Goal: Task Accomplishment & Management: Use online tool/utility

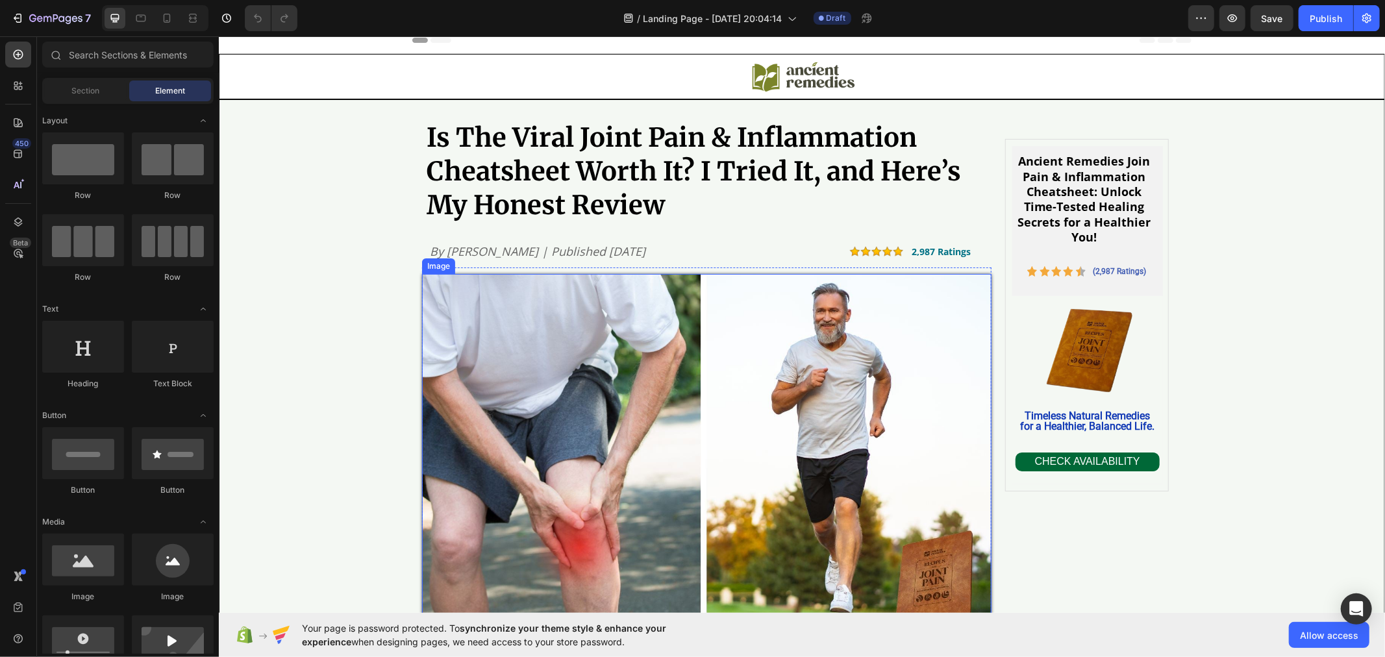
scroll to position [72, 0]
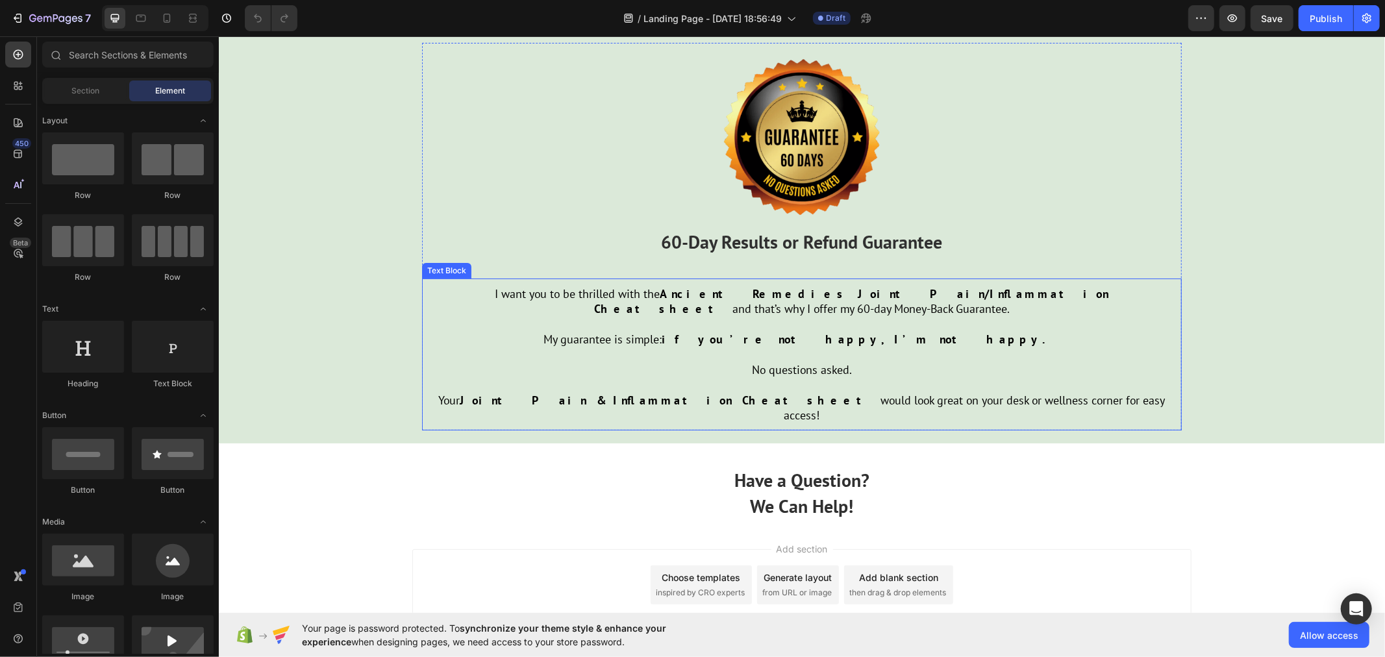
scroll to position [4191, 0]
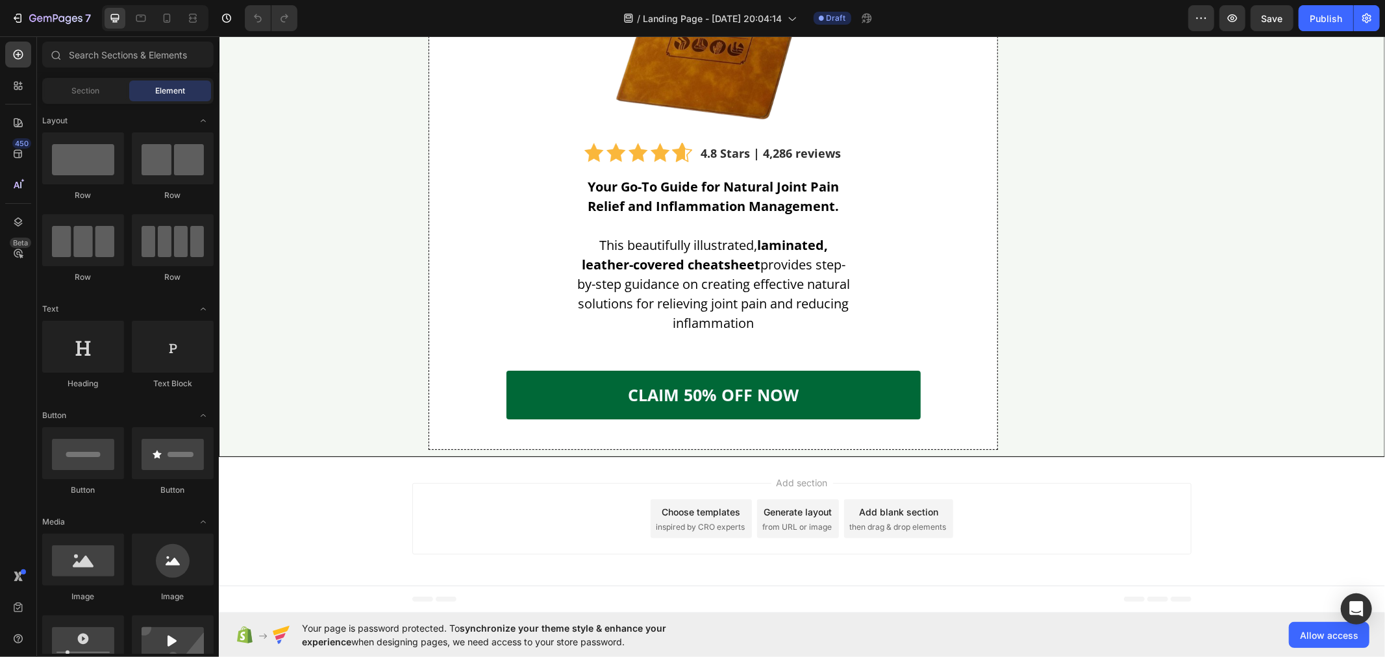
scroll to position [5414, 0]
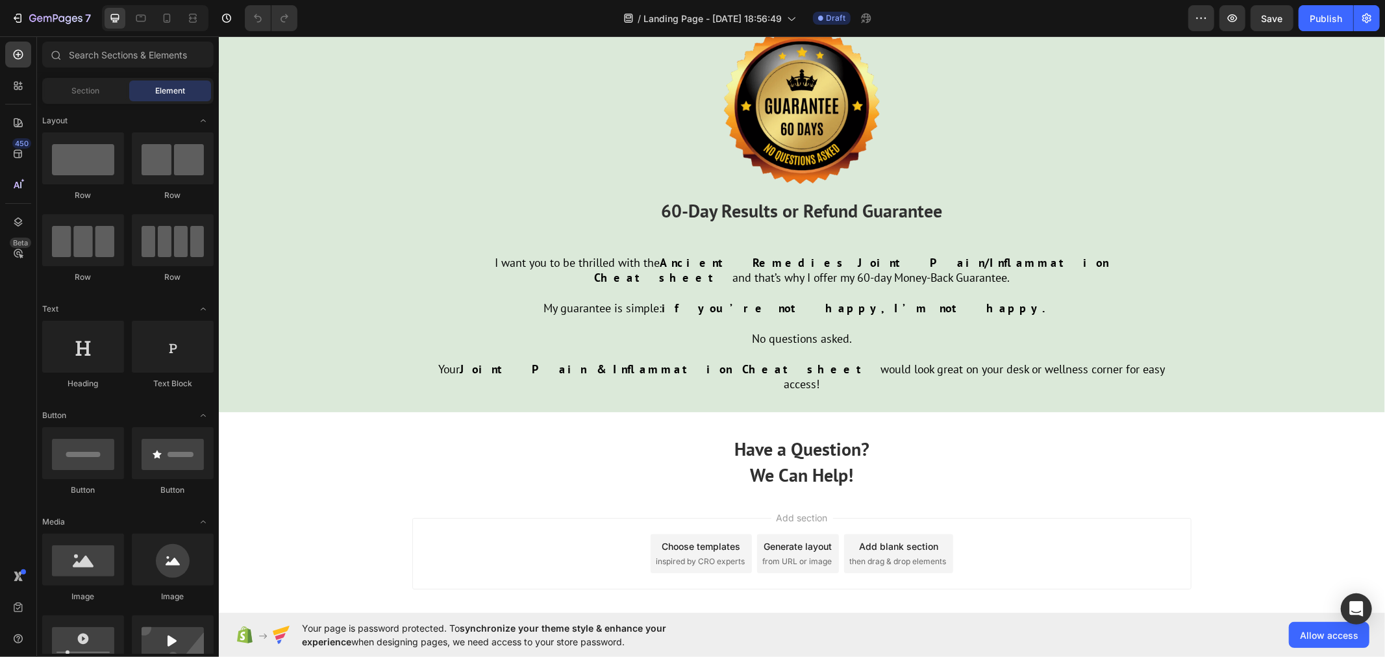
scroll to position [4191, 0]
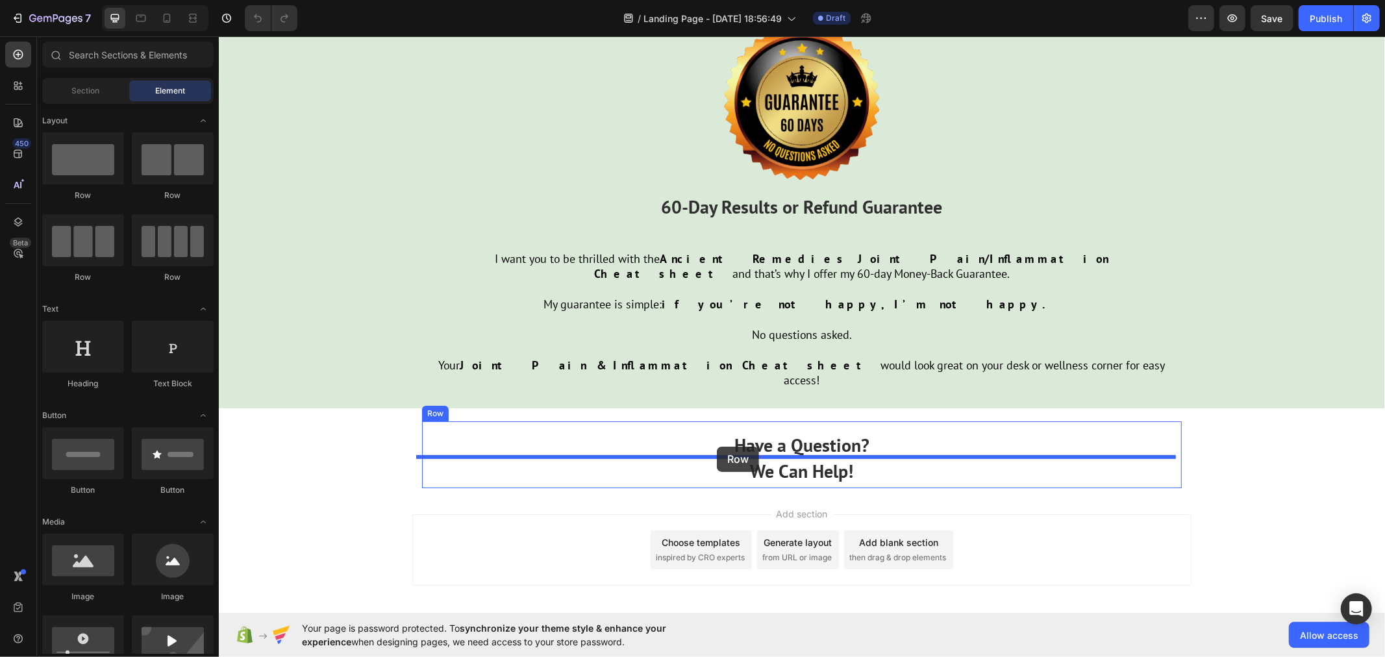
drag, startPoint x: 306, startPoint y: 198, endPoint x: 716, endPoint y: 446, distance: 478.9
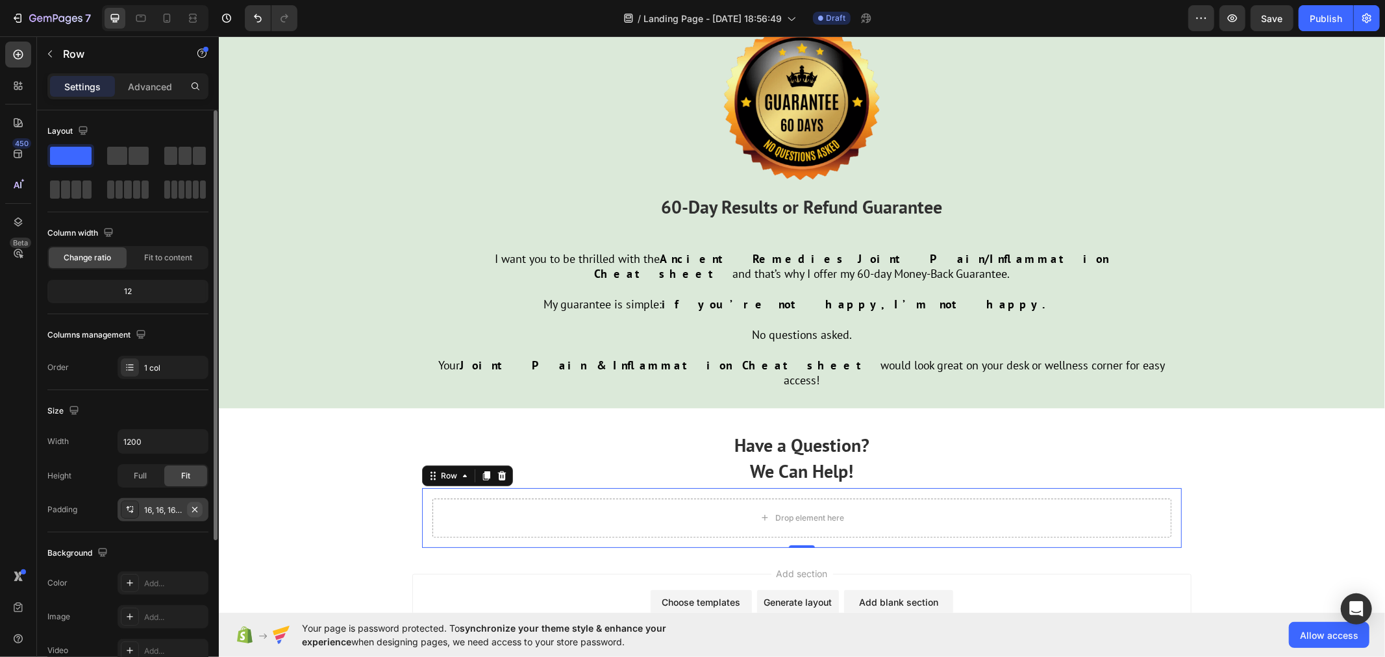
click at [197, 507] on icon "button" at bounding box center [194, 508] width 5 height 5
click at [27, 55] on div at bounding box center [18, 55] width 26 height 26
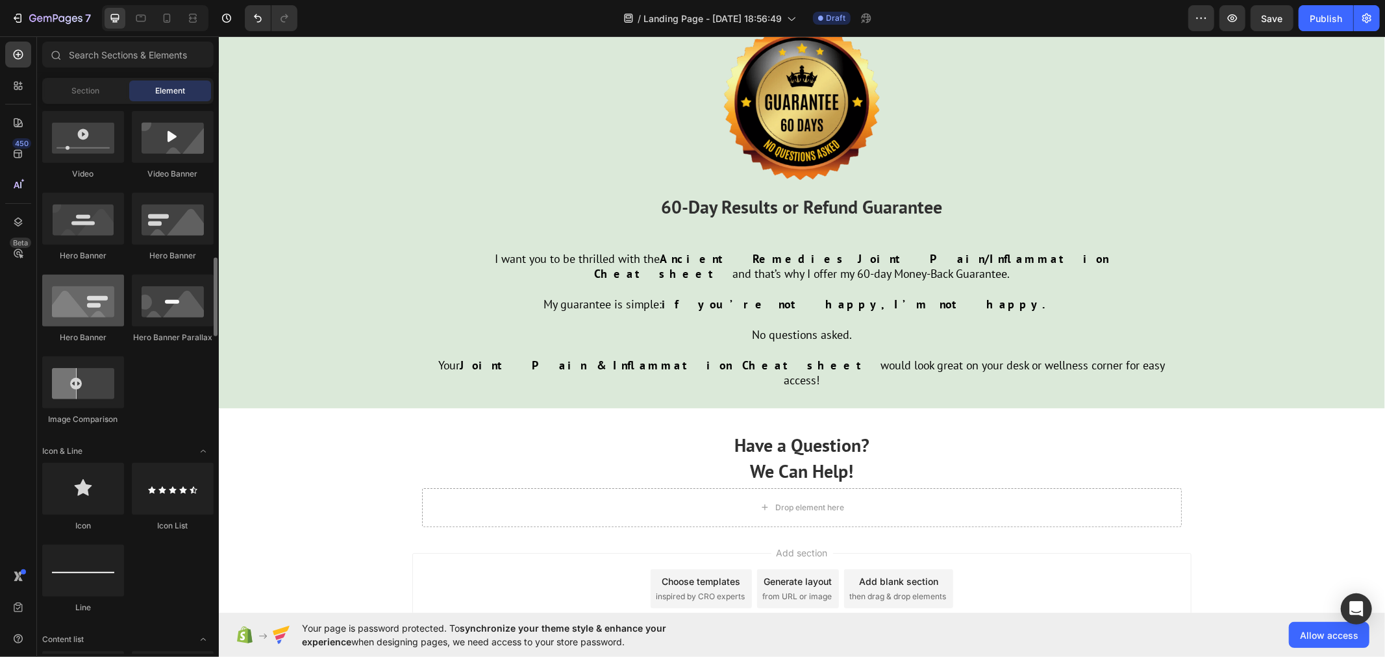
scroll to position [937, 0]
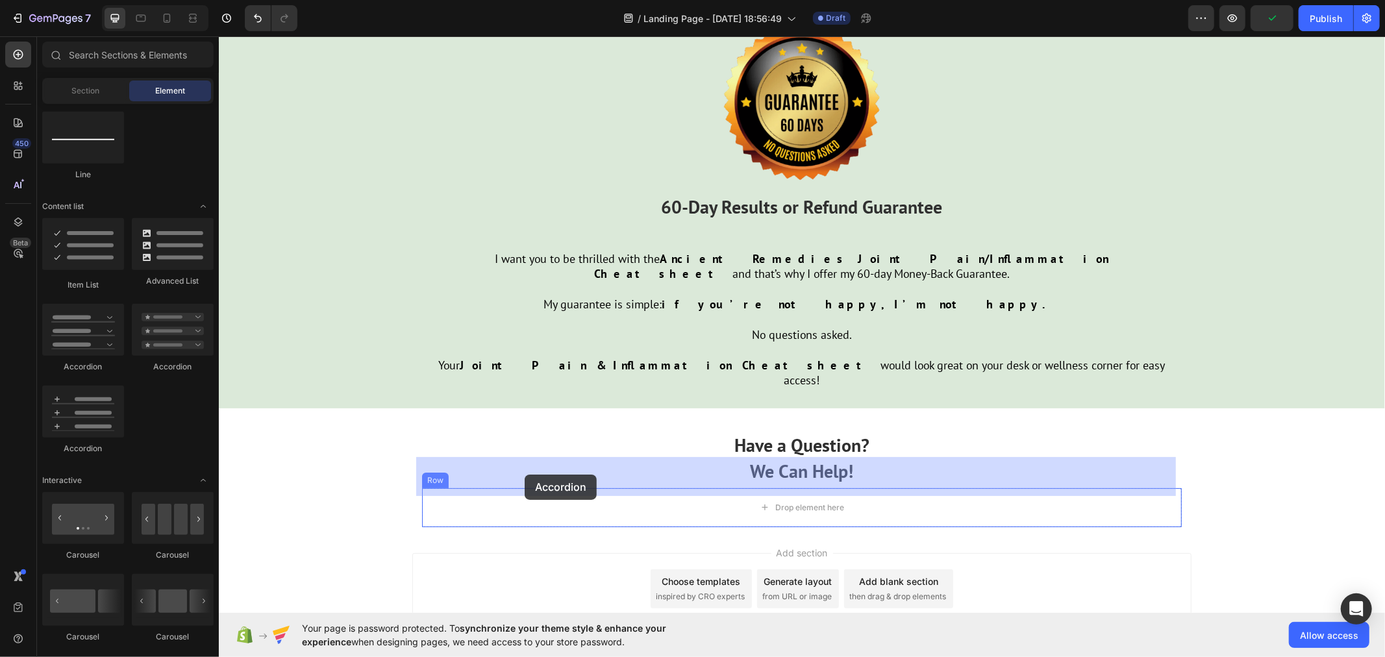
drag, startPoint x: 297, startPoint y: 371, endPoint x: 525, endPoint y: 474, distance: 249.9
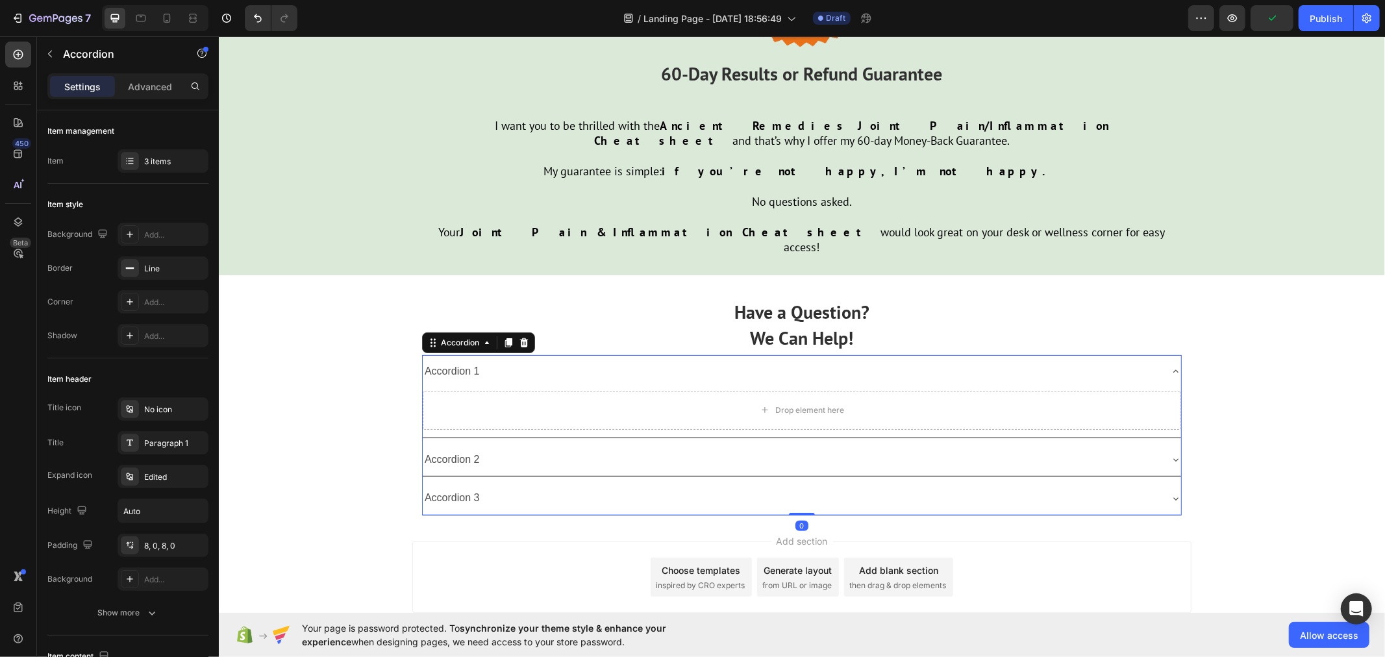
scroll to position [4335, 0]
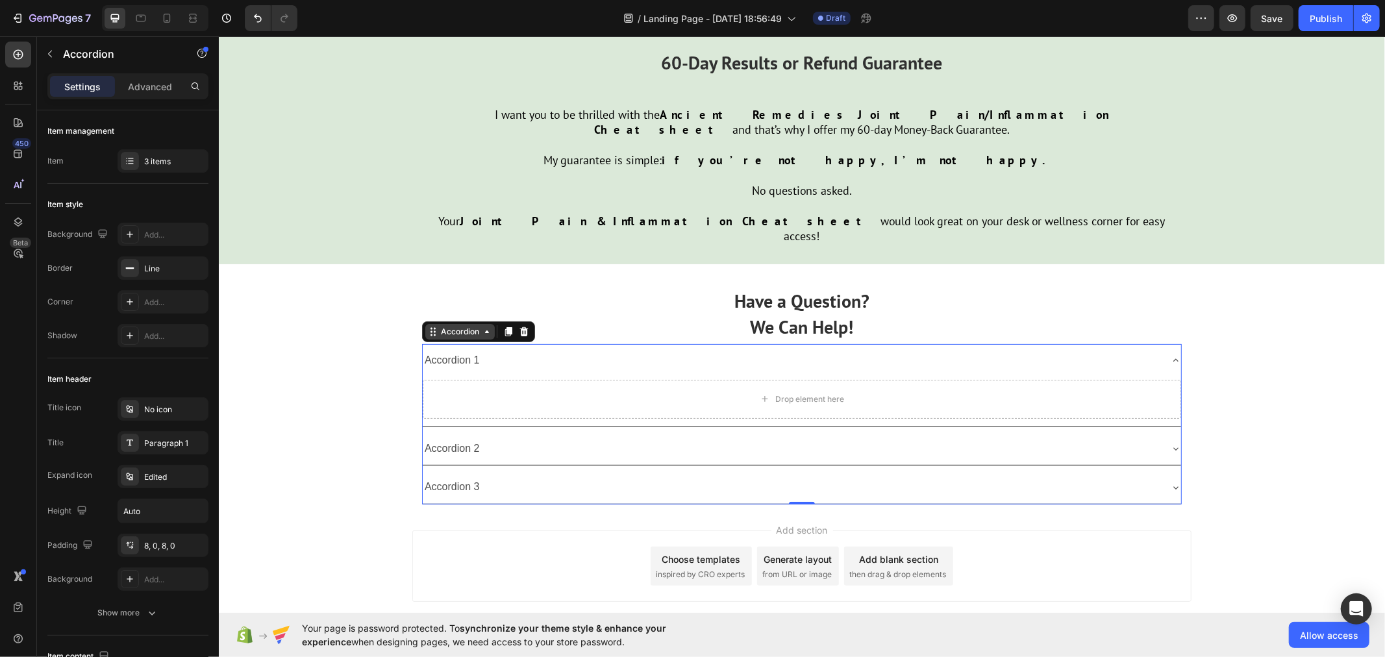
click at [455, 325] on div "Accordion" at bounding box center [459, 331] width 43 height 12
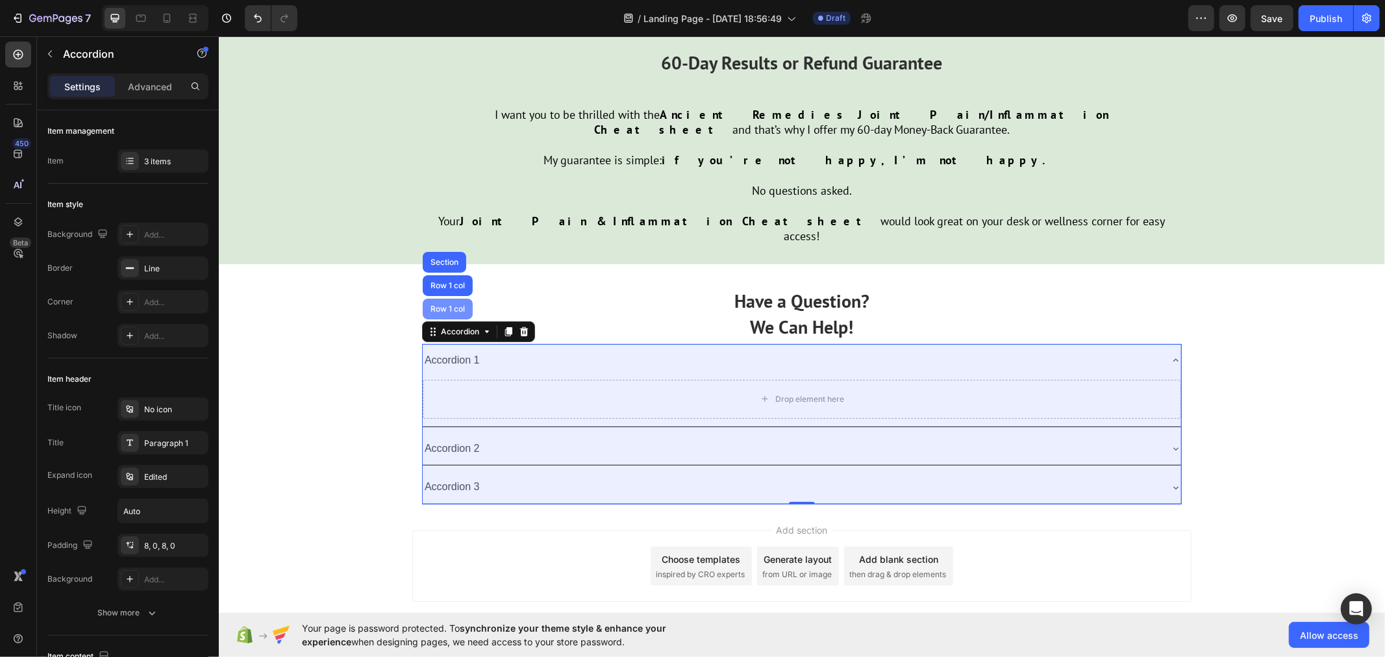
click at [449, 298] on div "Row 1 col" at bounding box center [447, 308] width 50 height 21
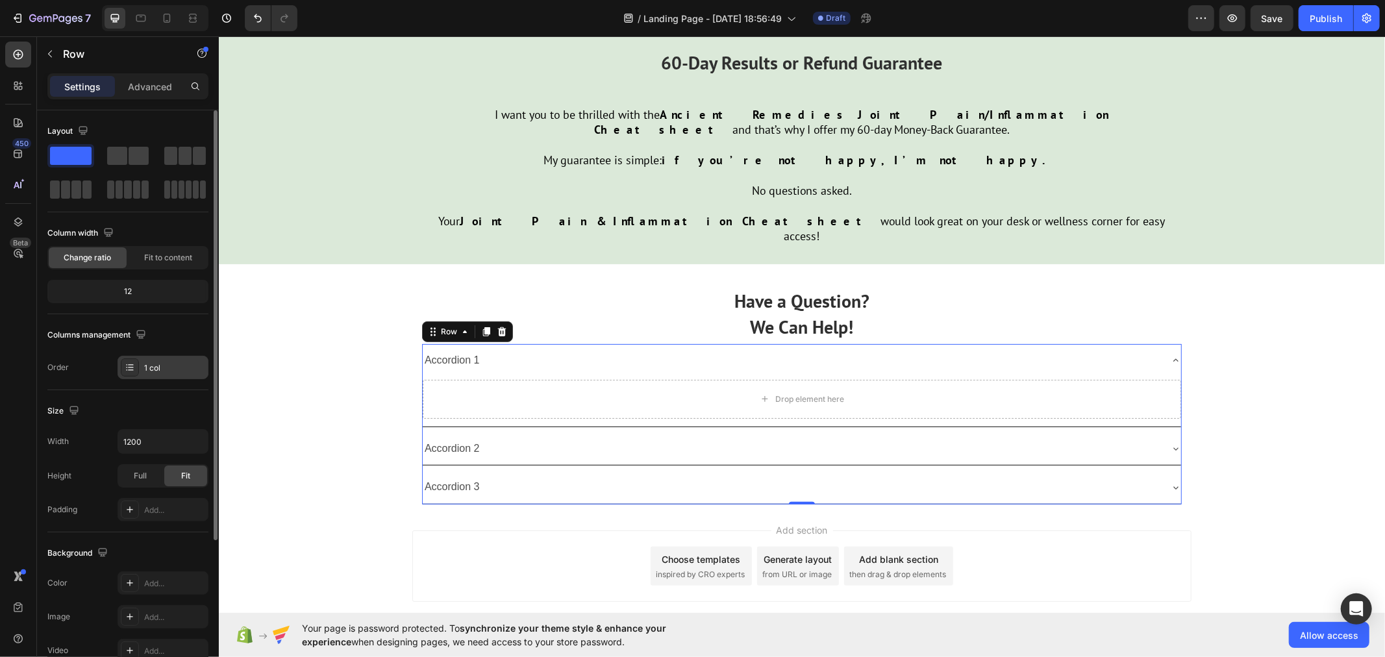
click at [190, 365] on div "1 col" at bounding box center [174, 368] width 61 height 12
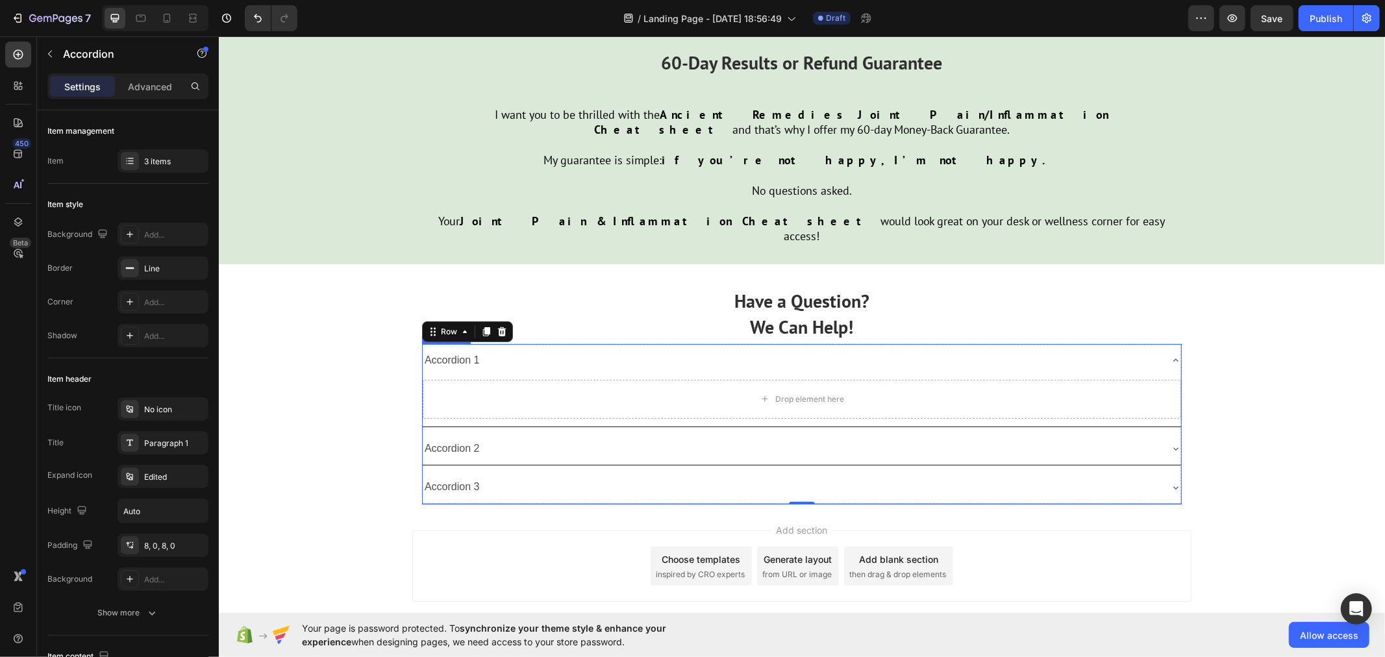
click at [578, 475] on div "Accordion 3" at bounding box center [791, 486] width 738 height 23
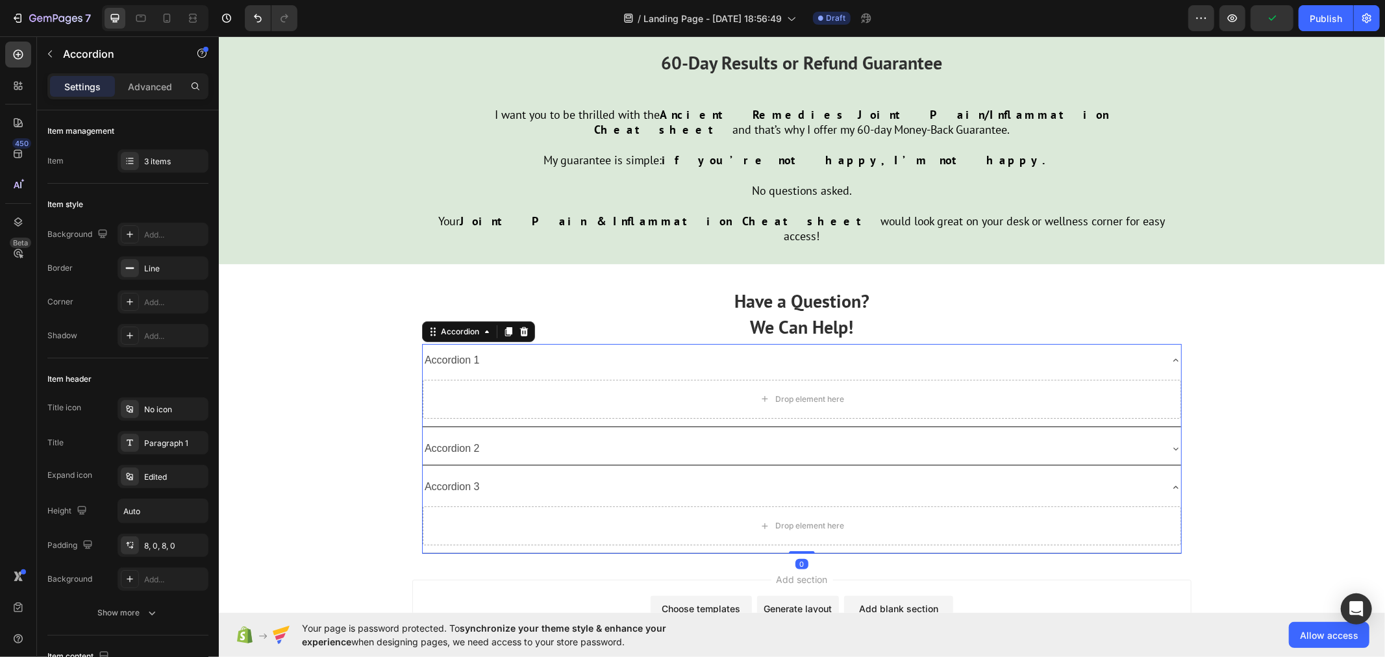
click at [1148, 475] on div "Accordion 3" at bounding box center [791, 486] width 738 height 23
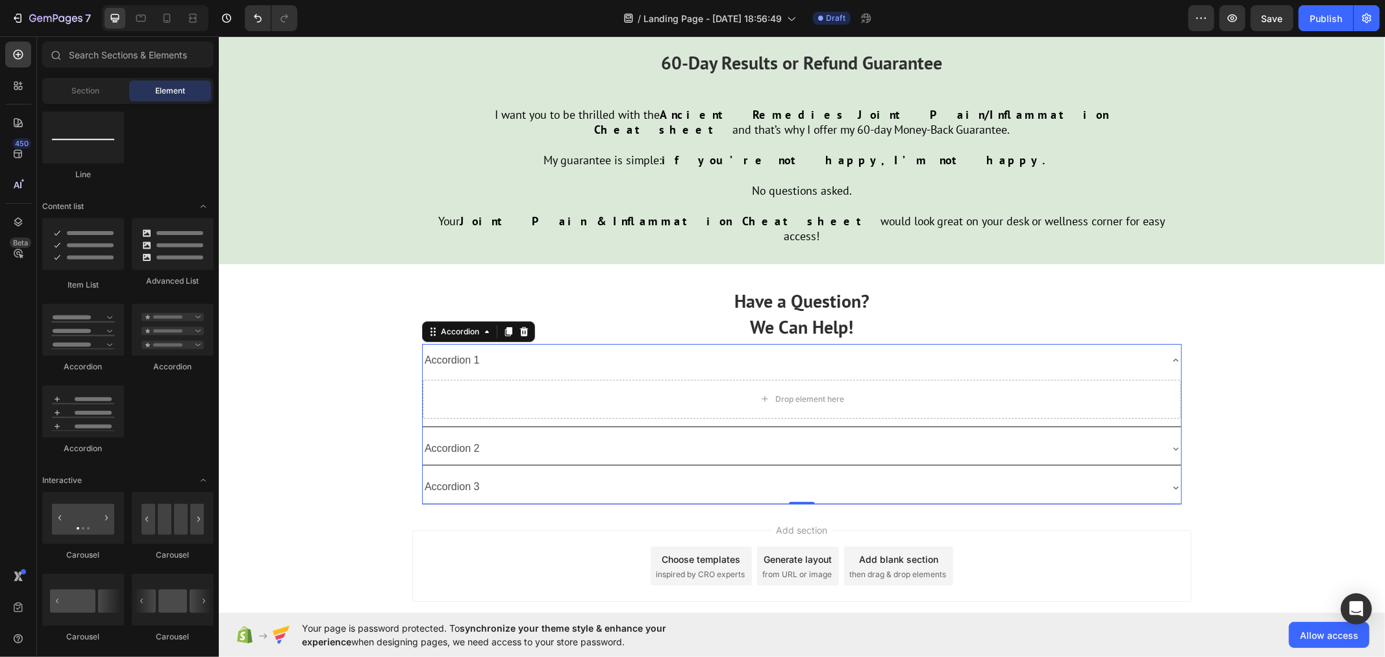
click at [345, 504] on div "Add section Choose templates inspired by CRO experts Generate layout from URL o…" at bounding box center [801, 568] width 1166 height 129
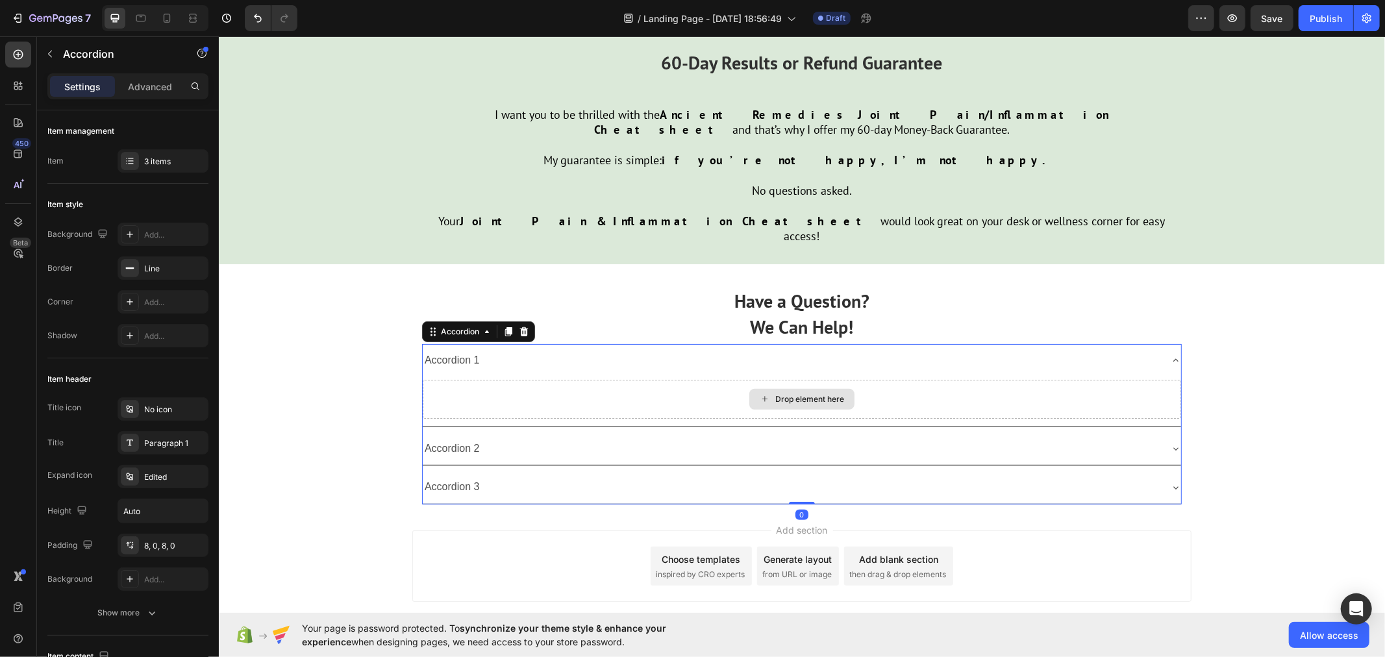
click at [434, 379] on div "Drop element here" at bounding box center [801, 398] width 758 height 39
click at [530, 438] on div "Accordion 1 Drop element here Accordion 2 Accordion 3" at bounding box center [801, 423] width 760 height 160
click at [177, 162] on div "3 items" at bounding box center [174, 162] width 61 height 12
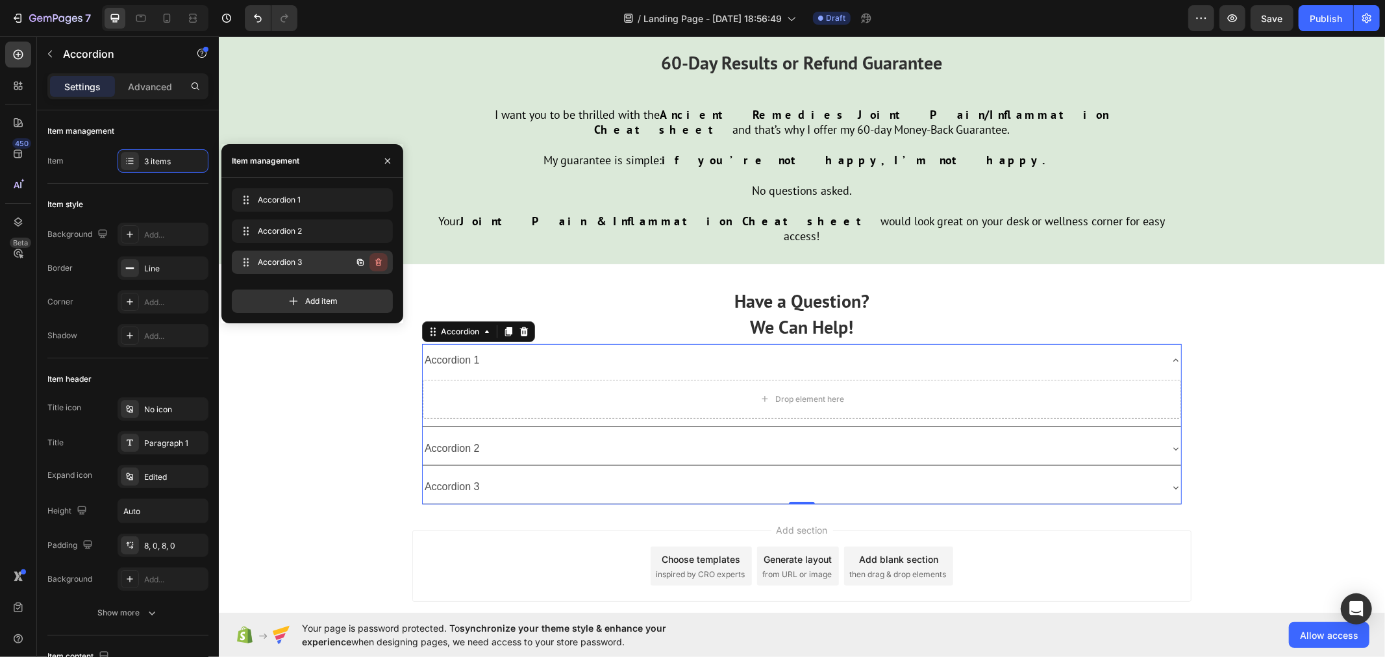
click at [379, 260] on icon "button" at bounding box center [378, 262] width 6 height 8
click at [375, 258] on div "Delete" at bounding box center [370, 262] width 24 height 12
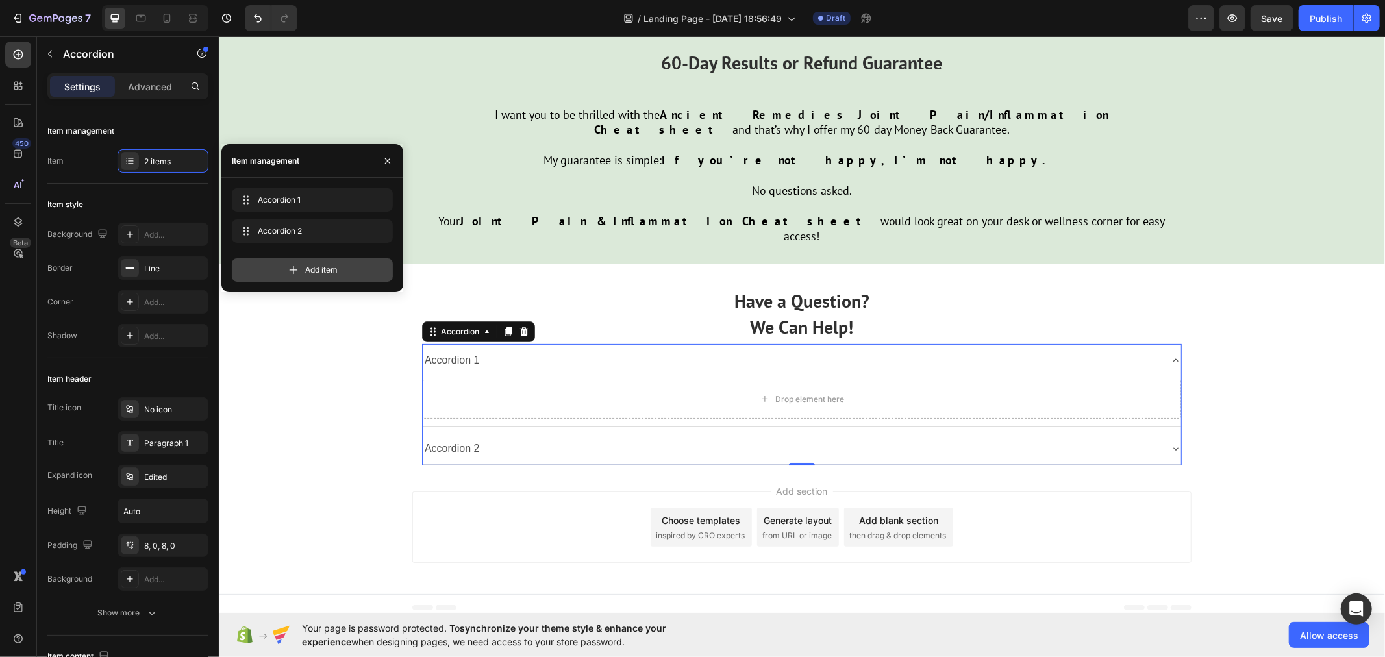
scroll to position [4313, 0]
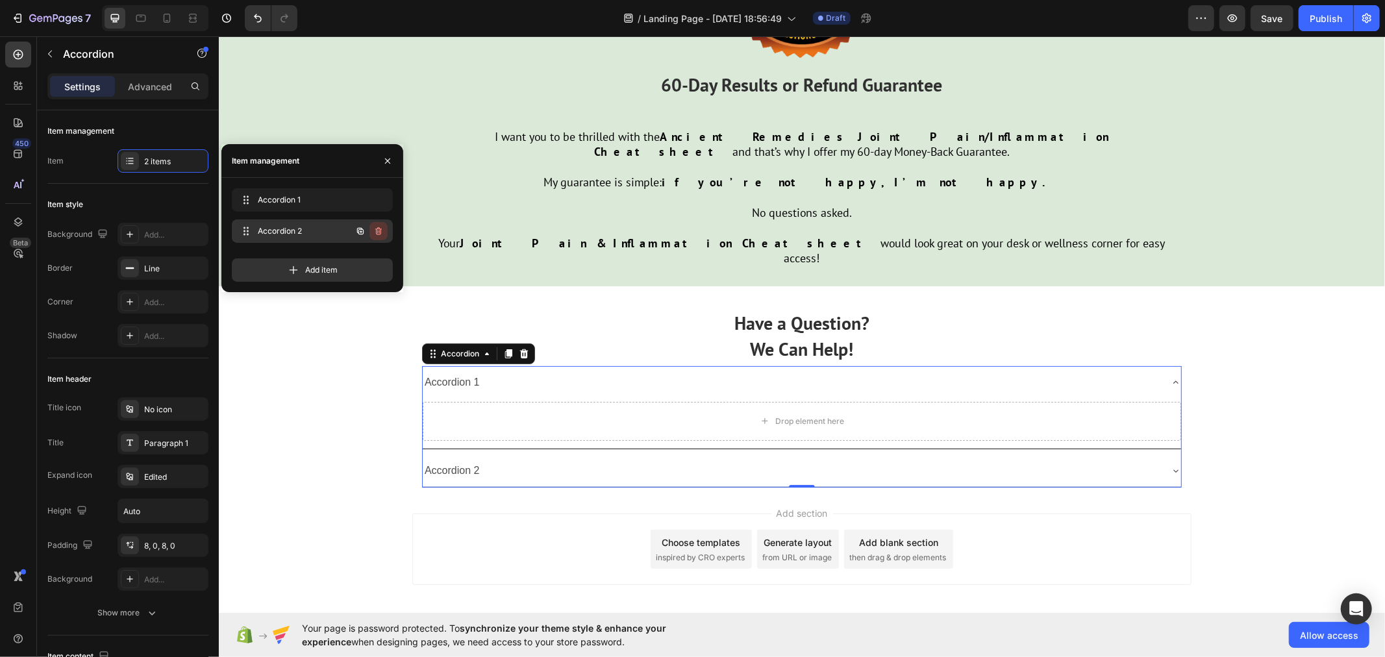
click at [380, 225] on button "button" at bounding box center [378, 231] width 18 height 18
click at [375, 226] on div "Delete" at bounding box center [370, 231] width 24 height 12
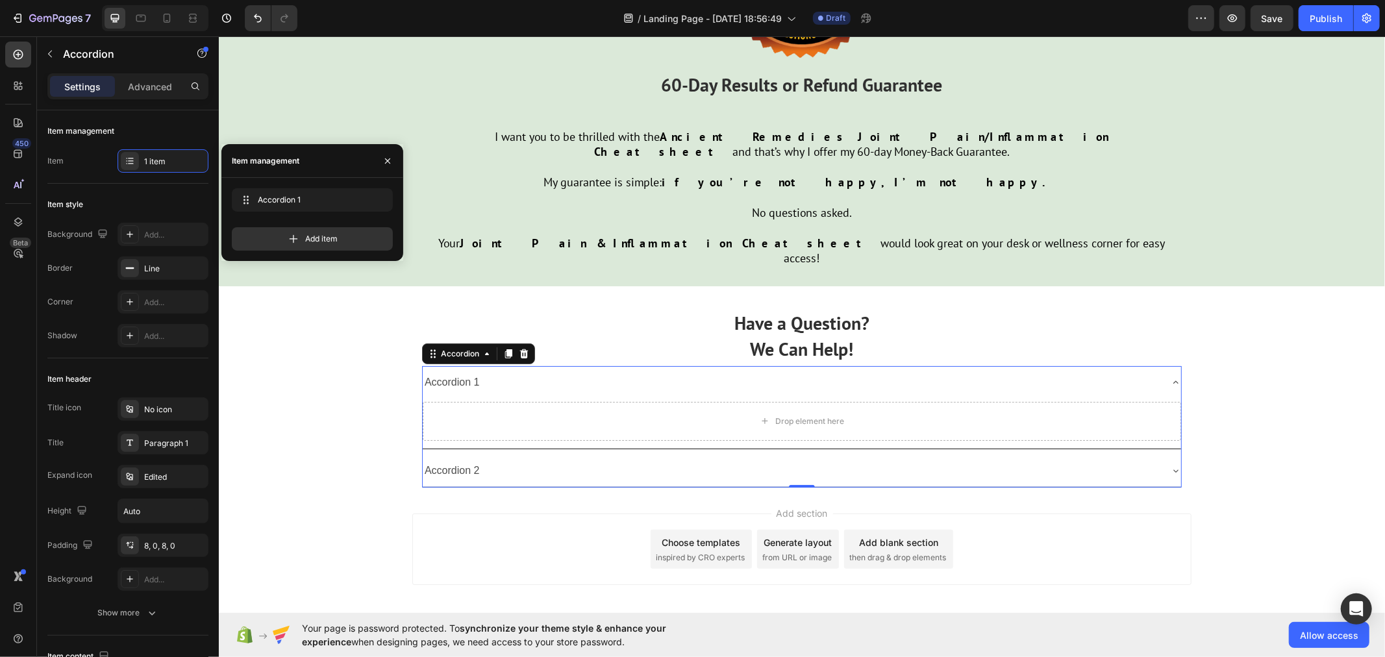
scroll to position [4274, 0]
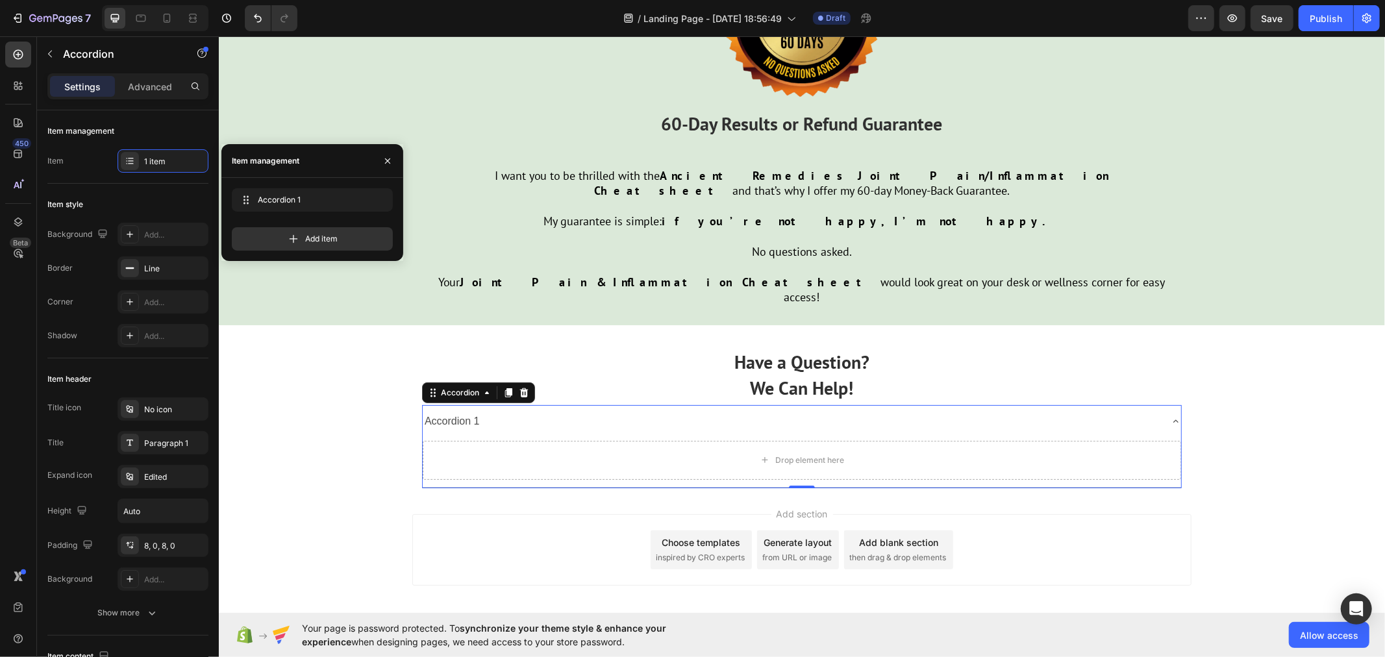
click at [556, 410] on div "Accordion 1" at bounding box center [791, 421] width 738 height 23
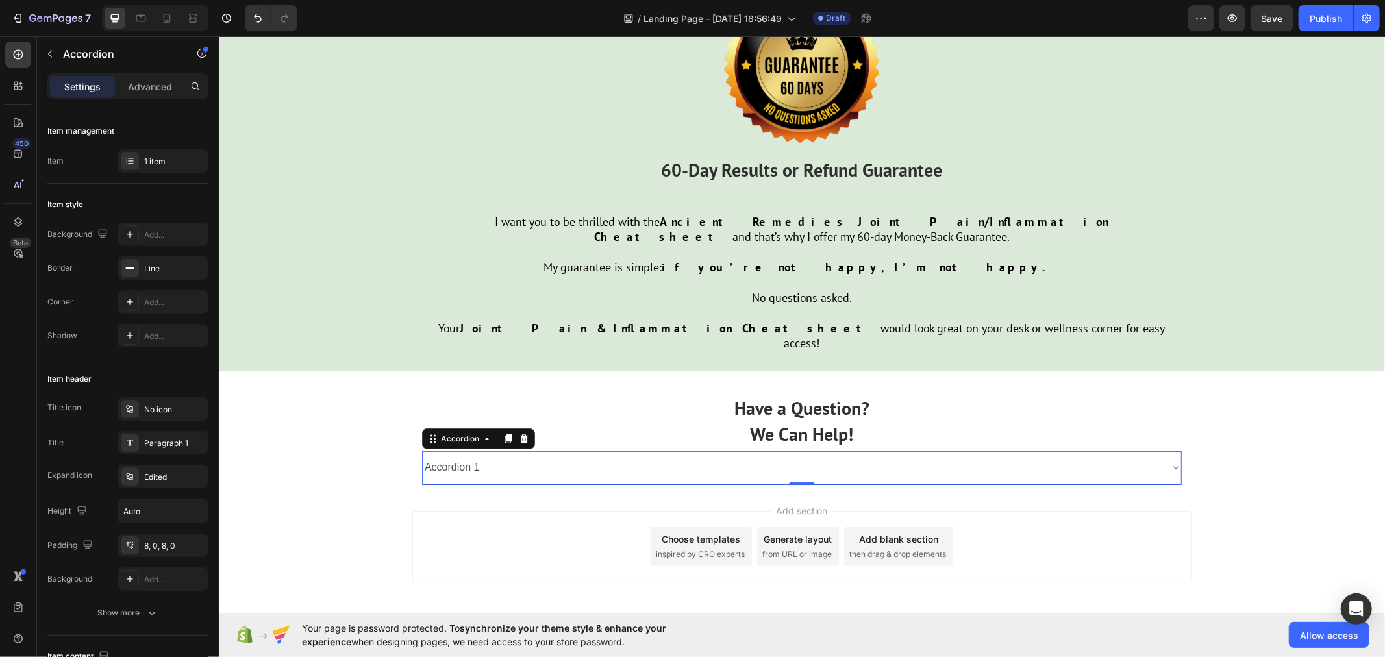
scroll to position [4225, 0]
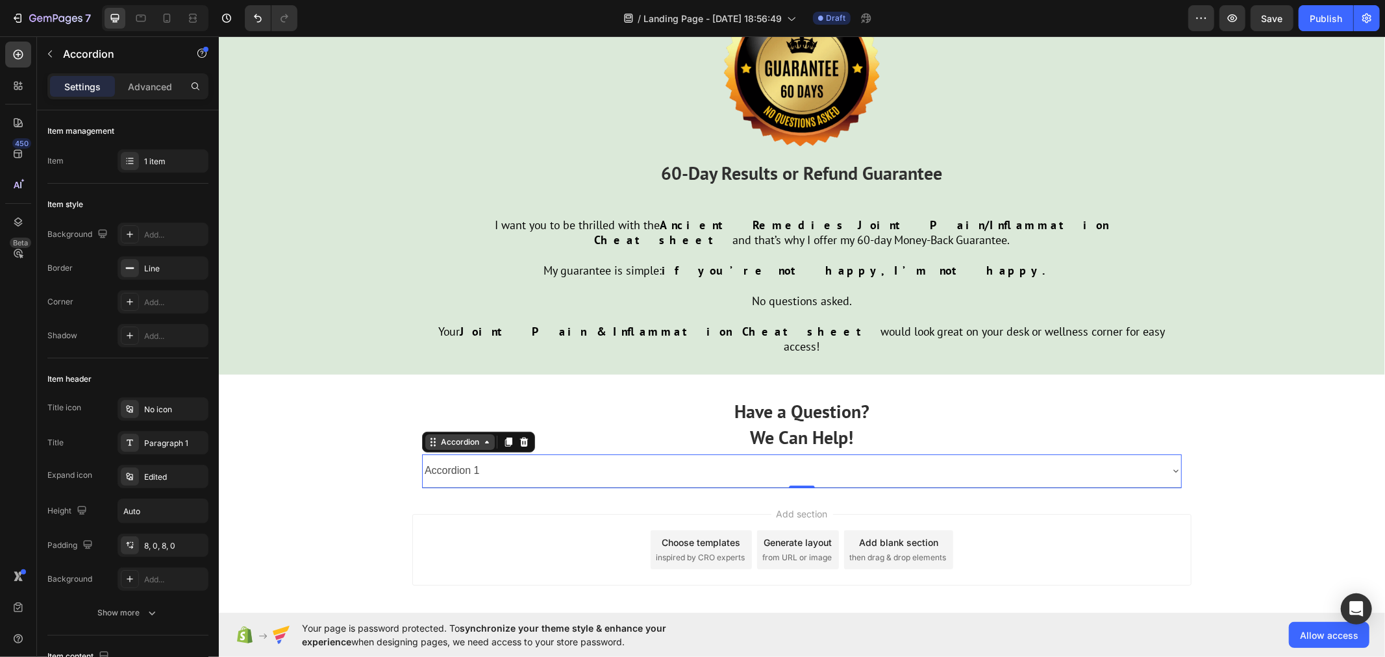
click at [466, 436] on div "Accordion" at bounding box center [459, 442] width 43 height 12
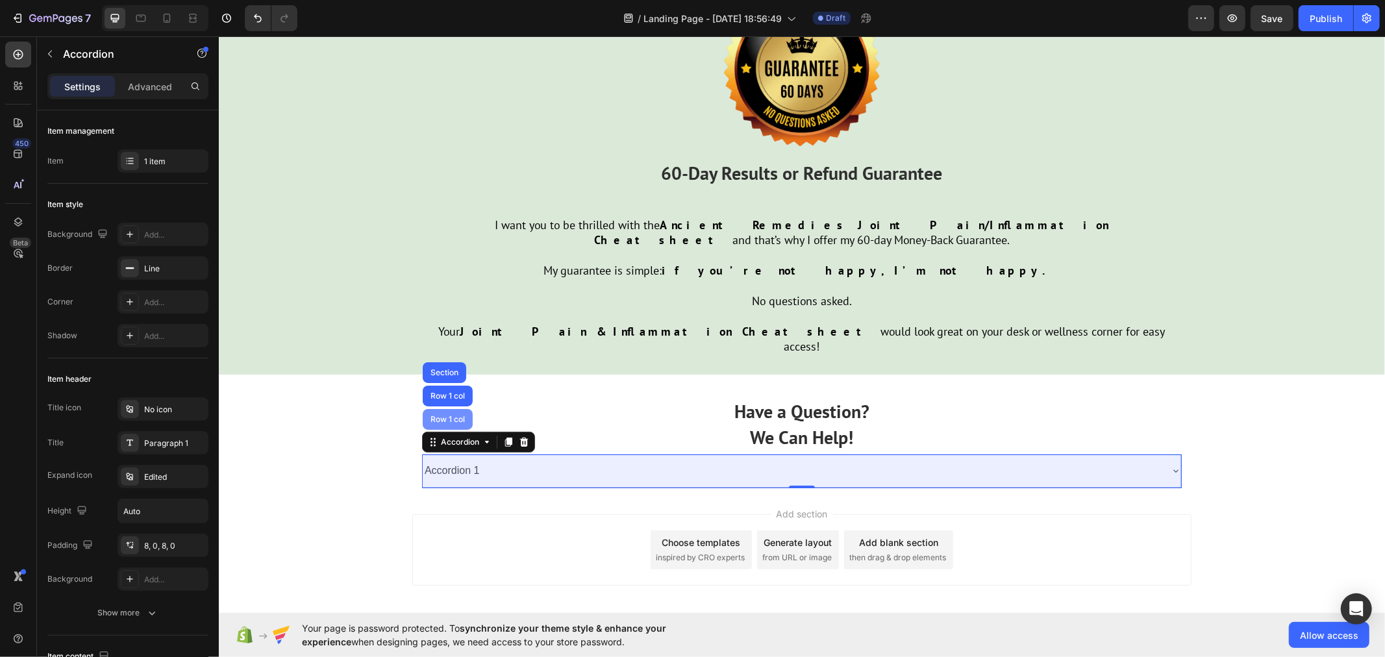
click at [451, 408] on div "Row 1 col" at bounding box center [447, 418] width 50 height 21
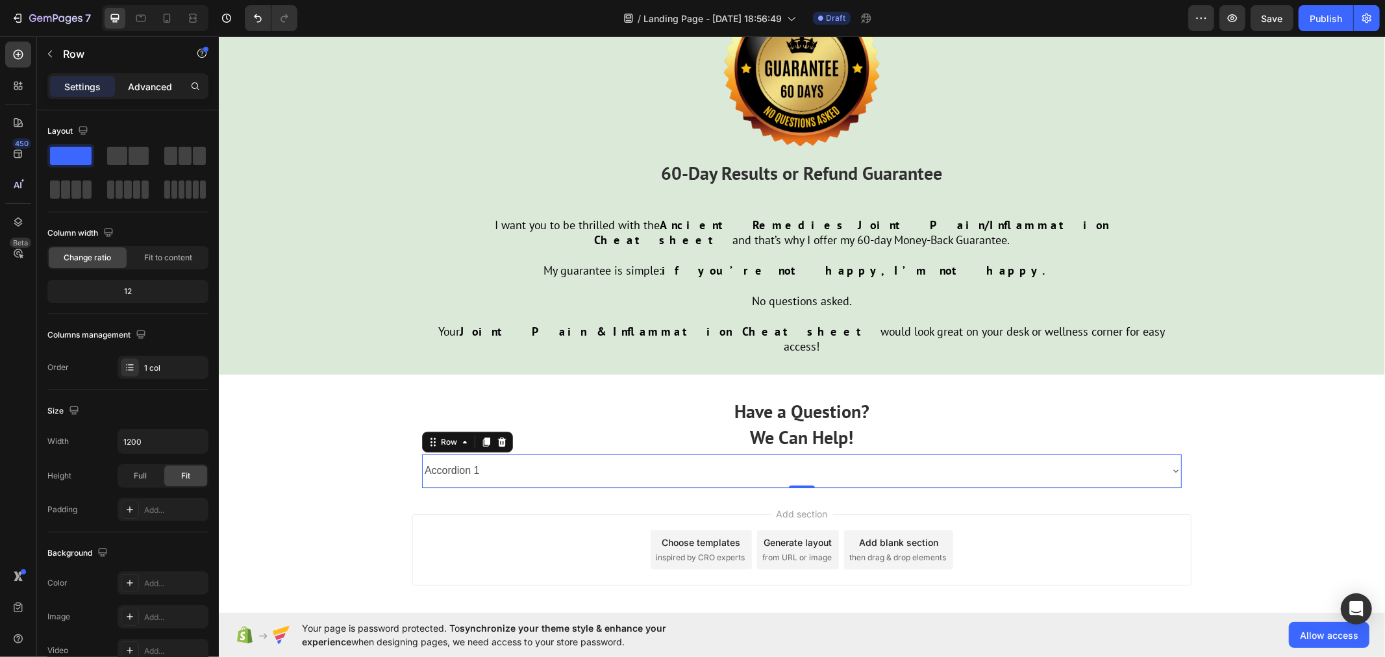
click at [151, 88] on p "Advanced" at bounding box center [150, 87] width 44 height 14
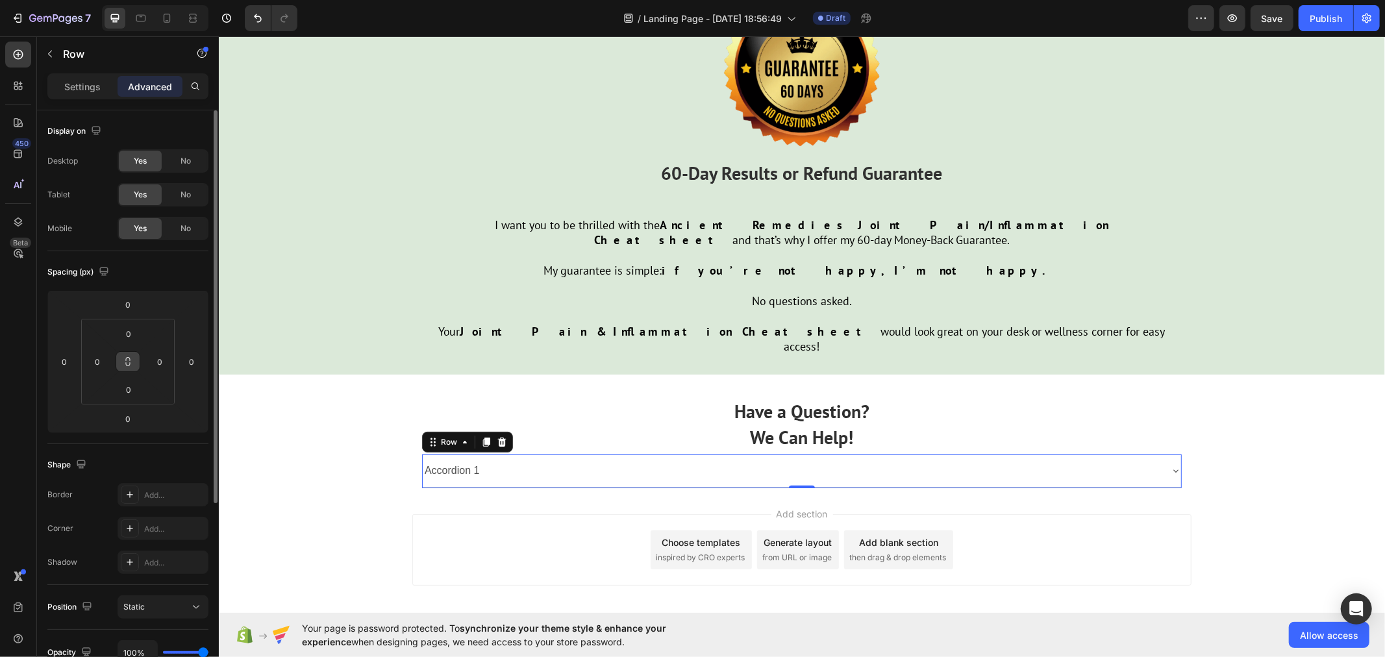
click at [130, 355] on button at bounding box center [128, 361] width 25 height 21
click at [129, 332] on input "0" at bounding box center [129, 333] width 26 height 19
type input "2"
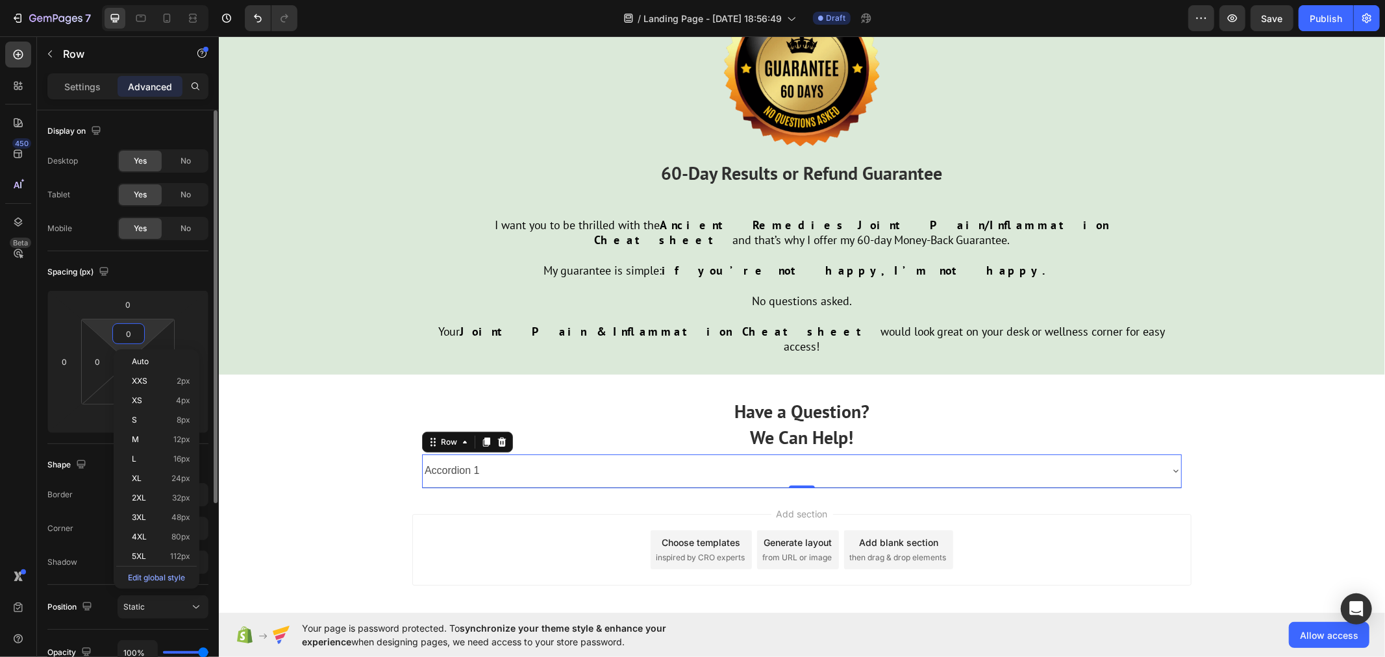
type input "2"
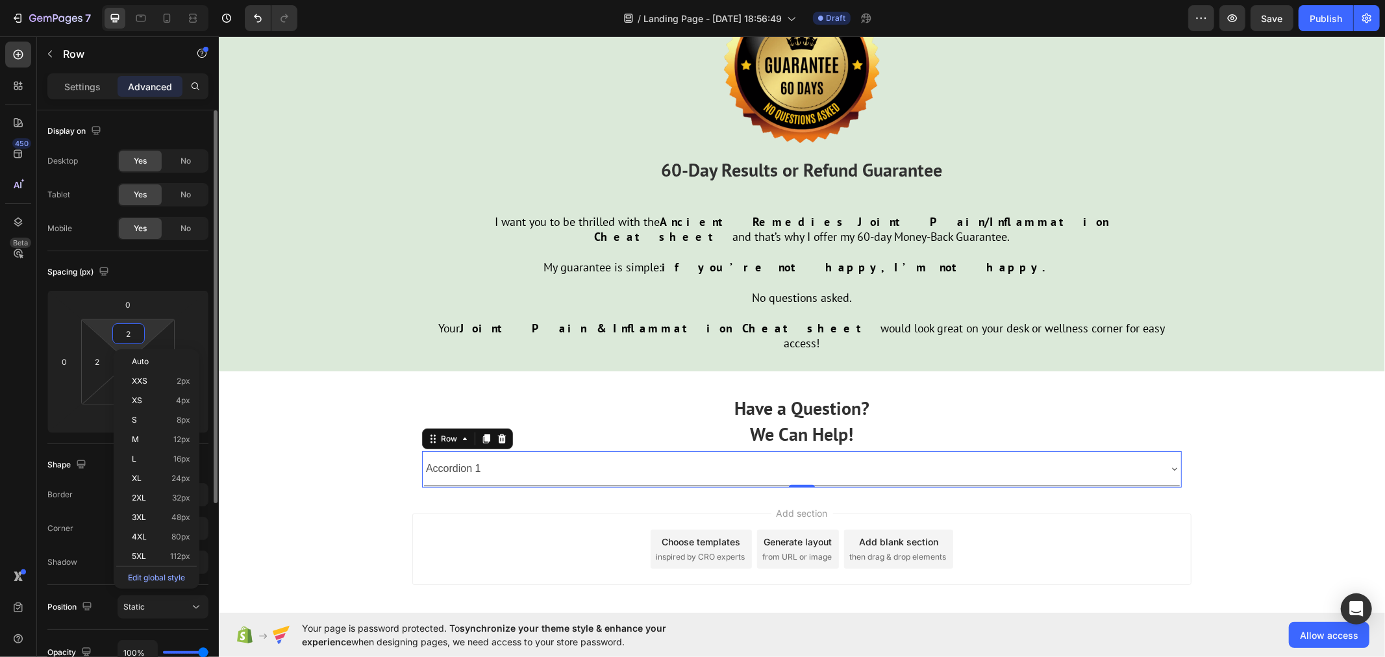
type input "20"
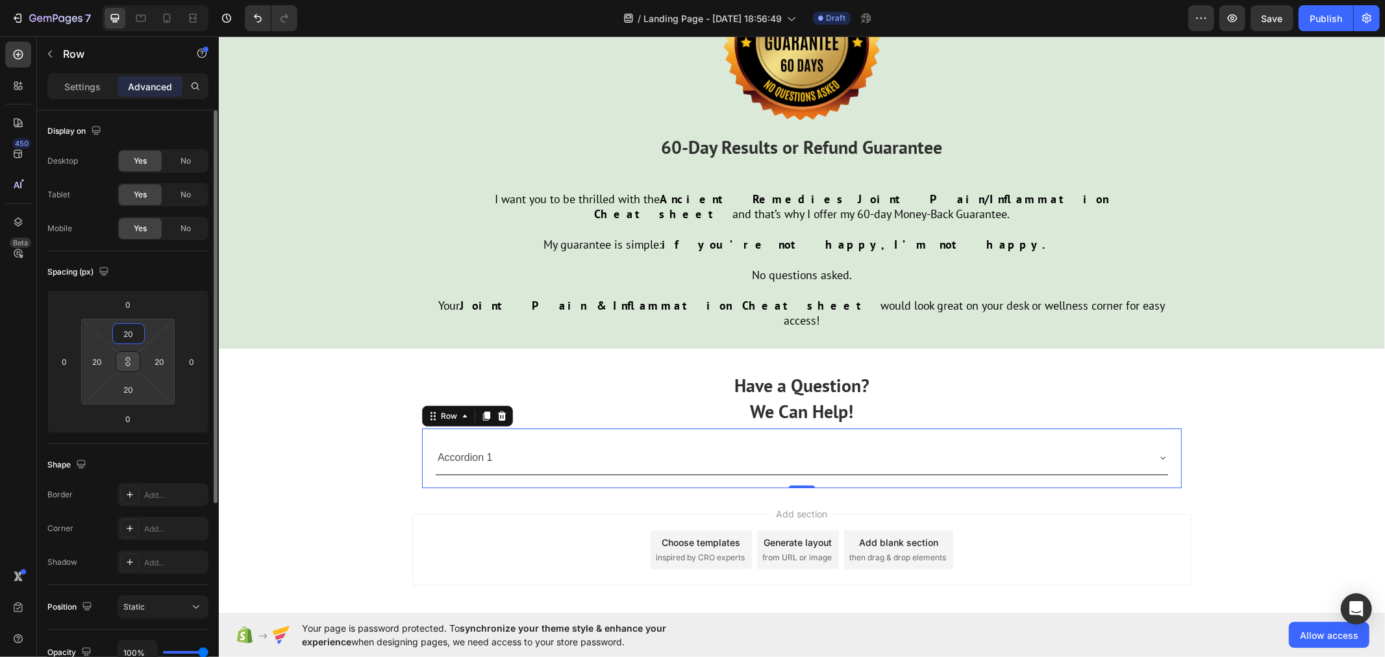
click at [139, 360] on button at bounding box center [128, 361] width 25 height 21
click at [135, 328] on input "20" at bounding box center [129, 333] width 26 height 19
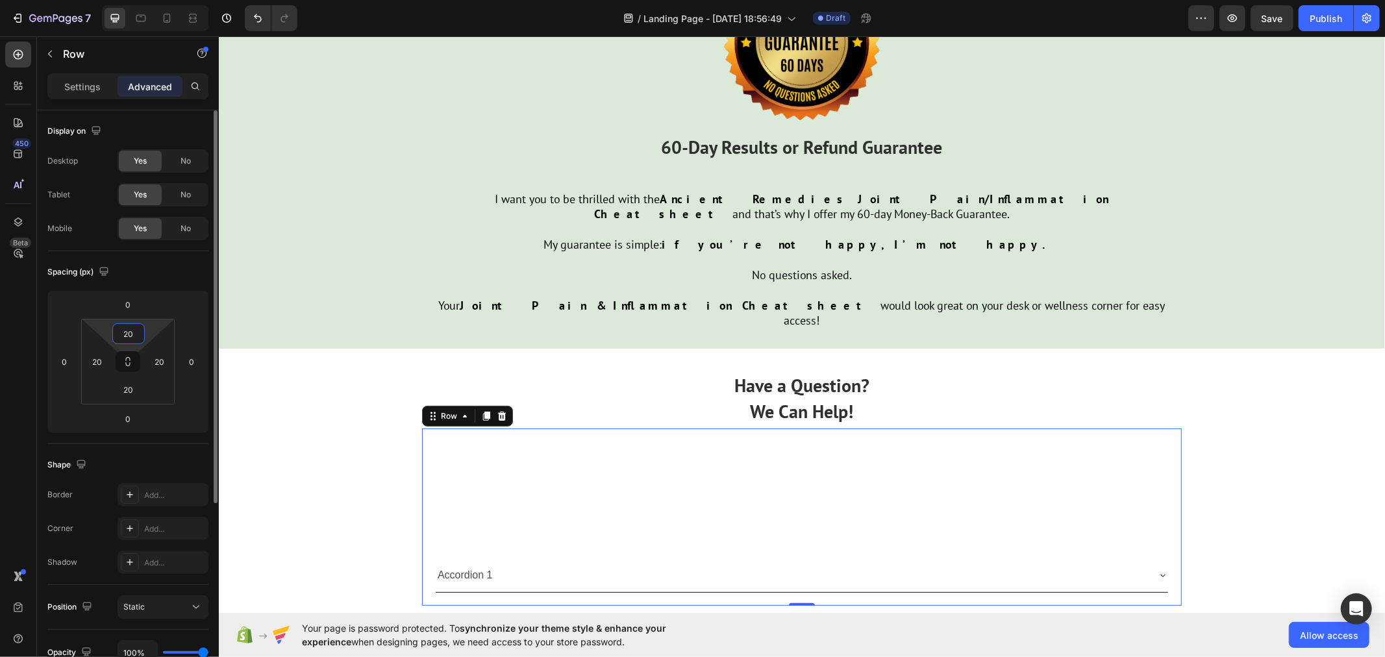
type input "2"
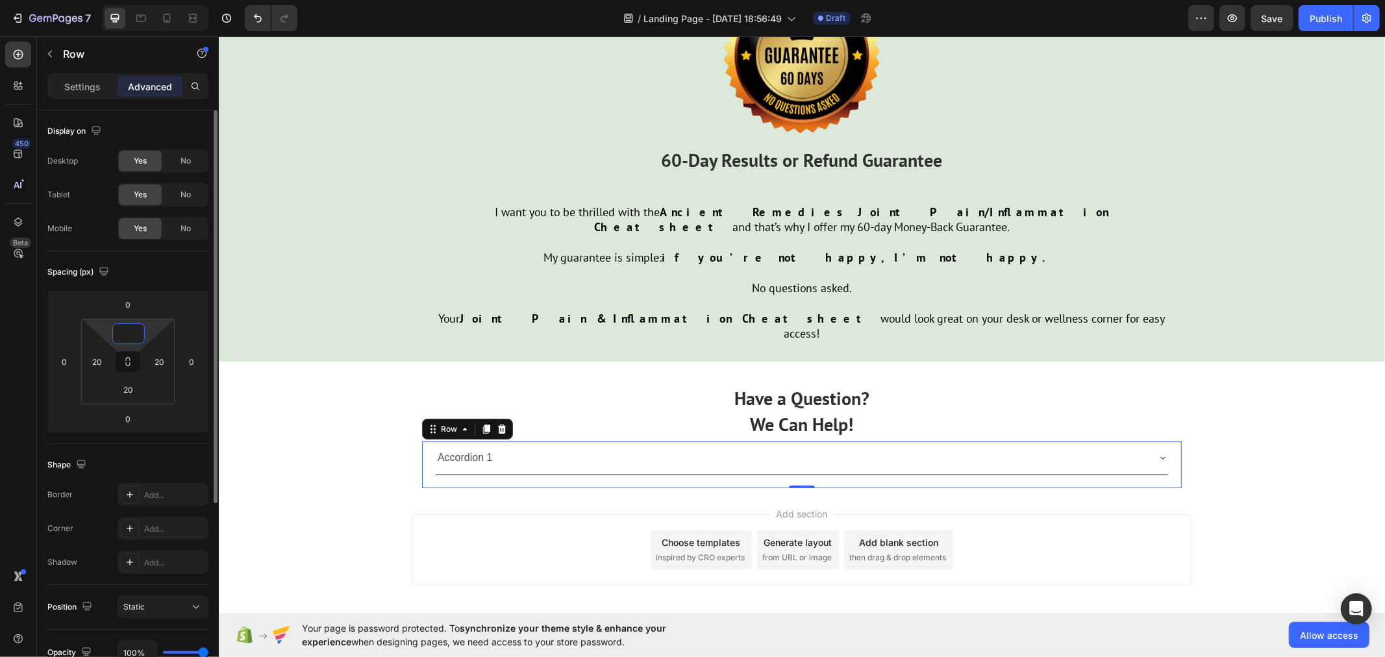
scroll to position [4239, 0]
type input "10"
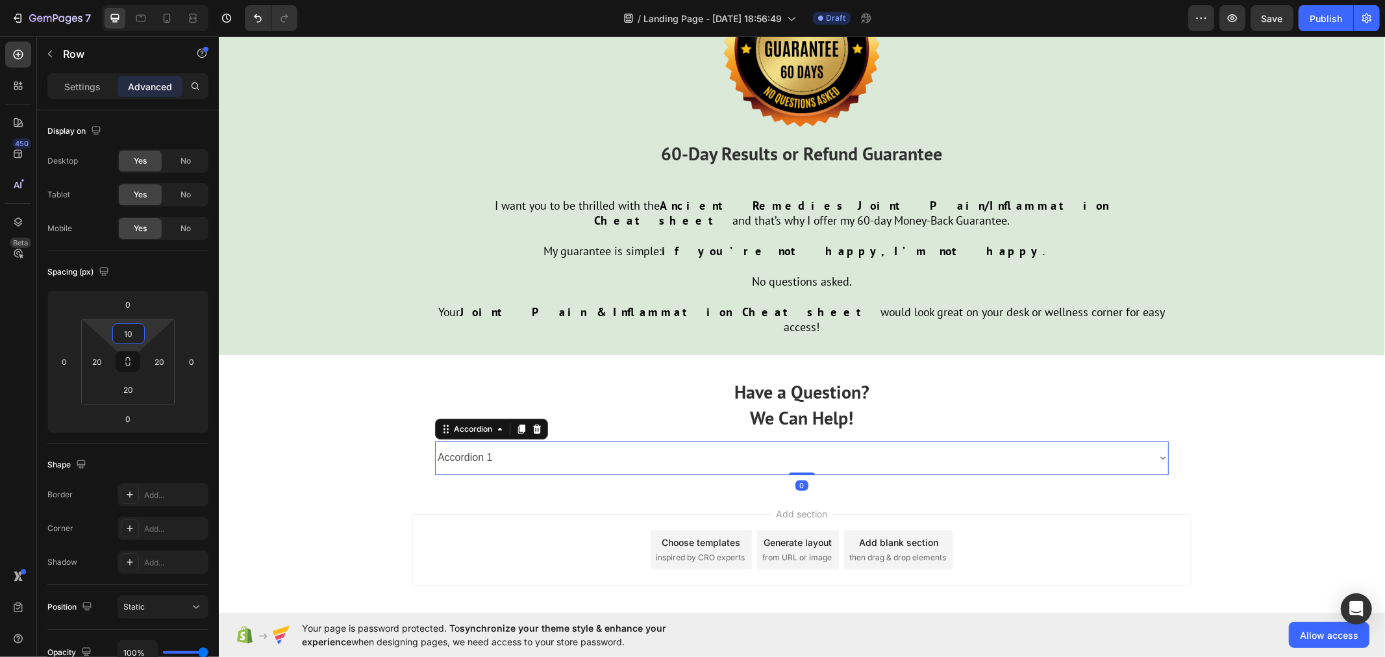
click at [612, 446] on div "Accordion 1" at bounding box center [791, 457] width 712 height 23
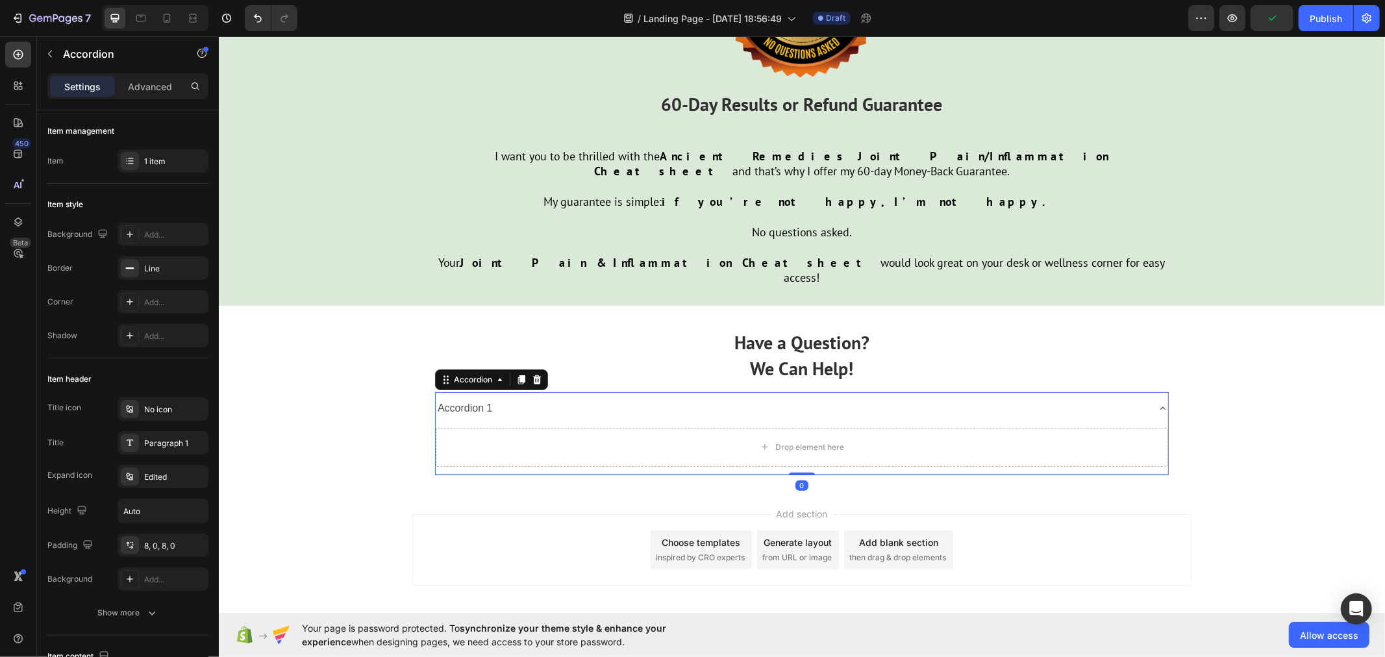
click at [585, 397] on div "Accordion 1" at bounding box center [791, 408] width 712 height 23
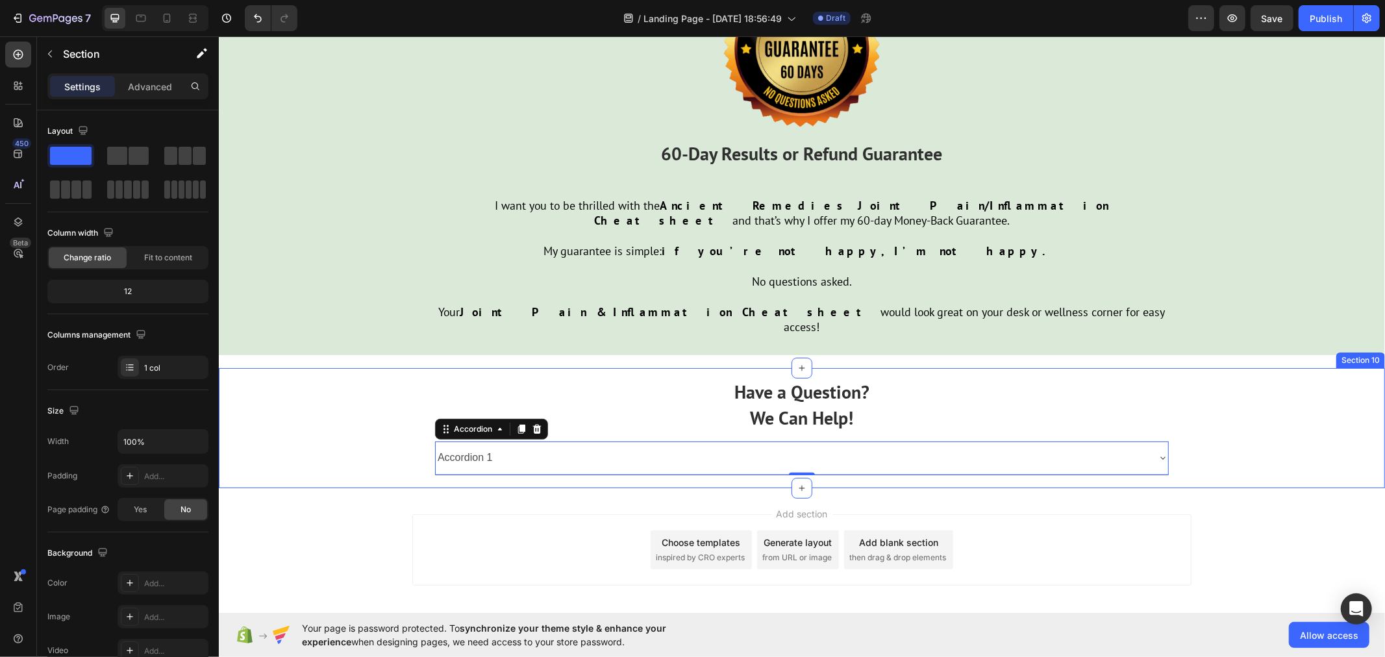
click at [325, 367] on div "Have a Question? We Can Help! Text Block Accordion 1 Accordion 0 Row Row" at bounding box center [801, 426] width 1166 height 119
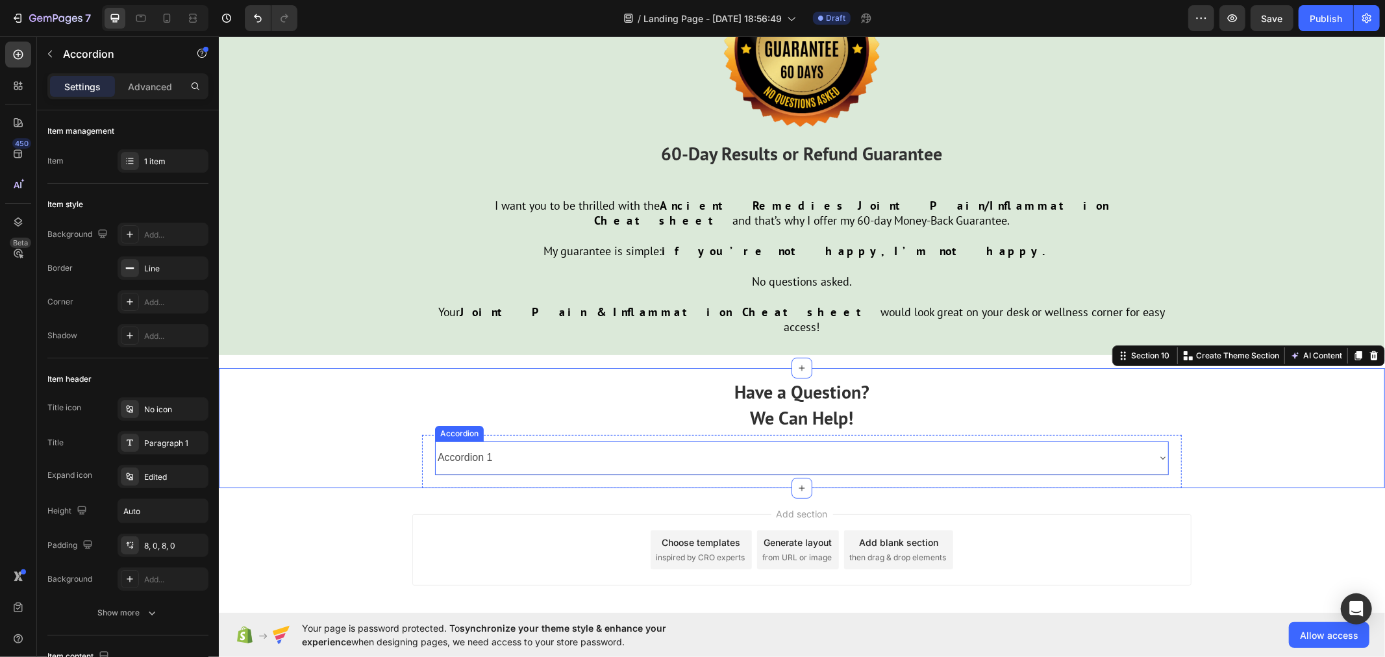
click at [515, 446] on div "Accordion 1" at bounding box center [791, 457] width 712 height 23
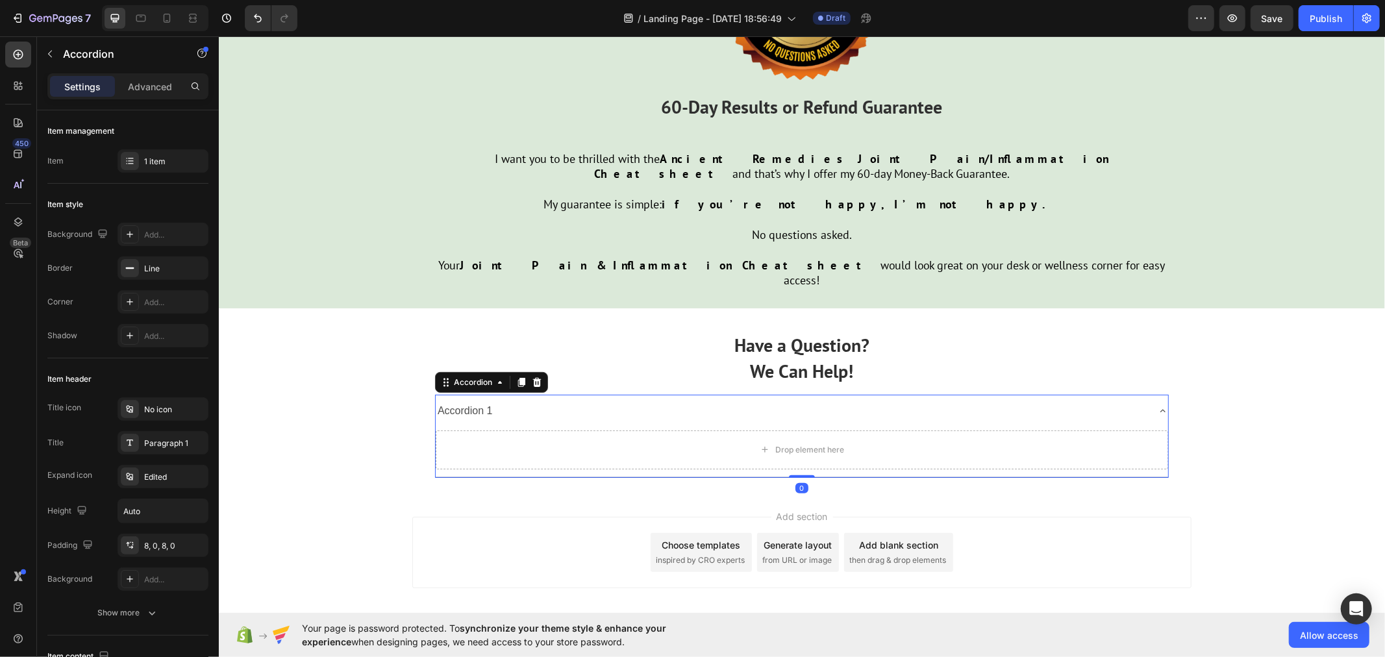
scroll to position [4294, 0]
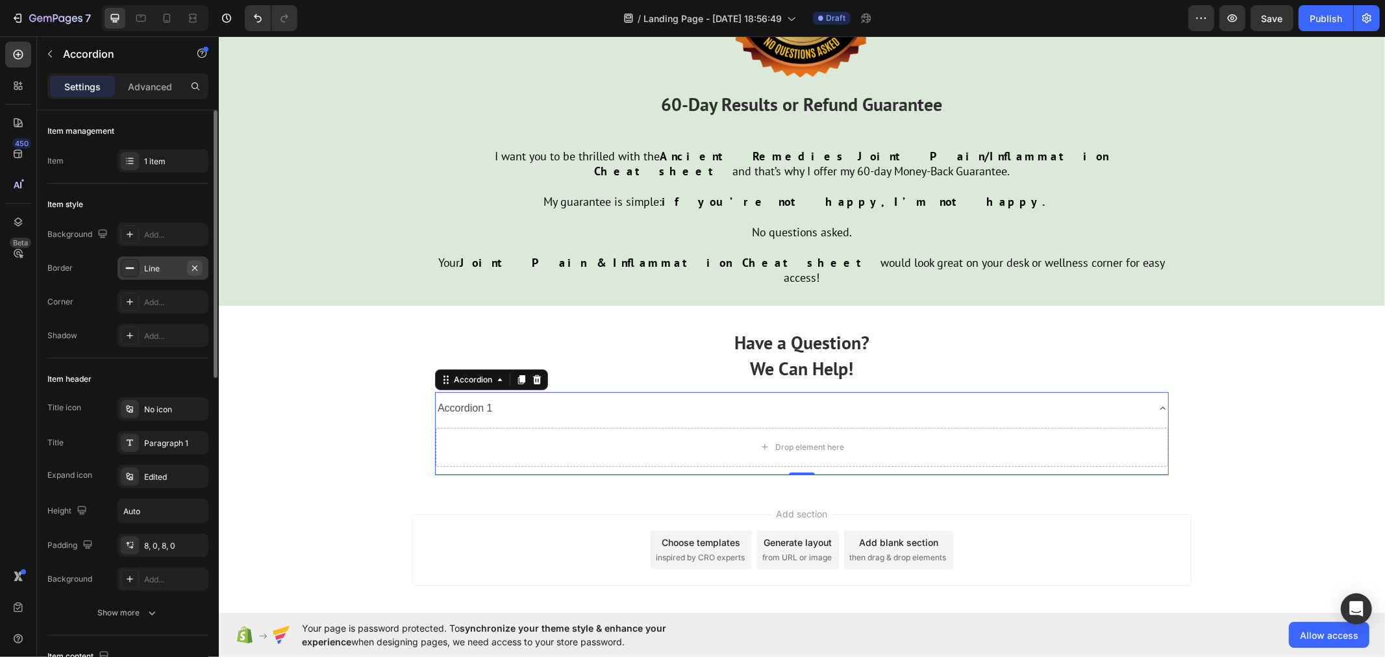
click at [195, 267] on icon "button" at bounding box center [194, 267] width 5 height 5
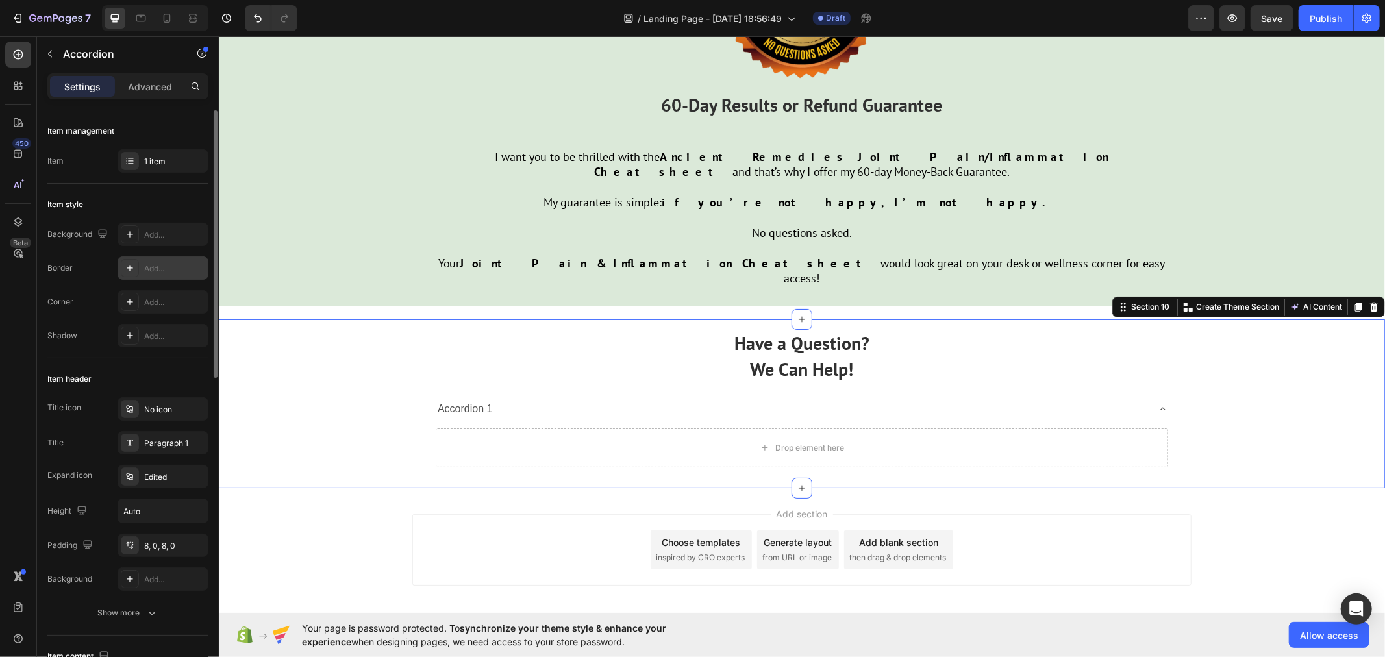
click at [362, 406] on div "Have a Question? We Can Help! Text Block Accordion 1 Drop element here Accordio…" at bounding box center [801, 403] width 1166 height 168
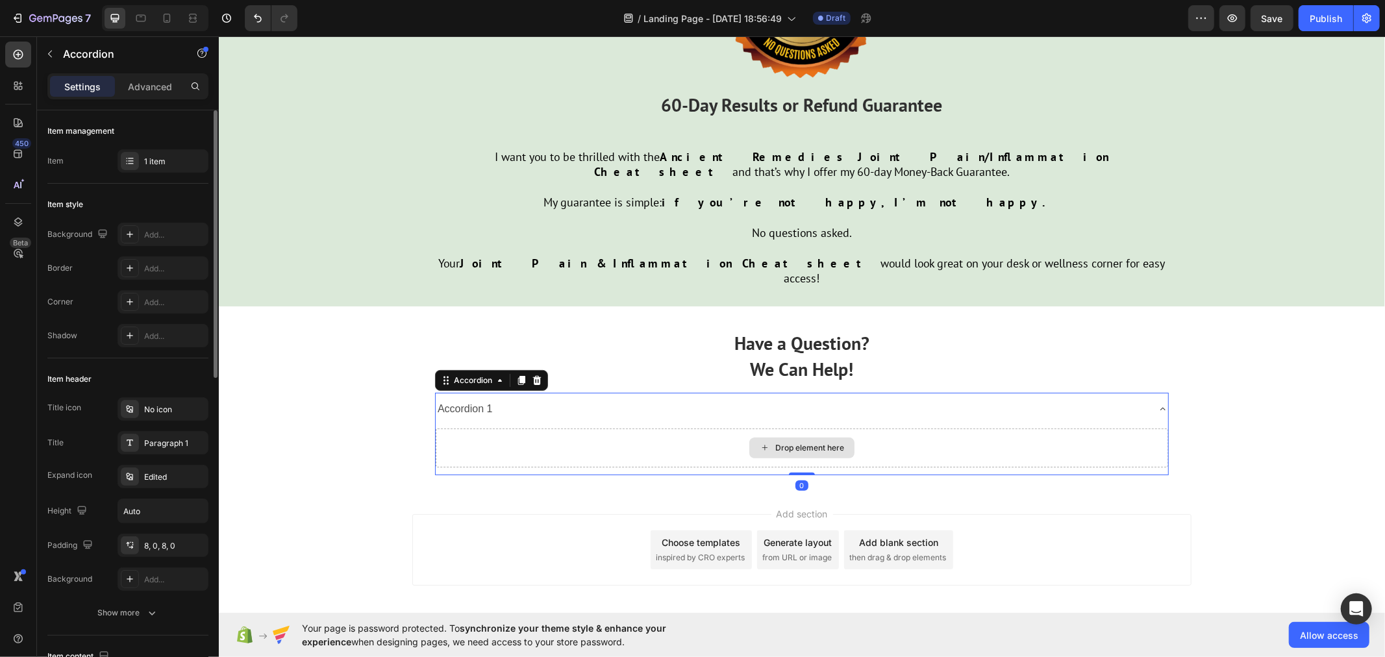
click at [567, 428] on div "Drop element here" at bounding box center [801, 447] width 732 height 39
click at [535, 397] on div "Accordion 1" at bounding box center [791, 408] width 712 height 23
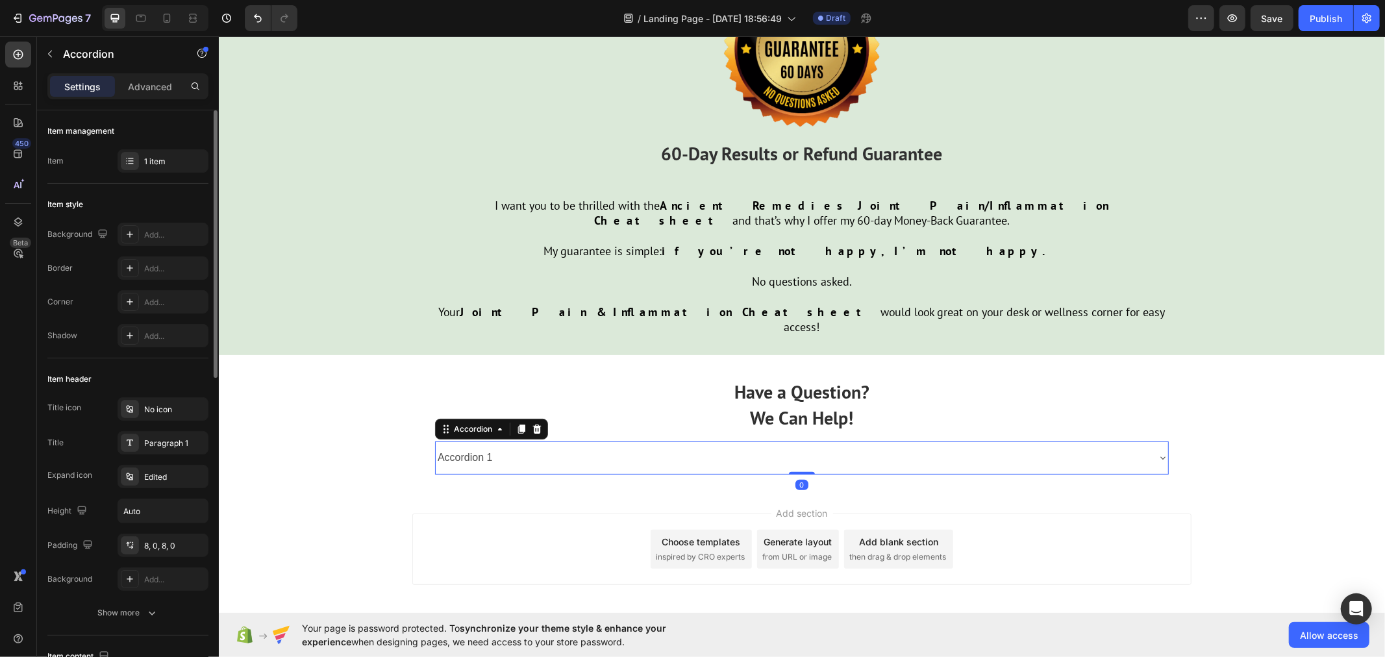
scroll to position [4244, 0]
click at [508, 447] on div "Accordion 1" at bounding box center [791, 458] width 712 height 23
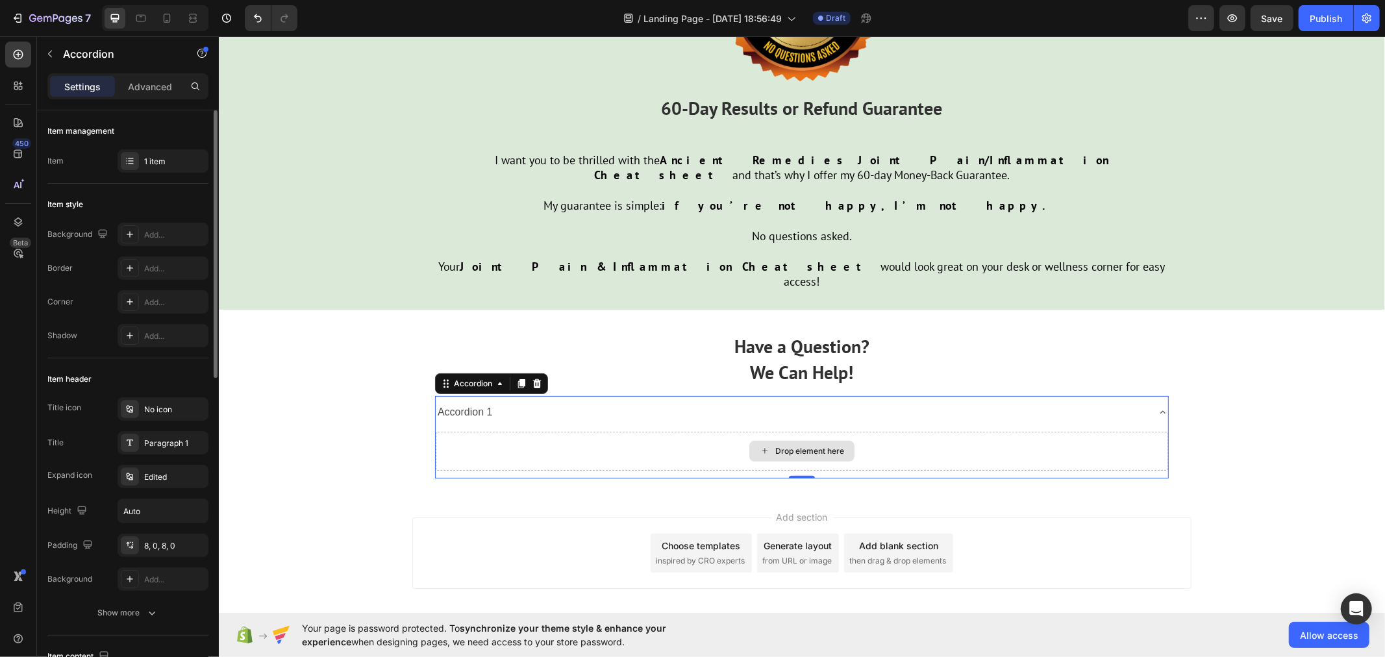
scroll to position [4293, 0]
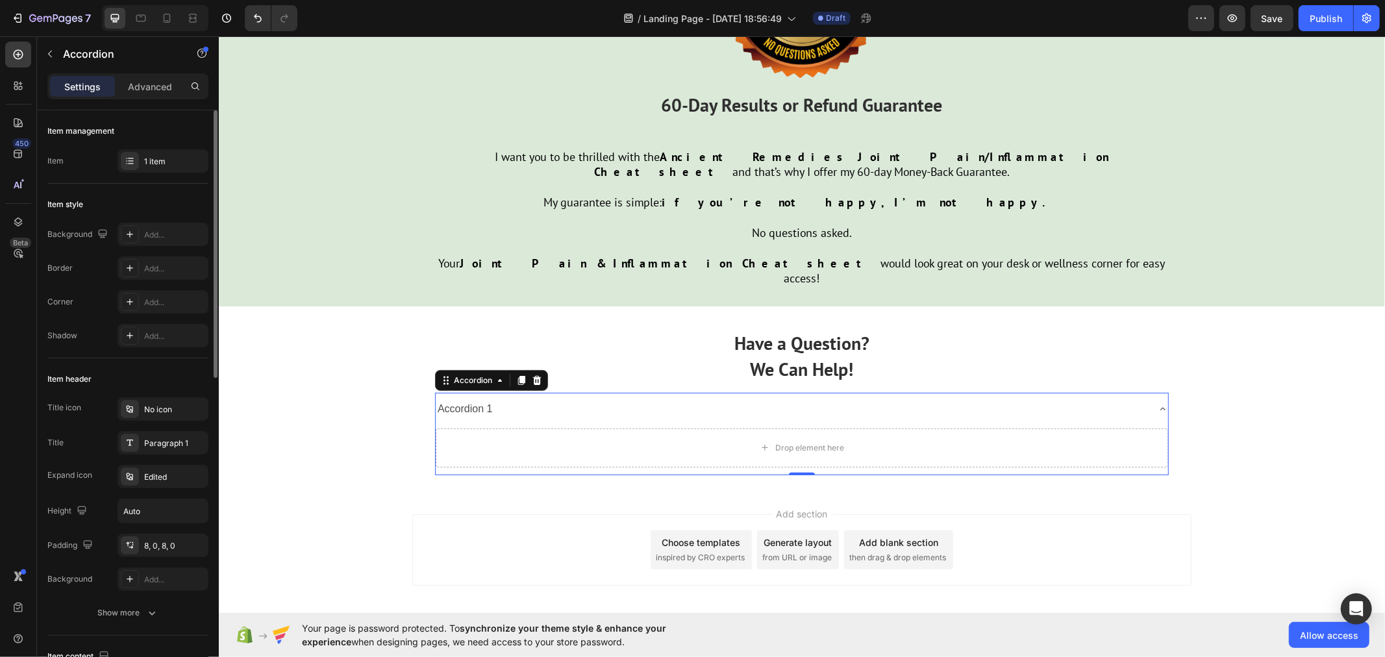
click at [532, 397] on div "Accordion 1" at bounding box center [791, 408] width 712 height 23
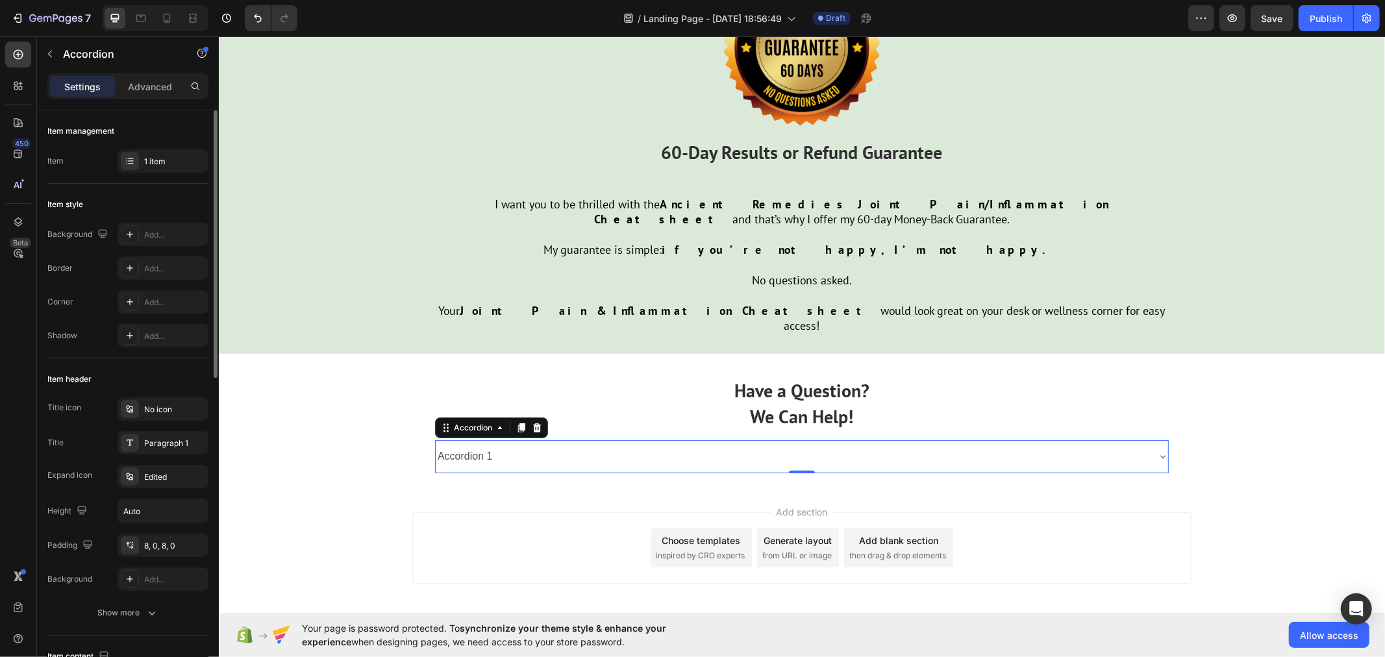
scroll to position [4244, 0]
click at [157, 234] on div "Add..." at bounding box center [174, 235] width 61 height 12
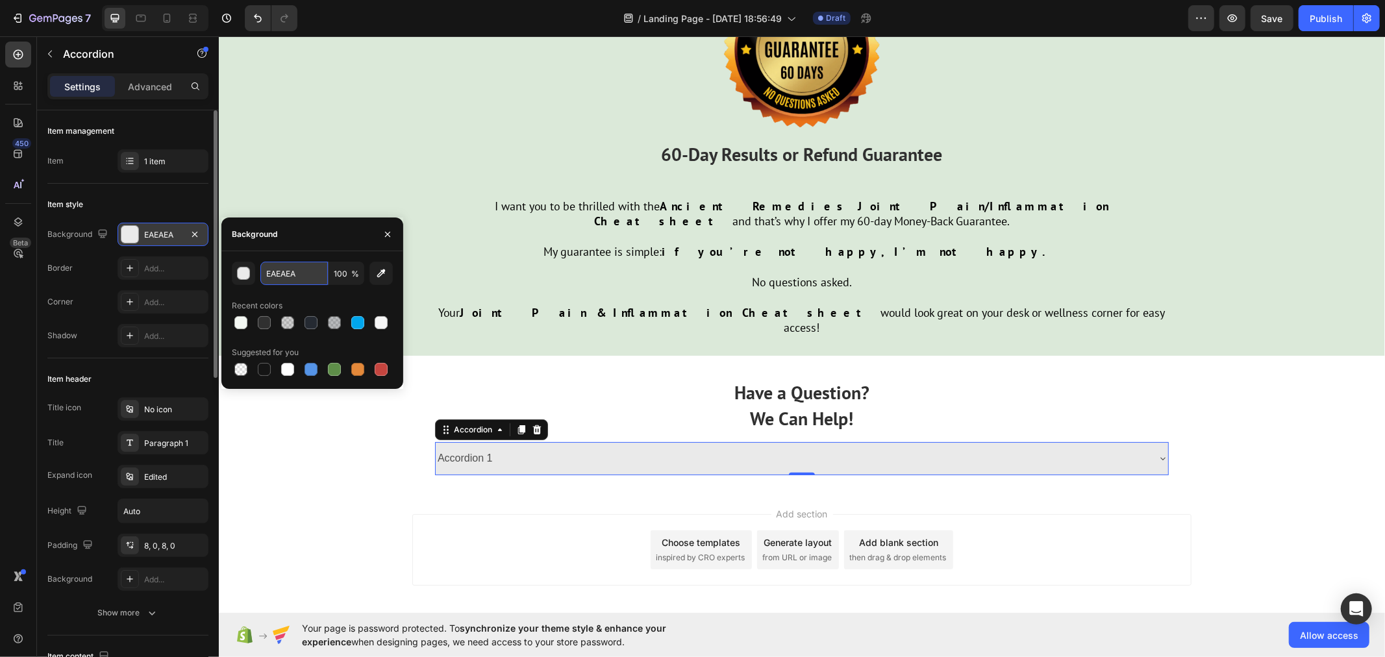
click at [290, 275] on input "EAEAEA" at bounding box center [294, 273] width 68 height 23
paste input "rgb(219, 233, 217)"
type input "rgb(219, 233, 217)"
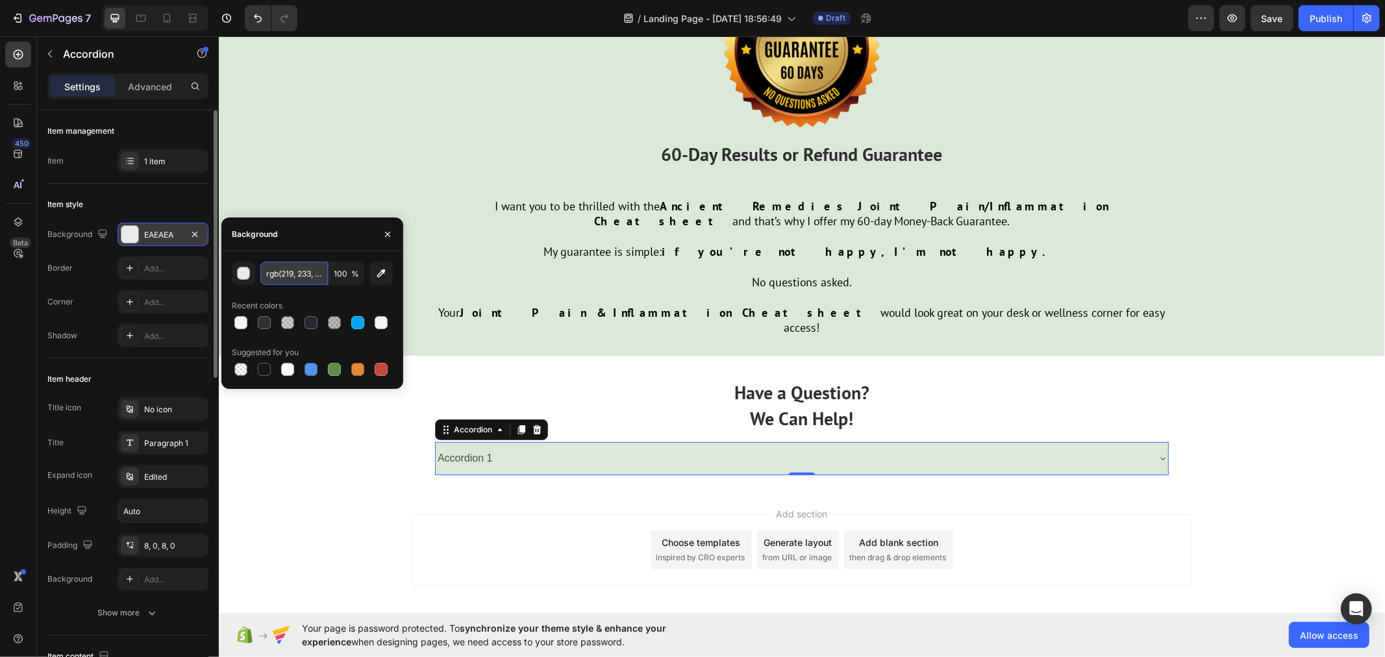
scroll to position [0, 10]
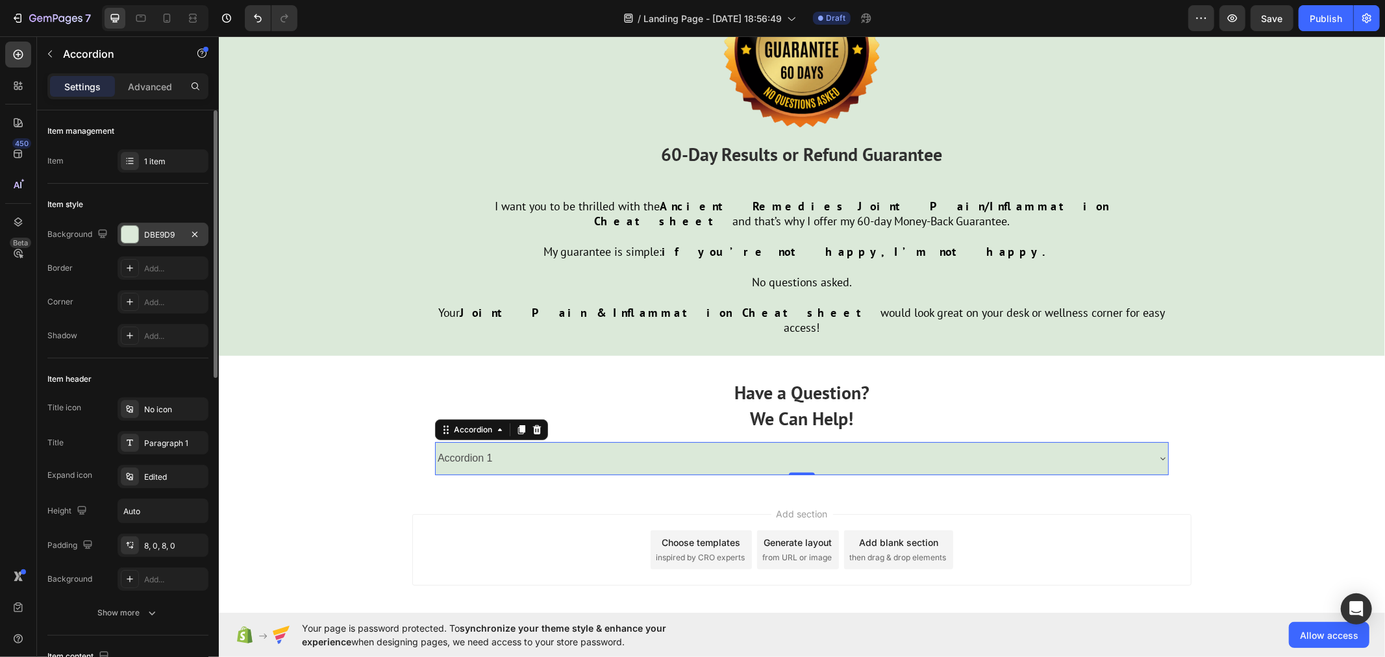
click at [673, 447] on div "Accordion 1" at bounding box center [791, 458] width 712 height 23
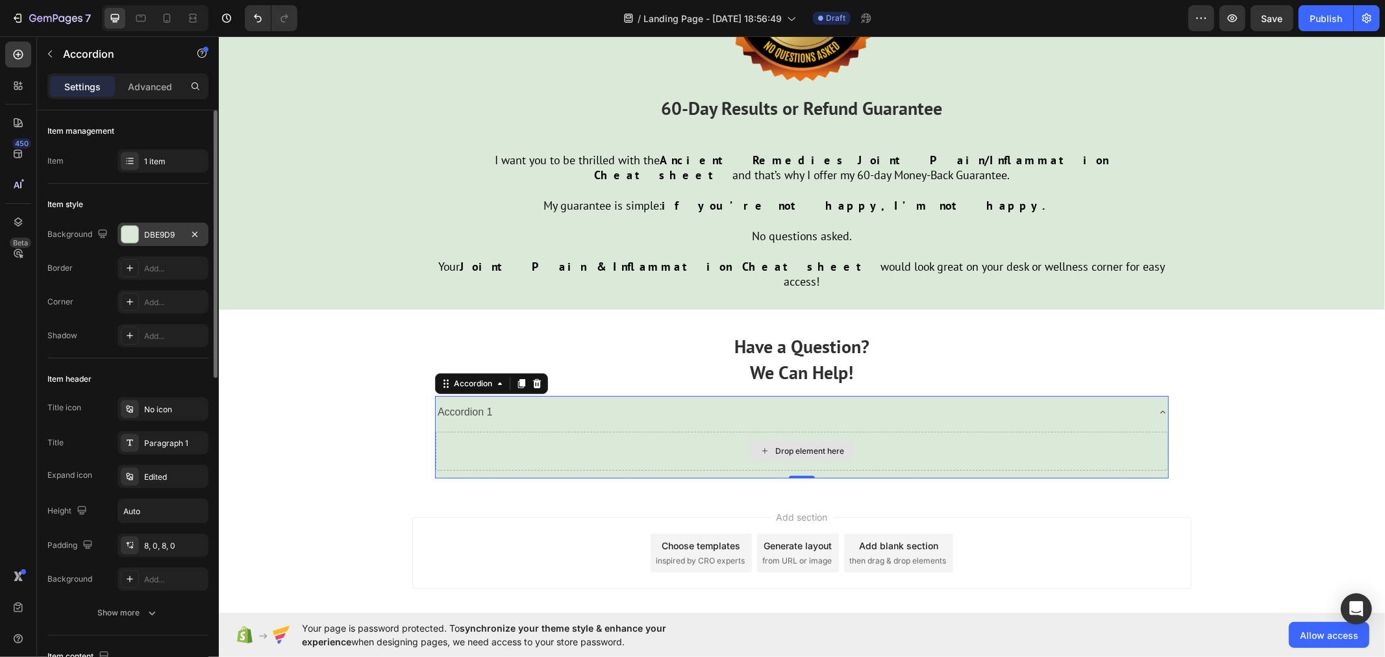
scroll to position [4293, 0]
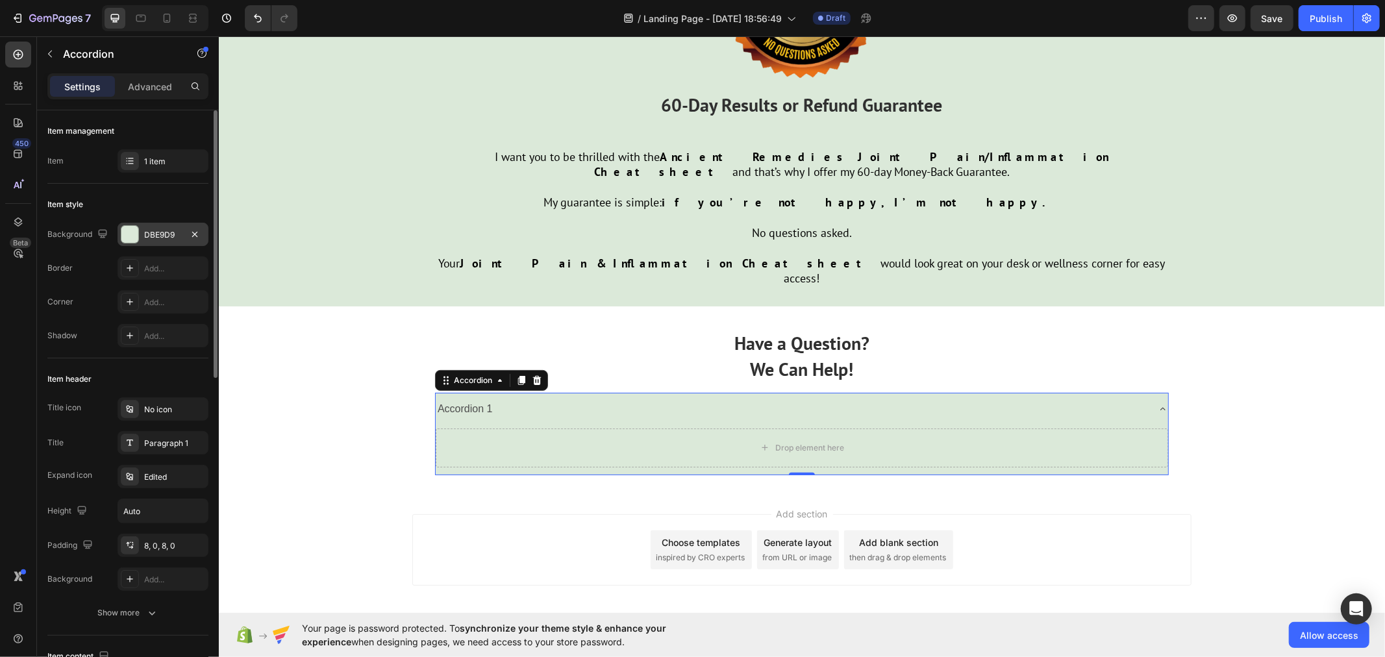
click at [613, 397] on div "Accordion 1" at bounding box center [791, 408] width 712 height 23
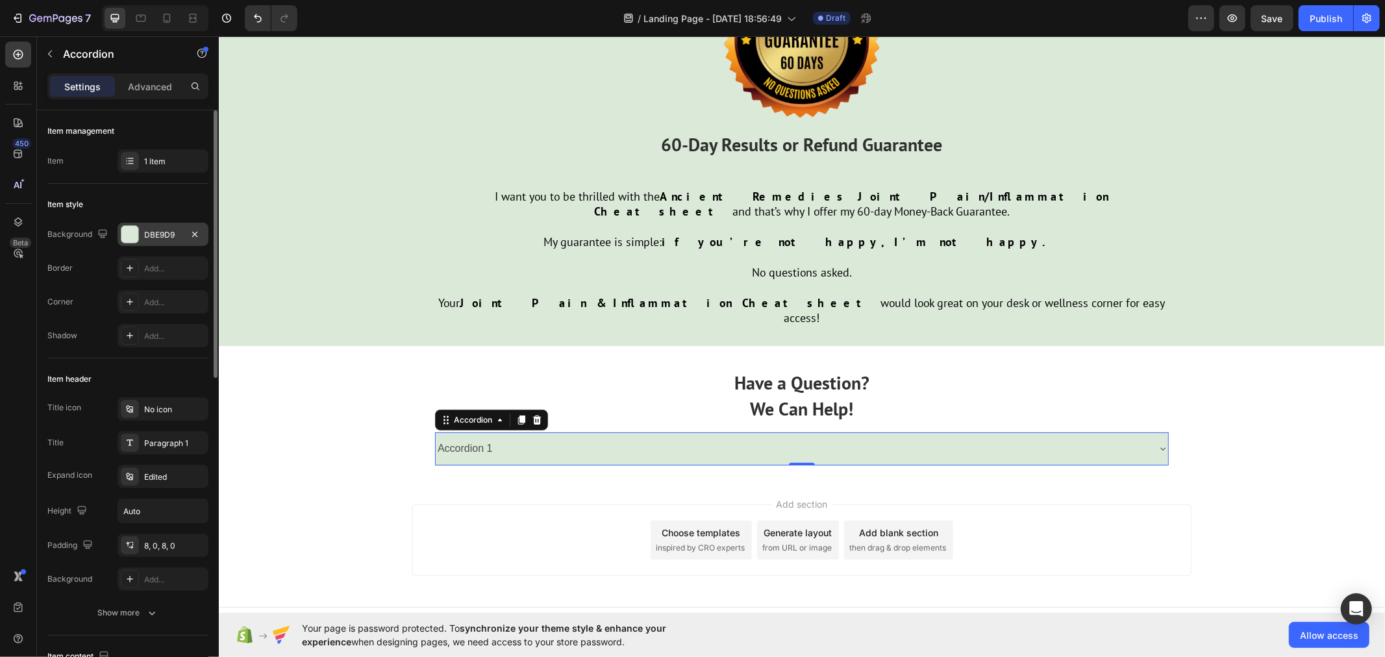
scroll to position [4244, 0]
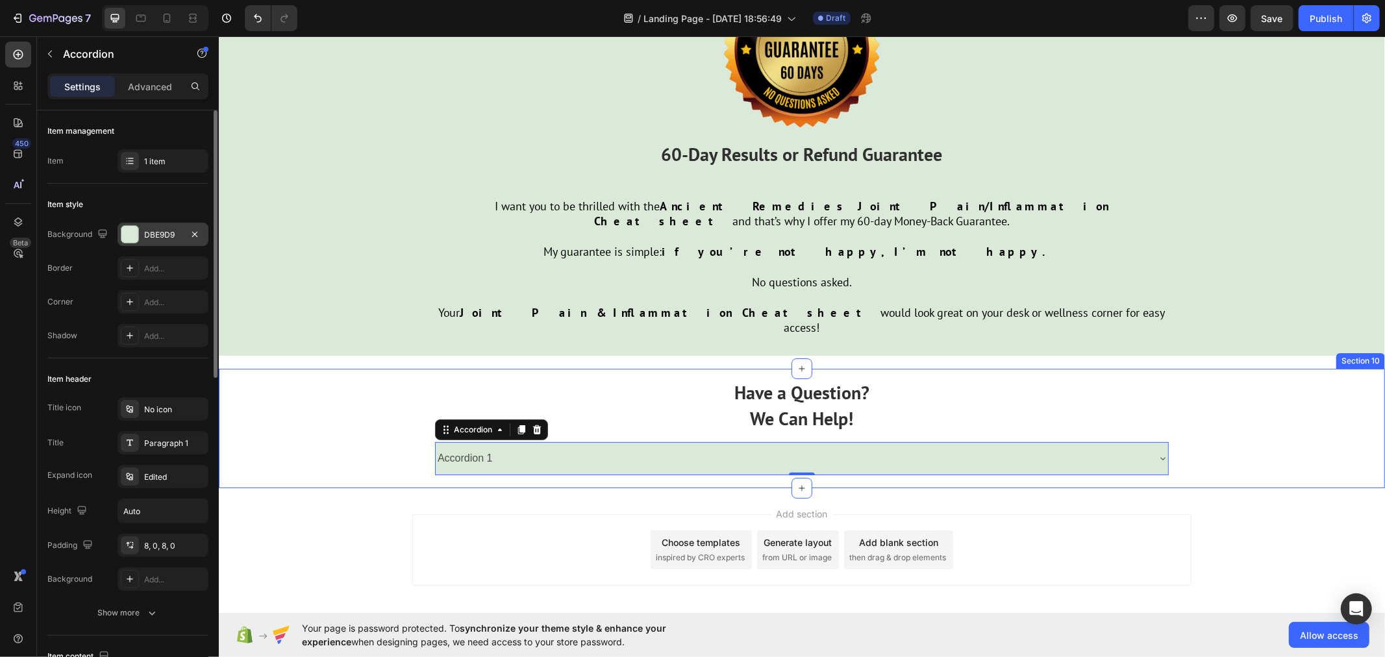
click at [386, 385] on div "Have a Question? We Can Help! Text Block Accordion 1 Accordion 0 Row Row" at bounding box center [801, 427] width 1166 height 119
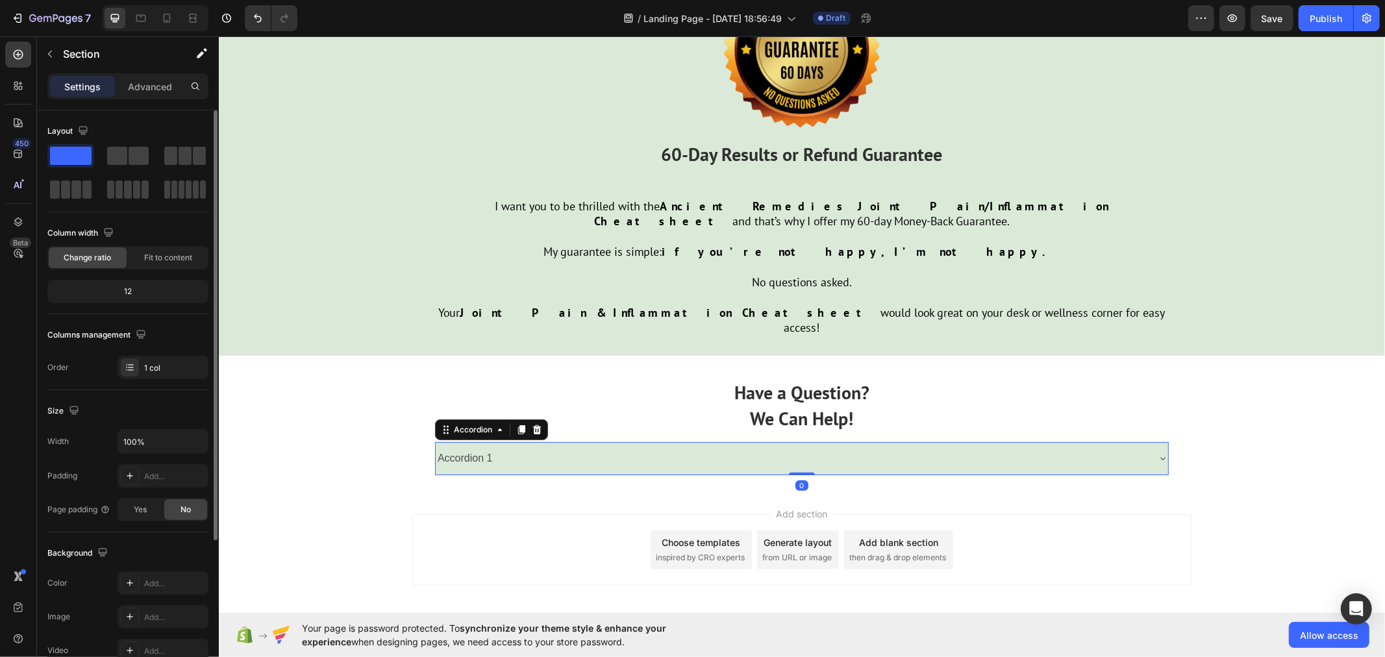
click at [470, 447] on div "Accordion 1" at bounding box center [464, 458] width 59 height 23
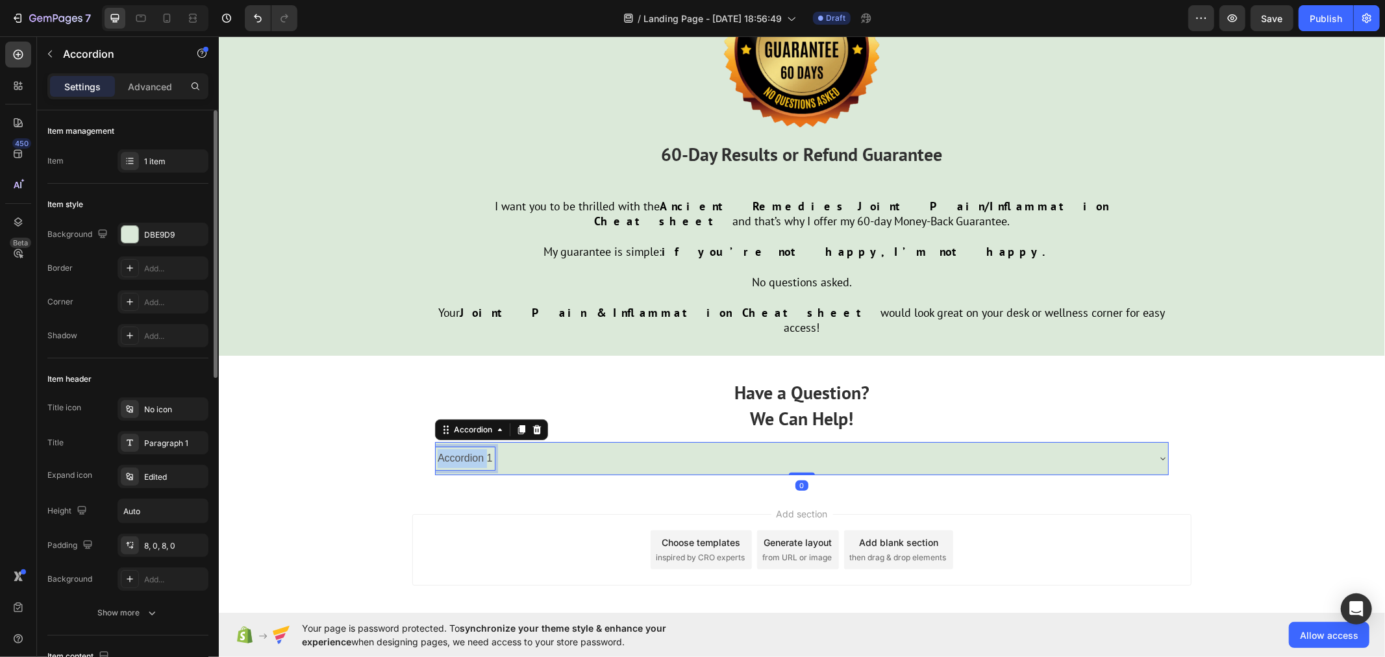
click at [470, 447] on div "Accordion 1" at bounding box center [464, 458] width 59 height 23
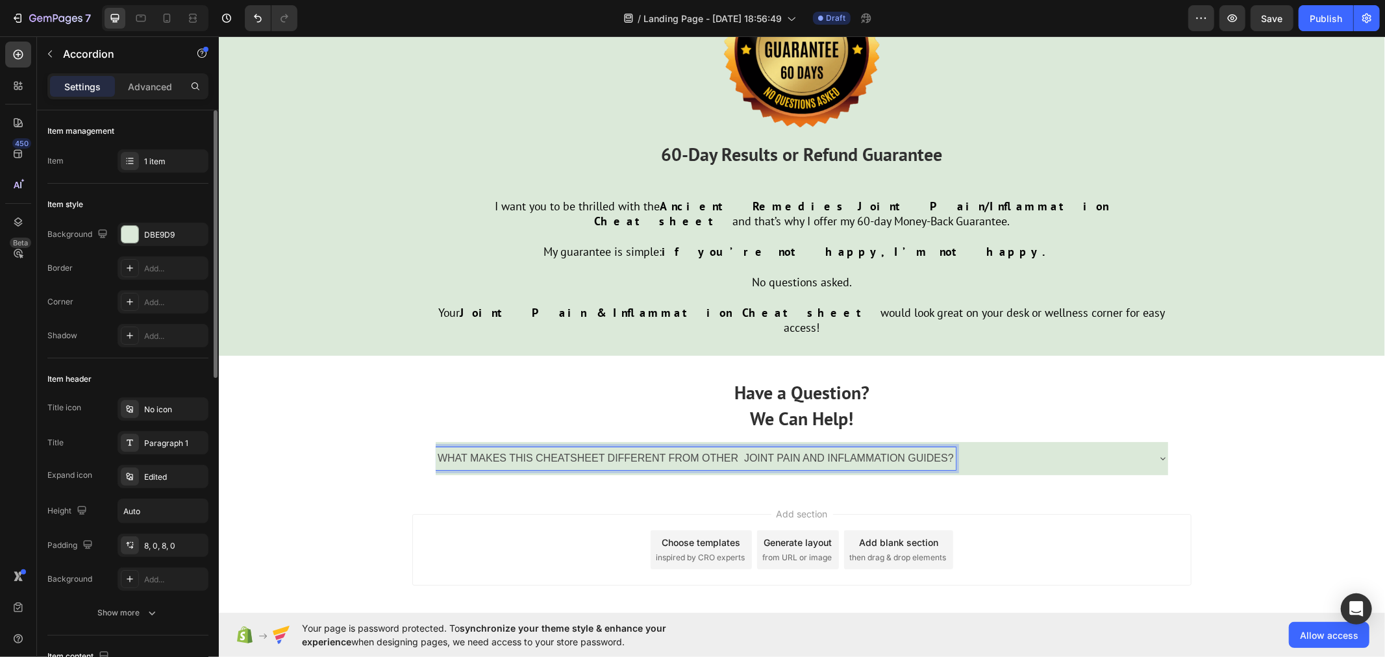
click at [473, 449] on p "WHAT MAKES THIS CHEATSHEET DIFFERENT FROM OTHER JOINT PAIN AND INFLAMMATION GUI…" at bounding box center [695, 458] width 516 height 19
click at [192, 543] on icon "button" at bounding box center [195, 545] width 10 height 10
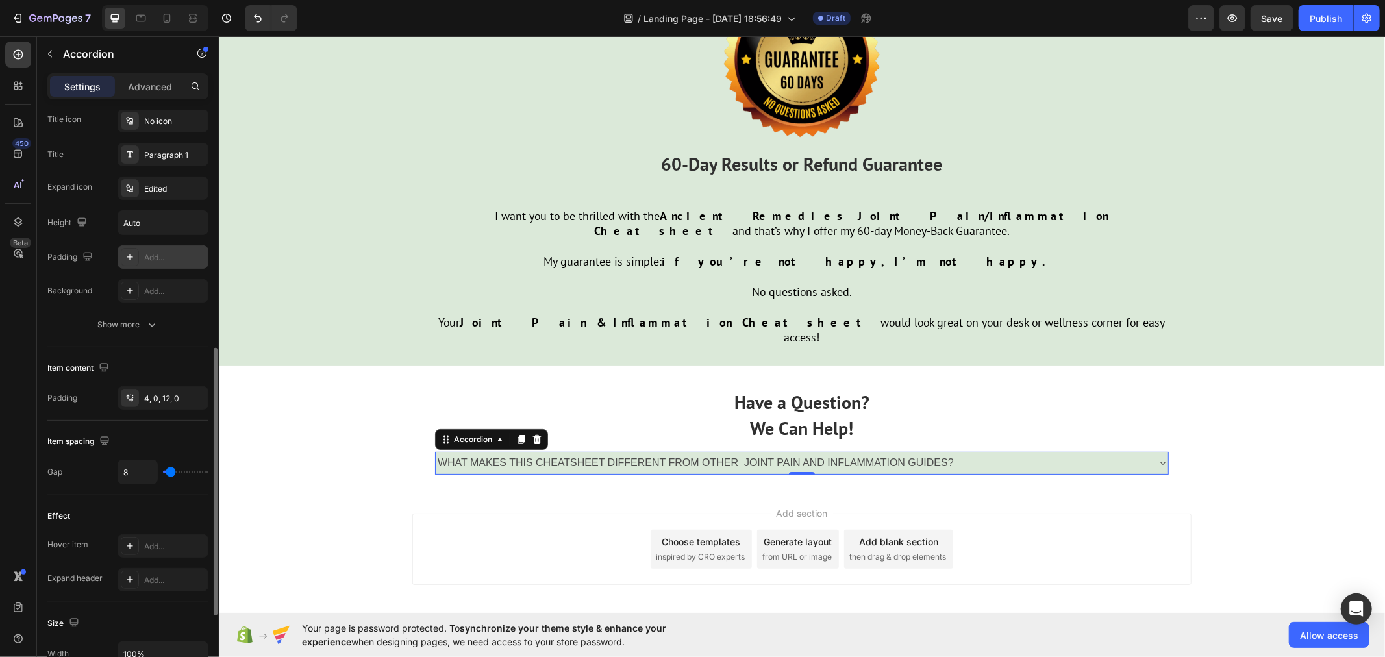
scroll to position [360, 0]
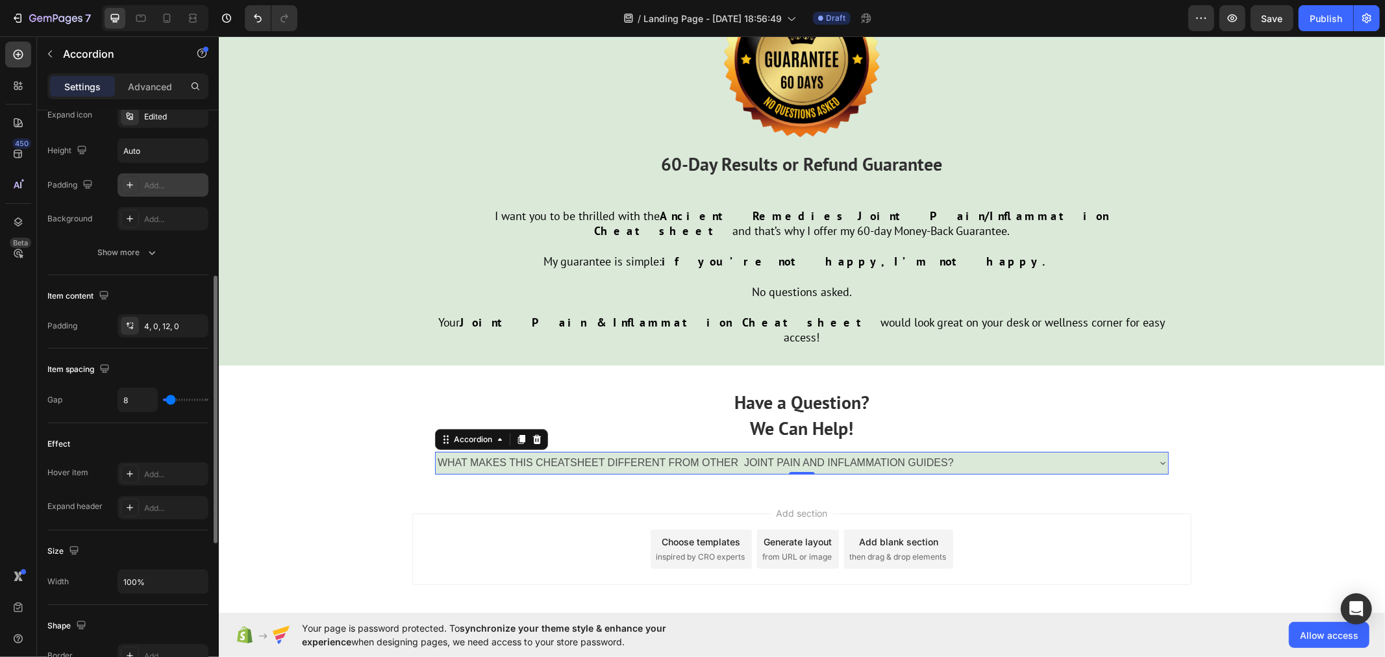
type input "4"
type input "0"
type input "33"
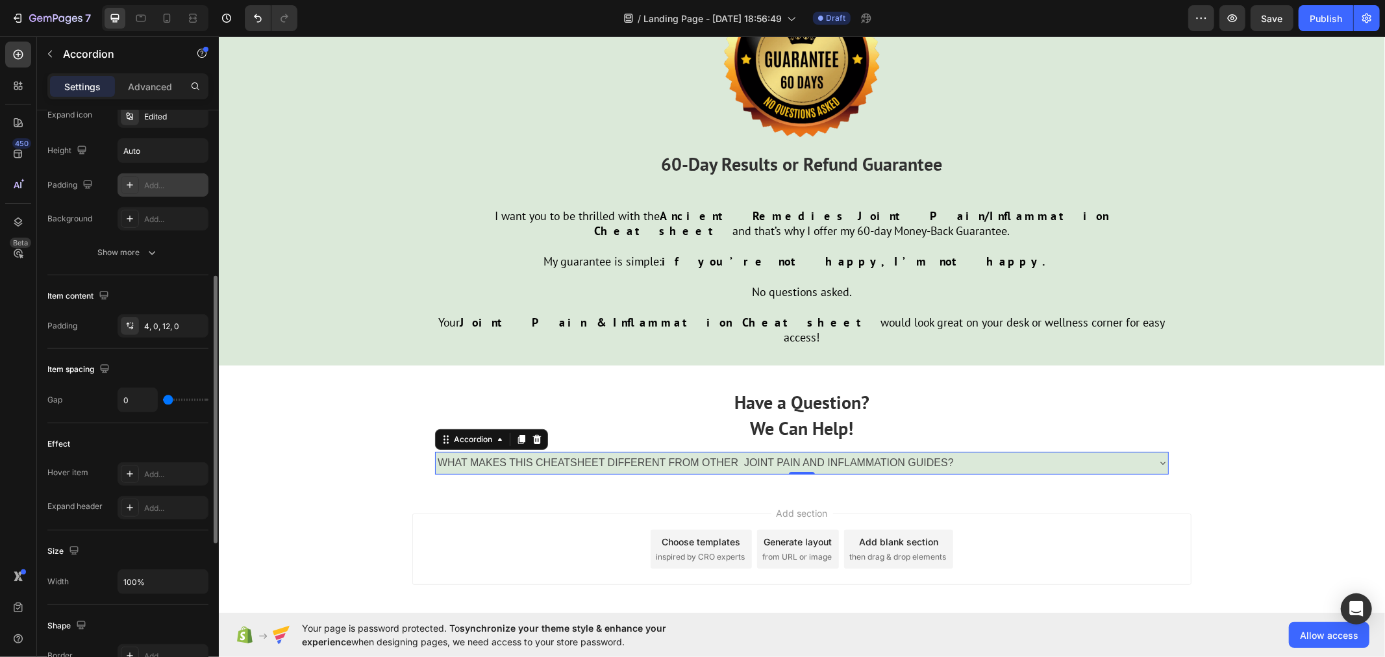
type input "33"
type input "53"
type input "60"
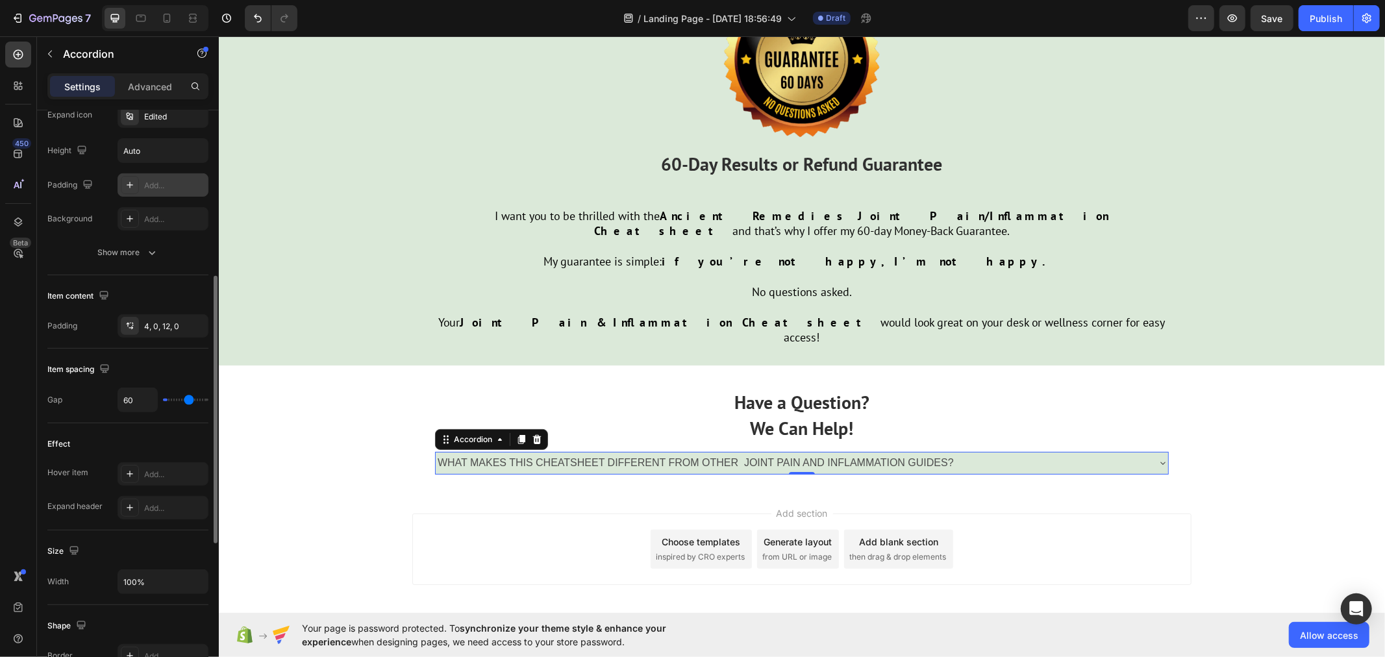
type input "78"
type input "92"
type input "94"
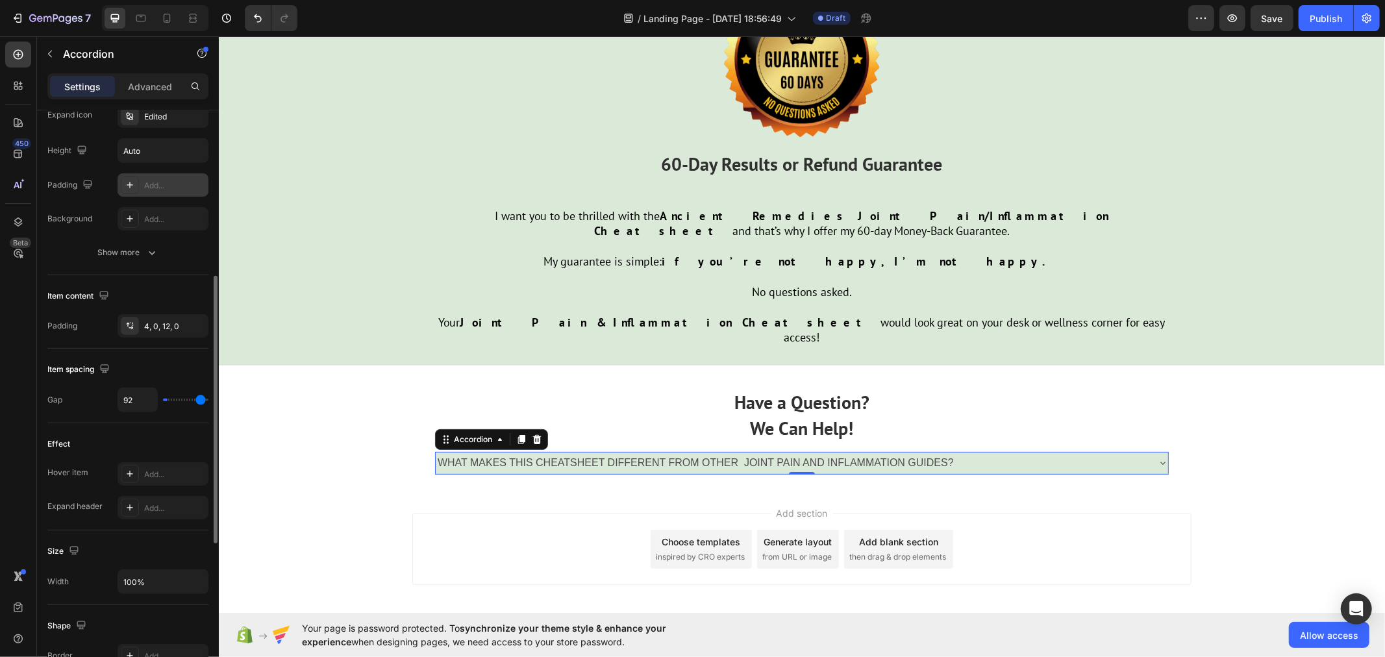
type input "94"
type input "99"
type input "100"
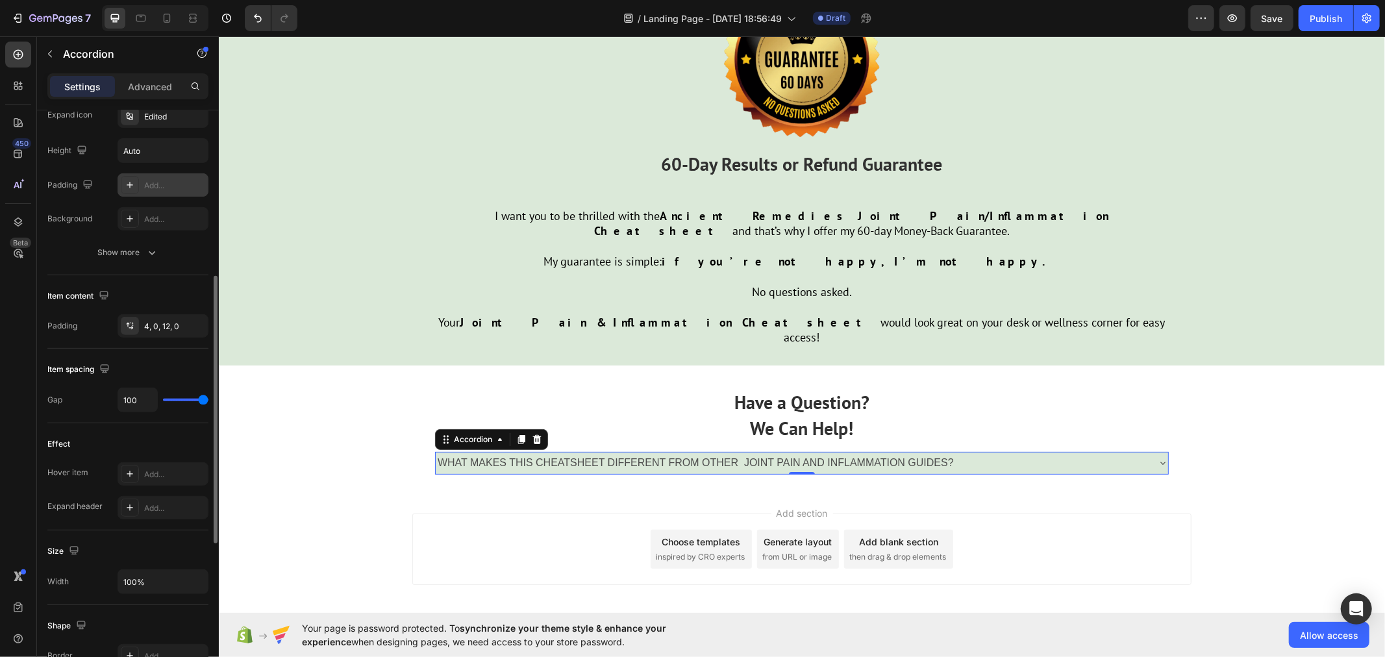
type input "68"
type input "14"
type input "0"
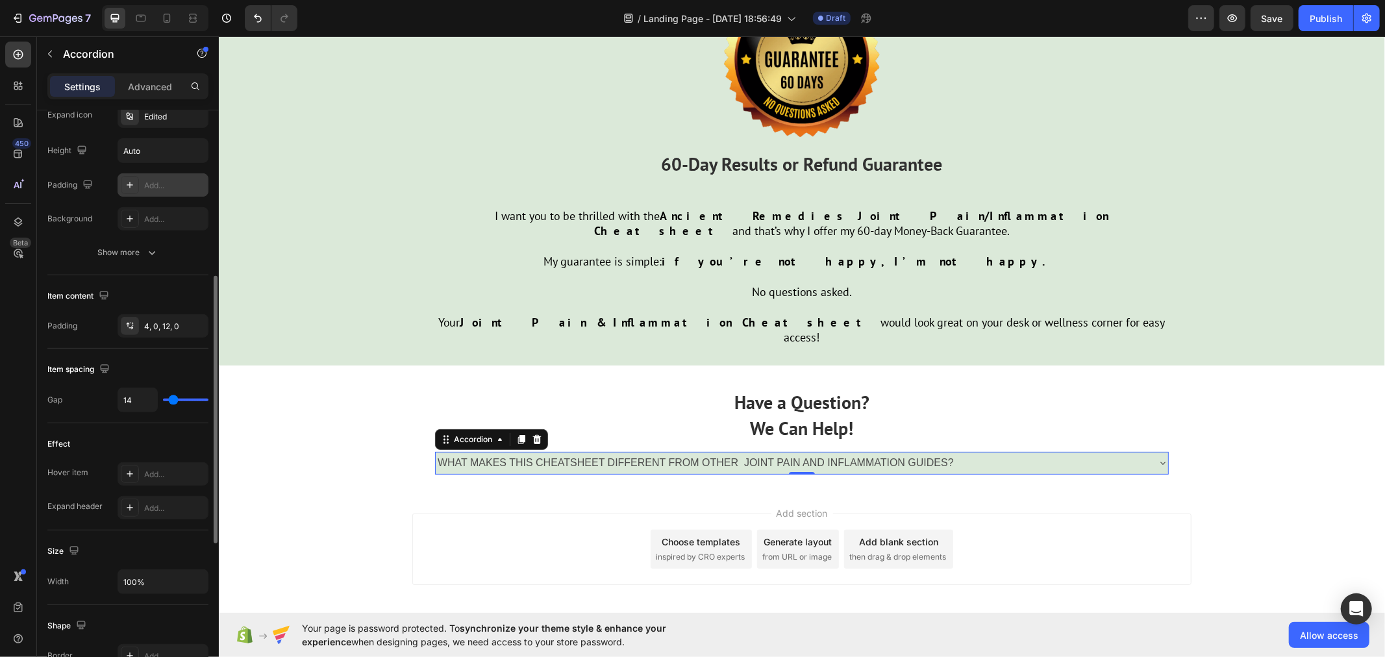
type input "0"
type input "4"
type input "6"
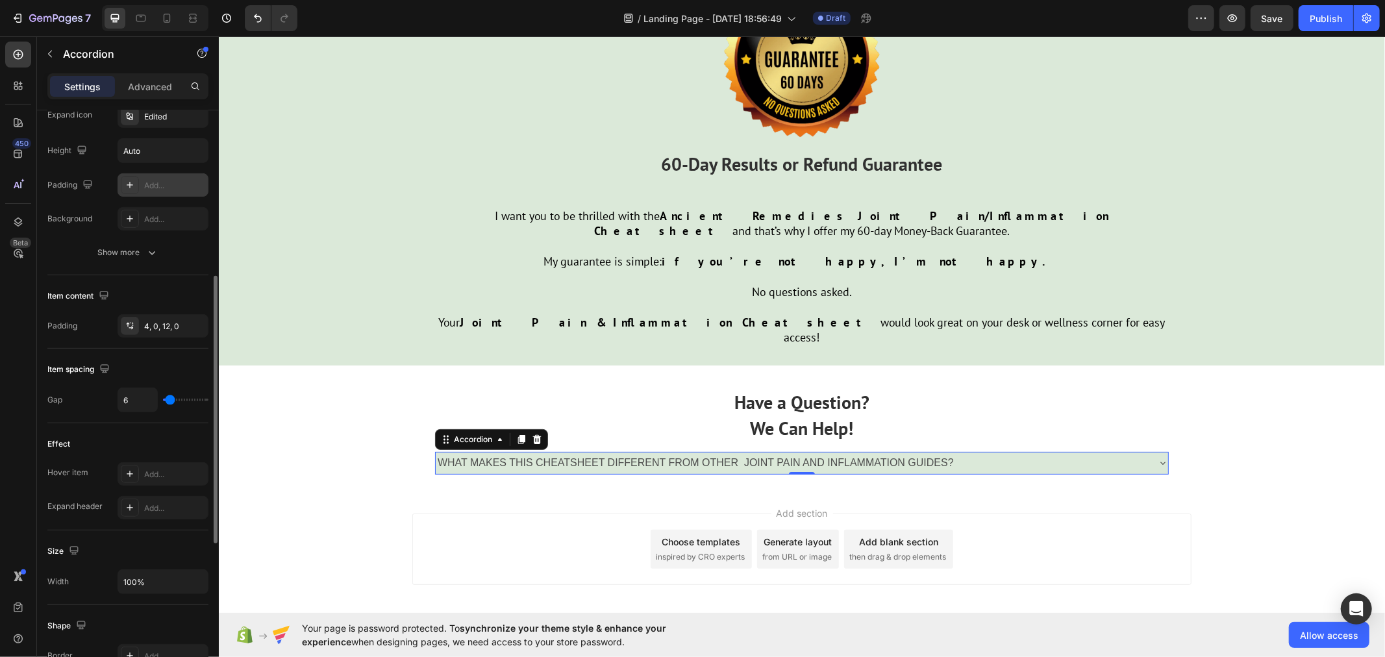
type input "8"
type input "10"
type input "12"
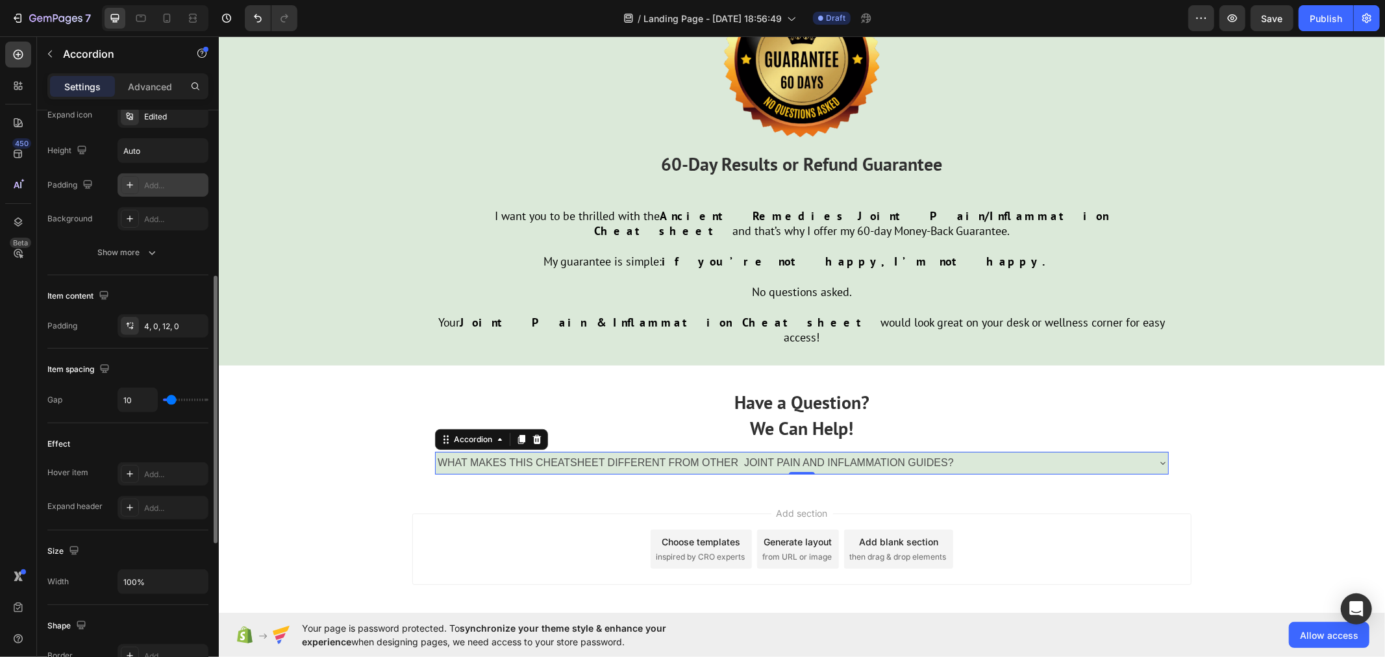
type input "12"
type input "14"
type input "16"
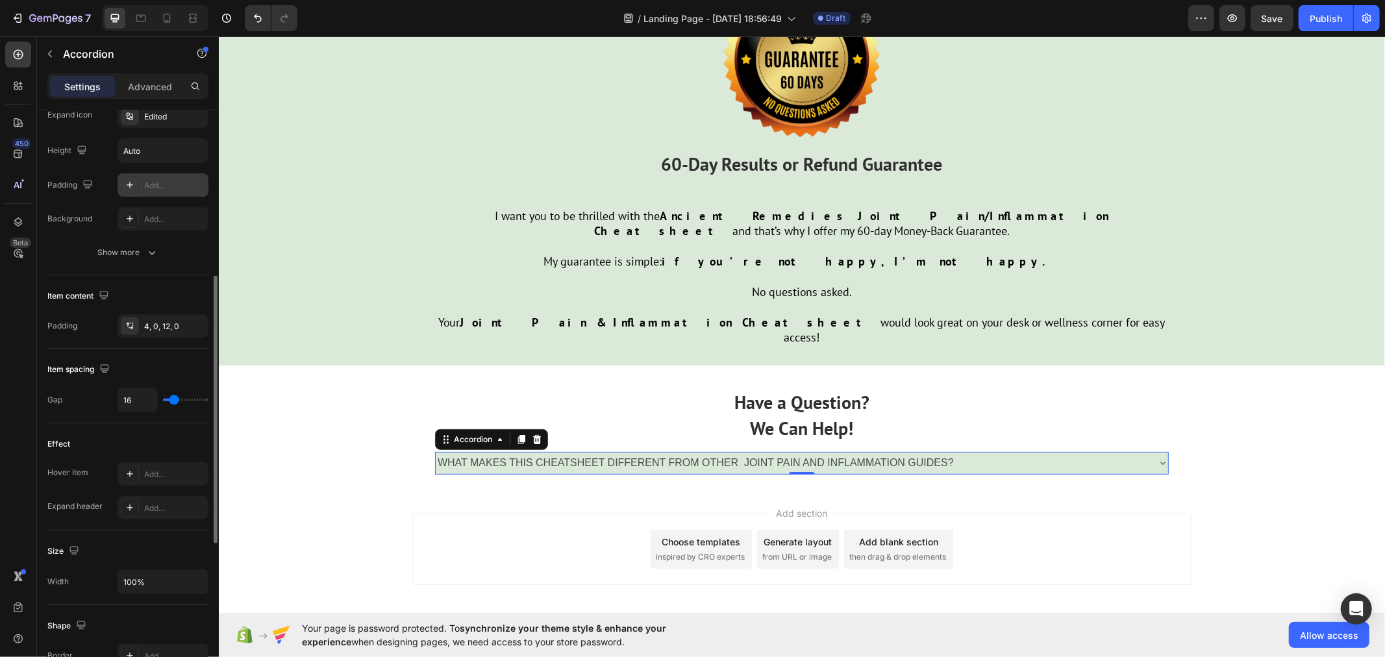
type input "18"
type input "20"
type input "22"
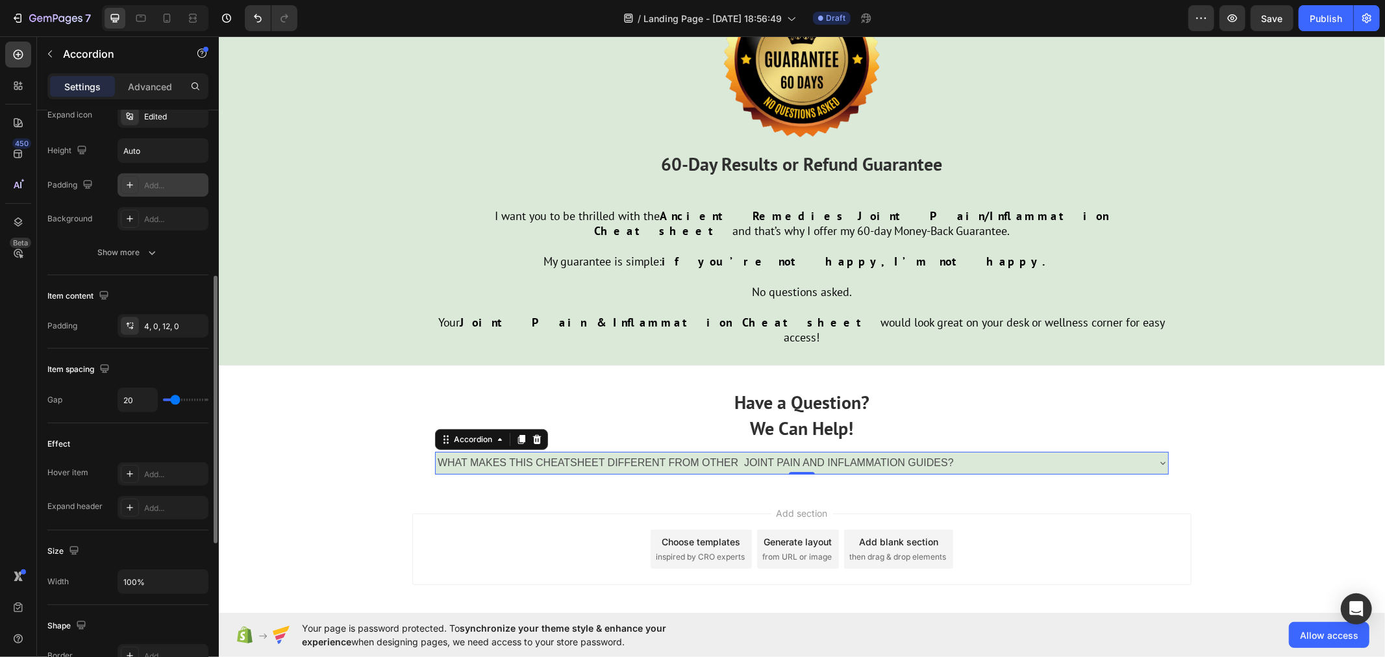
type input "22"
type input "25"
type input "27"
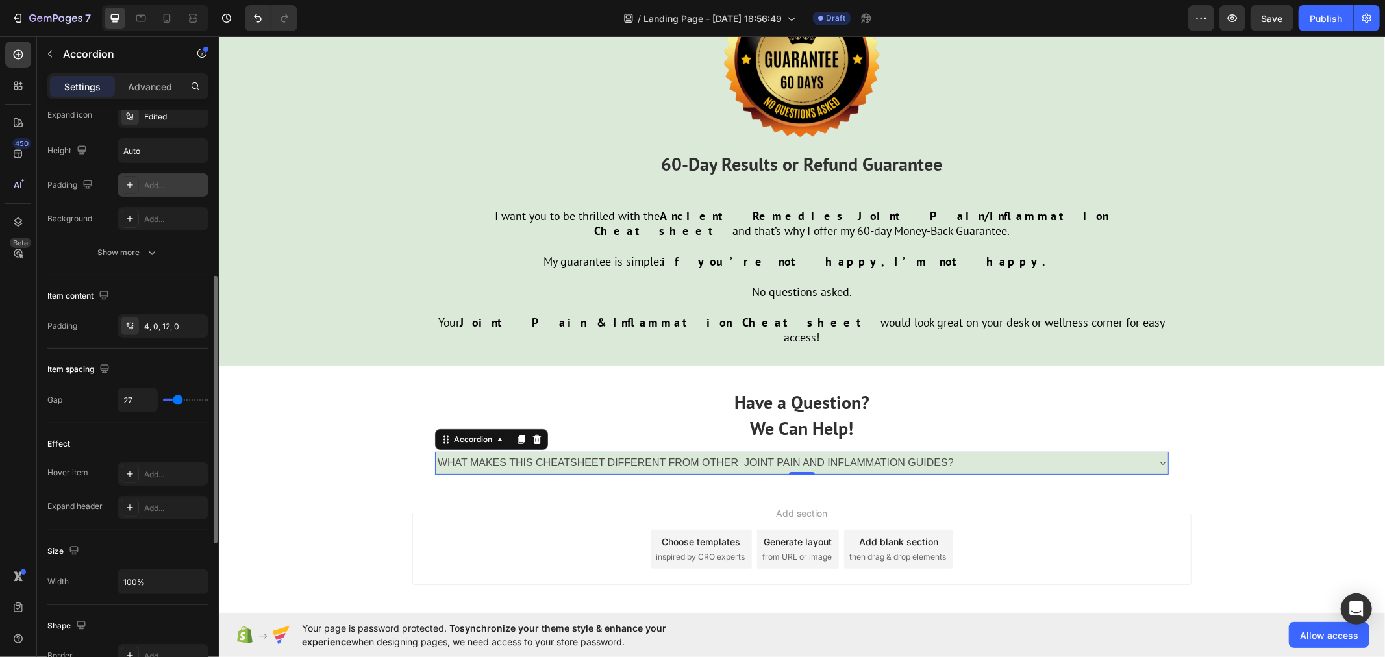
type input "33"
type input "35"
type input "41"
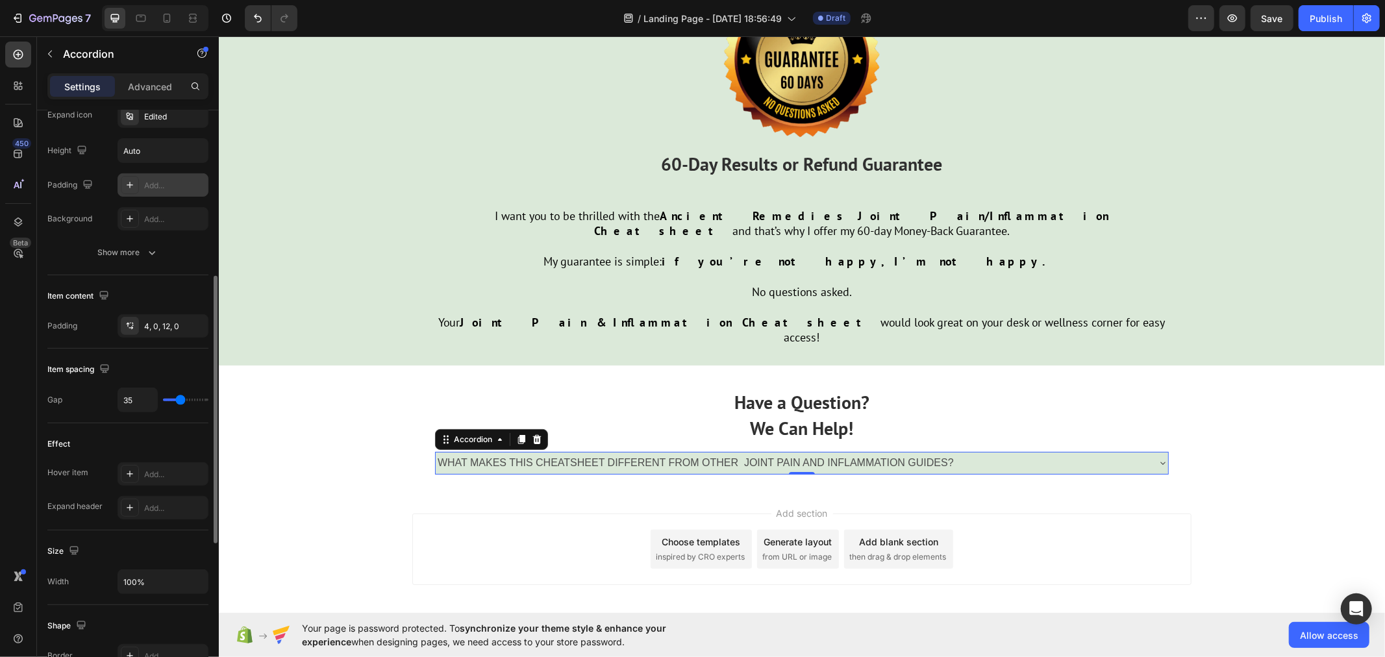
type input "41"
type input "43"
type input "47"
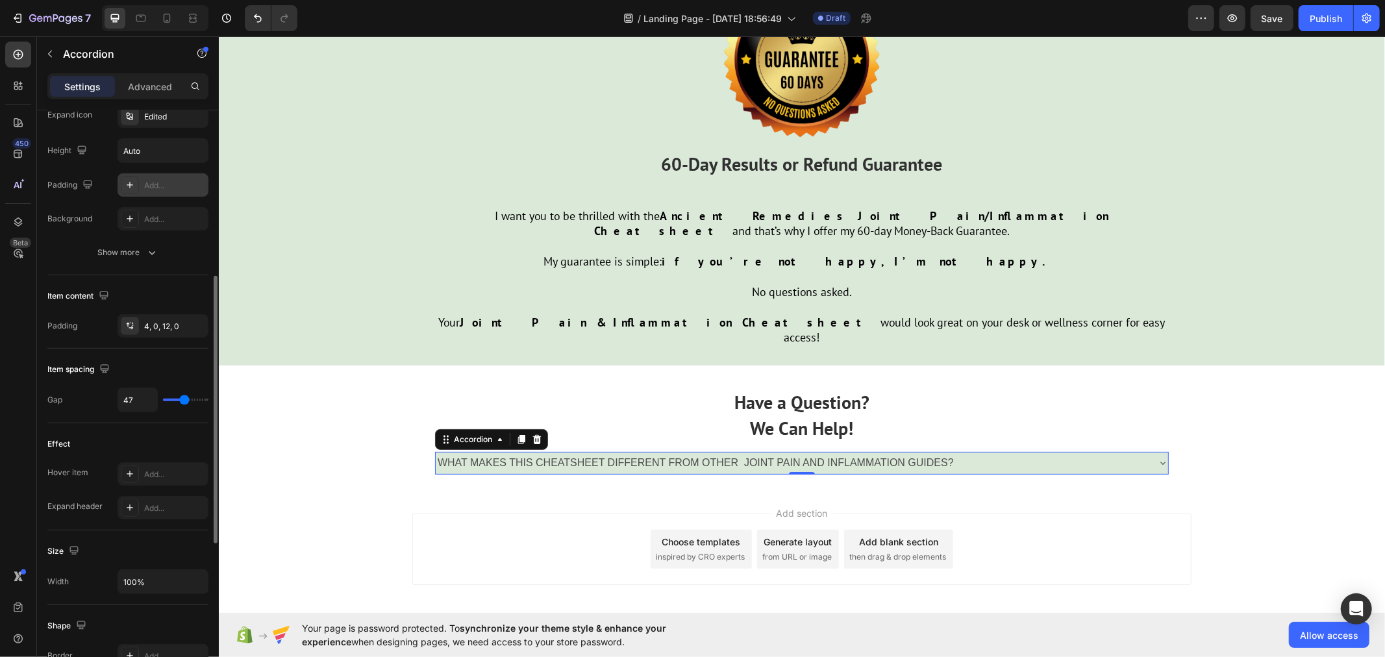
type input "55"
type input "62"
type input "72"
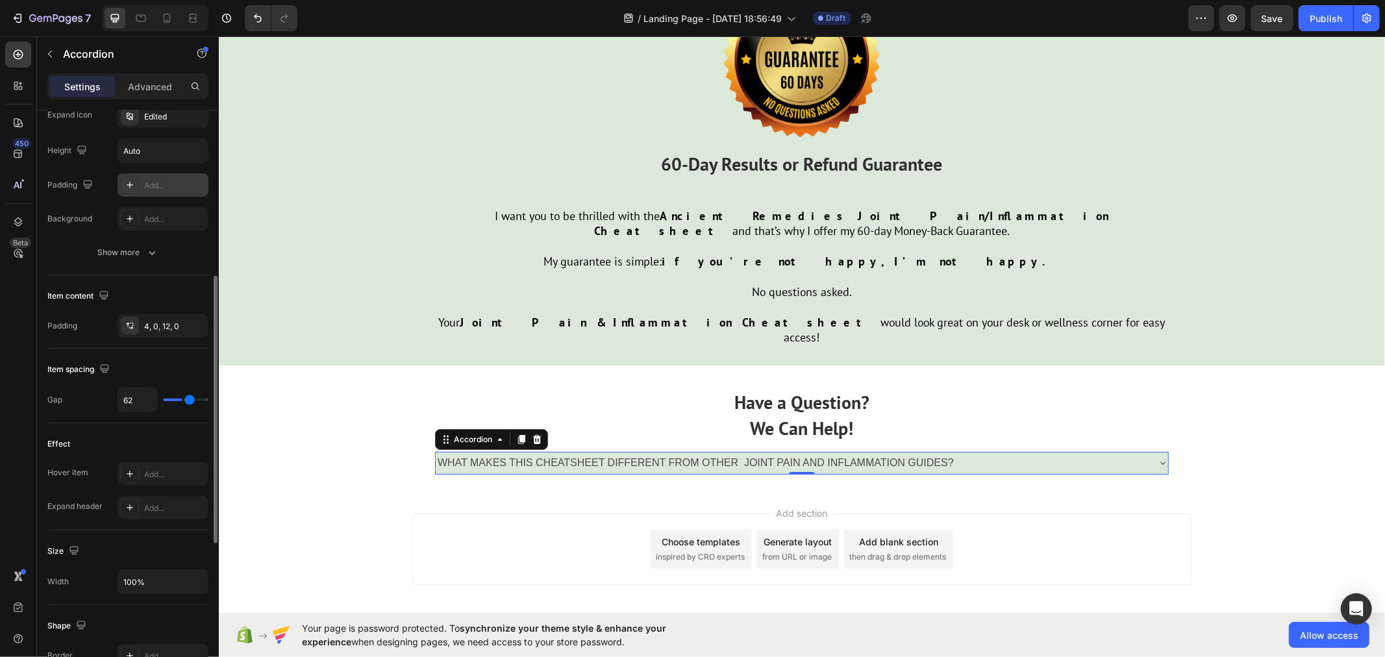
type input "72"
type input "78"
type input "86"
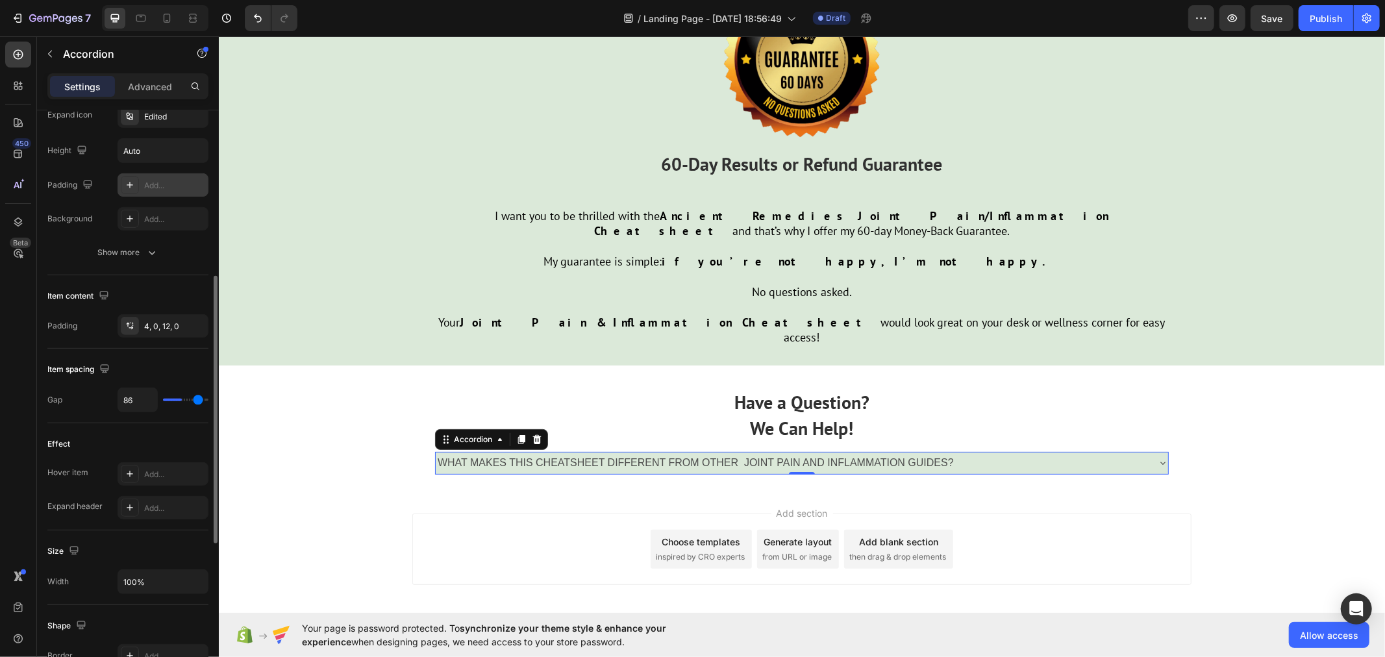
type input "100"
type input "80"
type input "0"
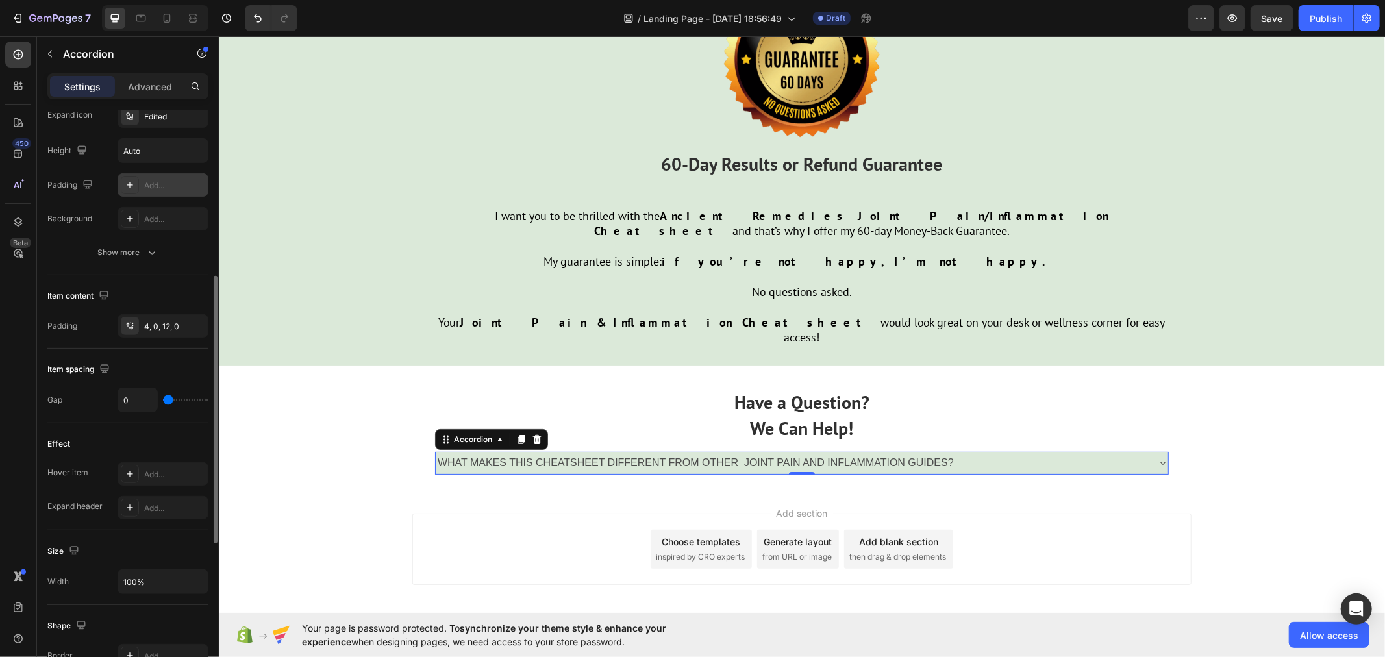
drag, startPoint x: 170, startPoint y: 398, endPoint x: 114, endPoint y: 398, distance: 56.5
type input "0"
click at [163, 399] on input "range" at bounding box center [185, 400] width 45 height 3
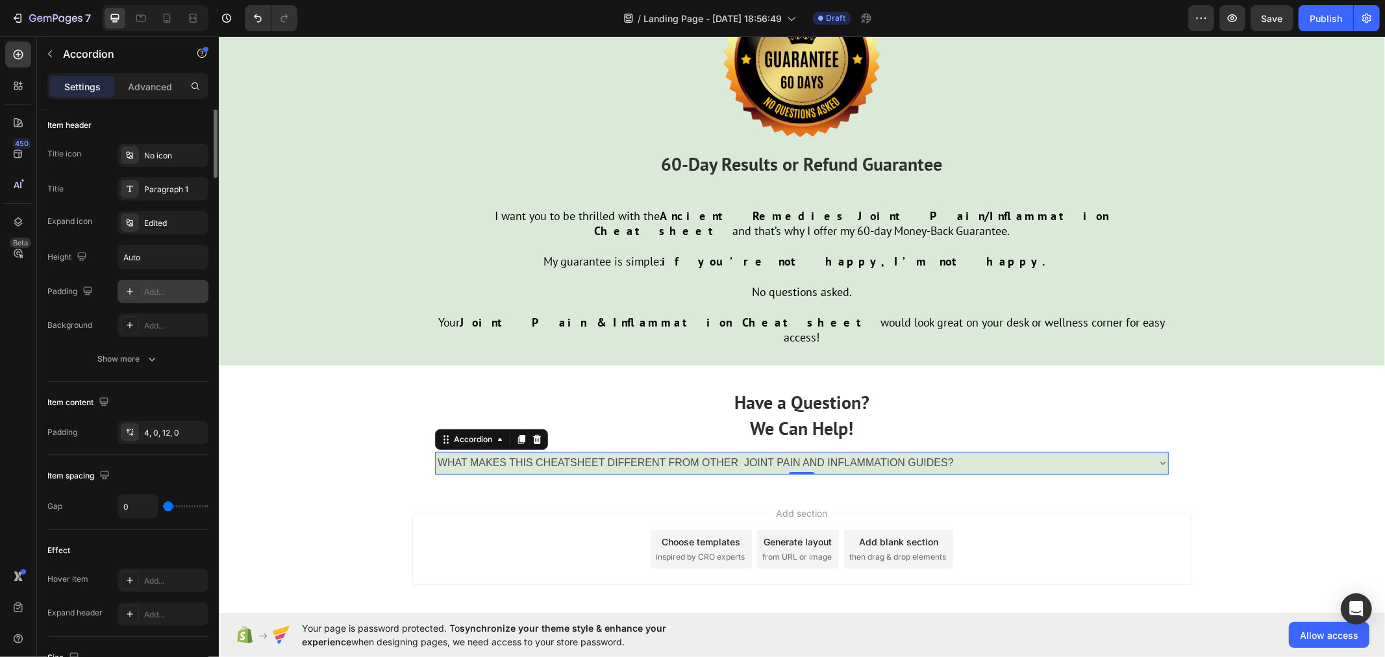
scroll to position [0, 0]
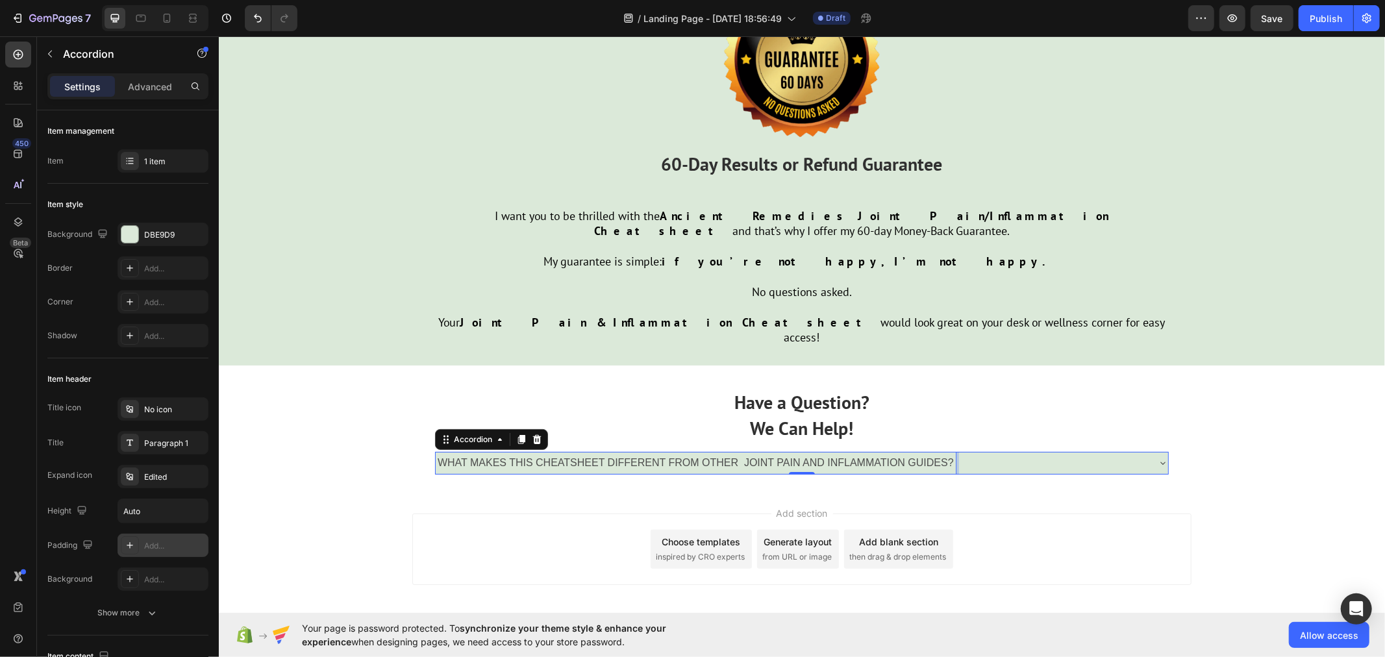
click at [495, 453] on p "WHAT MAKES THIS CHEATSHEET DIFFERENT FROM OTHER JOINT PAIN AND INFLAMMATION GUI…" at bounding box center [695, 462] width 516 height 19
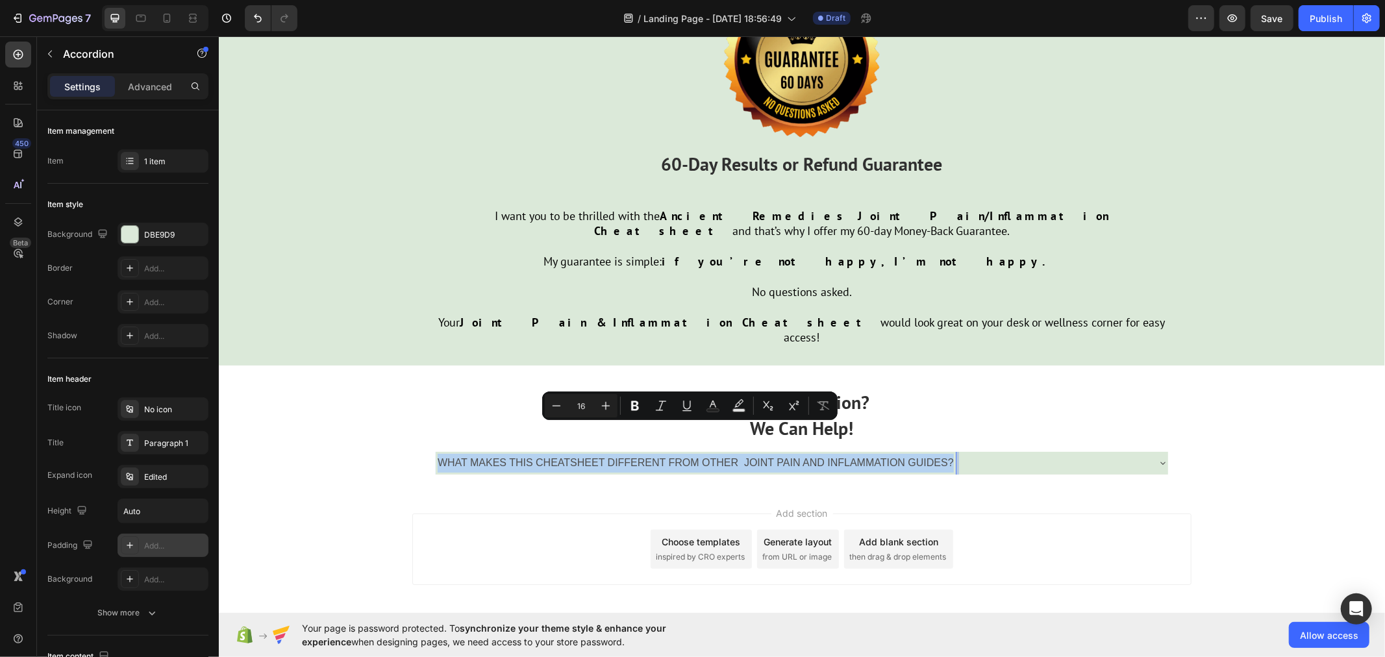
click at [495, 453] on p "WHAT MAKES THIS CHEATSHEET DIFFERENT FROM OTHER JOINT PAIN AND INFLAMMATION GUI…" at bounding box center [695, 462] width 516 height 19
click at [634, 403] on icon "Editor contextual toolbar" at bounding box center [634, 405] width 13 height 13
click at [708, 407] on button "Text Color" at bounding box center [716, 405] width 23 height 23
type input "4D4D4D"
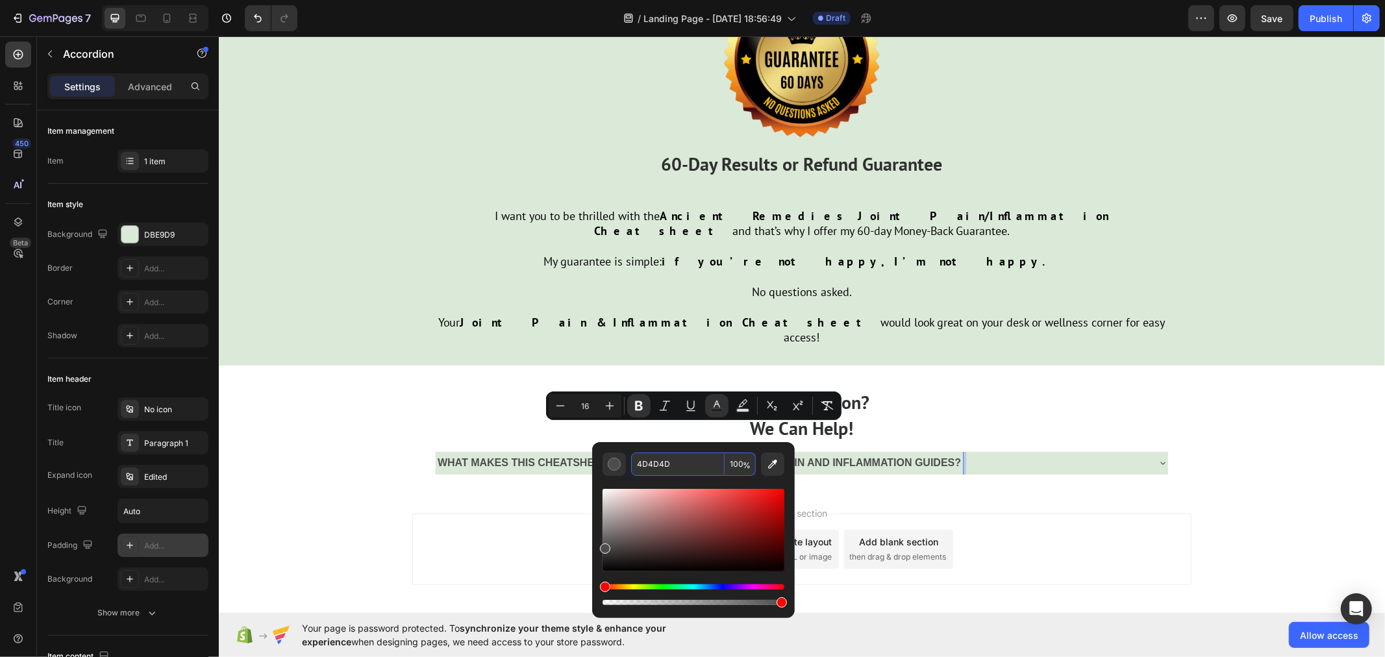
click at [678, 467] on input "4D4D4D" at bounding box center [677, 464] width 93 height 23
paste input "rgb(48, 48, 48)"
type input "303030"
click at [1037, 451] on div "WHAT MAKES THIS CHEATSHEET DIFFERENT FROM OTHER JOINT PAIN AND INFLAMMATION GUI…" at bounding box center [791, 462] width 712 height 23
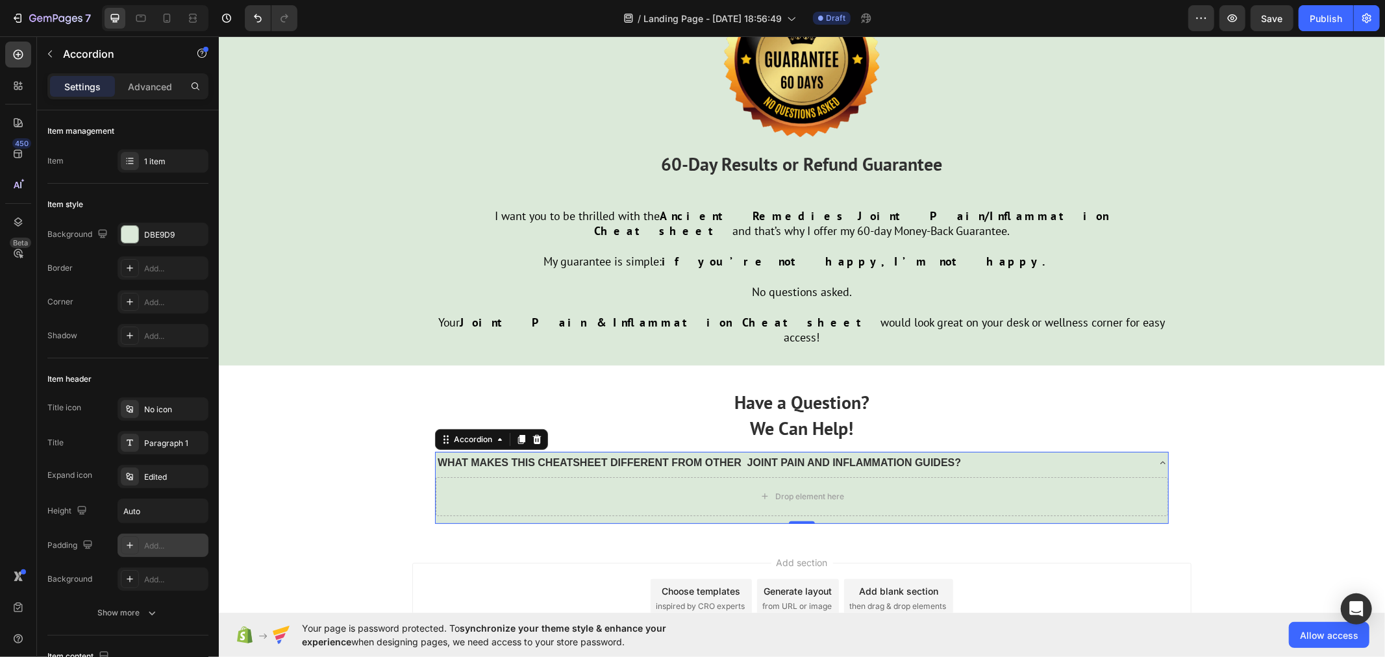
click at [1030, 451] on div "WHAT MAKES THIS CHEATSHEET DIFFERENT FROM OTHER JOINT PAIN AND INFLAMMATION GUI…" at bounding box center [791, 462] width 712 height 23
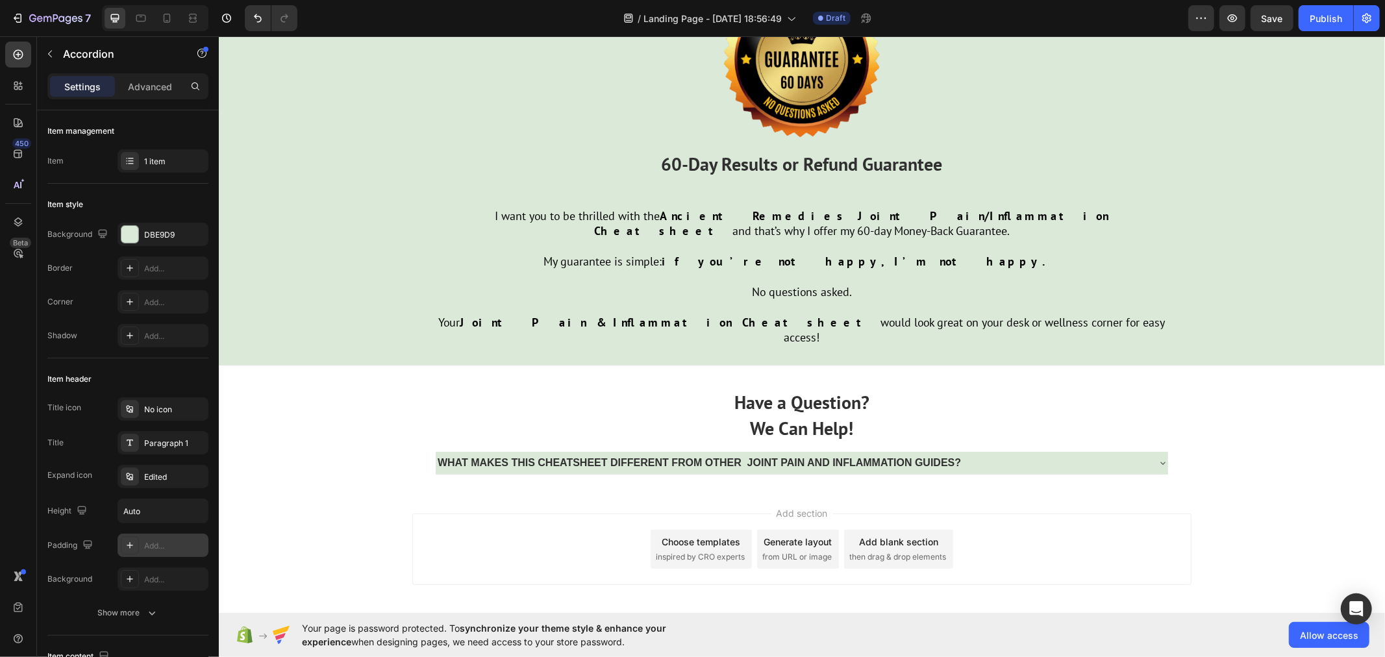
click at [249, 487] on div "Add section Choose templates inspired by CRO experts Generate layout from URL o…" at bounding box center [801, 551] width 1166 height 129
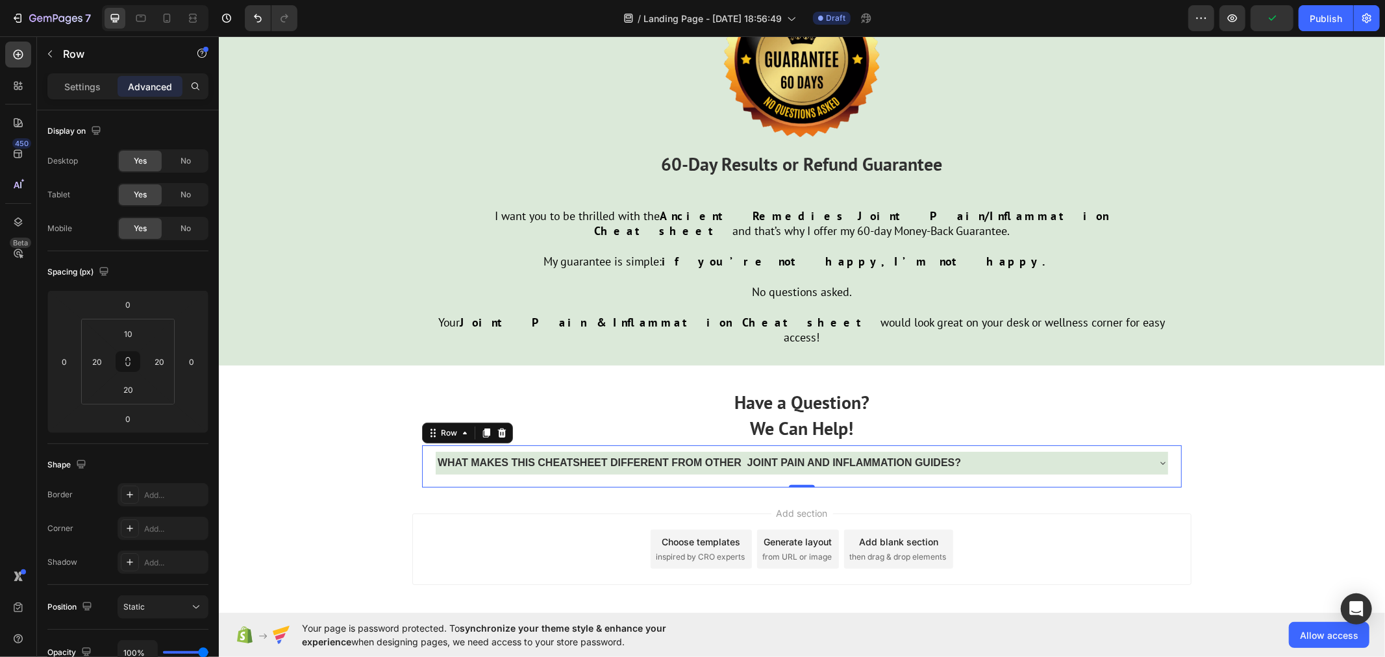
click at [423, 445] on div "WHAT MAKES THIS CHEATSHEET DIFFERENT FROM OTHER JOINT PAIN AND INFLAMMATION GUI…" at bounding box center [801, 466] width 760 height 42
click at [79, 92] on p "Settings" at bounding box center [82, 87] width 36 height 14
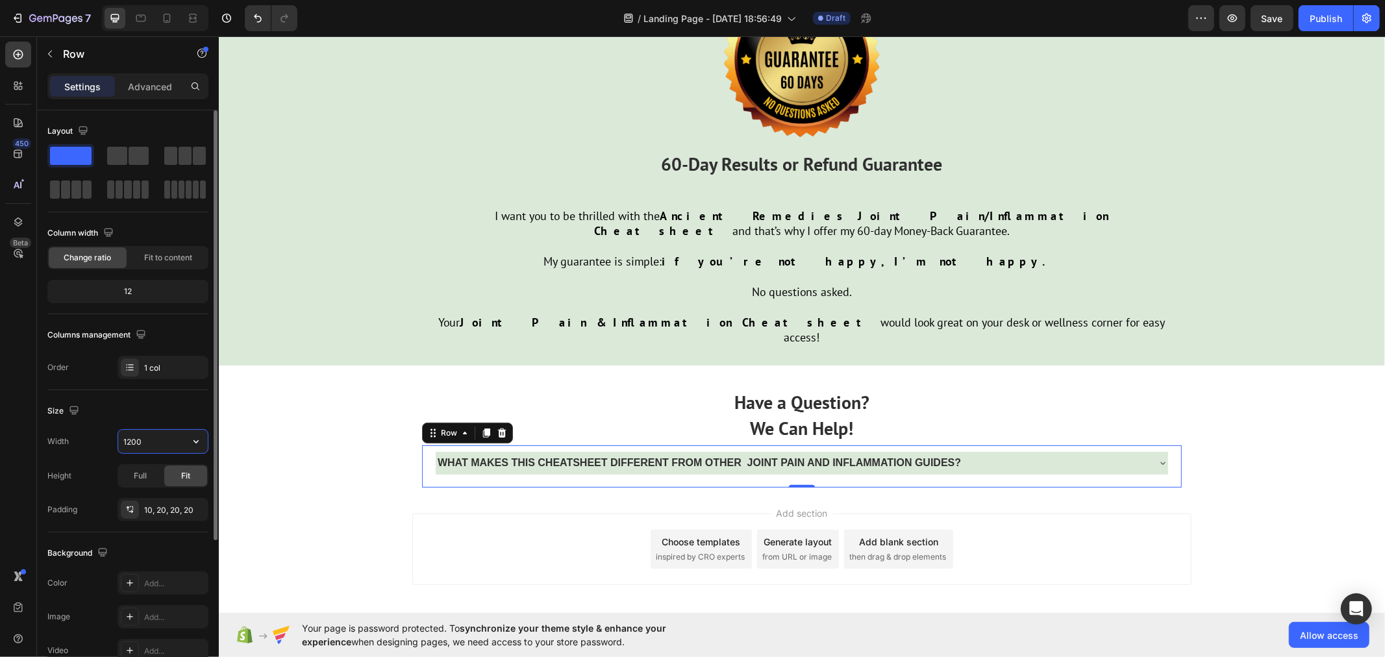
click at [165, 435] on input "1200" at bounding box center [163, 441] width 90 height 23
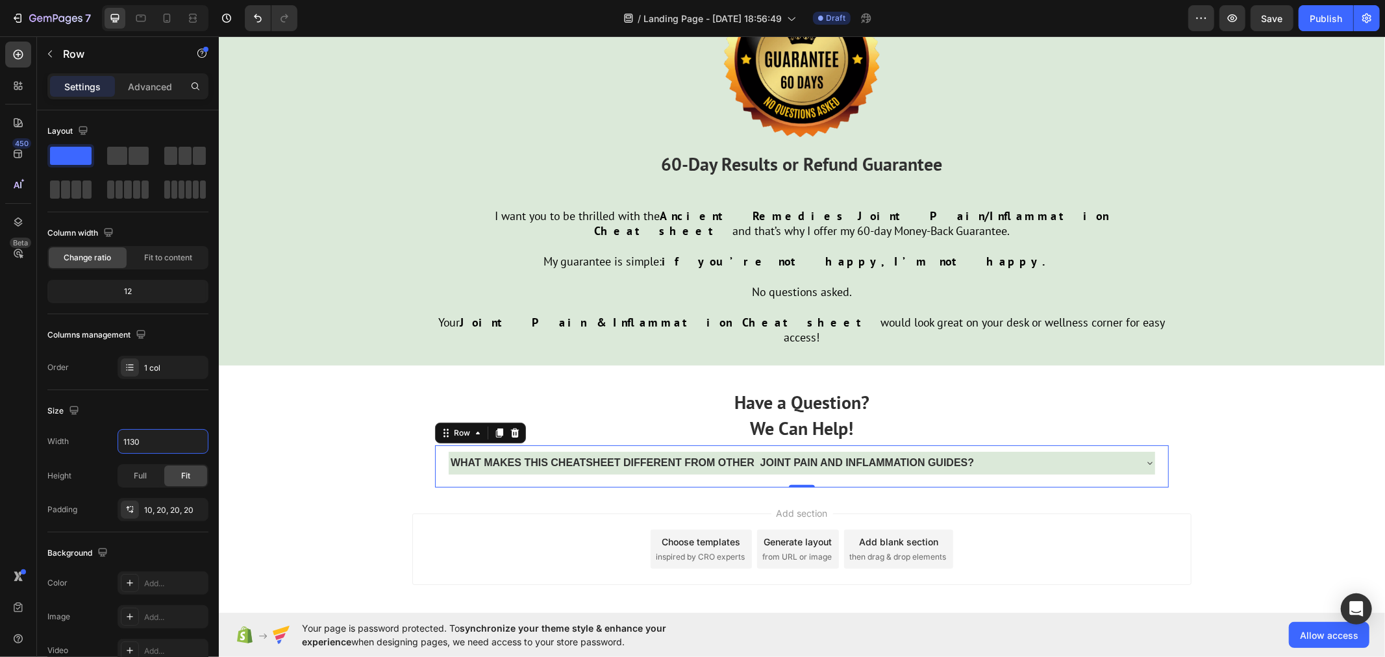
type input "1130"
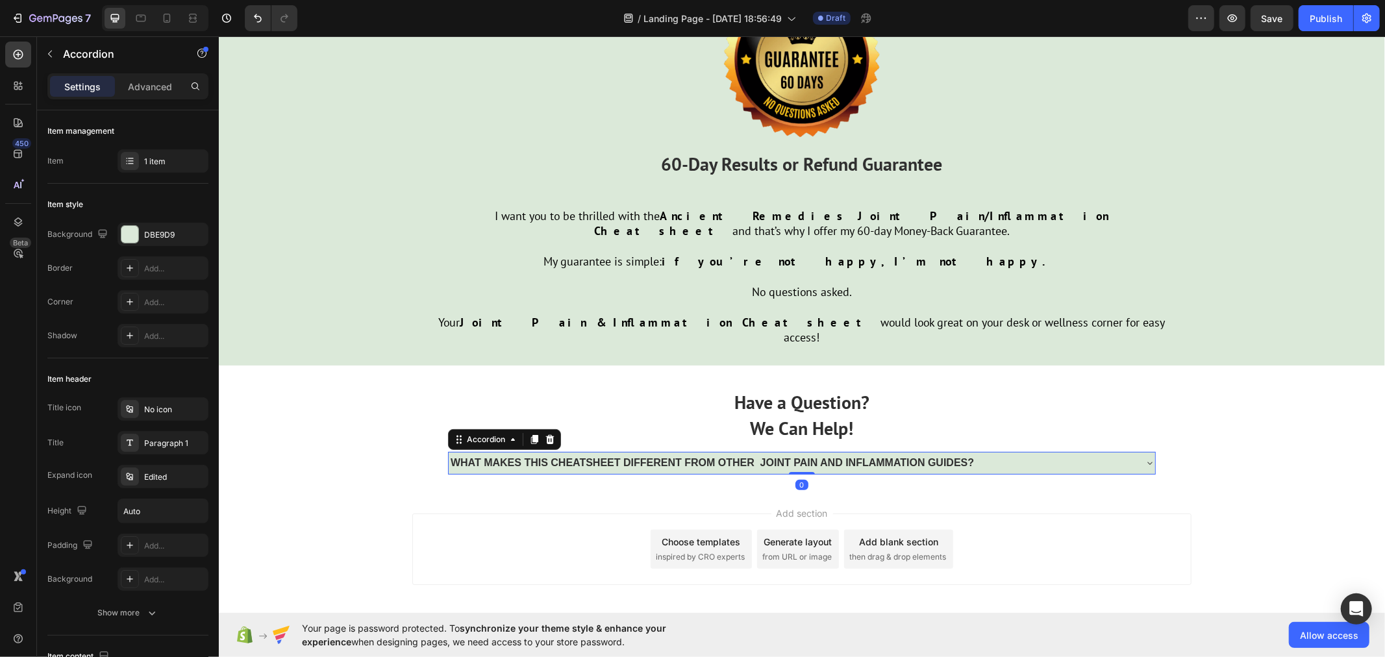
click at [483, 456] on strong "WHAT MAKES THIS CHEATSHEET DIFFERENT FROM OTHER JOINT PAIN AND INFLAMMATION GUI…" at bounding box center [711, 461] width 523 height 11
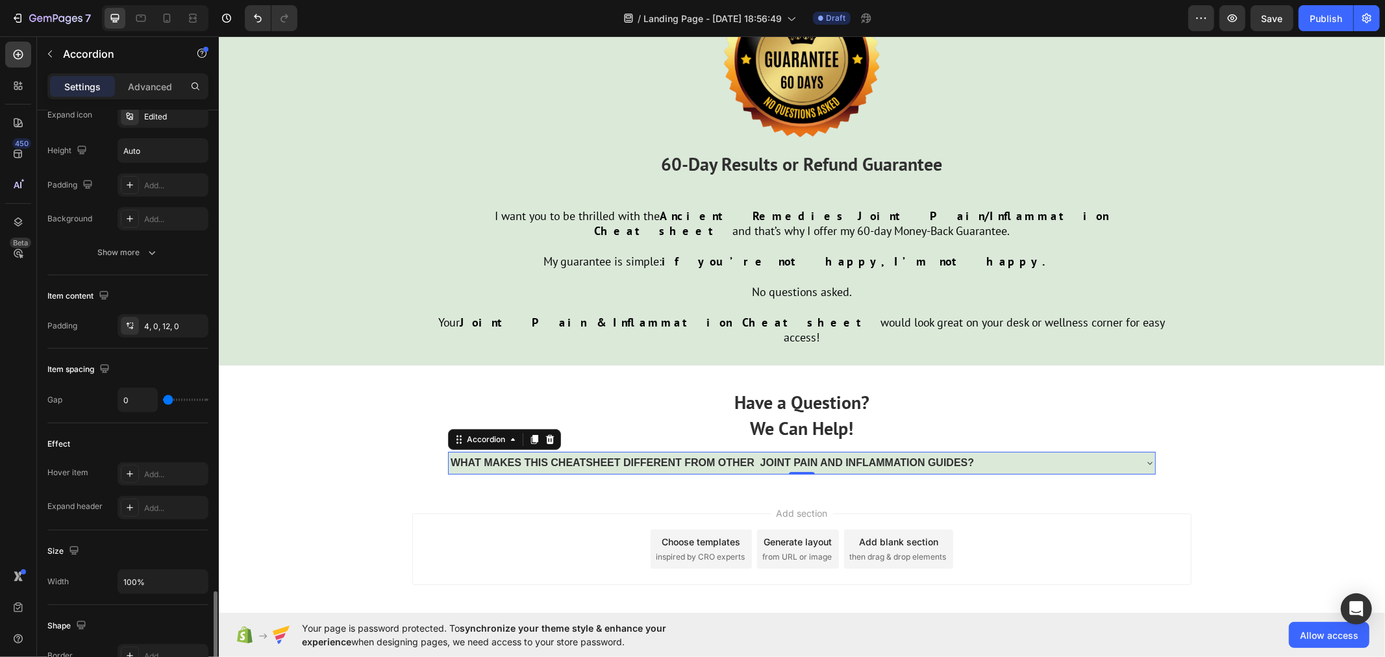
scroll to position [577, 0]
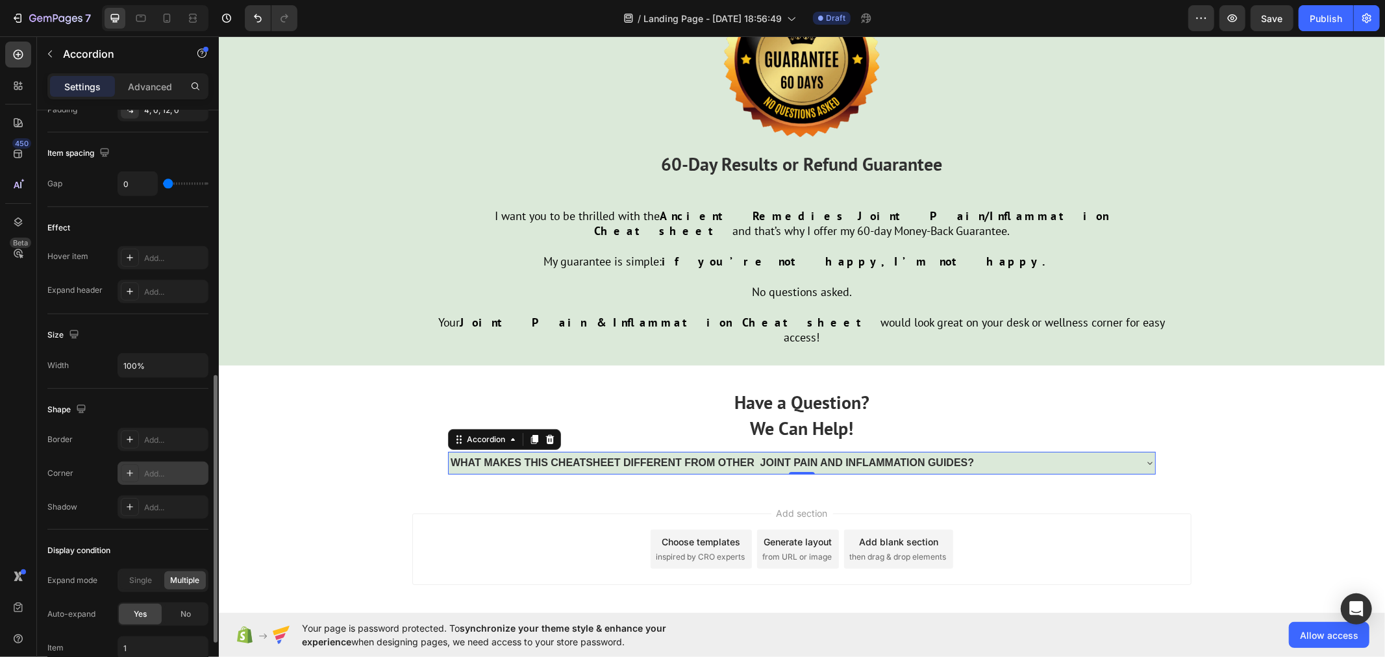
click at [160, 470] on div "Add..." at bounding box center [174, 474] width 61 height 12
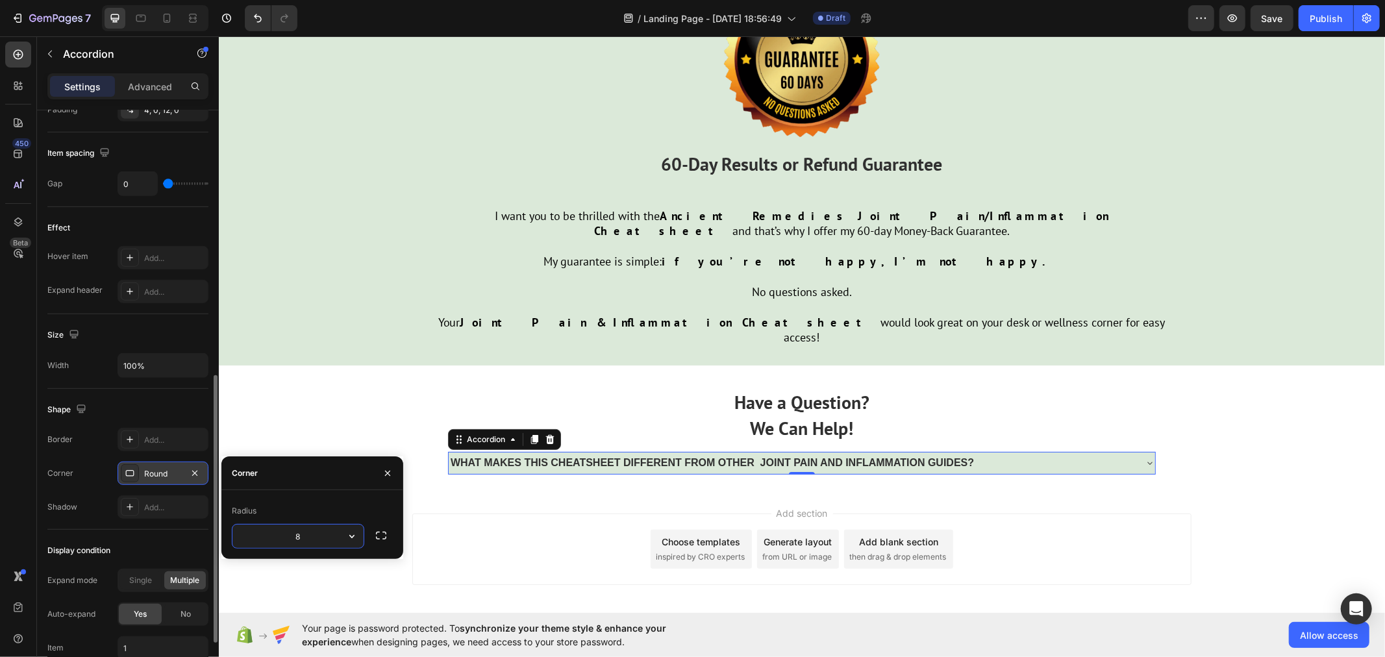
type input "5"
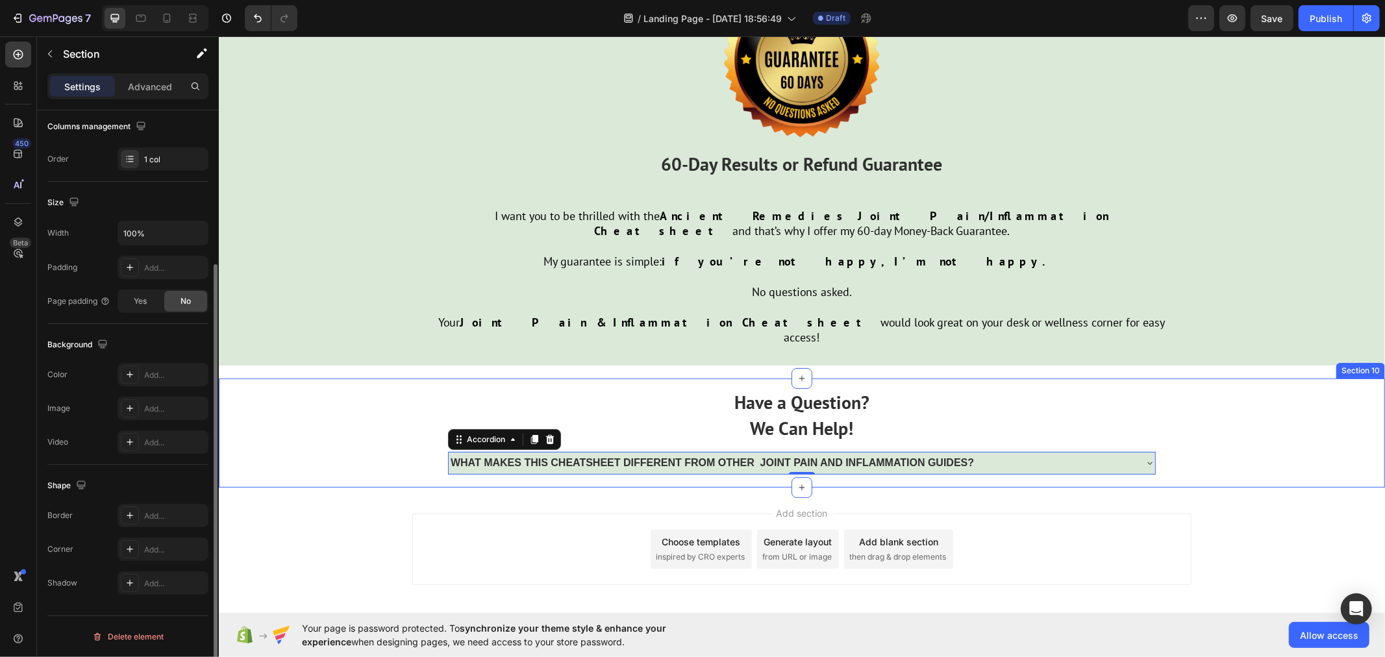
click at [369, 390] on div "Have a Question? We Can Help! Text Block WHAT MAKES THIS CHEATSHEET DIFFERENT F…" at bounding box center [801, 432] width 1166 height 108
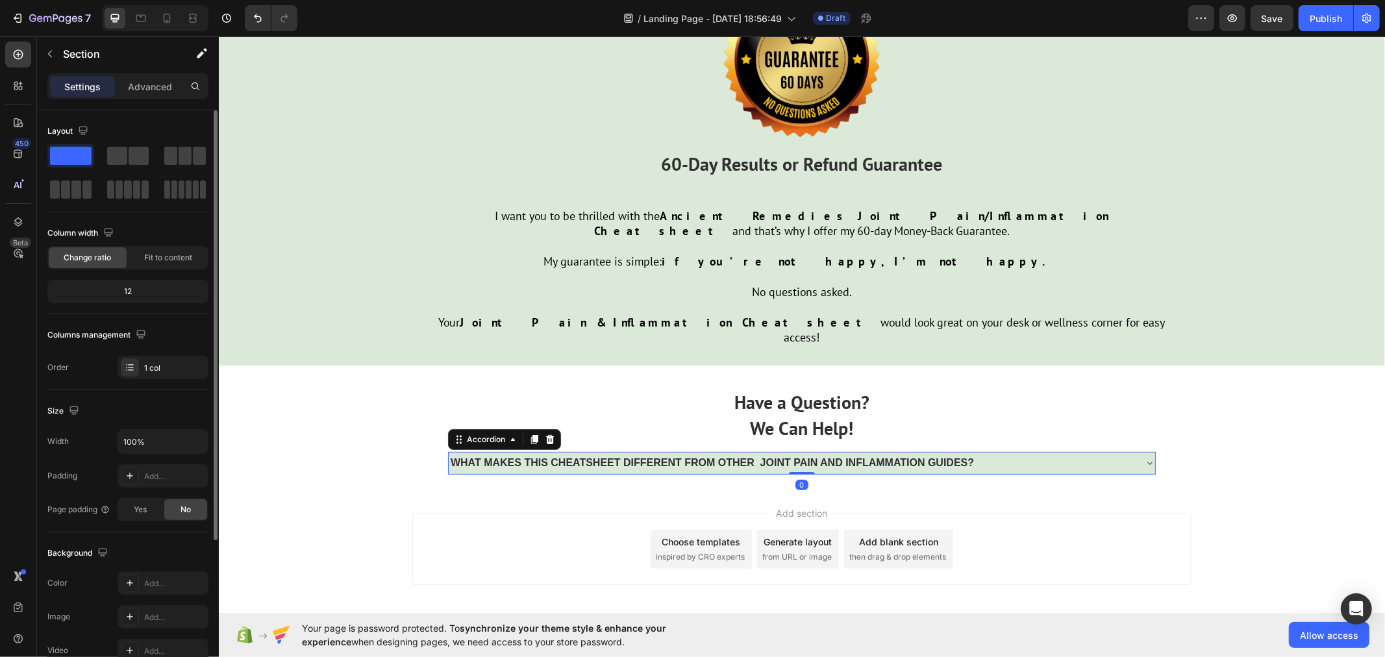
click at [453, 456] on strong "WHAT MAKES THIS CHEATSHEET DIFFERENT FROM OTHER JOINT PAIN AND INFLAMMATION GUI…" at bounding box center [711, 461] width 523 height 11
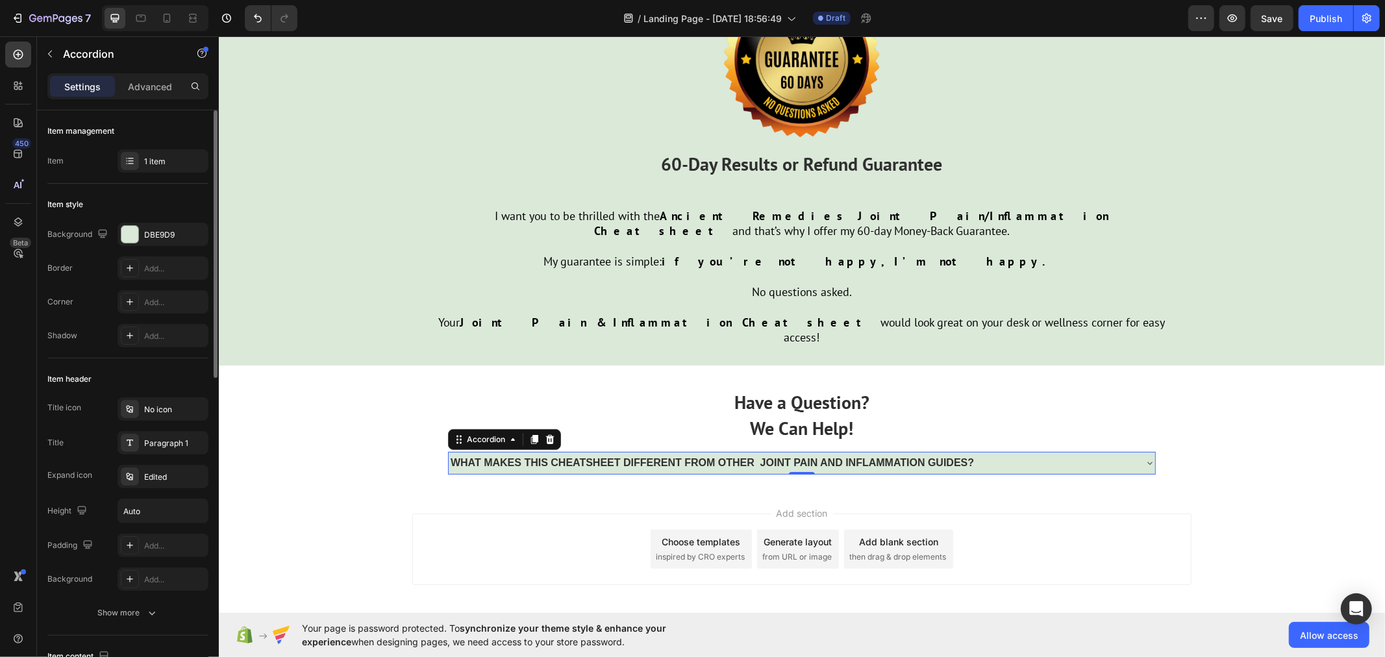
click at [1147, 457] on icon at bounding box center [1149, 462] width 10 height 10
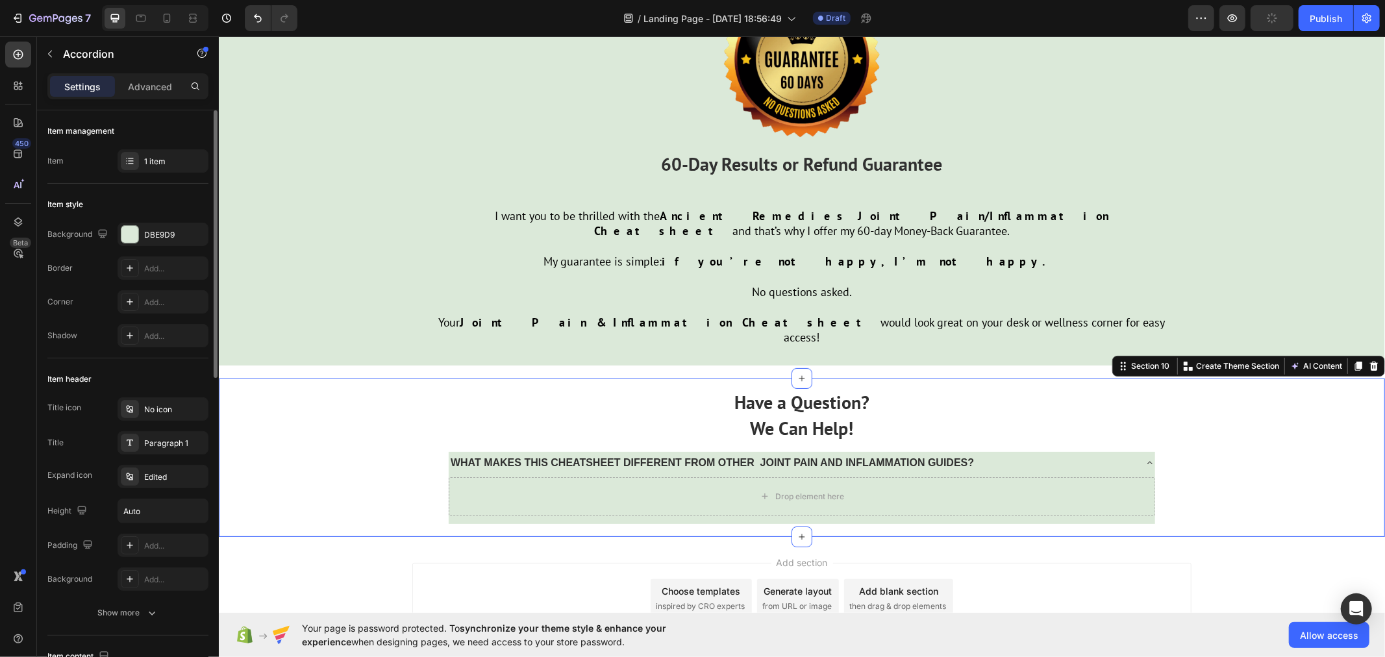
click at [366, 469] on div "Have a Question? We Can Help! Text Block WHAT MAKES THIS CHEATSHEET DIFFERENT F…" at bounding box center [801, 457] width 1166 height 158
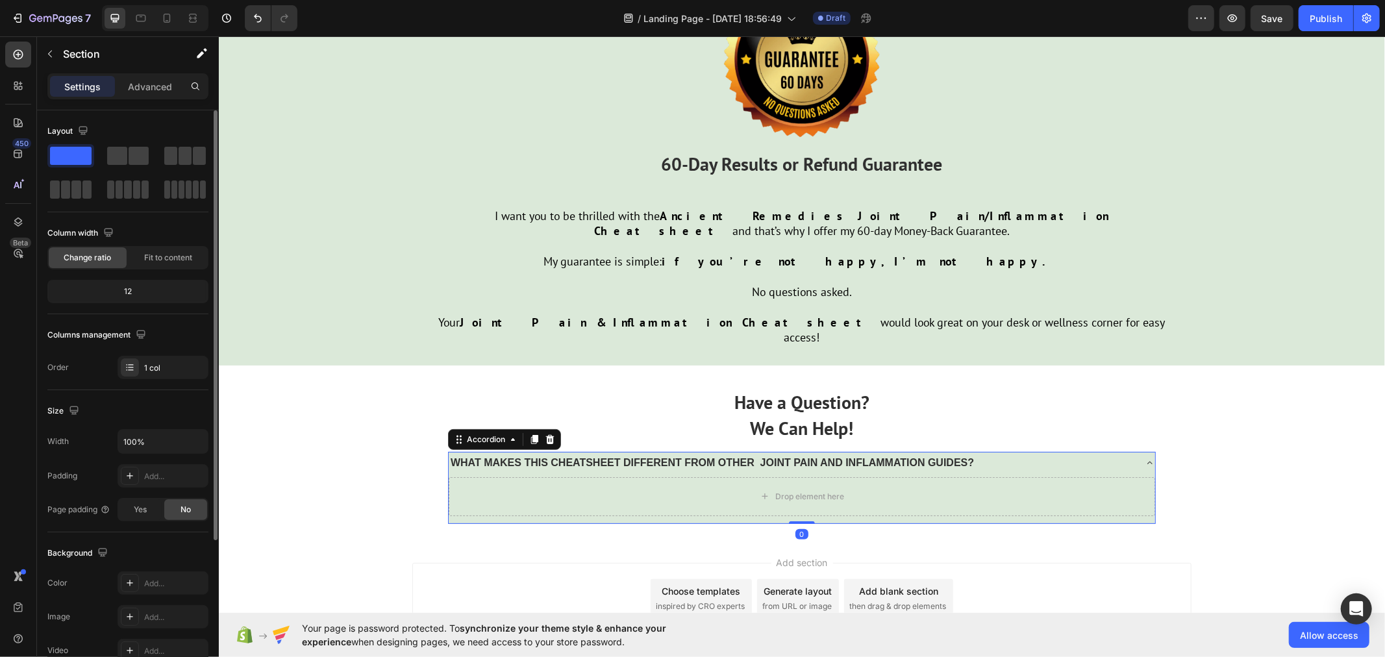
click at [502, 456] on strong "WHAT MAKES THIS CHEATSHEET DIFFERENT FROM OTHER JOINT PAIN AND INFLAMMATION GUI…" at bounding box center [711, 461] width 523 height 11
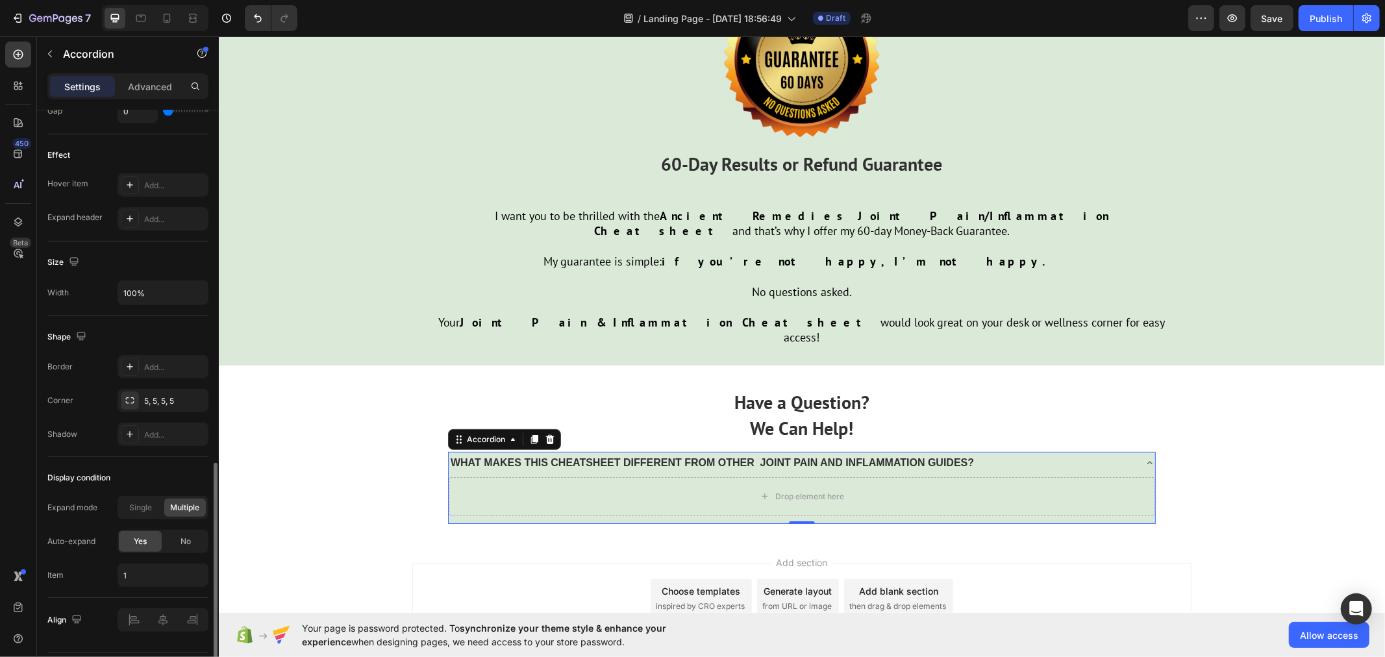
scroll to position [686, 0]
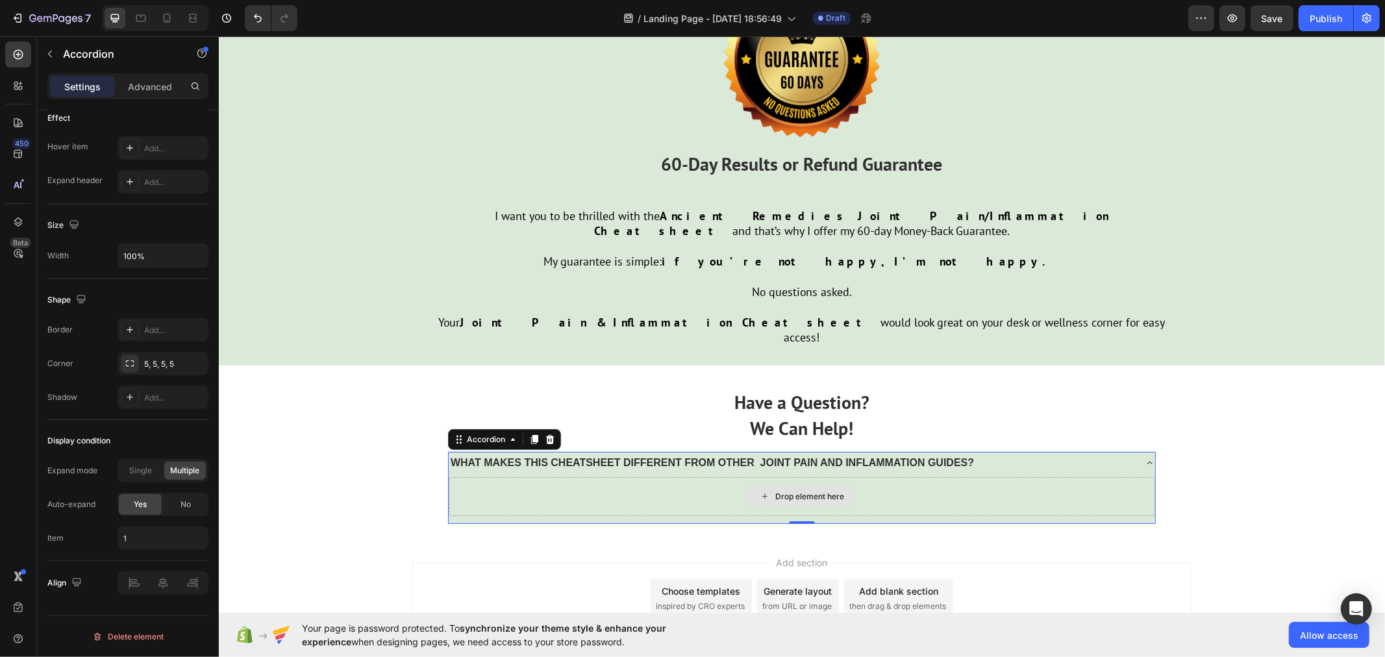
click at [527, 477] on div "Drop element here" at bounding box center [801, 496] width 706 height 39
click at [517, 477] on div "Drop element here" at bounding box center [801, 496] width 706 height 39
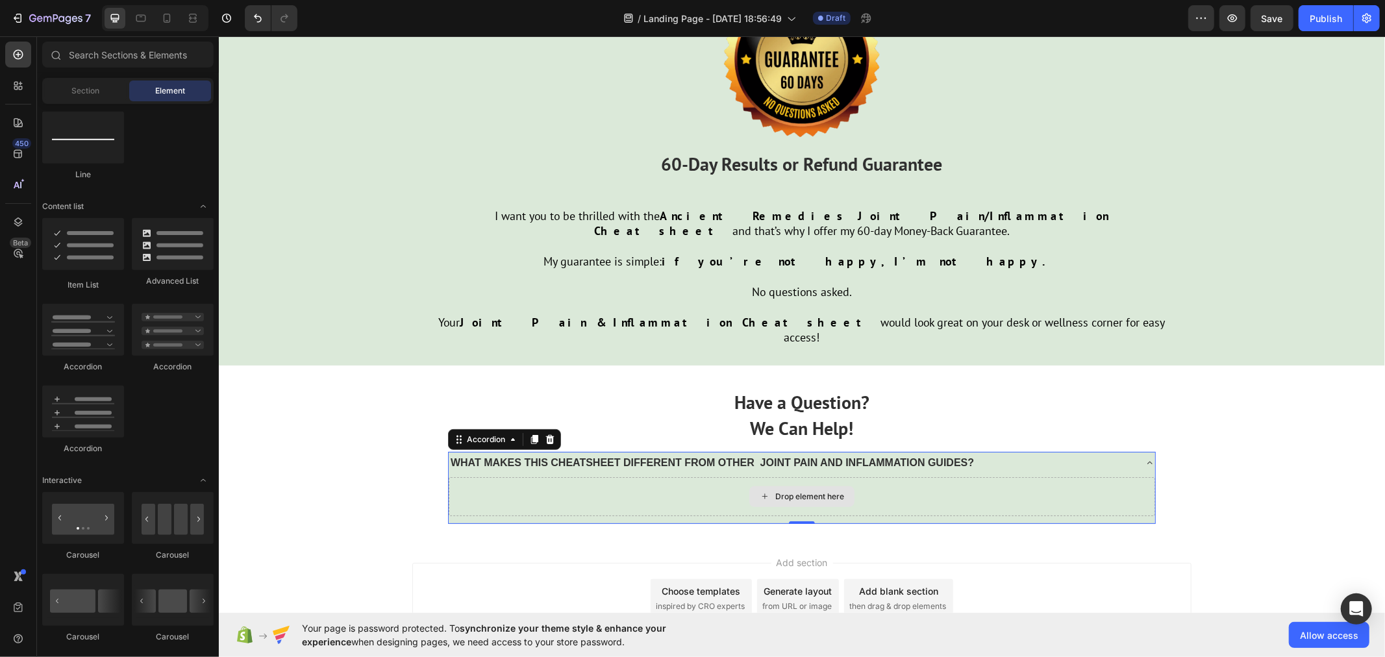
click at [762, 490] on icon at bounding box center [764, 495] width 10 height 11
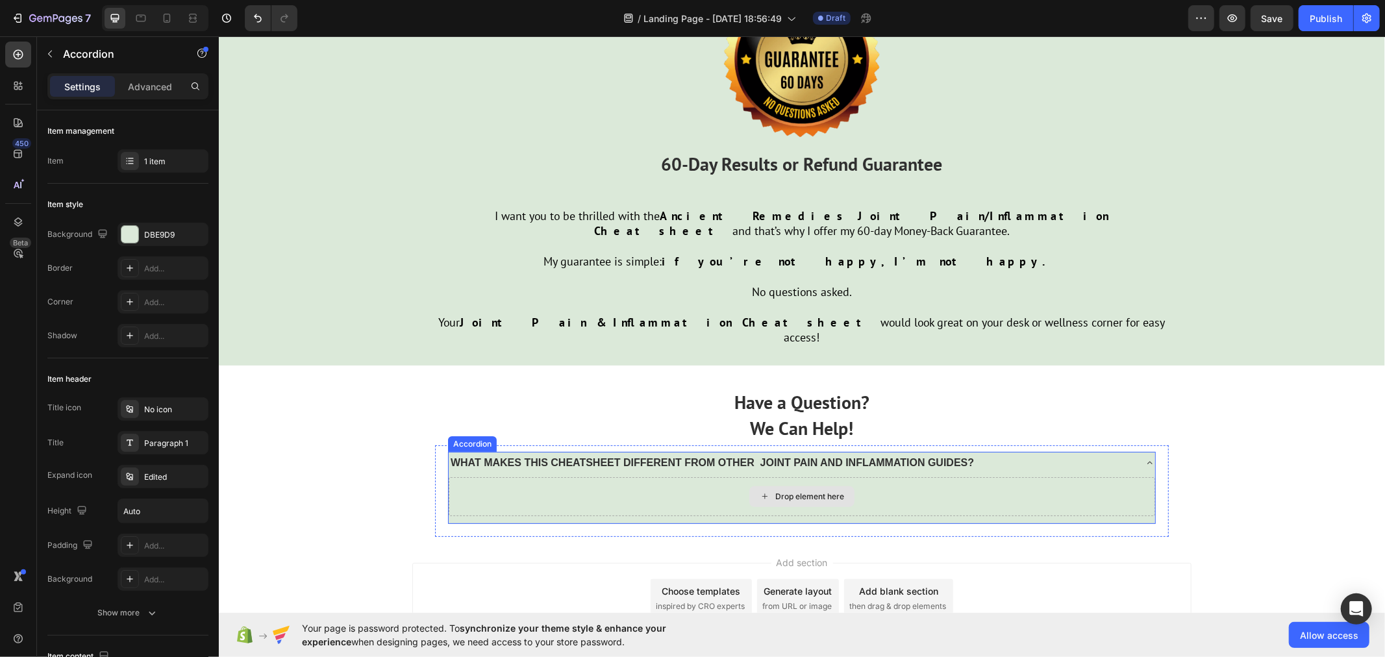
click at [478, 477] on div "Drop element here" at bounding box center [801, 496] width 706 height 39
click at [521, 477] on div "Drop element here" at bounding box center [801, 496] width 706 height 39
click at [637, 477] on div "Drop element here" at bounding box center [801, 496] width 706 height 39
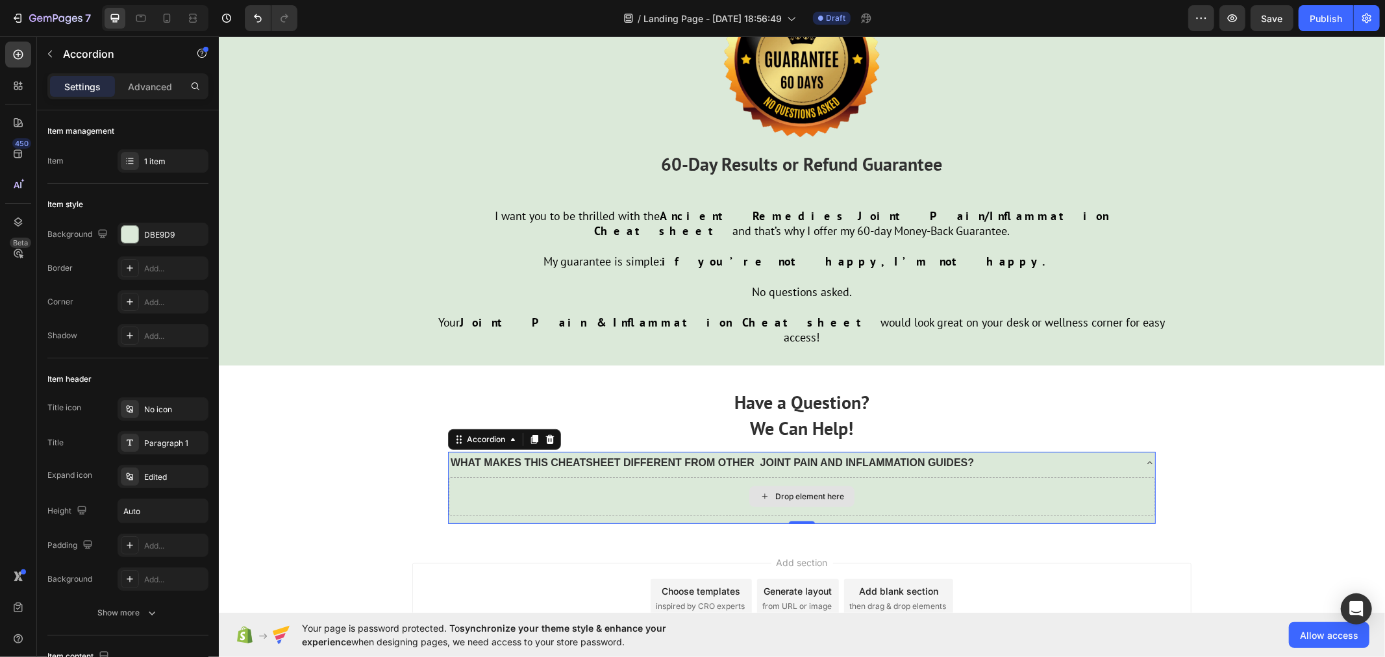
click at [637, 477] on div "Drop element here" at bounding box center [801, 496] width 706 height 39
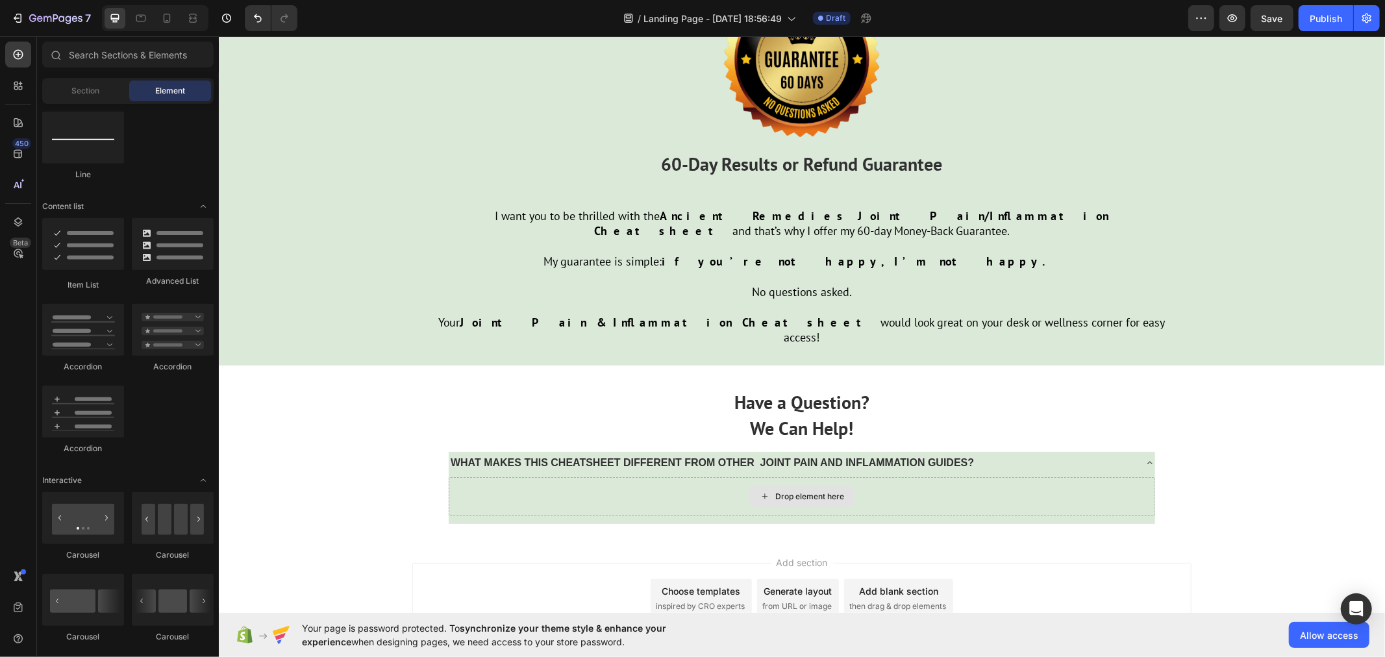
click at [784, 491] on div "Drop element here" at bounding box center [809, 496] width 69 height 10
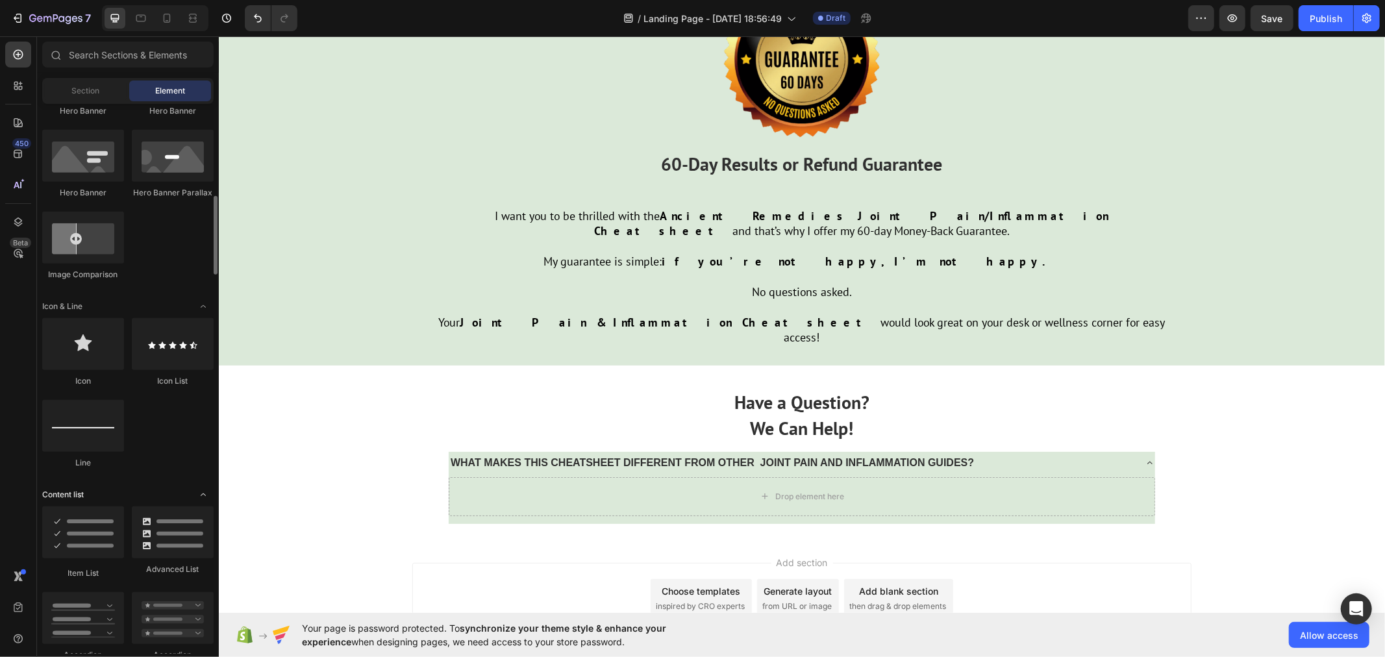
scroll to position [577, 0]
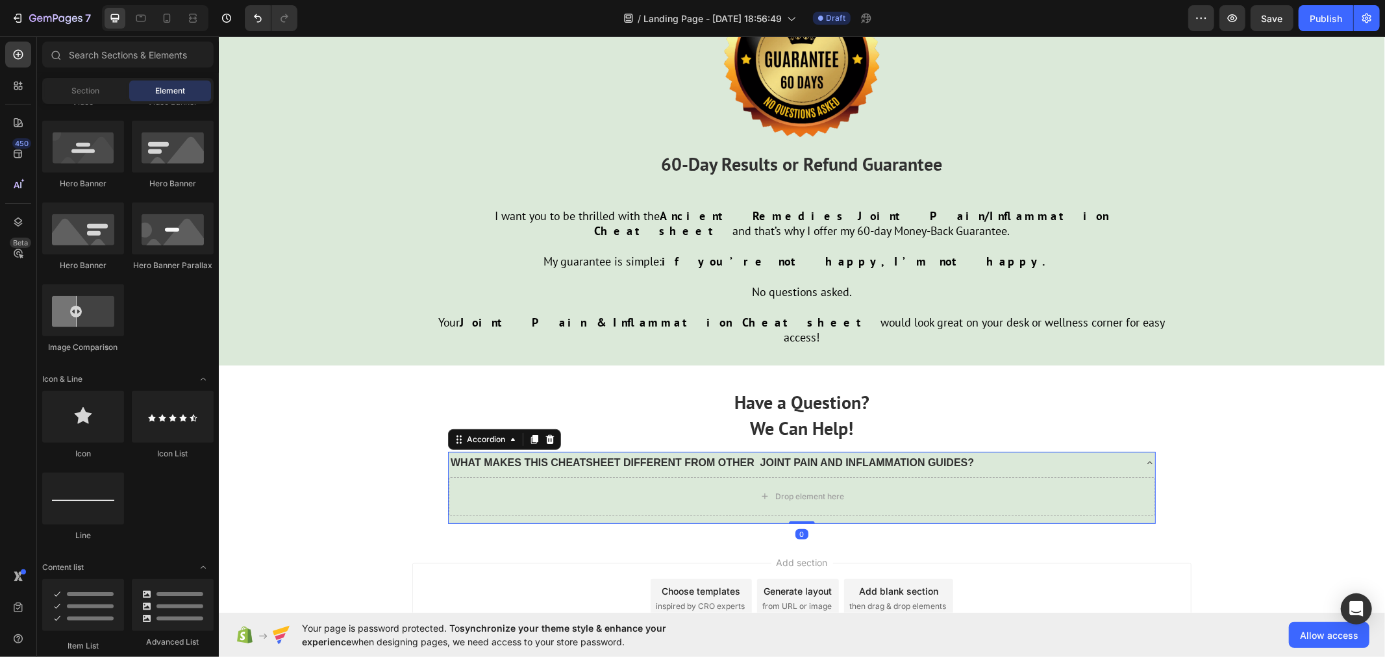
click at [450, 453] on p "WHAT MAKES THIS CHEATSHEET DIFFERENT FROM OTHER JOINT PAIN AND INFLAMMATION GUI…" at bounding box center [711, 462] width 523 height 19
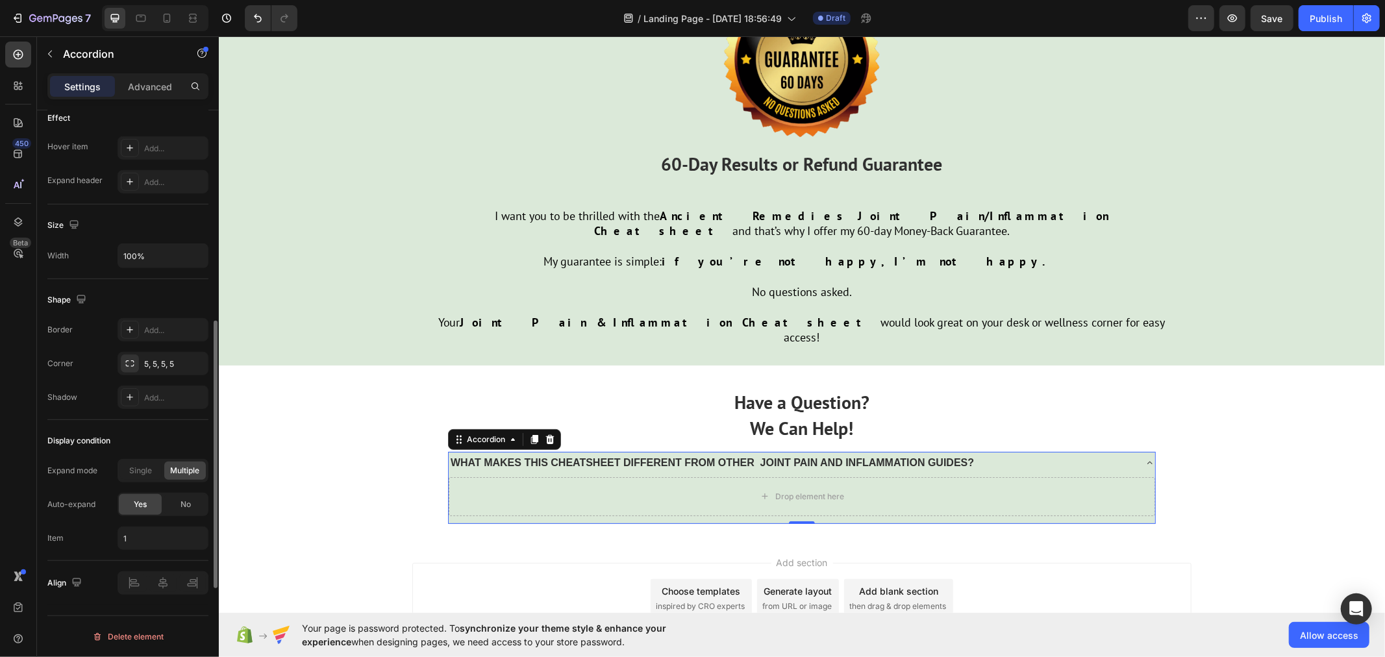
scroll to position [614, 0]
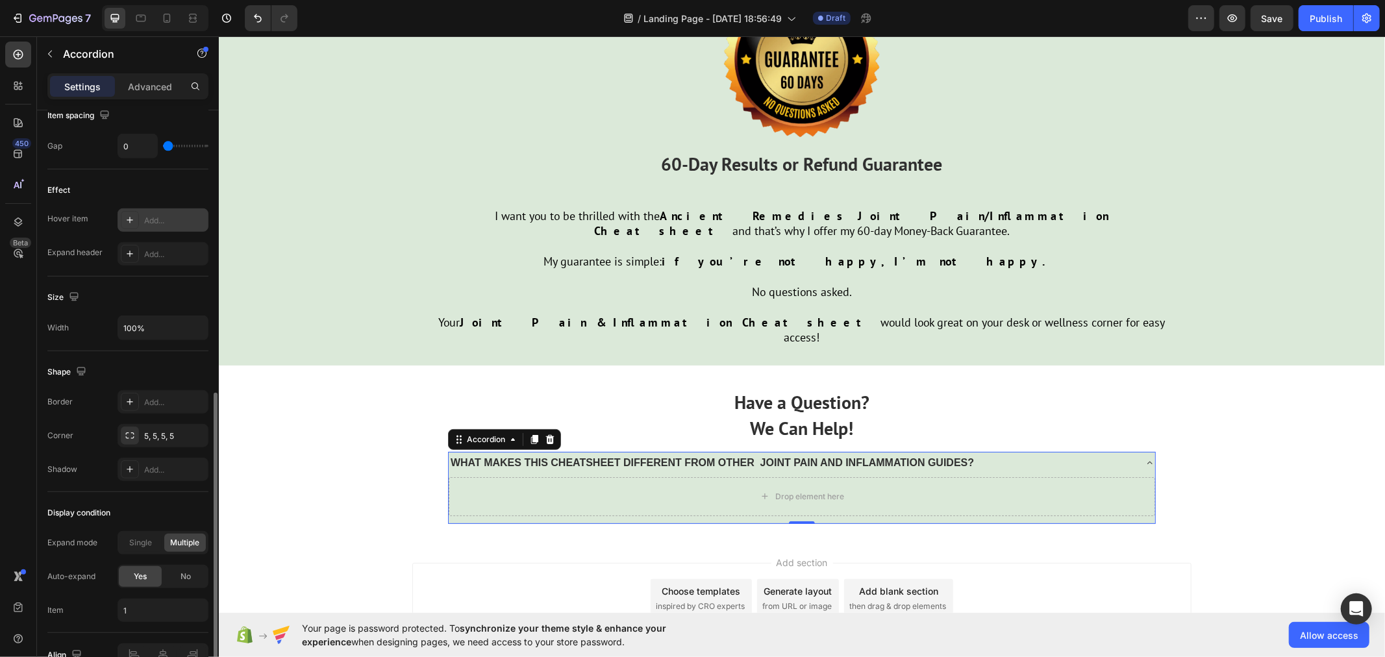
click at [159, 221] on div "Add..." at bounding box center [174, 221] width 61 height 12
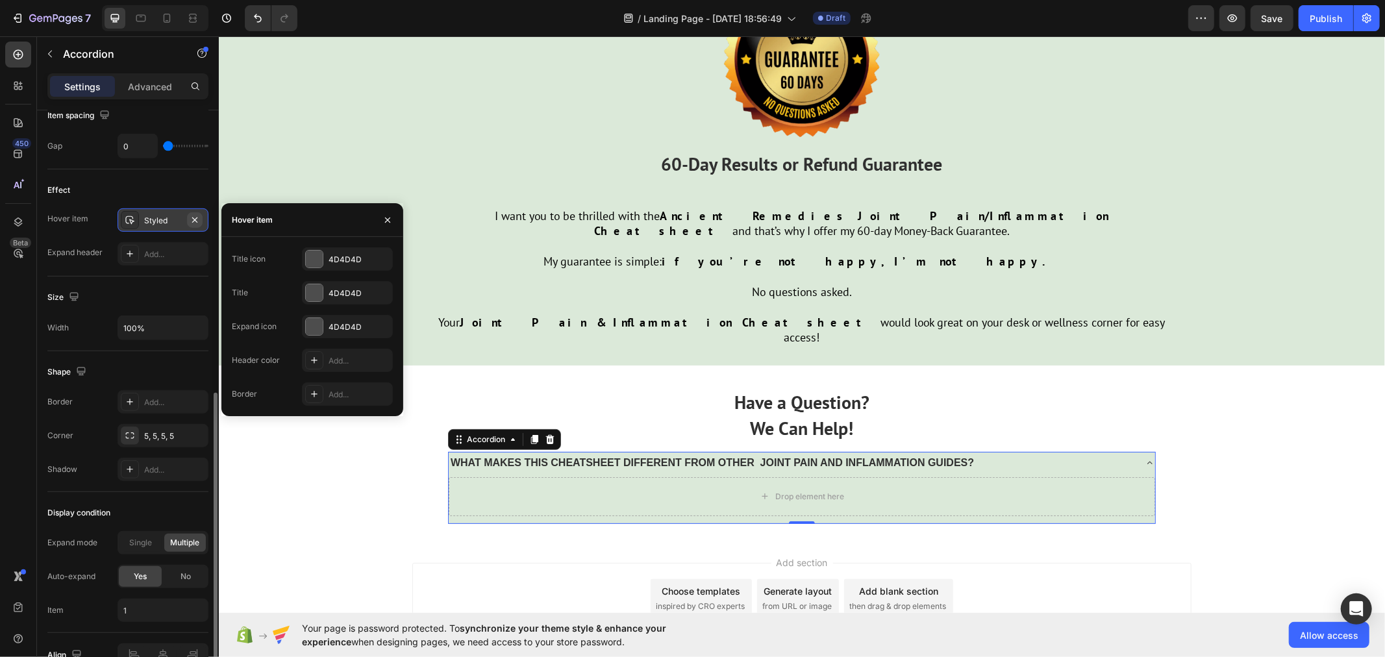
click at [198, 216] on icon "button" at bounding box center [195, 220] width 10 height 10
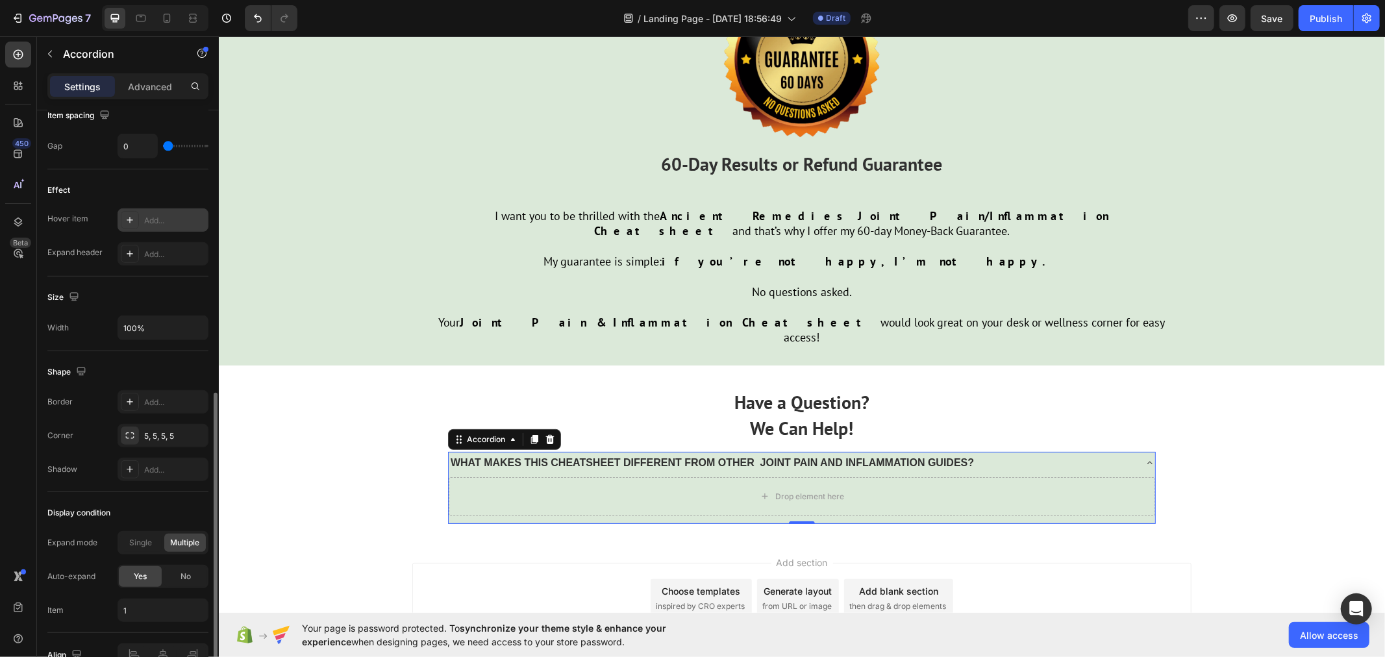
click at [157, 219] on div "Add..." at bounding box center [174, 221] width 61 height 12
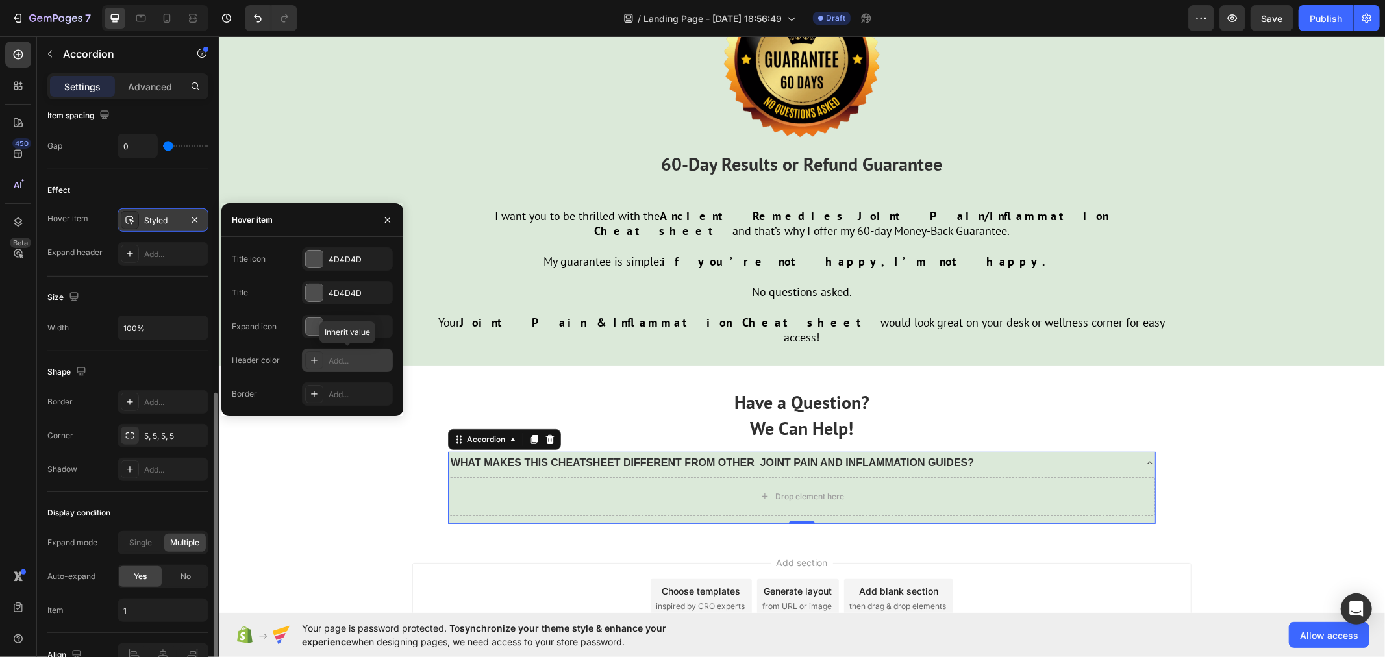
click at [334, 361] on div "Add..." at bounding box center [359, 361] width 61 height 12
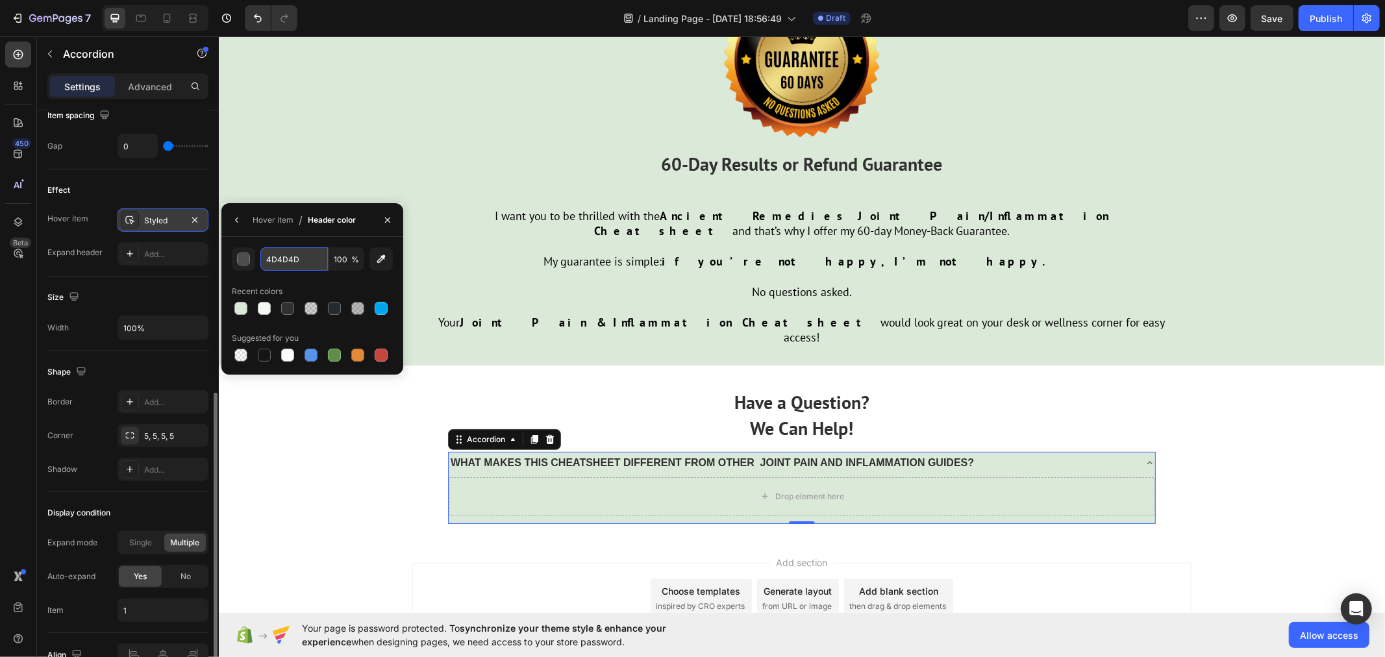
click at [290, 264] on input "4D4D4D" at bounding box center [294, 258] width 68 height 23
paste input "#FFFFFF"
type input "#FFFFFF"
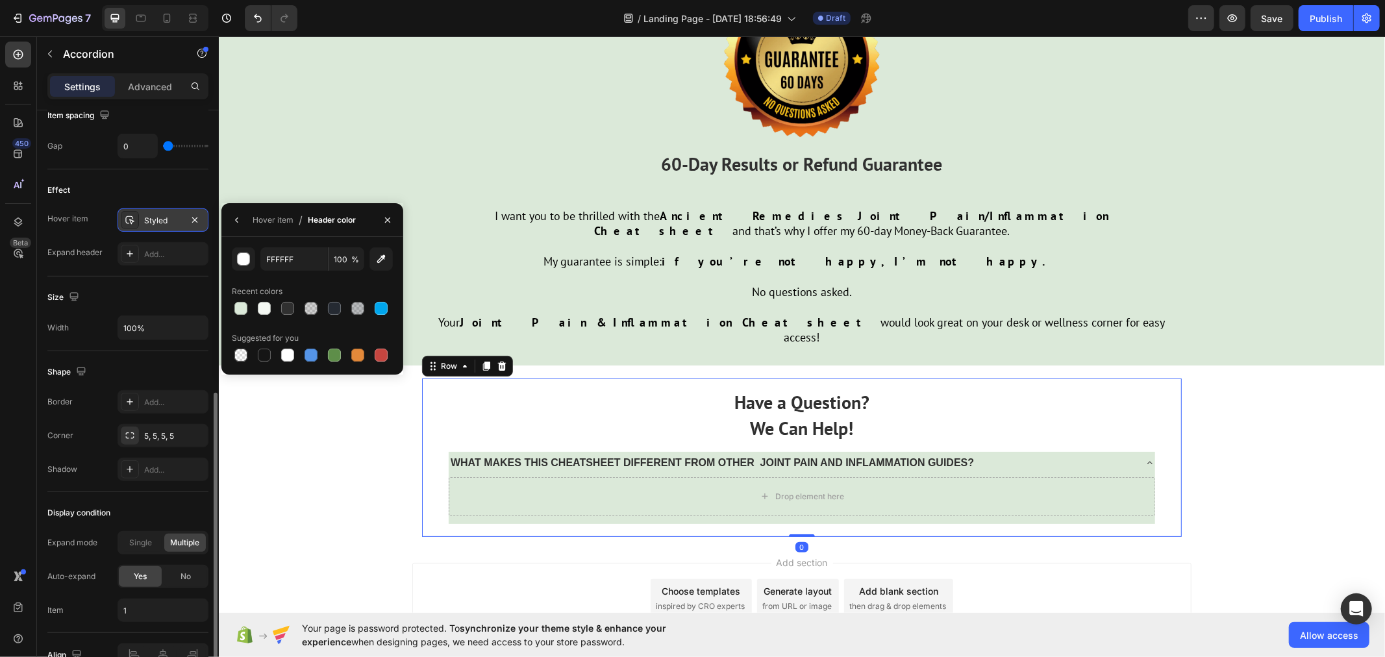
click at [503, 378] on div "Have a Question? We Can Help! Text Block WHAT MAKES THIS CHEATSHEET DIFFERENT F…" at bounding box center [801, 457] width 760 height 158
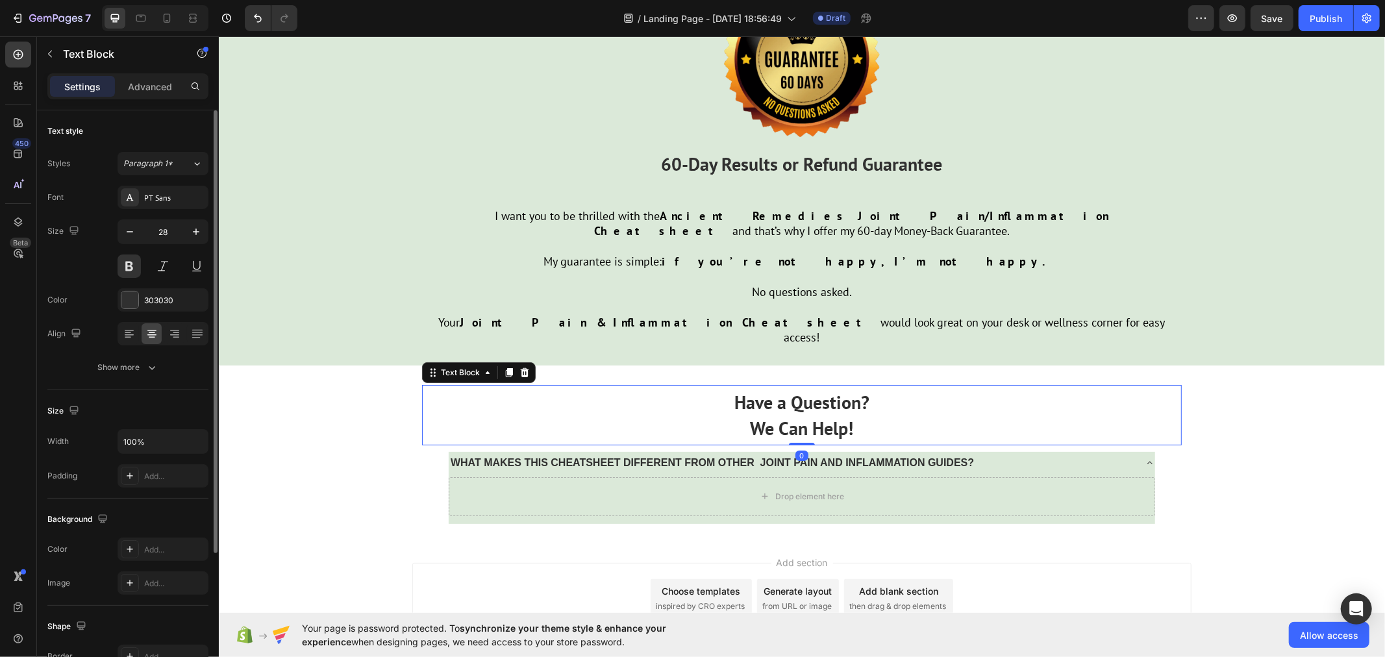
click at [1033, 389] on p "Have a Question?" at bounding box center [801, 401] width 750 height 25
click at [1028, 445] on div "WHAT MAKES THIS CHEATSHEET DIFFERENT FROM OTHER JOINT PAIN AND INFLAMMATION GUI…" at bounding box center [801, 491] width 734 height 92
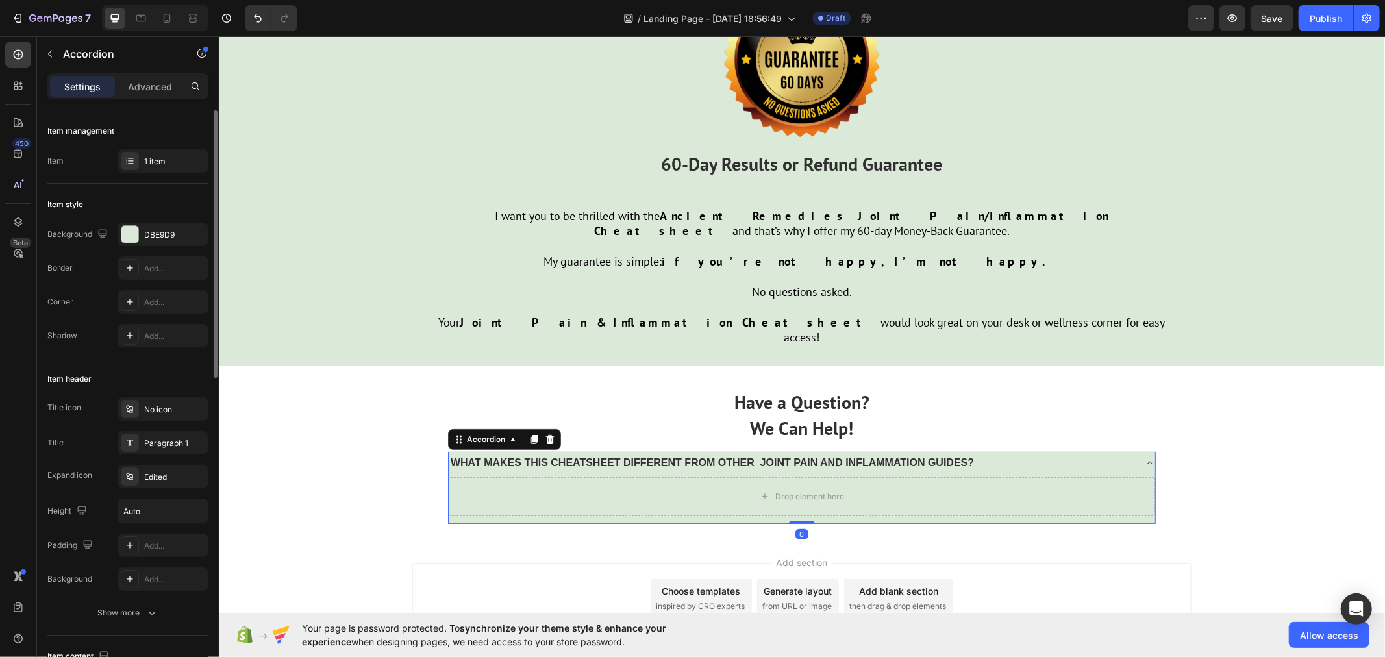
click at [1144, 457] on icon at bounding box center [1149, 462] width 10 height 10
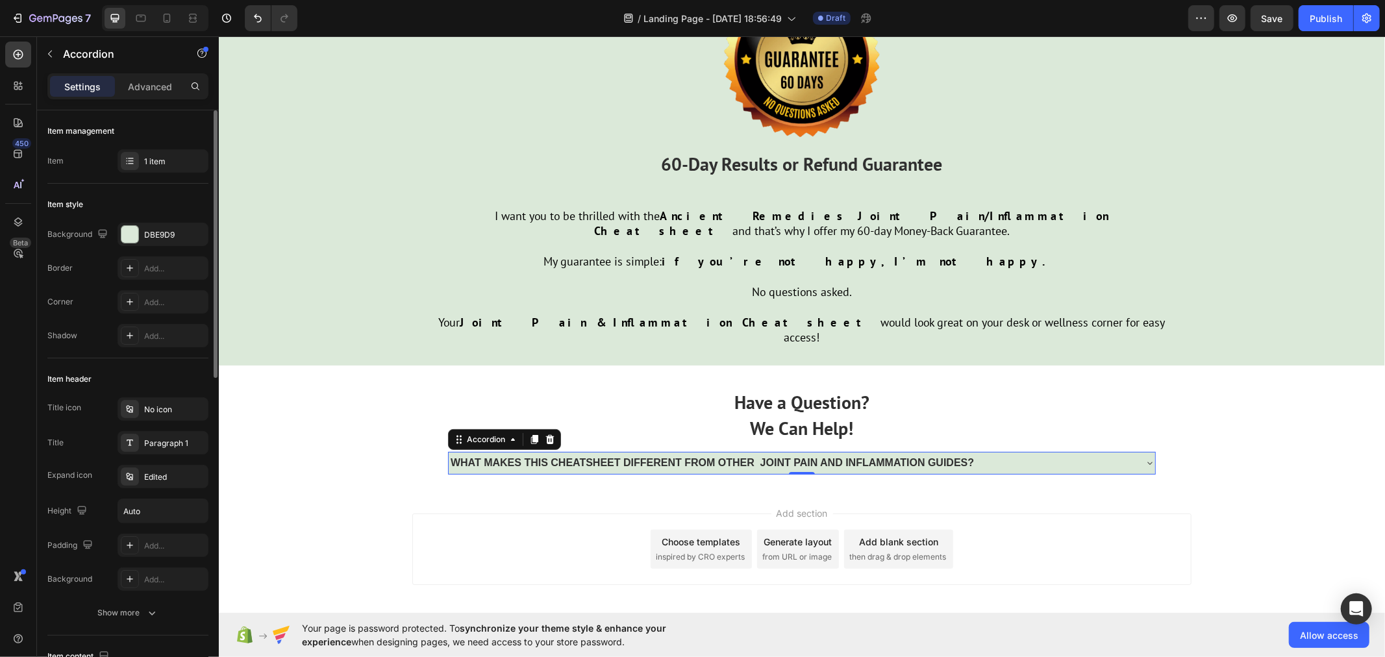
click at [1144, 457] on icon at bounding box center [1149, 462] width 10 height 10
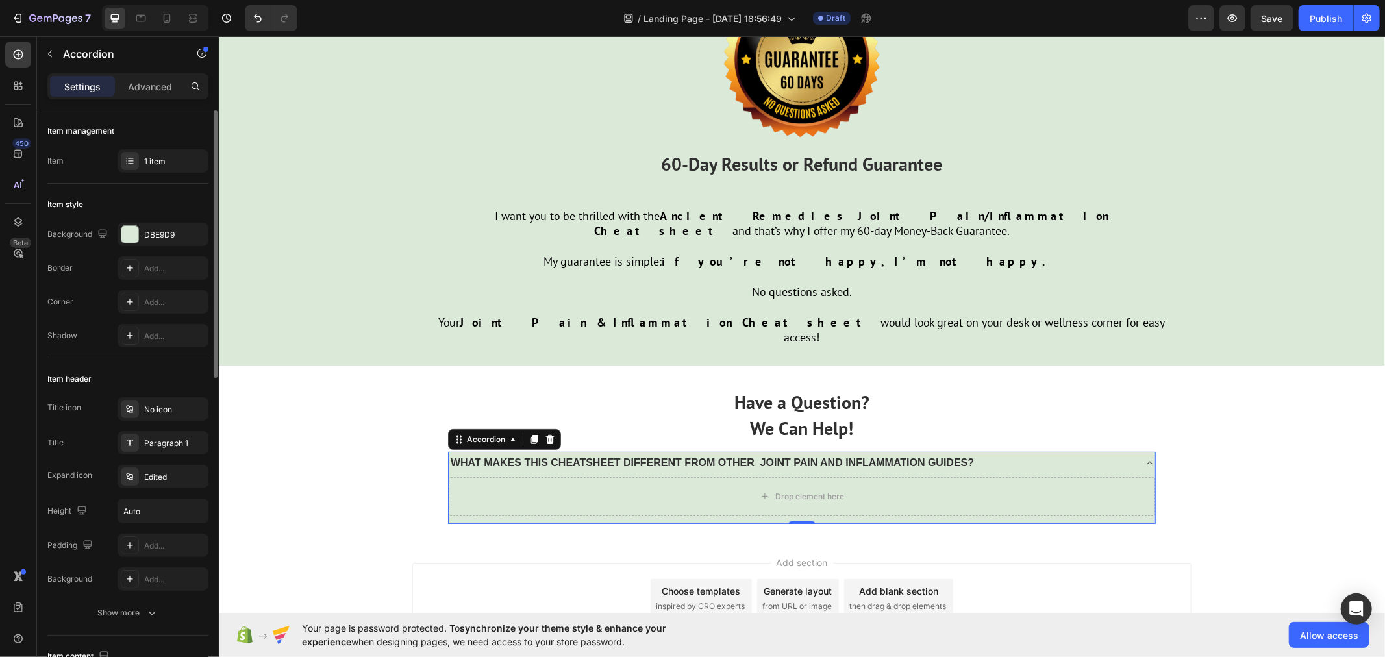
click at [1144, 457] on icon at bounding box center [1149, 462] width 10 height 10
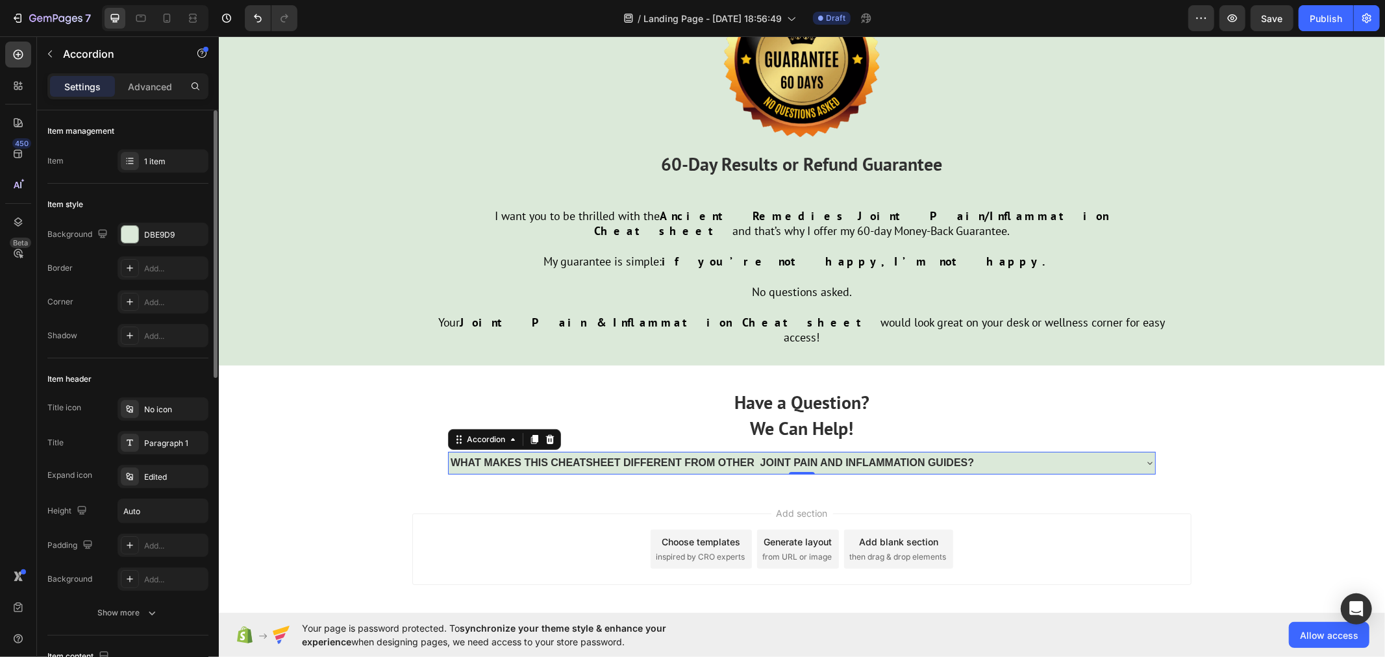
click at [1144, 457] on icon at bounding box center [1149, 462] width 10 height 10
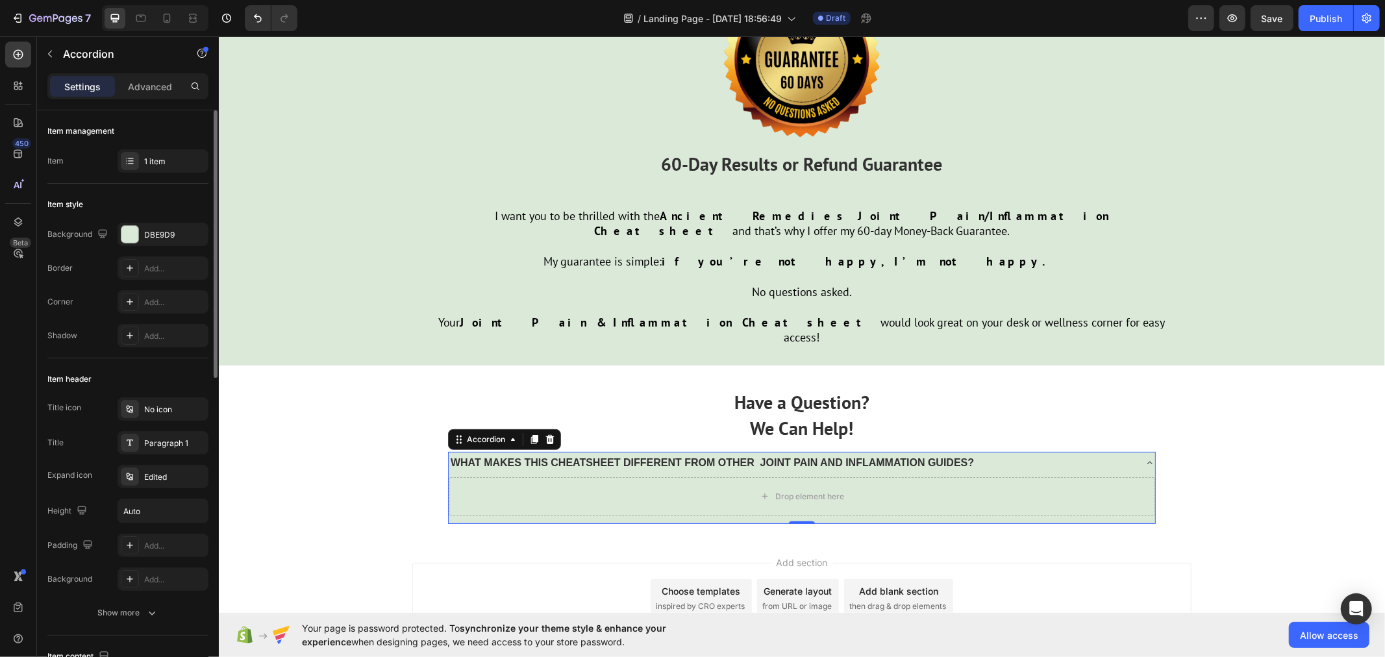
click at [1144, 457] on icon at bounding box center [1149, 462] width 10 height 10
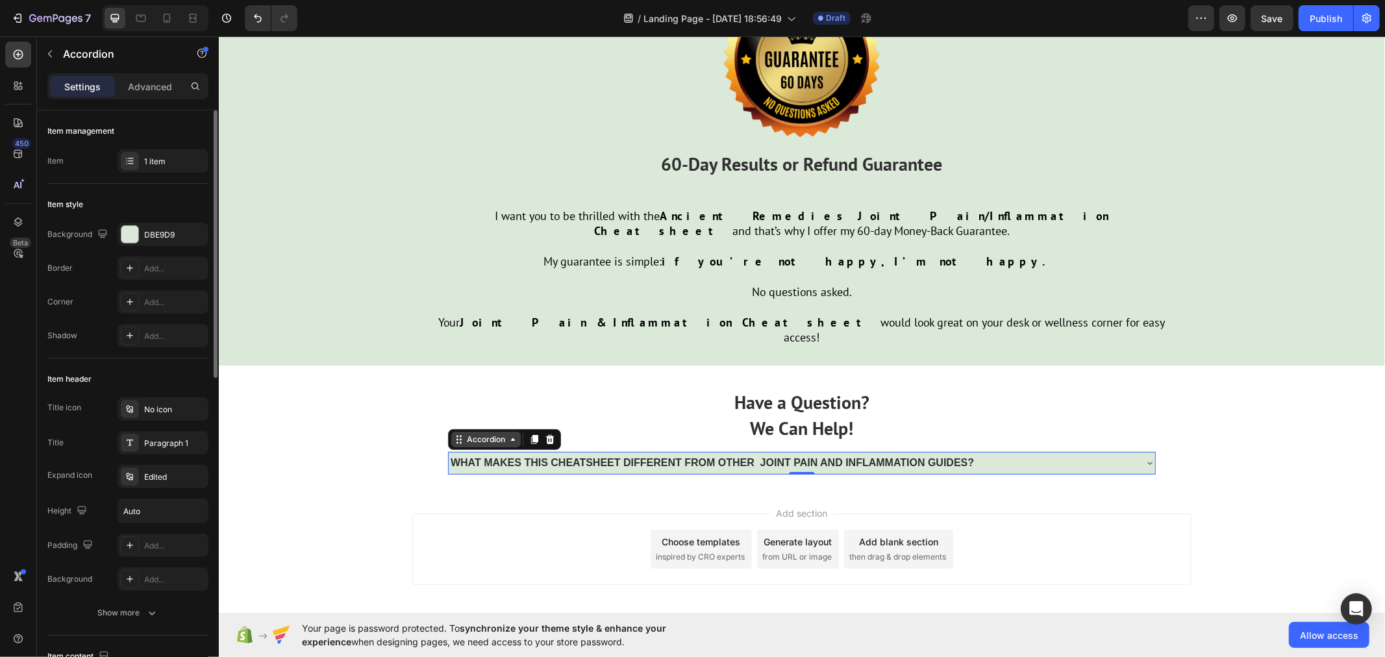
click at [477, 433] on div "Accordion" at bounding box center [485, 439] width 43 height 12
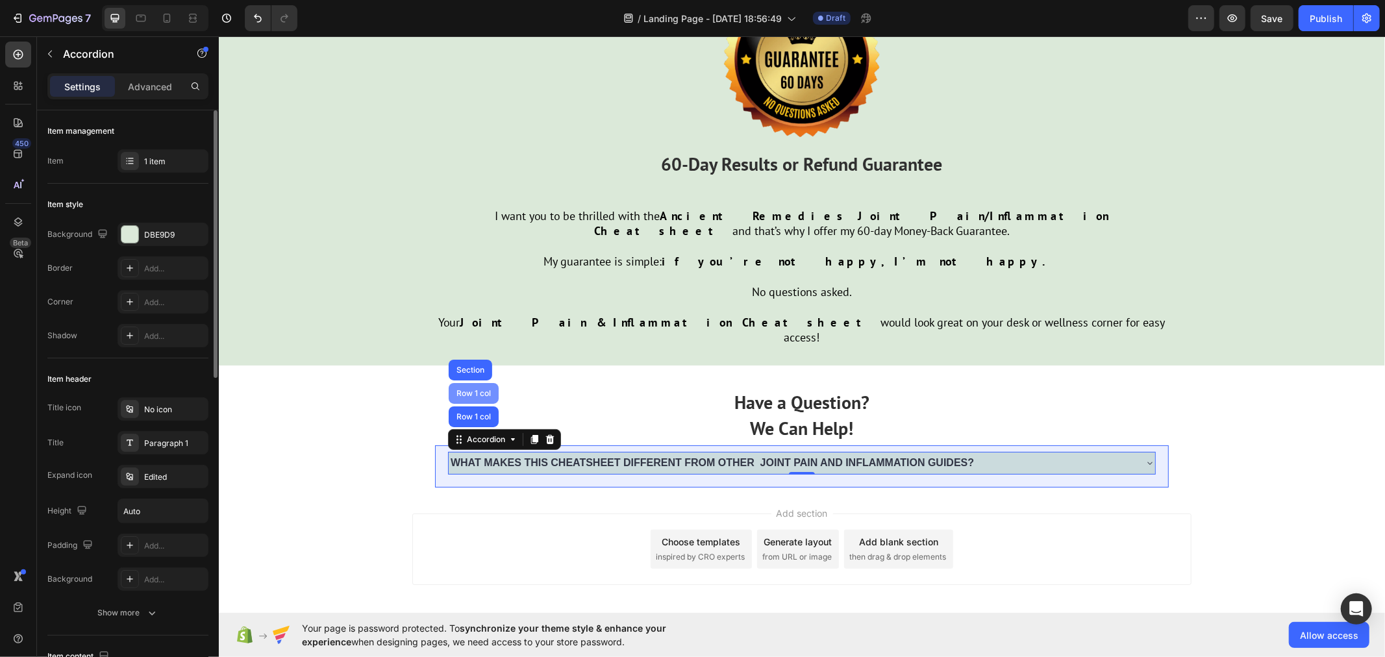
click at [462, 406] on div "Row 1 col" at bounding box center [473, 416] width 50 height 21
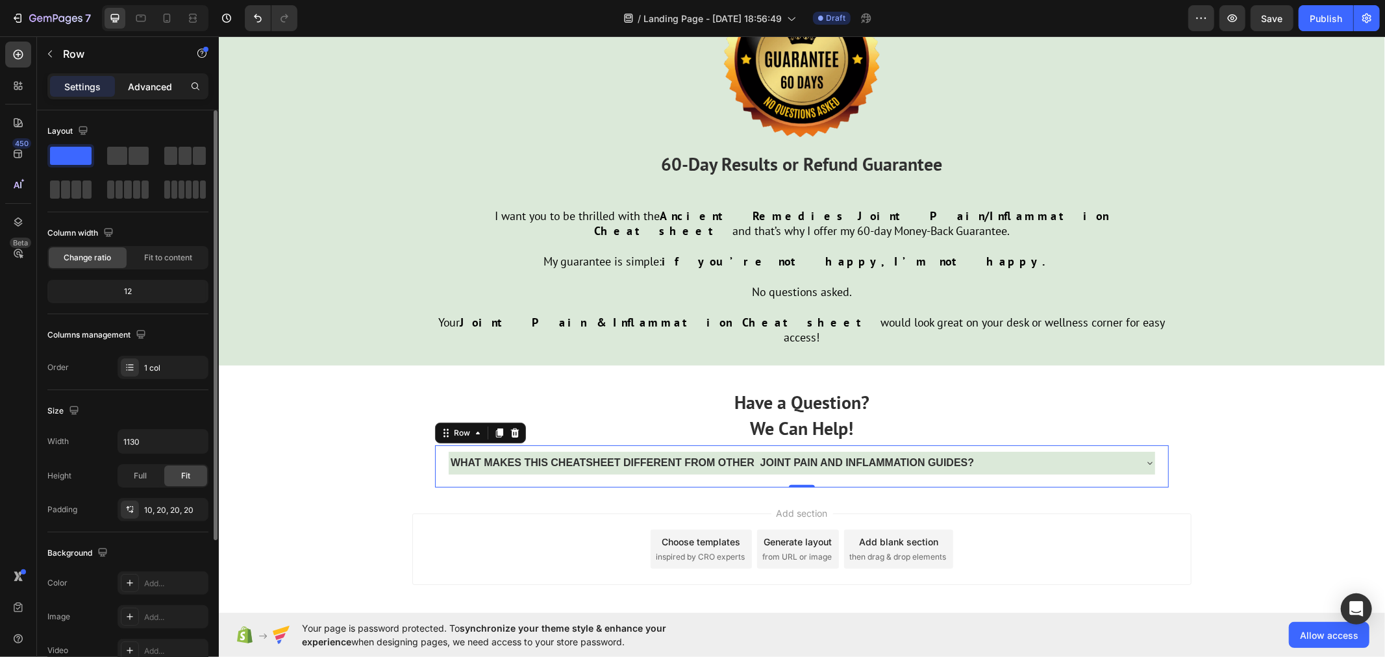
click at [141, 84] on p "Advanced" at bounding box center [150, 87] width 44 height 14
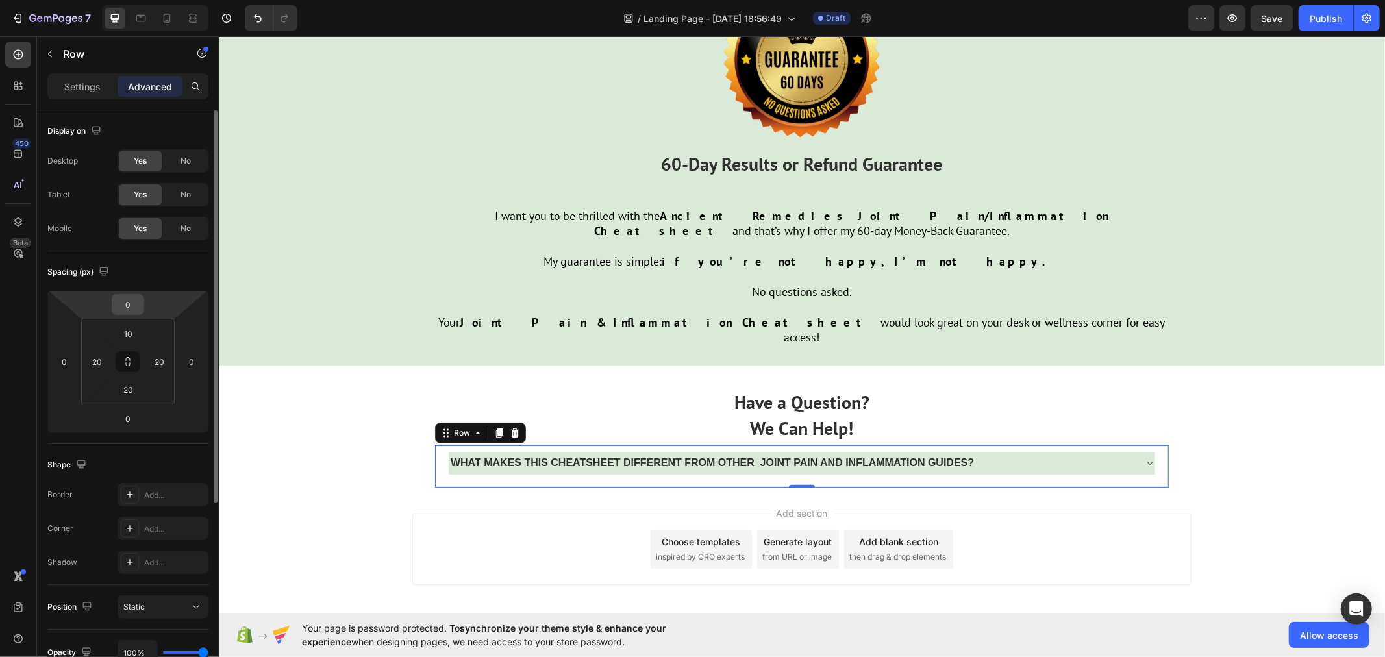
click at [133, 308] on input "0" at bounding box center [128, 304] width 26 height 19
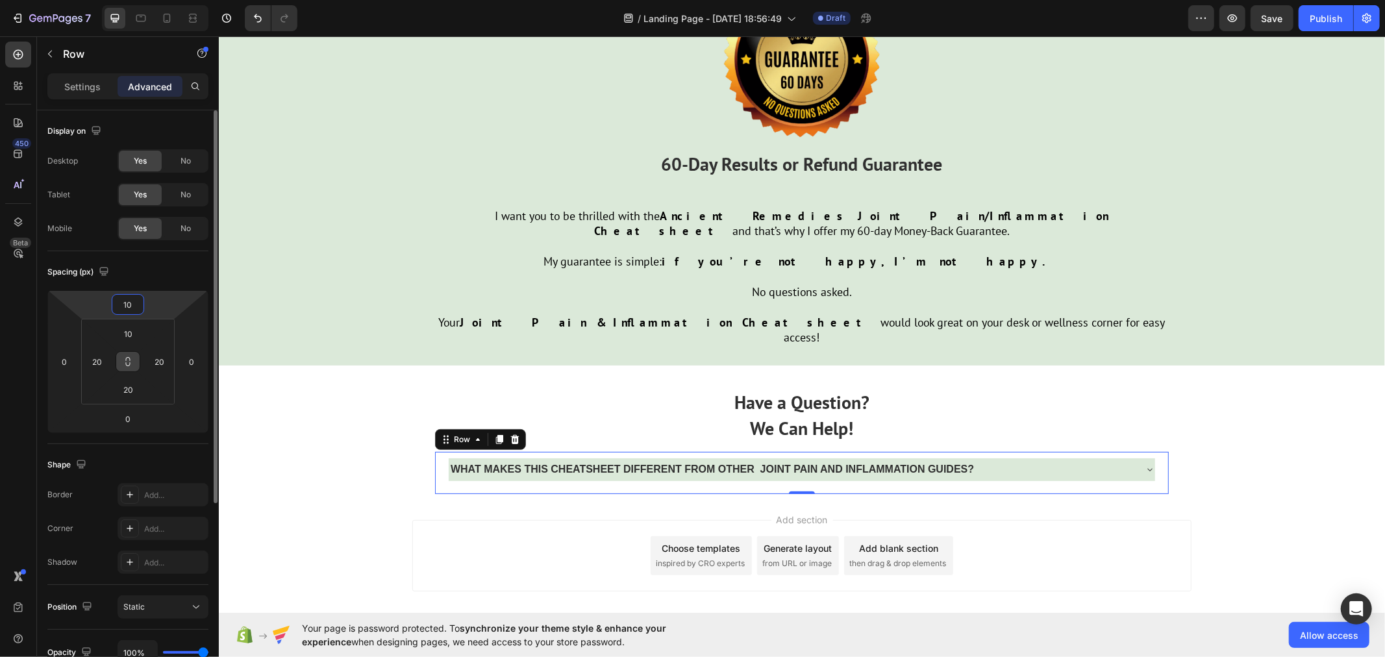
type input "10"
click at [130, 360] on icon at bounding box center [128, 361] width 10 height 10
click at [130, 334] on input "10" at bounding box center [129, 333] width 26 height 19
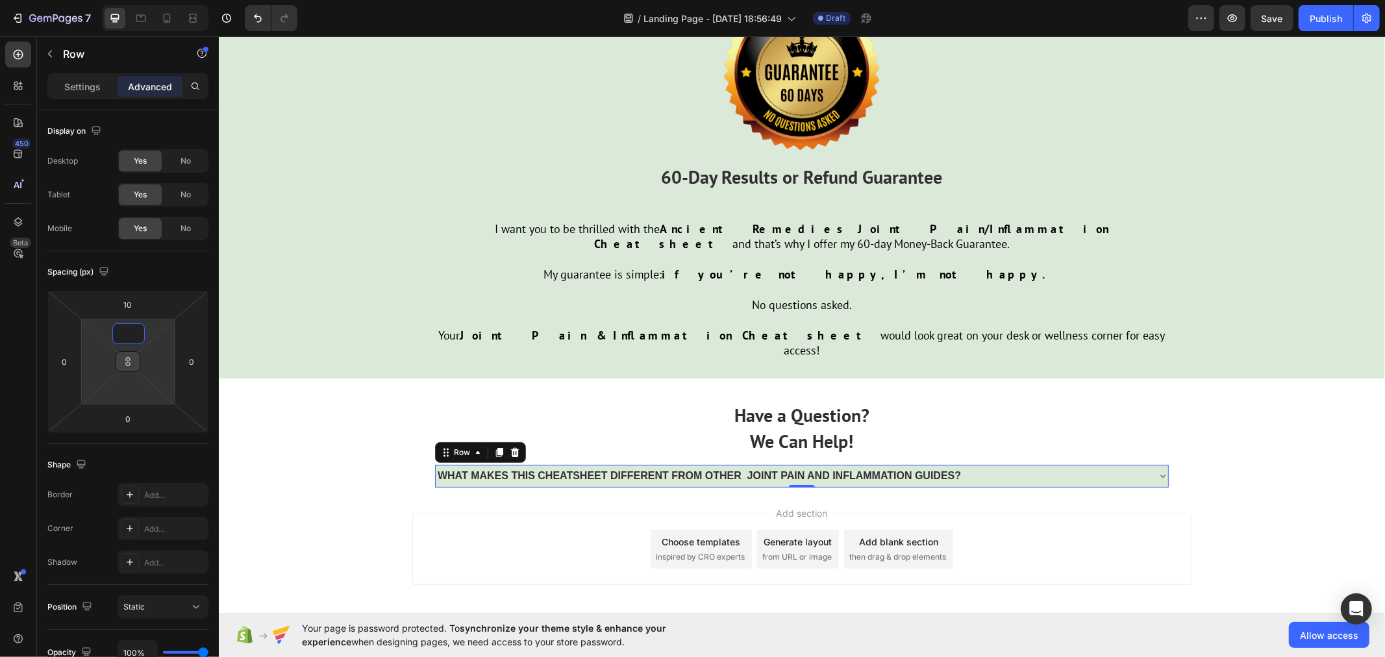
type input "1"
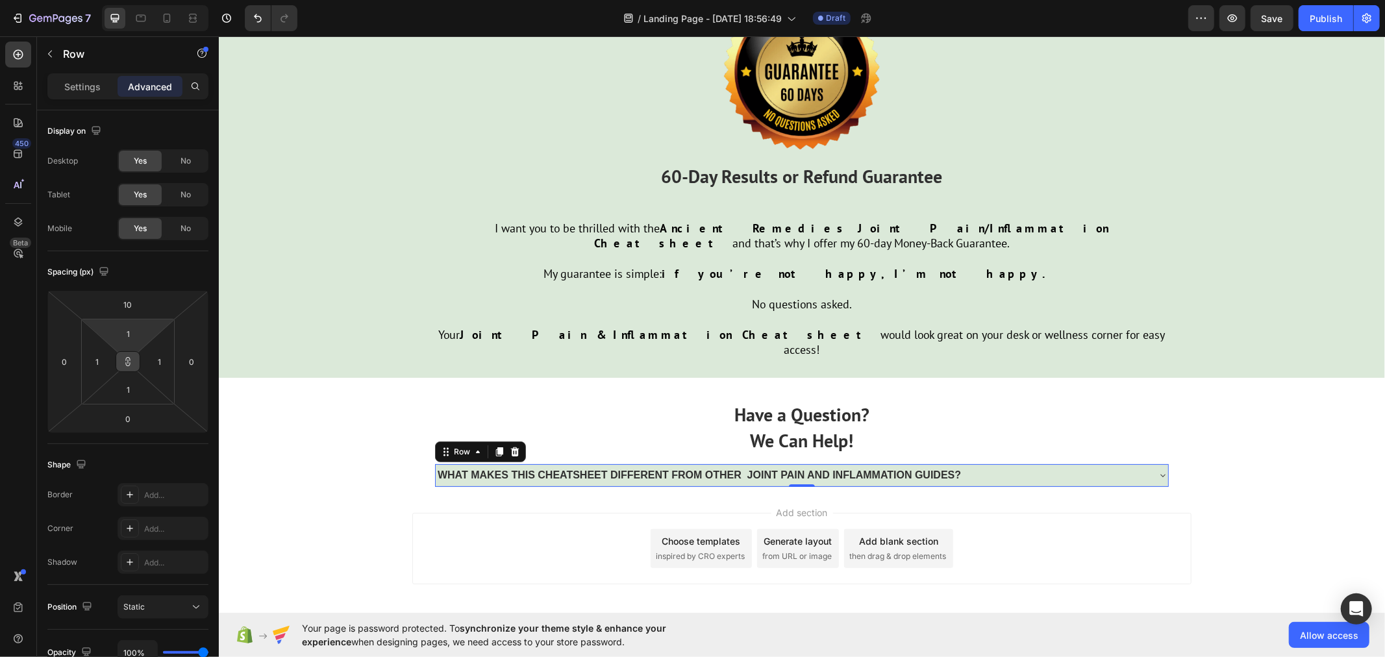
click at [128, 364] on icon at bounding box center [128, 362] width 1 height 5
click at [143, 391] on div "1" at bounding box center [128, 389] width 32 height 21
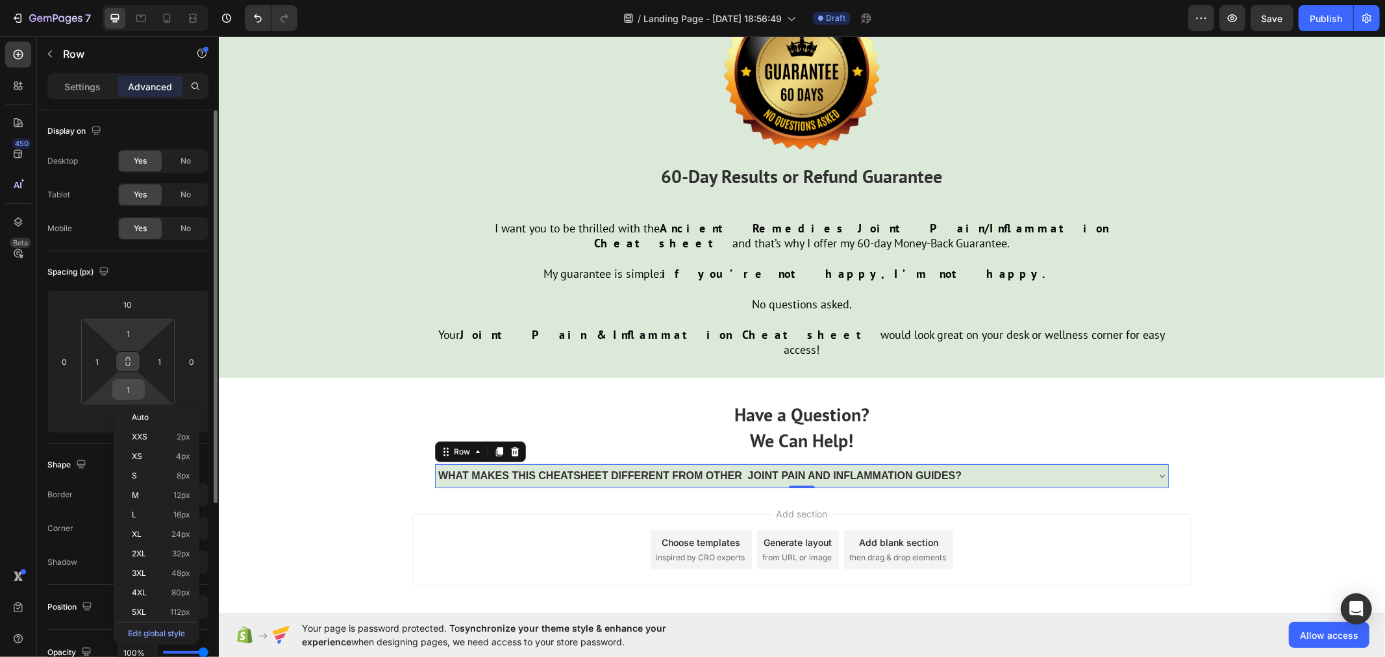
click at [132, 390] on input "1" at bounding box center [129, 389] width 26 height 19
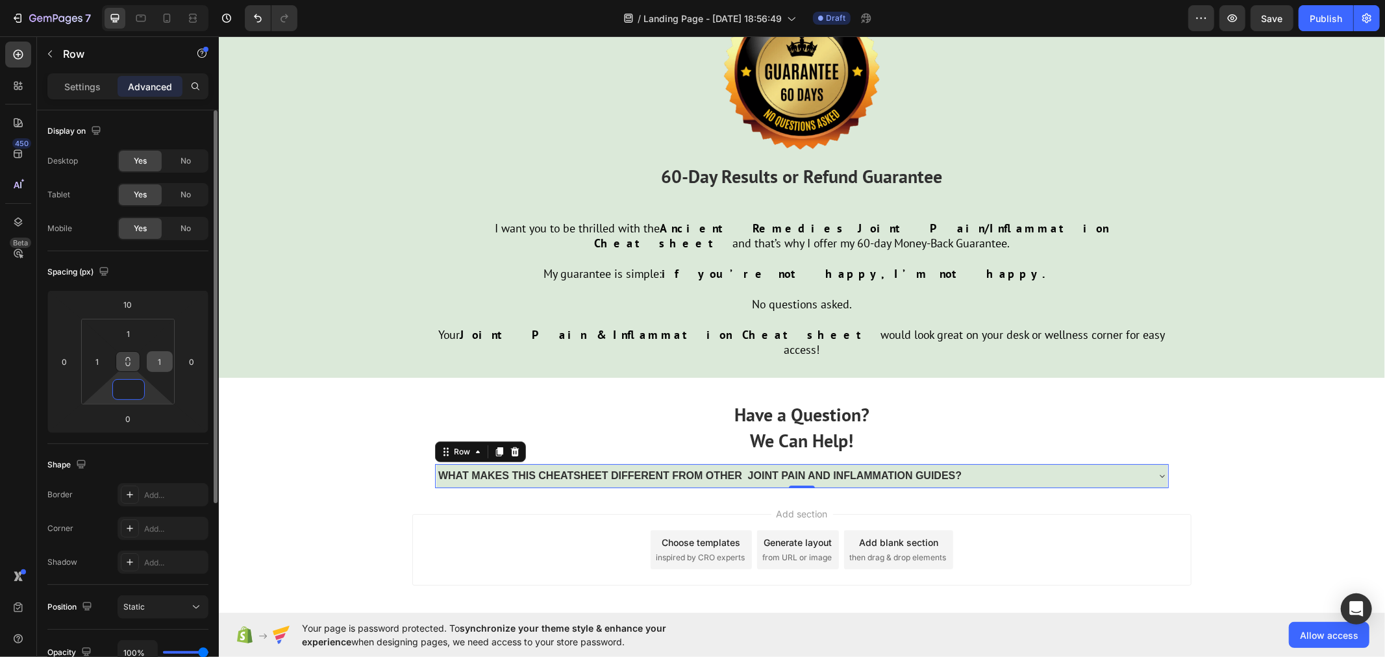
scroll to position [4221, 0]
type input "0"
click at [157, 368] on input "1" at bounding box center [159, 361] width 19 height 19
type input "0"
click at [135, 331] on input "1" at bounding box center [129, 333] width 26 height 19
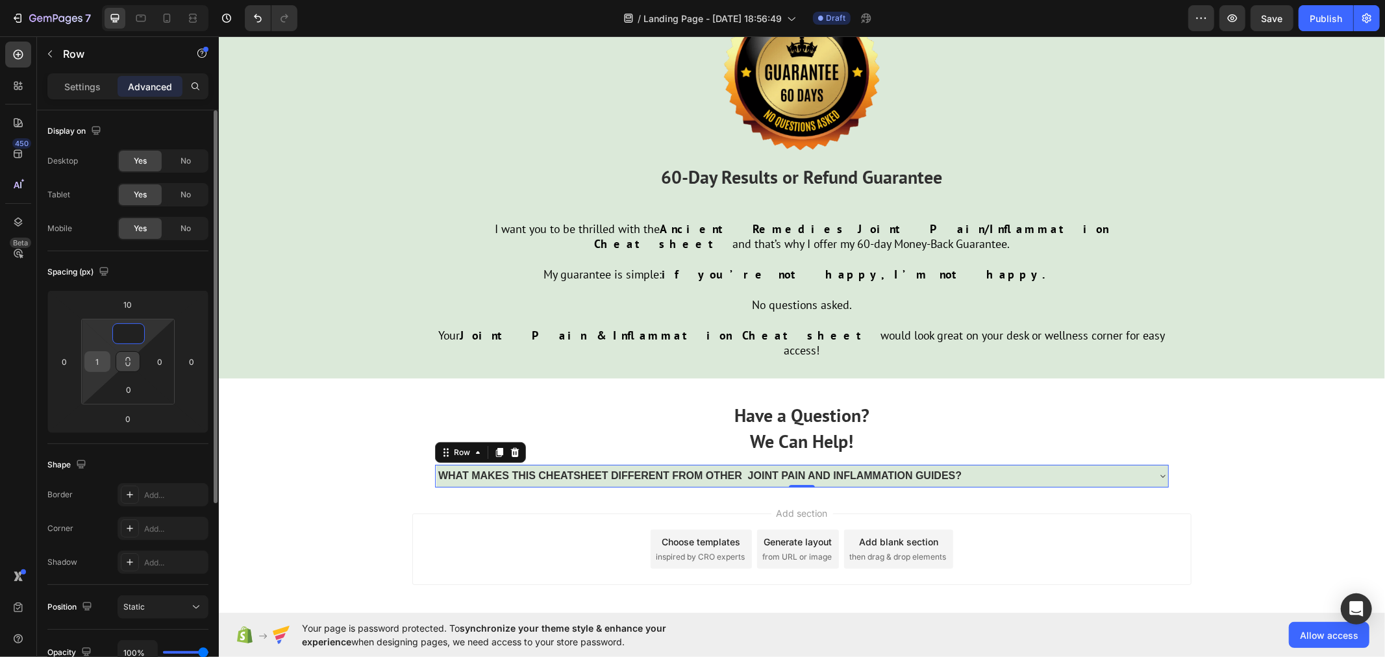
type input "0"
click at [99, 361] on input "1" at bounding box center [97, 361] width 19 height 19
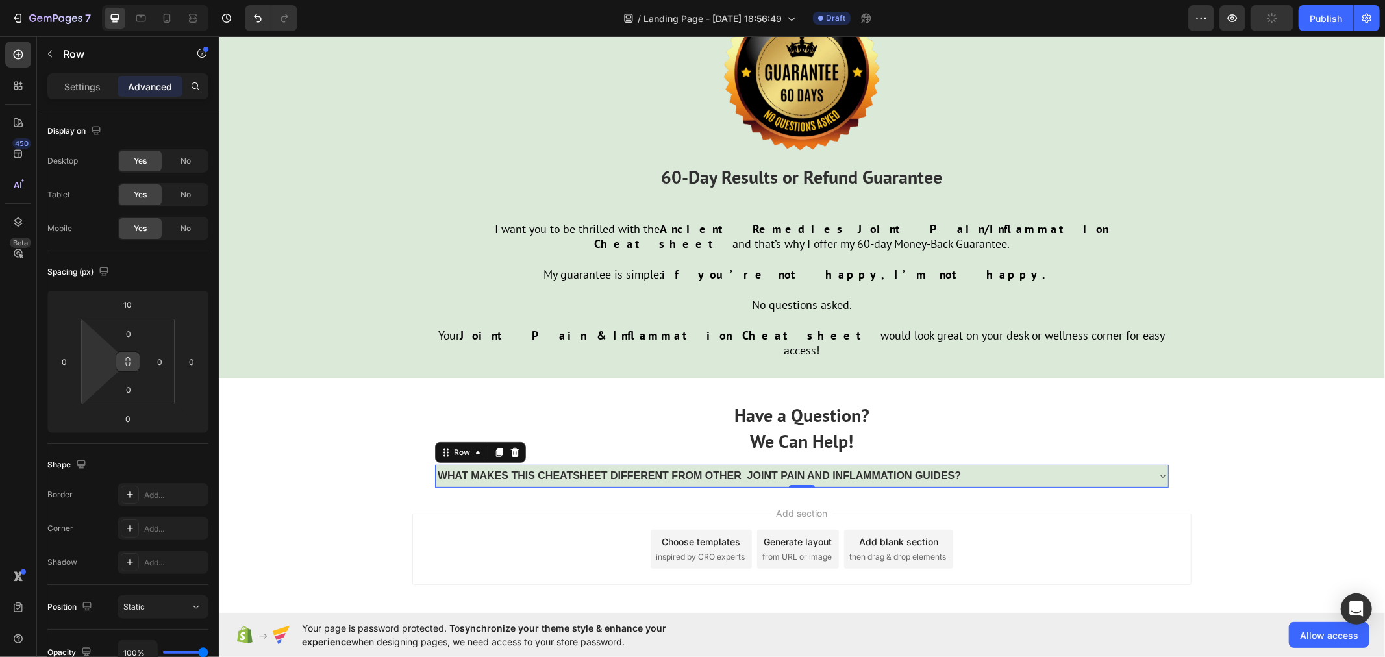
type input "0"
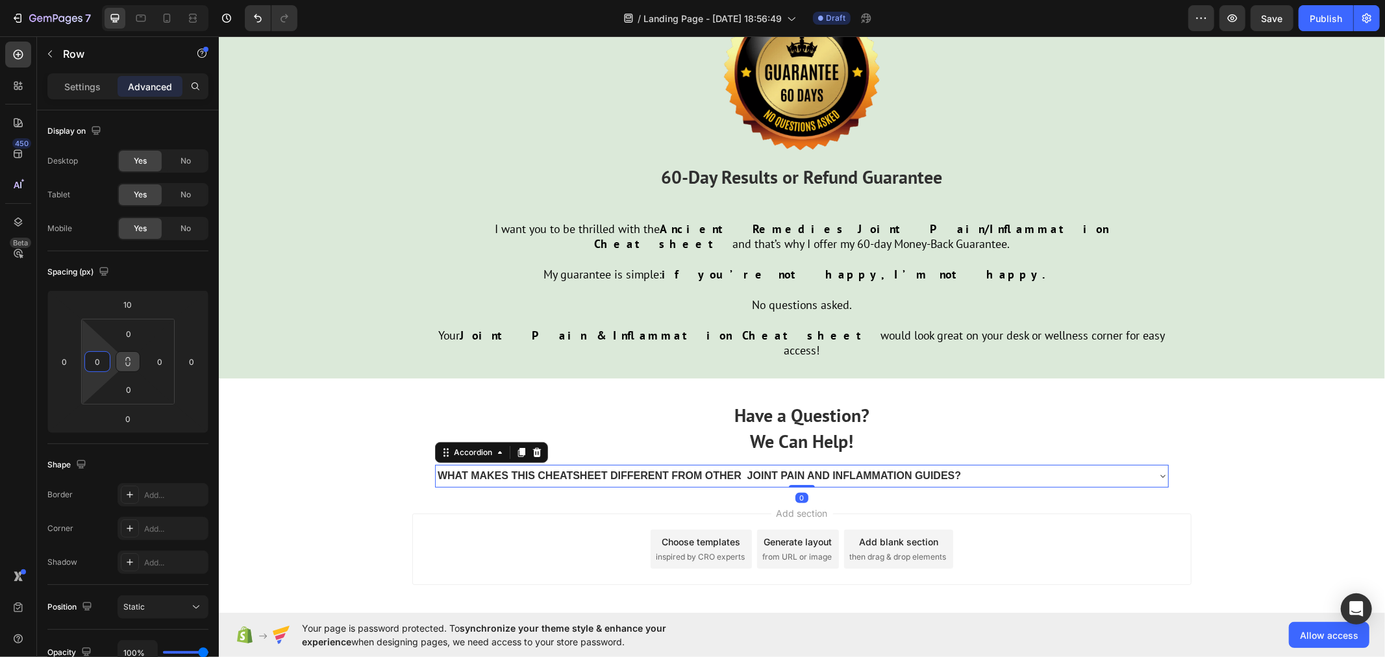
click at [531, 469] on strong "WHAT MAKES THIS CHEATSHEET DIFFERENT FROM OTHER JOINT PAIN AND INFLAMMATION GUI…" at bounding box center [698, 474] width 523 height 11
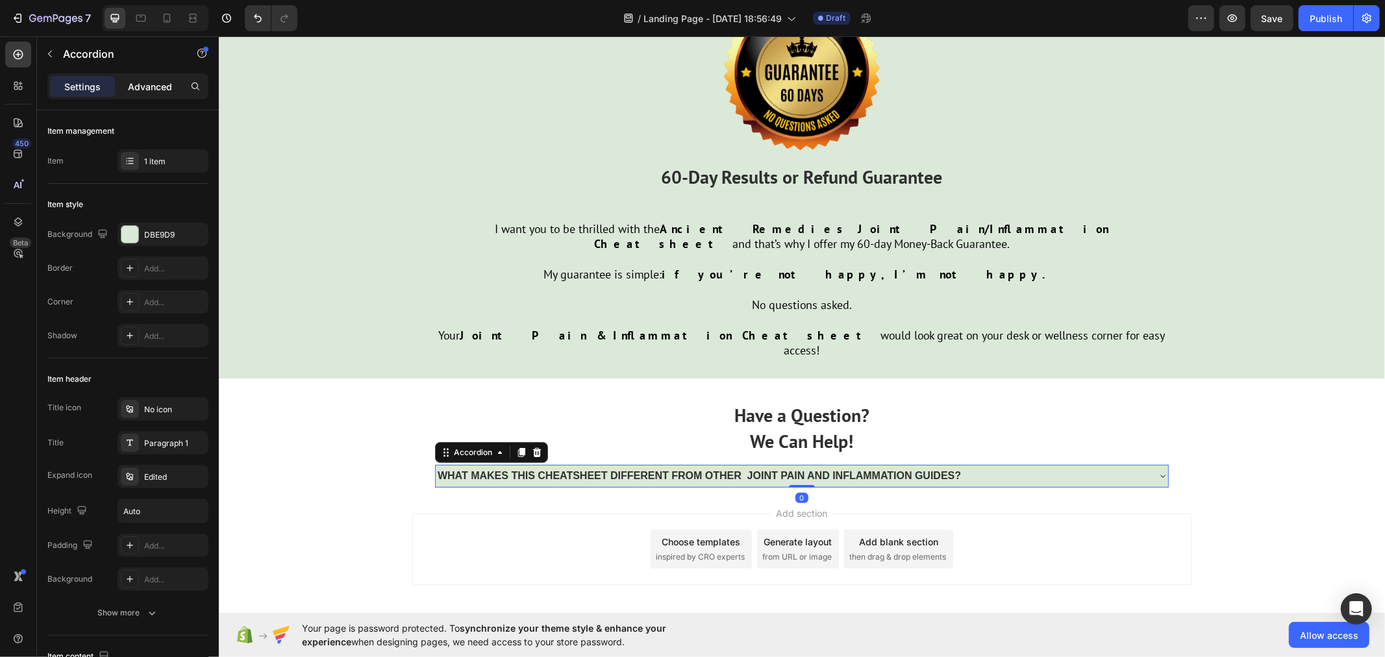
click at [146, 92] on p "Advanced" at bounding box center [150, 87] width 44 height 14
type input "100%"
type input "100"
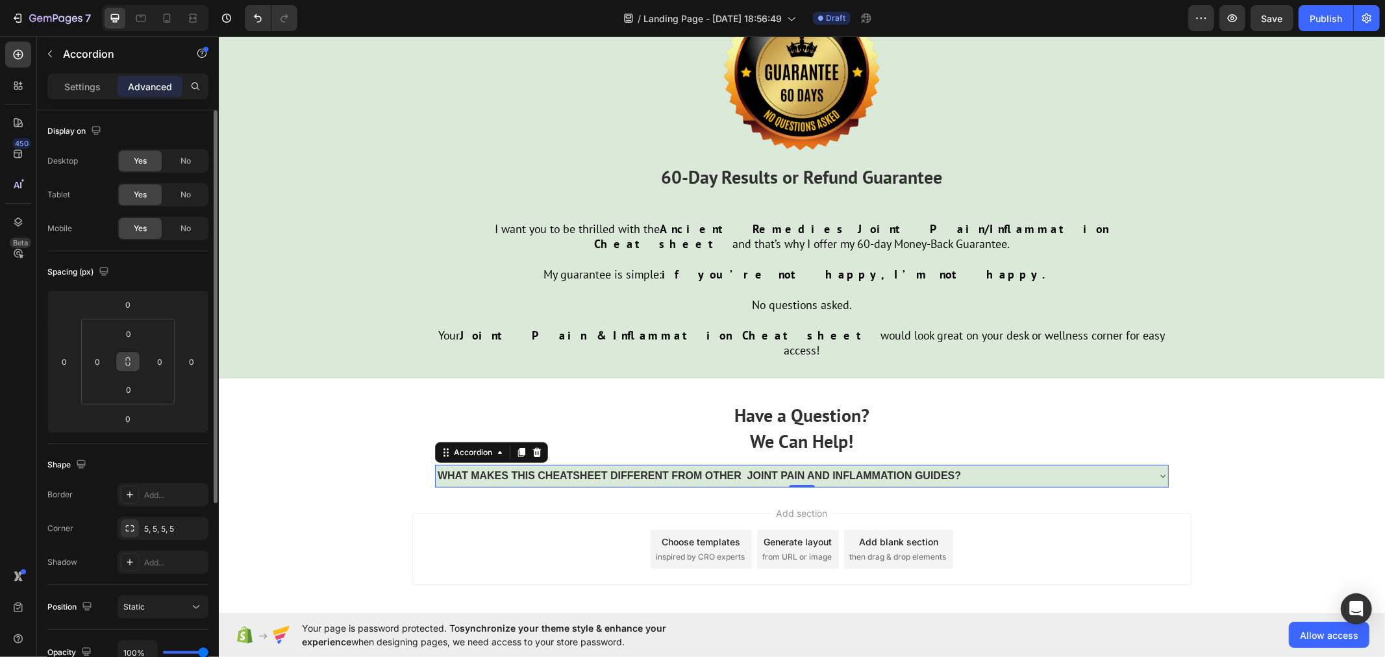
click at [132, 364] on icon at bounding box center [128, 361] width 10 height 10
click at [130, 334] on input "0" at bounding box center [129, 333] width 26 height 19
type input "1"
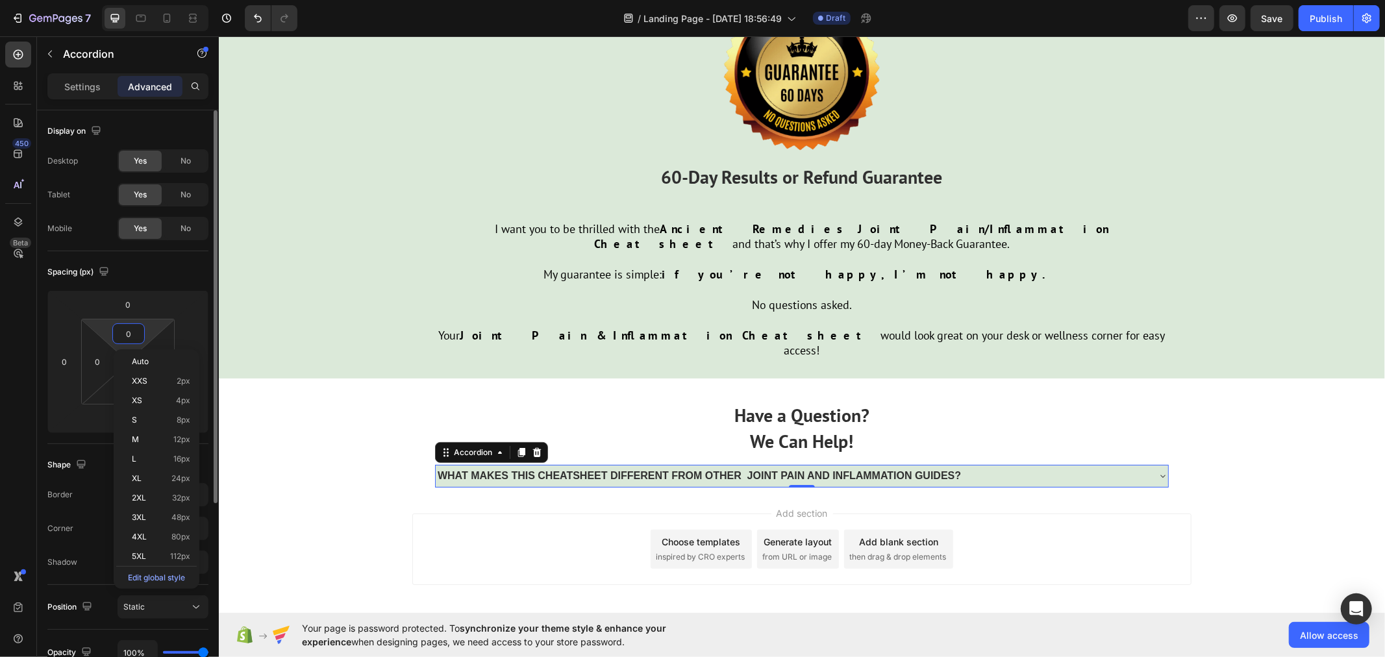
type input "1"
type input "10"
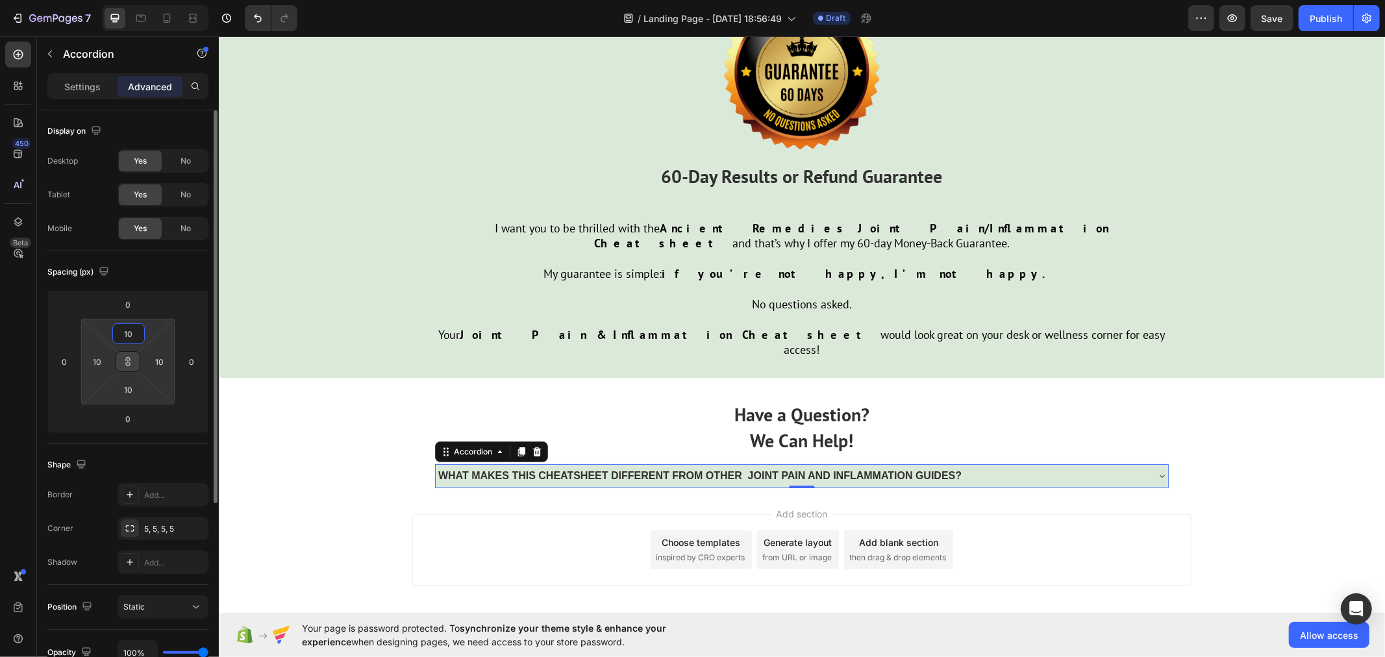
scroll to position [4234, 0]
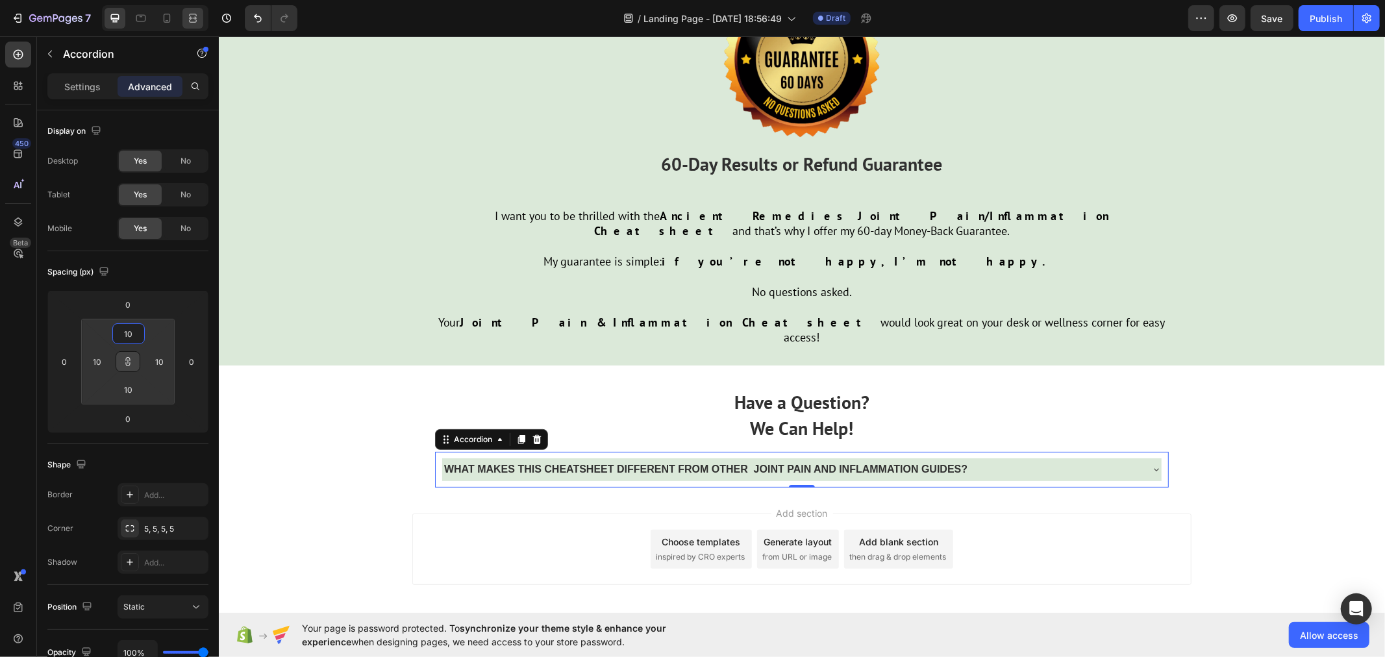
type input "10"
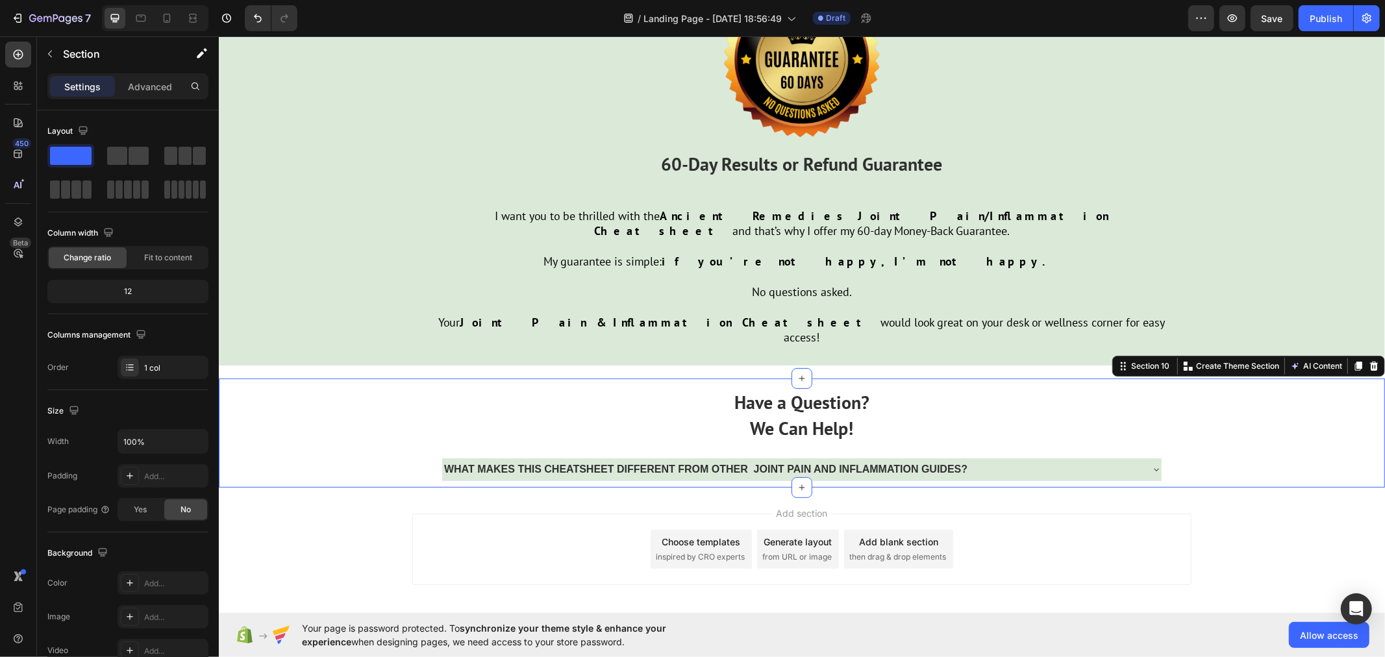
click at [323, 401] on div "Have a Question? We Can Help! Text Block WHAT MAKES THIS CHEATSHEET DIFFERENT F…" at bounding box center [801, 432] width 1166 height 108
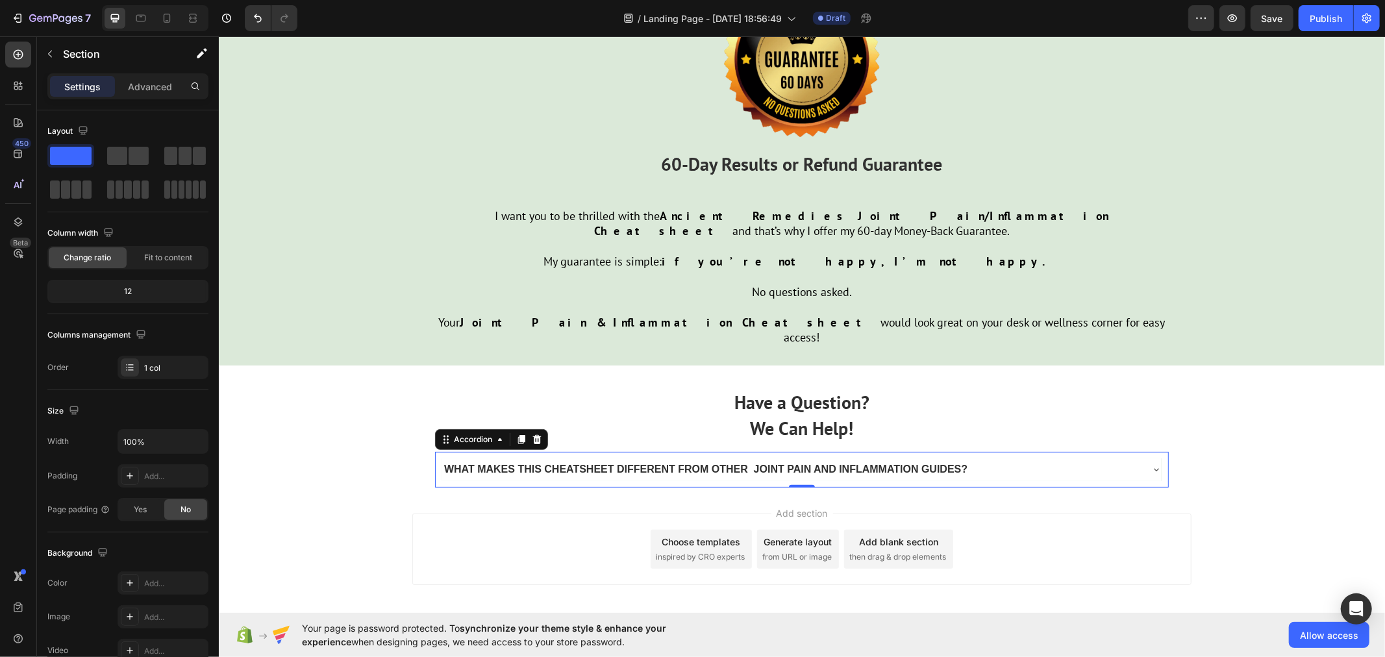
click at [1147, 458] on div "WHAT MAKES THIS CHEATSHEET DIFFERENT FROM OTHER JOINT PAIN AND INFLAMMATION GUI…" at bounding box center [800, 469] width 719 height 23
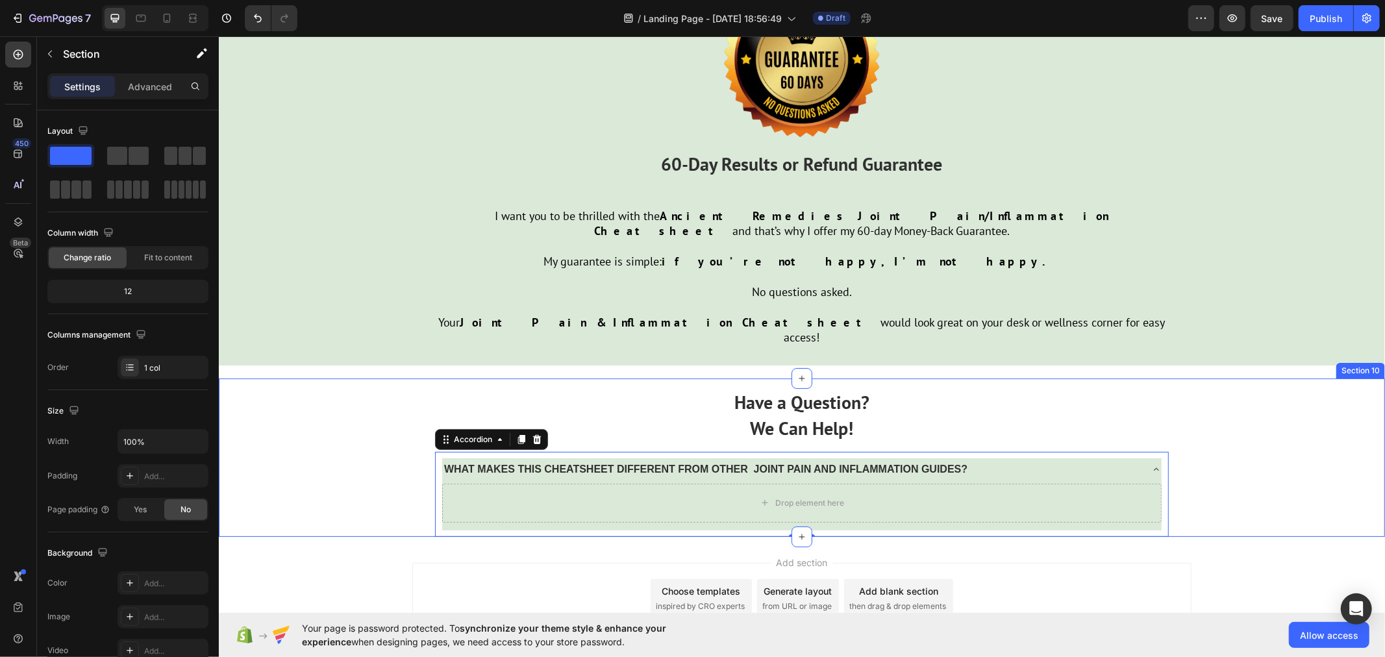
click at [298, 379] on div "Have a Question? We Can Help! Text Block WHAT MAKES THIS CHEATSHEET DIFFERENT F…" at bounding box center [801, 457] width 1166 height 158
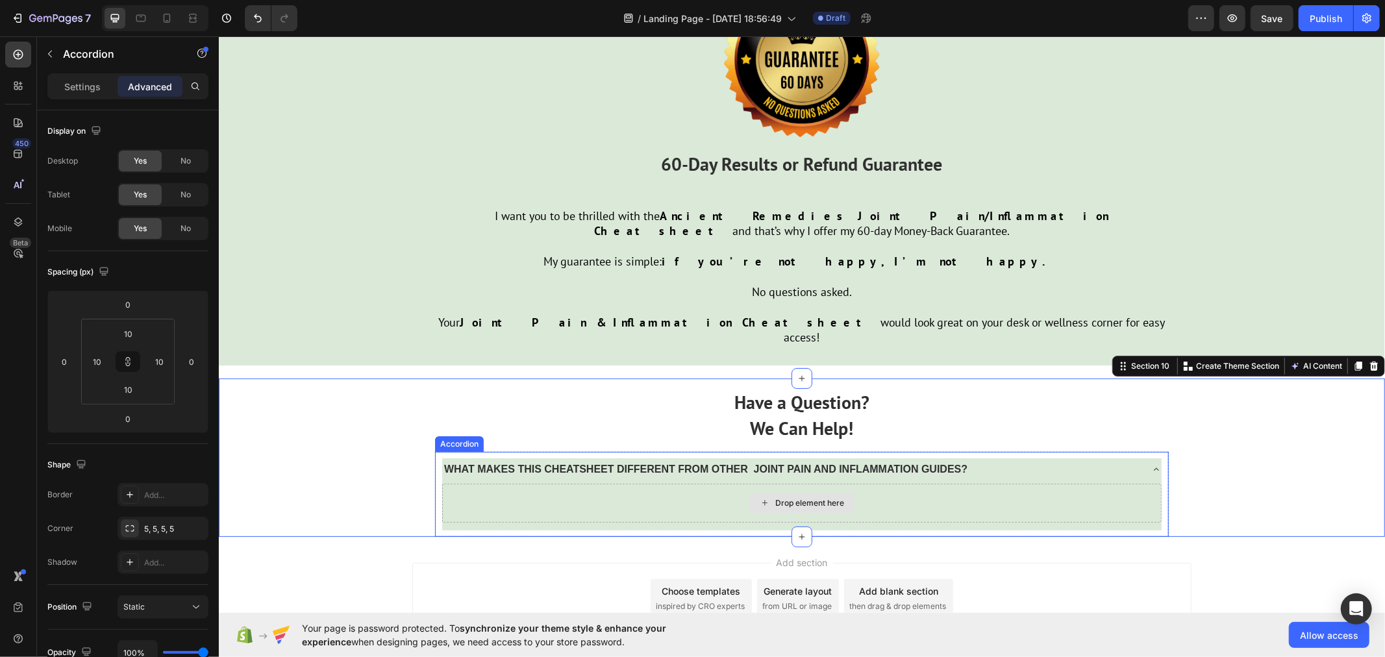
click at [624, 483] on div "Drop element here" at bounding box center [800, 502] width 719 height 39
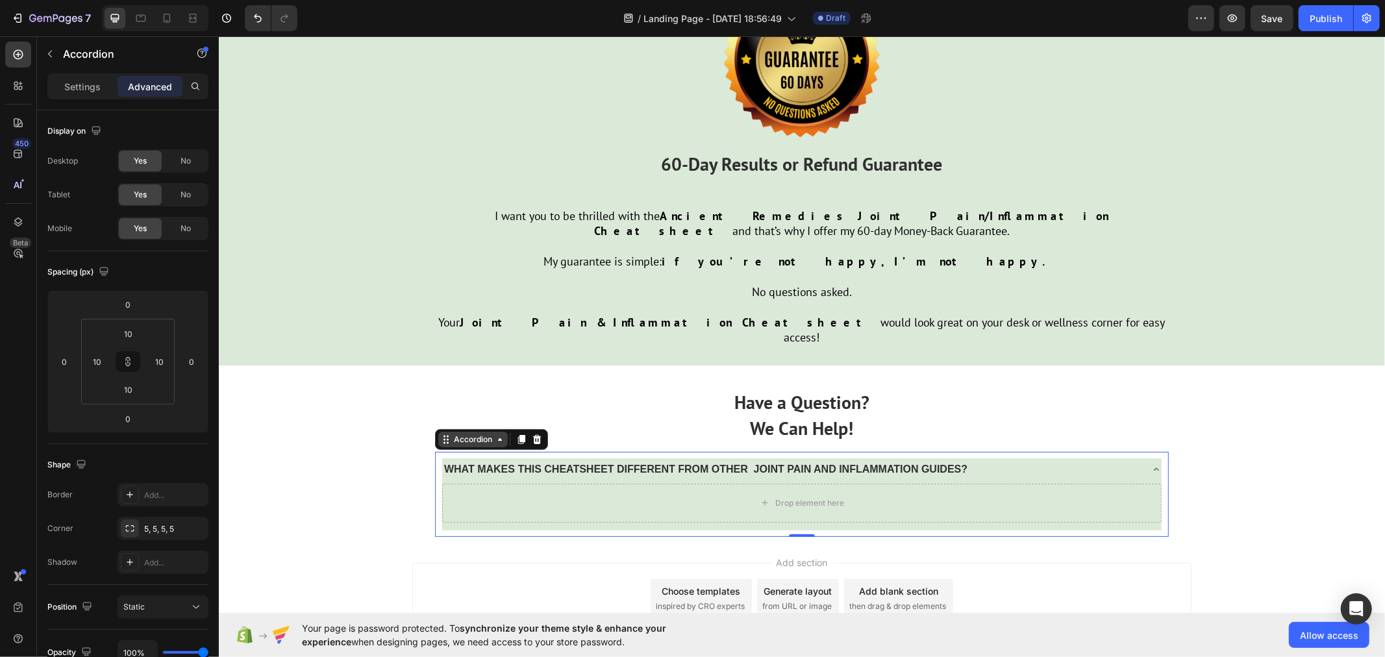
click at [465, 433] on div "Accordion" at bounding box center [472, 439] width 43 height 12
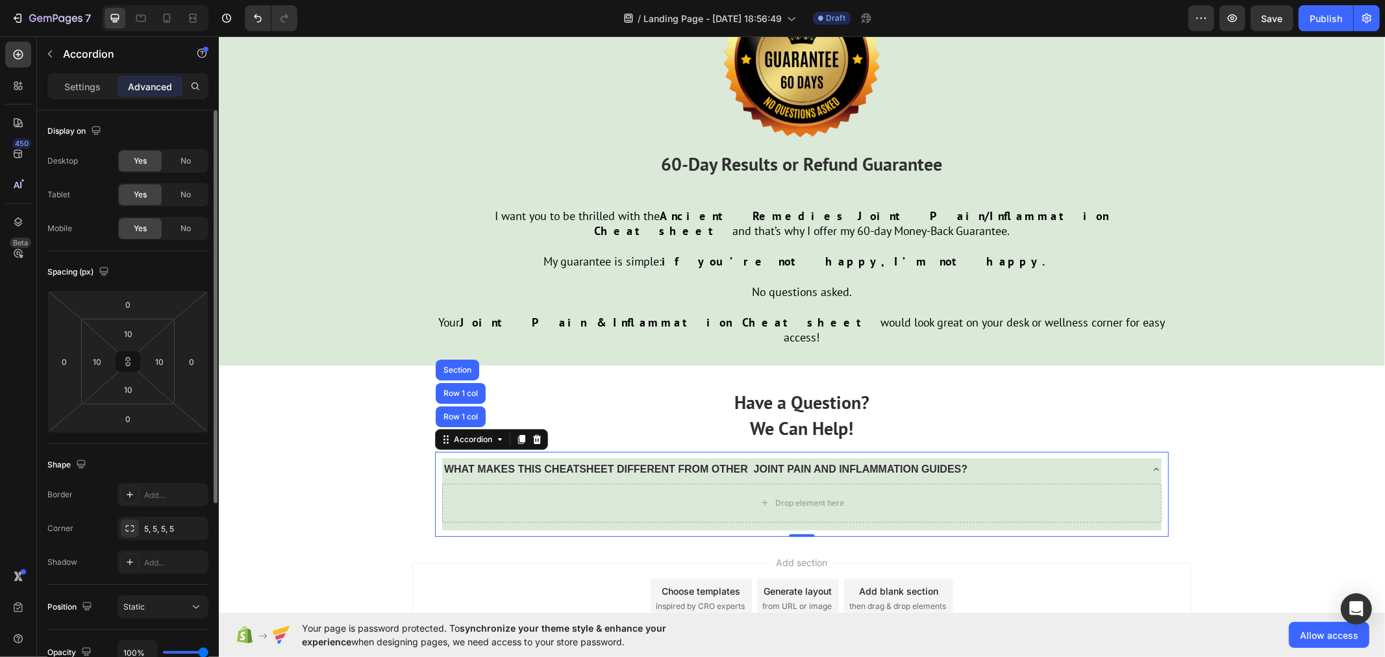
scroll to position [282, 0]
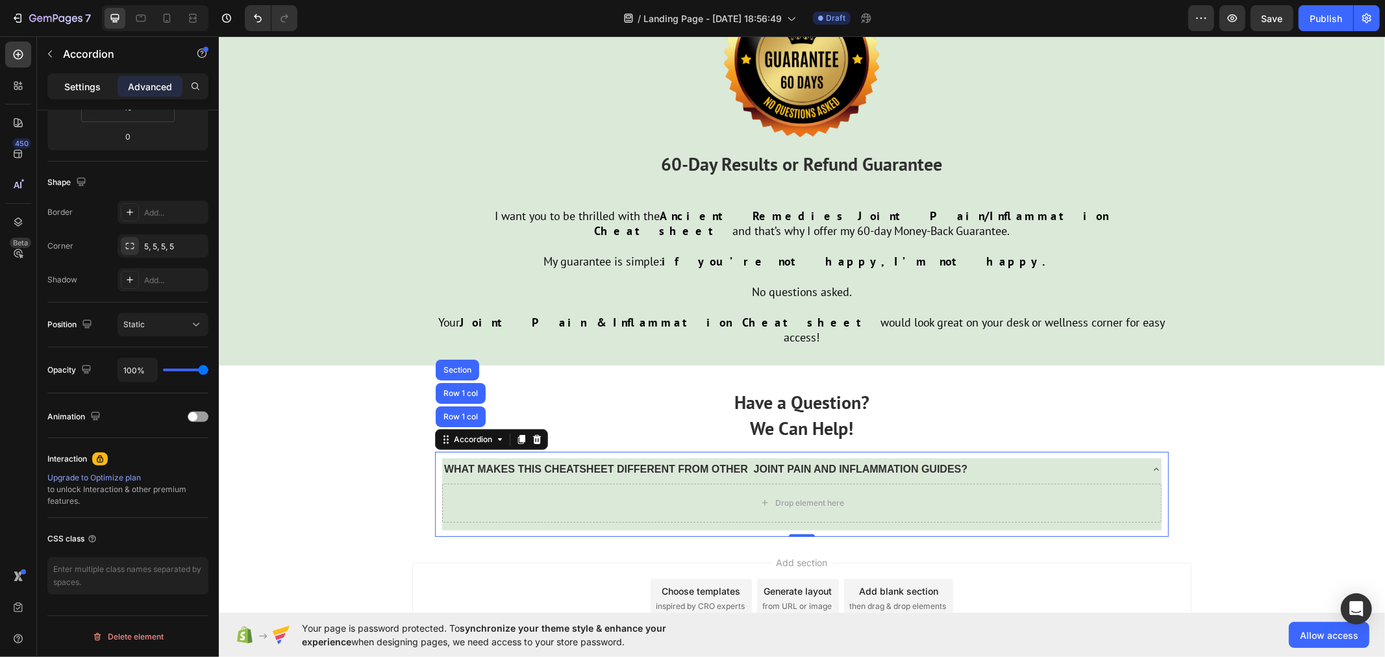
click at [79, 81] on p "Settings" at bounding box center [82, 87] width 36 height 14
type input "0"
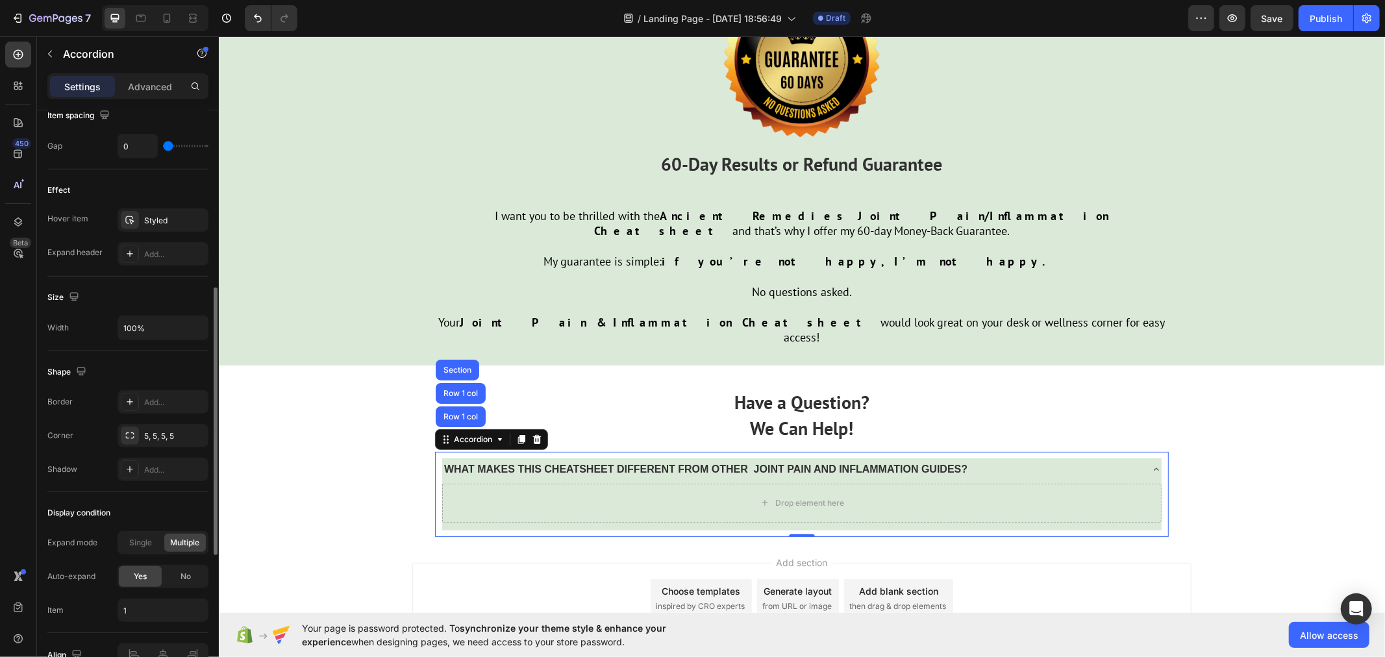
scroll to position [470, 0]
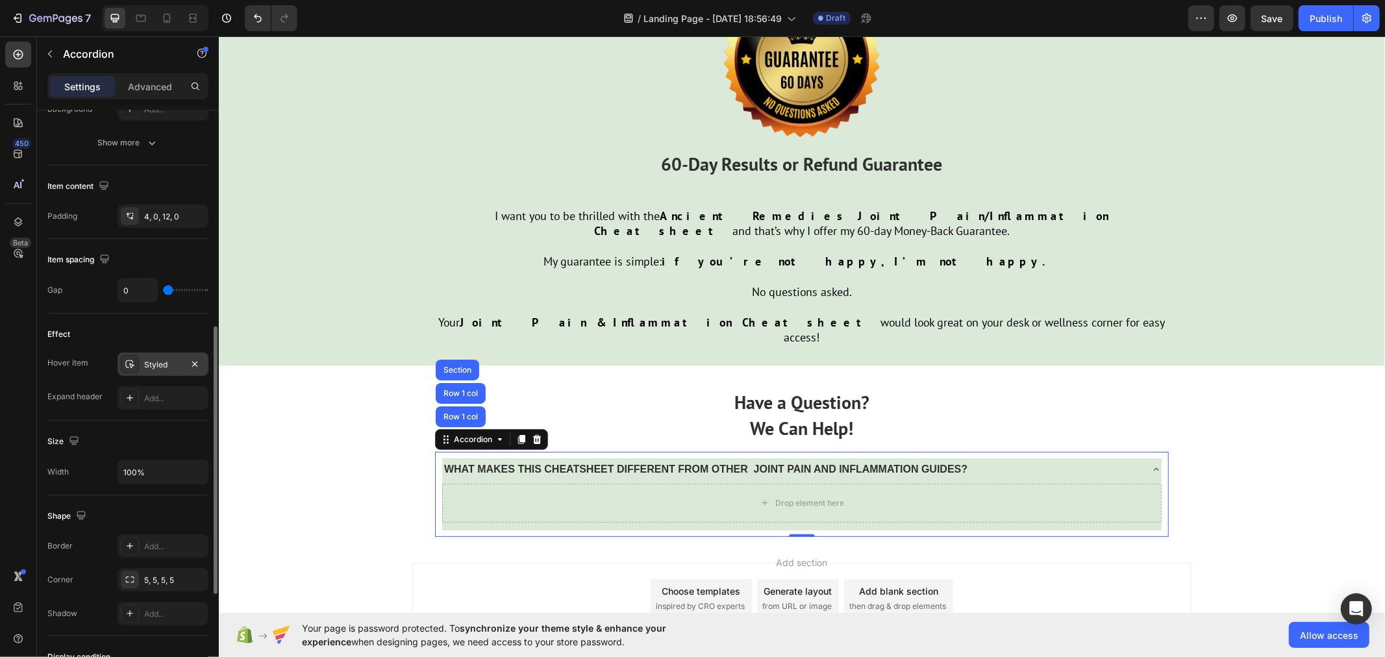
click at [175, 362] on div "Styled" at bounding box center [163, 365] width 38 height 12
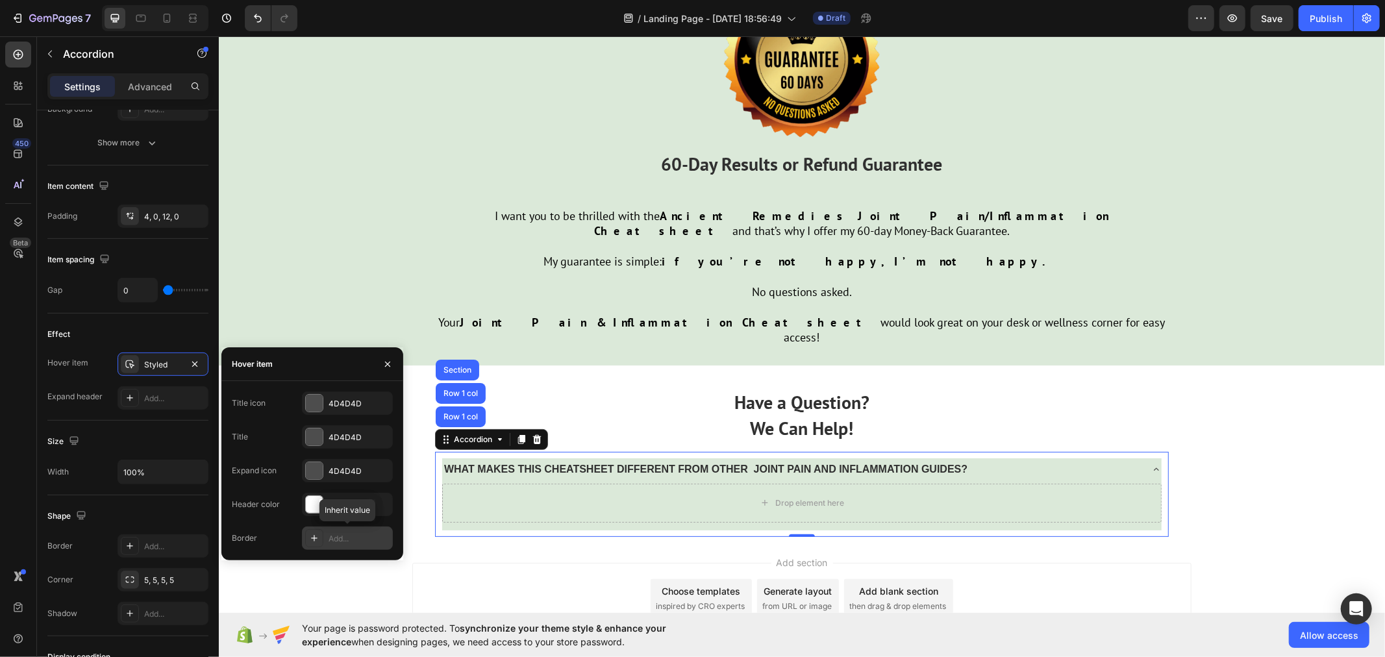
click at [341, 541] on div "Add..." at bounding box center [359, 539] width 61 height 12
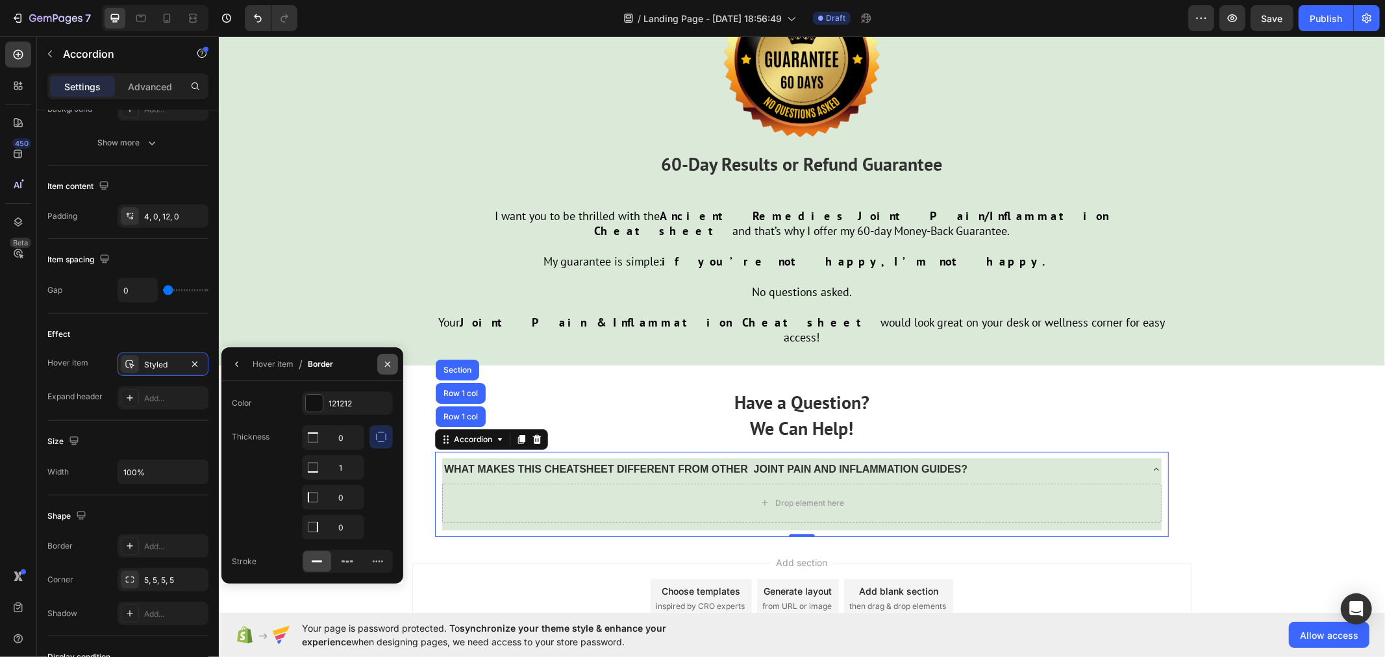
click at [387, 365] on icon "button" at bounding box center [387, 364] width 10 height 10
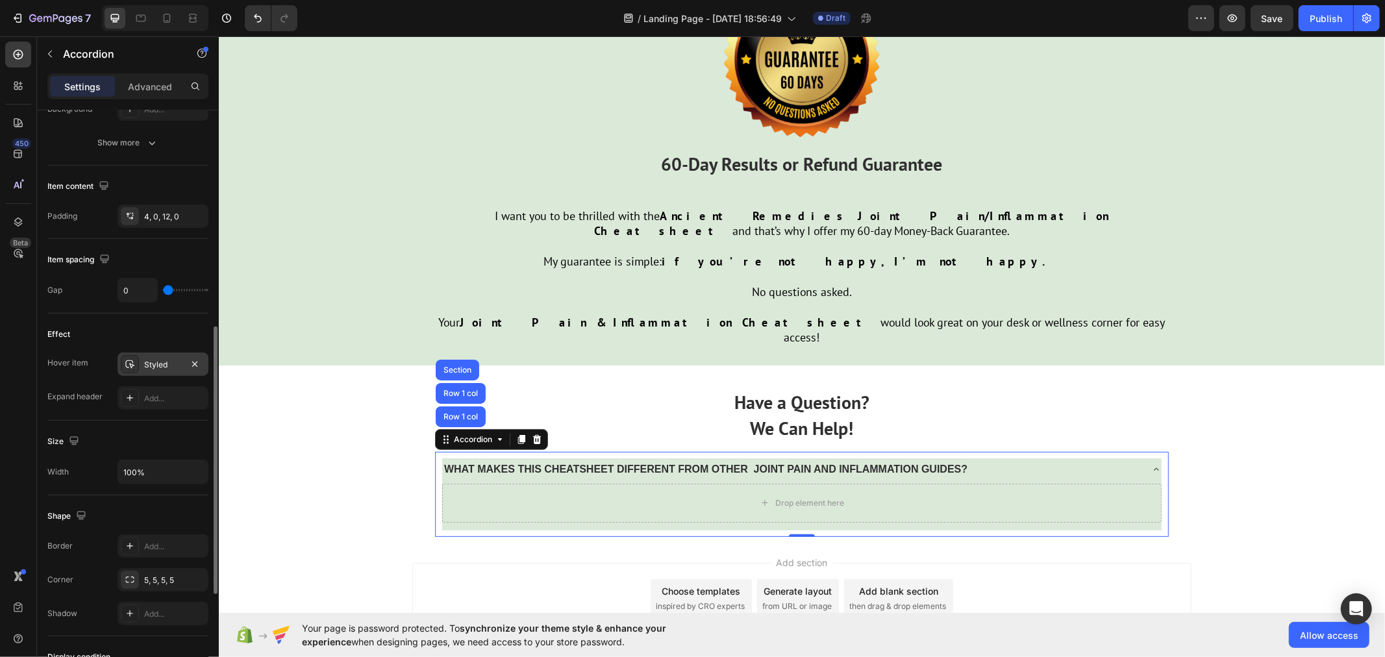
click at [178, 367] on div "Styled" at bounding box center [163, 365] width 38 height 12
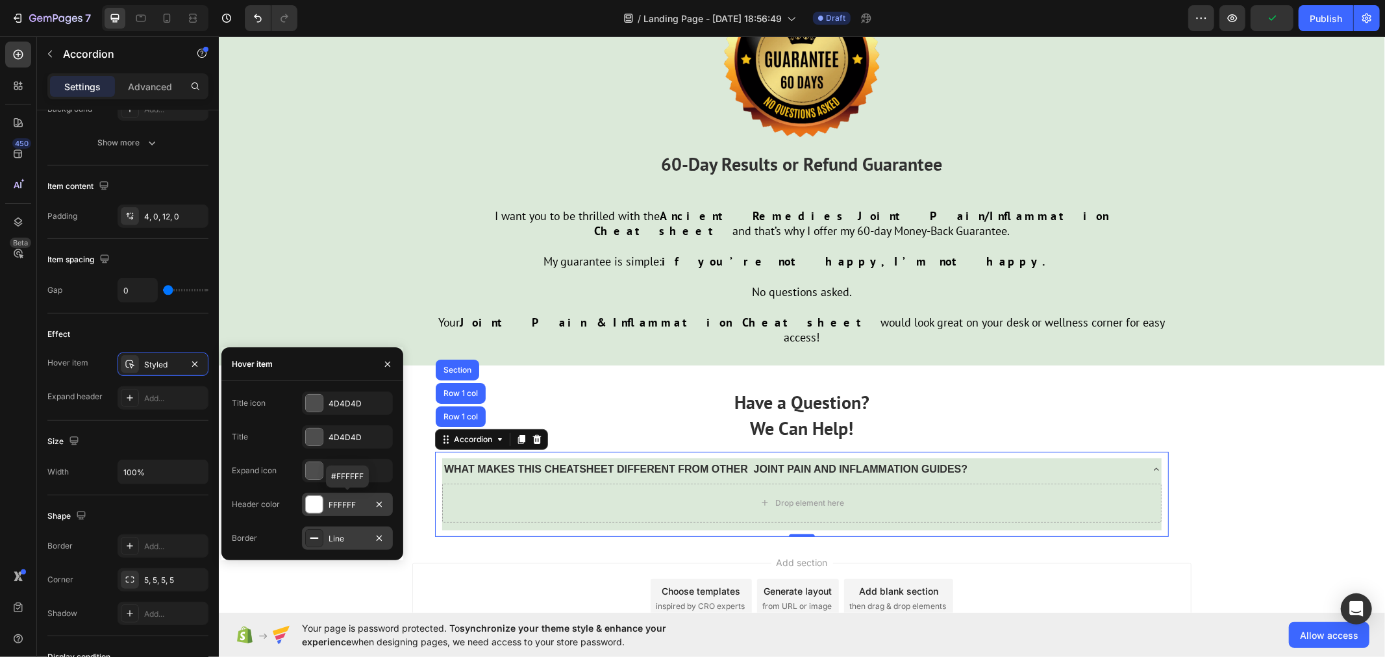
click at [338, 501] on div "FFFFFF" at bounding box center [348, 505] width 38 height 12
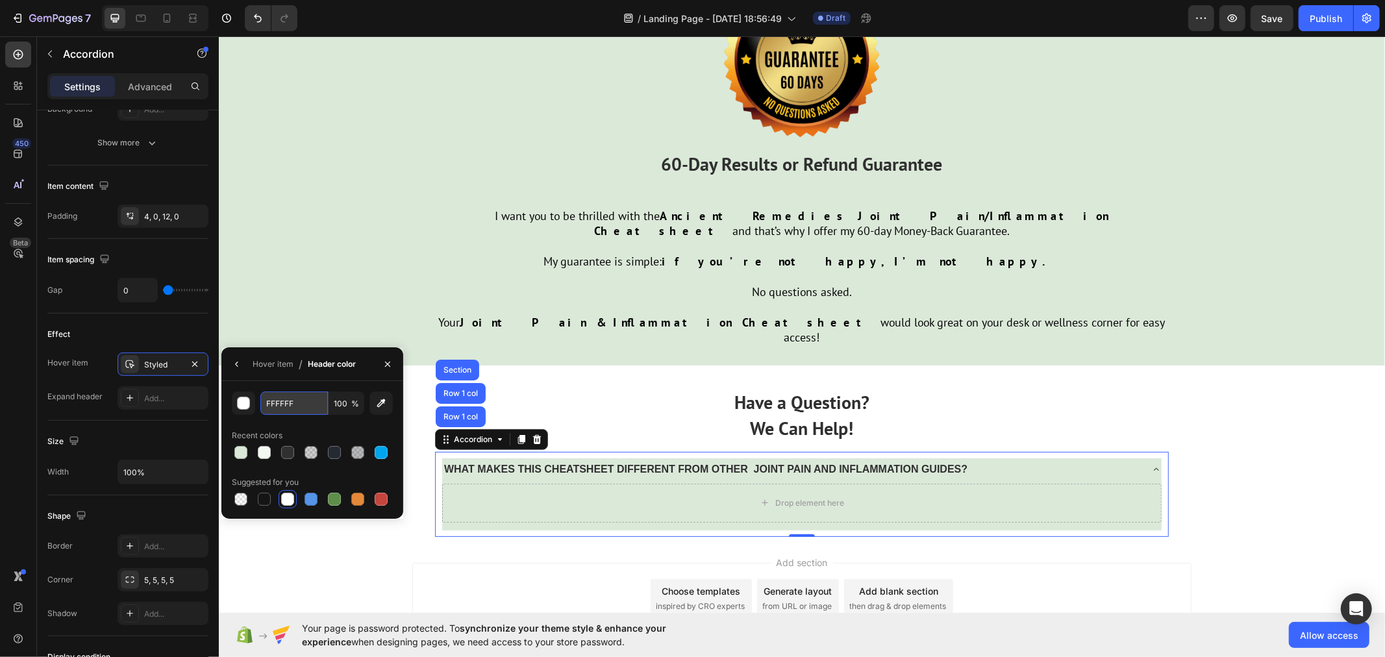
click at [299, 409] on input "FFFFFF" at bounding box center [294, 402] width 68 height 23
paste input "#F5F5F5"
type input "#F5F5F5"
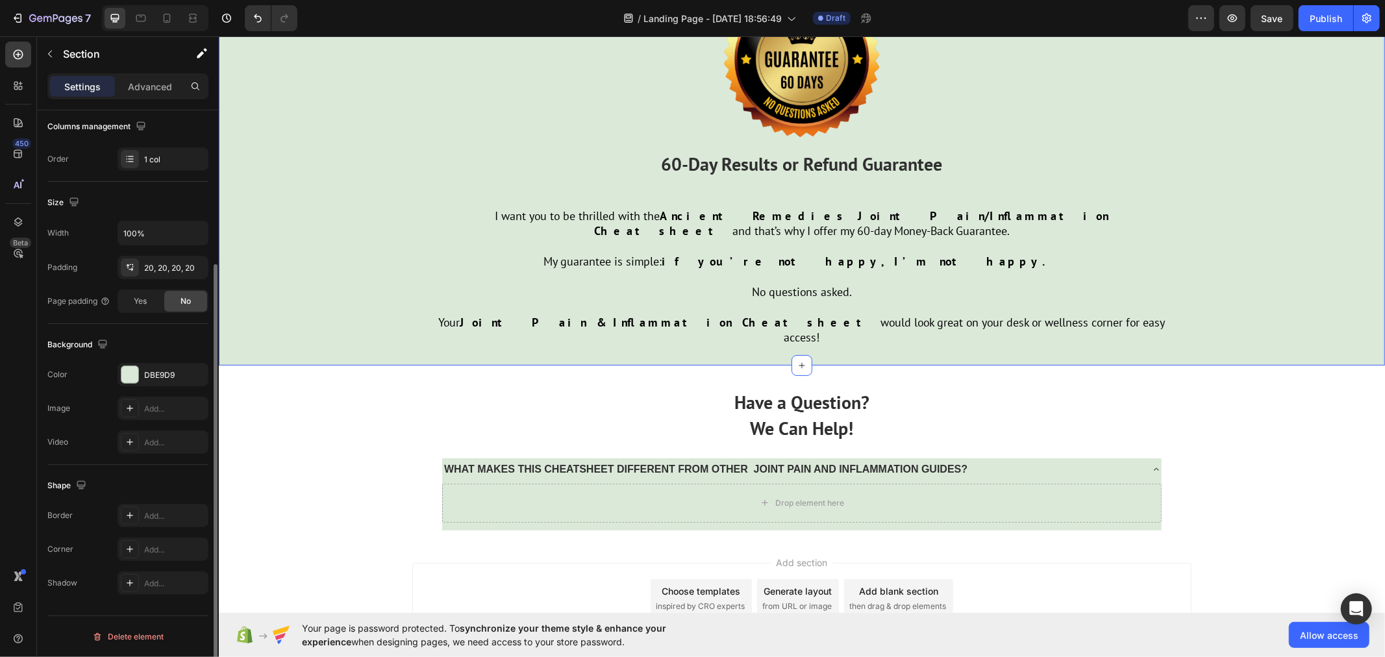
scroll to position [208, 0]
click at [410, 266] on div "Image 60-Day Results or Refund Guarantee Text Block I want you to be thrilled w…" at bounding box center [801, 158] width 1140 height 388
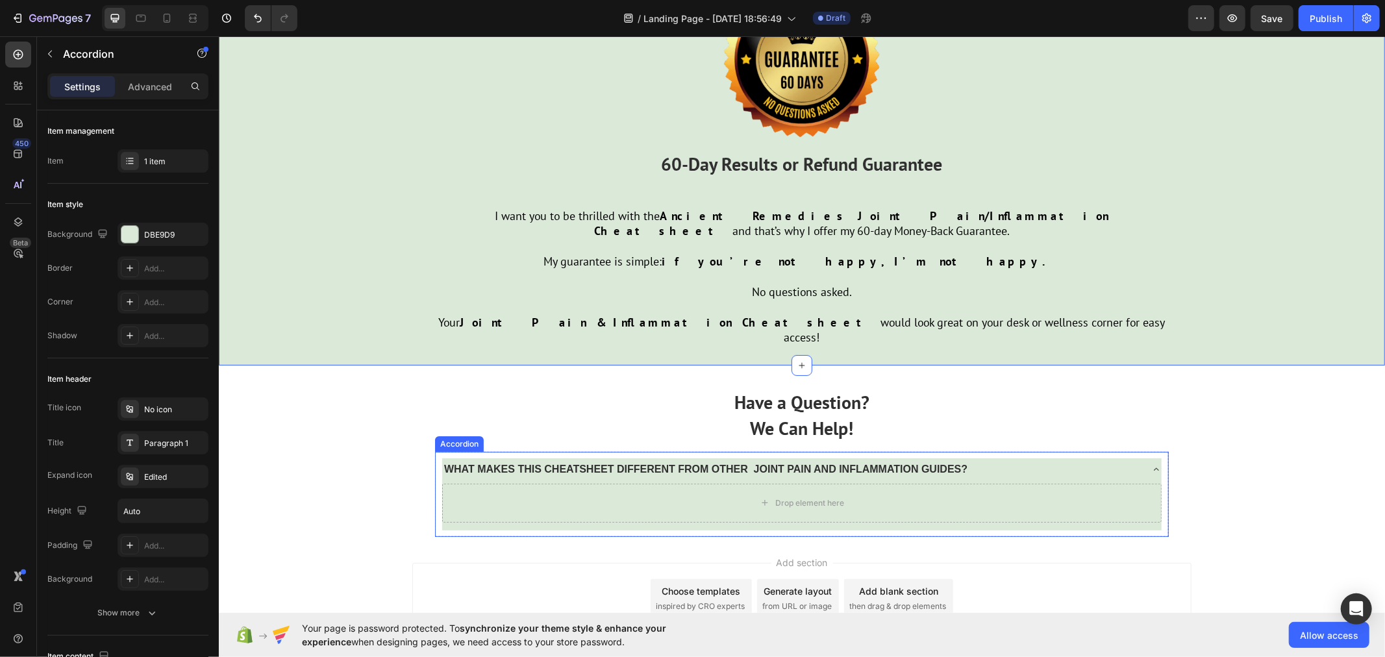
click at [1150, 464] on icon at bounding box center [1155, 469] width 10 height 10
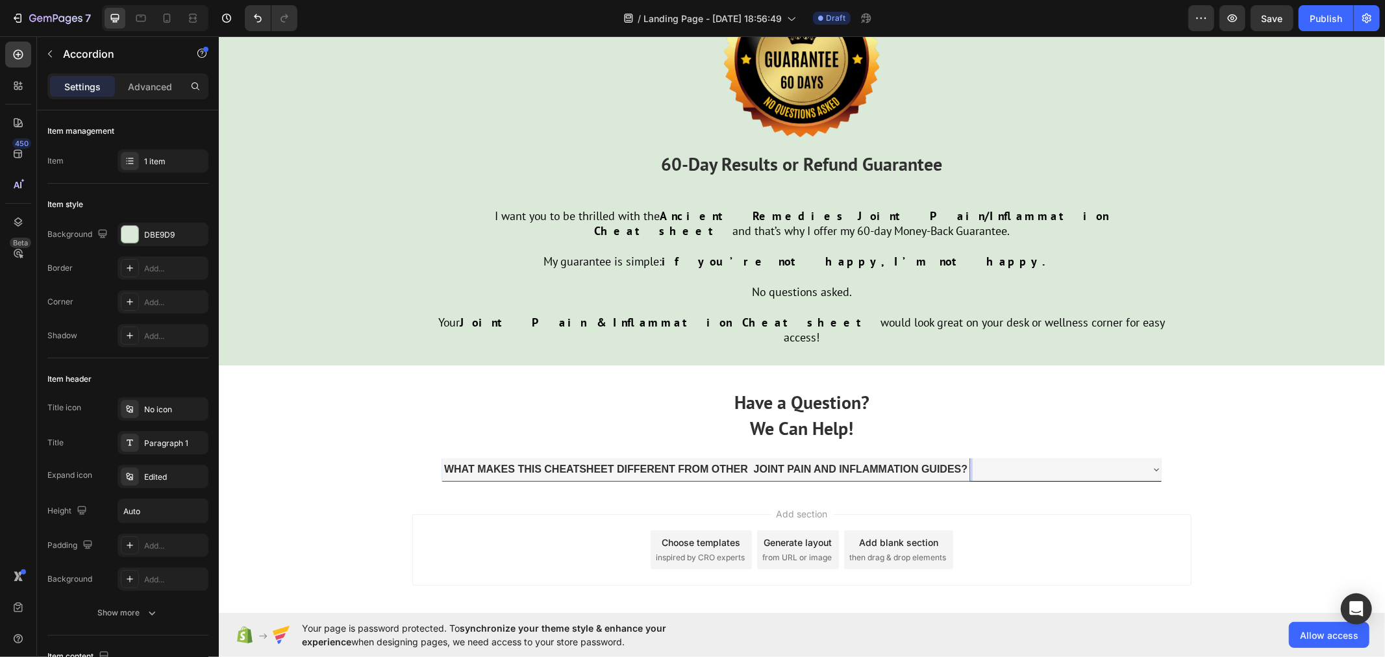
click at [443, 463] on strong "WHAT MAKES THIS CHEATSHEET DIFFERENT FROM OTHER JOINT PAIN AND INFLAMMATION GUI…" at bounding box center [704, 468] width 523 height 11
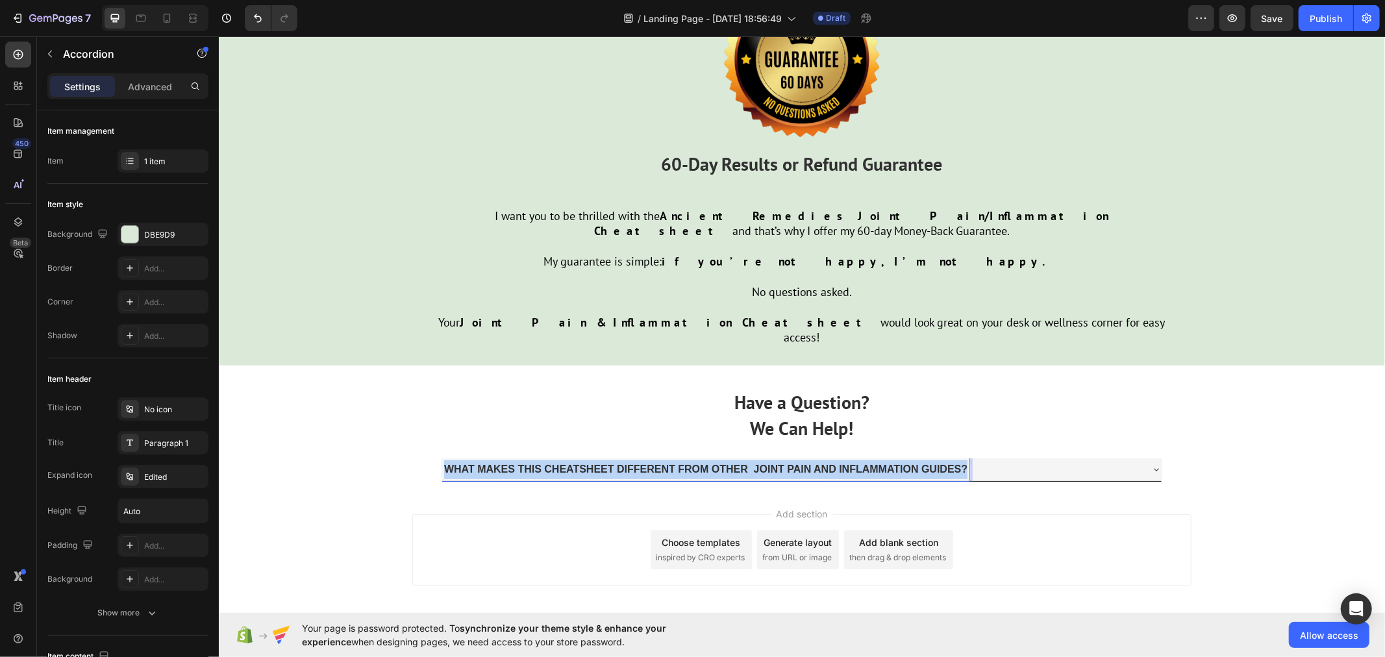
click at [443, 463] on strong "WHAT MAKES THIS CHEATSHEET DIFFERENT FROM OTHER JOINT PAIN AND INFLAMMATION GUI…" at bounding box center [704, 468] width 523 height 11
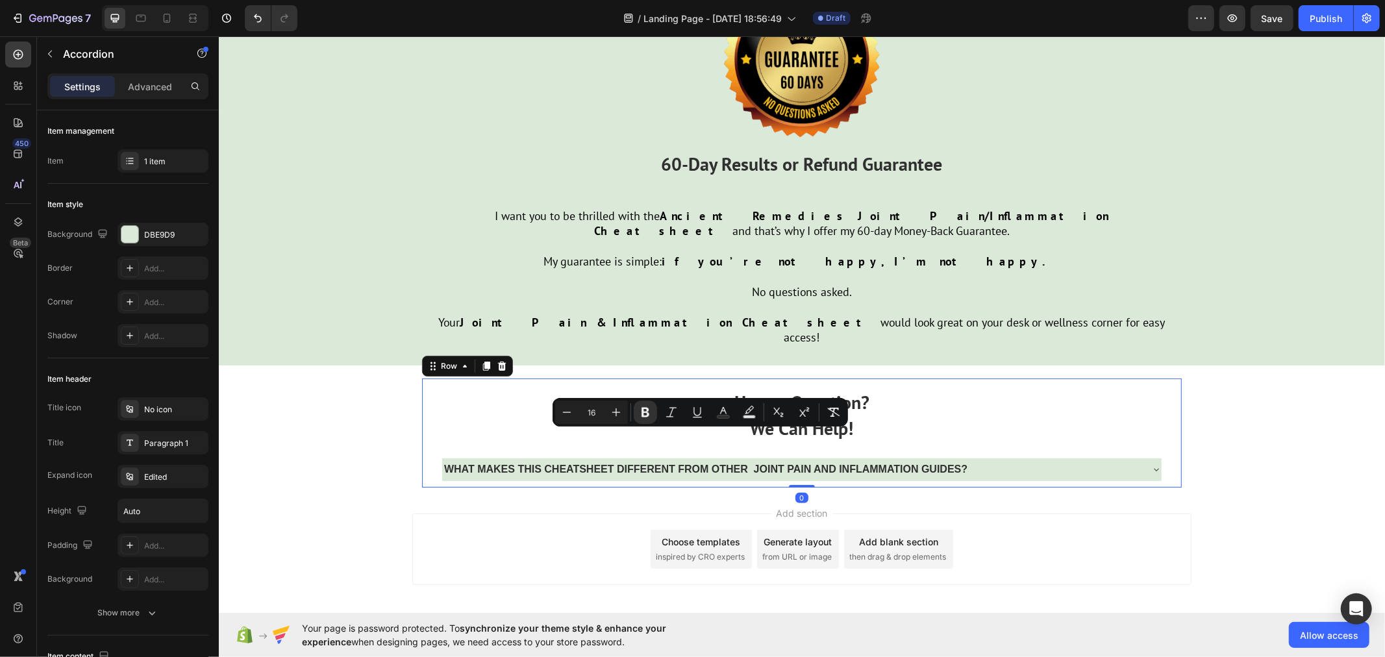
click at [544, 378] on div "Have a Question? We Can Help! Text Block WHAT MAKES THIS CHEATSHEET DIFFERENT F…" at bounding box center [801, 432] width 760 height 108
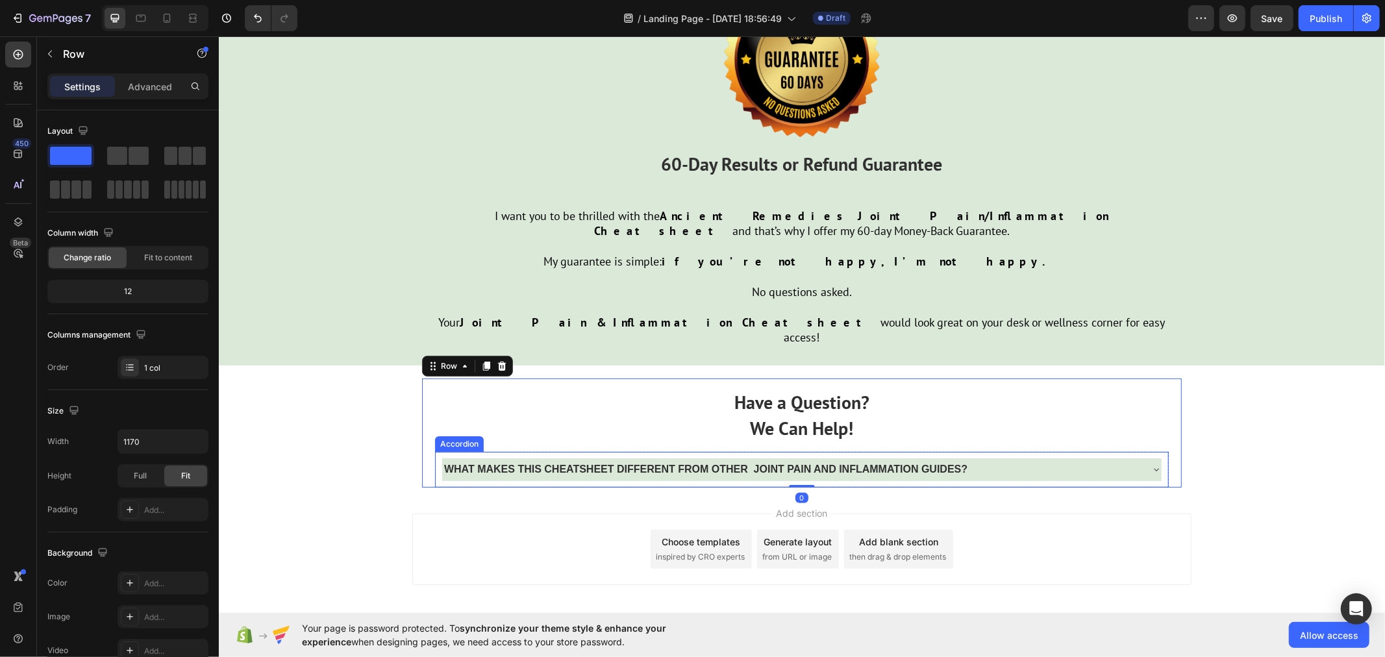
click at [1150, 464] on icon at bounding box center [1155, 469] width 10 height 10
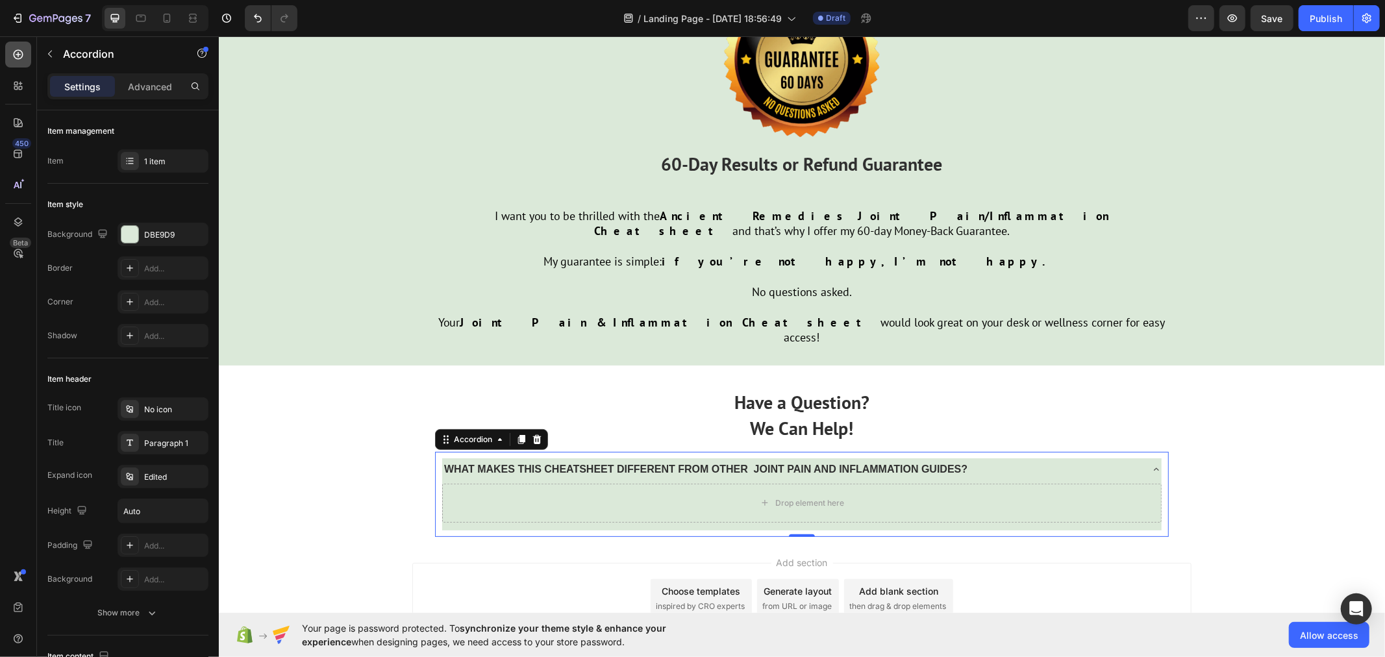
click at [12, 55] on icon at bounding box center [18, 54] width 13 height 13
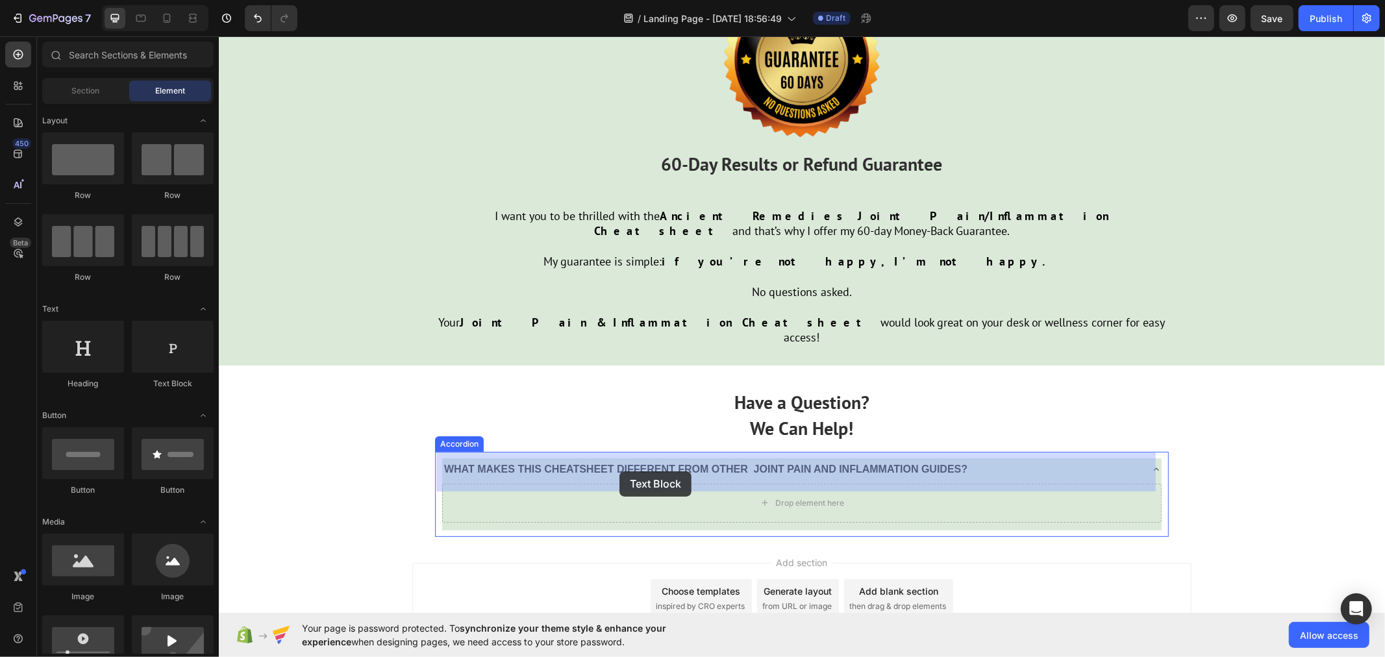
drag, startPoint x: 402, startPoint y: 384, endPoint x: 619, endPoint y: 471, distance: 233.4
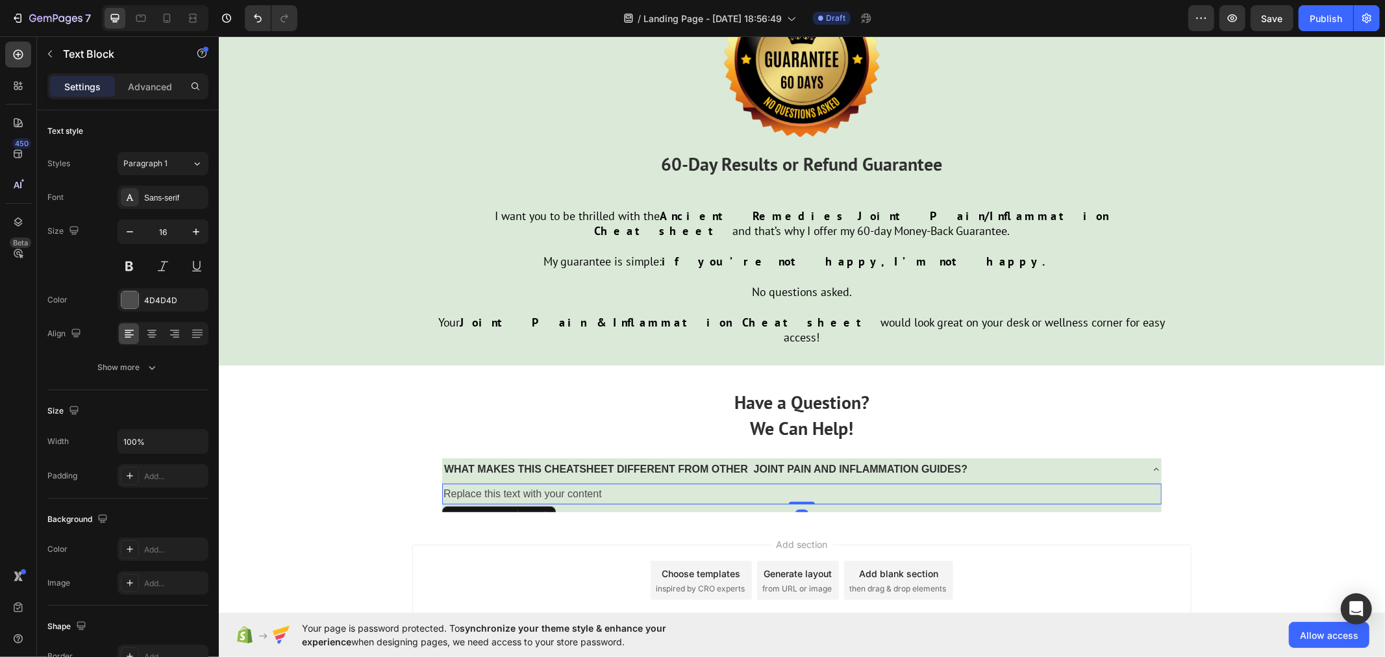
click at [562, 483] on div "Replace this text with your content" at bounding box center [800, 493] width 719 height 21
click at [538, 484] on p "Replace this text with your content" at bounding box center [801, 493] width 717 height 19
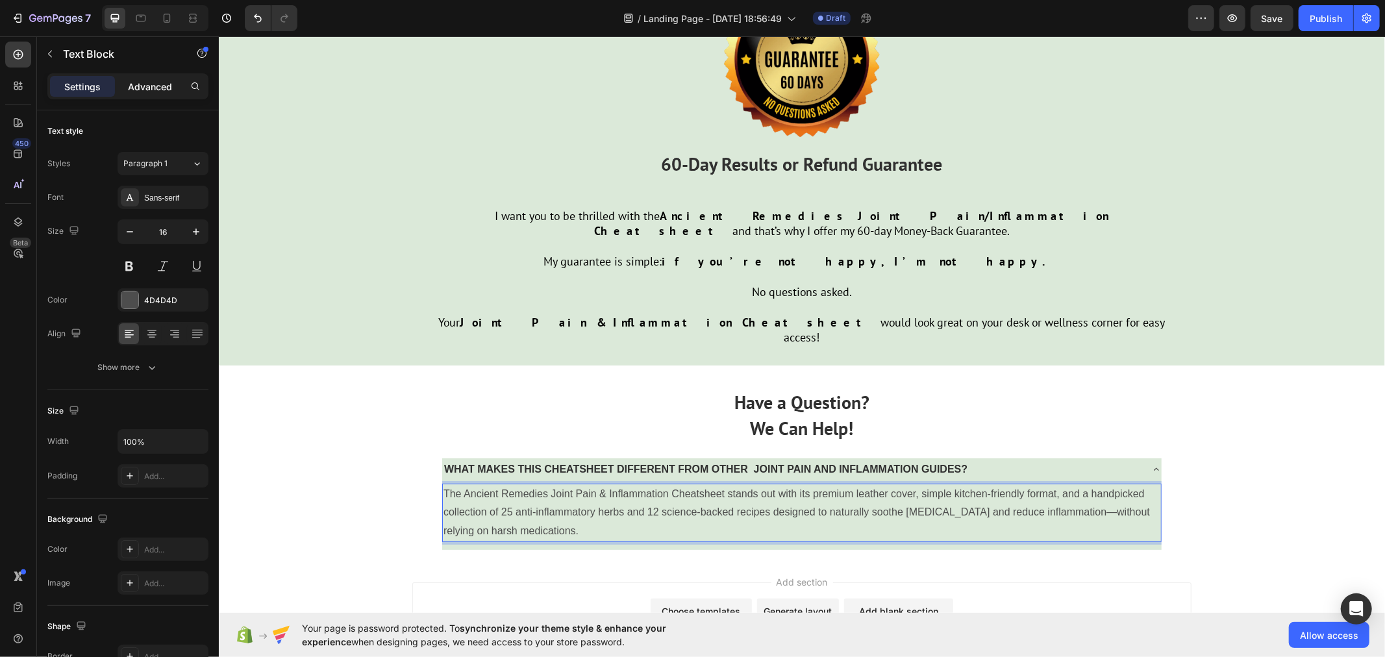
click at [141, 86] on p "Advanced" at bounding box center [150, 87] width 44 height 14
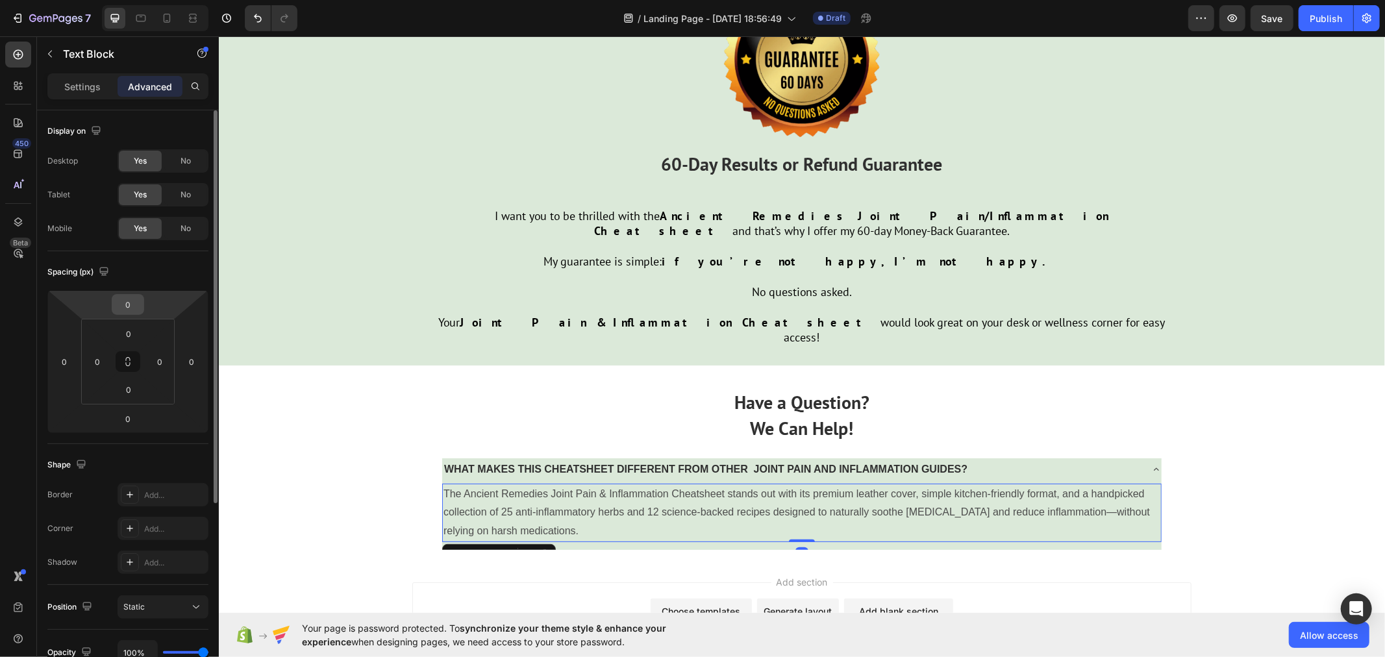
click at [134, 297] on input "0" at bounding box center [128, 304] width 26 height 19
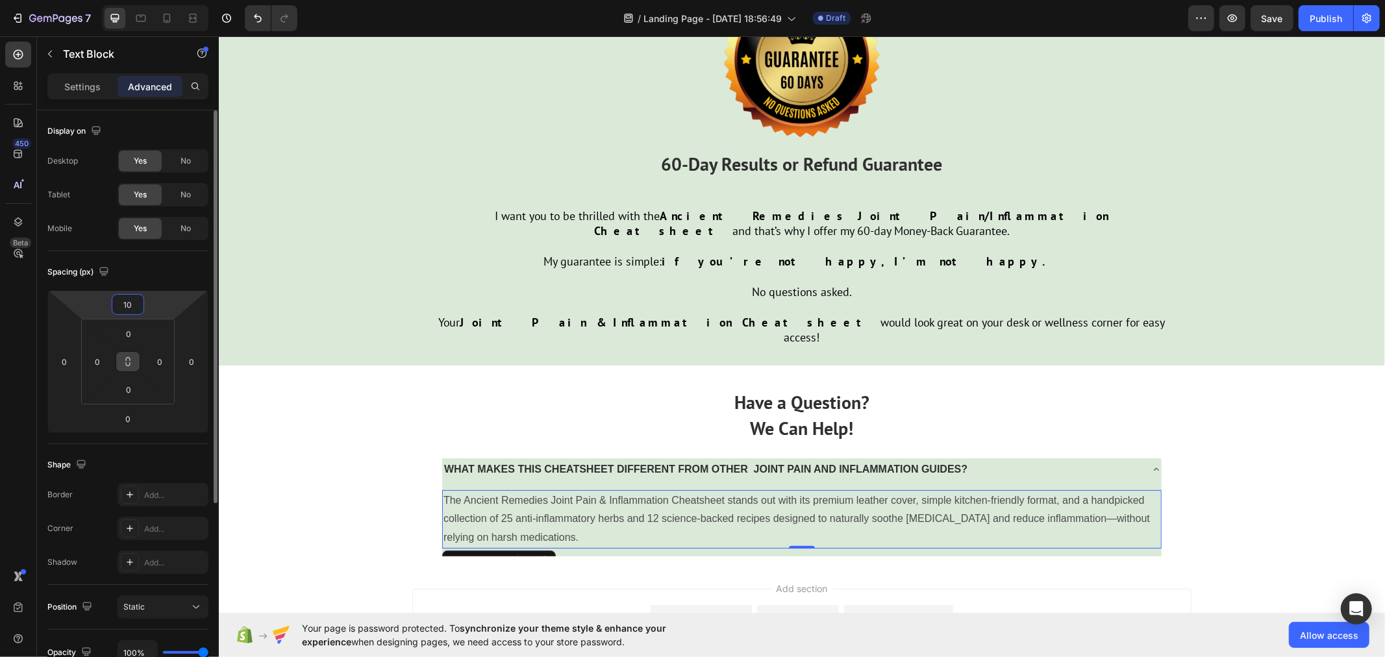
type input "10"
click at [133, 360] on button at bounding box center [128, 361] width 25 height 21
click at [132, 334] on input "0" at bounding box center [129, 333] width 26 height 19
type input "1"
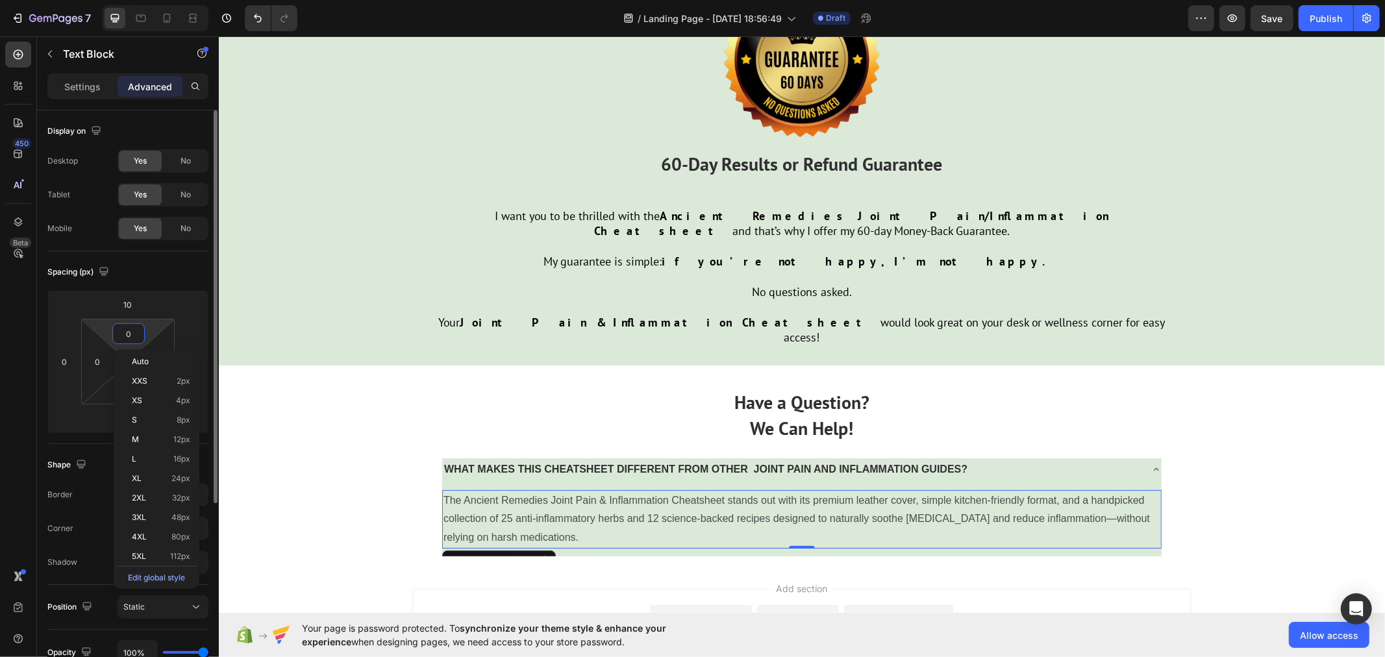
type input "1"
type input "10"
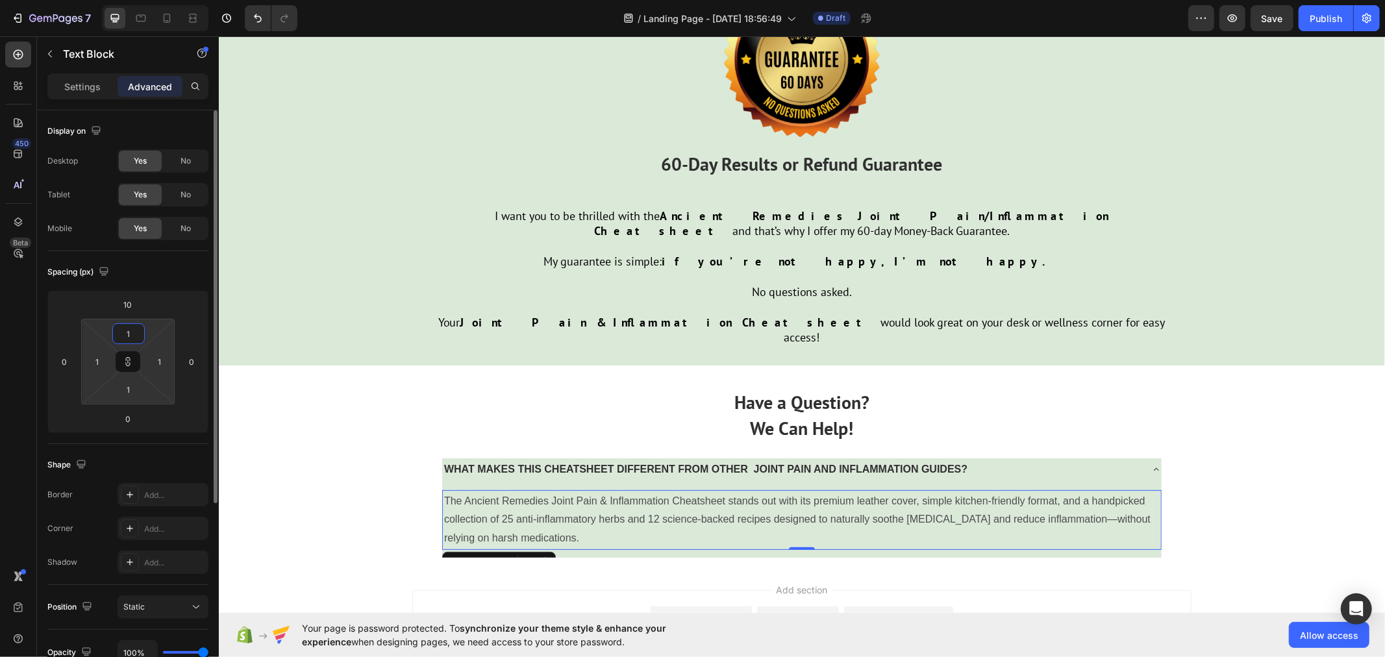
type input "10"
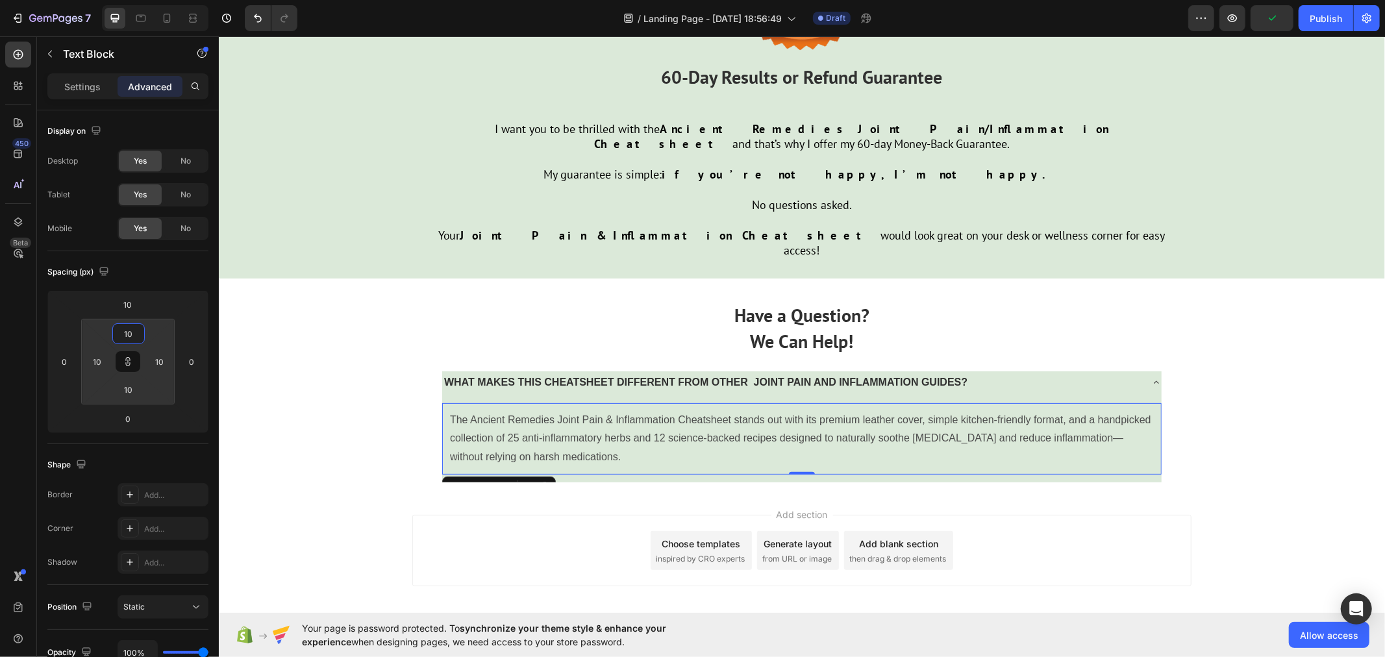
scroll to position [4322, 0]
type input "10"
click at [95, 87] on p "Settings" at bounding box center [82, 87] width 36 height 14
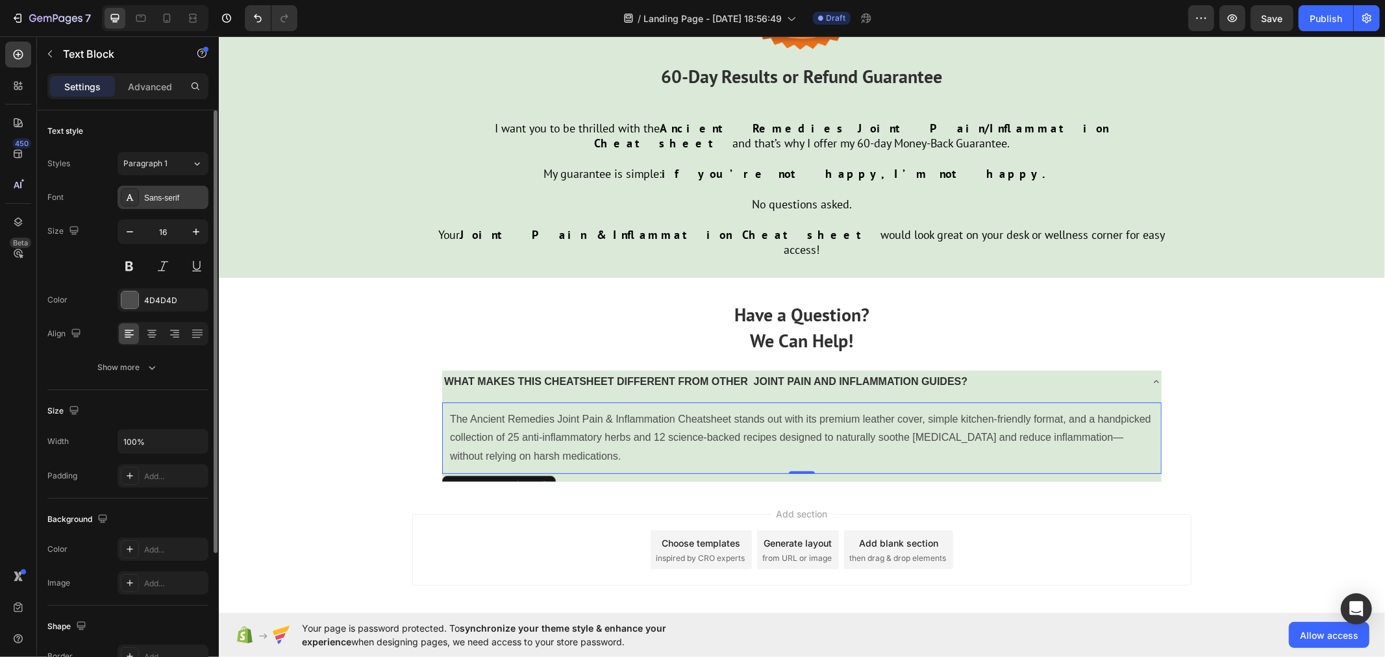
click at [176, 196] on div "Sans-serif" at bounding box center [174, 198] width 61 height 12
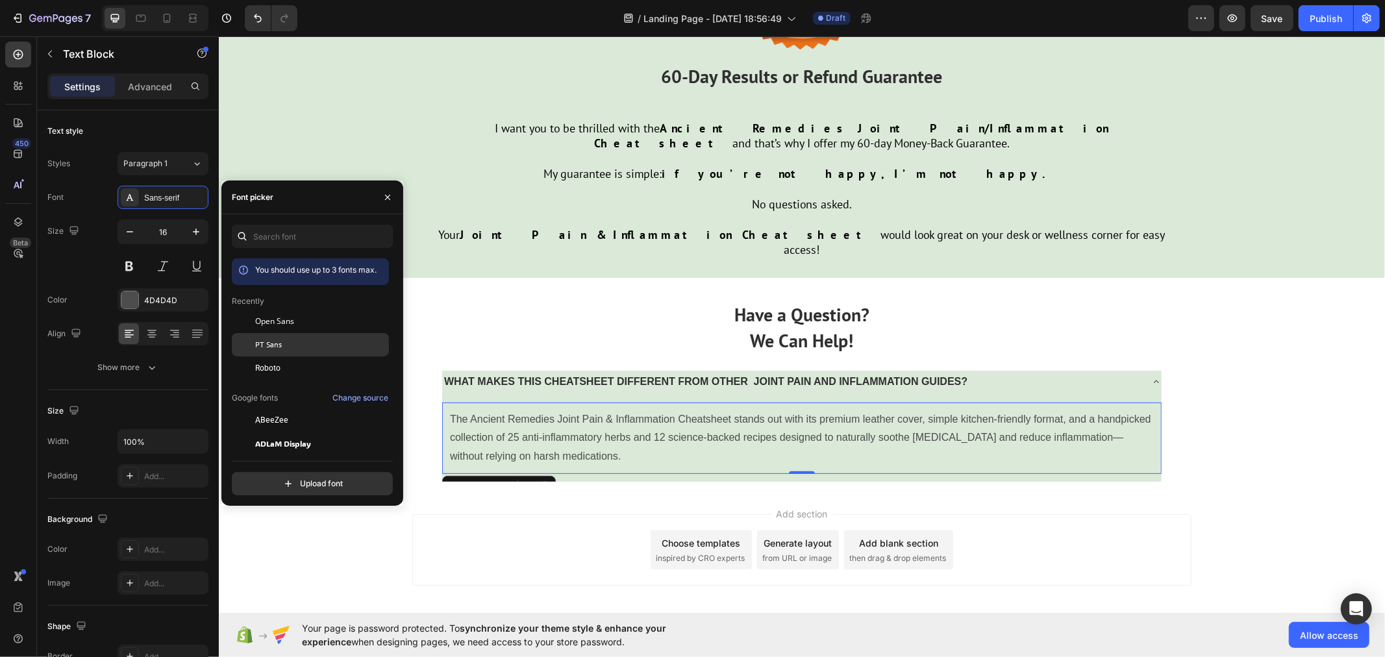
click at [284, 478] on div "PT Sans" at bounding box center [310, 489] width 157 height 23
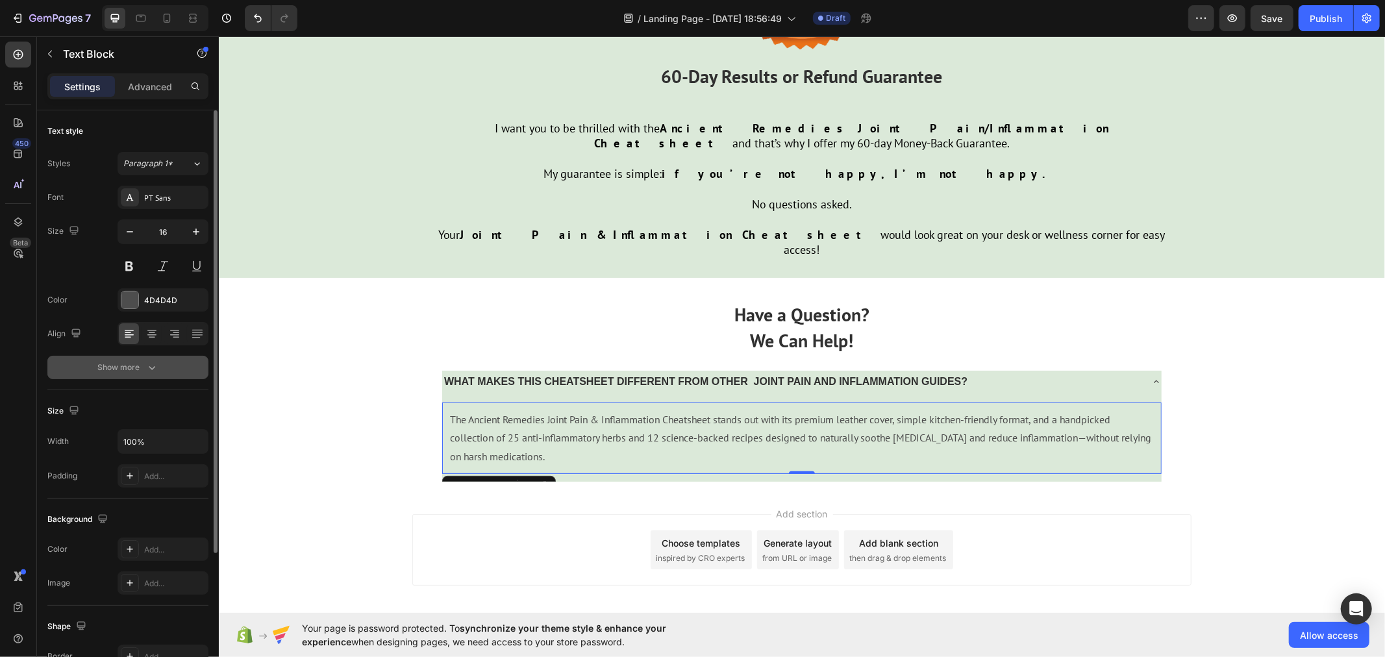
click at [164, 367] on button "Show more" at bounding box center [127, 367] width 161 height 23
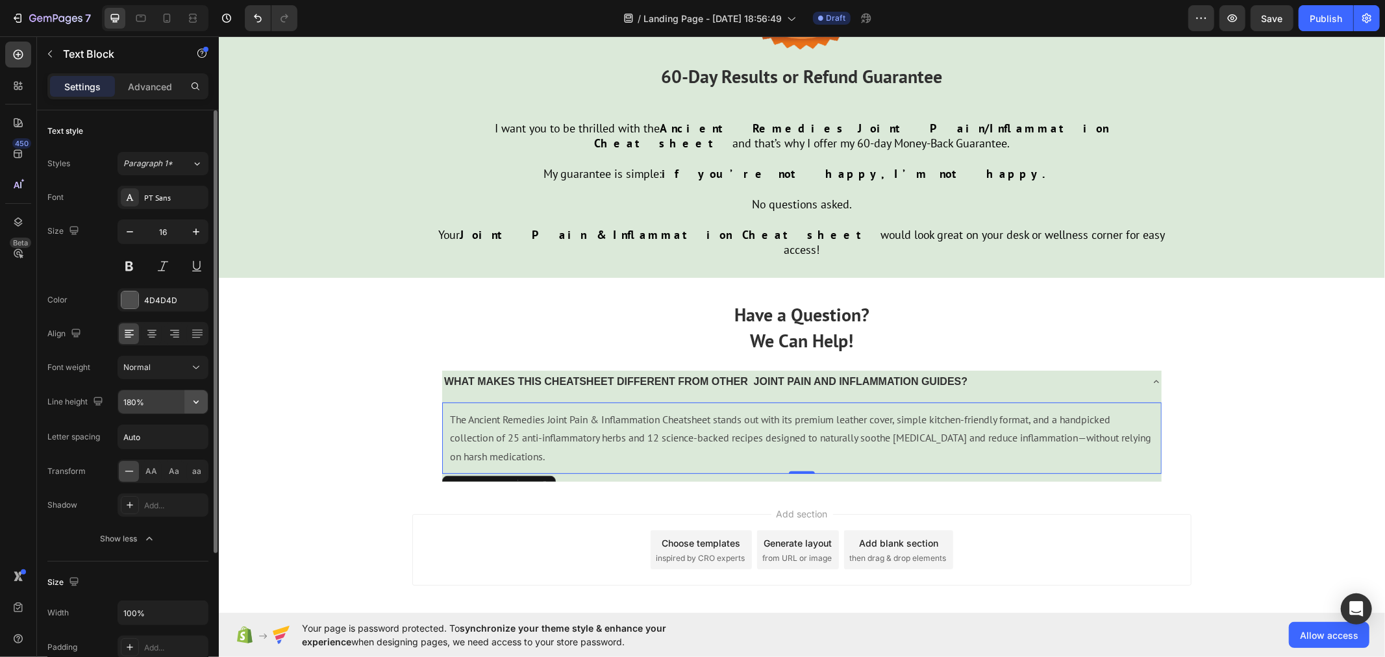
click at [198, 406] on icon "button" at bounding box center [196, 401] width 13 height 13
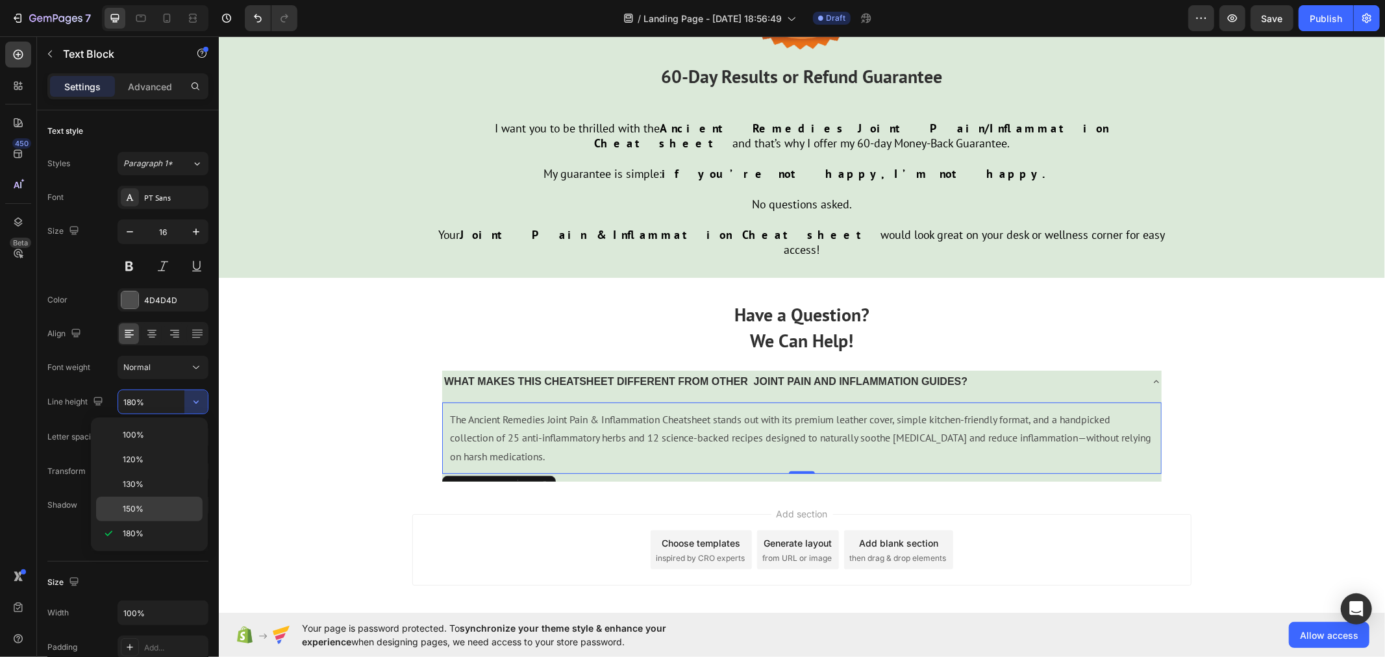
click at [163, 504] on p "150%" at bounding box center [160, 509] width 74 height 12
type input "150%"
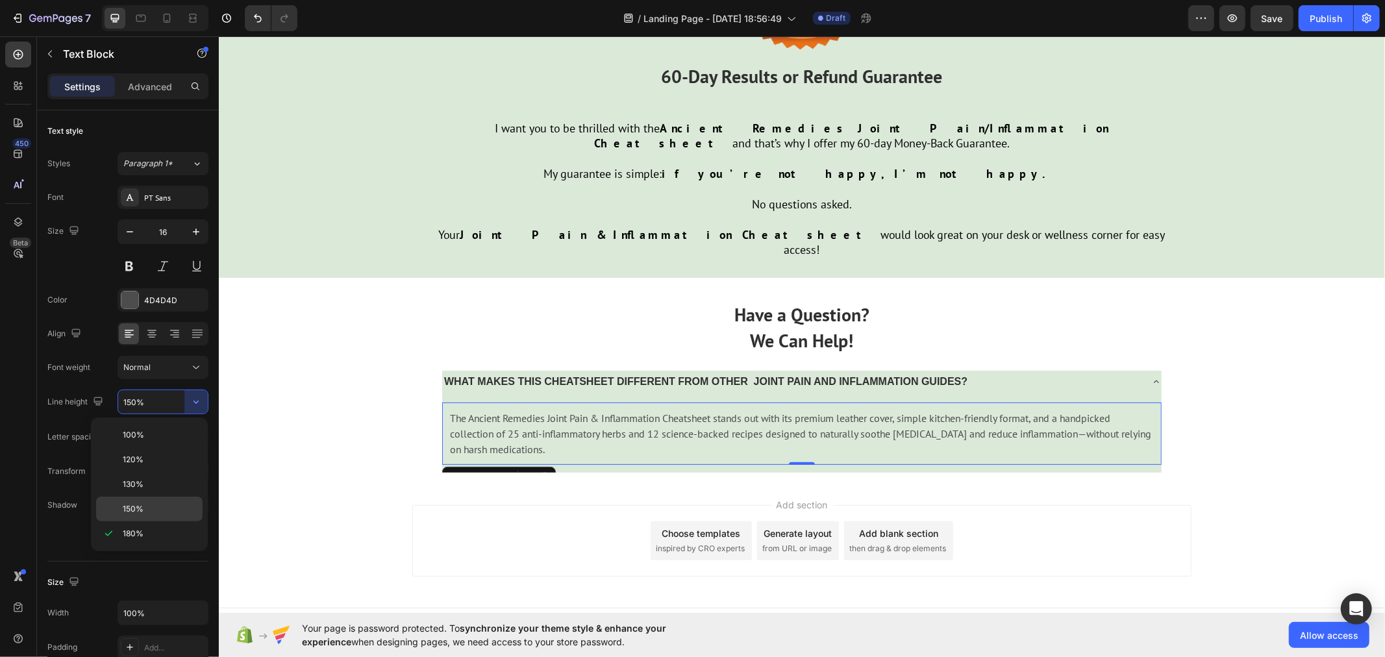
scroll to position [4313, 0]
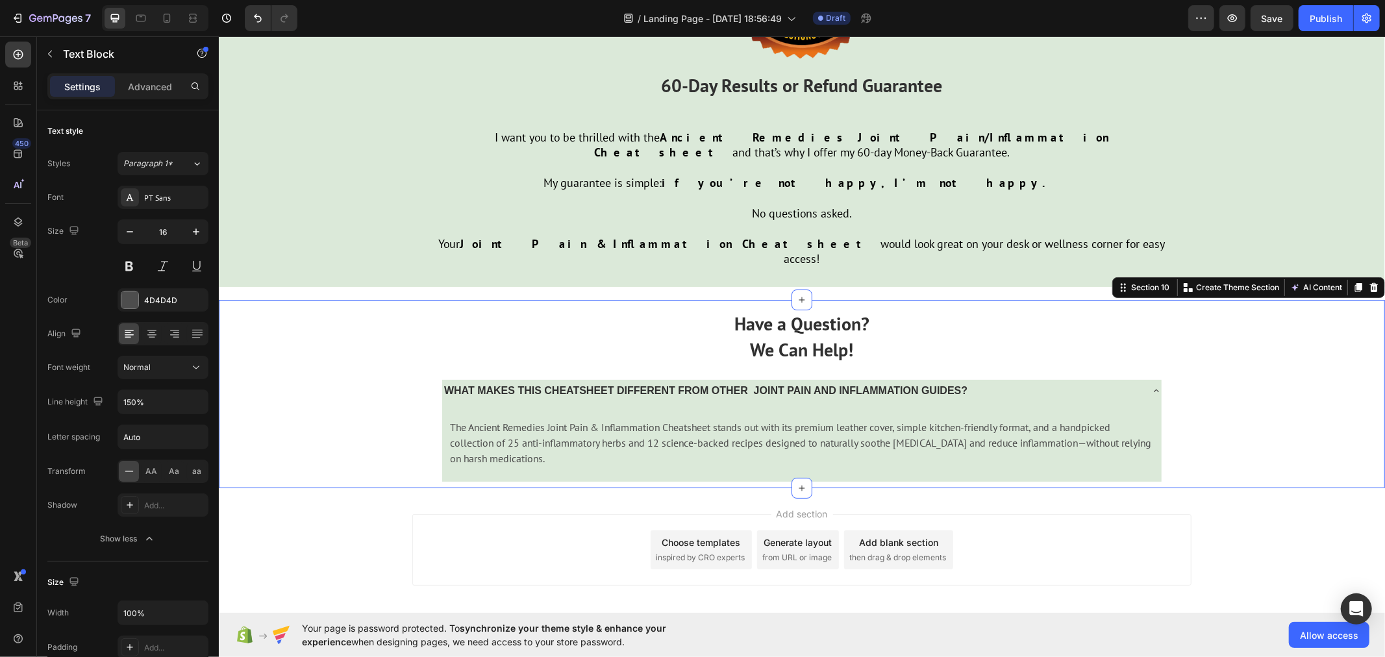
click at [295, 397] on div "Have a Question? We Can Help! Text Block WHAT MAKES THIS CHEATSHEET DIFFERENT F…" at bounding box center [801, 393] width 1166 height 188
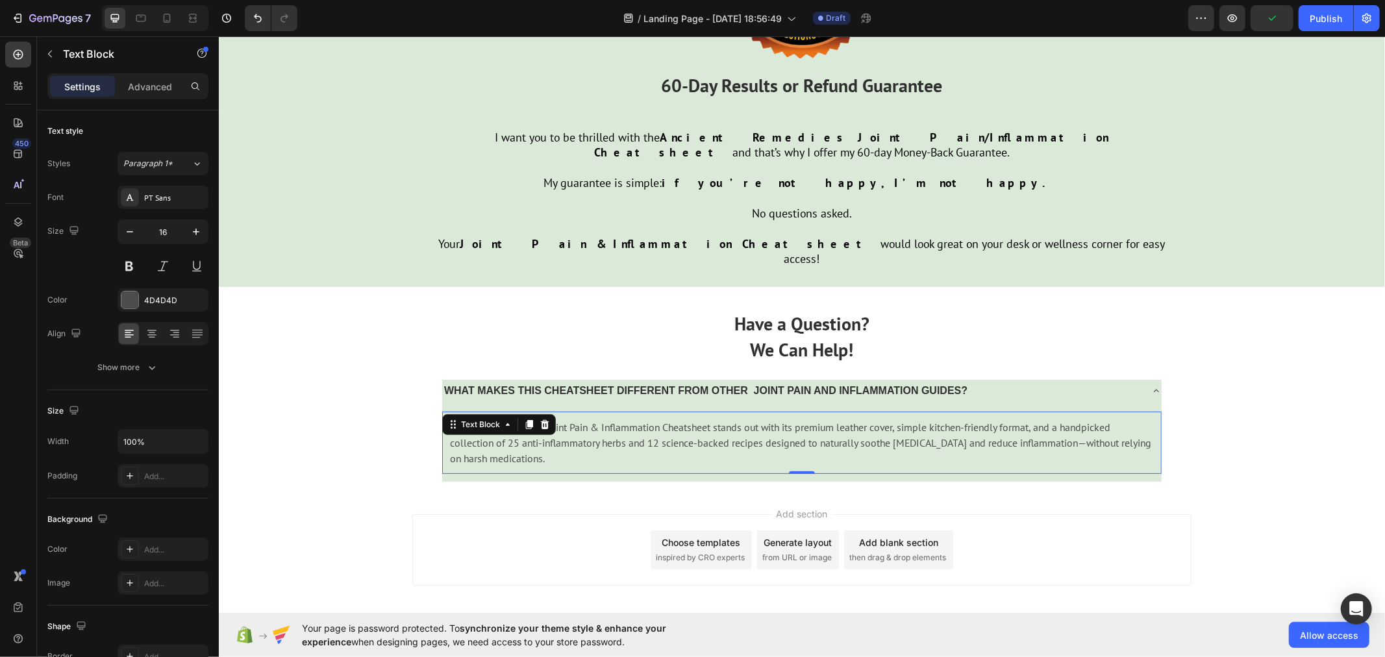
click at [533, 419] on p "The Ancient Remedies Joint Pain & Inflammation Cheatsheet stands out with its p…" at bounding box center [801, 442] width 704 height 47
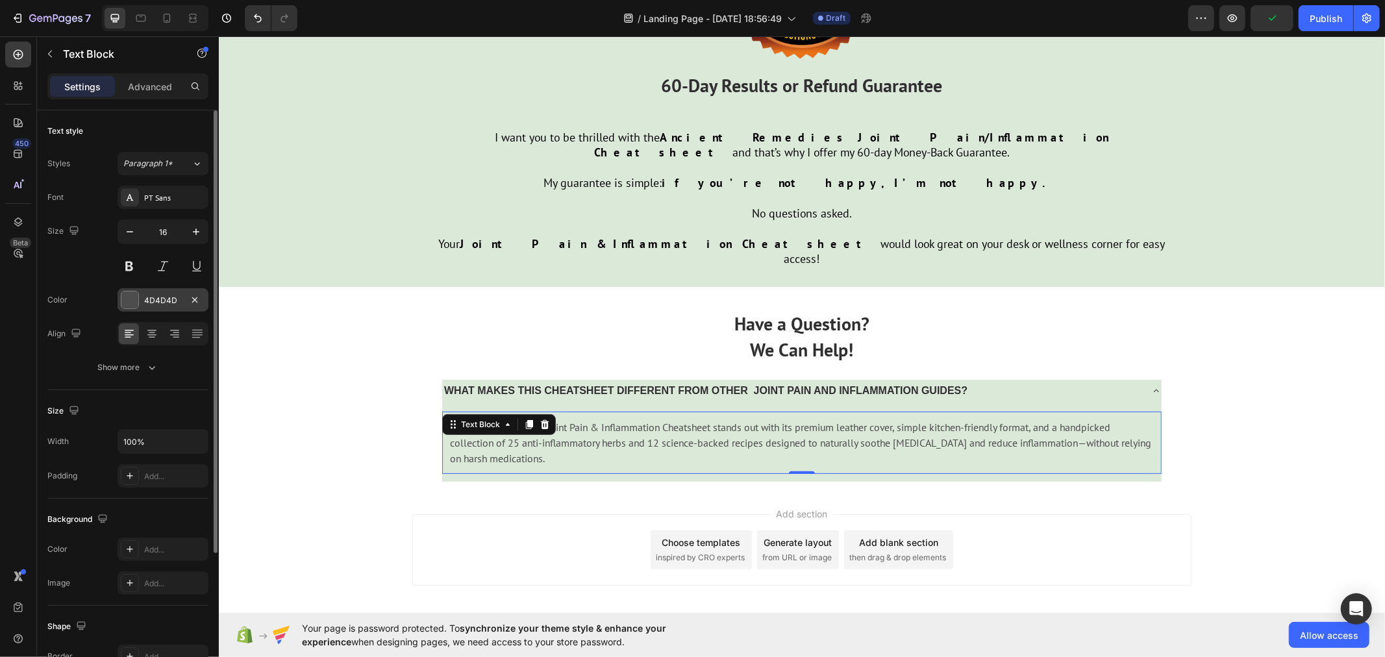
click at [156, 299] on div "4D4D4D" at bounding box center [163, 301] width 38 height 12
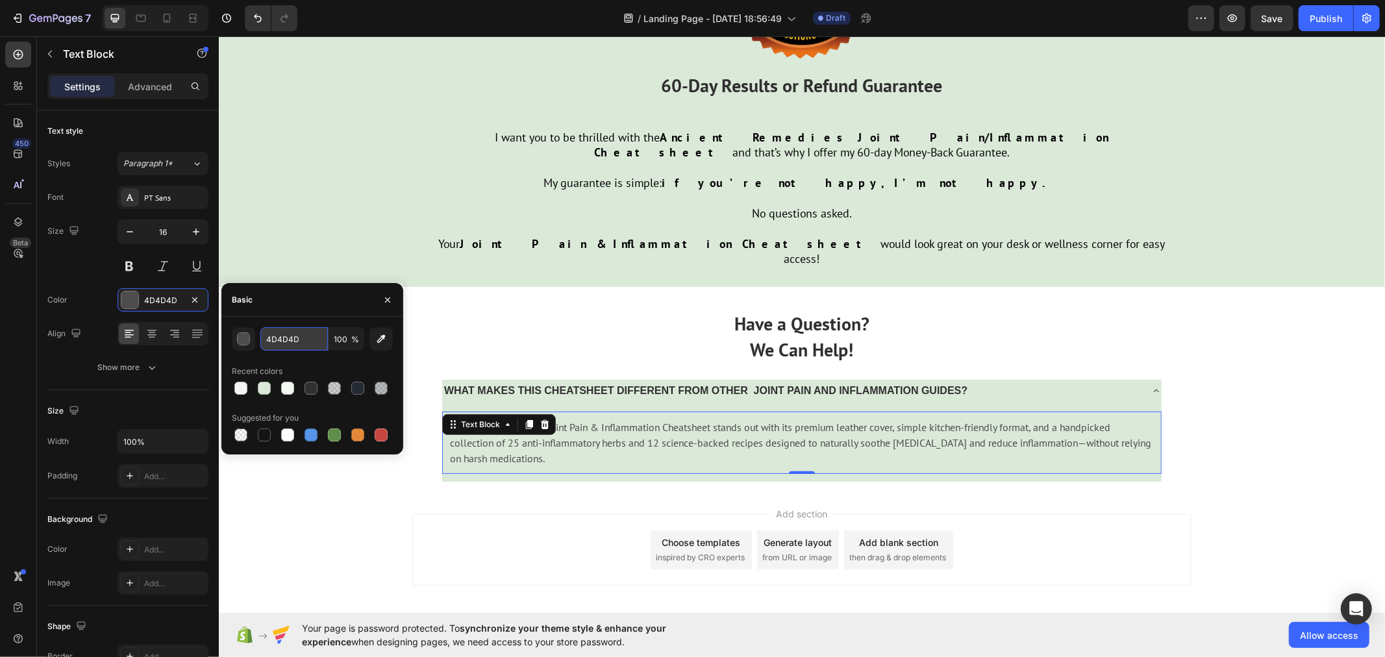
click at [288, 341] on input "4D4D4D" at bounding box center [294, 338] width 68 height 23
paste input "rgb(48, 48, 48)"
type input "rgb(48, 48, 48)"
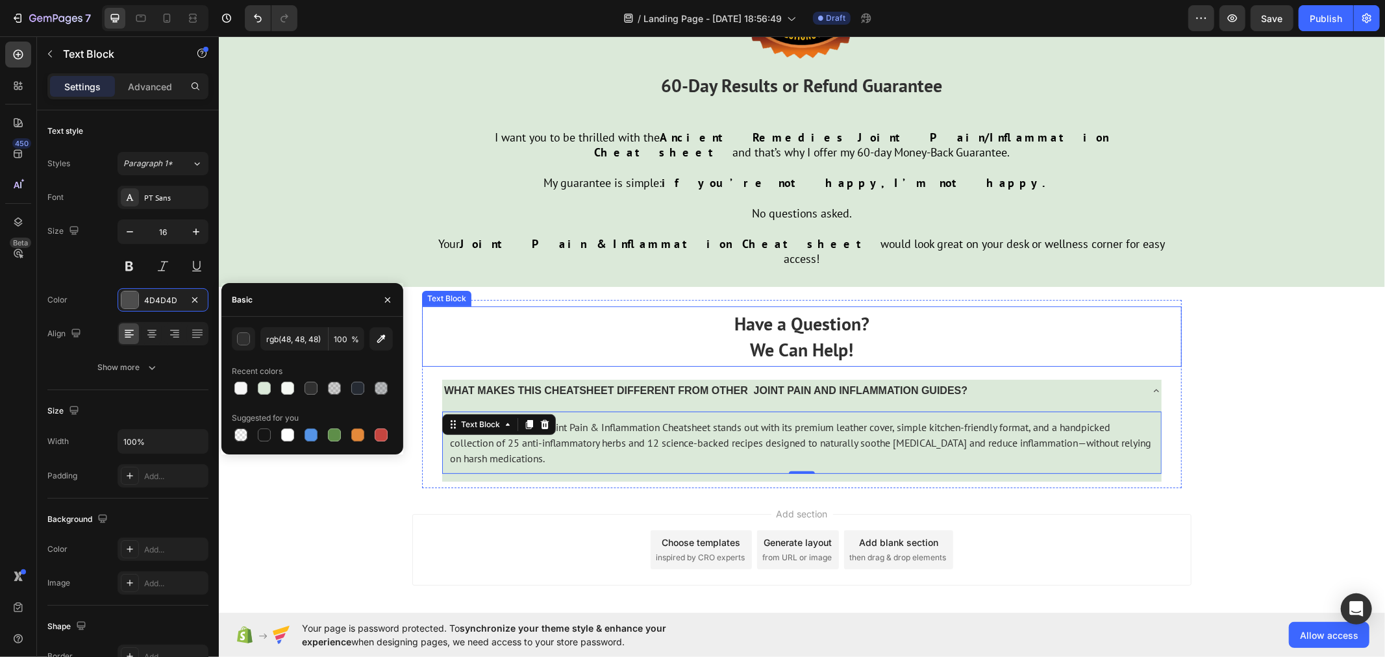
click at [512, 310] on p "Have a Question?" at bounding box center [801, 322] width 750 height 25
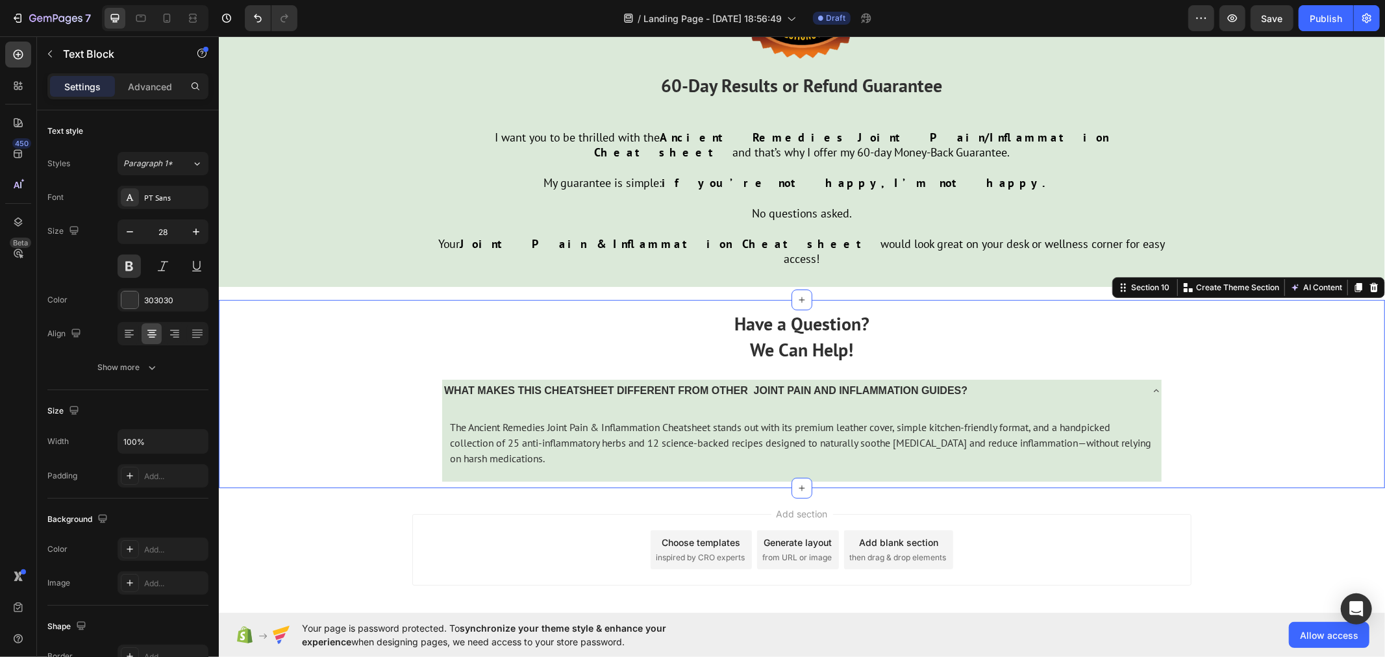
click at [353, 404] on div "Have a Question? We Can Help! Text Block WHAT MAKES THIS CHEATSHEET DIFFERENT F…" at bounding box center [801, 393] width 1166 height 188
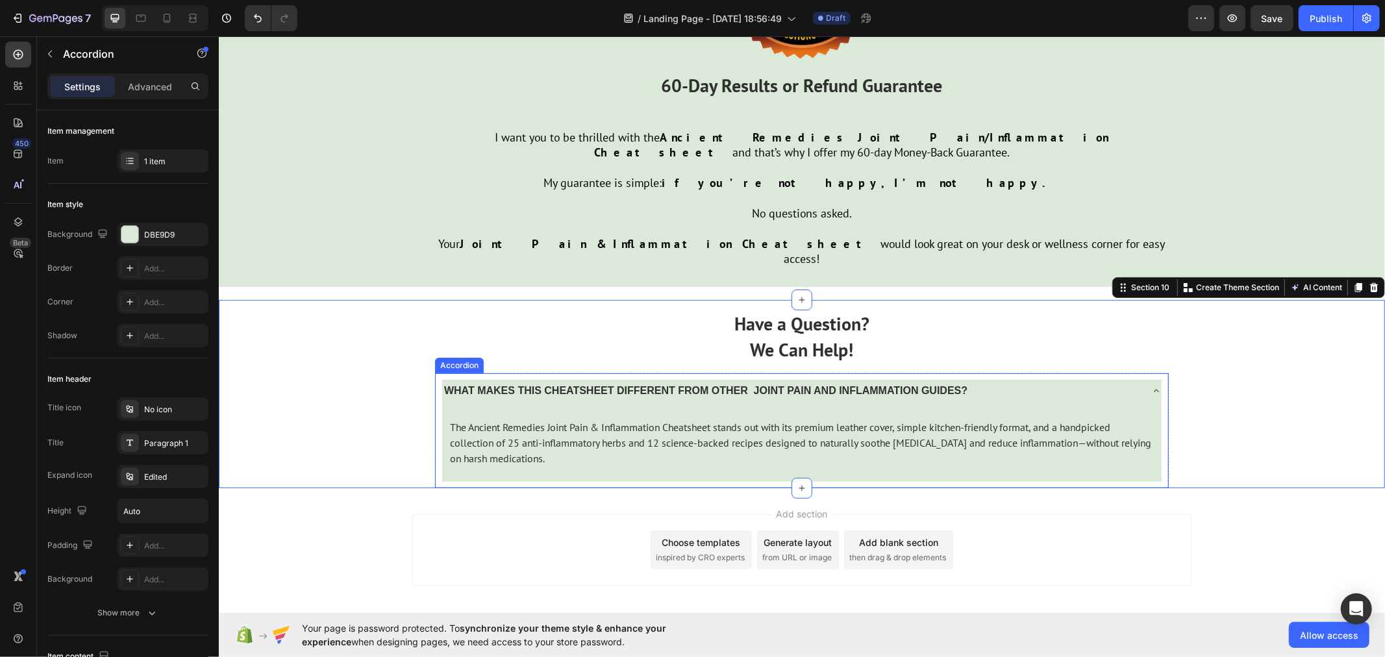
click at [1150, 385] on icon at bounding box center [1155, 390] width 10 height 10
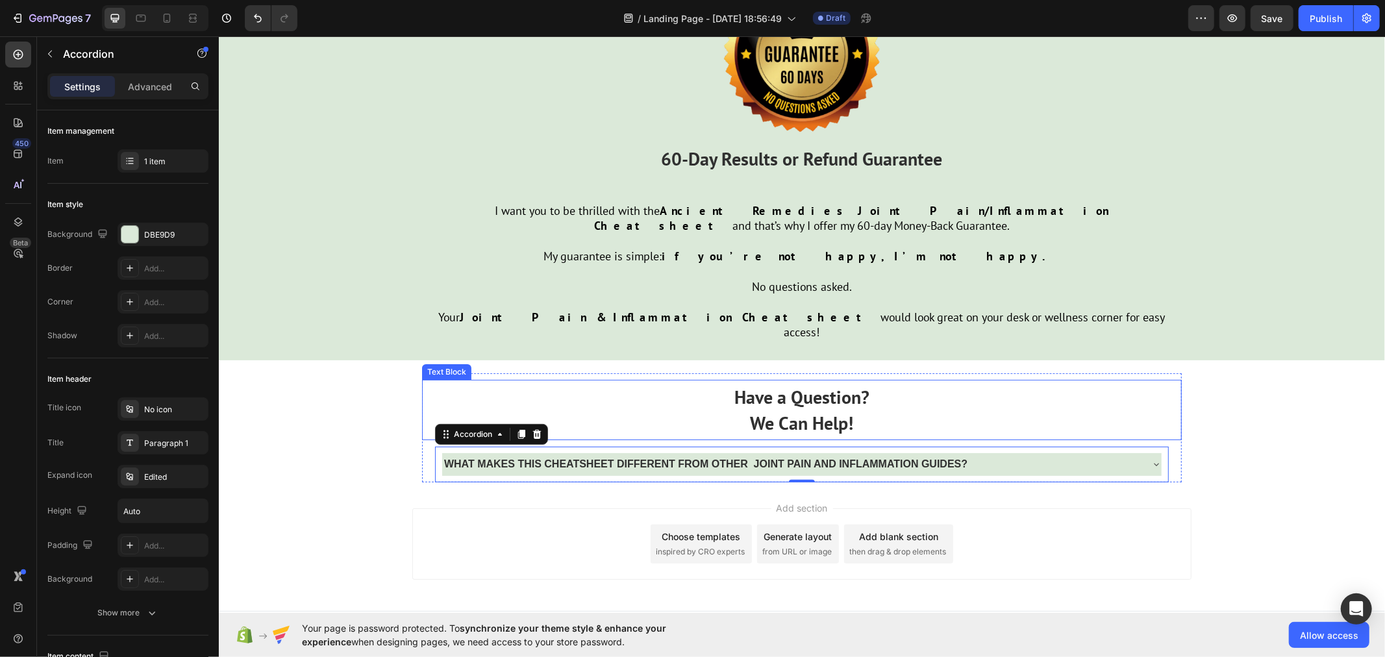
scroll to position [4234, 0]
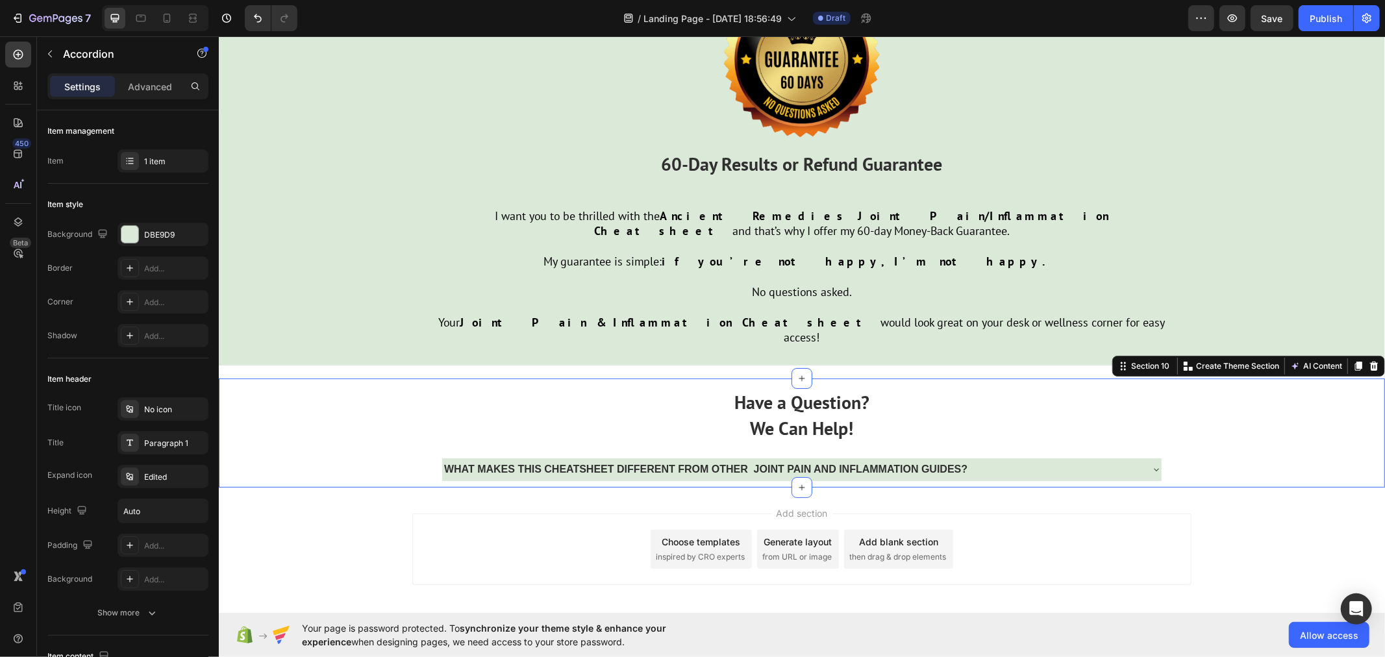
click at [346, 409] on div "Have a Question? We Can Help! Text Block WHAT MAKES THIS CHEATSHEET DIFFERENT F…" at bounding box center [801, 432] width 1166 height 108
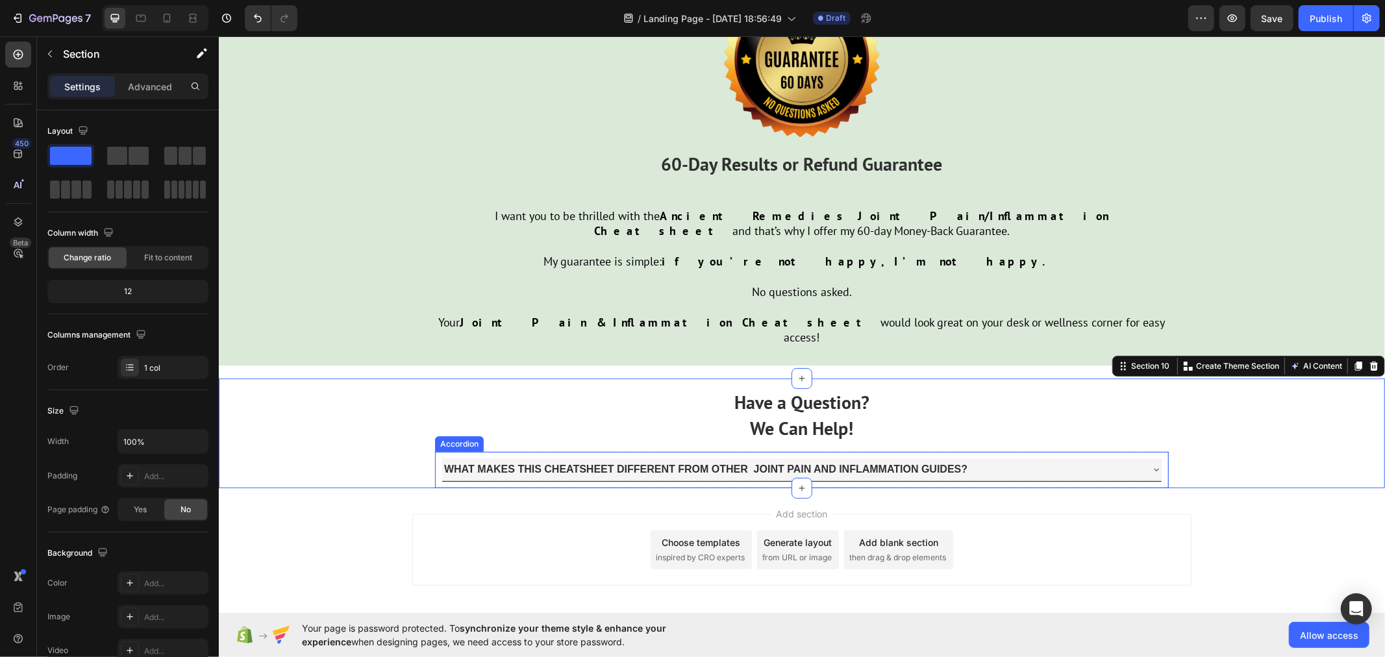
scroll to position [4235, 0]
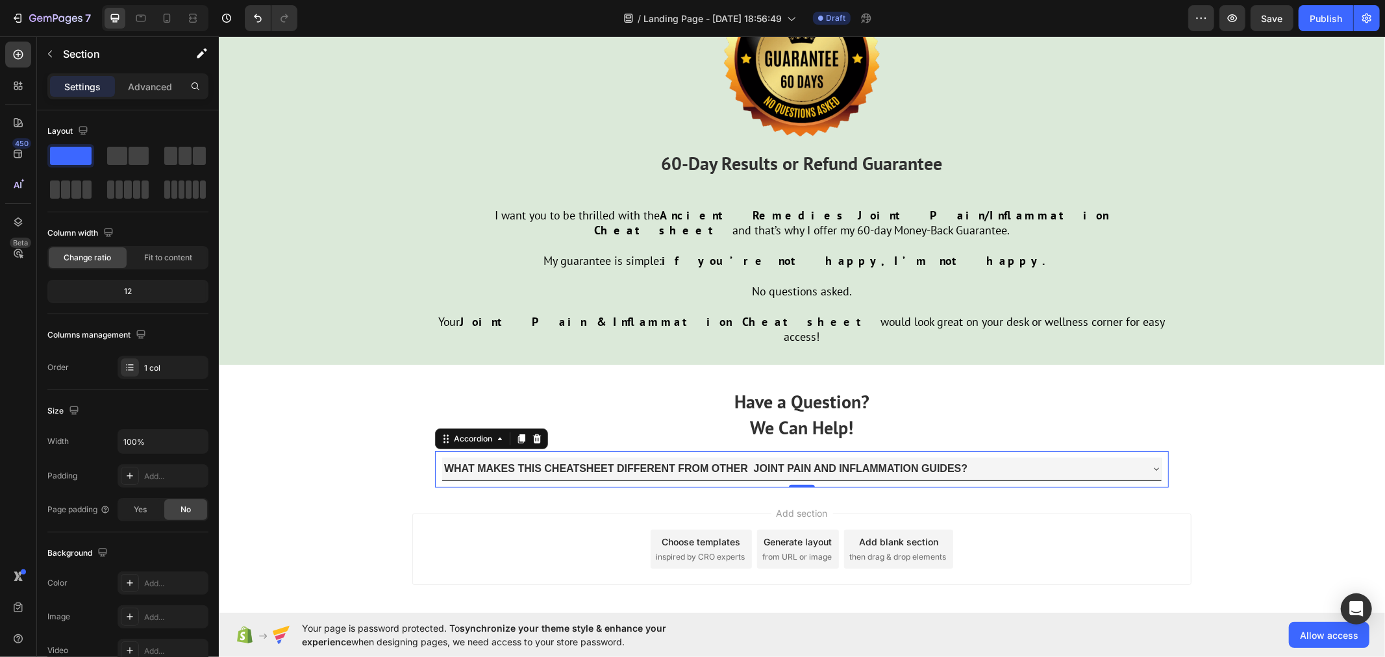
click at [443, 462] on strong "WHAT MAKES THIS CHEATSHEET DIFFERENT FROM OTHER JOINT PAIN AND INFLAMMATION GUI…" at bounding box center [704, 467] width 523 height 11
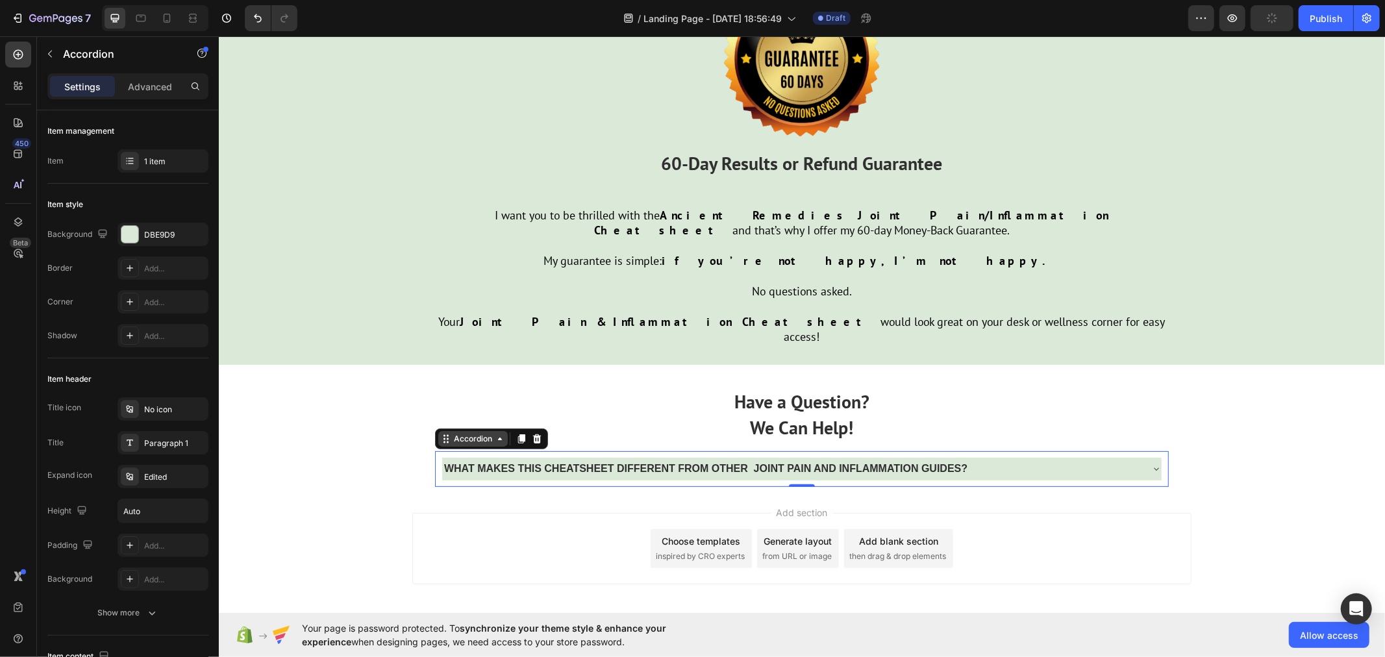
scroll to position [4234, 0]
click at [452, 433] on div "Accordion" at bounding box center [472, 439] width 43 height 12
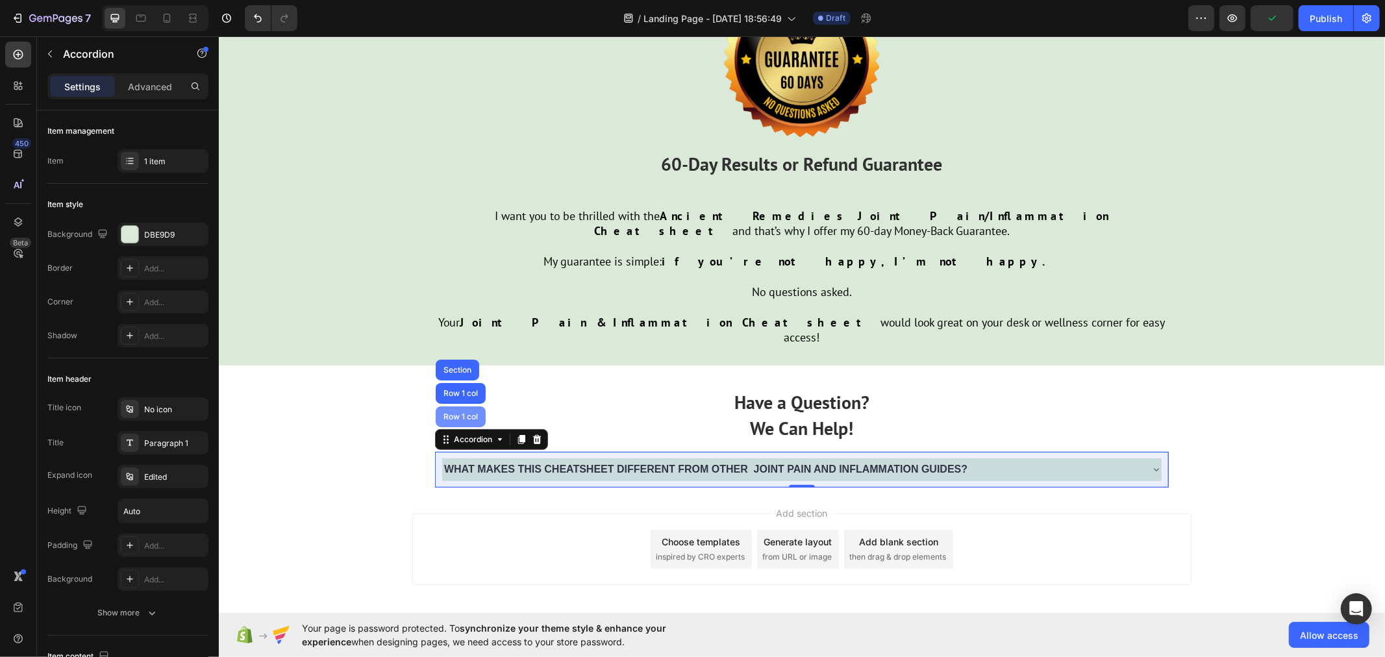
click at [455, 412] on div "Row 1 col" at bounding box center [460, 416] width 40 height 8
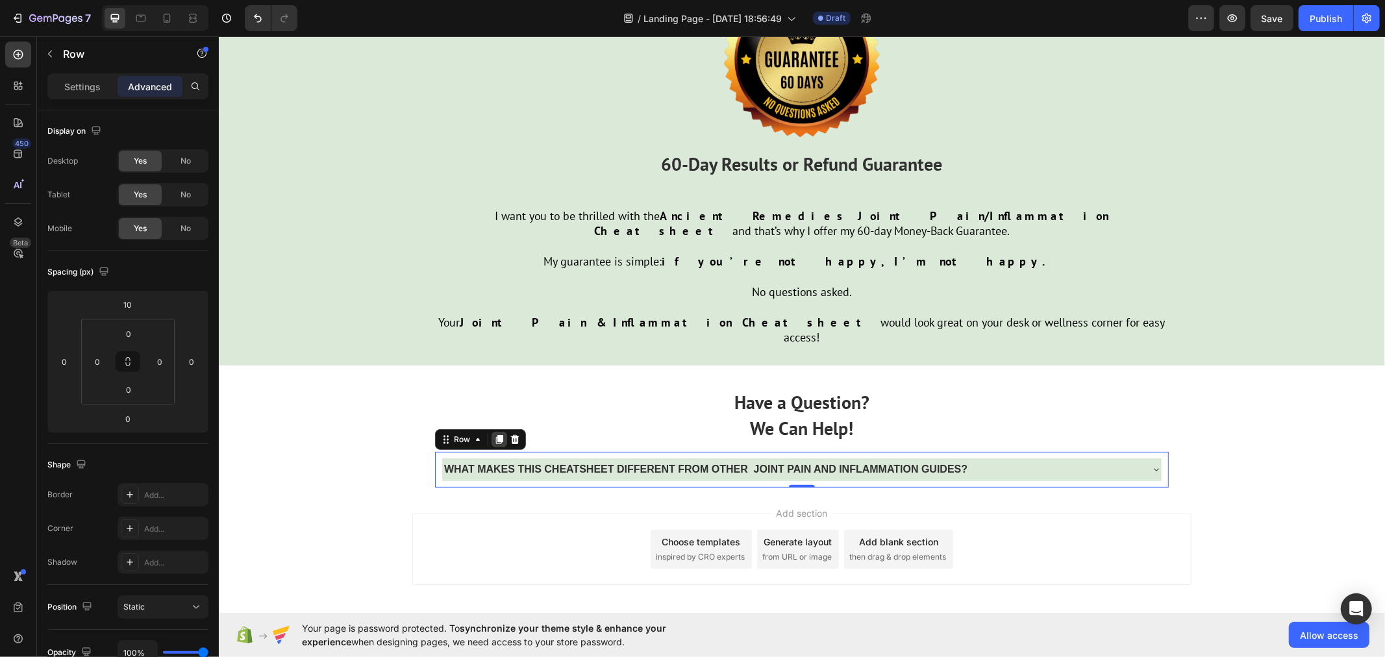
click at [495, 434] on icon at bounding box center [498, 438] width 7 height 9
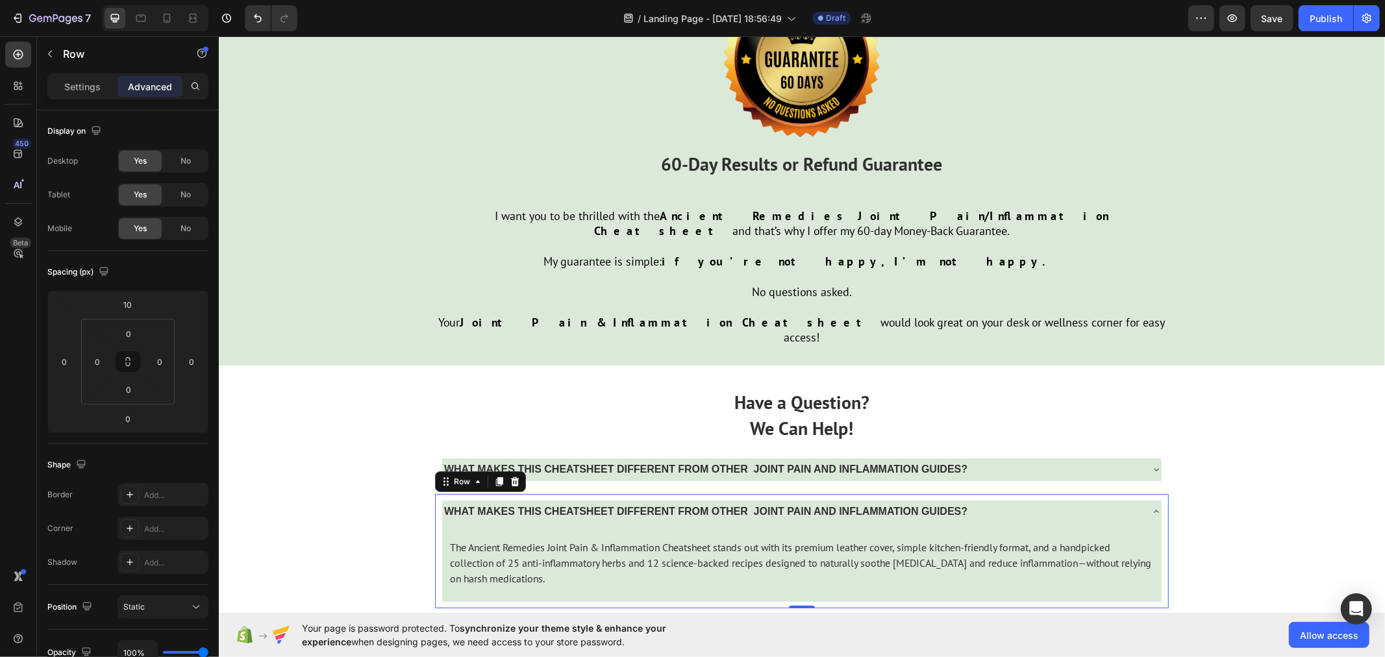
scroll to position [4322, 0]
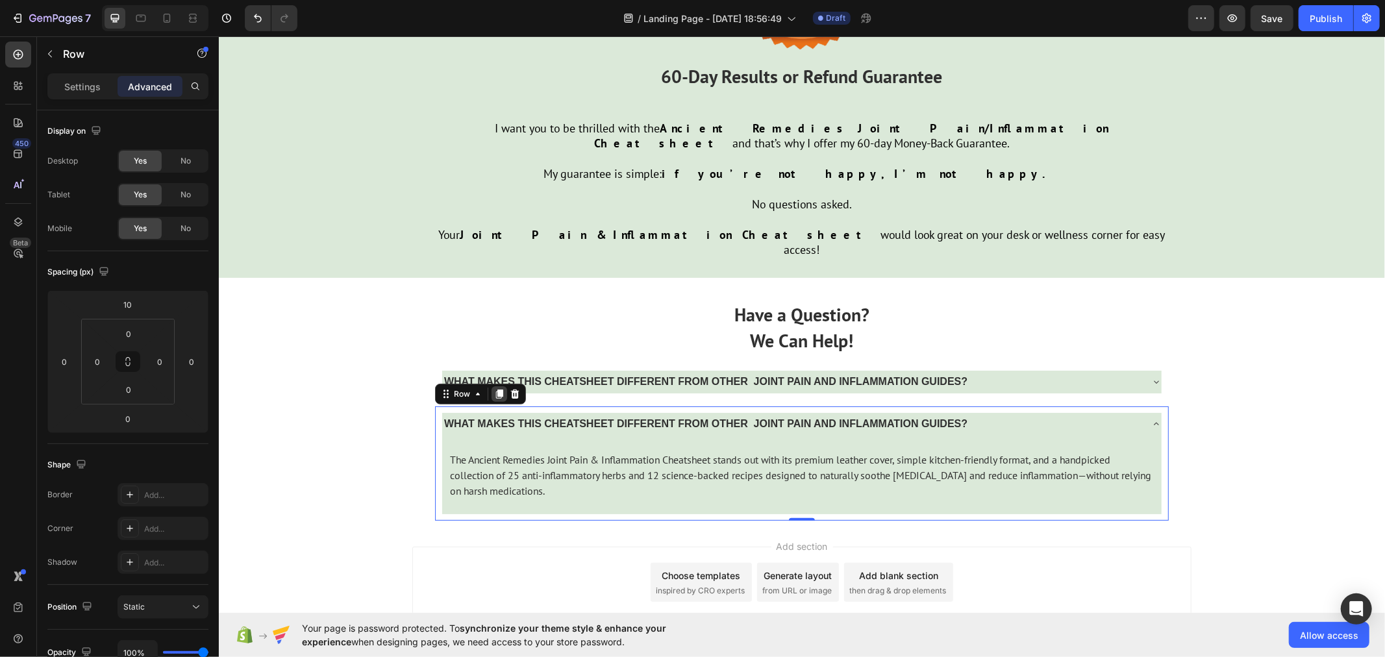
click at [495, 389] on icon at bounding box center [498, 393] width 7 height 9
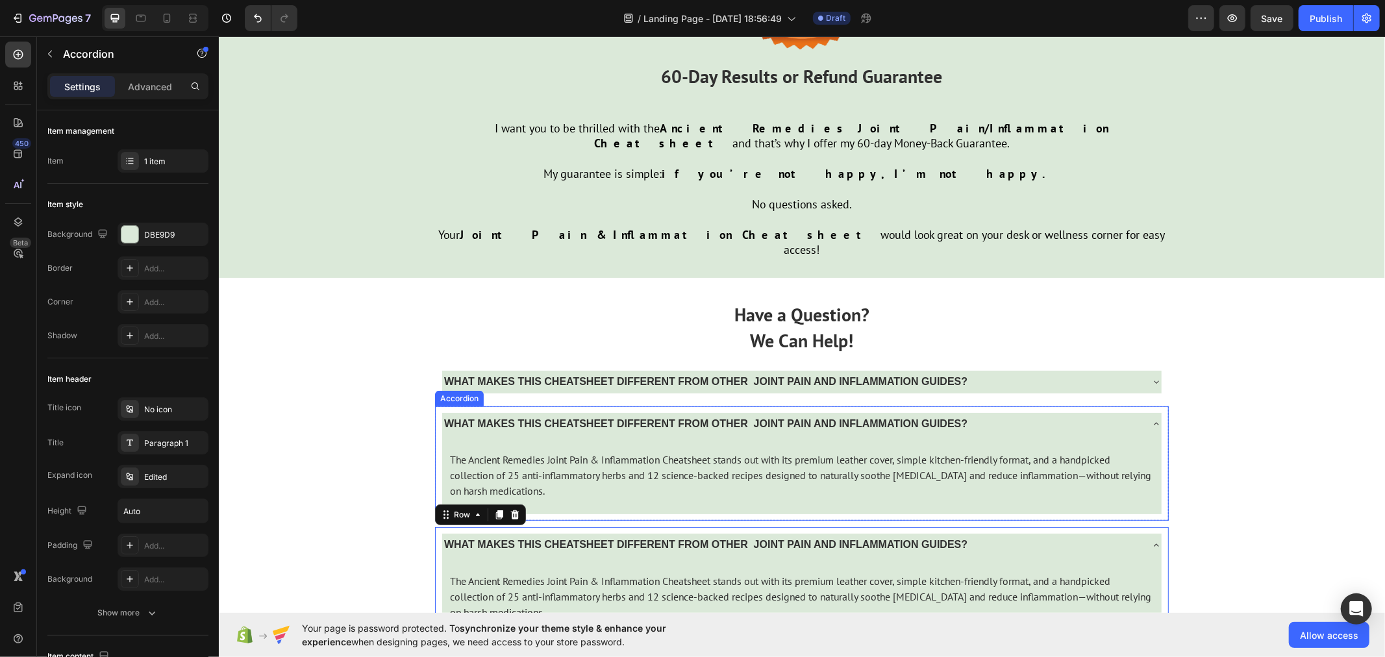
click at [1153, 422] on icon at bounding box center [1155, 423] width 5 height 3
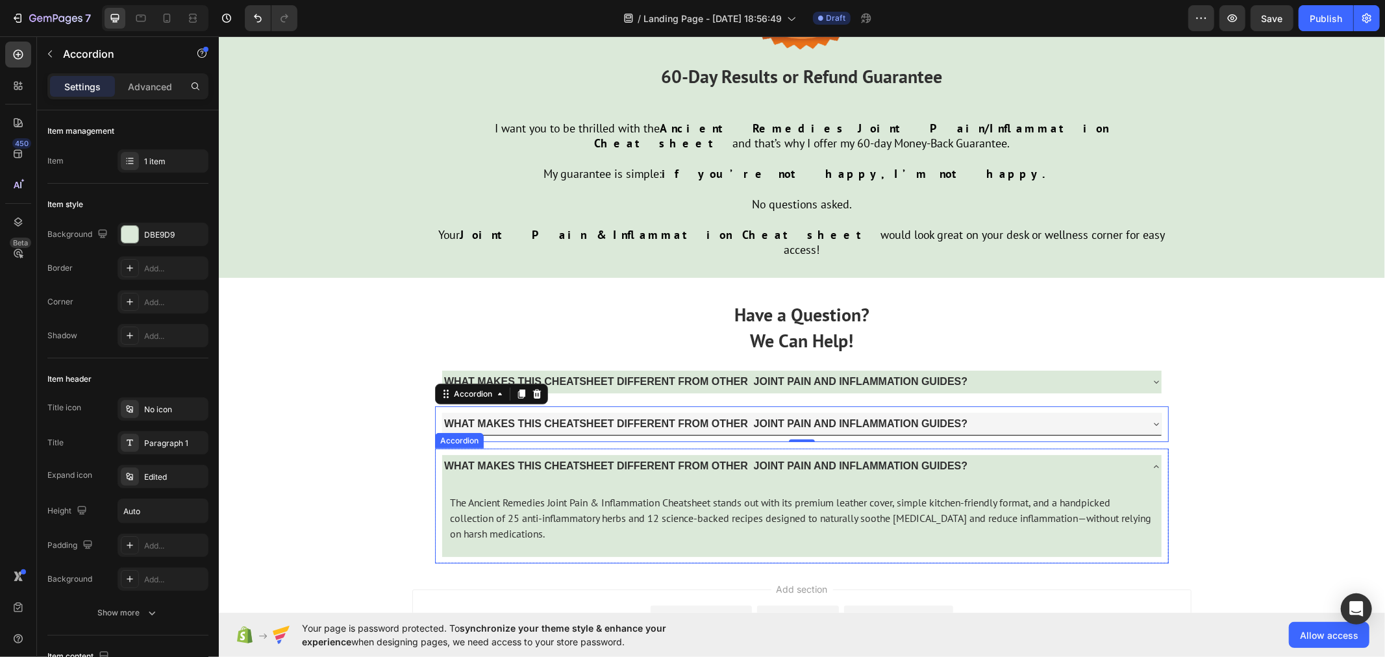
click at [1148, 454] on div "WHAT MAKES THIS CHEATSHEET DIFFERENT FROM OTHER JOINT PAIN AND INFLAMMATION GUI…" at bounding box center [800, 465] width 719 height 23
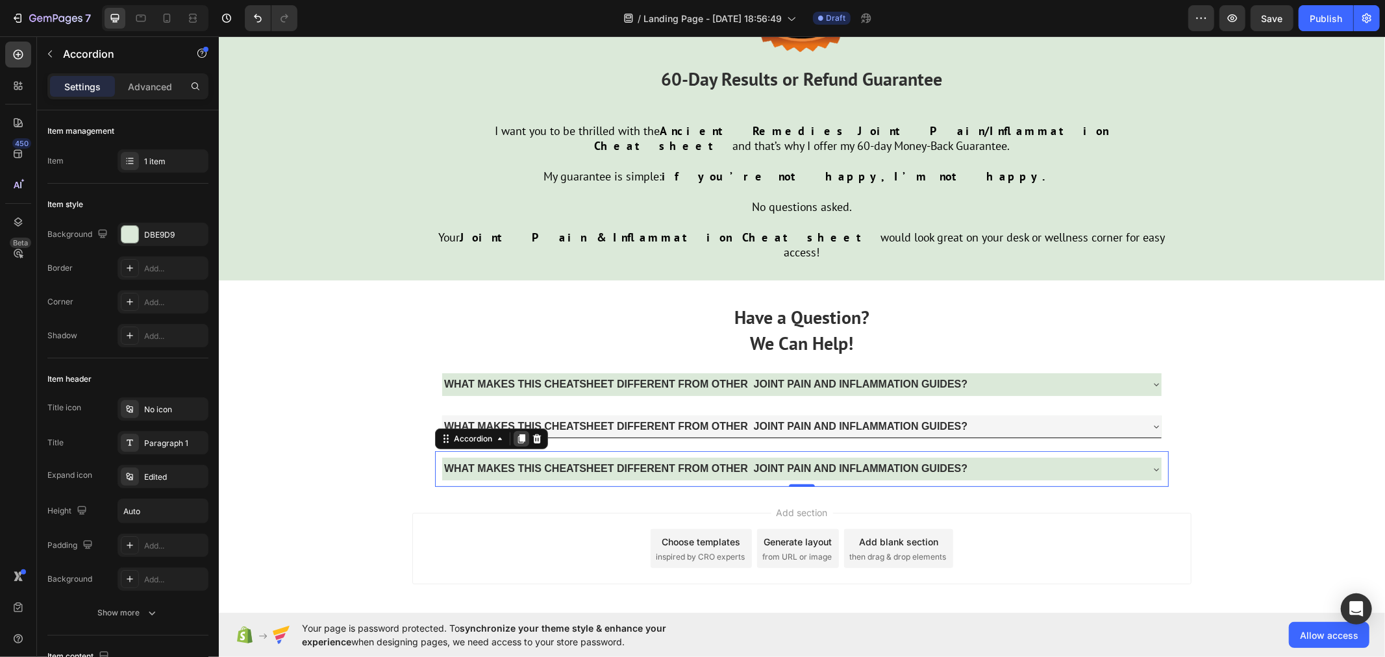
scroll to position [4319, 0]
click at [464, 433] on div "Accordion" at bounding box center [472, 439] width 43 height 12
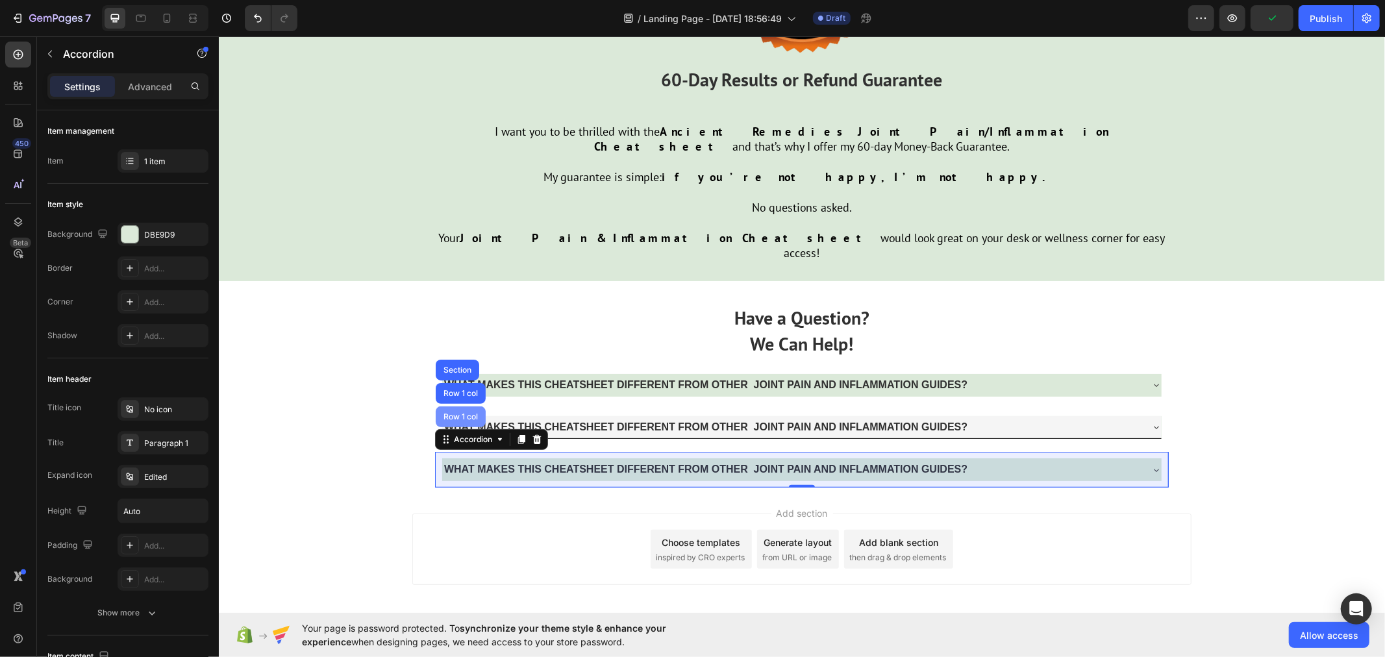
click at [456, 412] on div "Row 1 col" at bounding box center [460, 416] width 40 height 8
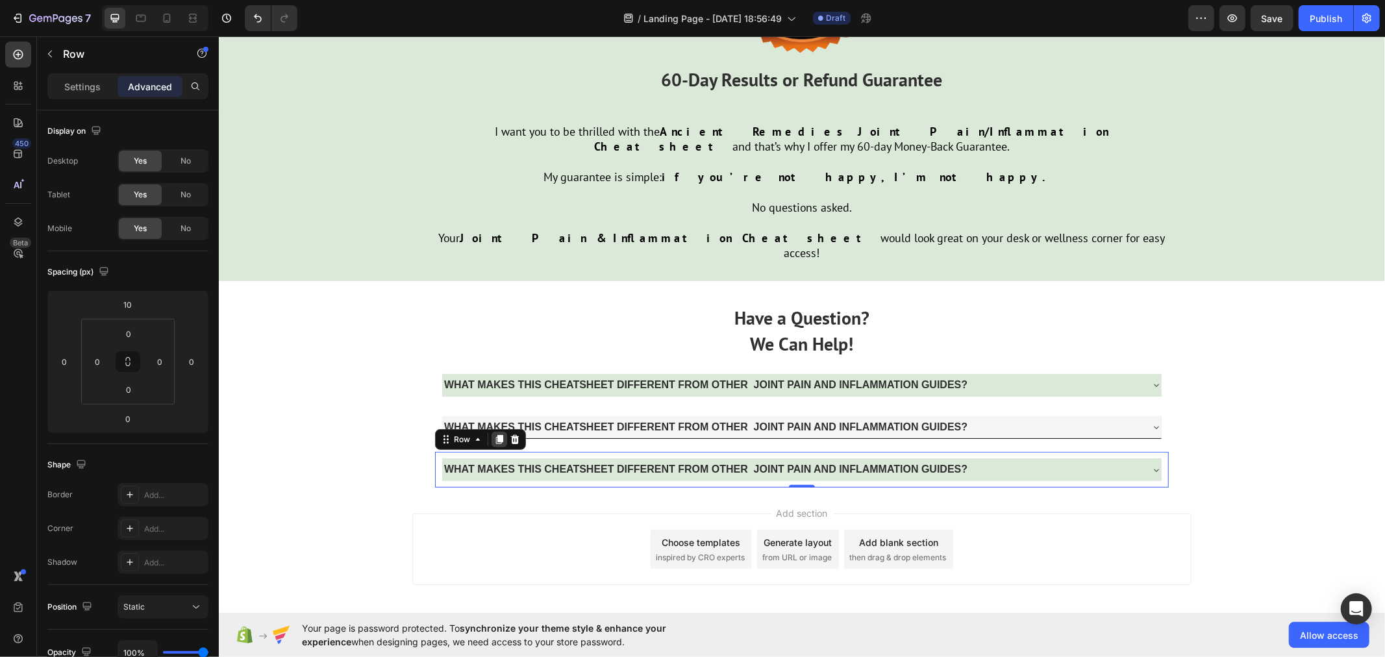
click at [495, 435] on icon at bounding box center [498, 439] width 7 height 9
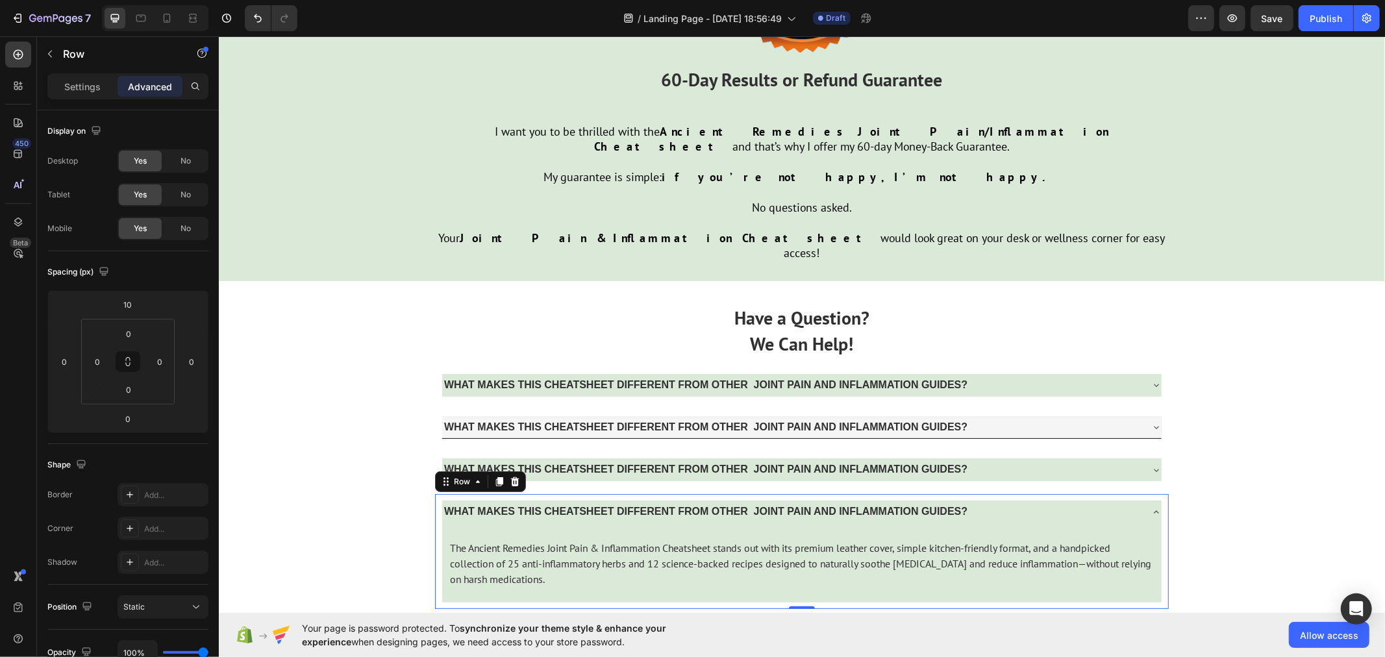
scroll to position [4322, 0]
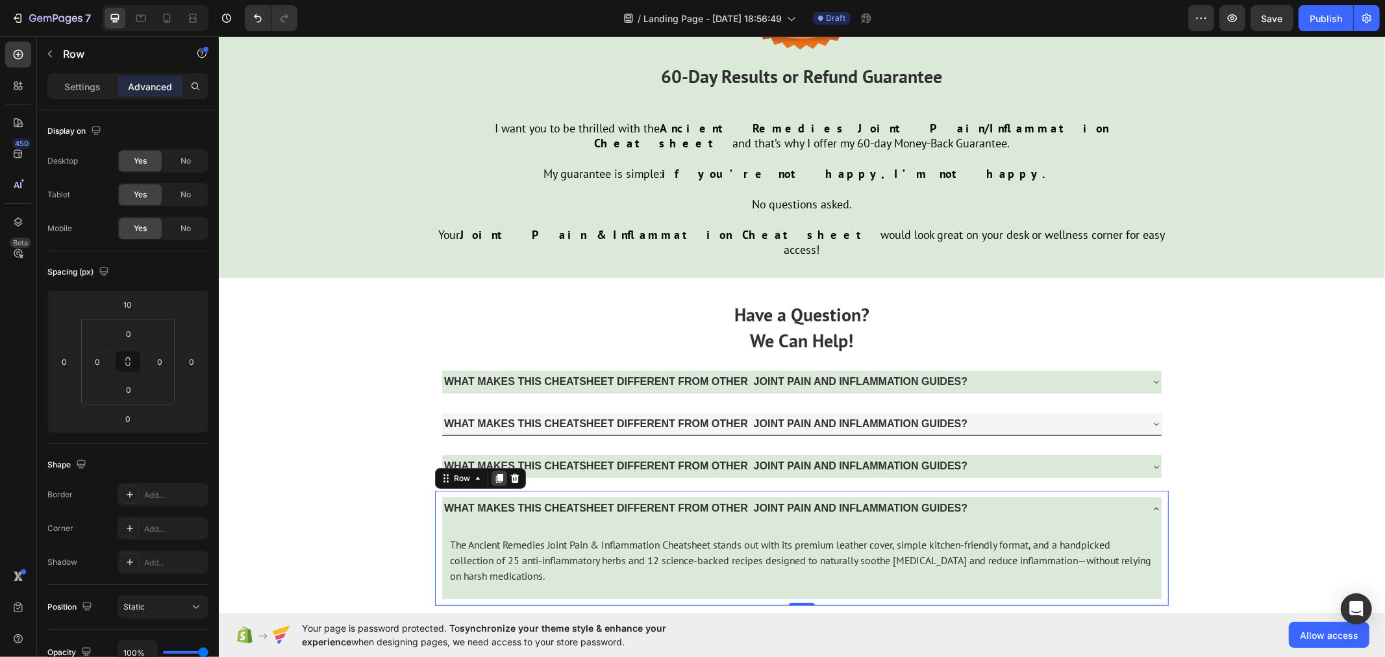
click at [493, 473] on icon at bounding box center [498, 478] width 10 height 10
click at [495, 595] on icon at bounding box center [498, 599] width 7 height 9
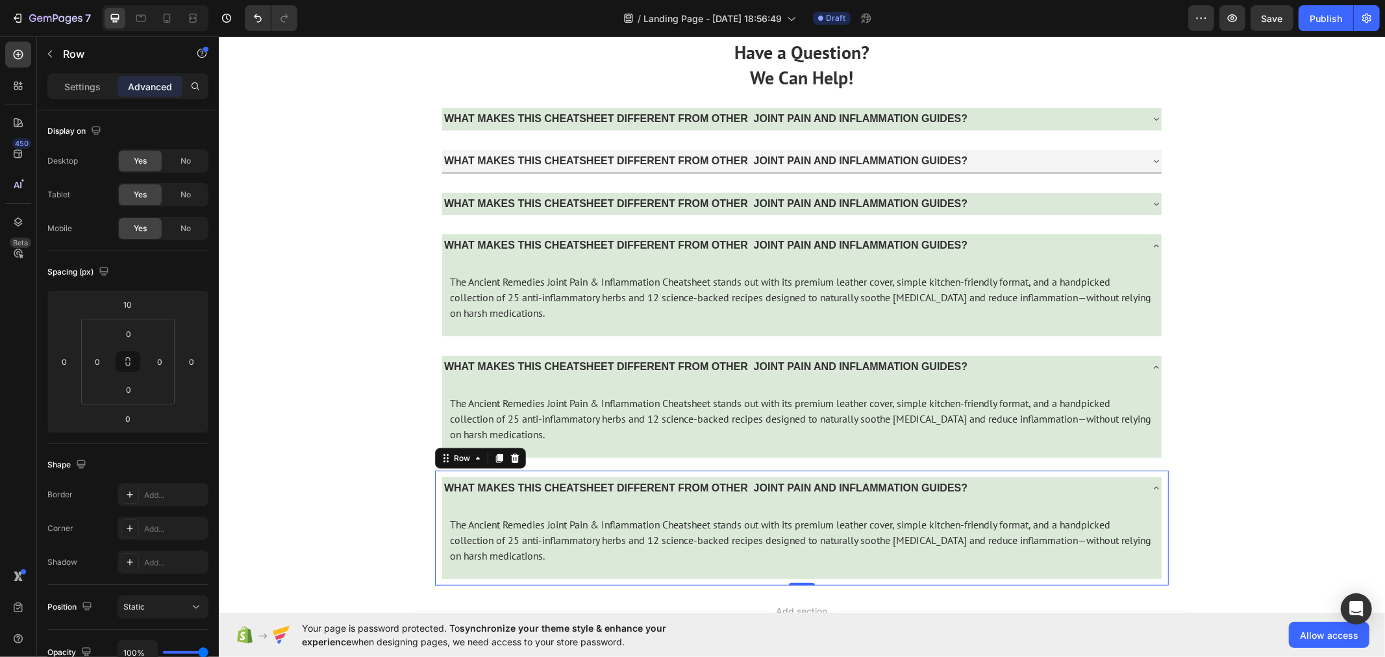
scroll to position [4604, 0]
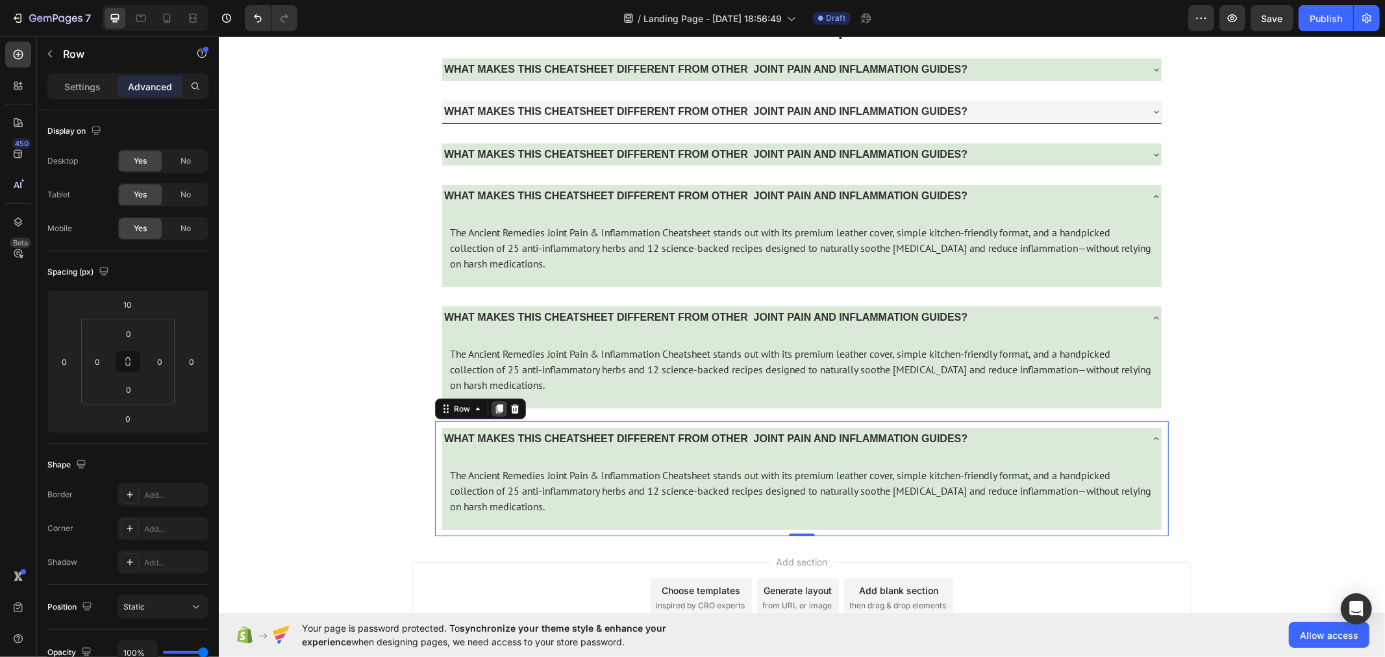
click at [493, 408] on icon at bounding box center [498, 408] width 10 height 10
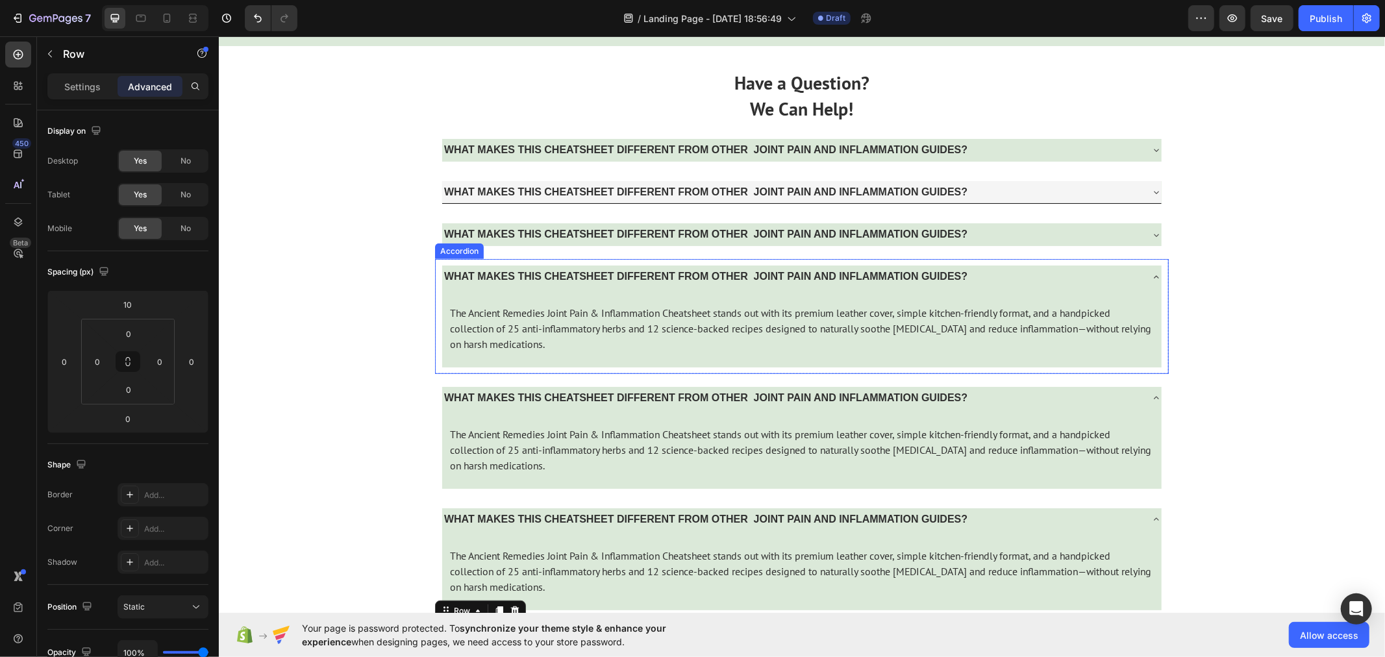
scroll to position [4532, 0]
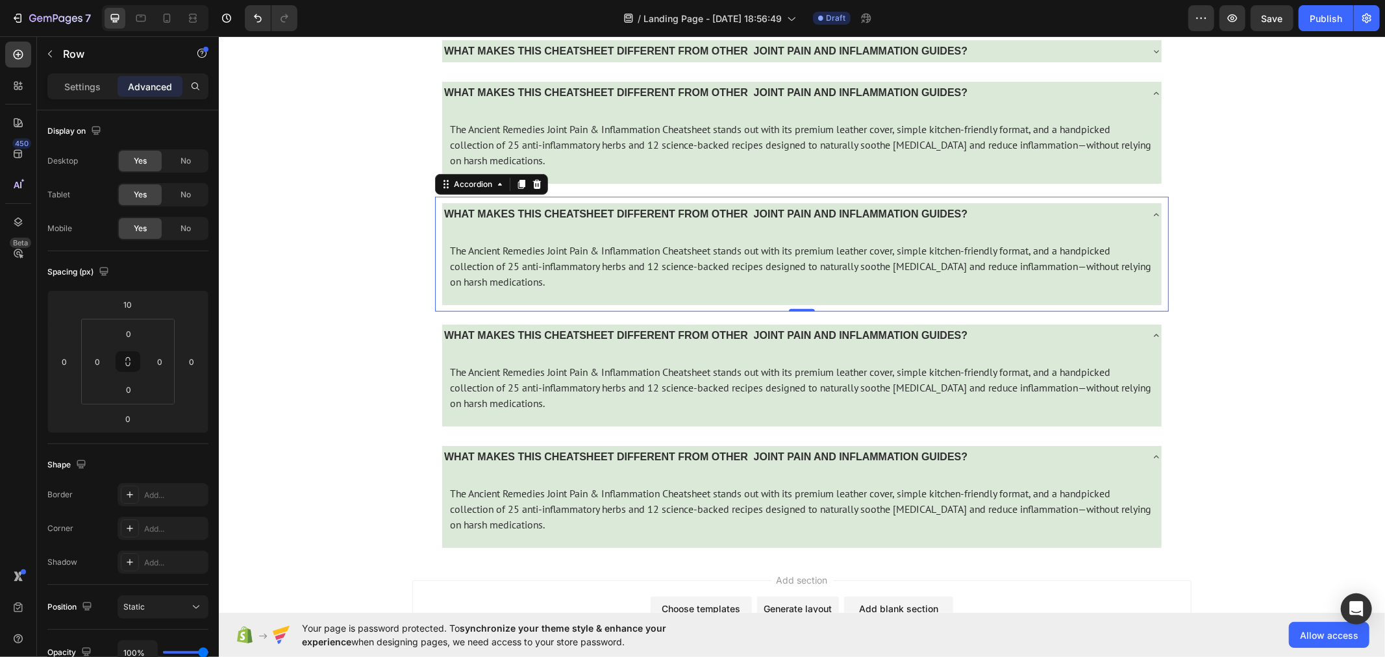
click at [1150, 216] on icon at bounding box center [1155, 214] width 10 height 10
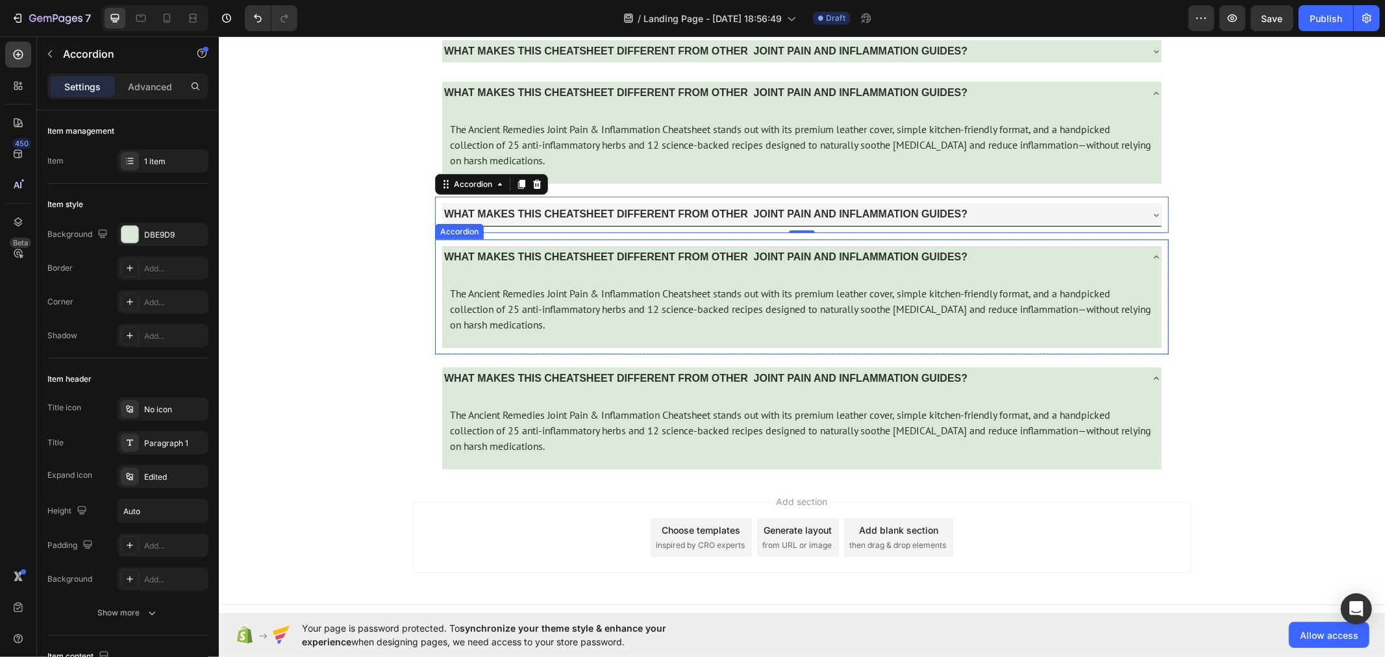
click at [1148, 247] on div "WHAT MAKES THIS CHEATSHEET DIFFERENT FROM OTHER JOINT PAIN AND INFLAMMATION GUI…" at bounding box center [800, 256] width 719 height 23
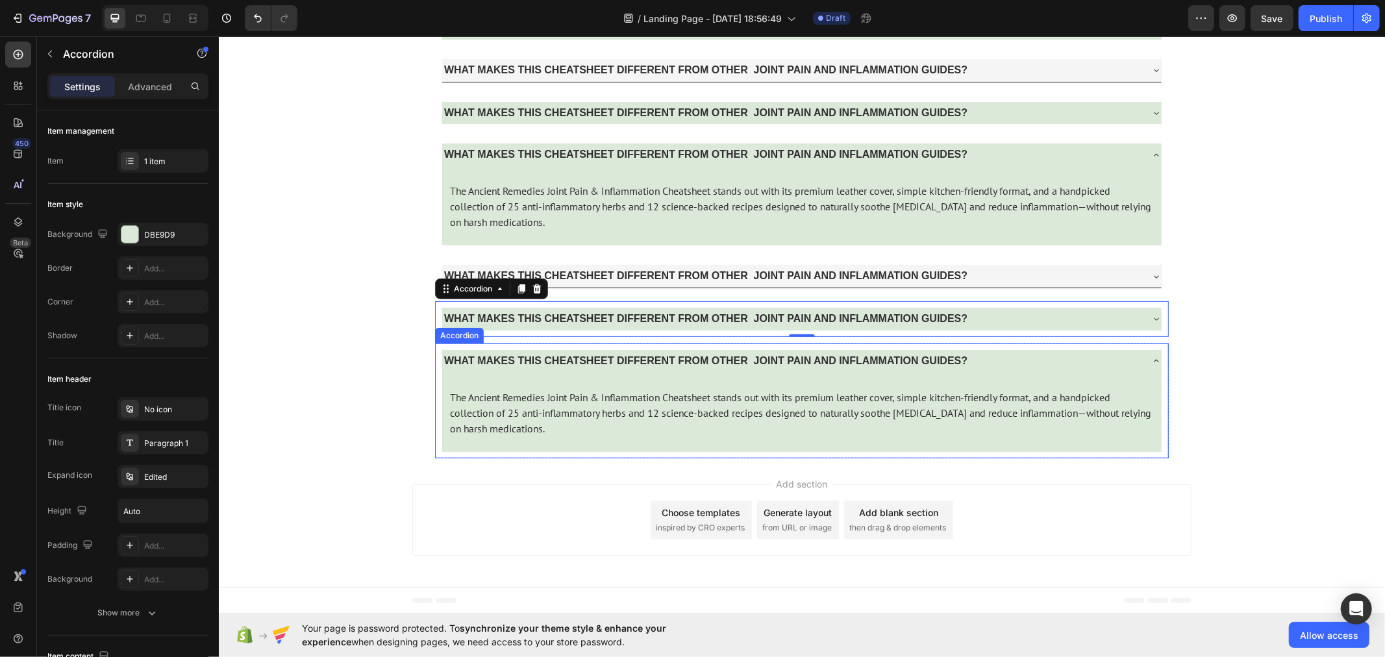
click at [1143, 357] on div "WHAT MAKES THIS CHEATSHEET DIFFERENT FROM OTHER JOINT PAIN AND INFLAMMATION GUI…" at bounding box center [800, 360] width 719 height 23
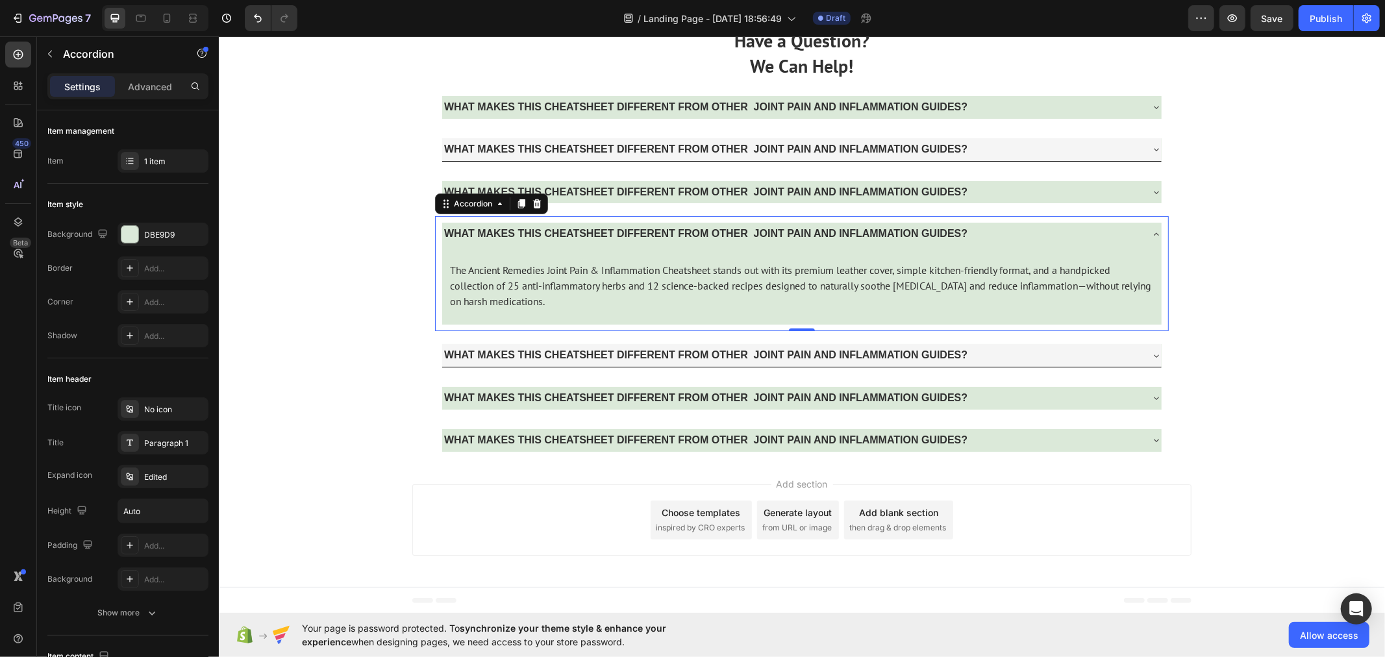
click at [1150, 236] on icon at bounding box center [1155, 234] width 10 height 10
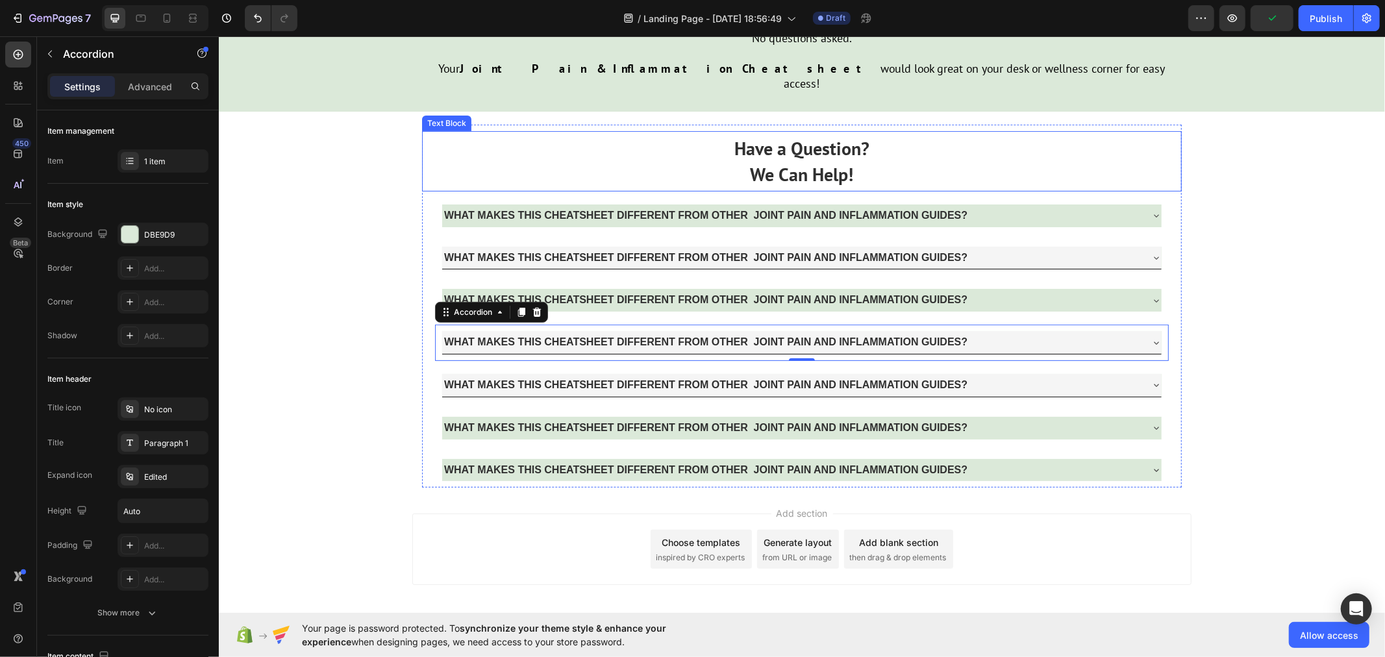
scroll to position [4487, 0]
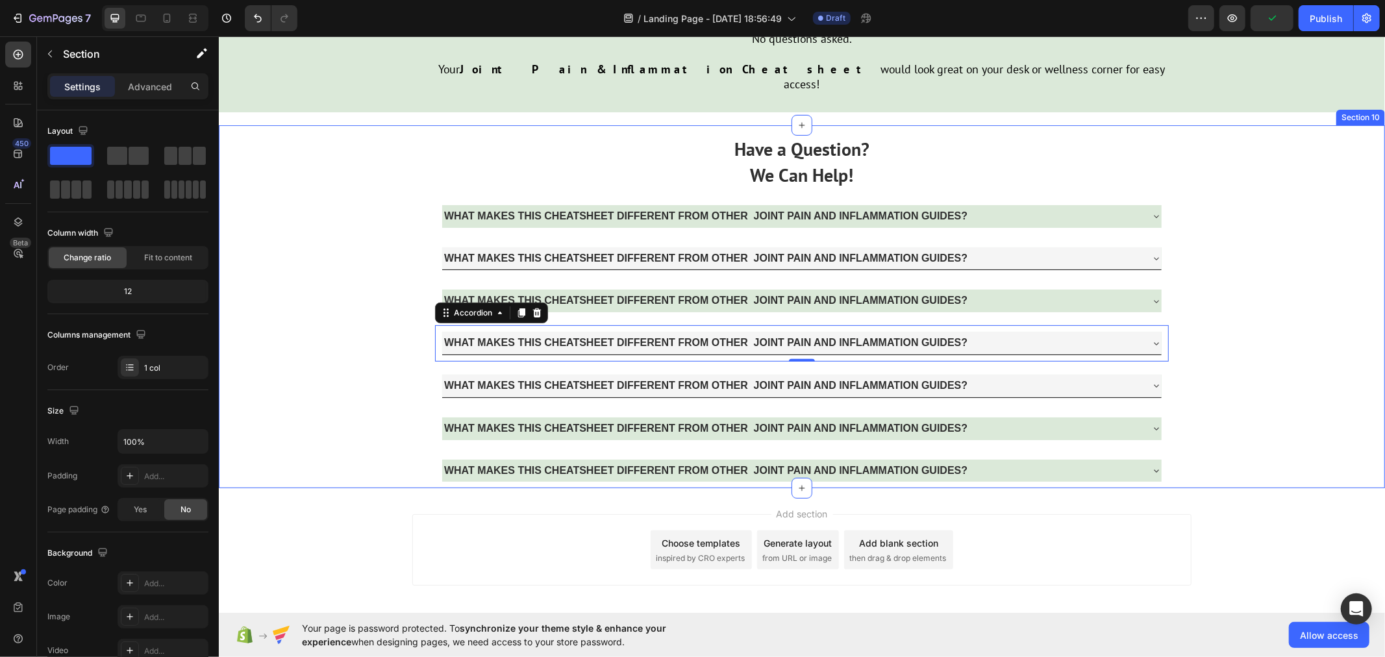
click at [386, 378] on div "Have a Question? We Can Help! Text Block WHAT MAKES THIS CHEATSHEET DIFFERENT F…" at bounding box center [801, 306] width 1166 height 363
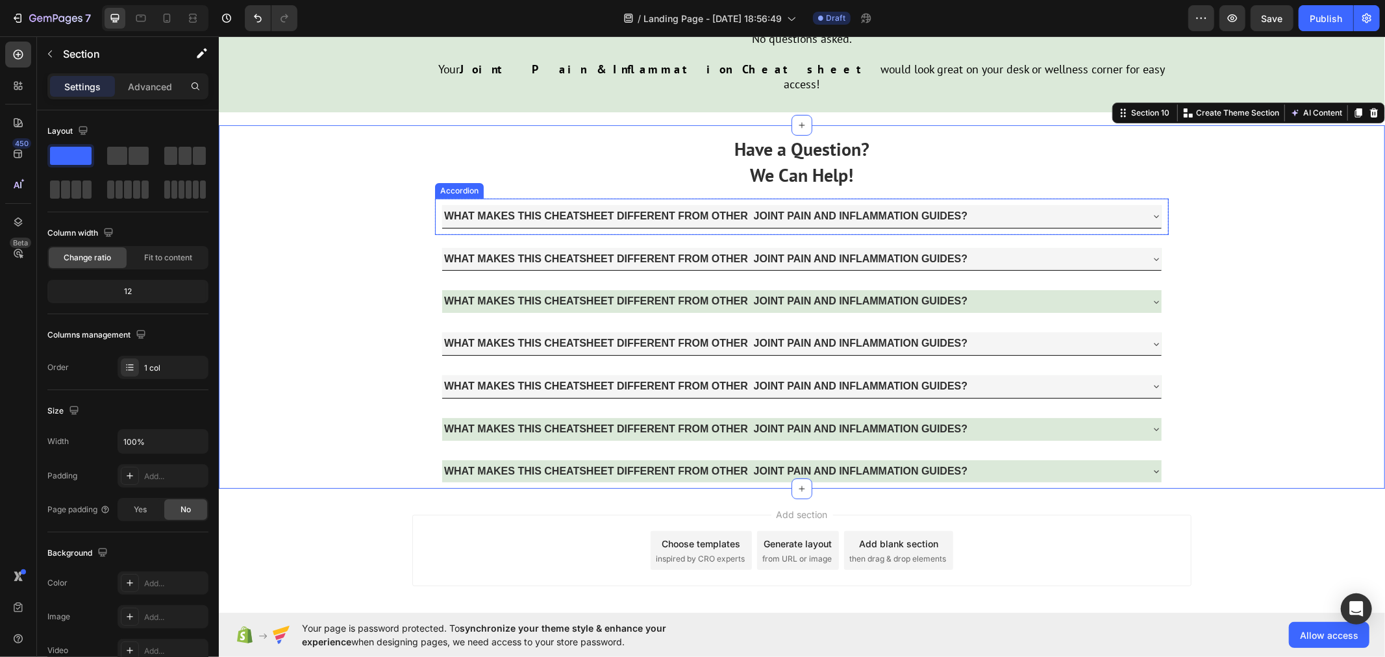
scroll to position [4488, 0]
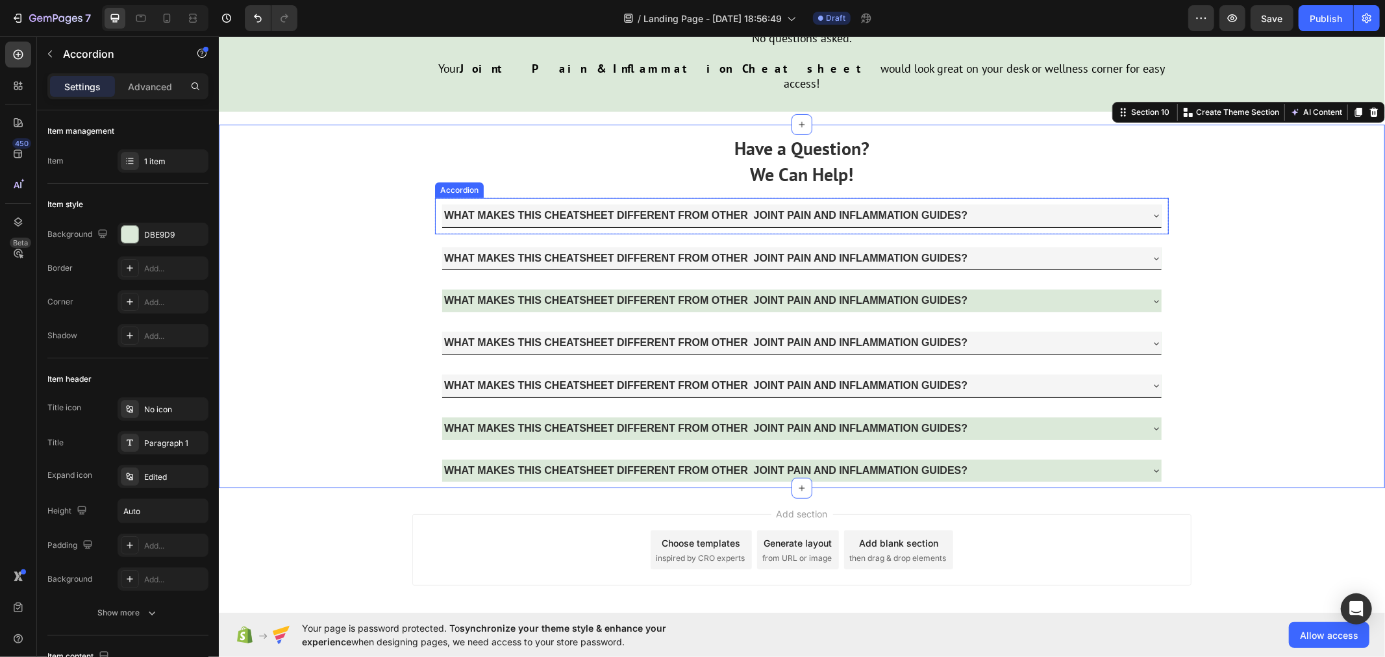
click at [443, 206] on p "WHAT MAKES THIS CHEATSHEET DIFFERENT FROM OTHER JOINT PAIN AND INFLAMMATION GUI…" at bounding box center [704, 215] width 523 height 19
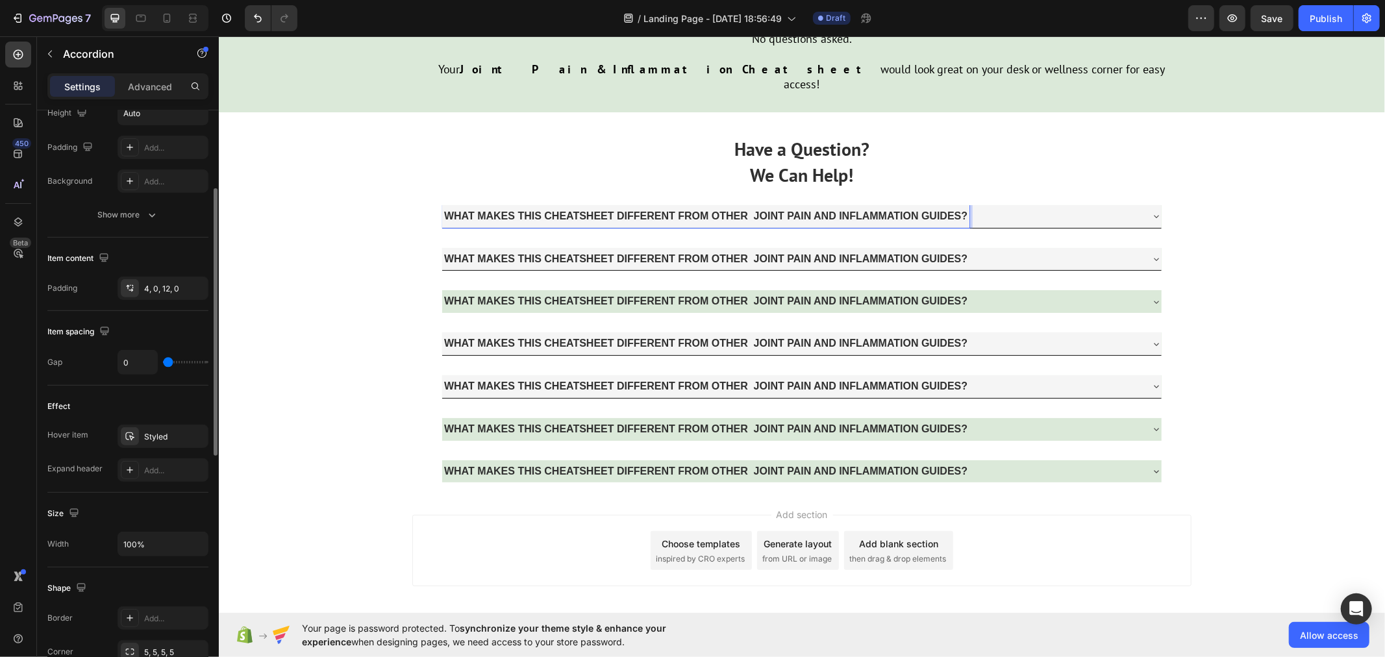
scroll to position [326, 0]
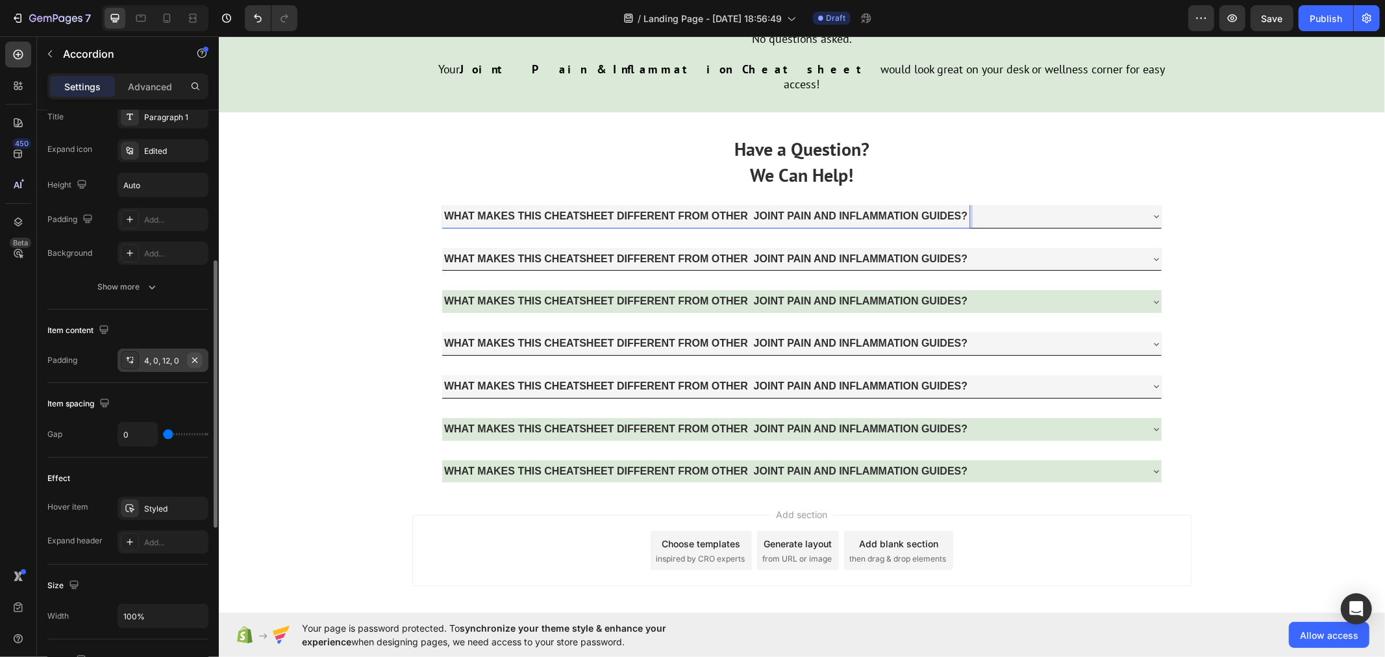
click at [192, 361] on icon "button" at bounding box center [194, 359] width 5 height 5
click at [443, 249] on p "WHAT MAKES THIS CHEATSHEET DIFFERENT FROM OTHER JOINT PAIN AND INFLAMMATION GUI…" at bounding box center [704, 258] width 523 height 19
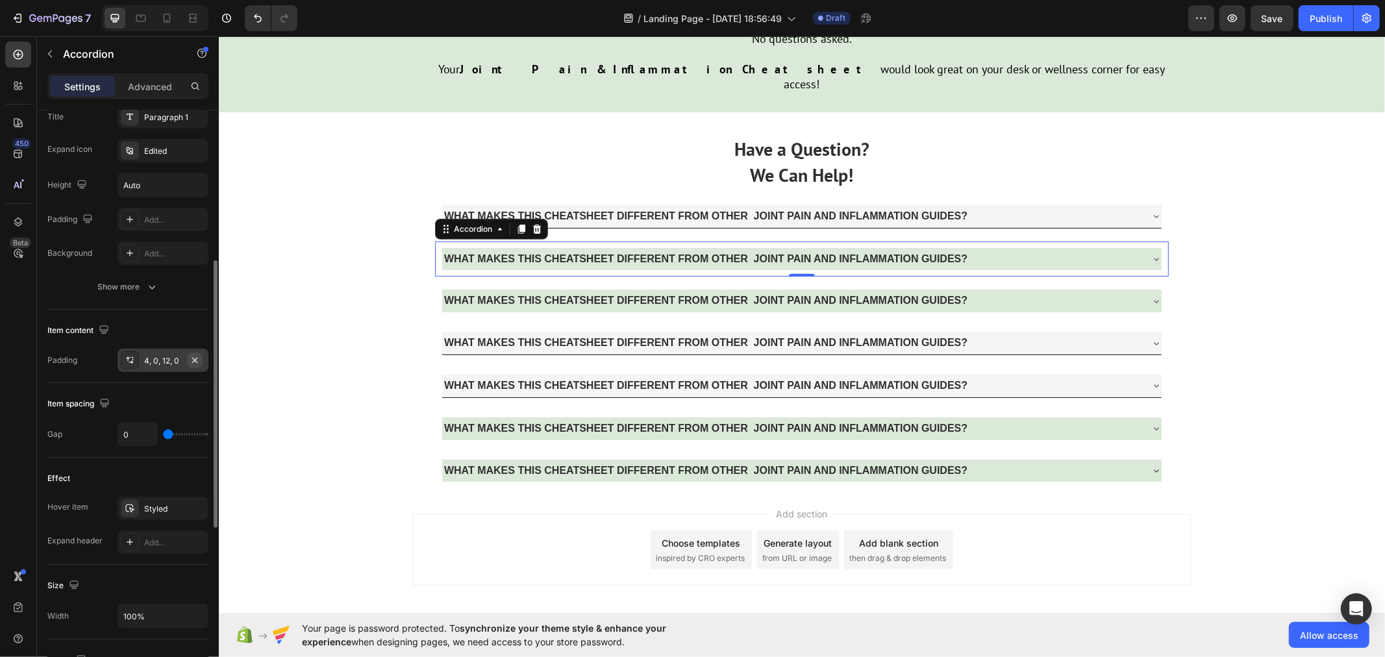
click at [192, 355] on icon "button" at bounding box center [195, 360] width 10 height 10
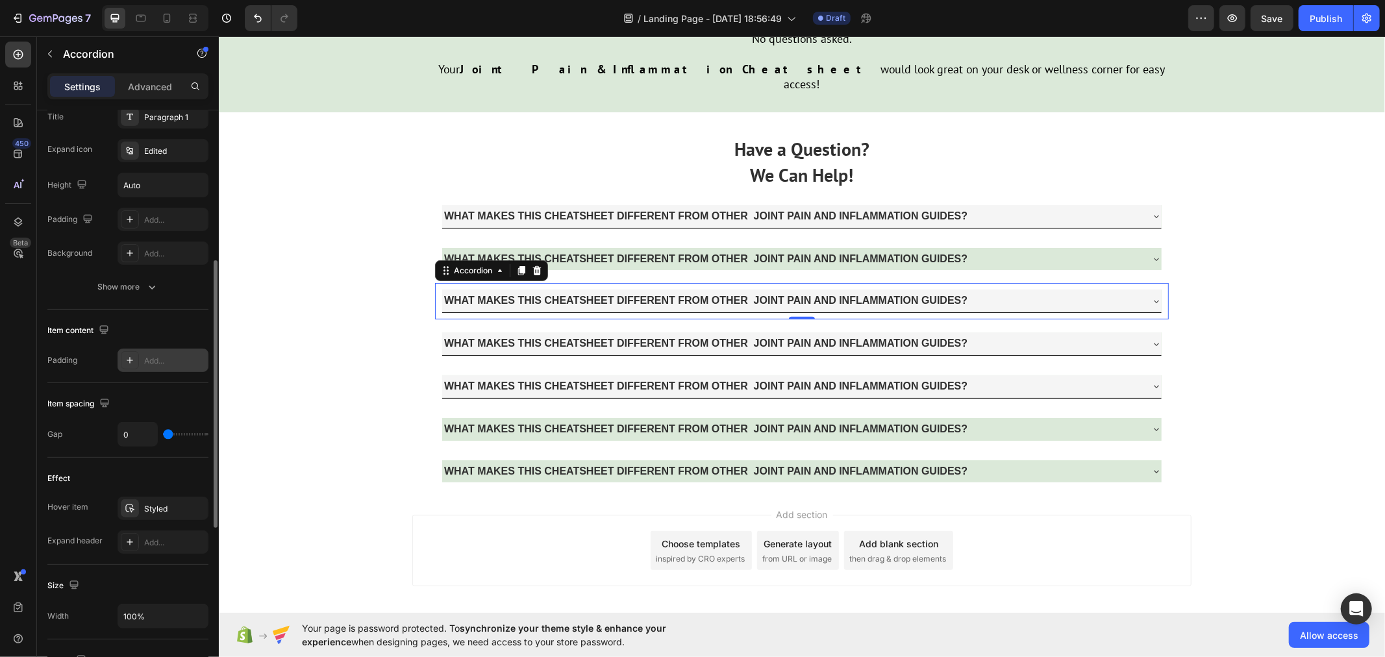
click at [451, 291] on p "WHAT MAKES THIS CHEATSHEET DIFFERENT FROM OTHER JOINT PAIN AND INFLAMMATION GUI…" at bounding box center [704, 300] width 523 height 19
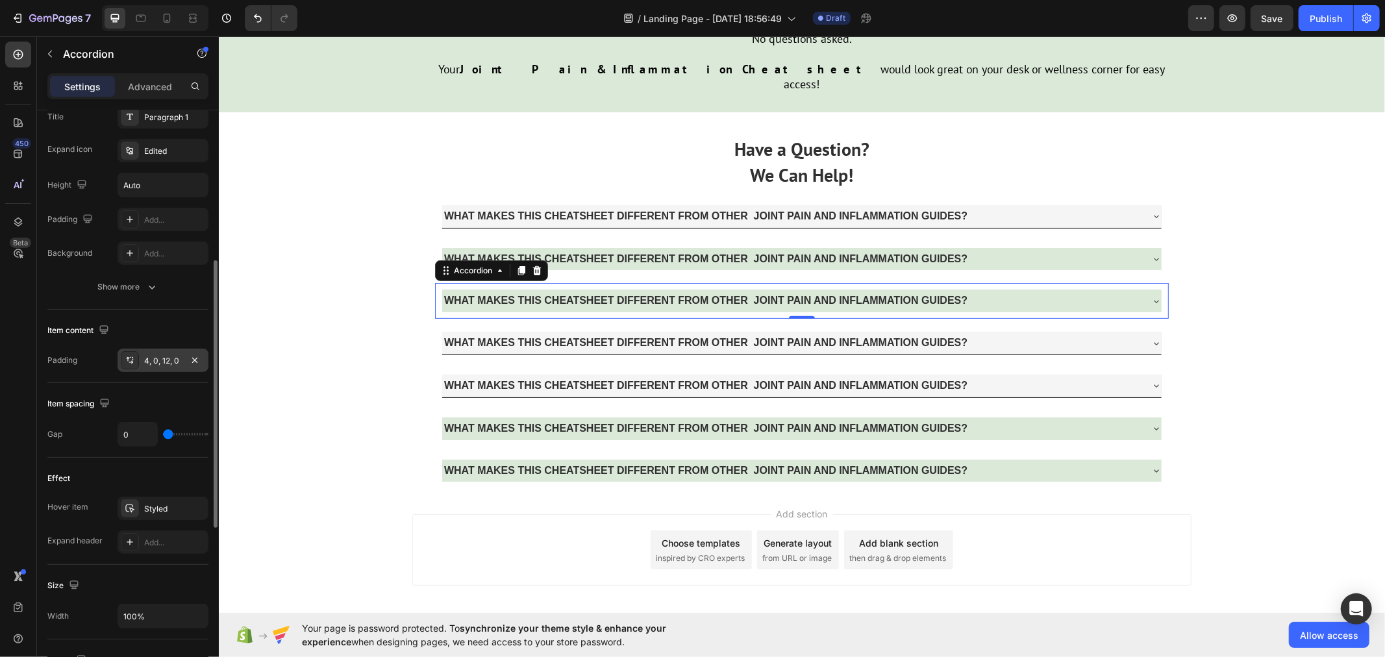
click at [190, 351] on div "4, 0, 12, 0" at bounding box center [163, 360] width 91 height 23
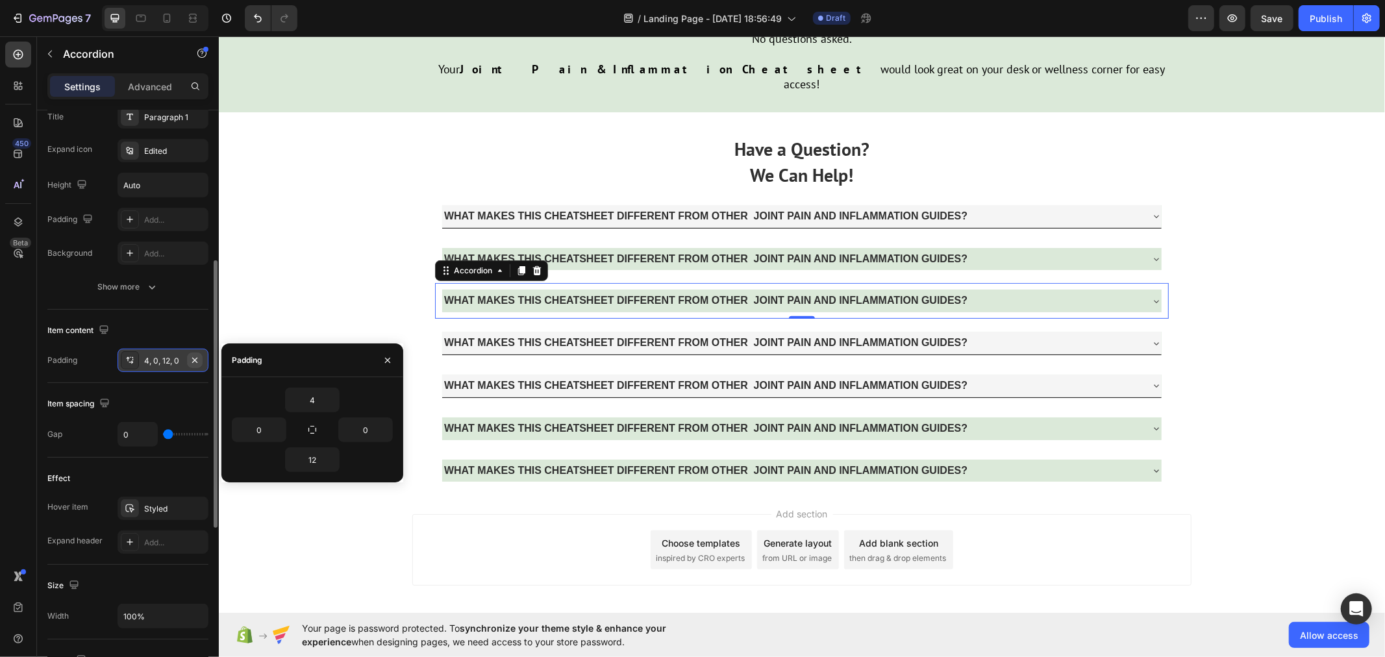
click at [192, 362] on icon "button" at bounding box center [195, 360] width 10 height 10
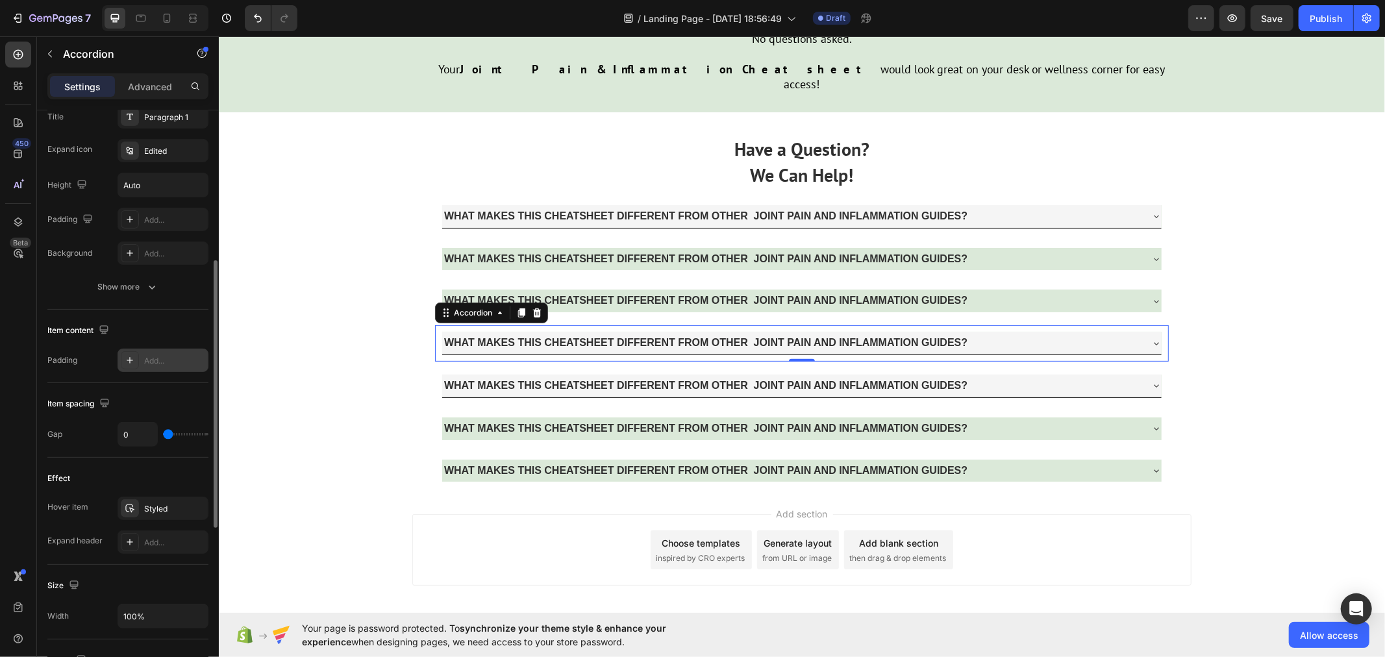
click at [443, 336] on strong "WHAT MAKES THIS CHEATSHEET DIFFERENT FROM OTHER JOINT PAIN AND INFLAMMATION GUI…" at bounding box center [704, 341] width 523 height 11
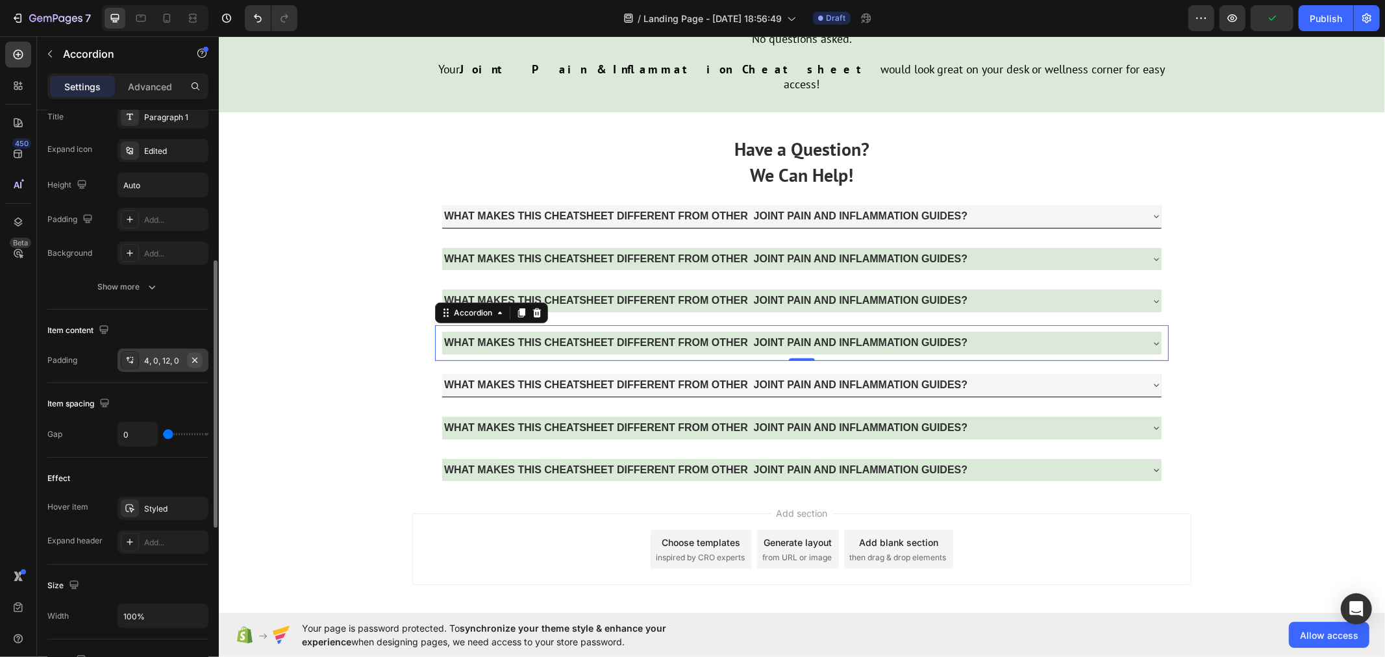
click at [197, 362] on icon "button" at bounding box center [195, 360] width 10 height 10
click at [443, 378] on strong "WHAT MAKES THIS CHEATSHEET DIFFERENT FROM OTHER JOINT PAIN AND INFLAMMATION GUI…" at bounding box center [704, 383] width 523 height 11
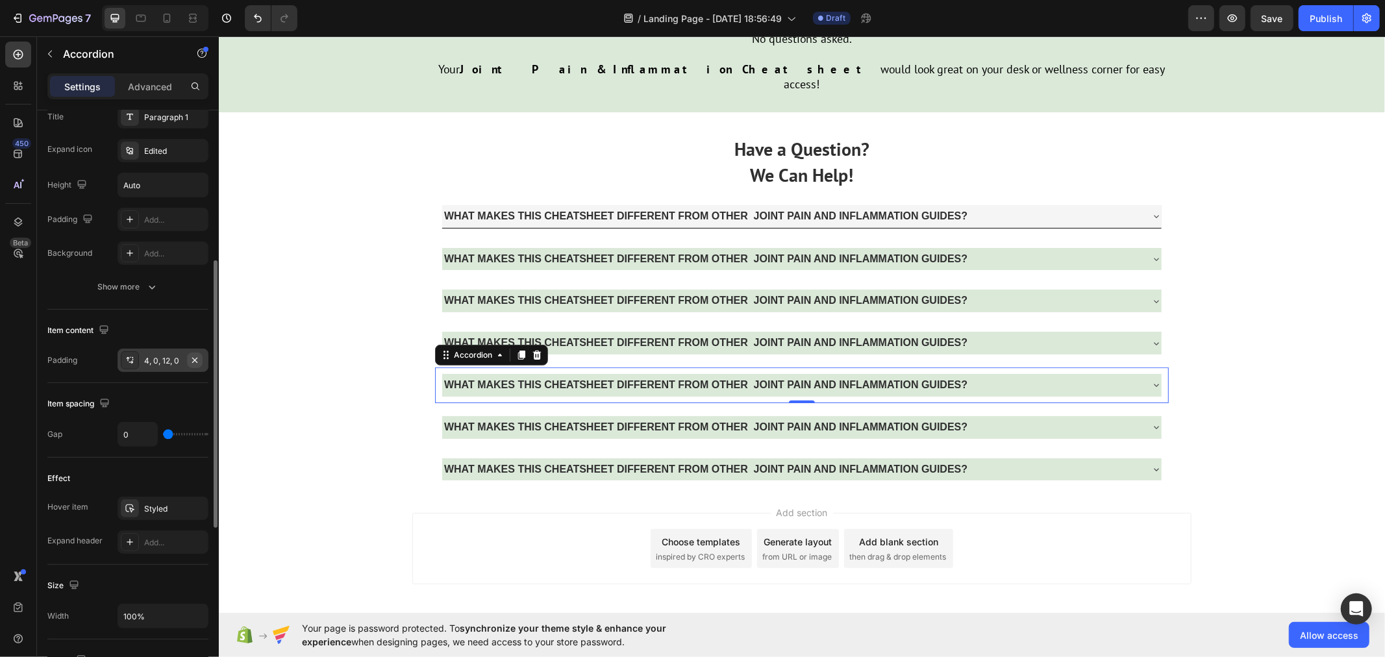
click at [195, 361] on icon "button" at bounding box center [195, 360] width 10 height 10
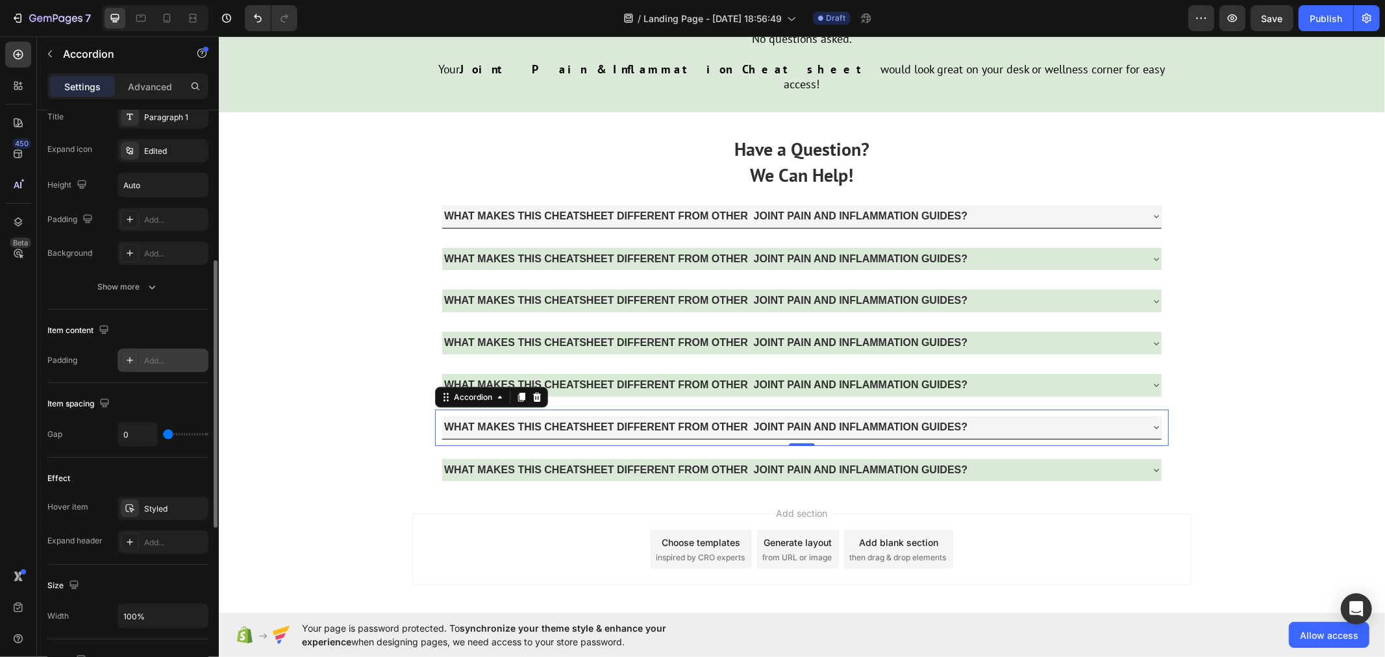
click at [443, 417] on p "WHAT MAKES THIS CHEATSHEET DIFFERENT FROM OTHER JOINT PAIN AND INFLAMMATION GUI…" at bounding box center [704, 426] width 523 height 19
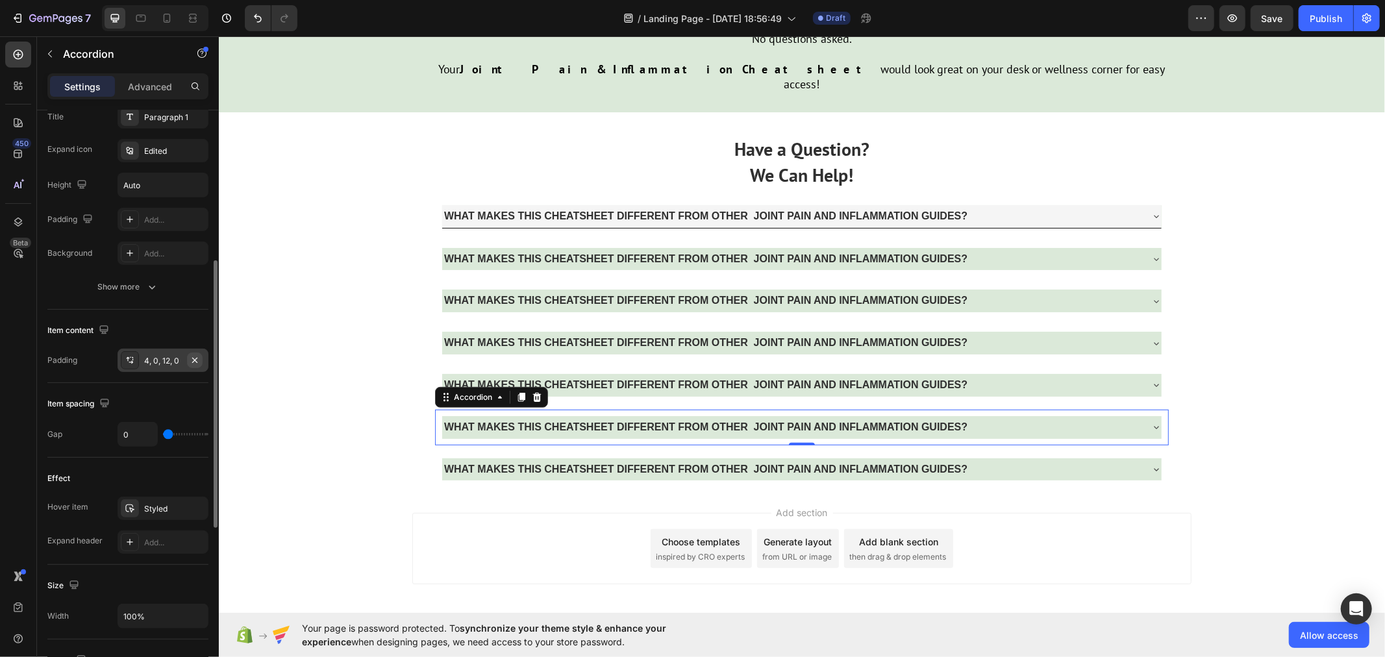
click at [197, 361] on icon "button" at bounding box center [195, 360] width 10 height 10
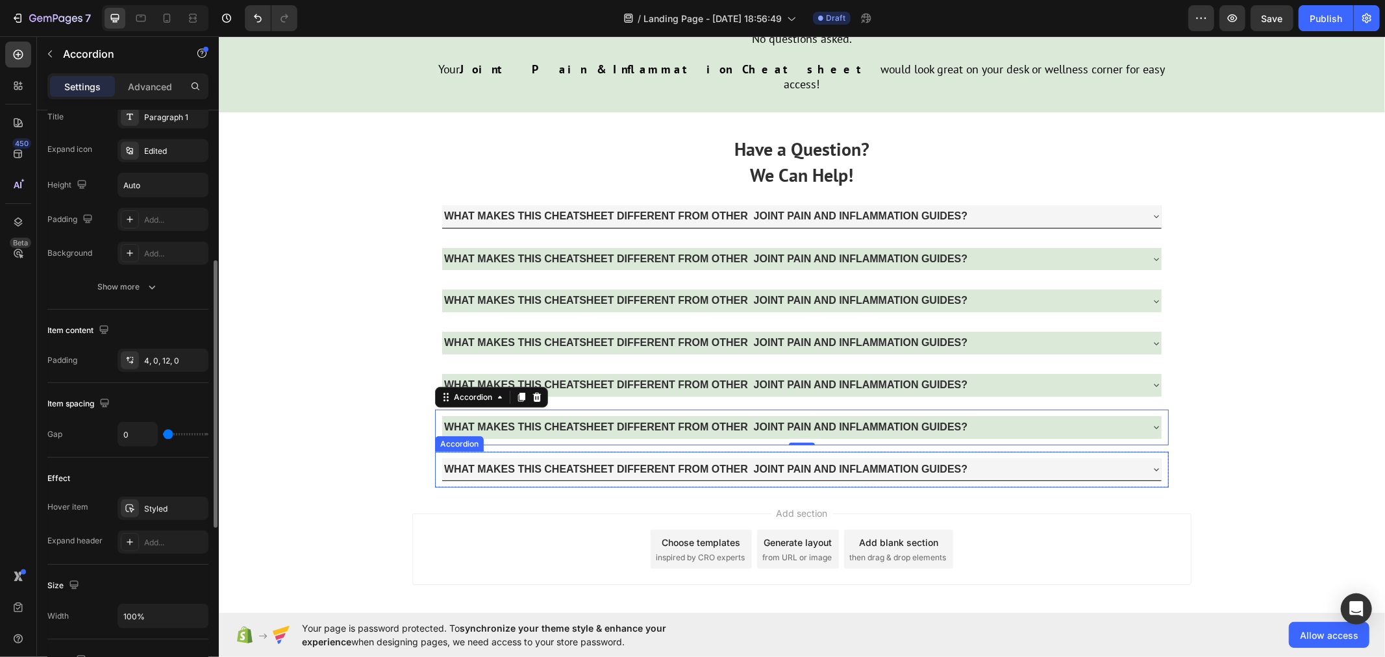
click at [443, 463] on strong "WHAT MAKES THIS CHEATSHEET DIFFERENT FROM OTHER JOINT PAIN AND INFLAMMATION GUI…" at bounding box center [704, 468] width 523 height 11
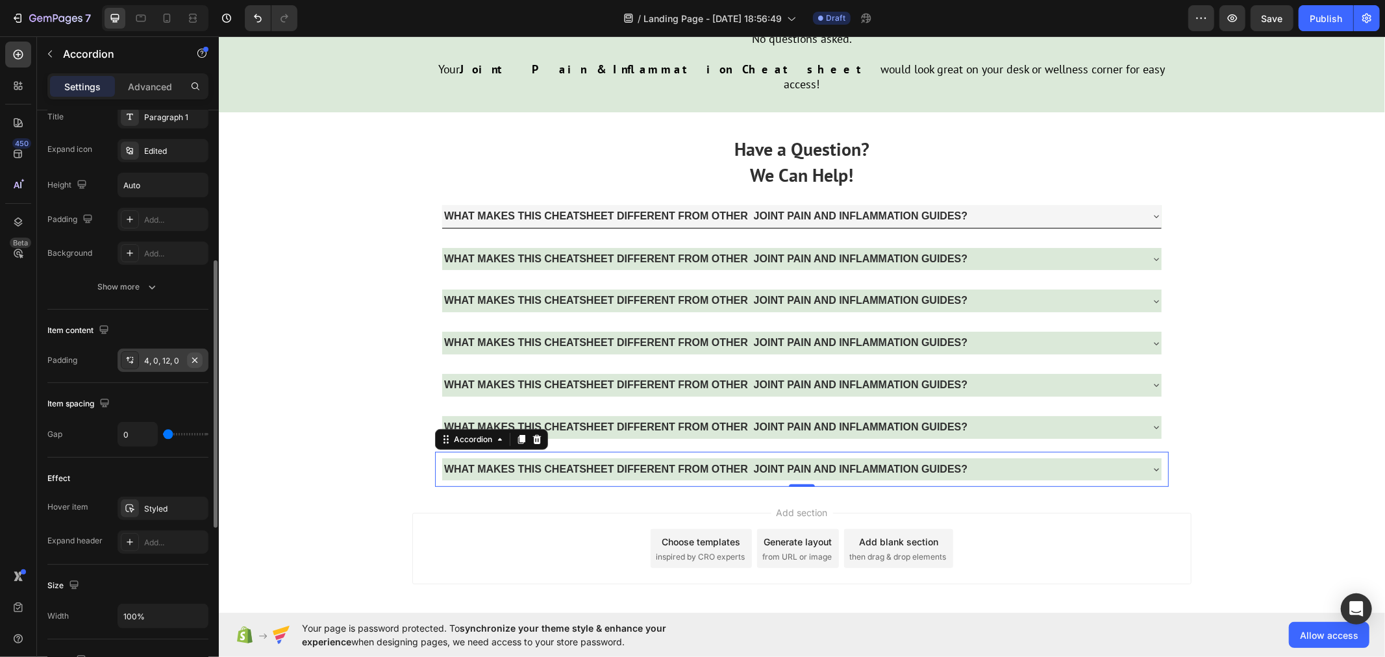
click at [190, 364] on icon "button" at bounding box center [195, 360] width 10 height 10
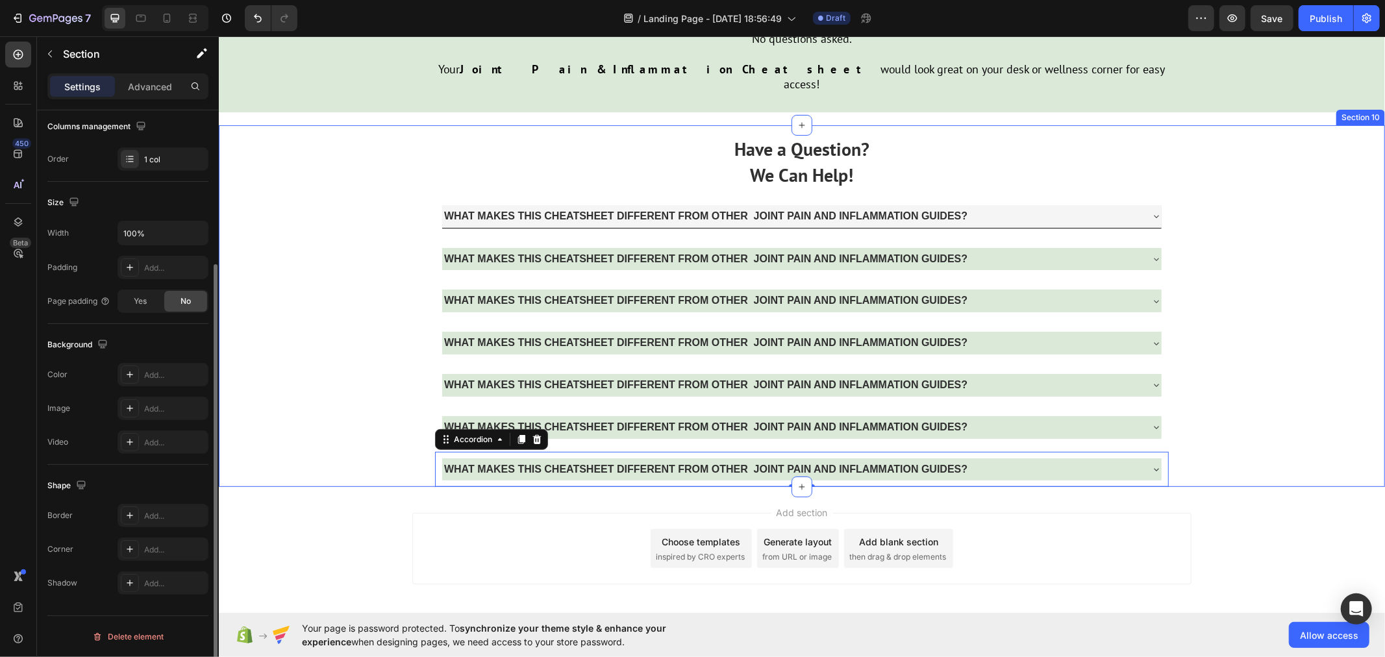
click at [343, 373] on div "Have a Question? We Can Help! Text Block WHAT MAKES THIS CHEATSHEET DIFFERENT F…" at bounding box center [801, 306] width 1166 height 362
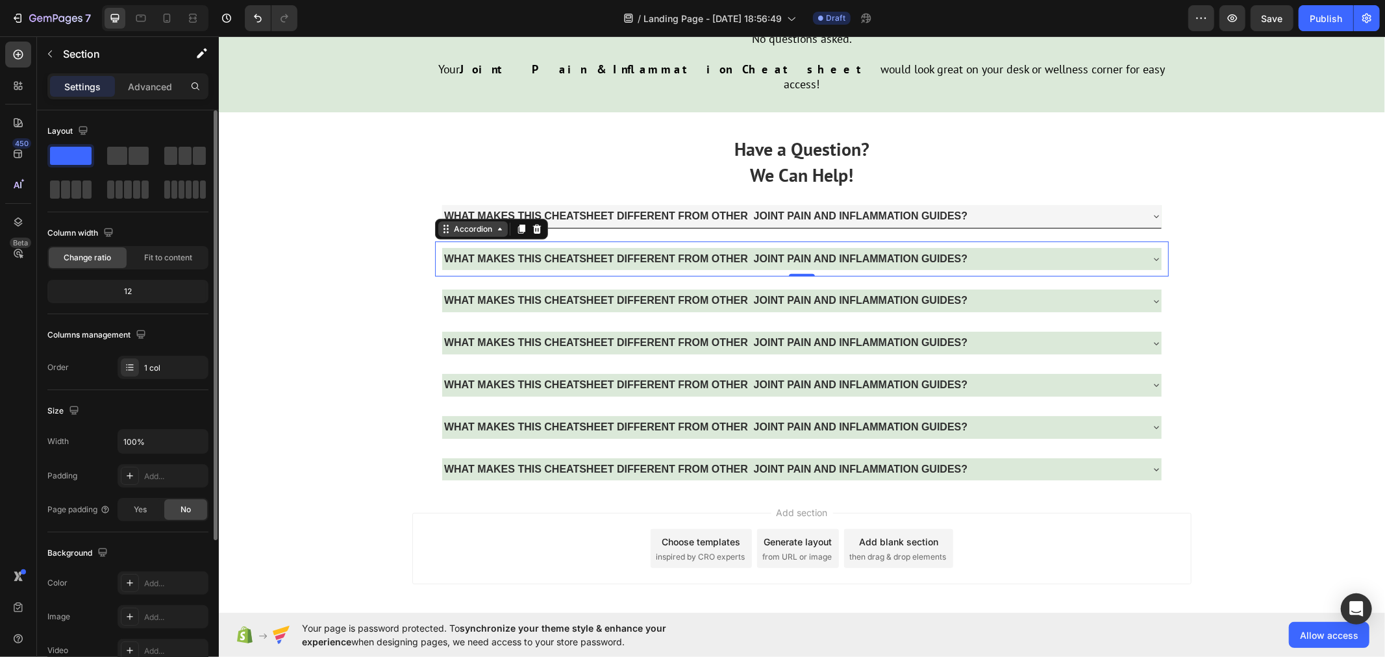
click at [451, 223] on div "Accordion" at bounding box center [472, 229] width 43 height 12
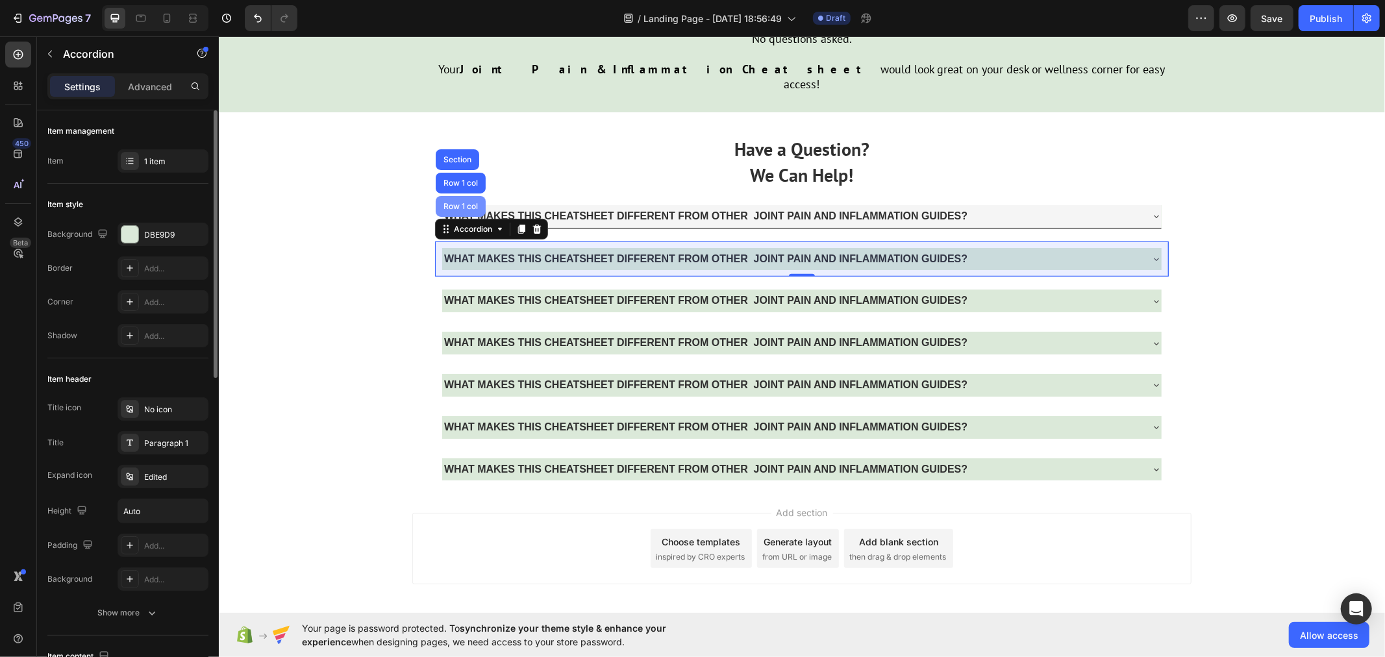
click at [445, 202] on div "Row 1 col" at bounding box center [460, 206] width 40 height 8
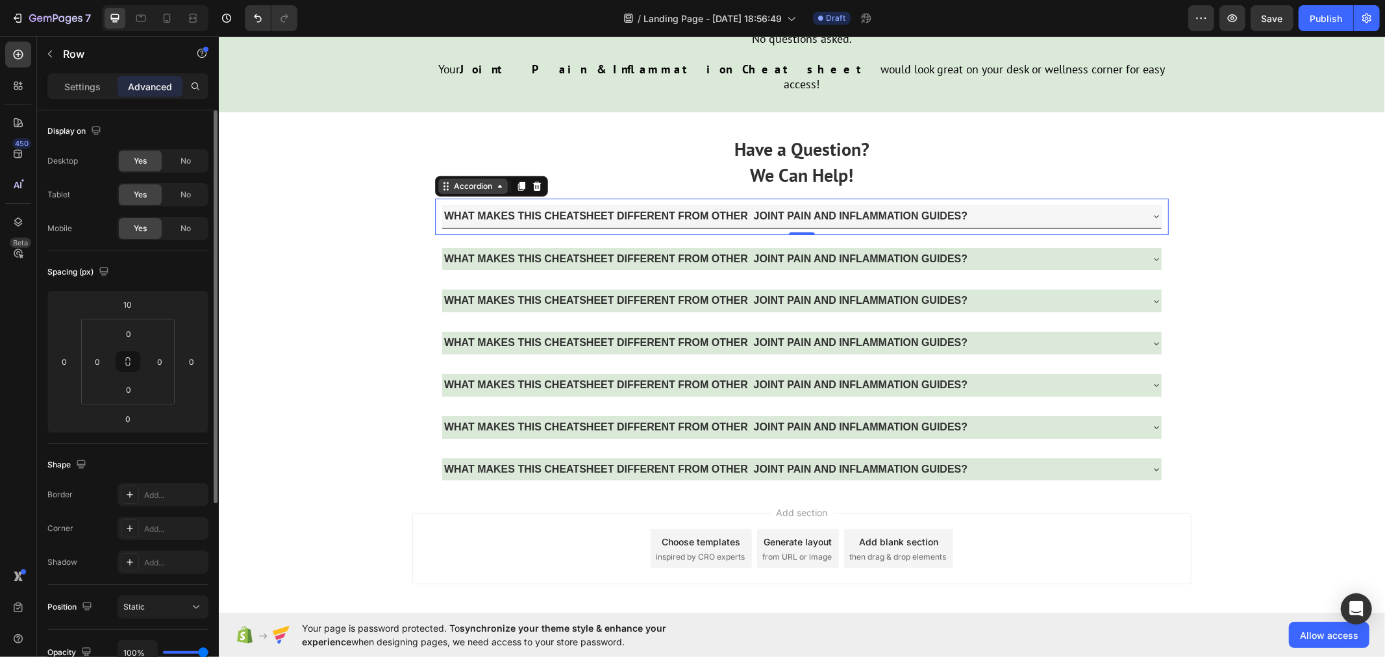
click at [440, 175] on div "Accordion" at bounding box center [490, 185] width 113 height 21
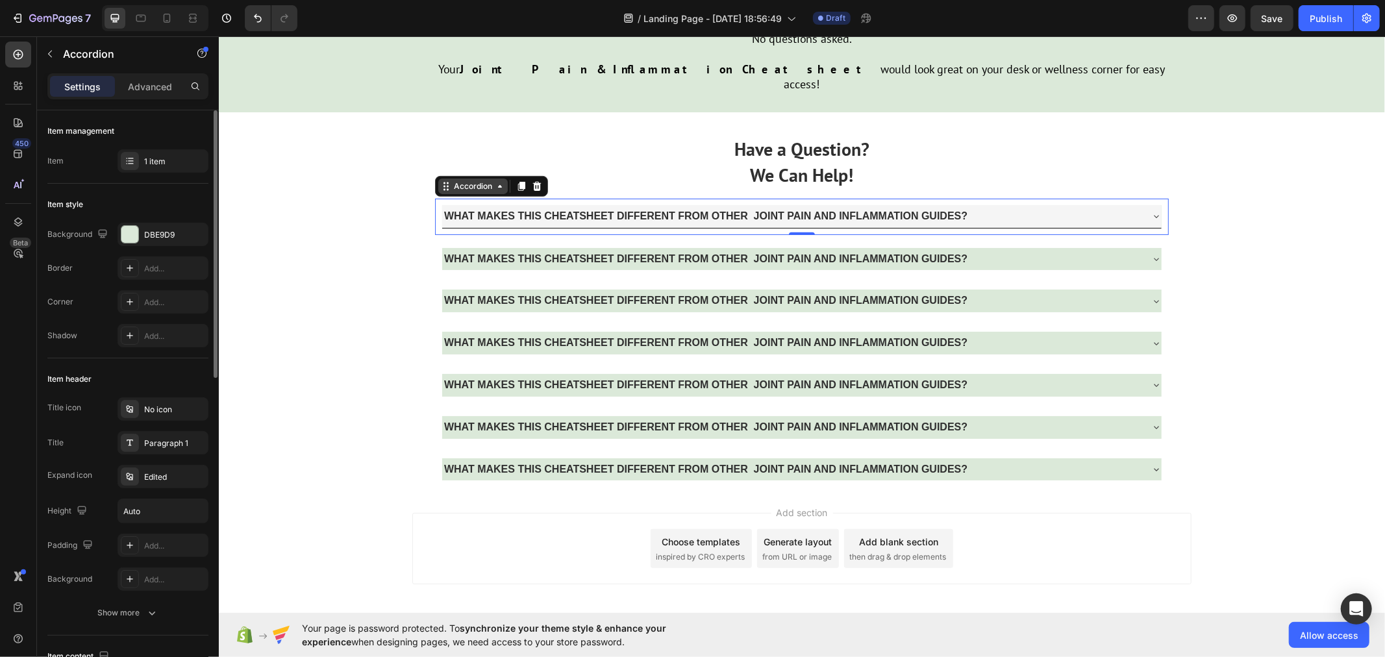
click at [451, 180] on div "Accordion" at bounding box center [472, 186] width 43 height 12
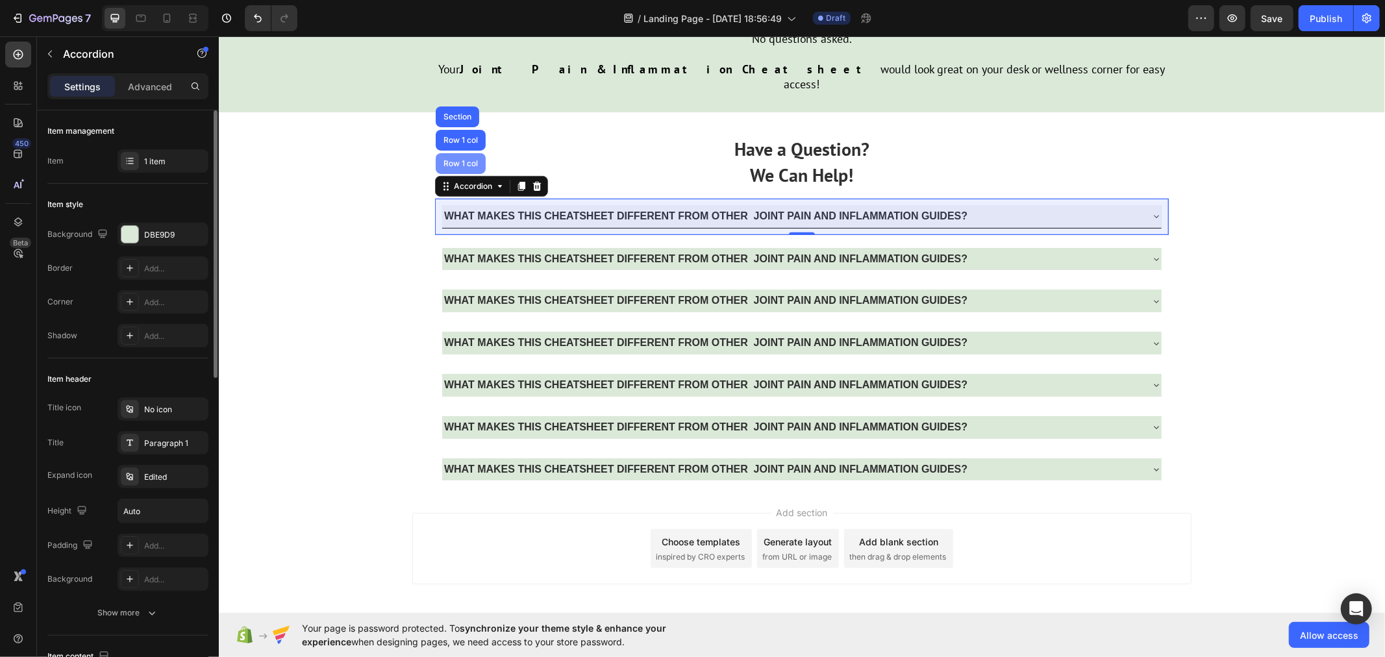
click at [442, 153] on div "Row 1 col" at bounding box center [460, 163] width 50 height 21
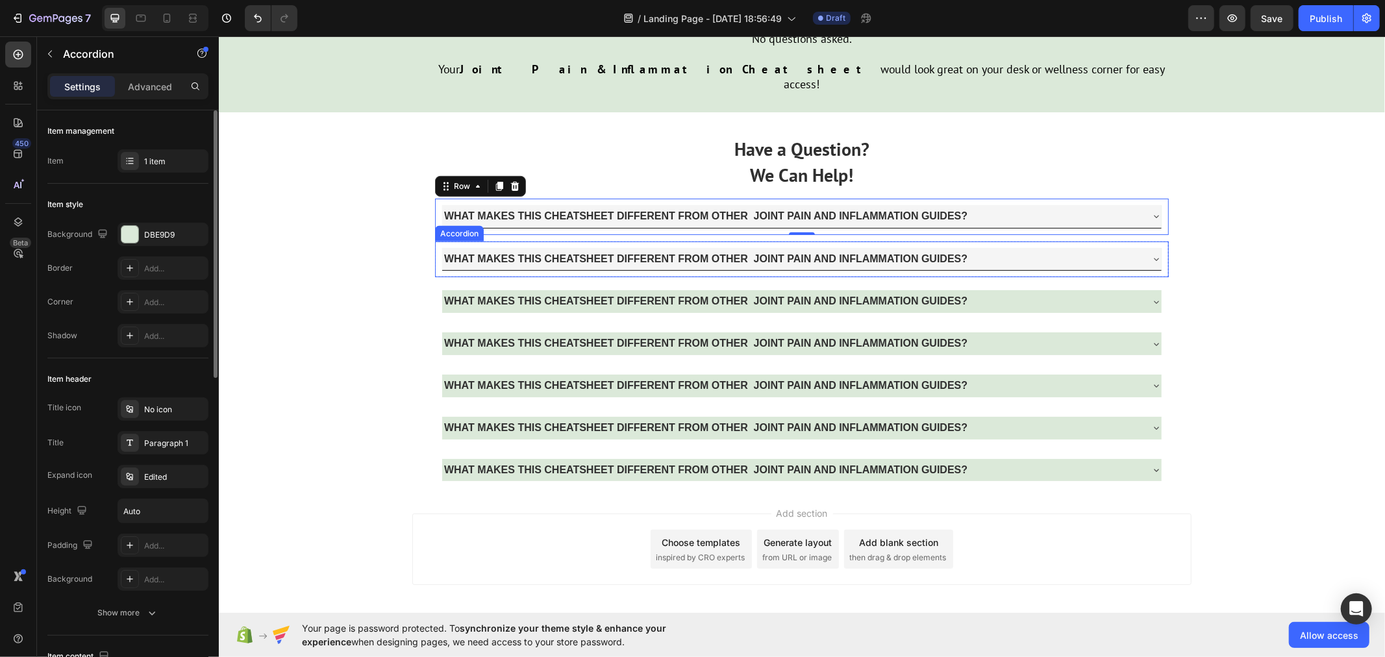
click at [456, 253] on strong "WHAT MAKES THIS CHEATSHEET DIFFERENT FROM OTHER JOINT PAIN AND INFLAMMATION GUI…" at bounding box center [704, 258] width 523 height 11
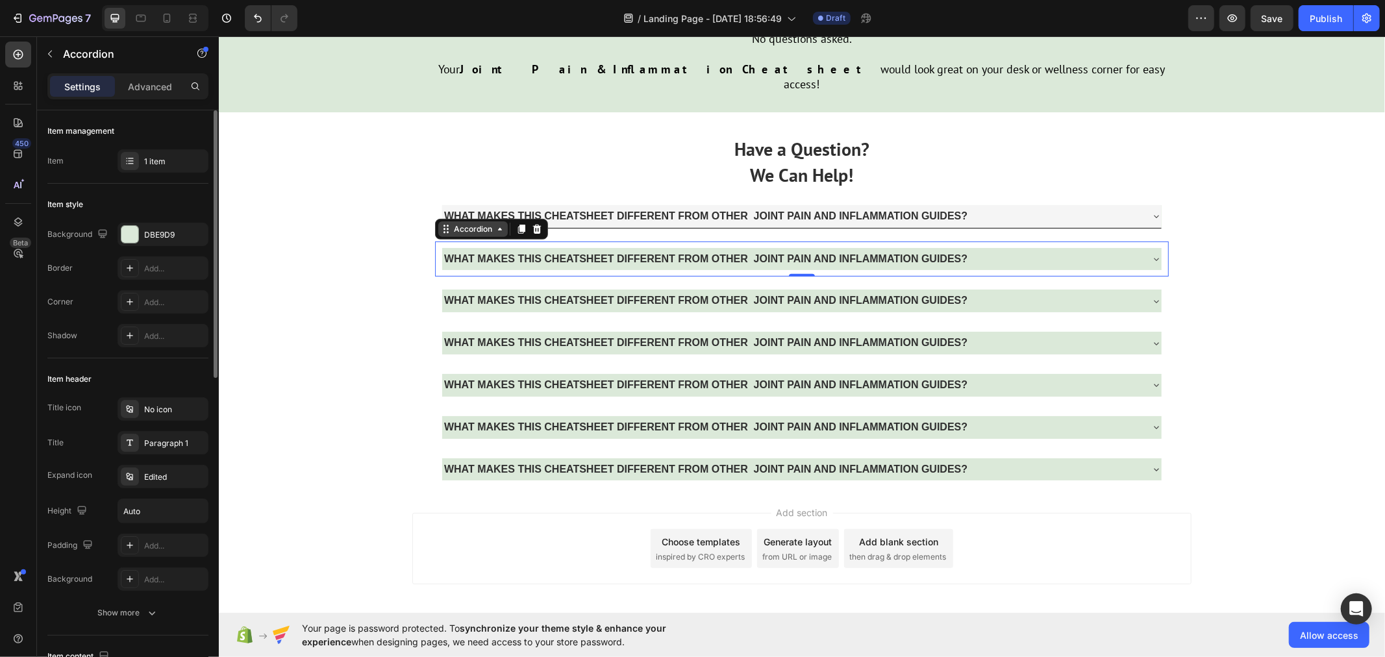
click at [464, 223] on div "Accordion" at bounding box center [472, 229] width 43 height 12
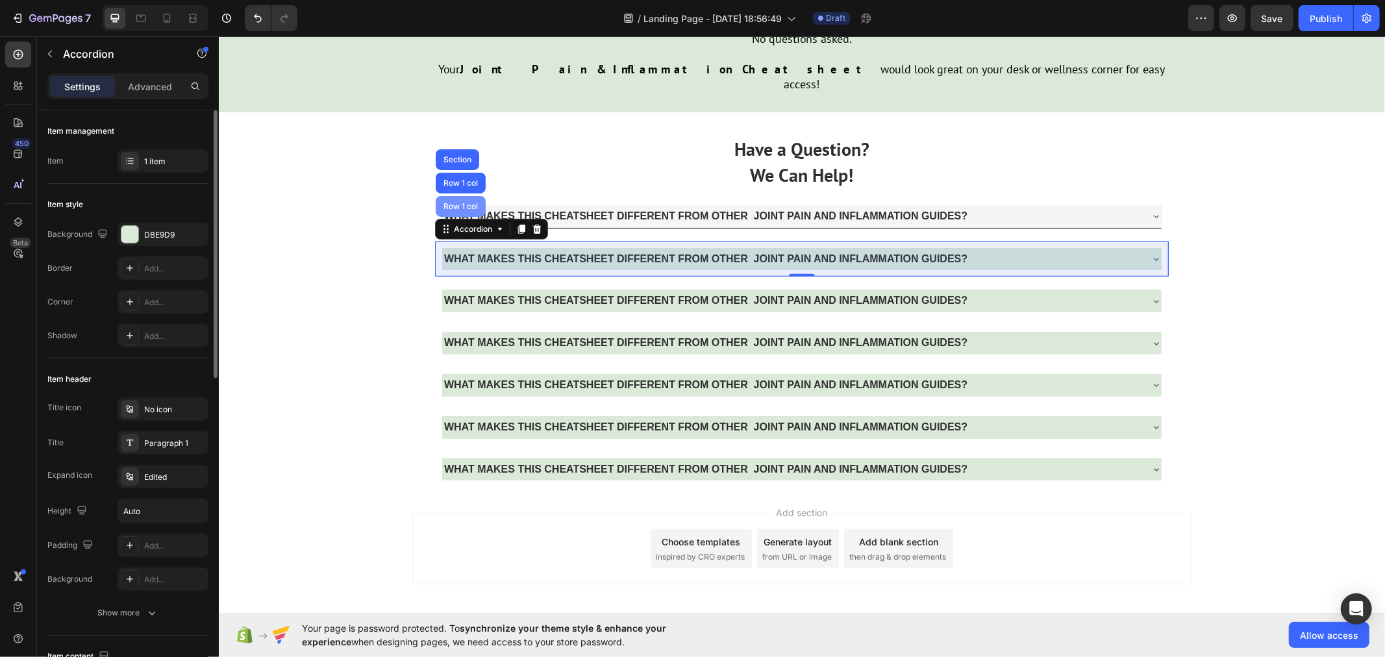
click at [449, 202] on div "Row 1 col" at bounding box center [460, 206] width 40 height 8
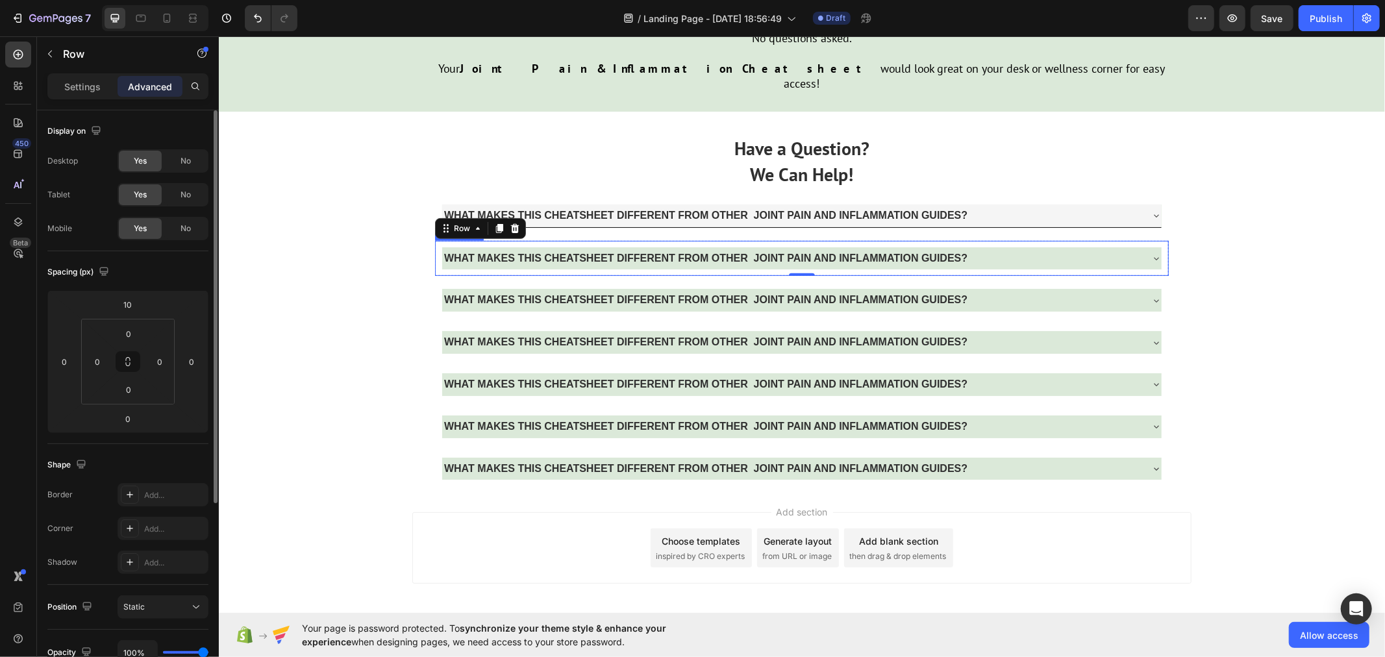
scroll to position [4487, 0]
drag, startPoint x: 84, startPoint y: 97, endPoint x: 87, endPoint y: 85, distance: 12.6
click at [84, 96] on div "Settings Advanced" at bounding box center [127, 86] width 161 height 26
click at [87, 85] on p "Settings" at bounding box center [82, 87] width 36 height 14
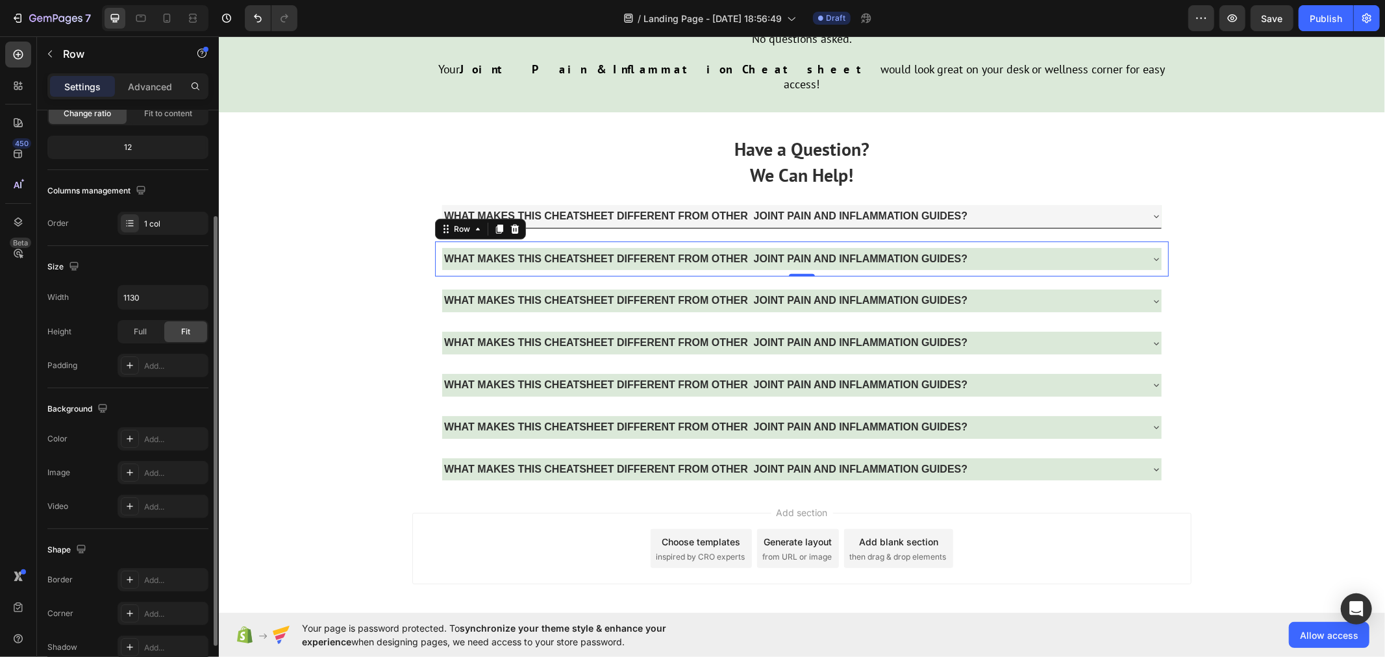
scroll to position [208, 0]
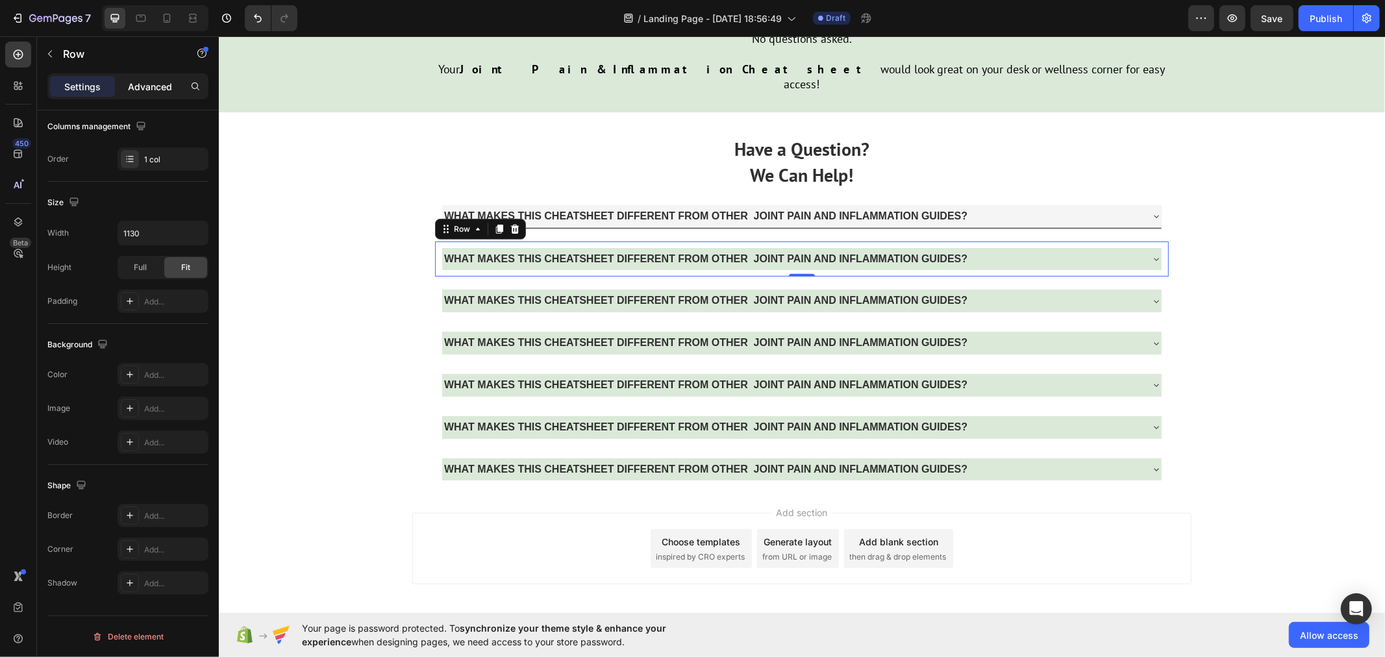
click at [137, 80] on p "Advanced" at bounding box center [150, 87] width 44 height 14
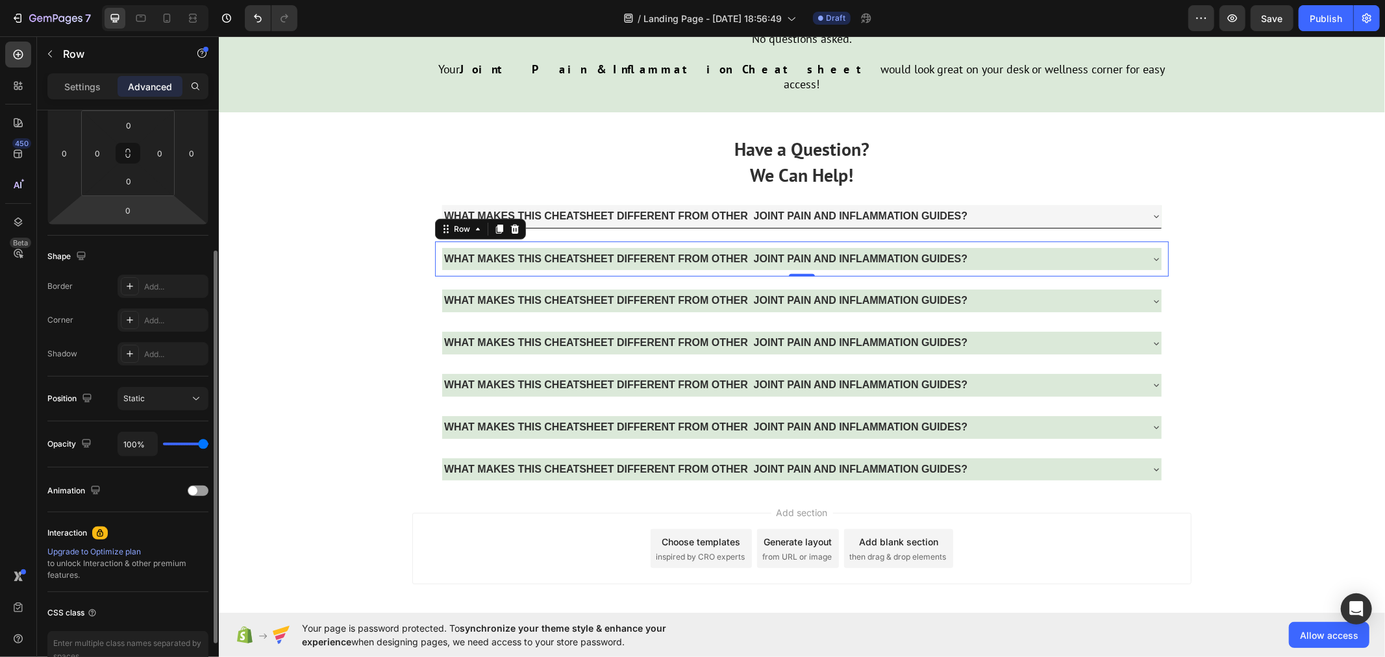
scroll to position [0, 0]
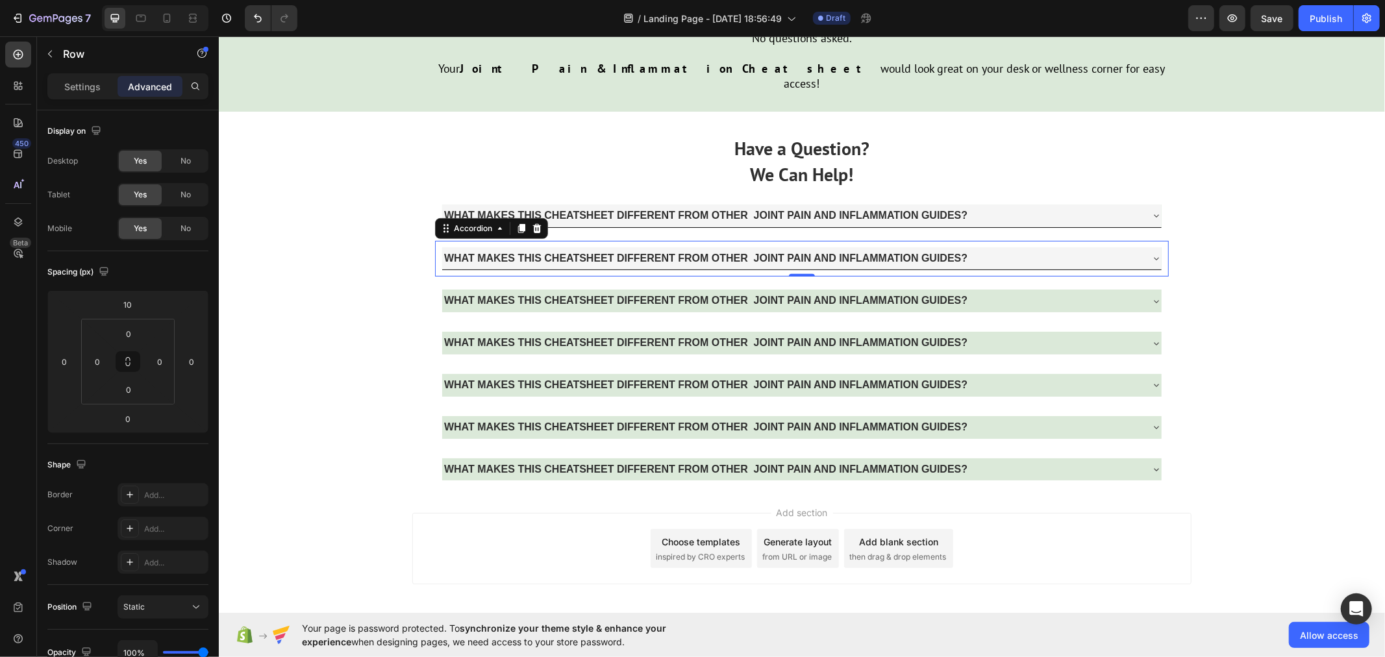
click at [459, 249] on p "WHAT MAKES THIS CHEATSHEET DIFFERENT FROM OTHER JOINT PAIN AND INFLAMMATION GUI…" at bounding box center [704, 258] width 523 height 19
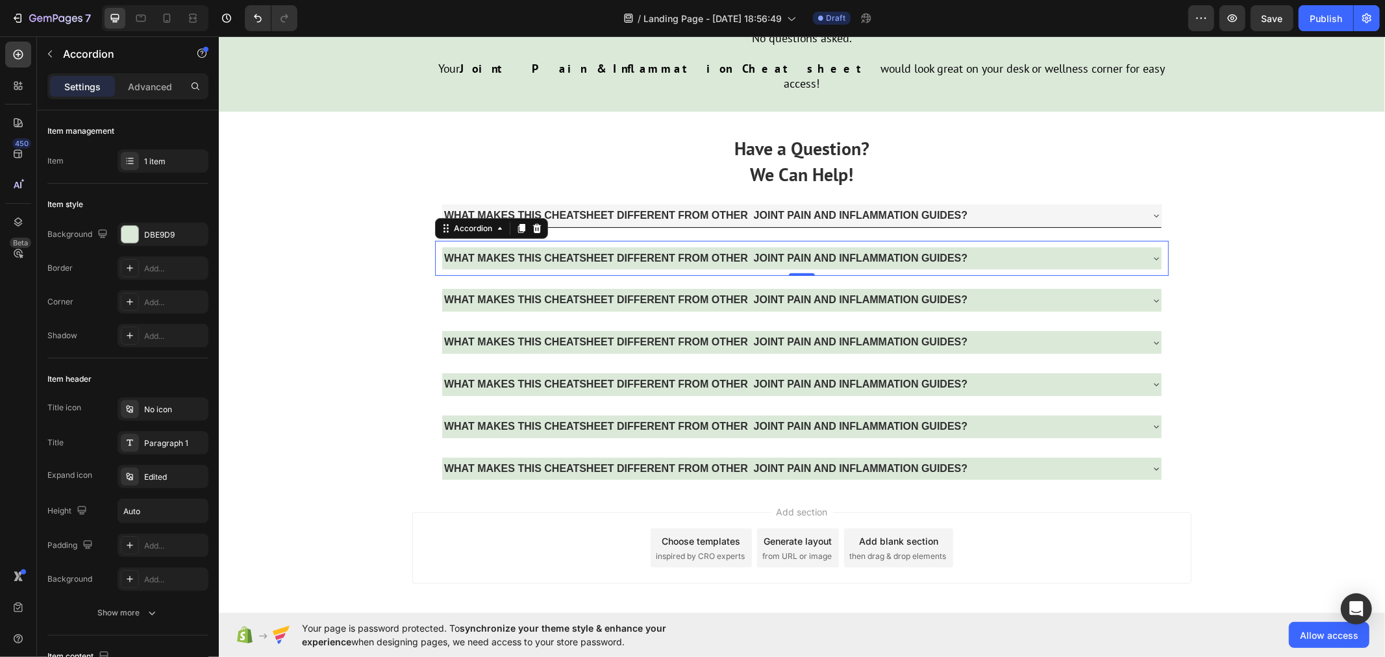
scroll to position [4487, 0]
click at [151, 76] on div "Advanced" at bounding box center [150, 86] width 65 height 21
type input "100%"
type input "100"
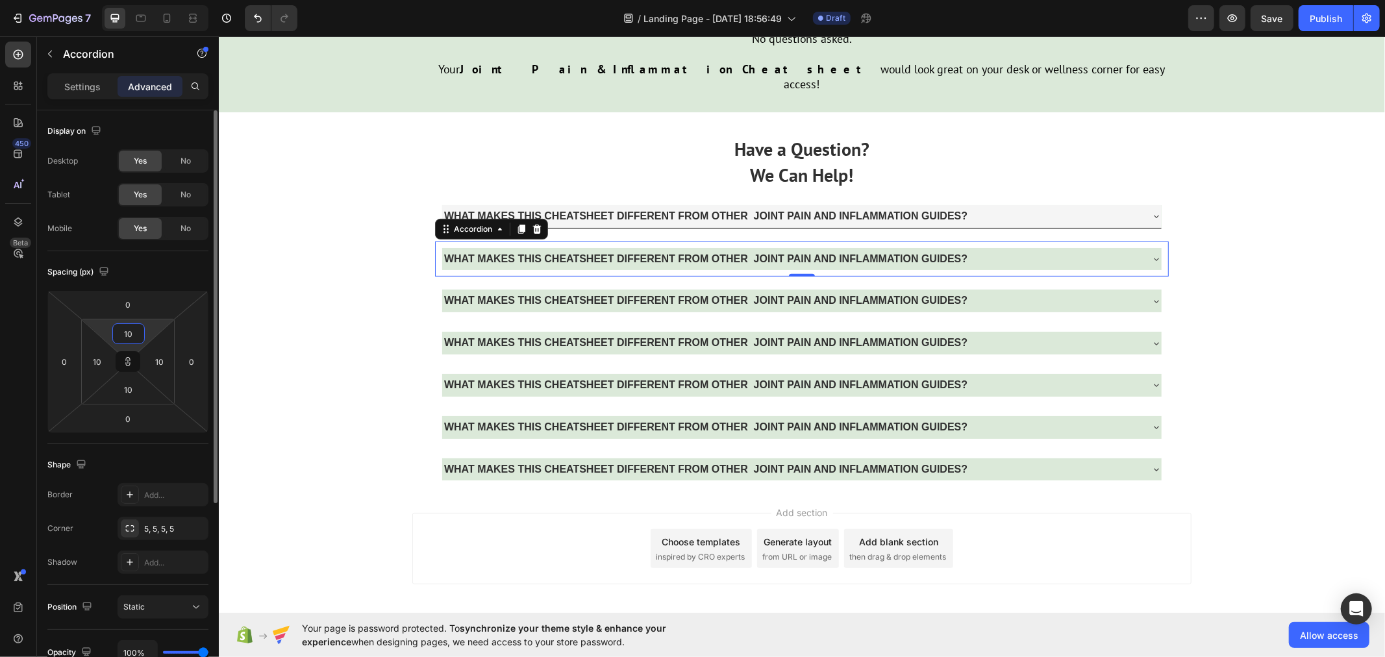
click at [125, 333] on input "10" at bounding box center [129, 333] width 26 height 19
type input "0"
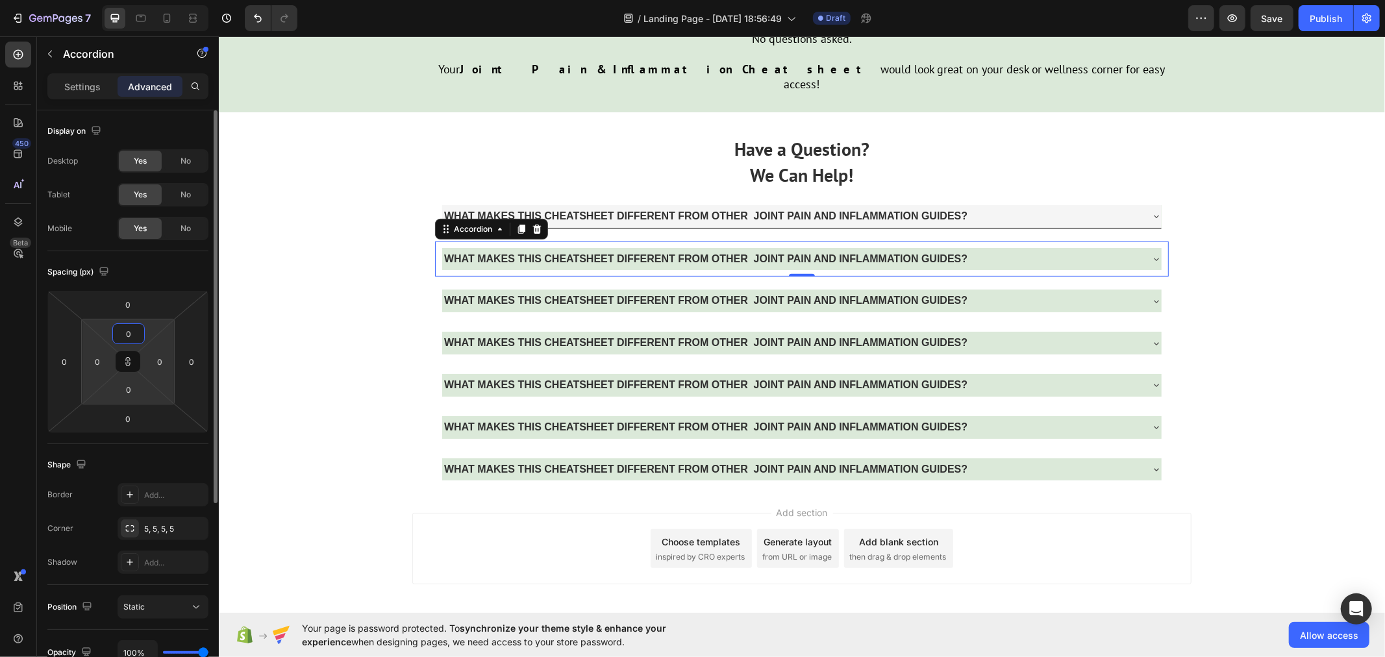
scroll to position [4474, 0]
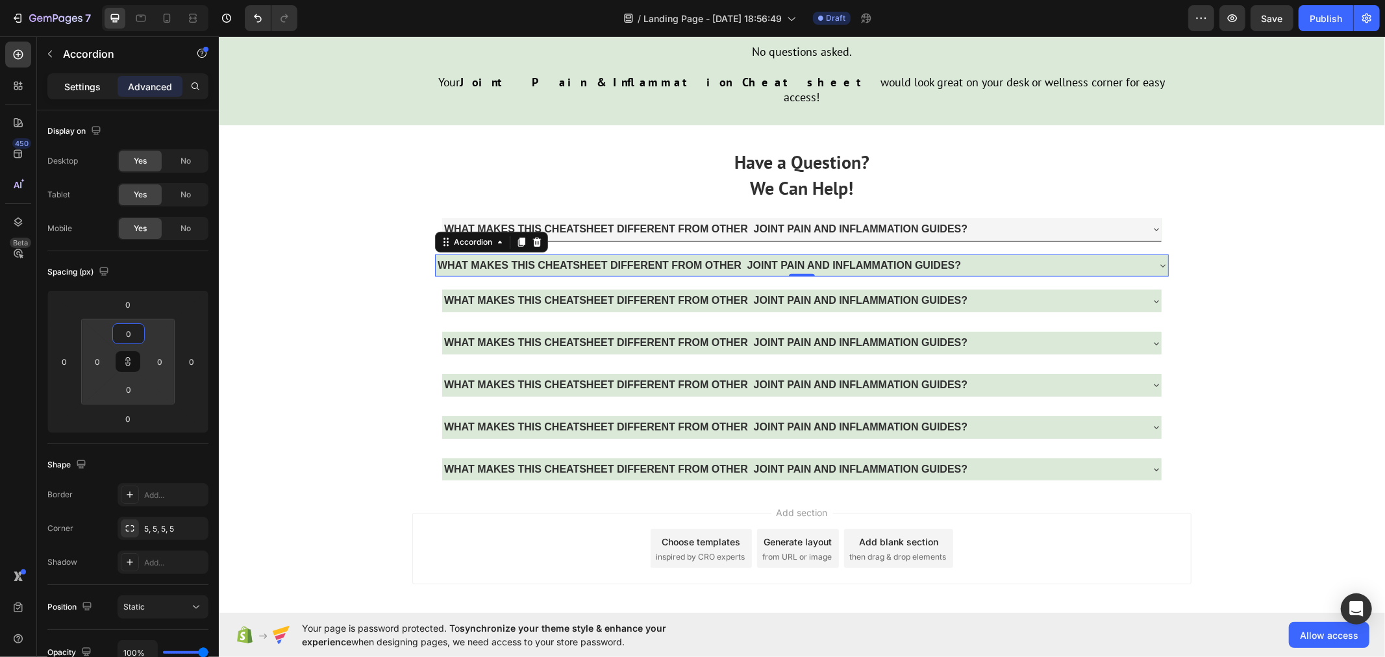
type input "0"
click at [71, 78] on div "Settings" at bounding box center [82, 86] width 65 height 21
type input "0"
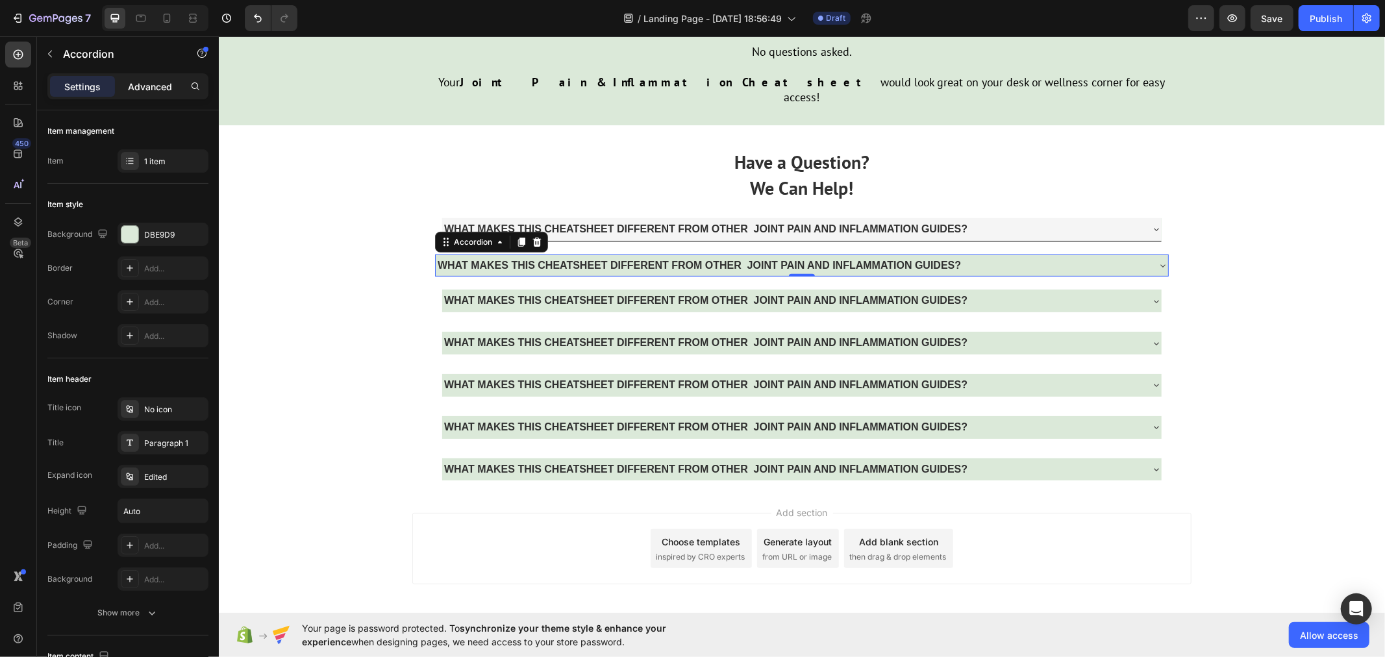
click at [150, 81] on p "Advanced" at bounding box center [150, 87] width 44 height 14
type input "100%"
type input "100"
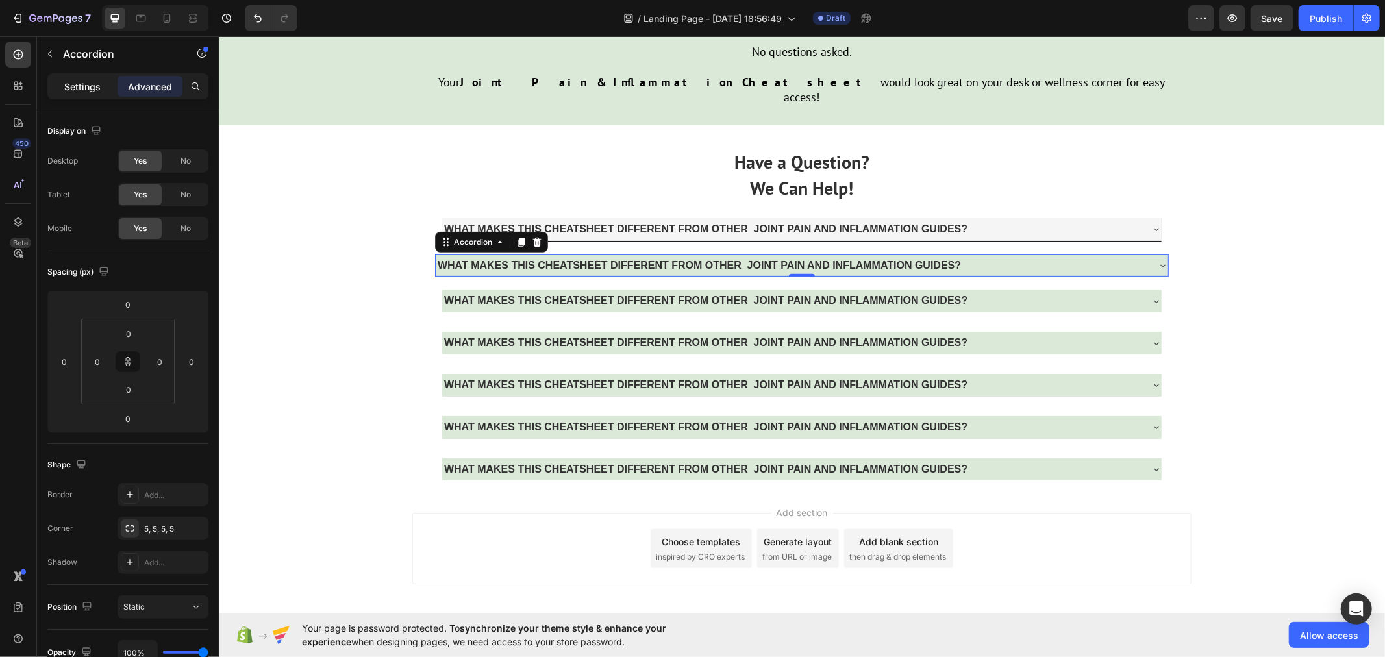
click at [78, 84] on p "Settings" at bounding box center [82, 87] width 36 height 14
type input "0"
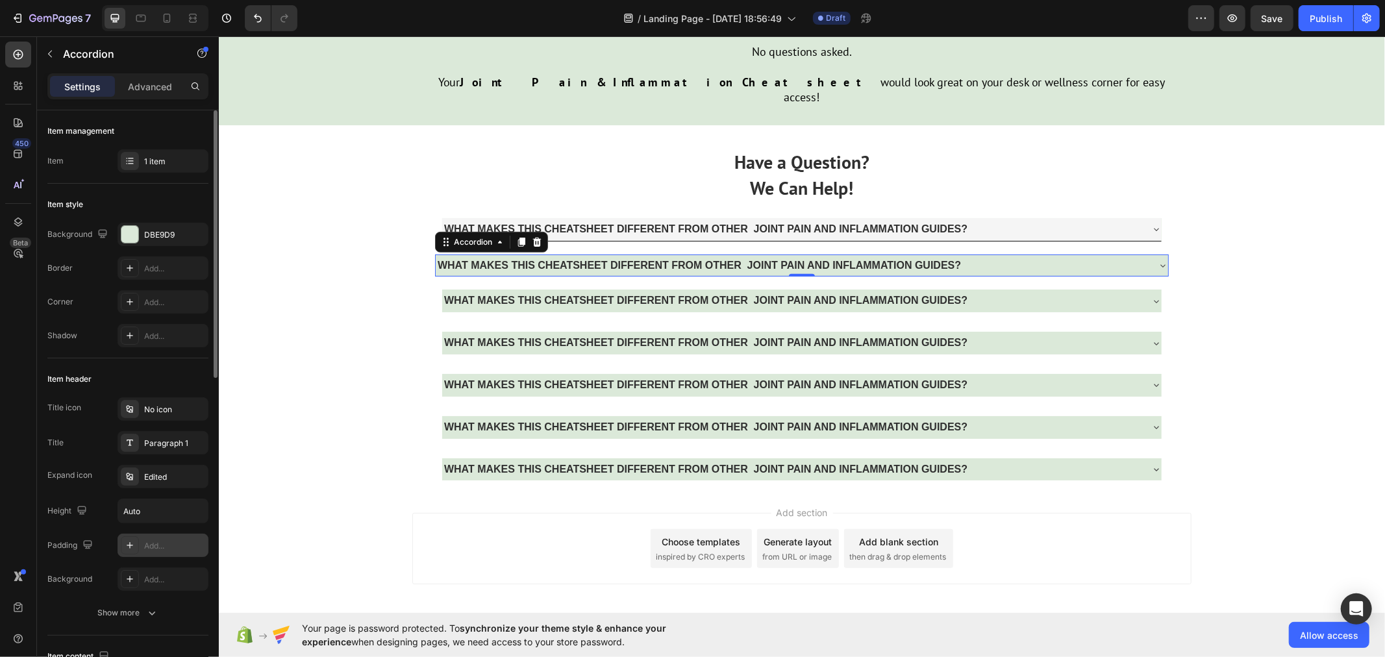
click at [145, 536] on div "Add..." at bounding box center [163, 545] width 91 height 23
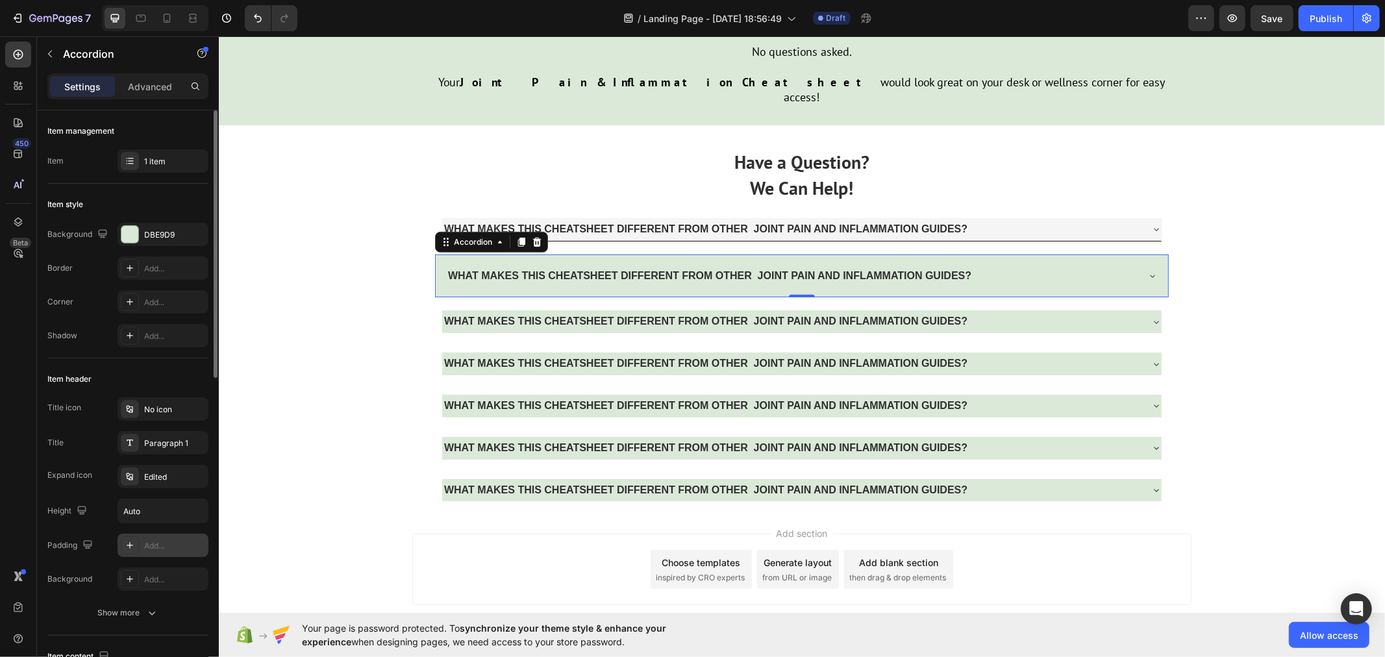
scroll to position [4488, 0]
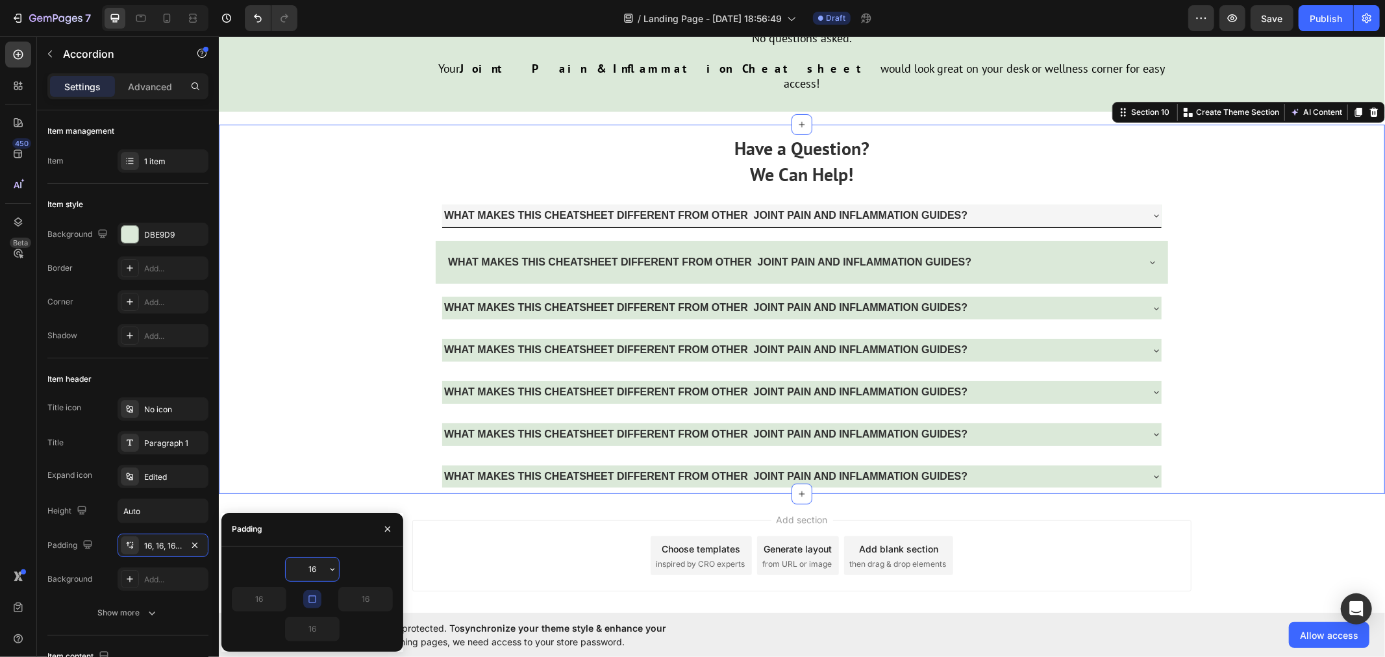
click at [289, 414] on div "Have a Question? We Can Help! Text Block WHAT MAKES THIS CHEATSHEET DIFFERENT F…" at bounding box center [801, 308] width 1166 height 369
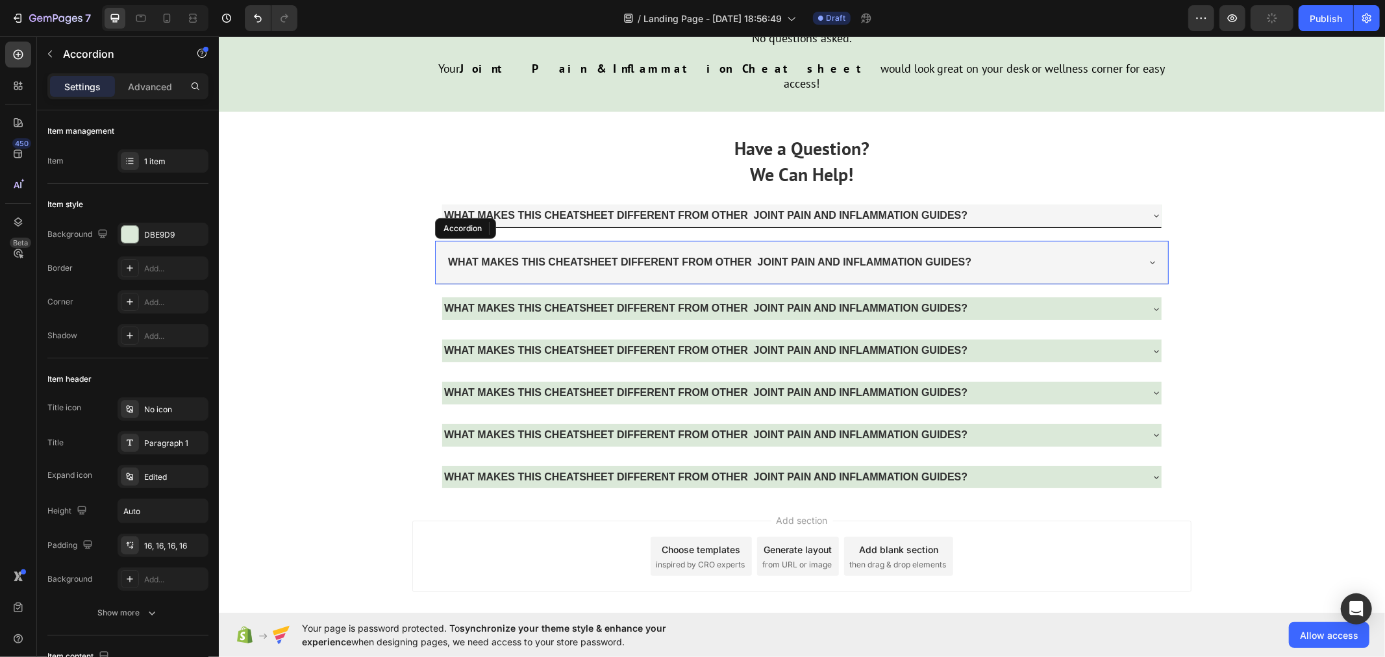
click at [440, 240] on div "WHAT MAKES THIS CHEATSHEET DIFFERENT FROM OTHER JOINT PAIN AND INFLAMMATION GUI…" at bounding box center [801, 262] width 732 height 44
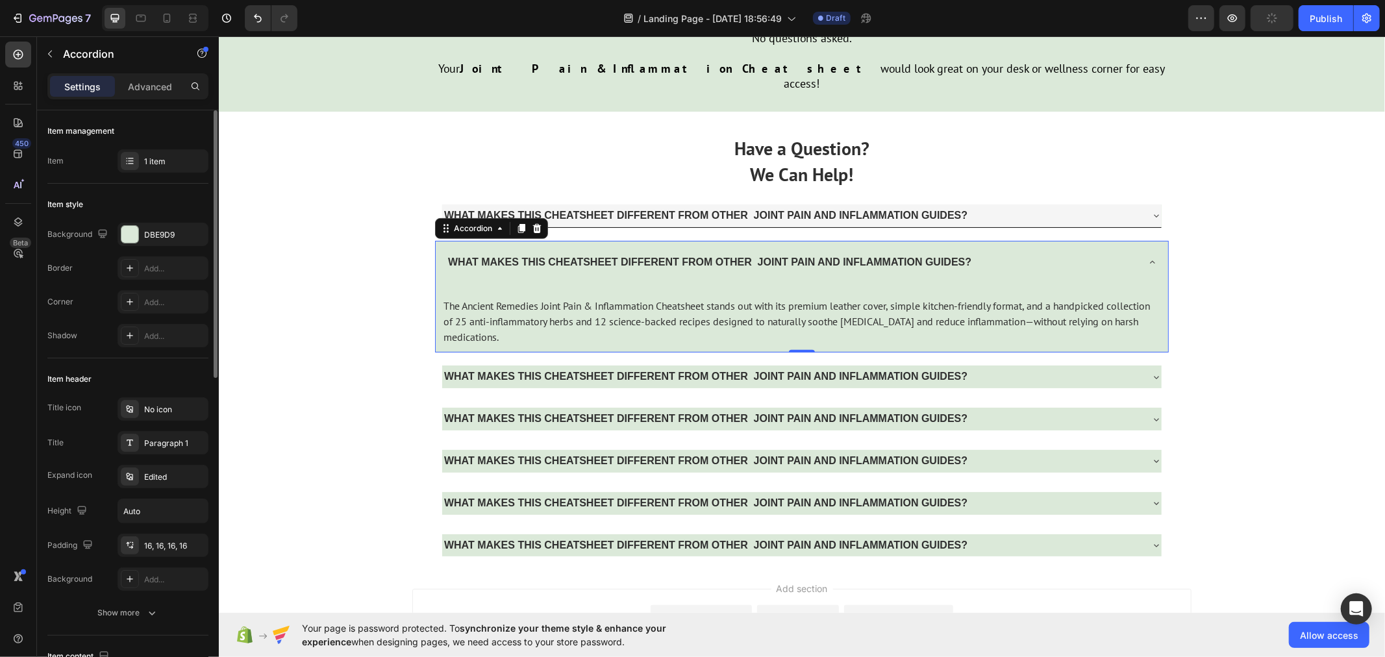
scroll to position [144, 0]
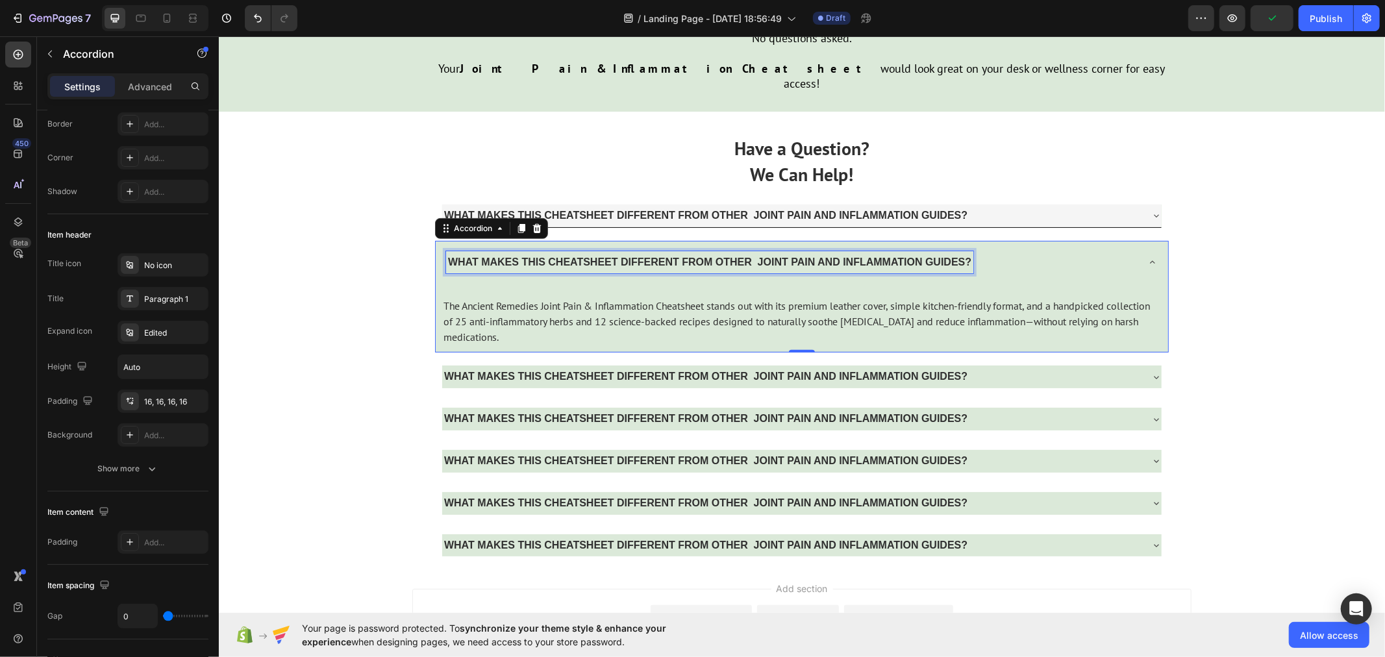
click at [477, 256] on strong "WHAT MAKES THIS CHEATSHEET DIFFERENT FROM OTHER JOINT PAIN AND INFLAMMATION GUI…" at bounding box center [708, 261] width 523 height 11
click at [497, 240] on div "WHAT MAKES THIS CHEATSHEET DIFFERENT FROM OTHER JOINT PAIN AND INFLAMMATION GUI…" at bounding box center [801, 261] width 732 height 43
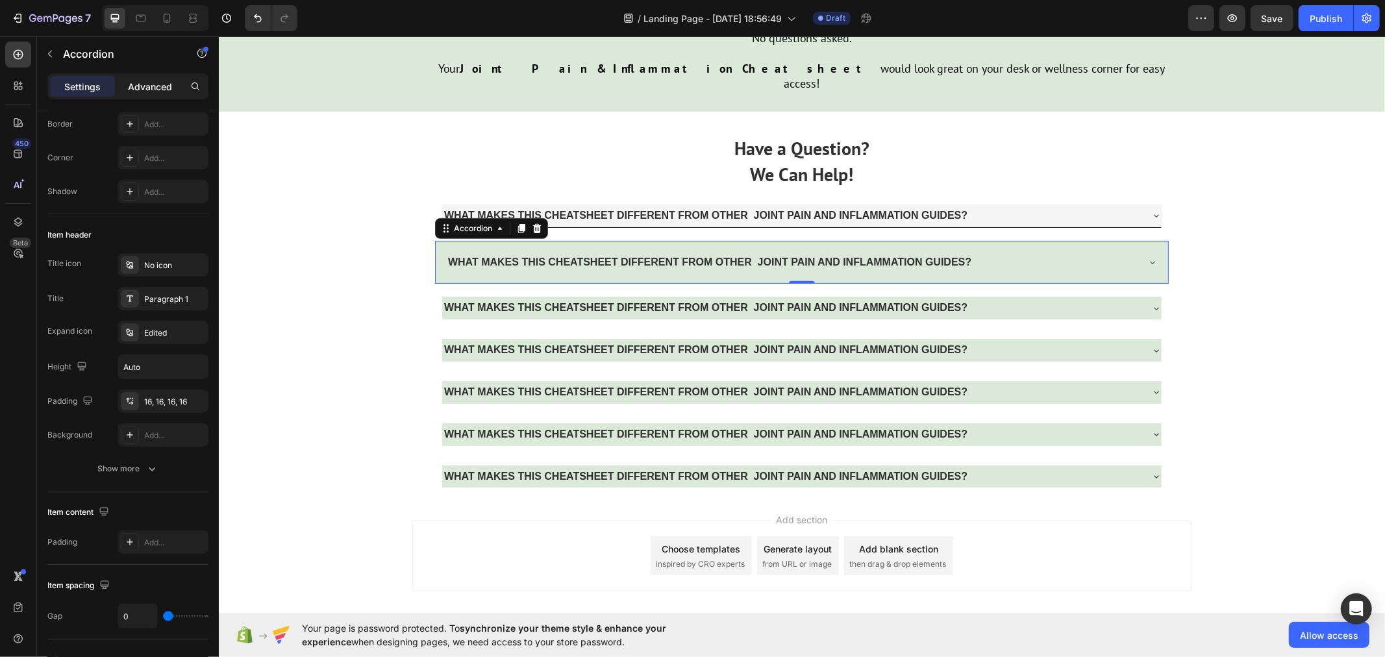
click at [146, 82] on p "Advanced" at bounding box center [150, 87] width 44 height 14
type input "100%"
type input "100"
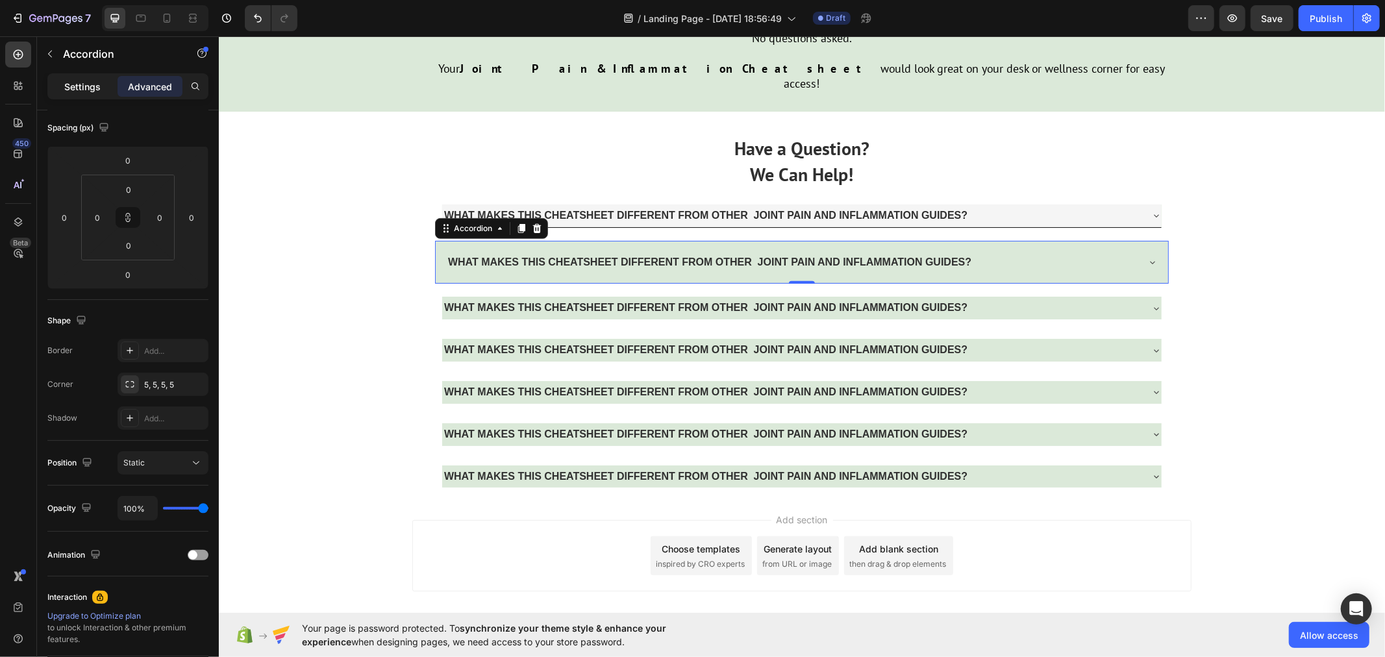
click at [92, 82] on p "Settings" at bounding box center [82, 87] width 36 height 14
type input "0"
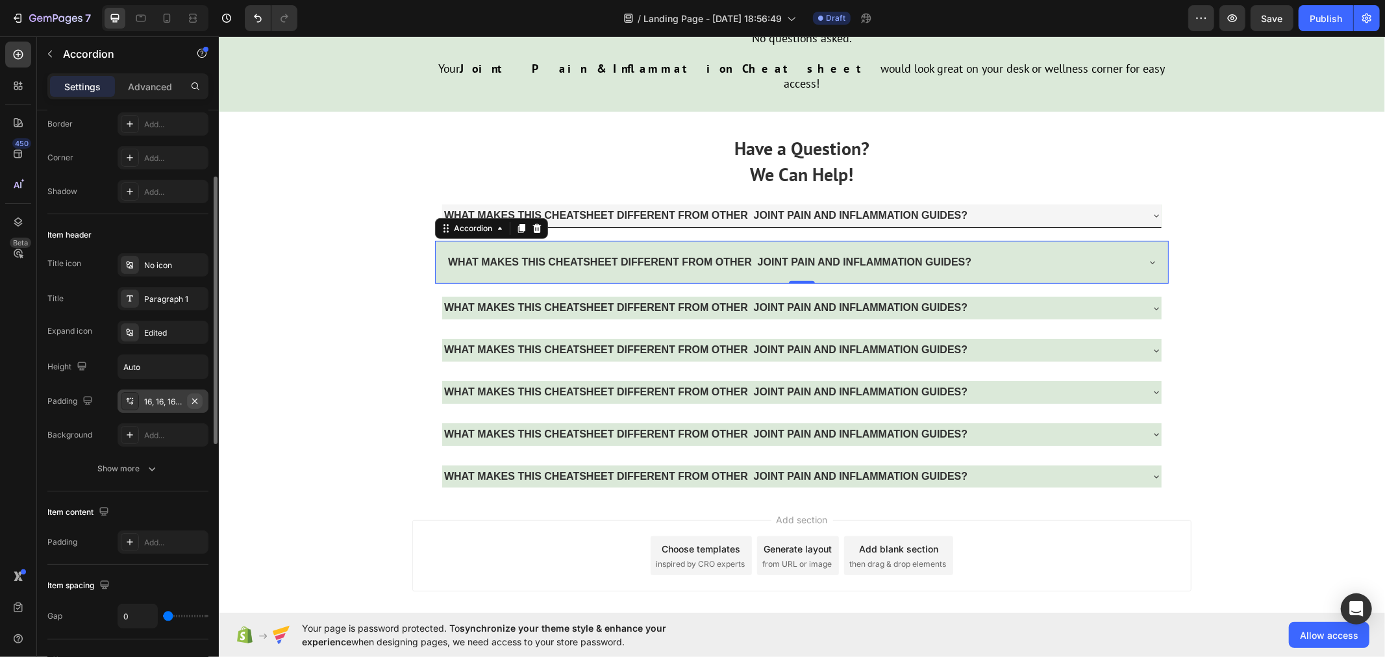
click at [193, 401] on icon "button" at bounding box center [194, 400] width 5 height 5
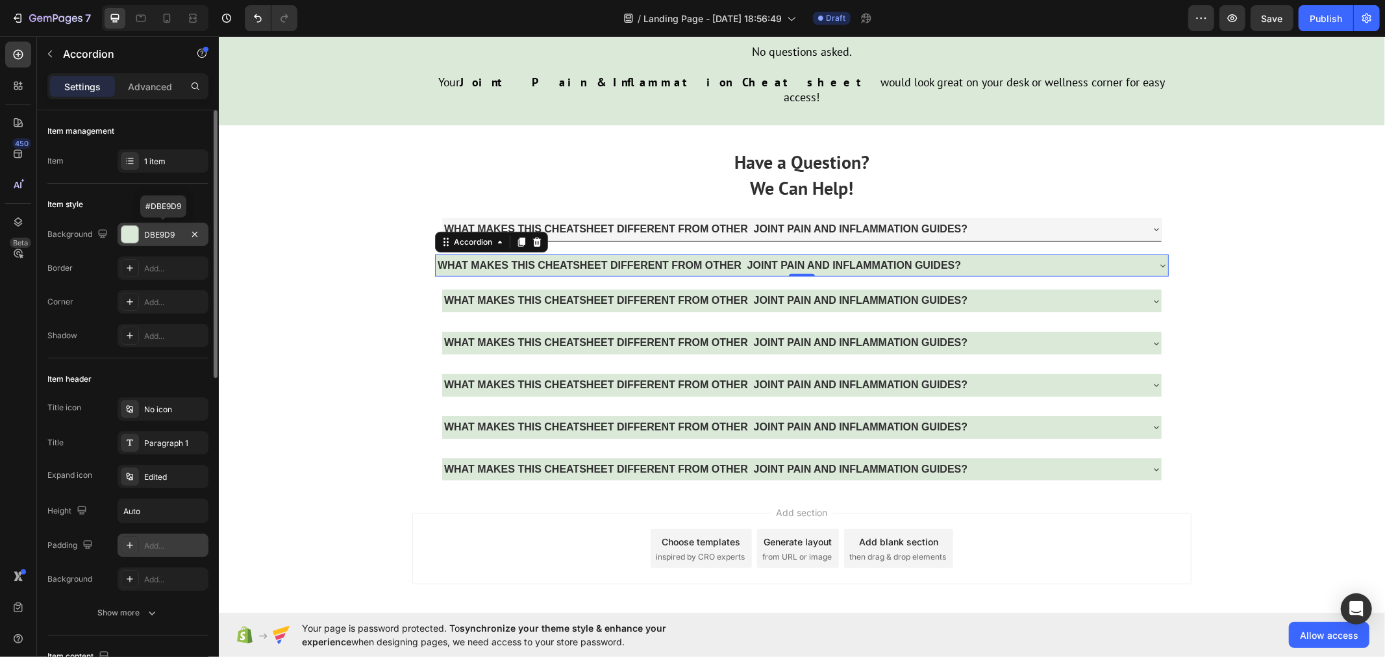
scroll to position [72, 0]
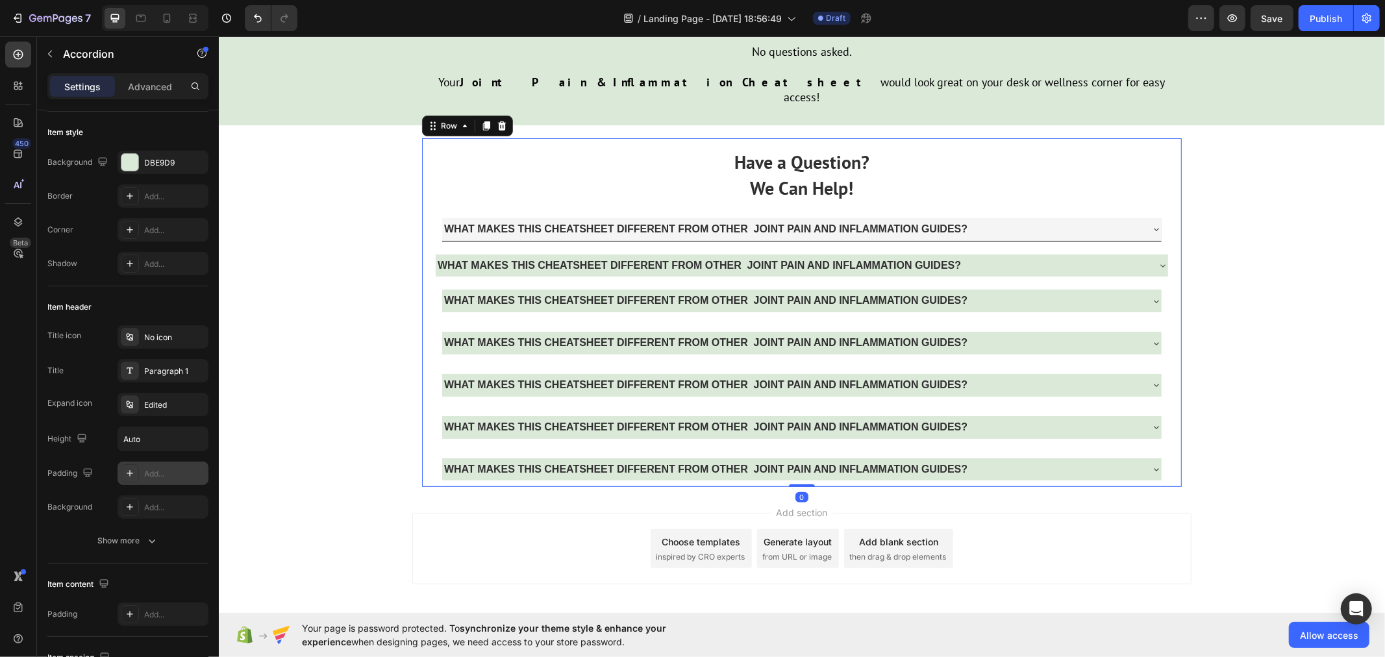
click at [427, 310] on div "Have a Question? We Can Help! Text Block WHAT MAKES THIS CHEATSHEET DIFFERENT F…" at bounding box center [801, 312] width 760 height 349
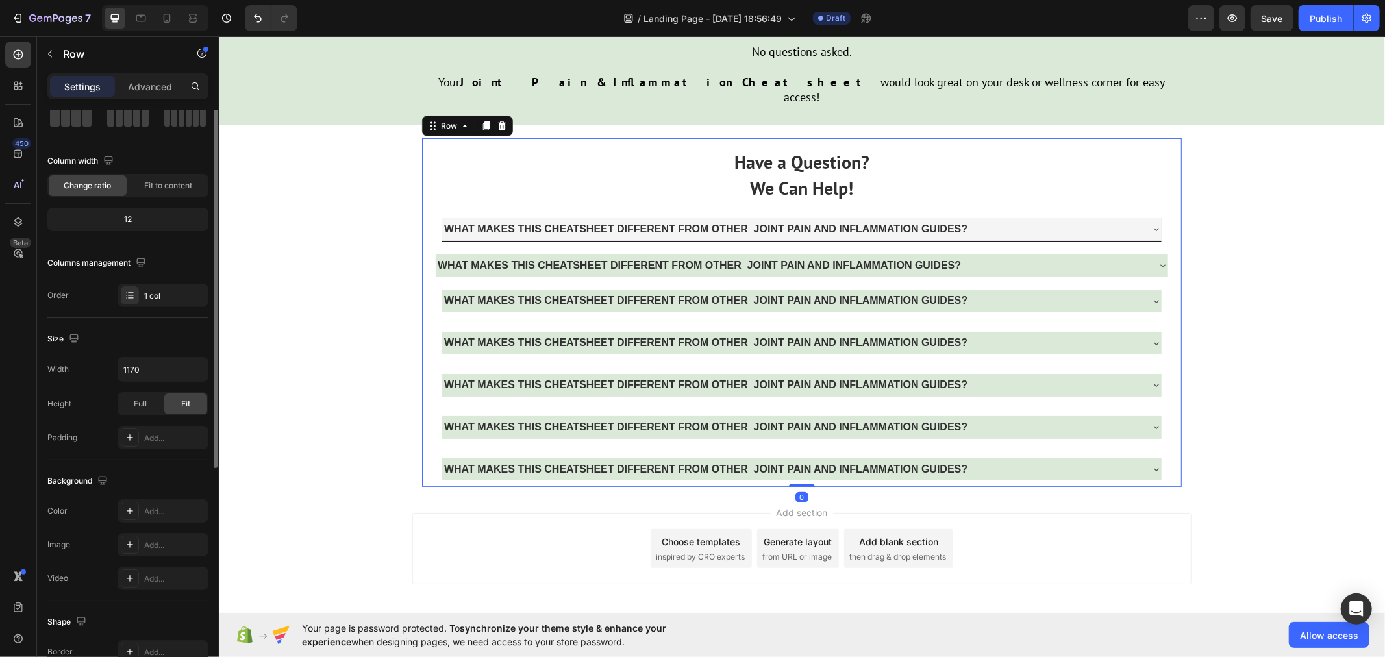
scroll to position [0, 0]
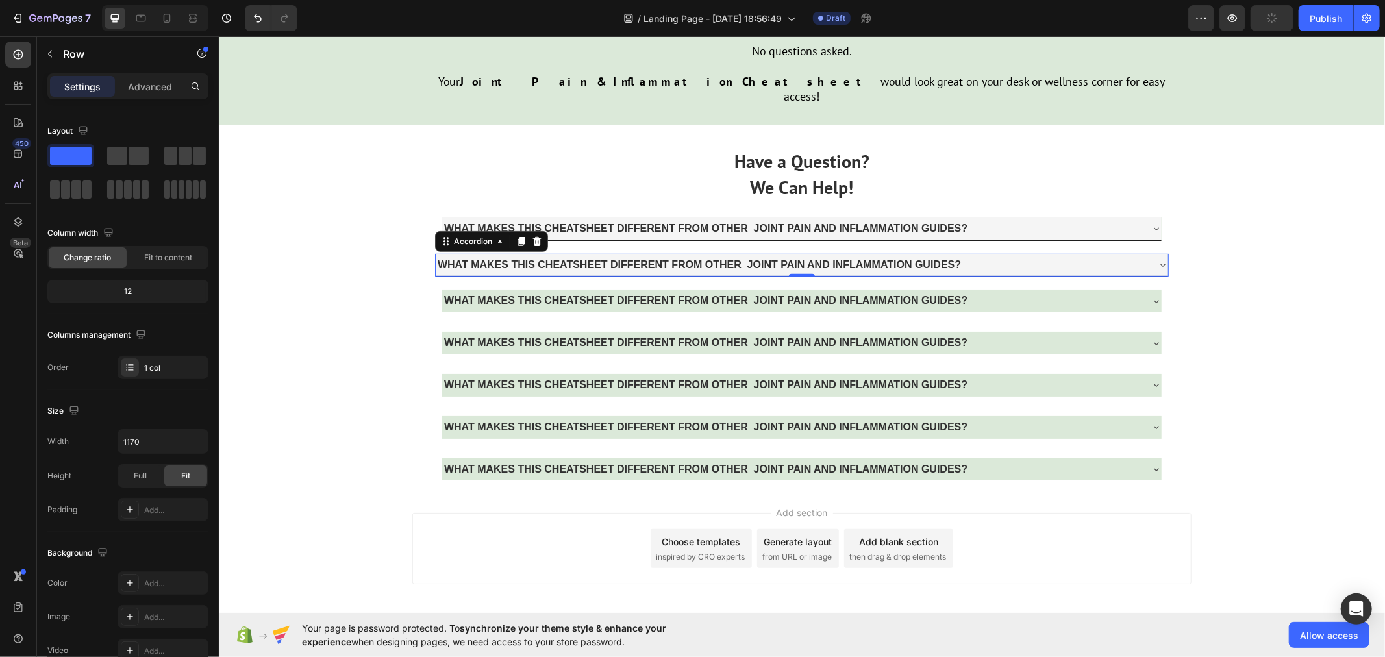
click at [437, 258] on strong "WHAT MAKES THIS CHEATSHEET DIFFERENT FROM OTHER JOINT PAIN AND INFLAMMATION GUI…" at bounding box center [698, 263] width 523 height 11
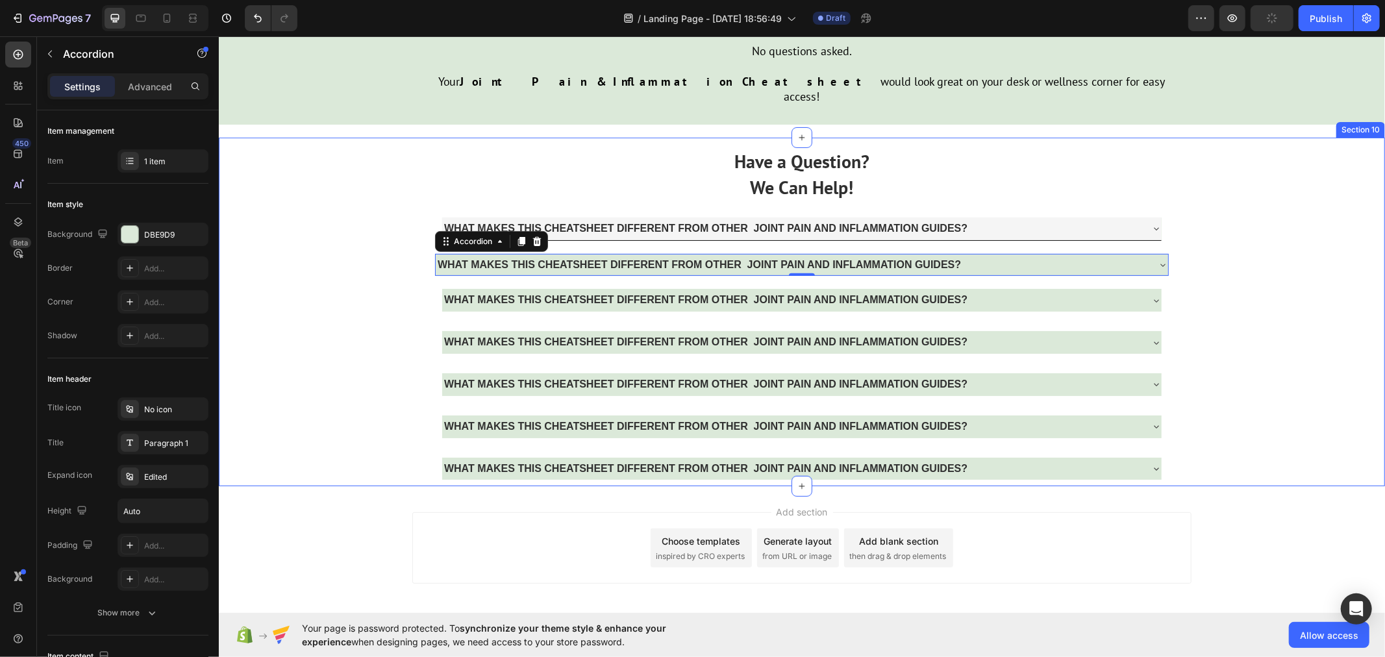
scroll to position [4474, 0]
click at [158, 542] on div "Add..." at bounding box center [174, 546] width 61 height 12
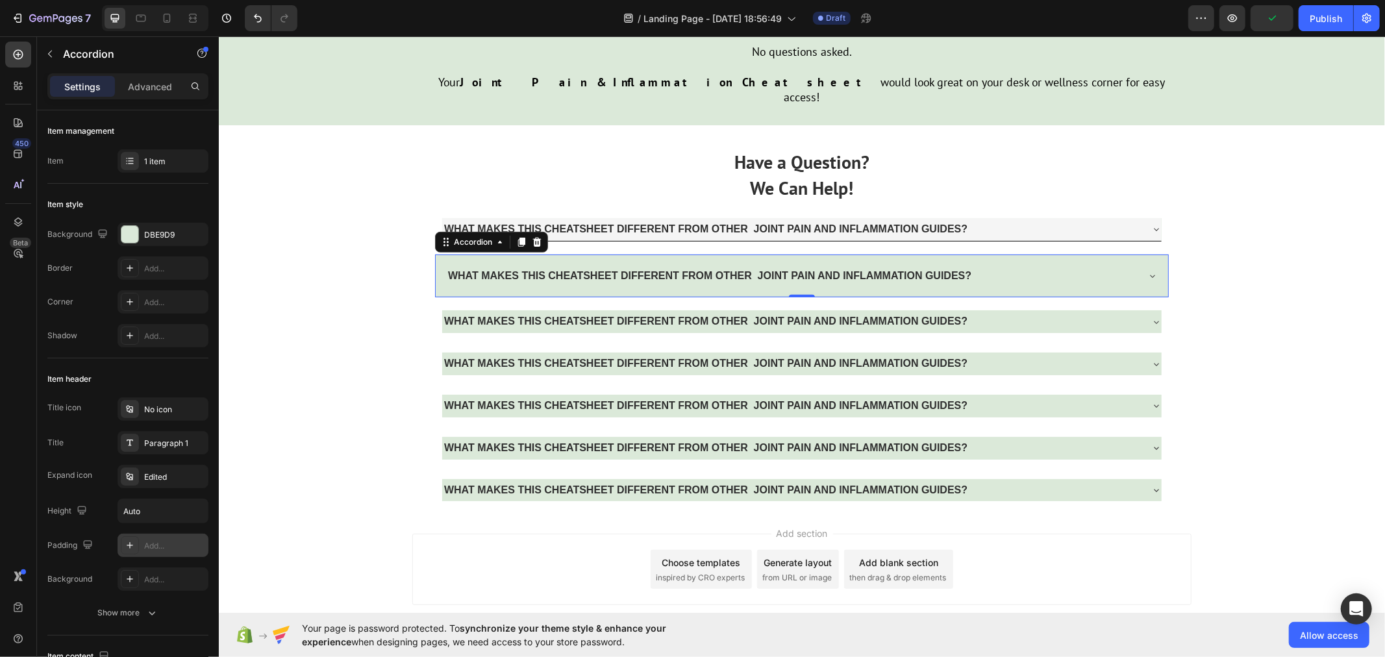
scroll to position [4488, 0]
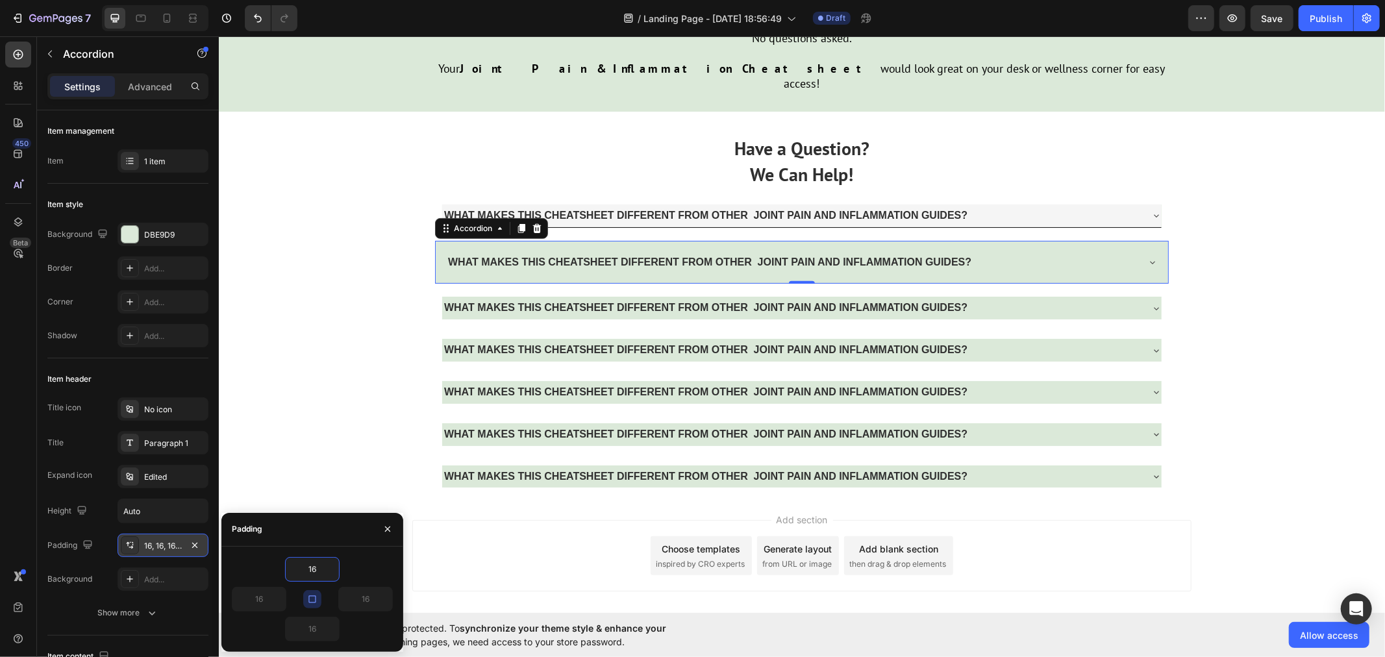
click at [310, 601] on icon "button" at bounding box center [312, 599] width 10 height 10
click at [316, 568] on input "16" at bounding box center [312, 569] width 53 height 23
click at [314, 561] on input "16" at bounding box center [312, 569] width 53 height 23
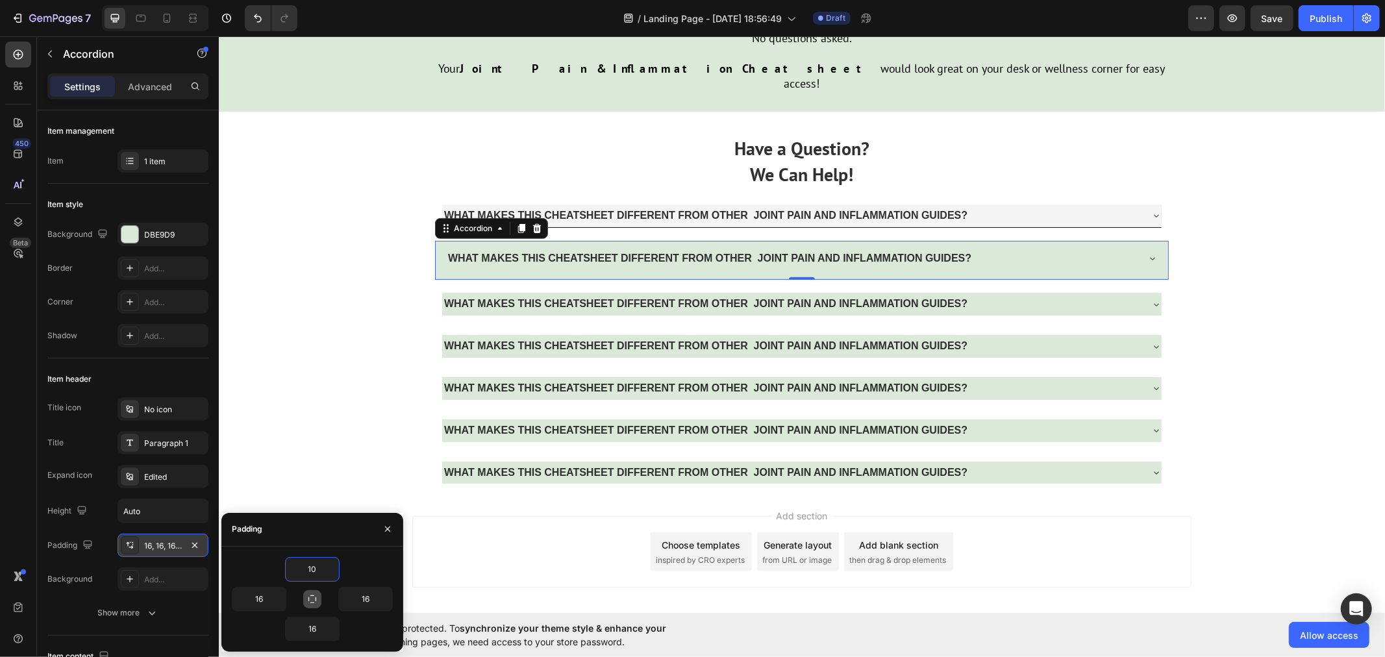
type input "10"
click at [308, 596] on icon "button" at bounding box center [312, 599] width 10 height 10
type input "10"
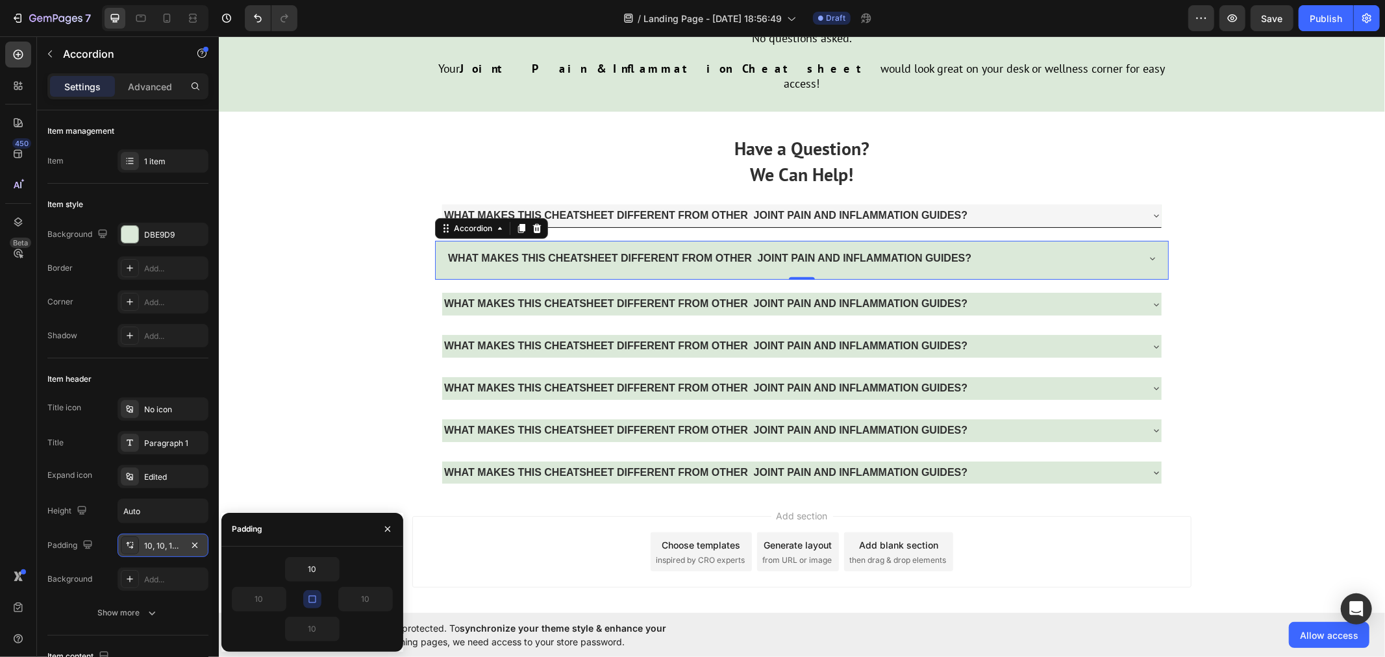
scroll to position [4487, 0]
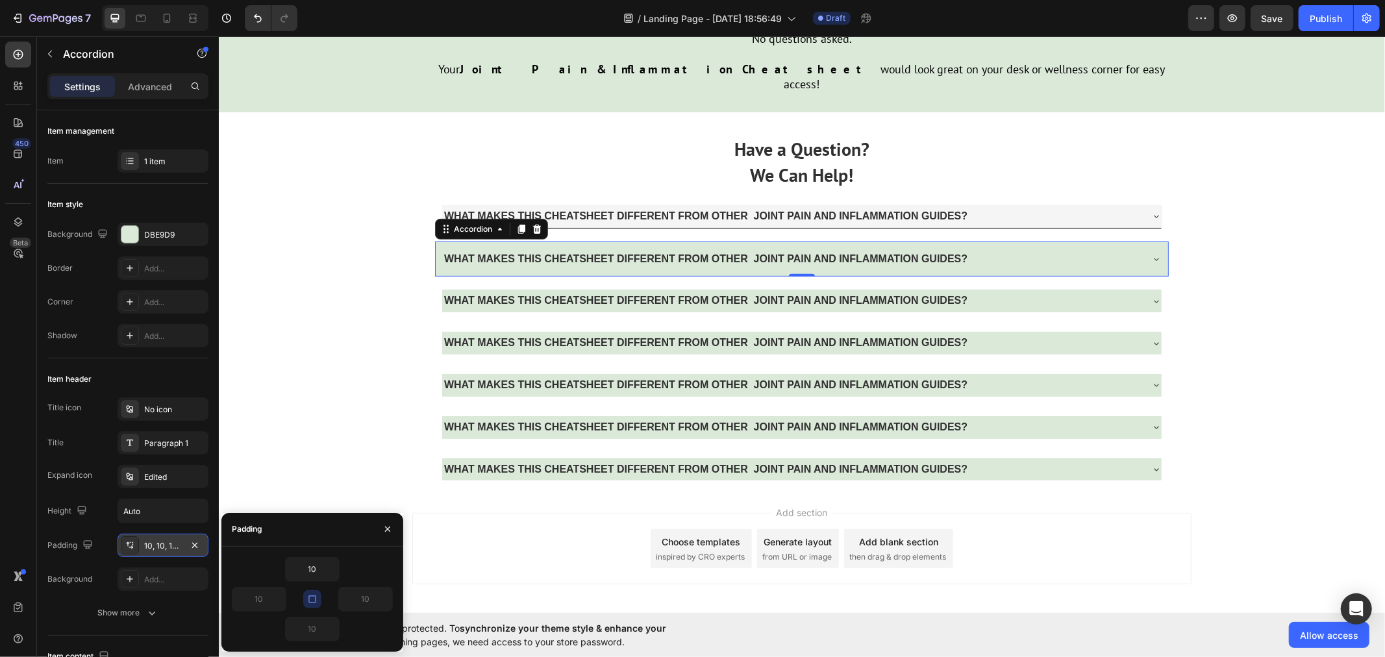
click at [312, 594] on icon "button" at bounding box center [312, 599] width 10 height 10
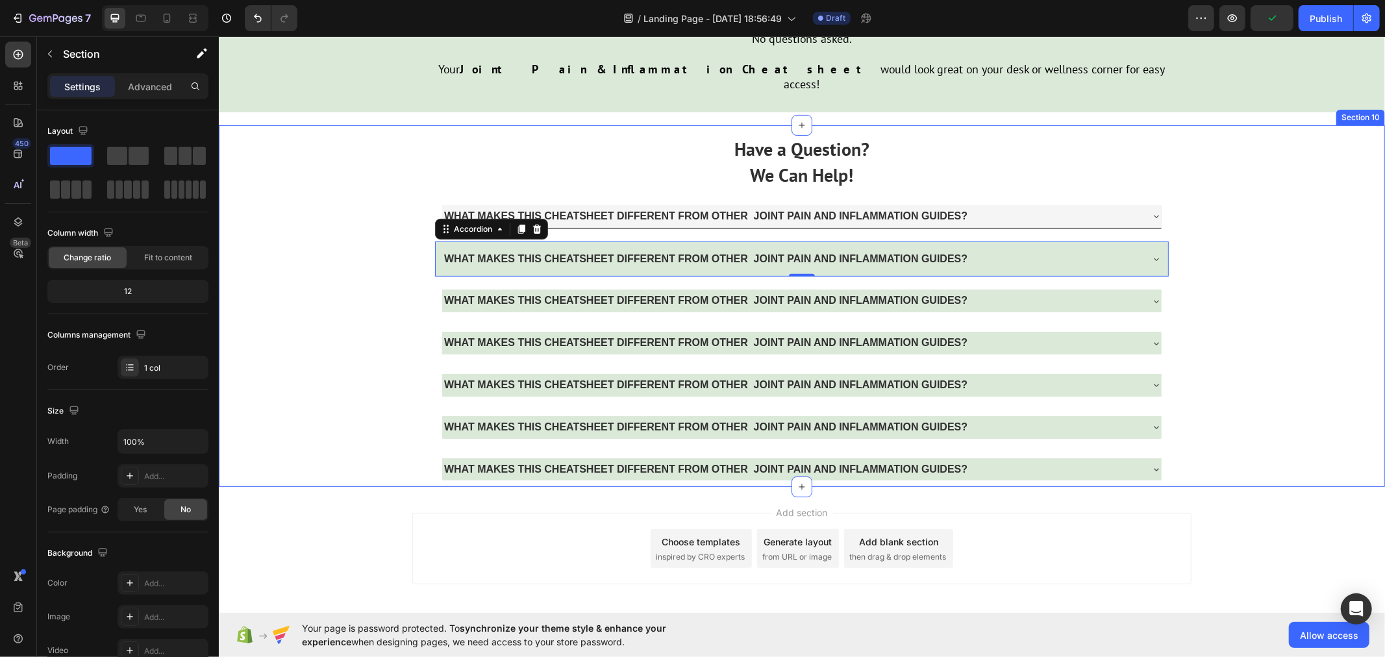
click at [335, 343] on div "Have a Question? We Can Help! Text Block WHAT MAKES THIS CHEATSHEET DIFFERENT F…" at bounding box center [801, 306] width 1166 height 362
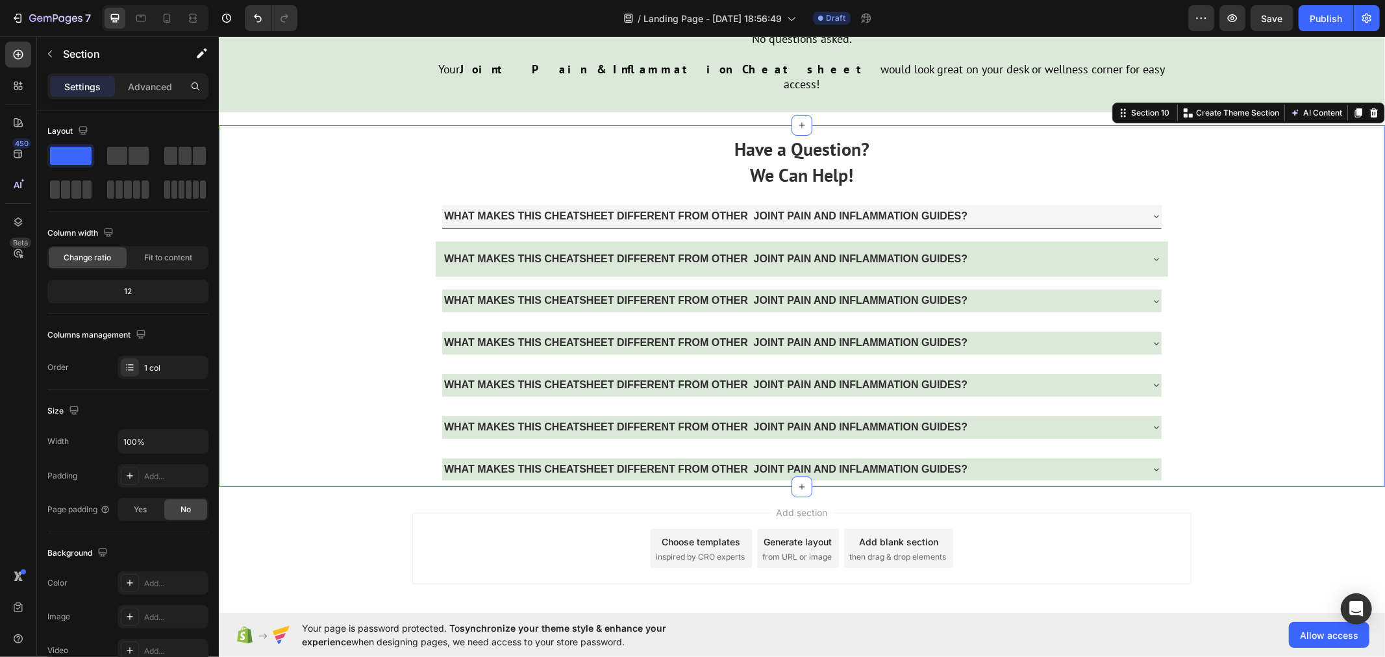
scroll to position [4488, 0]
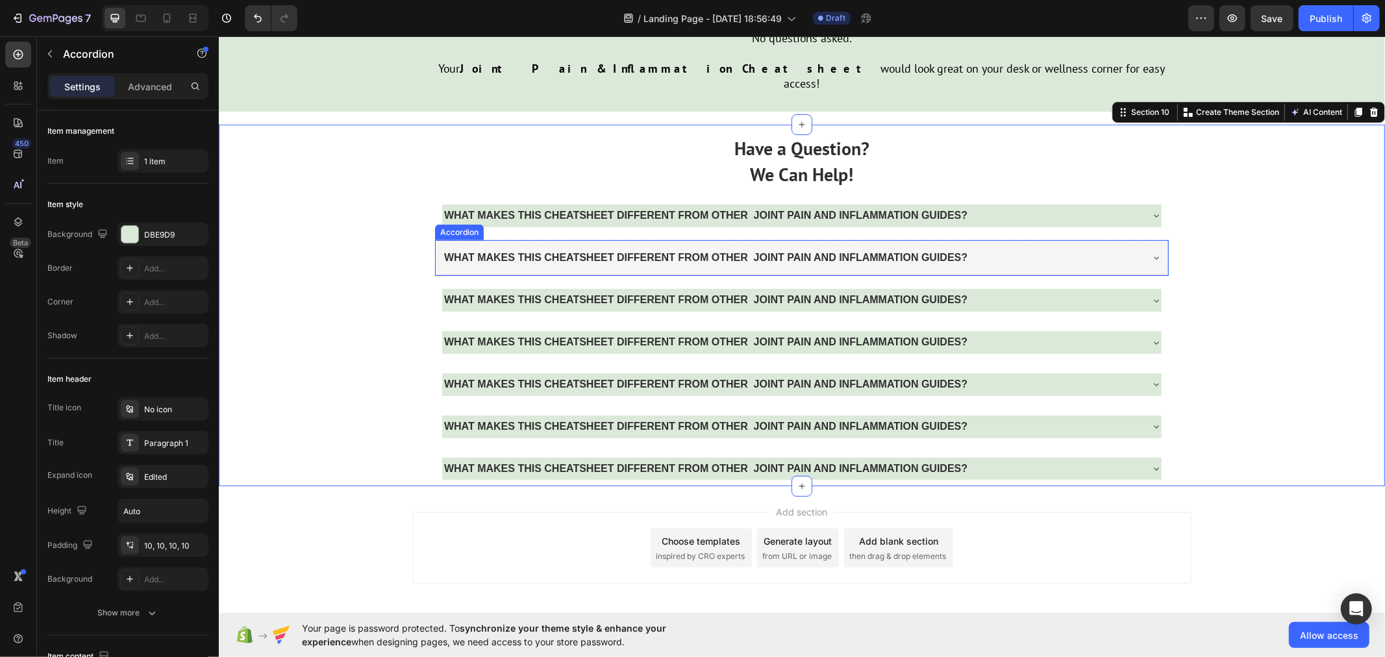
click at [443, 248] on p "WHAT MAKES THIS CHEATSHEET DIFFERENT FROM OTHER JOINT PAIN AND INFLAMMATION GUI…" at bounding box center [704, 257] width 523 height 19
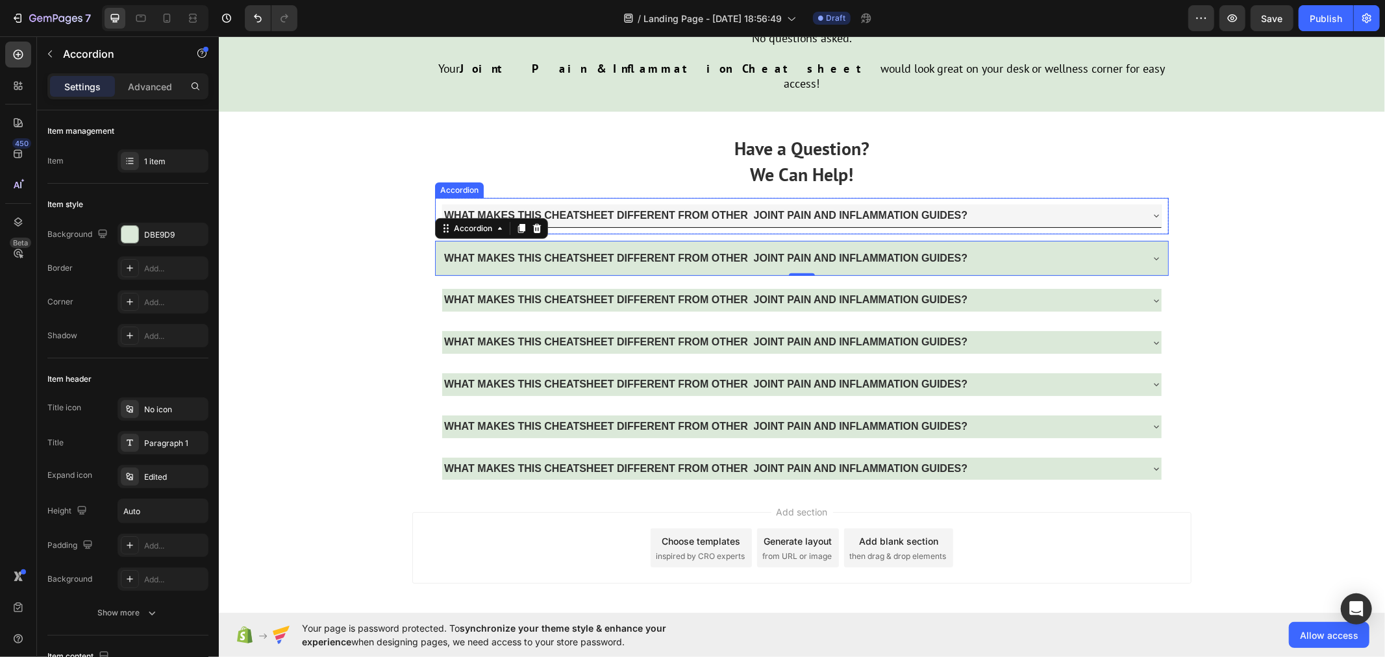
click at [563, 209] on strong "WHAT MAKES THIS CHEATSHEET DIFFERENT FROM OTHER JOINT PAIN AND INFLAMMATION GUI…" at bounding box center [704, 214] width 523 height 11
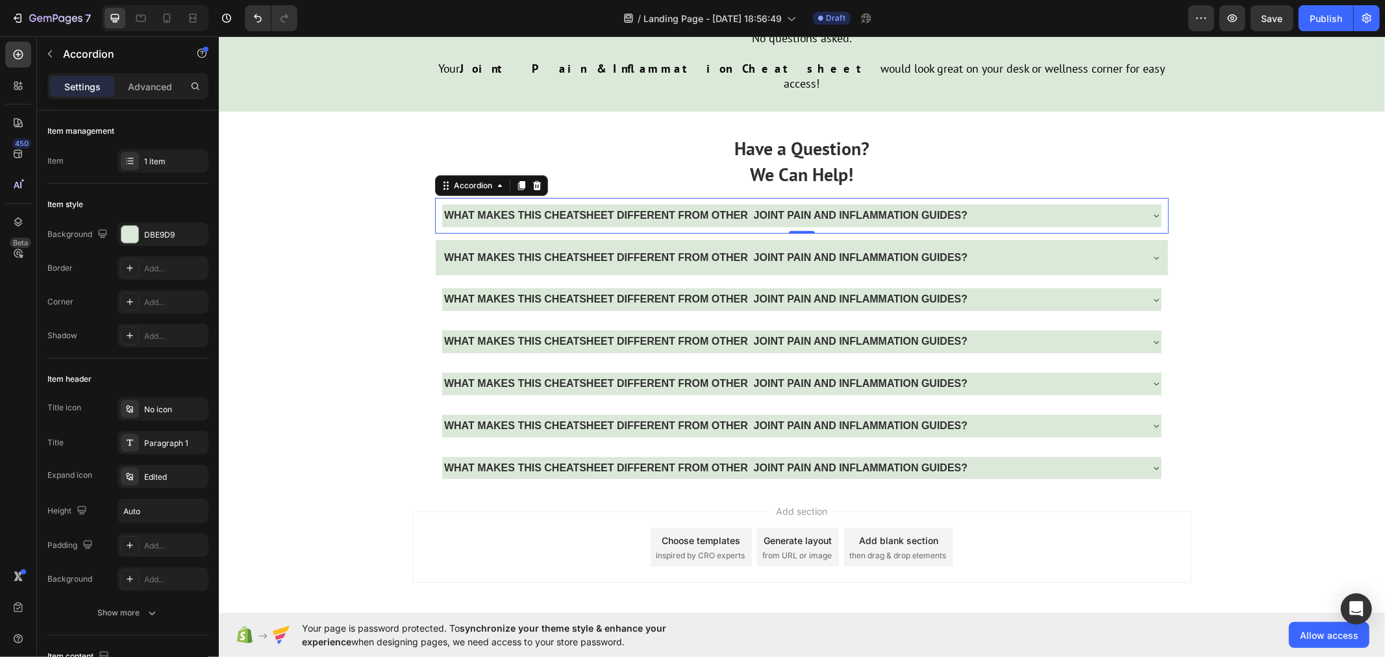
scroll to position [4487, 0]
click at [164, 543] on div "Add..." at bounding box center [174, 546] width 61 height 12
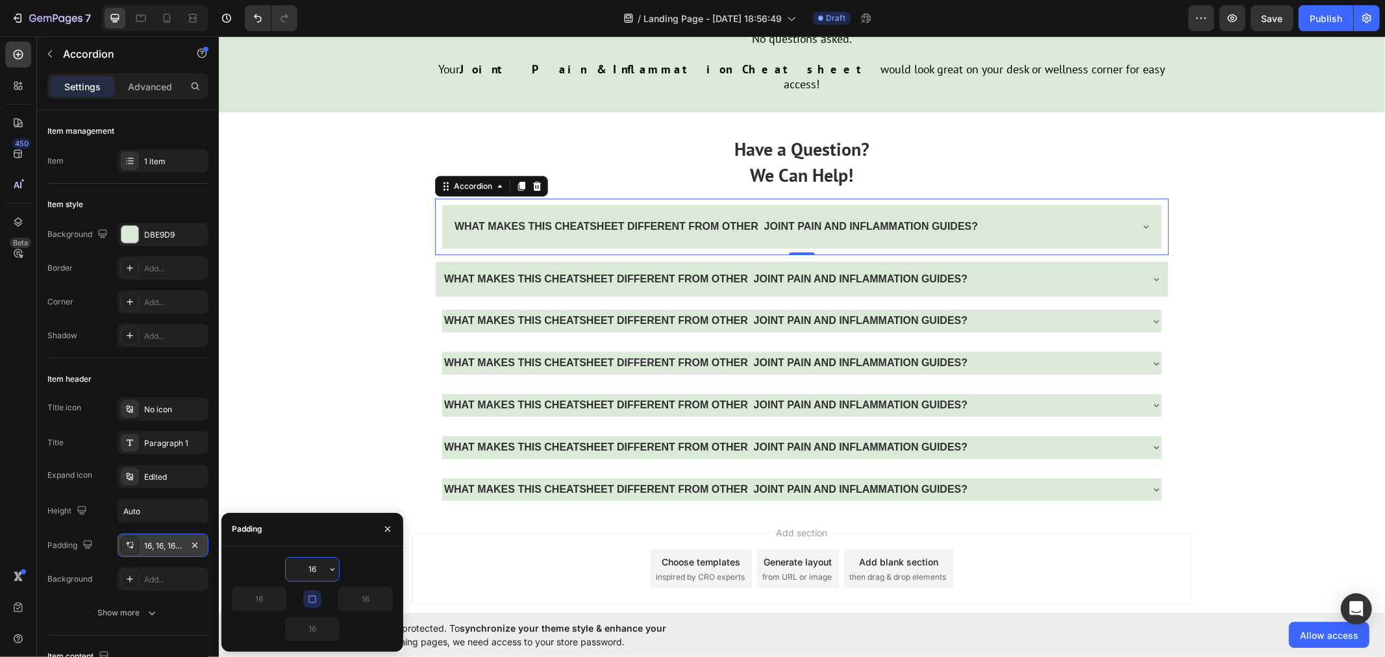
scroll to position [4488, 0]
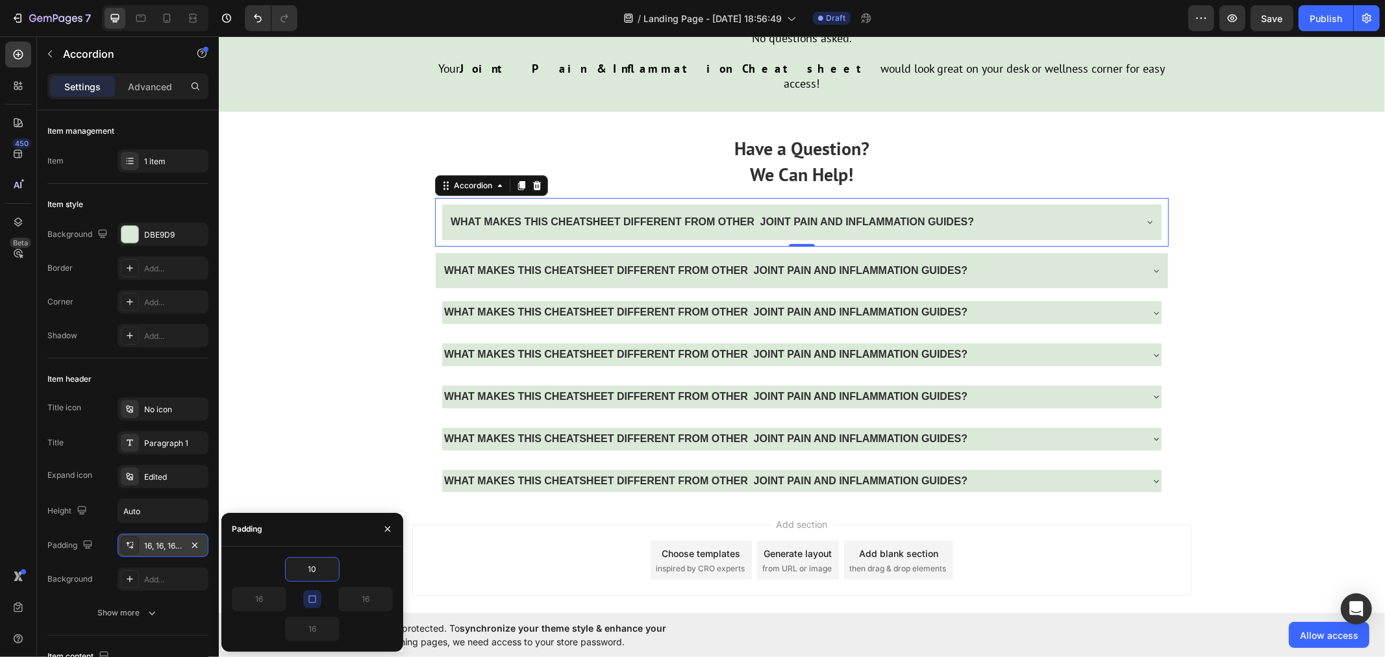
type input "10"
click at [306, 599] on button "button" at bounding box center [312, 599] width 18 height 18
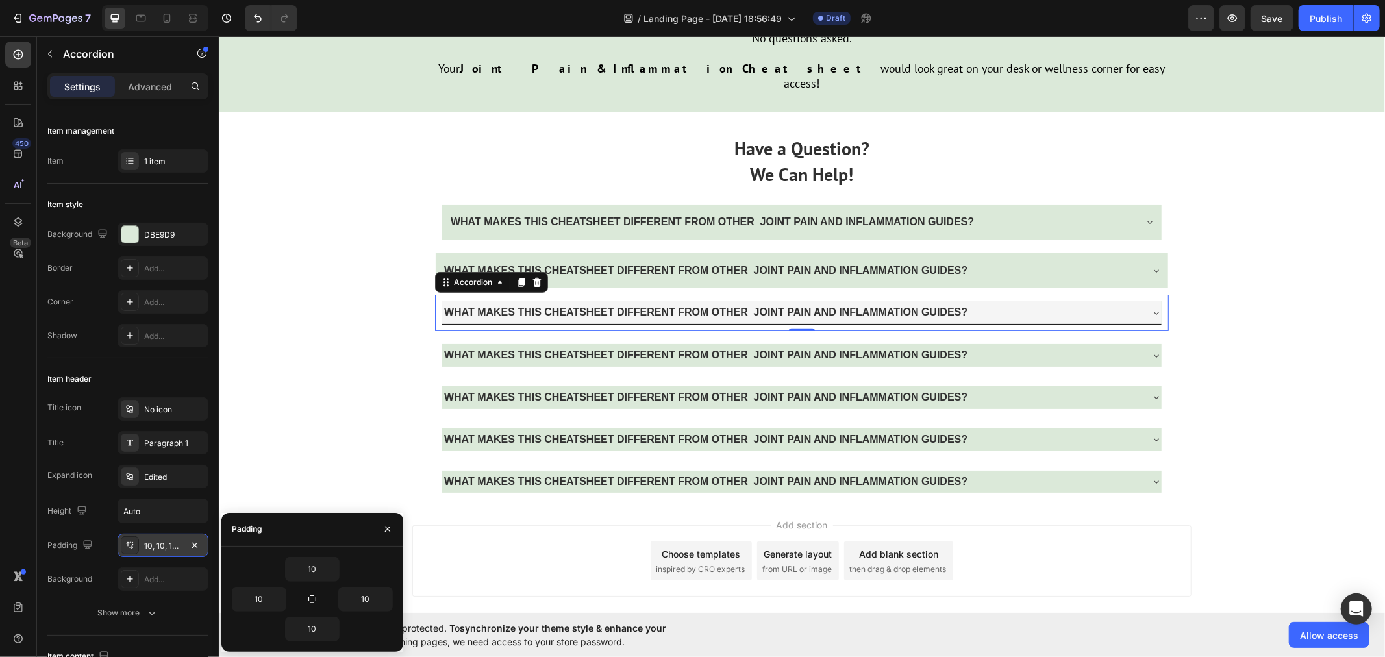
click at [469, 306] on strong "WHAT MAKES THIS CHEATSHEET DIFFERENT FROM OTHER JOINT PAIN AND INFLAMMATION GUI…" at bounding box center [704, 311] width 523 height 11
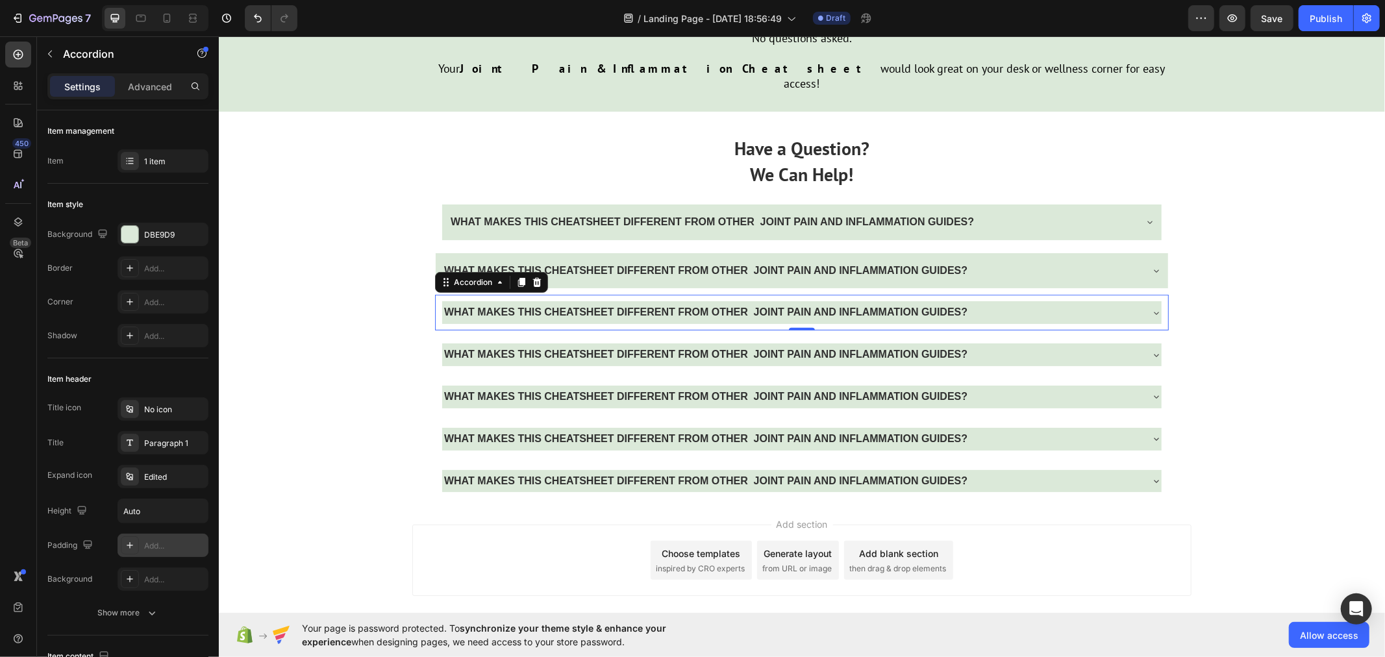
click at [160, 545] on div "Add..." at bounding box center [174, 546] width 61 height 12
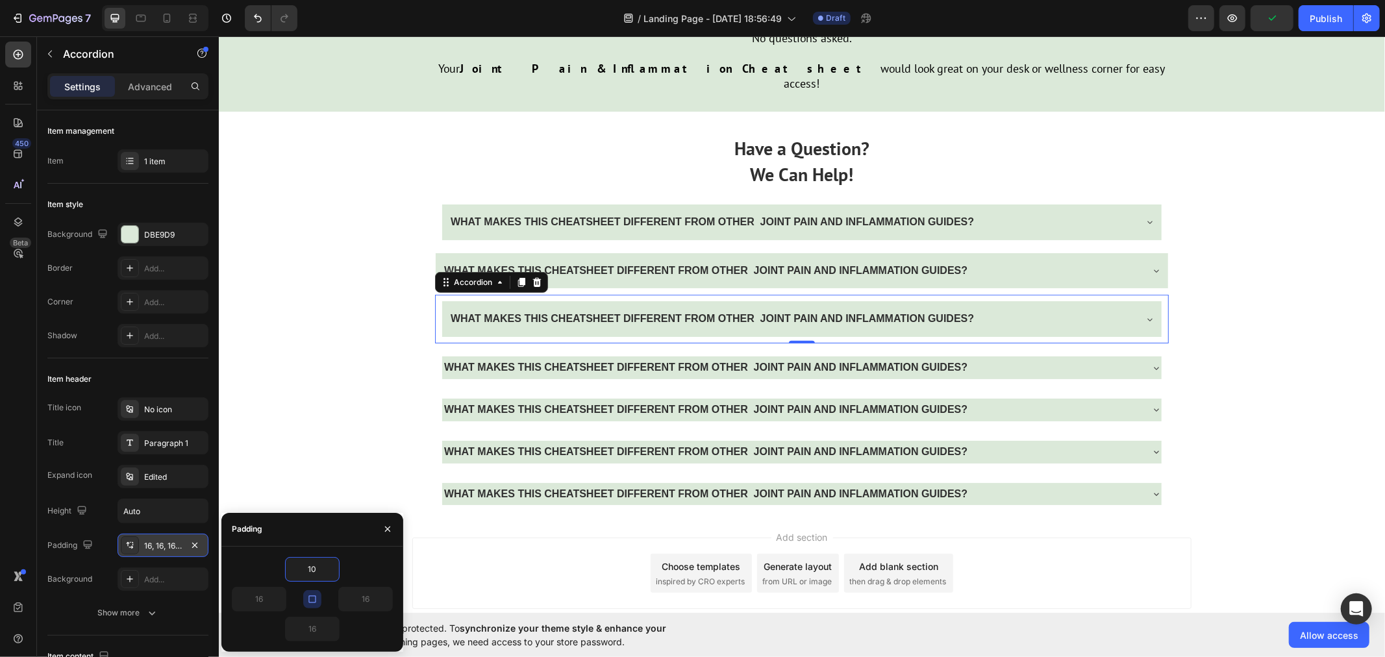
type input "10"
click at [314, 604] on icon "button" at bounding box center [312, 599] width 10 height 10
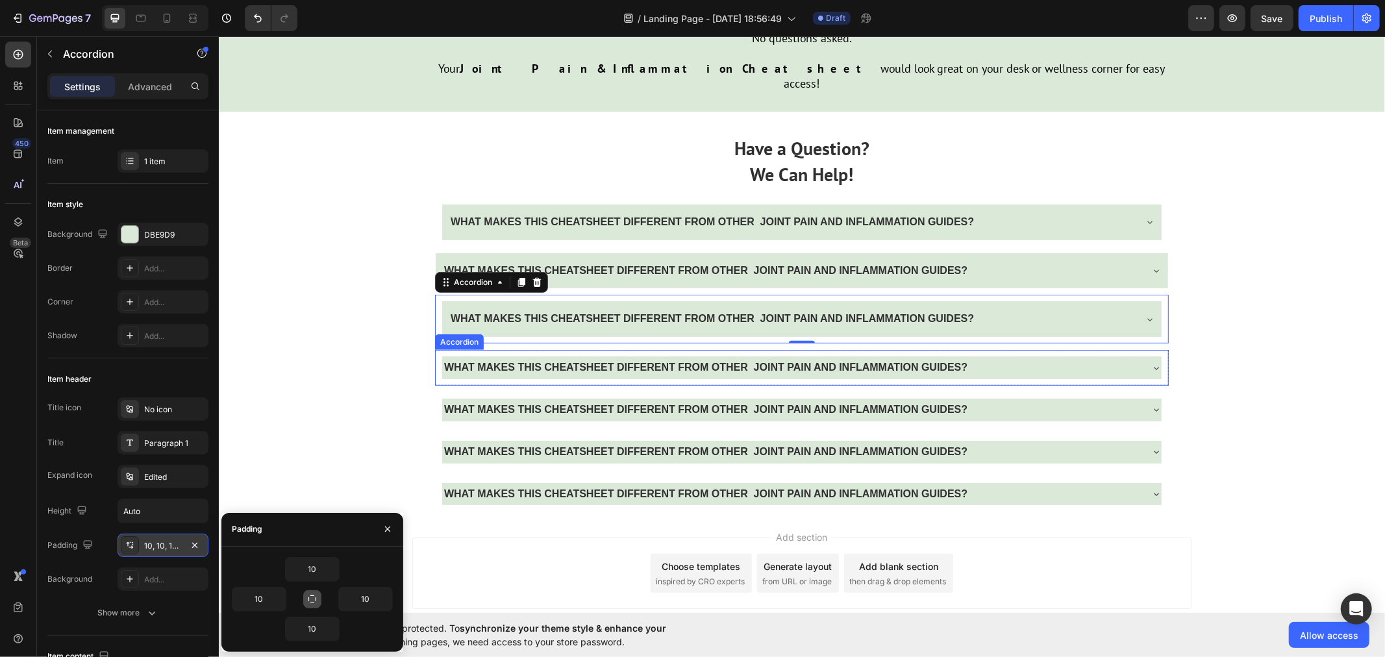
click at [441, 356] on div "WHAT MAKES THIS CHEATSHEET DIFFERENT FROM OTHER JOINT PAIN AND INFLAMMATION GUI…" at bounding box center [801, 367] width 721 height 23
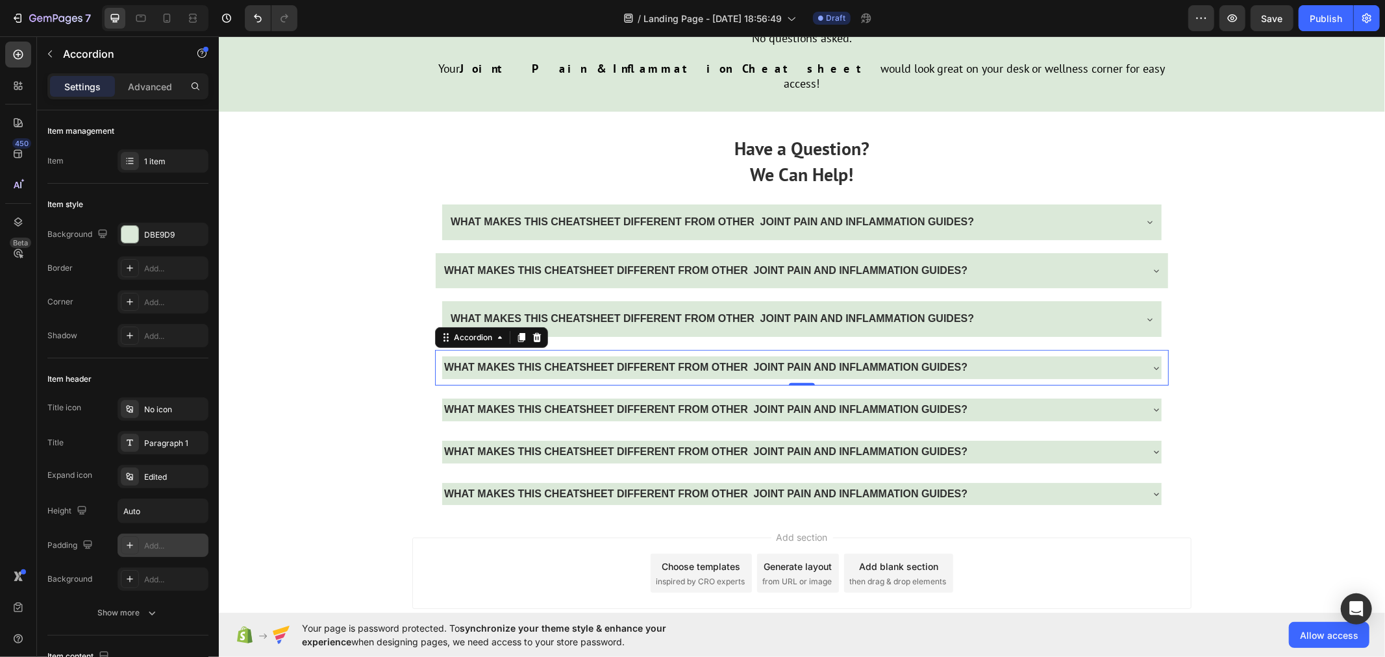
click at [164, 549] on div "Add..." at bounding box center [174, 546] width 61 height 12
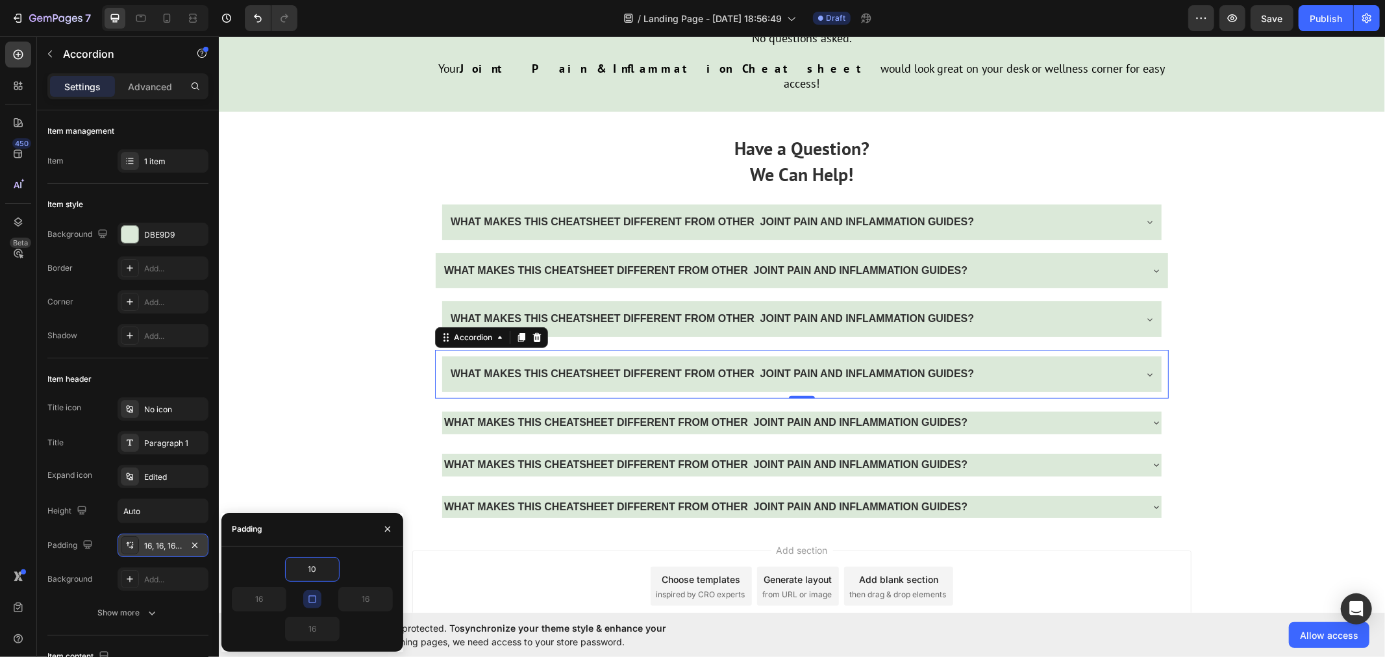
type input "10"
click at [317, 596] on icon "button" at bounding box center [312, 599] width 10 height 10
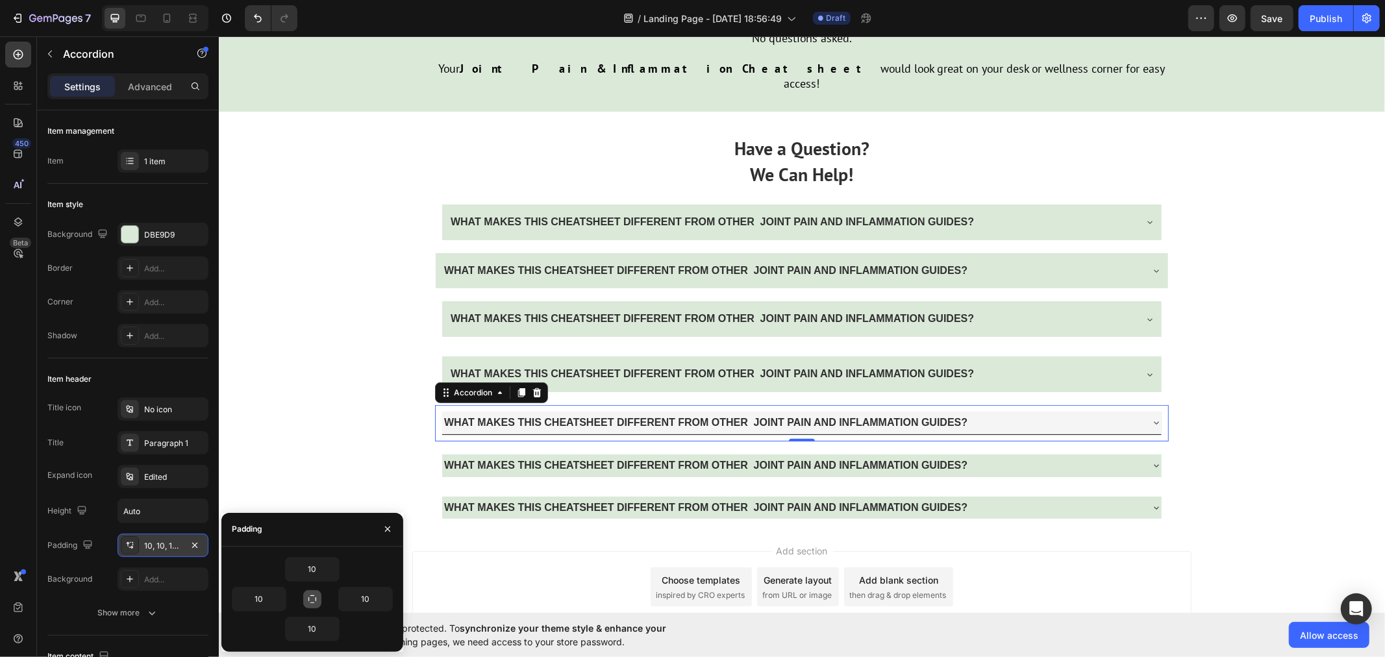
click at [443, 416] on strong "WHAT MAKES THIS CHEATSHEET DIFFERENT FROM OTHER JOINT PAIN AND INFLAMMATION GUI…" at bounding box center [704, 421] width 523 height 11
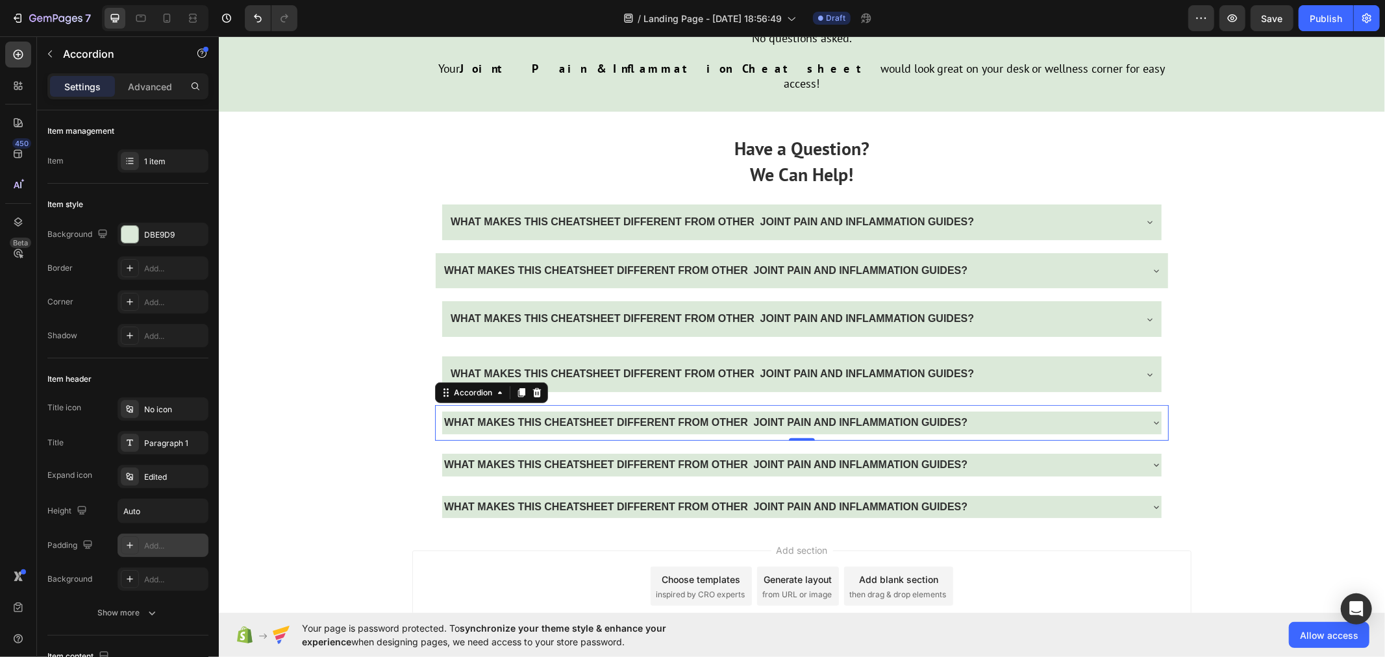
click at [164, 544] on div "Add..." at bounding box center [174, 546] width 61 height 12
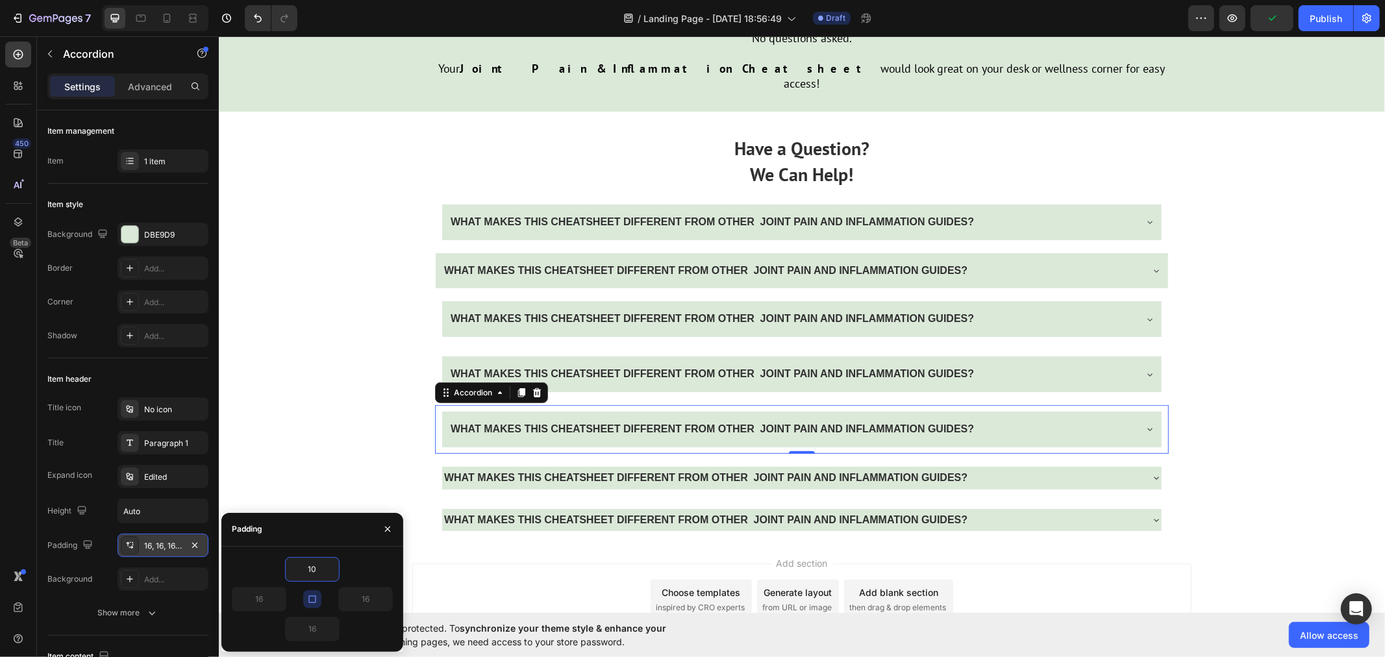
type input "10"
click at [316, 598] on icon "button" at bounding box center [312, 599] width 10 height 10
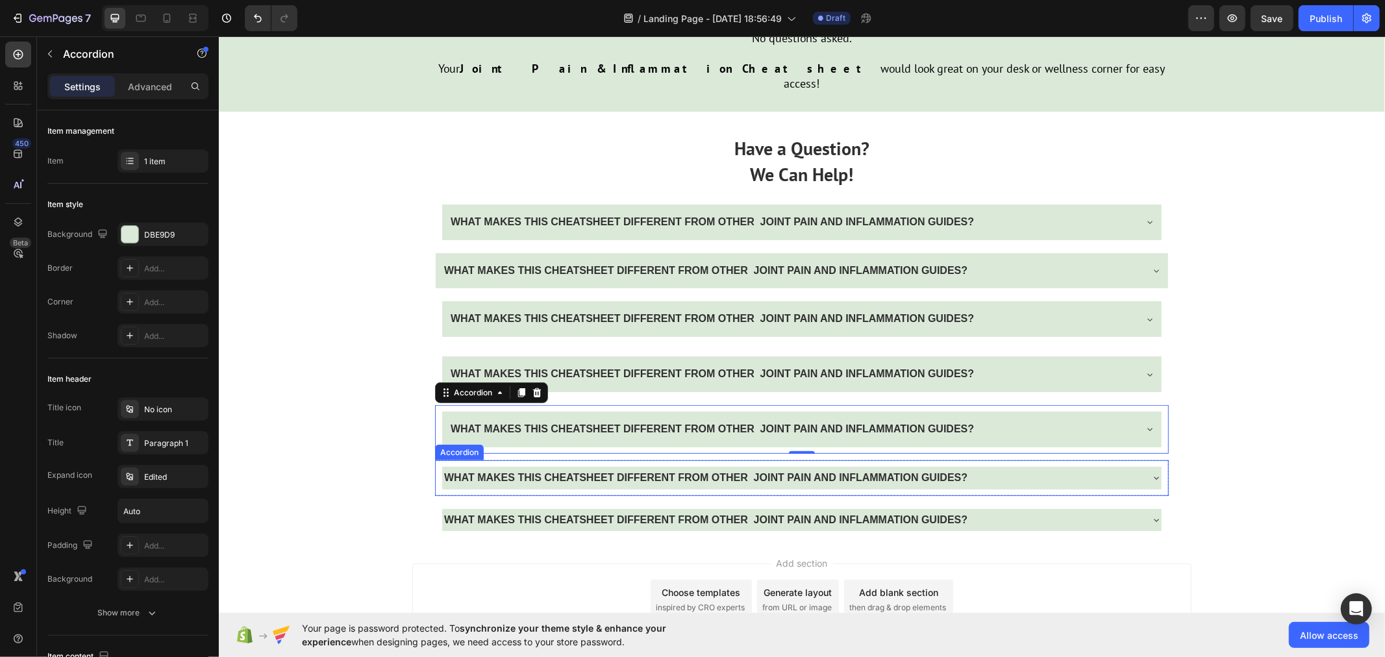
click at [434, 460] on div "WHAT MAKES THIS CHEATSHEET DIFFERENT FROM OTHER JOINT PAIN AND INFLAMMATION GUI…" at bounding box center [801, 478] width 734 height 36
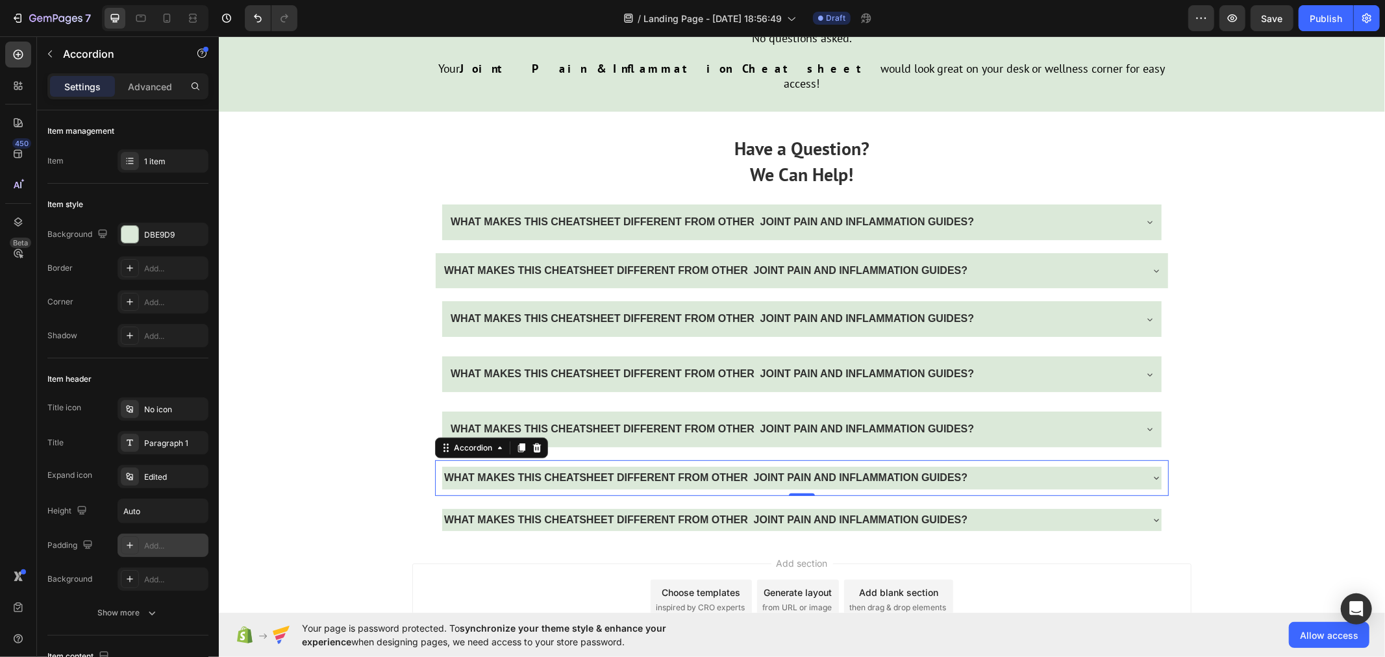
click at [160, 543] on div "Add..." at bounding box center [174, 546] width 61 height 12
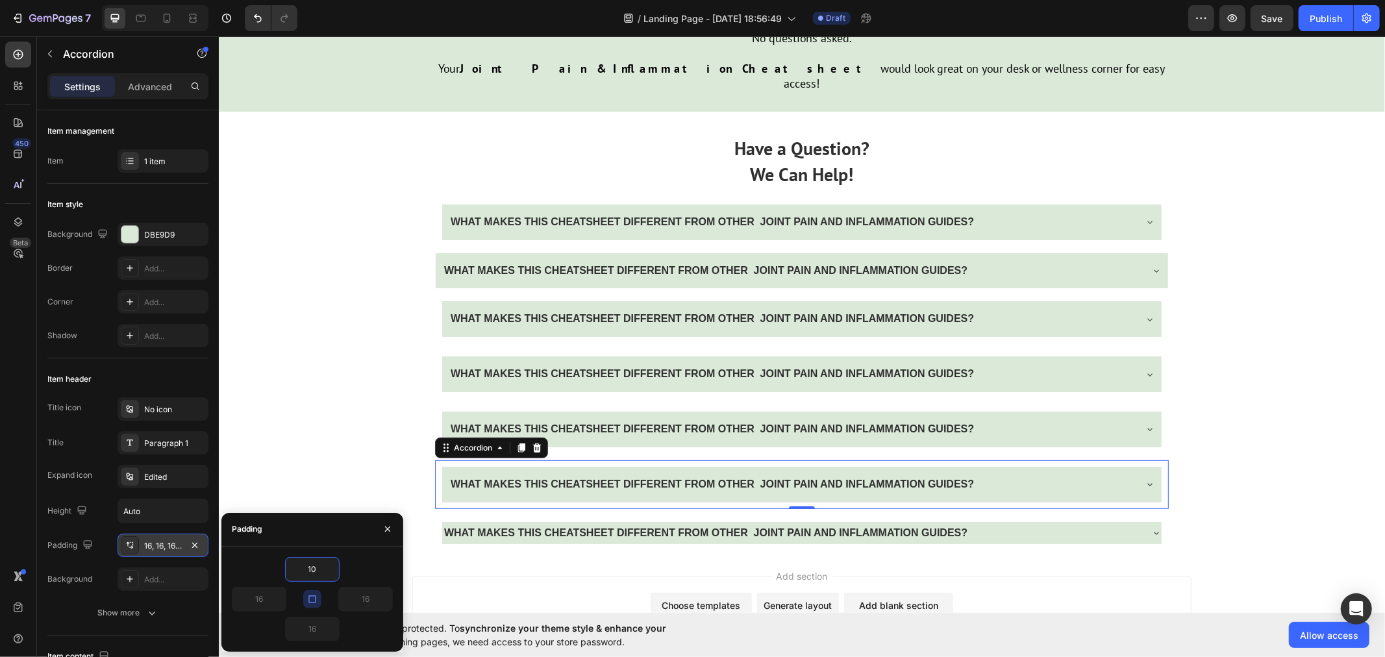
type input "10"
click at [308, 600] on icon "button" at bounding box center [312, 599] width 10 height 10
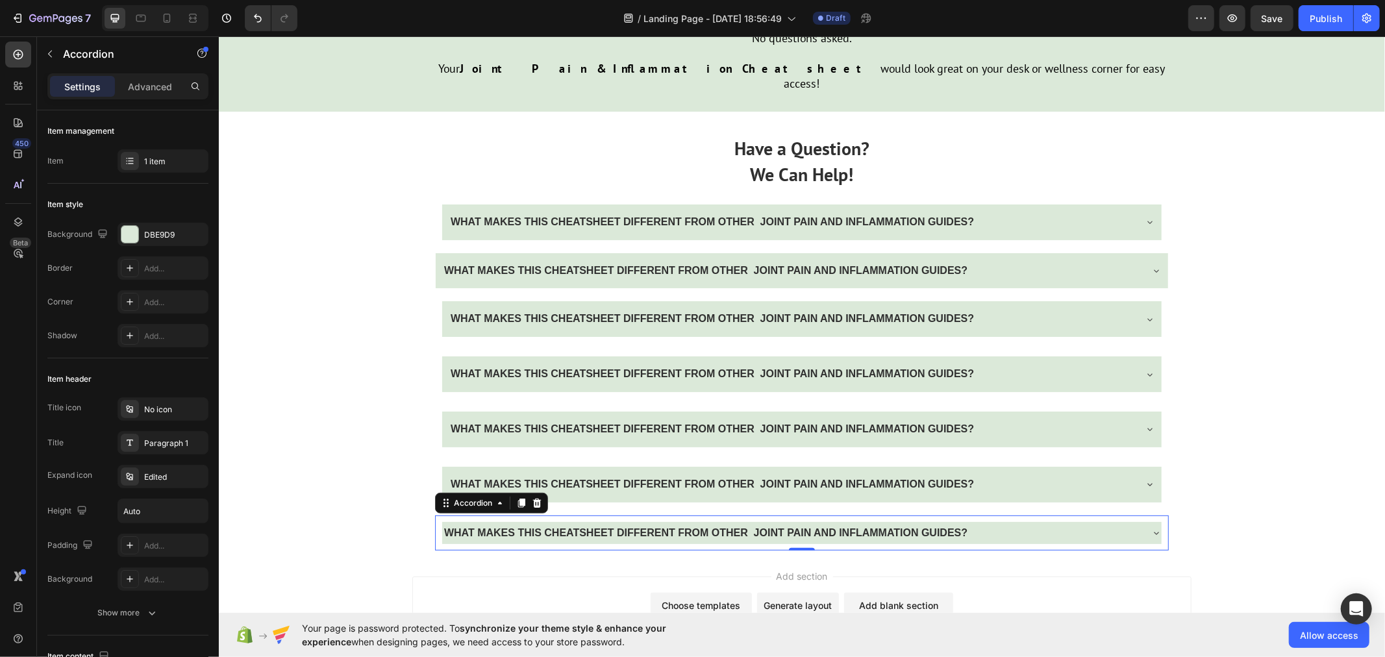
click at [434, 515] on div "WHAT MAKES THIS CHEATSHEET DIFFERENT FROM OTHER JOINT PAIN AND INFLAMMATION GUI…" at bounding box center [801, 533] width 734 height 36
click at [158, 549] on div "Add..." at bounding box center [174, 546] width 61 height 12
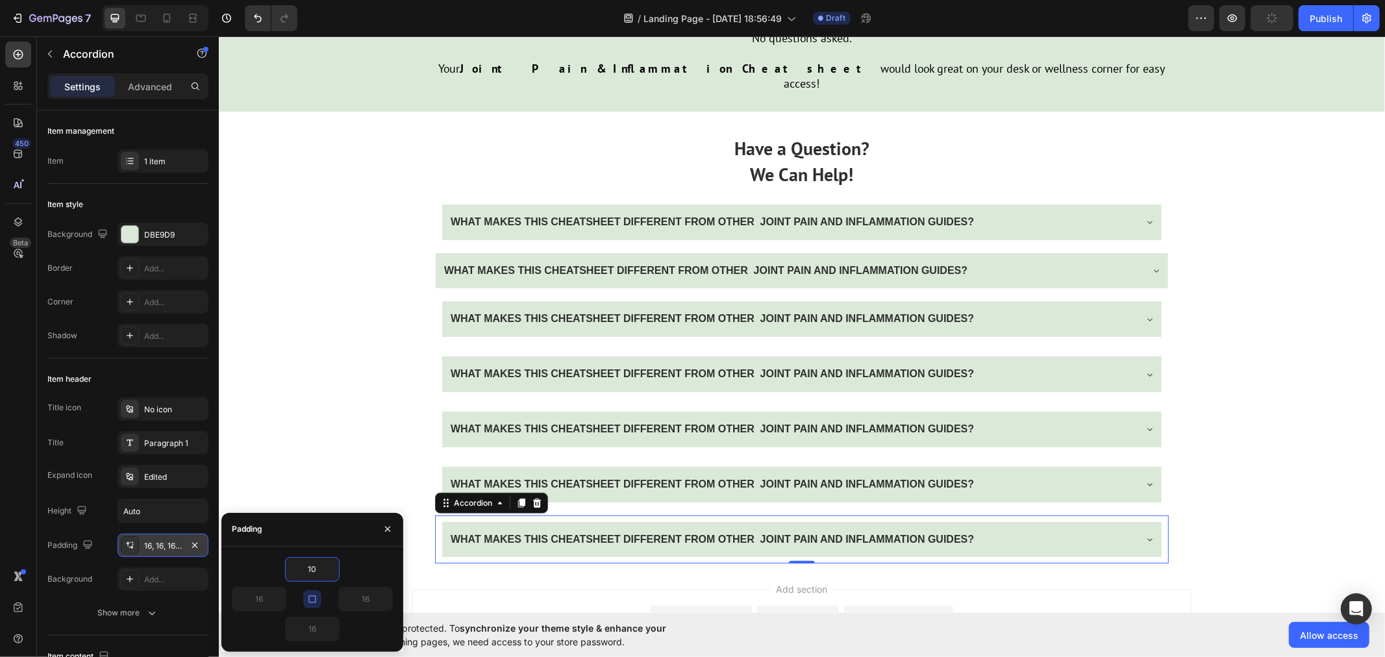
type input "10"
click at [316, 595] on icon "button" at bounding box center [312, 599] width 10 height 10
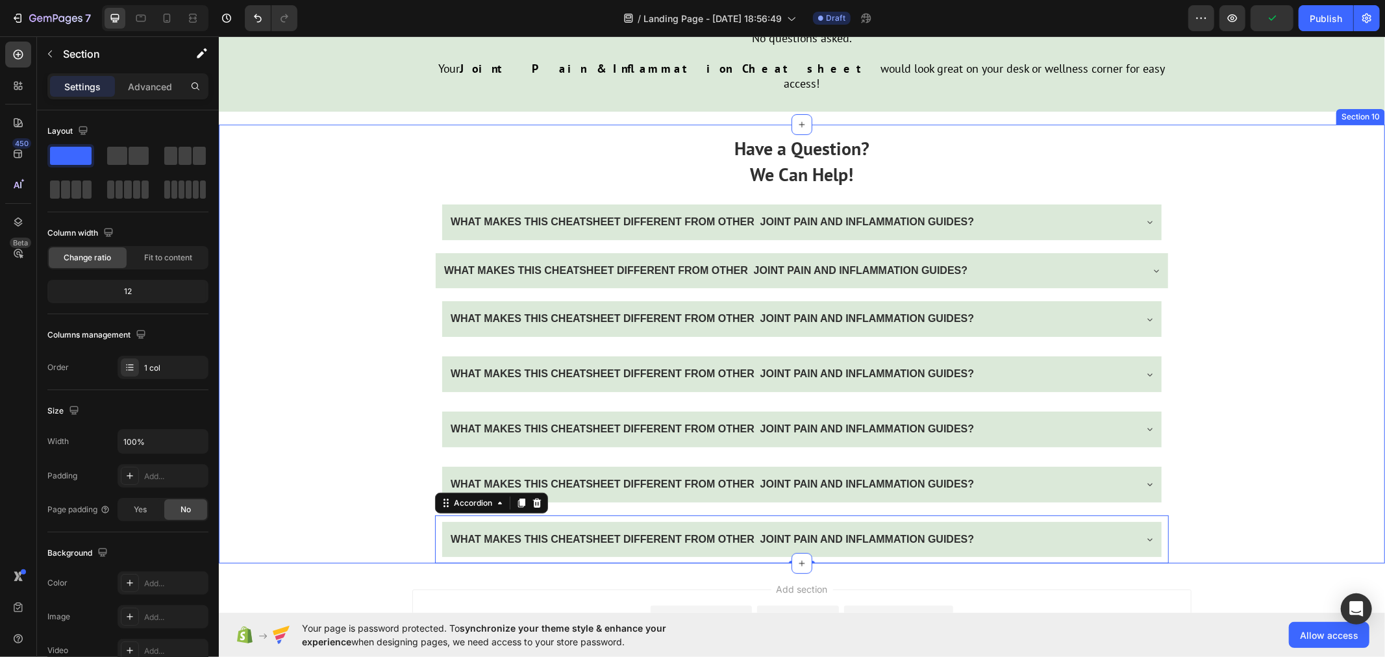
click at [310, 482] on div "Have a Question? We Can Help! Text Block WHAT MAKES THIS CHEATSHEET DIFFERENT F…" at bounding box center [801, 343] width 1166 height 439
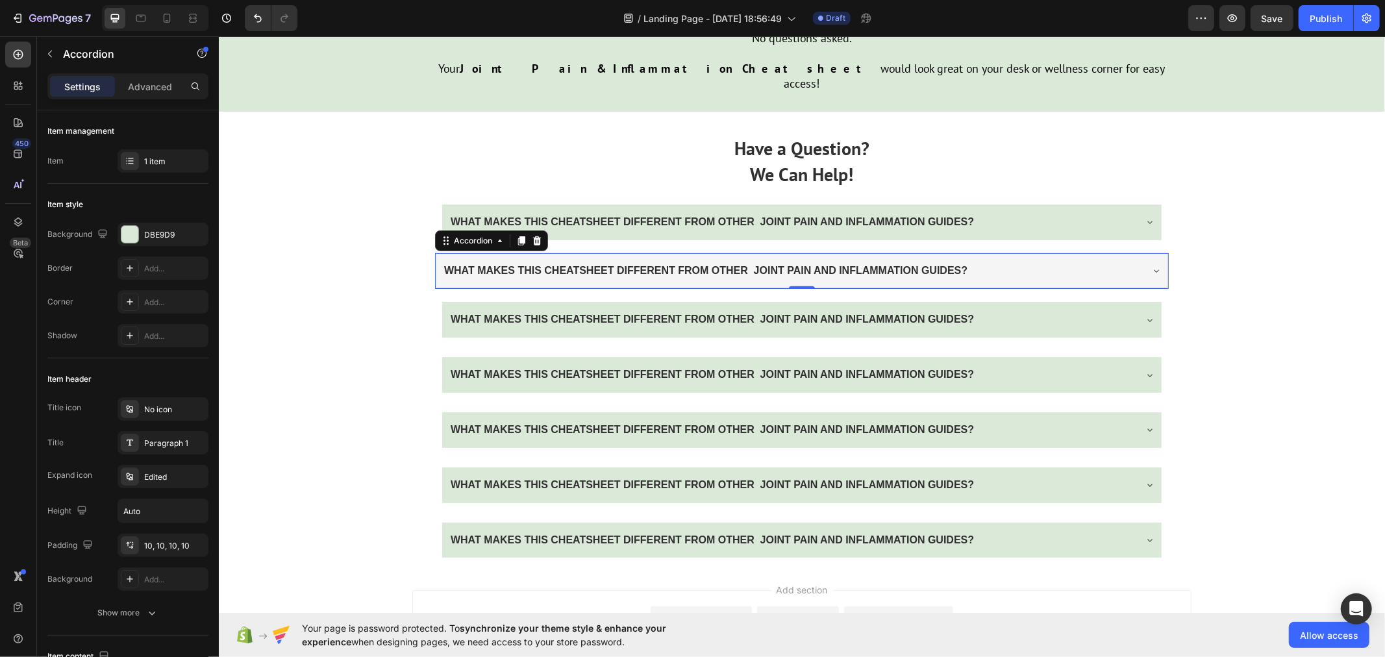
click at [435, 253] on div "WHAT MAKES THIS CHEATSHEET DIFFERENT FROM OTHER JOINT PAIN AND INFLAMMATION GUI…" at bounding box center [801, 271] width 732 height 36
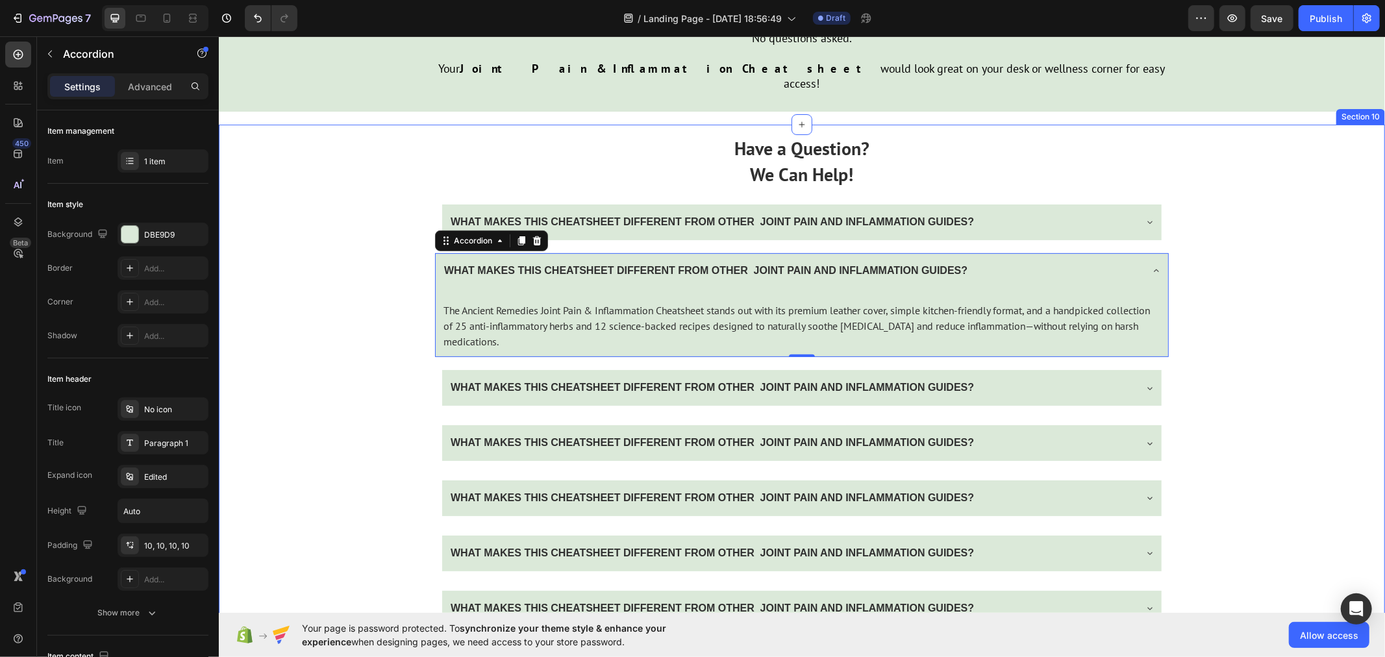
click at [320, 251] on div "Have a Question? We Can Help! Text Block WHAT MAKES THIS CHEATSHEET DIFFERENT F…" at bounding box center [801, 378] width 1166 height 508
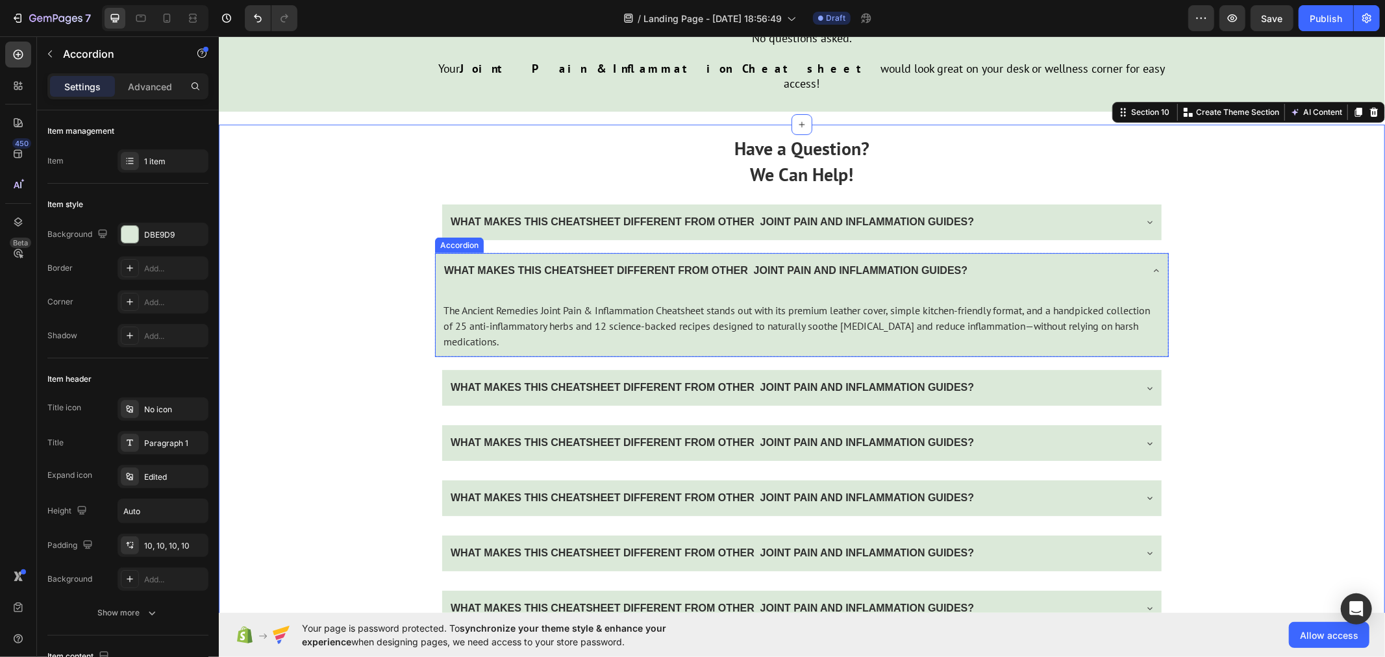
click at [660, 264] on strong "WHAT MAKES THIS CHEATSHEET DIFFERENT FROM OTHER JOINT PAIN AND INFLAMMATION GUI…" at bounding box center [704, 269] width 523 height 11
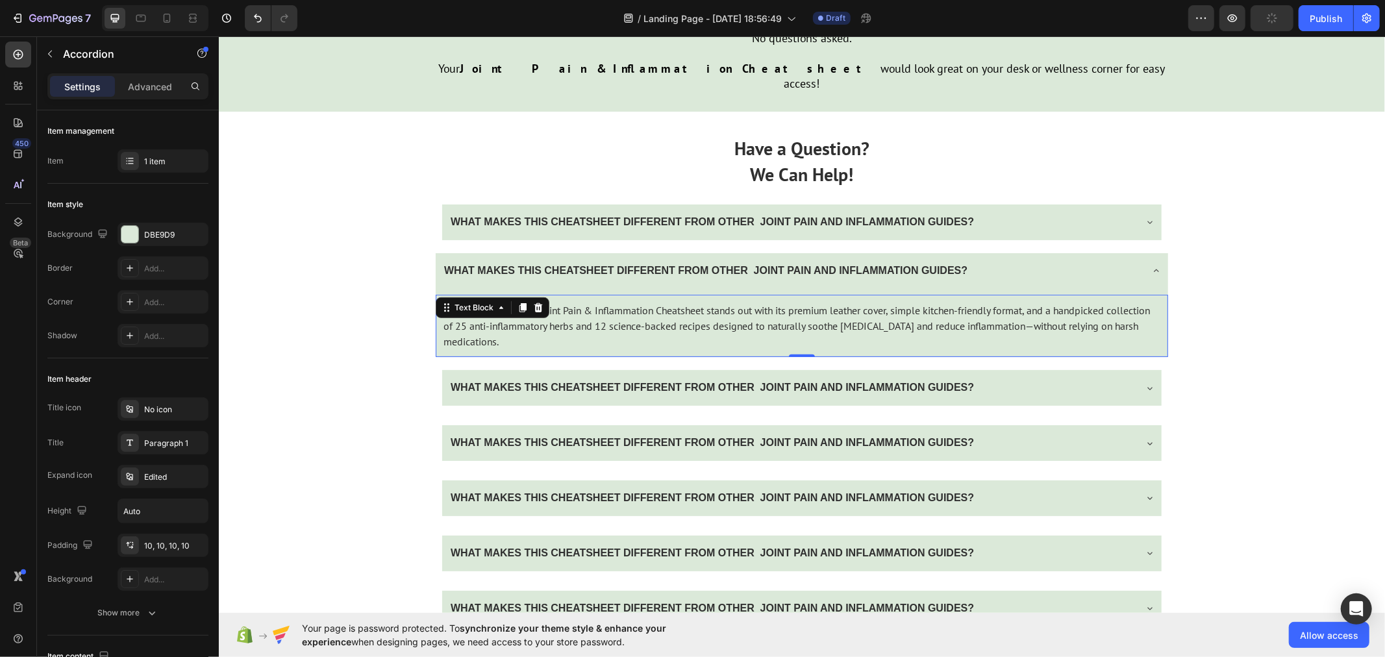
click at [668, 294] on div "The Ancient Remedies Joint Pain & Inflammation Cheatsheet stands out with its p…" at bounding box center [801, 325] width 732 height 62
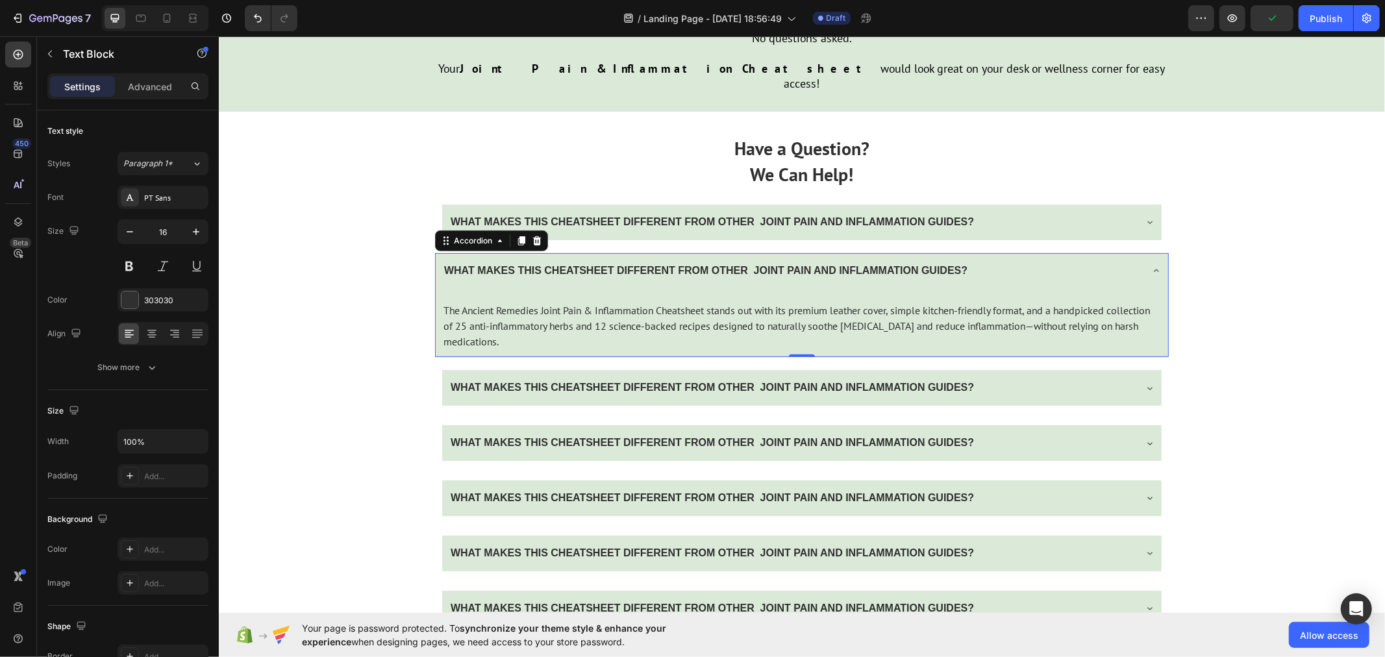
click at [1150, 265] on icon at bounding box center [1155, 270] width 10 height 10
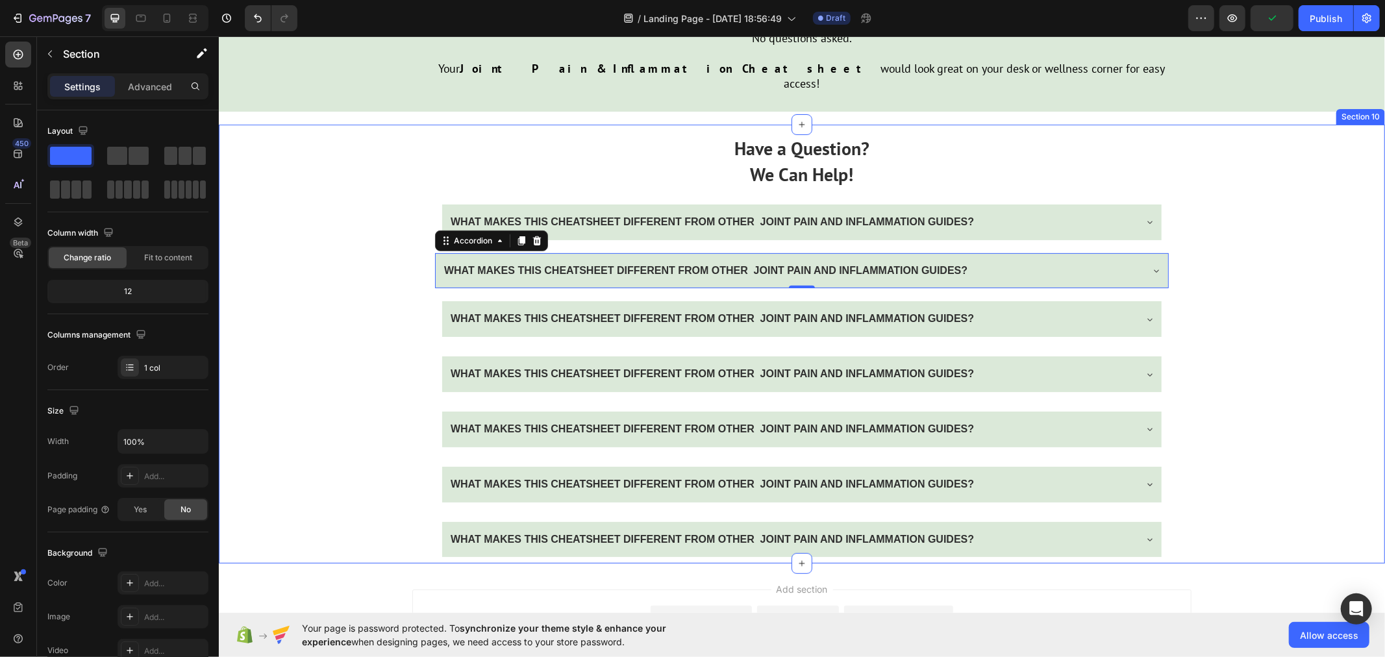
click at [281, 377] on div "Have a Question? We Can Help! Text Block WHAT MAKES THIS CHEATSHEET DIFFERENT F…" at bounding box center [801, 343] width 1166 height 439
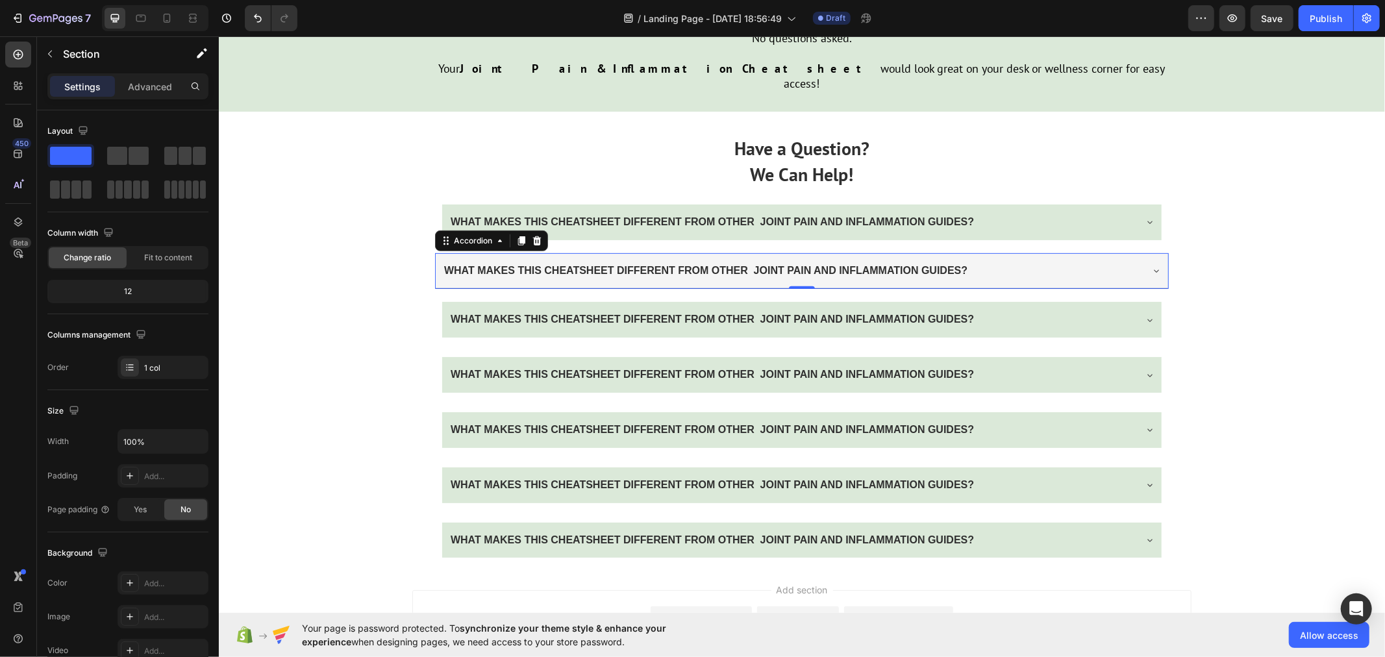
click at [1115, 253] on div "WHAT MAKES THIS CHEATSHEET DIFFERENT FROM OTHER JOINT PAIN AND INFLAMMATION GUI…" at bounding box center [801, 271] width 732 height 36
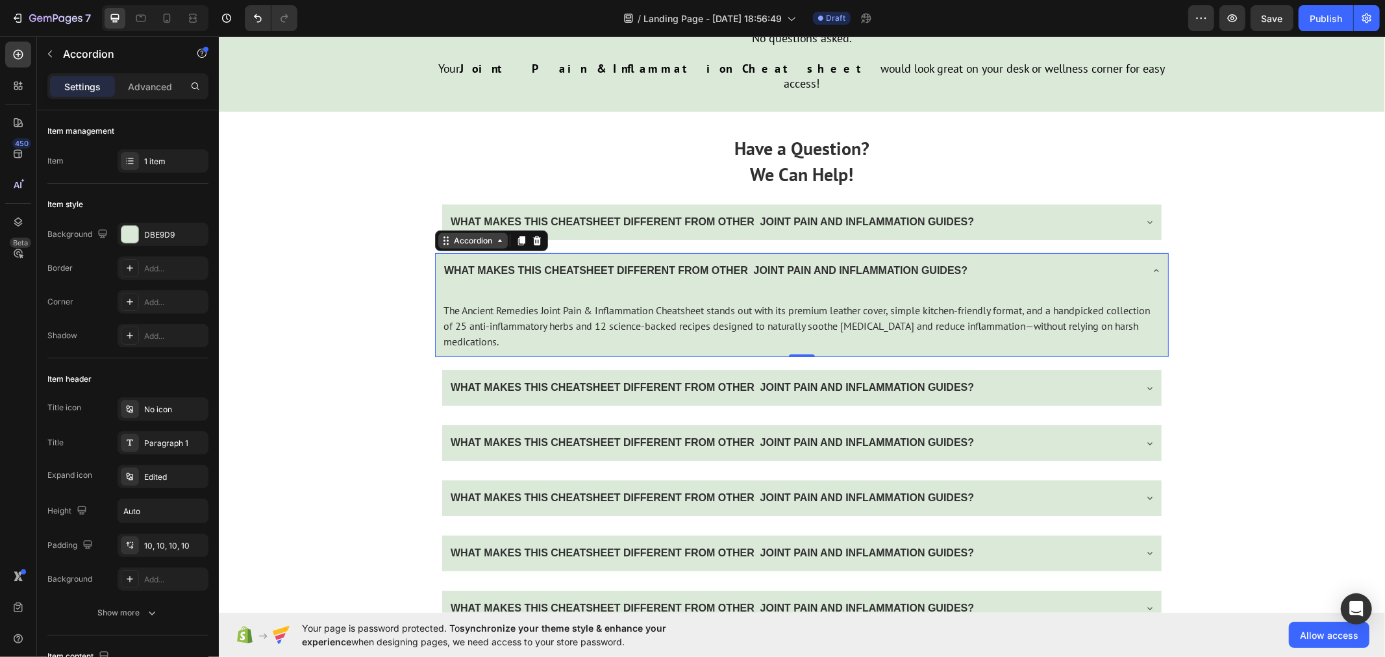
click at [481, 234] on div "Accordion" at bounding box center [472, 240] width 43 height 12
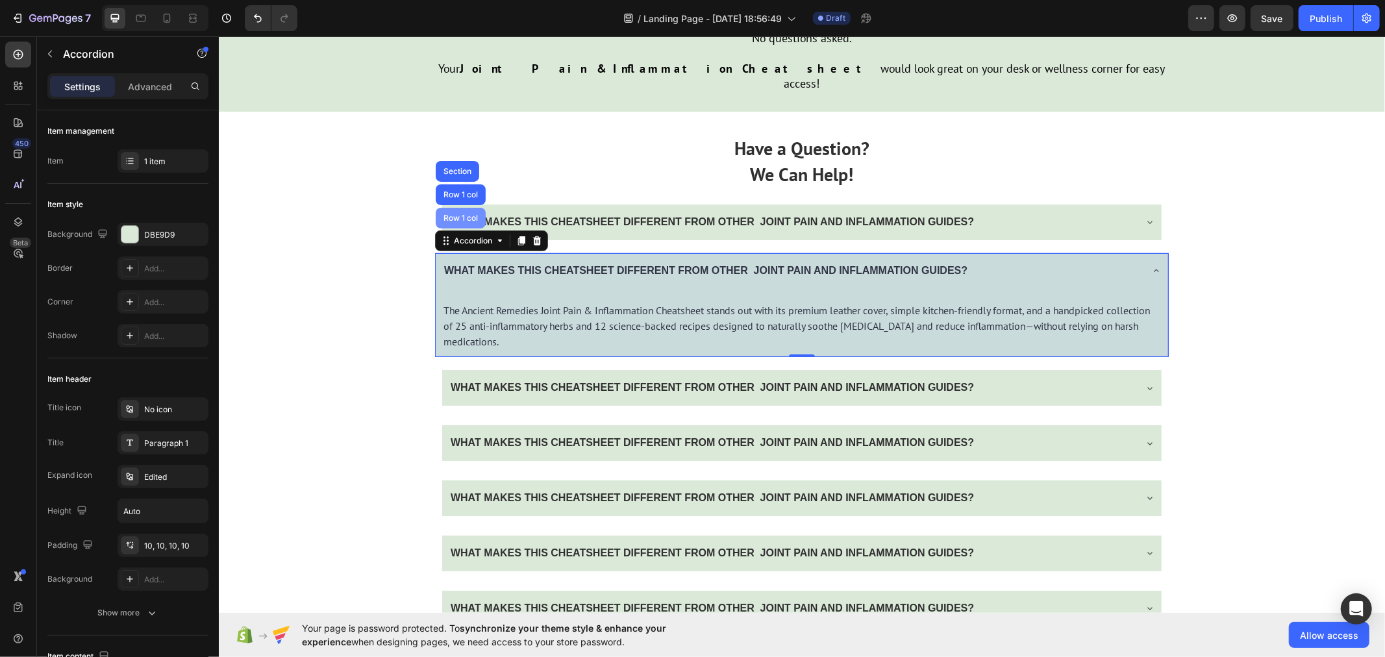
click at [454, 214] on div "Row 1 col" at bounding box center [460, 218] width 40 height 8
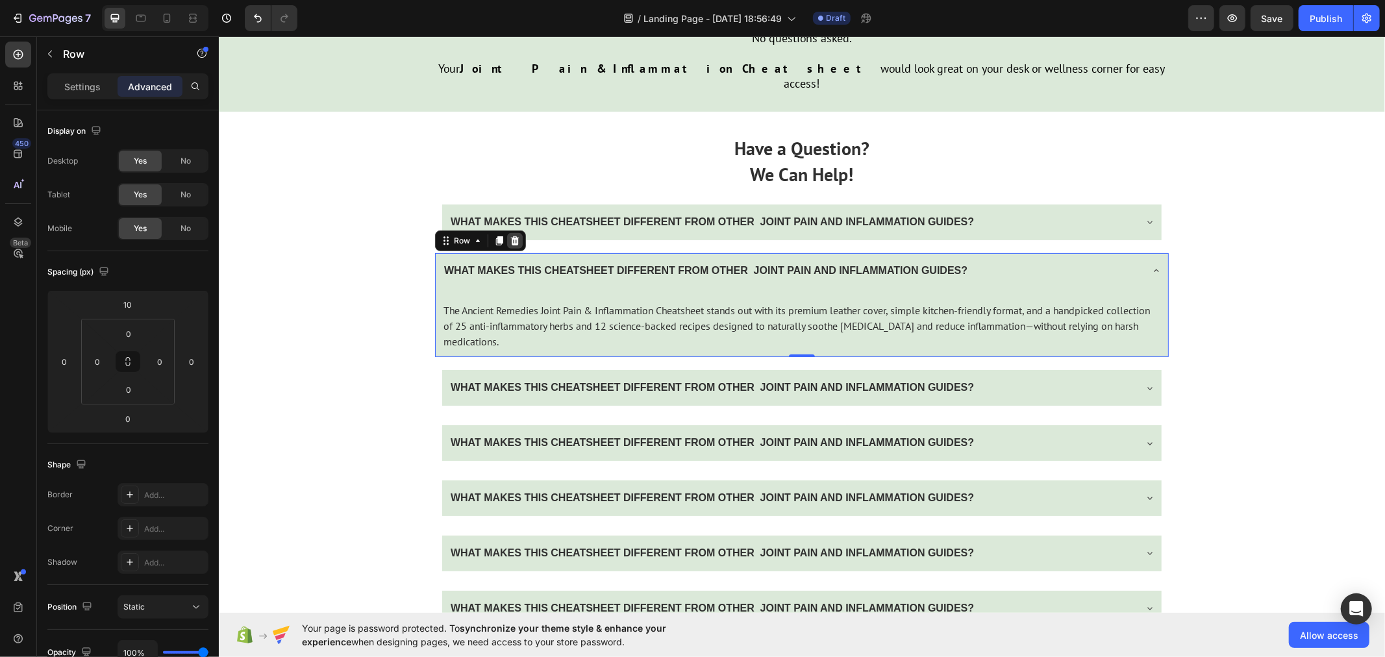
click at [510, 236] on icon at bounding box center [514, 240] width 8 height 9
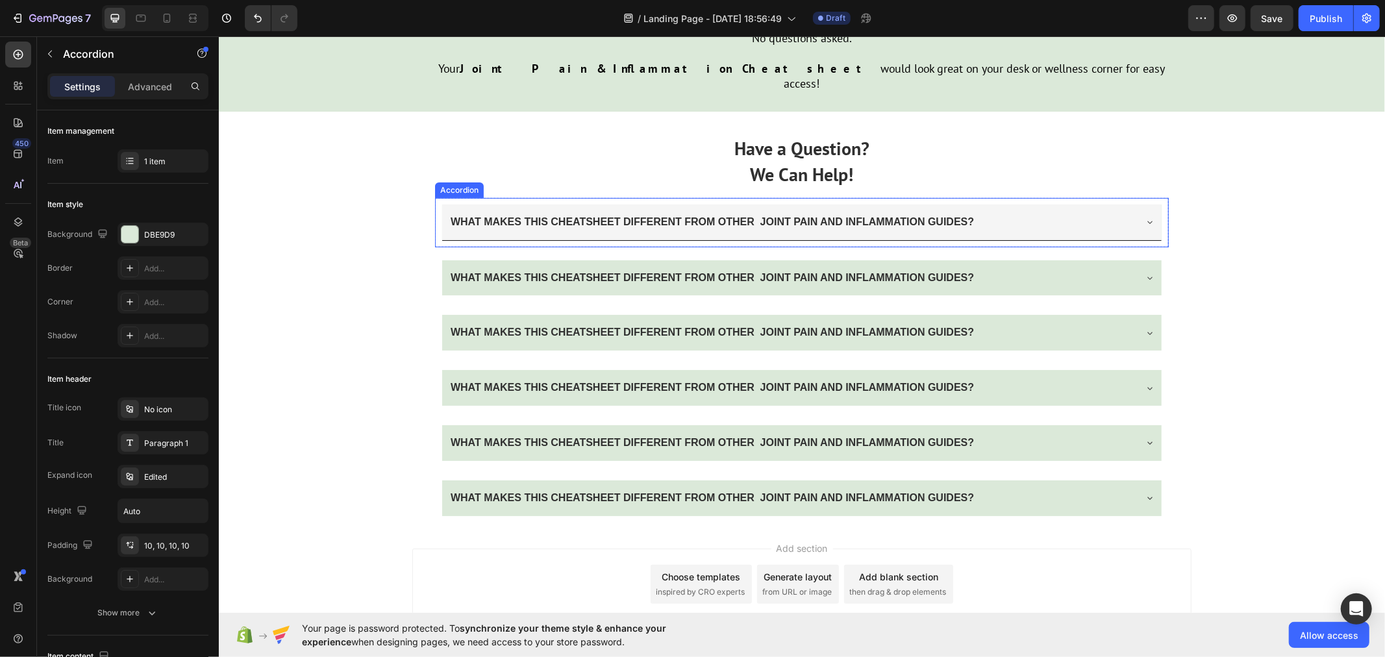
click at [441, 204] on div "WHAT MAKES THIS CHEATSHEET DIFFERENT FROM OTHER JOINT PAIN AND INFLAMMATION GUI…" at bounding box center [800, 222] width 719 height 36
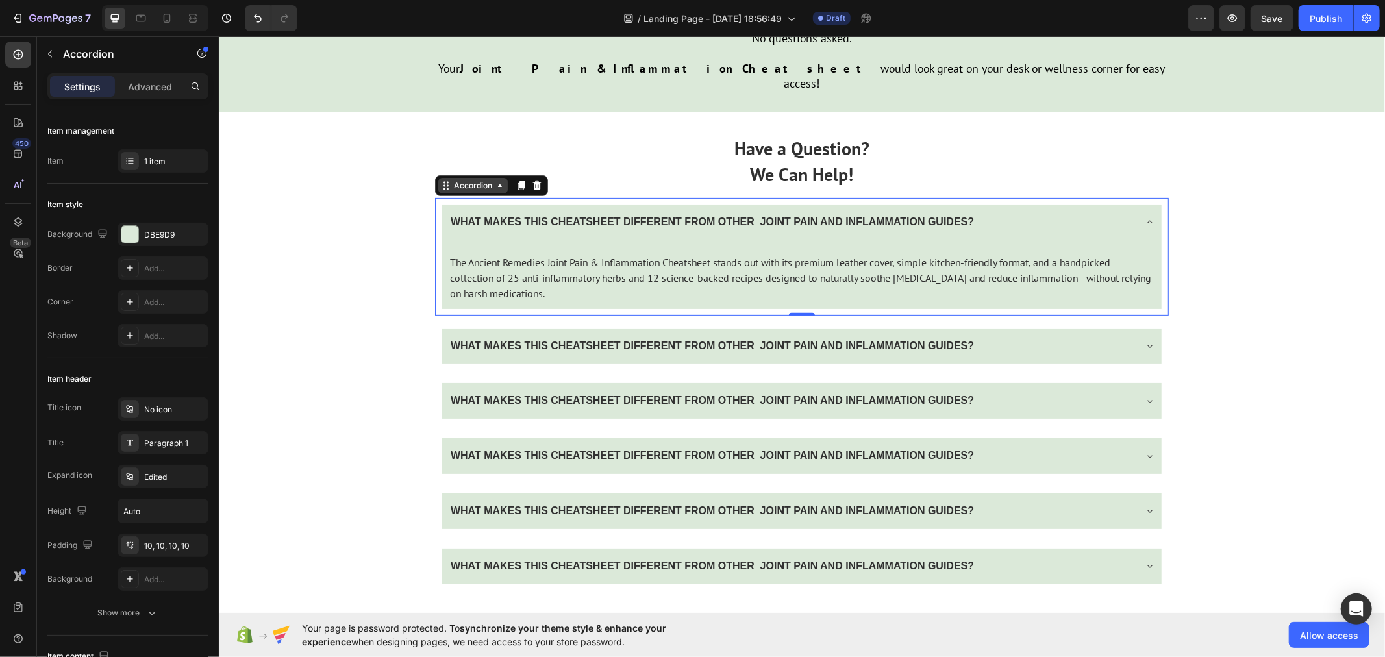
click at [464, 179] on div "Accordion" at bounding box center [472, 185] width 43 height 12
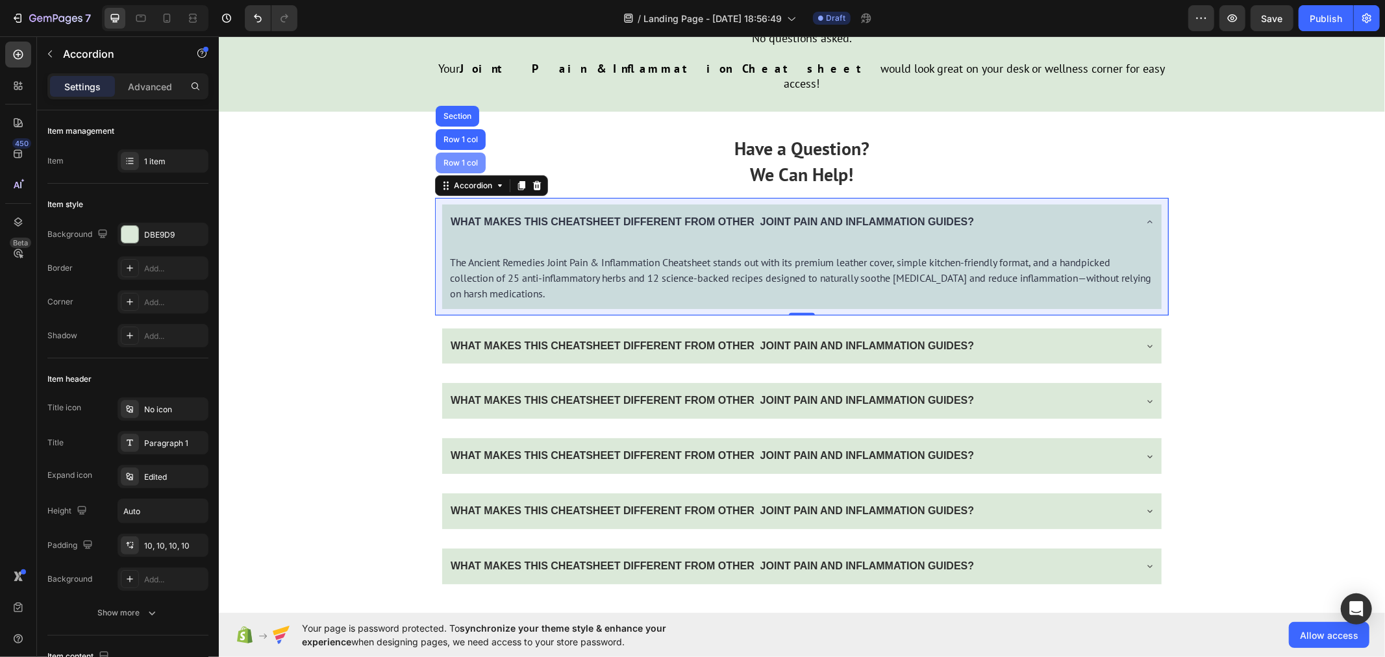
click at [456, 152] on div "Row 1 col" at bounding box center [460, 162] width 50 height 21
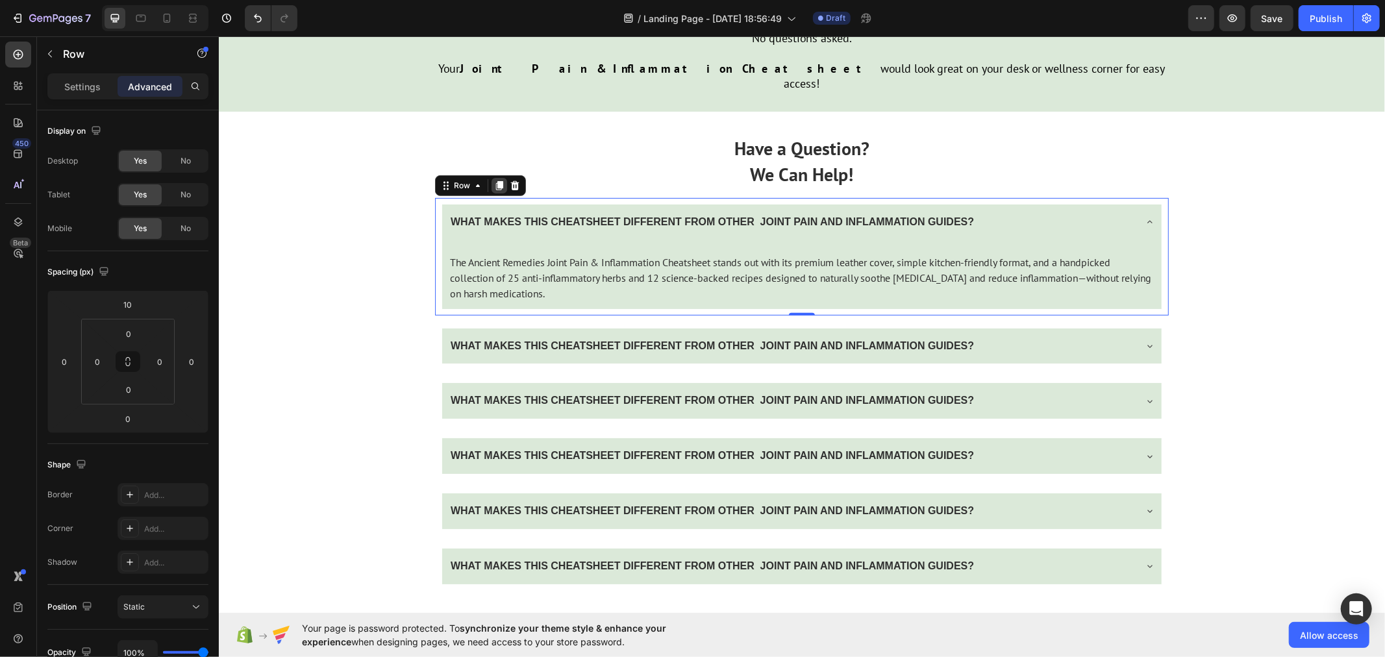
click at [495, 180] on icon at bounding box center [498, 184] width 7 height 9
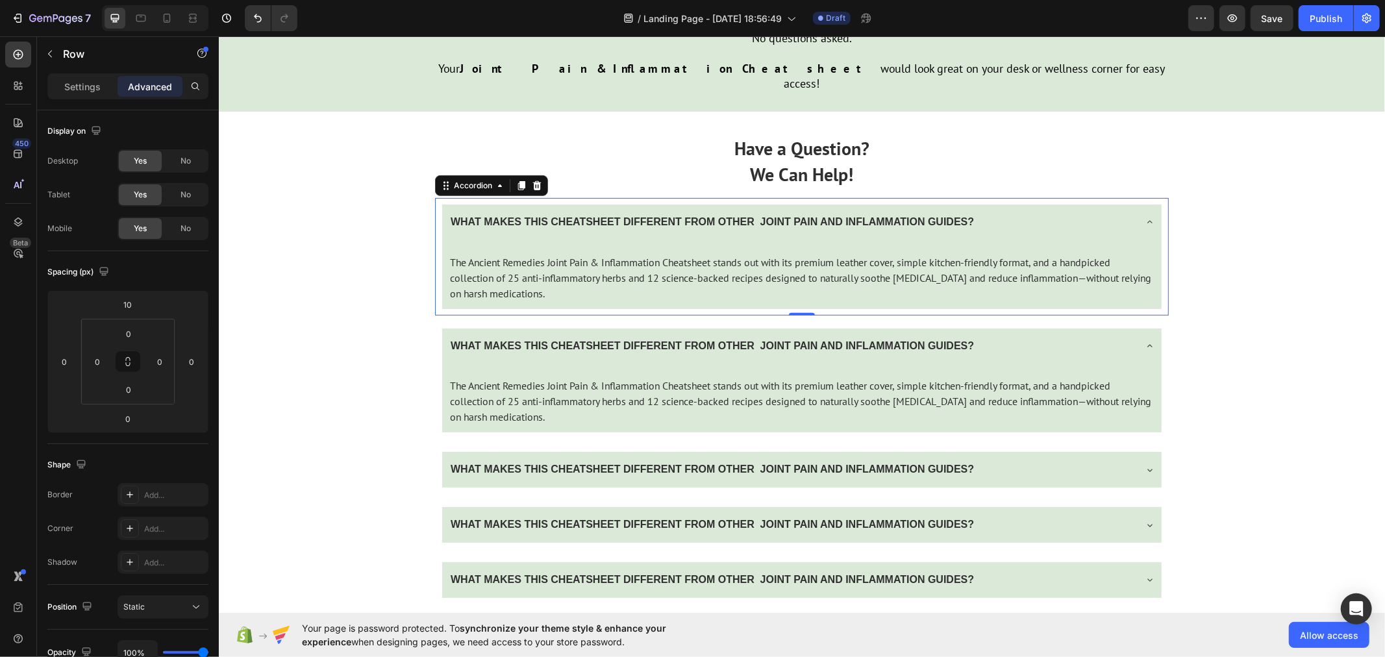
click at [1144, 216] on icon at bounding box center [1149, 221] width 10 height 10
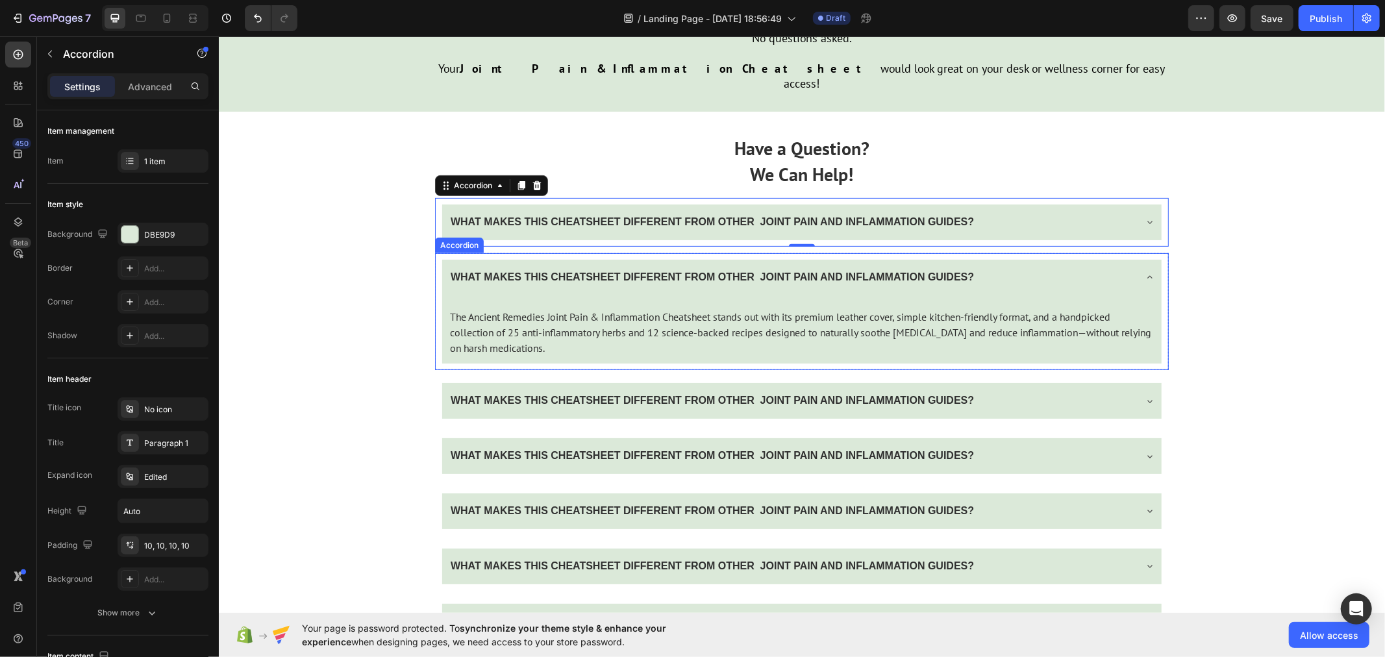
click at [1137, 259] on div "WHAT MAKES THIS CHEATSHEET DIFFERENT FROM OTHER JOINT PAIN AND INFLAMMATION GUI…" at bounding box center [800, 277] width 719 height 36
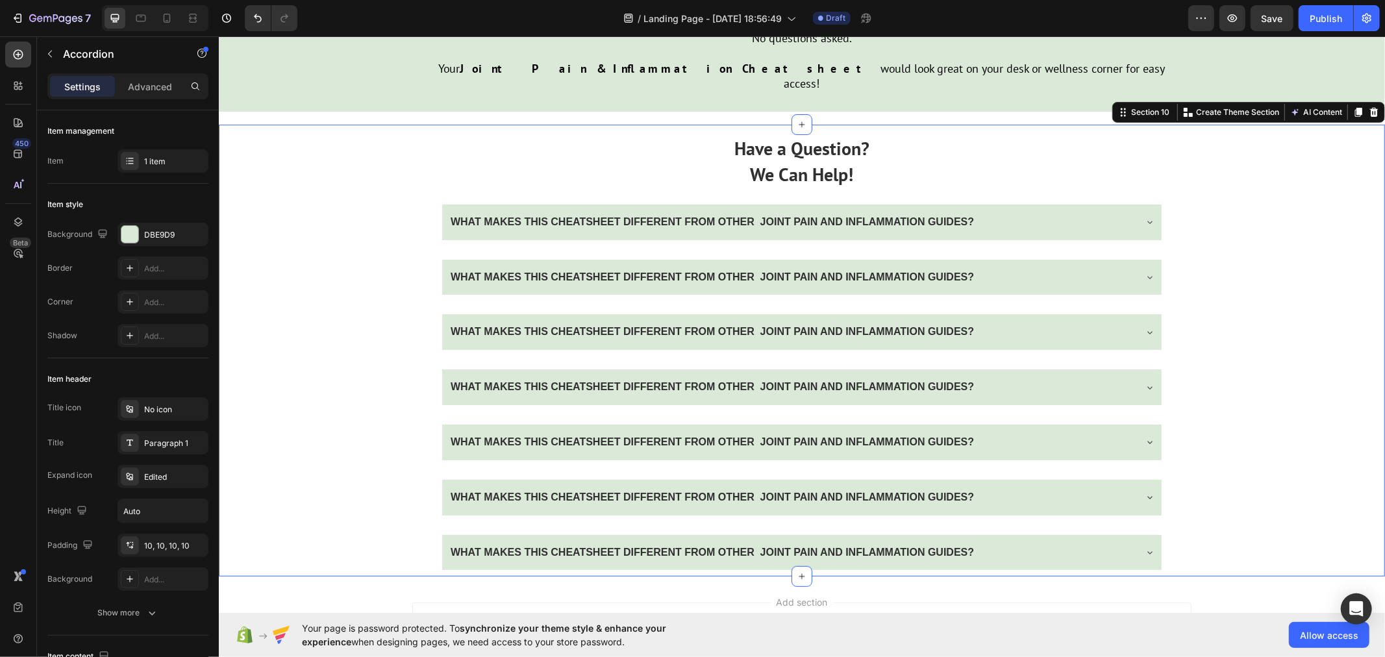
click at [1215, 237] on div "Have a Question? We Can Help! Text Block WHAT MAKES THIS CHEATSHEET DIFFERENT F…" at bounding box center [801, 350] width 1166 height 452
click at [434, 253] on div "WHAT MAKES THIS CHEATSHEET DIFFERENT FROM OTHER JOINT PAIN AND INFLAMMATION GUI…" at bounding box center [801, 277] width 734 height 49
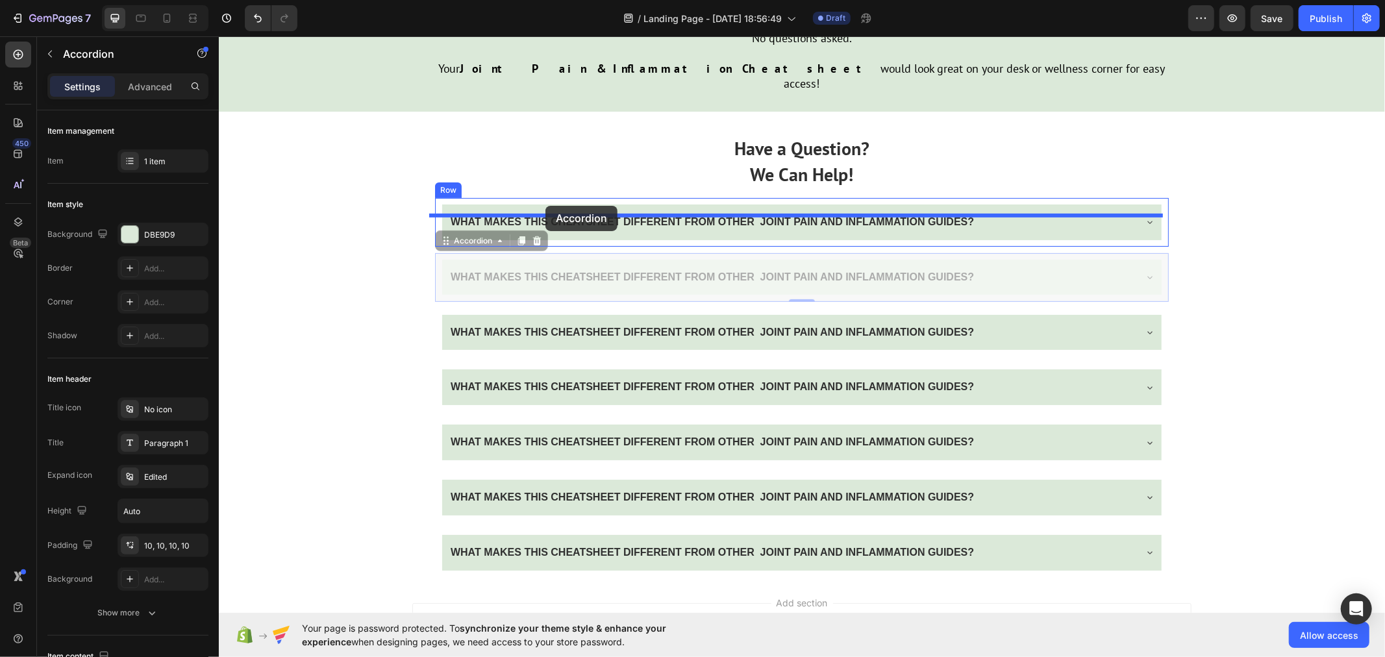
drag, startPoint x: 457, startPoint y: 214, endPoint x: 545, endPoint y: 205, distance: 88.0
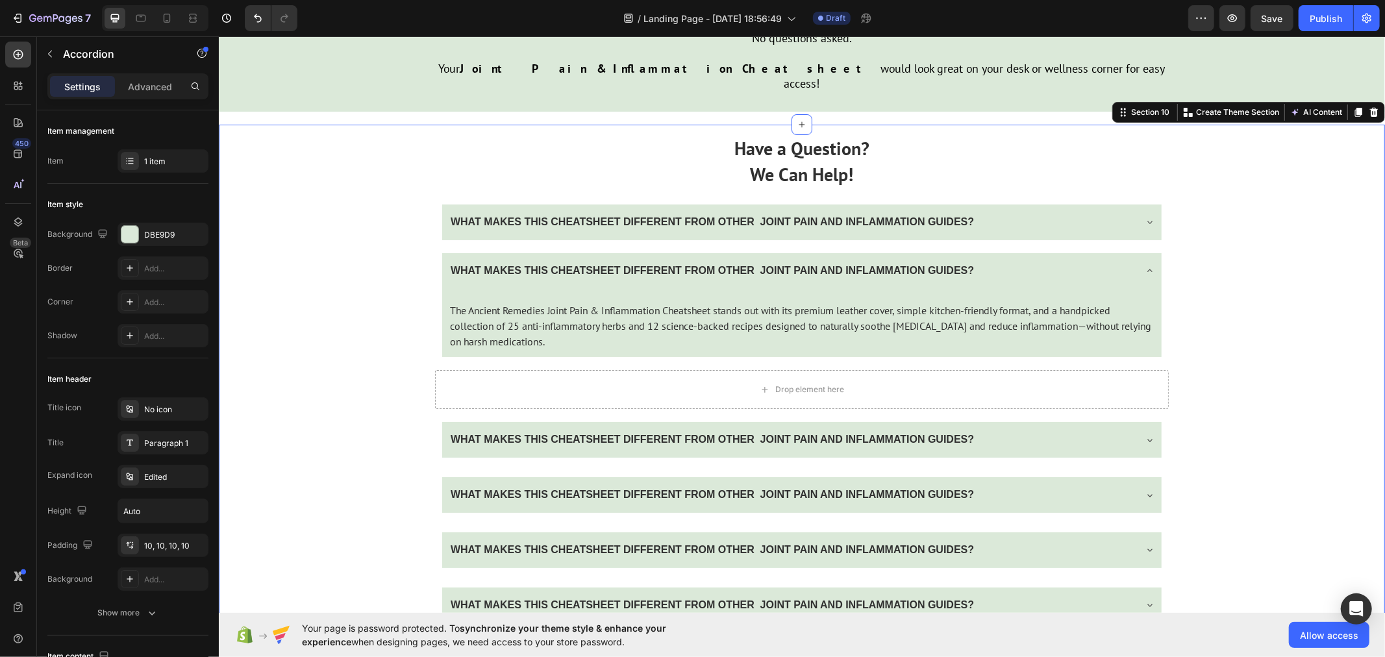
click at [347, 224] on div "Have a Question? We Can Help! Text Block WHAT MAKES THIS CHEATSHEET DIFFERENT F…" at bounding box center [801, 404] width 1166 height 560
click at [1146, 265] on icon at bounding box center [1149, 270] width 10 height 10
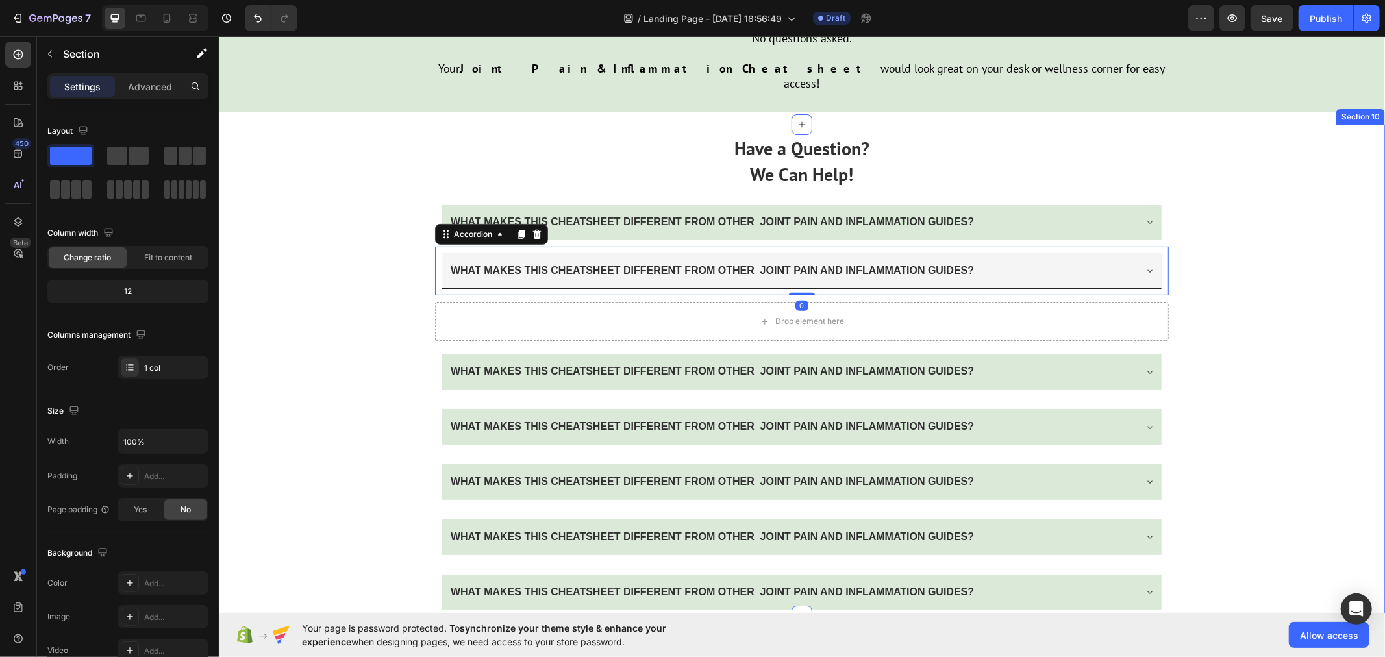
click at [255, 264] on div "Have a Question? We Can Help! Text Block WHAT MAKES THIS CHEATSHEET DIFFERENT F…" at bounding box center [801, 369] width 1166 height 491
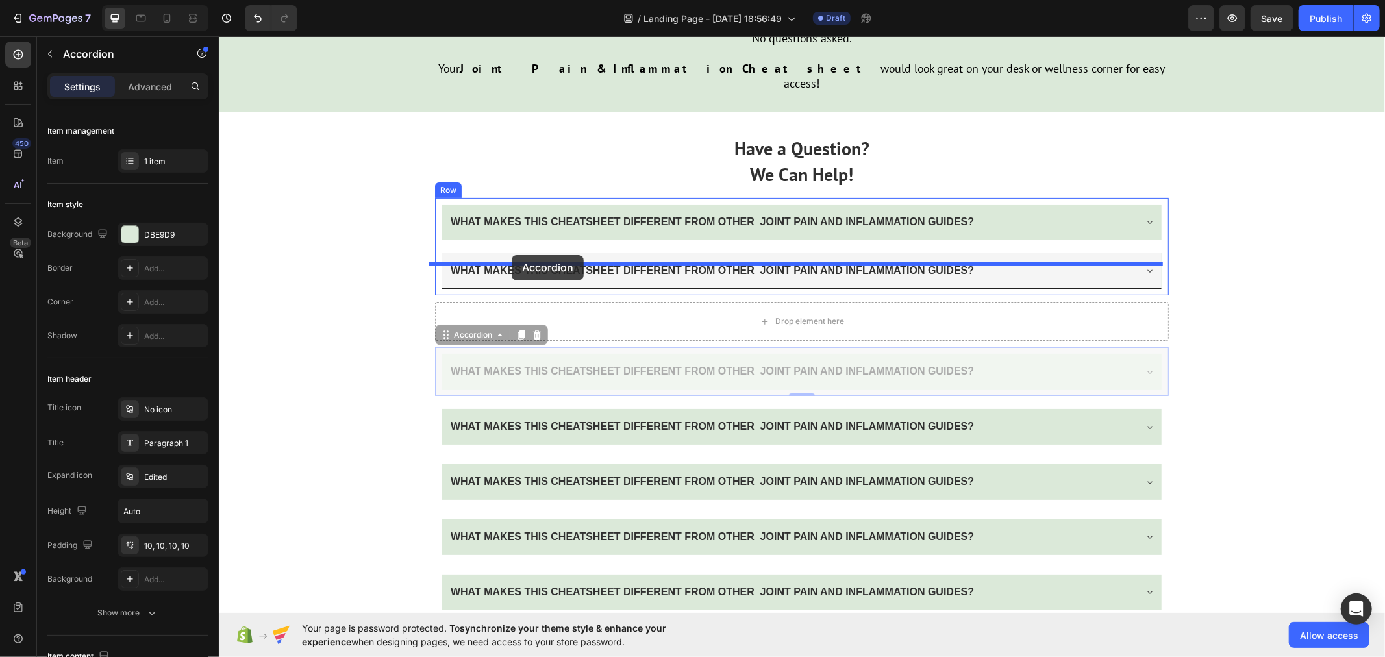
drag, startPoint x: 440, startPoint y: 325, endPoint x: 514, endPoint y: 254, distance: 102.4
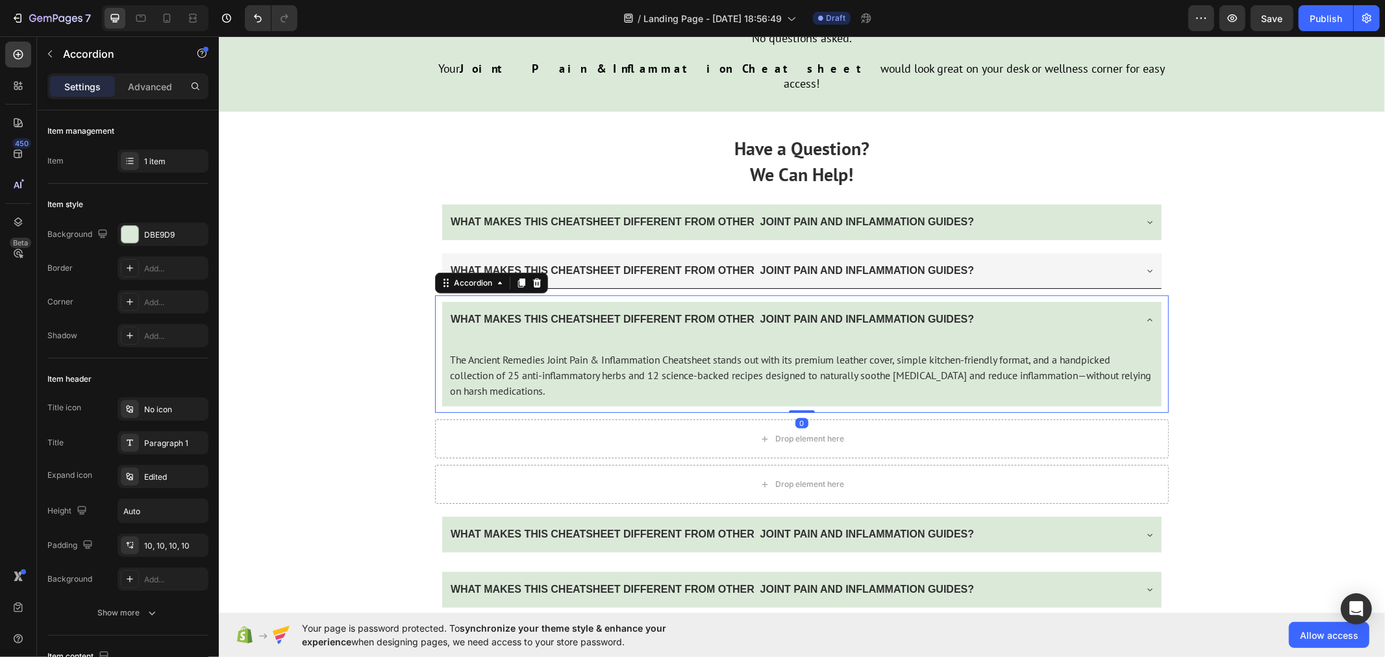
click at [541, 313] on strong "WHAT MAKES THIS CHEATSHEET DIFFERENT FROM OTHER JOINT PAIN AND INFLAMMATION GUI…" at bounding box center [711, 318] width 523 height 11
click at [1147, 314] on icon at bounding box center [1149, 319] width 10 height 10
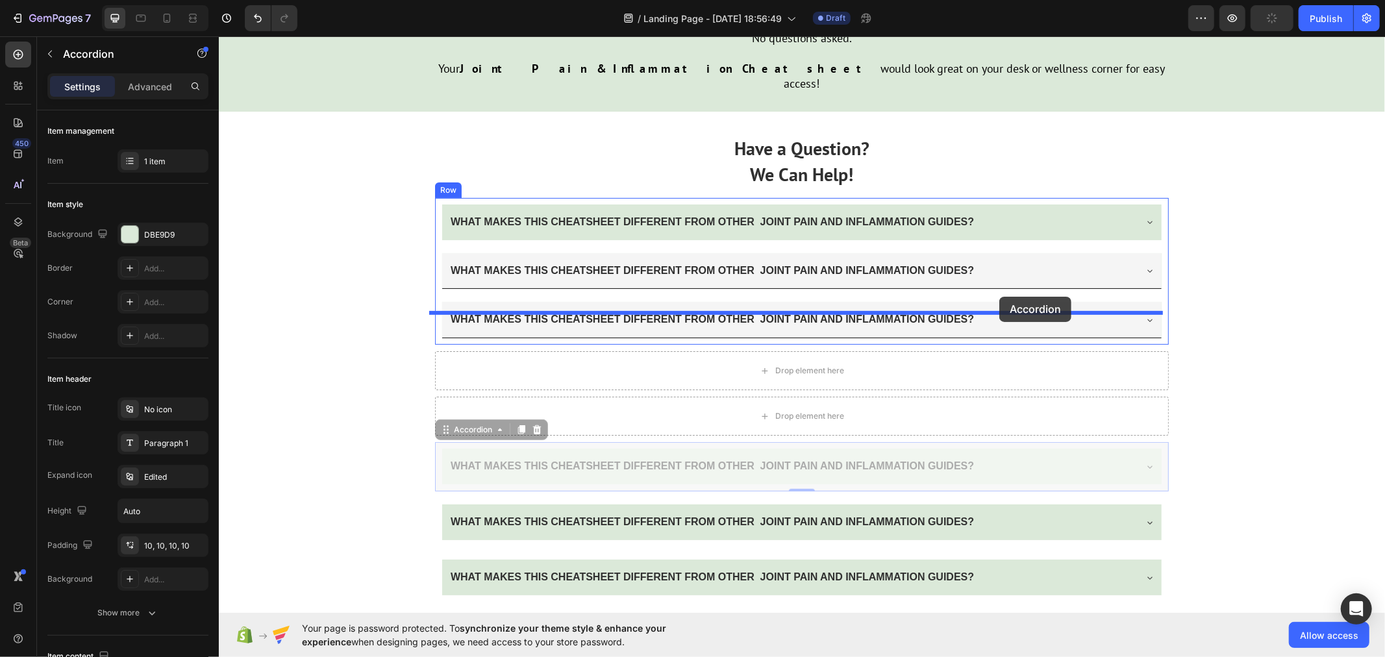
drag, startPoint x: 1003, startPoint y: 438, endPoint x: 998, endPoint y: 298, distance: 139.7
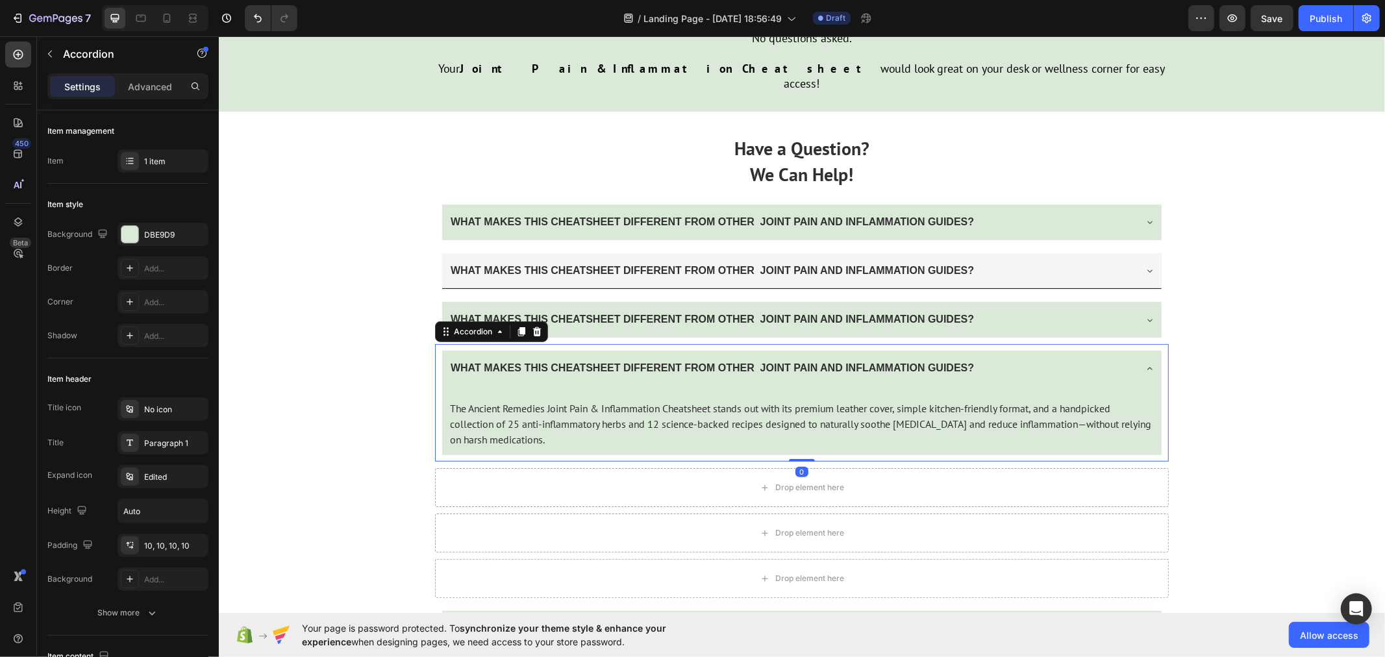
click at [1144, 363] on icon at bounding box center [1149, 368] width 10 height 10
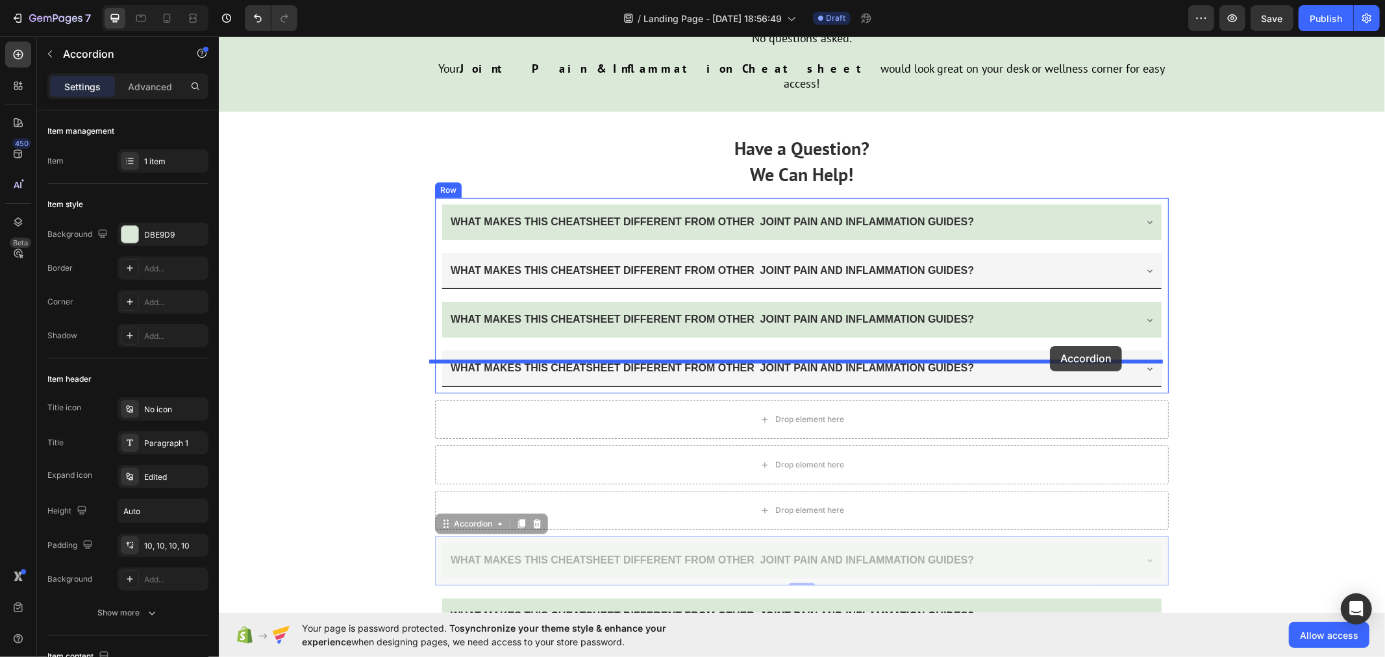
drag, startPoint x: 1124, startPoint y: 522, endPoint x: 1049, endPoint y: 345, distance: 191.7
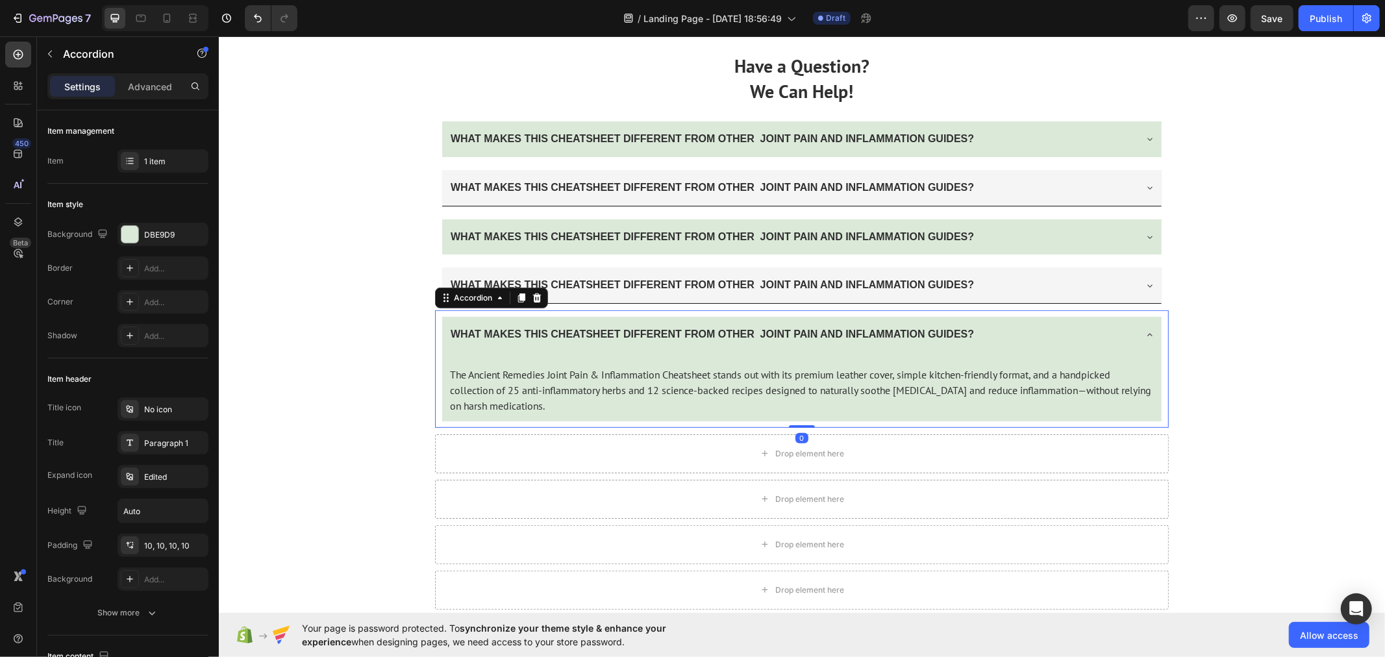
scroll to position [4632, 0]
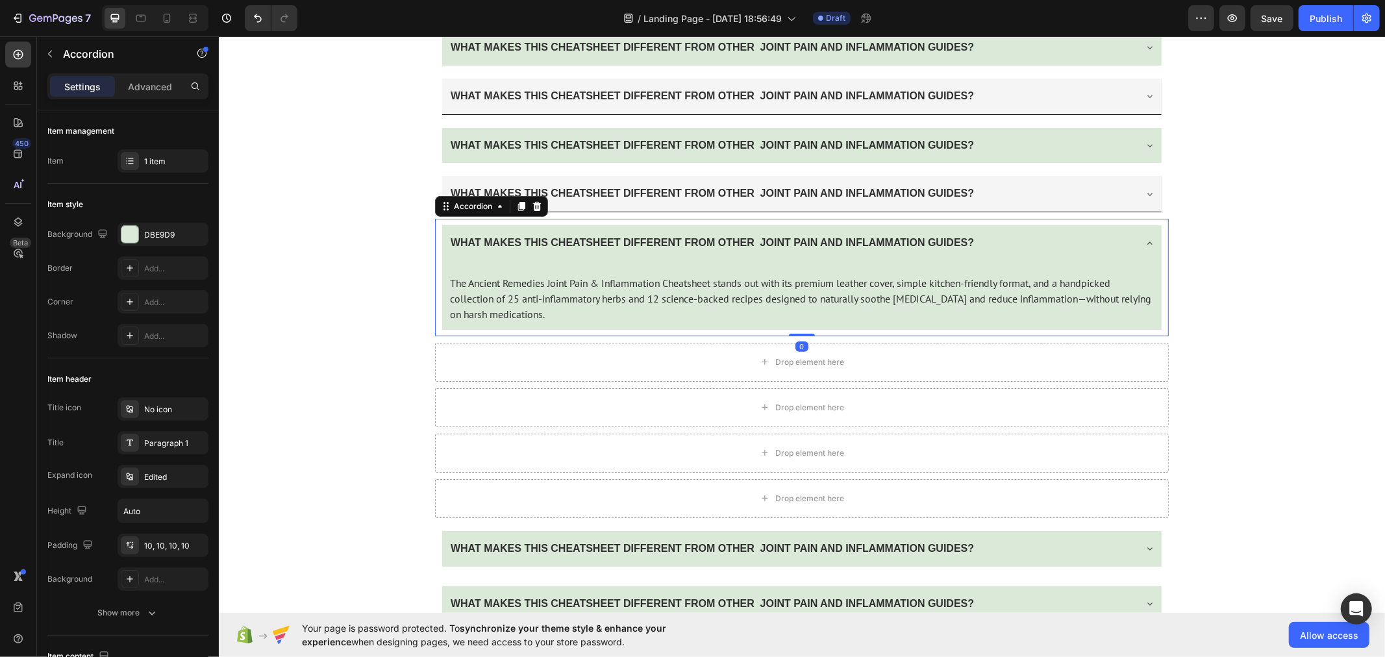
click at [1144, 238] on icon at bounding box center [1149, 243] width 10 height 10
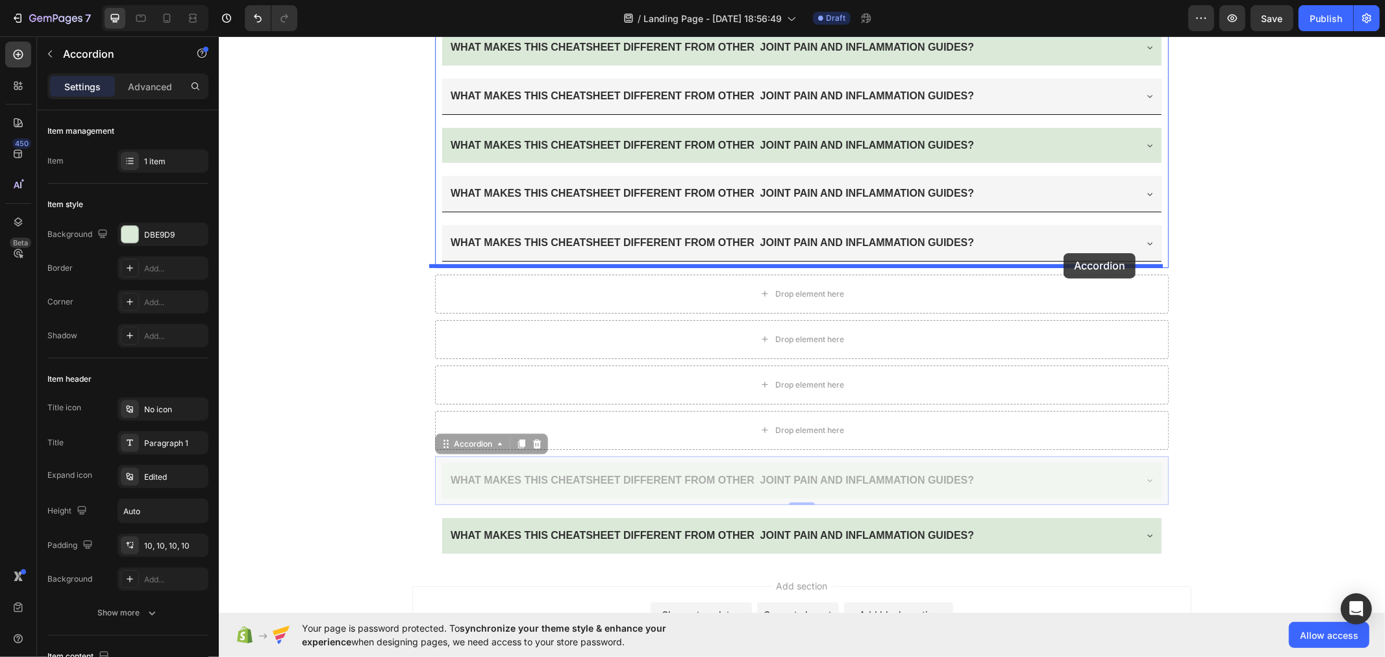
drag, startPoint x: 1093, startPoint y: 476, endPoint x: 1063, endPoint y: 253, distance: 225.3
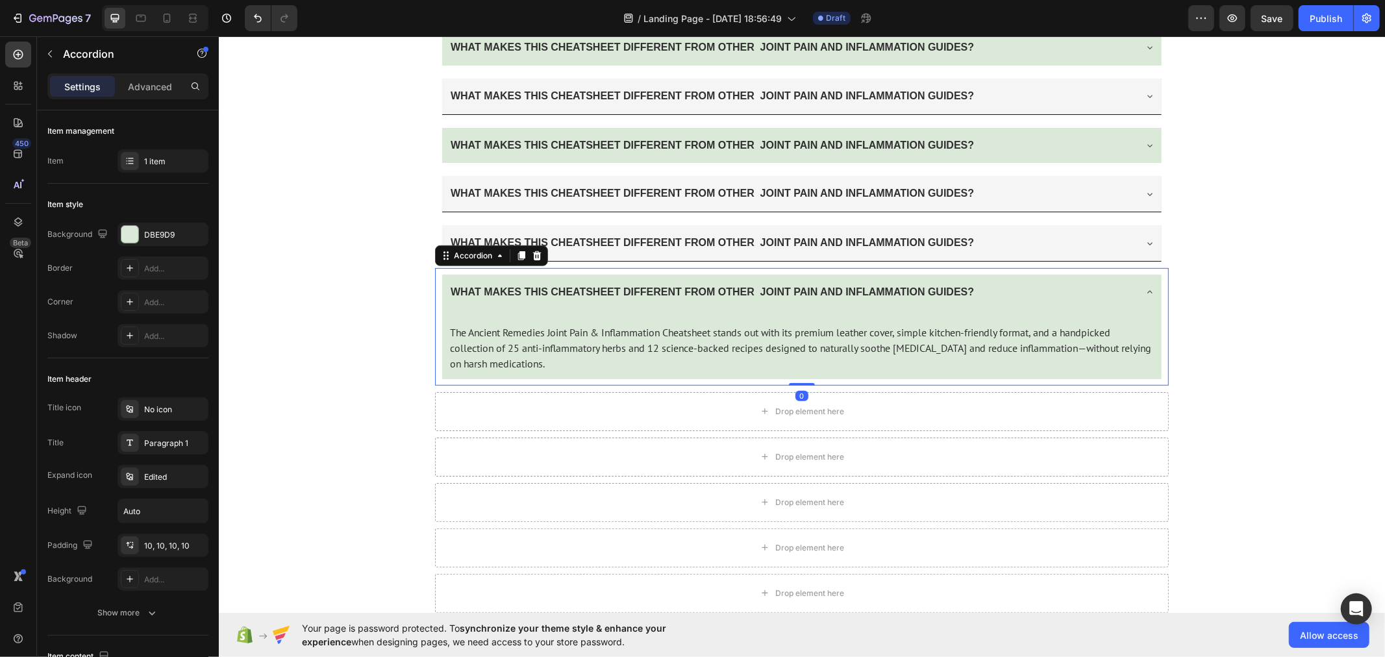
click at [1139, 282] on div "WHAT MAKES THIS CHEATSHEET DIFFERENT FROM OTHER JOINT PAIN AND INFLAMMATION GUI…" at bounding box center [800, 292] width 719 height 36
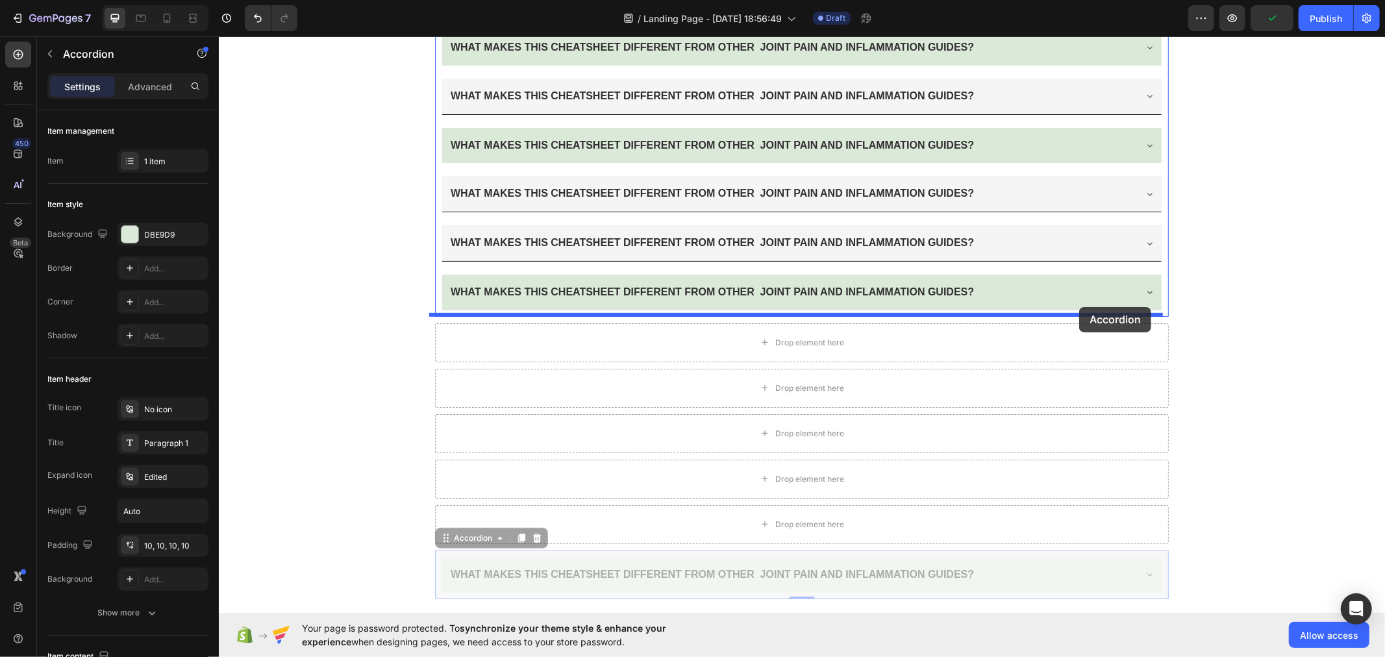
drag, startPoint x: 1117, startPoint y: 566, endPoint x: 1078, endPoint y: 306, distance: 262.6
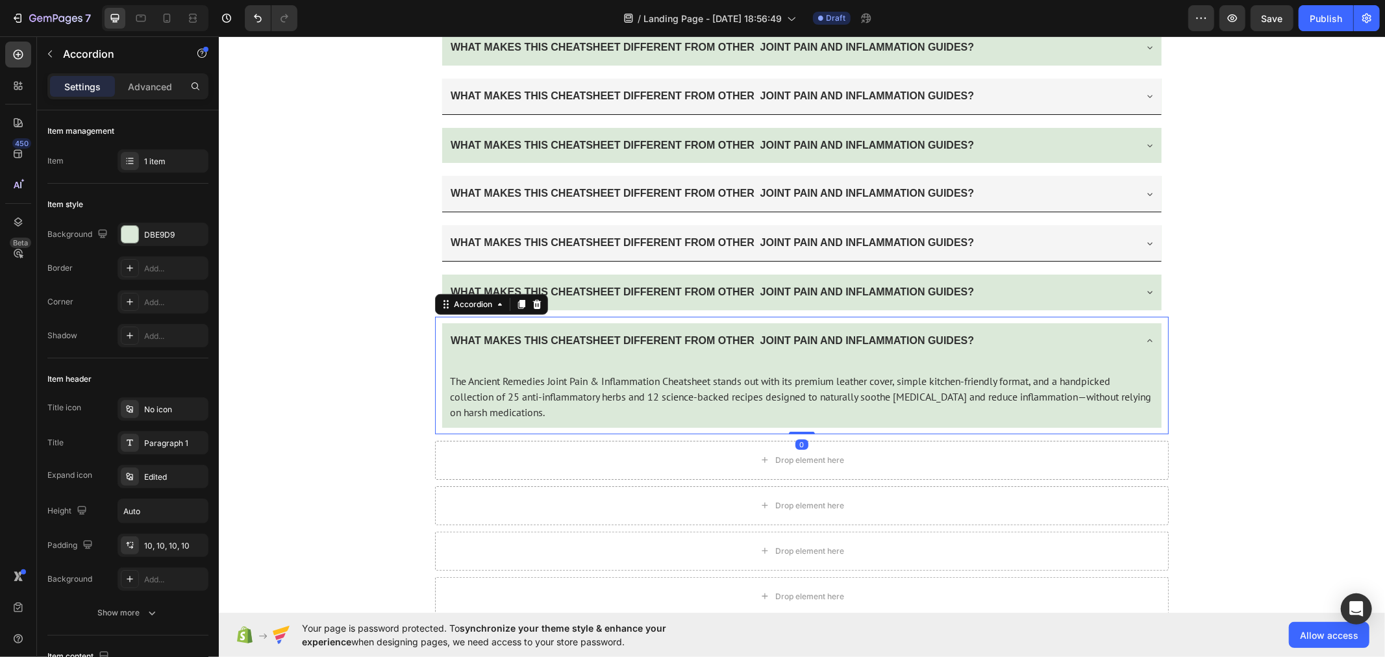
click at [1144, 335] on icon at bounding box center [1149, 340] width 10 height 10
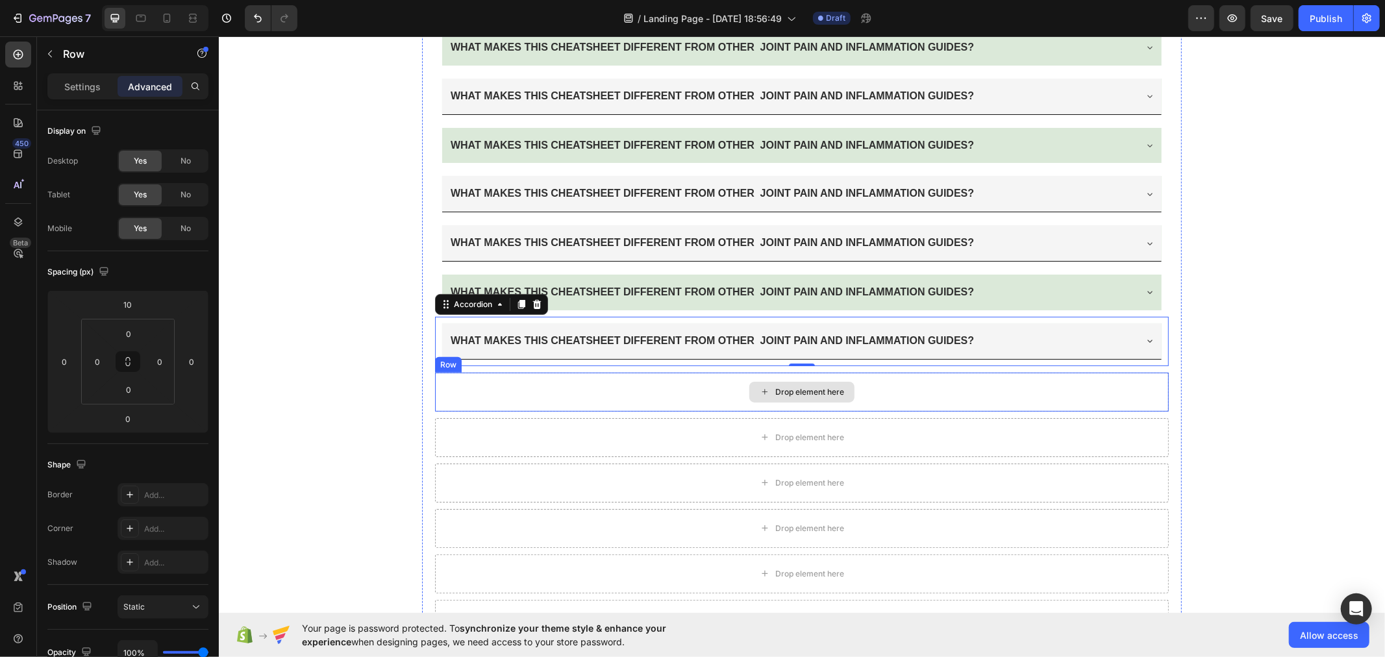
click at [1089, 400] on div "Drop element here" at bounding box center [801, 391] width 734 height 39
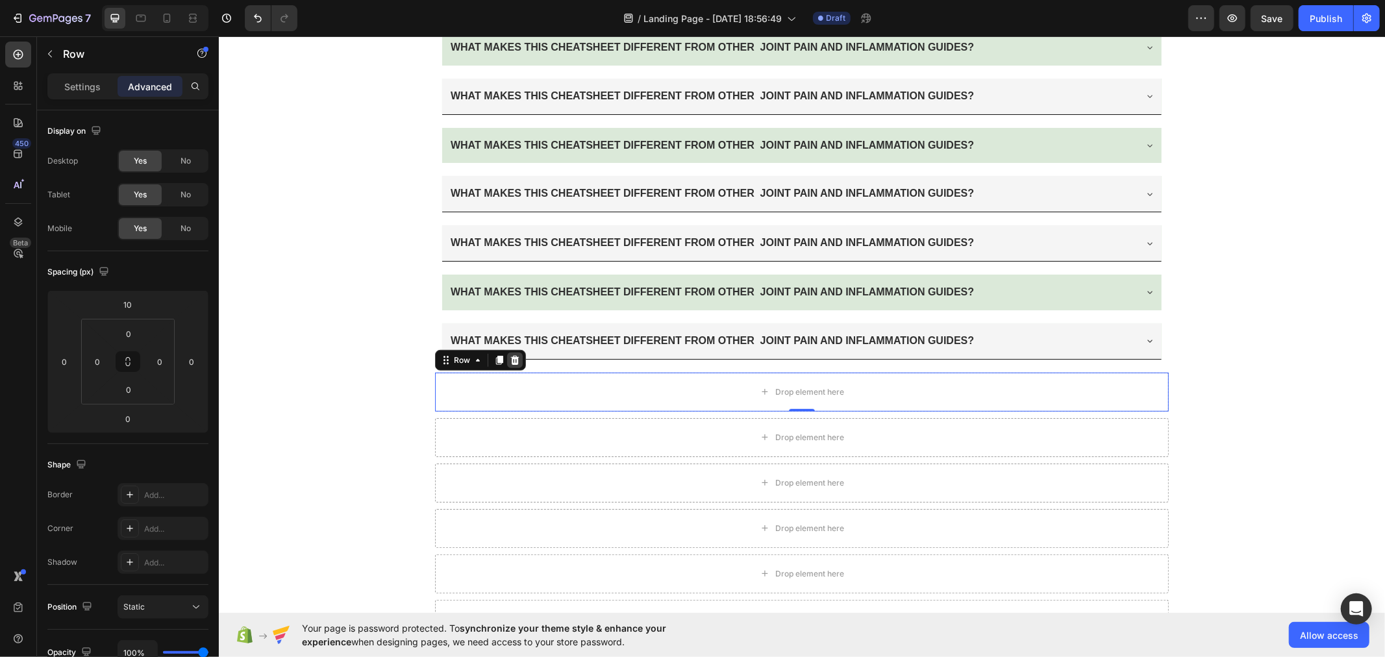
click at [515, 361] on div at bounding box center [514, 360] width 16 height 16
click at [520, 378] on div "Drop element here" at bounding box center [801, 391] width 734 height 39
click at [506, 349] on div "Row" at bounding box center [479, 359] width 91 height 21
click at [509, 363] on div at bounding box center [514, 360] width 16 height 16
click at [516, 406] on div "Drop element here" at bounding box center [801, 391] width 734 height 39
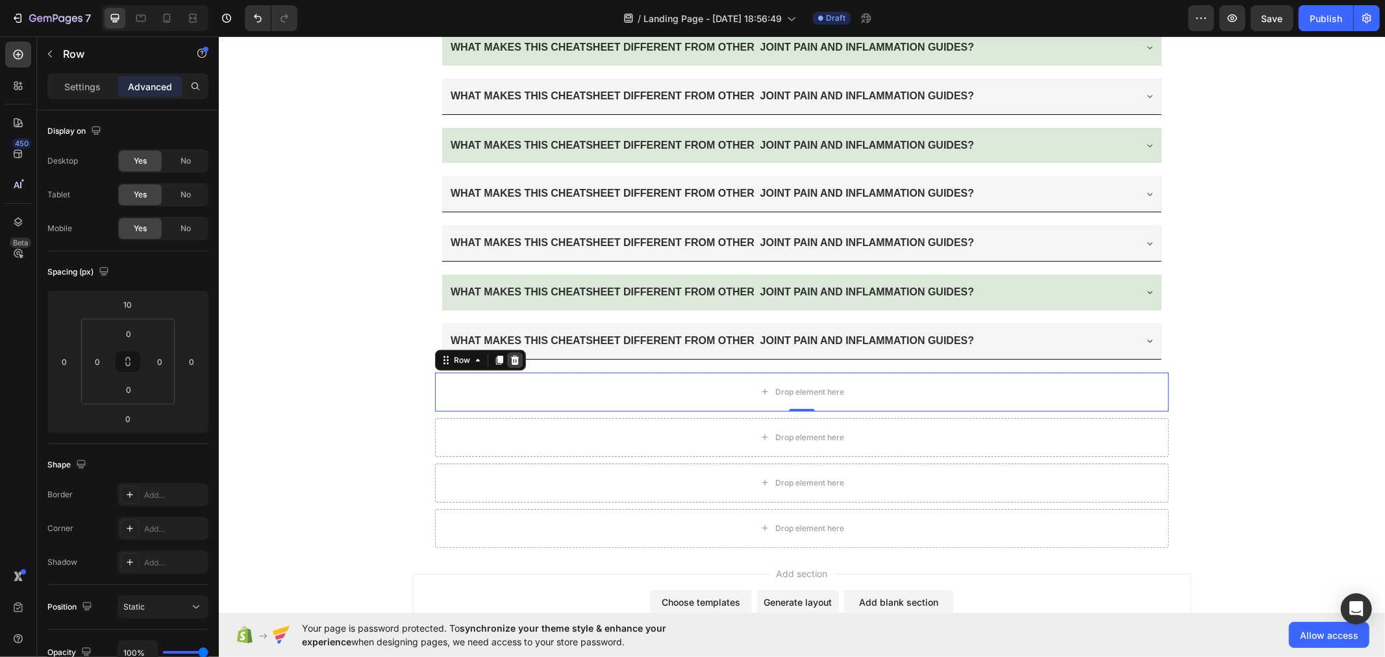
click at [509, 359] on icon at bounding box center [514, 359] width 10 height 10
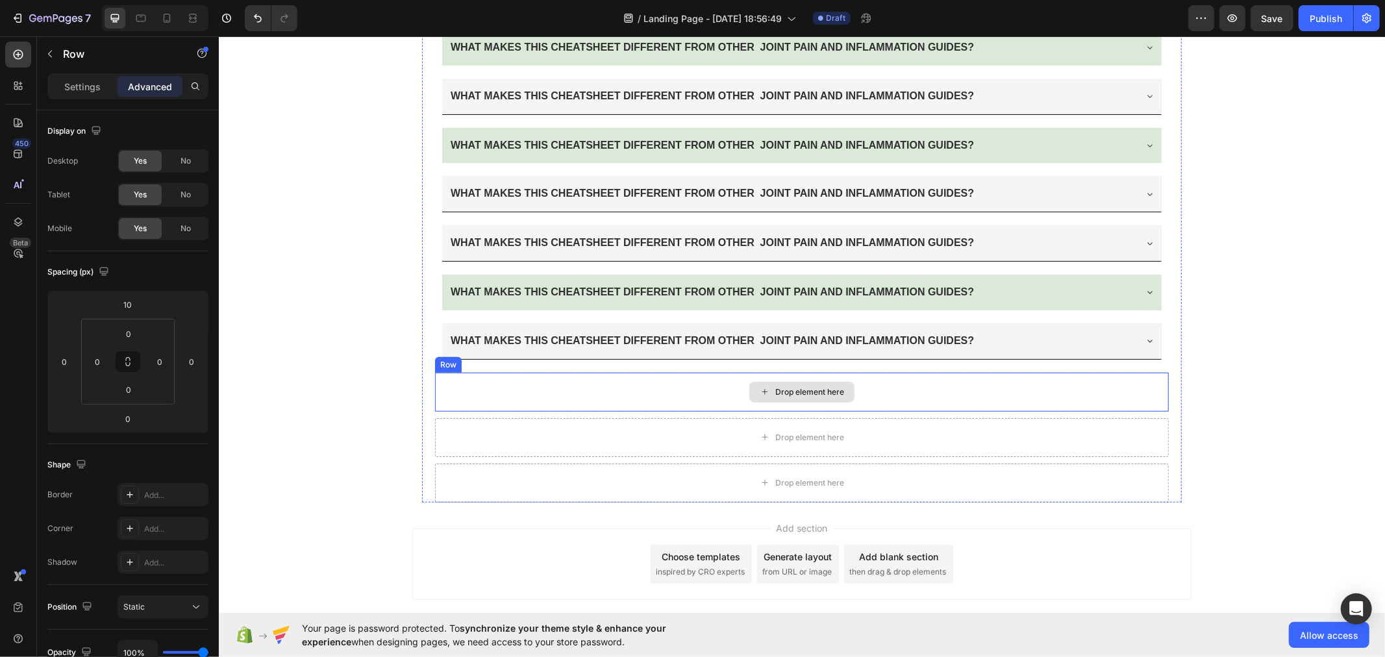
click at [518, 397] on div "Drop element here" at bounding box center [801, 391] width 734 height 39
click at [510, 354] on icon at bounding box center [514, 358] width 8 height 9
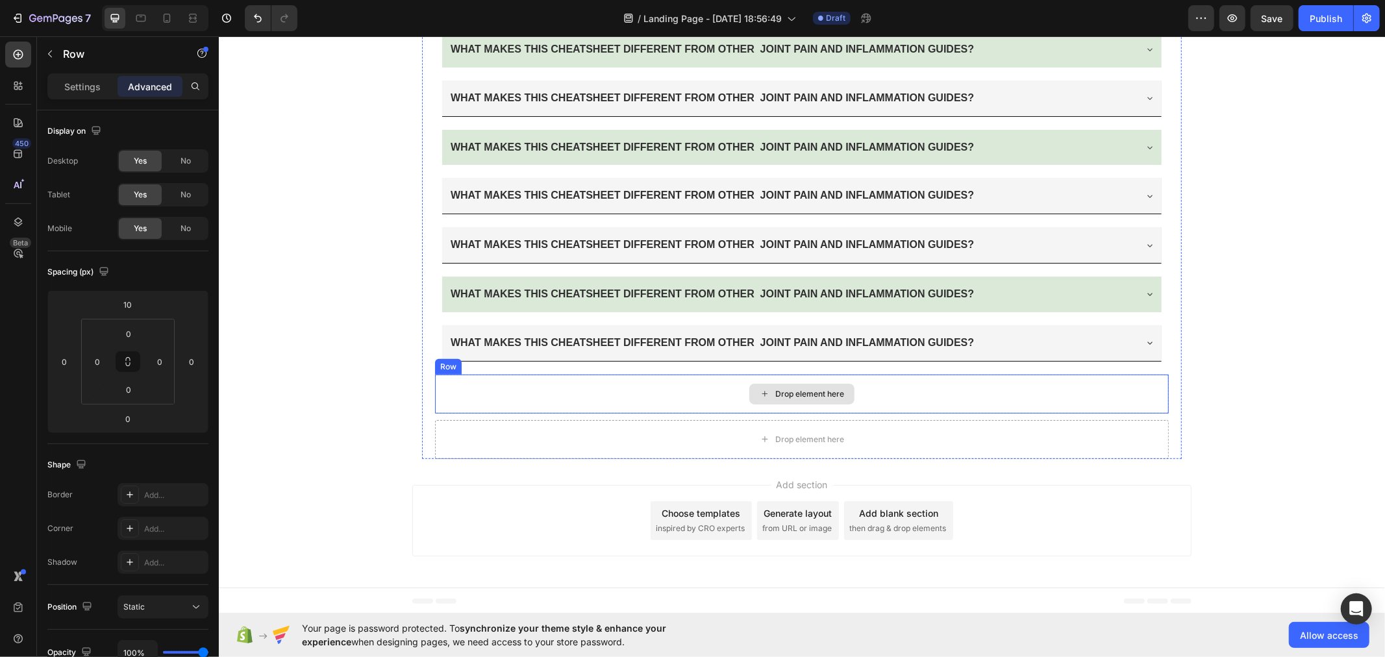
click at [514, 390] on div "Drop element here" at bounding box center [801, 393] width 734 height 39
click at [509, 362] on icon at bounding box center [514, 361] width 10 height 10
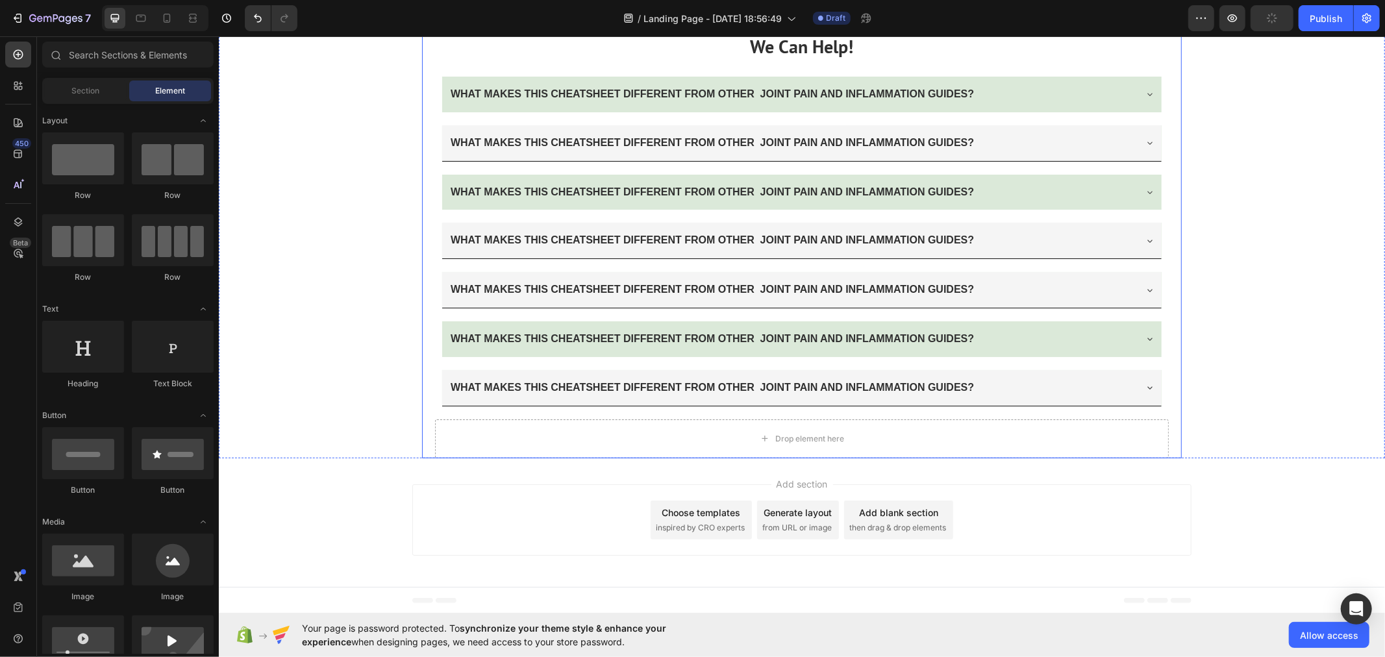
scroll to position [4585, 0]
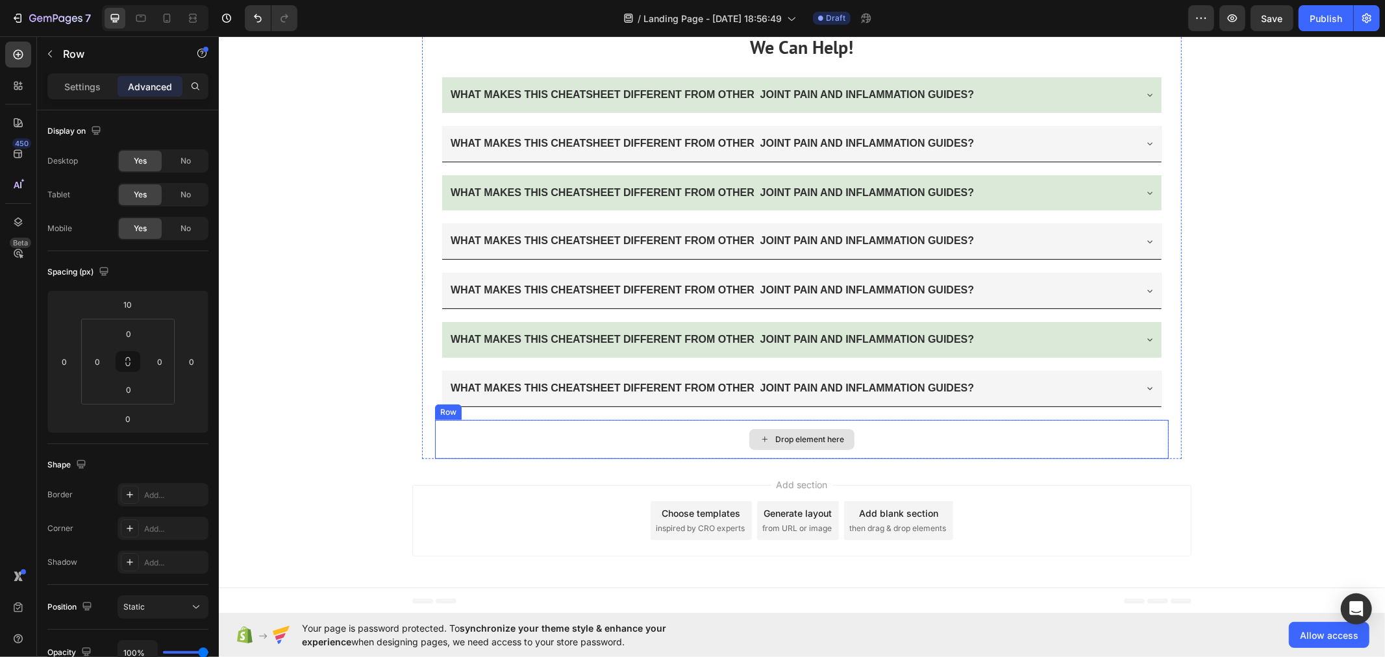
click at [517, 428] on div "Drop element here" at bounding box center [801, 438] width 734 height 39
click at [510, 404] on icon at bounding box center [514, 406] width 8 height 9
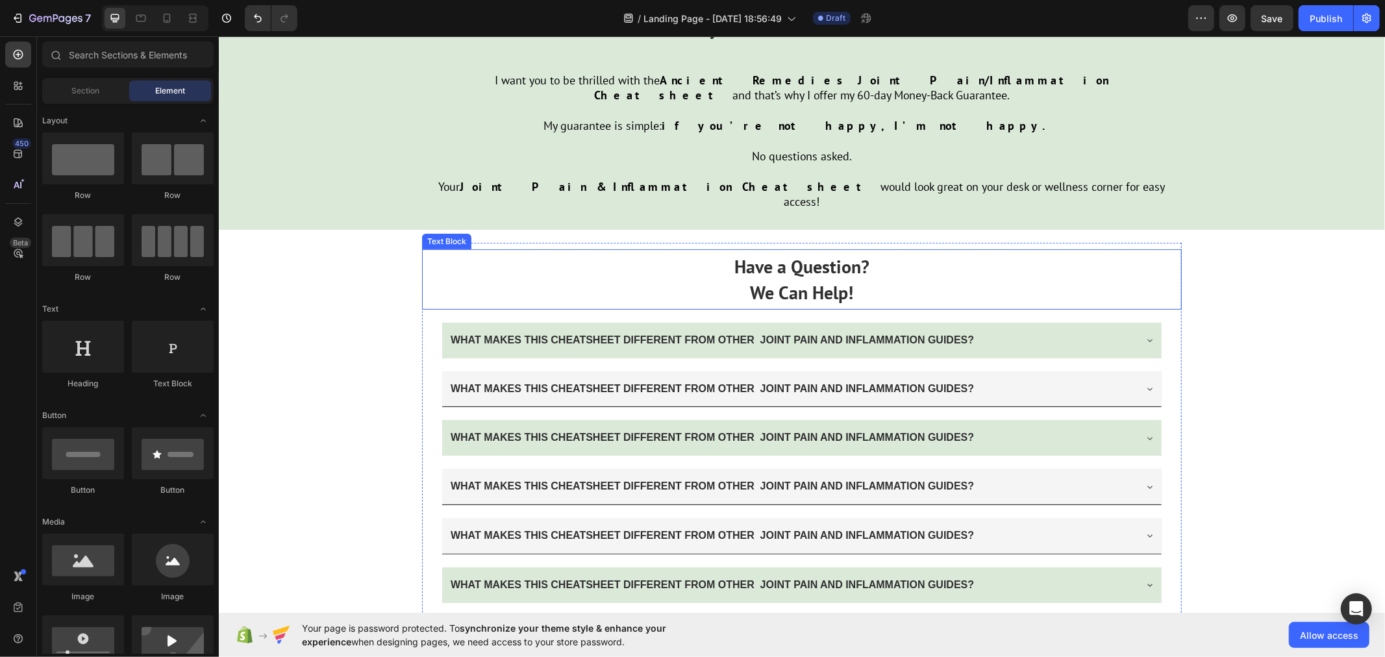
scroll to position [4385, 0]
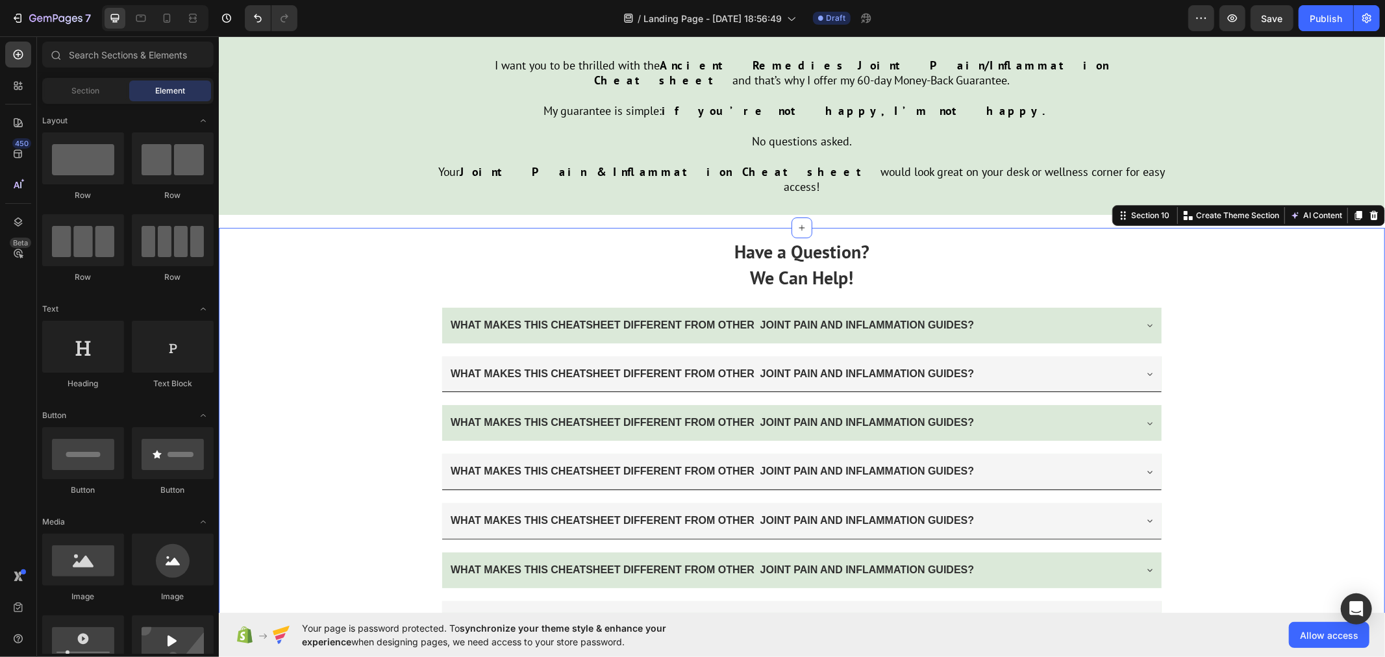
click at [345, 366] on div "Have a Question? We Can Help! Text Block WHAT MAKES THIS CHEATSHEET DIFFERENT F…" at bounding box center [801, 434] width 1166 height 415
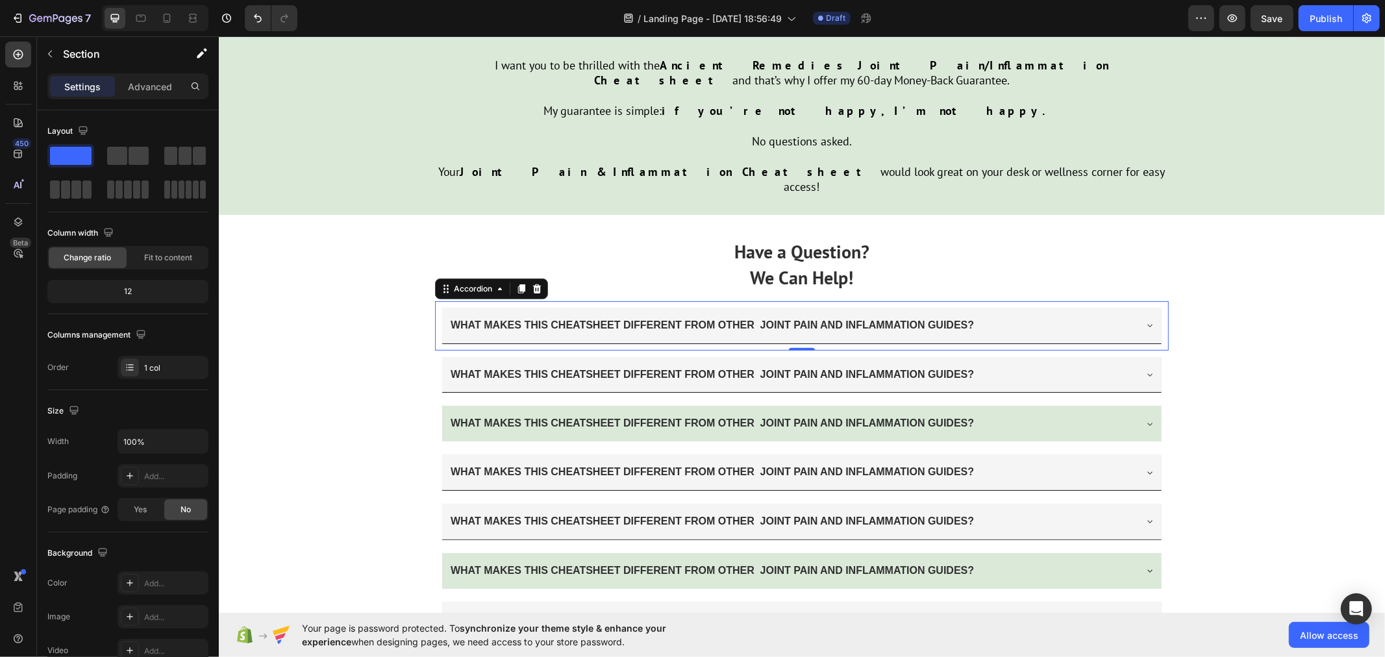
click at [441, 307] on div "WHAT MAKES THIS CHEATSHEET DIFFERENT FROM OTHER JOINT PAIN AND INFLAMMATION GUI…" at bounding box center [800, 325] width 719 height 36
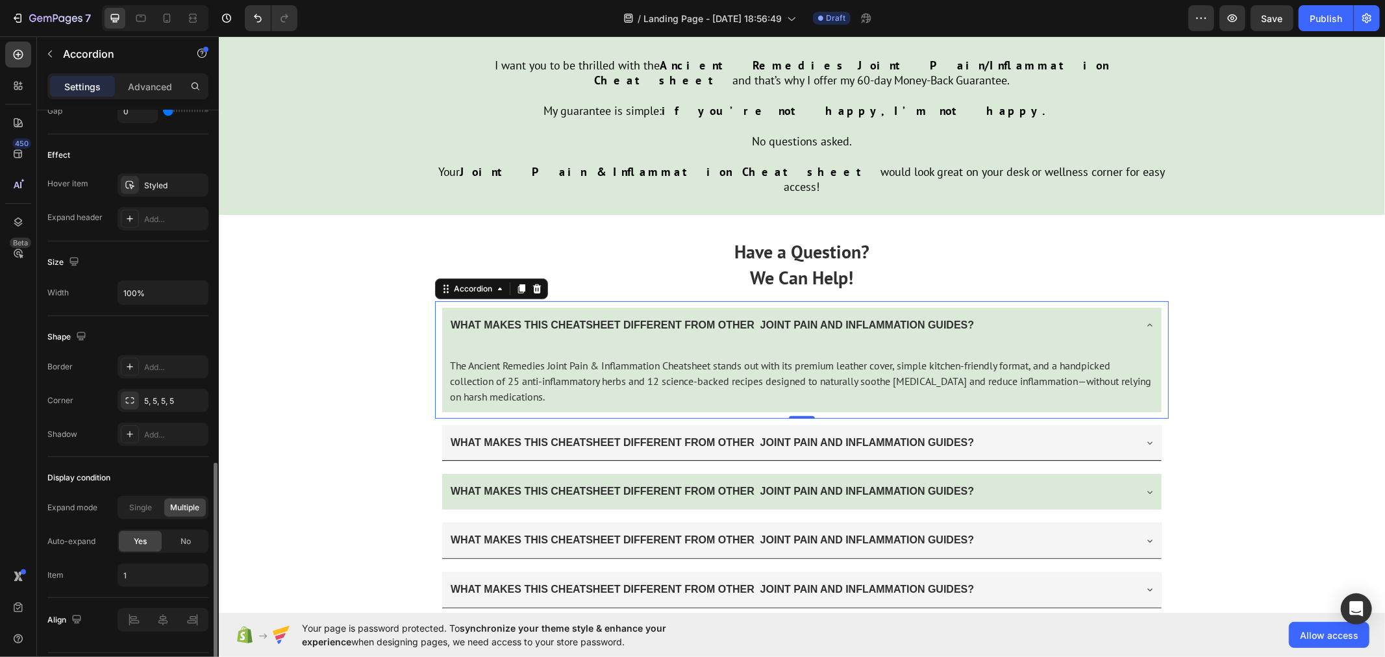
scroll to position [686, 0]
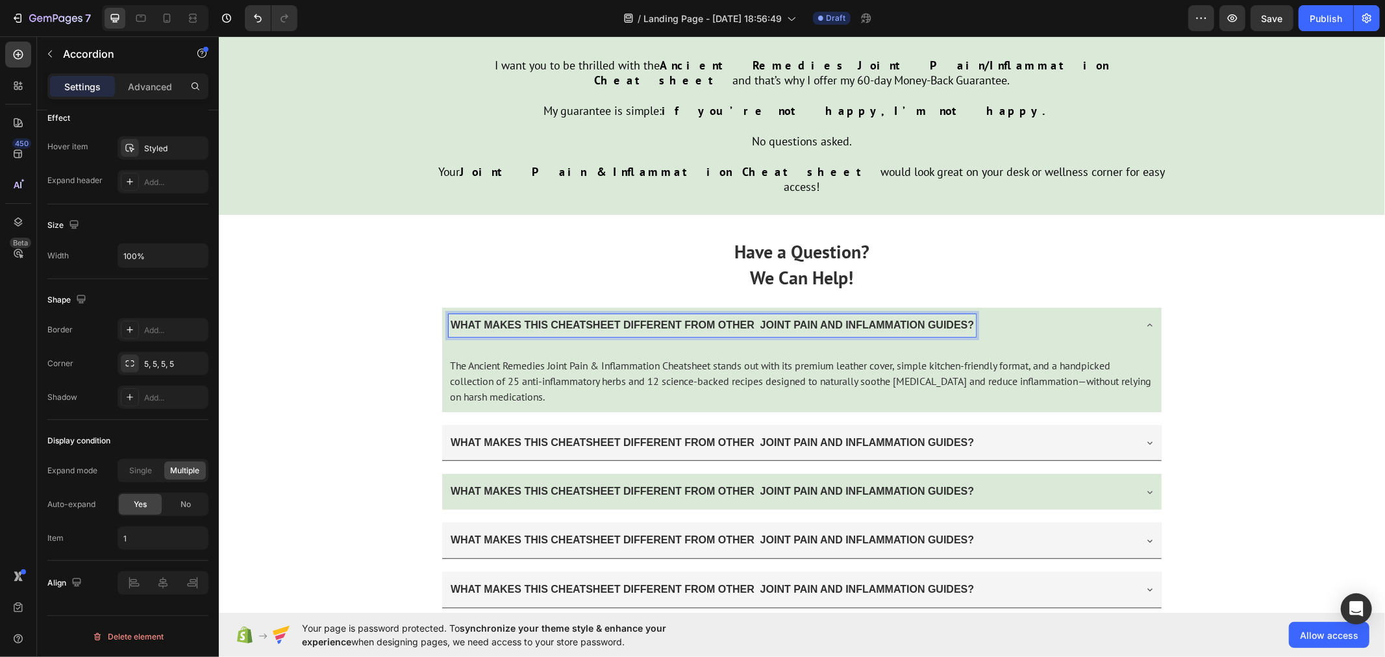
click at [1144, 319] on icon at bounding box center [1149, 324] width 10 height 10
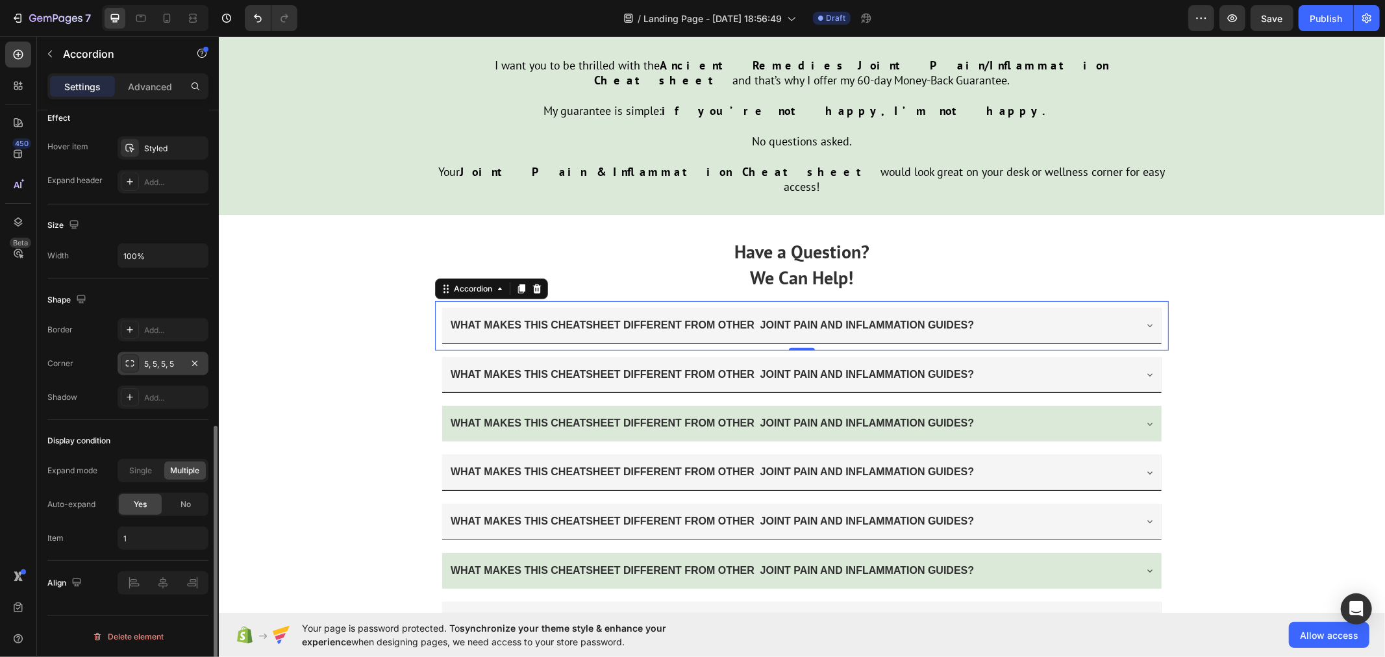
click at [155, 362] on div "5, 5, 5, 5" at bounding box center [163, 364] width 38 height 12
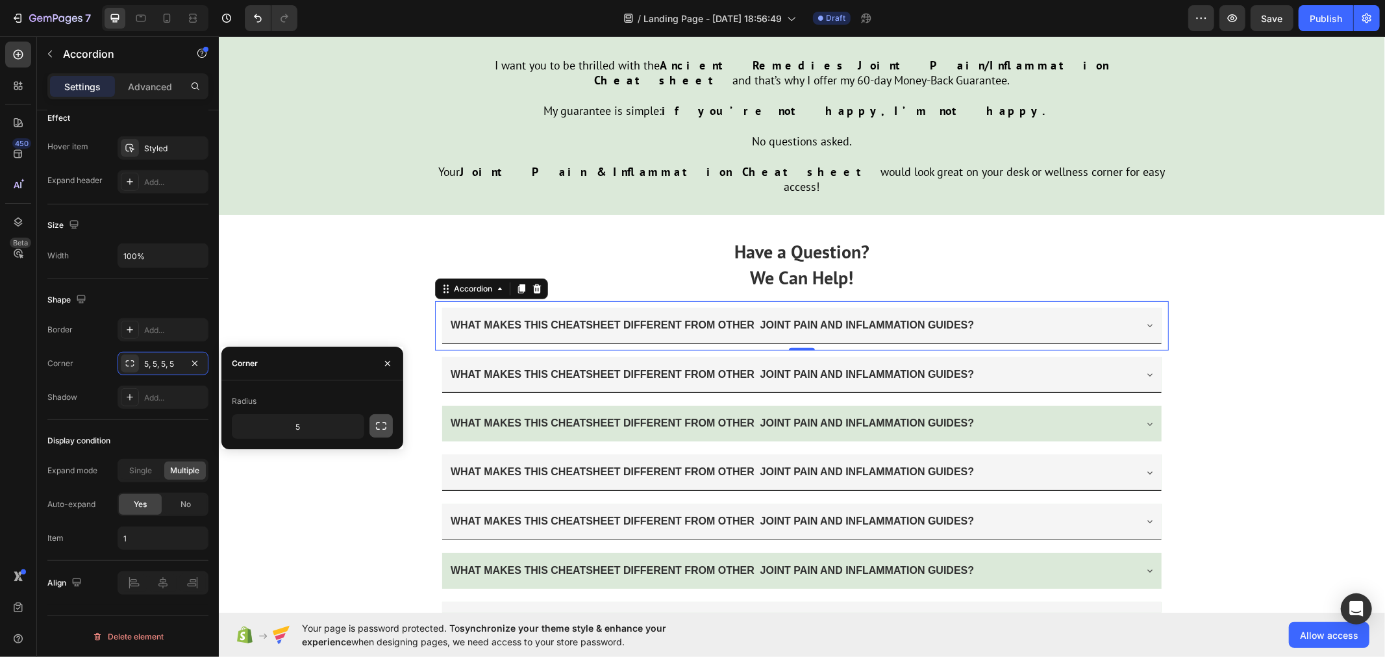
click at [380, 421] on icon "button" at bounding box center [381, 425] width 13 height 13
click at [383, 421] on icon "button" at bounding box center [381, 425] width 13 height 13
click at [303, 427] on input "5" at bounding box center [297, 426] width 131 height 23
type input "100"
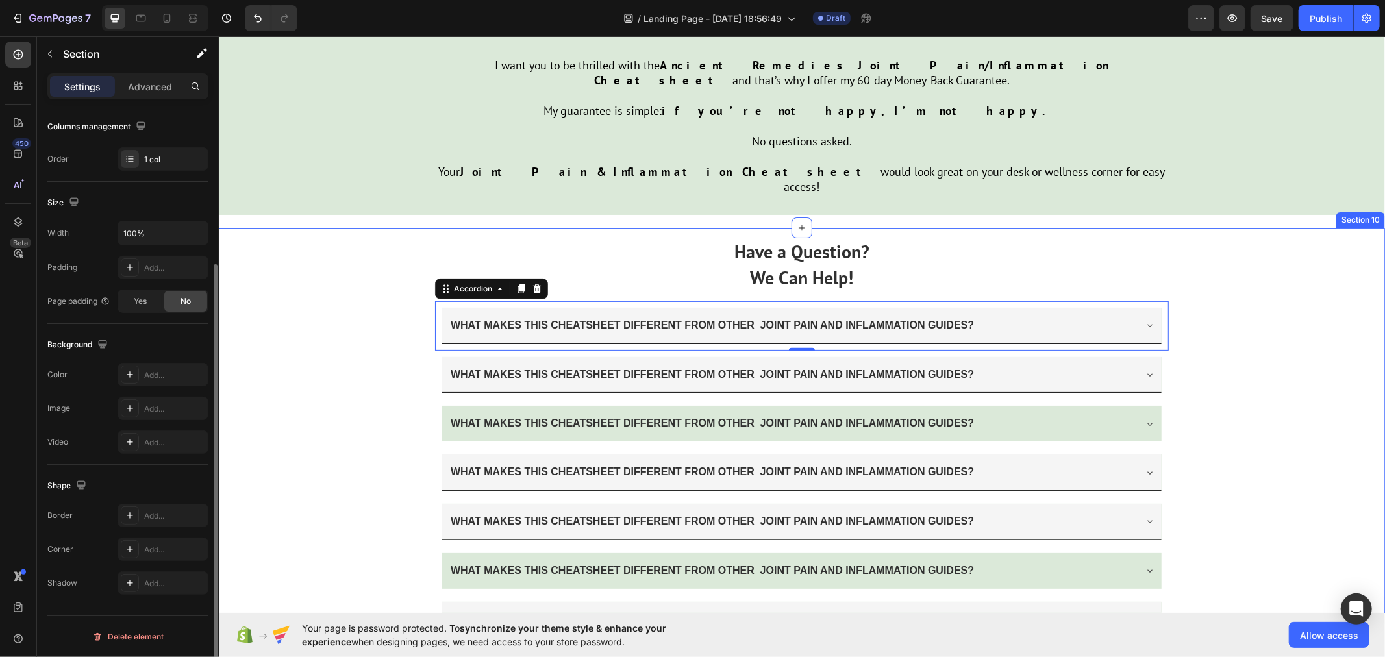
click at [308, 329] on div "Have a Question? We Can Help! Text Block WHAT MAKES THIS CHEATSHEET DIFFERENT F…" at bounding box center [801, 435] width 1166 height 416
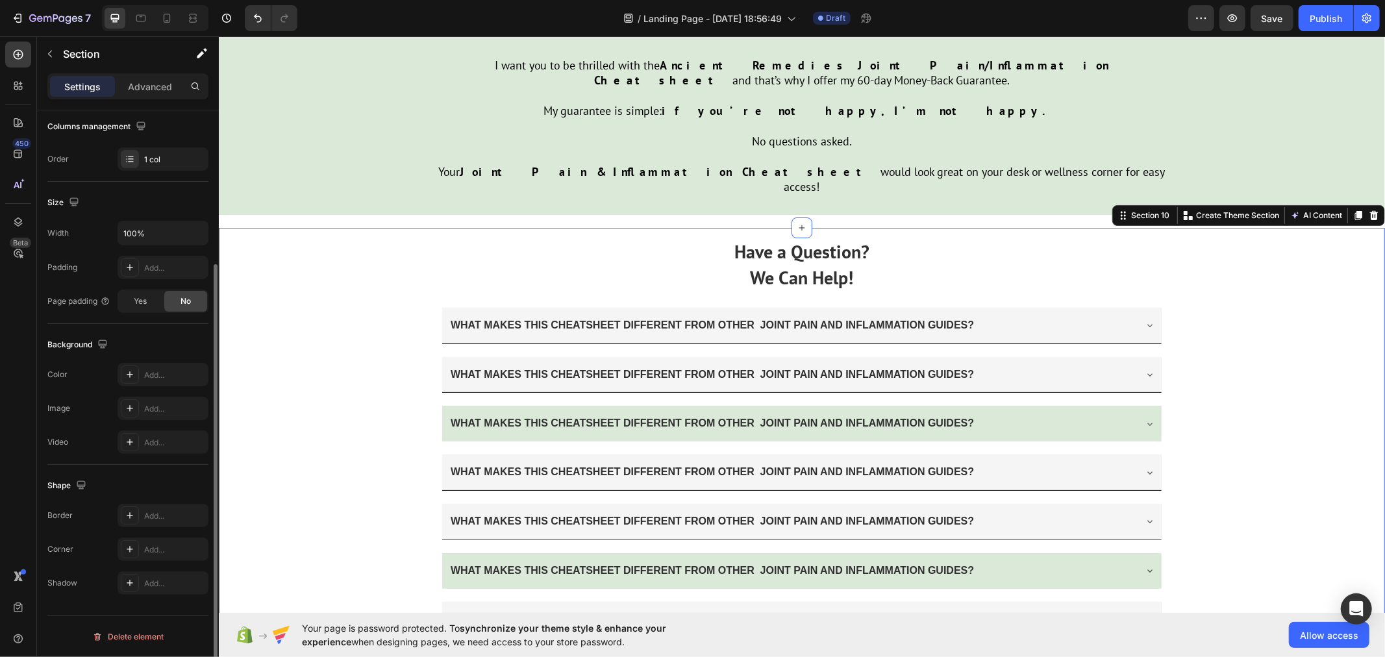
scroll to position [0, 0]
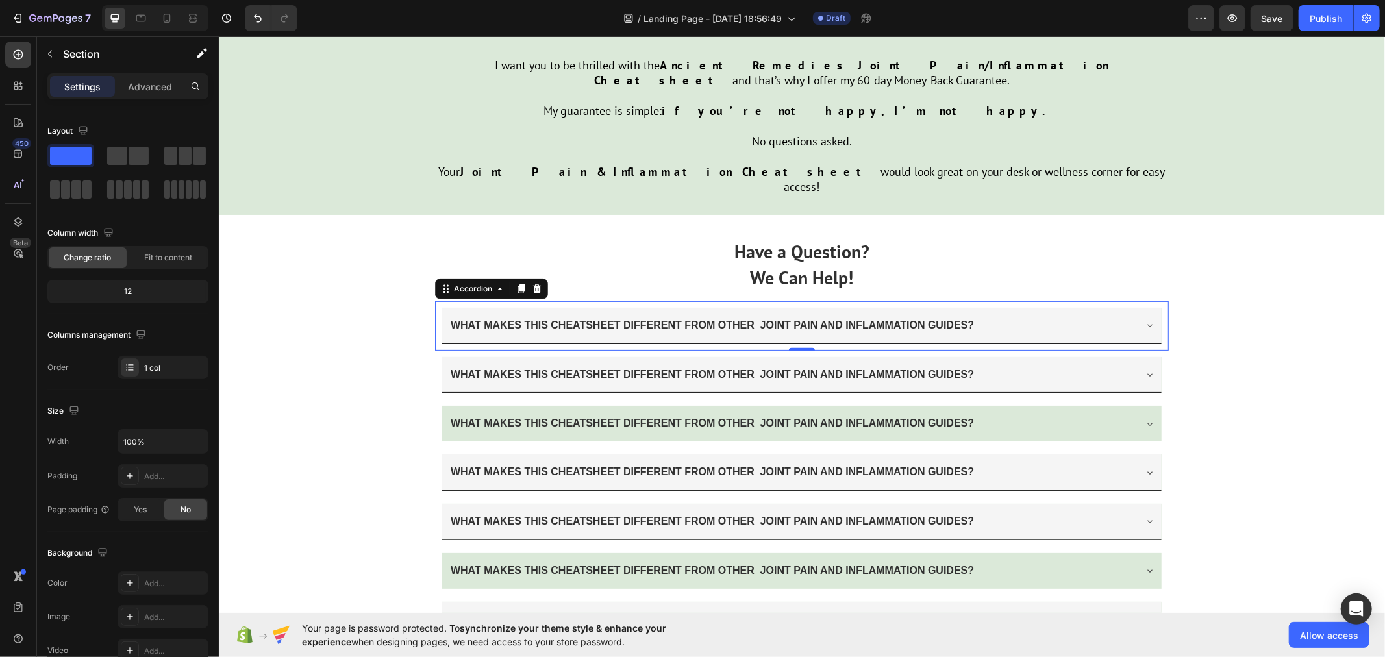
click at [442, 301] on div "WHAT MAKES THIS CHEATSHEET DIFFERENT FROM OTHER JOINT PAIN AND INFLAMMATION GUI…" at bounding box center [801, 325] width 734 height 49
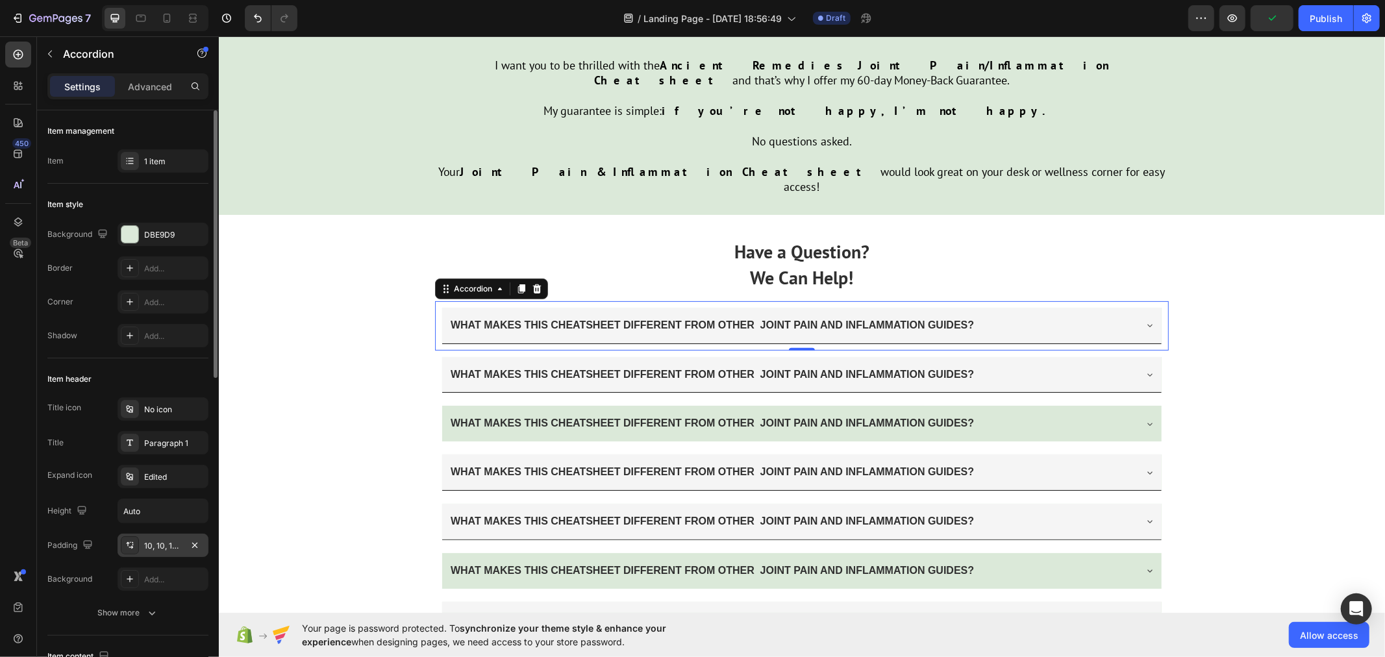
click at [170, 543] on div "10, 10, 10, 10" at bounding box center [163, 546] width 38 height 12
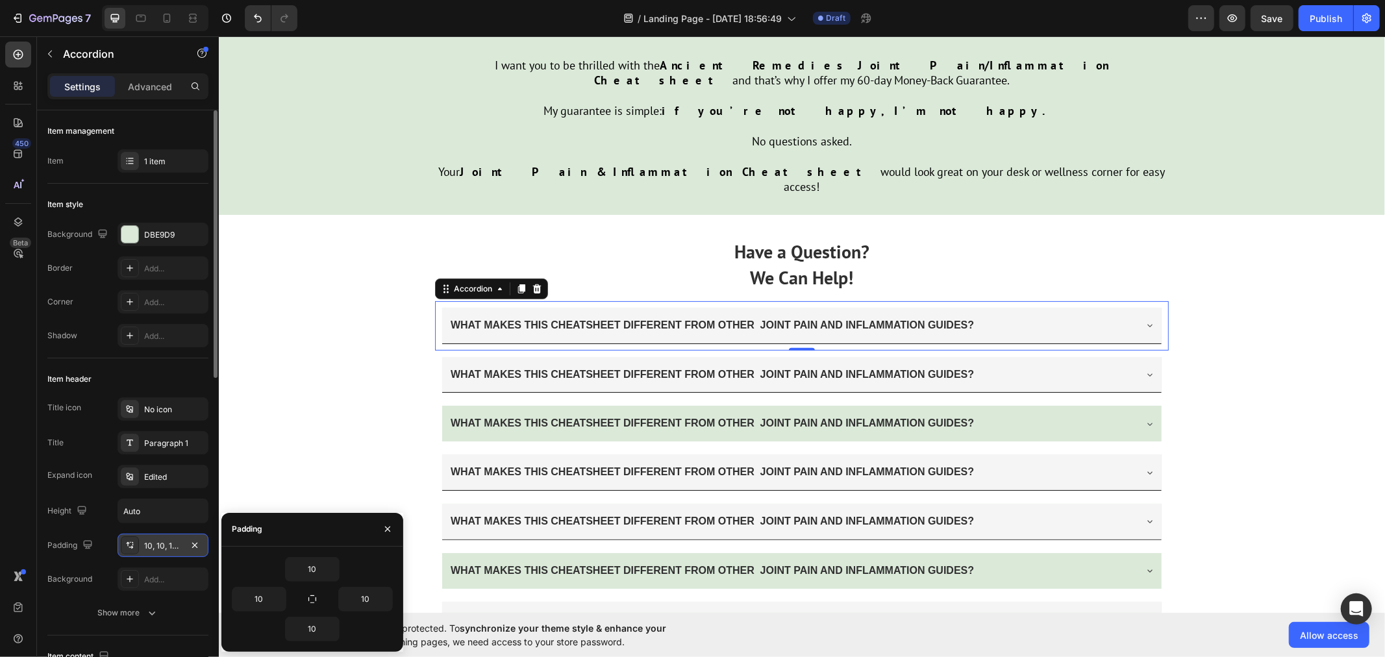
click at [177, 541] on div "10, 10, 10, 10" at bounding box center [163, 546] width 38 height 12
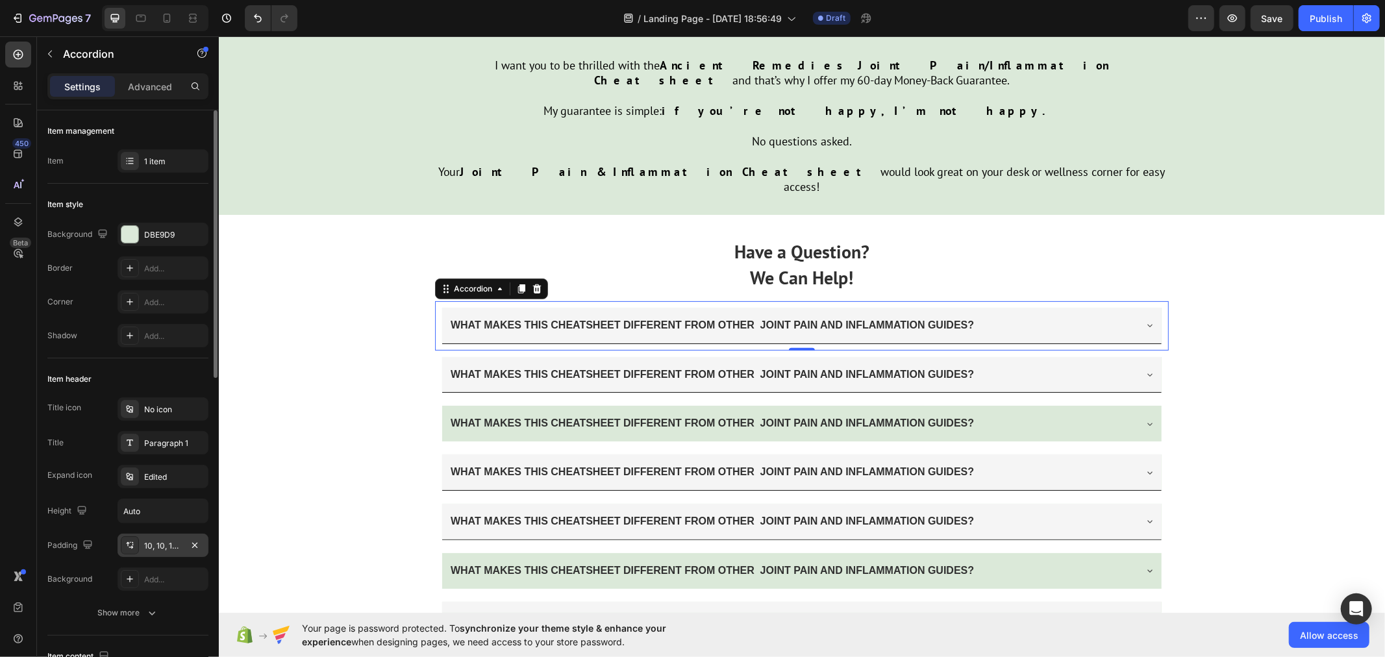
click at [159, 541] on div "10, 10, 10, 10" at bounding box center [163, 546] width 38 height 12
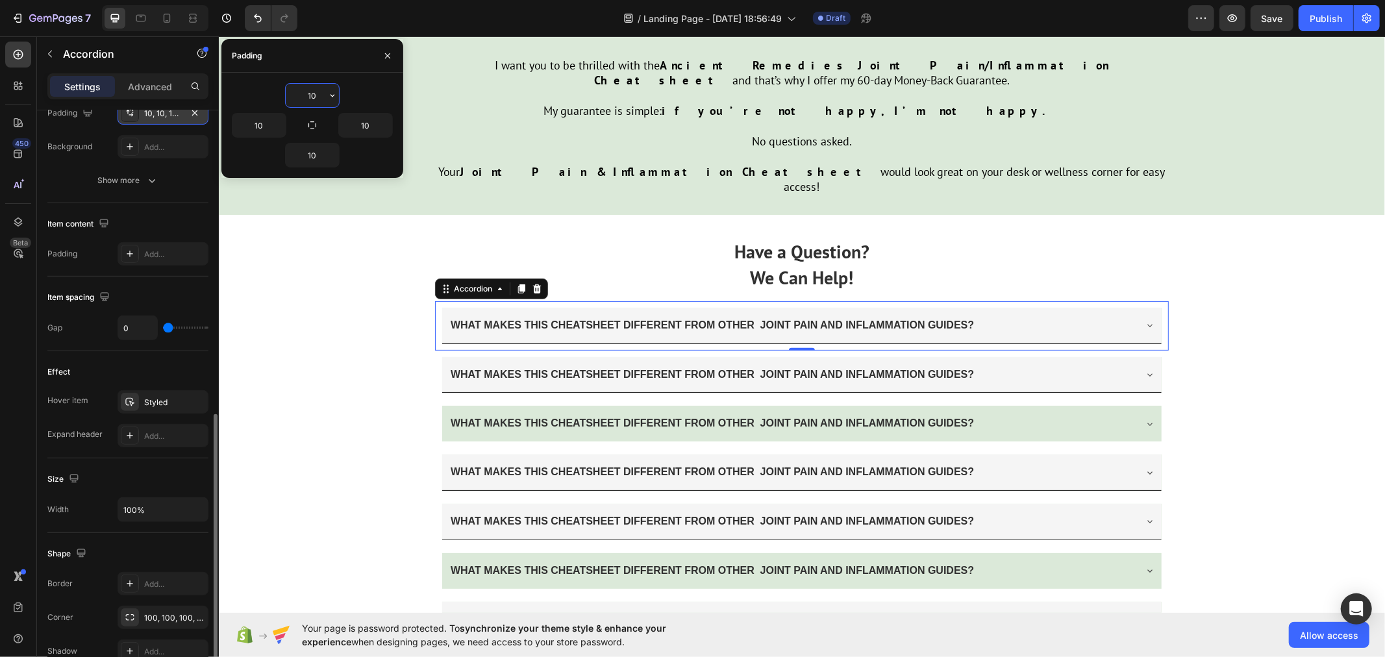
scroll to position [504, 0]
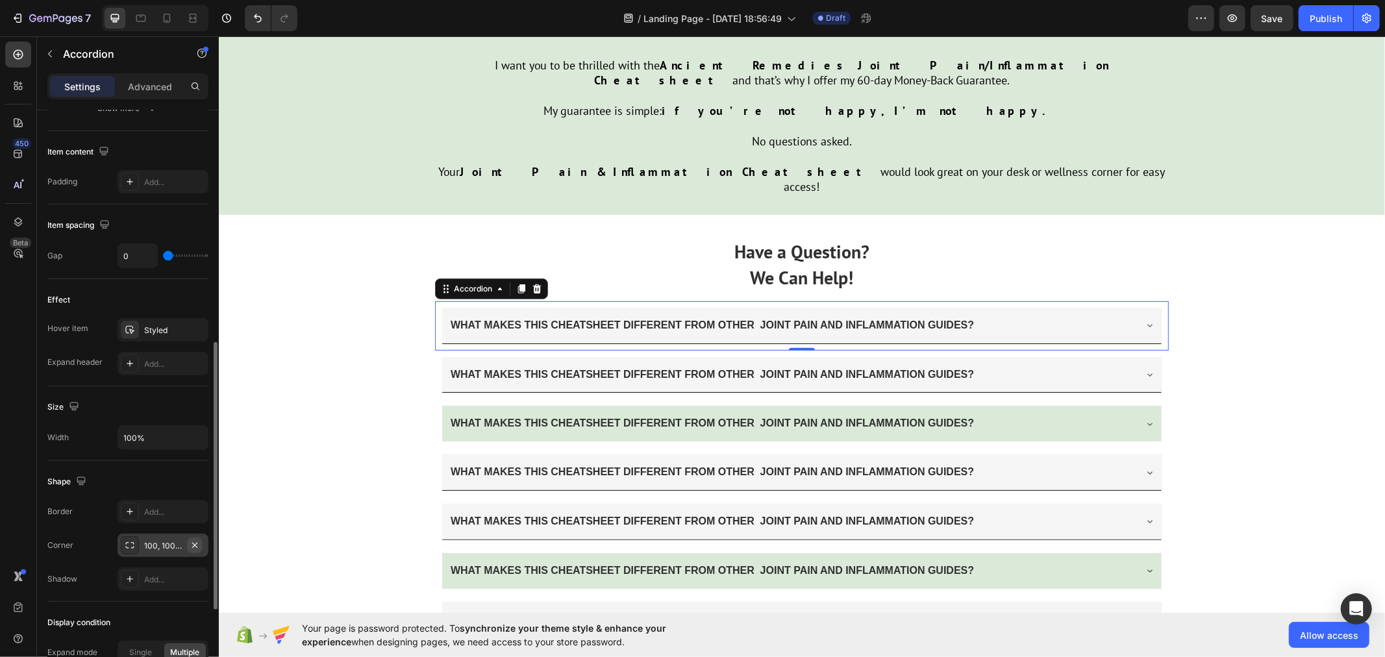
click at [193, 545] on icon "button" at bounding box center [195, 545] width 10 height 10
click at [441, 307] on div "WHAT MAKES THIS CHEATSHEET DIFFERENT FROM OTHER JOINT PAIN AND INFLAMMATION GUI…" at bounding box center [800, 325] width 719 height 36
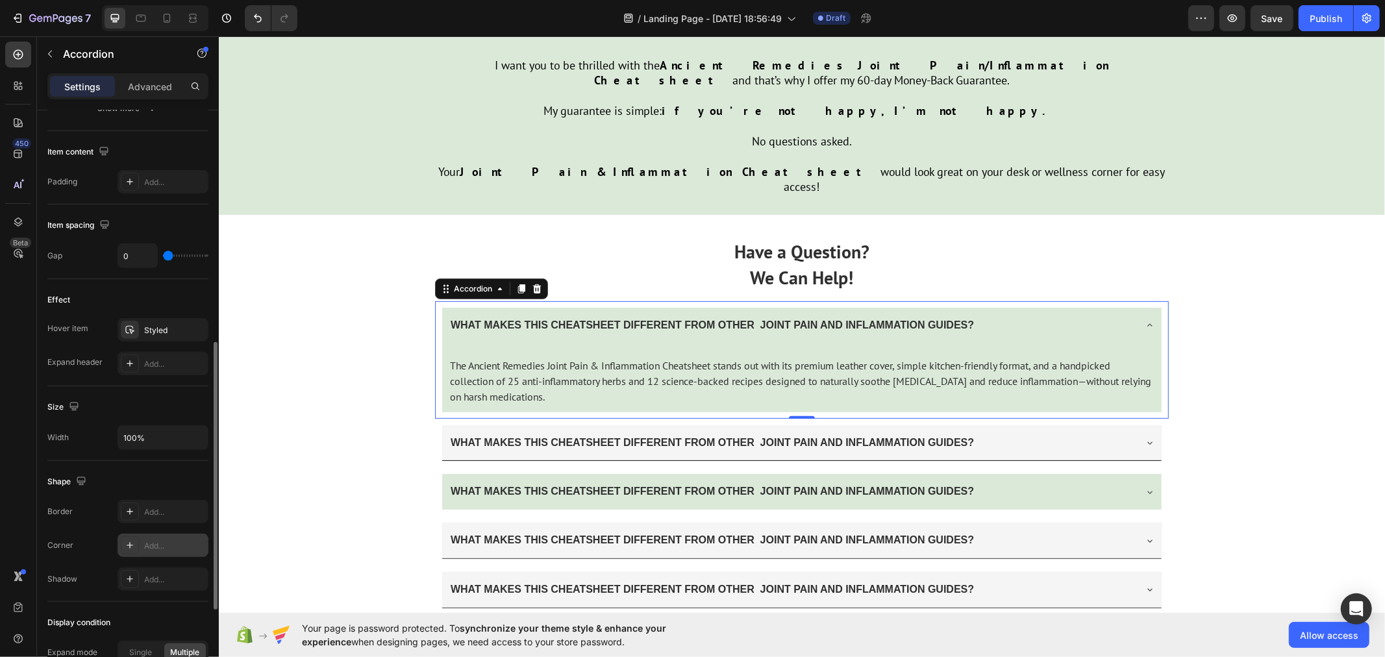
click at [156, 546] on div "Add..." at bounding box center [174, 546] width 61 height 12
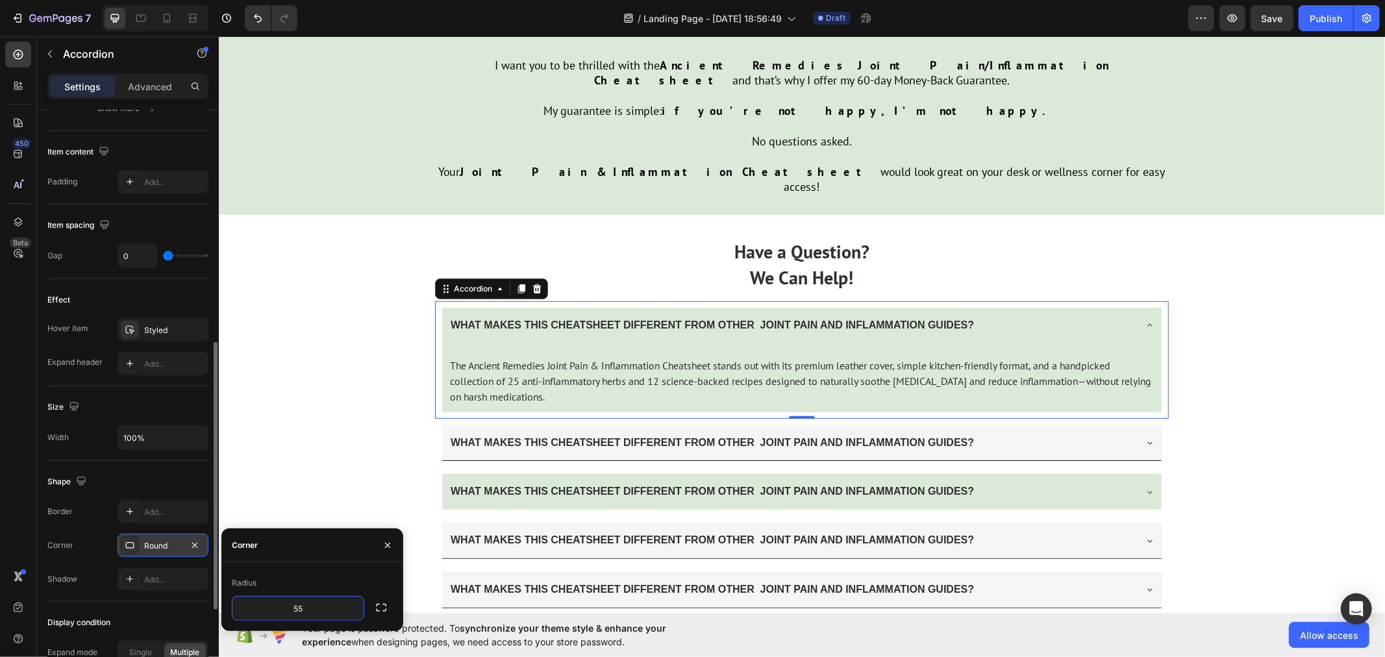
type input "555"
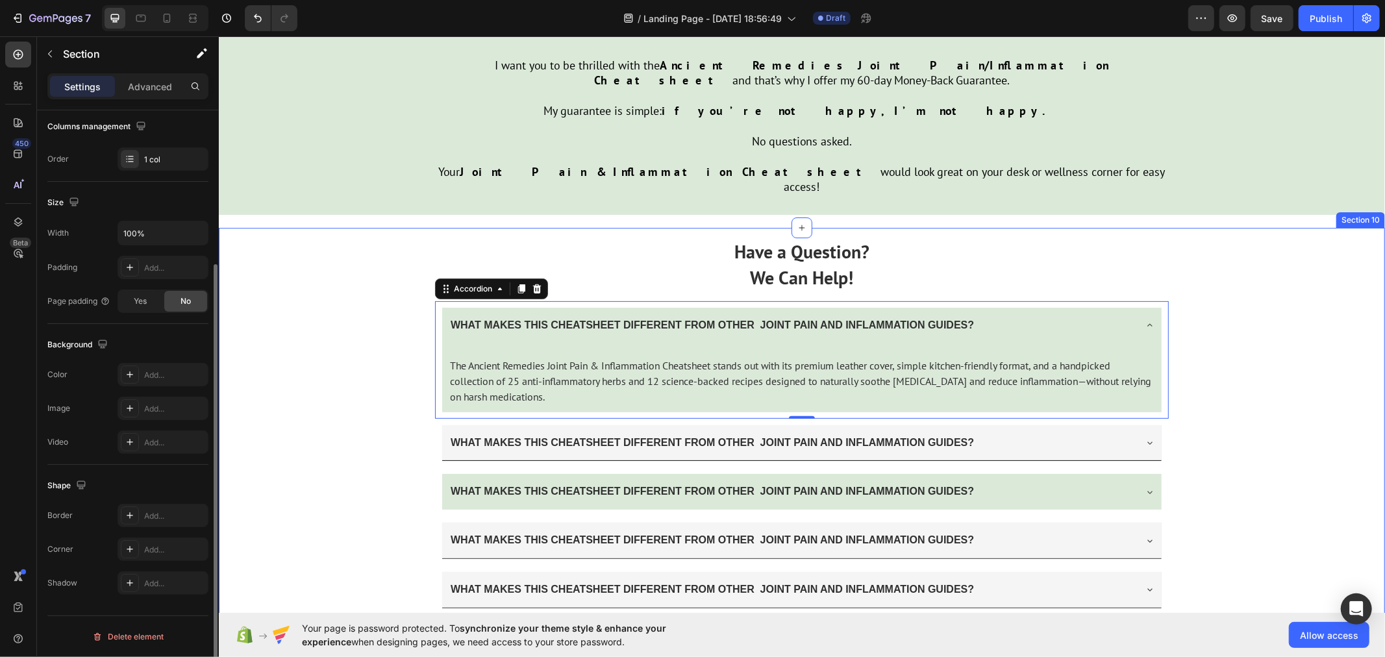
click at [316, 467] on div "Have a Question? We Can Help! Text Block WHAT MAKES THIS CHEATSHEET DIFFERENT F…" at bounding box center [801, 469] width 1166 height 484
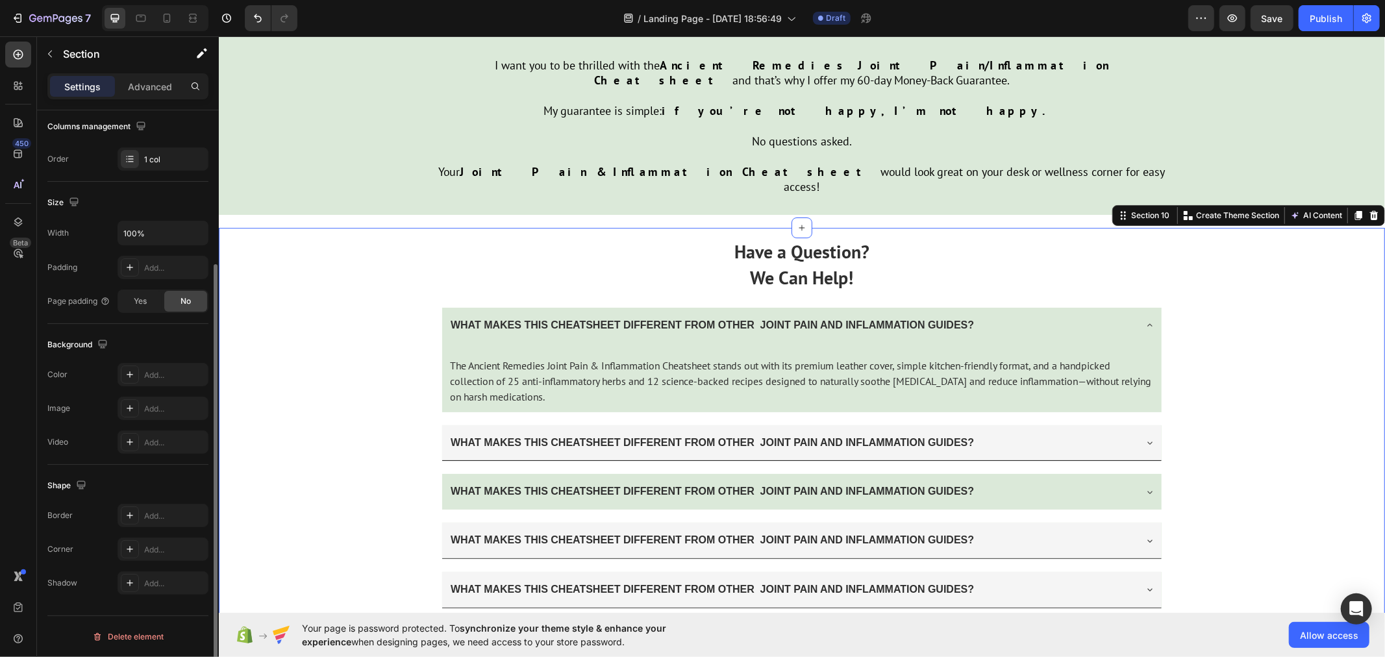
scroll to position [0, 0]
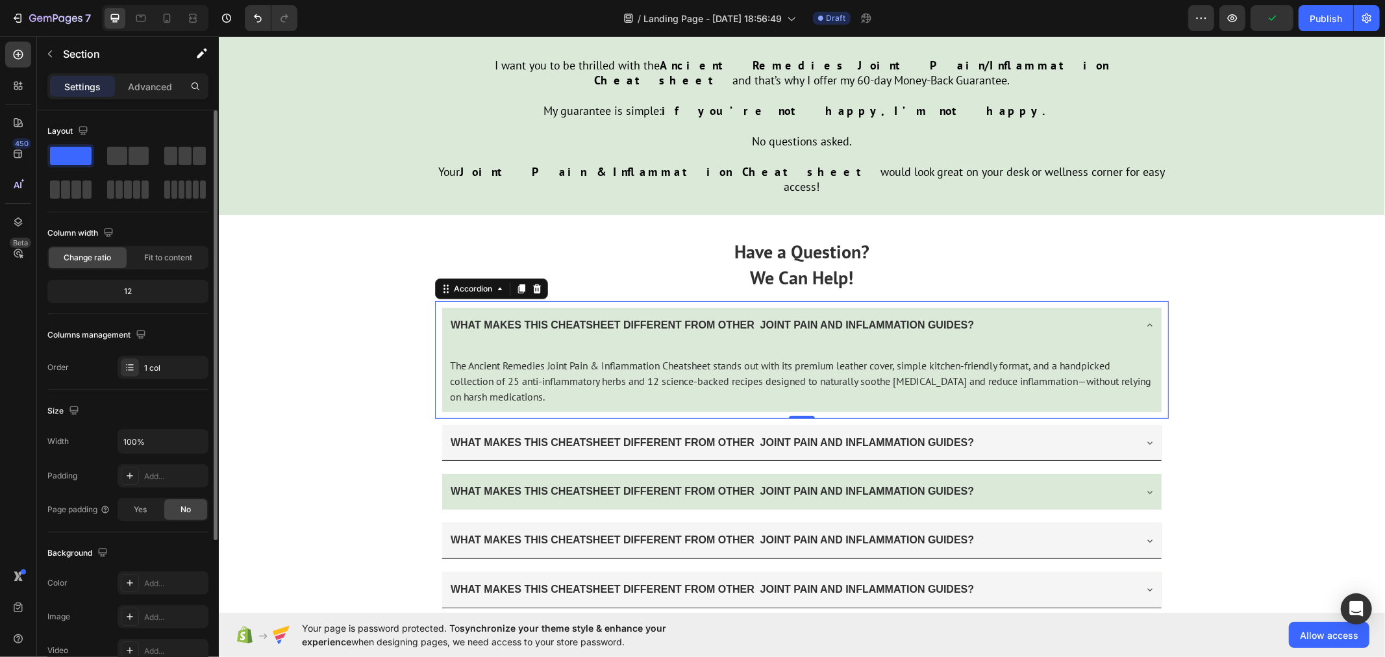
click at [434, 308] on div "WHAT MAKES THIS CHEATSHEET DIFFERENT FROM OTHER JOINT PAIN AND INFLAMMATION GUI…" at bounding box center [801, 360] width 734 height 118
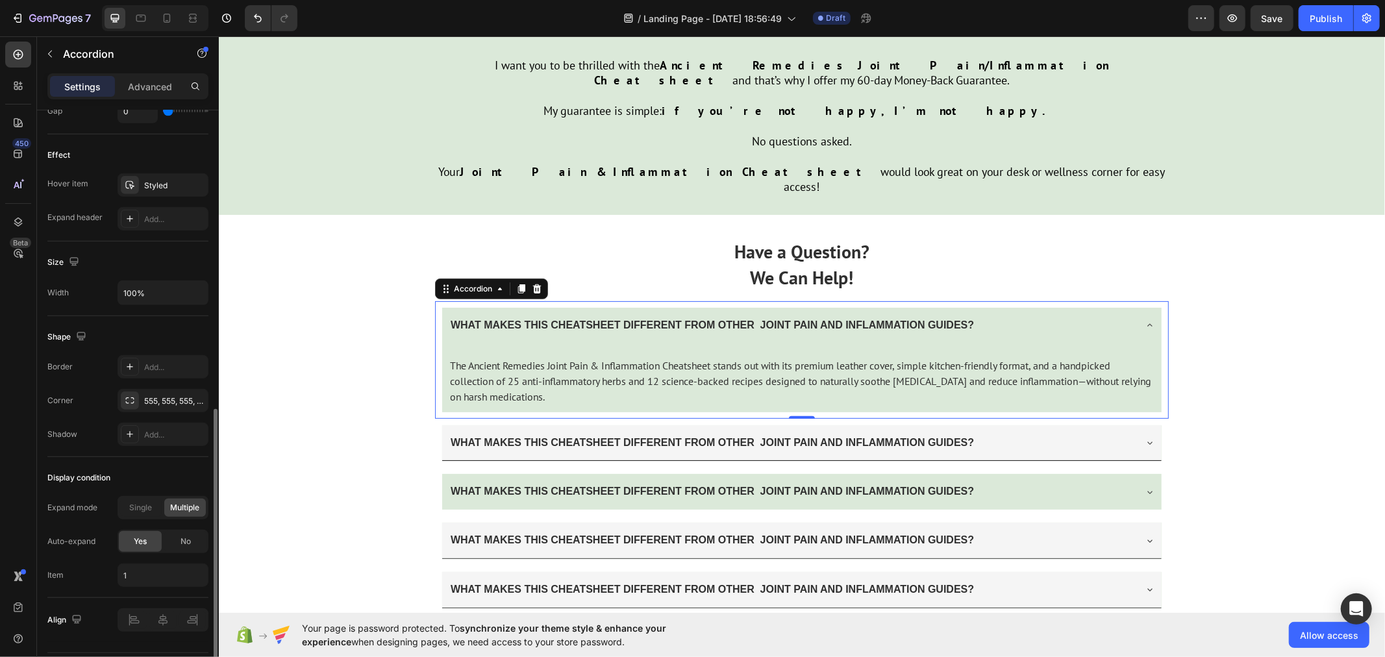
scroll to position [686, 0]
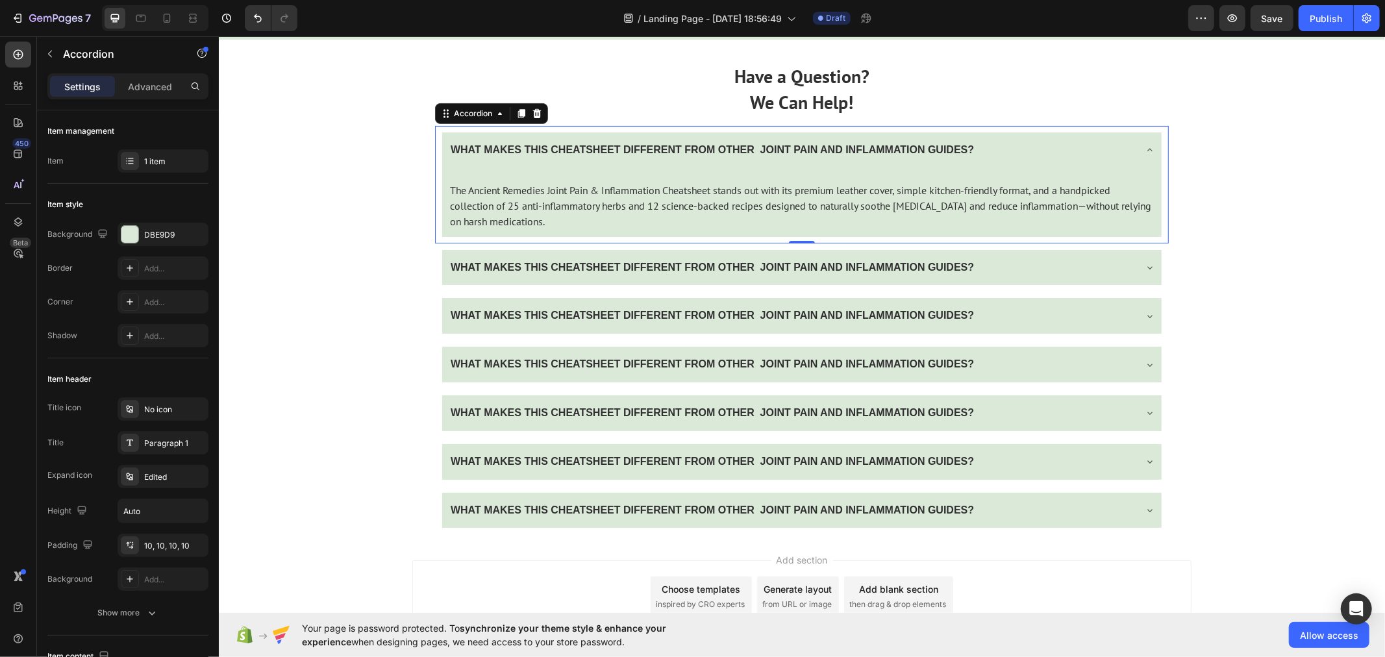
scroll to position [686, 0]
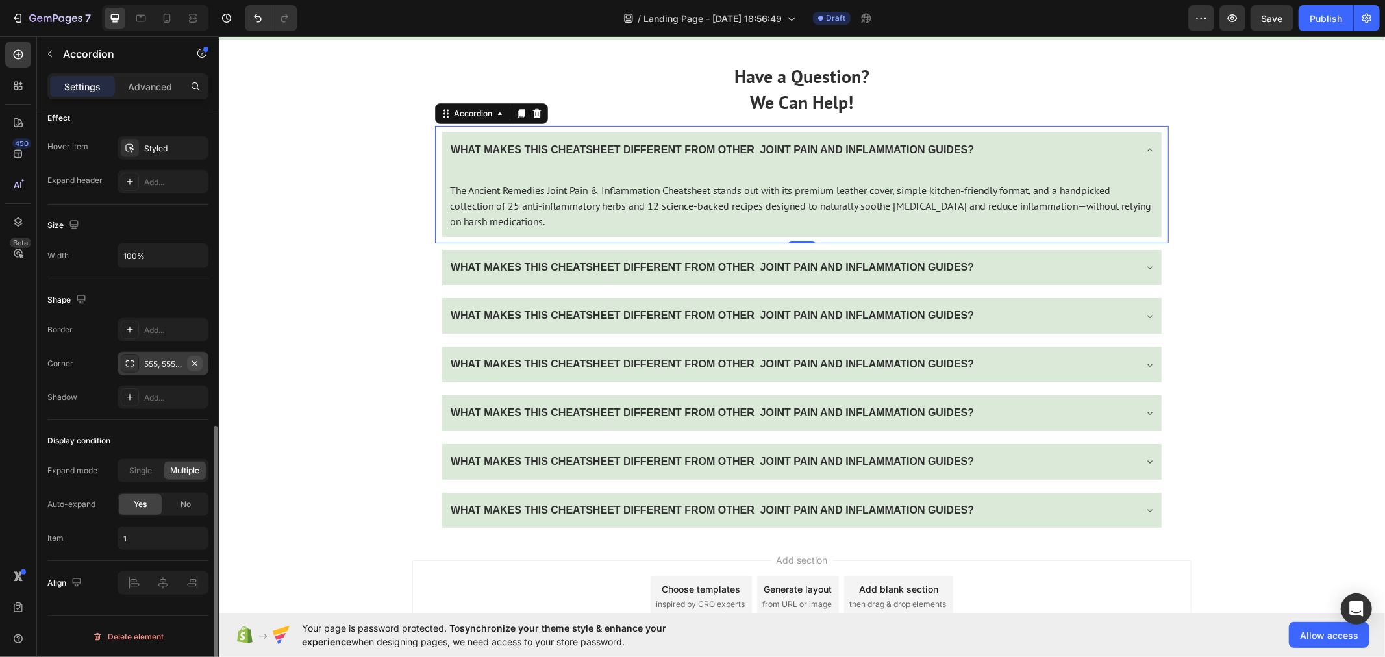
click at [192, 362] on icon "button" at bounding box center [195, 363] width 10 height 10
click at [478, 236] on div "The Ancient Remedies Joint Pain & Inflammation Cheatsheet stands out with its p…" at bounding box center [800, 201] width 719 height 69
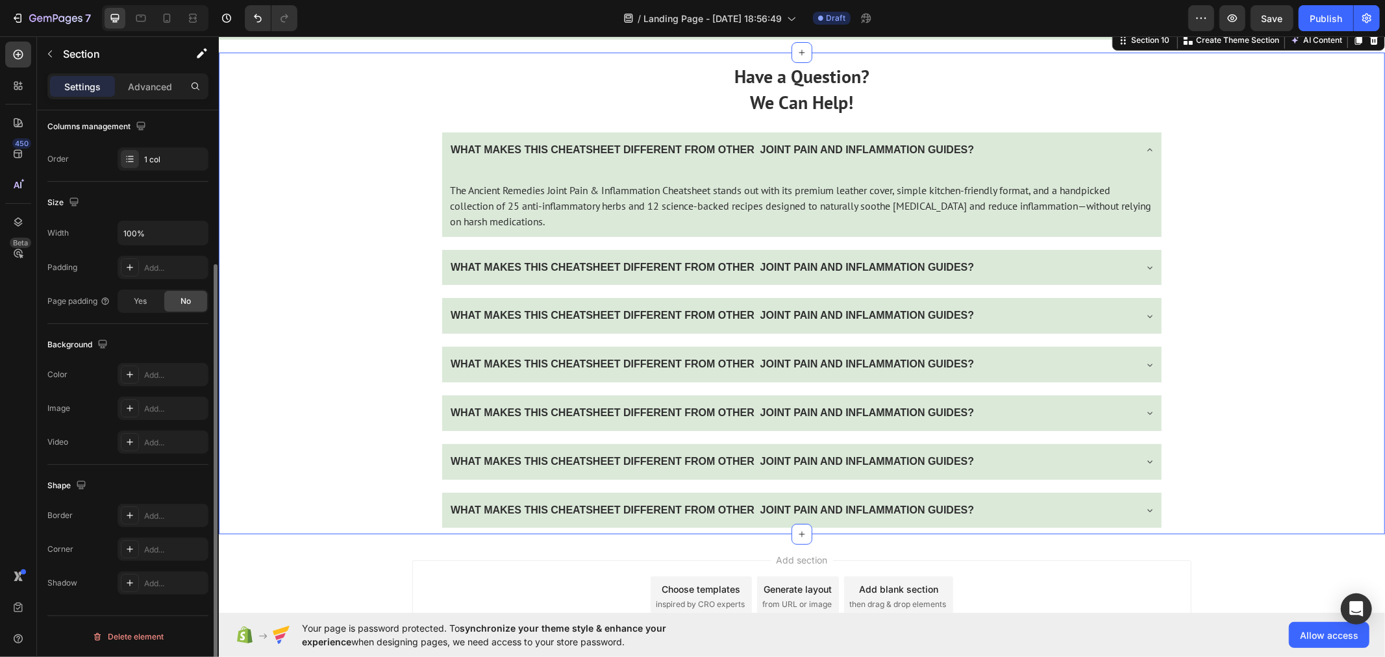
click at [373, 316] on div "Have a Question? We Can Help! Text Block WHAT MAKES THIS CHEATSHEET DIFFERENT F…" at bounding box center [801, 293] width 1166 height 482
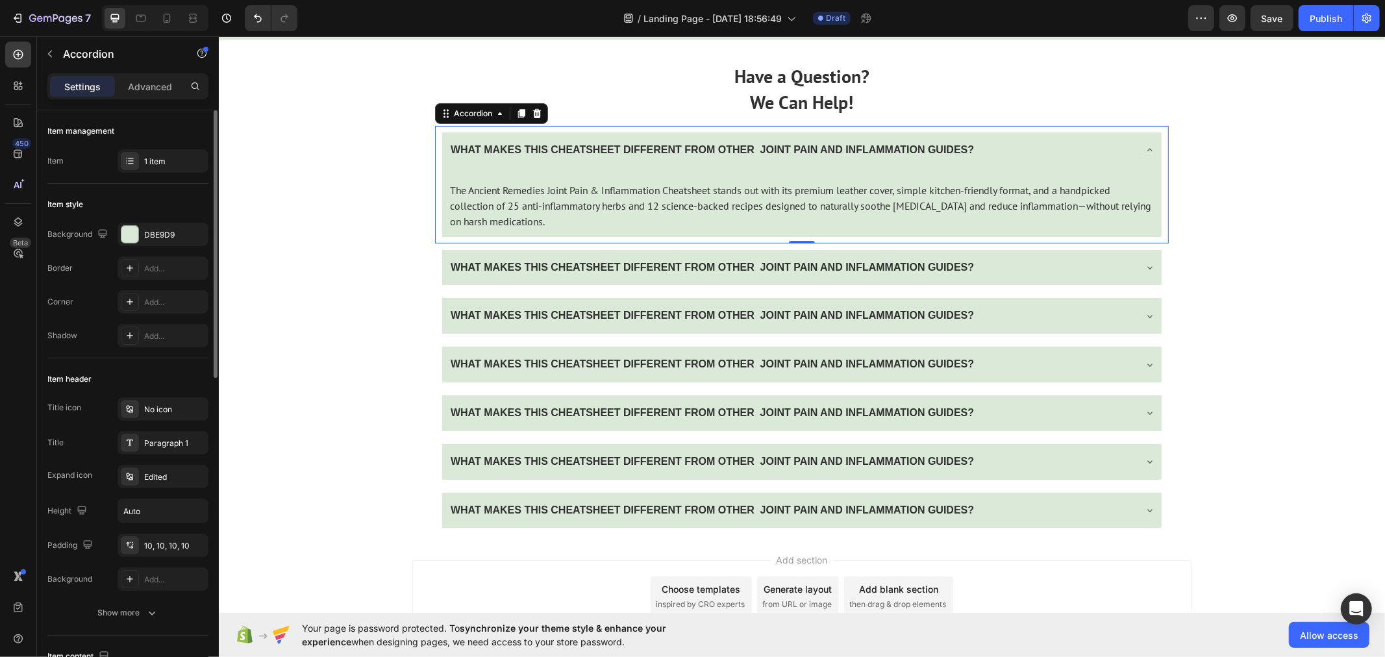
click at [441, 167] on div "WHAT MAKES THIS CHEATSHEET DIFFERENT FROM OTHER JOINT PAIN AND INFLAMMATION GUI…" at bounding box center [800, 150] width 719 height 36
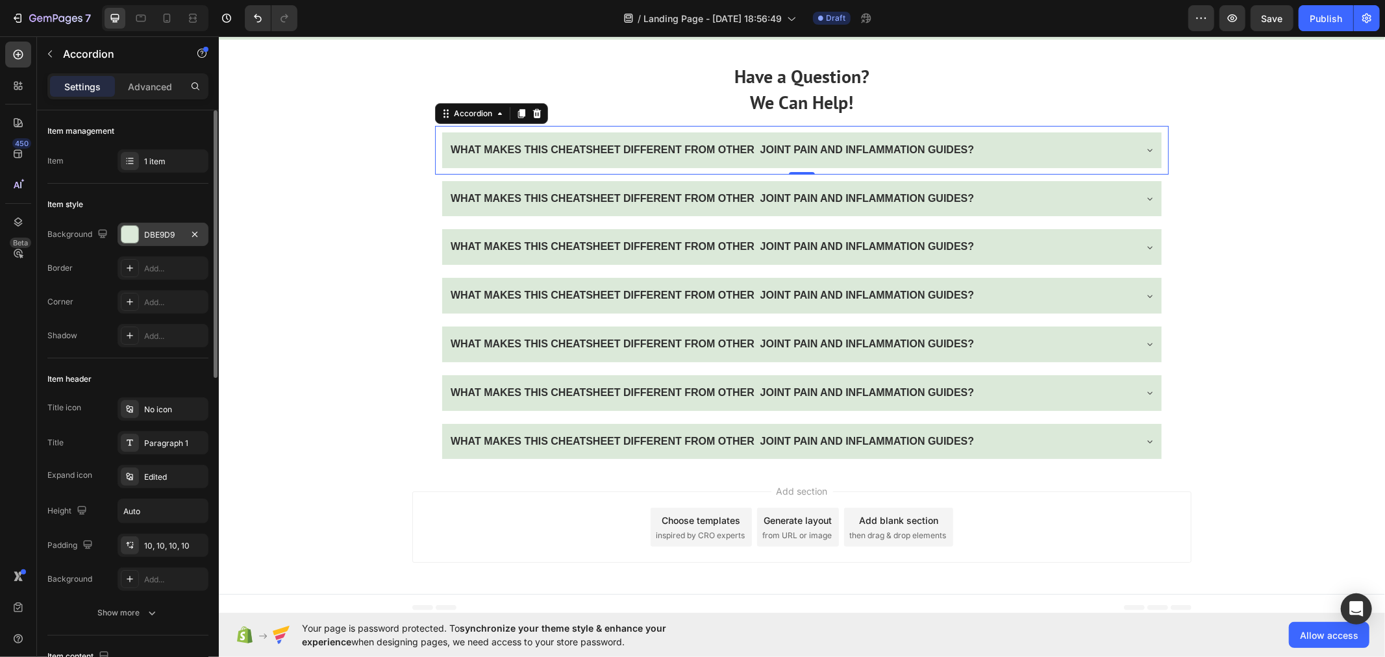
click at [153, 232] on div "DBE9D9" at bounding box center [163, 235] width 38 height 12
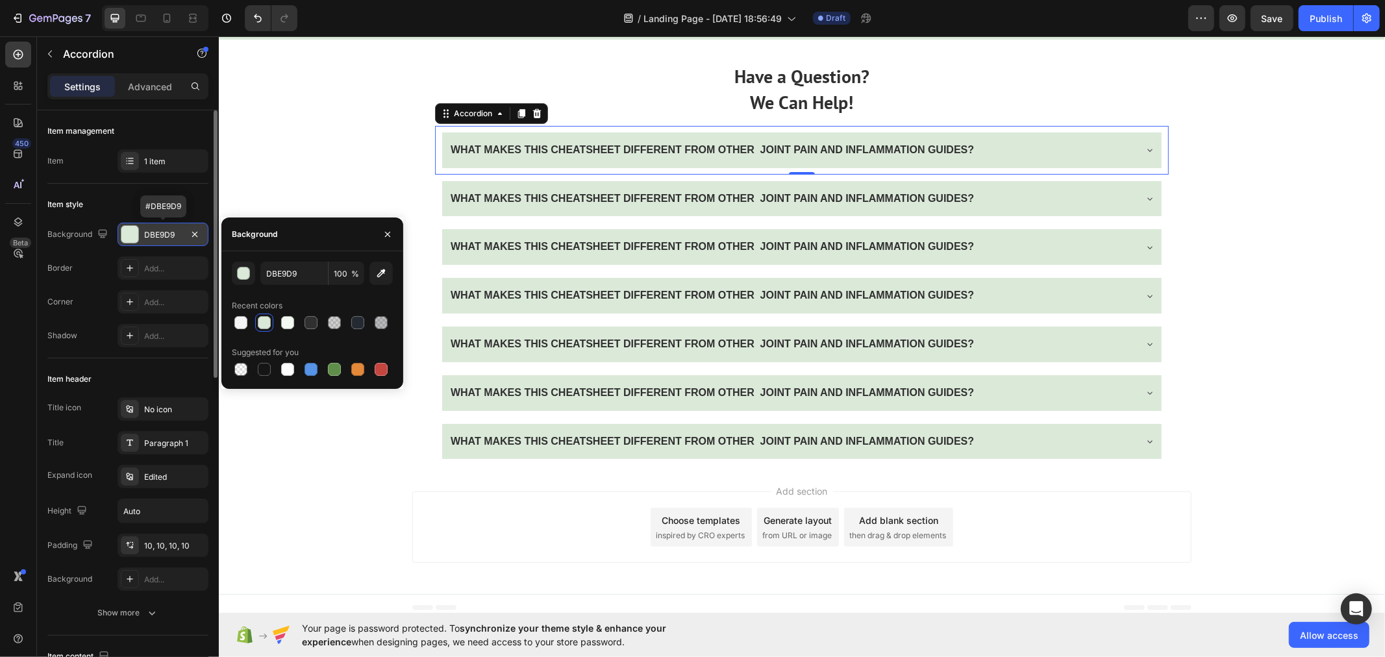
click at [158, 229] on div "DBE9D9" at bounding box center [163, 235] width 38 height 12
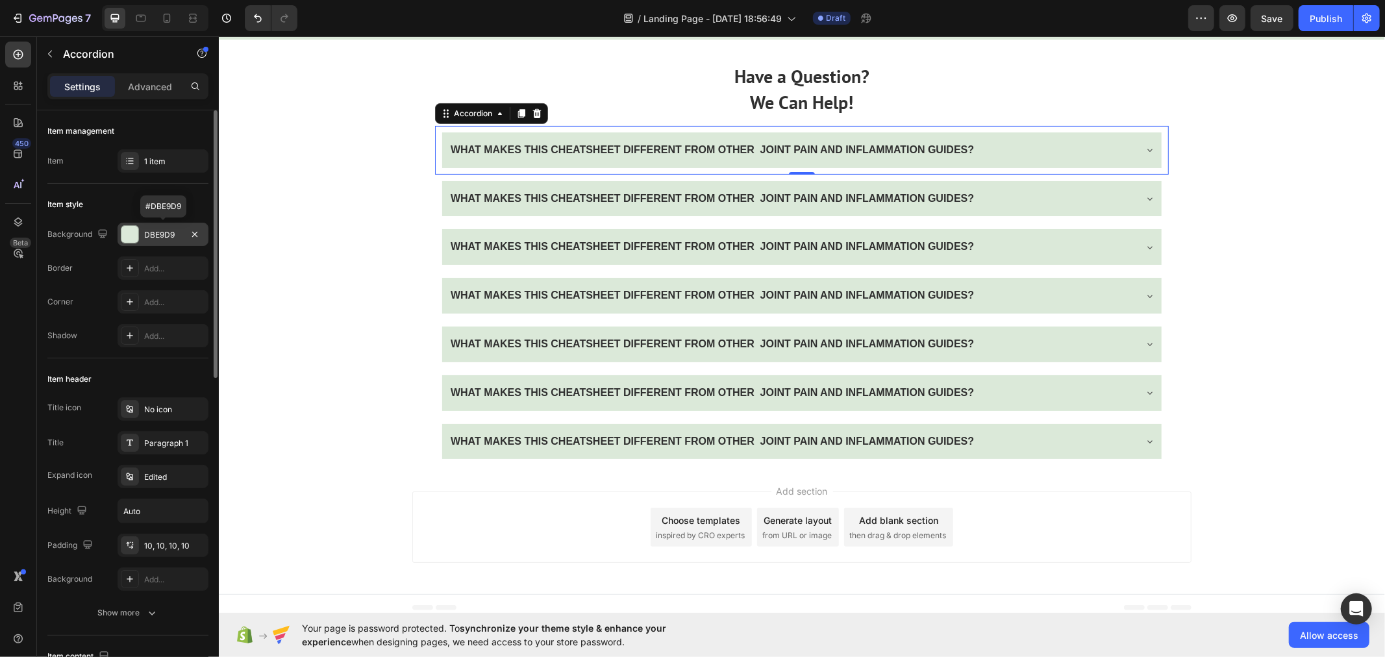
click at [158, 229] on div "DBE9D9" at bounding box center [163, 235] width 38 height 12
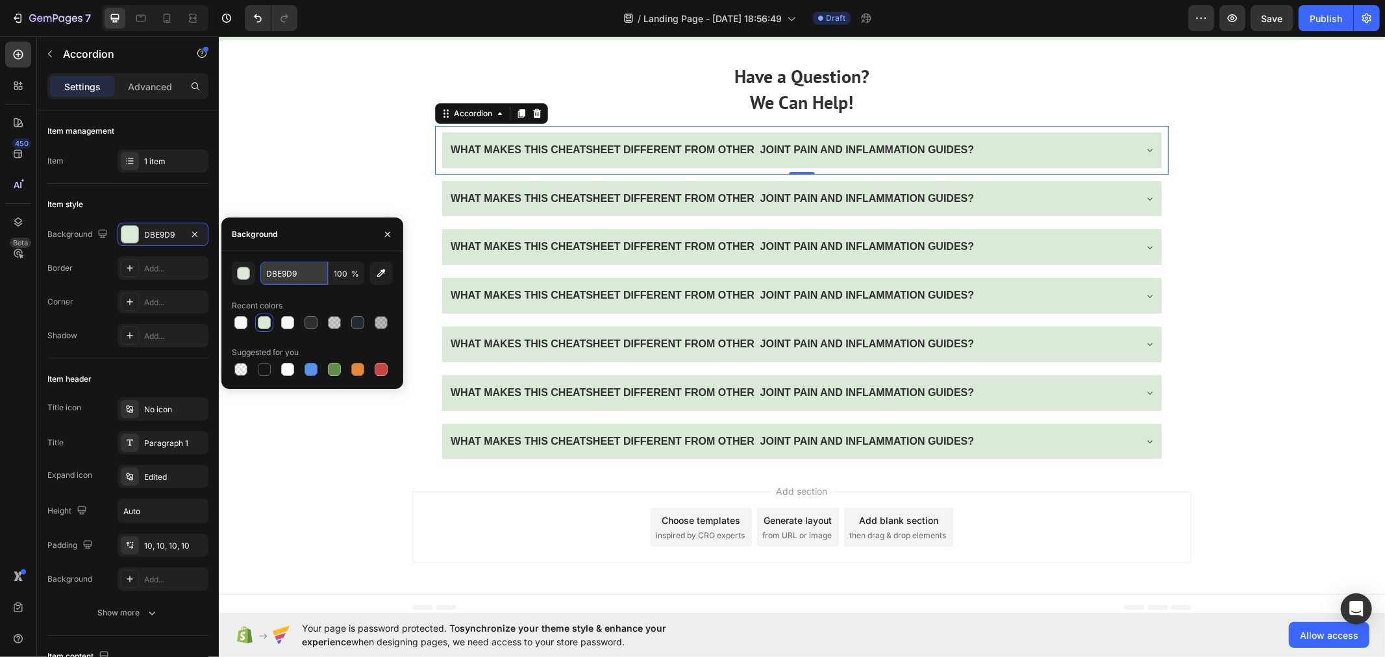
click at [282, 274] on input "DBE9D9" at bounding box center [294, 273] width 68 height 23
click at [195, 234] on icon "button" at bounding box center [195, 234] width 10 height 10
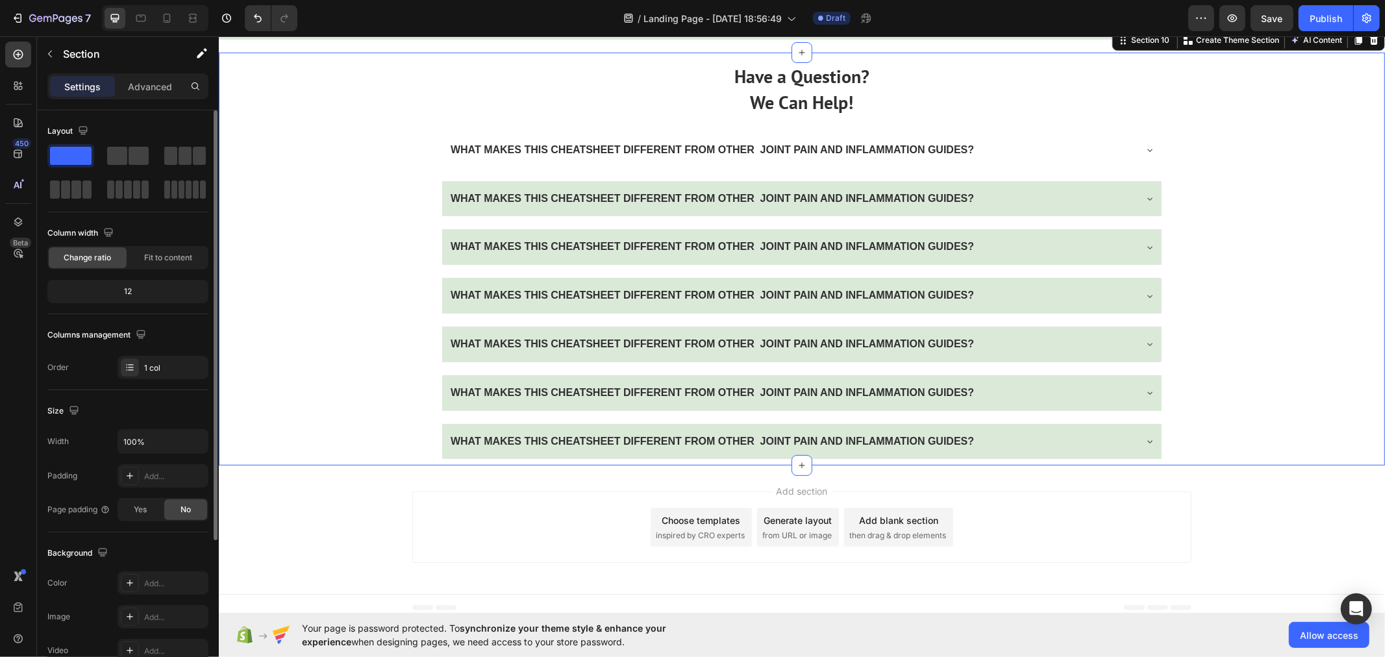
click at [268, 247] on div "Have a Question? We Can Help! Text Block WHAT MAKES THIS CHEATSHEET DIFFERENT F…" at bounding box center [801, 258] width 1166 height 413
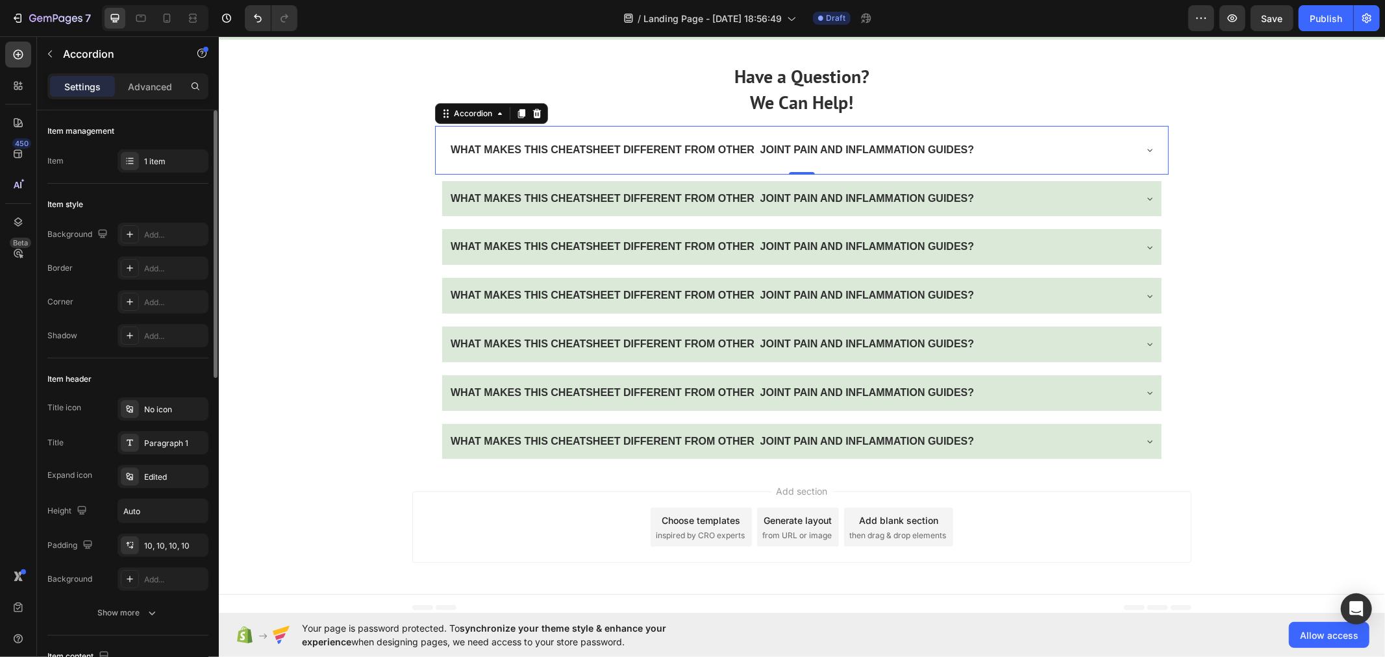
click at [434, 174] on div "WHAT MAKES THIS CHEATSHEET DIFFERENT FROM OTHER JOINT PAIN AND INFLAMMATION GUI…" at bounding box center [801, 149] width 734 height 49
click at [158, 234] on div "Add..." at bounding box center [174, 235] width 61 height 12
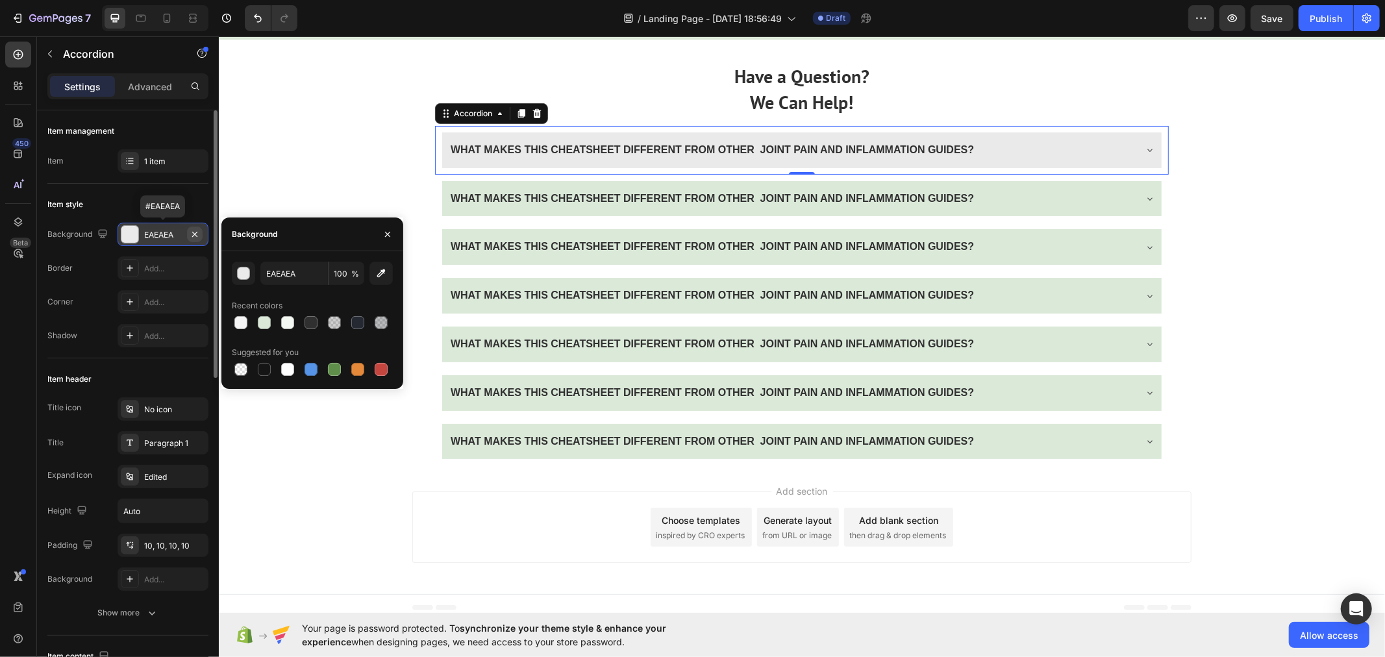
click at [191, 235] on icon "button" at bounding box center [195, 234] width 10 height 10
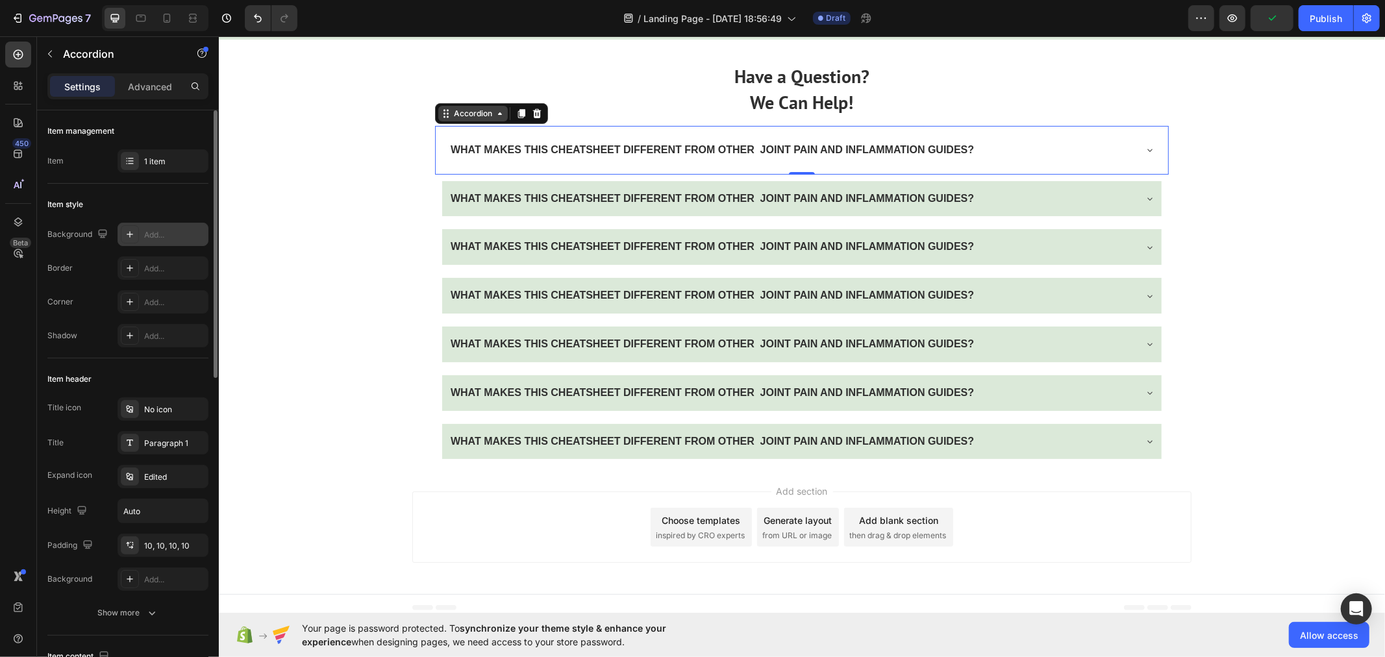
click at [453, 119] on div "Accordion" at bounding box center [472, 113] width 43 height 12
click at [12, 54] on icon at bounding box center [18, 54] width 13 height 13
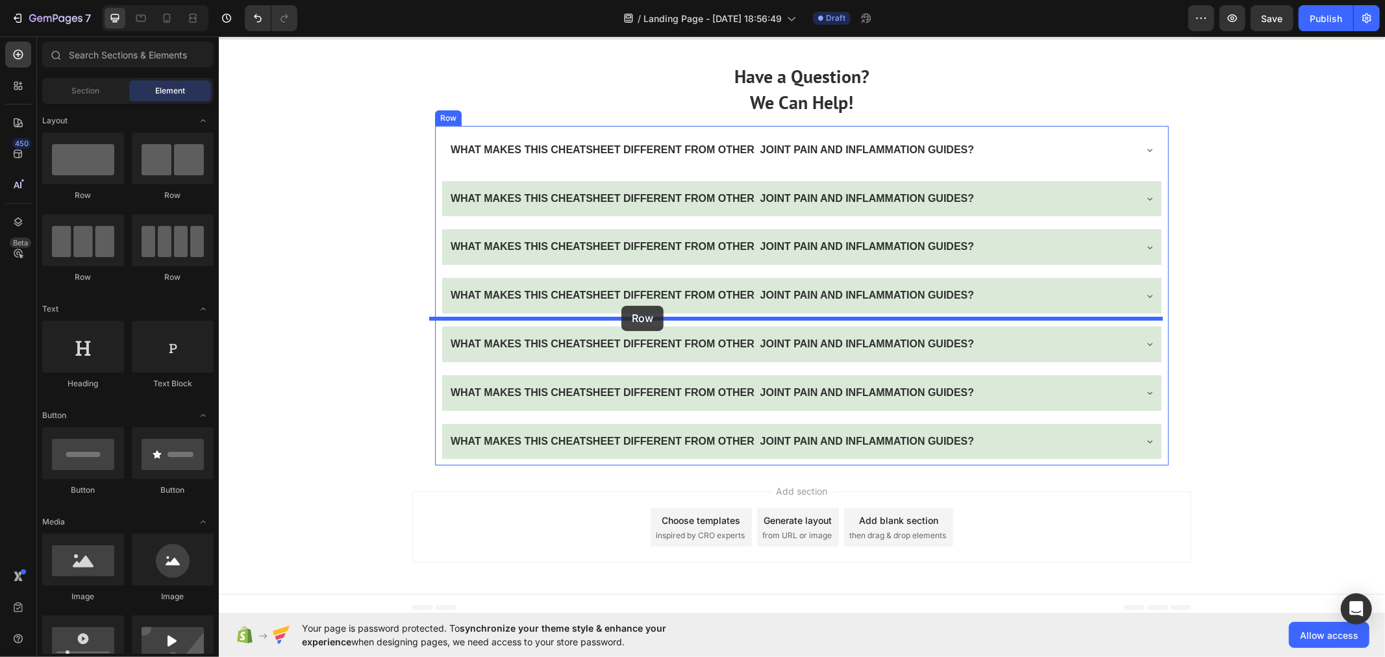
drag, startPoint x: 321, startPoint y: 206, endPoint x: 621, endPoint y: 305, distance: 316.0
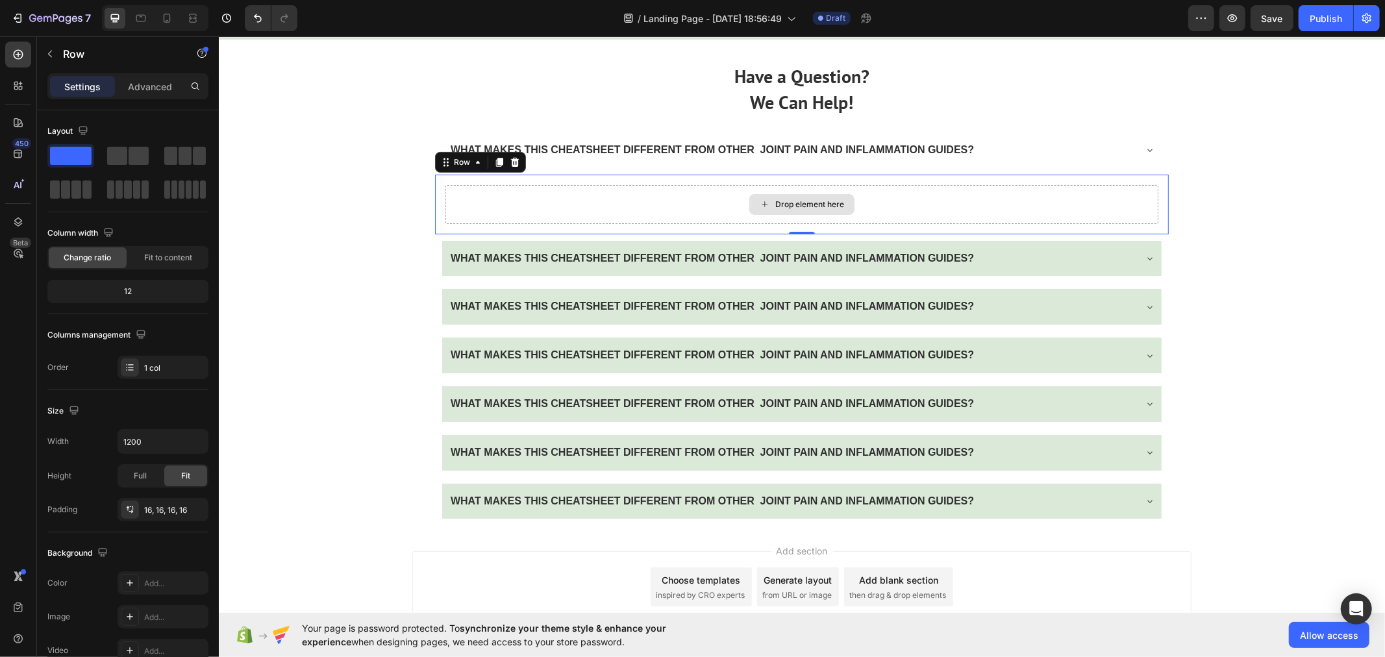
click at [523, 223] on div "Drop element here" at bounding box center [801, 203] width 713 height 39
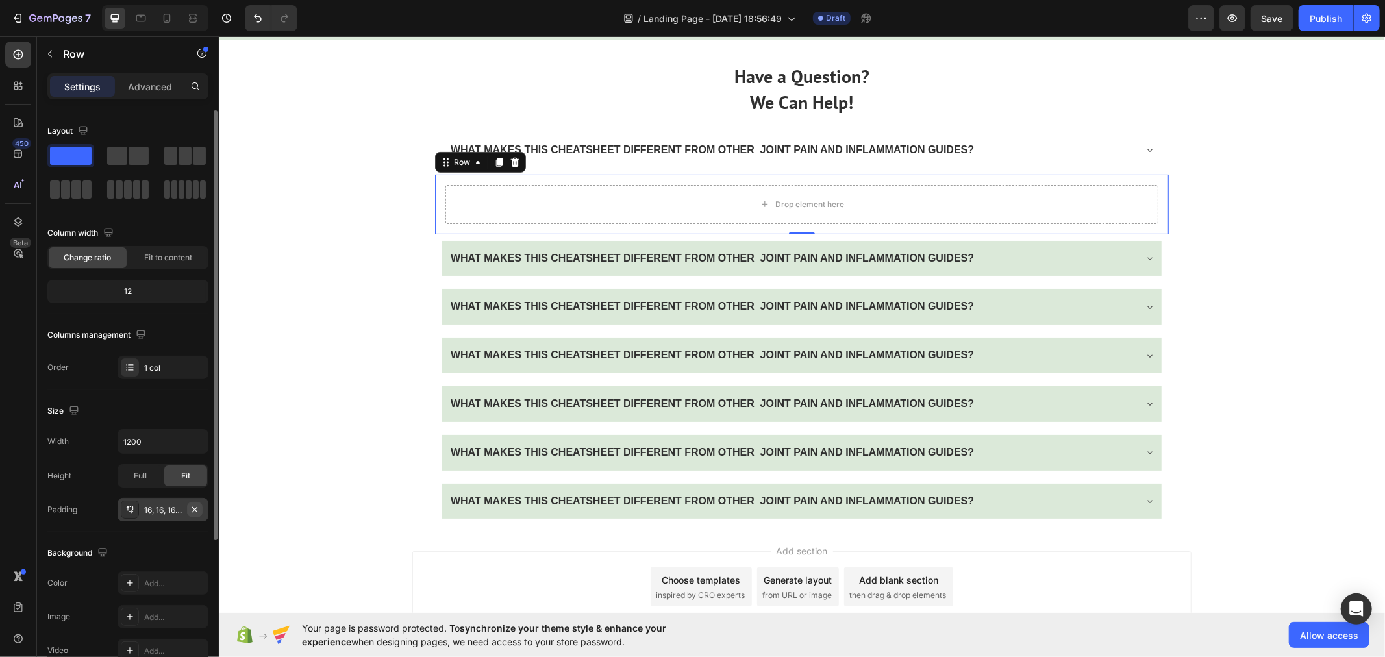
click at [190, 512] on icon "button" at bounding box center [195, 509] width 10 height 10
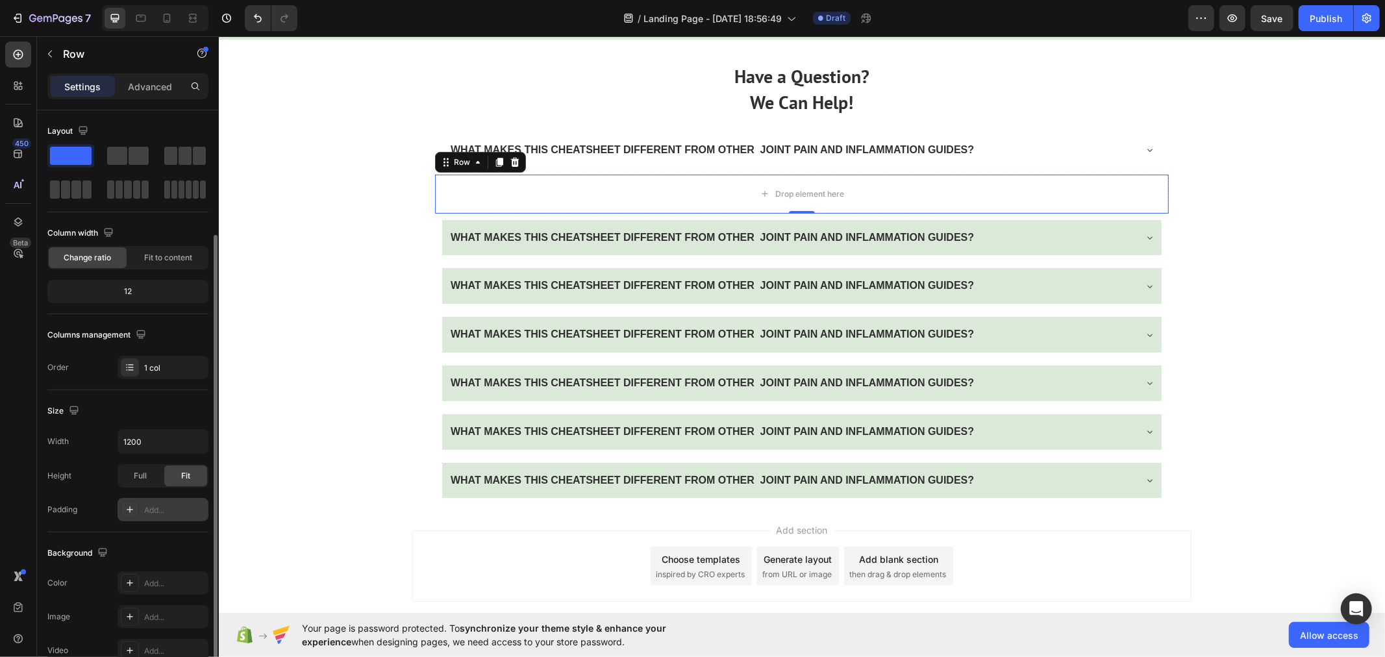
scroll to position [72, 0]
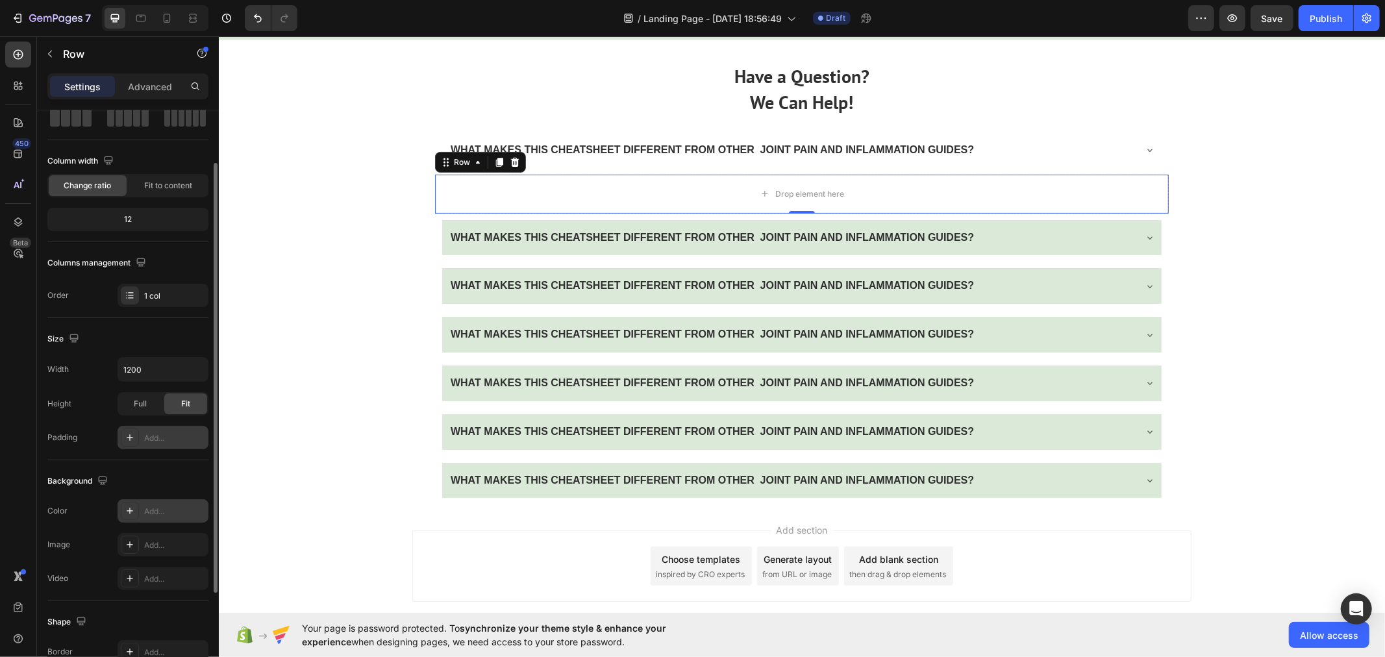
click at [162, 513] on div "Add..." at bounding box center [174, 512] width 61 height 12
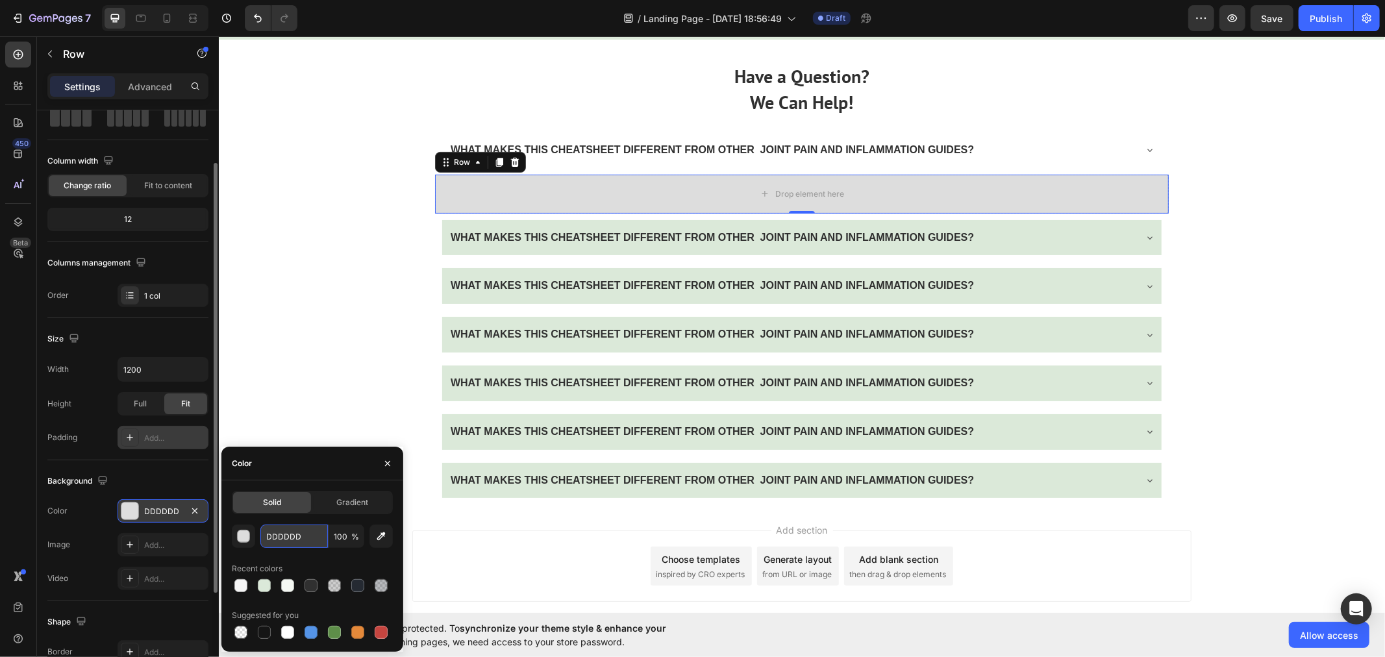
click at [294, 530] on input "DDDDDD" at bounding box center [294, 536] width 68 height 23
paste input "BE9D9"
type input "DBE9D9"
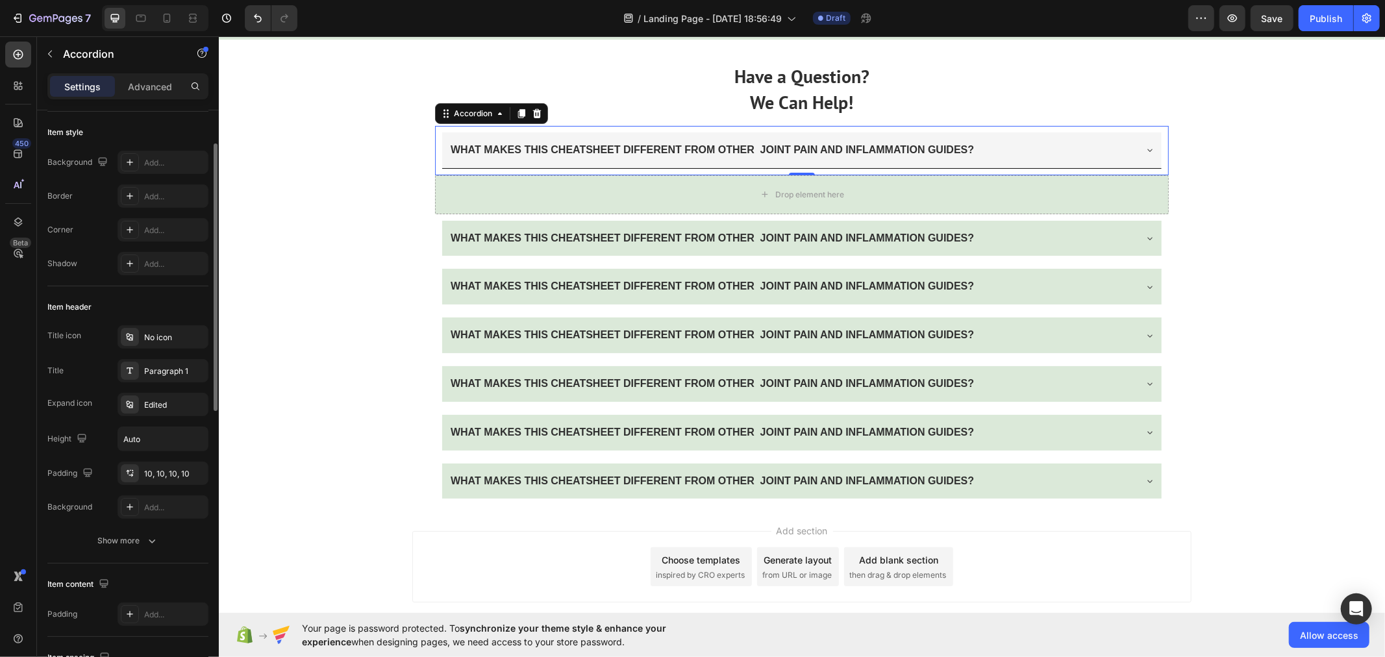
scroll to position [0, 0]
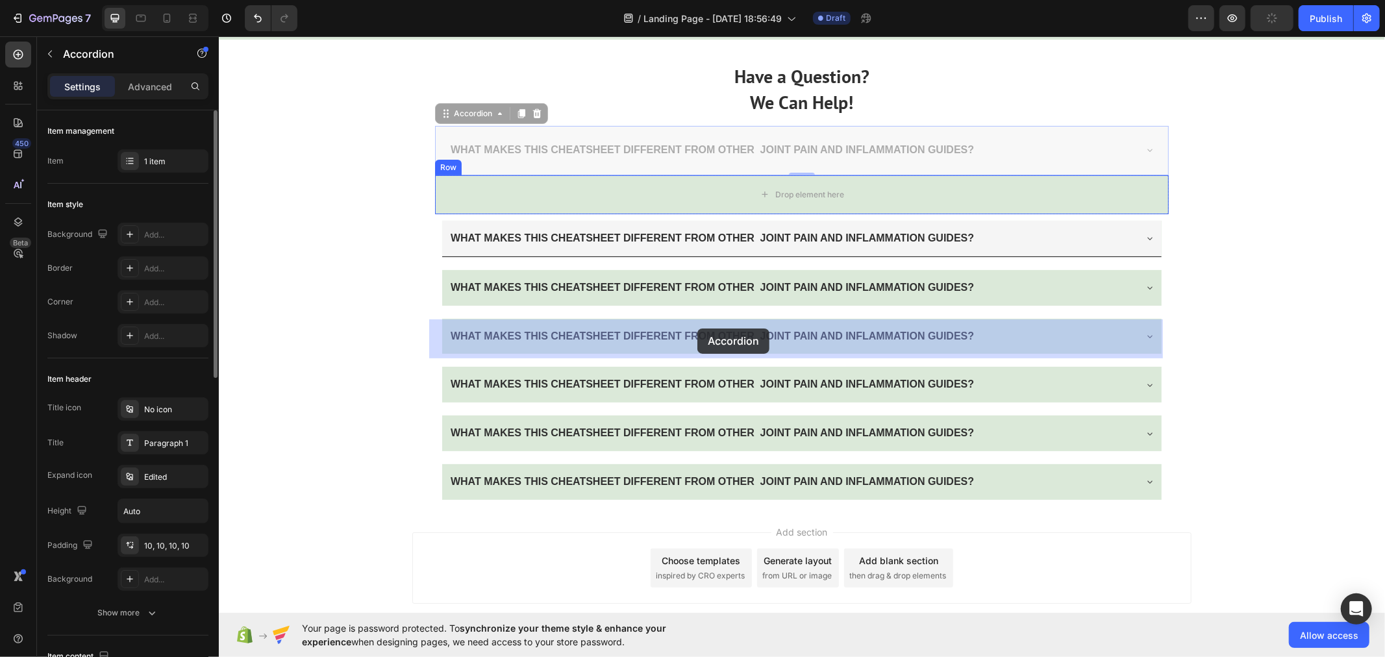
drag, startPoint x: 691, startPoint y: 283, endPoint x: 697, endPoint y: 329, distance: 46.4
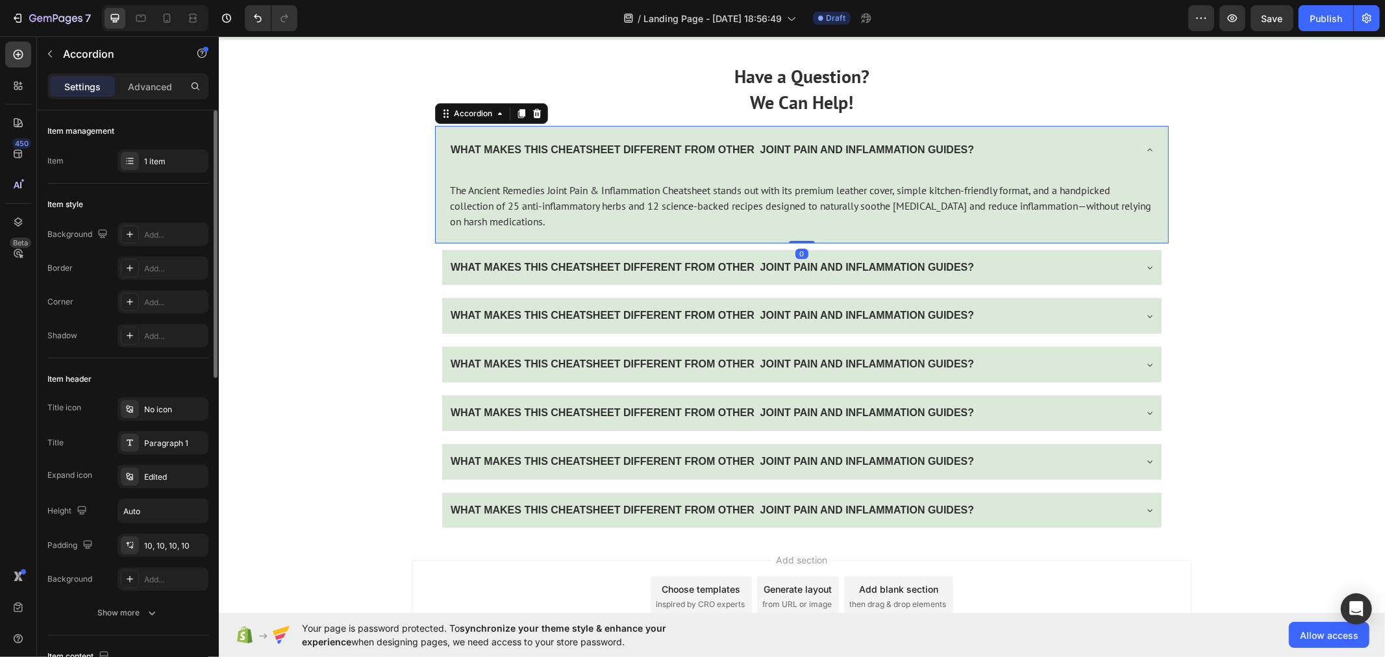
click at [1144, 155] on icon at bounding box center [1149, 149] width 10 height 10
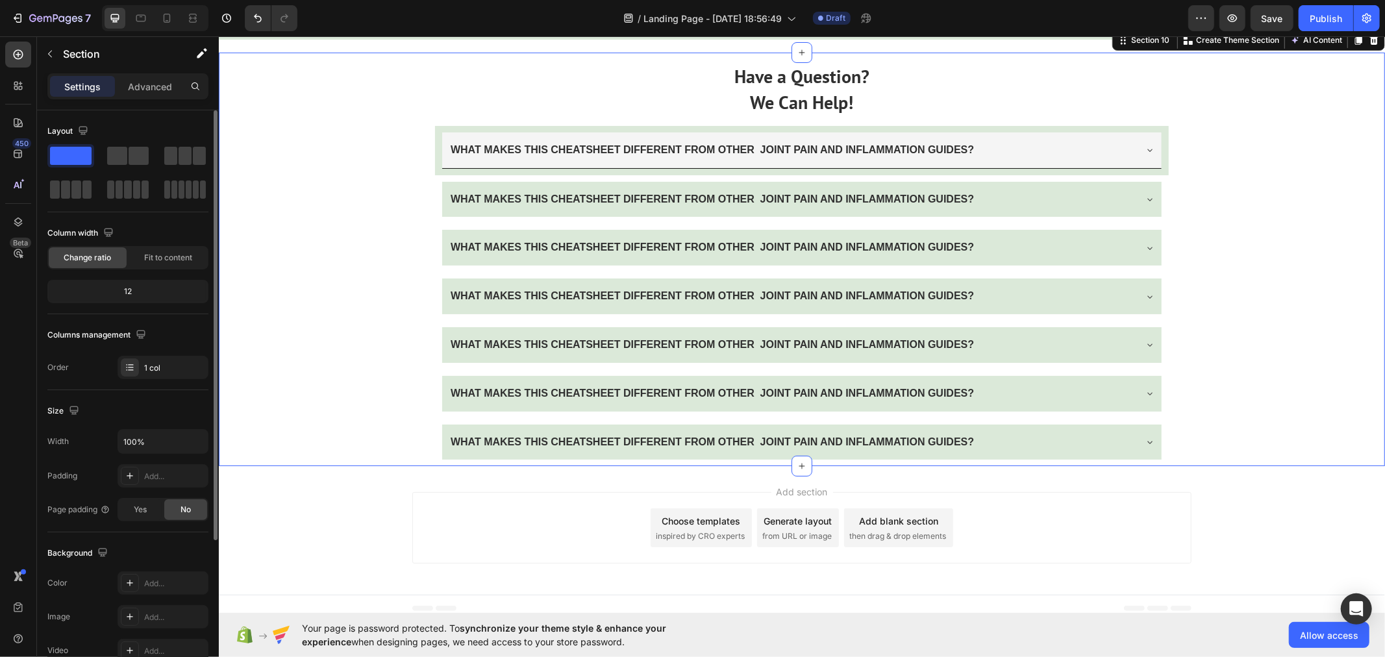
click at [293, 322] on div "Have a Question? We Can Help! Text Block WHAT MAKES THIS CHEATSHEET DIFFERENT F…" at bounding box center [801, 259] width 1166 height 414
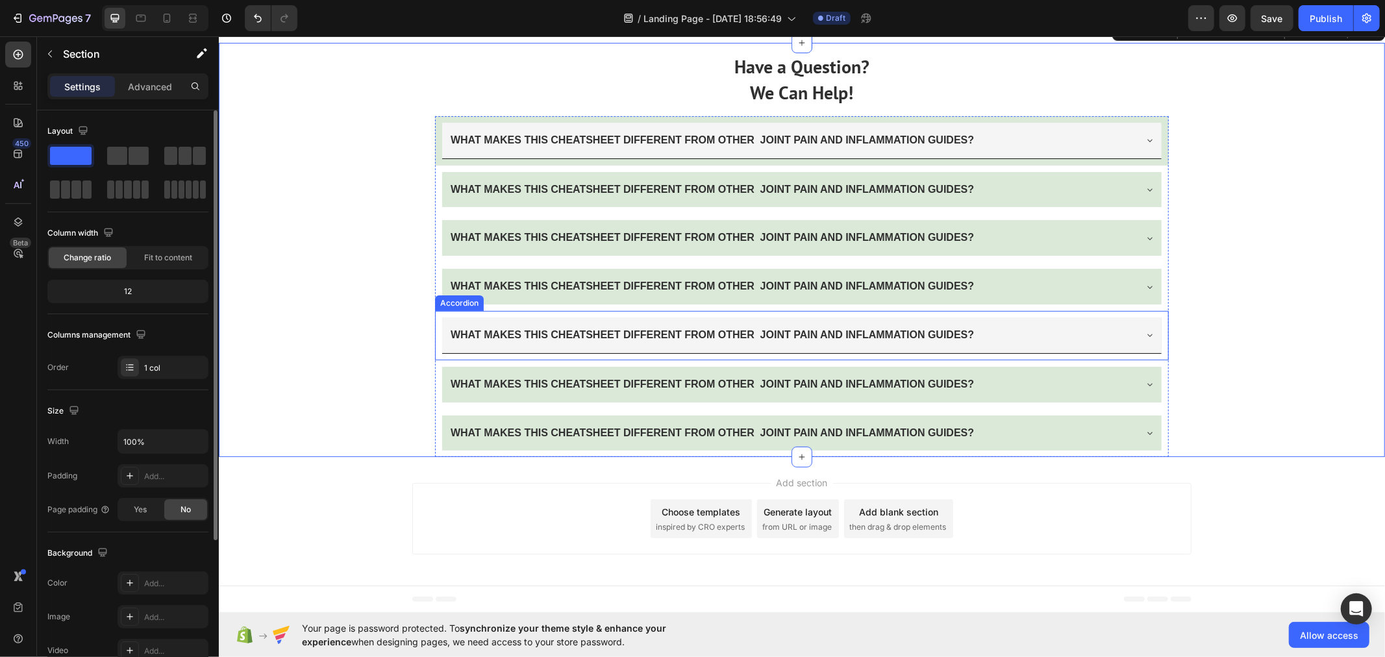
scroll to position [4529, 0]
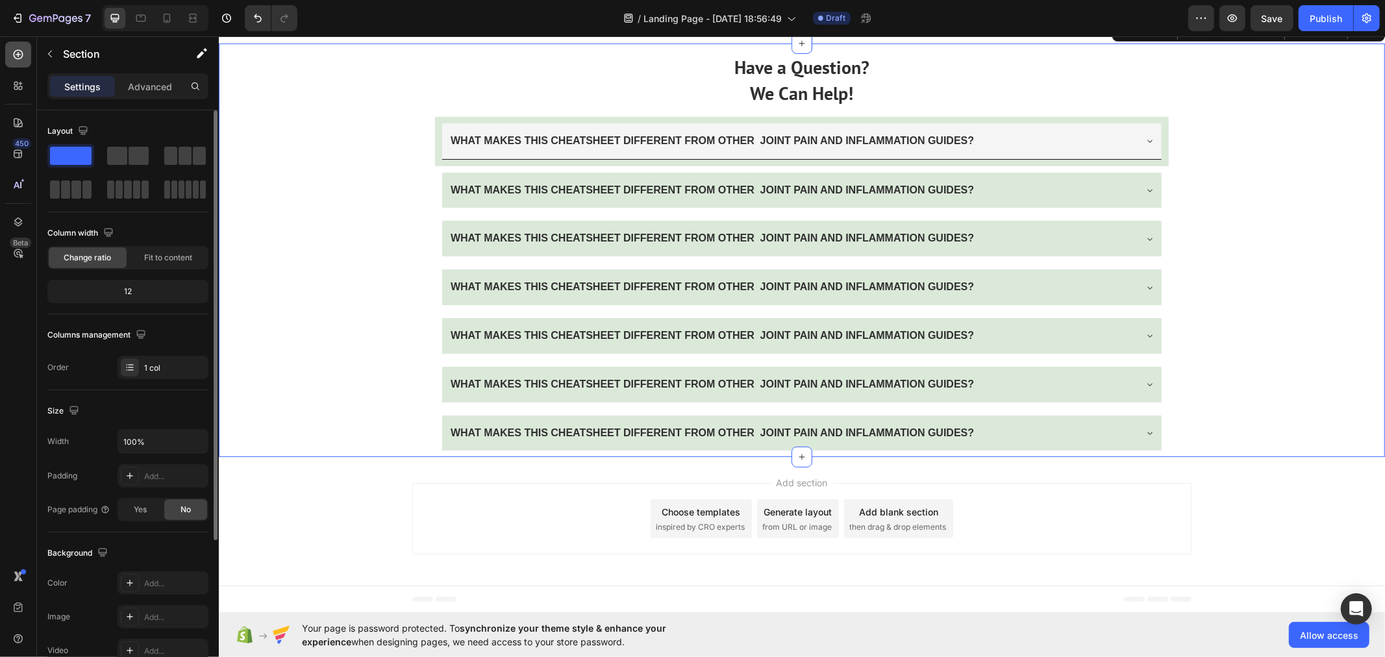
click at [12, 53] on icon at bounding box center [18, 54] width 13 height 13
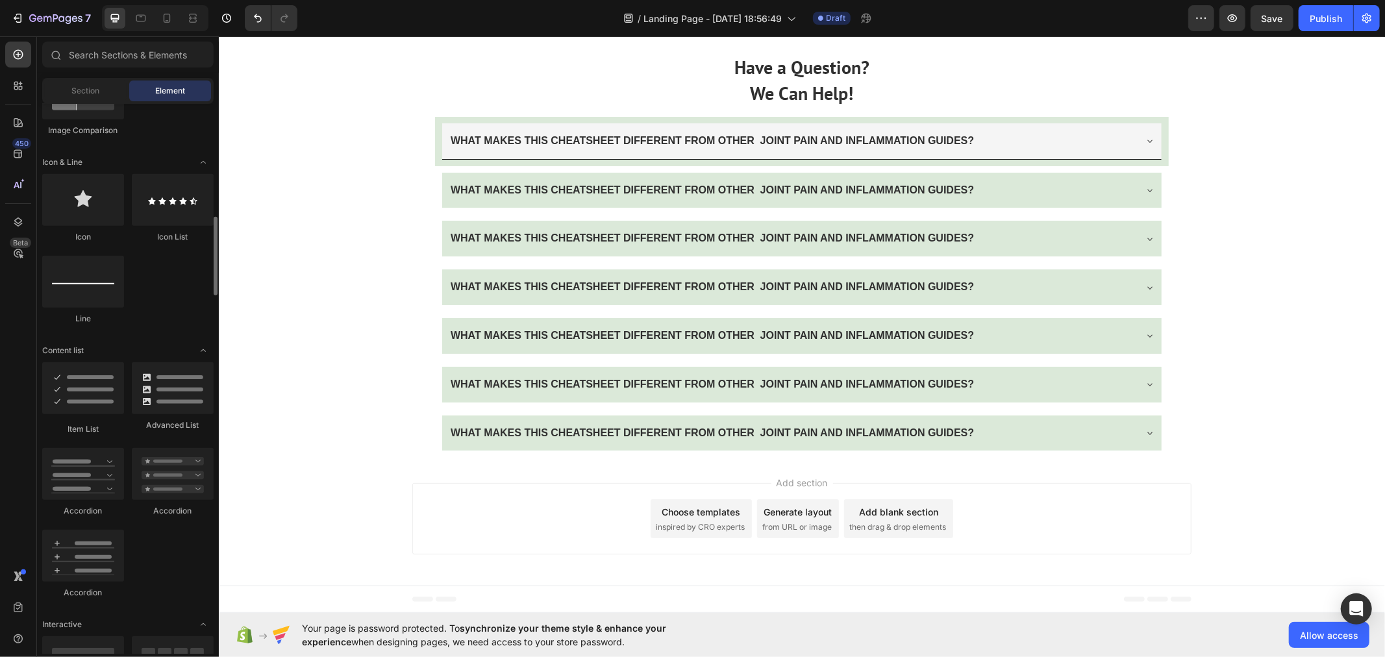
scroll to position [865, 0]
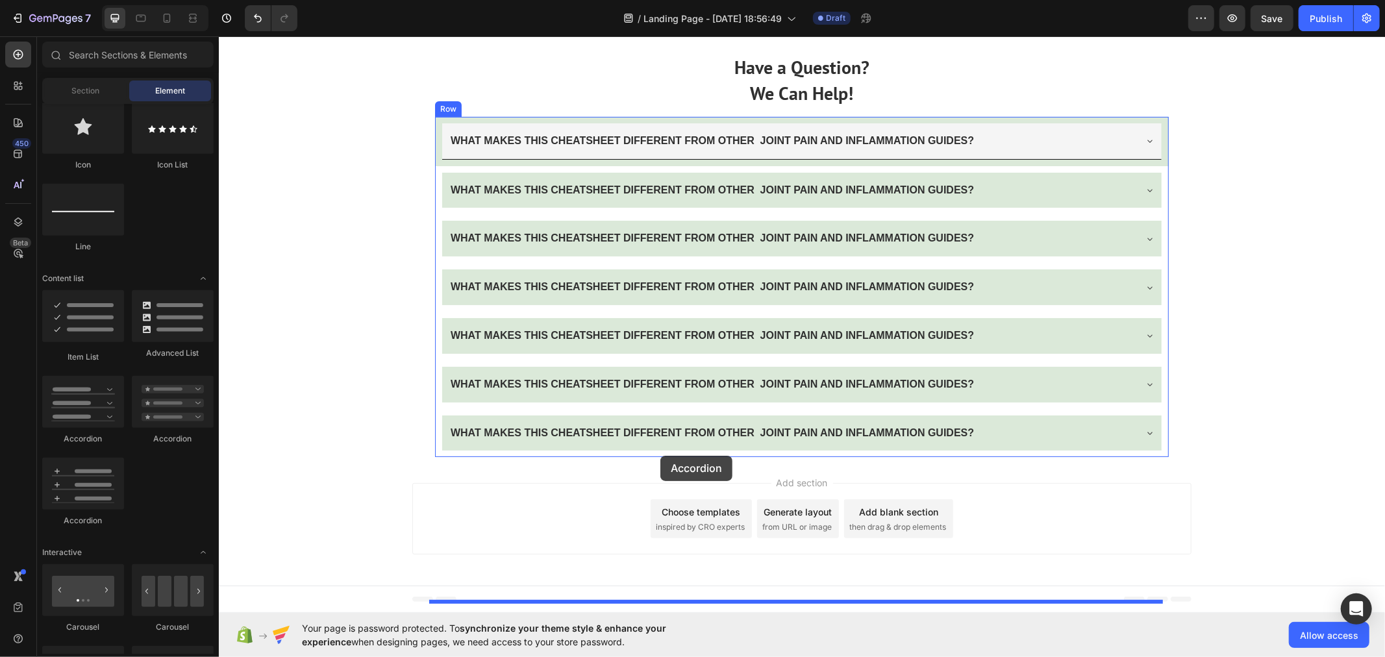
drag, startPoint x: 298, startPoint y: 443, endPoint x: 660, endPoint y: 455, distance: 361.8
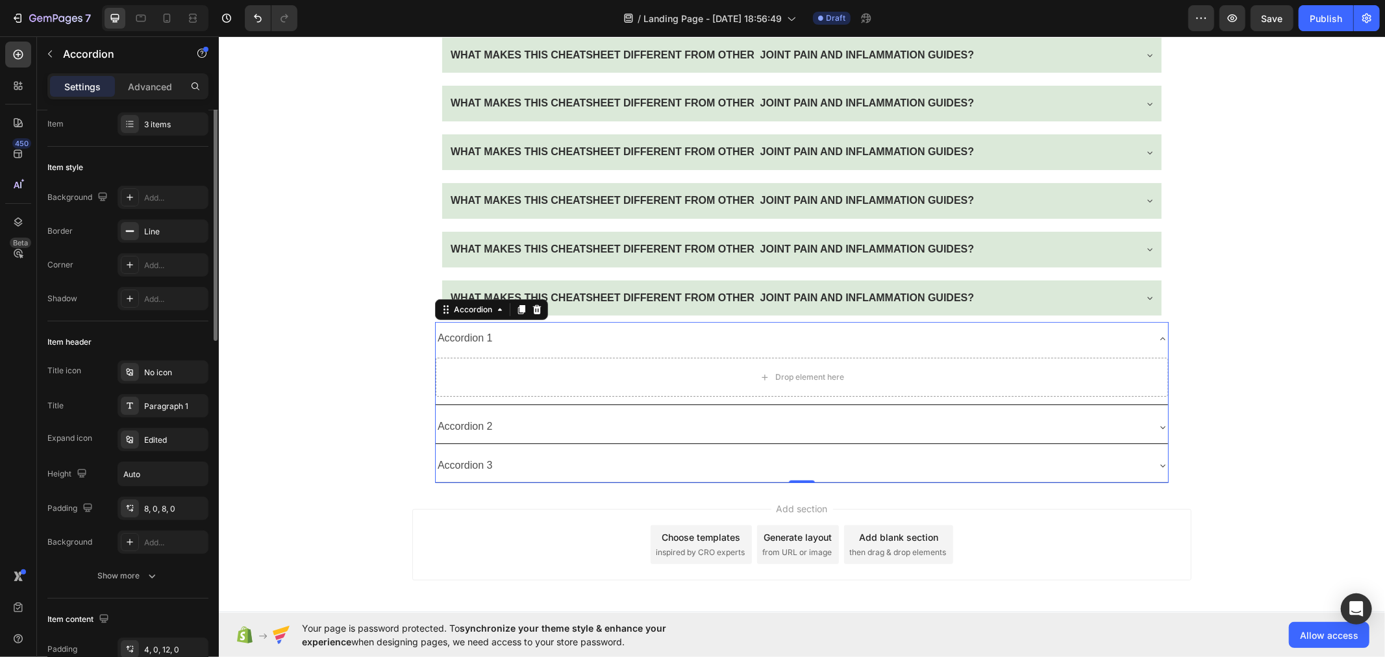
scroll to position [0, 0]
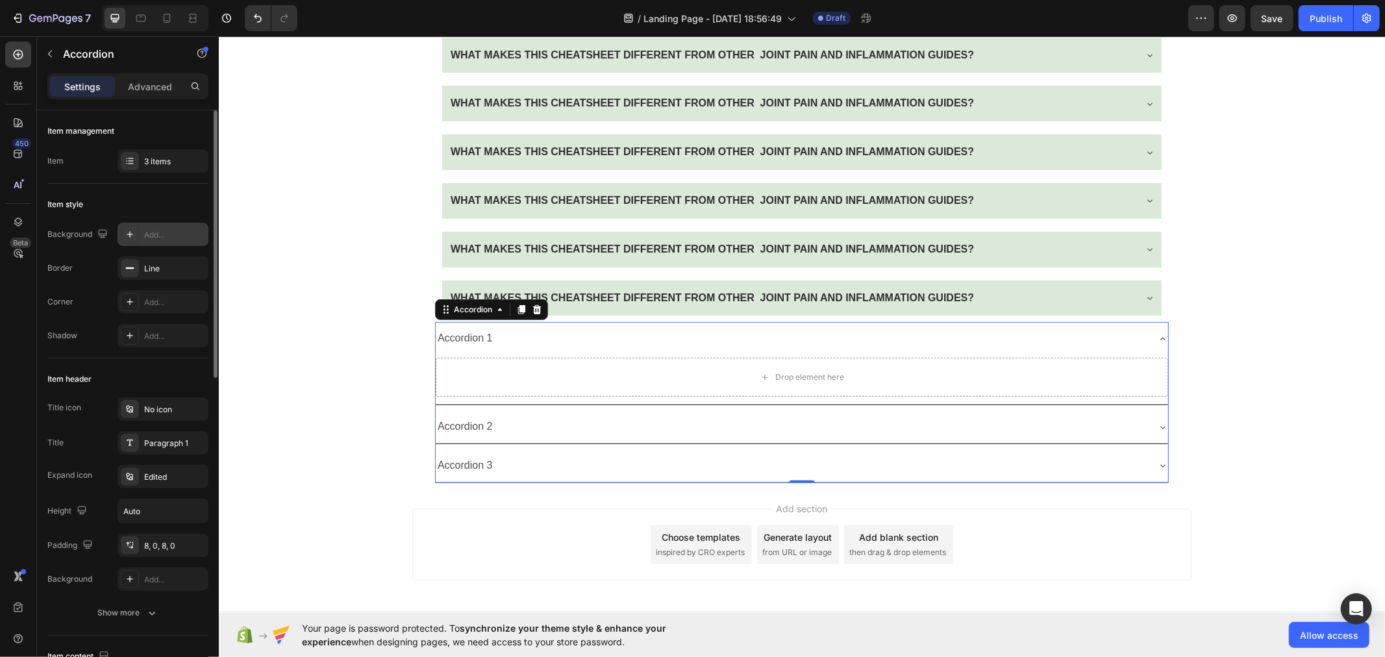
click at [163, 242] on div "Add..." at bounding box center [163, 234] width 91 height 23
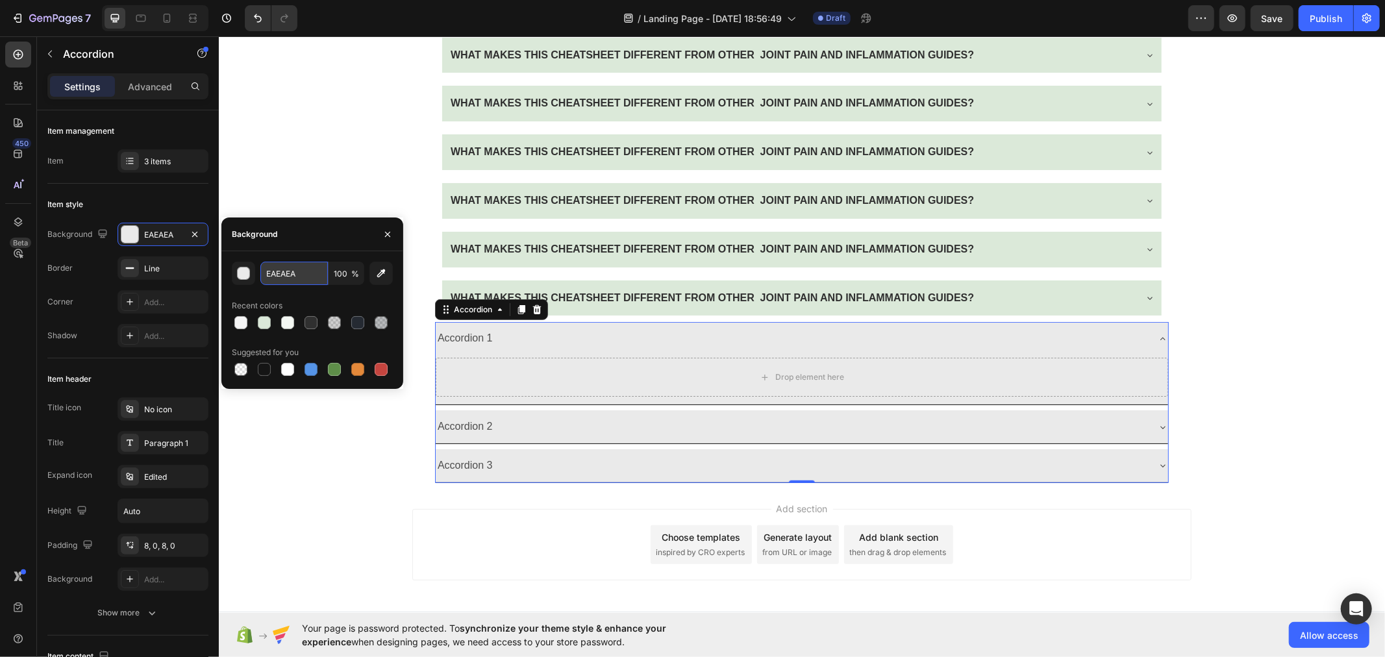
click at [282, 271] on input "EAEAEA" at bounding box center [294, 273] width 68 height 23
paste input "DBE9D9"
type input "DBE9D9"
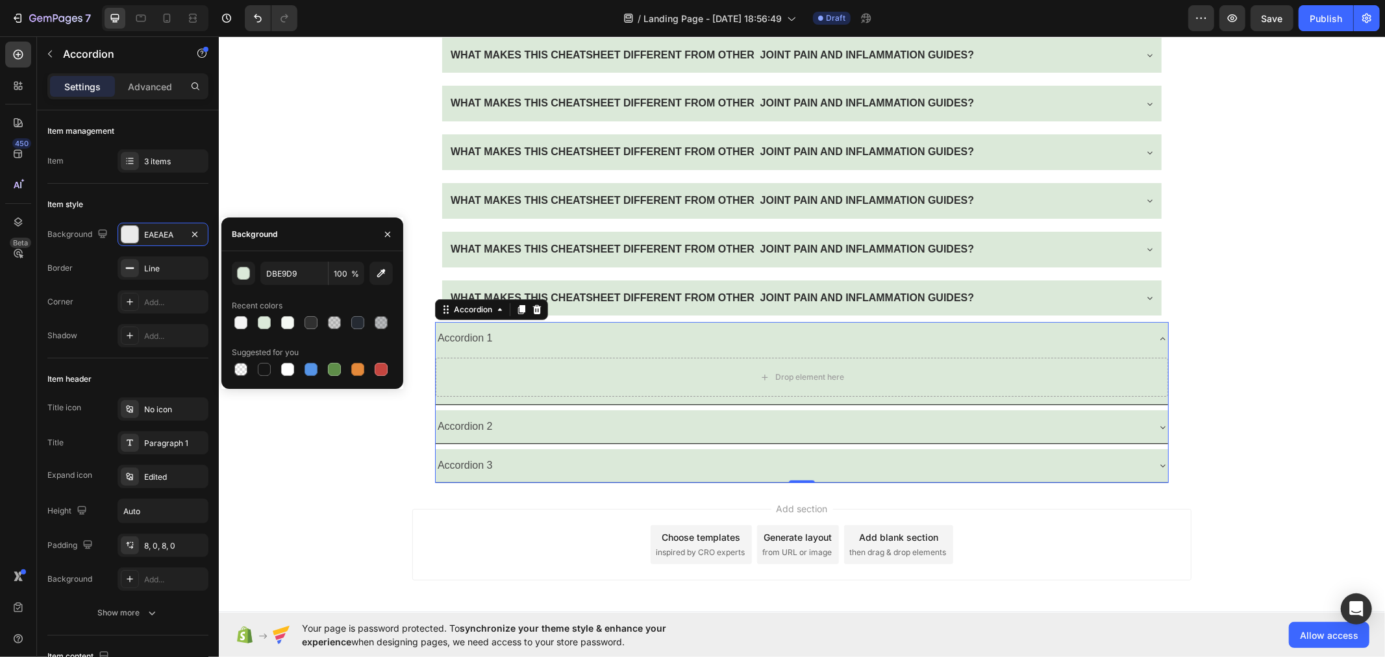
click at [1157, 343] on icon at bounding box center [1162, 338] width 10 height 10
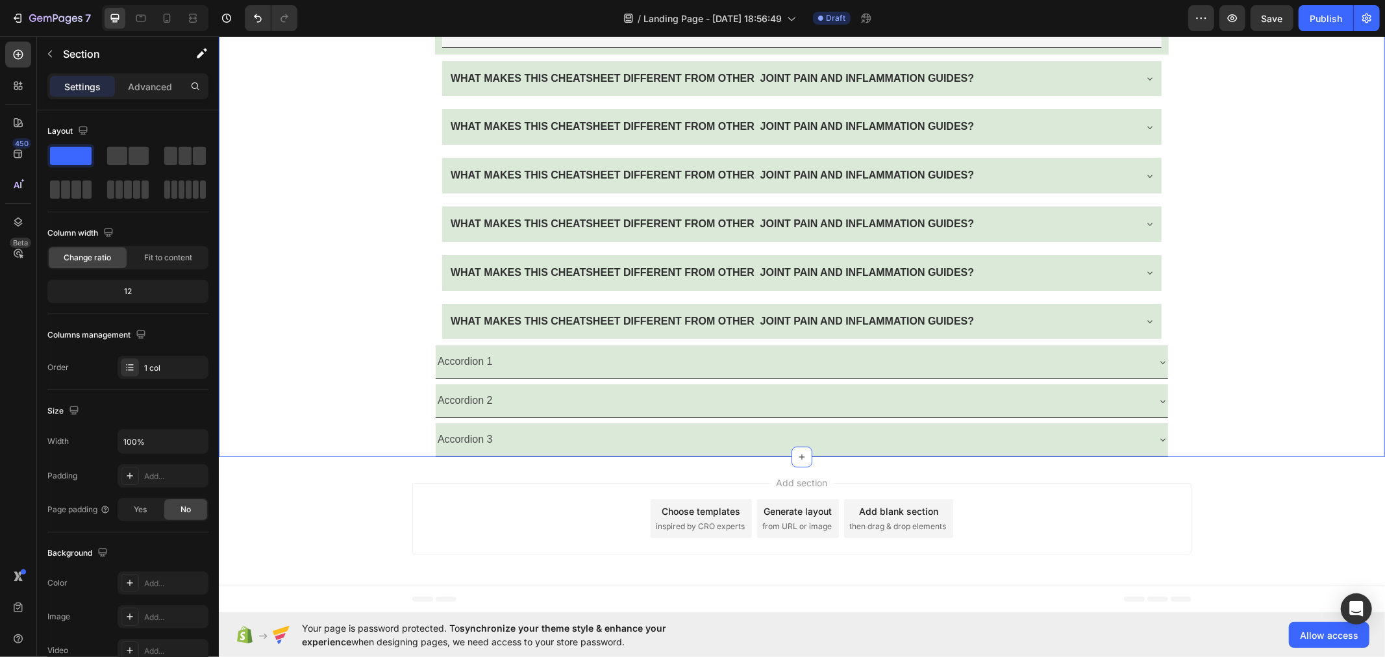
click at [1242, 455] on div "Have a Question? We Can Help! Text Block WHAT MAKES THIS CHEATSHEET DIFFERENT F…" at bounding box center [801, 193] width 1166 height 525
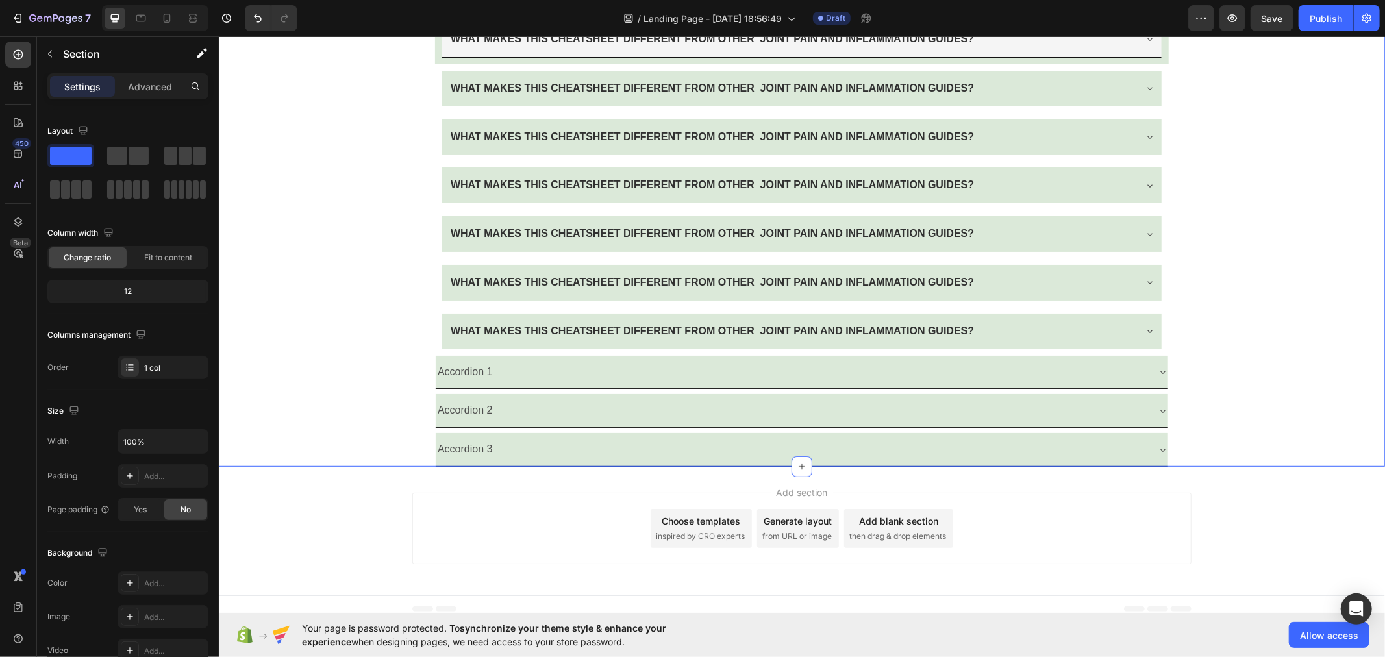
scroll to position [4651, 0]
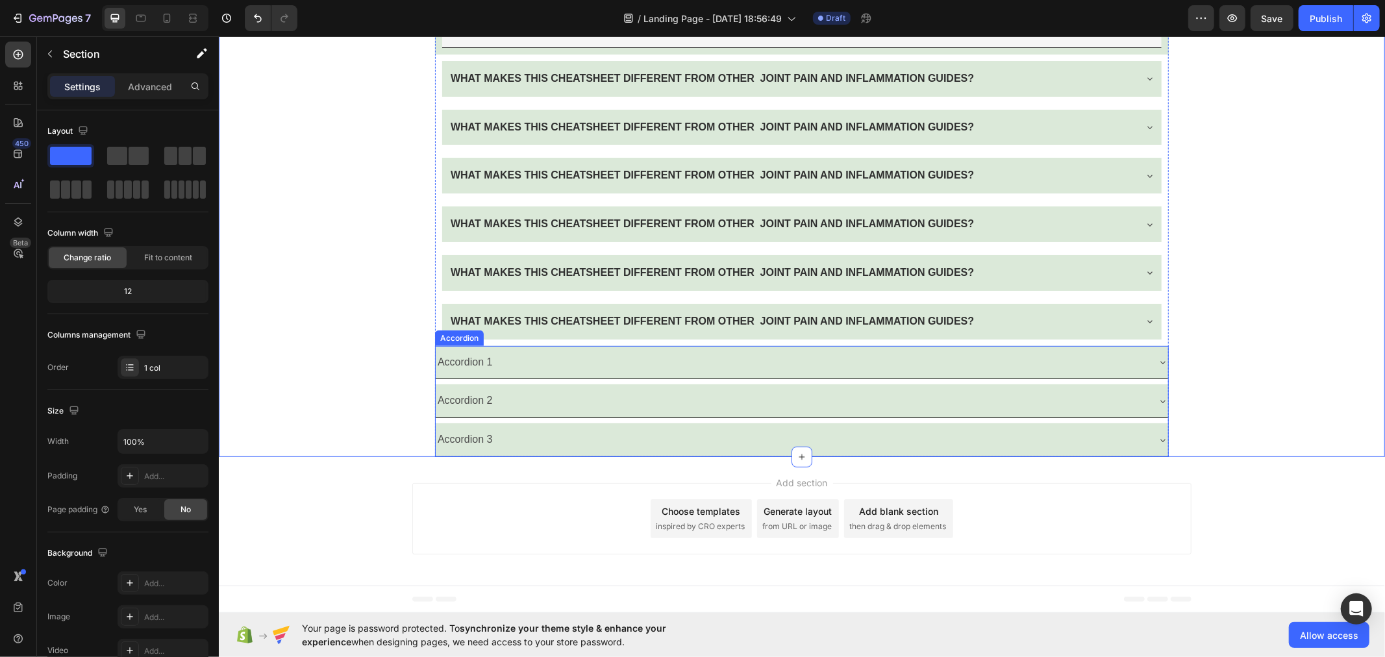
click at [435, 347] on div "Accordion 1" at bounding box center [801, 361] width 732 height 33
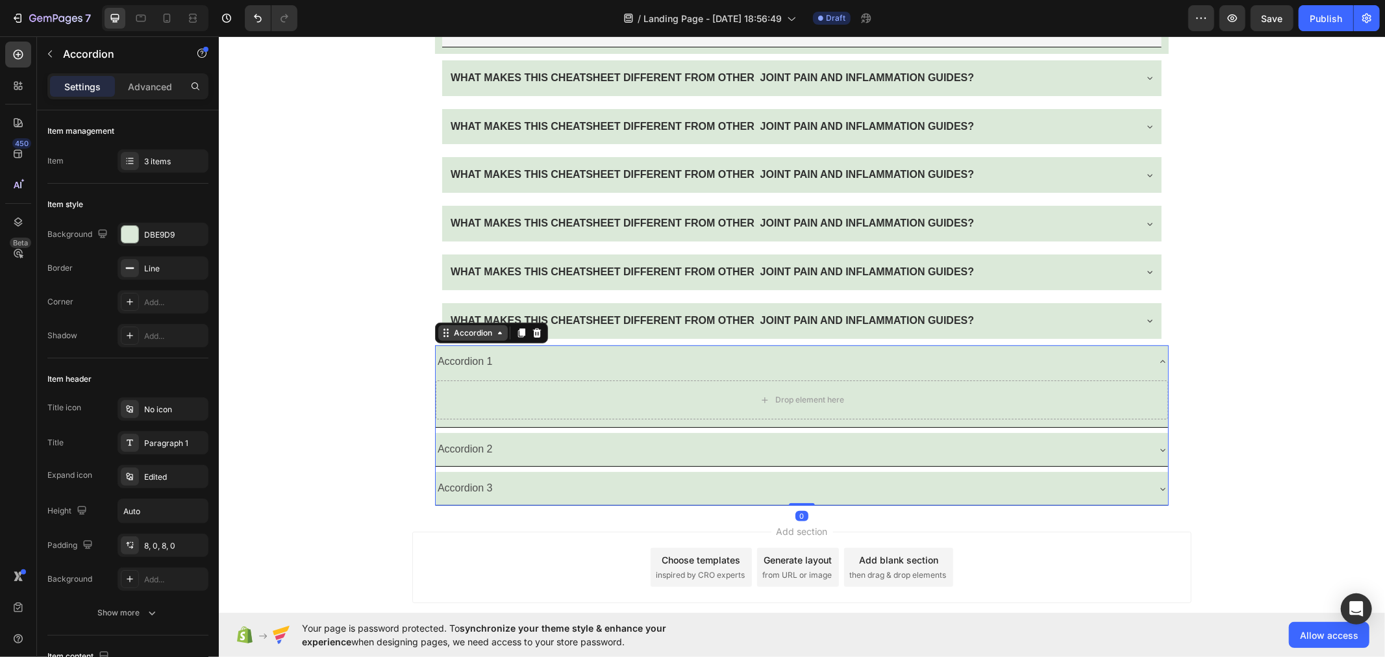
click at [451, 336] on div "Accordion" at bounding box center [472, 333] width 43 height 12
click at [482, 333] on div "Accordion" at bounding box center [472, 333] width 43 height 12
click at [517, 333] on icon at bounding box center [520, 332] width 7 height 9
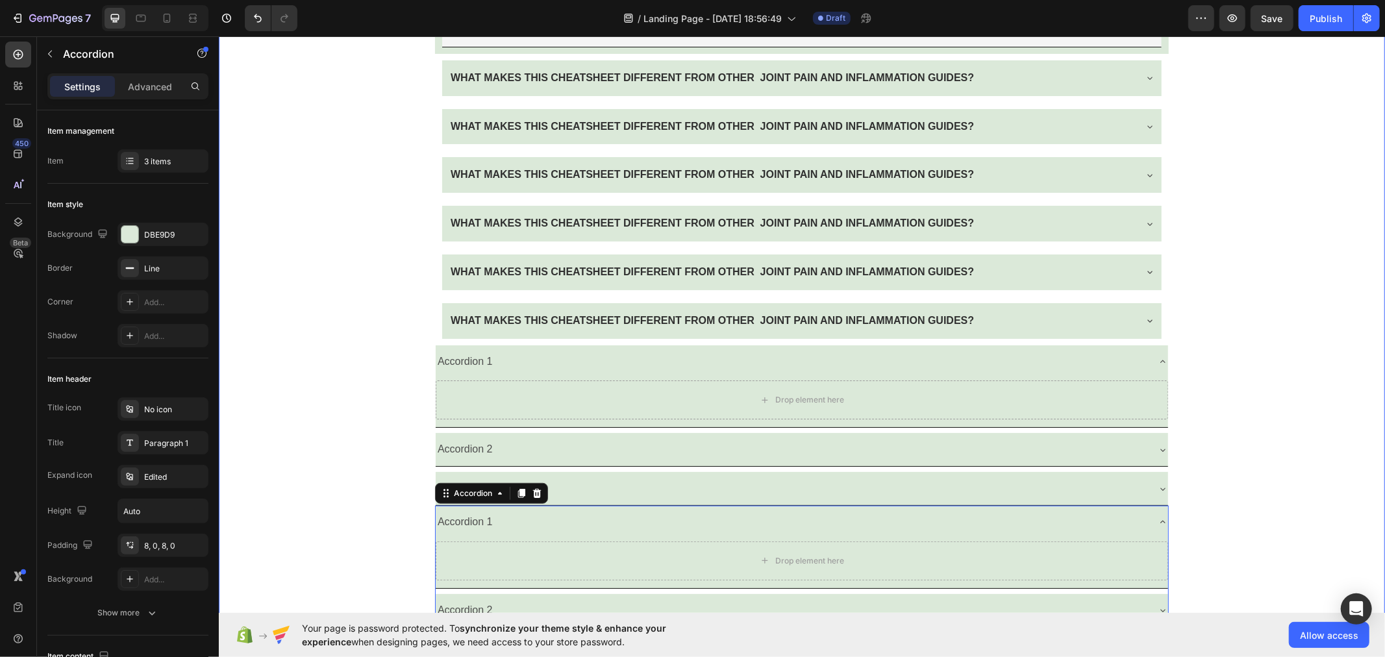
click at [405, 378] on div "Have a Question? We Can Help! Text Block WHAT MAKES THIS CHEATSHEET DIFFERENT F…" at bounding box center [801, 298] width 1166 height 735
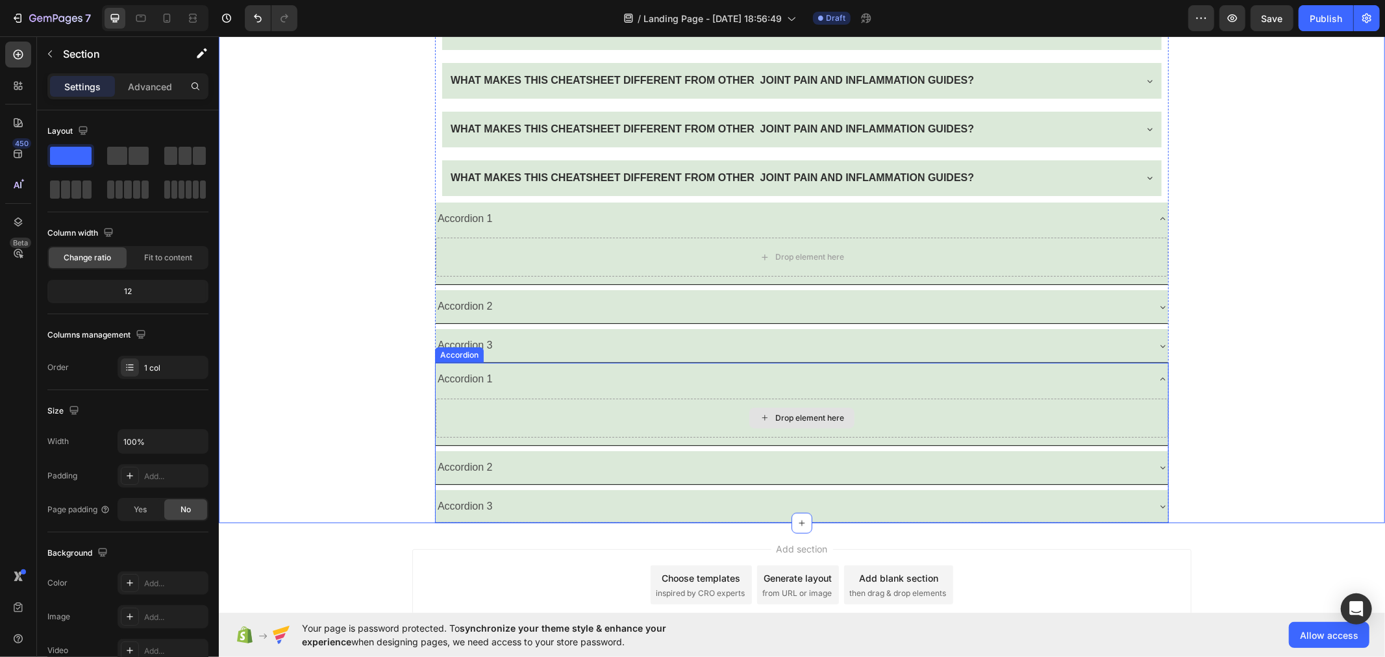
scroll to position [4795, 0]
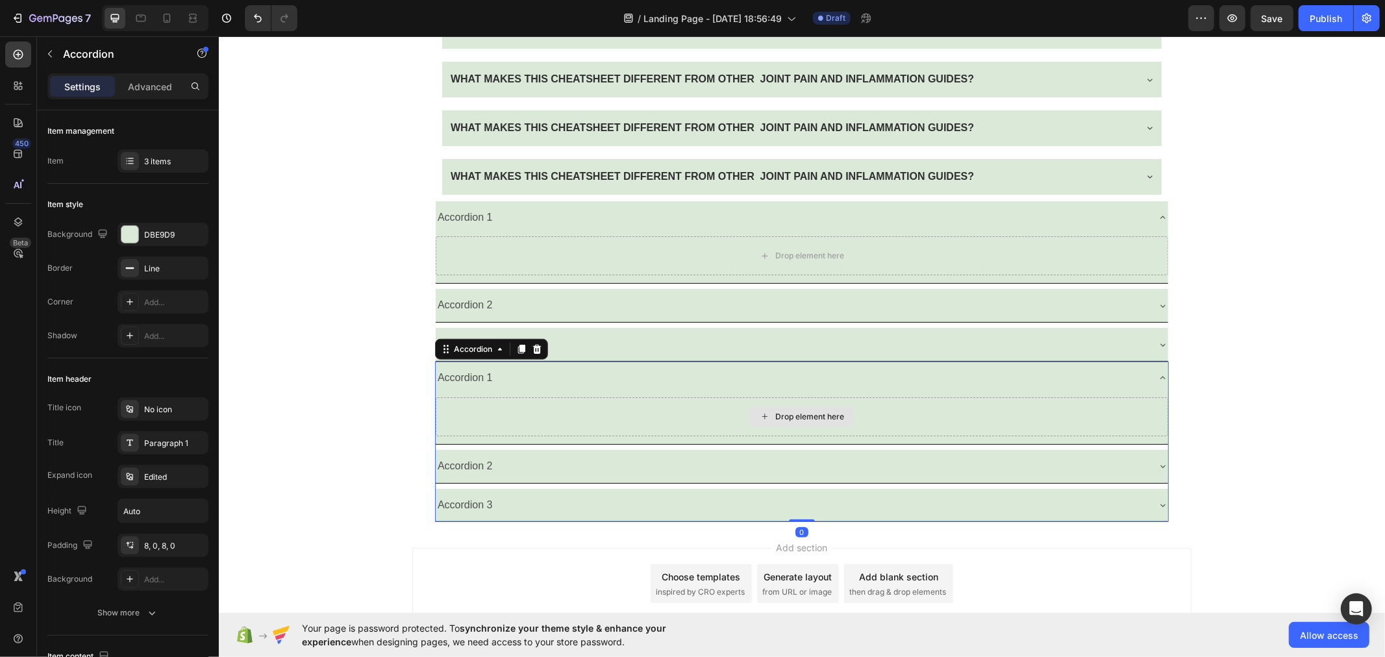
click at [532, 415] on div "Drop element here" at bounding box center [801, 416] width 732 height 39
click at [1157, 373] on icon at bounding box center [1162, 377] width 10 height 10
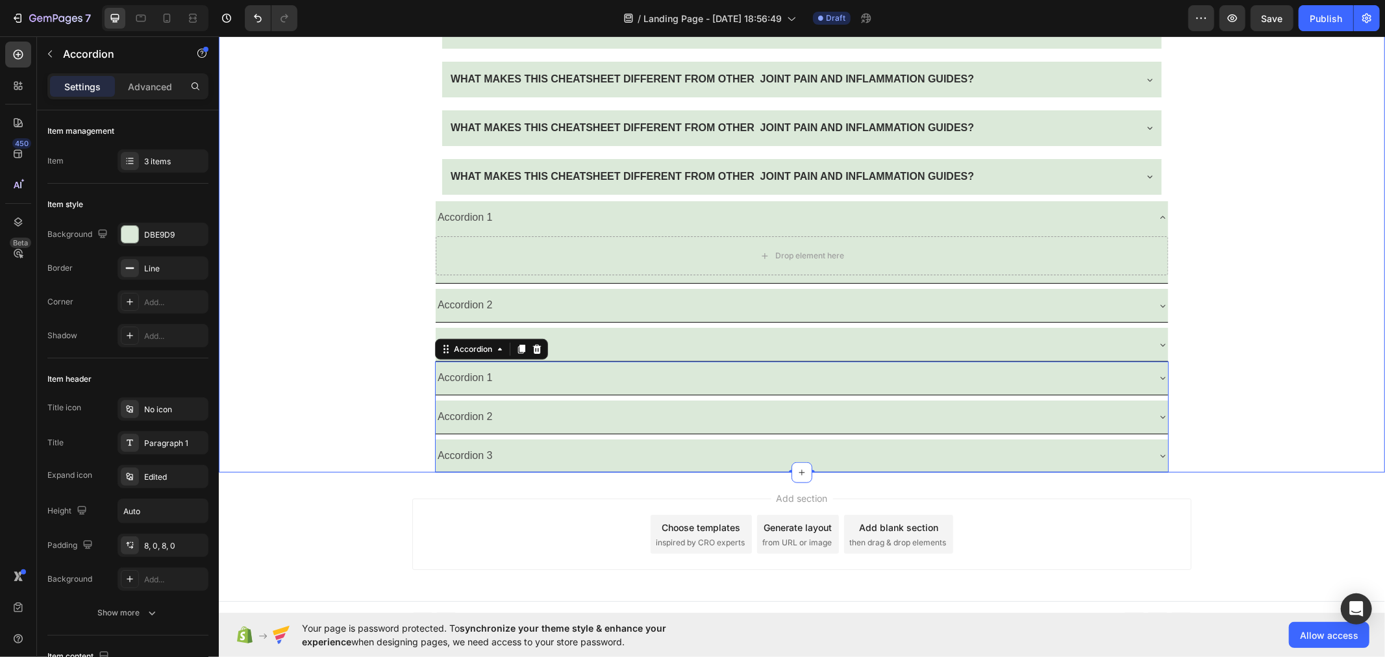
click at [342, 415] on div "Have a Question? We Can Help! Text Block WHAT MAKES THIS CHEATSHEET DIFFERENT F…" at bounding box center [801, 130] width 1166 height 686
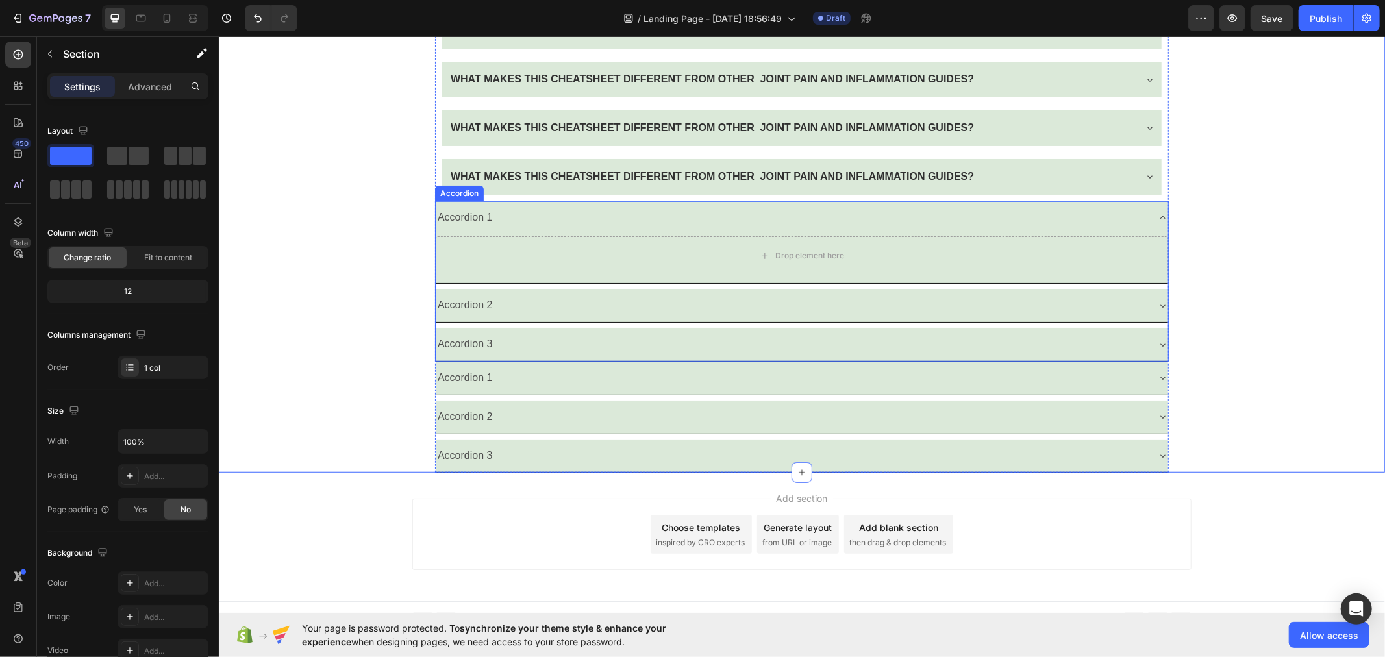
click at [1157, 214] on icon at bounding box center [1162, 217] width 10 height 10
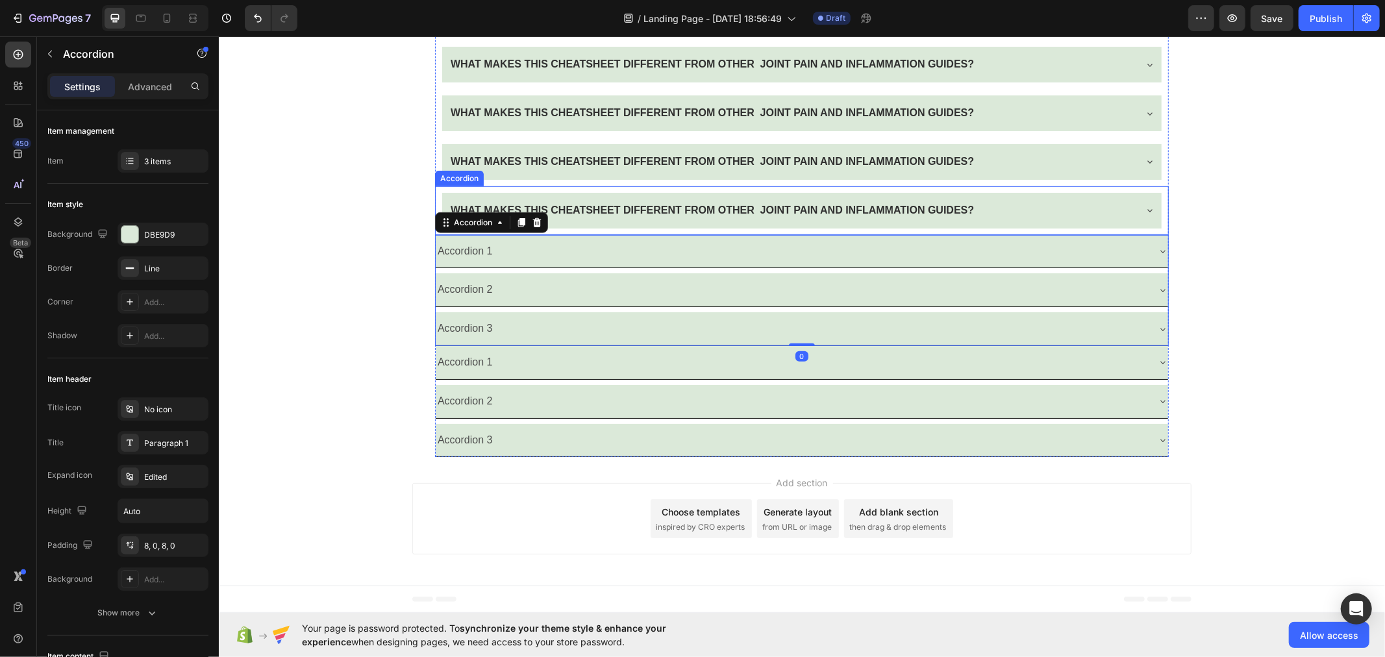
scroll to position [4763, 0]
click at [185, 164] on div "3 items" at bounding box center [174, 162] width 61 height 12
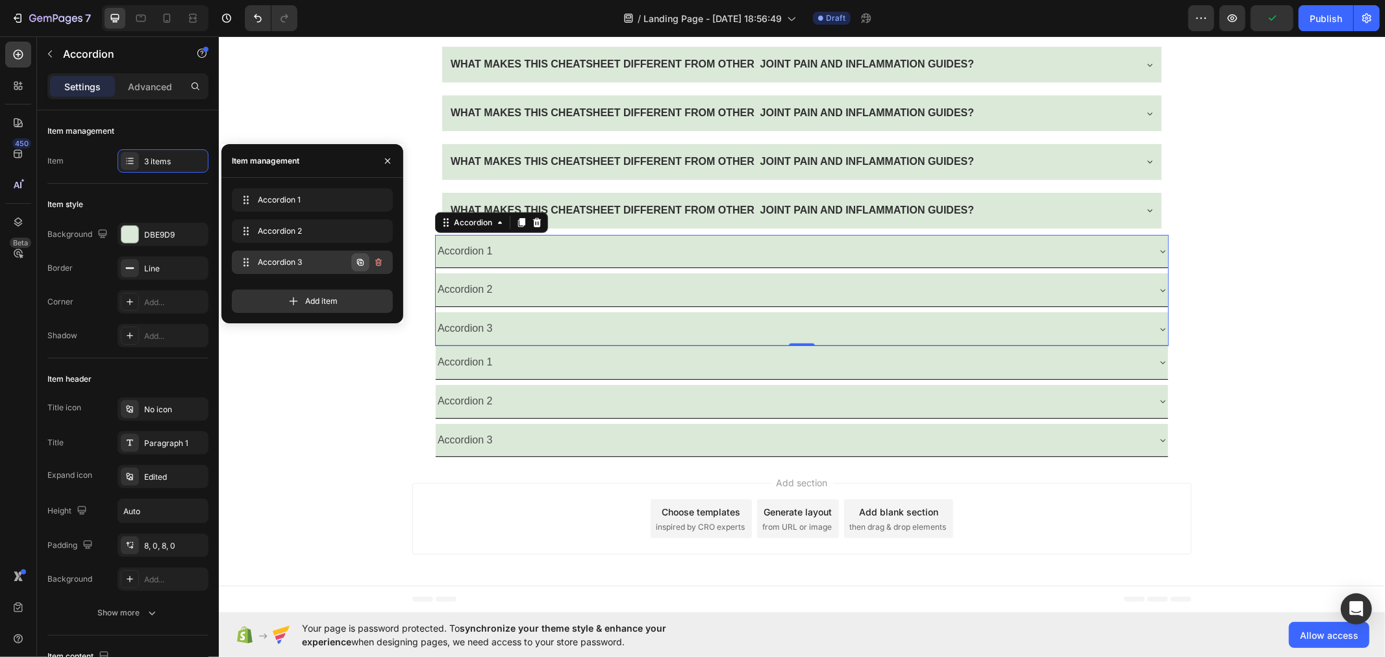
click at [360, 259] on icon "button" at bounding box center [360, 262] width 6 height 6
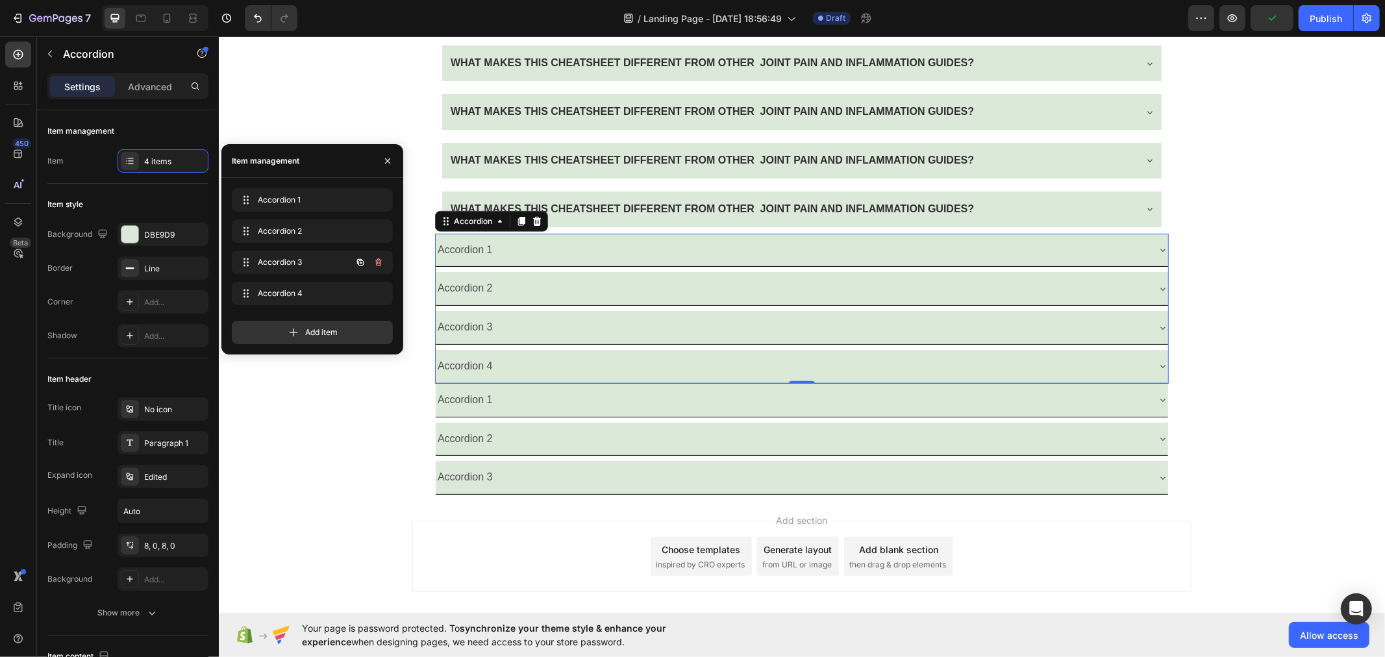
scroll to position [4795, 0]
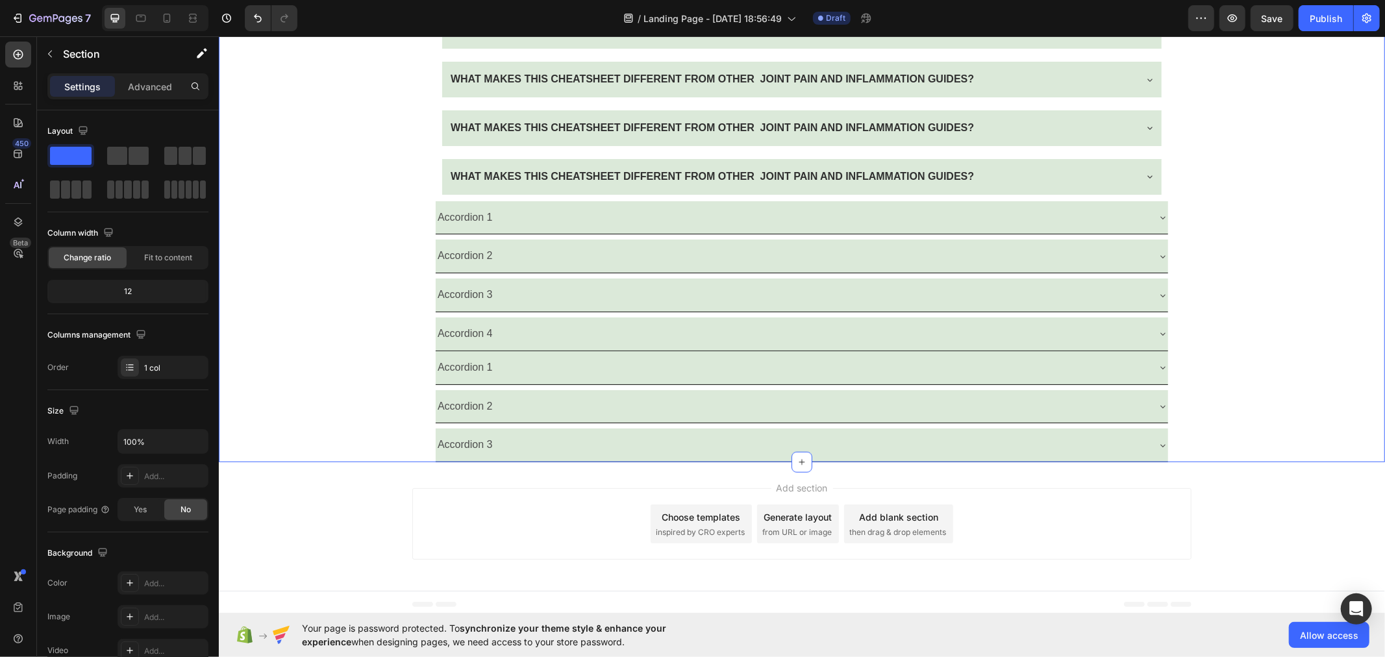
click at [371, 413] on div "Have a Question? We Can Help! Text Block WHAT MAKES THIS CHEATSHEET DIFFERENT F…" at bounding box center [801, 124] width 1166 height 675
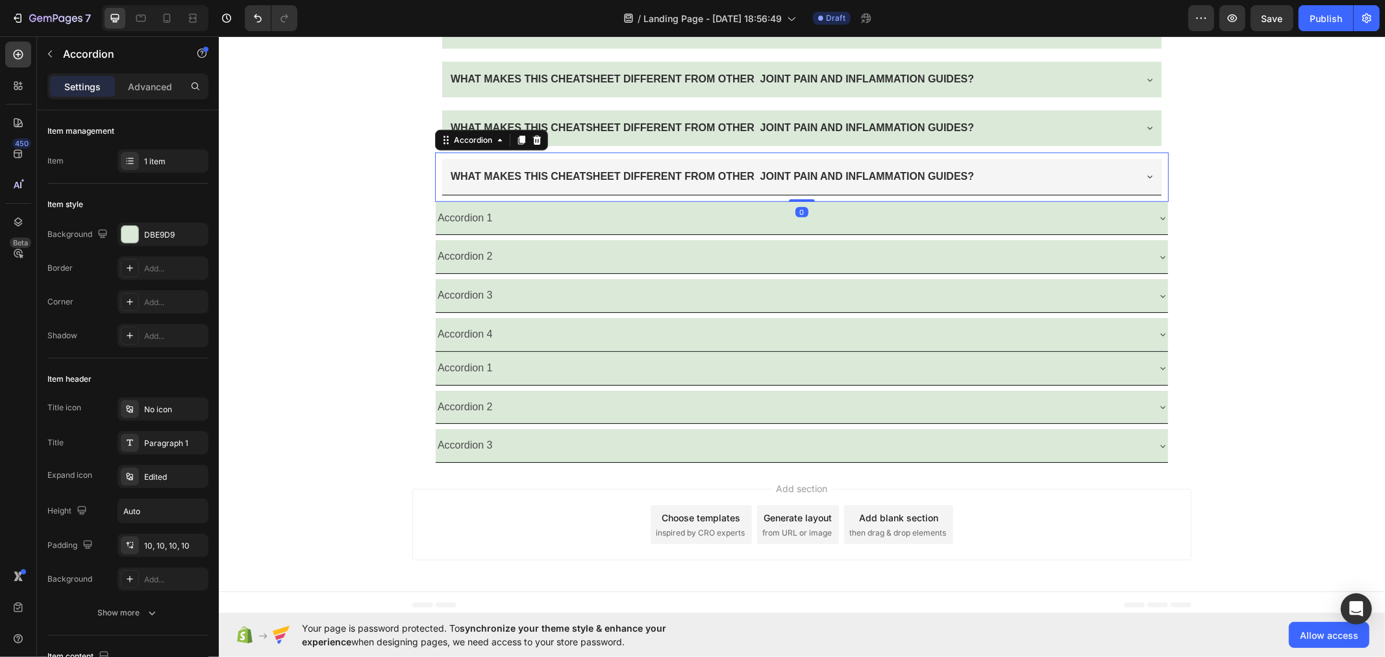
click at [1106, 170] on div "WHAT MAKES THIS CHEATSHEET DIFFERENT FROM OTHER JOINT PAIN AND INFLAMMATION GUI…" at bounding box center [791, 176] width 686 height 23
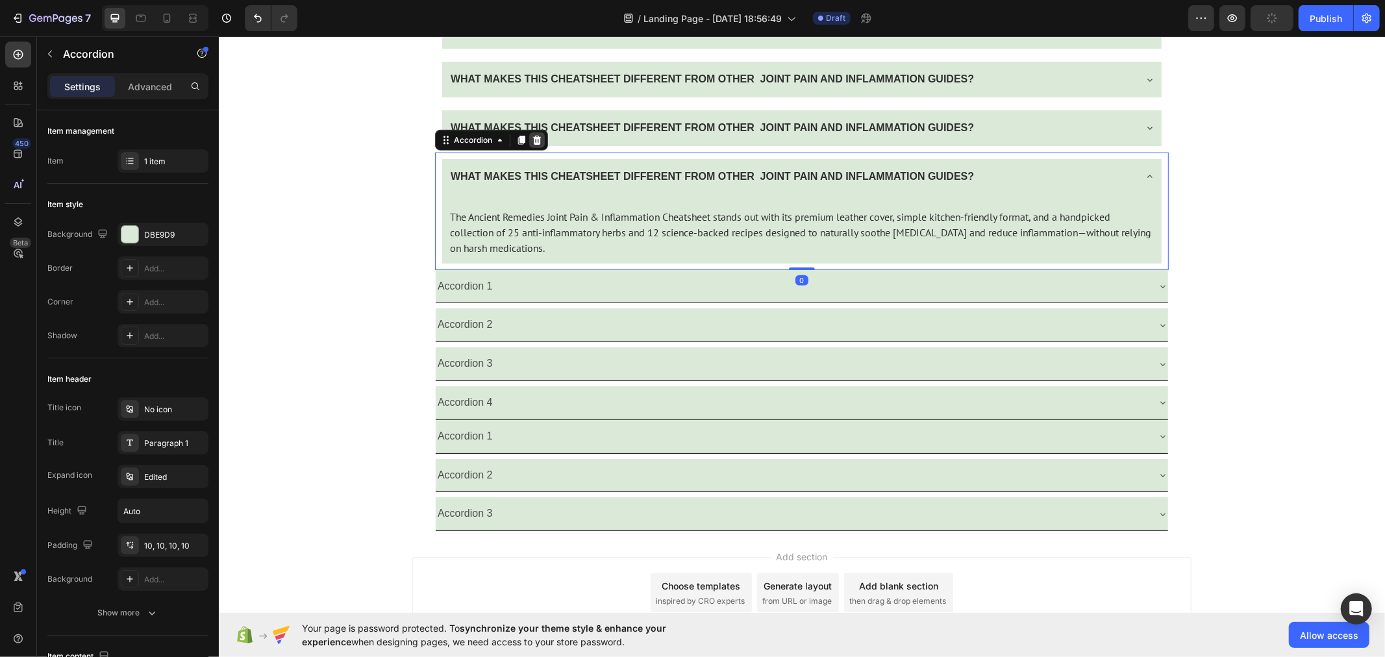
click at [531, 139] on icon at bounding box center [536, 139] width 10 height 10
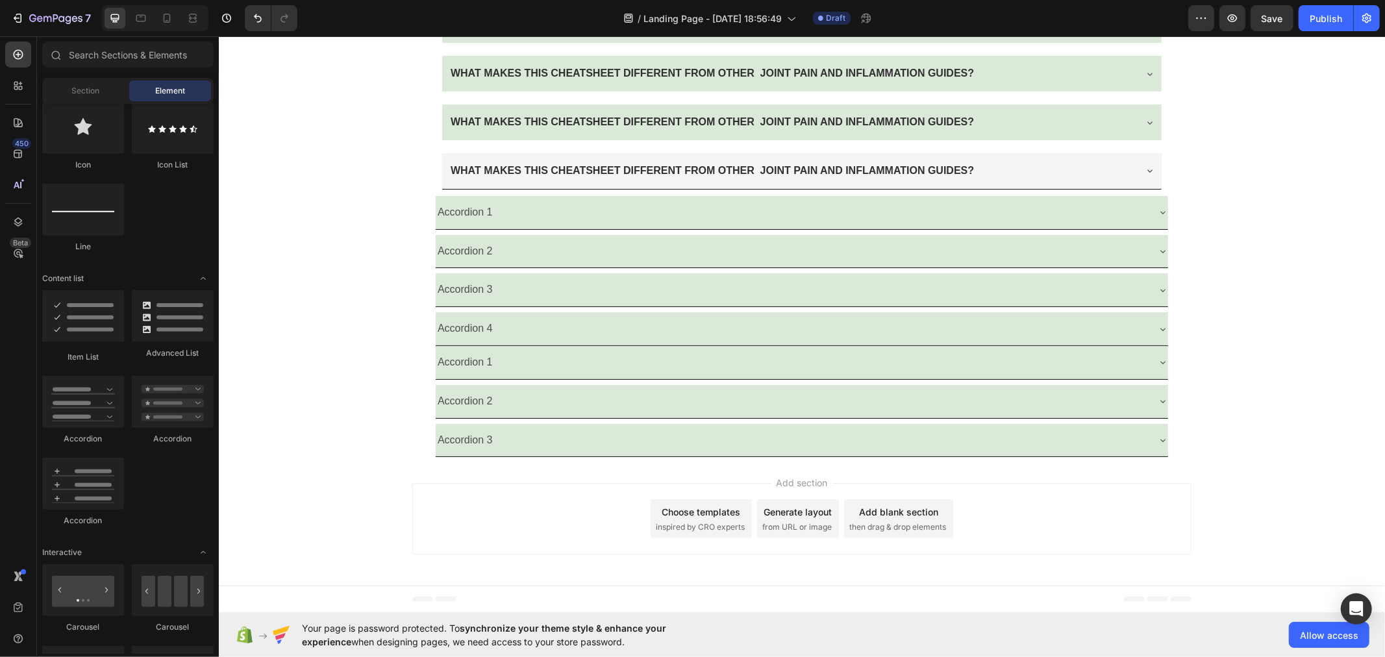
scroll to position [4754, 0]
drag, startPoint x: 920, startPoint y: 164, endPoint x: 890, endPoint y: 158, distance: 30.4
click at [916, 164] on strong "WHAT MAKES THIS CHEATSHEET DIFFERENT FROM OTHER JOINT PAIN AND INFLAMMATION GUI…" at bounding box center [711, 169] width 523 height 11
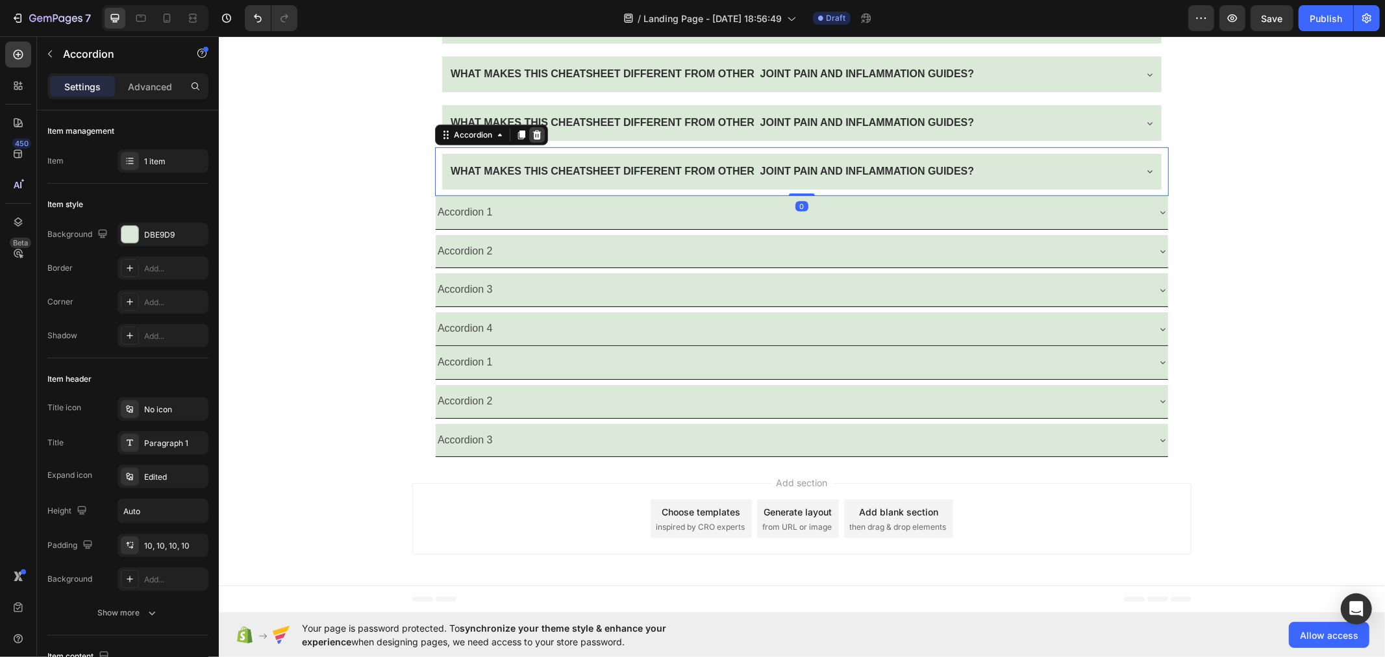
click at [536, 134] on div at bounding box center [536, 135] width 16 height 16
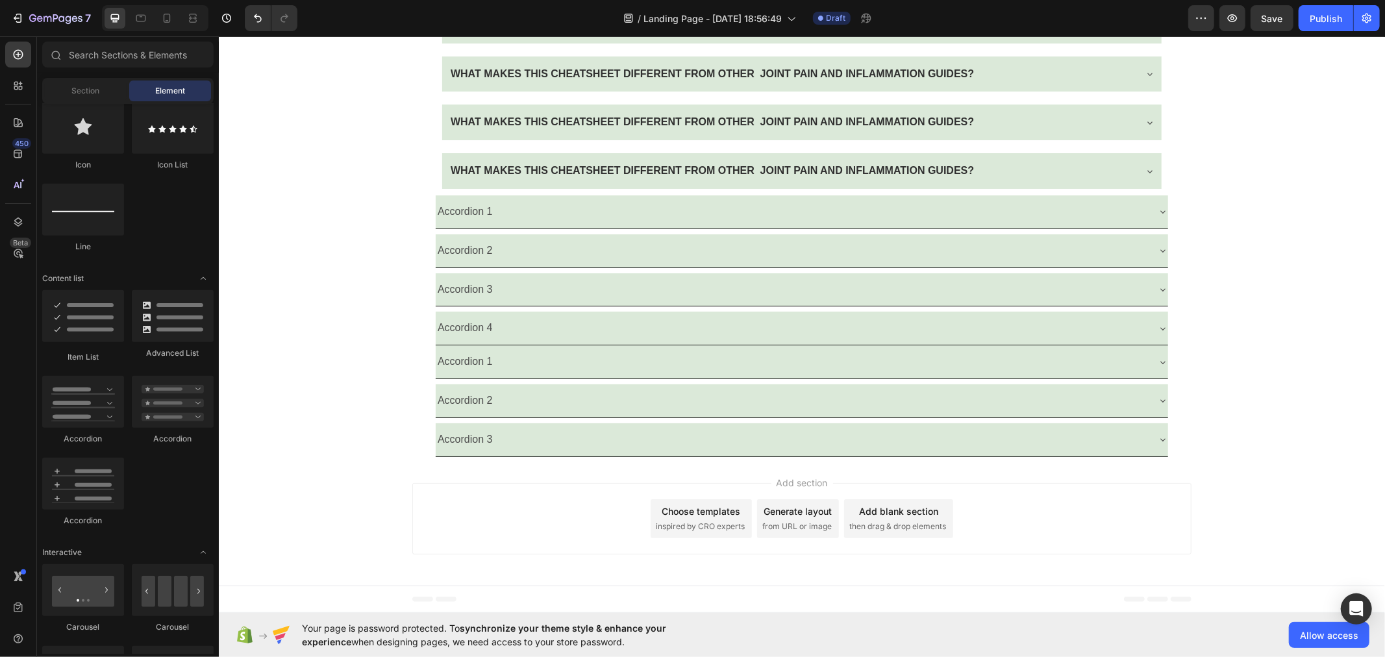
scroll to position [4705, 0]
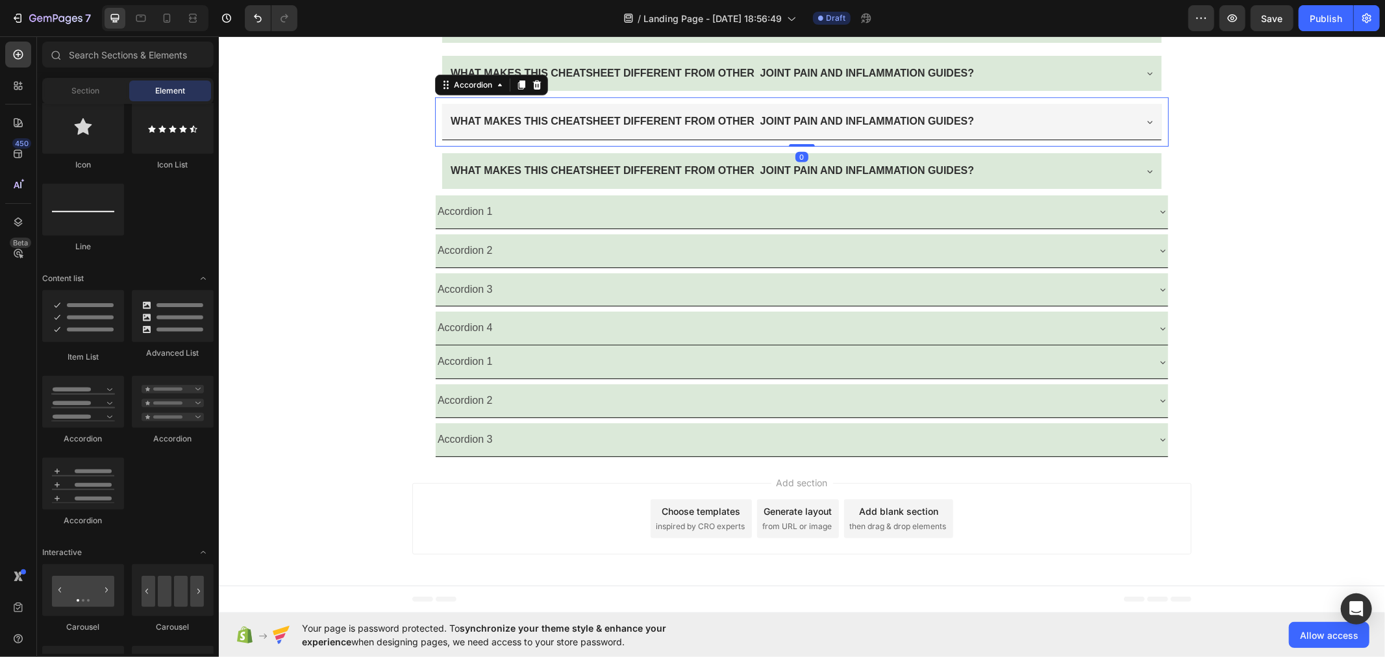
click at [534, 121] on strong "WHAT MAKES THIS CHEATSHEET DIFFERENT FROM OTHER JOINT PAIN AND INFLAMMATION GUI…" at bounding box center [711, 120] width 523 height 11
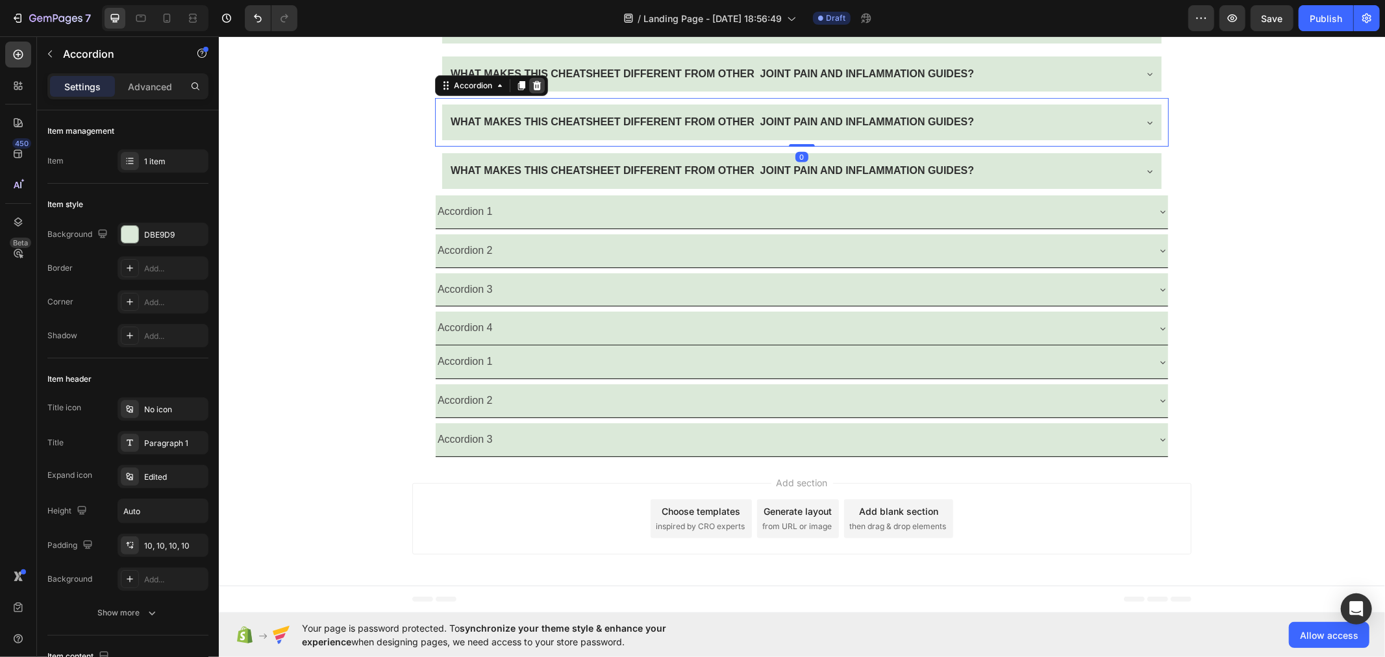
click at [532, 84] on icon at bounding box center [536, 85] width 8 height 9
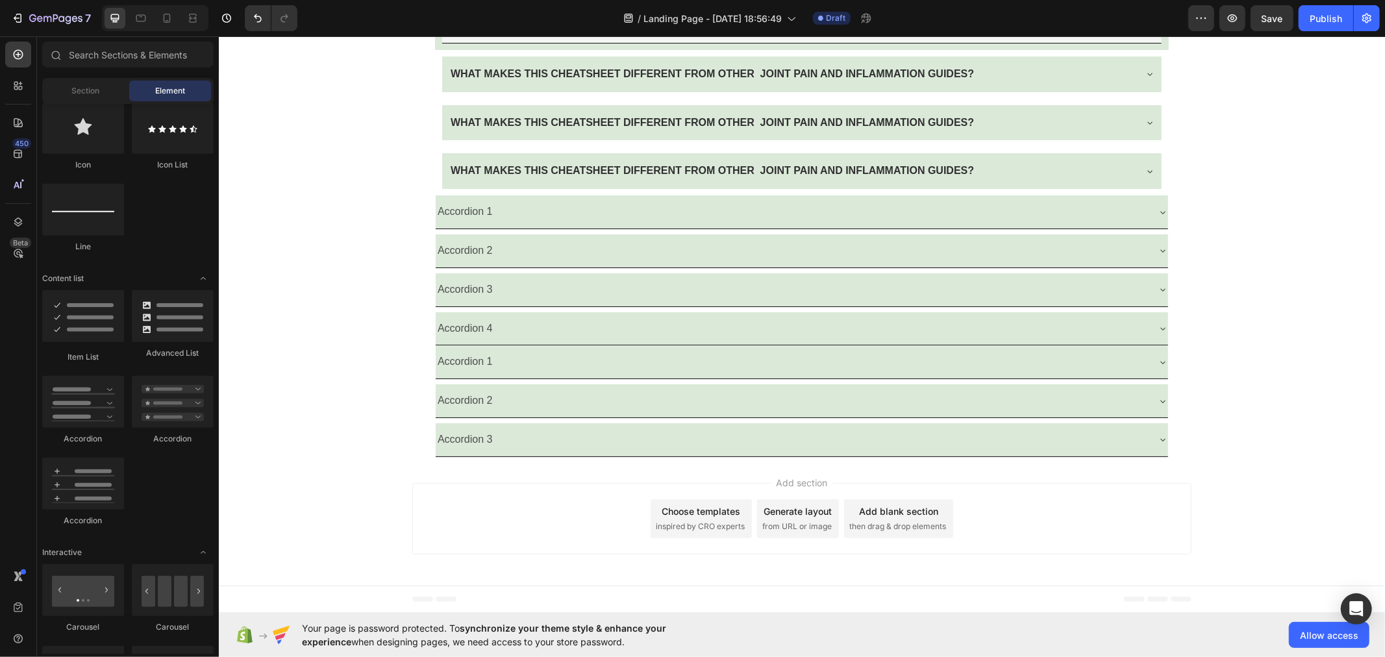
scroll to position [4656, 0]
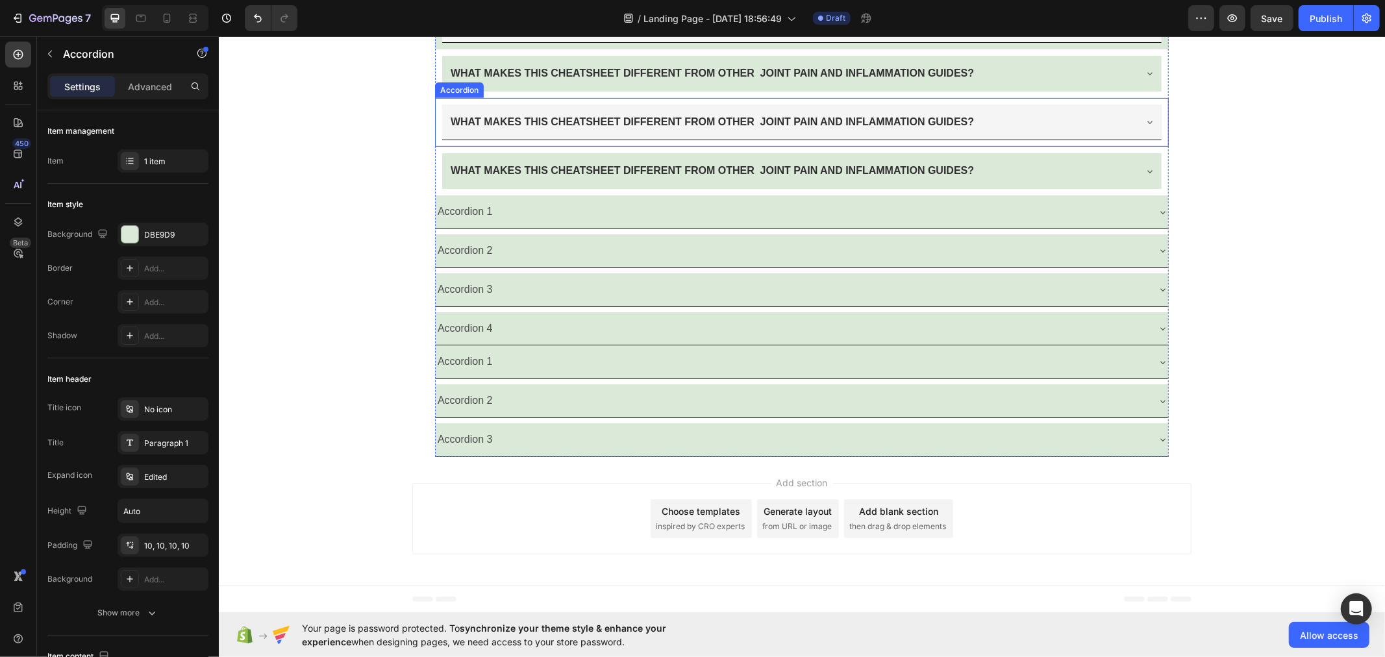
click at [525, 123] on strong "WHAT MAKES THIS CHEATSHEET DIFFERENT FROM OTHER JOINT PAIN AND INFLAMMATION GUI…" at bounding box center [711, 121] width 523 height 11
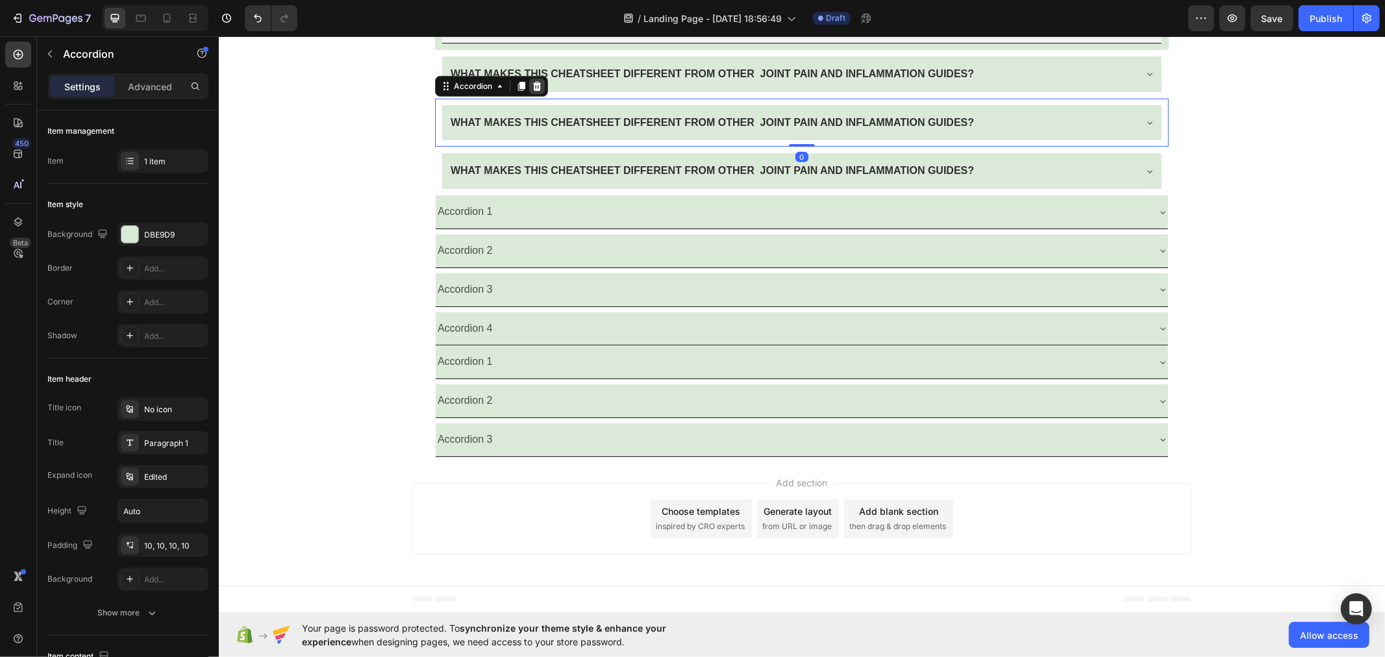
click at [531, 81] on icon at bounding box center [536, 86] width 10 height 10
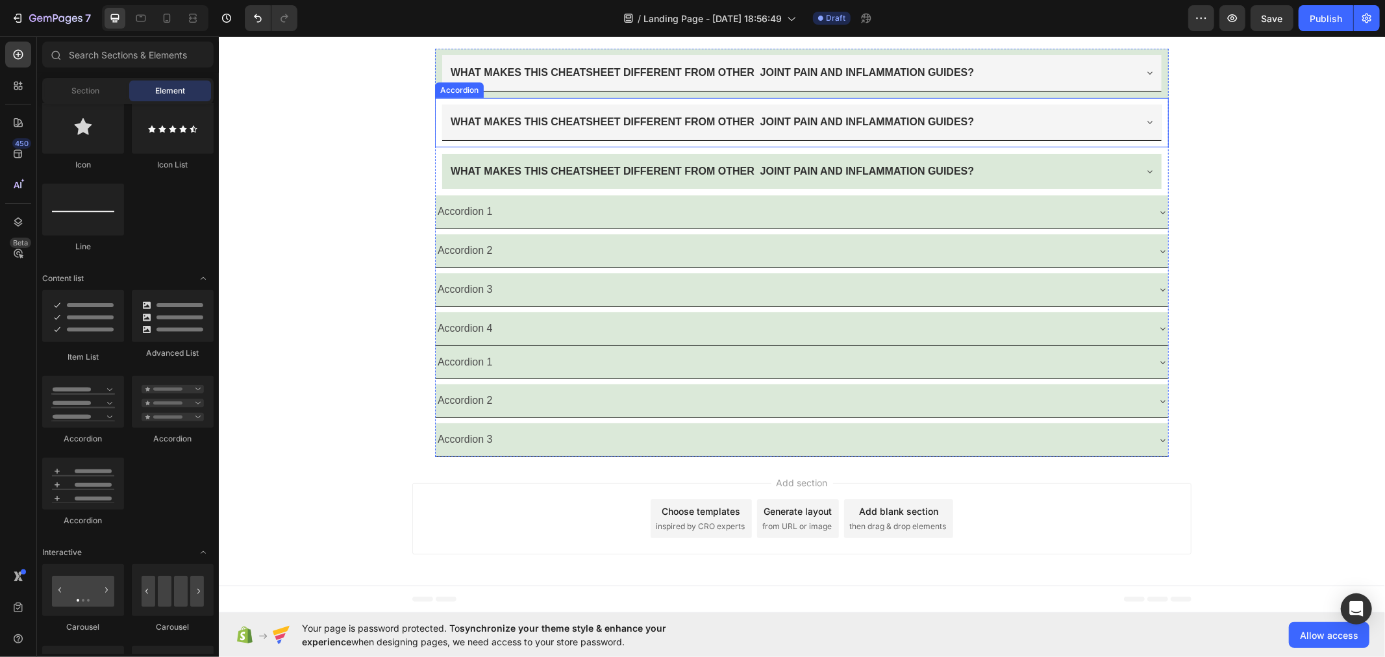
click at [524, 131] on div "WHAT MAKES THIS CHEATSHEET DIFFERENT FROM OTHER JOINT PAIN AND INFLAMMATION GUI…" at bounding box center [800, 122] width 719 height 36
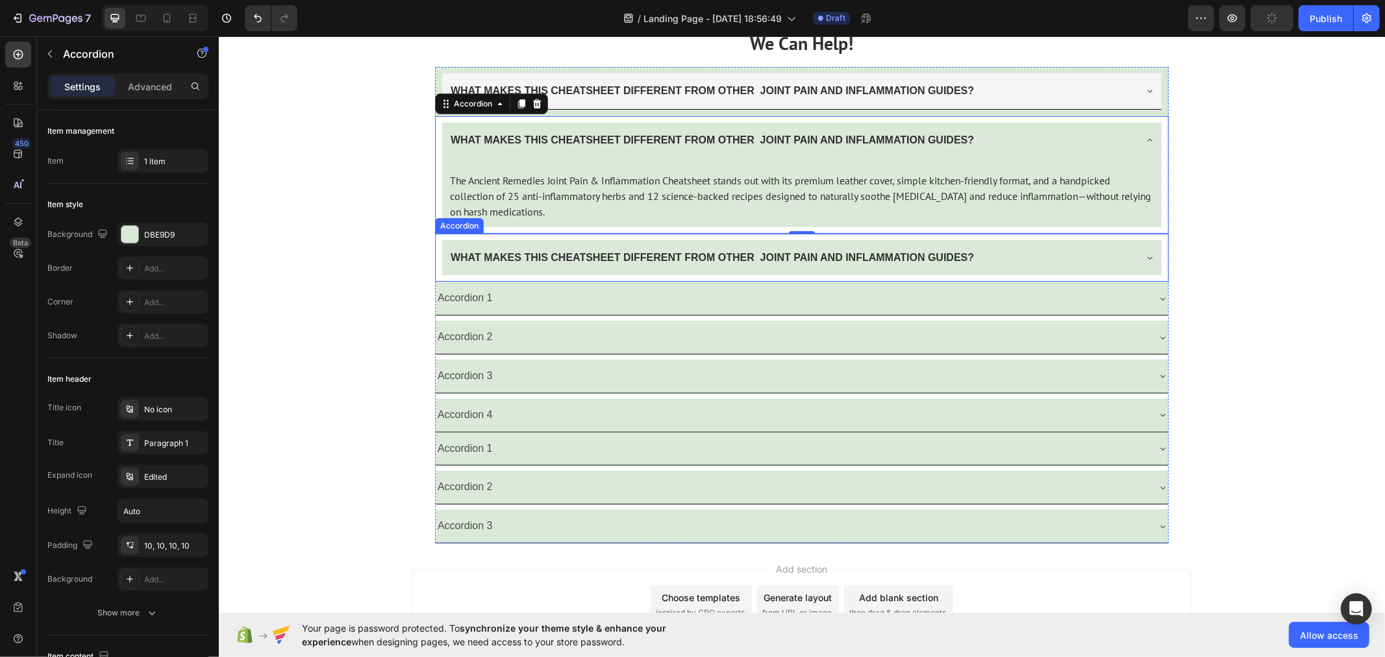
scroll to position [4356, 0]
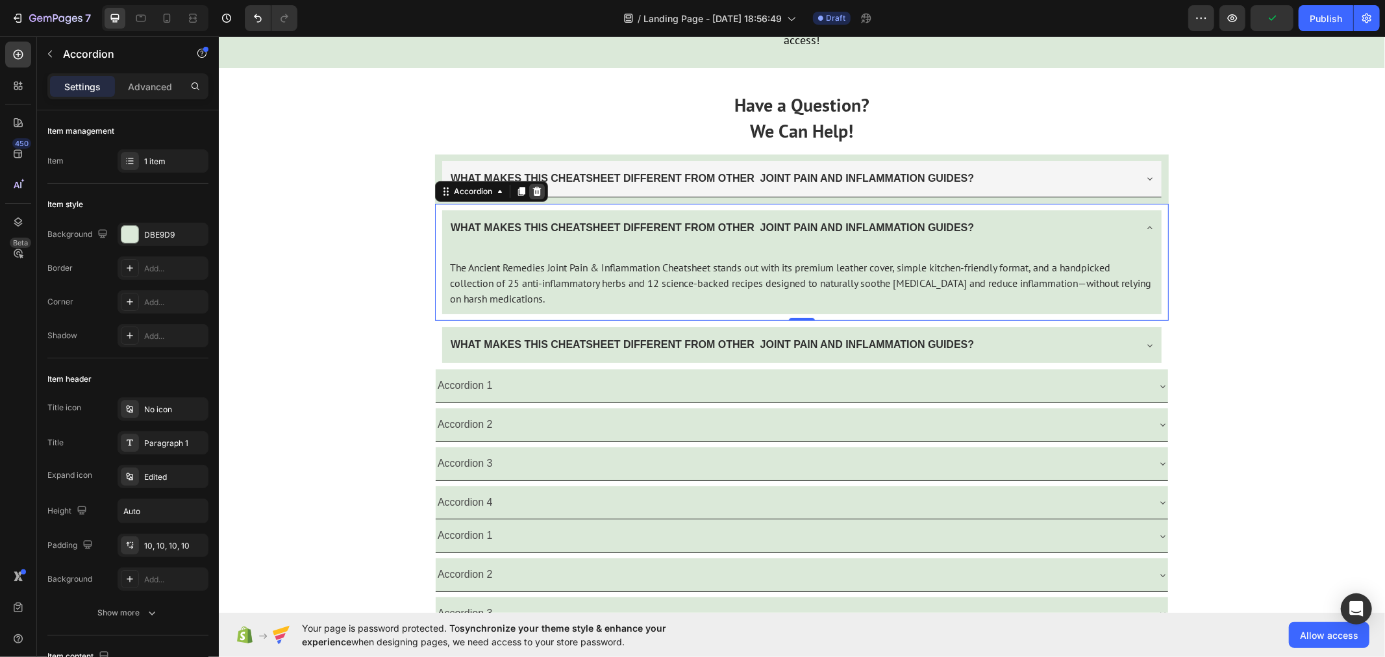
click at [532, 195] on icon at bounding box center [536, 190] width 8 height 9
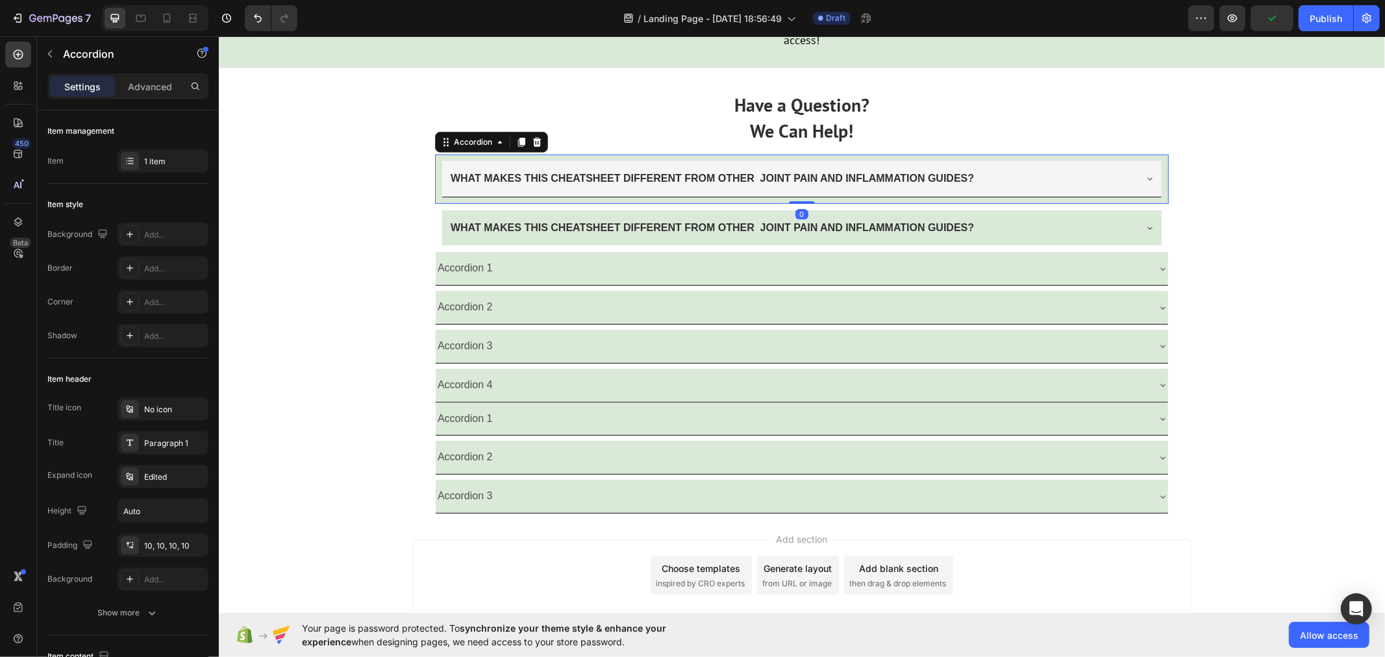
click at [530, 197] on div "WHAT MAKES THIS CHEATSHEET DIFFERENT FROM OTHER JOINT PAIN AND INFLAMMATION GUI…" at bounding box center [800, 178] width 719 height 36
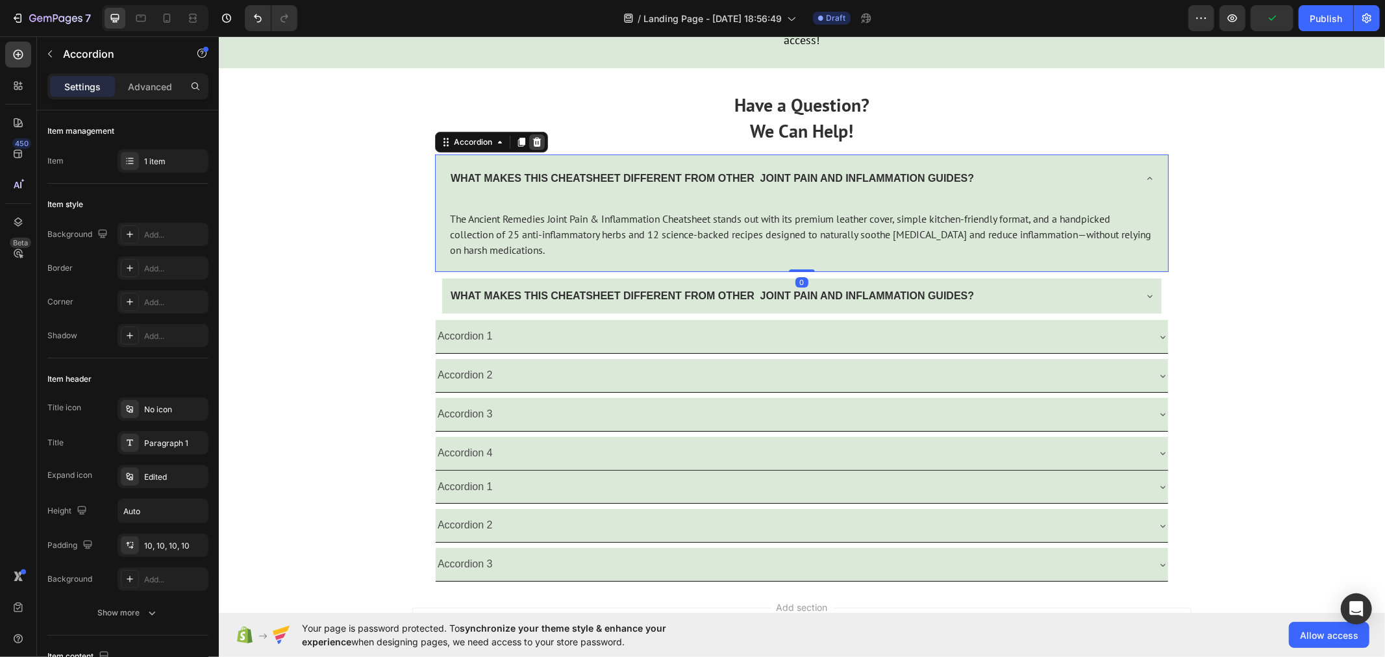
click at [531, 147] on icon at bounding box center [536, 141] width 10 height 10
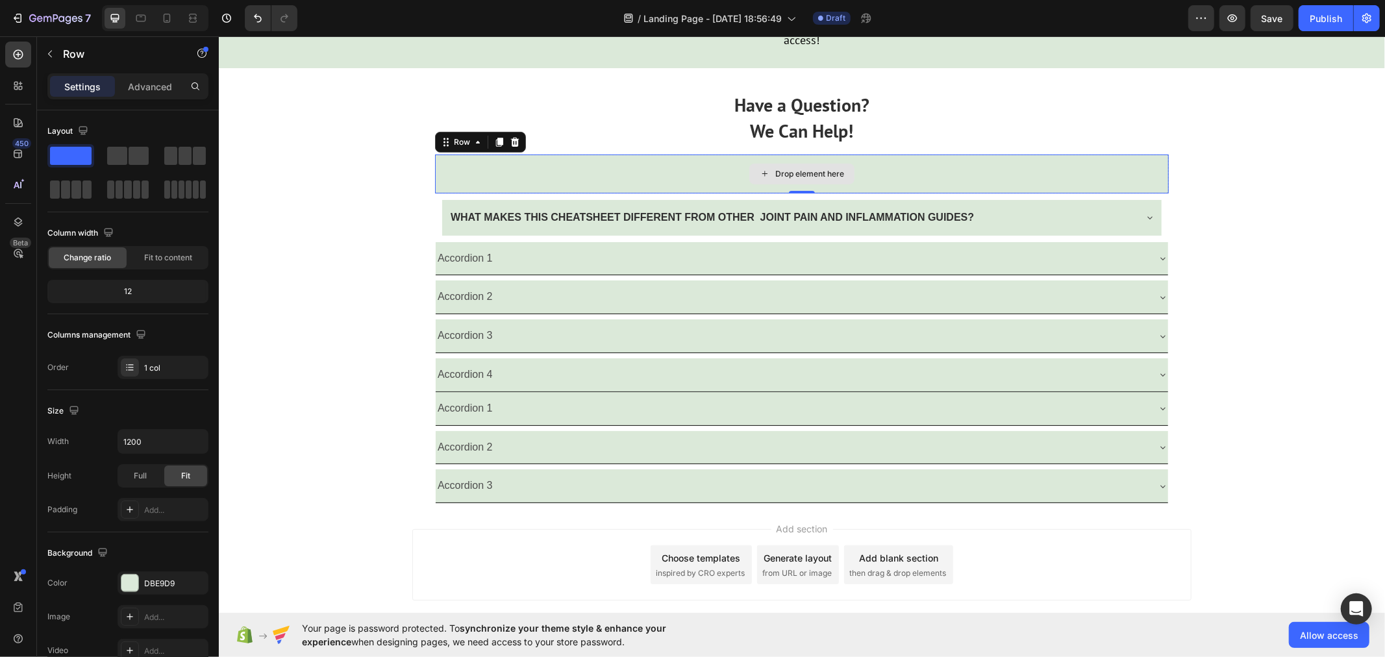
click at [527, 193] on div "Drop element here" at bounding box center [801, 173] width 734 height 39
click at [510, 146] on icon at bounding box center [514, 141] width 8 height 9
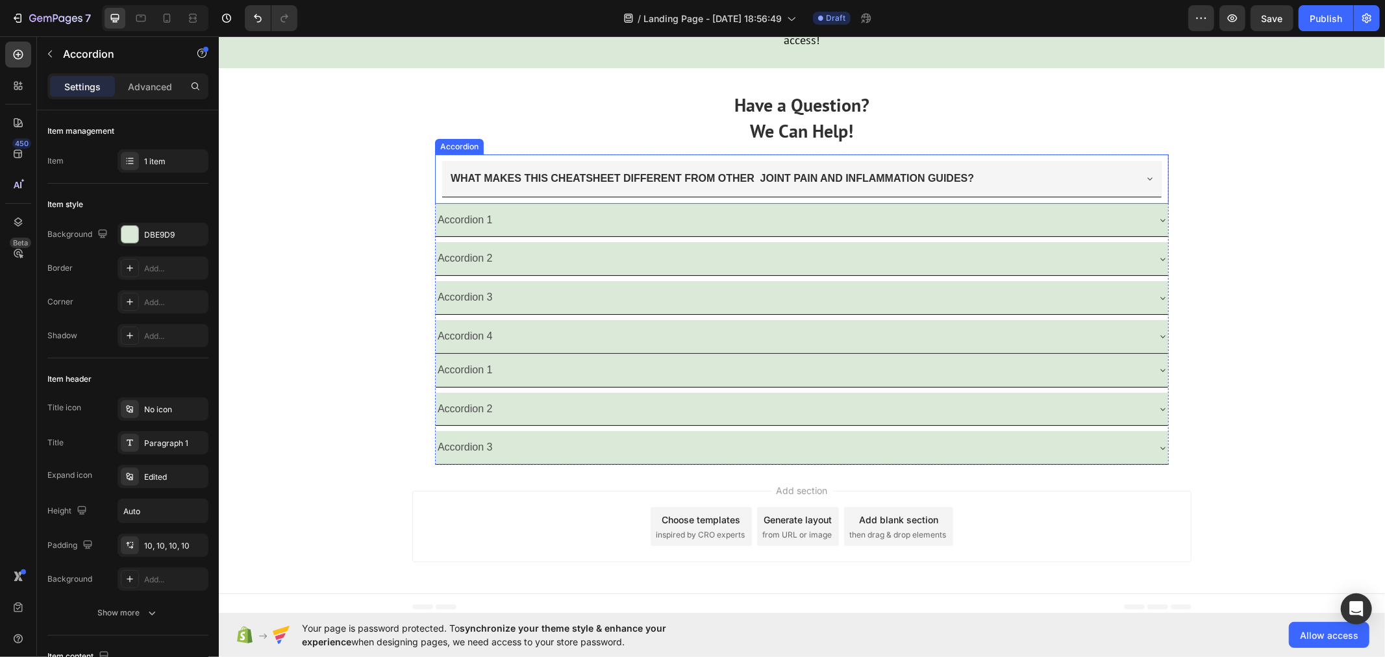
click at [501, 183] on strong "WHAT MAKES THIS CHEATSHEET DIFFERENT FROM OTHER JOINT PAIN AND INFLAMMATION GUI…" at bounding box center [711, 177] width 523 height 11
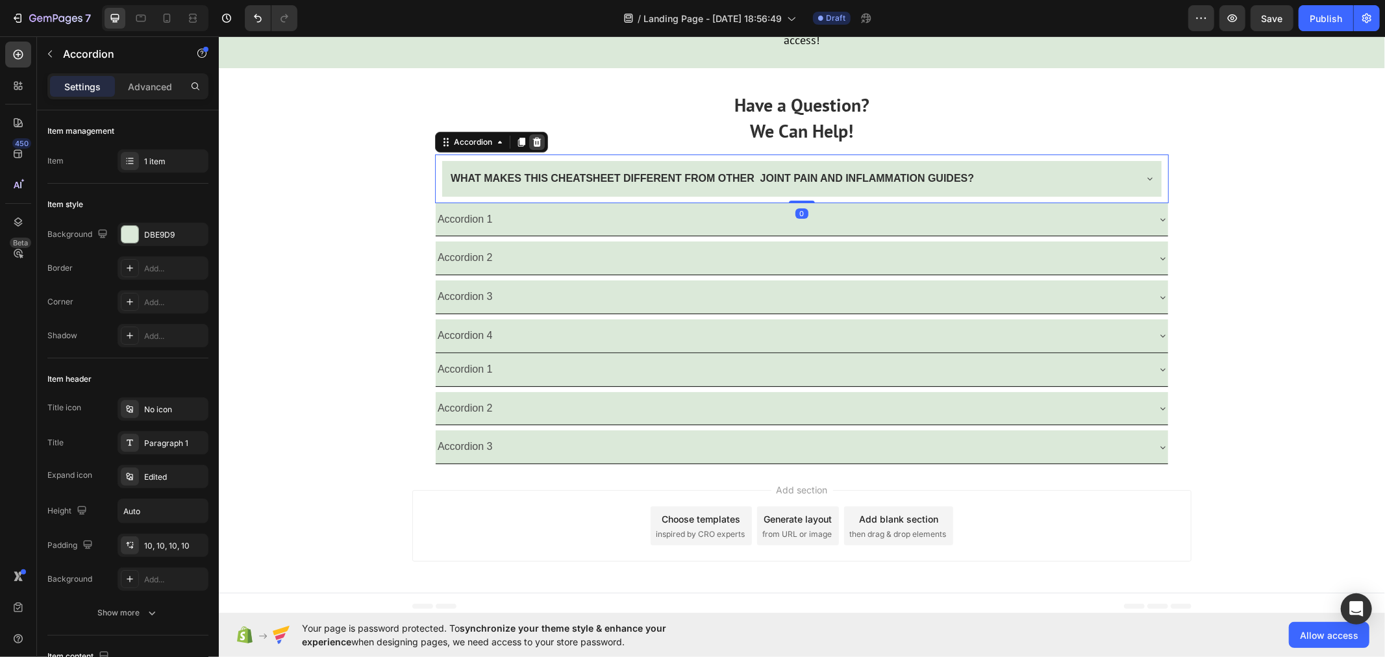
click at [536, 149] on div at bounding box center [536, 142] width 16 height 16
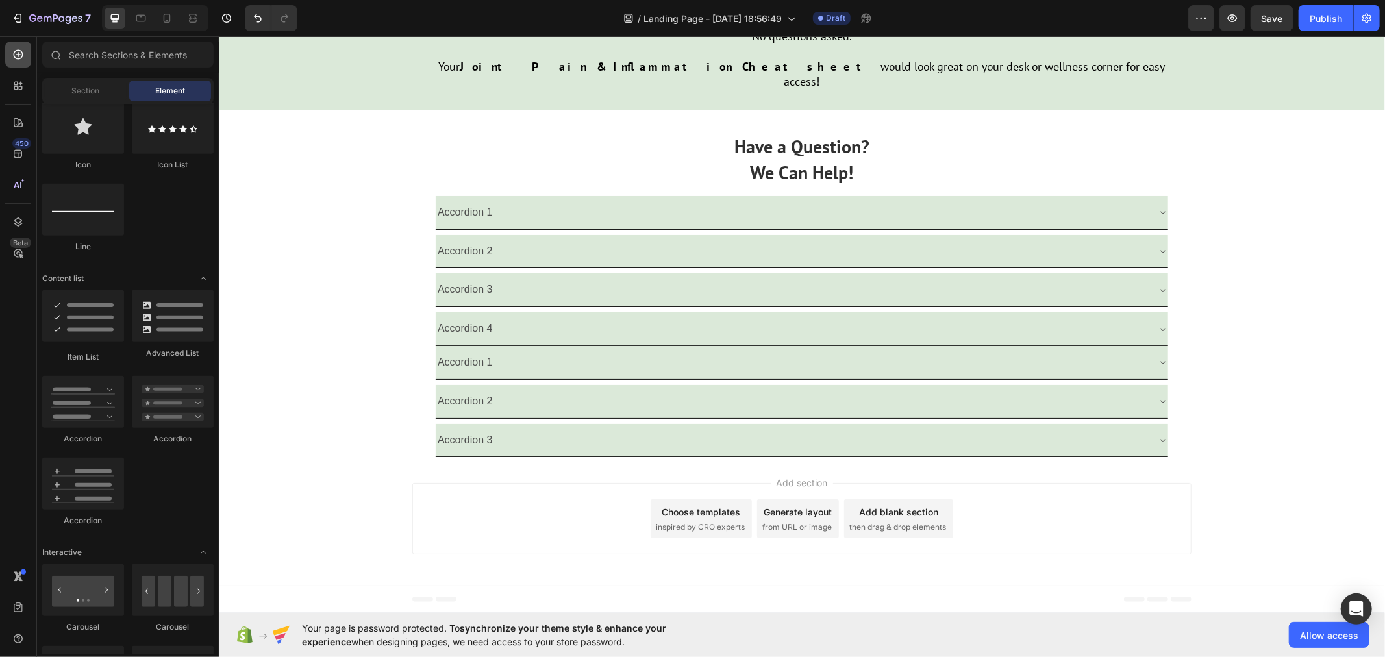
click at [15, 53] on icon at bounding box center [18, 54] width 13 height 13
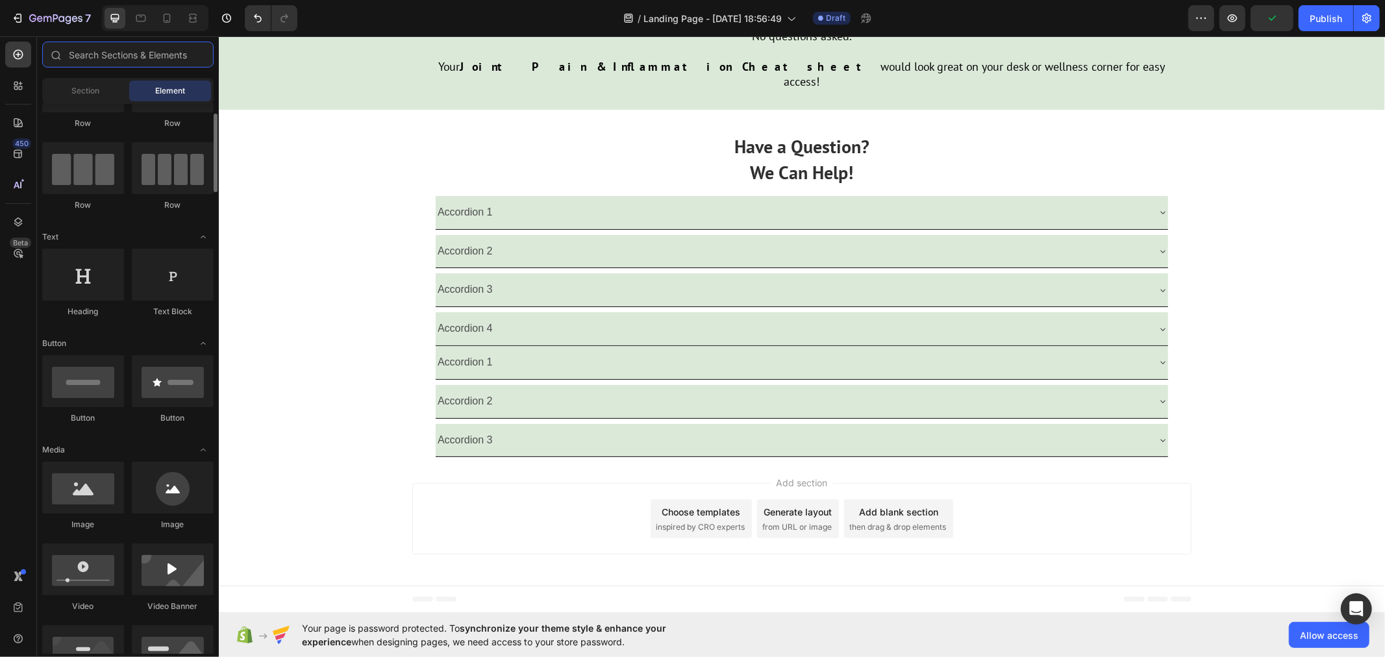
scroll to position [0, 0]
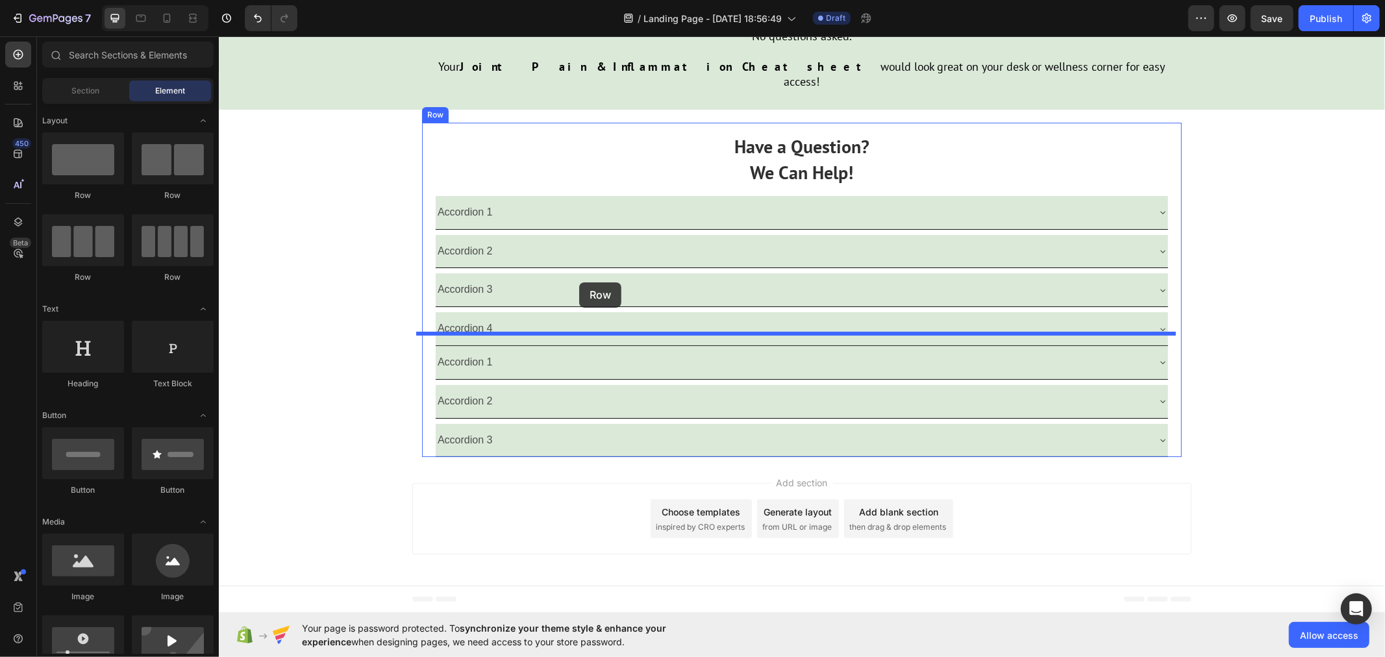
drag, startPoint x: 310, startPoint y: 203, endPoint x: 578, endPoint y: 282, distance: 280.2
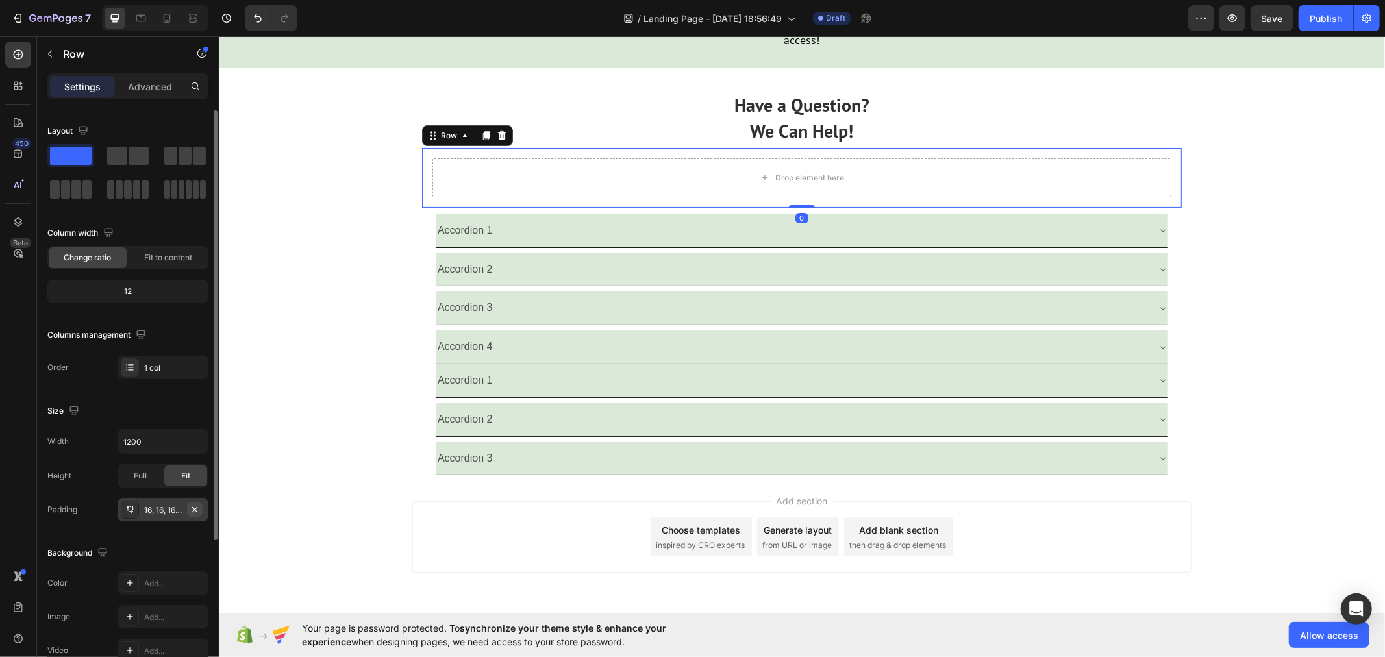
click at [192, 508] on icon "button" at bounding box center [195, 509] width 10 height 10
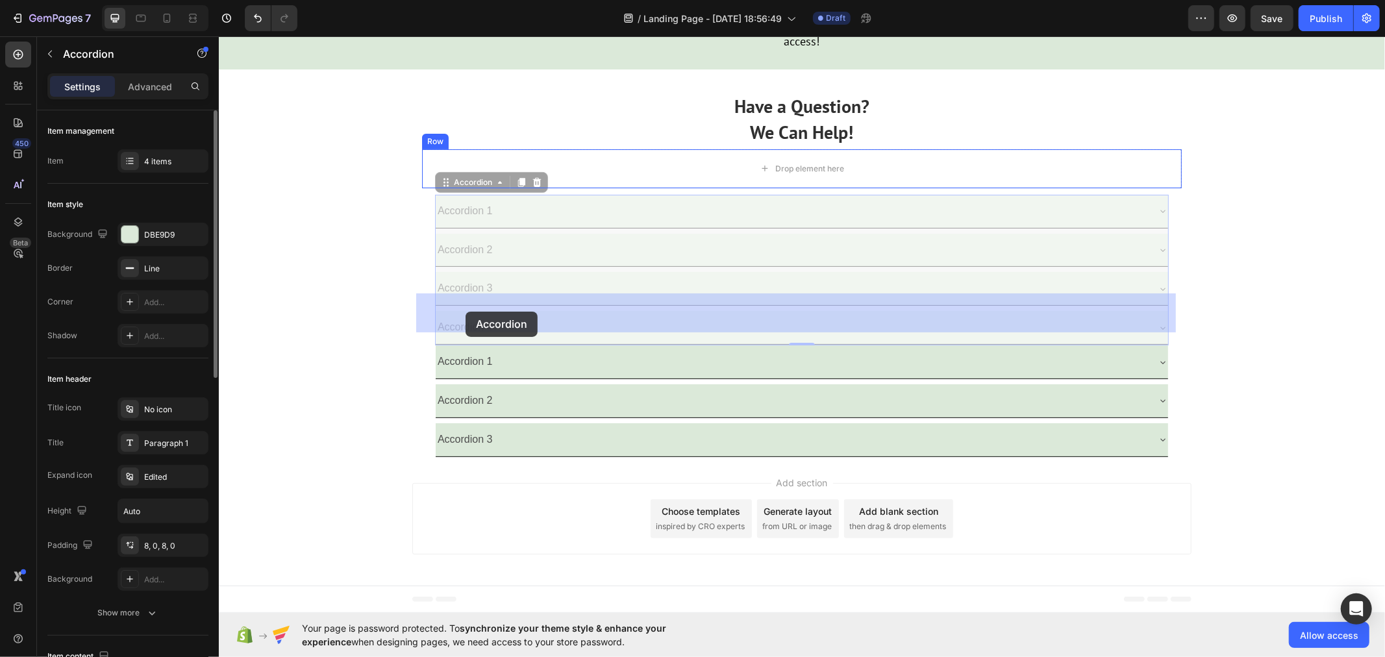
drag, startPoint x: 456, startPoint y: 329, endPoint x: 465, endPoint y: 309, distance: 21.8
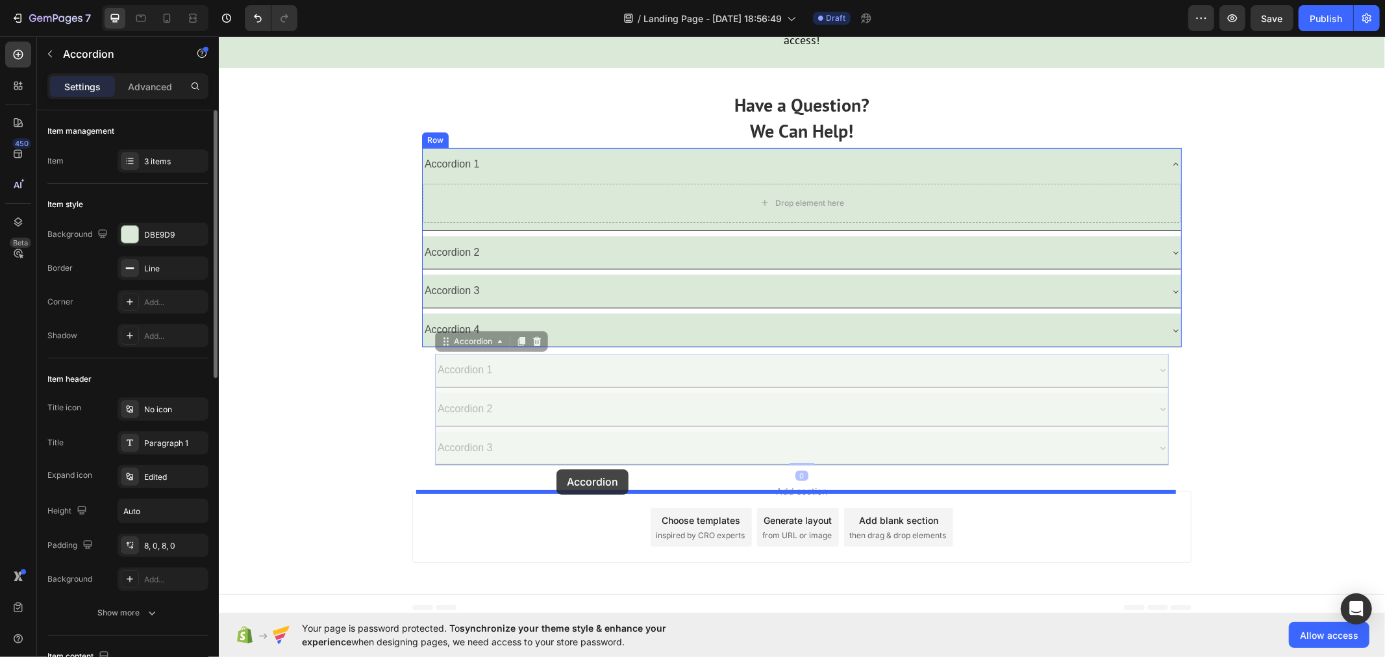
drag, startPoint x: 449, startPoint y: 497, endPoint x: 556, endPoint y: 469, distance: 110.9
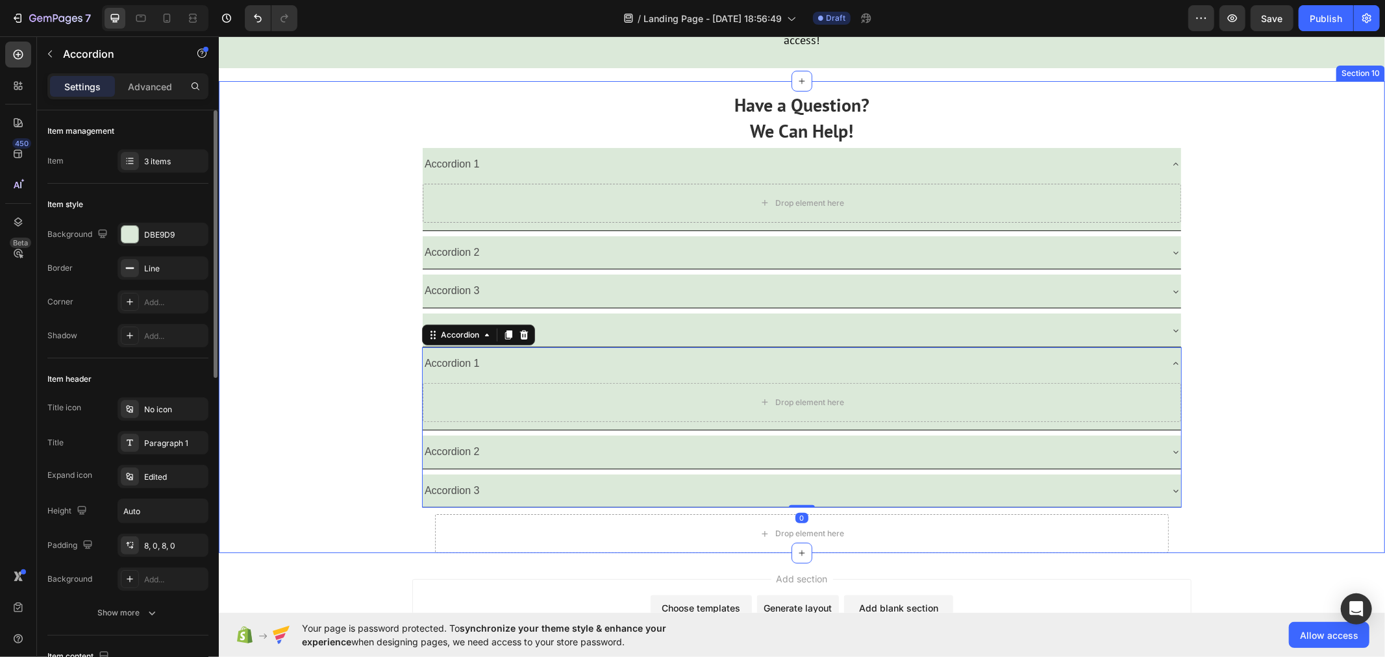
click at [347, 452] on div "Have a Question? We Can Help! Text Block Accordion 1 Drop element here Accordio…" at bounding box center [801, 317] width 1166 height 472
click at [1172, 364] on icon at bounding box center [1174, 363] width 5 height 3
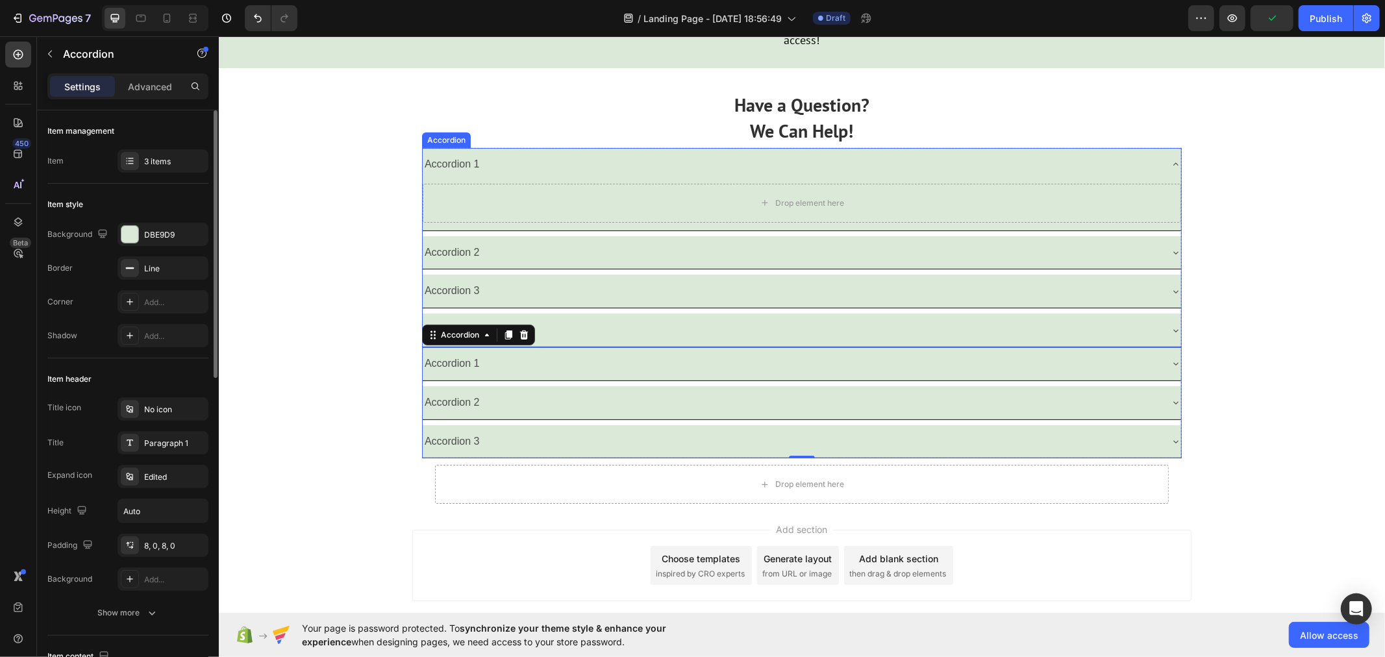
click at [1163, 180] on div "Accordion 1" at bounding box center [801, 163] width 758 height 33
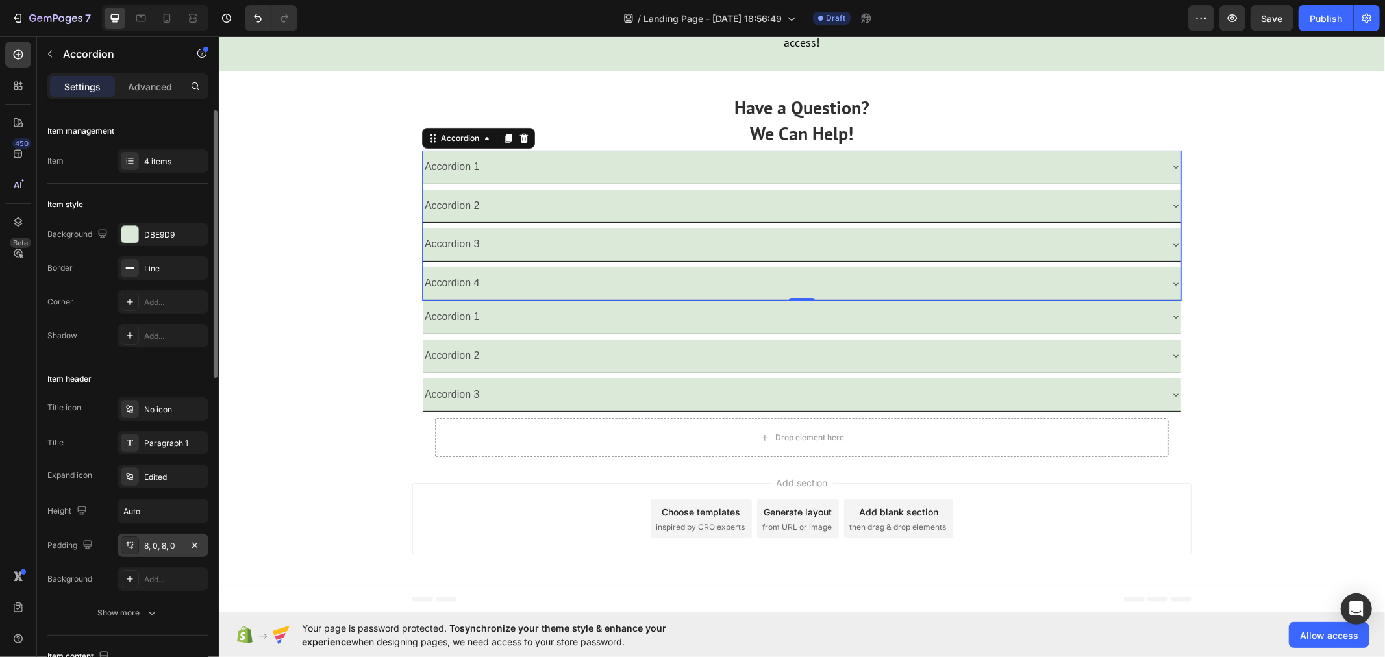
click at [173, 546] on div "8, 0, 8, 0" at bounding box center [163, 546] width 38 height 12
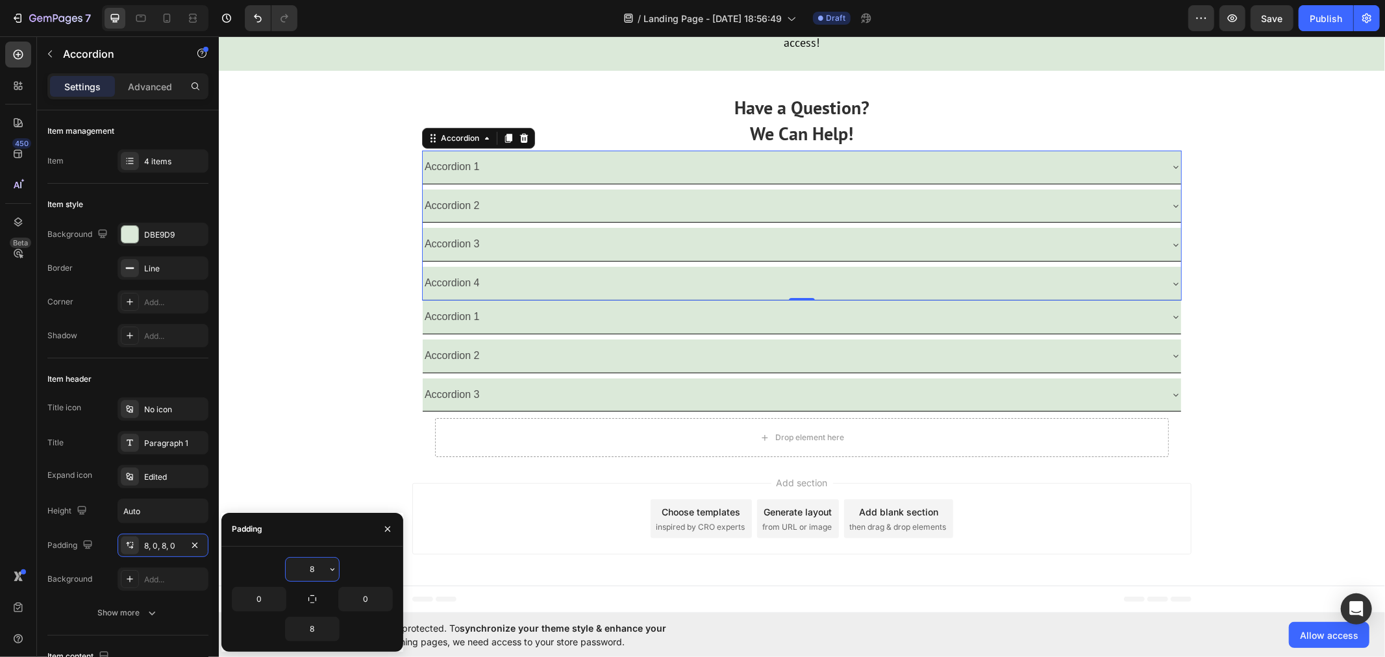
click at [323, 570] on input "8" at bounding box center [312, 569] width 53 height 23
type input "10"
click at [309, 596] on icon "button" at bounding box center [312, 599] width 10 height 10
type input "10"
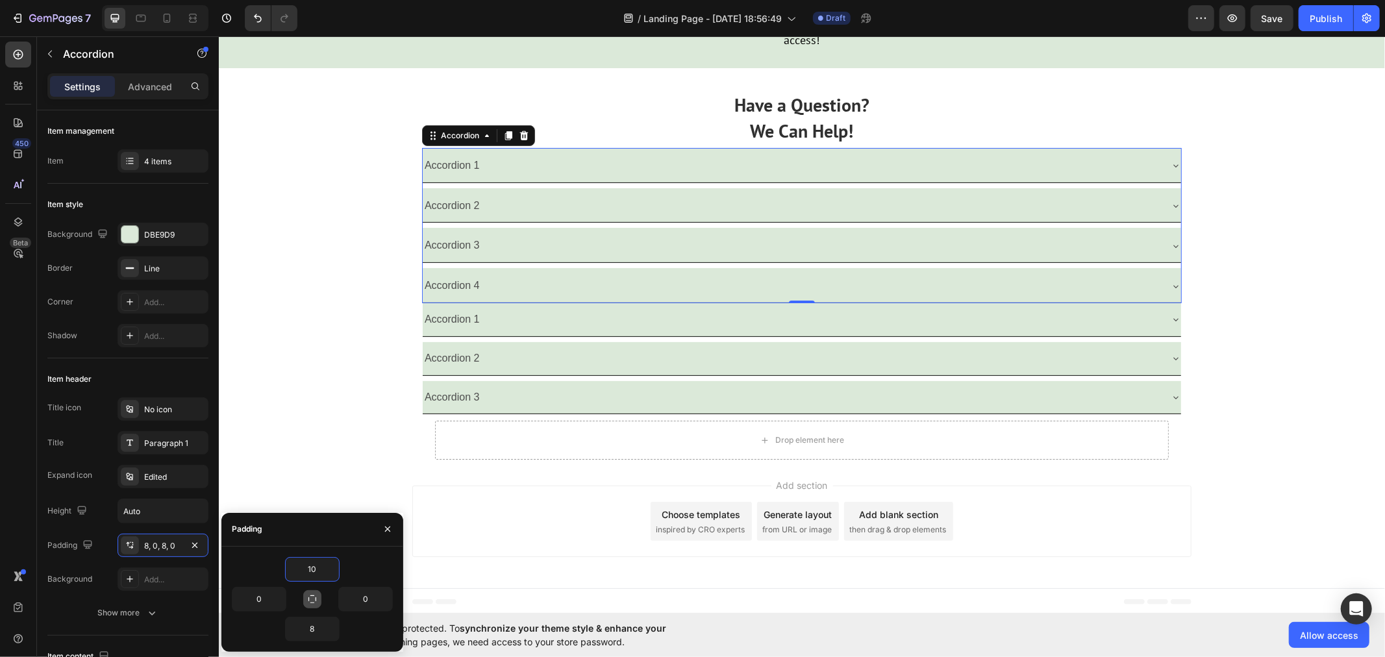
type input "10"
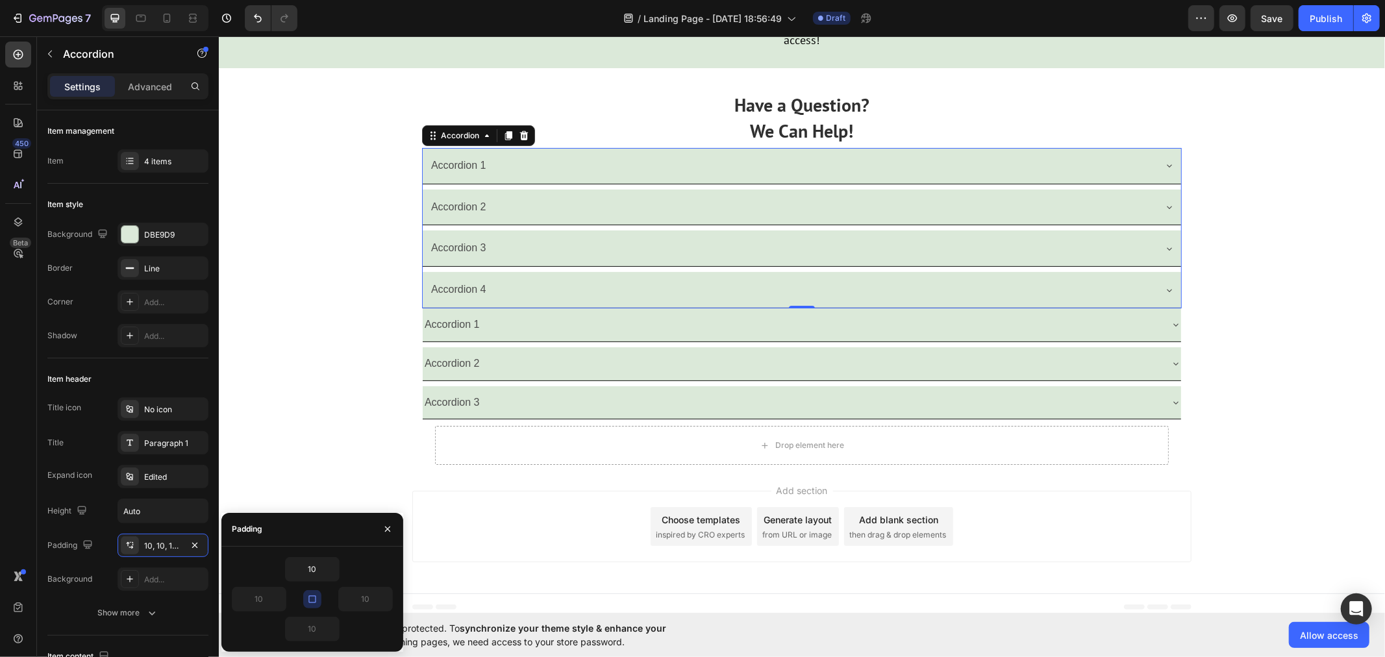
click at [312, 596] on icon "button" at bounding box center [312, 599] width 10 height 10
click at [438, 301] on div "Accordion" at bounding box center [459, 296] width 43 height 12
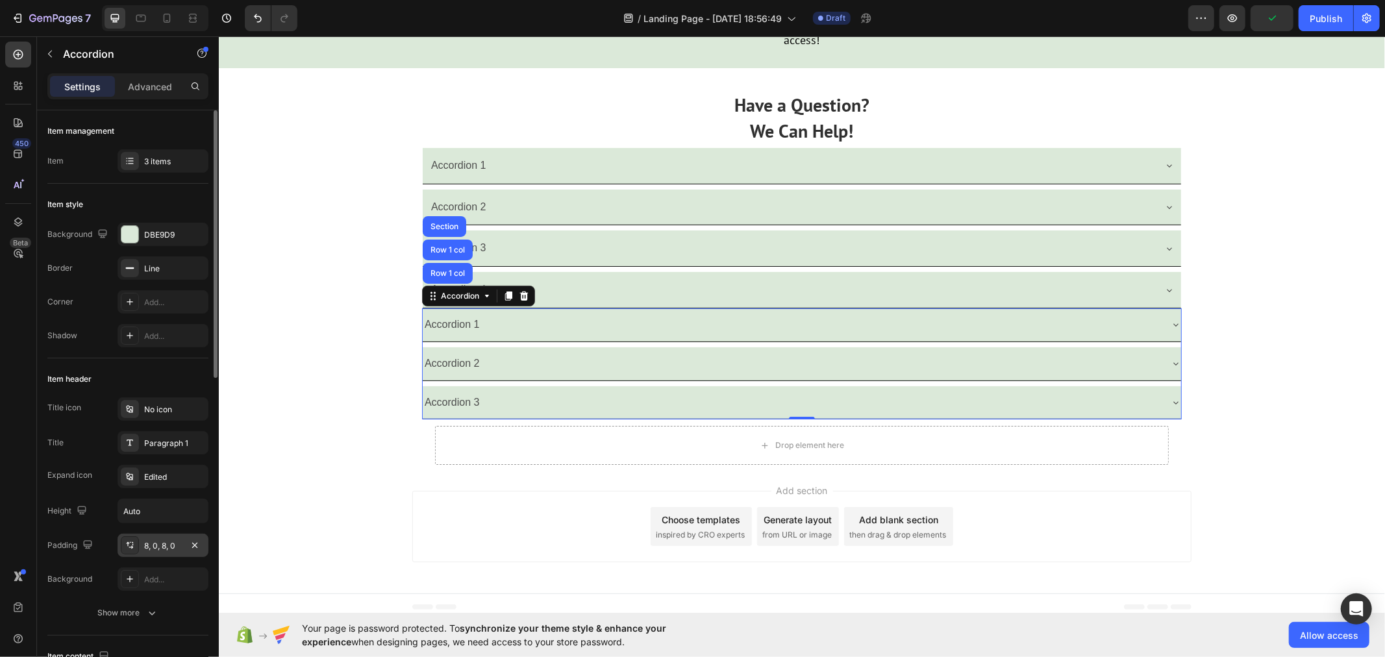
click at [167, 540] on div "8, 0, 8, 0" at bounding box center [163, 546] width 38 height 12
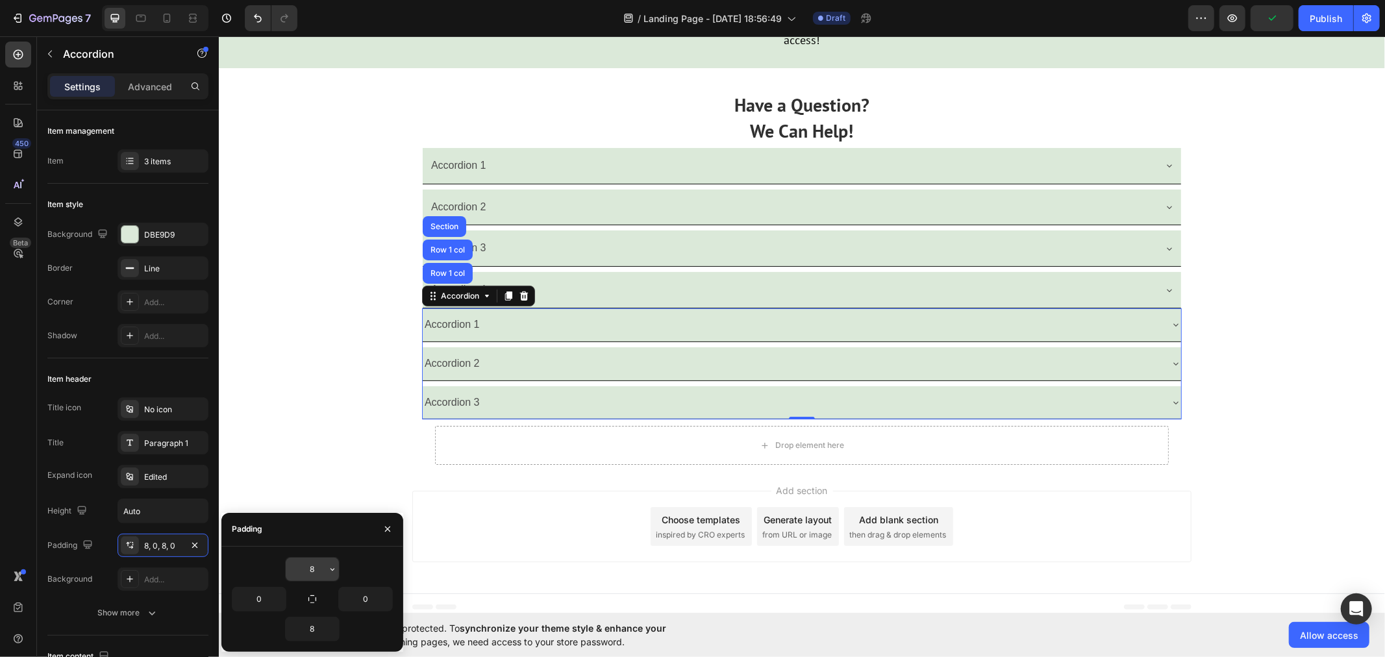
click at [313, 575] on input "8" at bounding box center [312, 569] width 53 height 23
type input "10"
click at [316, 595] on icon "button" at bounding box center [312, 599] width 10 height 10
type input "10"
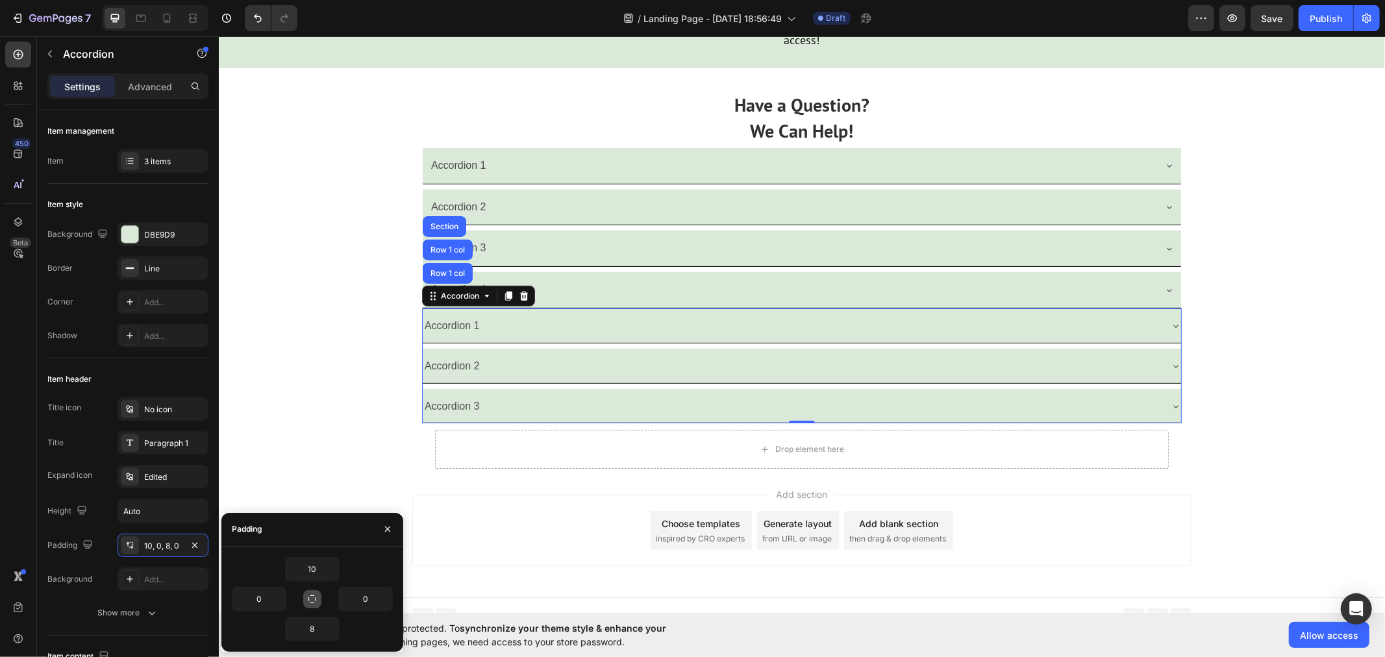
type input "10"
drag, startPoint x: 306, startPoint y: 594, endPoint x: 313, endPoint y: 581, distance: 14.5
click at [306, 594] on button "button" at bounding box center [312, 599] width 18 height 18
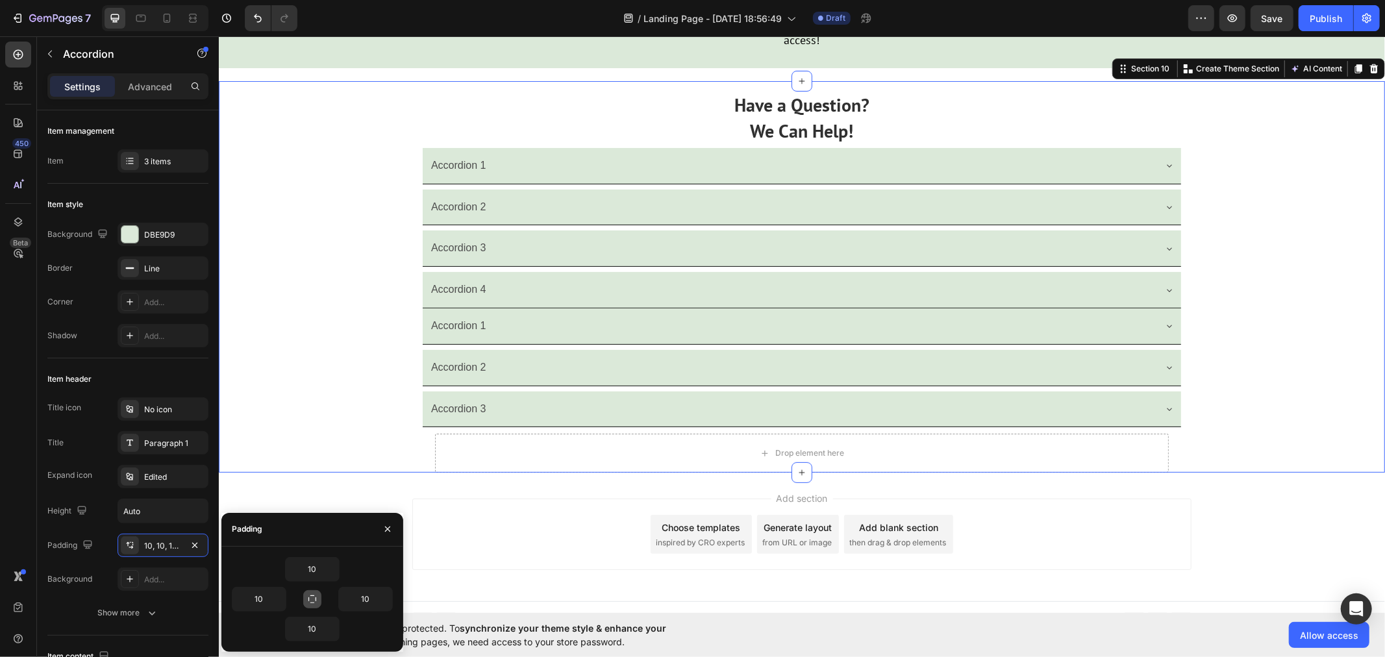
click at [355, 449] on div "Have a Question? We Can Help! Text Block Accordion 1 Accordion 2 Accordion 3 Ac…" at bounding box center [801, 276] width 1166 height 391
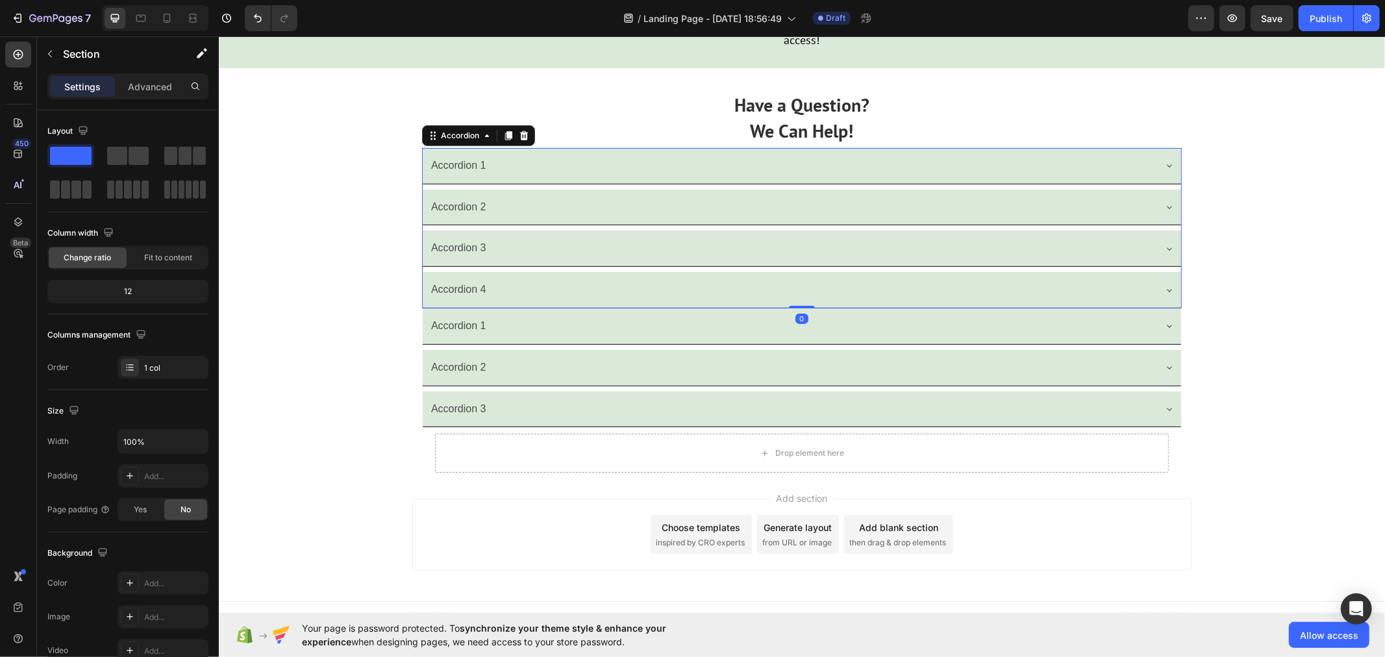
click at [1163, 295] on icon at bounding box center [1168, 289] width 10 height 10
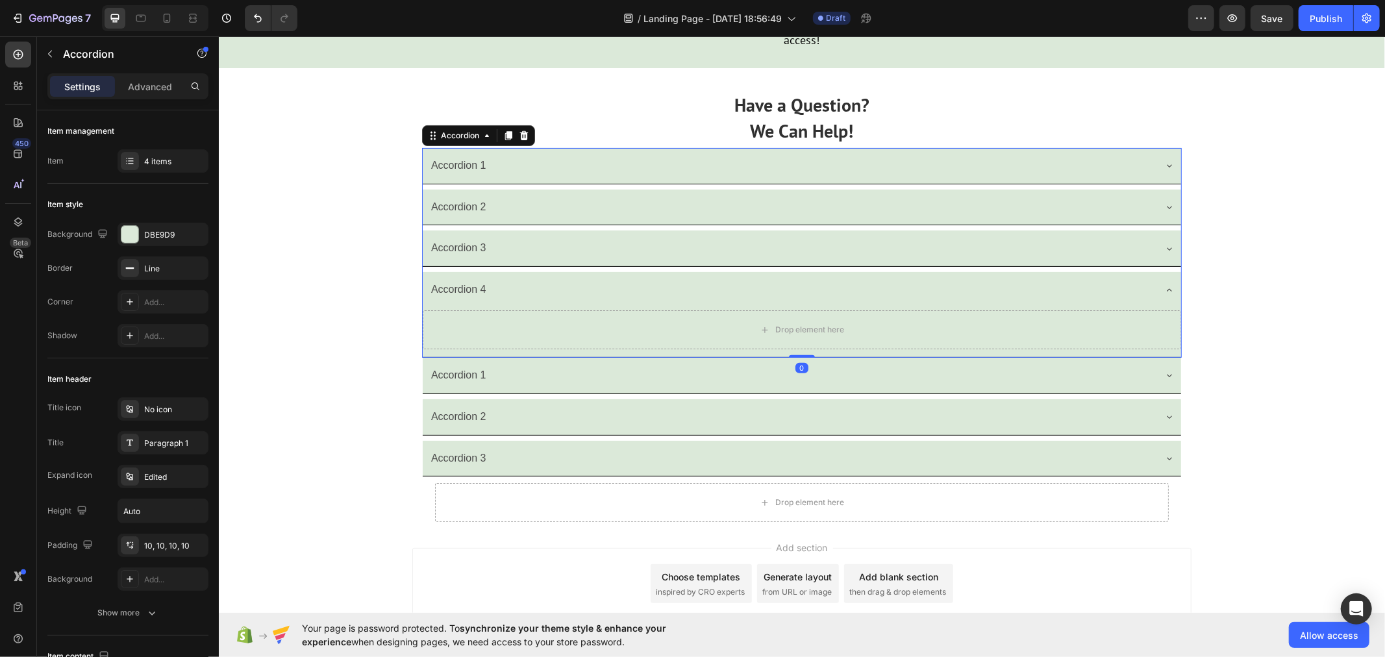
click at [1163, 295] on icon at bounding box center [1168, 289] width 10 height 10
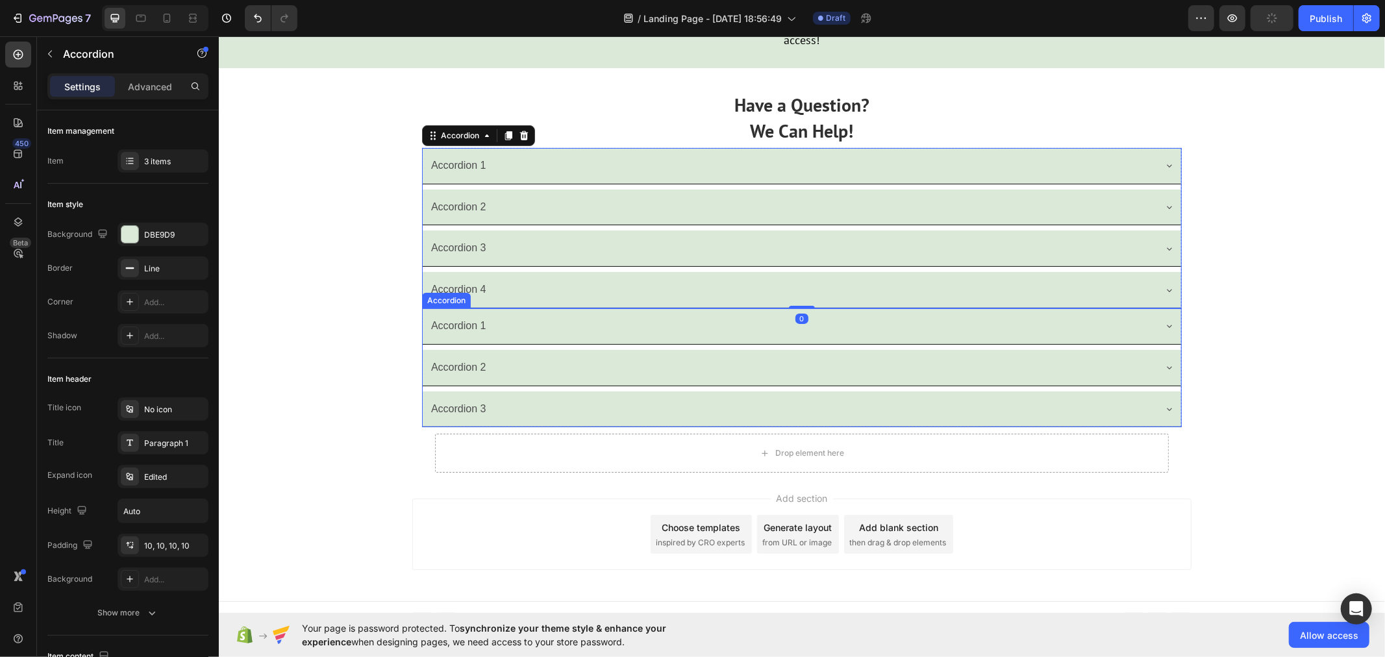
click at [1163, 330] on icon at bounding box center [1168, 325] width 10 height 10
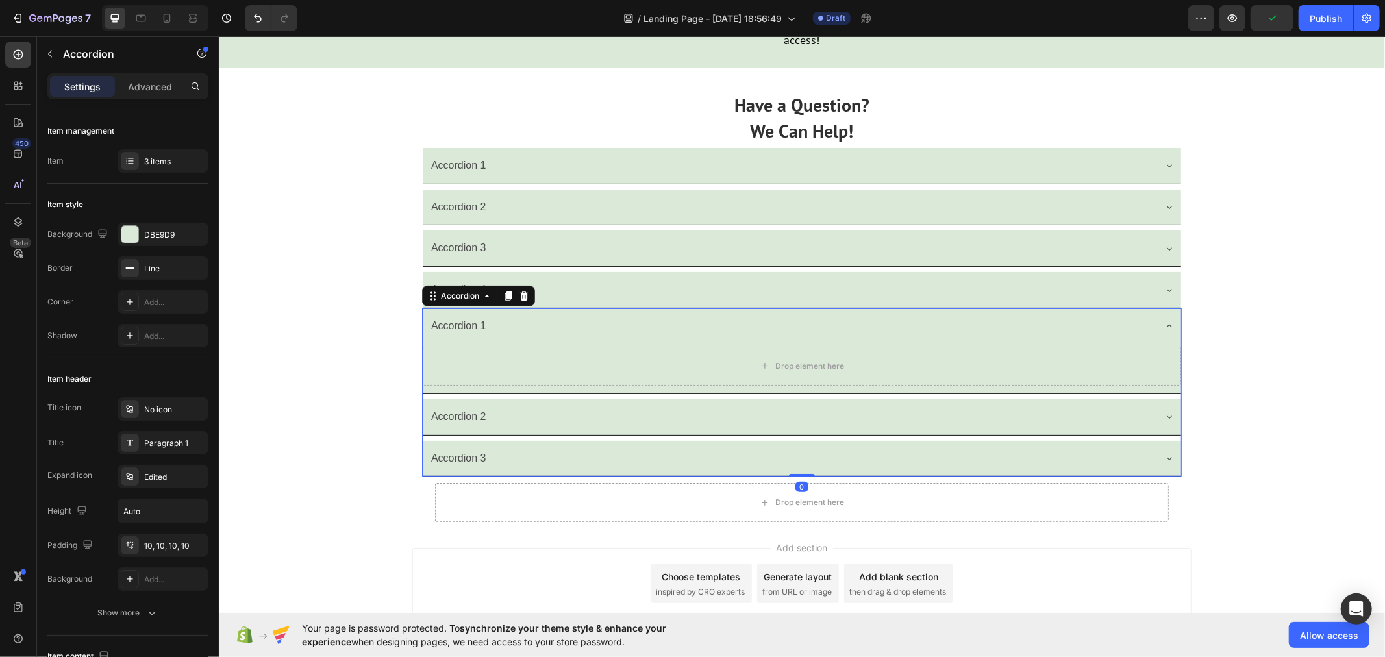
click at [1163, 330] on icon at bounding box center [1168, 325] width 10 height 10
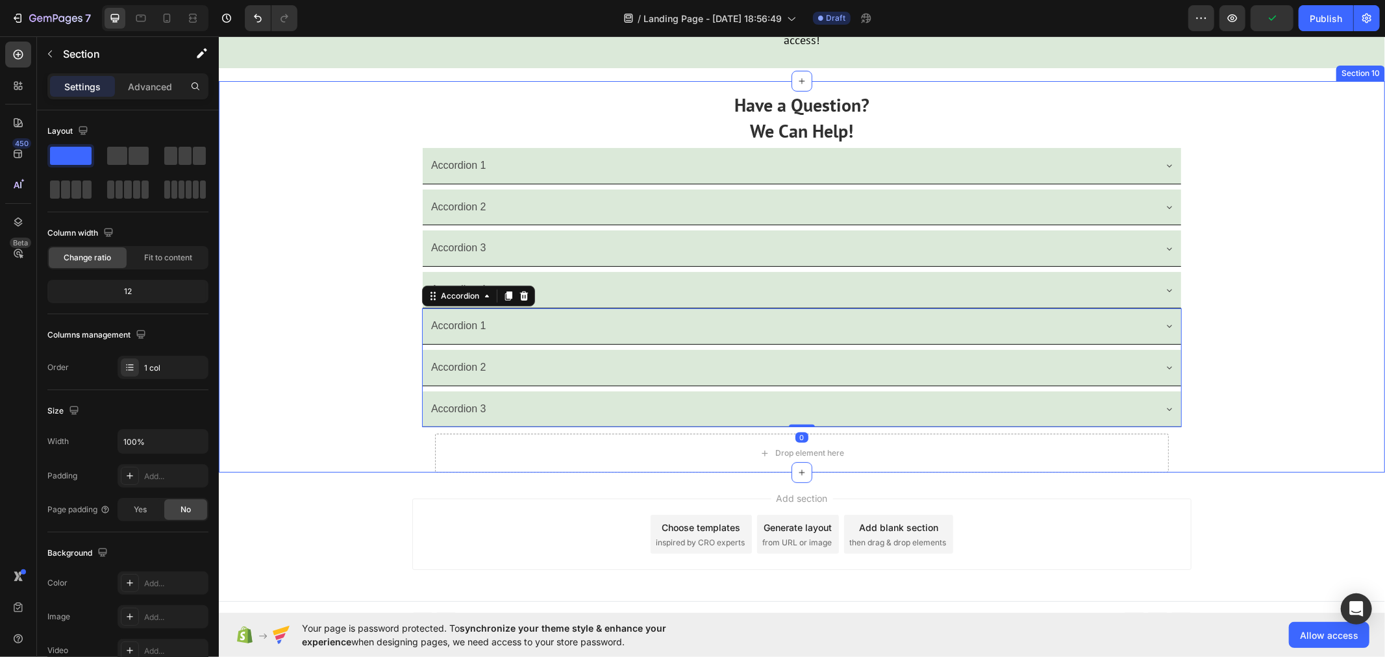
click at [1228, 452] on div "Have a Question? We Can Help! Text Block Accordion 1 Accordion 2 Accordion 3 Ac…" at bounding box center [801, 276] width 1166 height 391
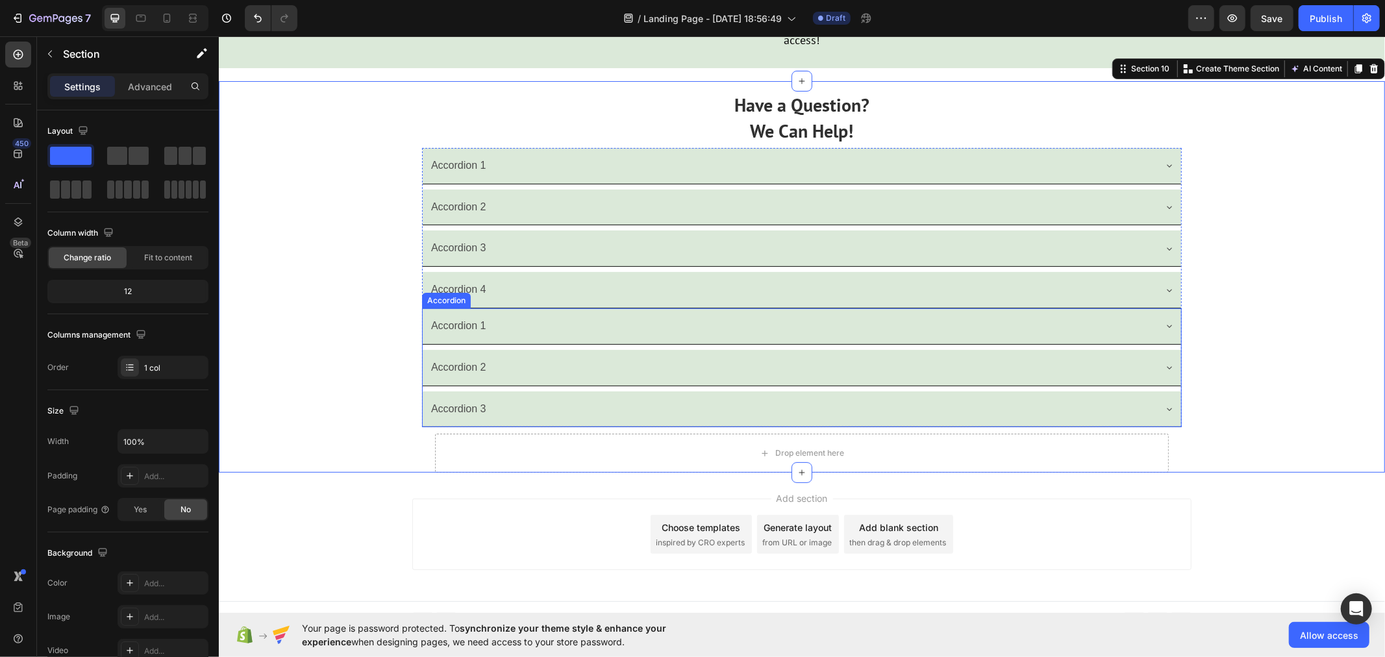
click at [548, 337] on div "Accordion 1" at bounding box center [790, 325] width 725 height 23
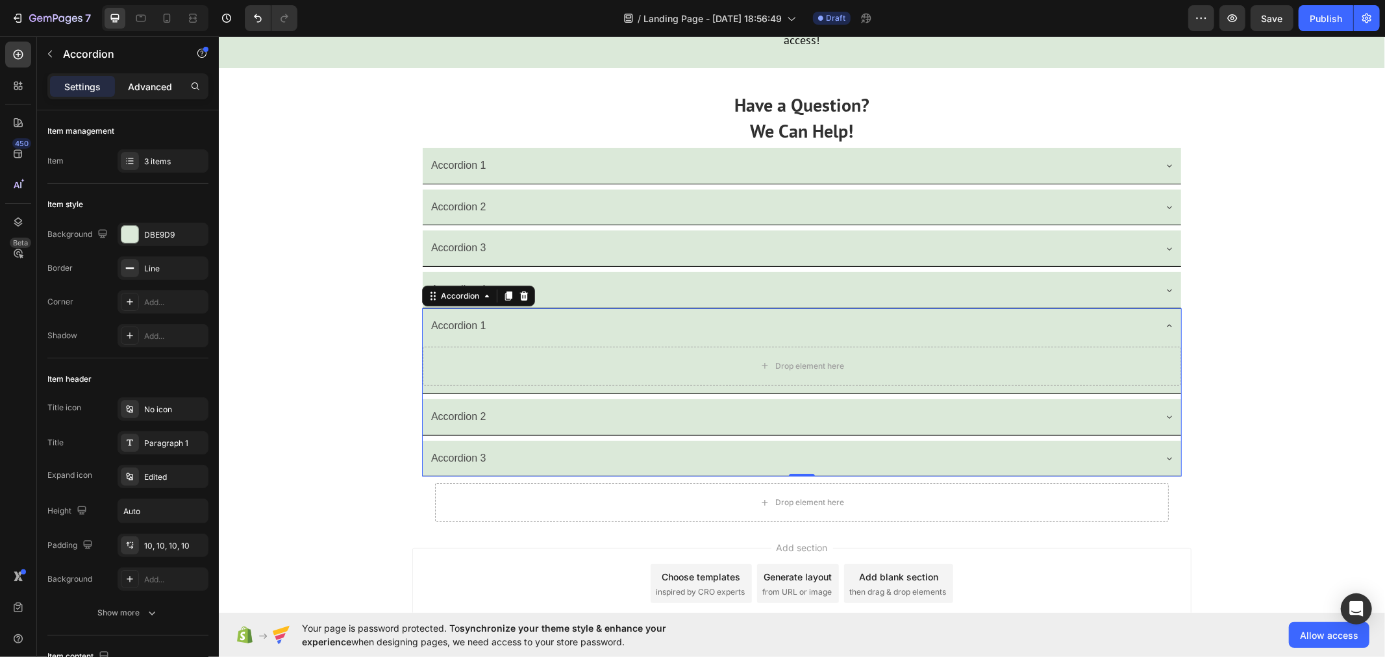
click at [148, 86] on p "Advanced" at bounding box center [150, 87] width 44 height 14
type input "100%"
type input "100"
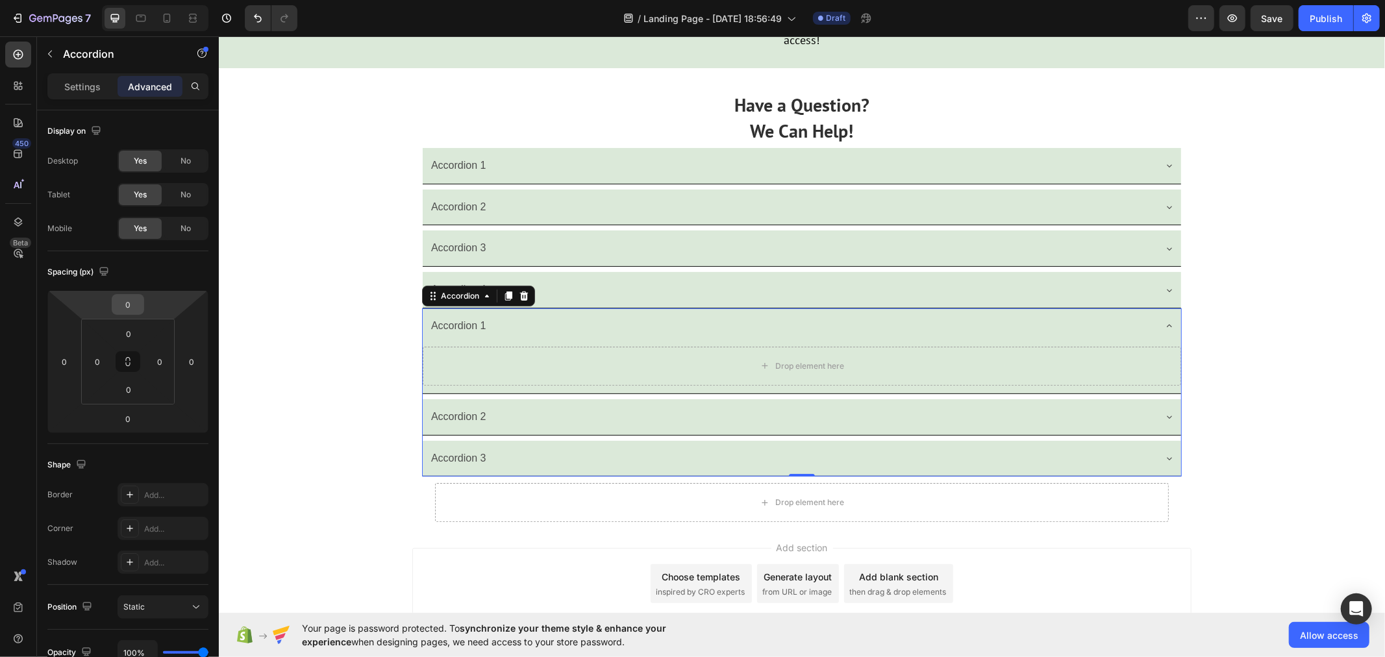
click at [134, 295] on input "0" at bounding box center [128, 304] width 26 height 19
type input "10"
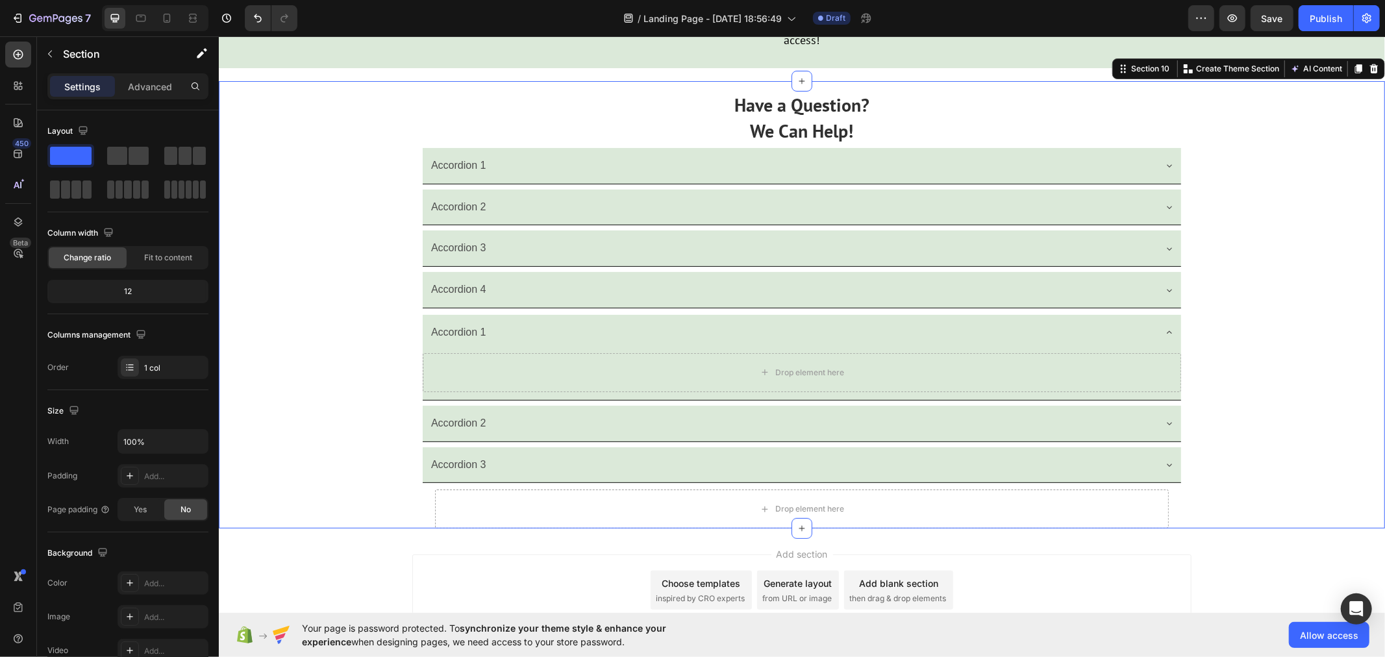
click at [290, 436] on div "Have a Question? We Can Help! Text Block Accordion 1 Accordion 2 Accordion 3 Ac…" at bounding box center [801, 304] width 1166 height 447
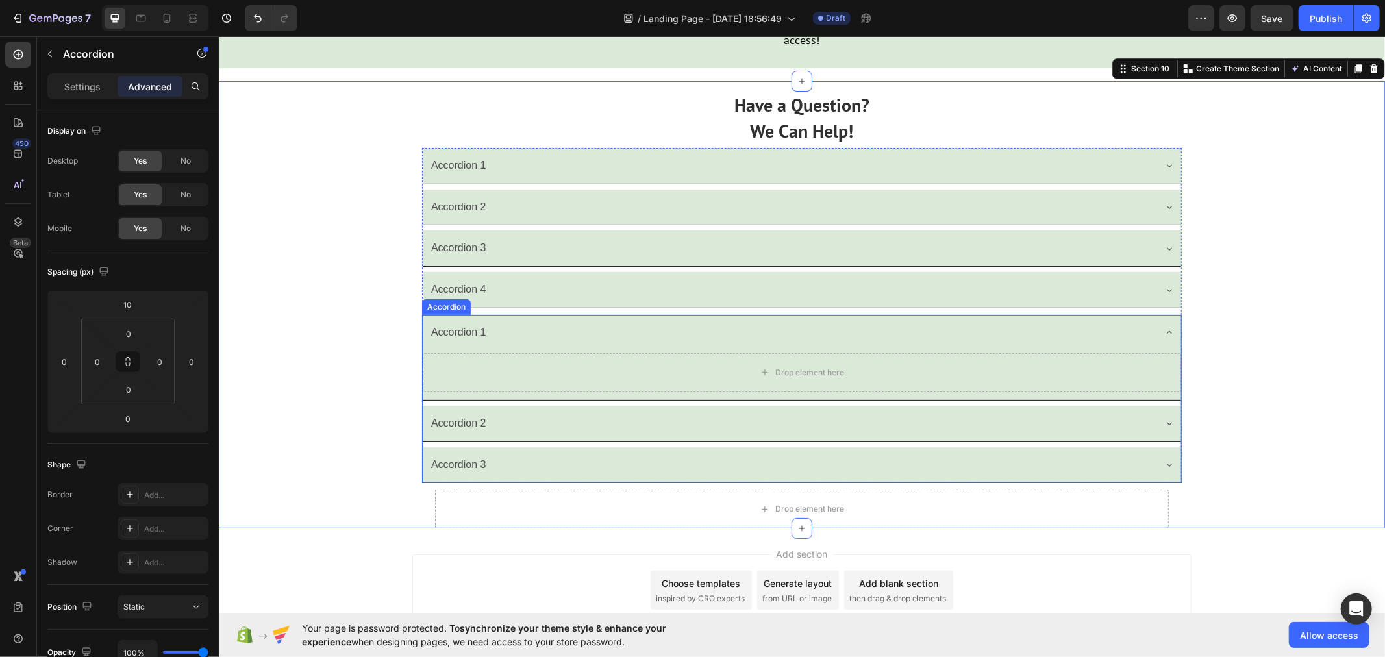
click at [1163, 337] on icon at bounding box center [1168, 332] width 10 height 10
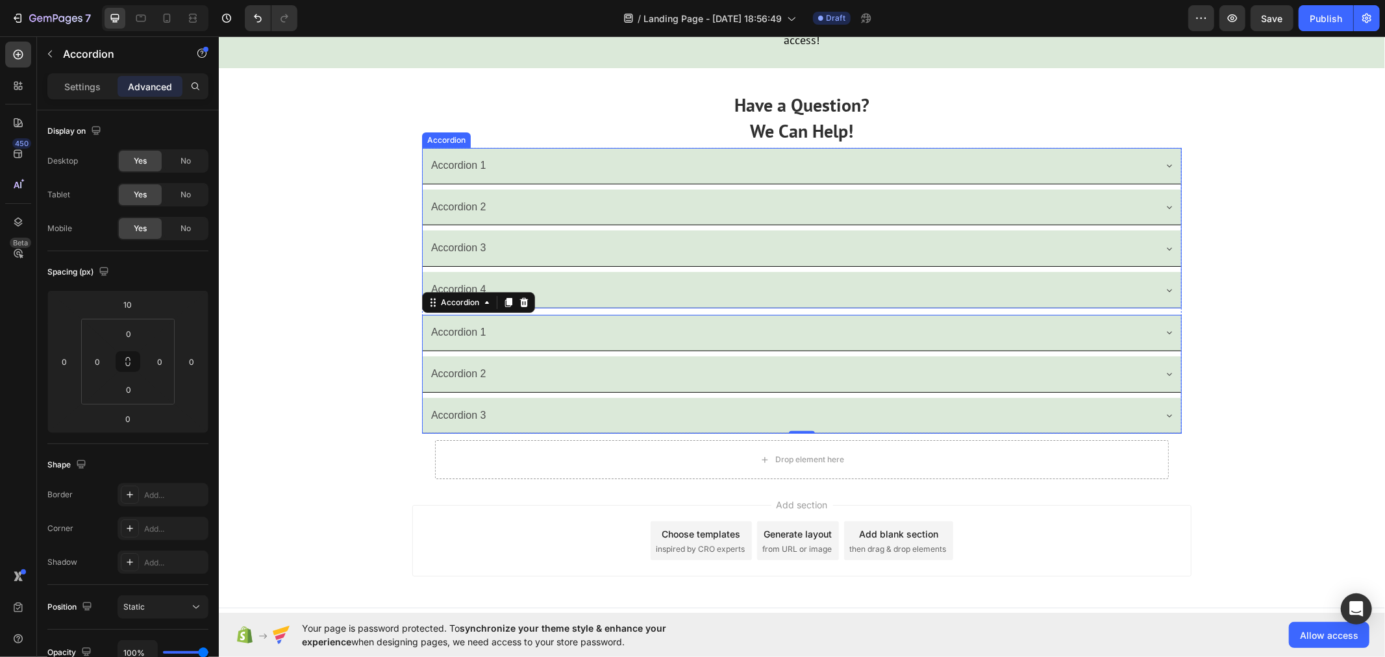
click at [493, 177] on div "Accordion 1" at bounding box center [790, 165] width 725 height 23
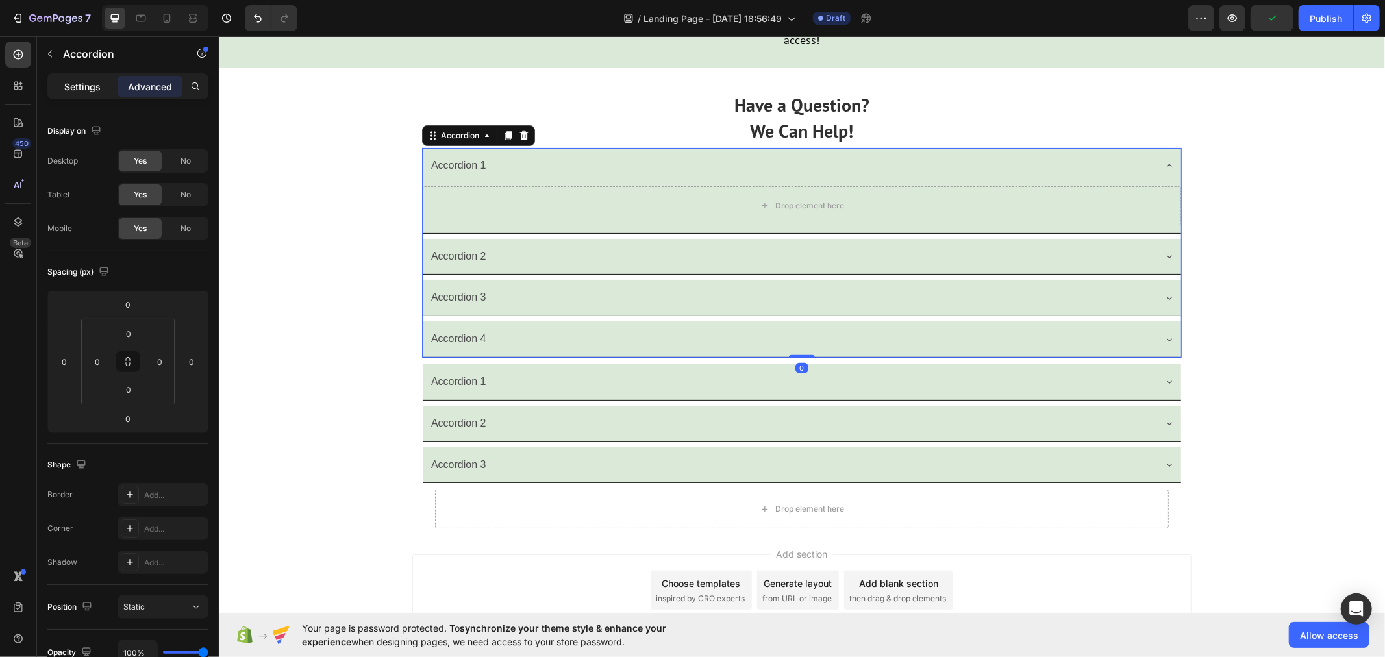
click at [81, 82] on p "Settings" at bounding box center [82, 87] width 36 height 14
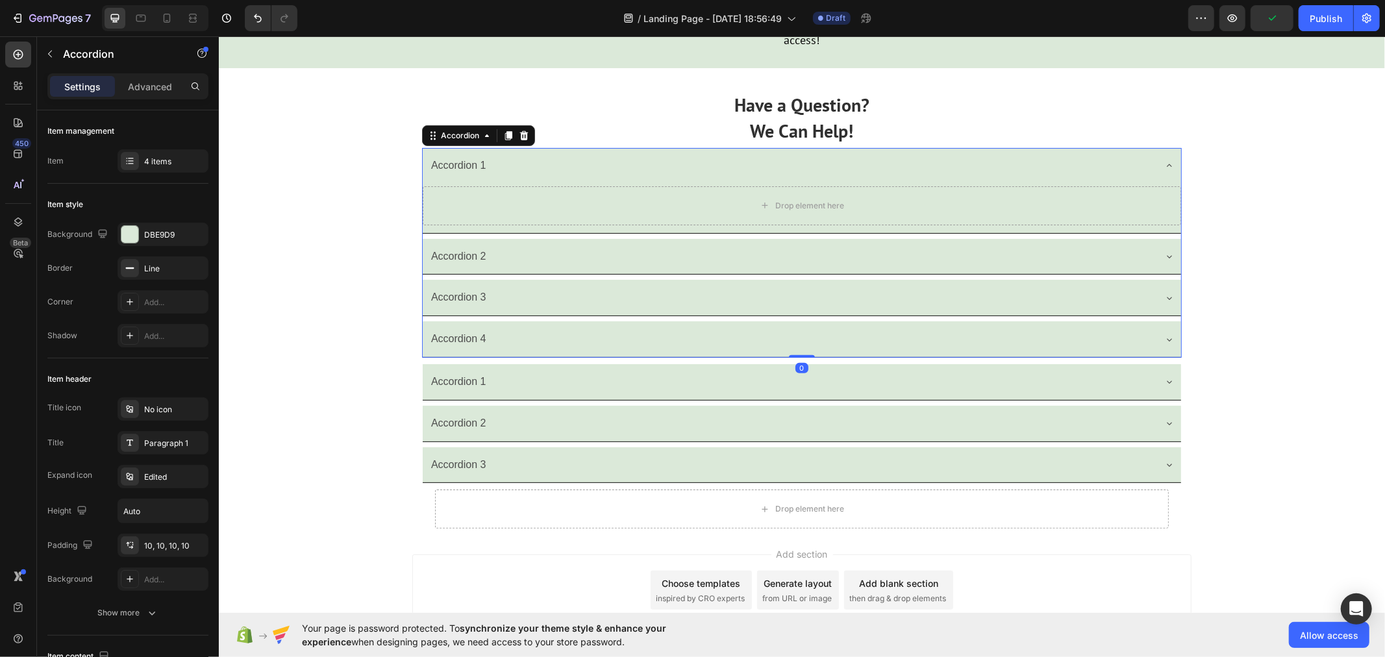
type input "8"
click at [199, 265] on icon "button" at bounding box center [195, 268] width 10 height 10
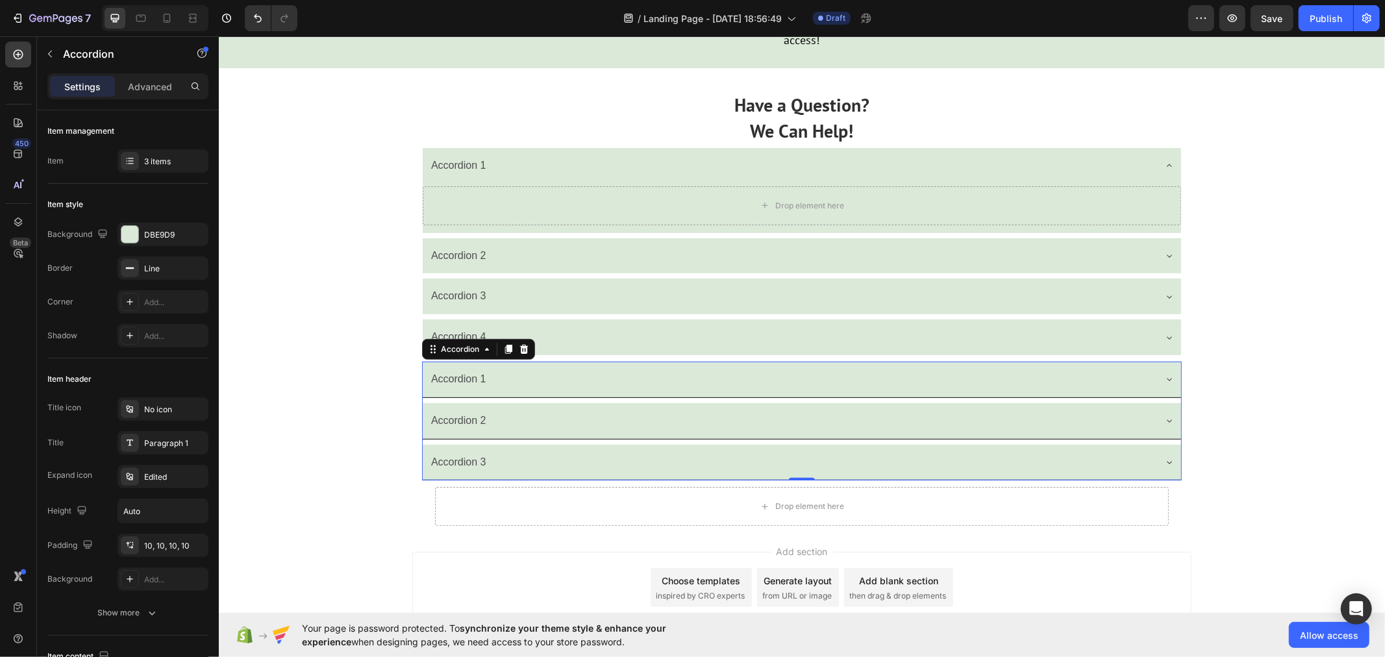
click at [431, 397] on div "Accordion 1" at bounding box center [801, 379] width 758 height 36
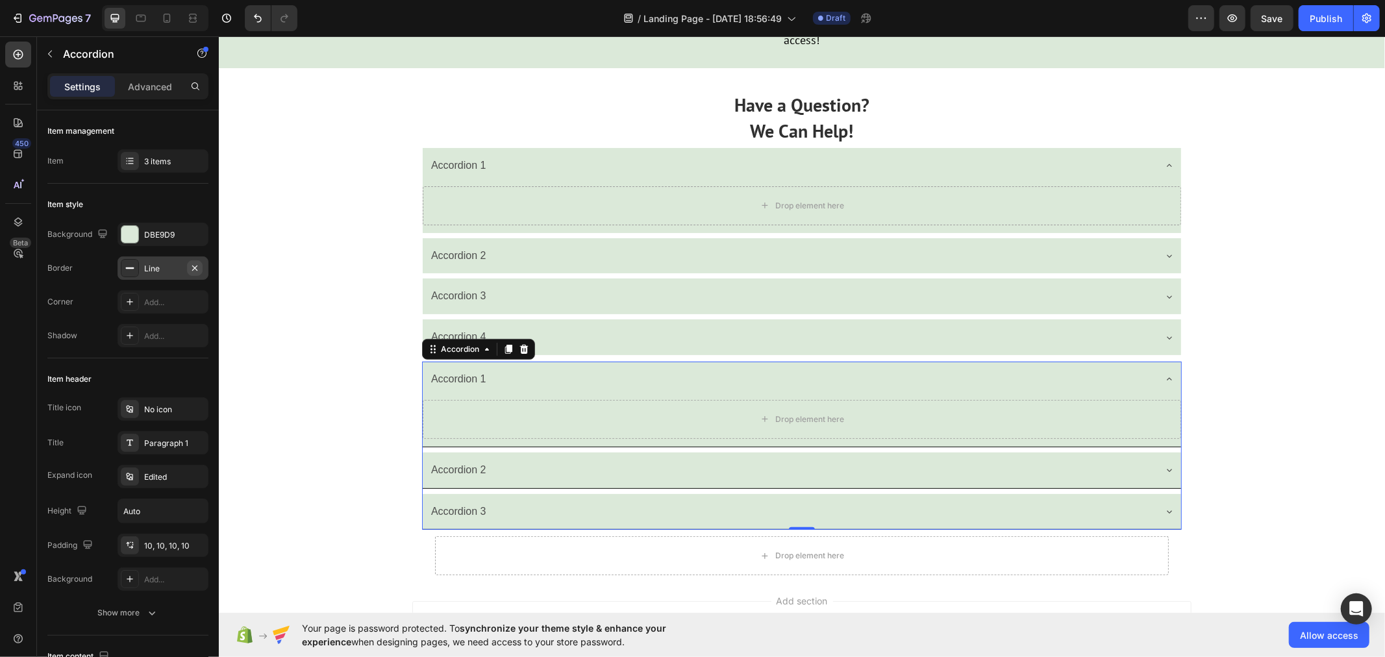
click at [190, 264] on icon "button" at bounding box center [195, 268] width 10 height 10
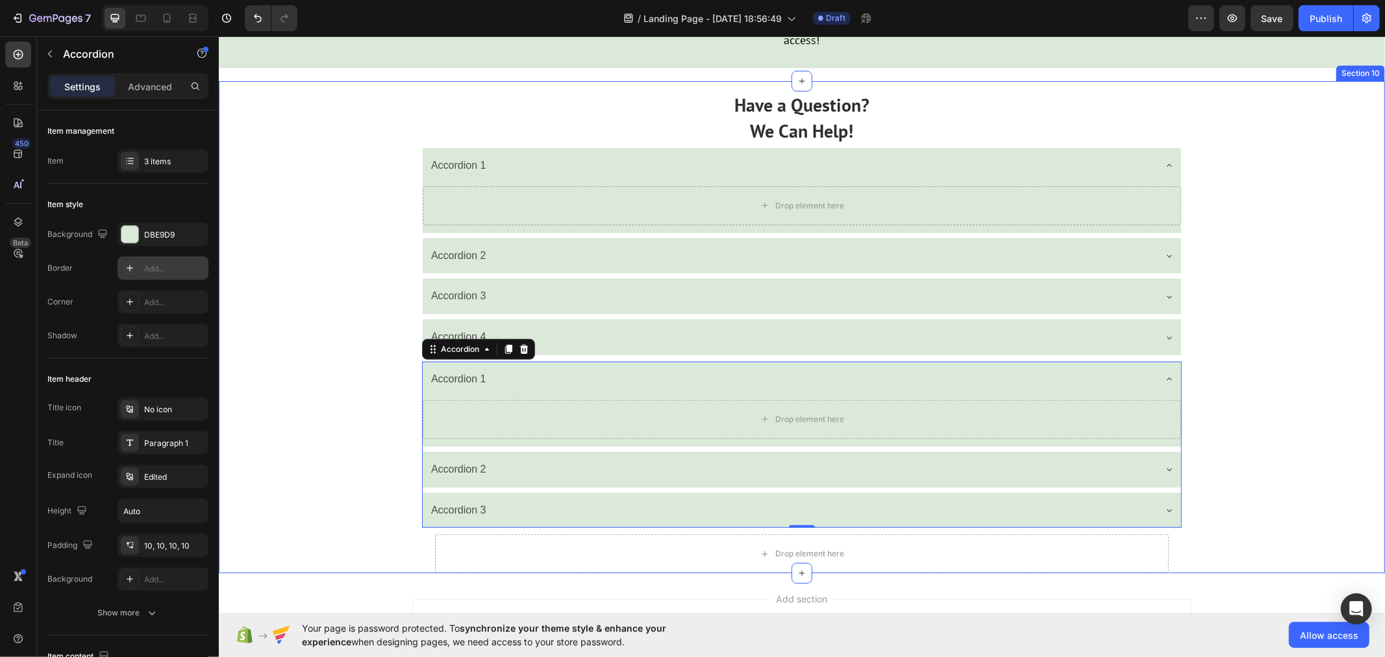
click at [361, 530] on div "Have a Question? We Can Help! Text Block Accordion 1 Drop element here Accordio…" at bounding box center [801, 327] width 1166 height 492
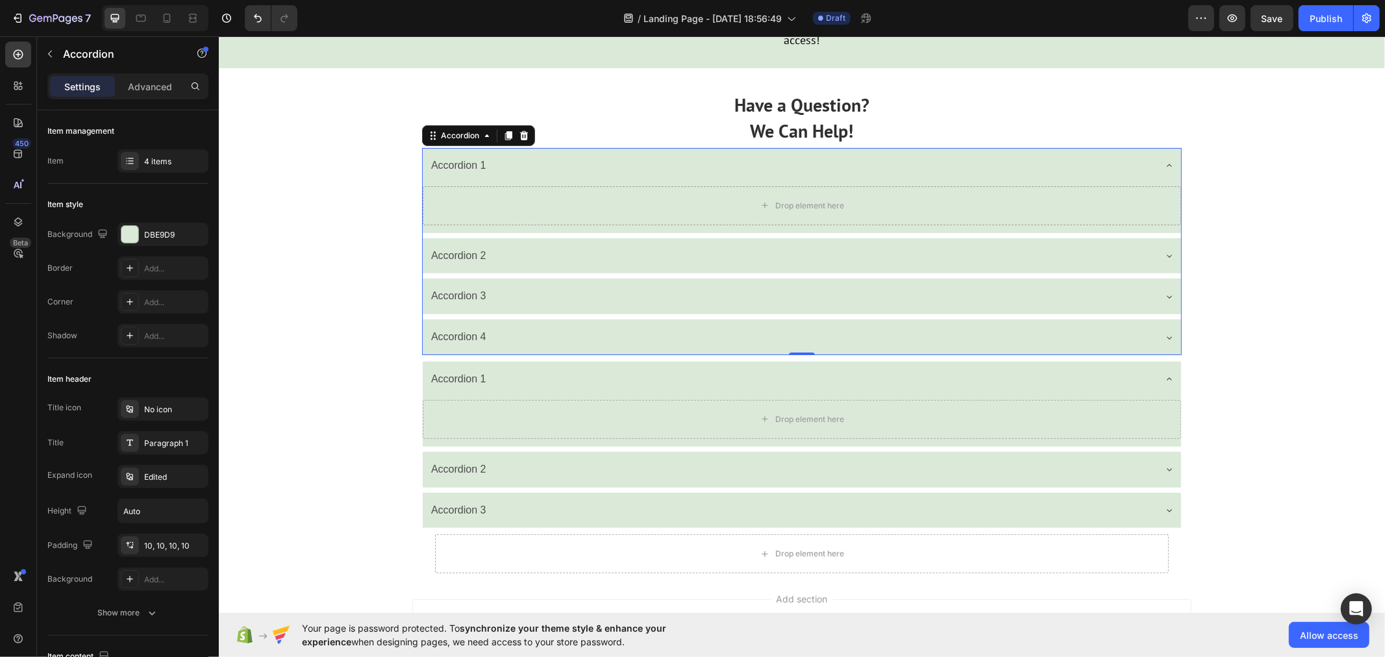
click at [1157, 183] on div "Accordion 1" at bounding box center [801, 165] width 758 height 36
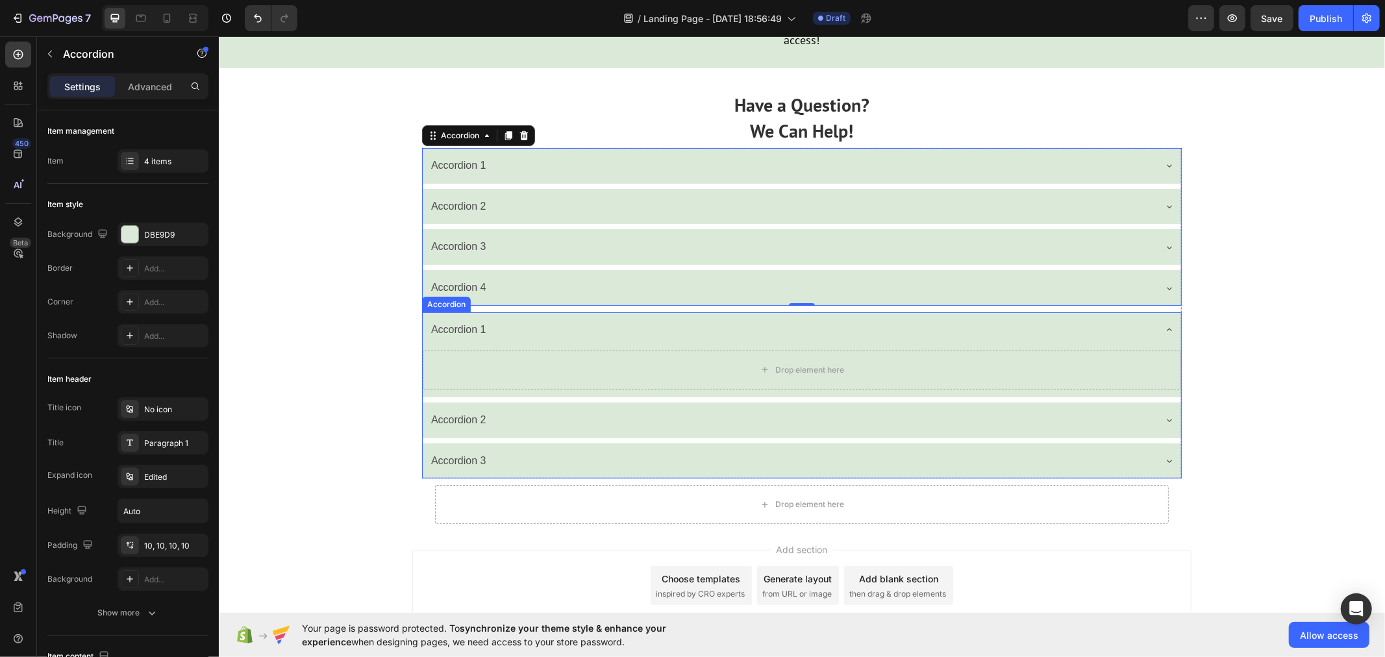
click at [1163, 334] on icon at bounding box center [1168, 329] width 10 height 10
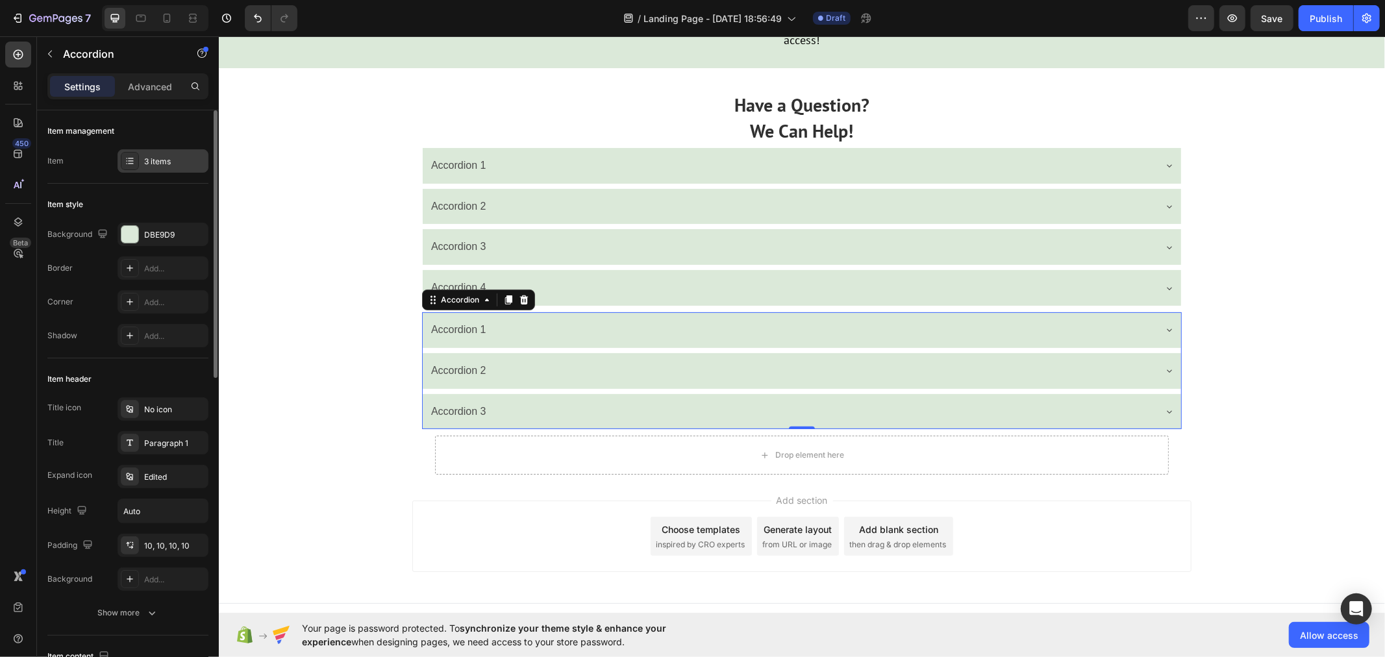
click at [167, 156] on div "3 items" at bounding box center [174, 162] width 61 height 12
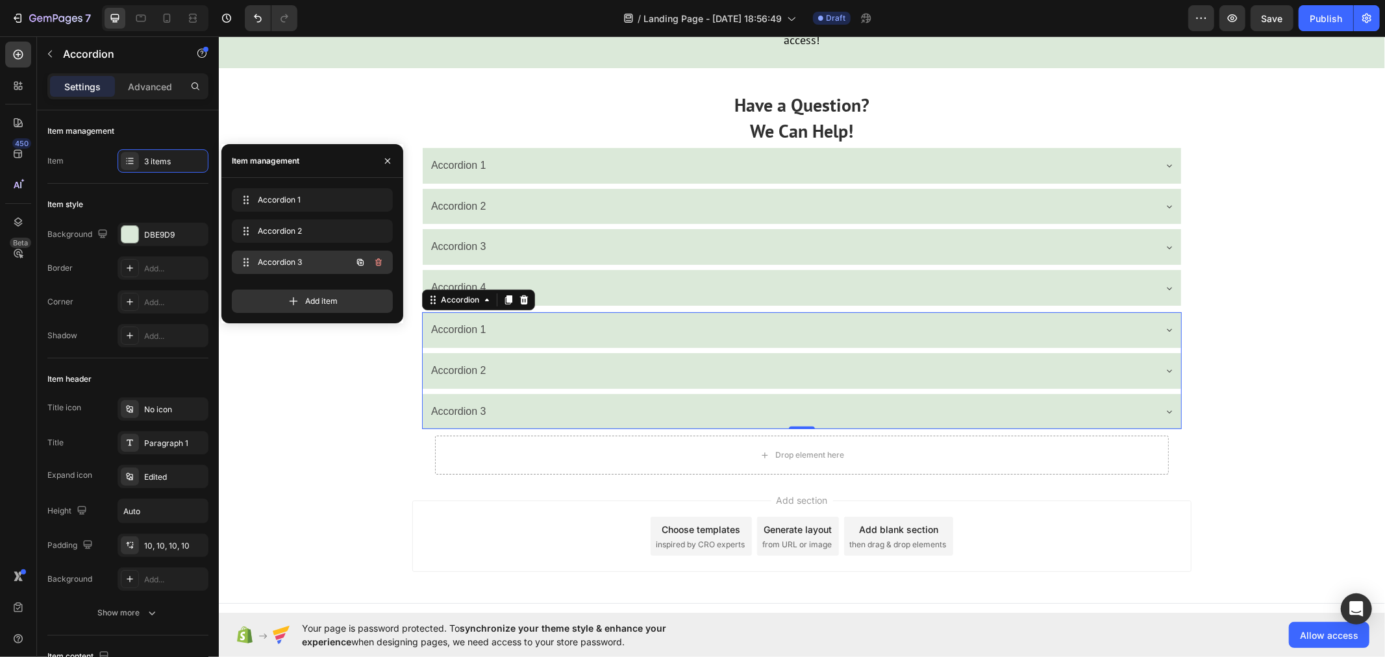
drag, startPoint x: 243, startPoint y: 260, endPoint x: 273, endPoint y: 273, distance: 32.0
click at [273, 273] on div "Accordion 3 Accordion 3" at bounding box center [312, 262] width 161 height 23
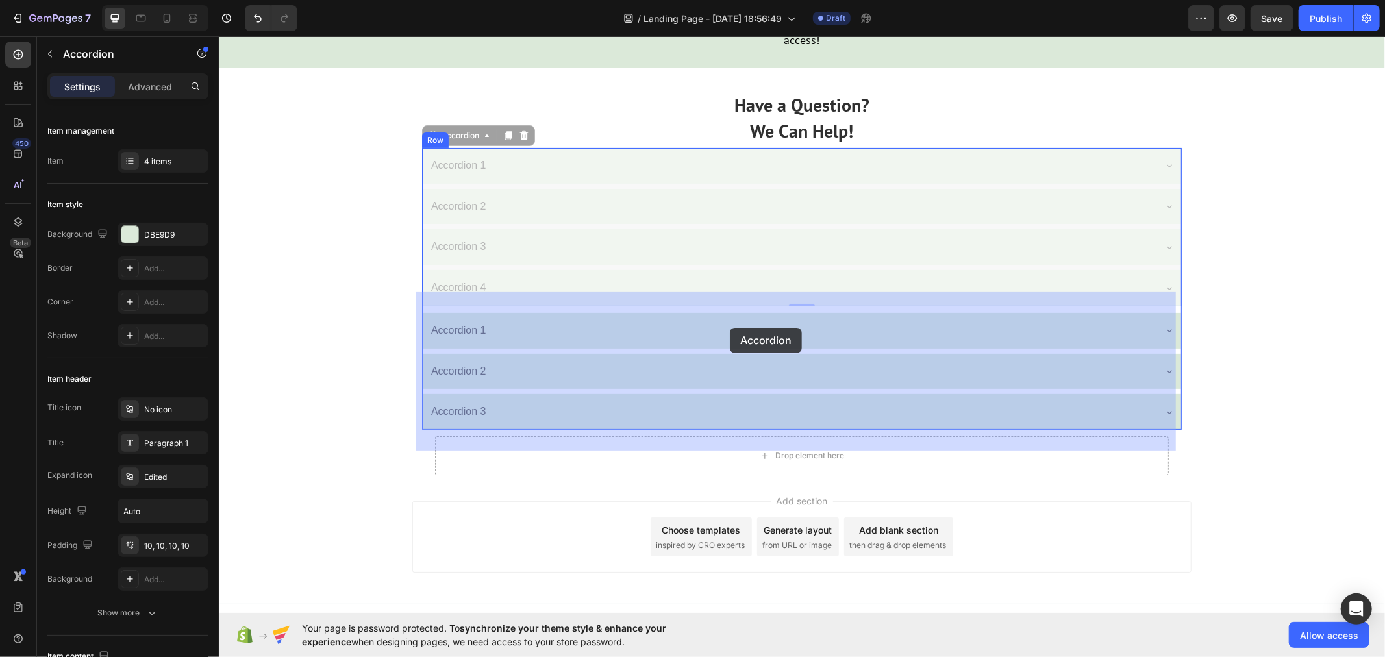
drag, startPoint x: 606, startPoint y: 321, endPoint x: 729, endPoint y: 327, distance: 123.5
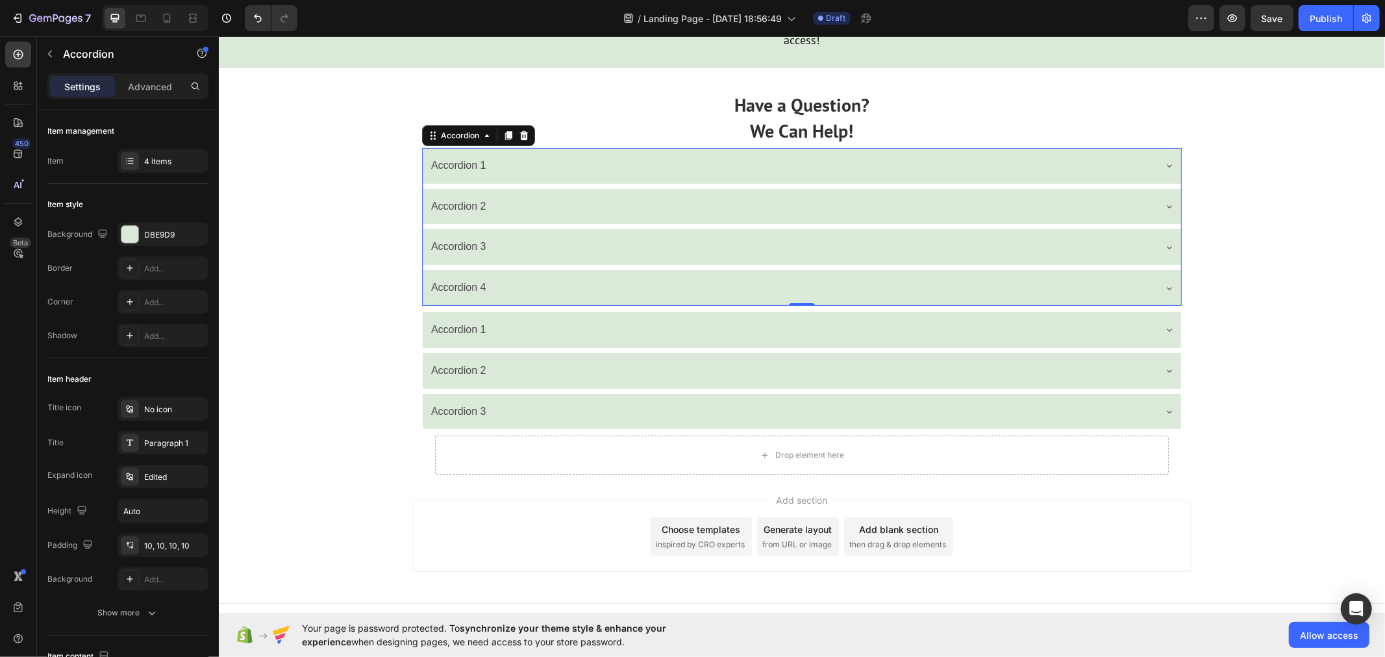
click at [463, 145] on div "Accordion" at bounding box center [477, 135] width 113 height 21
click at [456, 141] on div "Accordion" at bounding box center [459, 135] width 43 height 12
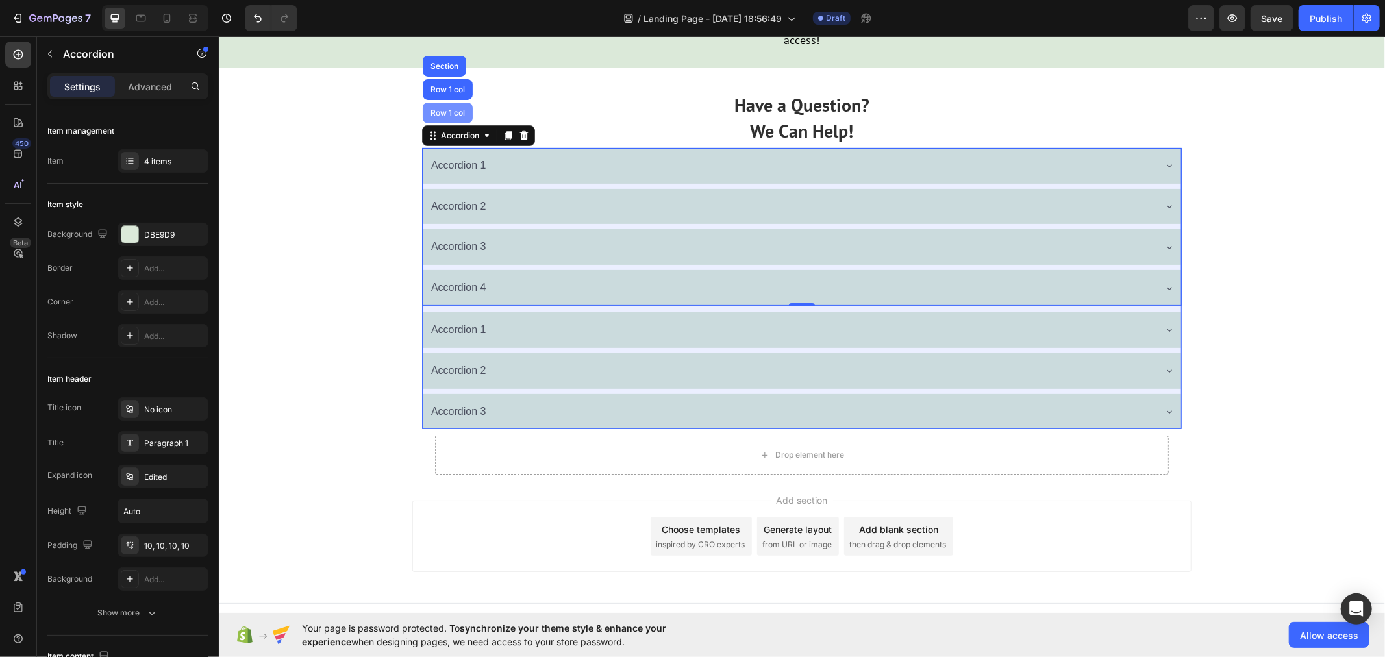
click at [443, 116] on div "Row 1 col" at bounding box center [447, 112] width 40 height 8
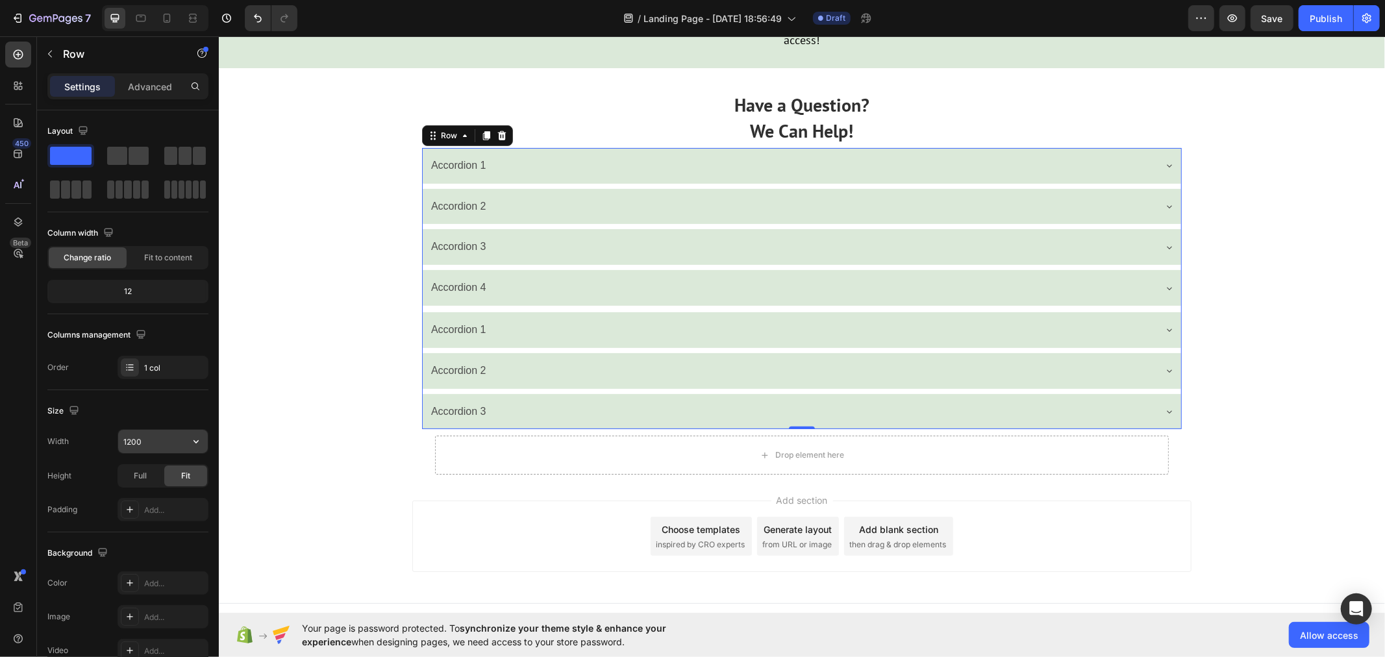
click at [169, 438] on input "1200" at bounding box center [163, 441] width 90 height 23
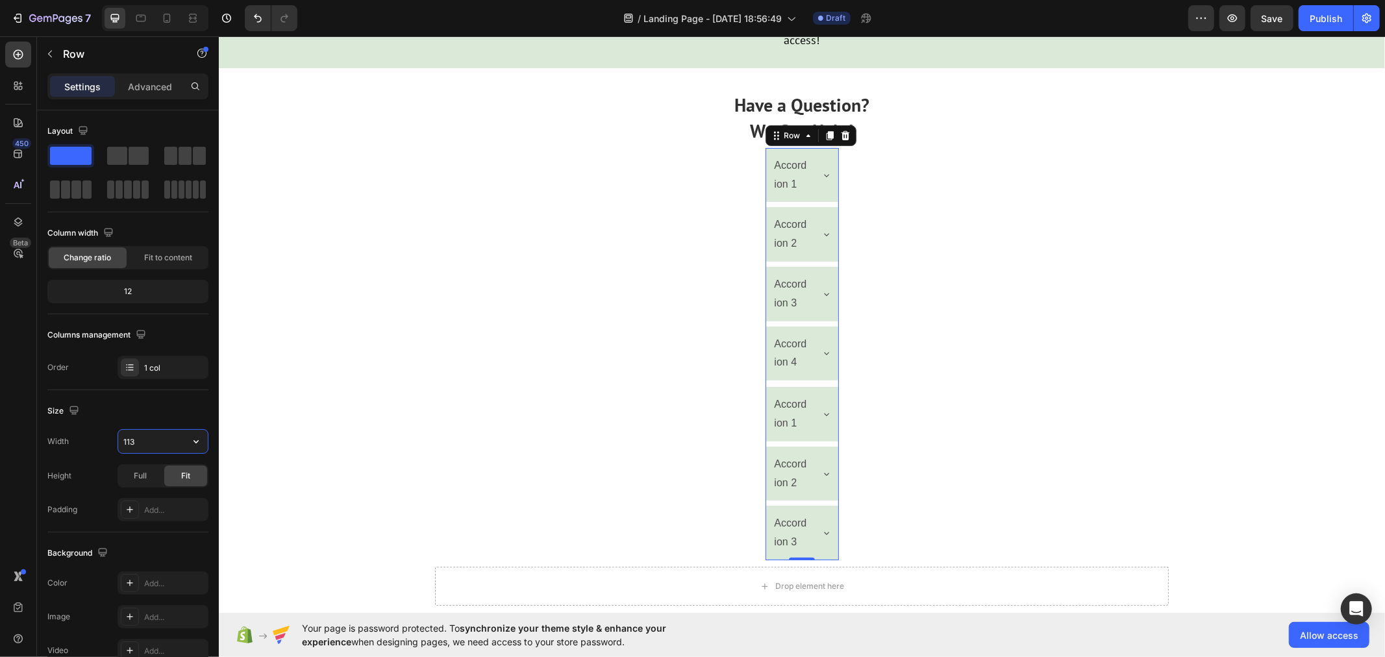
type input "1130"
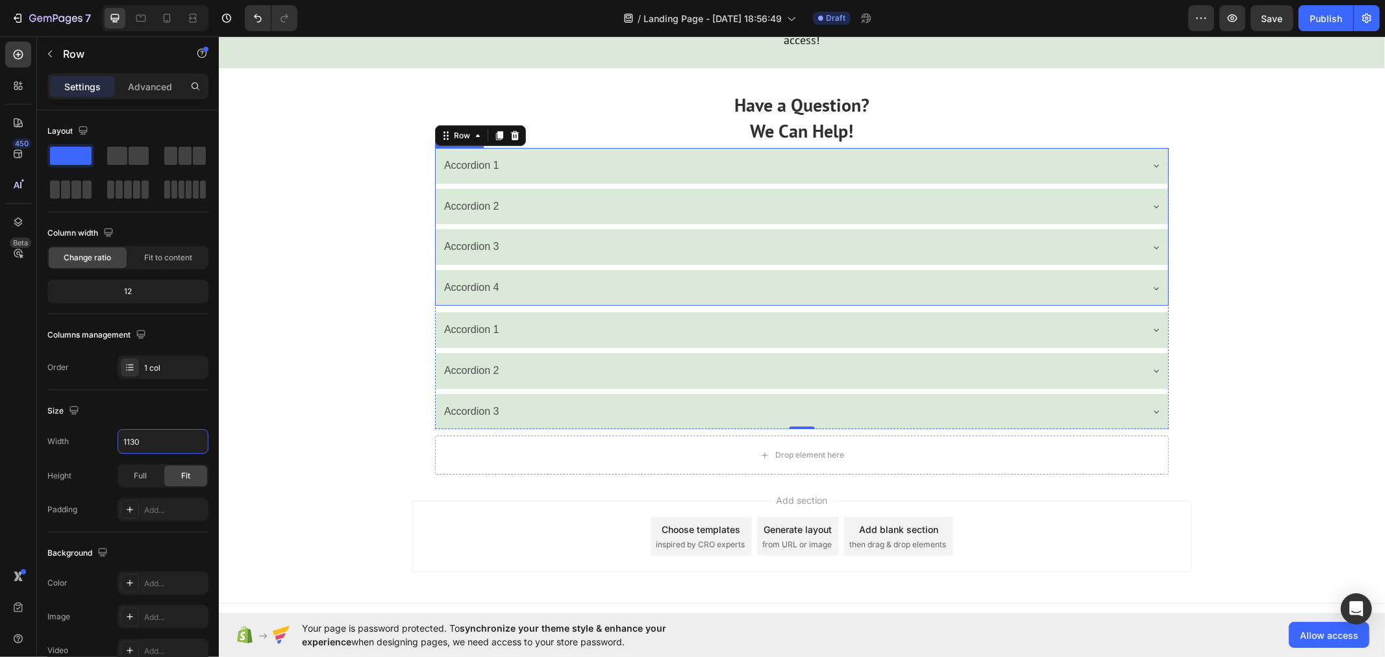
click at [1153, 167] on icon at bounding box center [1155, 165] width 5 height 3
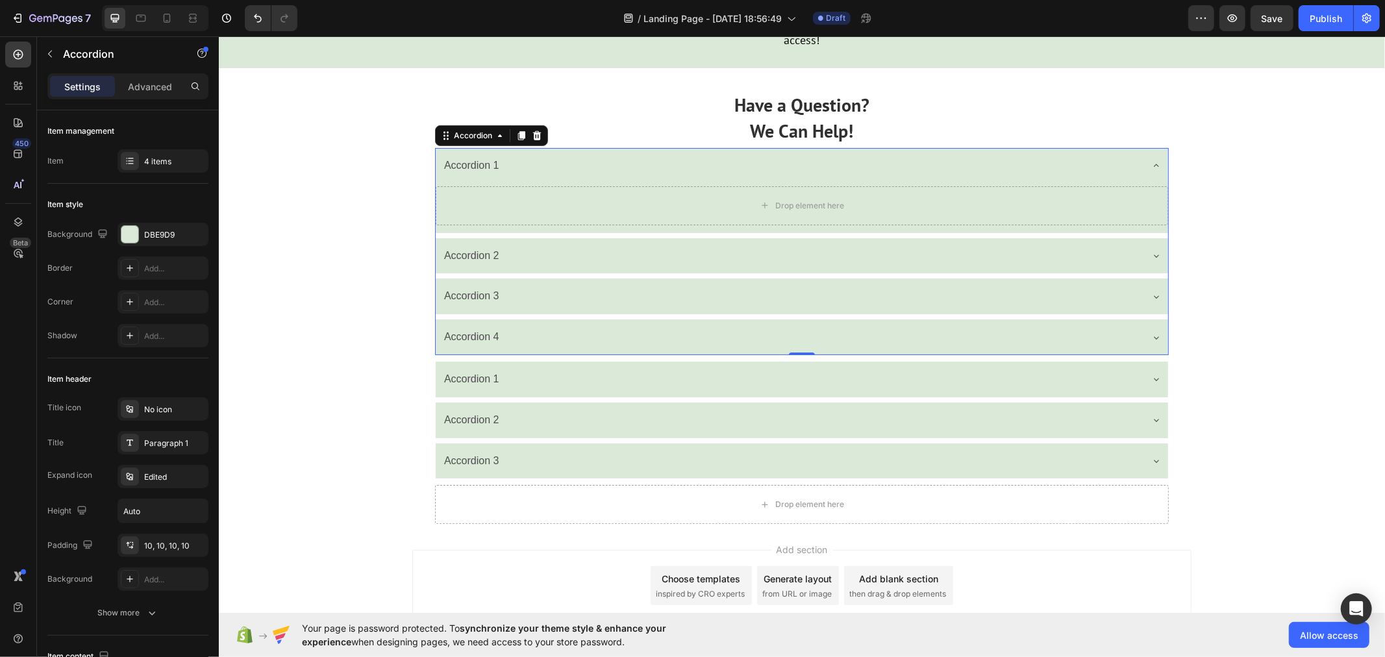
click at [1153, 166] on icon at bounding box center [1155, 165] width 5 height 3
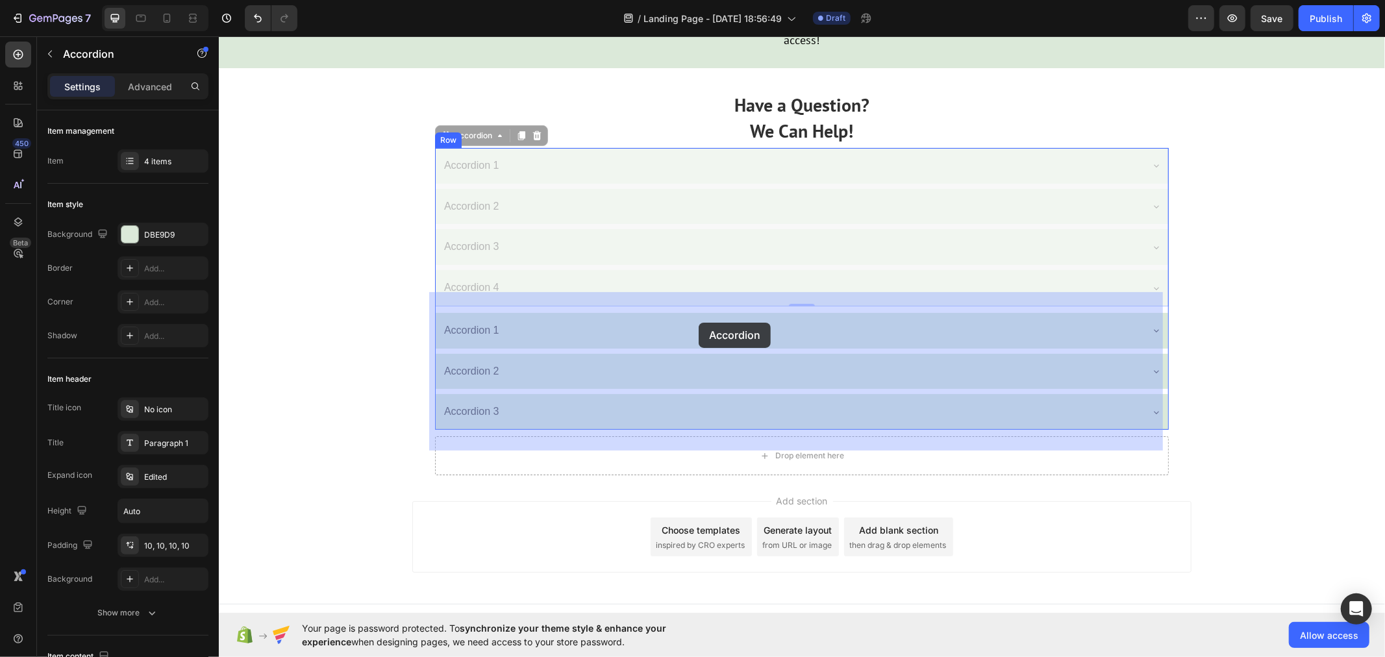
drag, startPoint x: 571, startPoint y: 303, endPoint x: 698, endPoint y: 322, distance: 128.7
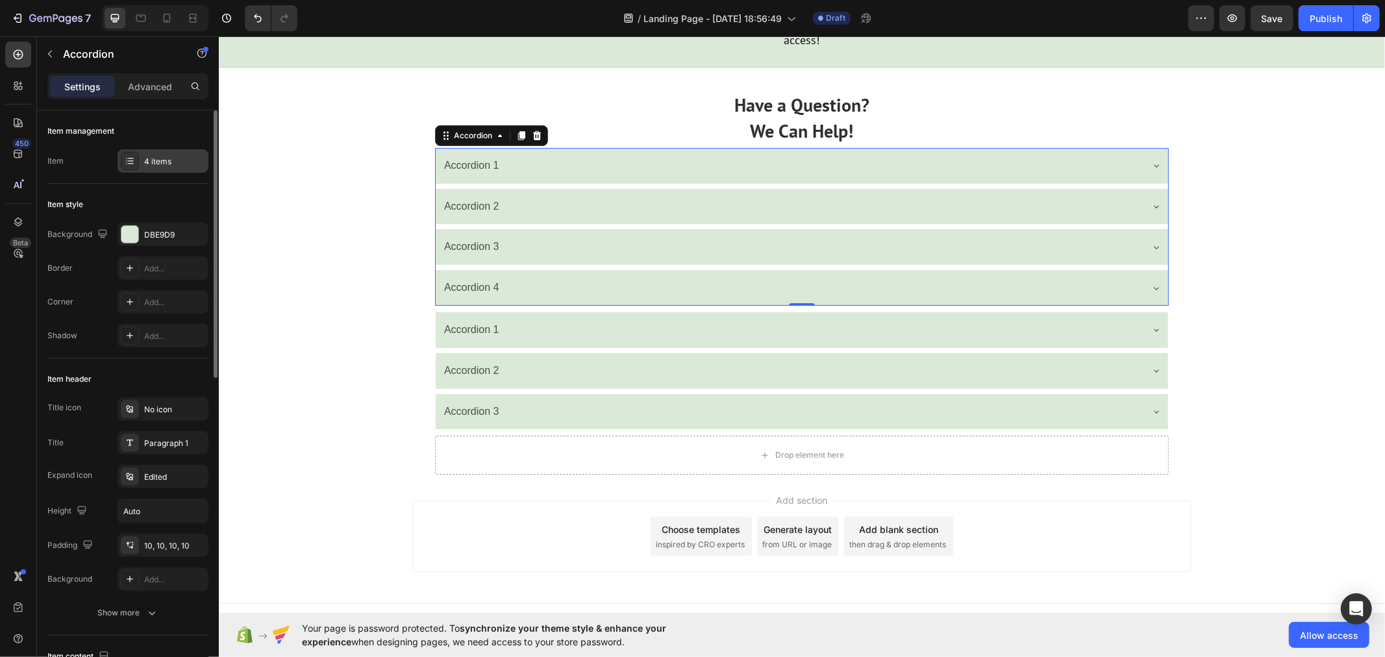
click at [172, 158] on div "4 items" at bounding box center [174, 162] width 61 height 12
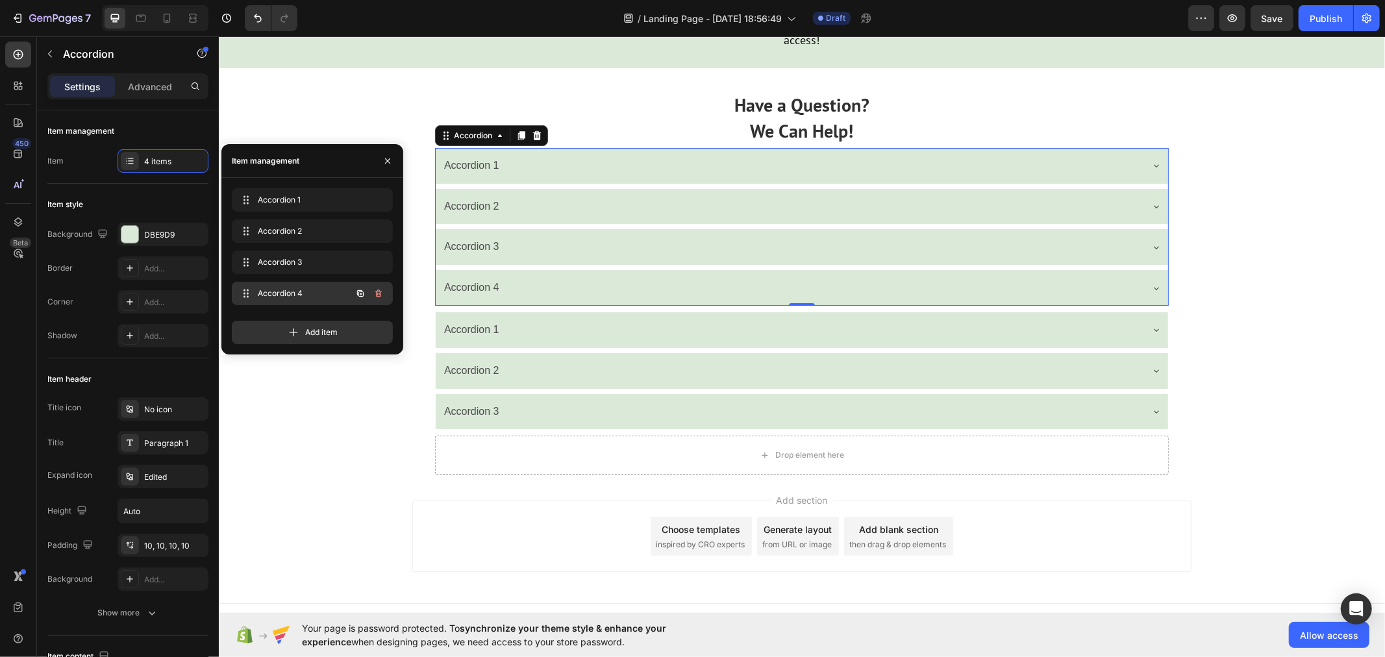
click at [378, 295] on icon "button" at bounding box center [377, 294] width 1 height 3
click at [378, 295] on div "Delete" at bounding box center [370, 294] width 24 height 12
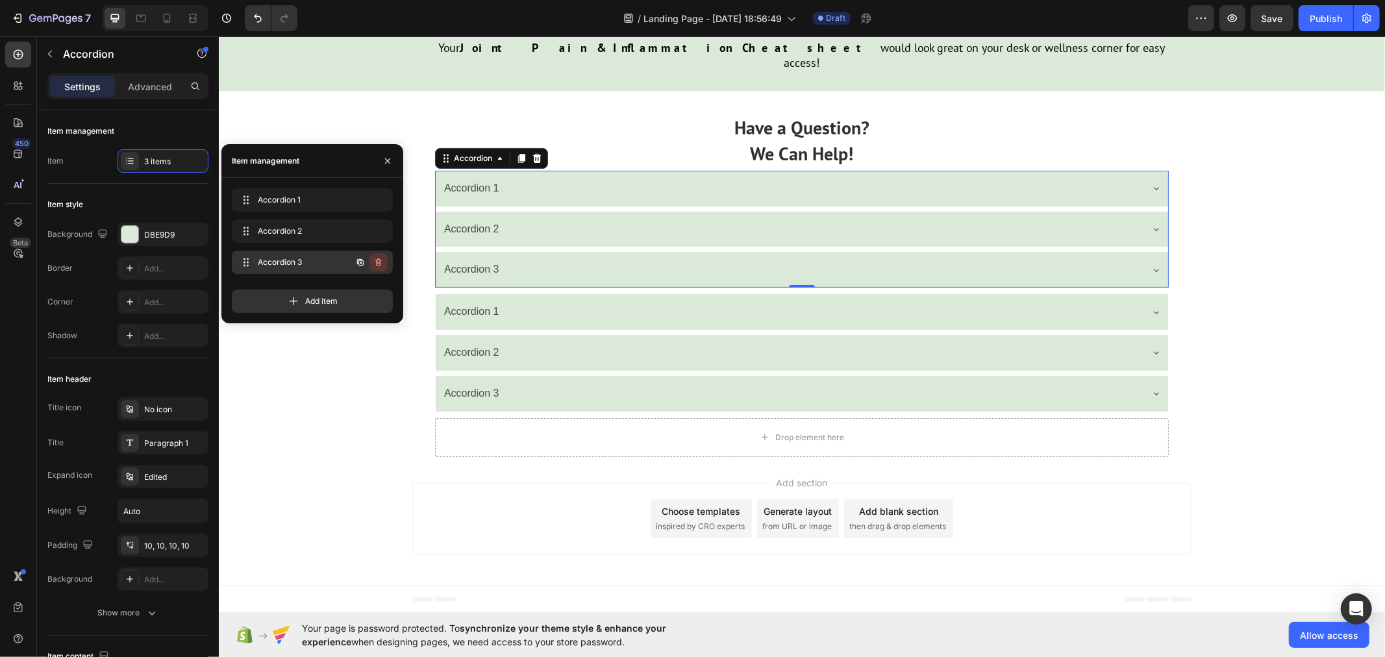
click at [375, 258] on icon "button" at bounding box center [378, 262] width 10 height 10
click at [375, 258] on div "Delete" at bounding box center [370, 262] width 24 height 12
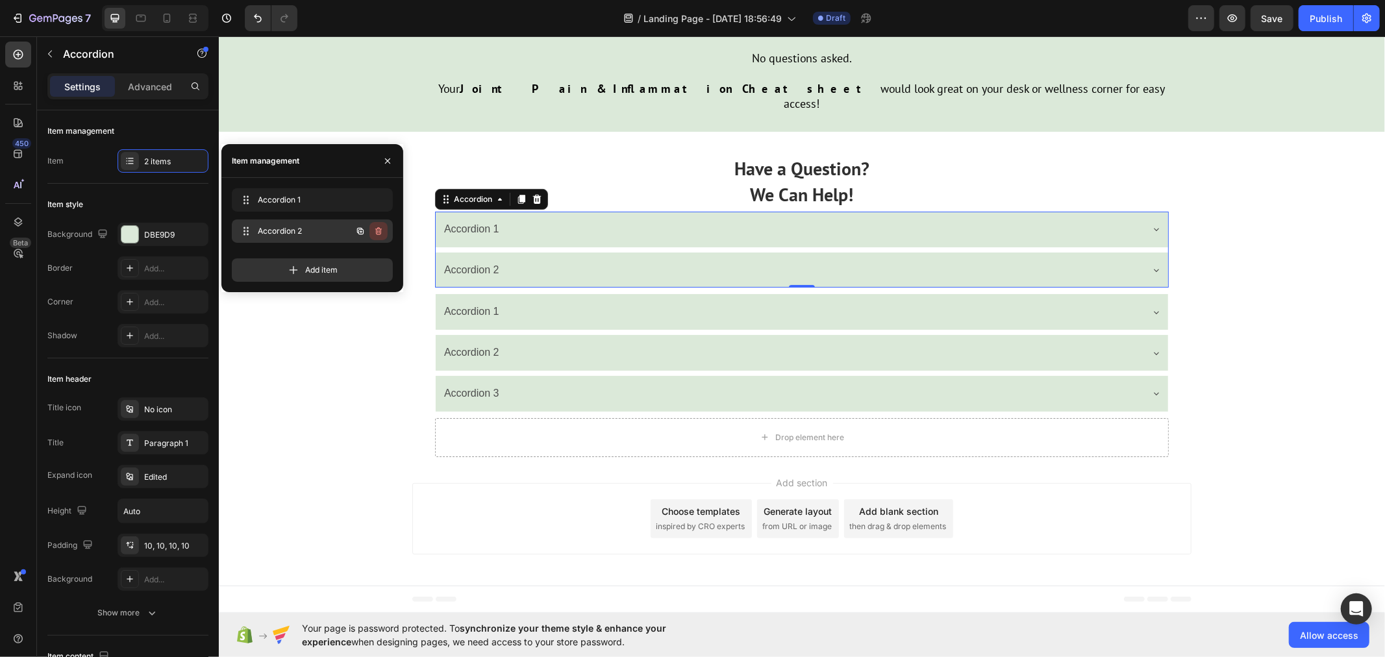
click at [377, 230] on icon "button" at bounding box center [378, 231] width 10 height 10
click at [373, 225] on div "Delete" at bounding box center [370, 231] width 24 height 12
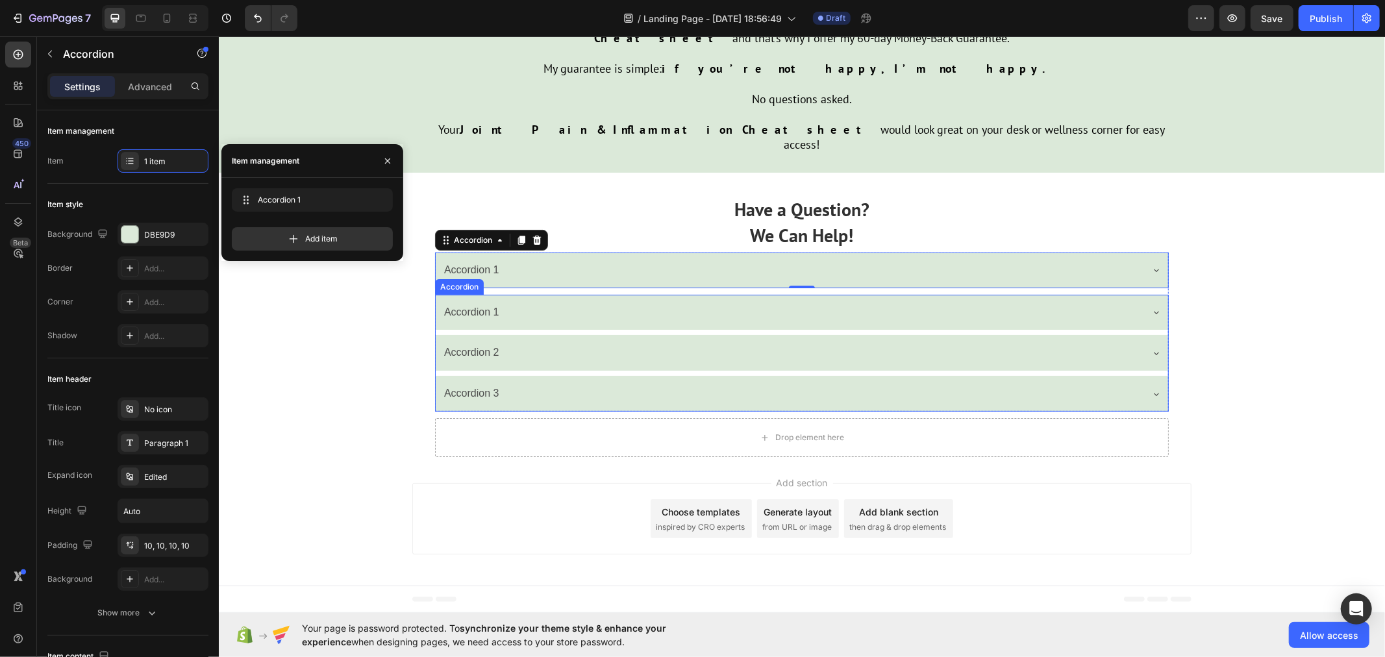
click at [538, 404] on div "Accordion 3" at bounding box center [790, 393] width 699 height 23
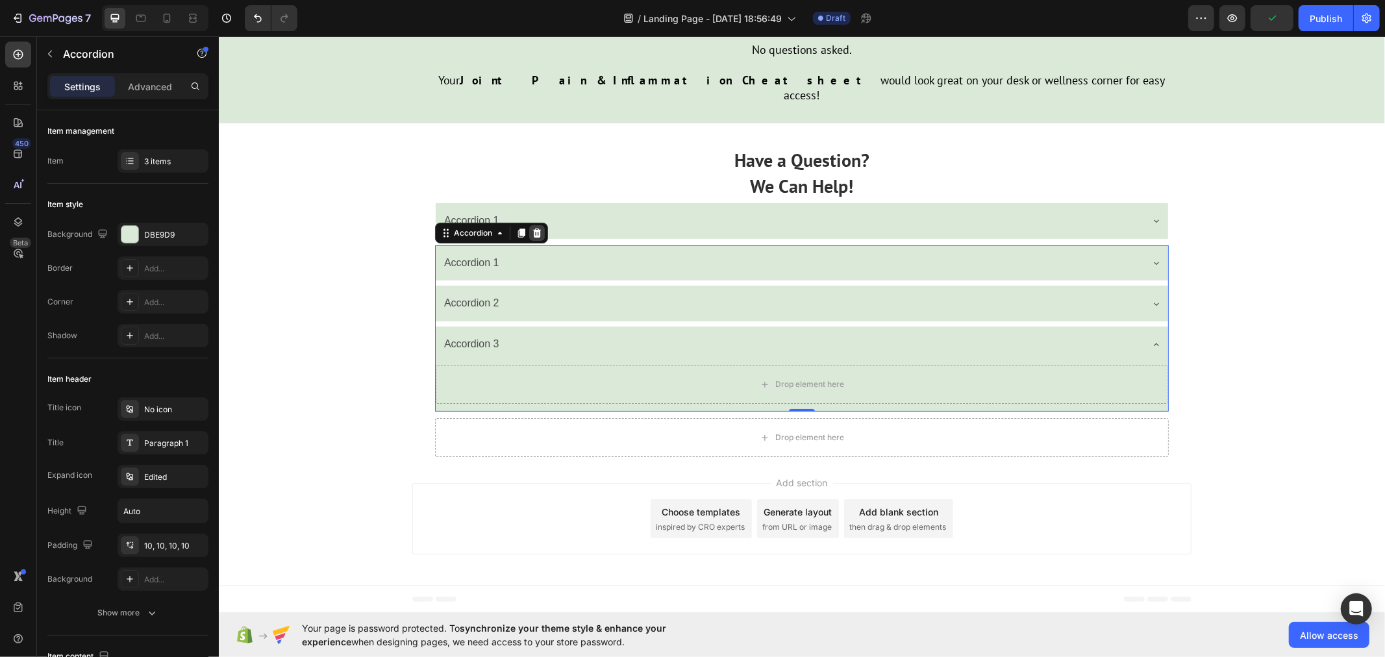
click at [534, 237] on icon at bounding box center [536, 232] width 8 height 9
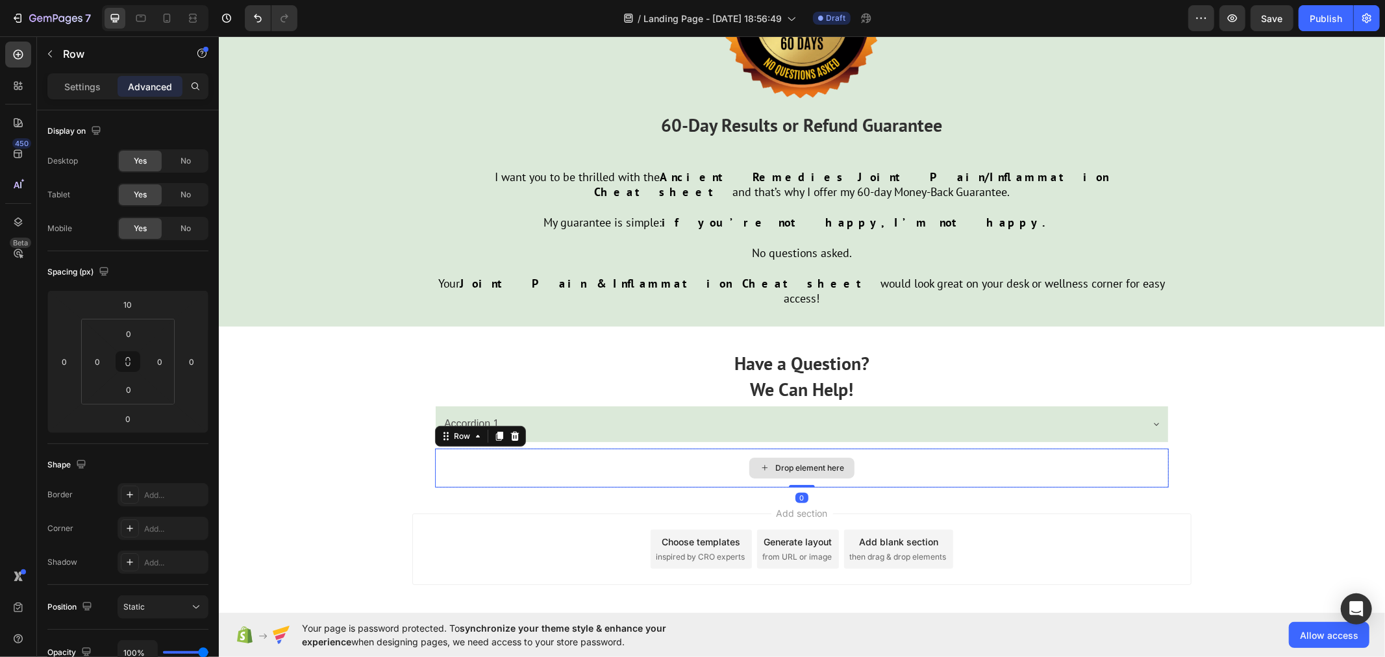
click at [499, 448] on div "Drop element here" at bounding box center [801, 467] width 734 height 39
click at [509, 430] on icon at bounding box center [514, 435] width 10 height 10
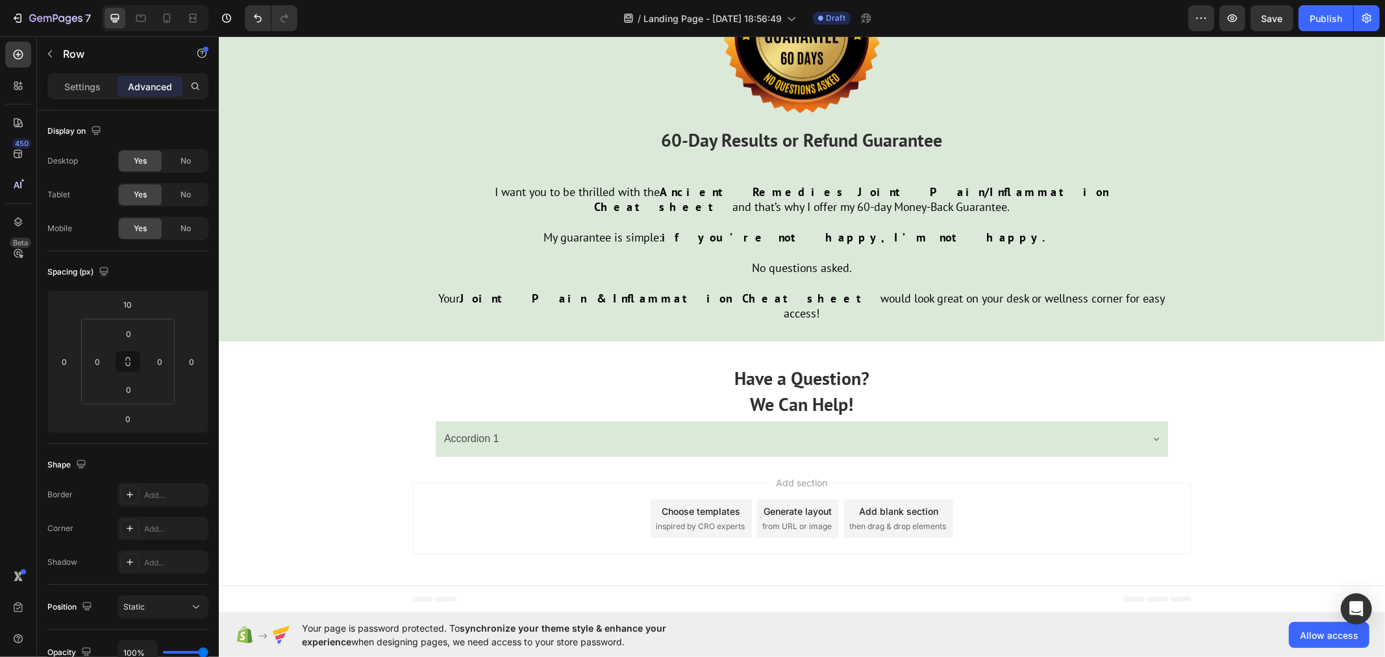
scroll to position [4228, 0]
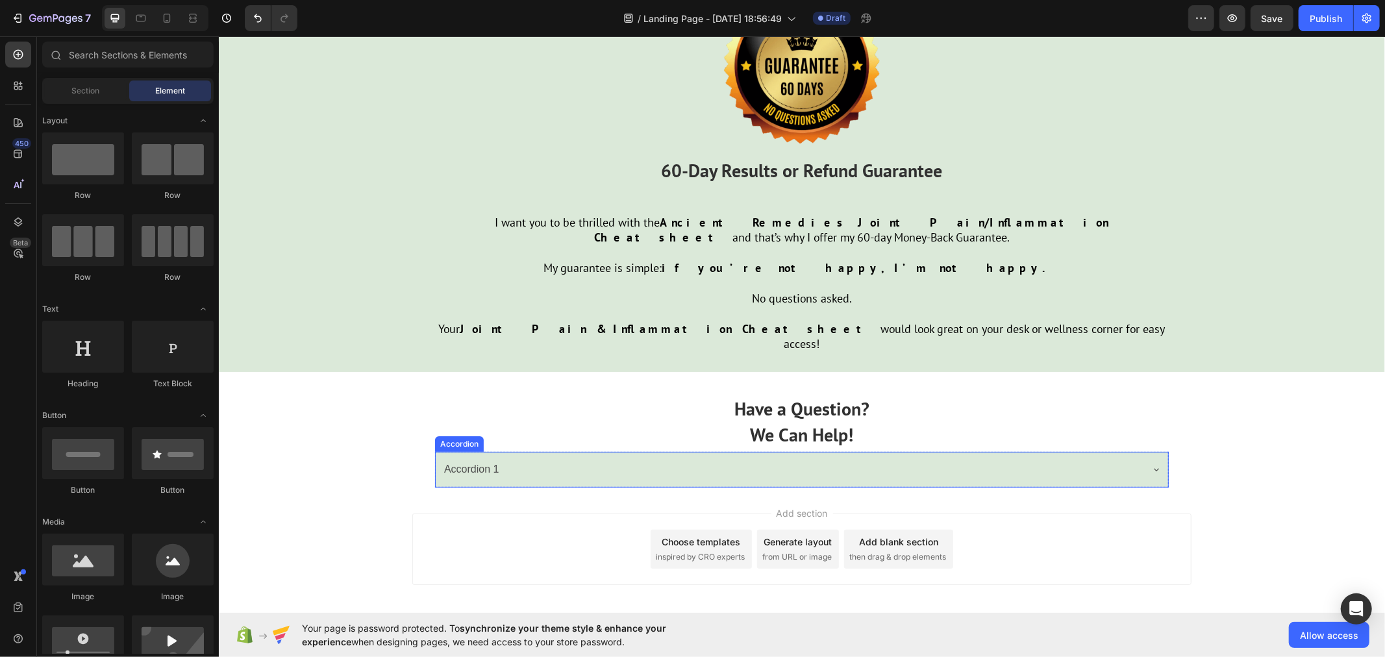
click at [491, 458] on div "Accordion 1" at bounding box center [470, 469] width 59 height 23
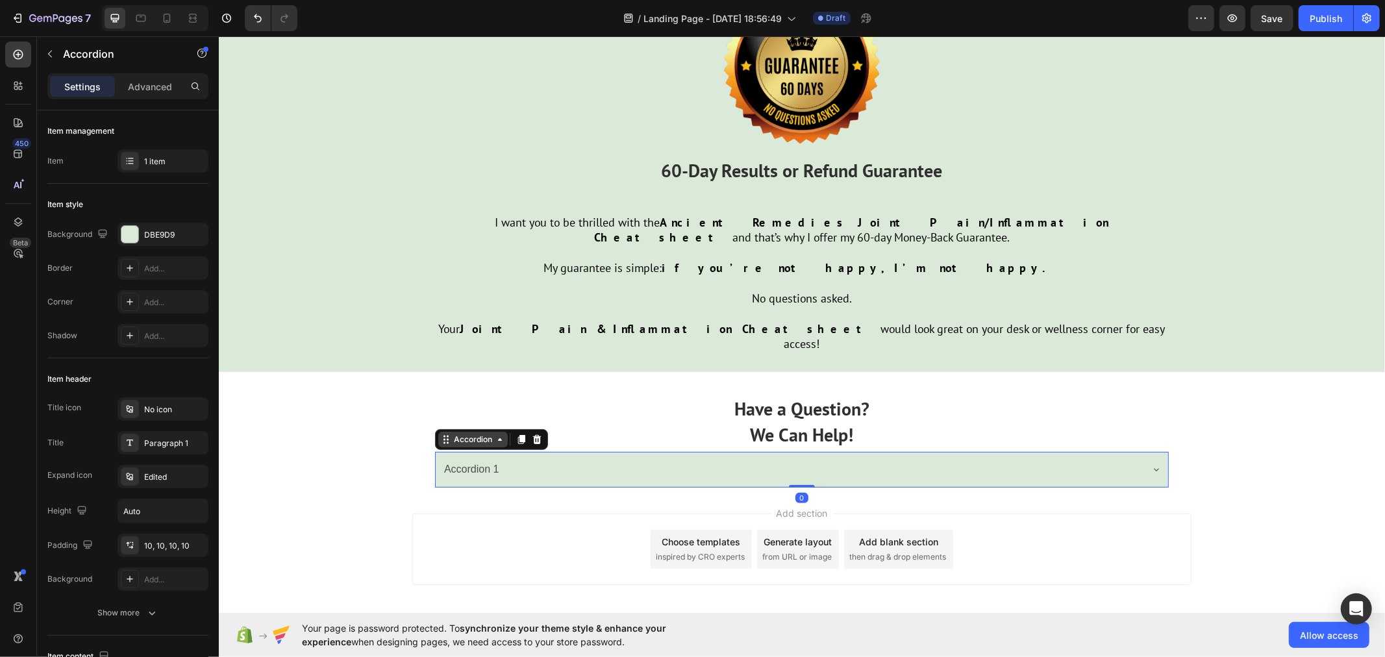
click at [482, 433] on div "Accordion" at bounding box center [472, 439] width 43 height 12
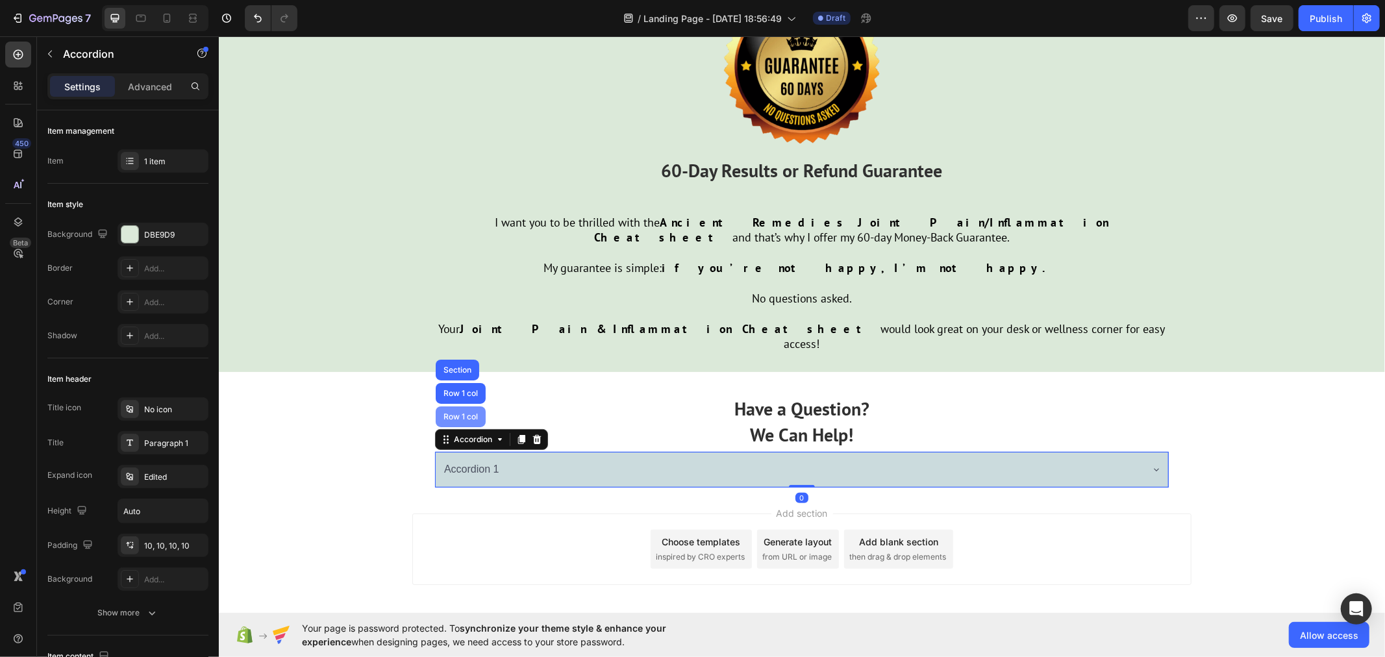
click at [464, 412] on div "Row 1 col" at bounding box center [460, 416] width 40 height 8
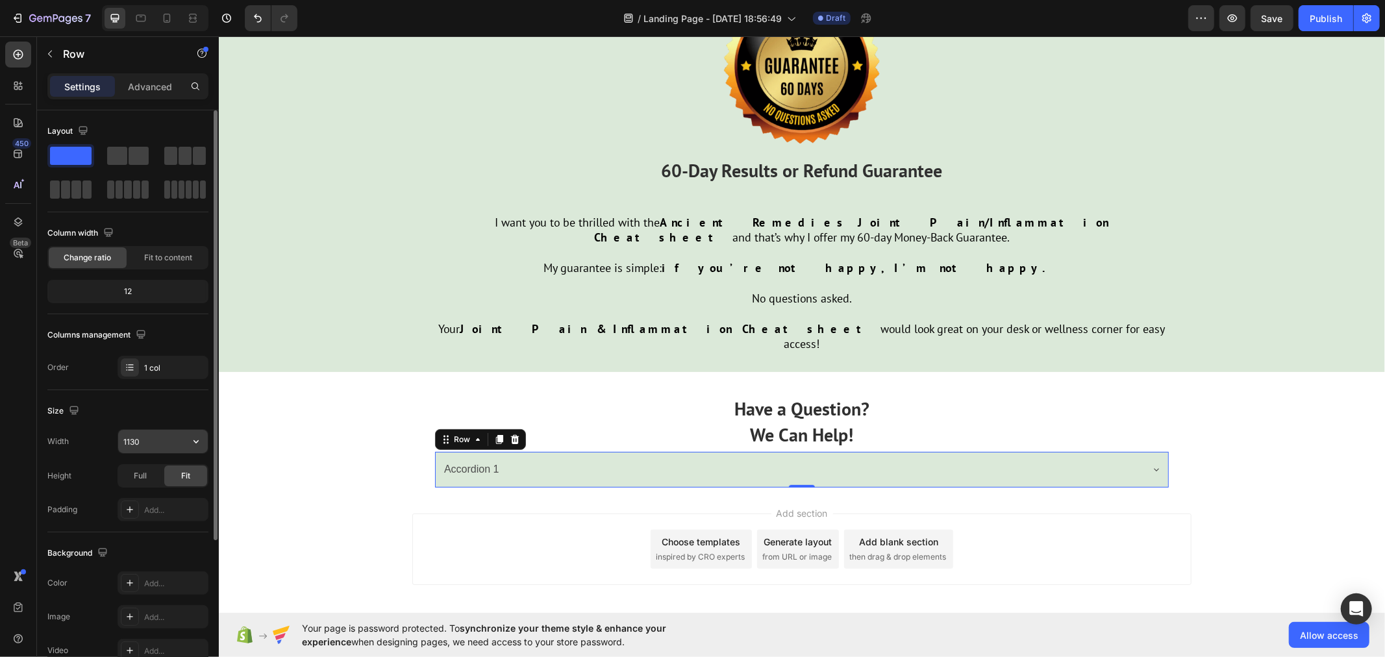
click at [152, 440] on input "1130" at bounding box center [163, 441] width 90 height 23
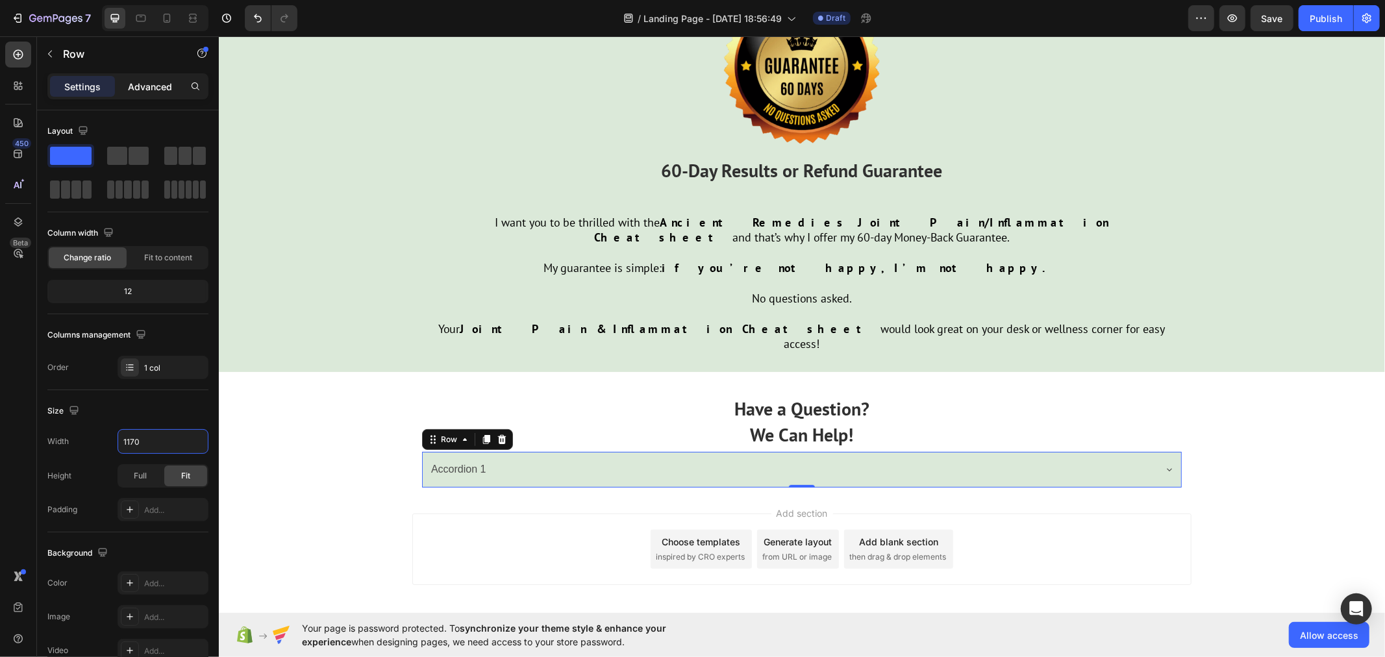
type input "1170"
click at [143, 88] on p "Advanced" at bounding box center [150, 87] width 44 height 14
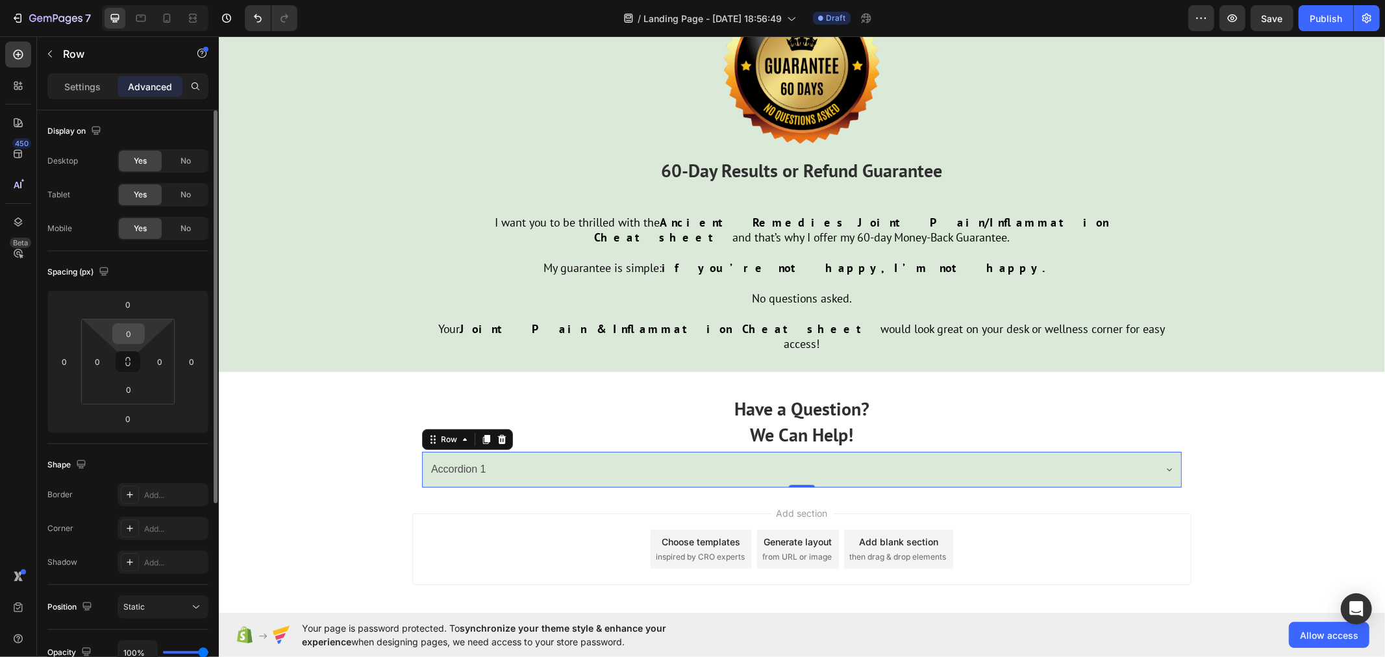
click at [136, 333] on input "0" at bounding box center [129, 333] width 26 height 19
click at [108, 366] on div "0" at bounding box center [97, 361] width 26 height 21
click at [131, 364] on icon at bounding box center [128, 361] width 10 height 10
click at [132, 334] on input "0" at bounding box center [129, 333] width 26 height 19
type input "2"
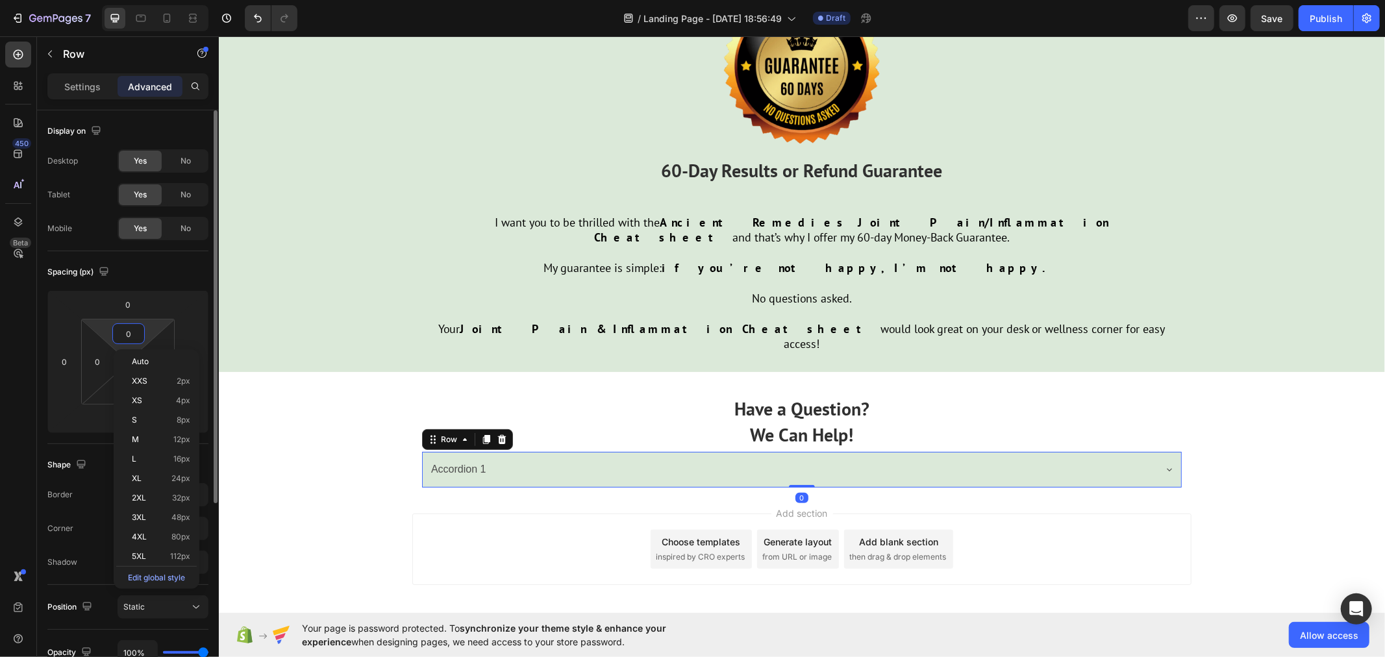
type input "2"
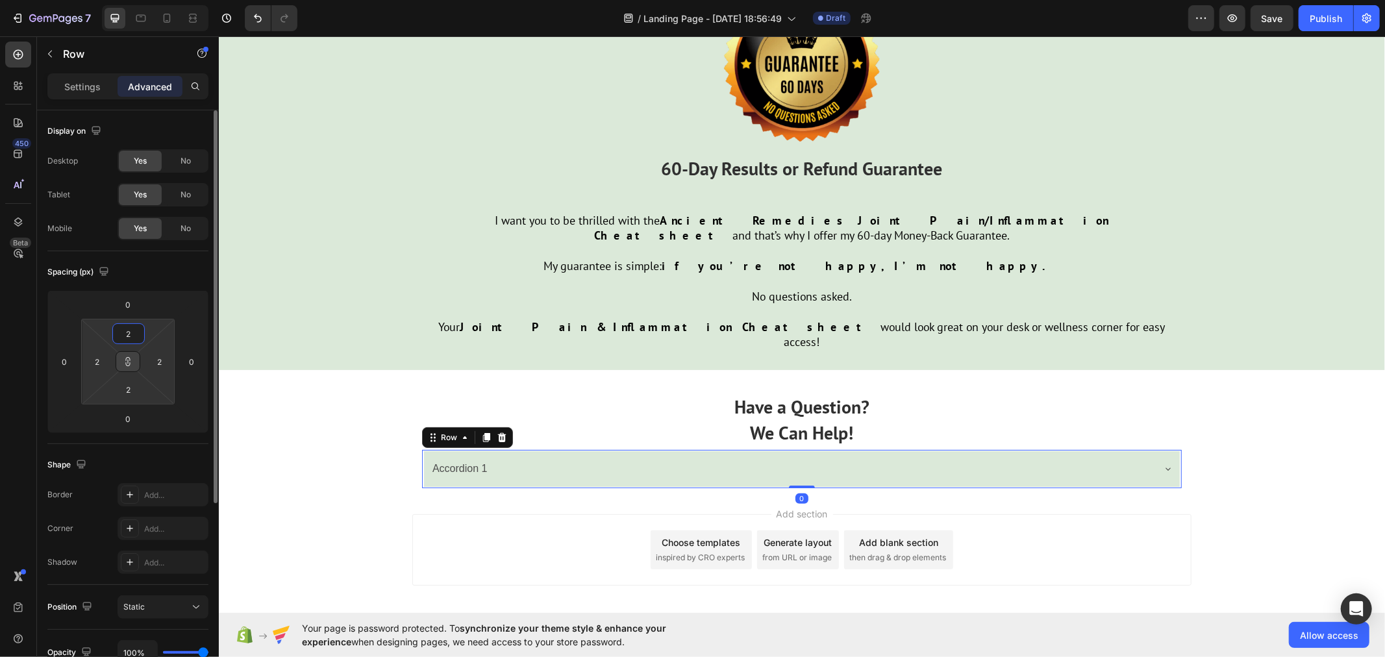
type input "20"
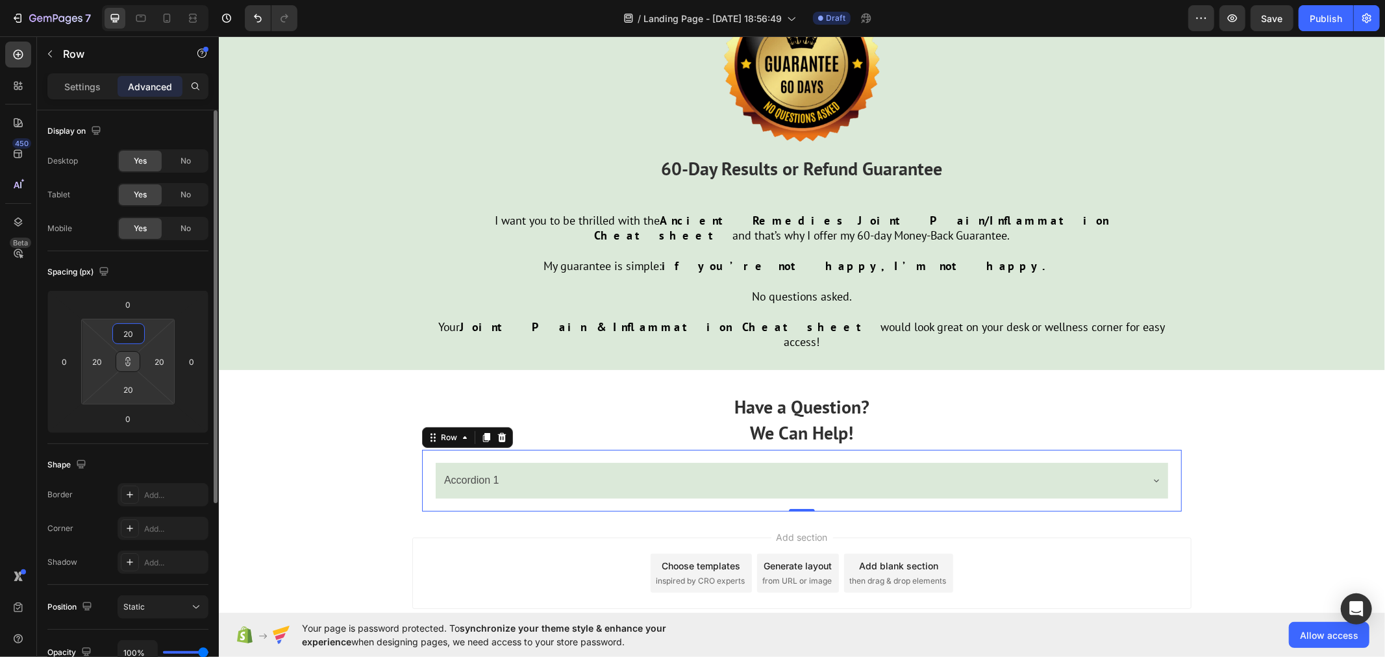
scroll to position [4254, 0]
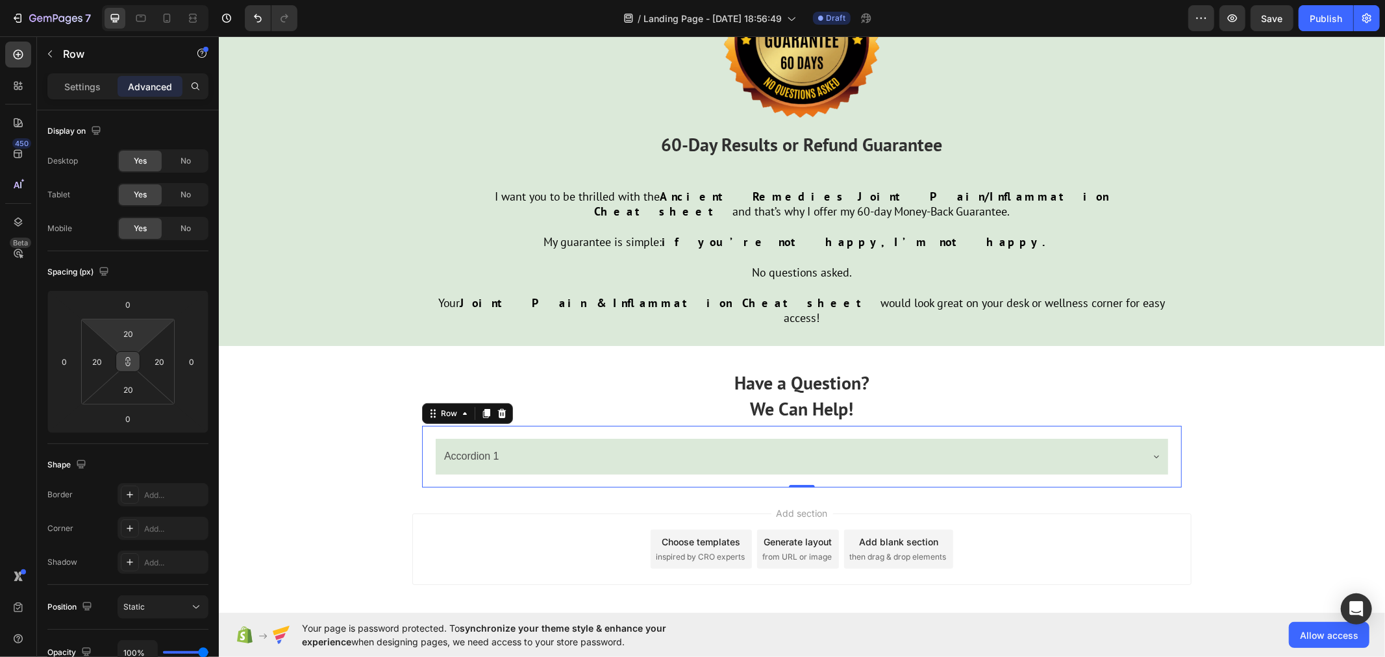
click at [134, 360] on button at bounding box center [128, 361] width 25 height 21
click at [138, 327] on input "20" at bounding box center [129, 333] width 26 height 19
type input "2"
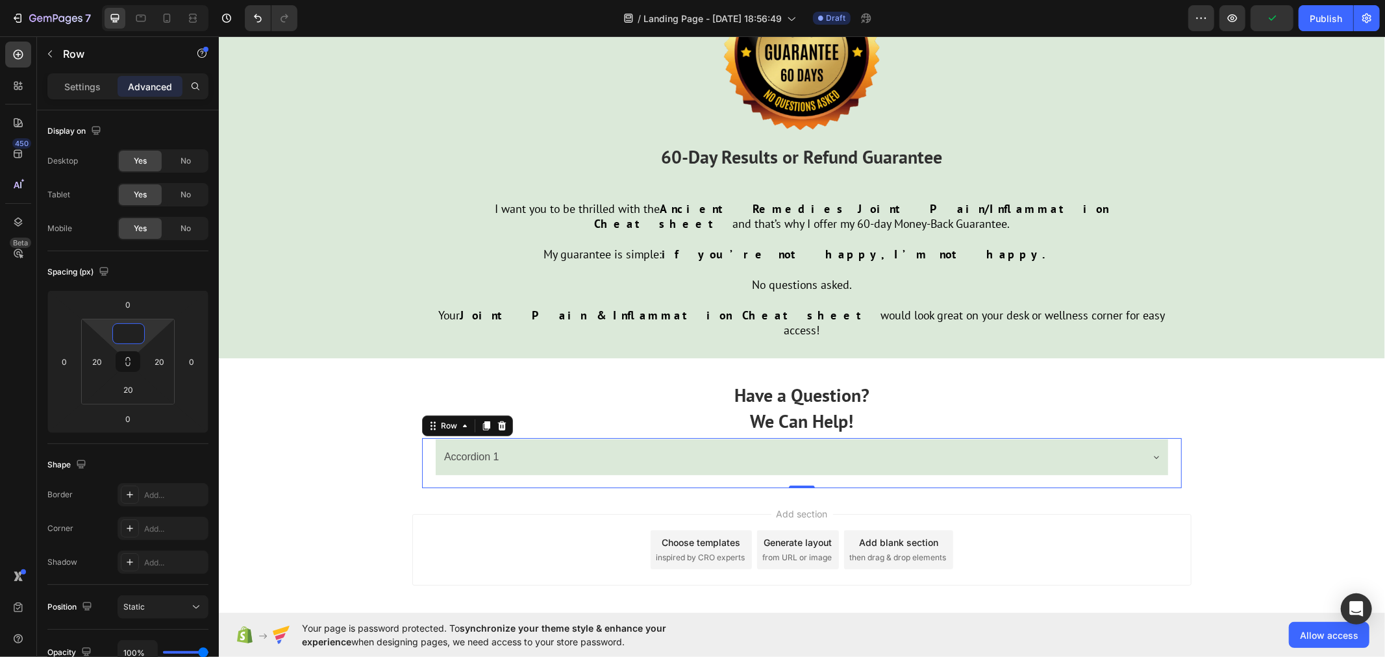
scroll to position [4241, 0]
type input "10"
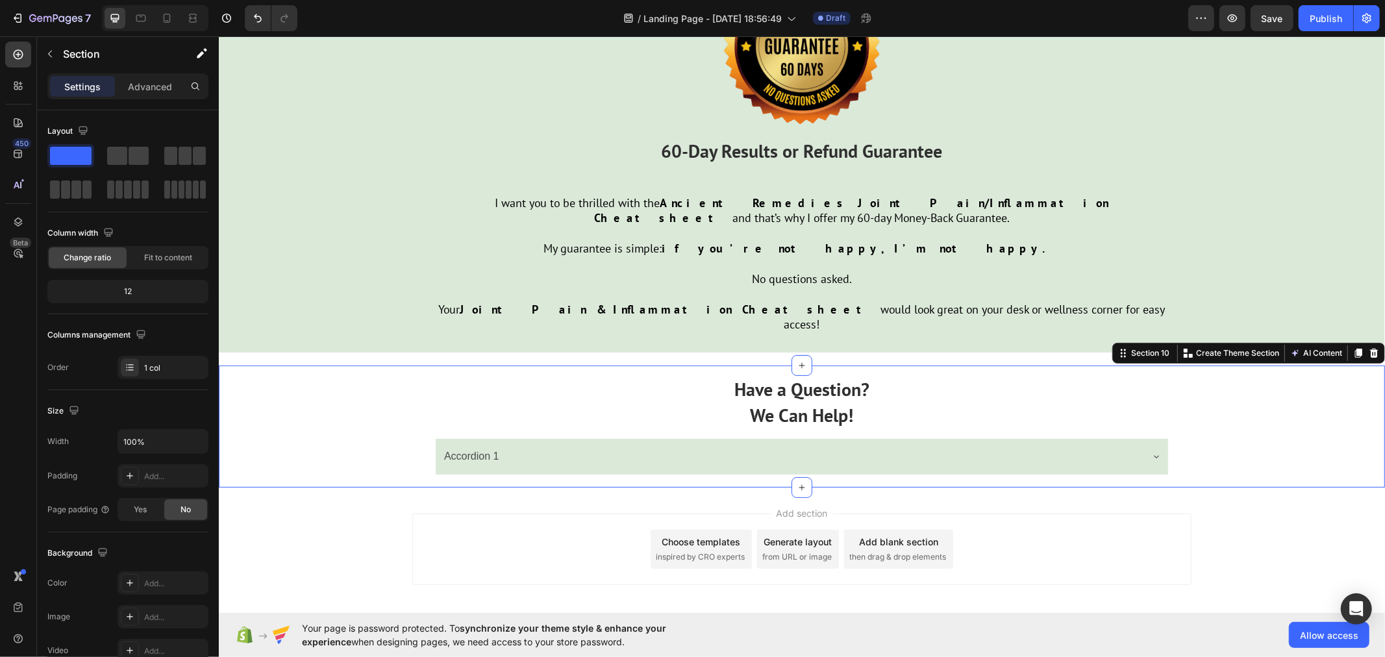
click at [317, 373] on div "Have a Question? We Can Help! Text Block Accordion 1 Accordion Row Row" at bounding box center [801, 425] width 1166 height 121
click at [10, 56] on div at bounding box center [18, 55] width 26 height 26
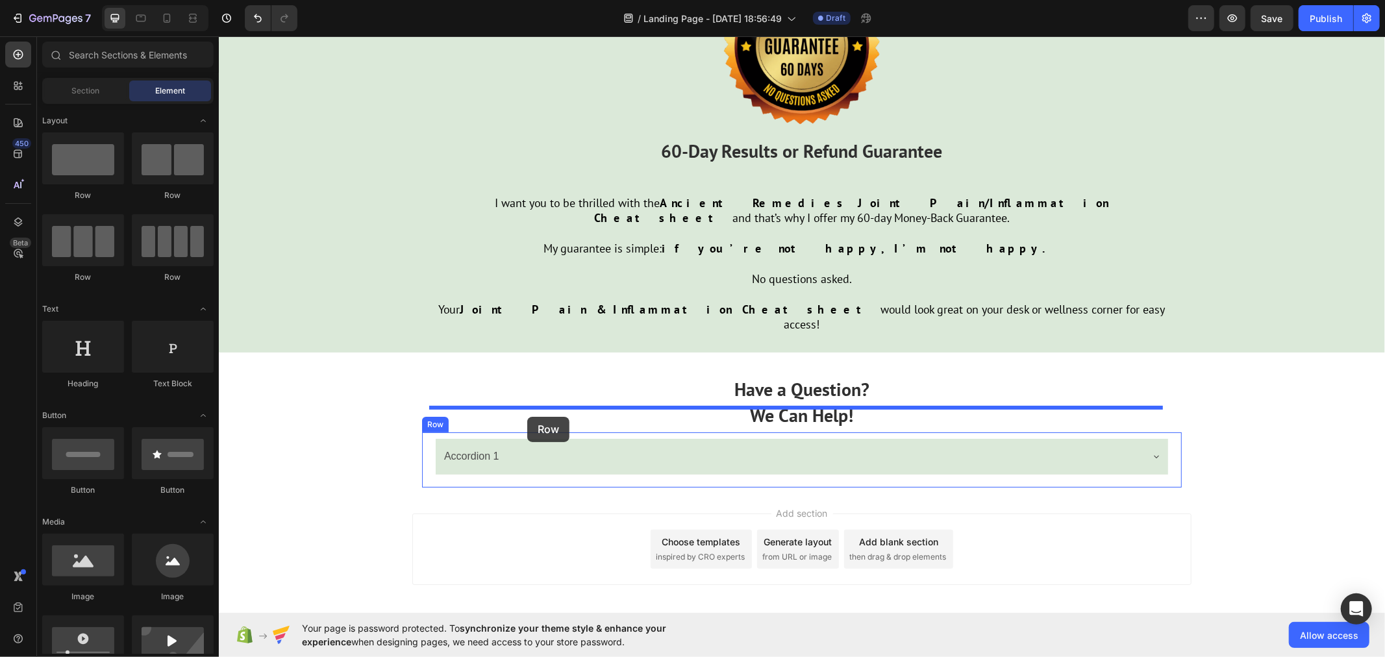
drag, startPoint x: 304, startPoint y: 205, endPoint x: 527, endPoint y: 416, distance: 307.2
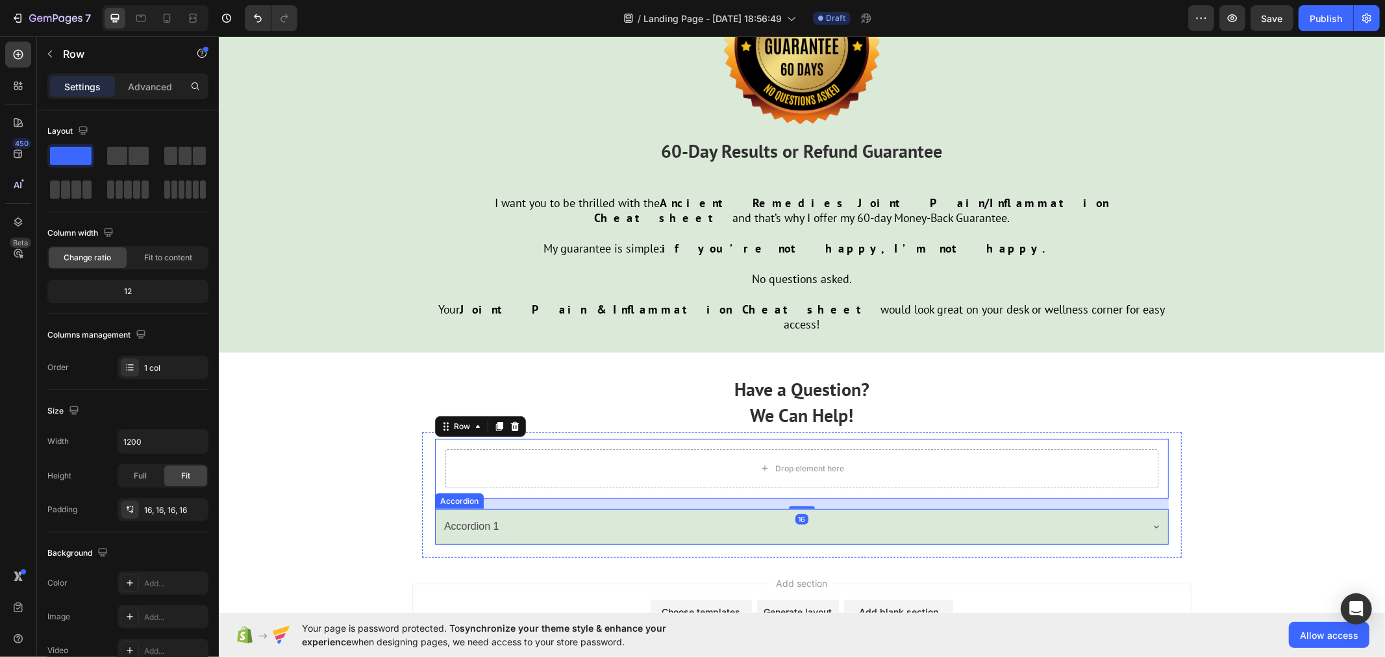
scroll to position [4317, 0]
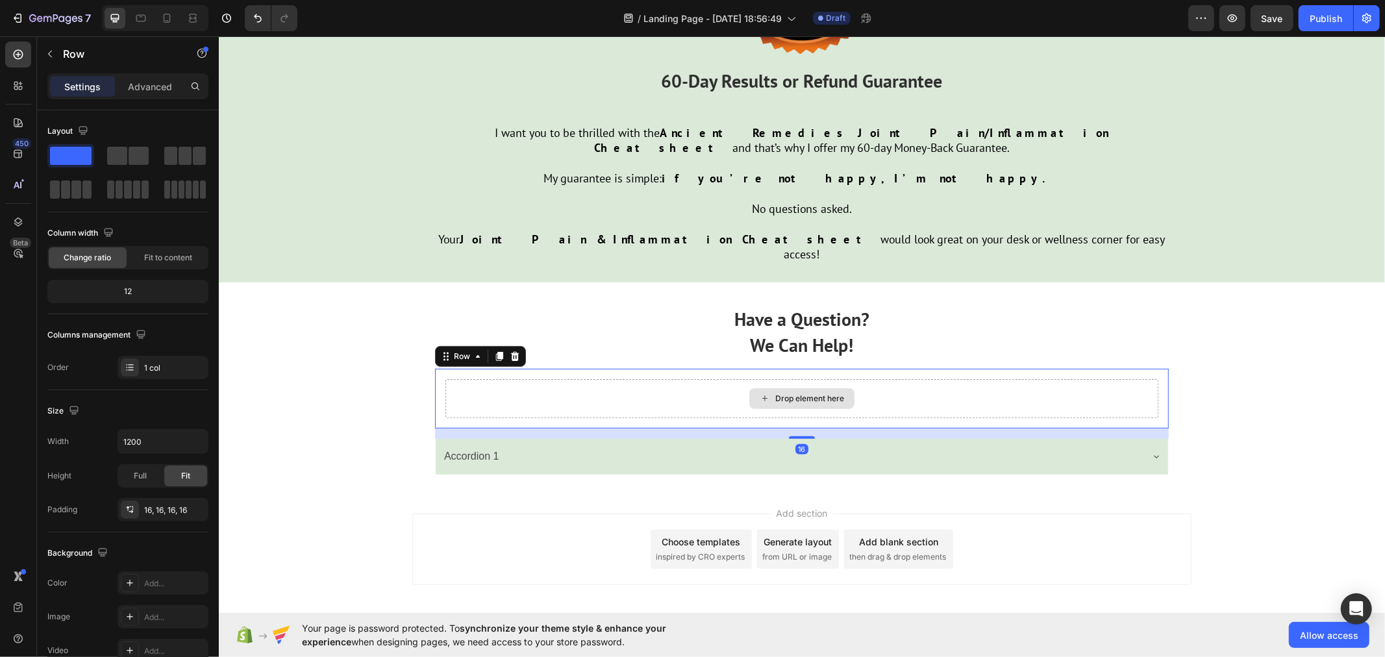
click at [486, 378] on div "Drop element here" at bounding box center [801, 397] width 713 height 39
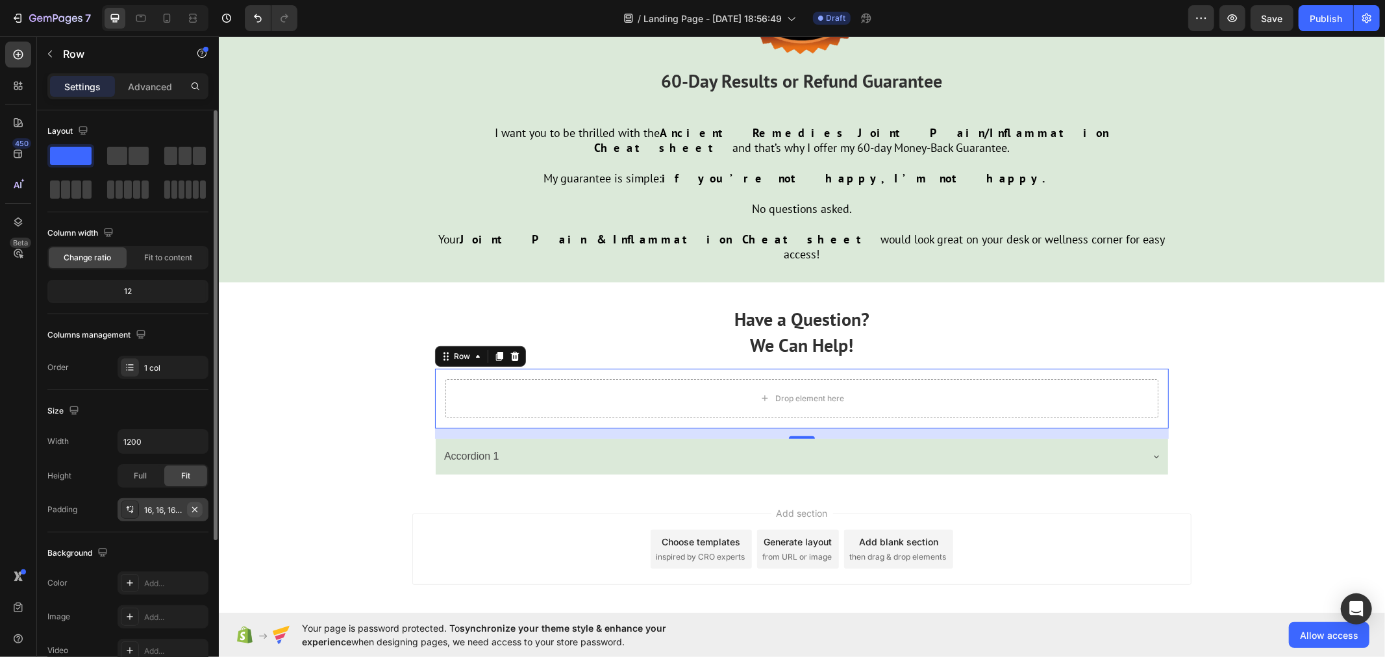
click at [196, 509] on icon "button" at bounding box center [195, 509] width 10 height 10
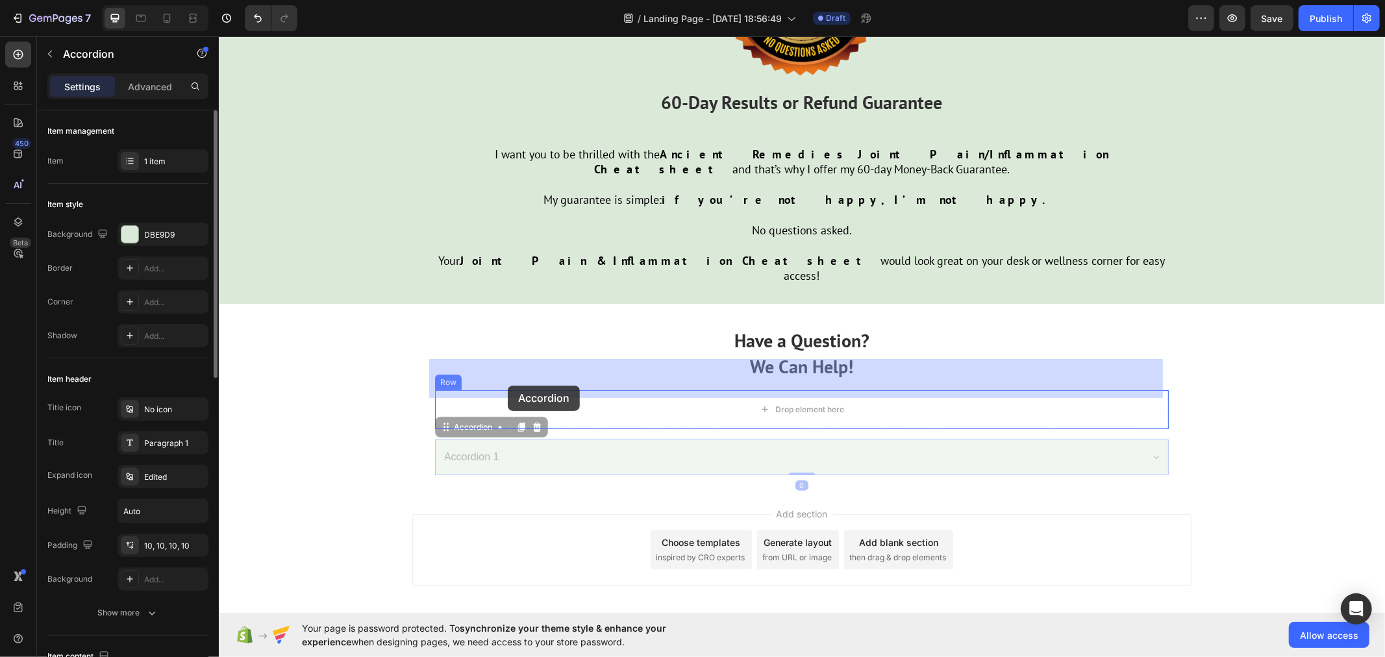
drag, startPoint x: 444, startPoint y: 424, endPoint x: 508, endPoint y: 384, distance: 75.3
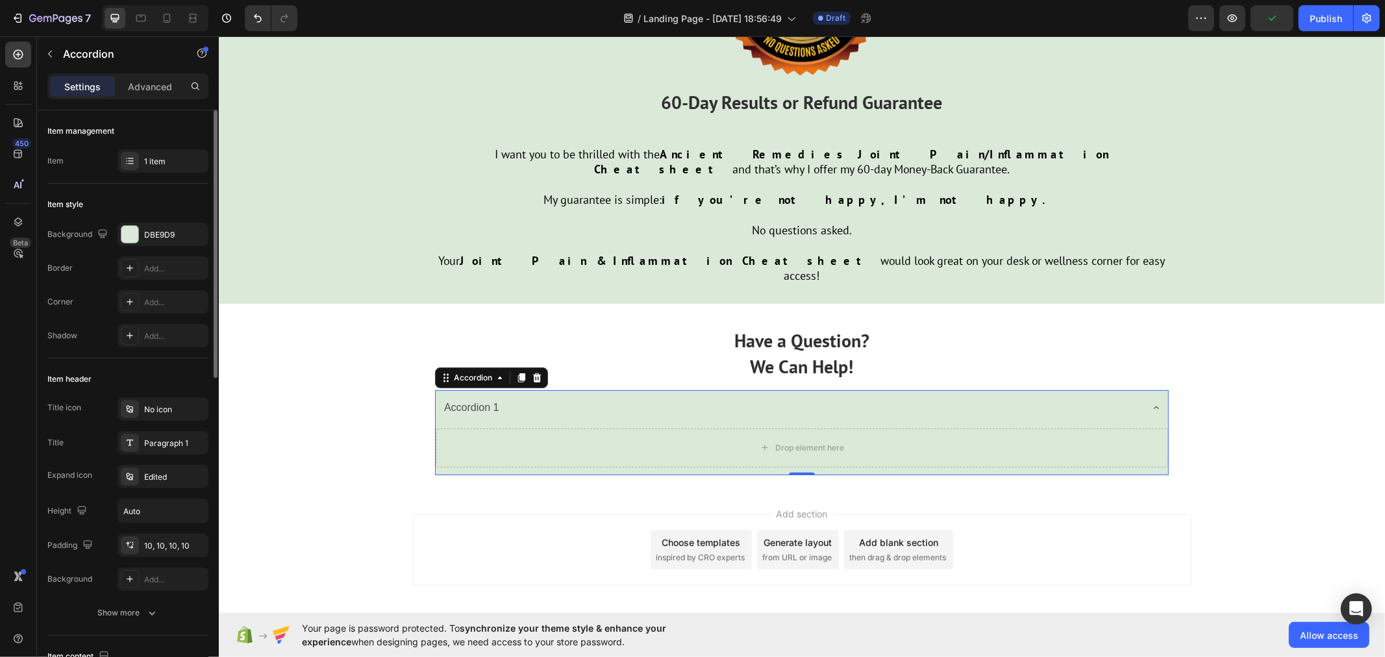
click at [1150, 402] on icon at bounding box center [1155, 407] width 10 height 10
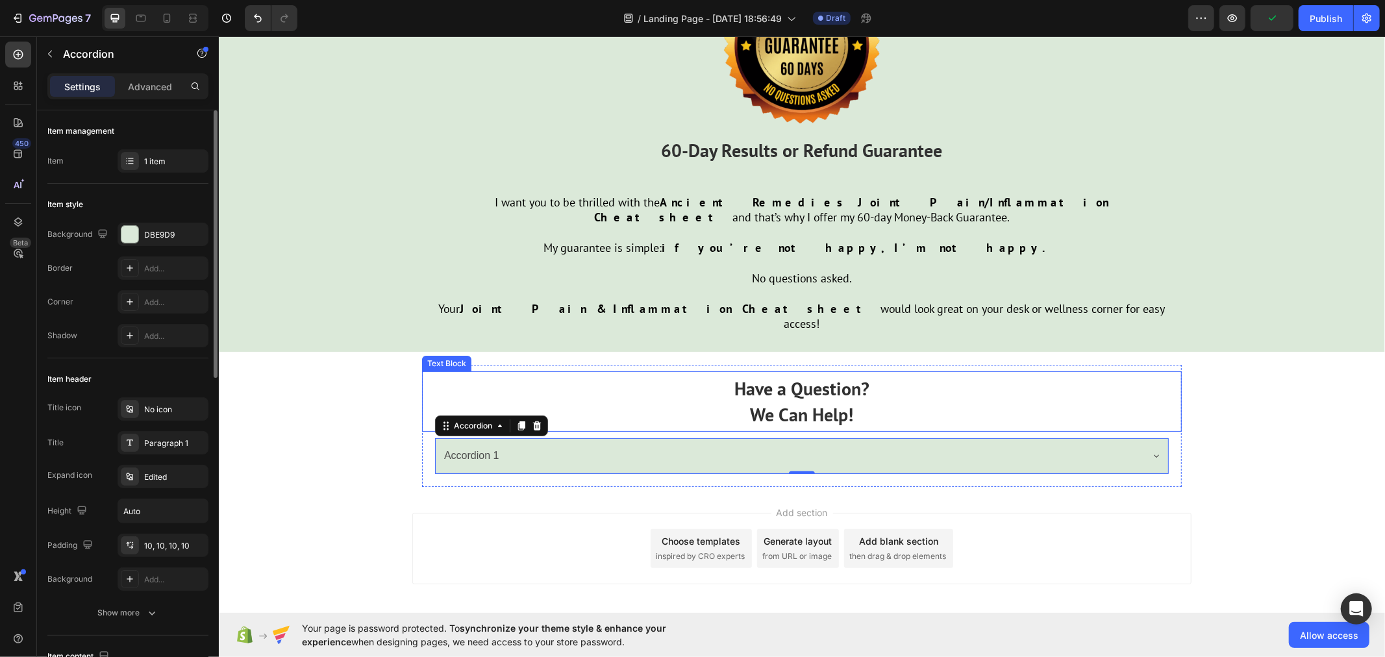
scroll to position [4247, 0]
click at [488, 420] on div "Accordion" at bounding box center [472, 426] width 43 height 12
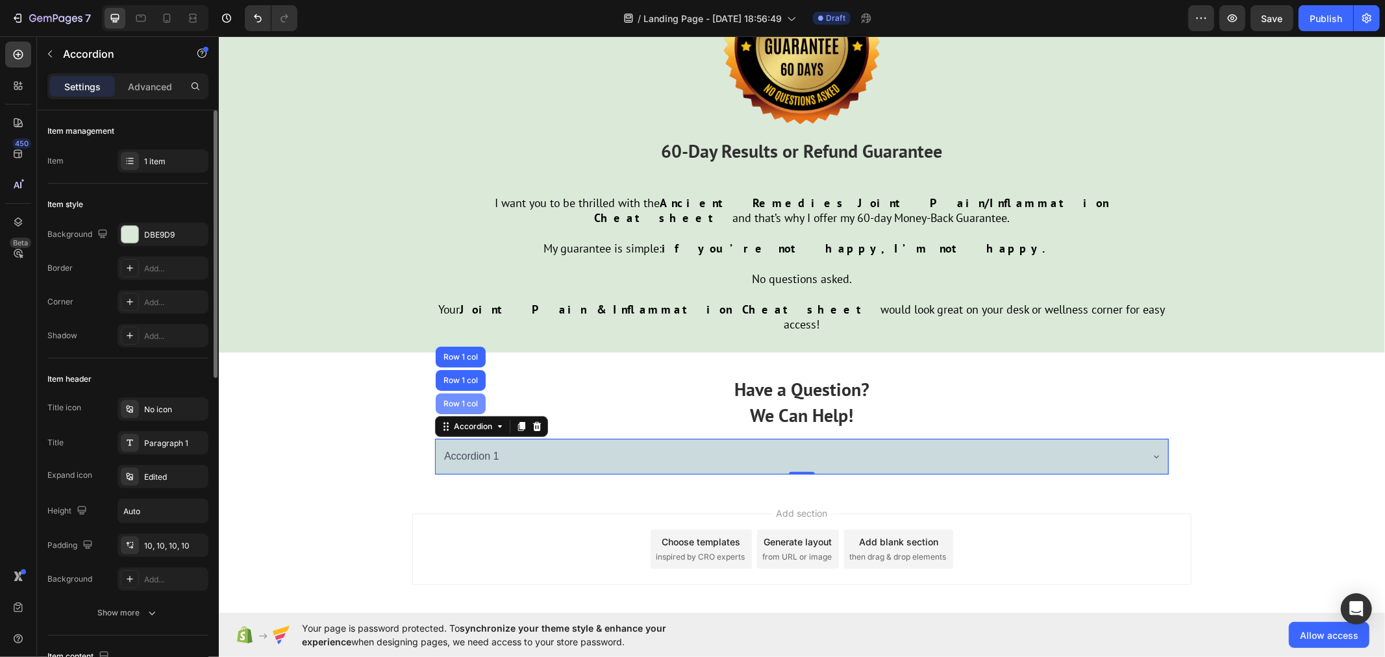
click at [456, 393] on div "Row 1 col" at bounding box center [460, 403] width 50 height 21
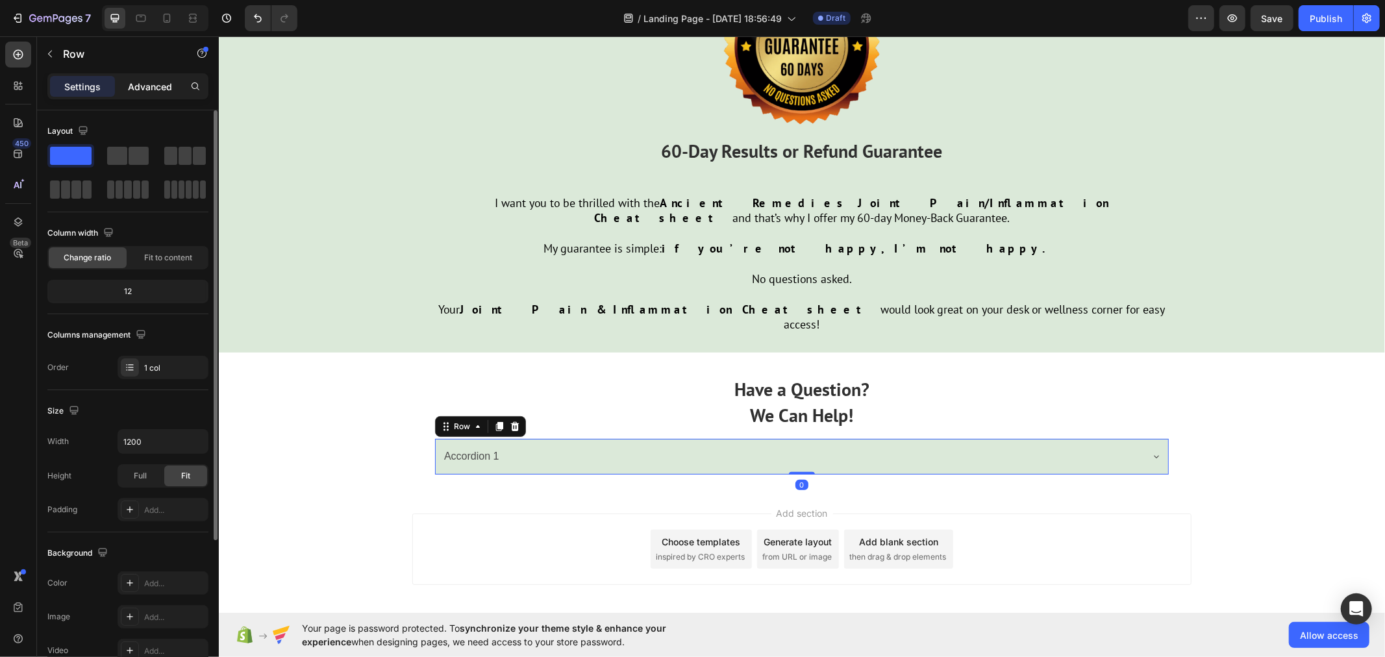
click at [160, 84] on p "Advanced" at bounding box center [150, 87] width 44 height 14
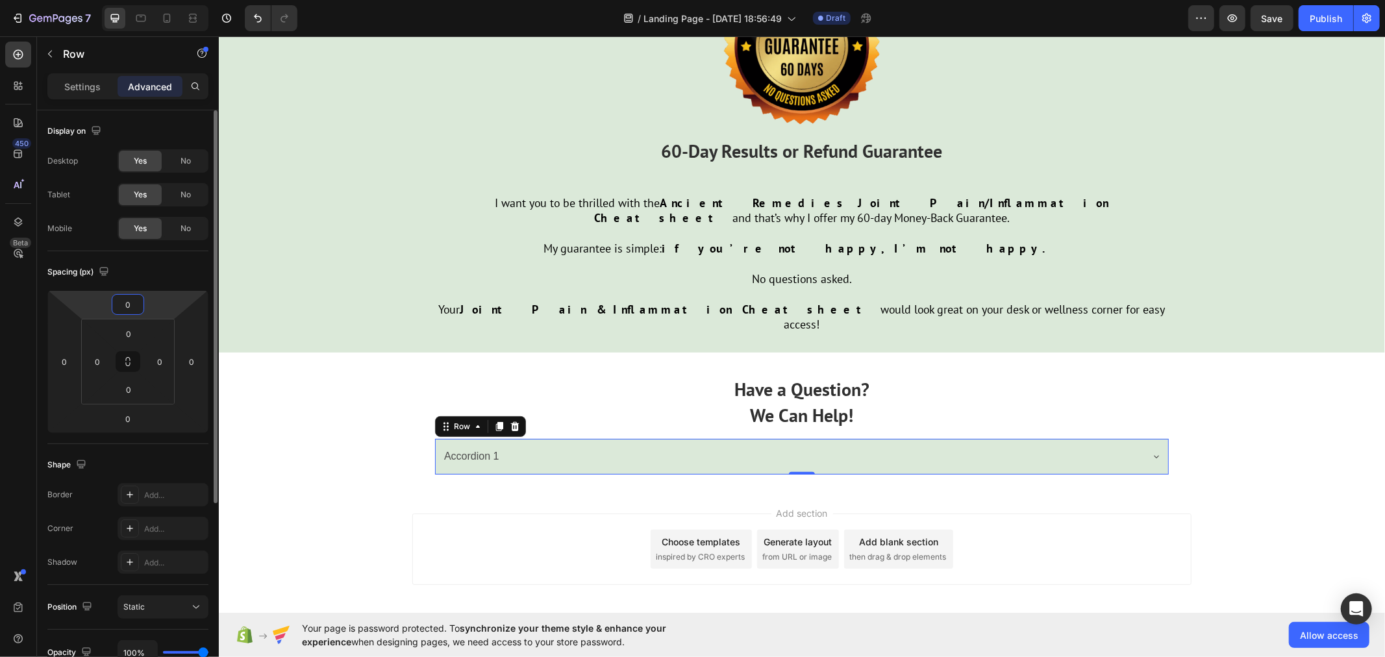
click at [132, 302] on input "0" at bounding box center [128, 304] width 26 height 19
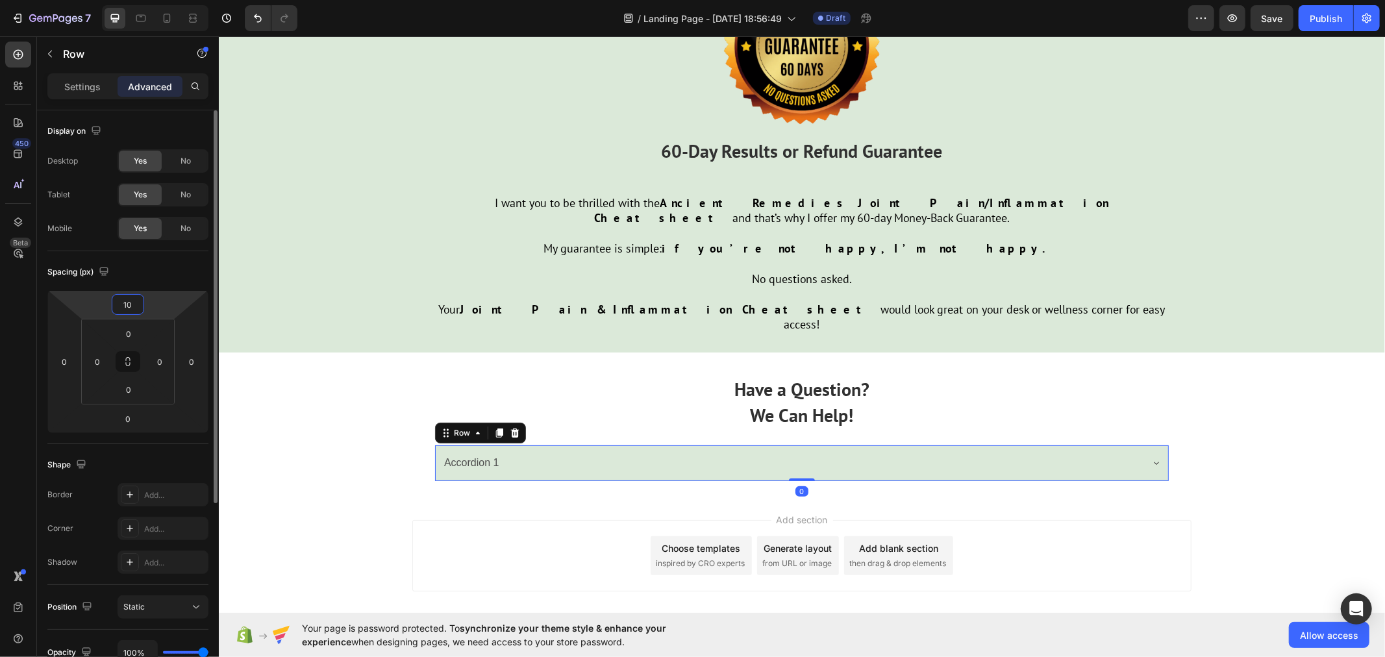
scroll to position [4254, 0]
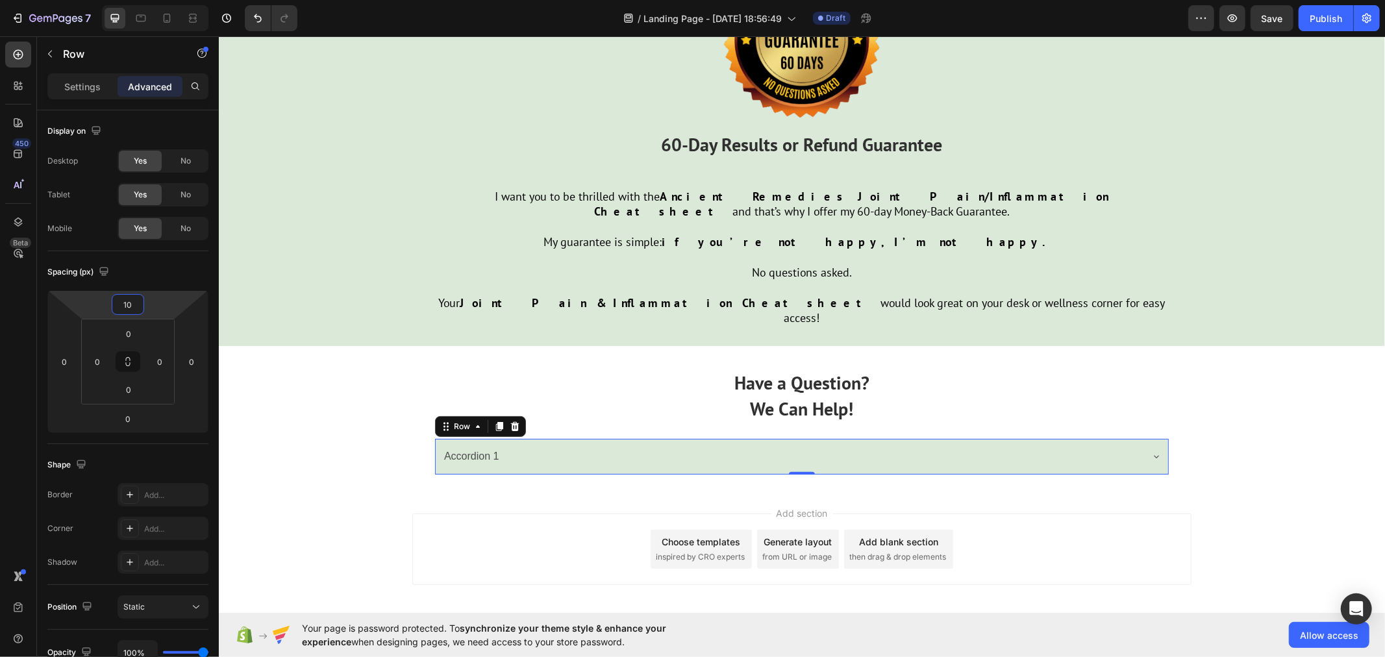
type input "10"
click at [478, 445] on div "Accordion 1" at bounding box center [470, 456] width 59 height 23
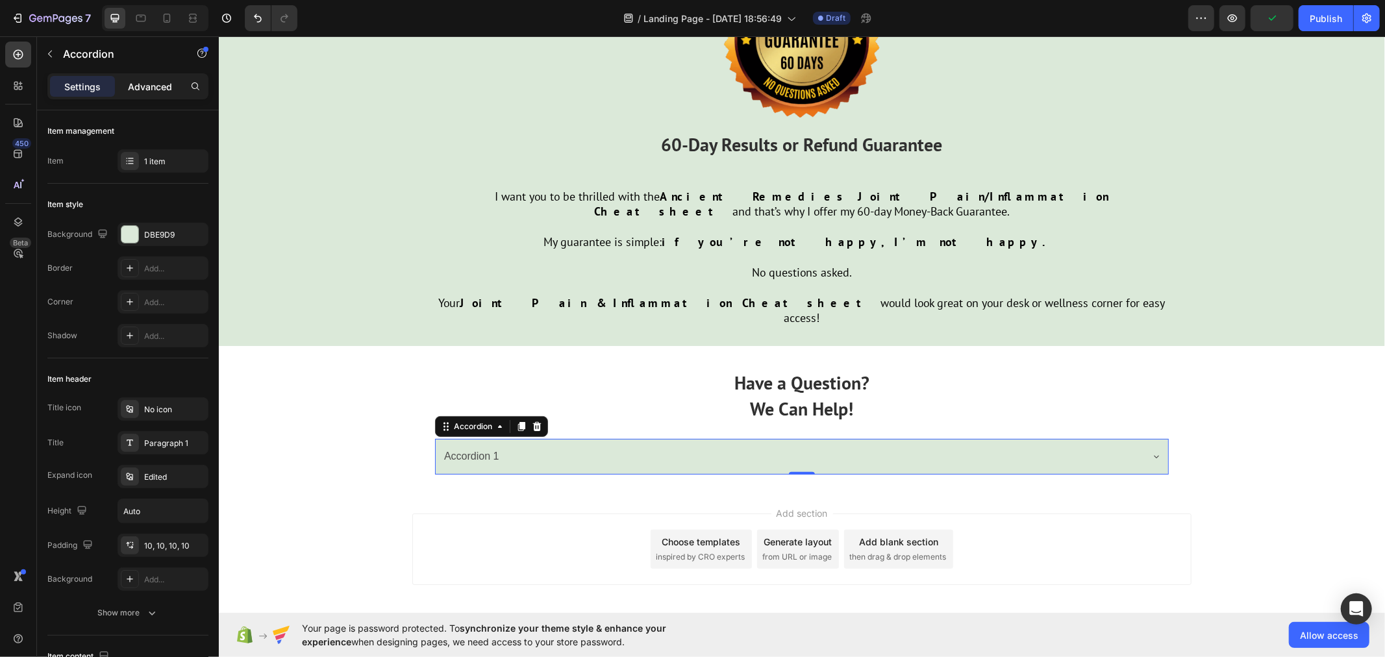
click at [155, 84] on p "Advanced" at bounding box center [150, 87] width 44 height 14
type input "100%"
type input "100"
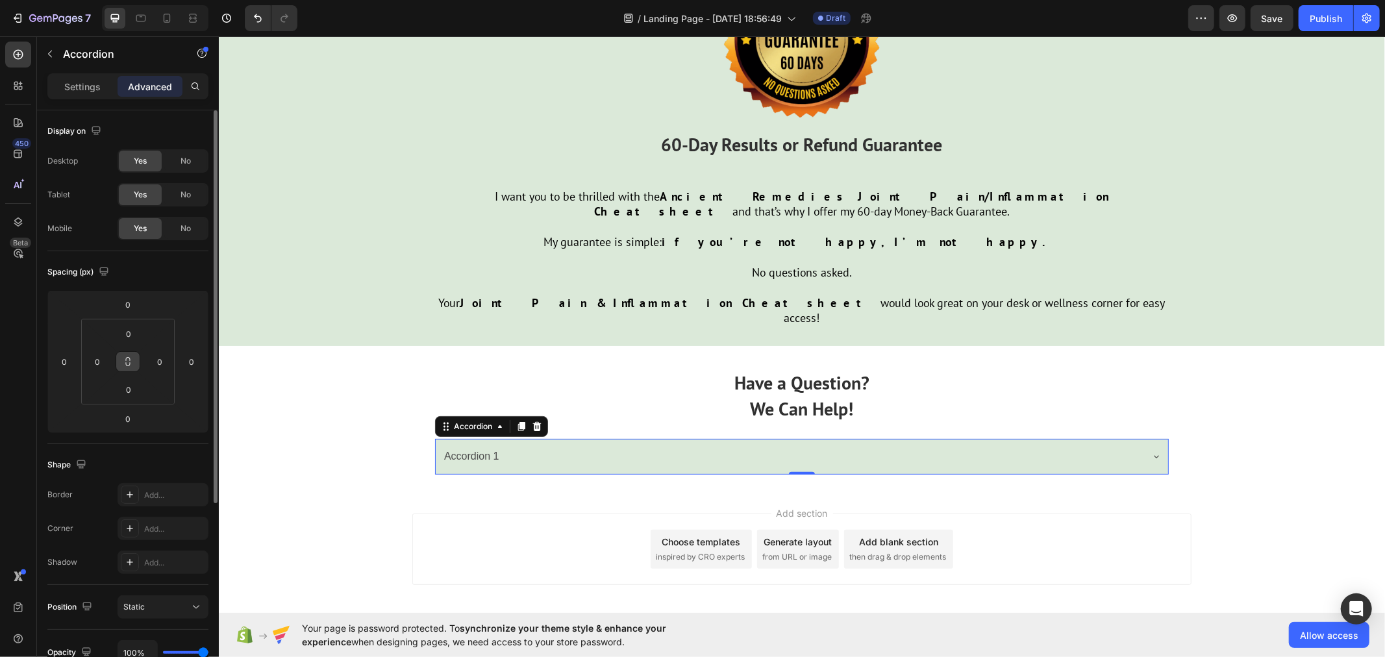
click at [125, 370] on button at bounding box center [128, 361] width 25 height 21
click at [138, 328] on input "0" at bounding box center [129, 333] width 26 height 19
type input "1"
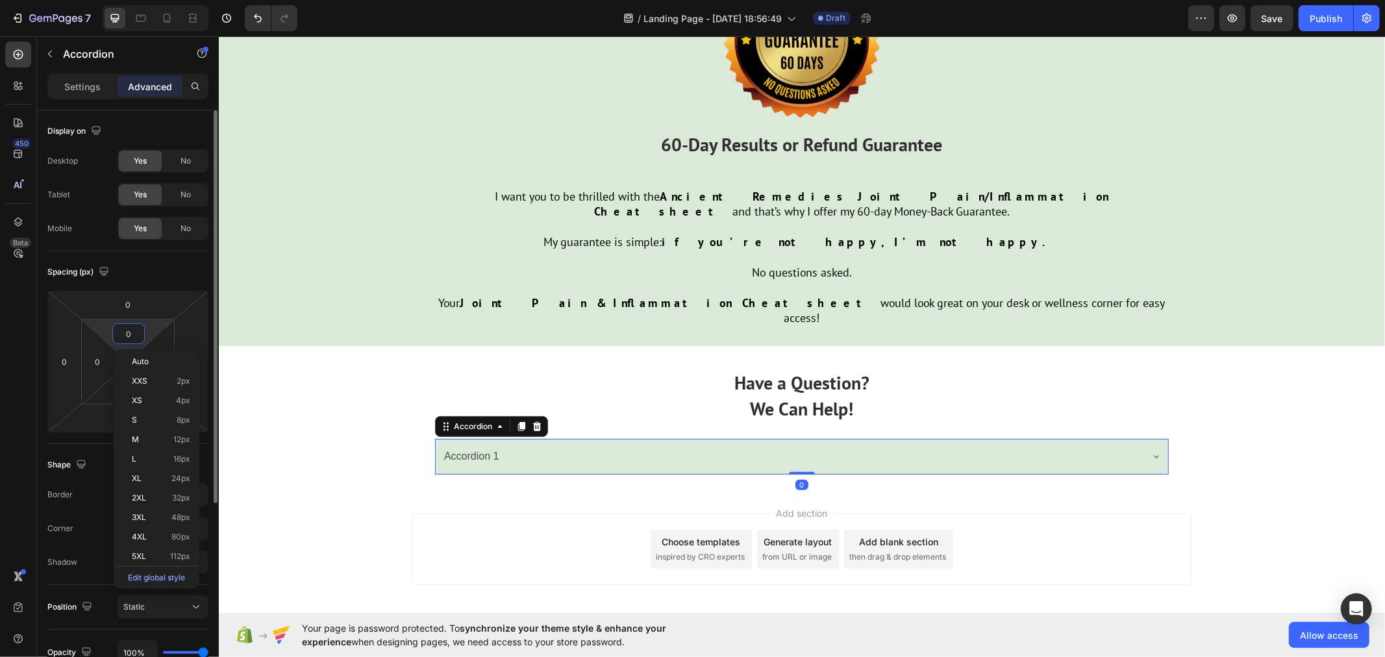
type input "1"
type input "10"
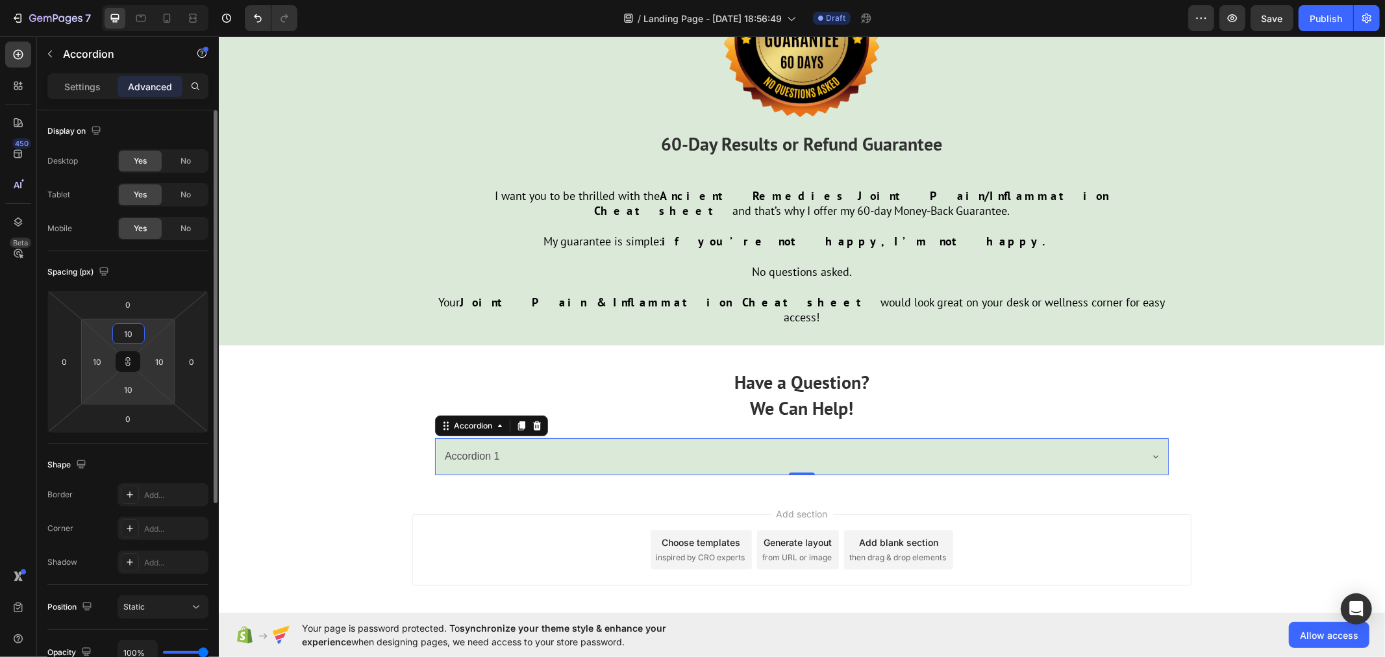
scroll to position [4267, 0]
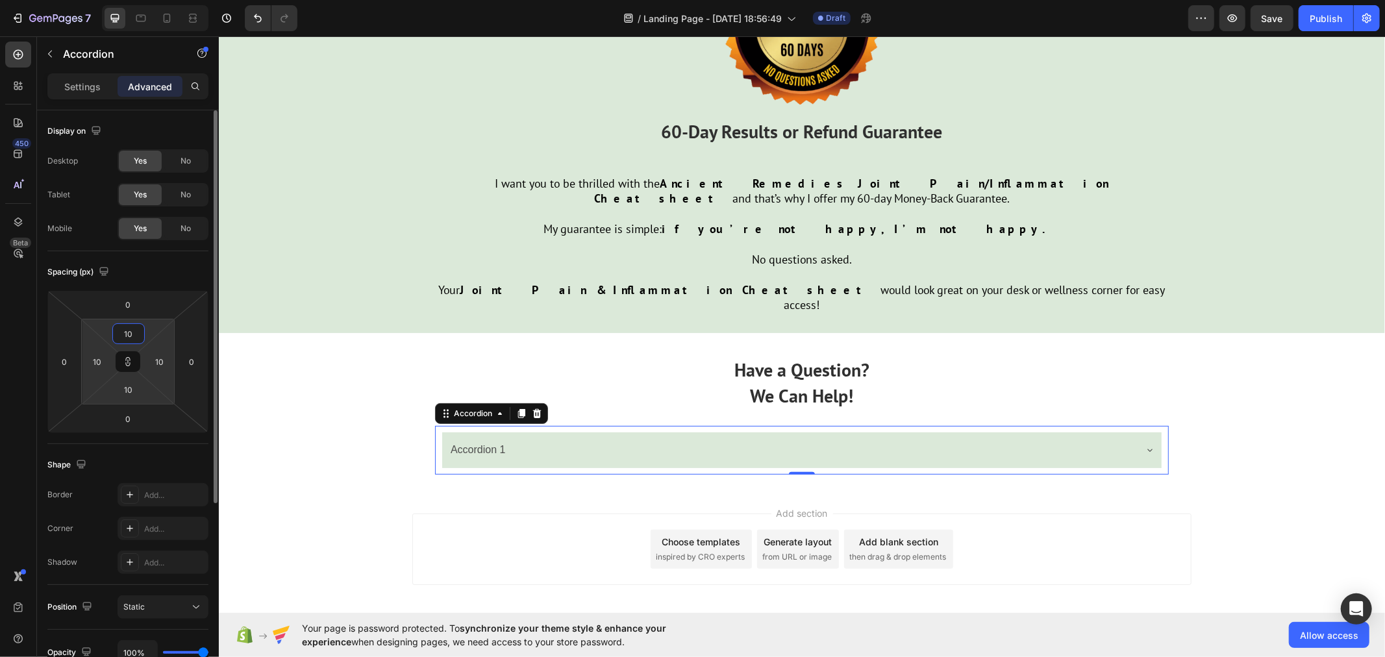
type input "1"
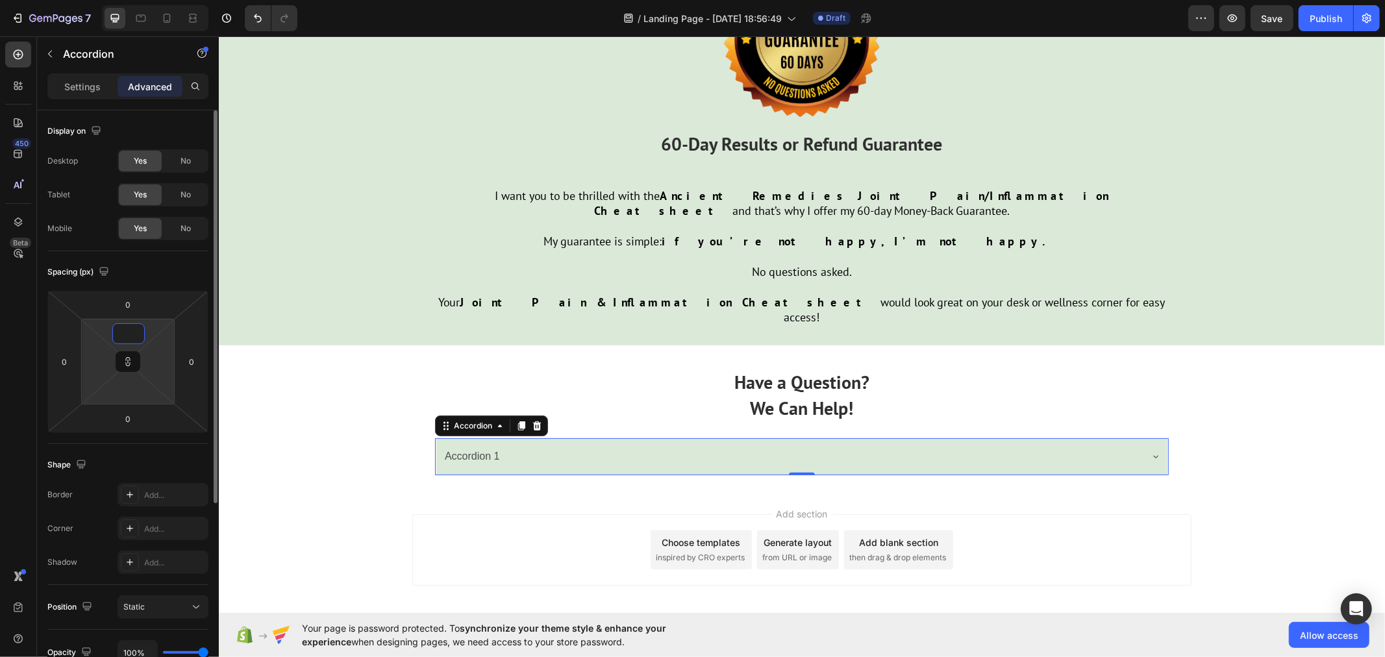
scroll to position [4254, 0]
type input "1"
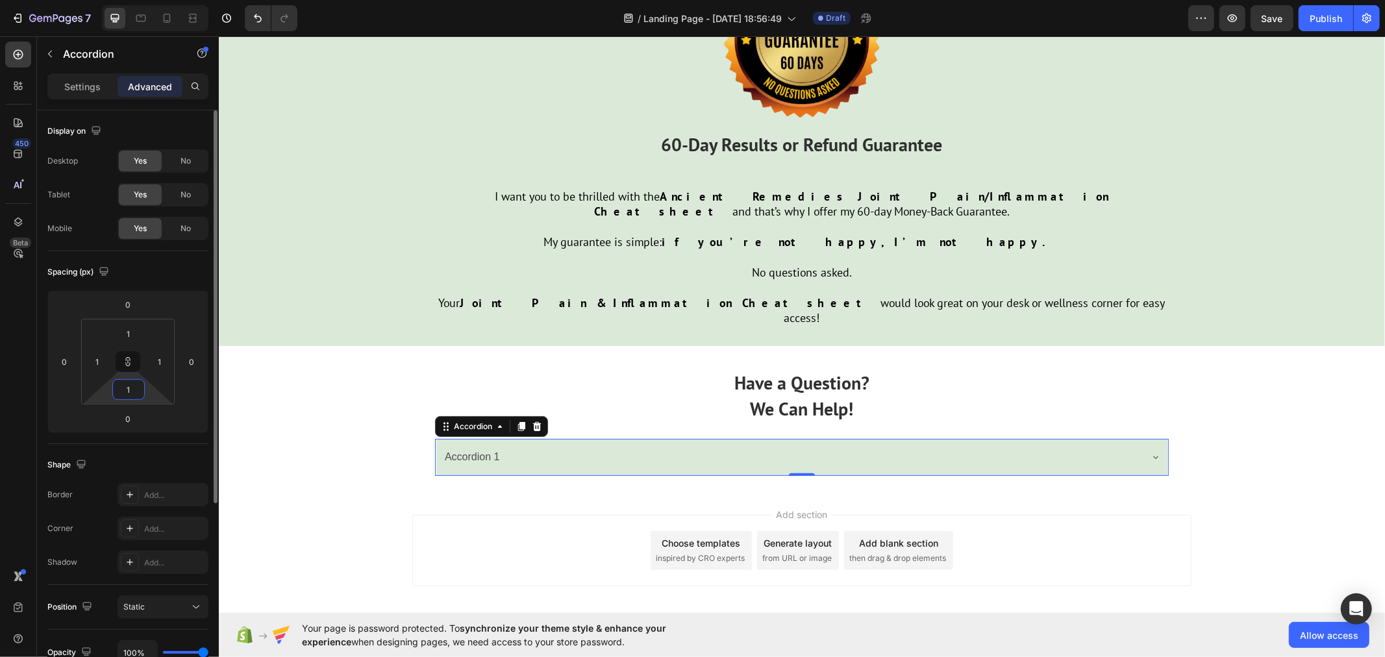
click at [139, 0] on html "7 Version history / Landing Page - [DATE] 18:56:49 Draft Preview Save Publish 4…" at bounding box center [692, 0] width 1385 height 0
type input "1"
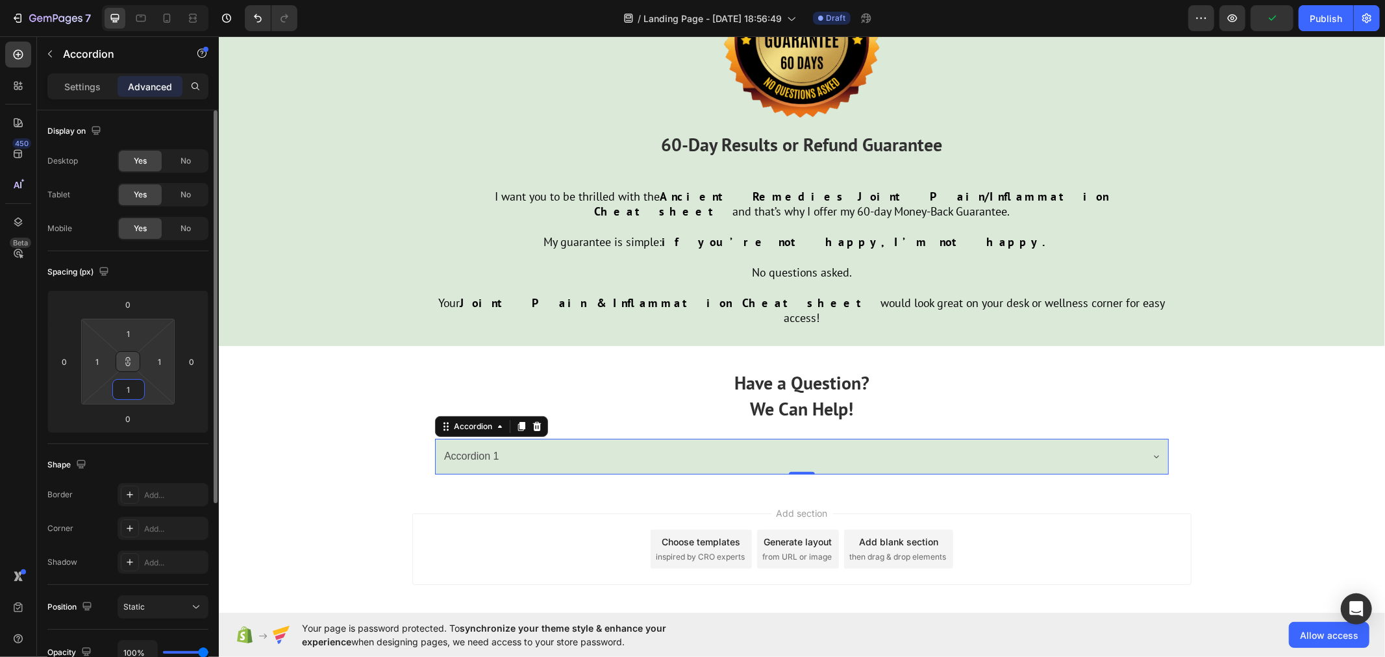
click at [134, 362] on button at bounding box center [128, 361] width 25 height 21
click at [140, 385] on input "1" at bounding box center [129, 389] width 26 height 19
type input "0"
click at [160, 367] on input "1" at bounding box center [159, 361] width 19 height 19
type input "0"
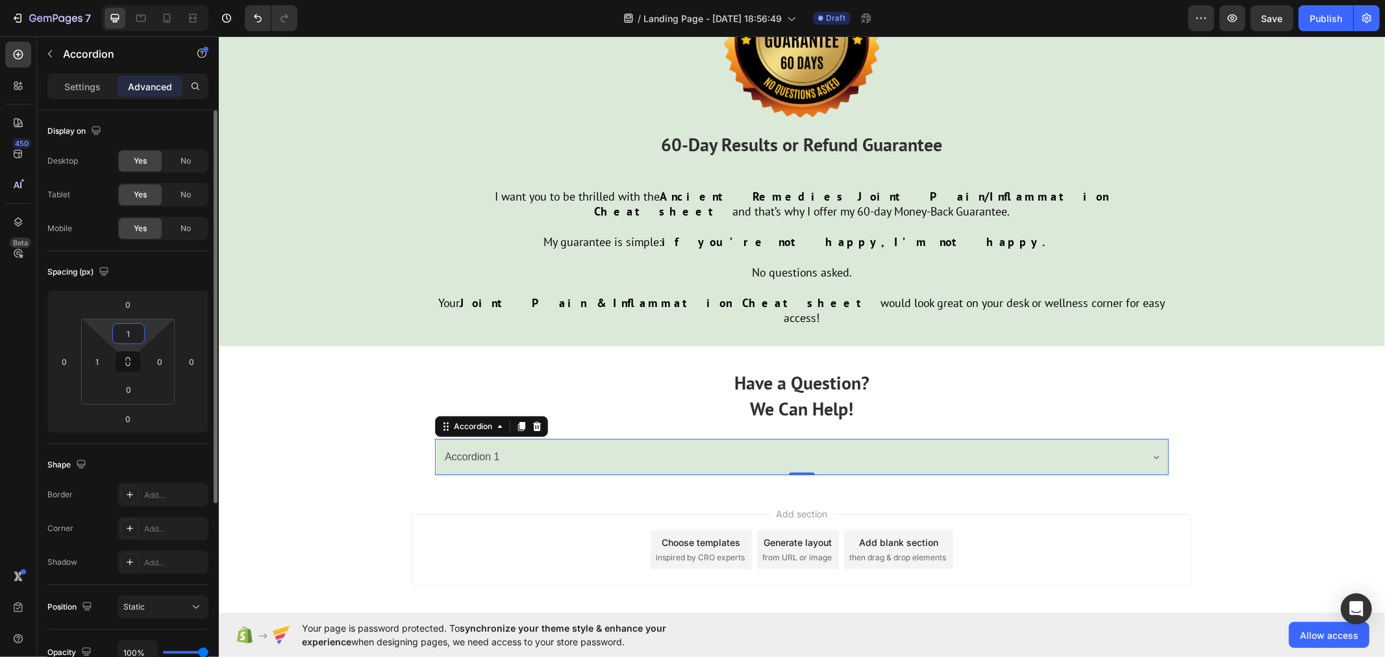
click at [127, 329] on input "1" at bounding box center [129, 333] width 26 height 19
type input "0"
click at [103, 358] on input "1" at bounding box center [97, 361] width 19 height 19
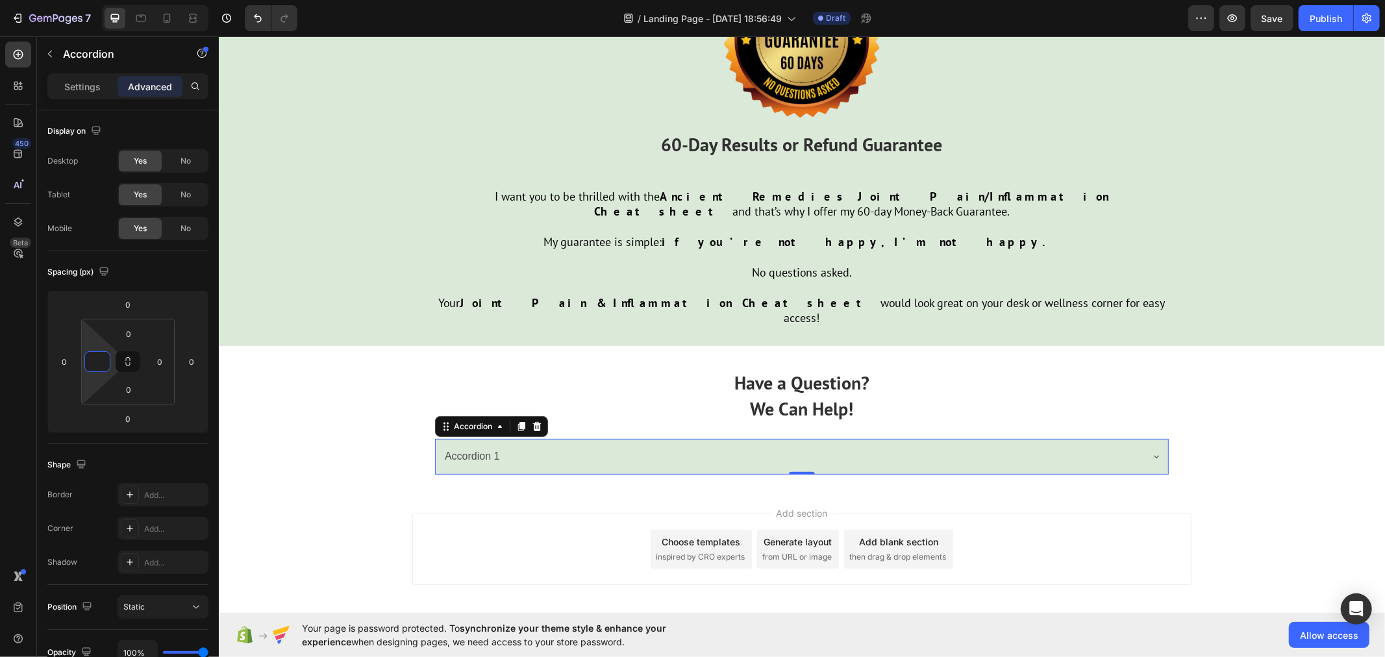
type input "0"
click at [469, 445] on div "Accordion 1" at bounding box center [470, 456] width 59 height 23
click at [469, 447] on p "Accordion 1" at bounding box center [470, 456] width 55 height 19
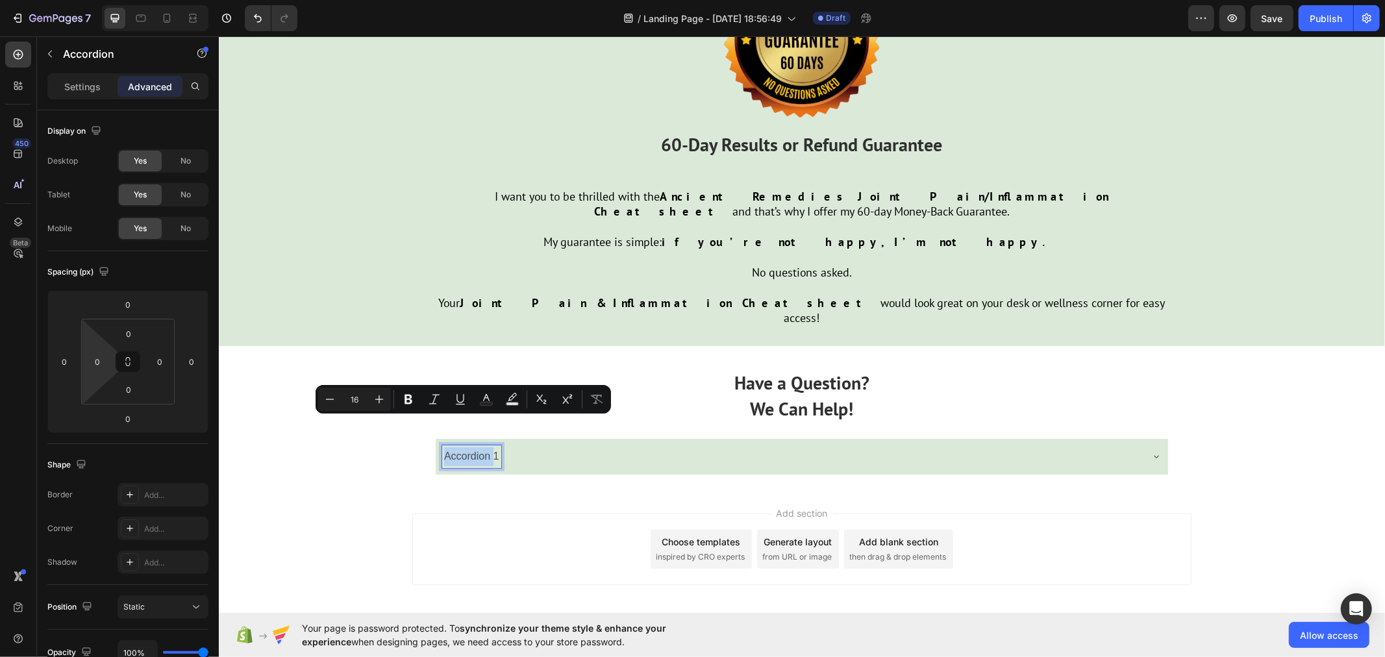
click at [538, 445] on div "Accordion 1" at bounding box center [790, 456] width 699 height 23
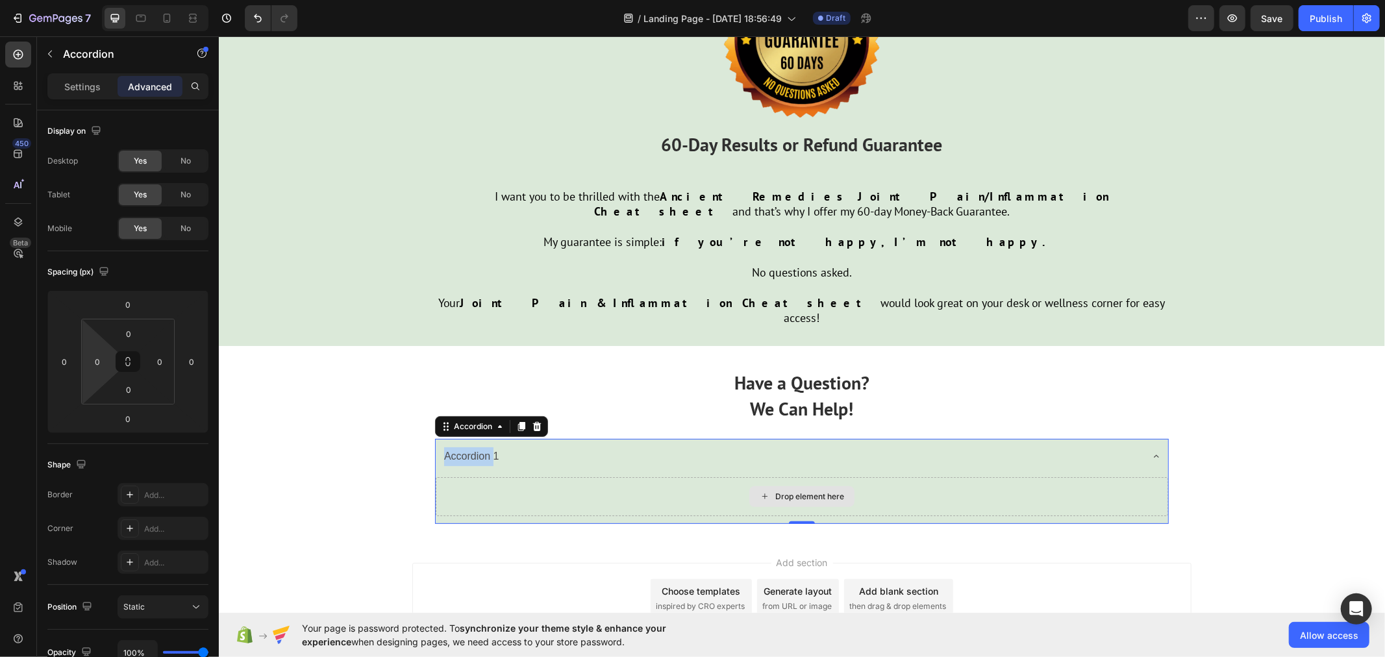
click at [536, 477] on div "Drop element here" at bounding box center [801, 496] width 732 height 39
click at [1153, 451] on icon at bounding box center [1155, 456] width 10 height 10
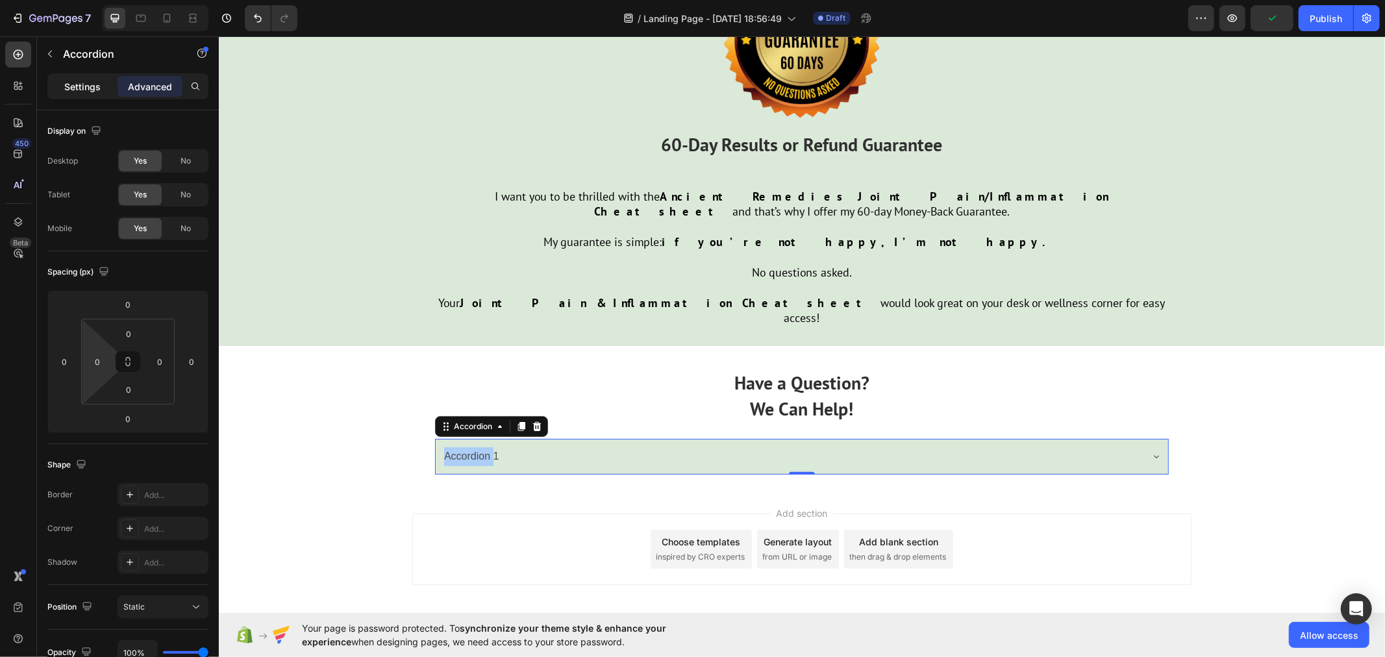
click at [86, 86] on p "Settings" at bounding box center [82, 87] width 36 height 14
type input "8"
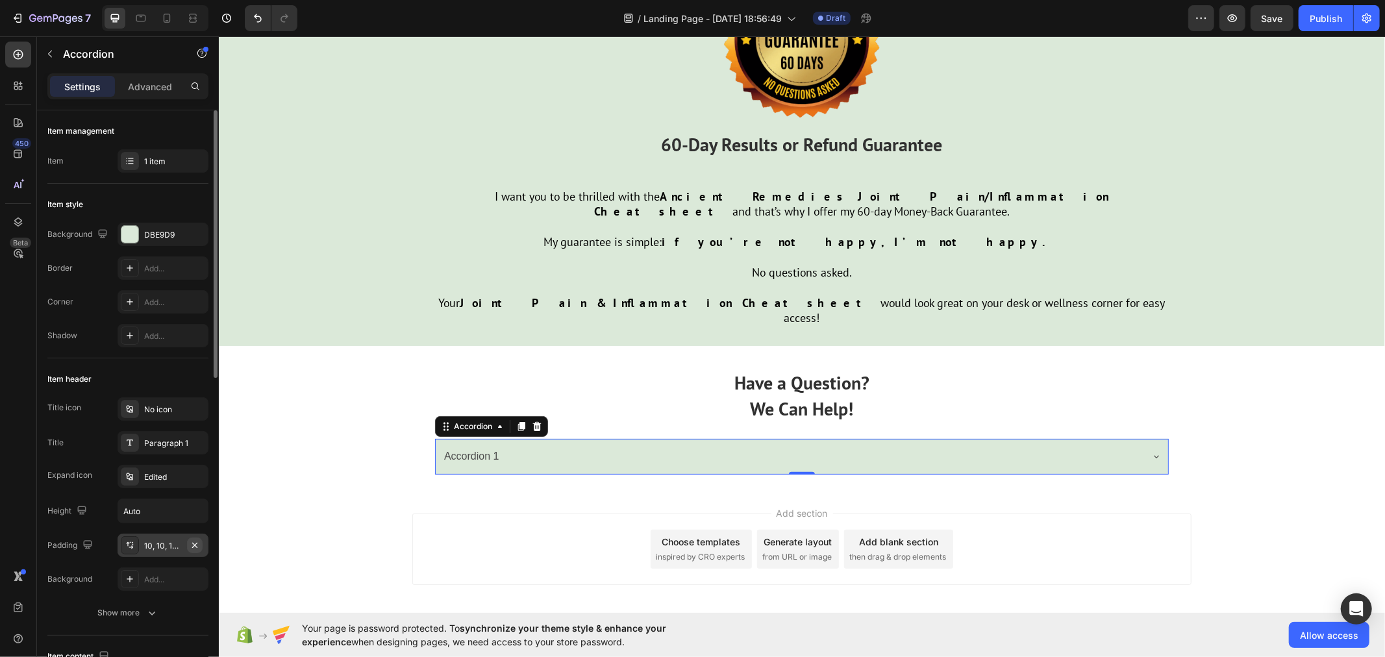
click at [198, 543] on icon "button" at bounding box center [195, 545] width 10 height 10
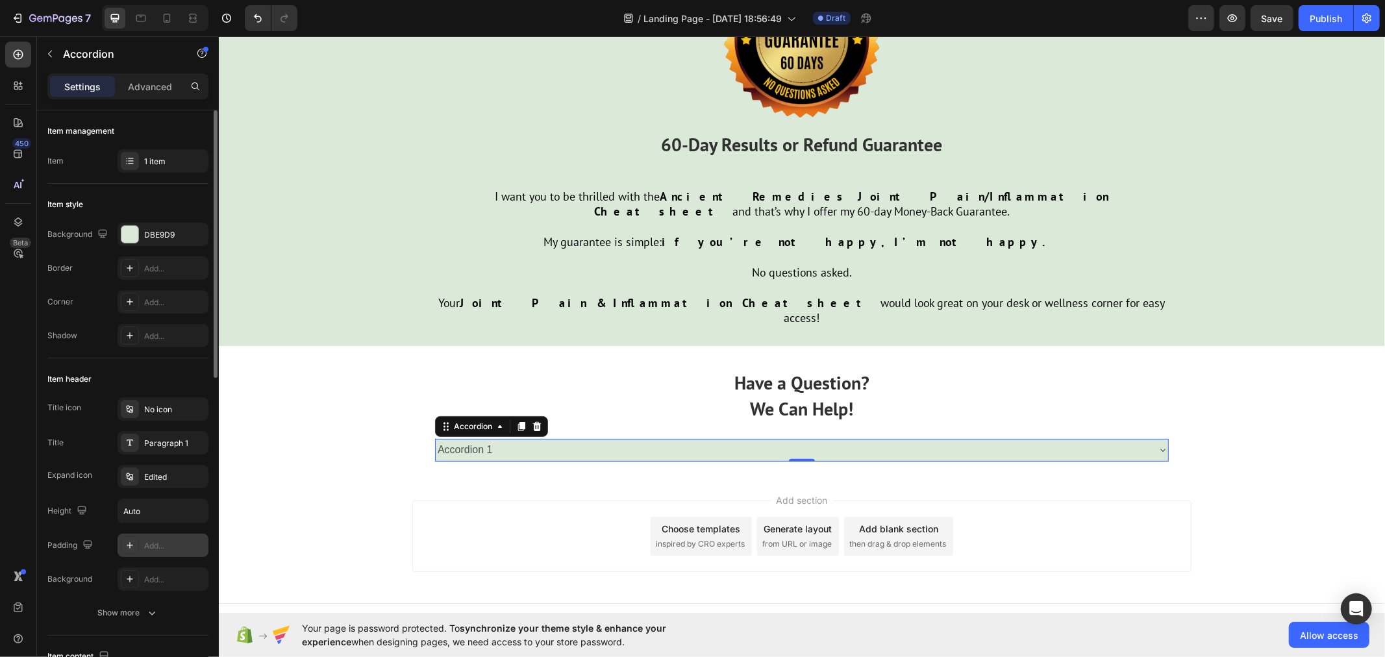
scroll to position [4241, 0]
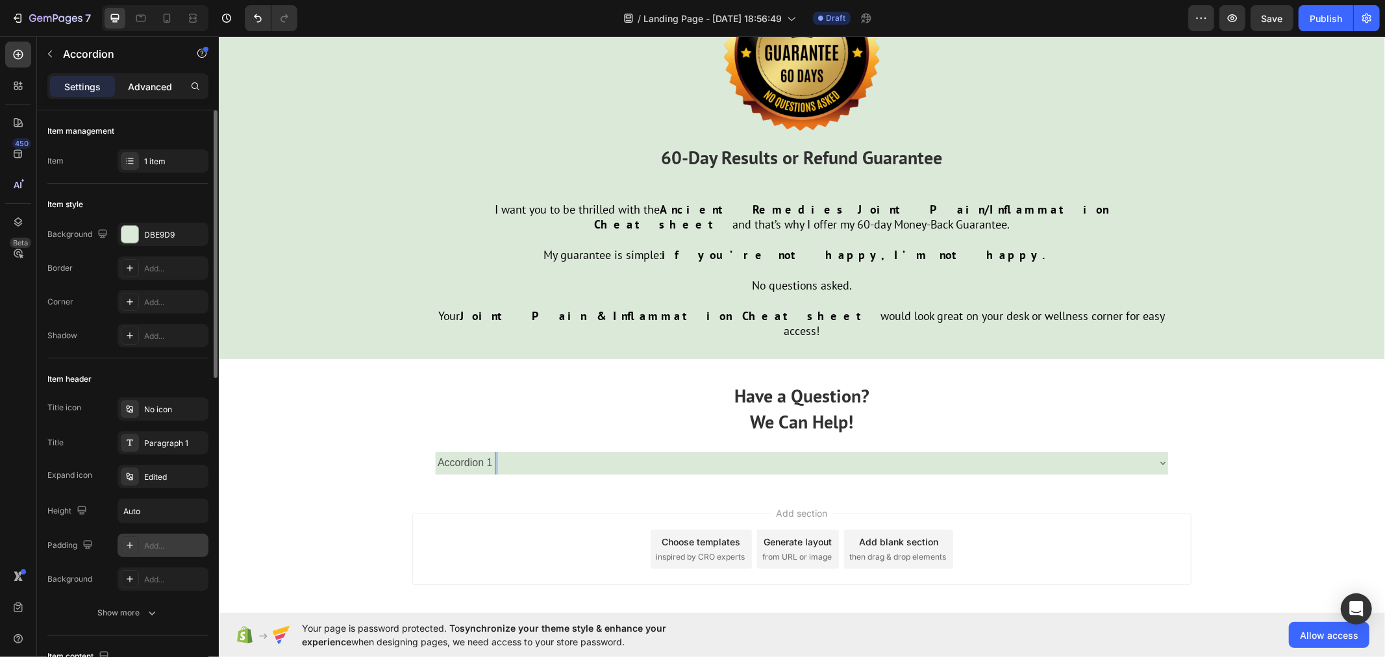
click at [155, 92] on p "Advanced" at bounding box center [150, 87] width 44 height 14
type input "100%"
type input "100"
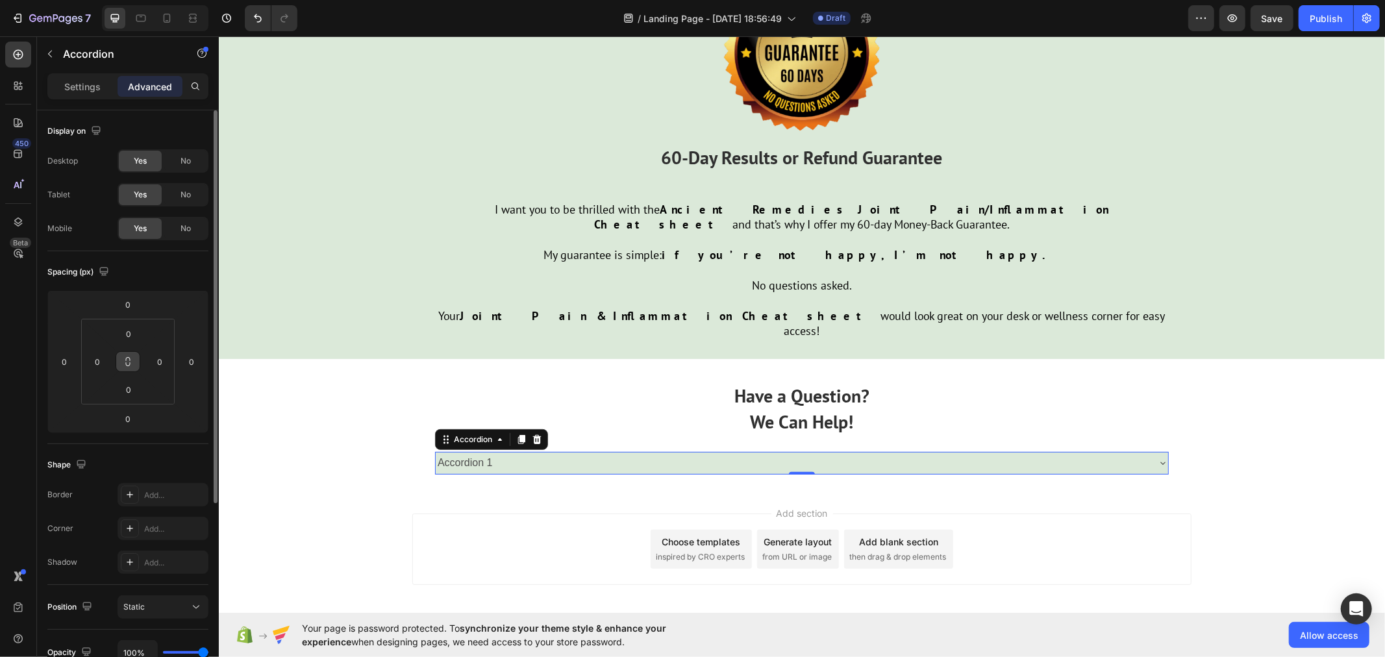
click at [127, 364] on icon at bounding box center [128, 361] width 10 height 10
click at [134, 330] on input "0" at bounding box center [129, 333] width 26 height 19
type input "1"
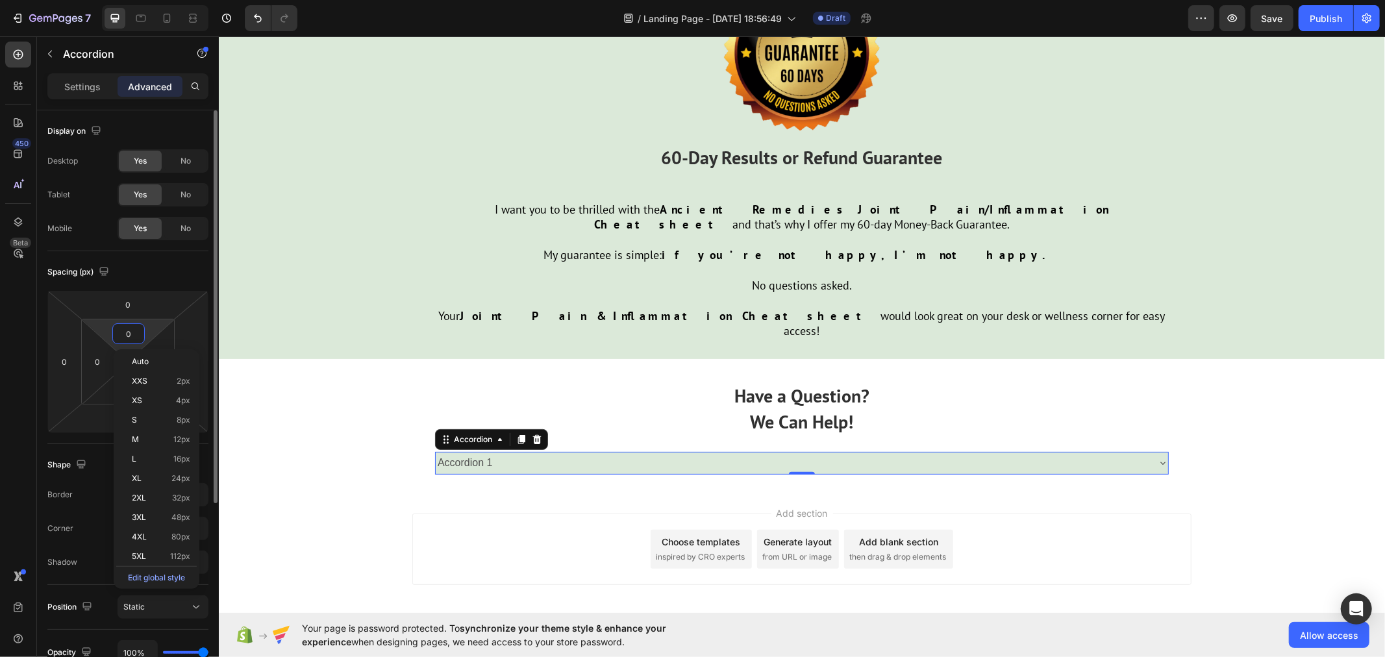
type input "1"
type input "10"
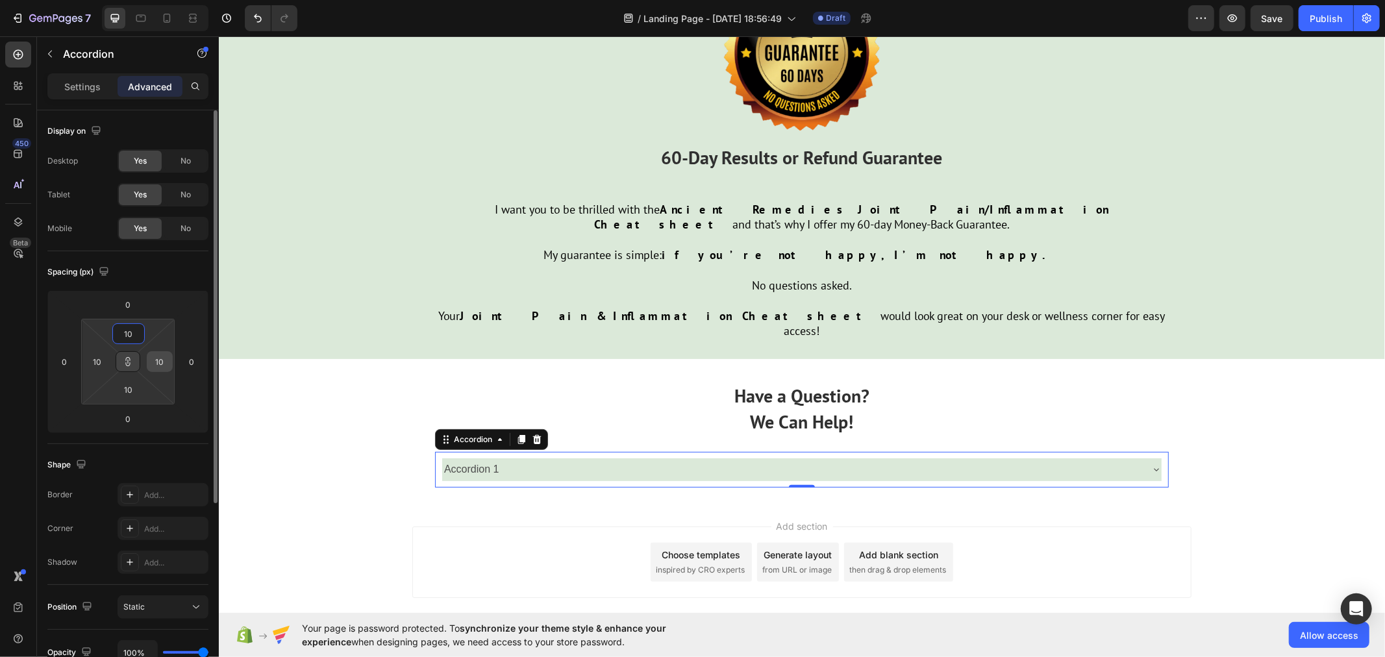
type input "1"
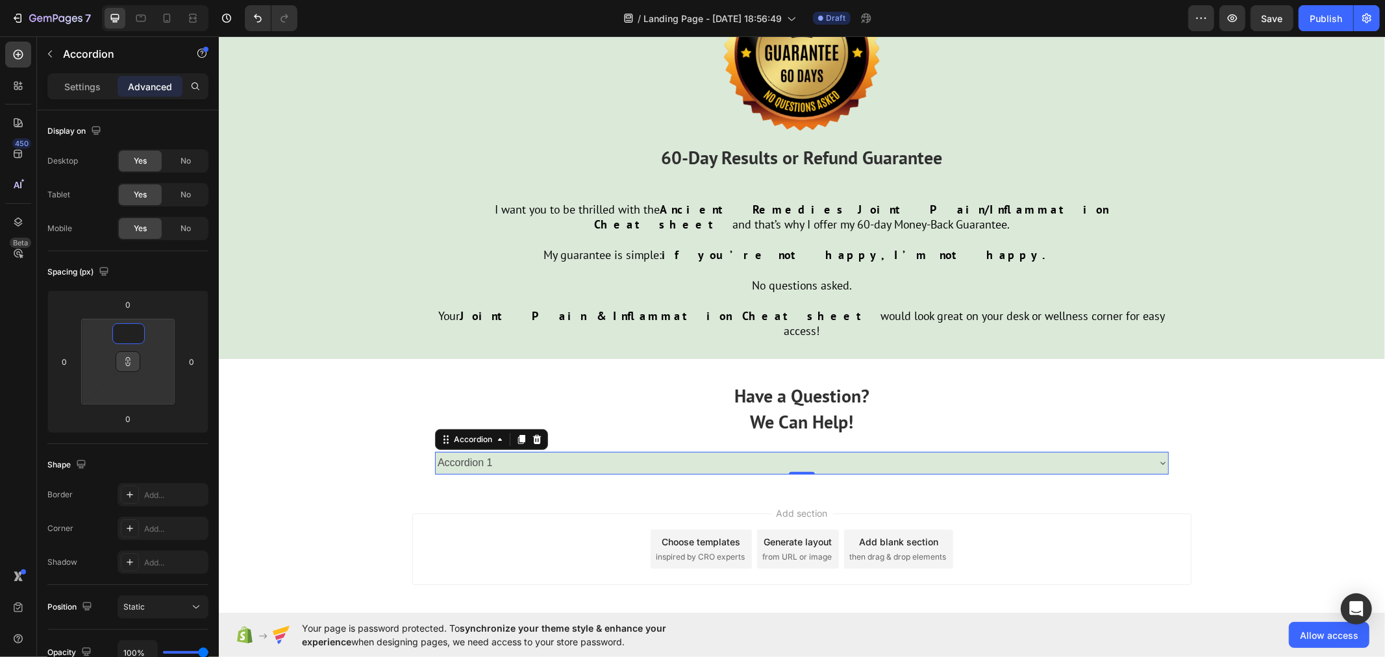
type input "1"
click at [438, 454] on p "Accordion 1" at bounding box center [465, 463] width 55 height 19
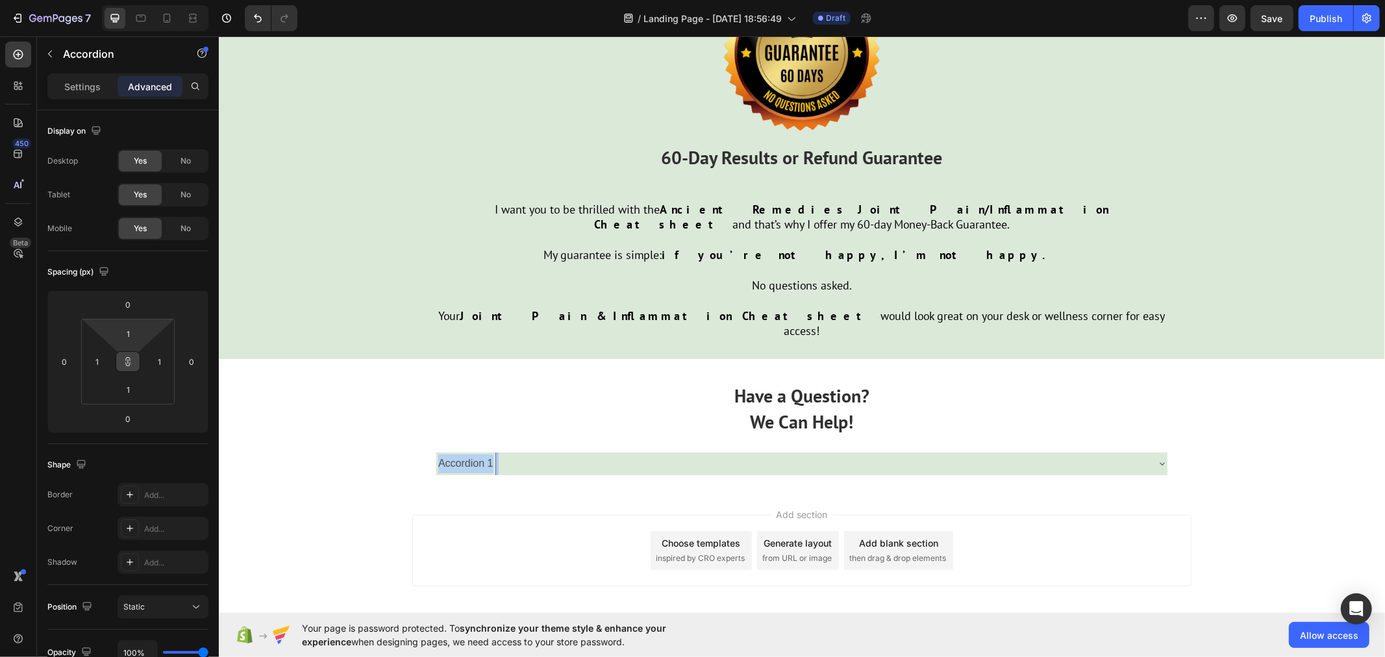
click at [438, 454] on p "Accordion 1" at bounding box center [465, 463] width 55 height 19
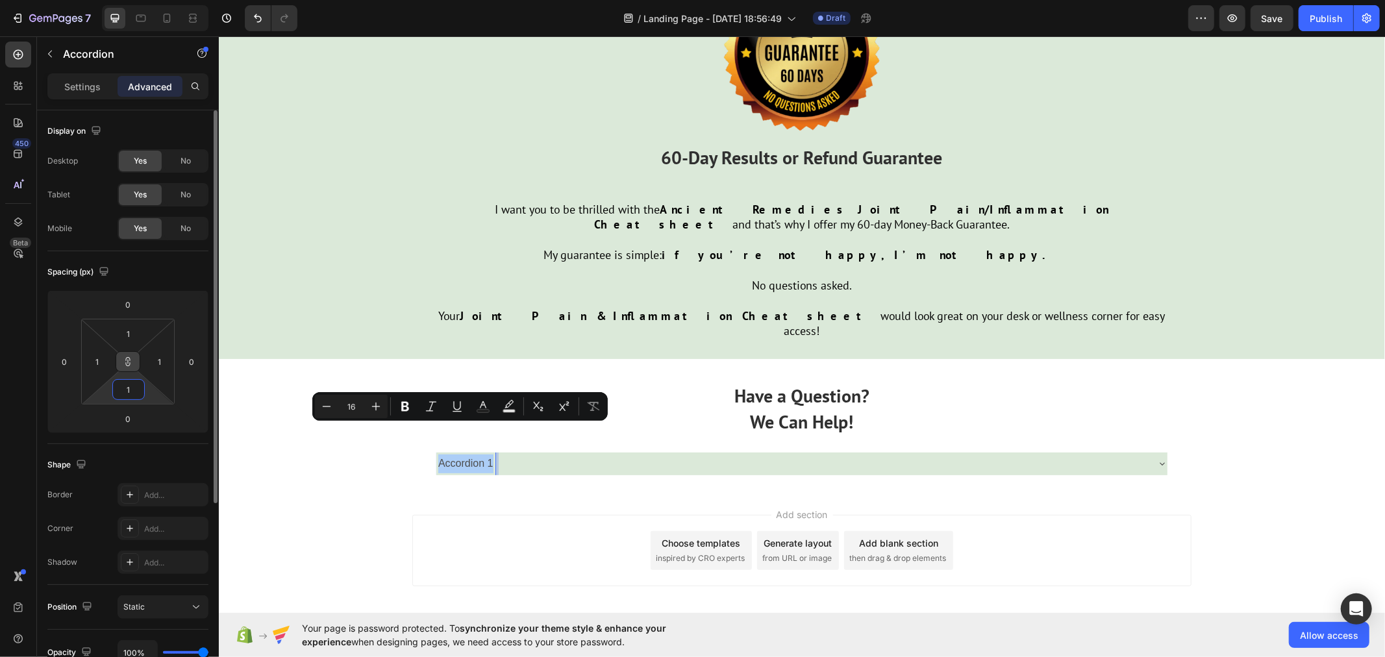
click at [139, 390] on input "1" at bounding box center [129, 389] width 26 height 19
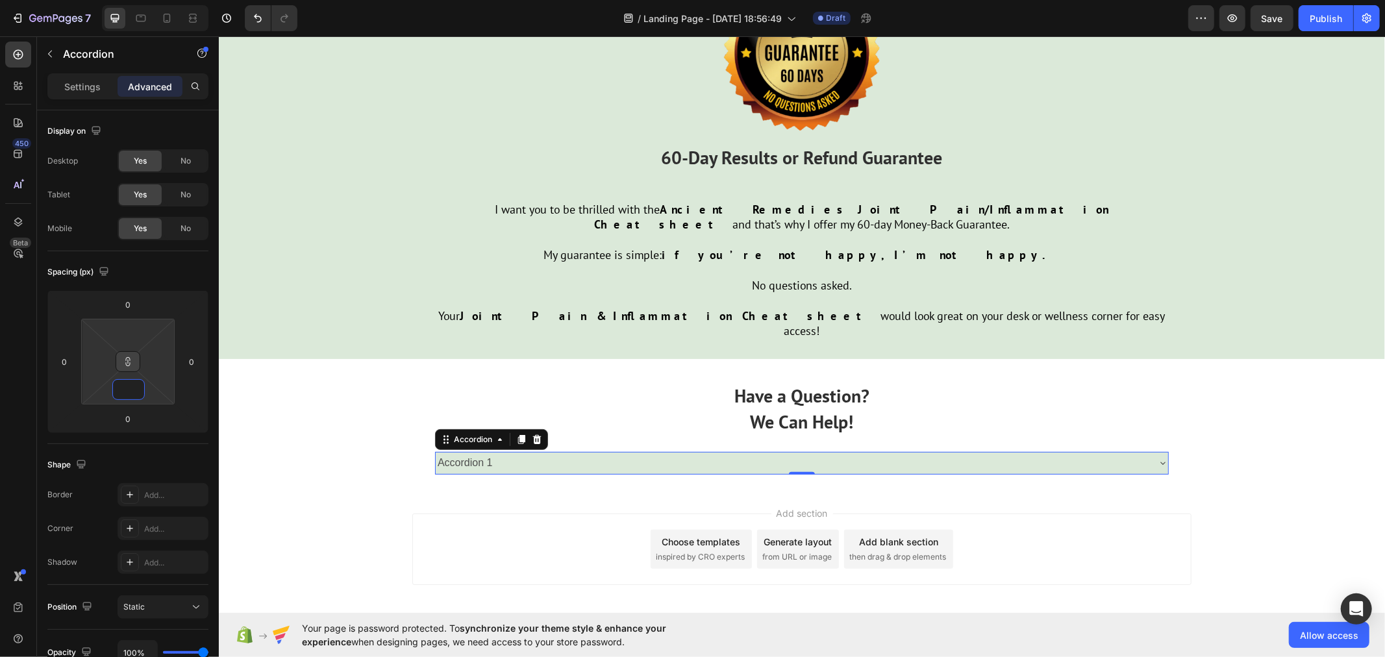
type input "1"
click at [126, 362] on icon at bounding box center [128, 364] width 5 height 4
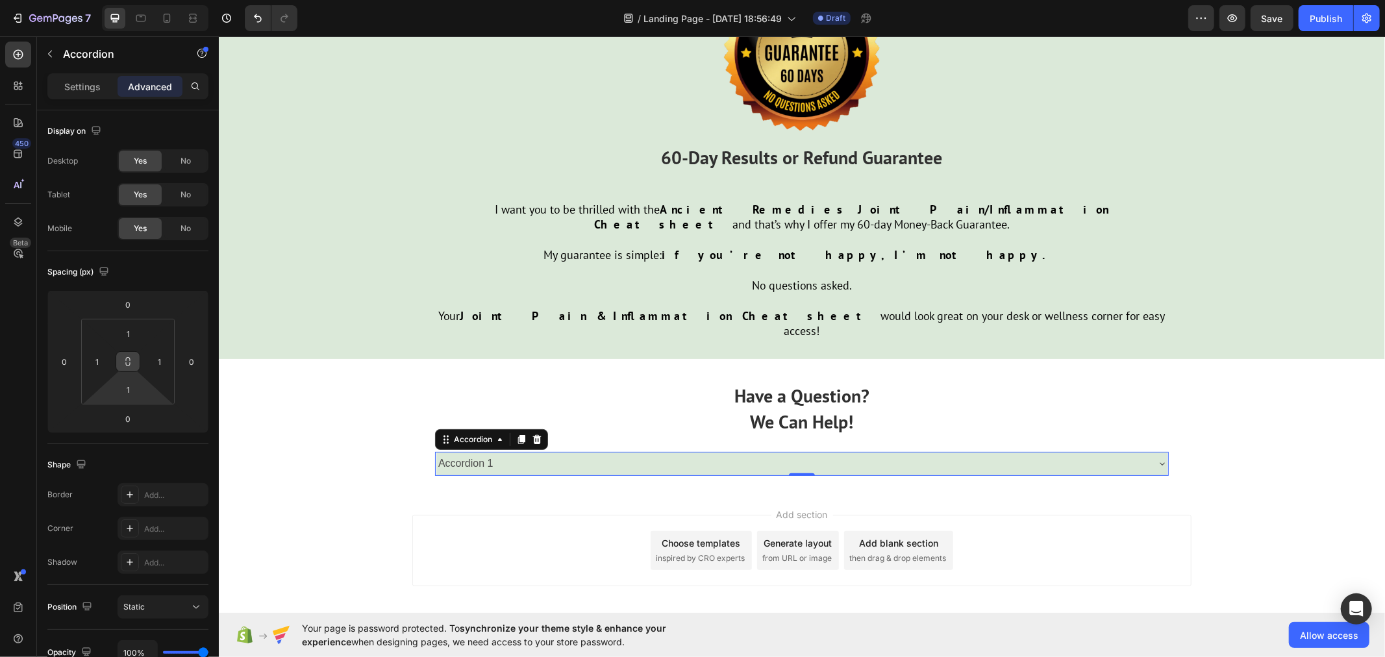
click at [126, 362] on icon at bounding box center [128, 364] width 5 height 4
click at [140, 340] on input "1" at bounding box center [129, 333] width 26 height 19
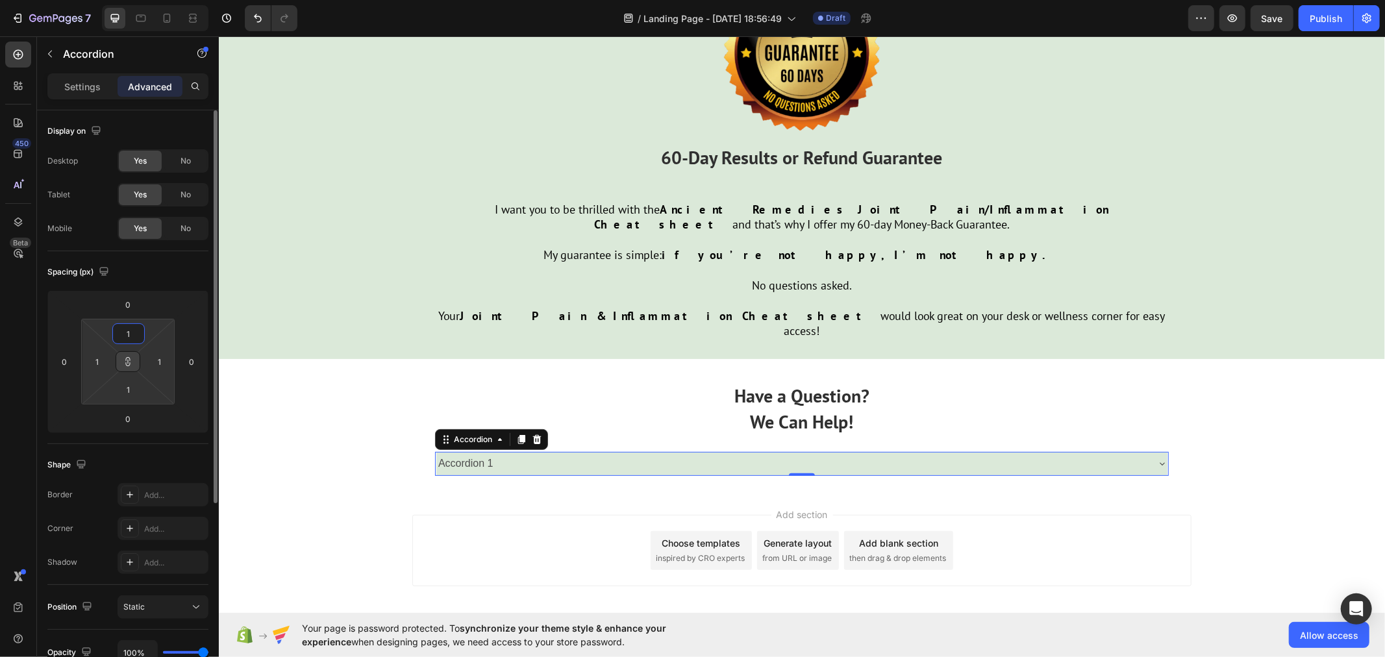
type input "10"
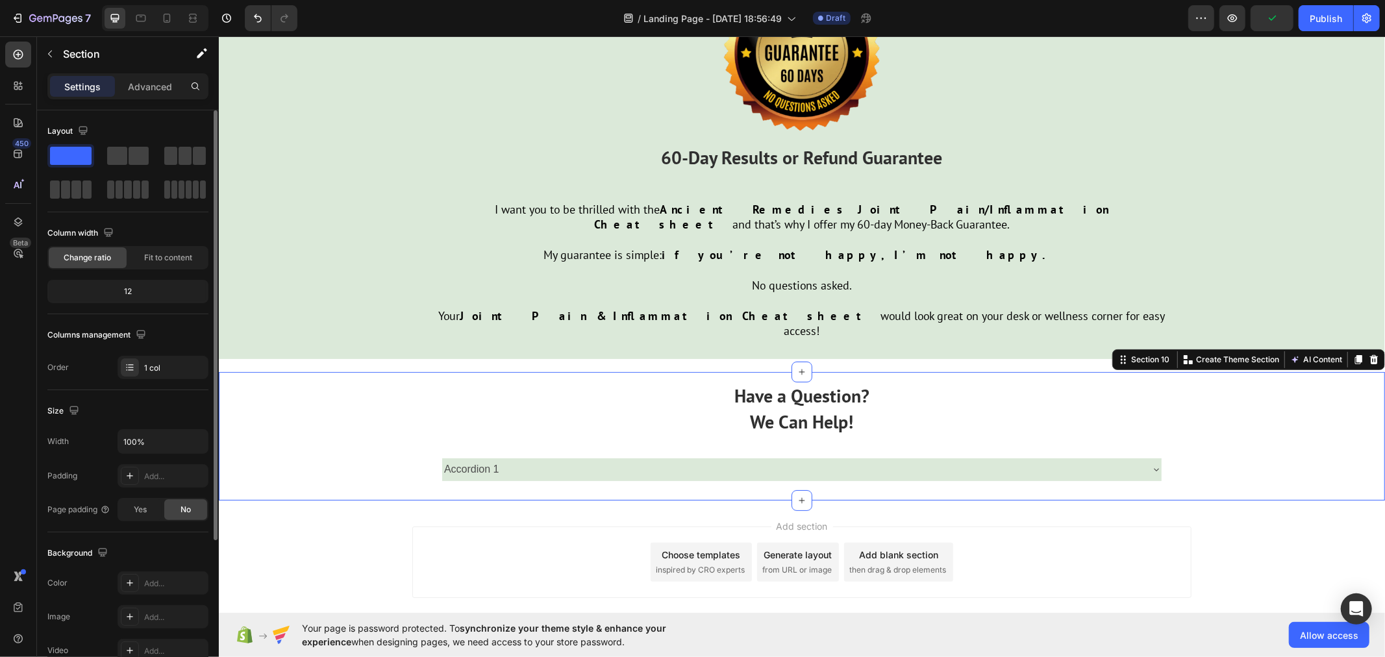
click at [310, 416] on div "Have a Question? We Can Help! Text Block Accordion 1 Accordion [GEOGRAPHIC_DATA]" at bounding box center [801, 435] width 1166 height 128
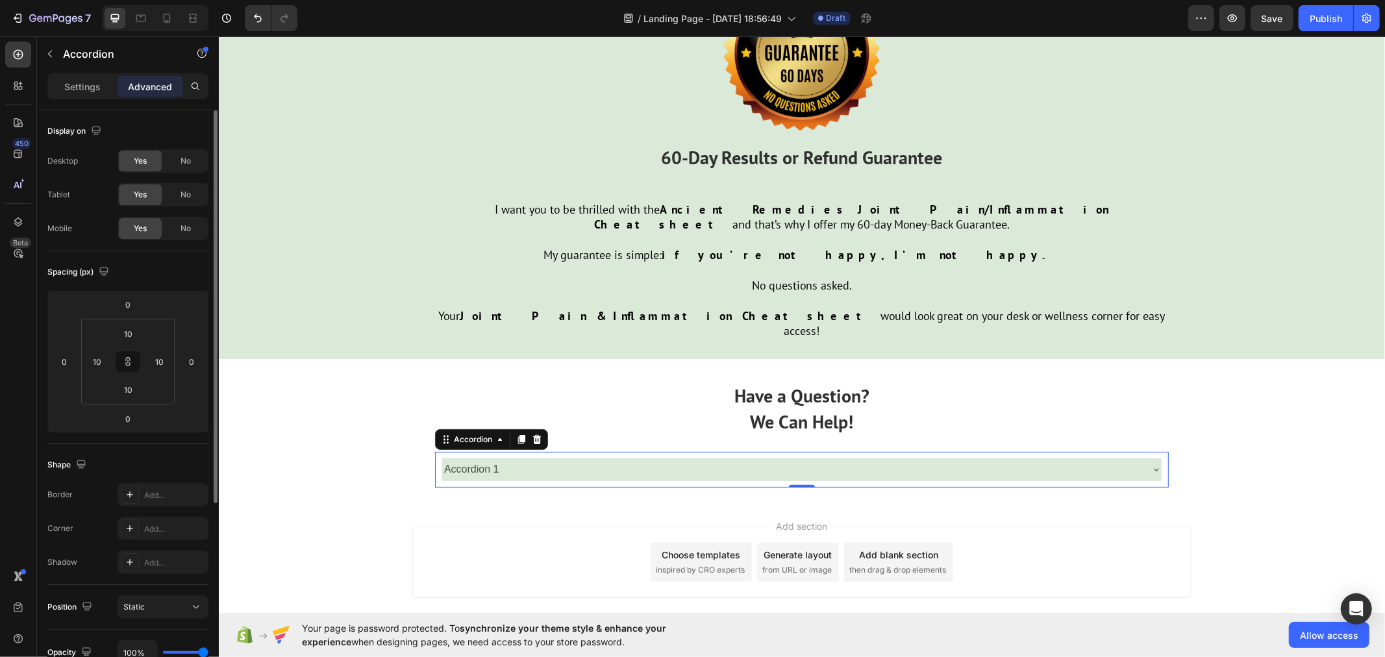
click at [453, 460] on p "Accordion 1" at bounding box center [470, 469] width 55 height 19
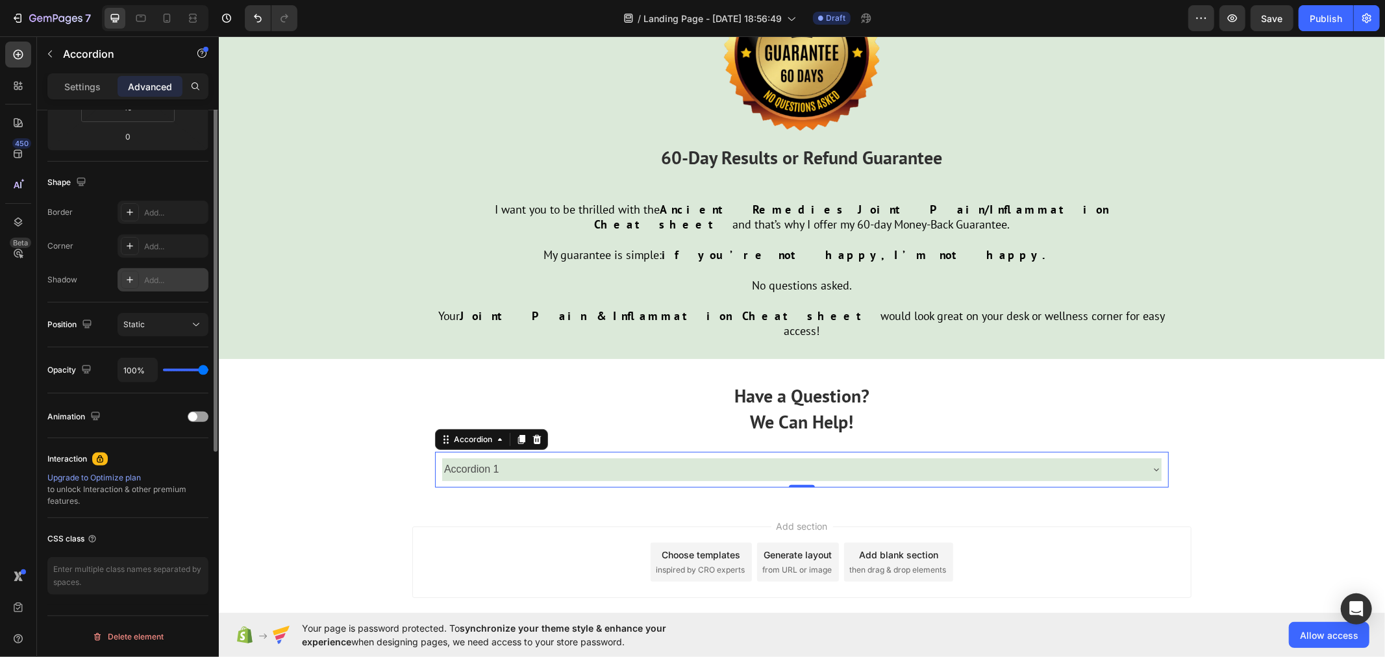
scroll to position [0, 0]
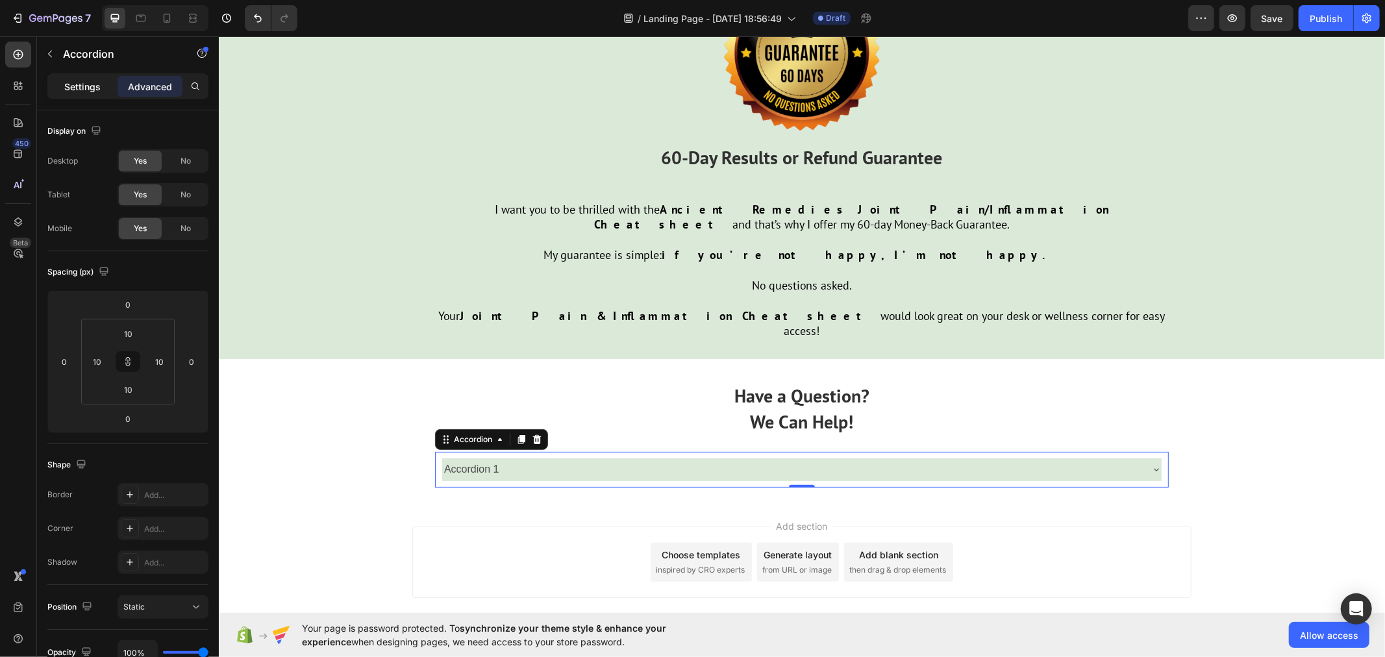
click at [81, 77] on div "Settings" at bounding box center [82, 86] width 65 height 21
type input "8"
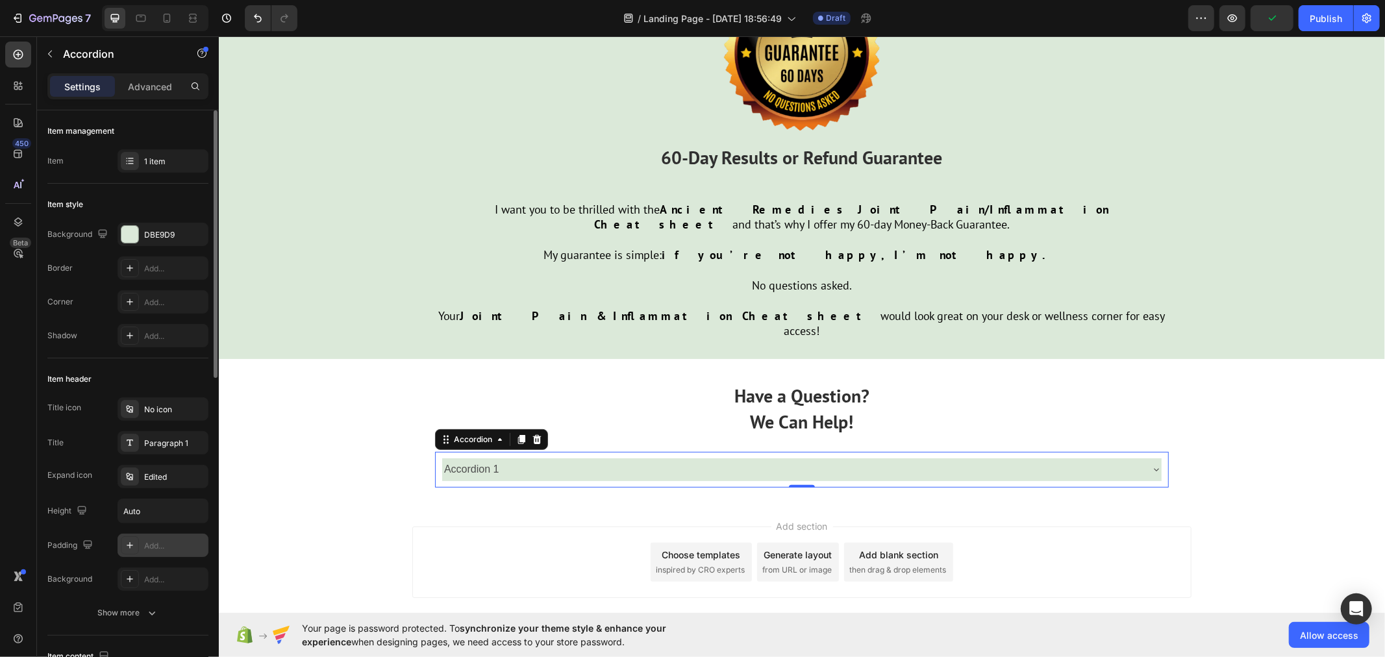
click at [167, 552] on div "Add..." at bounding box center [163, 545] width 91 height 23
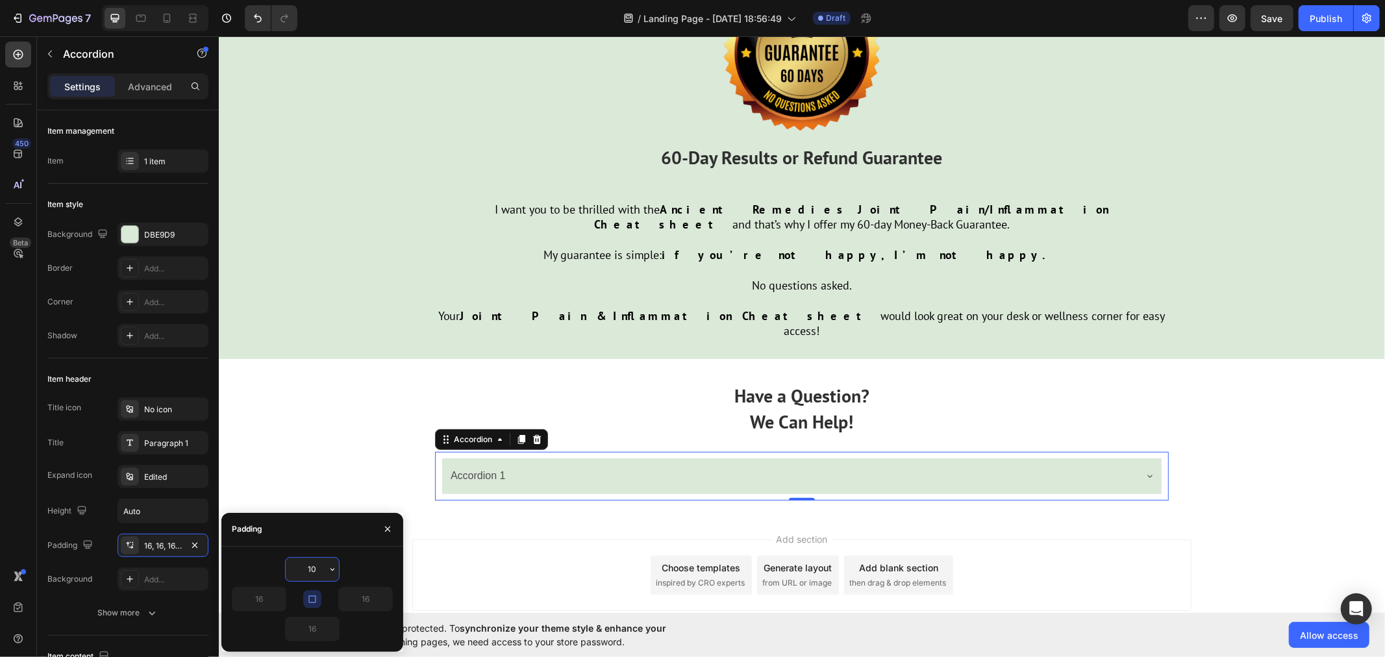
type input "10"
click at [308, 595] on icon "button" at bounding box center [312, 599] width 10 height 10
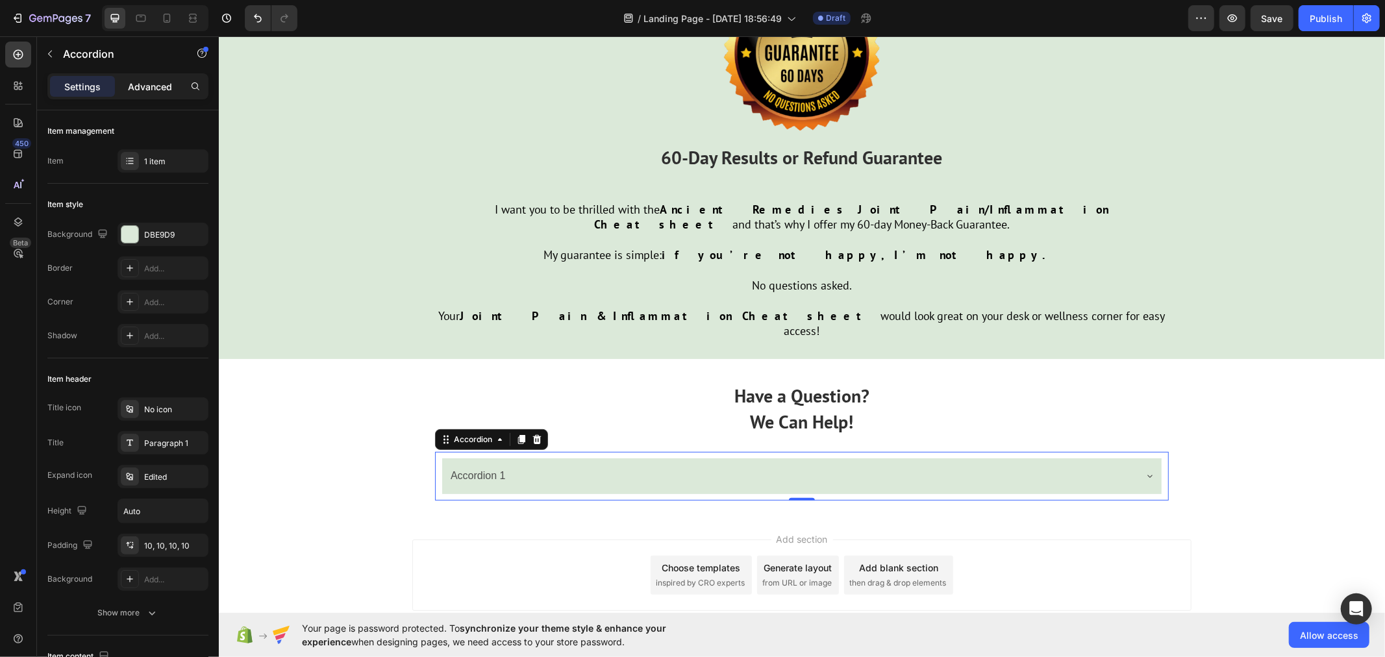
click at [142, 79] on div "Advanced" at bounding box center [150, 86] width 65 height 21
type input "100%"
type input "100"
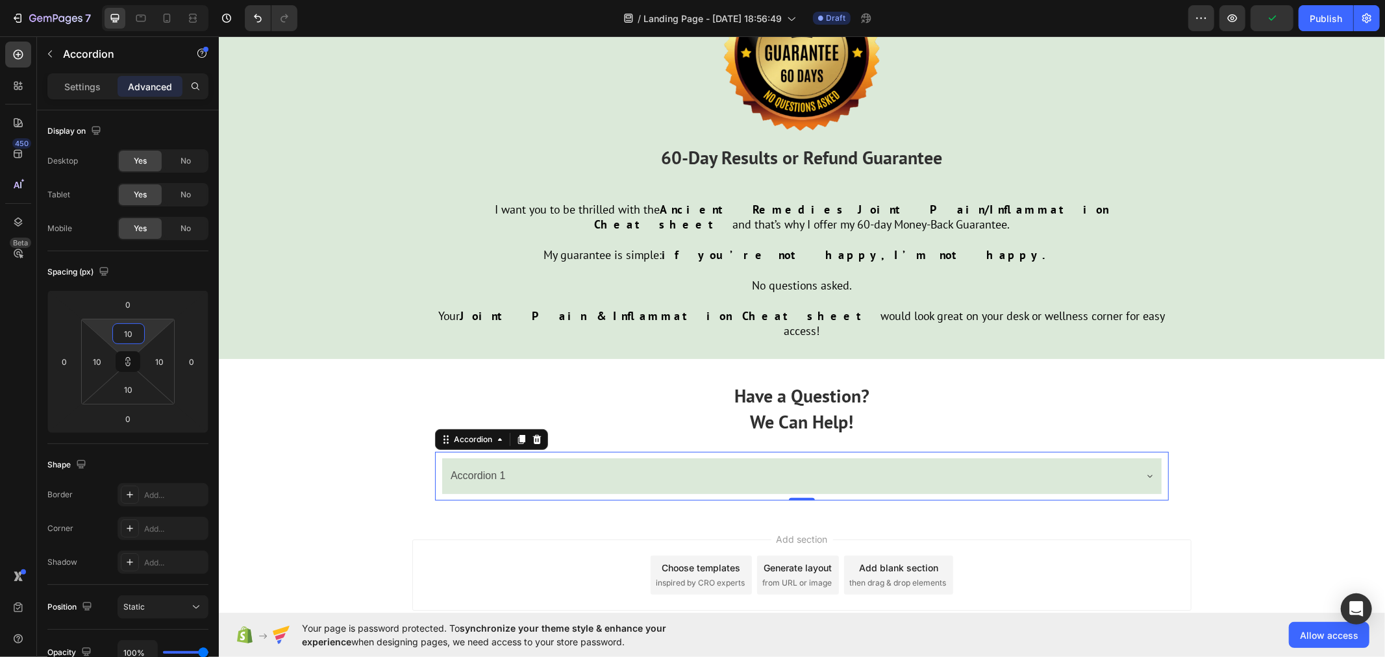
click at [132, 334] on input "10" at bounding box center [129, 333] width 26 height 19
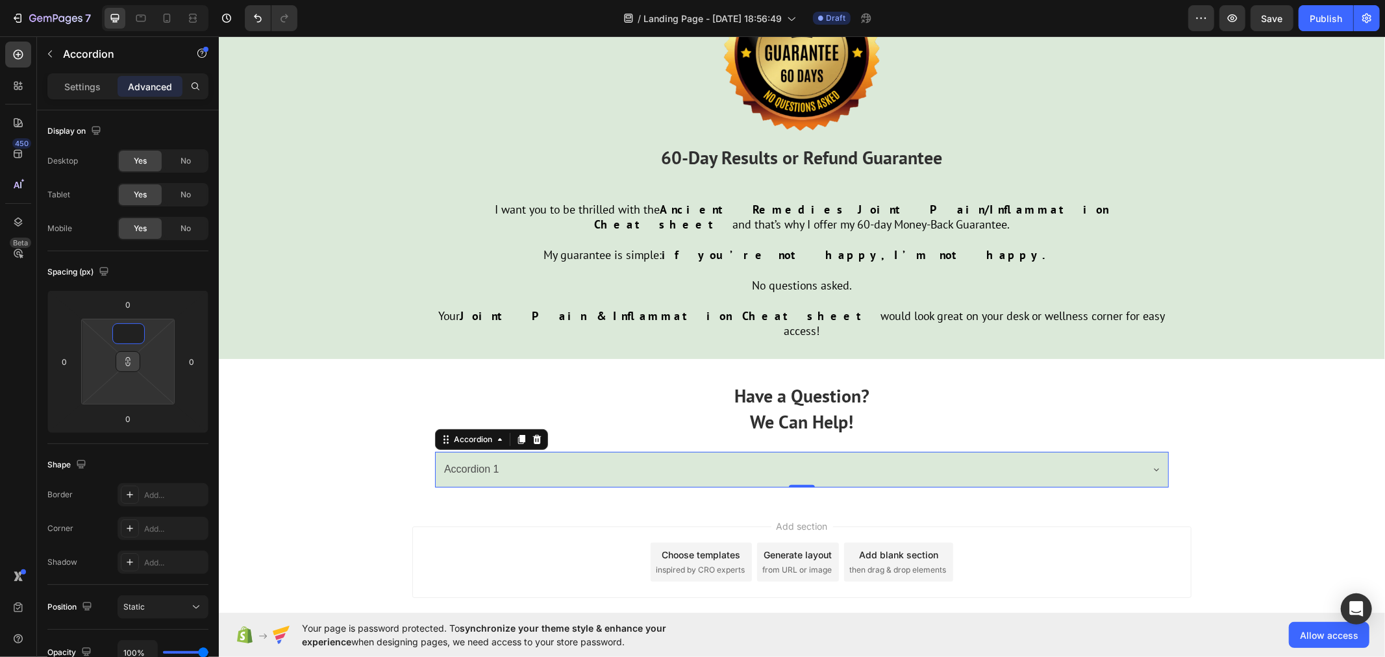
type input "1"
click at [127, 365] on icon at bounding box center [128, 361] width 10 height 10
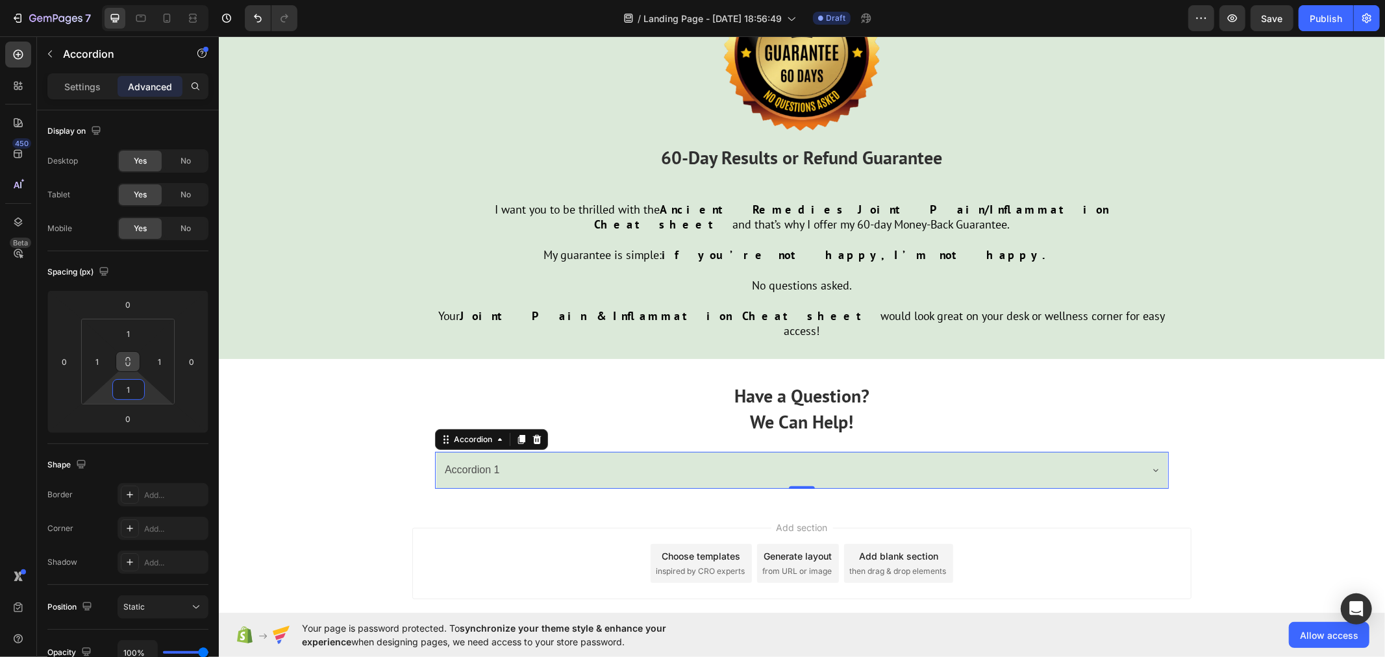
click at [133, 388] on input "1" at bounding box center [129, 389] width 26 height 19
type input "0"
click at [164, 360] on input "1" at bounding box center [159, 361] width 19 height 19
type input "0"
click at [136, 327] on input "1" at bounding box center [129, 333] width 26 height 19
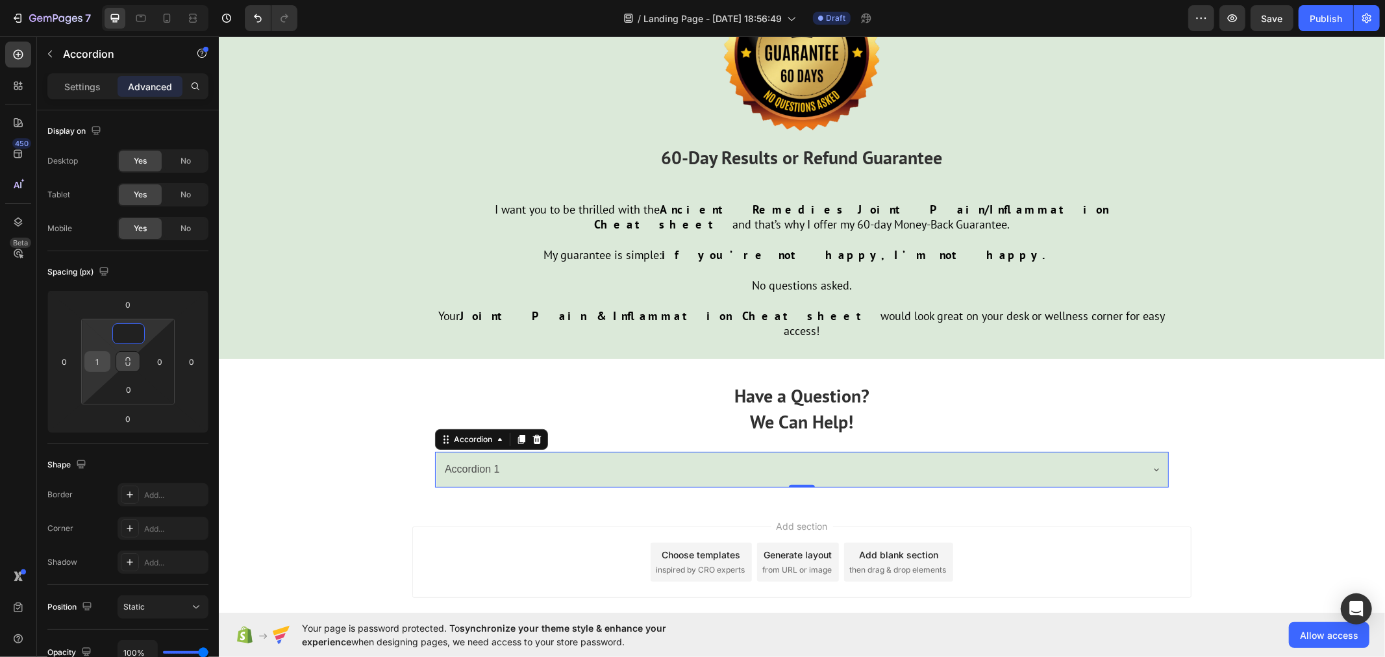
type input "0"
click at [102, 358] on input "1" at bounding box center [97, 361] width 19 height 19
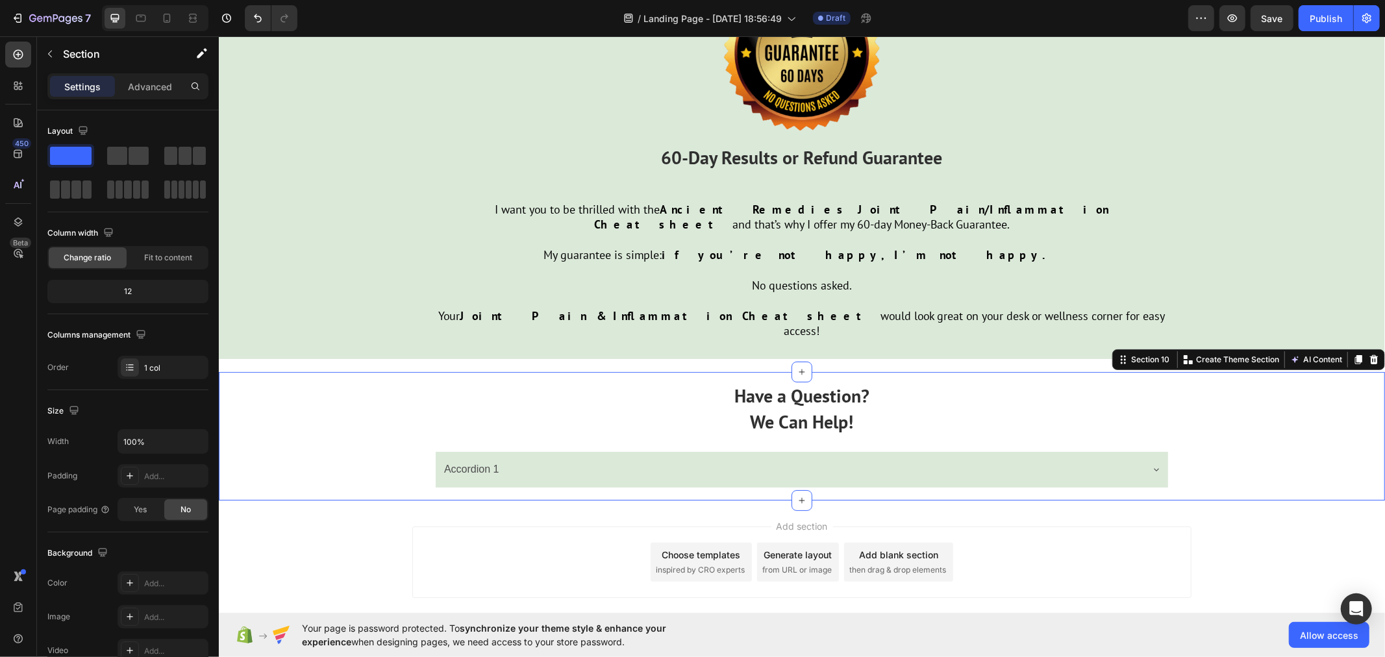
click at [349, 410] on div "Have a Question? We Can Help! Text Block Accordion 1 Accordion [GEOGRAPHIC_DATA]" at bounding box center [801, 435] width 1166 height 128
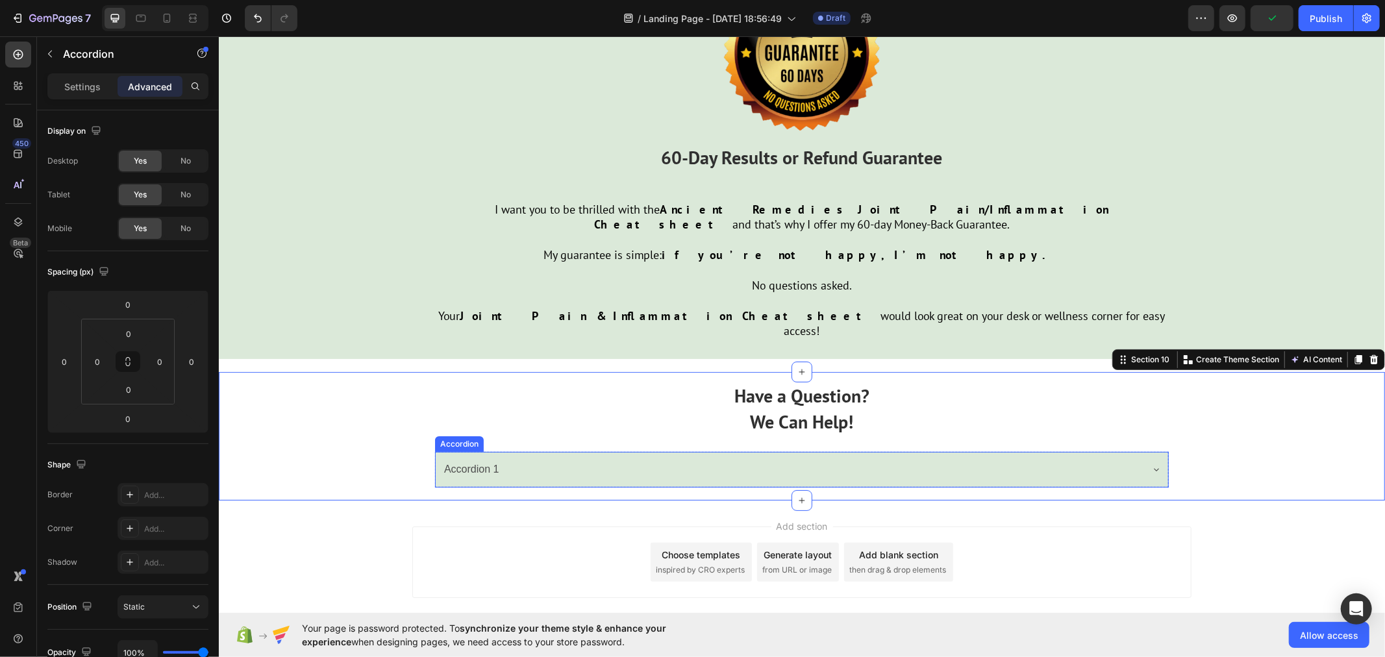
click at [460, 460] on p "Accordion 1" at bounding box center [470, 469] width 55 height 19
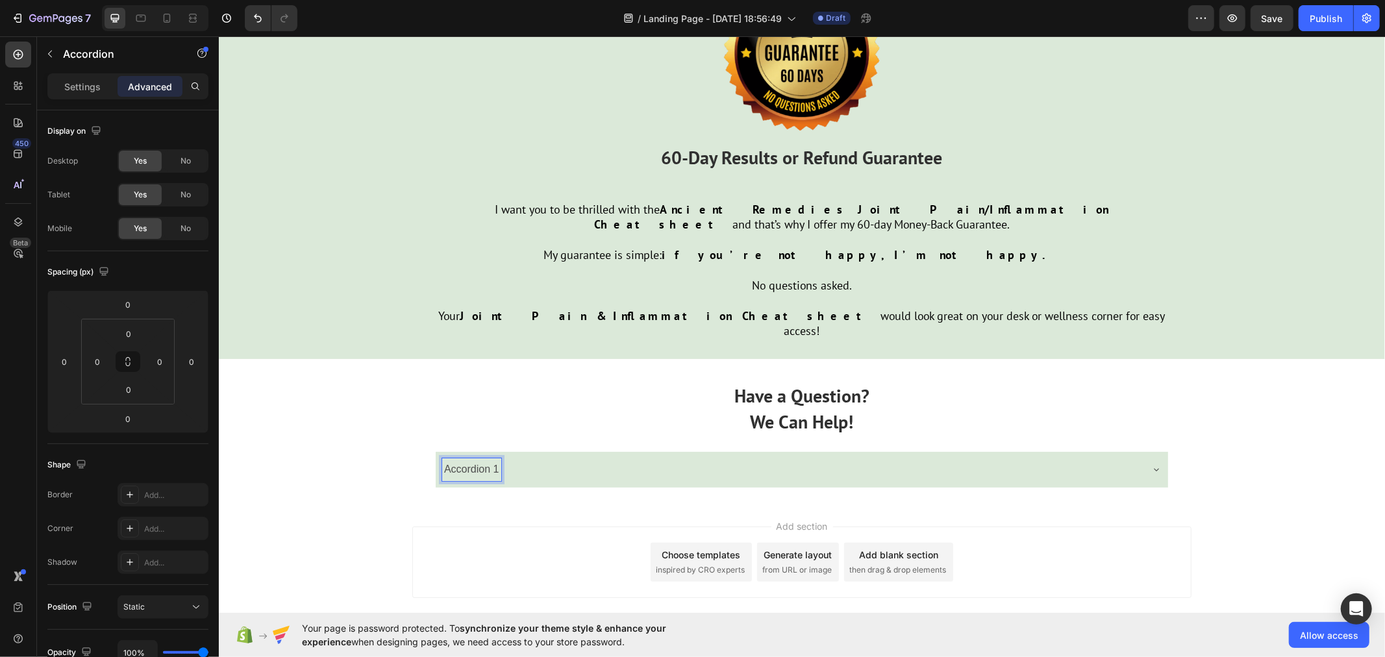
click at [460, 460] on p "Accordion 1" at bounding box center [470, 469] width 55 height 19
click at [465, 451] on div "WHAT MAKES THIS CHEATSHEET DIFFERENT FROM OTHER JOINT PAIN AND INFLAMMATION GUI…" at bounding box center [801, 469] width 732 height 36
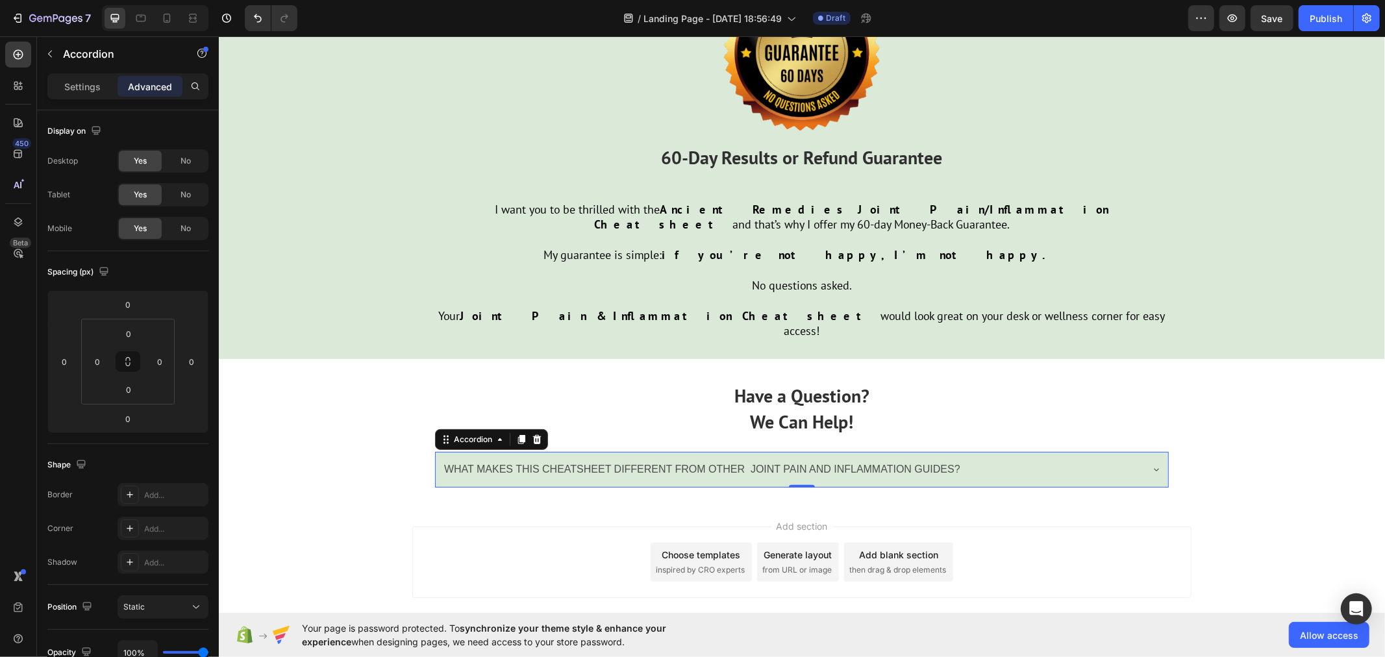
click at [465, 451] on div "WHAT MAKES THIS CHEATSHEET DIFFERENT FROM OTHER JOINT PAIN AND INFLAMMATION GUI…" at bounding box center [801, 469] width 732 height 36
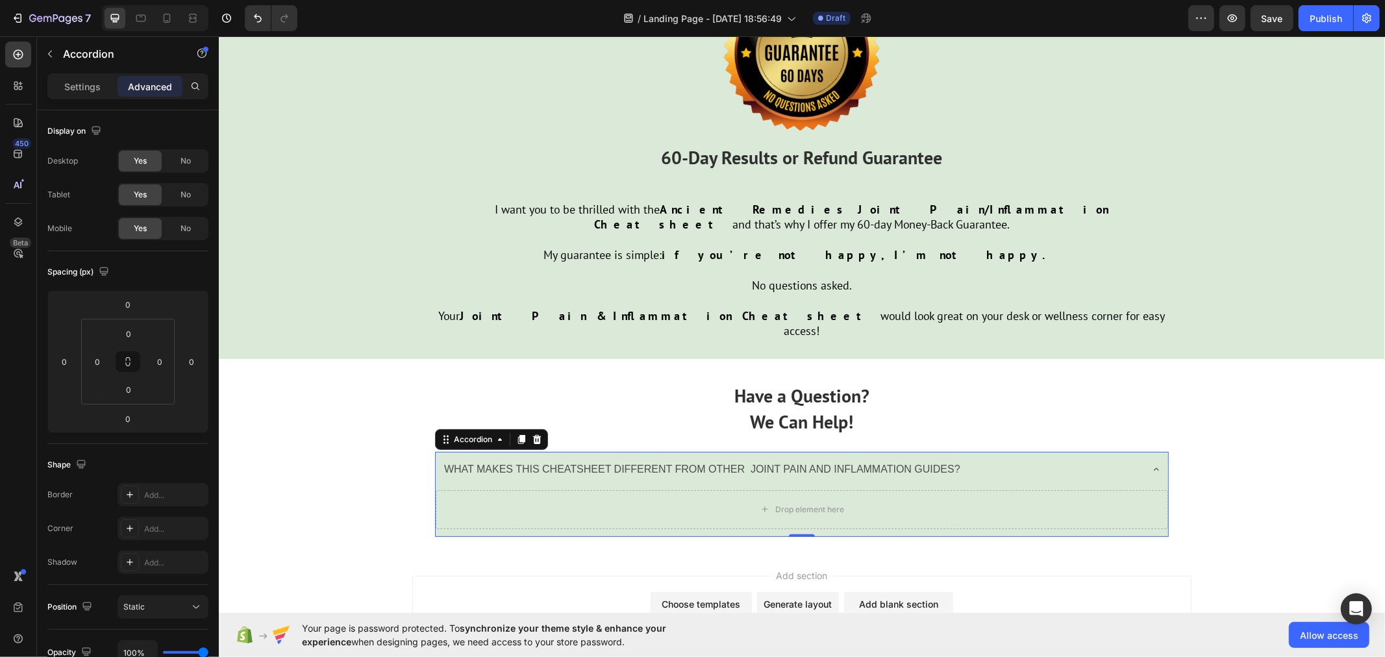
click at [473, 460] on p "WHAT MAKES THIS CHEATSHEET DIFFERENT FROM OTHER JOINT PAIN AND INFLAMMATION GUI…" at bounding box center [701, 469] width 516 height 19
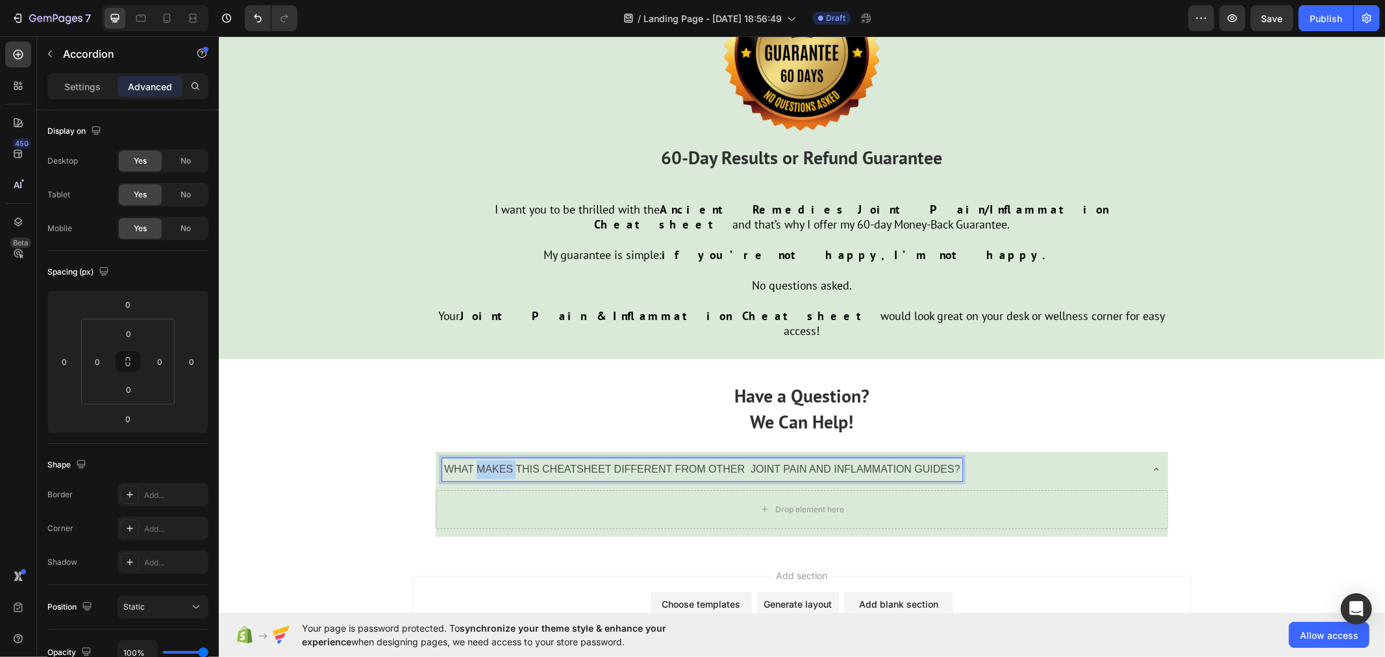
click at [473, 460] on p "WHAT MAKES THIS CHEATSHEET DIFFERENT FROM OTHER JOINT PAIN AND INFLAMMATION GUI…" at bounding box center [701, 469] width 516 height 19
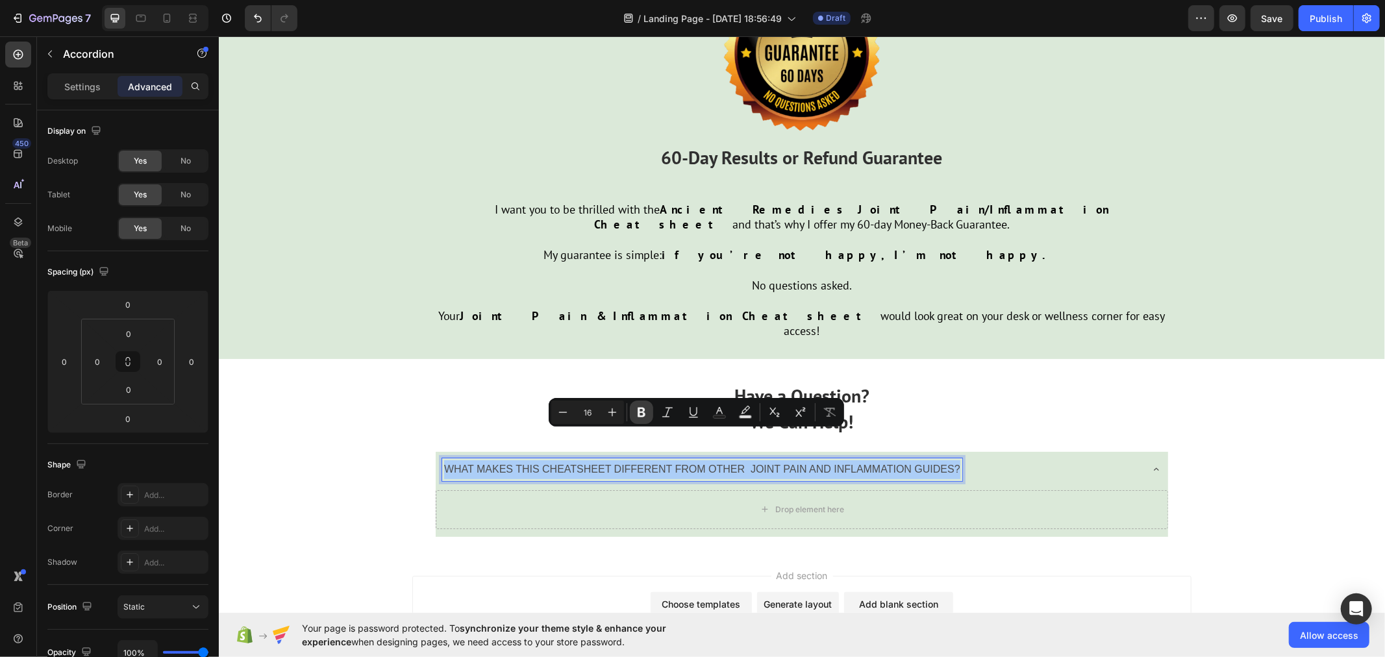
click at [645, 410] on icon "Editor contextual toolbar" at bounding box center [641, 412] width 13 height 13
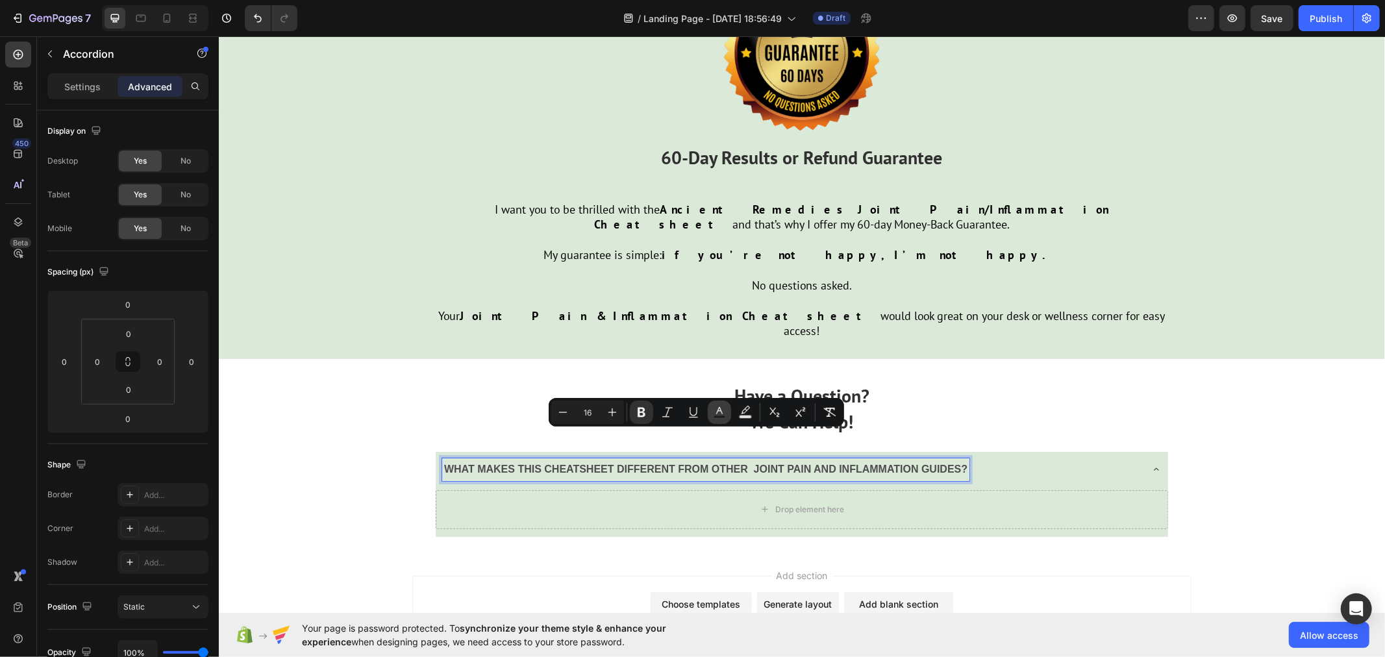
click at [724, 416] on rect "Editor contextual toolbar" at bounding box center [719, 416] width 12 height 3
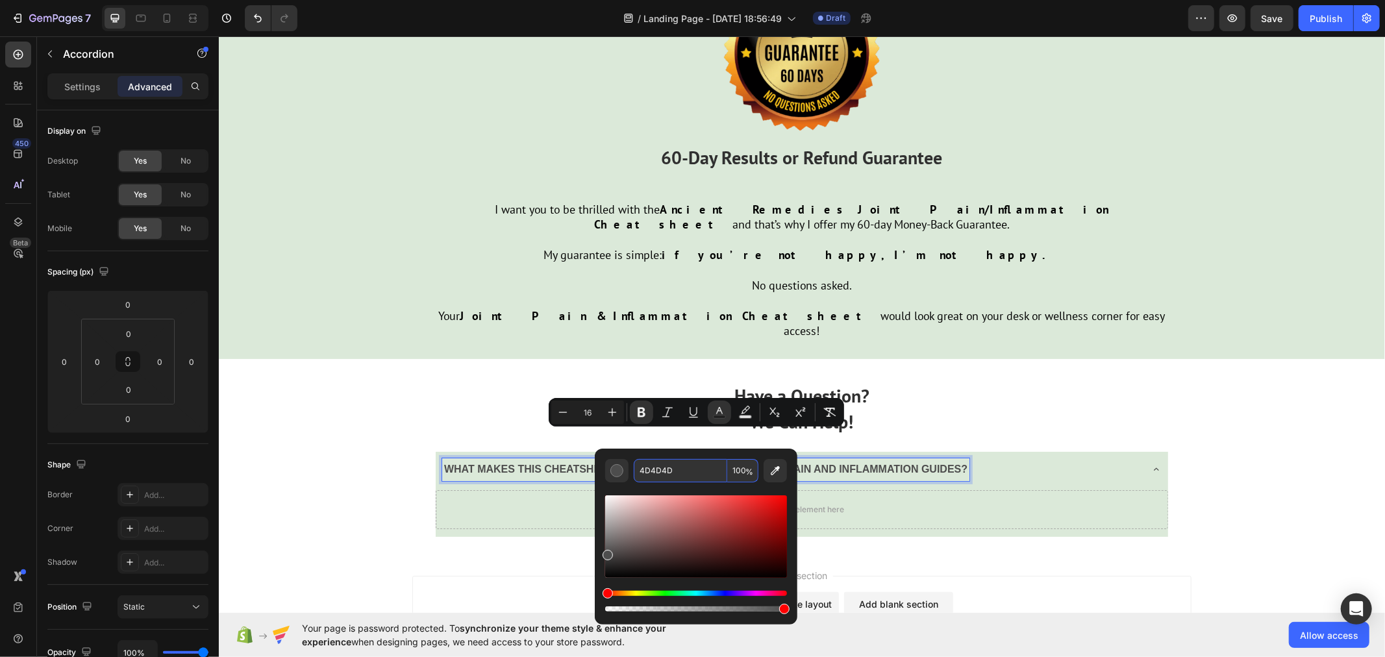
click at [689, 465] on input "4D4D4D" at bounding box center [680, 470] width 93 height 23
type input "303030"
click at [508, 454] on div "WHAT MAKES THIS CHEATSHEET DIFFERENT FROM OTHER JOINT PAIN AND INFLAMMATION GUI…" at bounding box center [801, 469] width 732 height 36
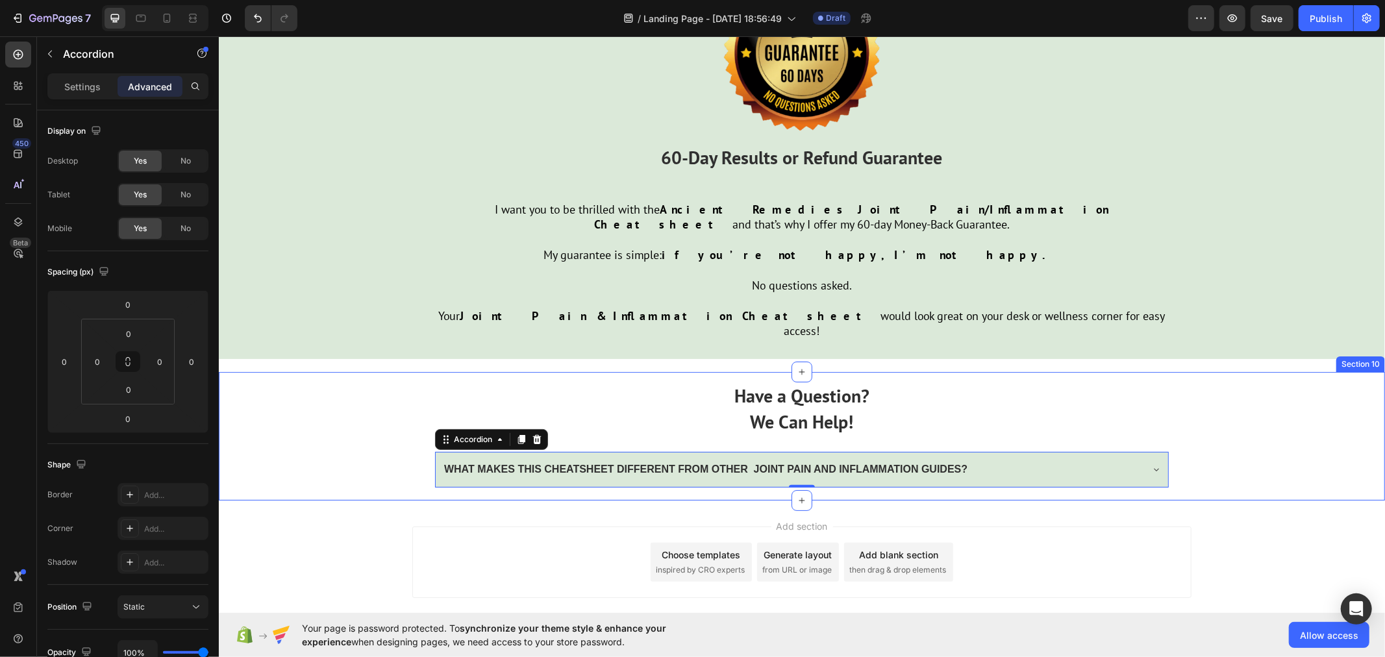
click at [367, 432] on div "Have a Question? We Can Help! Text Block WHAT MAKES THIS CHEATSHEET DIFFERENT F…" at bounding box center [801, 435] width 1166 height 128
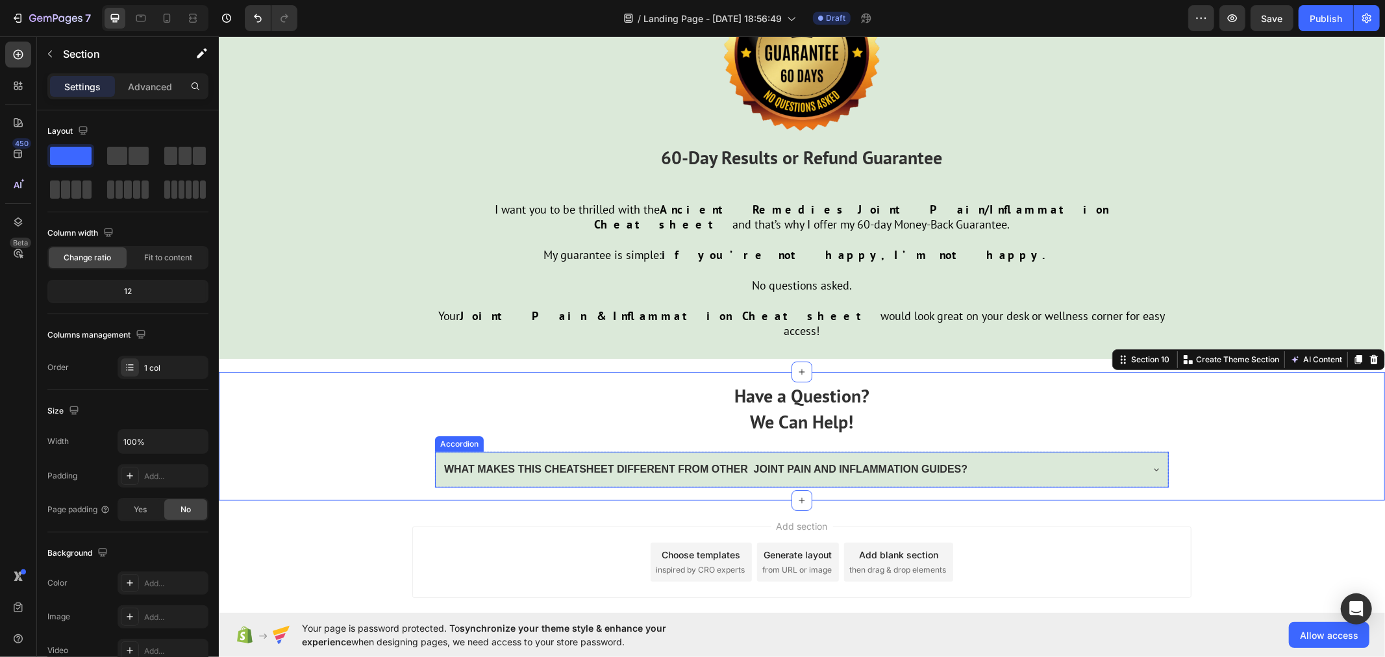
click at [435, 451] on div "WHAT MAKES THIS CHEATSHEET DIFFERENT FROM OTHER JOINT PAIN AND INFLAMMATION GUI…" at bounding box center [801, 469] width 732 height 36
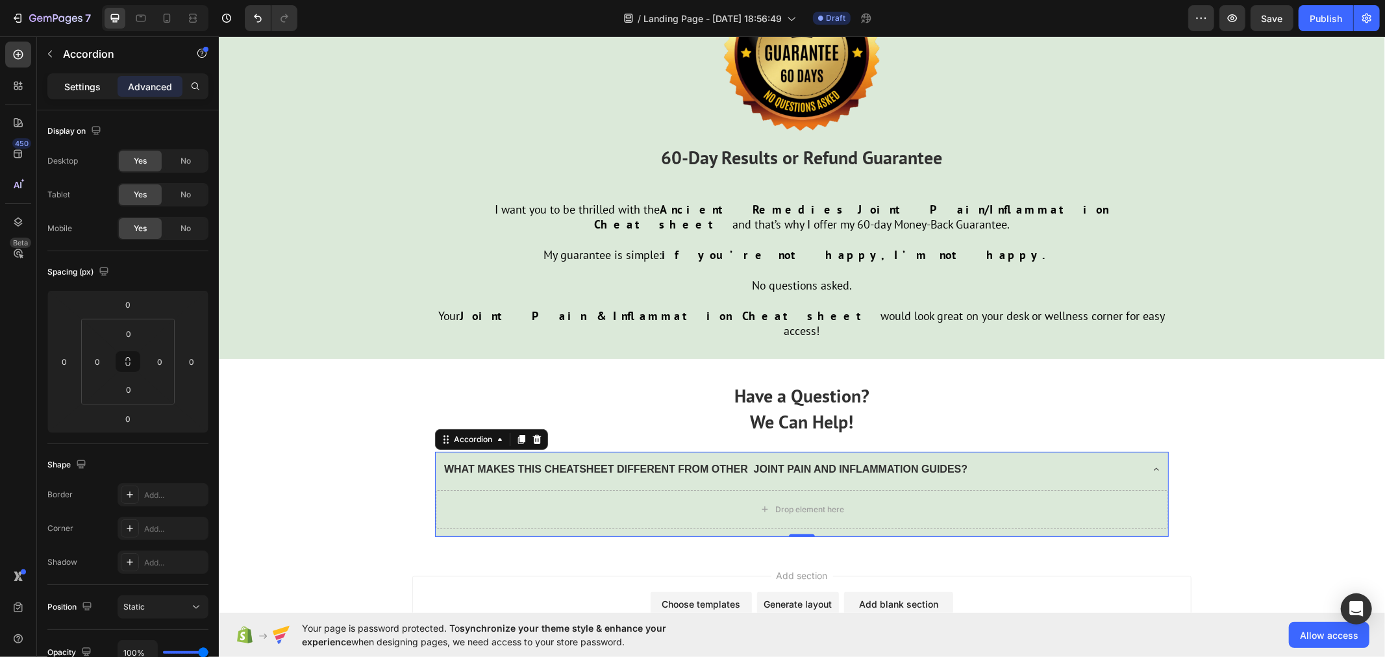
click at [76, 83] on p "Settings" at bounding box center [82, 87] width 36 height 14
type input "8"
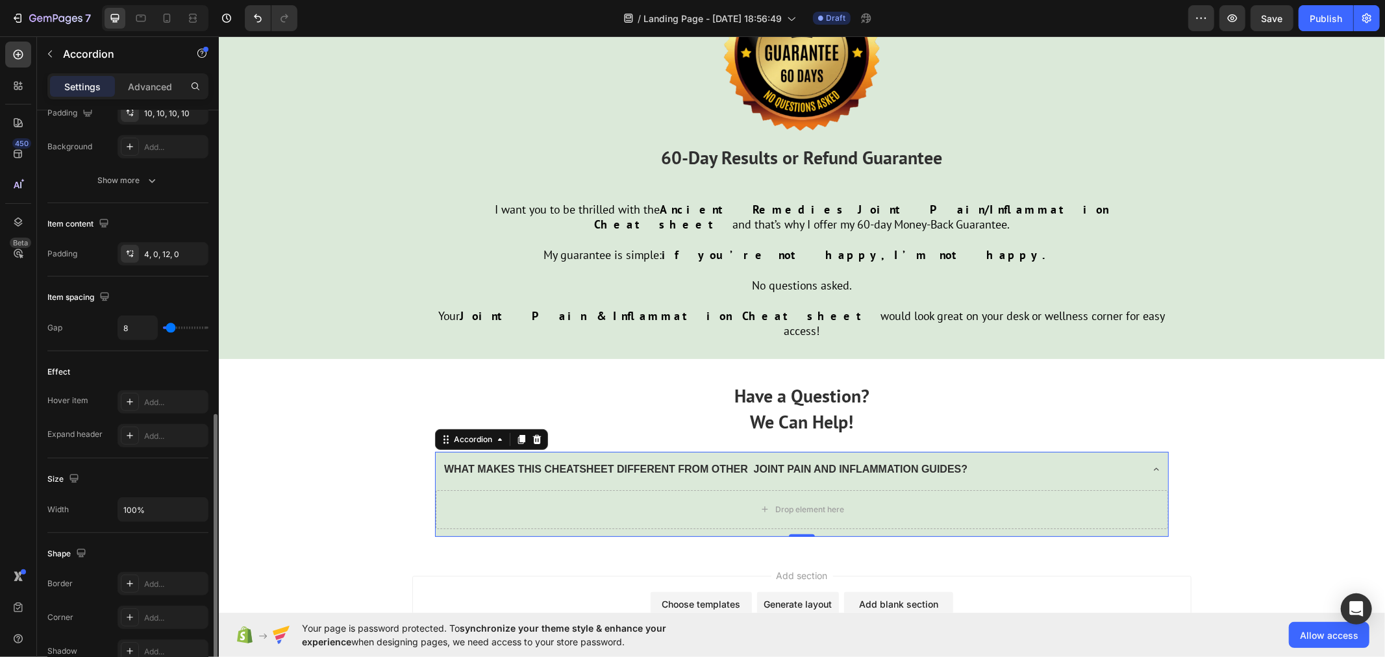
scroll to position [504, 0]
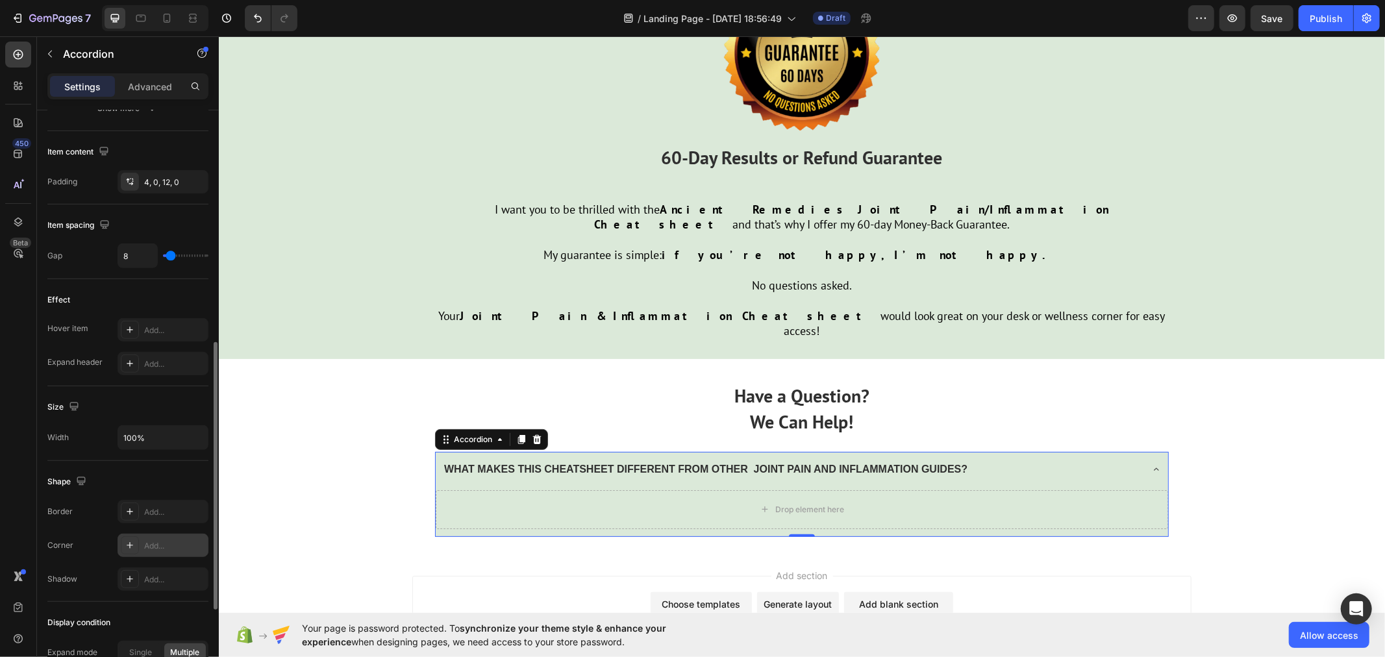
click at [161, 547] on div "Add..." at bounding box center [174, 546] width 61 height 12
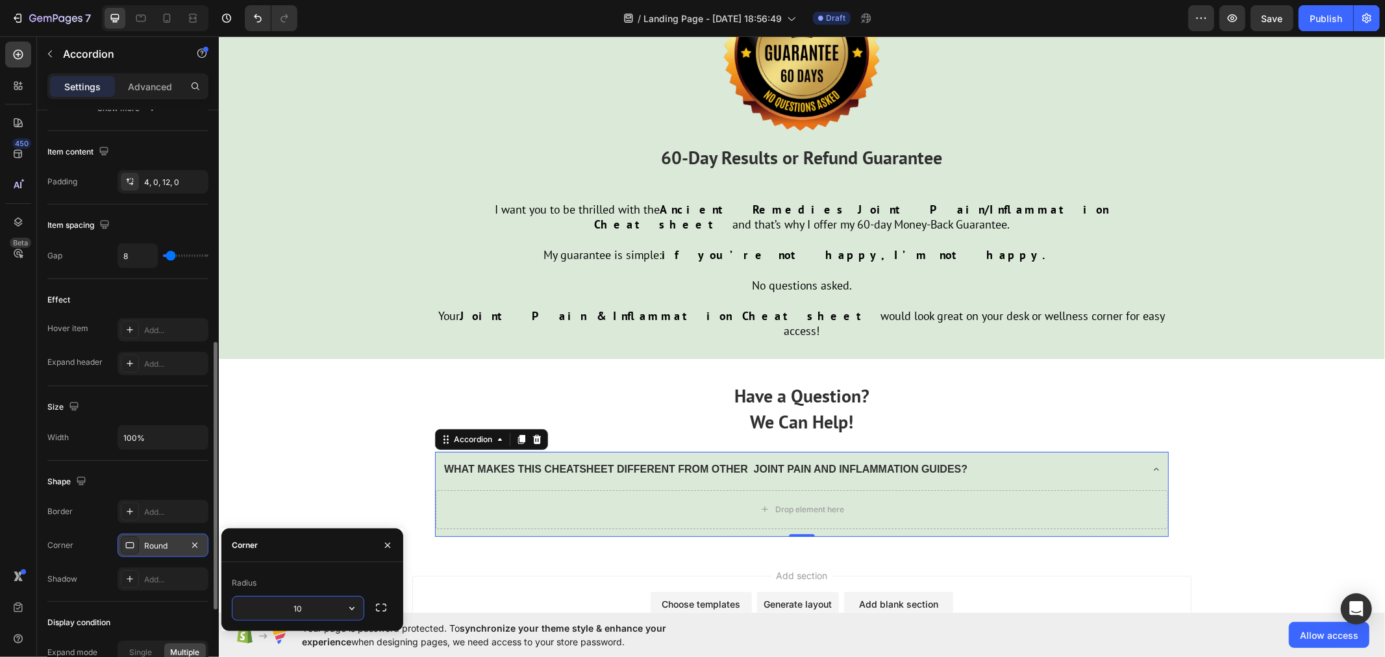
type input "1"
type input "5"
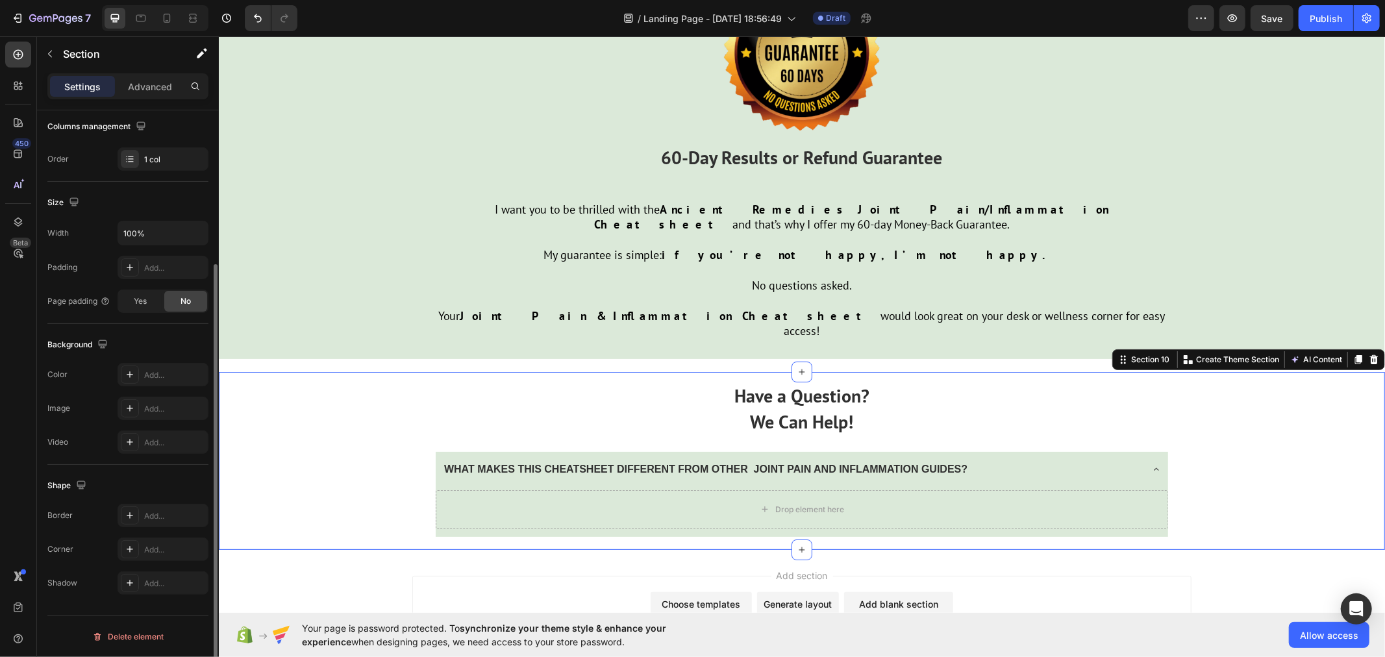
click at [339, 484] on div "Have a Question? We Can Help! Text Block WHAT MAKES THIS CHEATSHEET DIFFERENT F…" at bounding box center [801, 459] width 1166 height 177
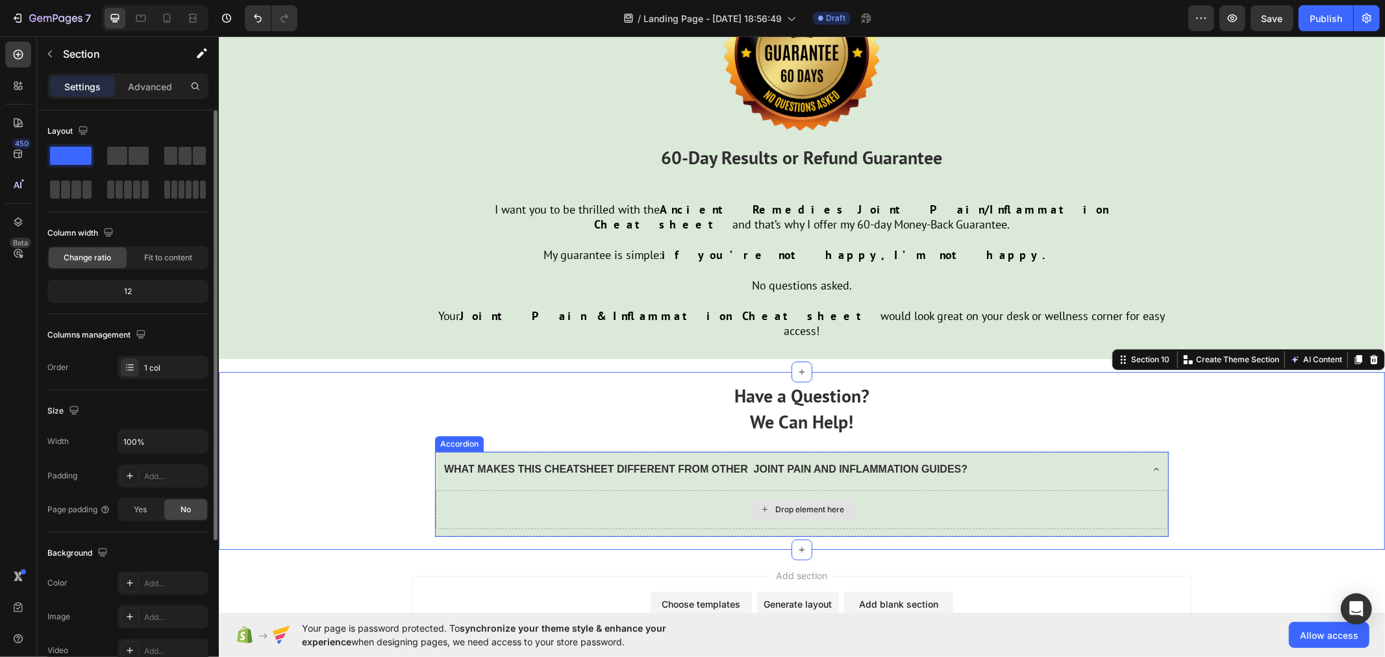
click at [560, 490] on div "Drop element here" at bounding box center [801, 509] width 732 height 39
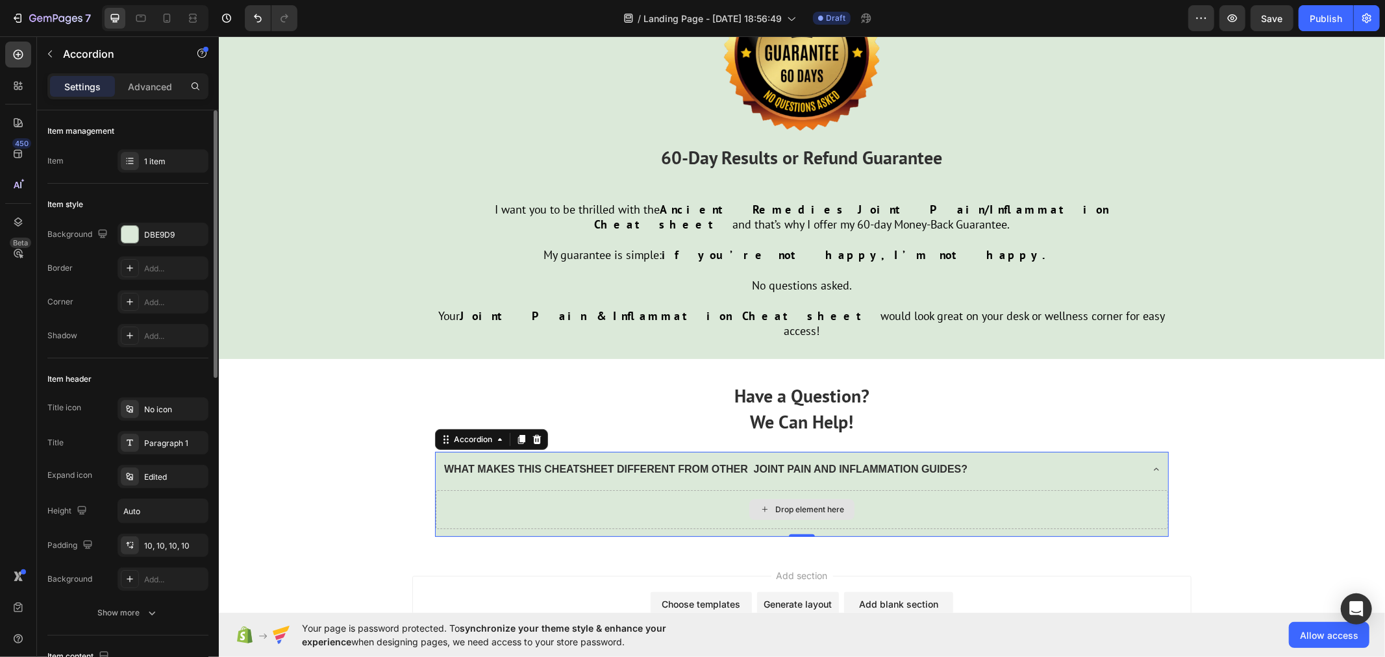
click at [551, 490] on div "Drop element here" at bounding box center [801, 509] width 732 height 39
click at [551, 487] on div "Drop element here" at bounding box center [801, 511] width 732 height 49
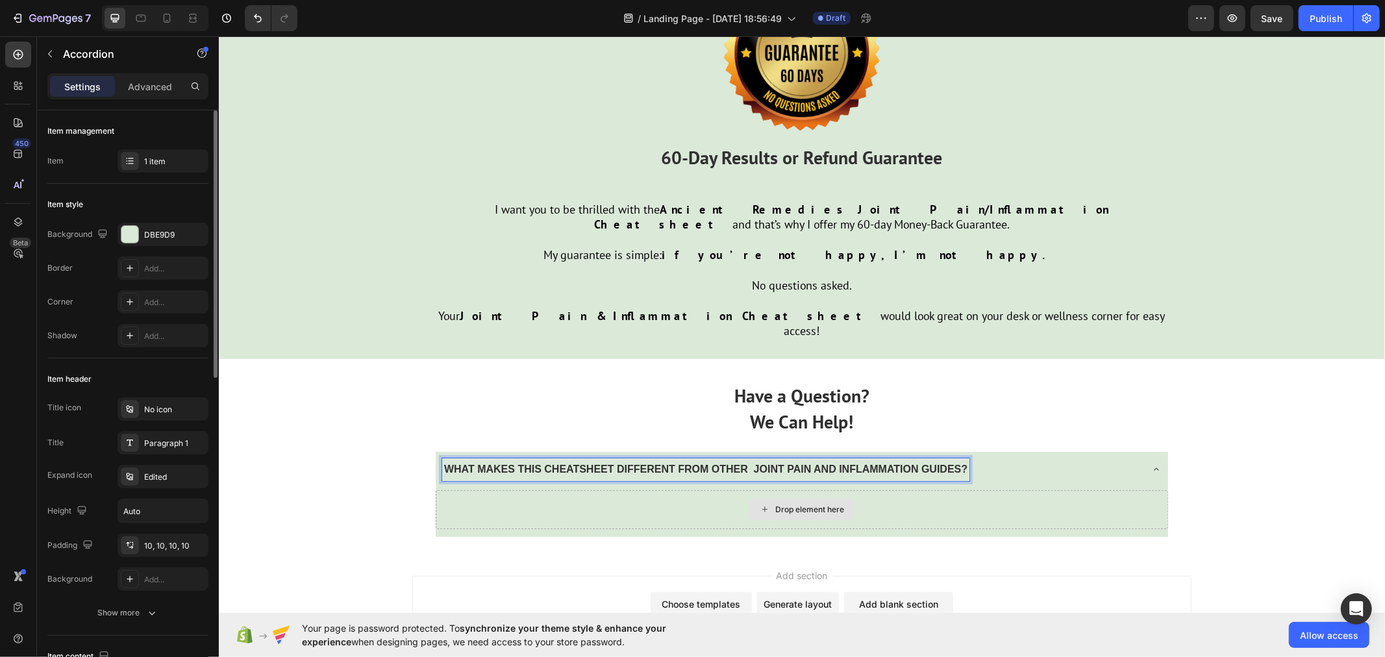
click at [744, 490] on div "Drop element here" at bounding box center [801, 509] width 732 height 39
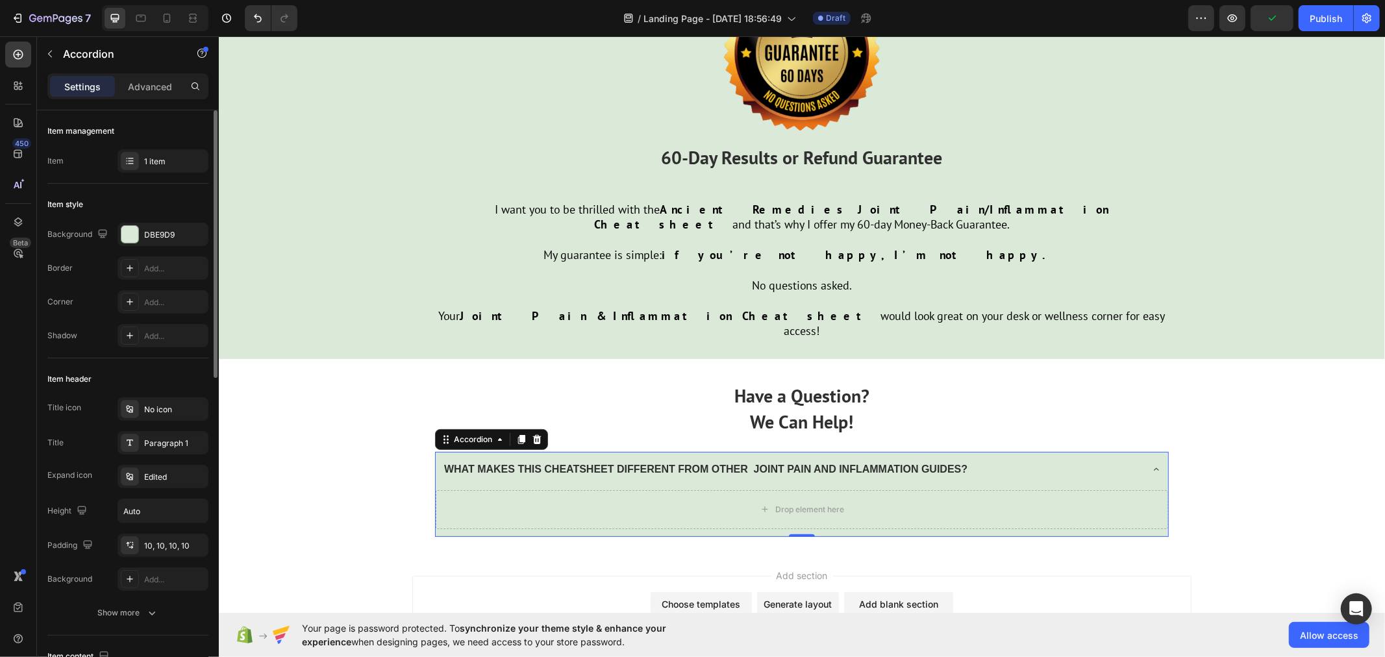
click at [1154, 464] on icon at bounding box center [1155, 469] width 10 height 10
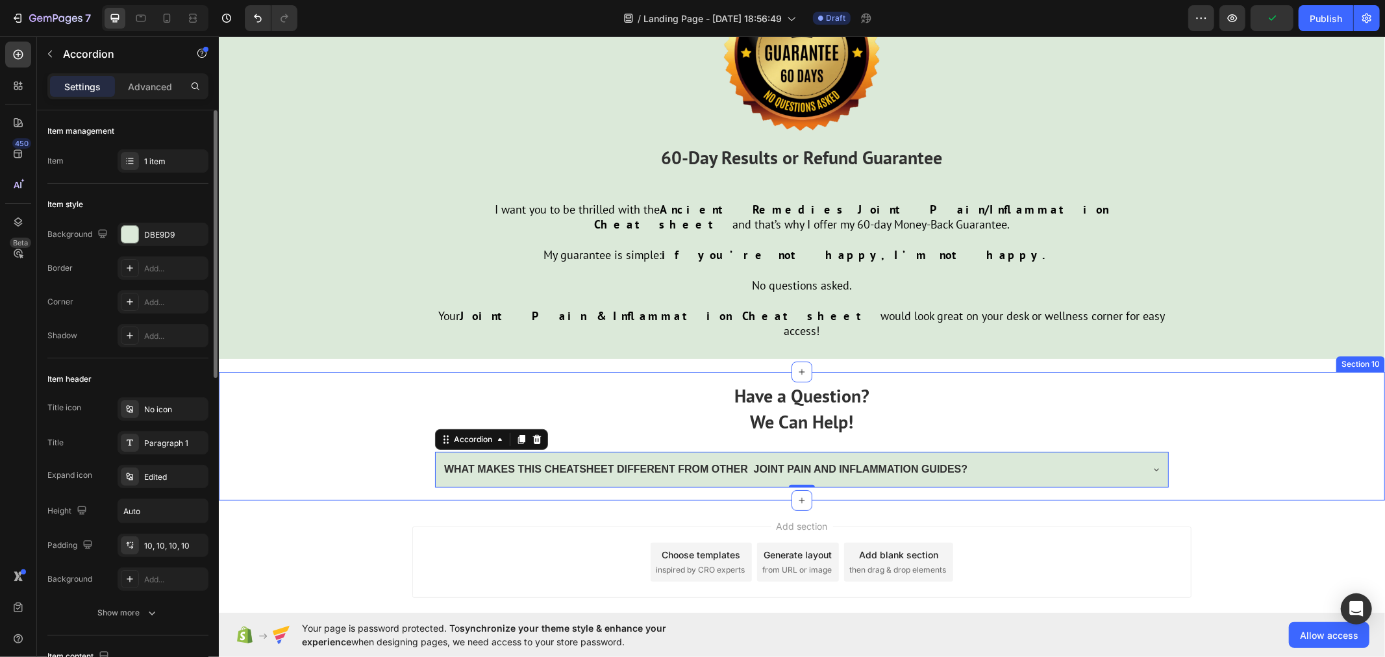
click at [1193, 438] on div "Have a Question? We Can Help! Text Block WHAT MAKES THIS CHEATSHEET DIFFERENT F…" at bounding box center [801, 435] width 1166 height 128
click at [441, 431] on div "Accordion" at bounding box center [472, 439] width 69 height 16
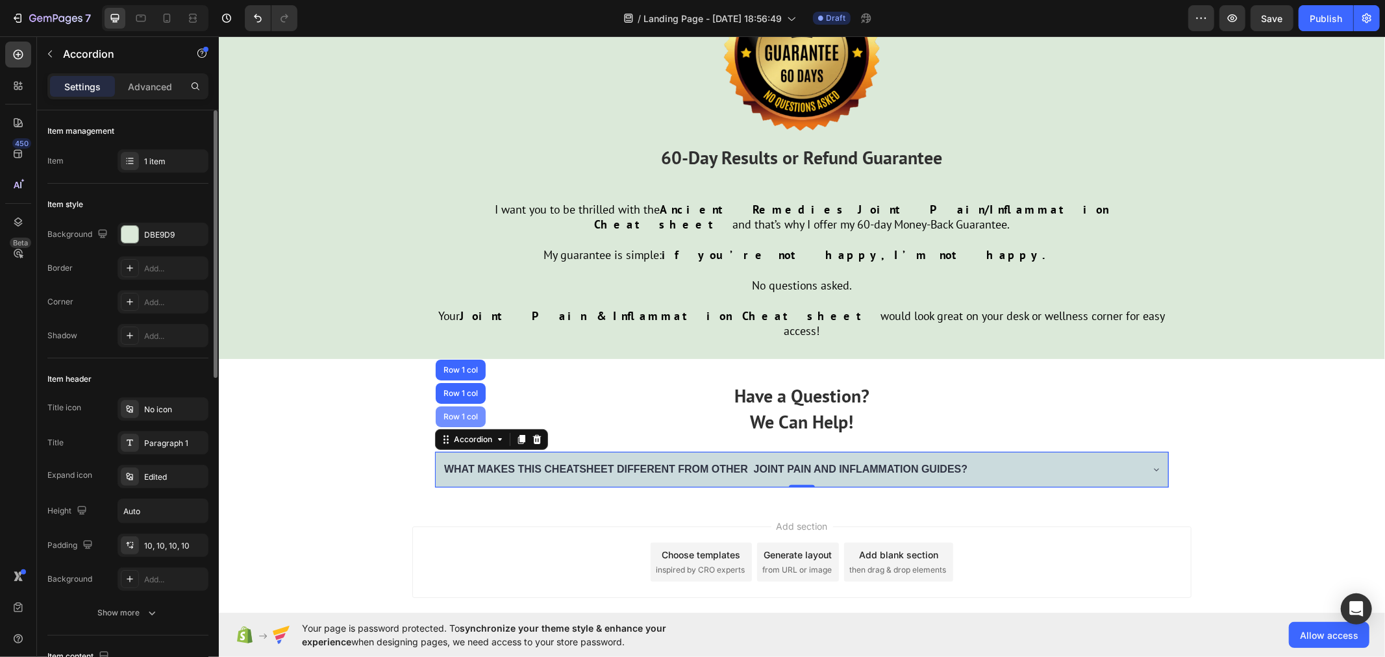
click at [451, 412] on div "Row 1 col" at bounding box center [460, 416] width 40 height 8
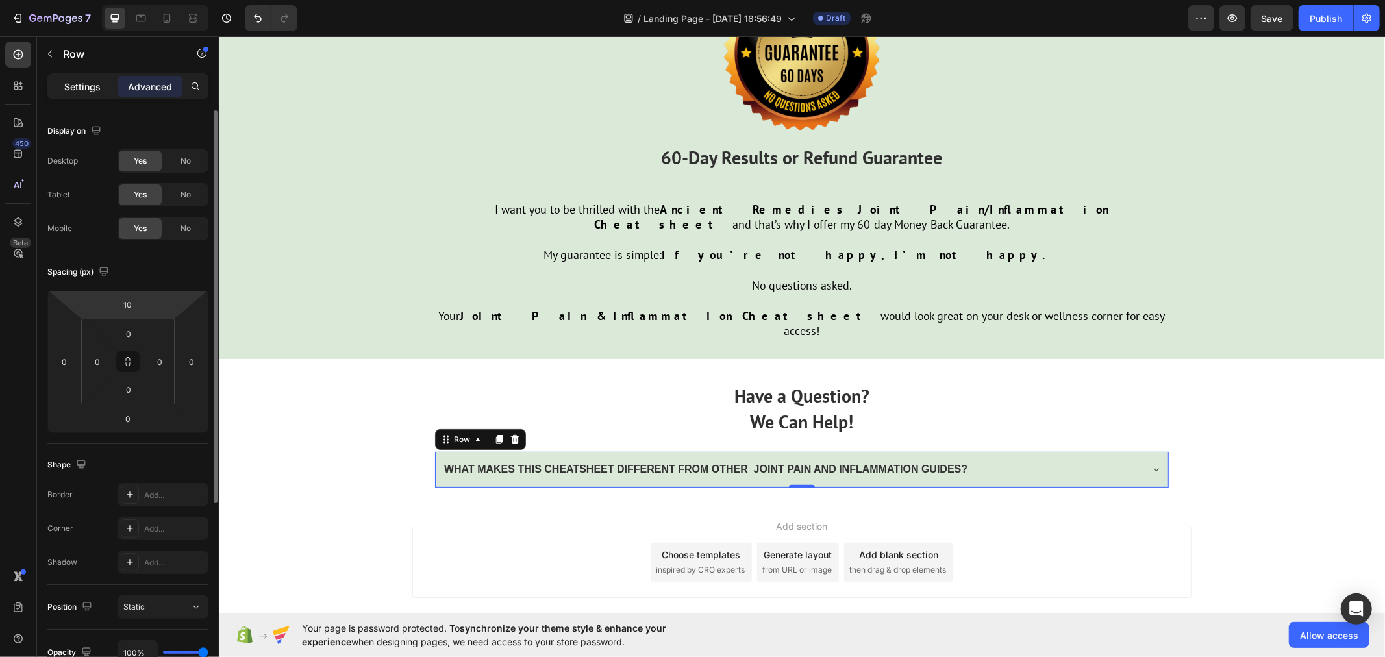
click at [90, 90] on p "Settings" at bounding box center [82, 87] width 36 height 14
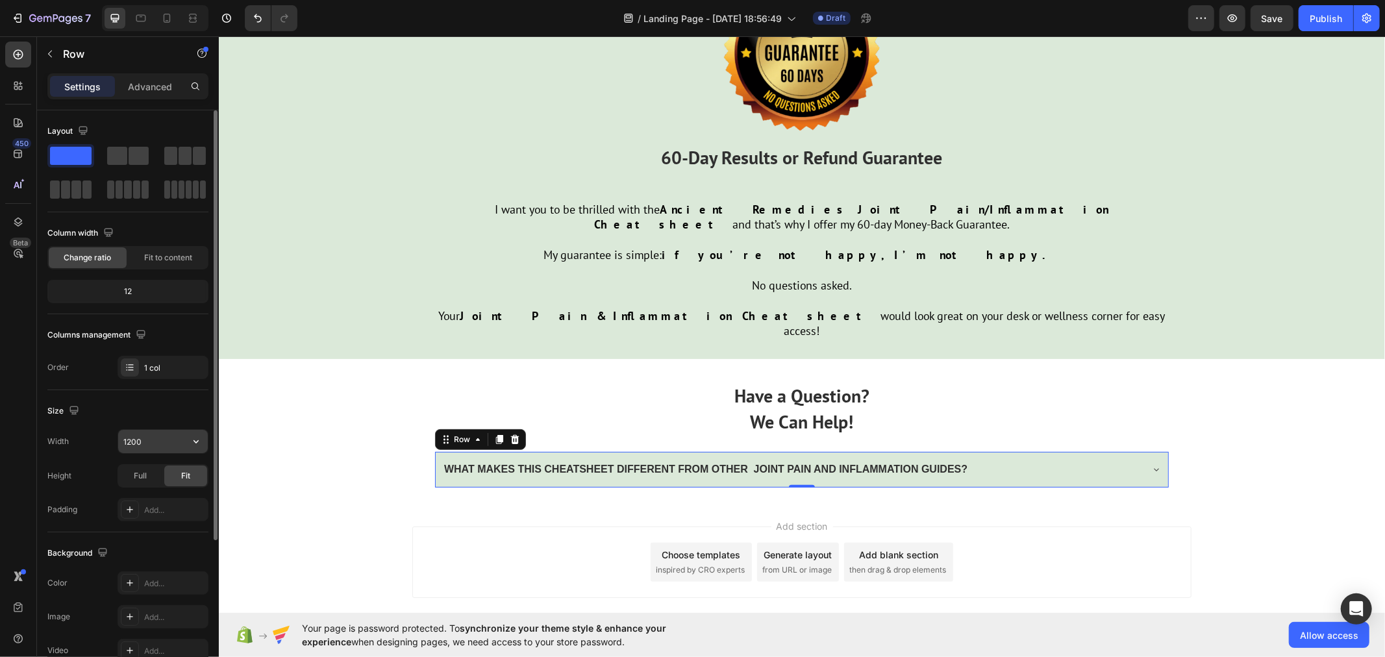
click at [152, 431] on input "1200" at bounding box center [163, 441] width 90 height 23
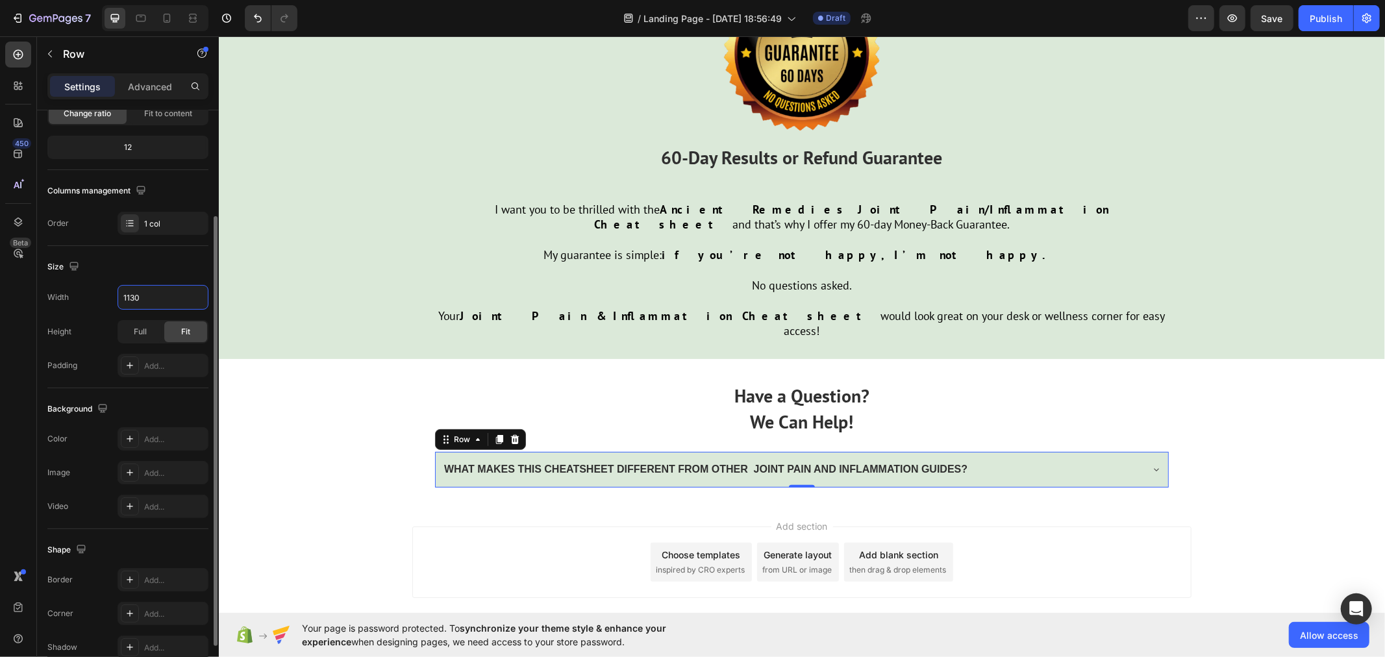
scroll to position [208, 0]
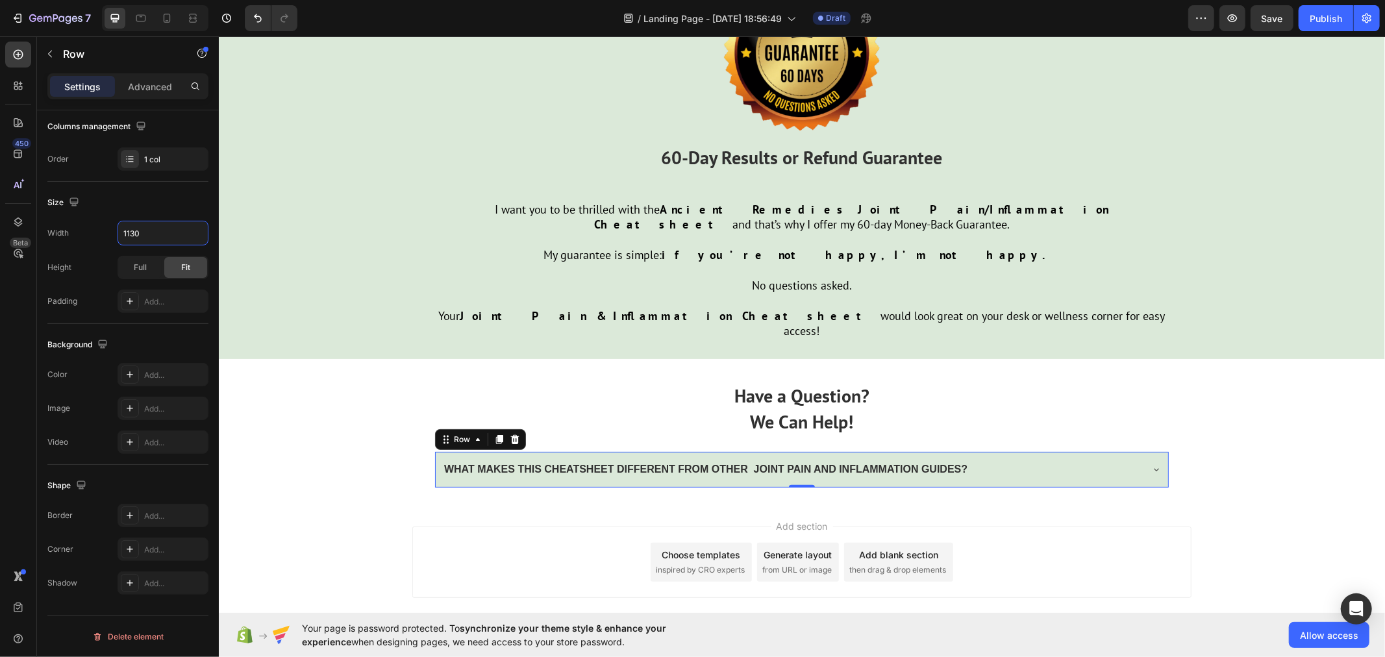
type input "1130"
click at [188, 155] on div "1 col" at bounding box center [174, 160] width 61 height 12
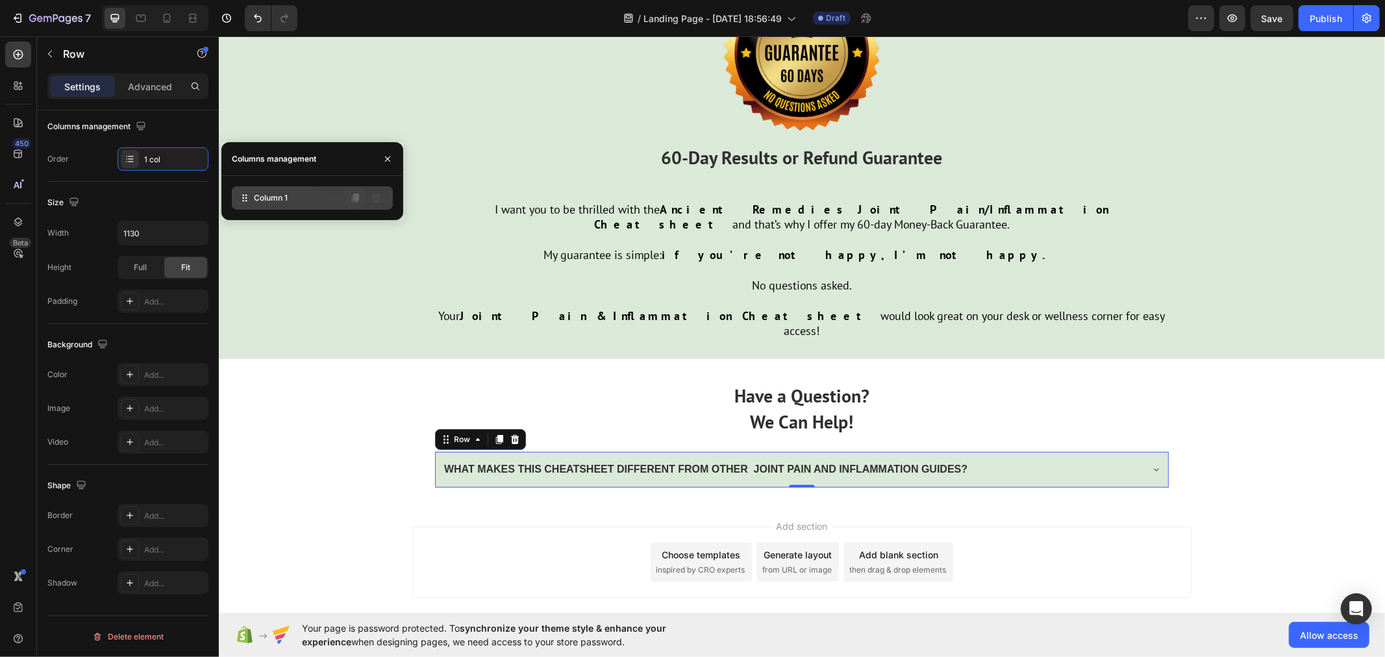
click at [354, 202] on icon at bounding box center [355, 197] width 7 height 9
click at [356, 197] on icon at bounding box center [355, 197] width 7 height 9
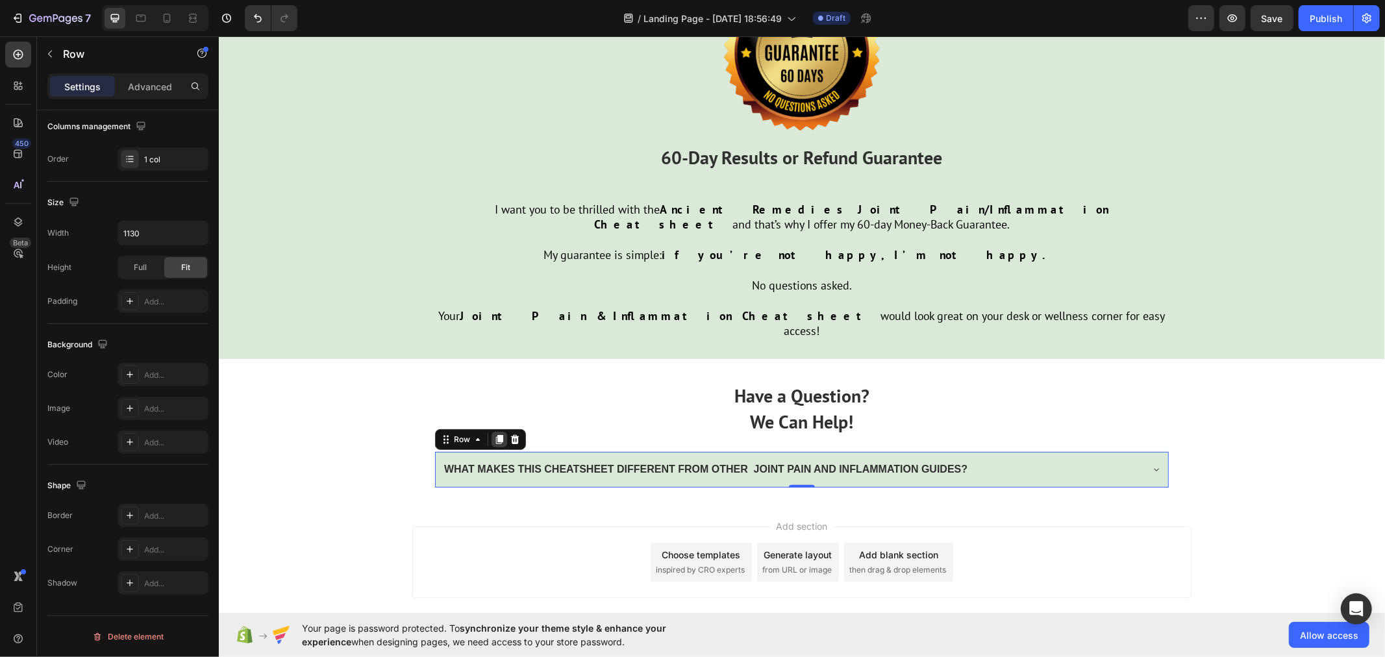
click at [495, 434] on icon at bounding box center [498, 438] width 7 height 9
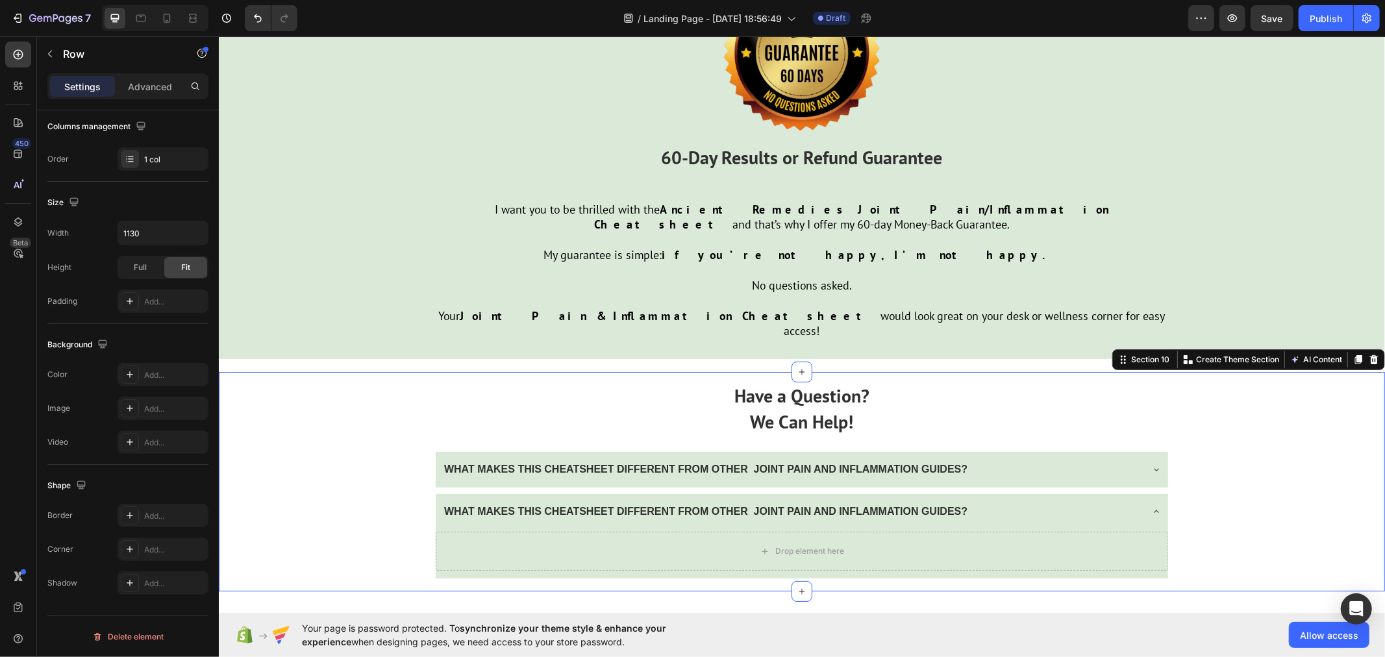
click at [356, 441] on div "Have a Question? We Can Help! Text Block WHAT MAKES THIS CHEATSHEET DIFFERENT F…" at bounding box center [801, 480] width 1166 height 219
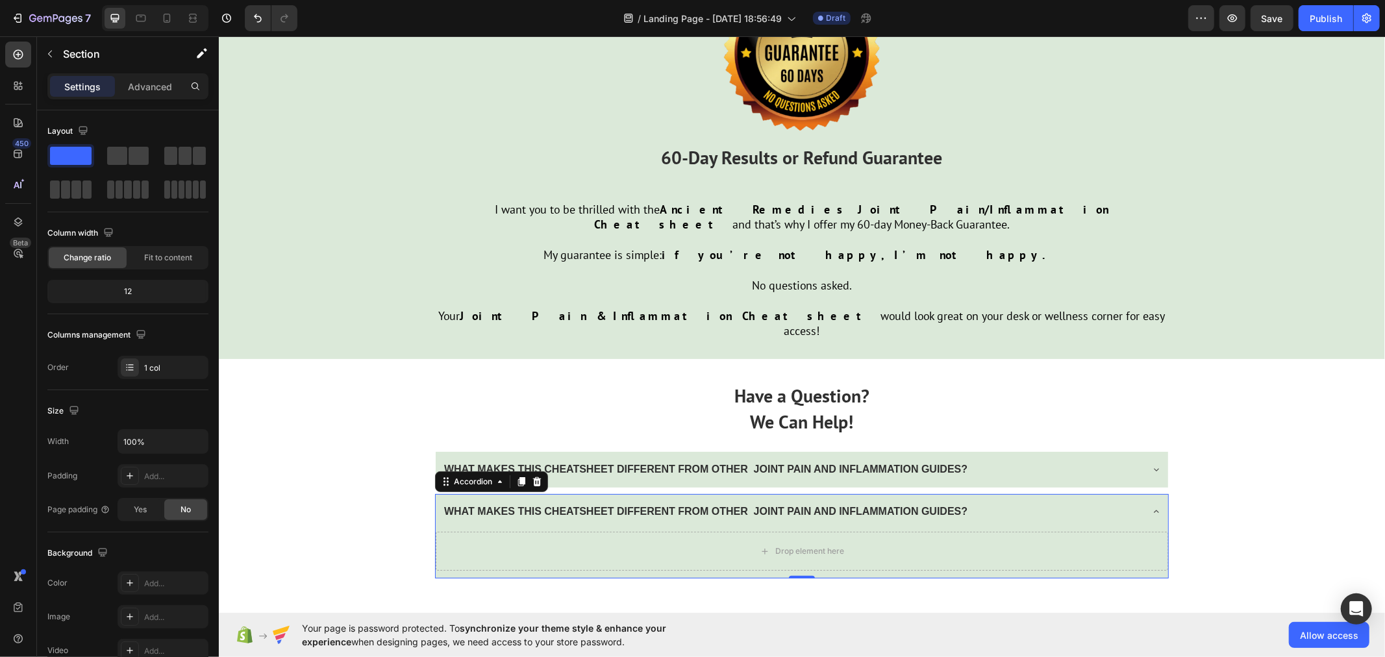
click at [443, 505] on strong "WHAT MAKES THIS CHEATSHEET DIFFERENT FROM OTHER JOINT PAIN AND INFLAMMATION GUI…" at bounding box center [704, 510] width 523 height 11
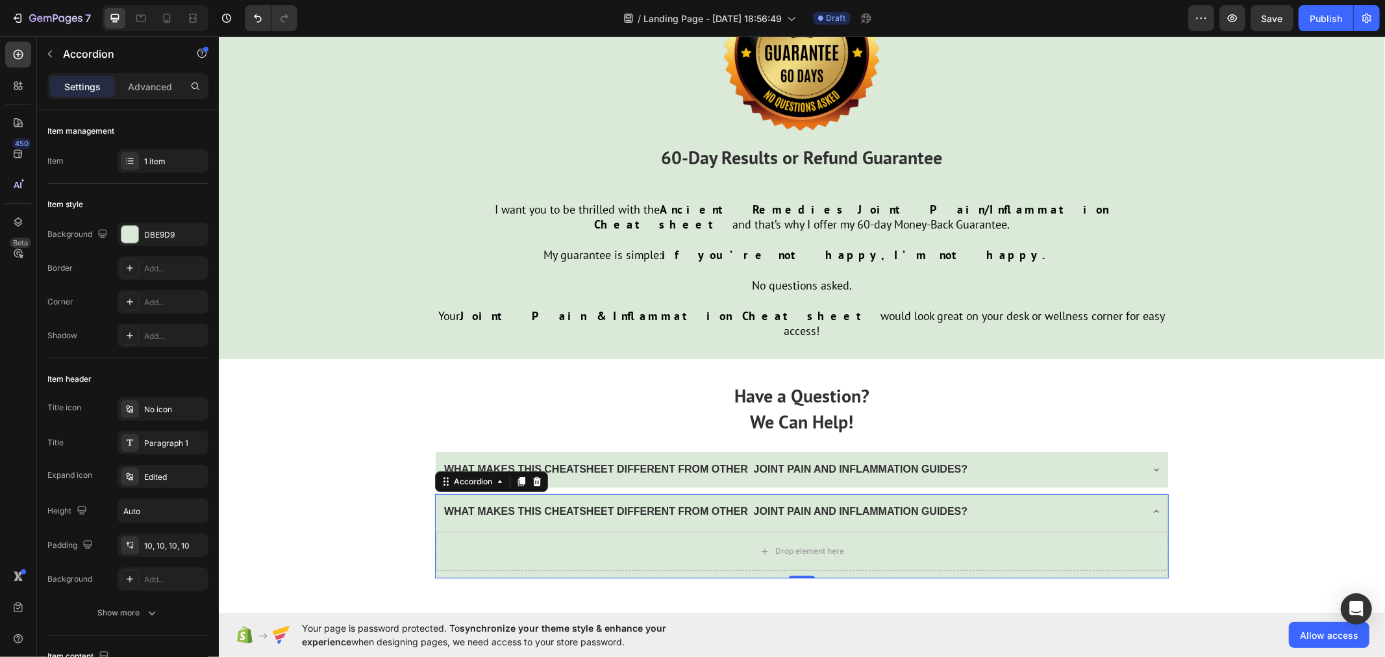
click at [435, 493] on div "WHAT MAKES THIS CHEATSHEET DIFFERENT FROM OTHER JOINT PAIN AND INFLAMMATION GUI…" at bounding box center [801, 511] width 732 height 36
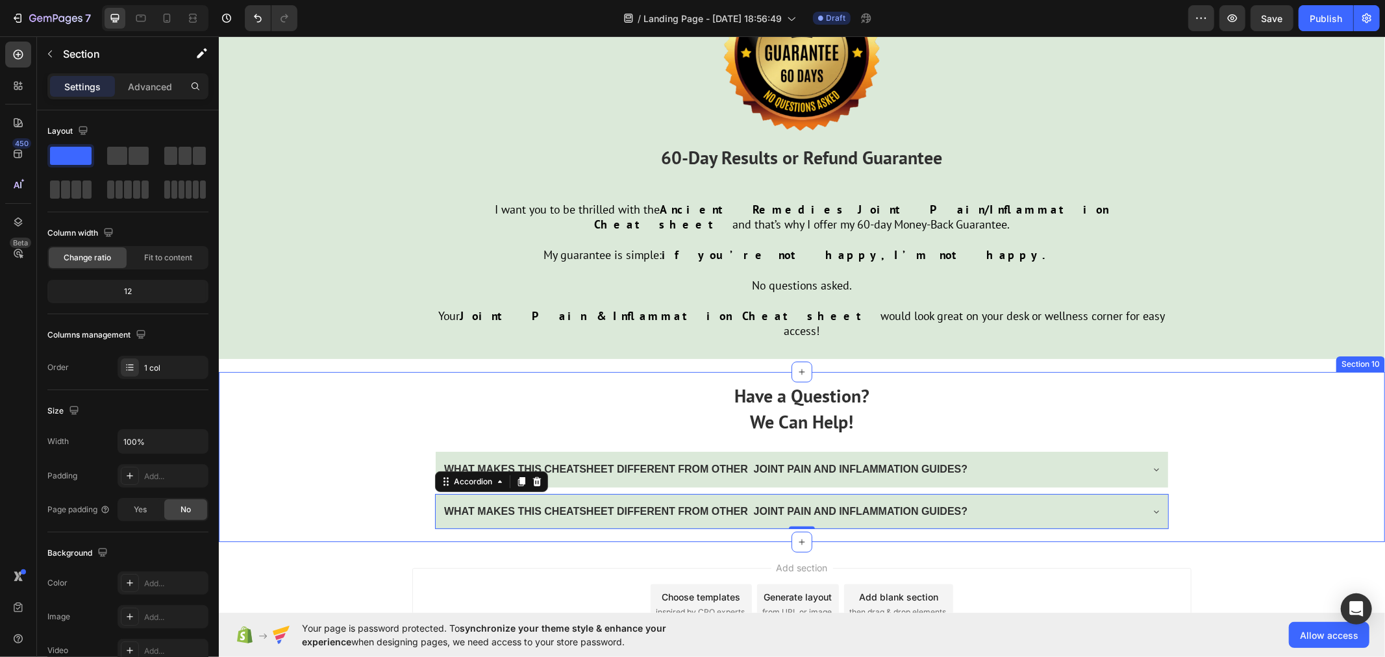
click at [347, 459] on div "Have a Question? We Can Help! Text Block WHAT MAKES THIS CHEATSHEET DIFFERENT F…" at bounding box center [801, 456] width 1166 height 170
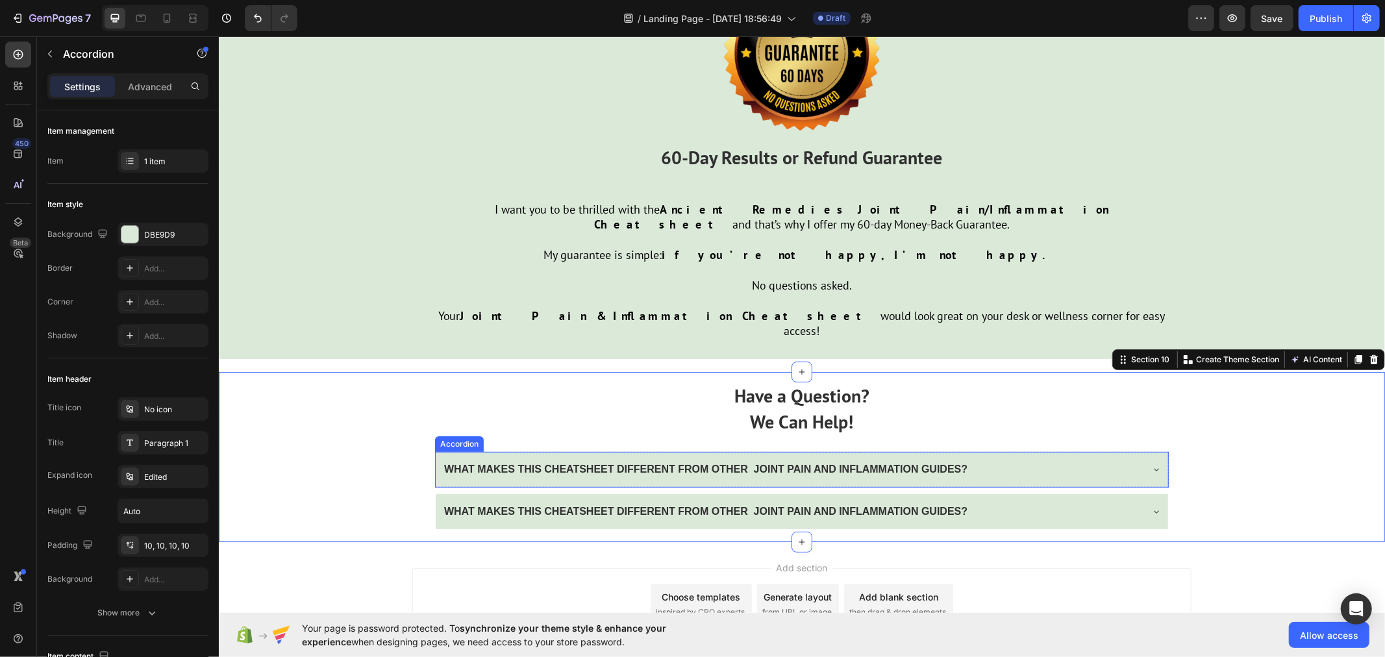
click at [1139, 451] on div "WHAT MAKES THIS CHEATSHEET DIFFERENT FROM OTHER JOINT PAIN AND INFLAMMATION GUI…" at bounding box center [801, 469] width 732 height 36
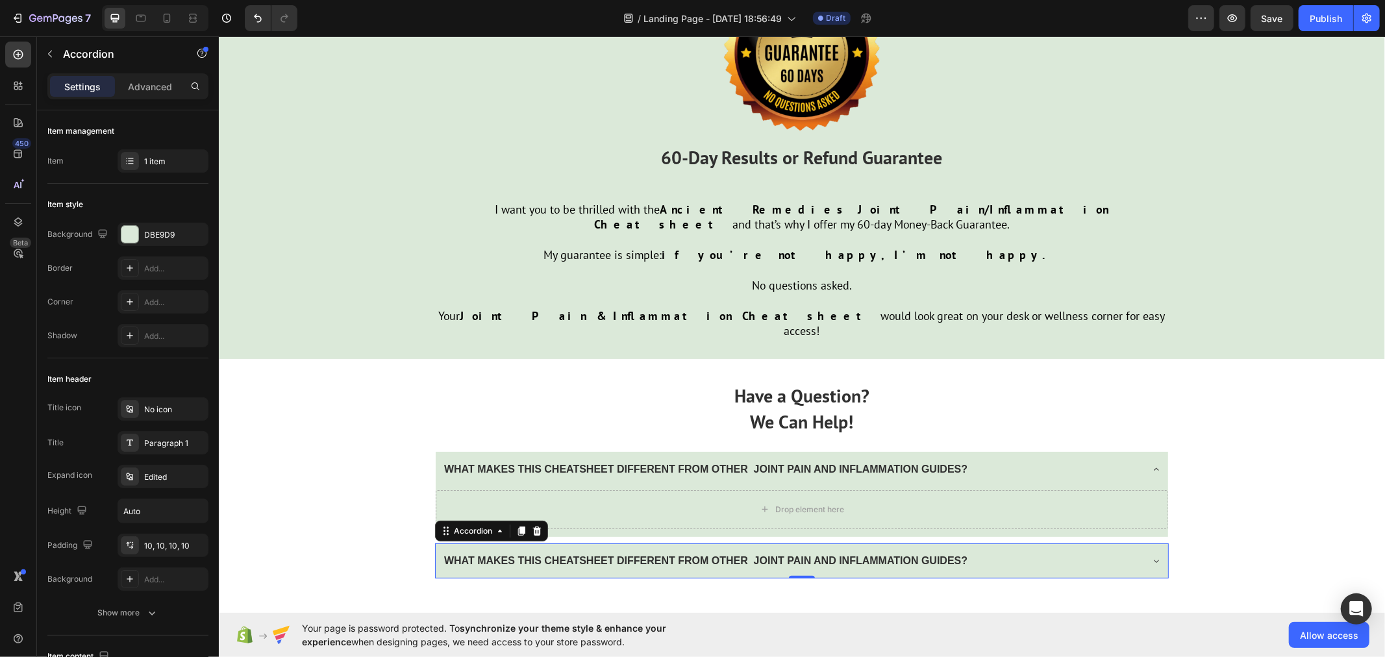
click at [1143, 543] on div "WHAT MAKES THIS CHEATSHEET DIFFERENT FROM OTHER JOINT PAIN AND INFLAMMATION GUI…" at bounding box center [801, 561] width 732 height 36
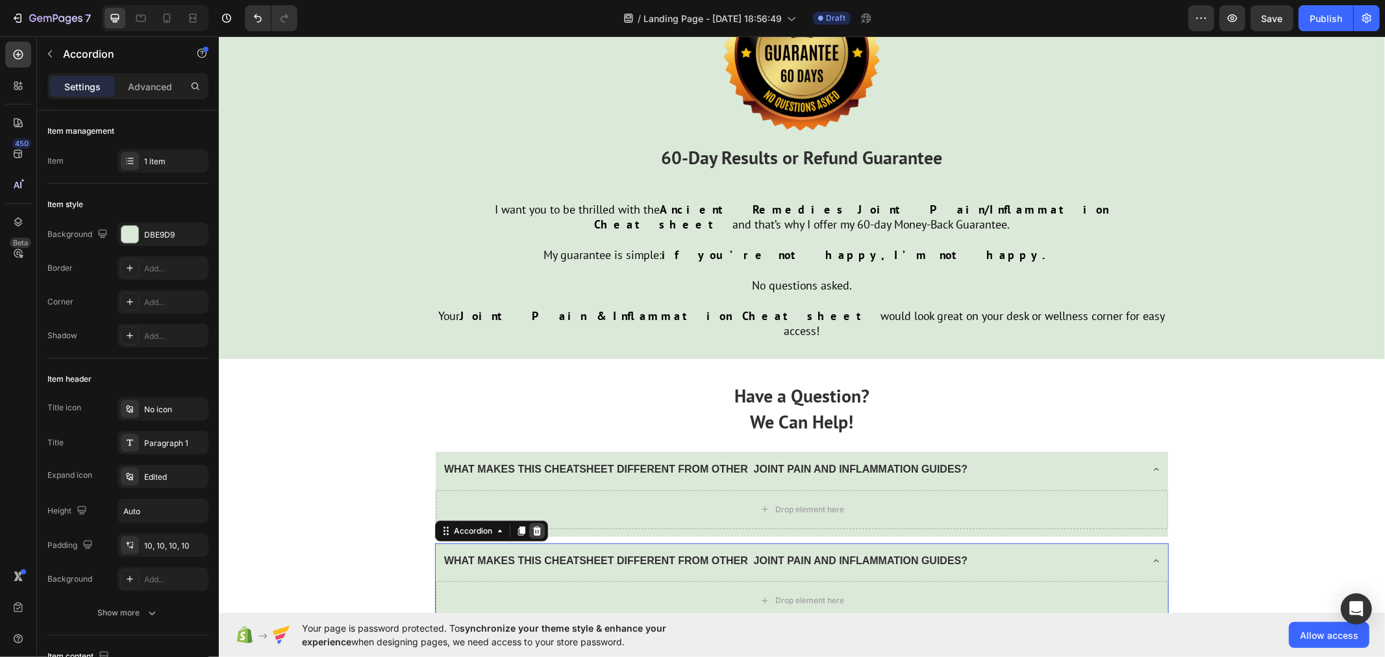
click at [532, 526] on icon at bounding box center [536, 530] width 8 height 9
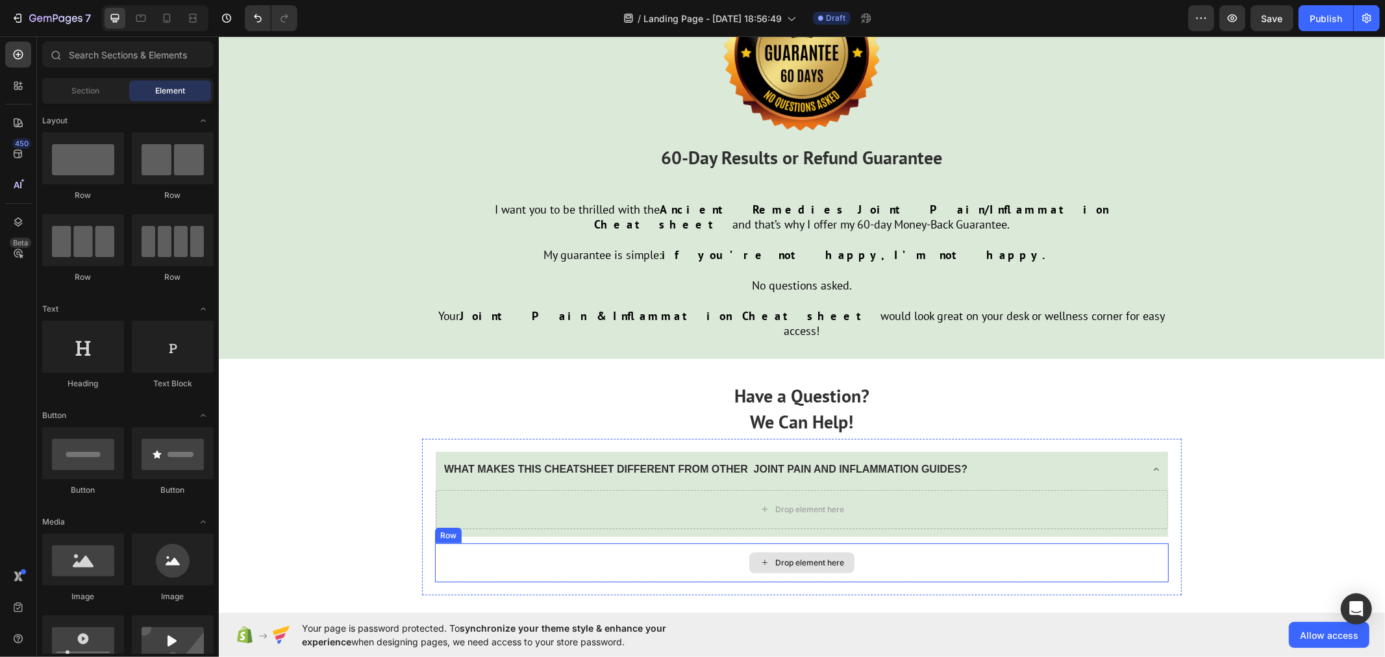
click at [695, 543] on div "Drop element here" at bounding box center [801, 562] width 734 height 39
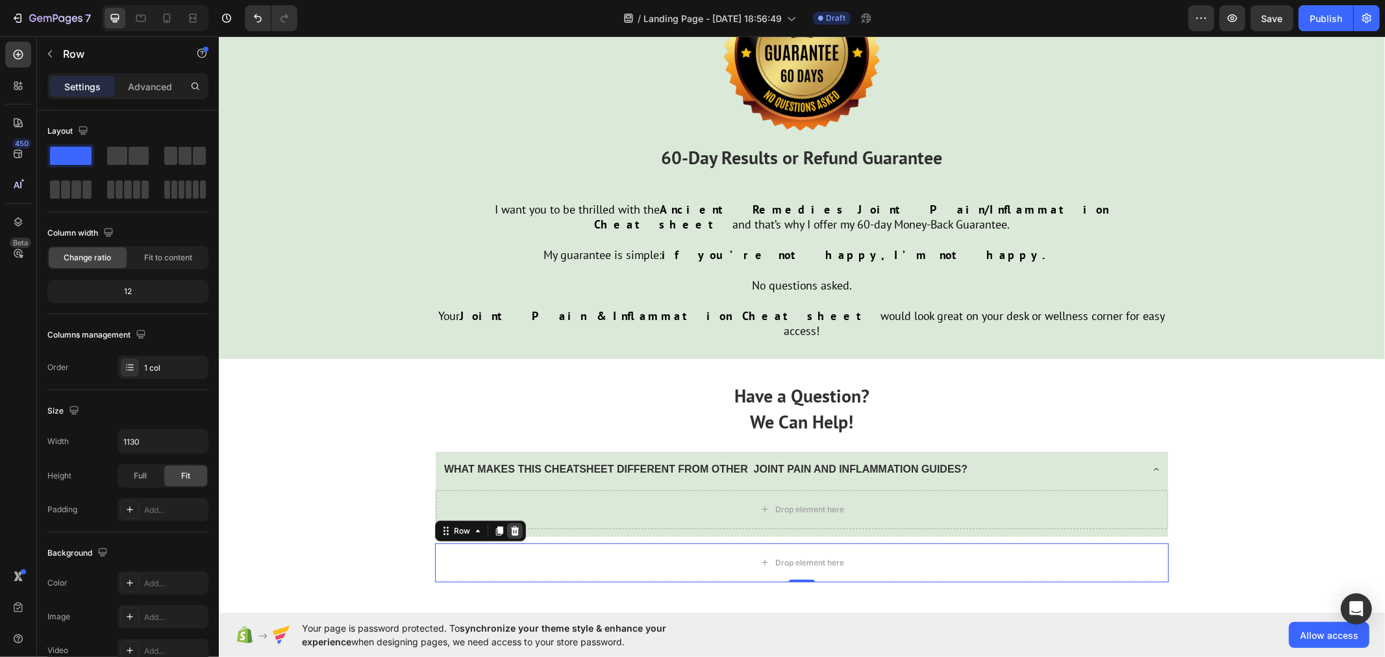
click at [512, 525] on icon at bounding box center [514, 530] width 10 height 10
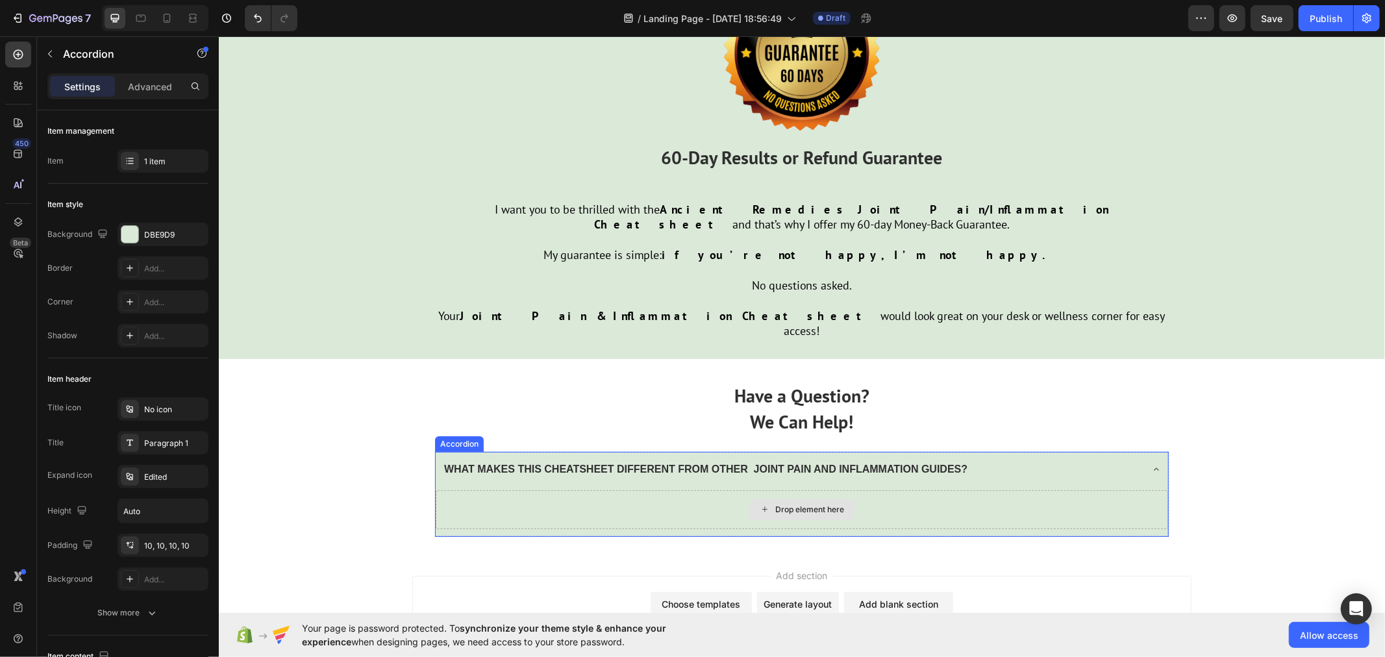
click at [499, 490] on div "Drop element here" at bounding box center [801, 509] width 732 height 39
click at [1150, 464] on icon at bounding box center [1155, 469] width 10 height 10
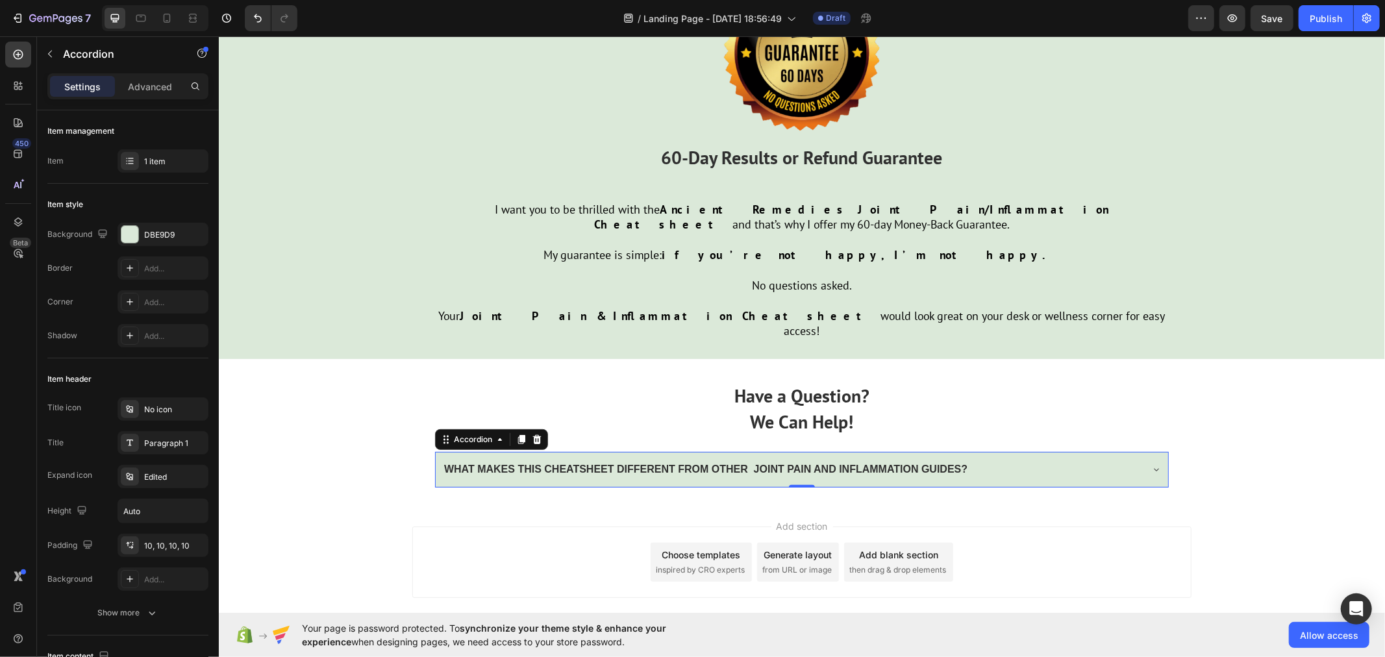
click at [1139, 451] on div "WHAT MAKES THIS CHEATSHEET DIFFERENT FROM OTHER JOINT PAIN AND INFLAMMATION GUI…" at bounding box center [801, 469] width 732 height 36
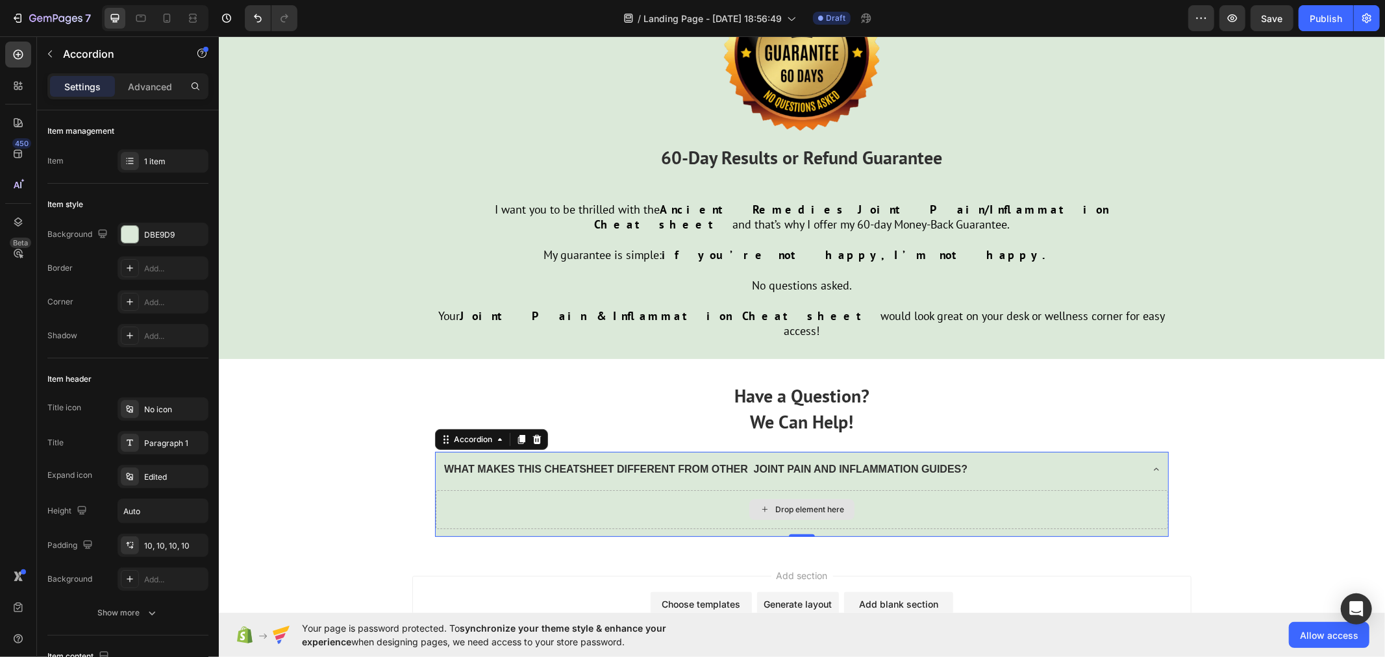
click at [759, 503] on icon at bounding box center [764, 508] width 10 height 11
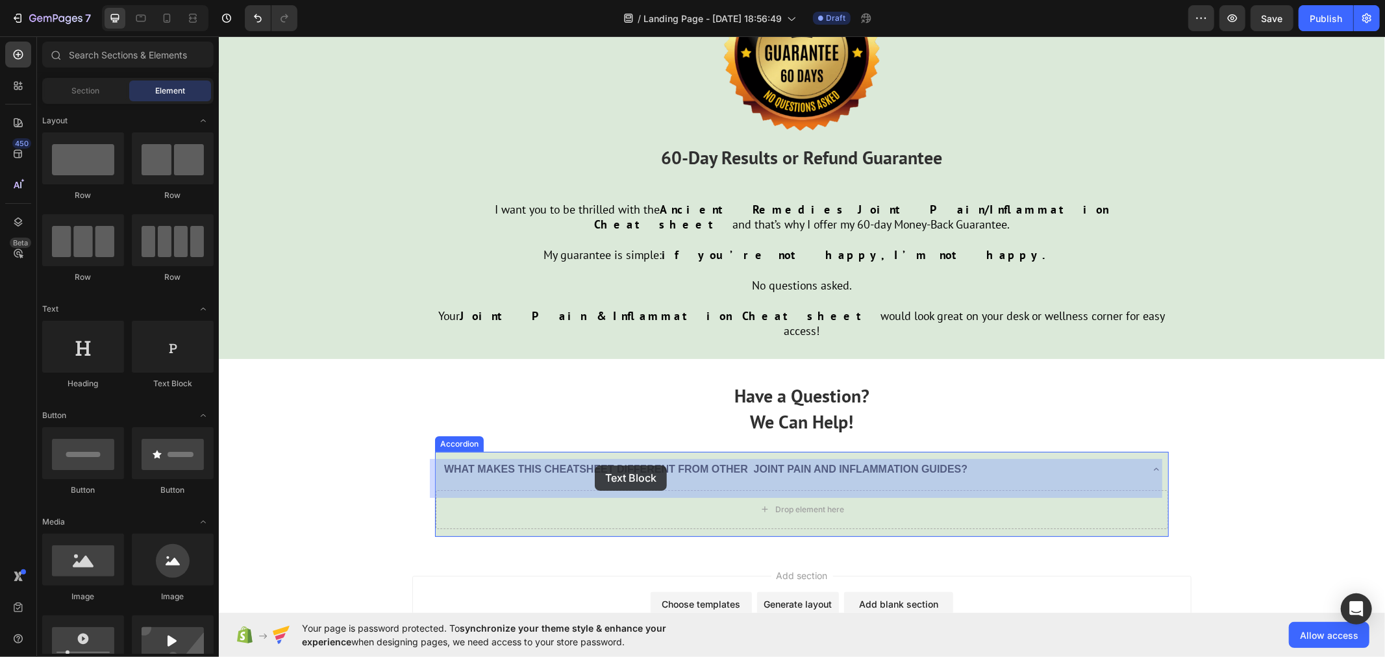
drag, startPoint x: 378, startPoint y: 390, endPoint x: 594, endPoint y: 465, distance: 228.1
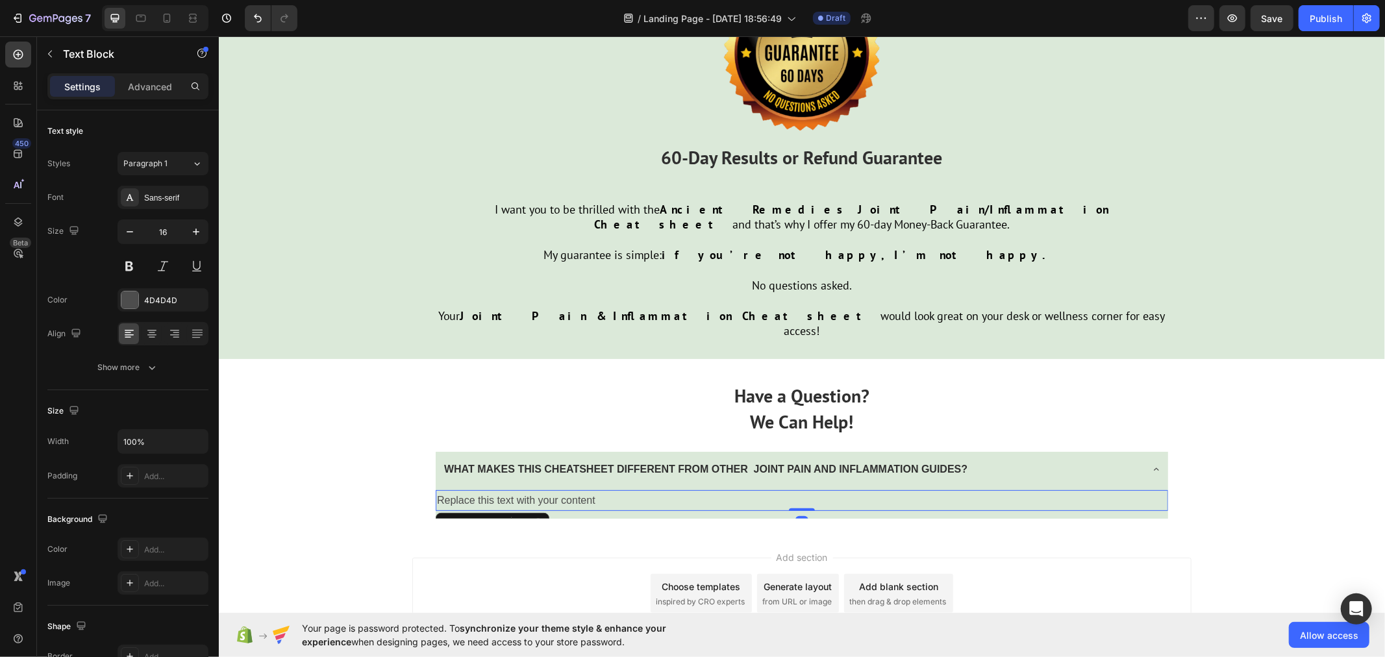
click at [582, 490] on div "Replace this text with your content" at bounding box center [801, 500] width 732 height 21
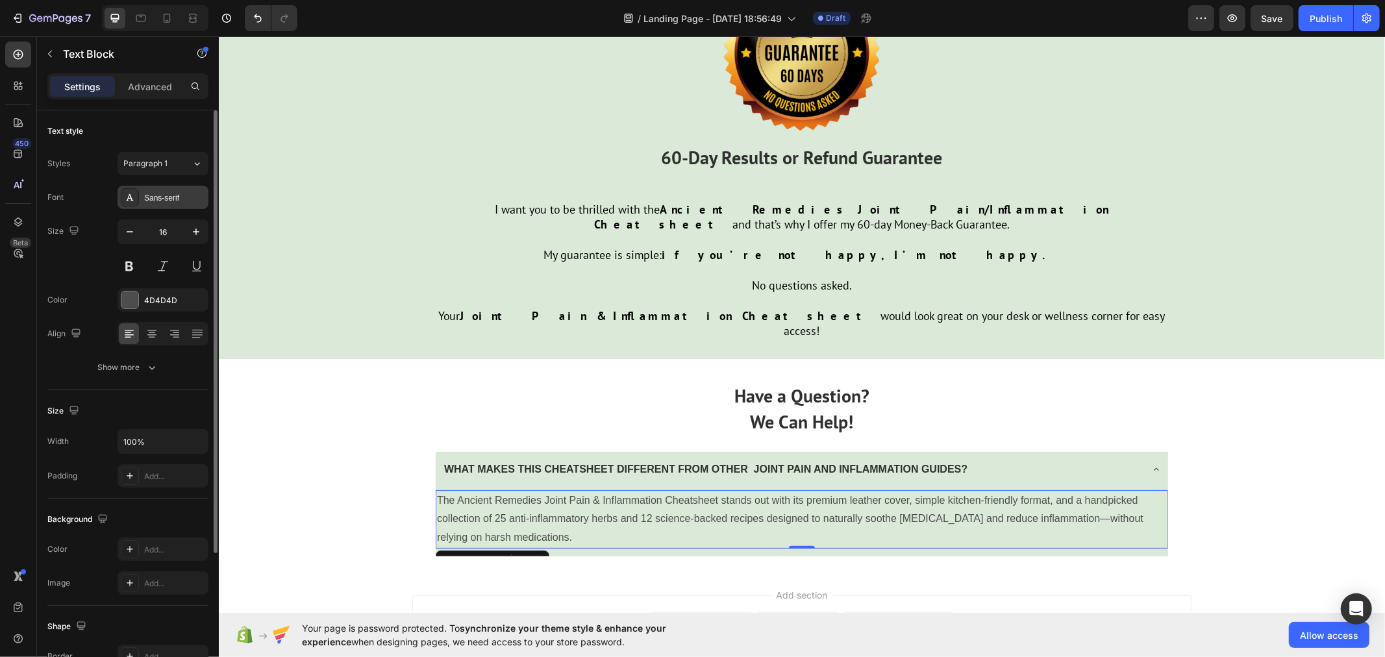
click at [170, 205] on div "Sans-serif" at bounding box center [163, 197] width 91 height 23
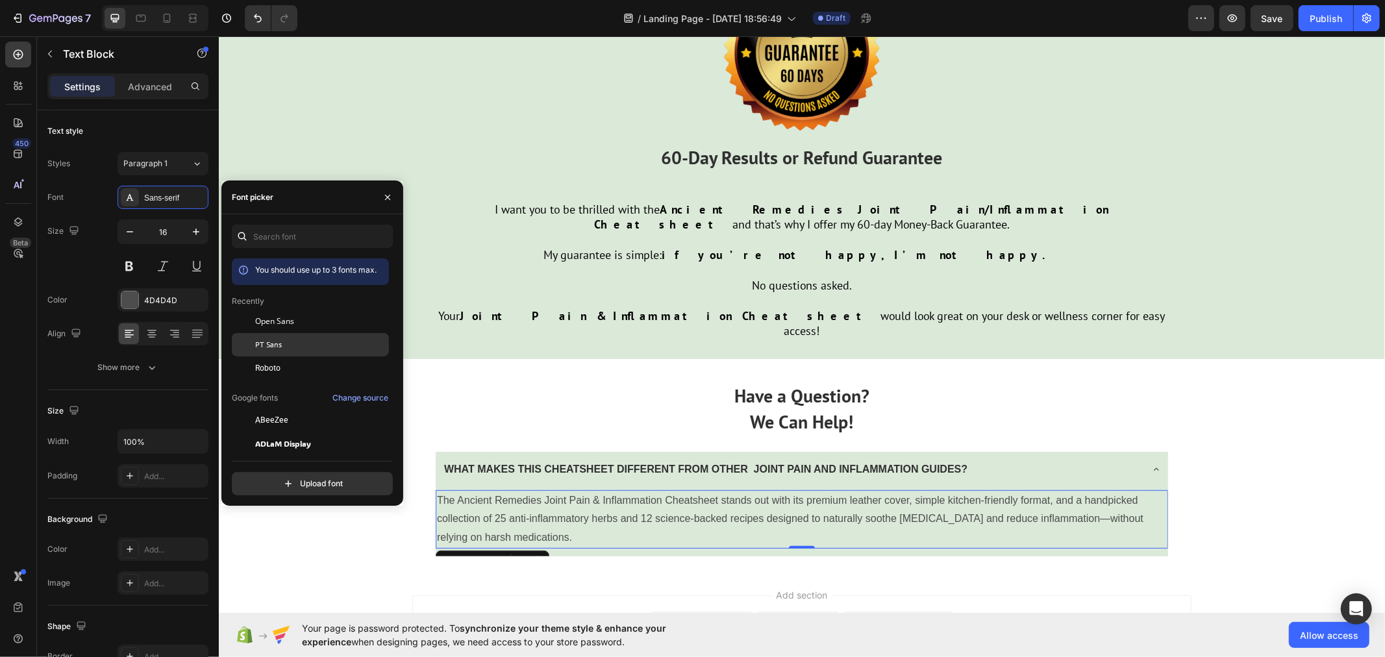
click at [292, 478] on div "PT Sans" at bounding box center [310, 489] width 157 height 23
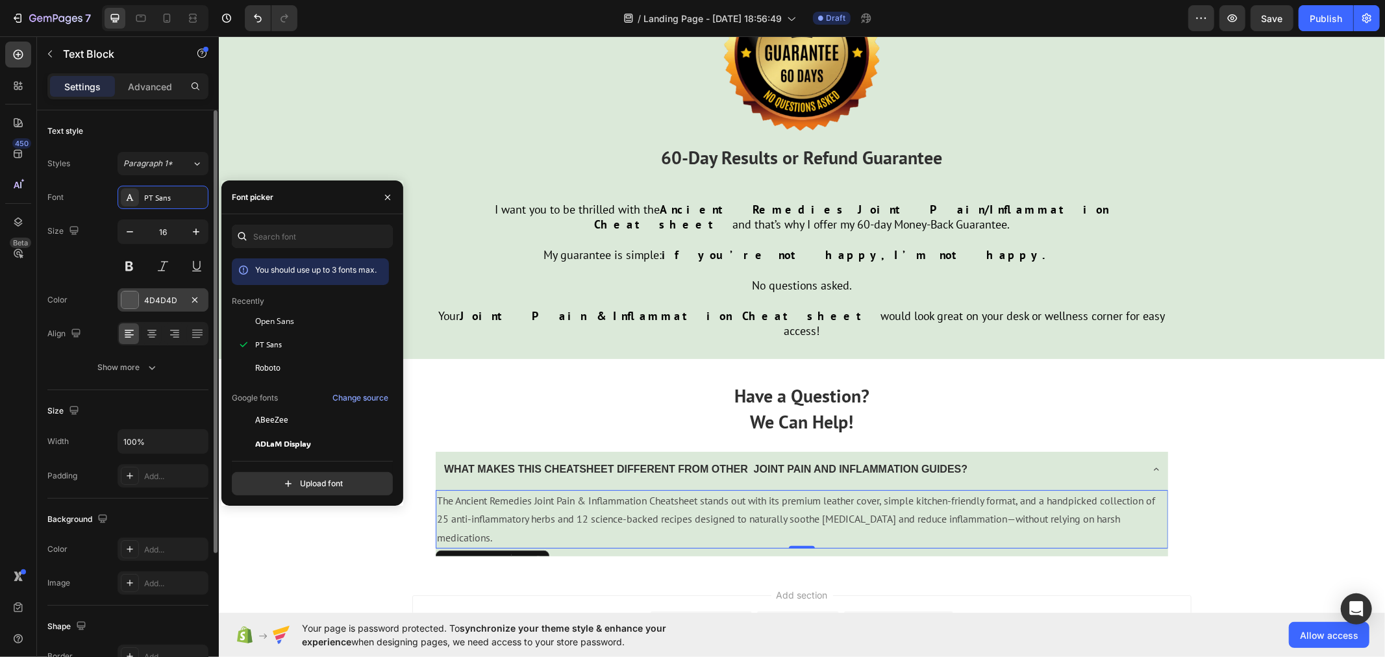
click at [178, 303] on div "4D4D4D" at bounding box center [163, 301] width 38 height 12
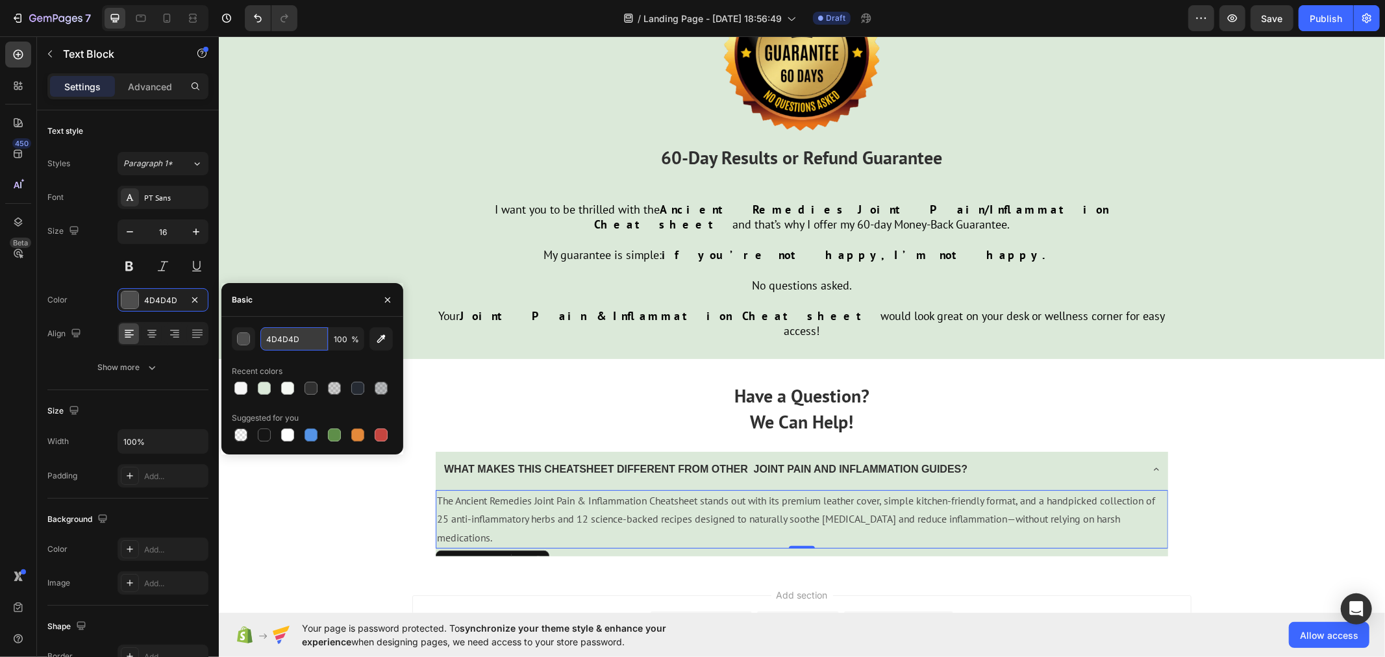
click at [303, 344] on input "4D4D4D" at bounding box center [294, 338] width 68 height 23
click at [296, 342] on input "303030" at bounding box center [294, 338] width 68 height 23
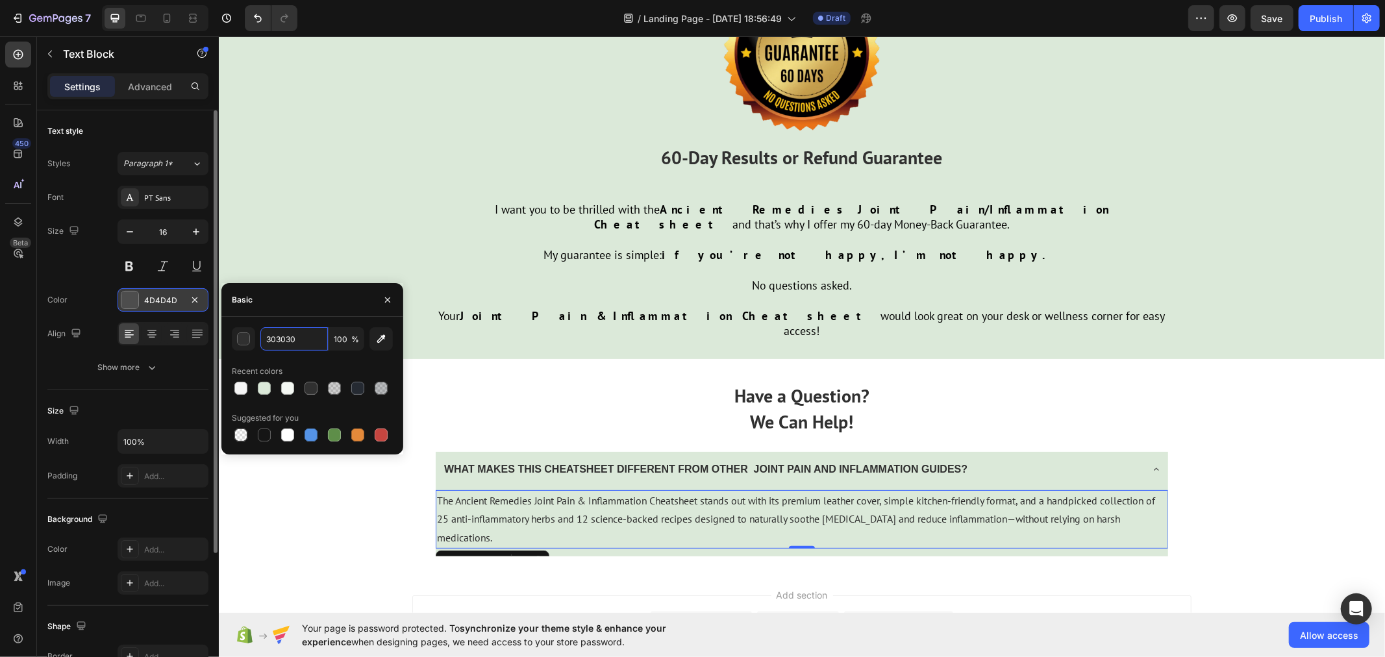
type input "303030"
click at [167, 299] on div "4D4D4D" at bounding box center [163, 301] width 38 height 12
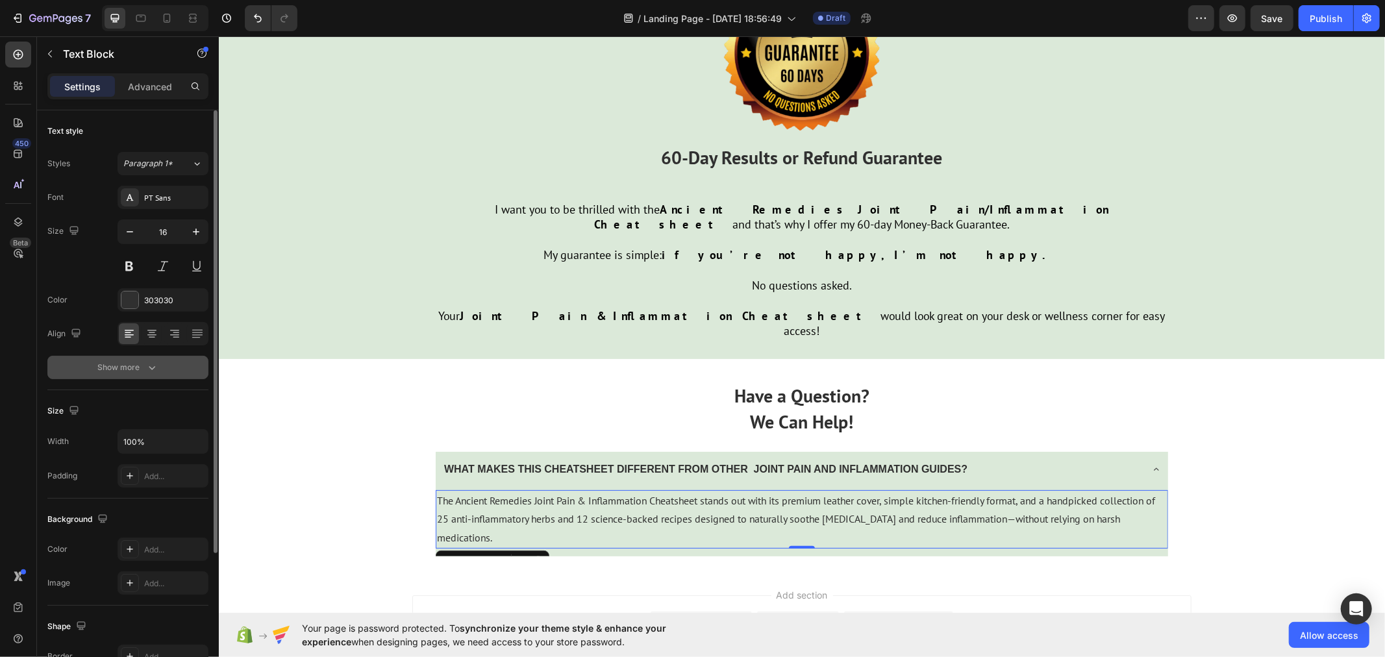
click at [172, 366] on button "Show more" at bounding box center [127, 367] width 161 height 23
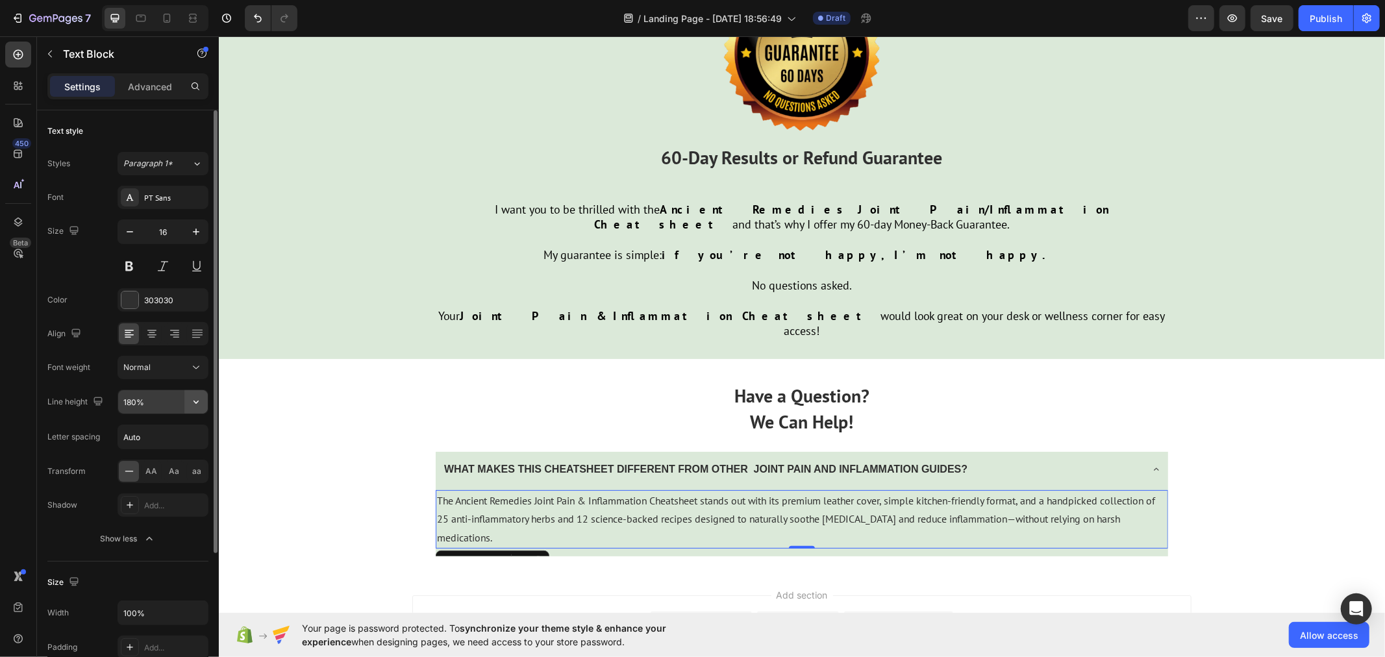
click at [195, 399] on icon "button" at bounding box center [196, 401] width 13 height 13
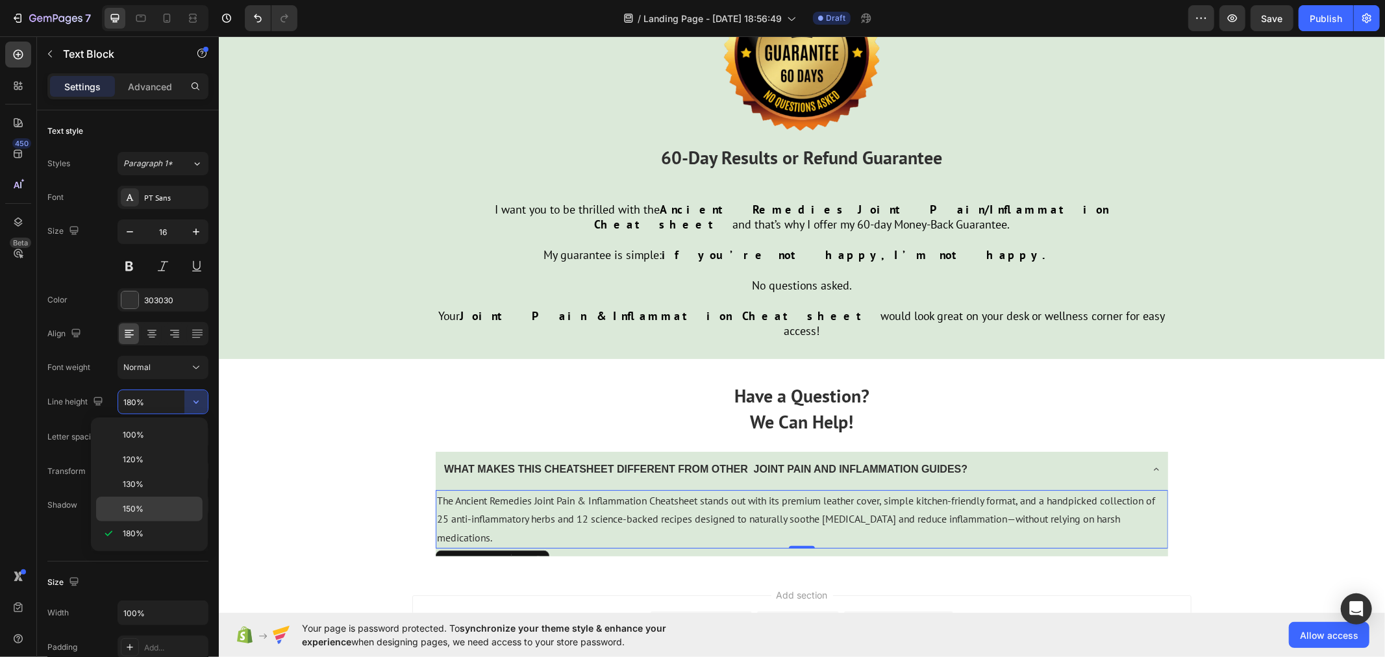
click at [177, 504] on p "150%" at bounding box center [160, 509] width 74 height 12
type input "150%"
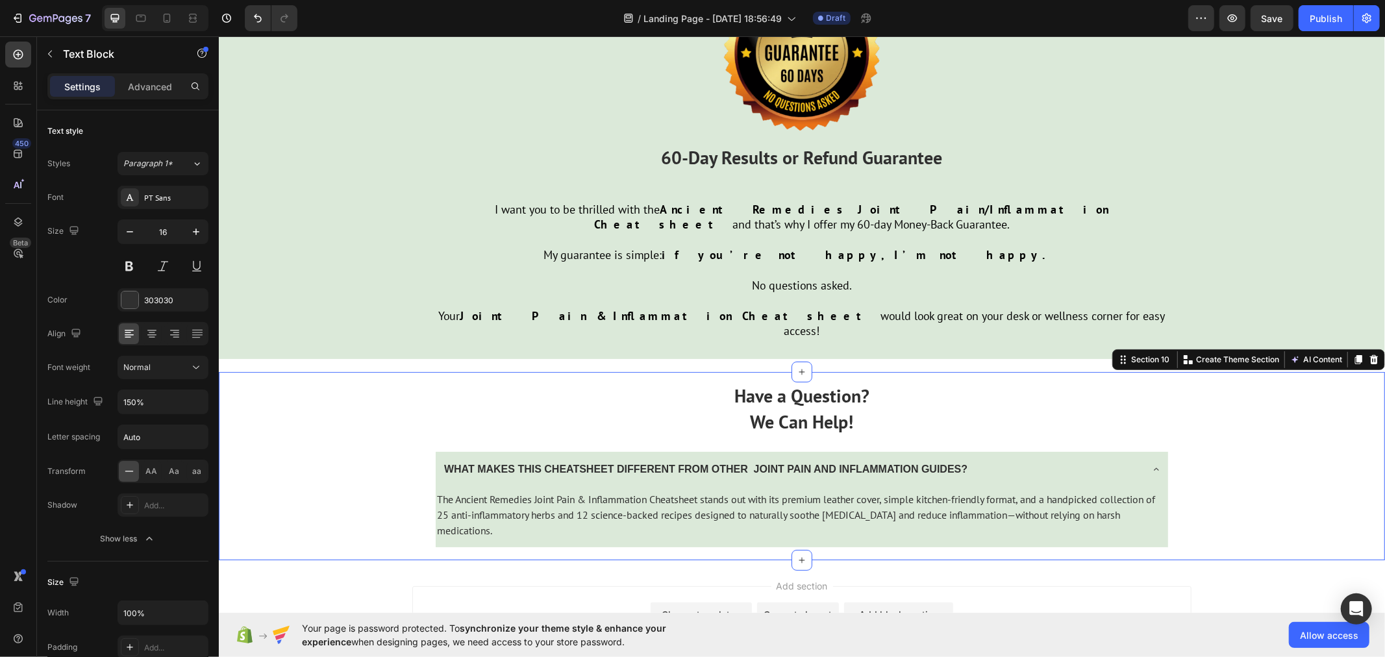
click at [300, 483] on div "Have a Question? We Can Help! Text Block WHAT MAKES THIS CHEATSHEET DIFFERENT F…" at bounding box center [801, 465] width 1166 height 188
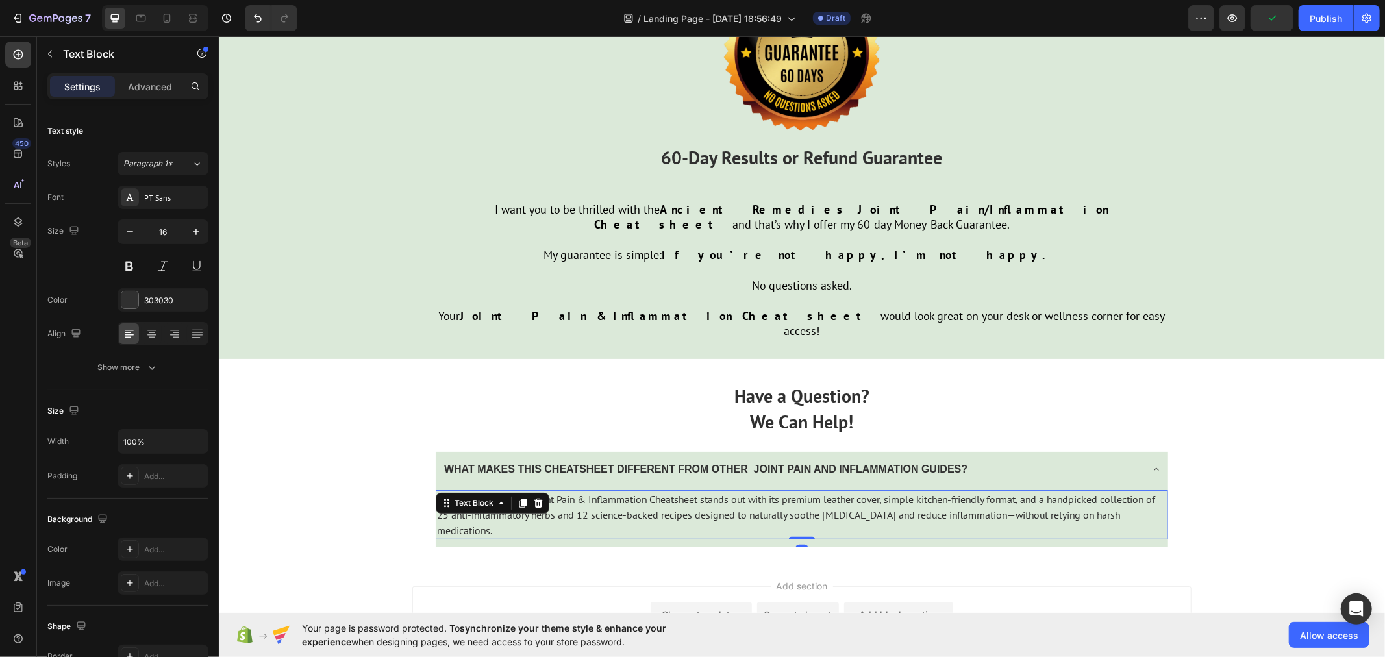
click at [504, 491] on p "The Ancient Remedies Joint Pain & Inflammation Cheatsheet stands out with its p…" at bounding box center [801, 514] width 730 height 47
click at [153, 76] on div "Advanced" at bounding box center [150, 86] width 65 height 21
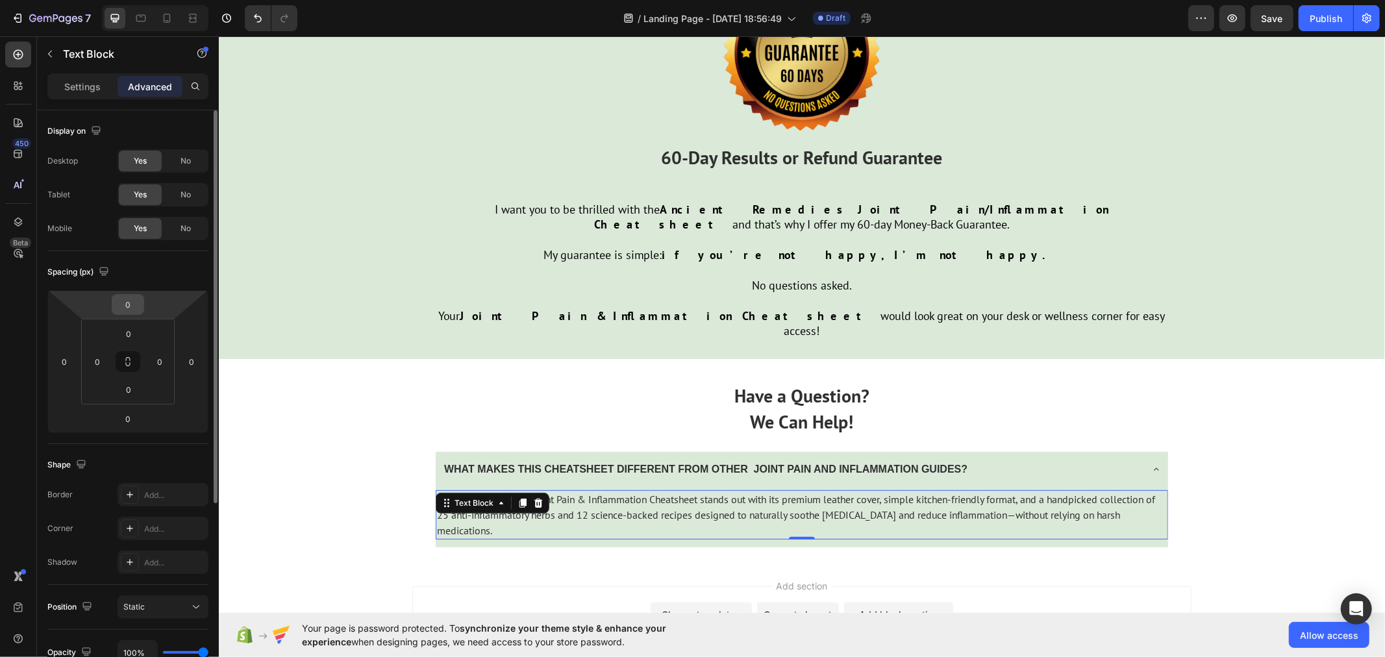
click at [138, 297] on input "0" at bounding box center [128, 304] width 26 height 19
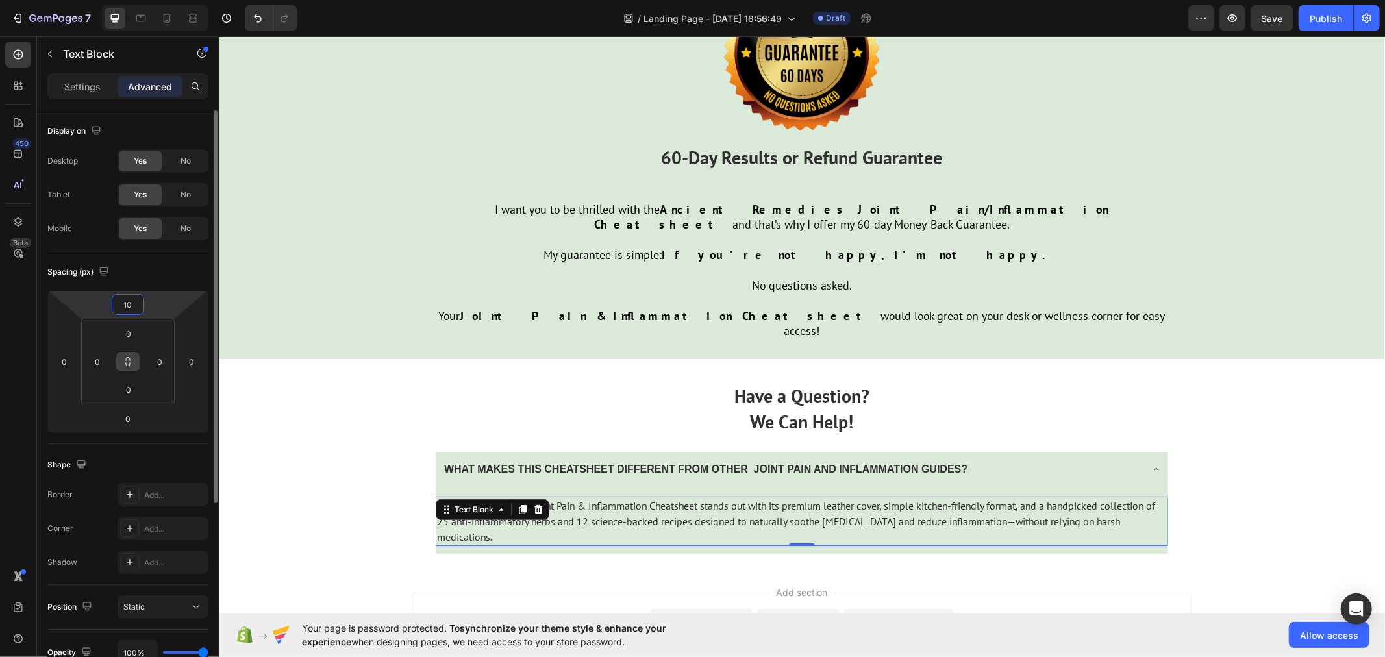
type input "10"
click at [125, 359] on icon at bounding box center [128, 361] width 10 height 10
click at [134, 338] on input "0" at bounding box center [129, 333] width 26 height 19
type input "1"
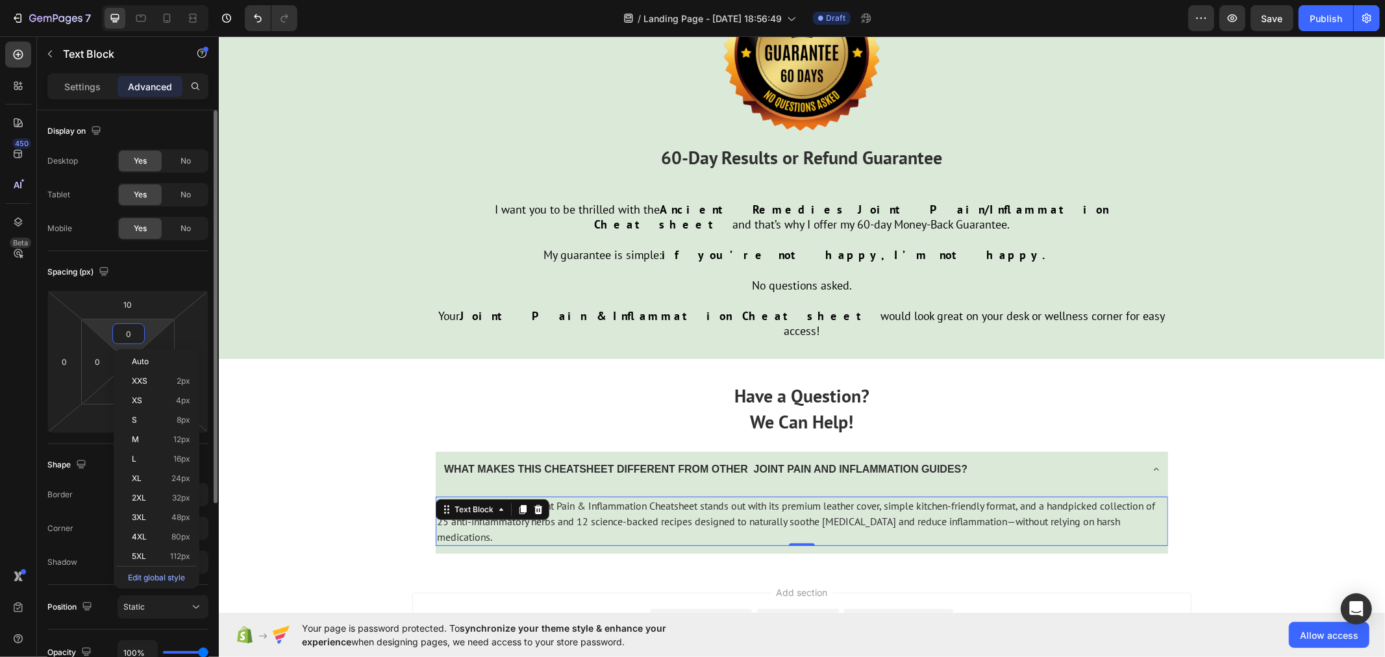
type input "1"
type input "10"
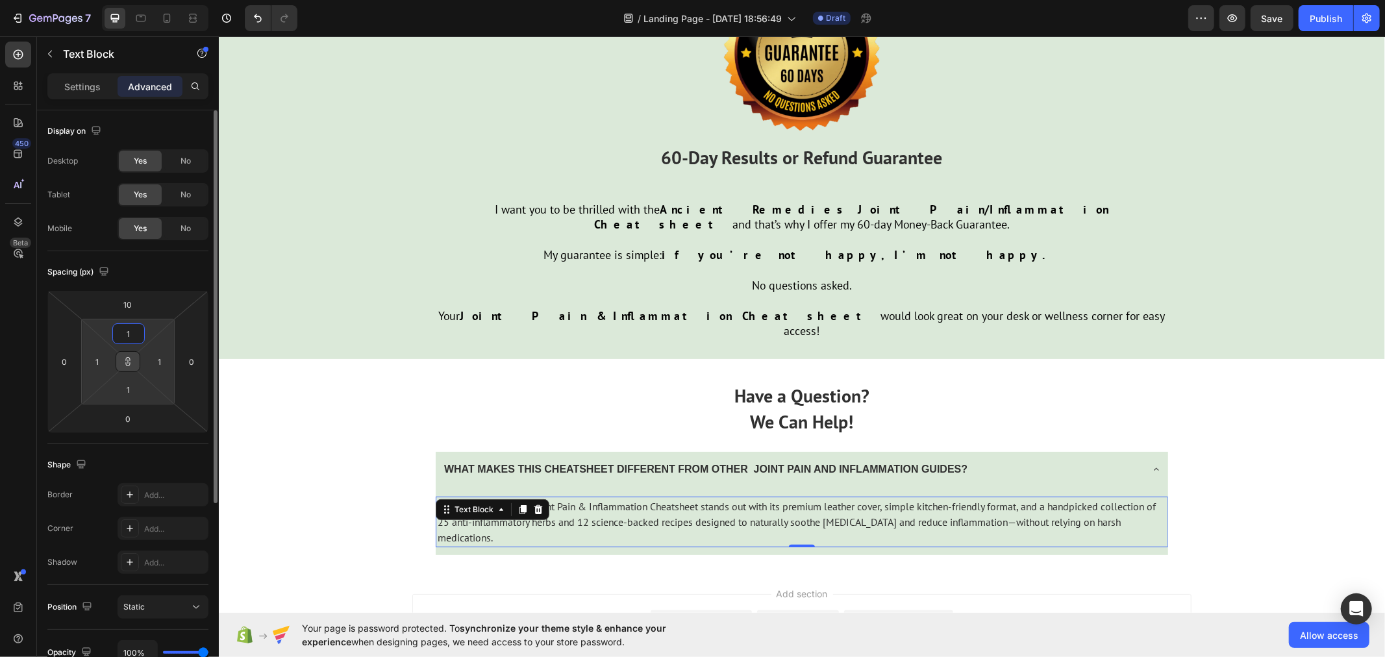
type input "10"
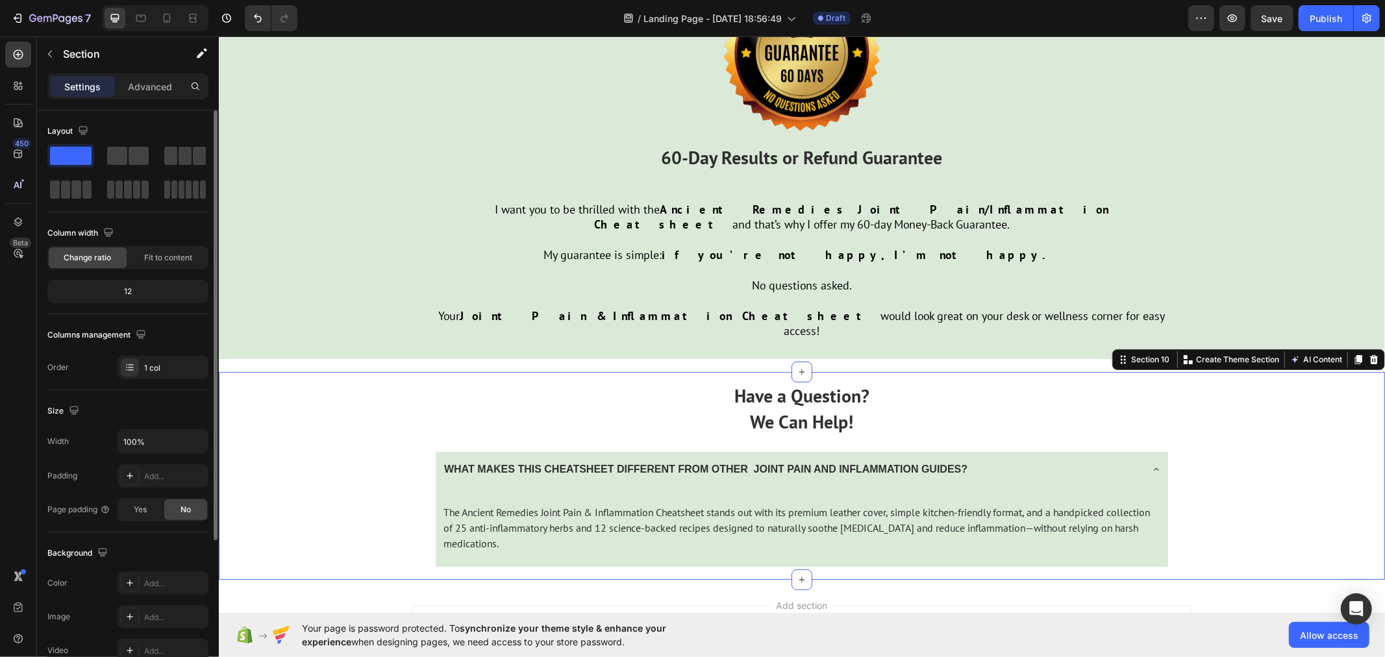
click at [294, 454] on div "Have a Question? We Can Help! Text Block WHAT MAKES THIS CHEATSHEET DIFFERENT F…" at bounding box center [801, 474] width 1166 height 207
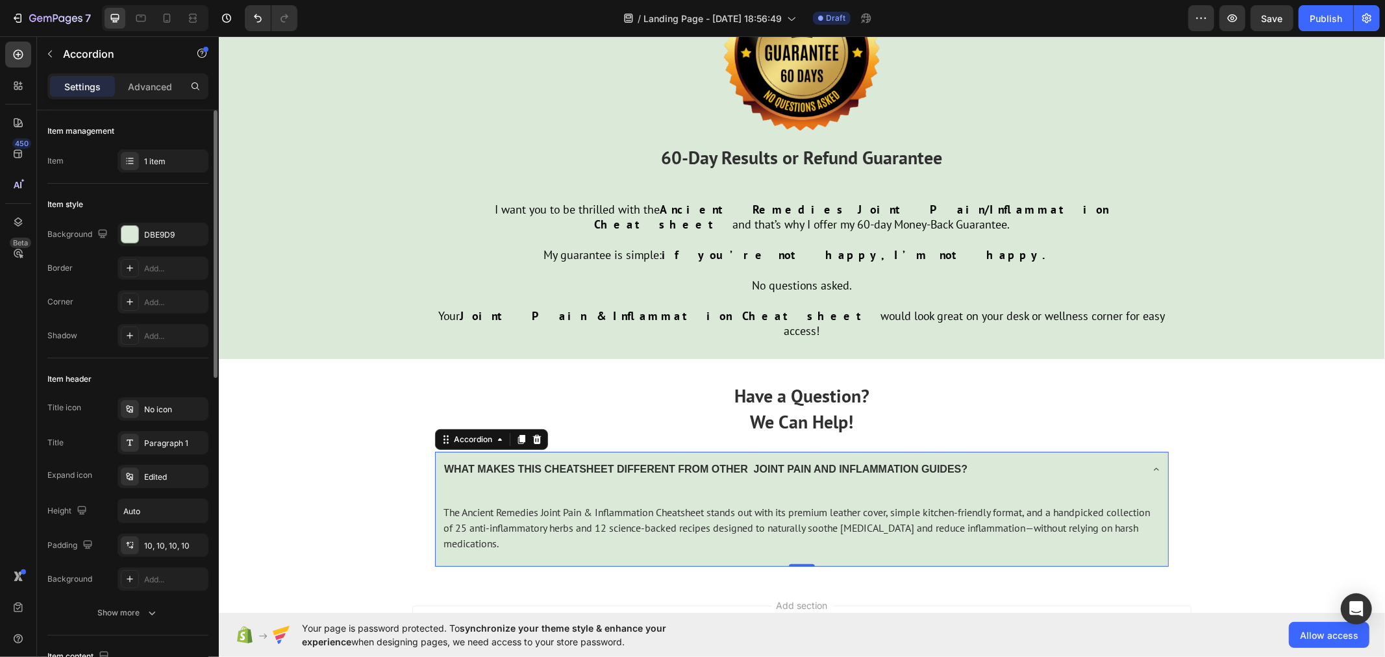
click at [1152, 464] on icon at bounding box center [1155, 469] width 10 height 10
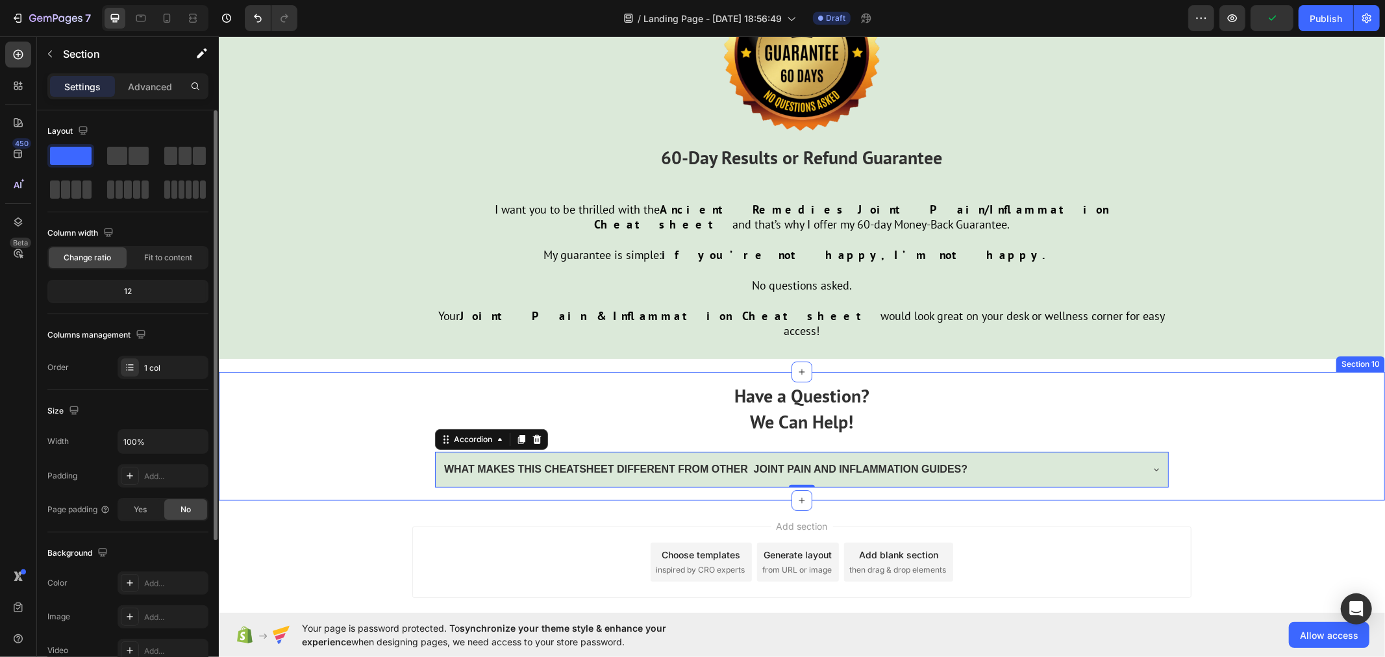
click at [360, 395] on div "Have a Question? We Can Help! Text Block WHAT MAKES THIS CHEATSHEET DIFFERENT F…" at bounding box center [801, 435] width 1166 height 128
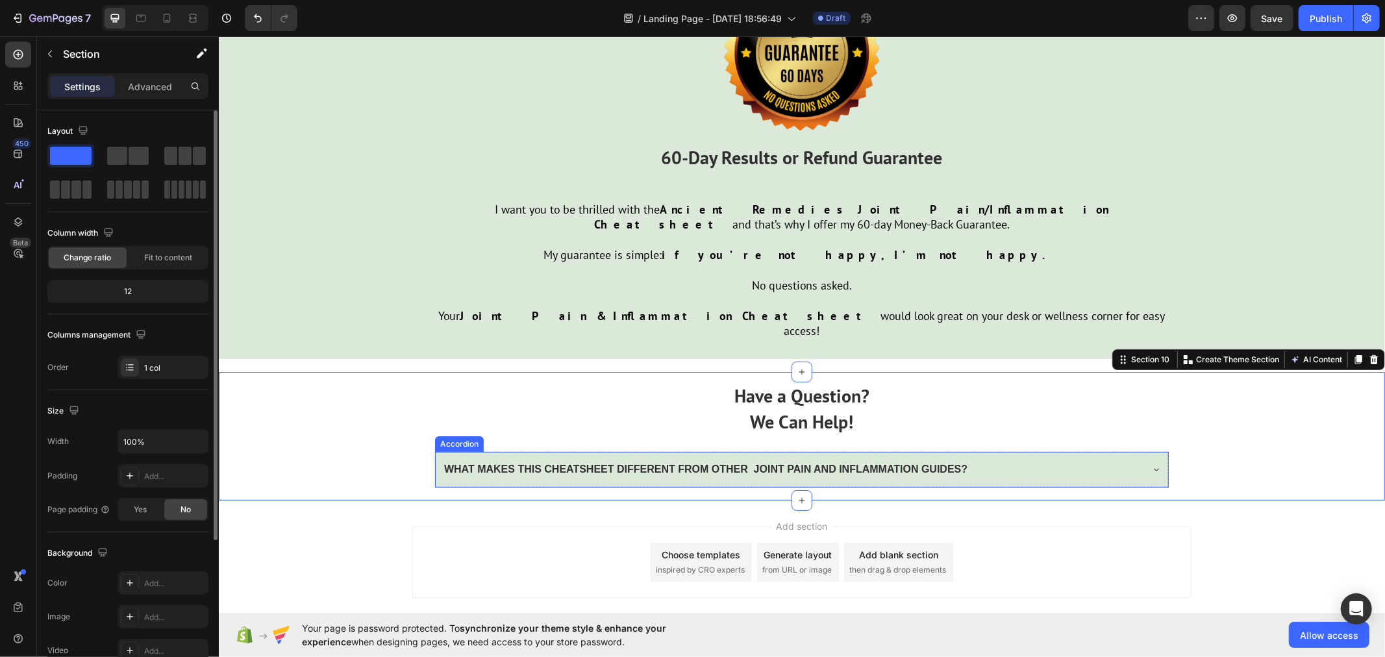
click at [435, 451] on div "WHAT MAKES THIS CHEATSHEET DIFFERENT FROM OTHER JOINT PAIN AND INFLAMMATION GUI…" at bounding box center [801, 469] width 732 height 36
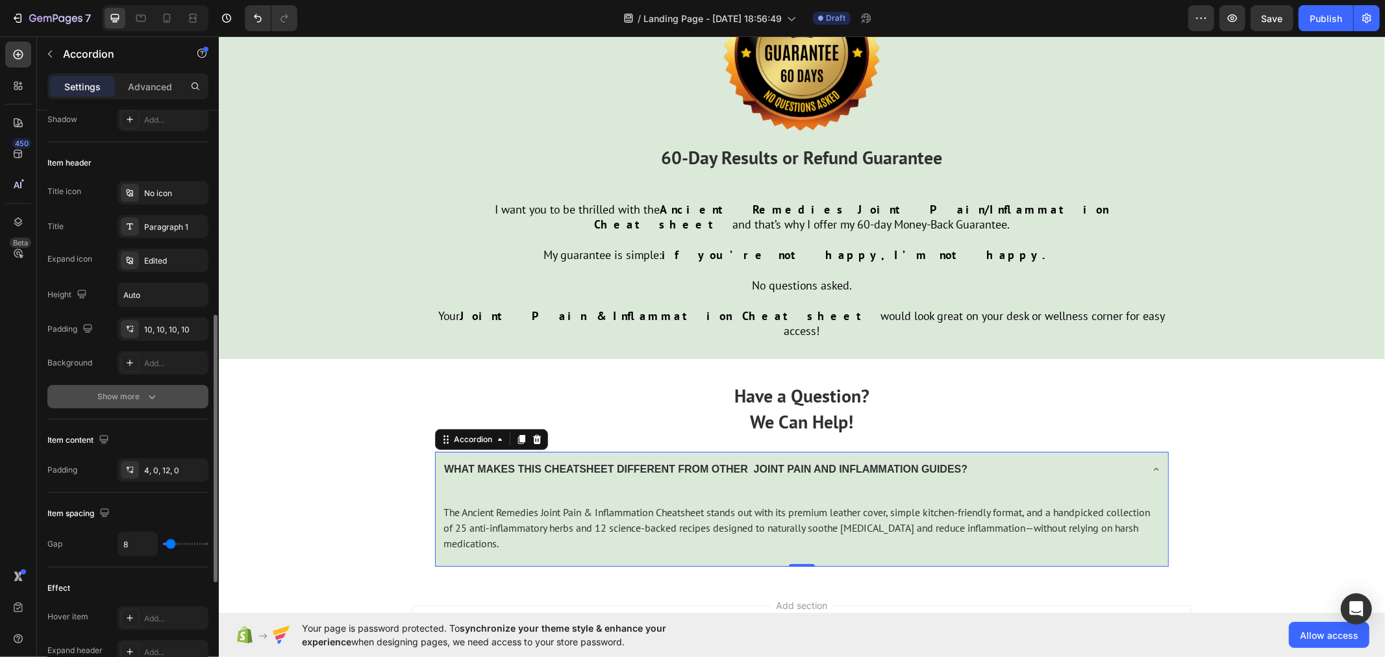
scroll to position [288, 0]
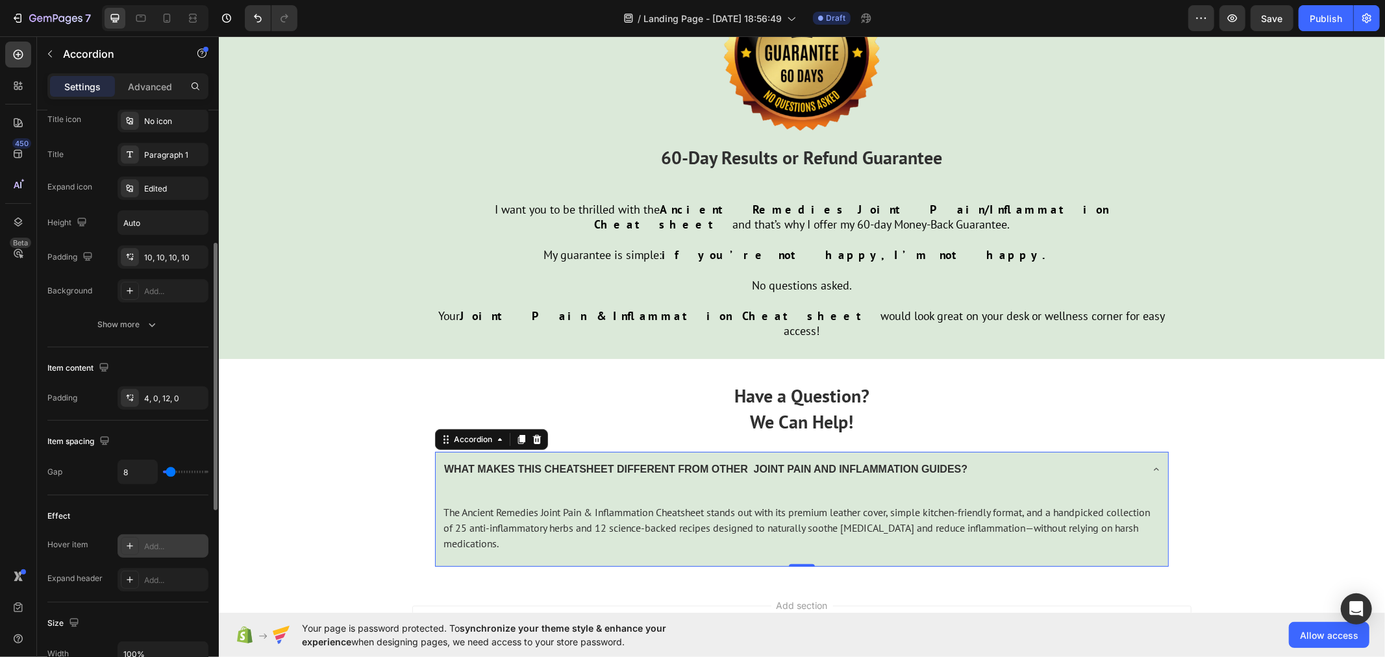
click at [143, 543] on div "Add..." at bounding box center [163, 545] width 91 height 23
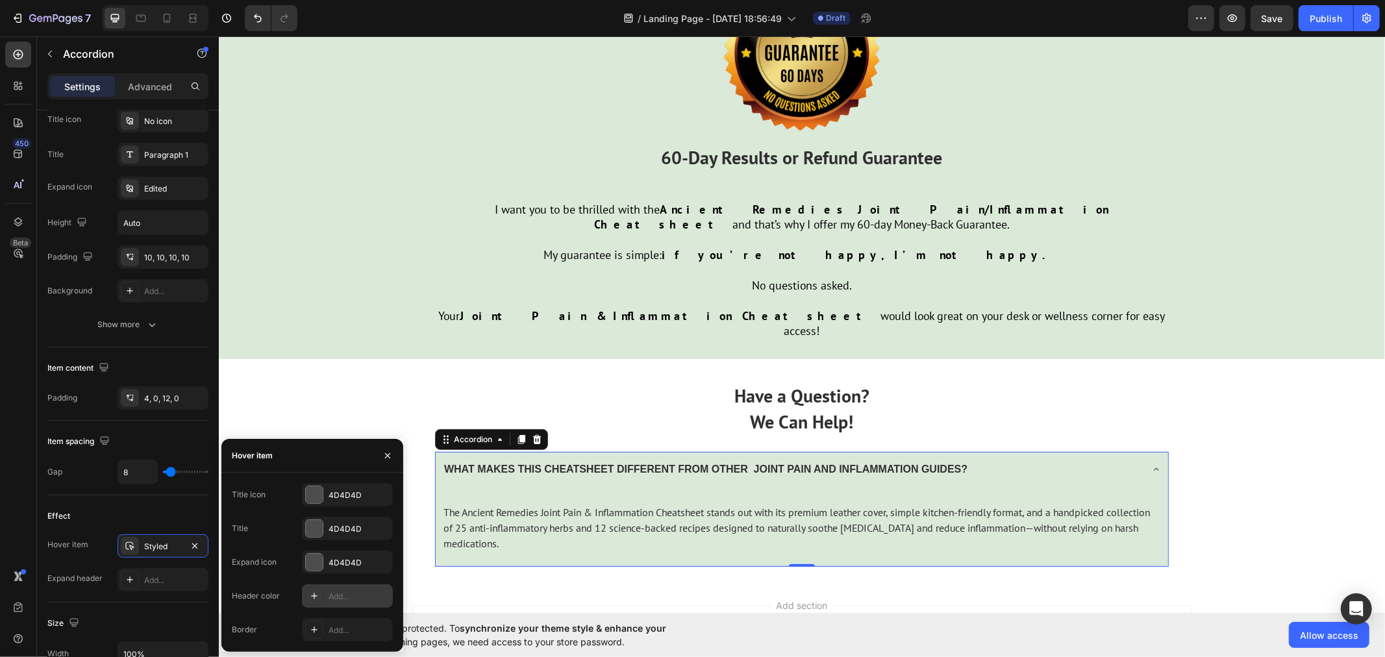
click at [341, 594] on div "Add..." at bounding box center [359, 597] width 61 height 12
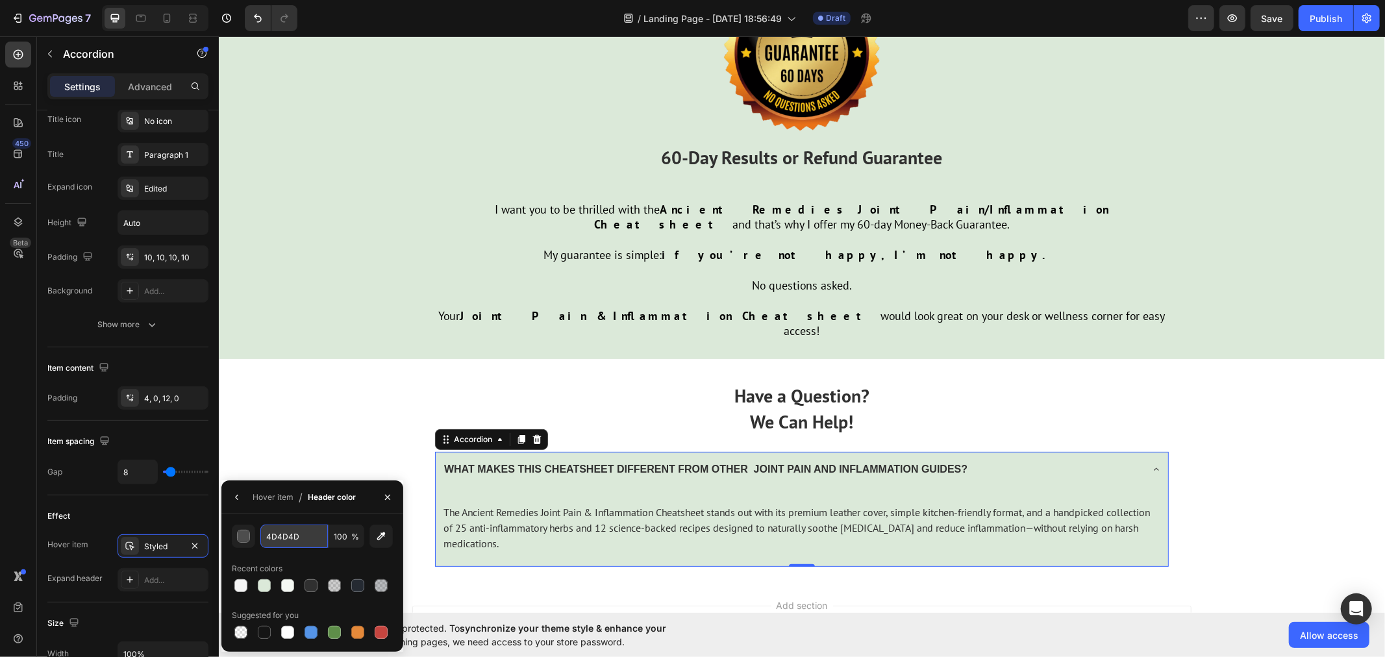
click at [309, 539] on input "4D4D4D" at bounding box center [294, 536] width 68 height 23
paste input "#F5F5F5"
type input "#F5F5F5"
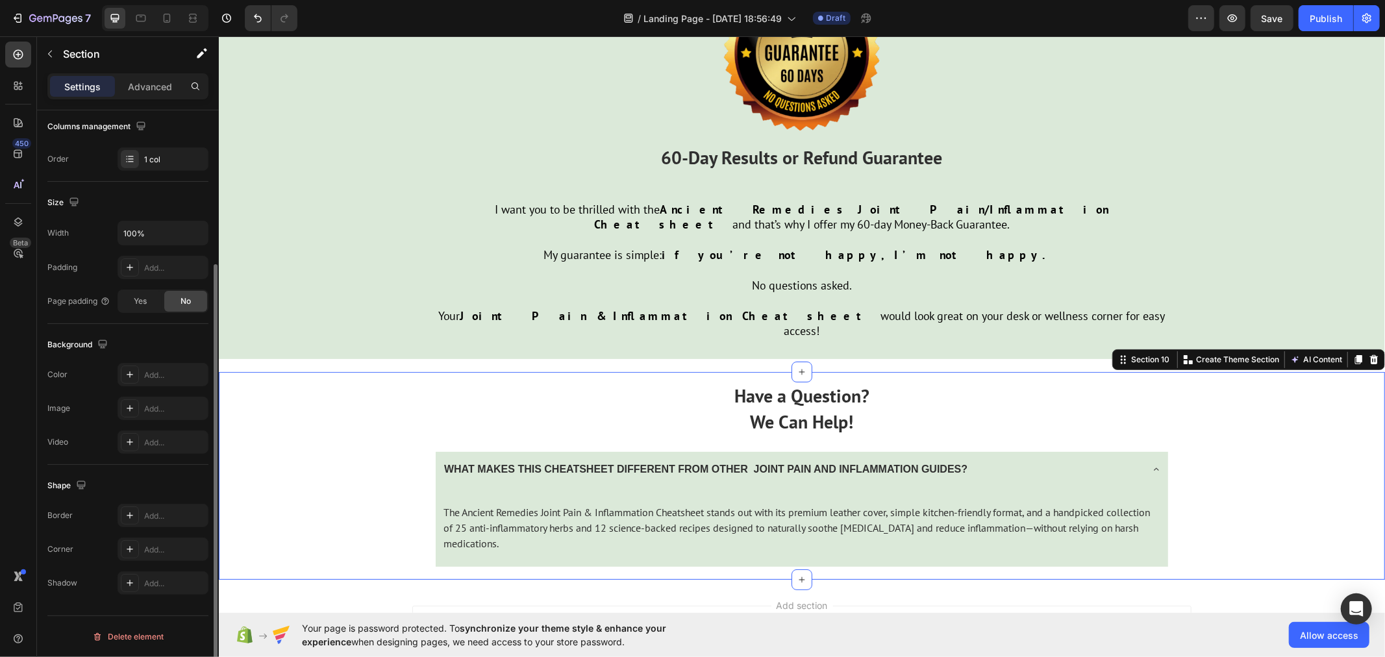
click at [353, 414] on div "Have a Question? We Can Help! Text Block WHAT MAKES THIS CHEATSHEET DIFFERENT F…" at bounding box center [801, 474] width 1166 height 207
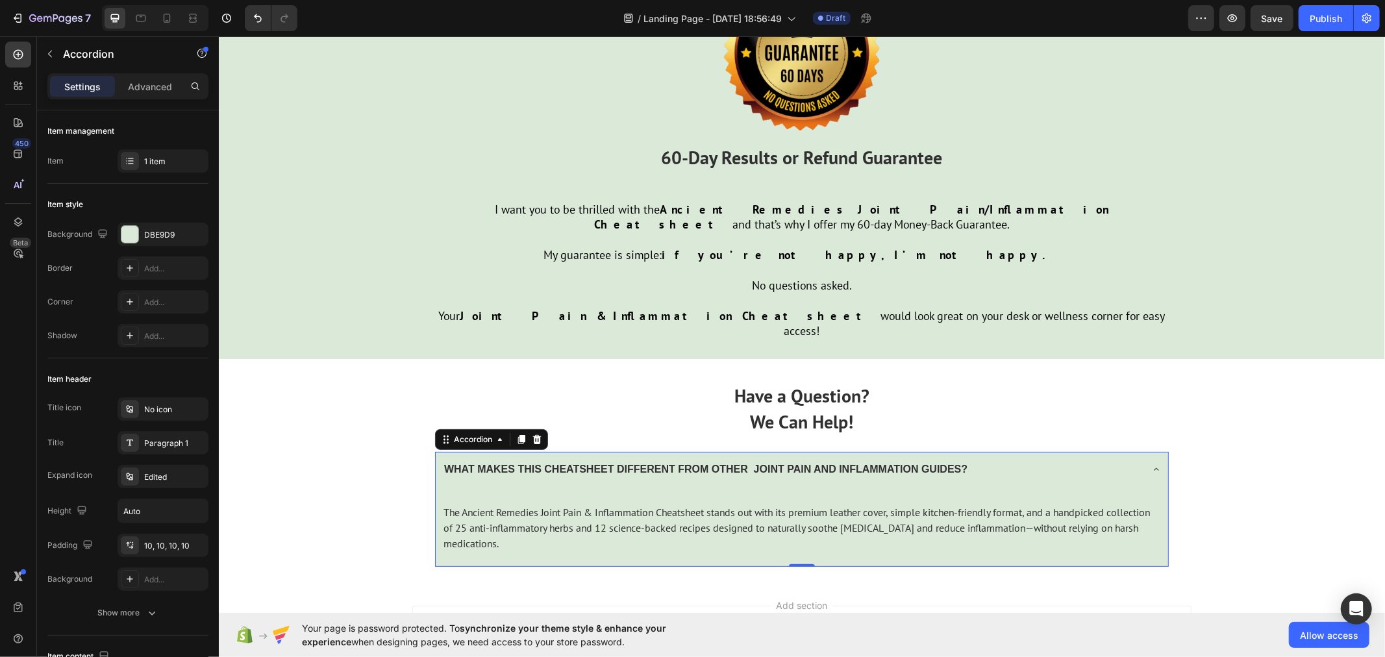
click at [1150, 464] on icon at bounding box center [1155, 469] width 10 height 10
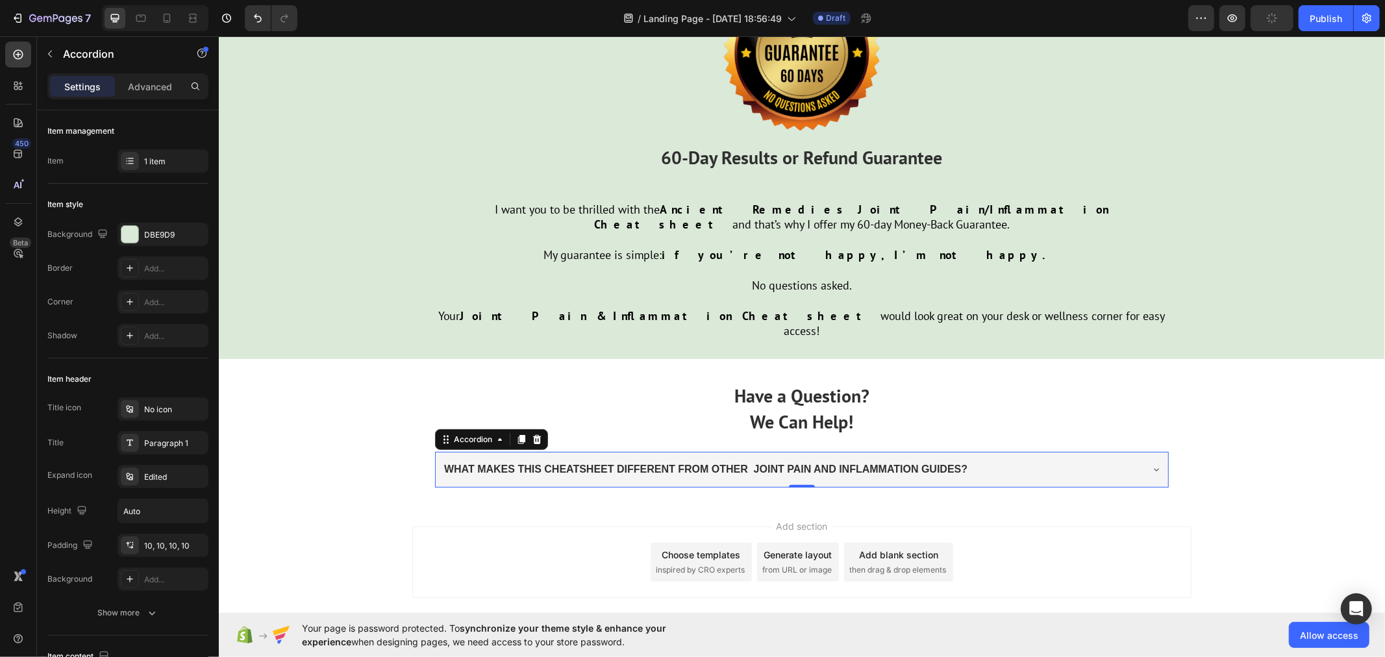
click at [1156, 451] on div "WHAT MAKES THIS CHEATSHEET DIFFERENT FROM OTHER JOINT PAIN AND INFLAMMATION GUI…" at bounding box center [801, 469] width 732 height 36
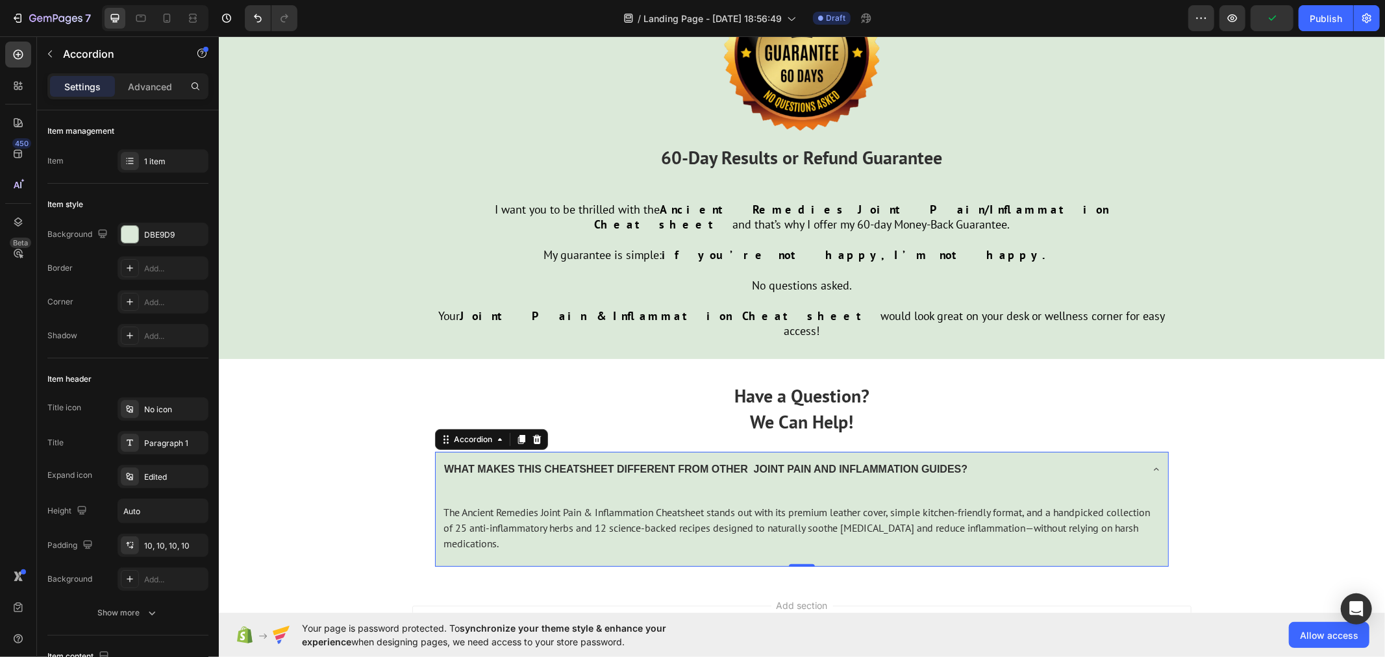
click at [1152, 464] on icon at bounding box center [1155, 469] width 10 height 10
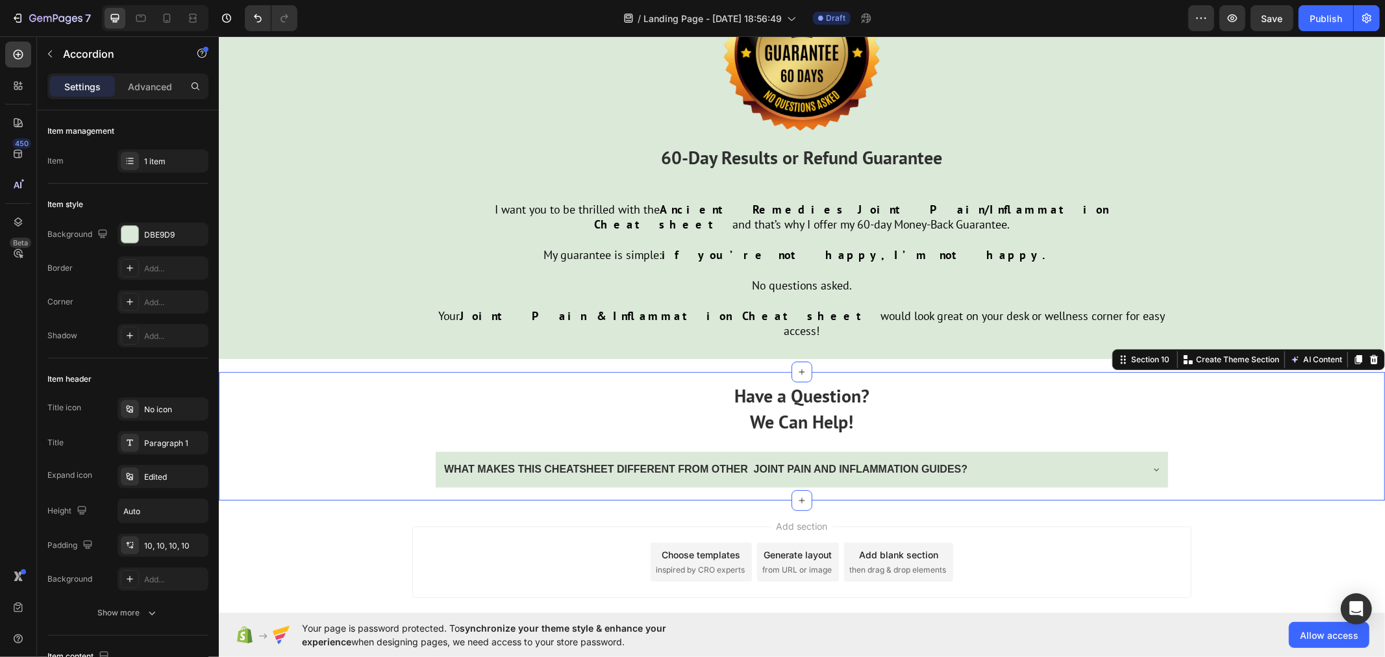
click at [343, 408] on div "Have a Question? We Can Help! Text Block WHAT MAKES THIS CHEATSHEET DIFFERENT F…" at bounding box center [801, 435] width 1166 height 128
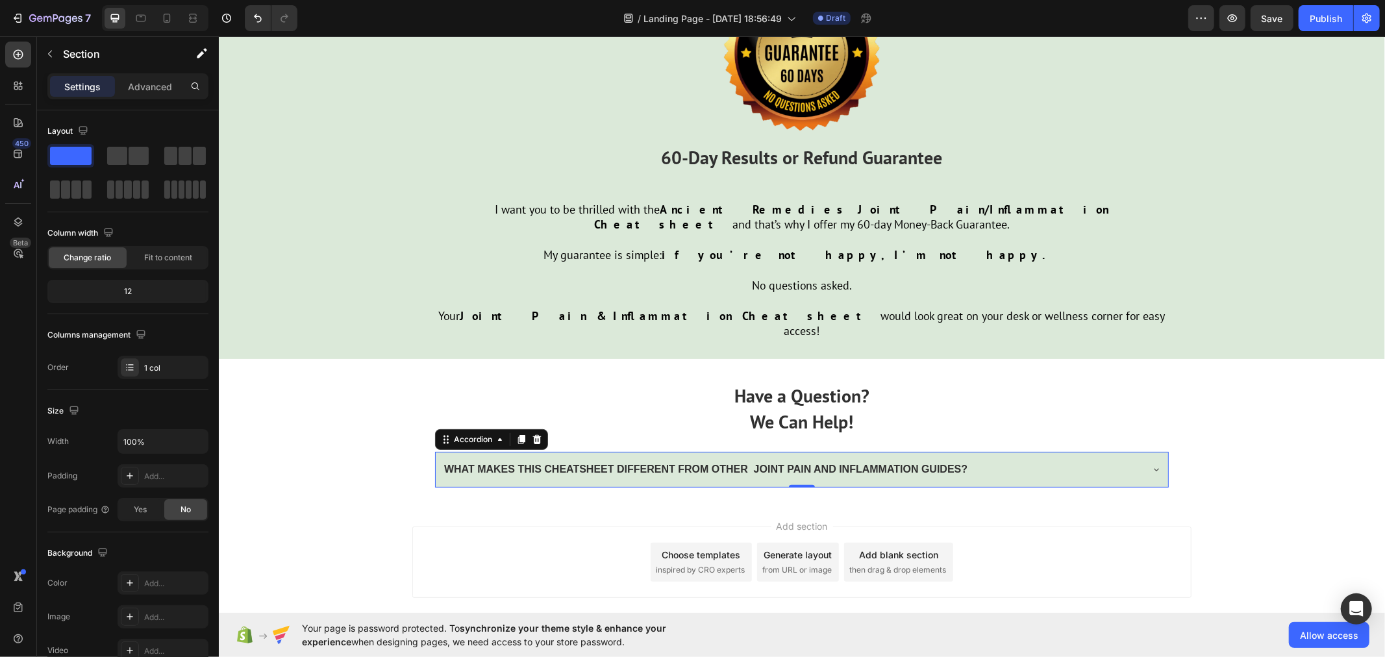
click at [1008, 458] on div "WHAT MAKES THIS CHEATSHEET DIFFERENT FROM OTHER JOINT PAIN AND INFLAMMATION GUI…" at bounding box center [790, 469] width 699 height 23
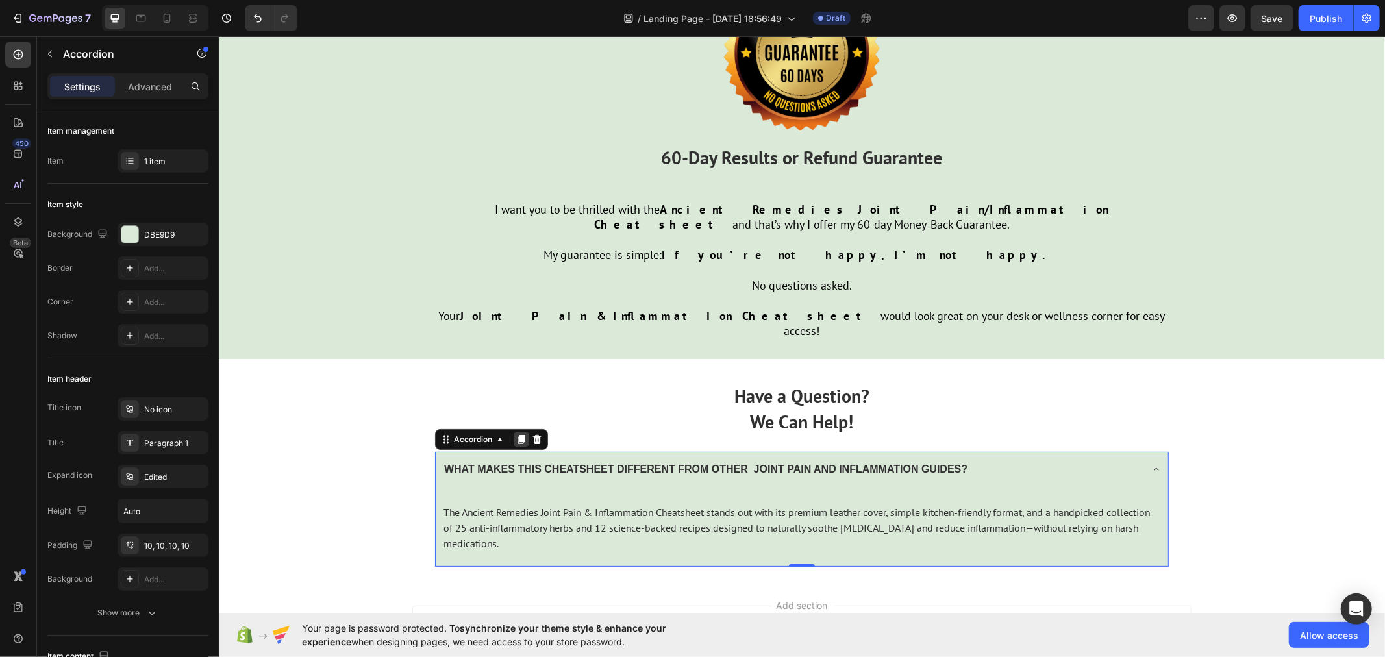
click at [515, 434] on icon at bounding box center [520, 439] width 10 height 10
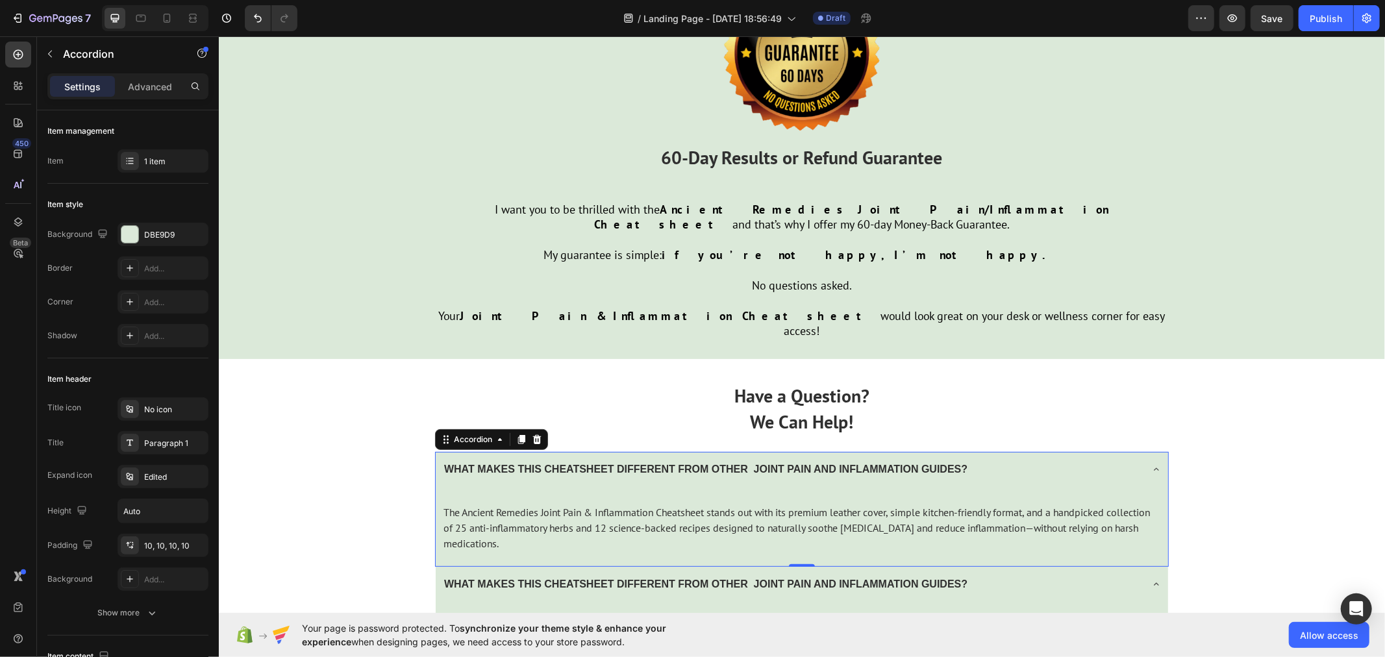
click at [1151, 464] on icon at bounding box center [1155, 469] width 10 height 10
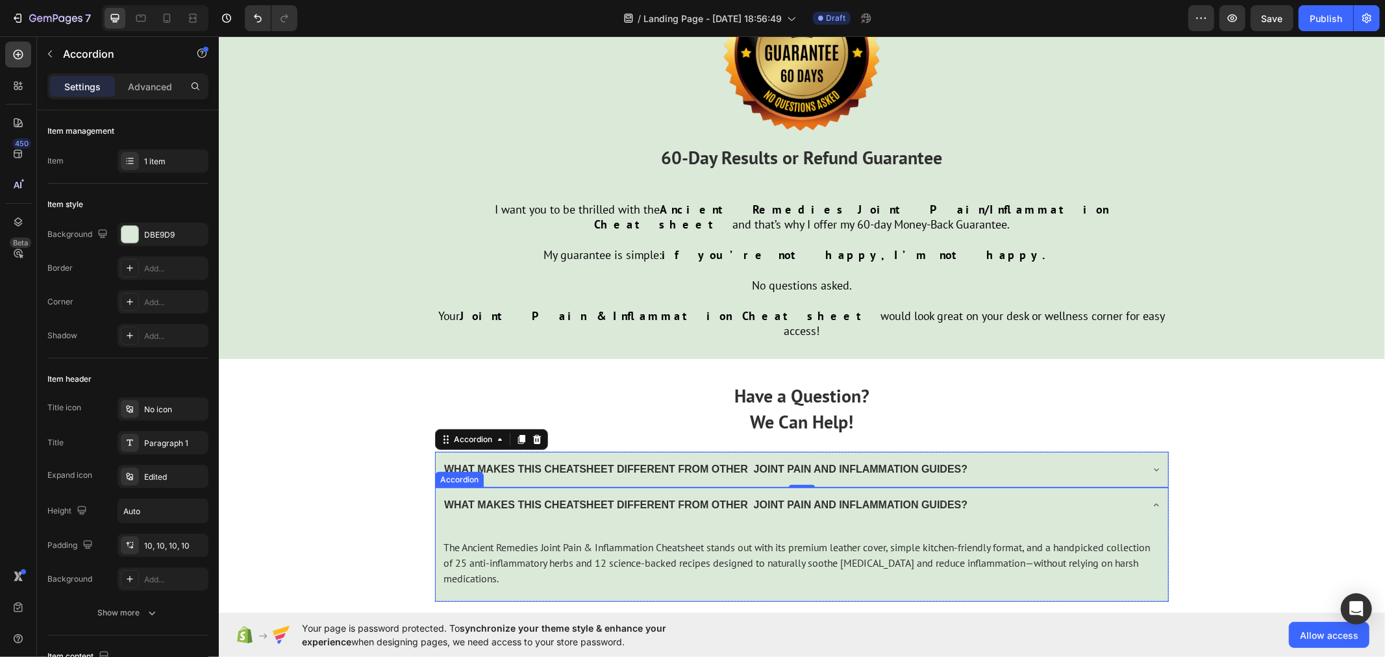
click at [1150, 499] on icon at bounding box center [1155, 504] width 10 height 10
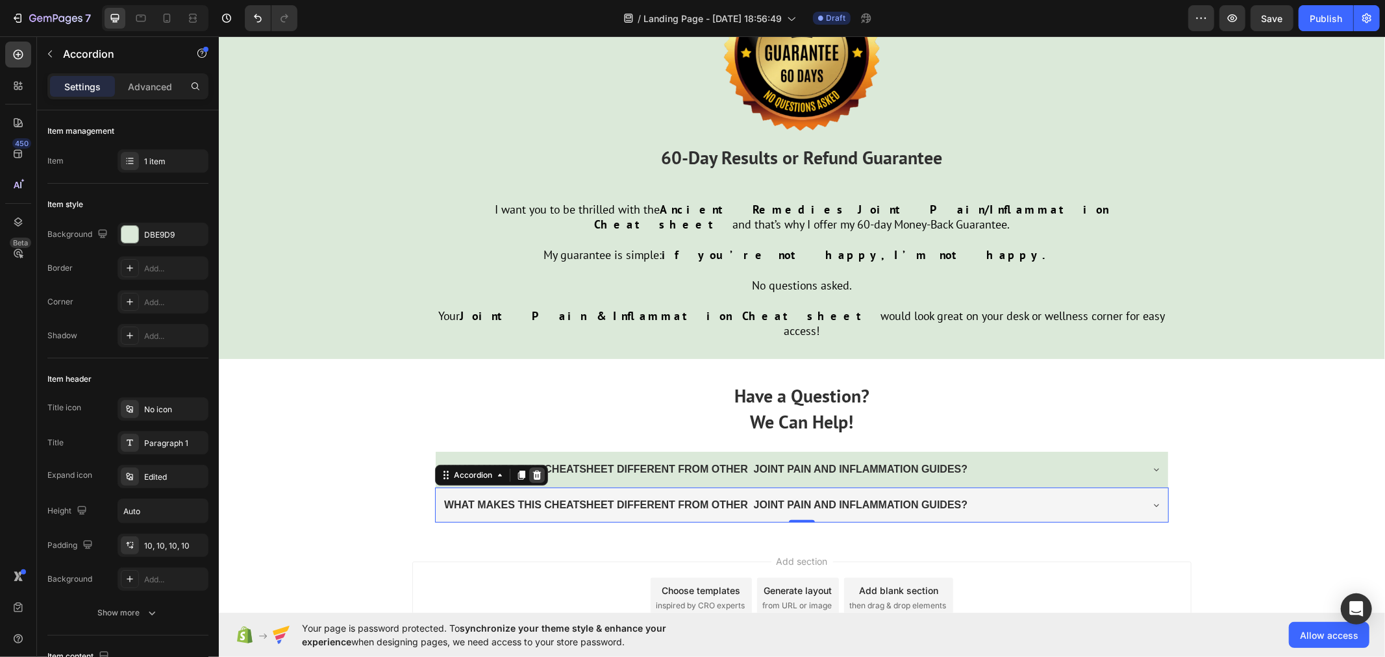
click at [531, 469] on icon at bounding box center [536, 474] width 10 height 10
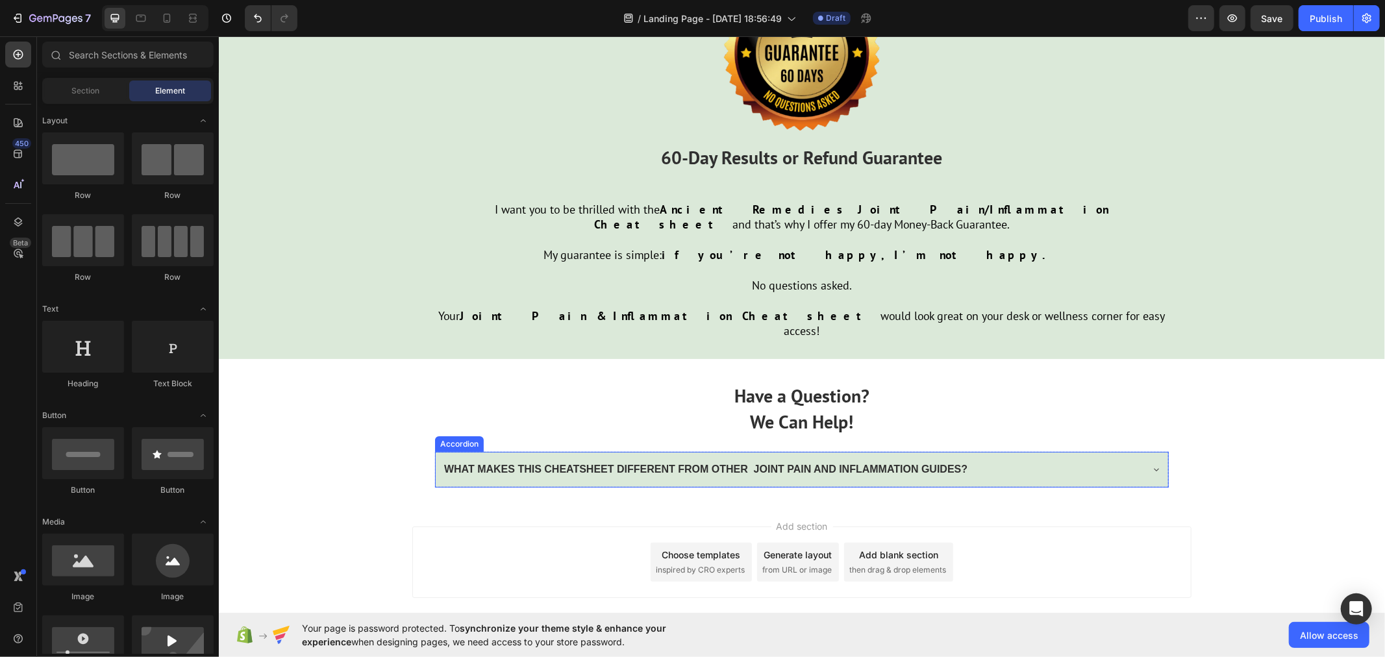
click at [458, 463] on strong "WHAT MAKES THIS CHEATSHEET DIFFERENT FROM OTHER JOINT PAIN AND INFLAMMATION GUI…" at bounding box center [704, 468] width 523 height 11
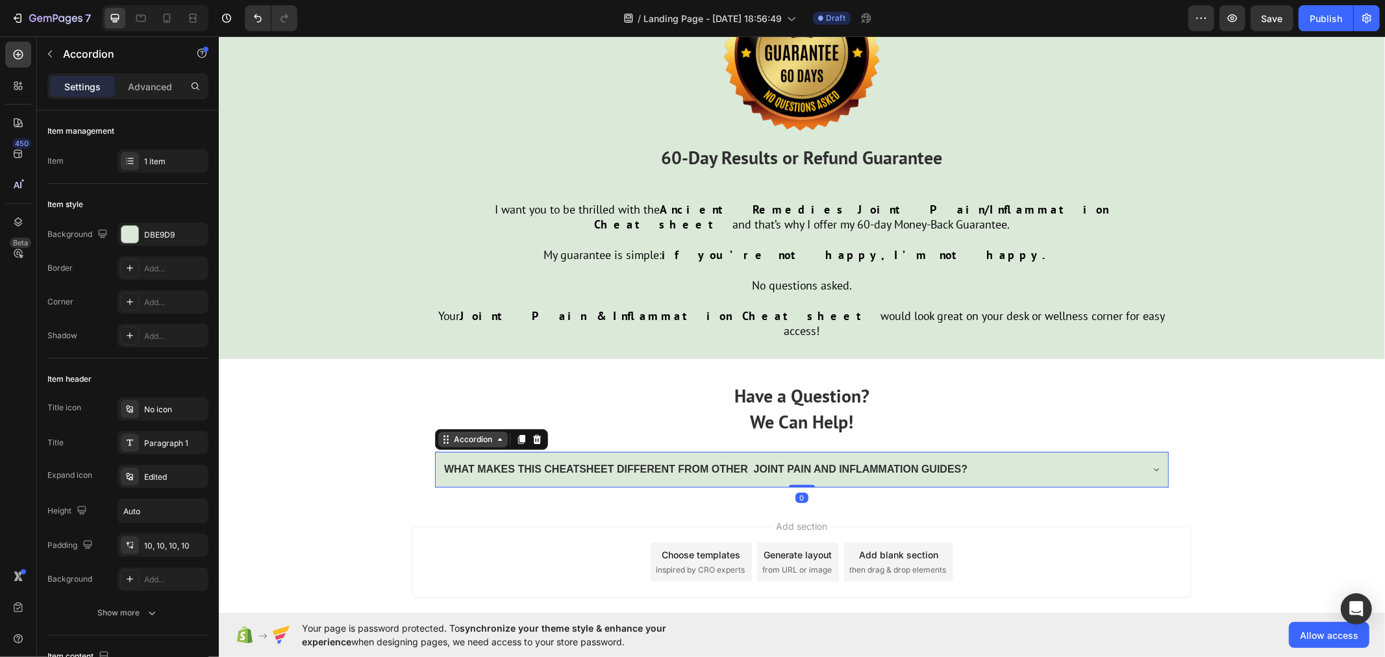
click at [494, 434] on icon at bounding box center [499, 439] width 10 height 10
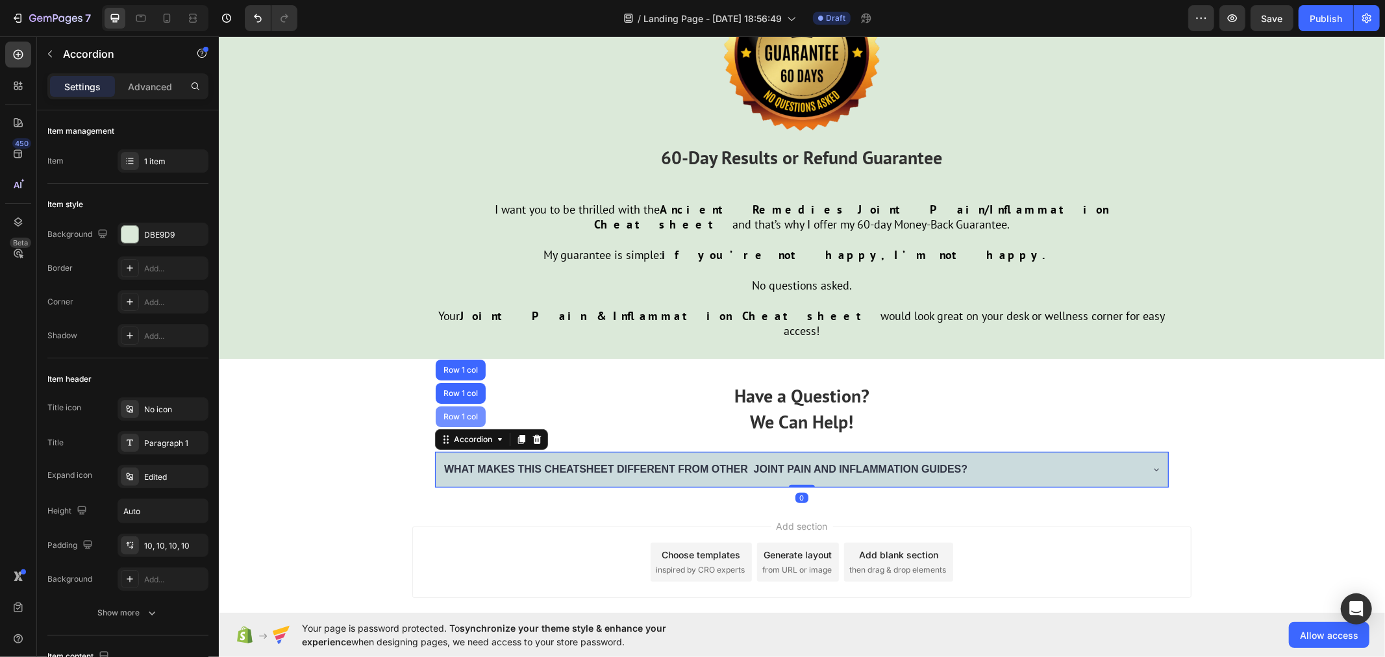
click at [463, 412] on div "Row 1 col" at bounding box center [460, 416] width 40 height 8
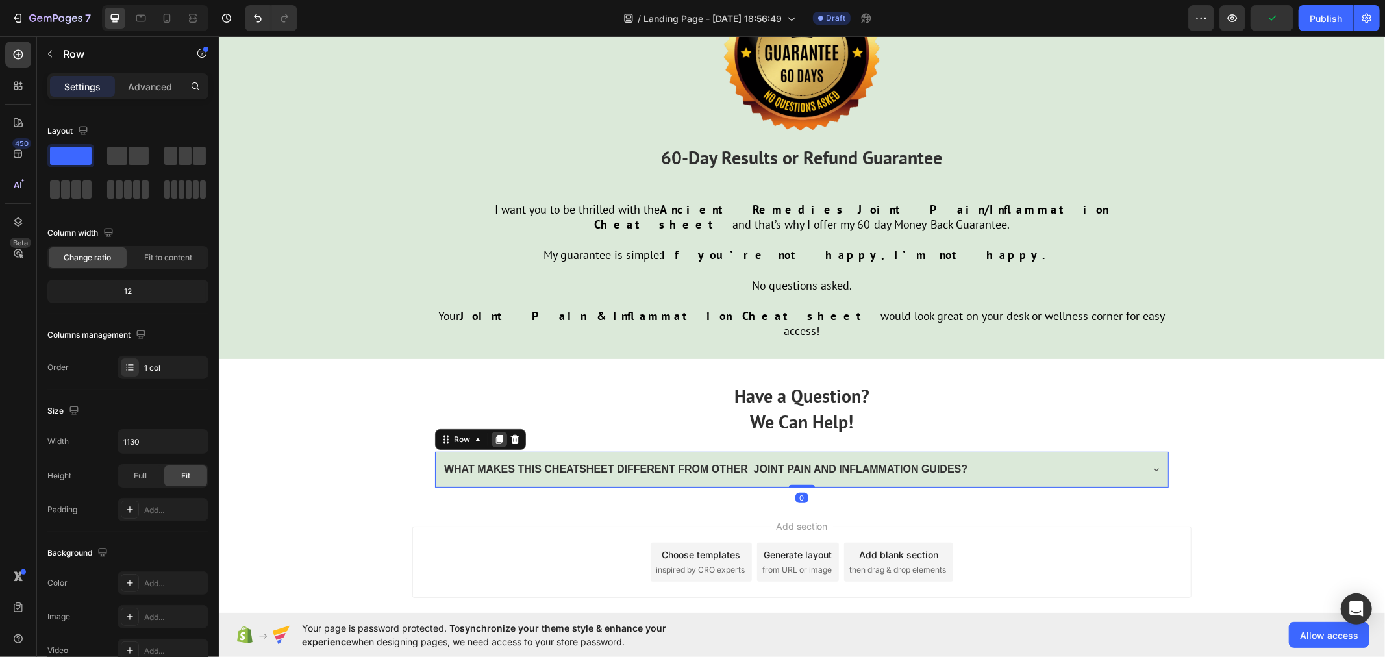
click at [495, 434] on icon at bounding box center [498, 438] width 7 height 9
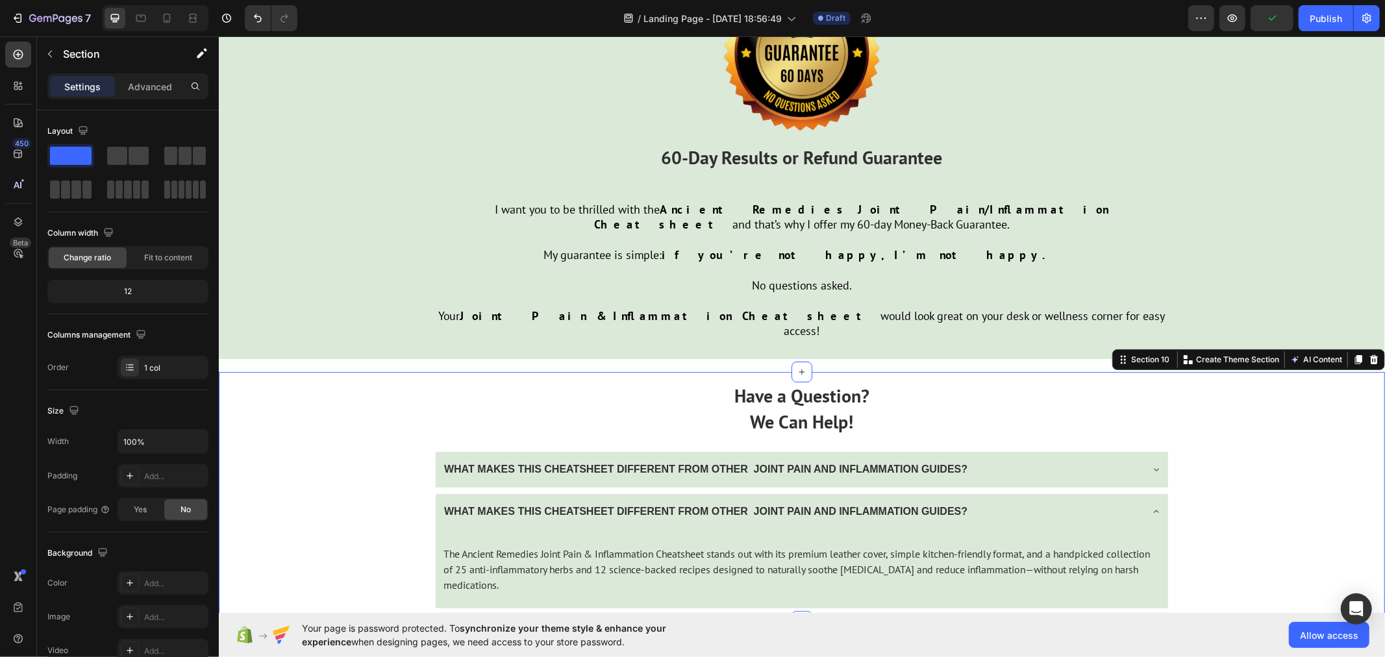
click at [377, 441] on div "Have a Question? We Can Help! Text Block WHAT MAKES THIS CHEATSHEET DIFFERENT F…" at bounding box center [801, 495] width 1166 height 249
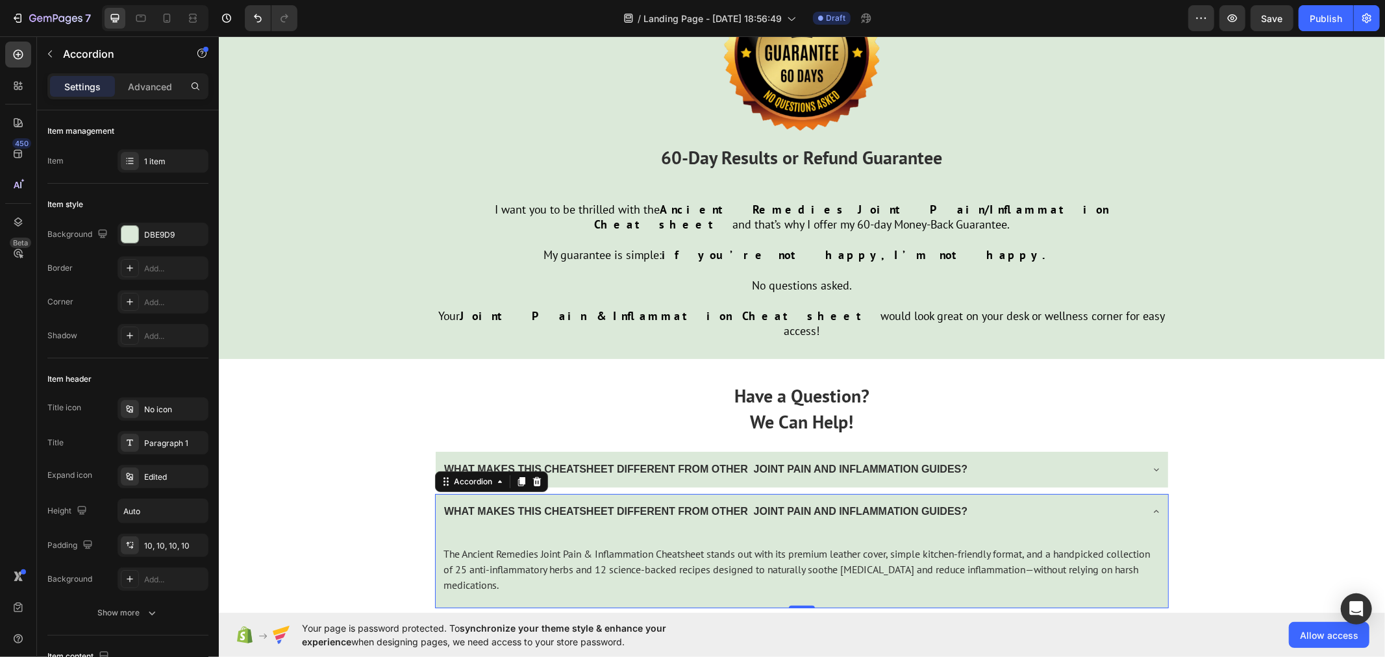
click at [477, 500] on div "WHAT MAKES THIS CHEATSHEET DIFFERENT FROM OTHER JOINT PAIN AND INFLAMMATION GUI…" at bounding box center [704, 511] width 527 height 23
click at [488, 475] on div "Accordion" at bounding box center [472, 481] width 43 height 12
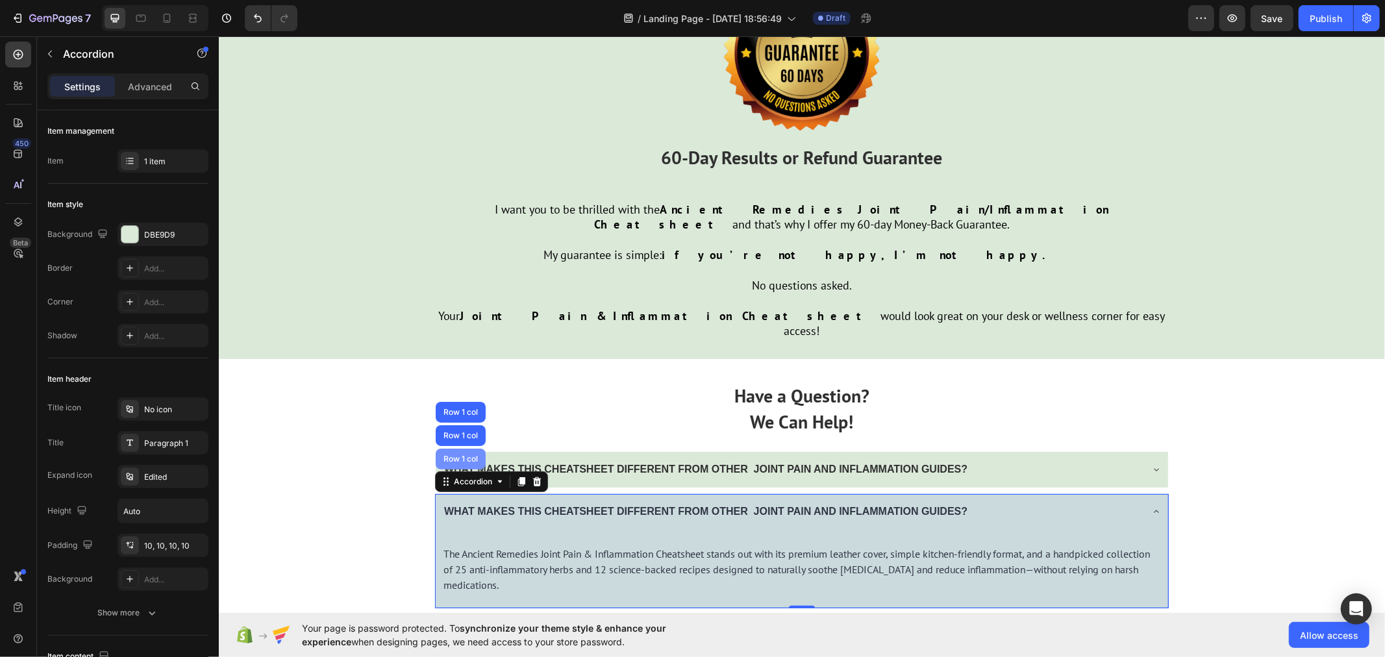
click at [462, 454] on div "Row 1 col" at bounding box center [460, 458] width 40 height 8
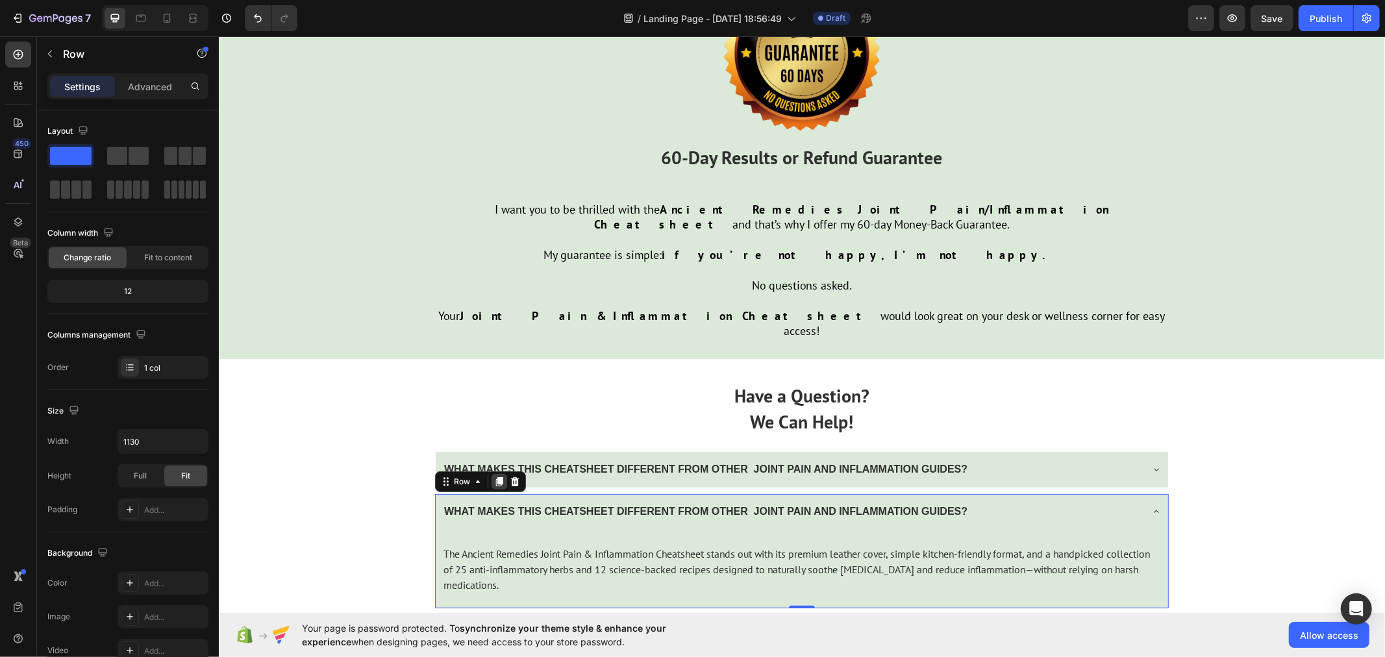
click at [495, 477] on icon at bounding box center [498, 481] width 7 height 9
click at [495, 598] on icon at bounding box center [498, 602] width 7 height 9
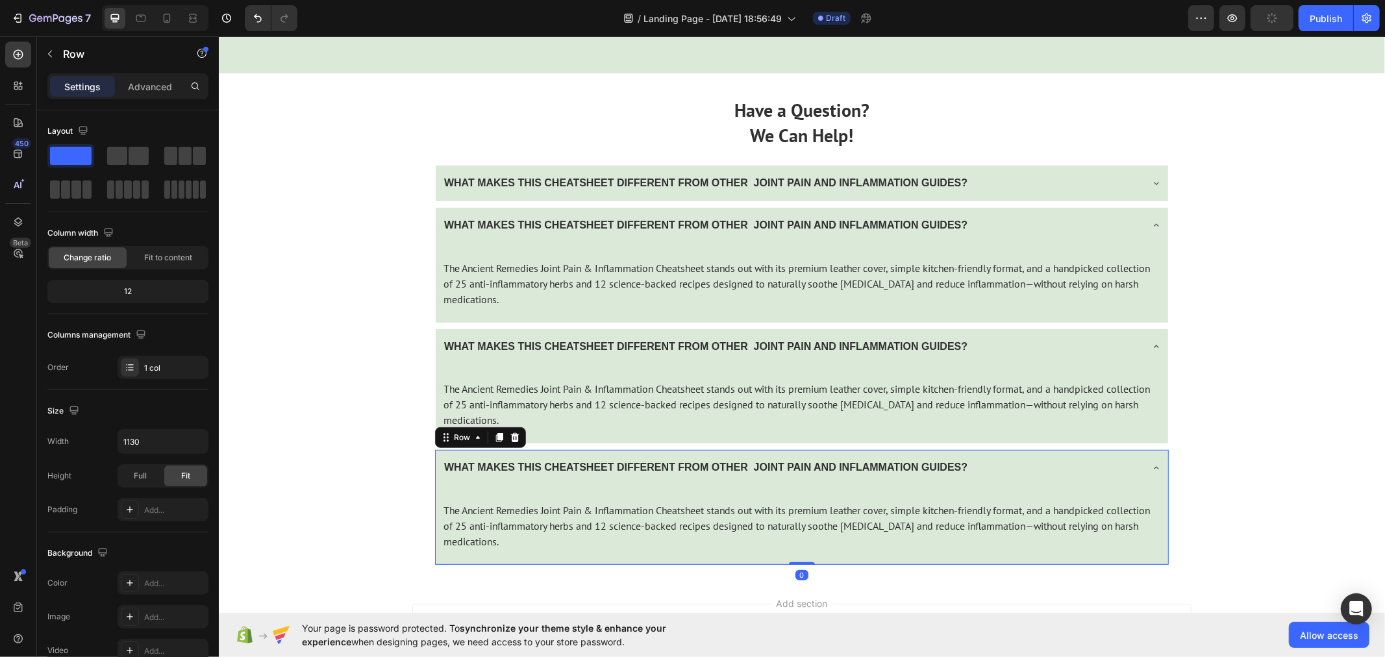
scroll to position [4539, 0]
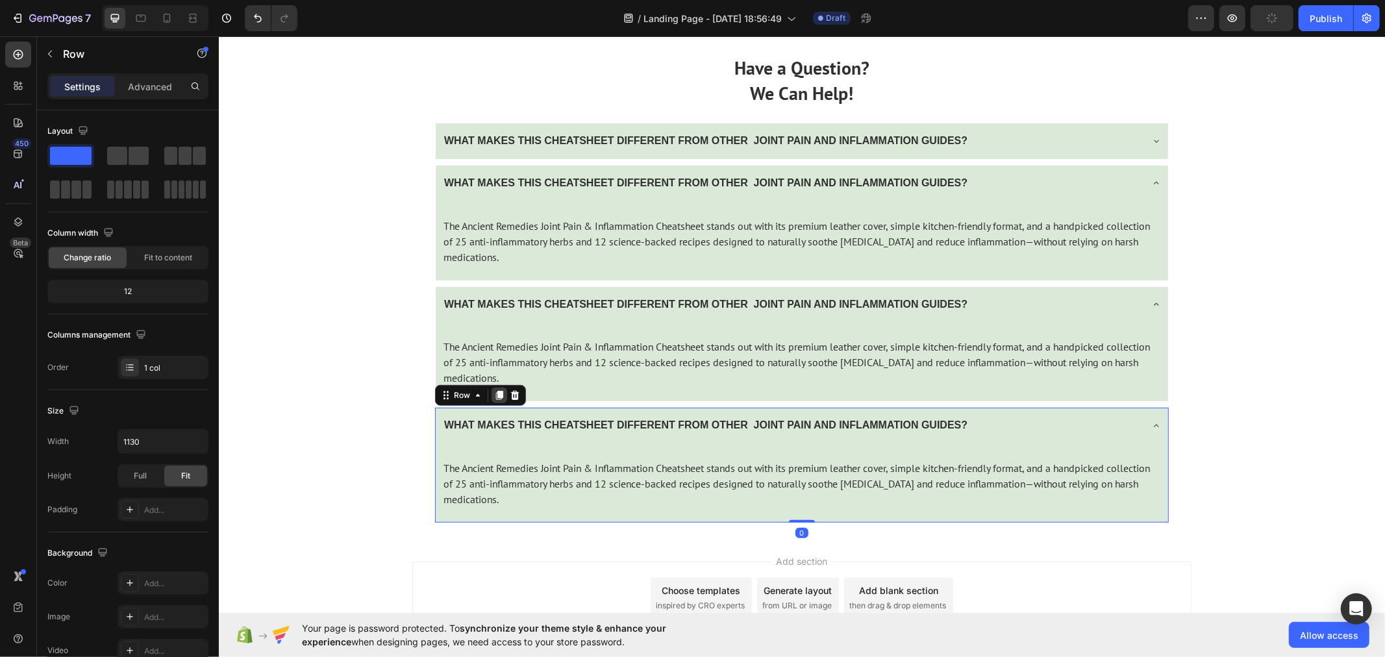
click at [495, 392] on icon at bounding box center [498, 395] width 7 height 9
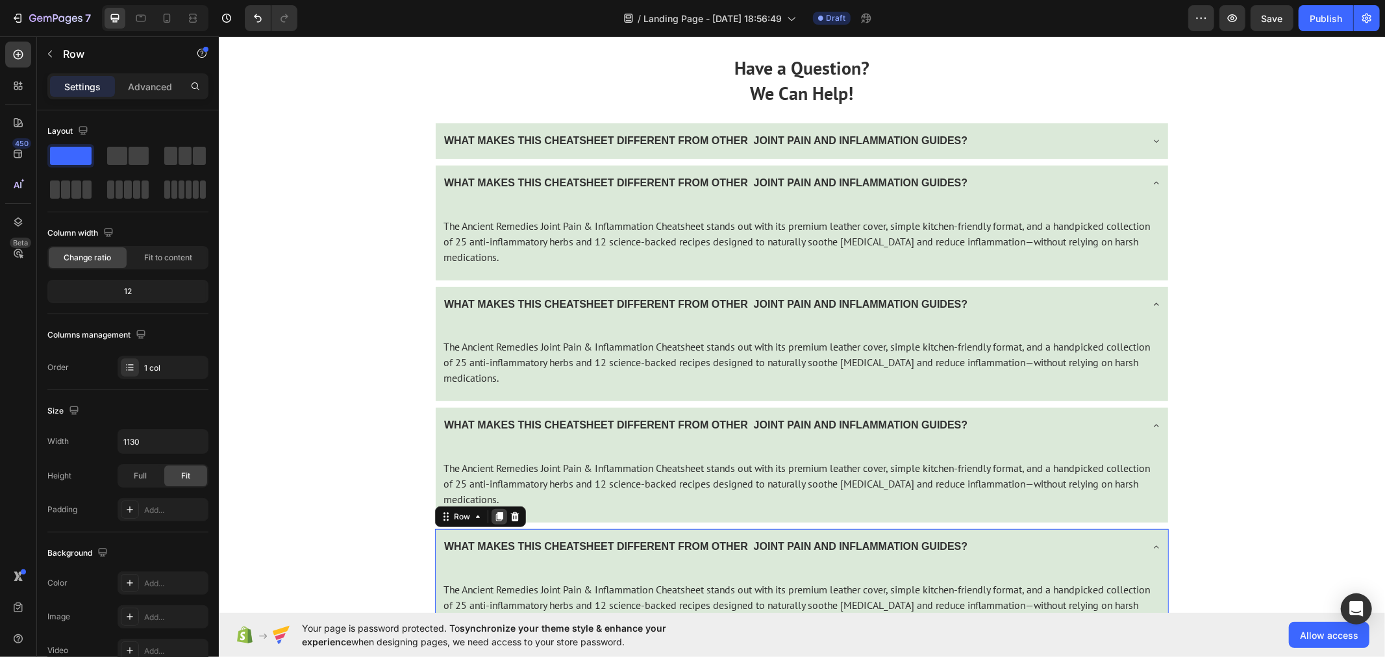
click at [495, 514] on icon at bounding box center [498, 516] width 7 height 9
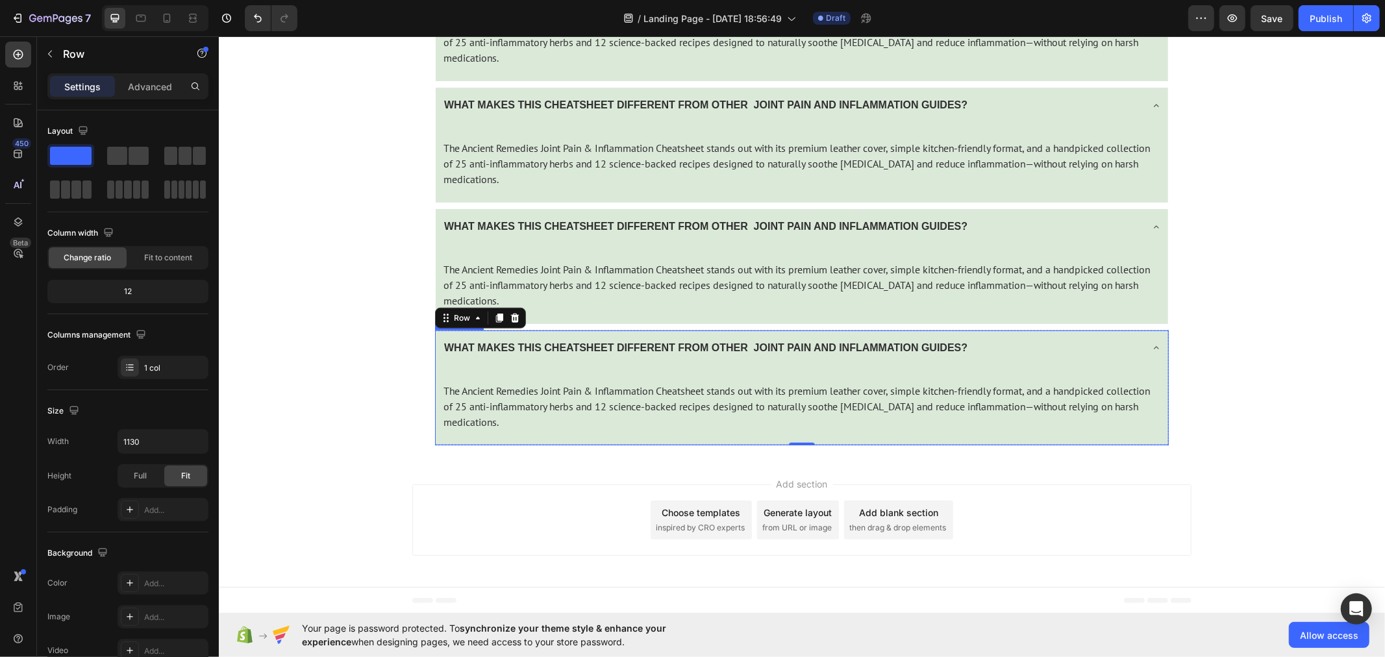
scroll to position [4860, 0]
click at [496, 319] on icon at bounding box center [498, 316] width 10 height 10
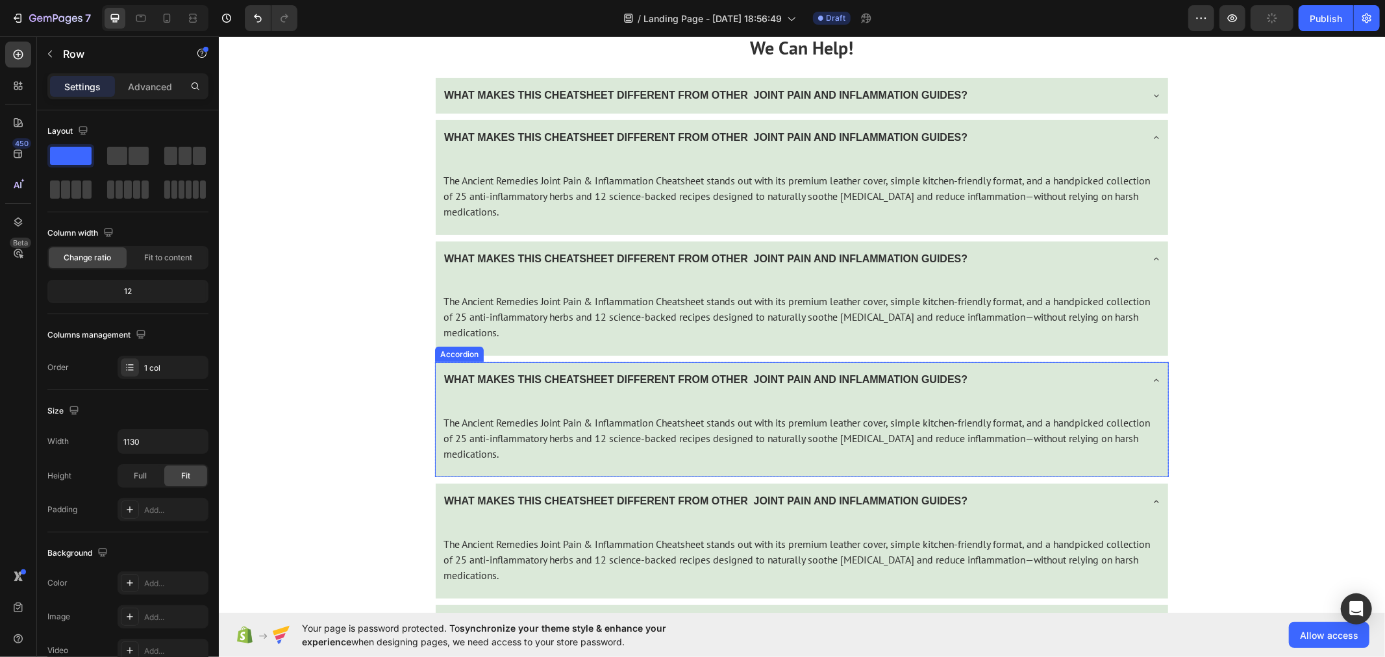
scroll to position [4355, 0]
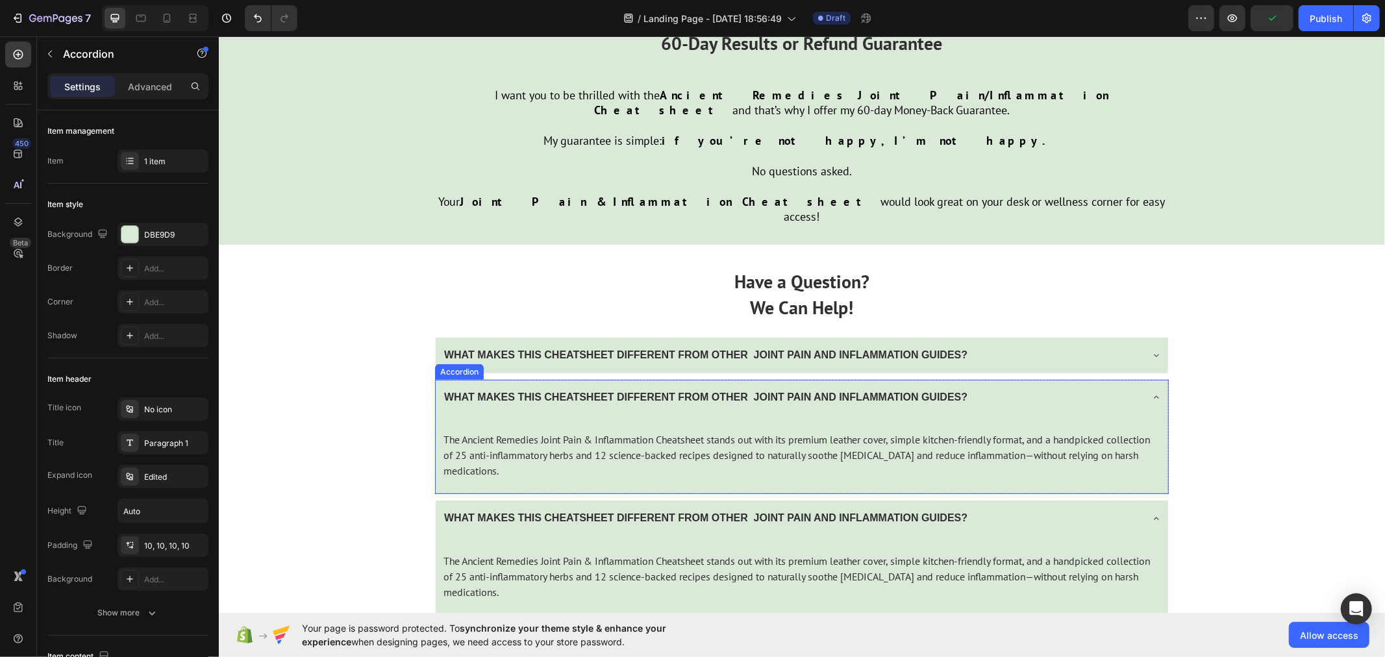
click at [1037, 386] on div "WHAT MAKES THIS CHEATSHEET DIFFERENT FROM OTHER JOINT PAIN AND INFLAMMATION GUI…" at bounding box center [790, 397] width 699 height 23
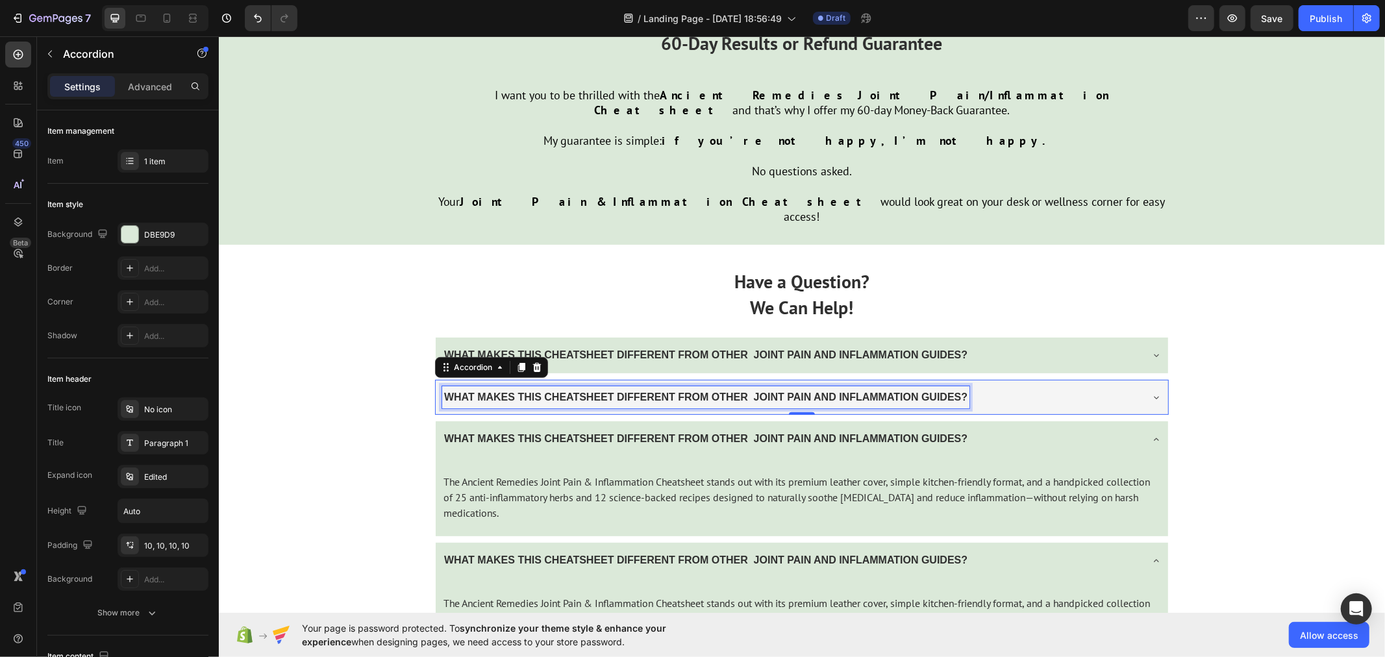
click at [566, 391] on strong "WHAT MAKES THIS CHEATSHEET DIFFERENT FROM OTHER JOINT PAIN AND INFLAMMATION GUI…" at bounding box center [704, 396] width 523 height 11
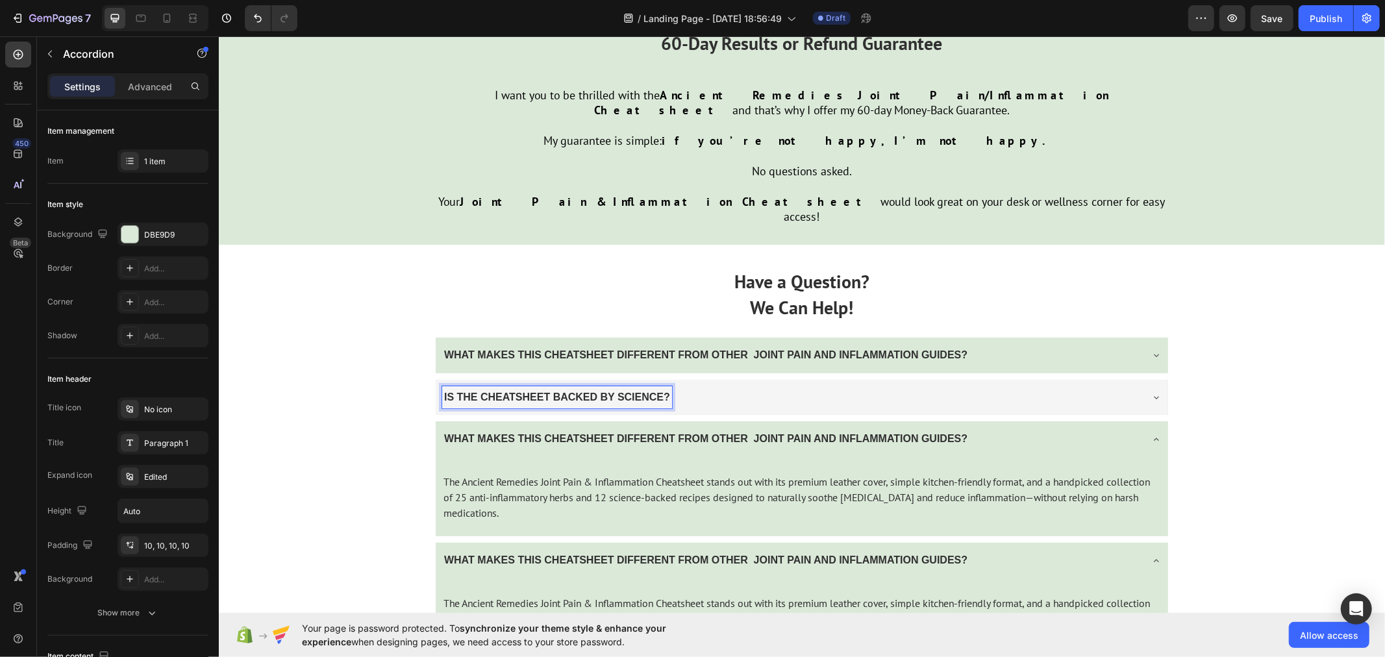
click at [1150, 391] on icon at bounding box center [1155, 396] width 10 height 10
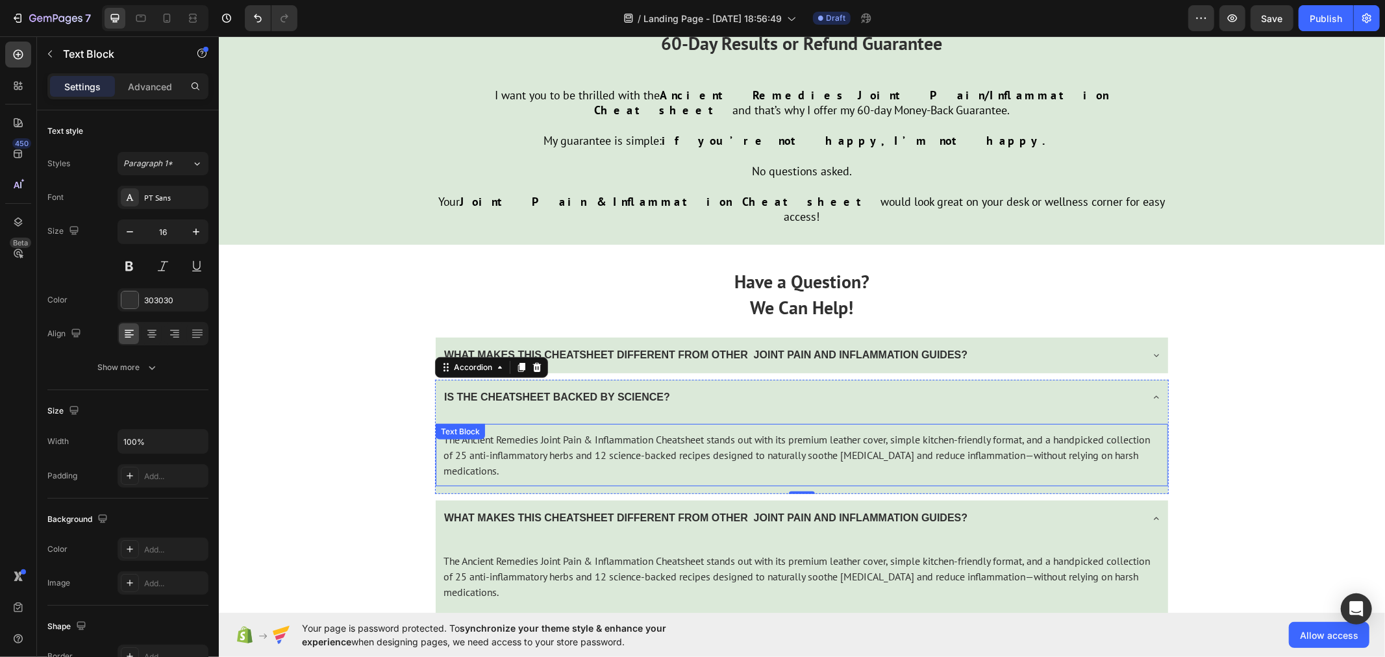
click at [578, 431] on p "The Ancient Remedies Joint Pain & Inflammation Cheatsheet stands out with its p…" at bounding box center [801, 454] width 717 height 47
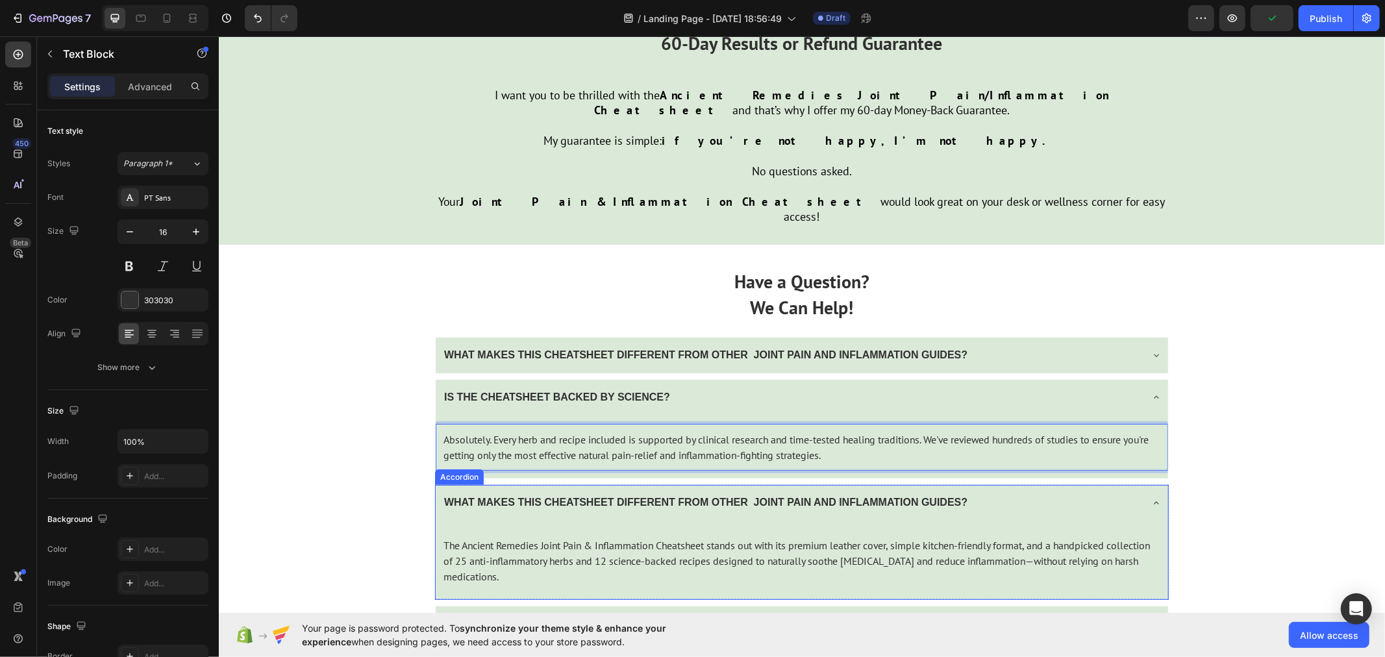
click at [754, 496] on strong "WHAT MAKES THIS CHEATSHEET DIFFERENT FROM OTHER JOINT PAIN AND INFLAMMATION GUI…" at bounding box center [704, 501] width 523 height 11
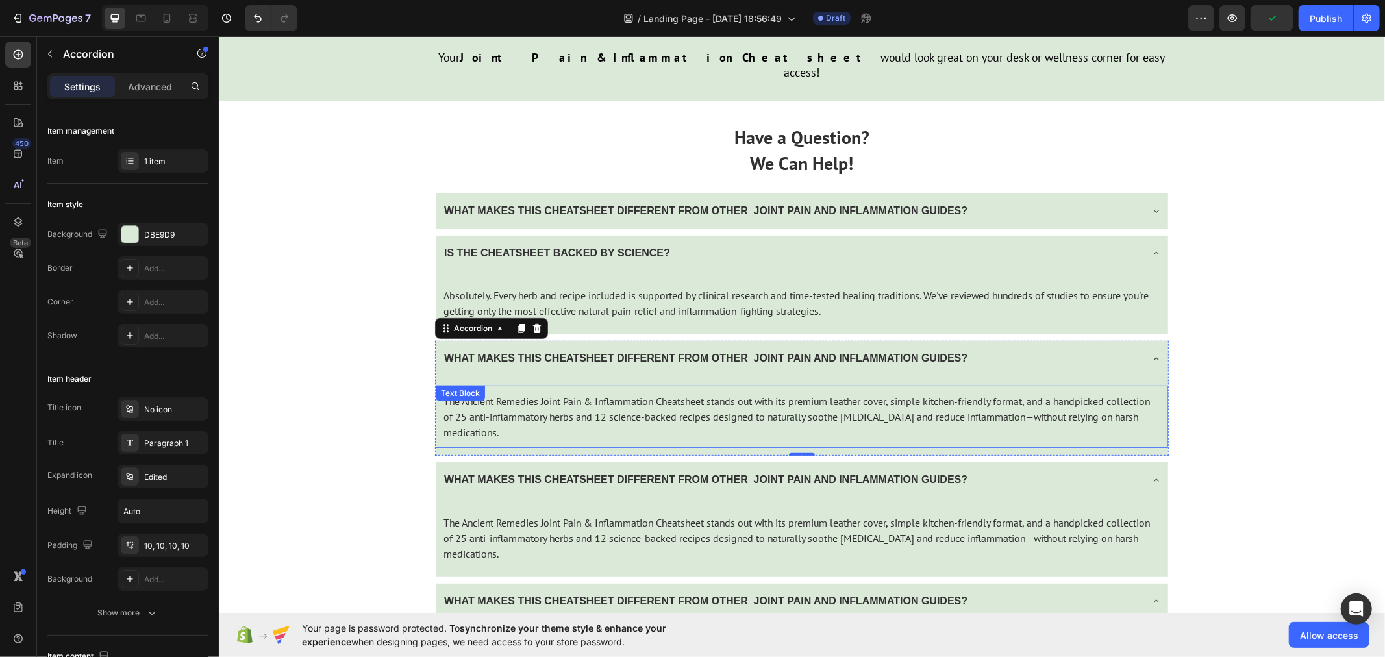
scroll to position [4500, 0]
click at [1150, 247] on icon at bounding box center [1155, 252] width 10 height 10
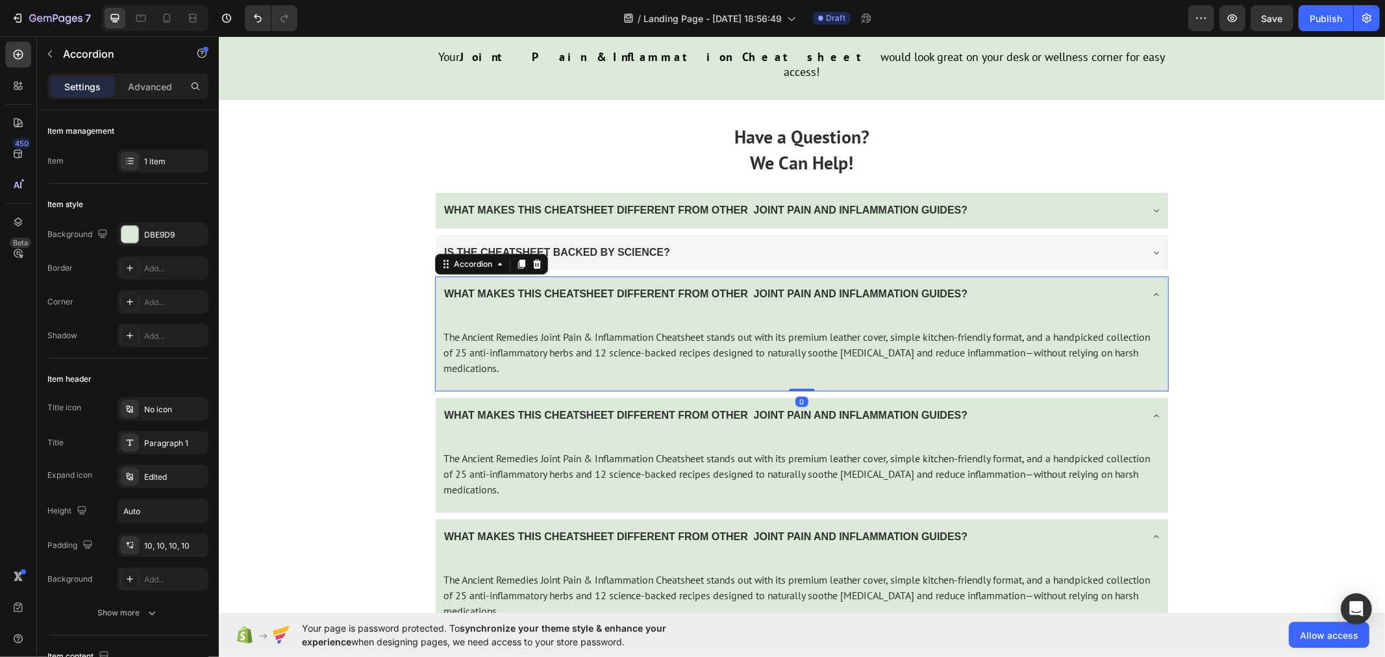
click at [651, 288] on strong "WHAT MAKES THIS CHEATSHEET DIFFERENT FROM OTHER JOINT PAIN AND INFLAMMATION GUI…" at bounding box center [704, 293] width 523 height 11
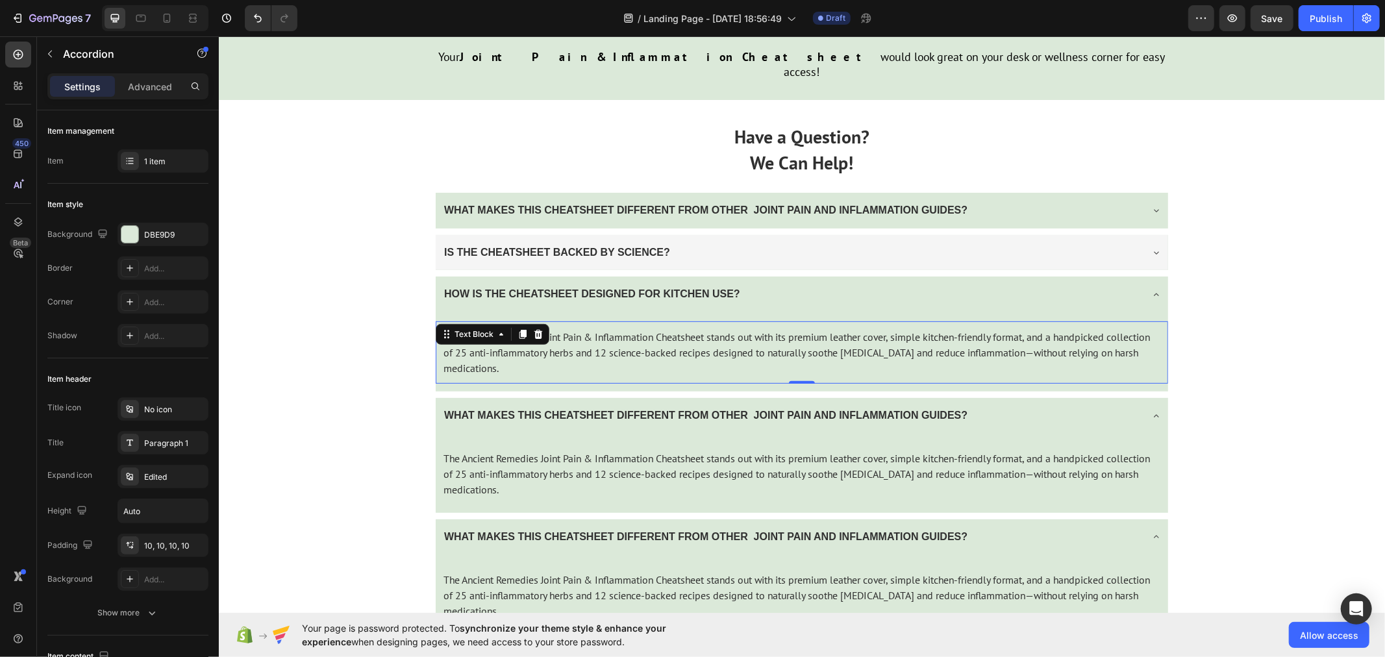
click at [547, 331] on p "The Ancient Remedies Joint Pain & Inflammation Cheatsheet stands out with its p…" at bounding box center [801, 352] width 717 height 47
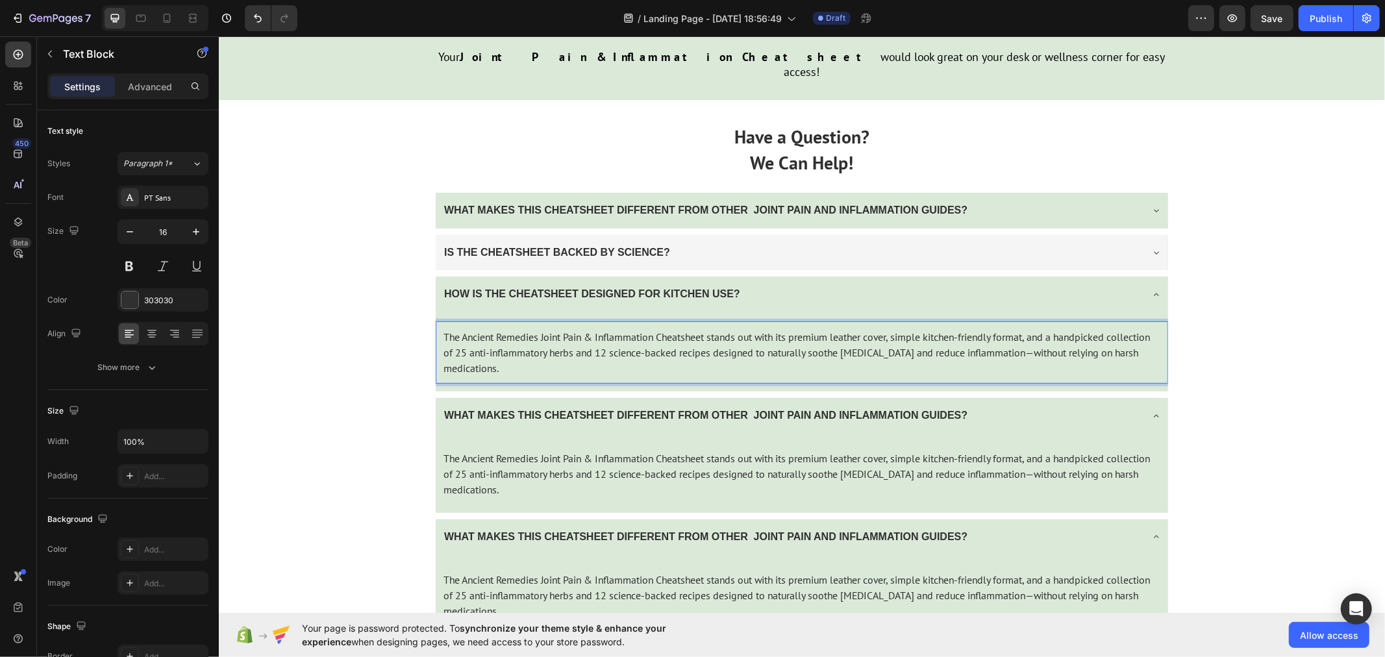
click at [547, 329] on p "The Ancient Remedies Joint Pain & Inflammation Cheatsheet stands out with its p…" at bounding box center [801, 352] width 717 height 47
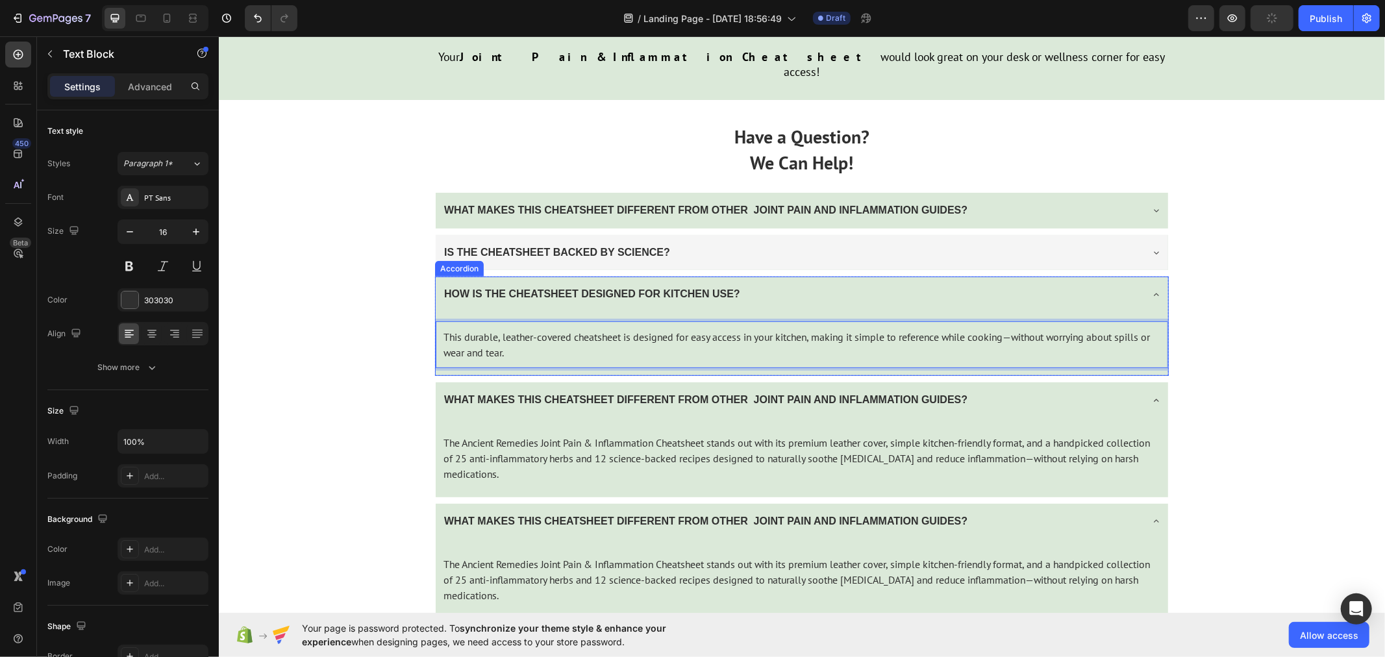
click at [1150, 289] on icon at bounding box center [1155, 294] width 10 height 10
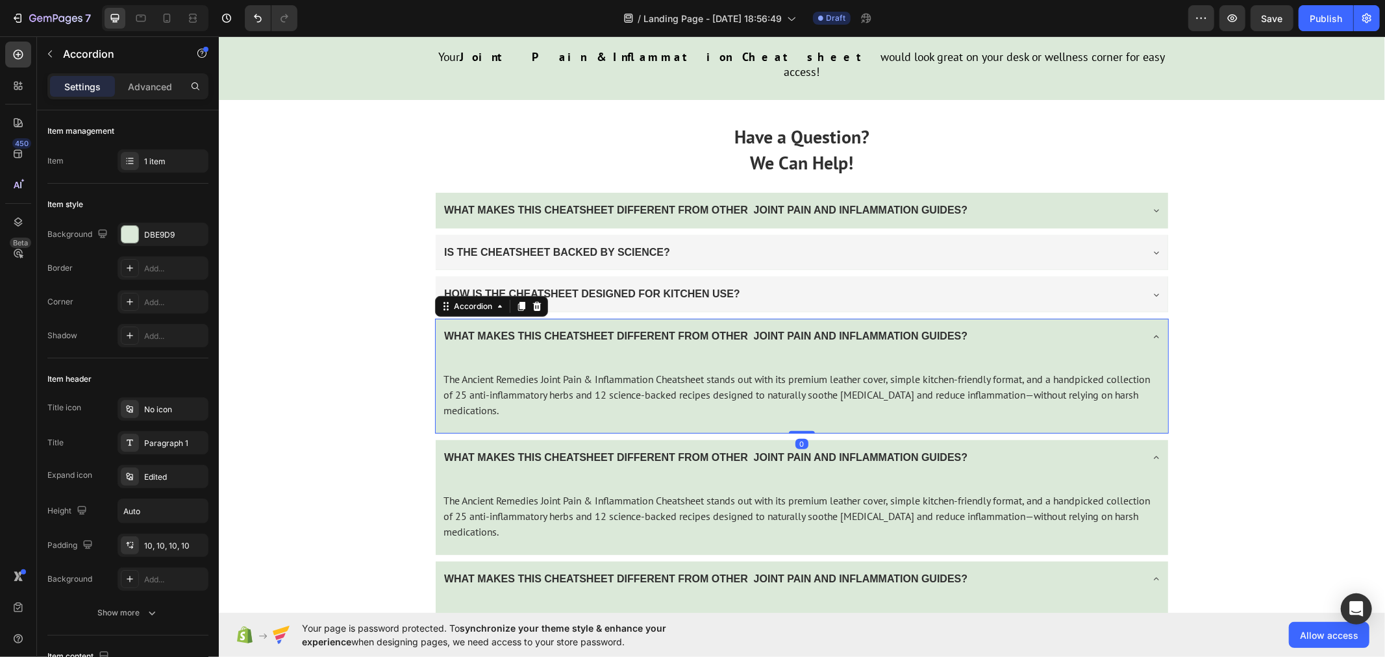
click at [650, 330] on strong "WHAT MAKES THIS CHEATSHEET DIFFERENT FROM OTHER JOINT PAIN AND INFLAMMATION GUI…" at bounding box center [704, 335] width 523 height 11
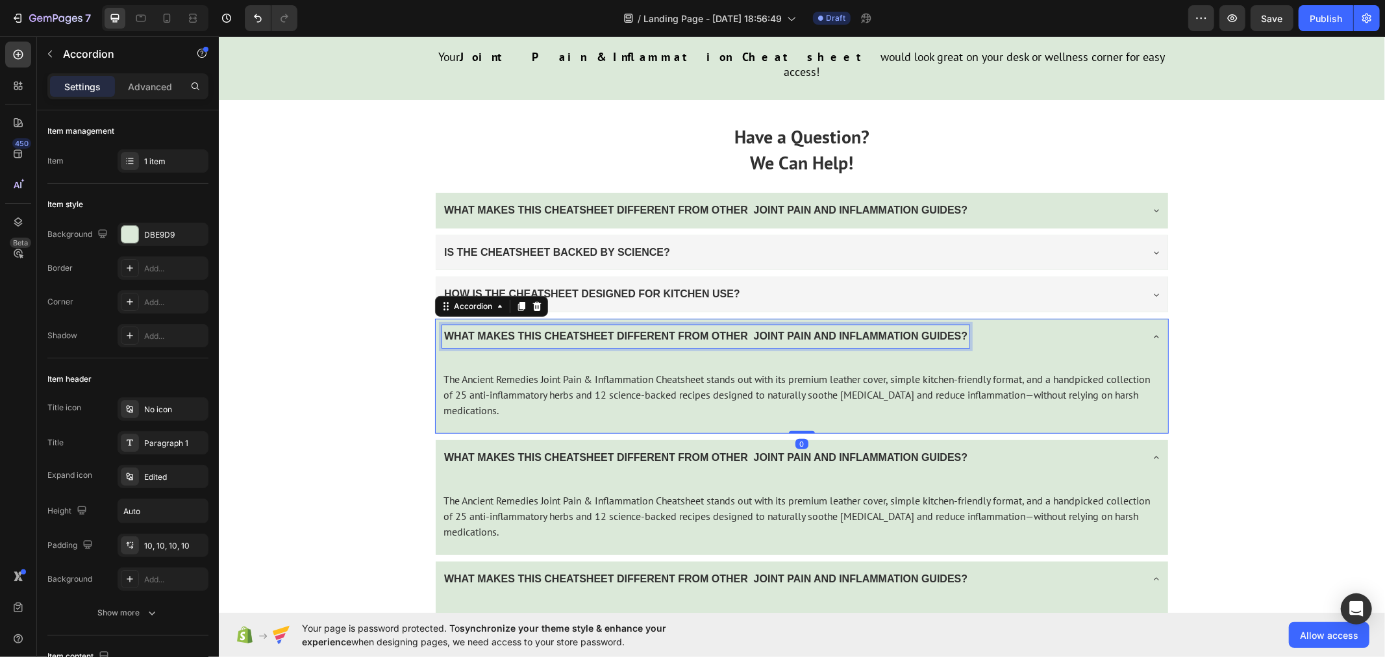
click at [650, 330] on strong "WHAT MAKES THIS CHEATSHEET DIFFERENT FROM OTHER JOINT PAIN AND INFLAMMATION GUI…" at bounding box center [704, 335] width 523 height 11
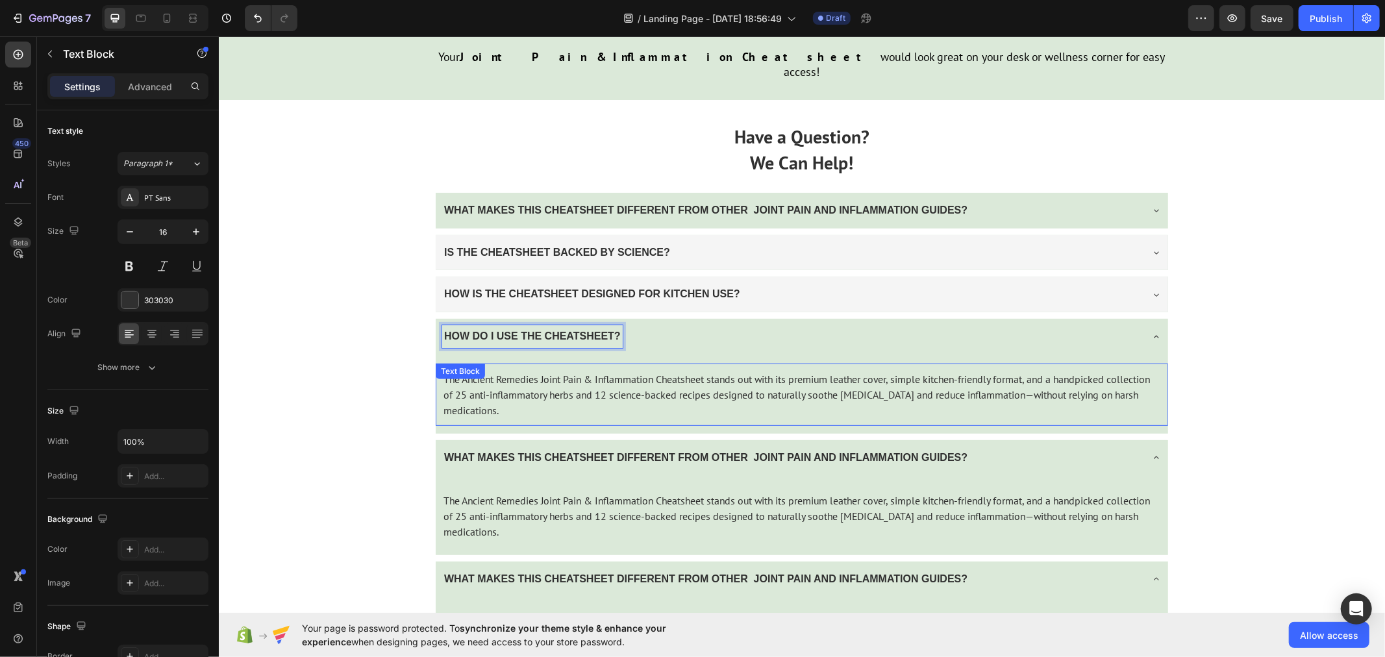
click at [565, 371] on p "The Ancient Remedies Joint Pain & Inflammation Cheatsheet stands out with its p…" at bounding box center [801, 394] width 717 height 47
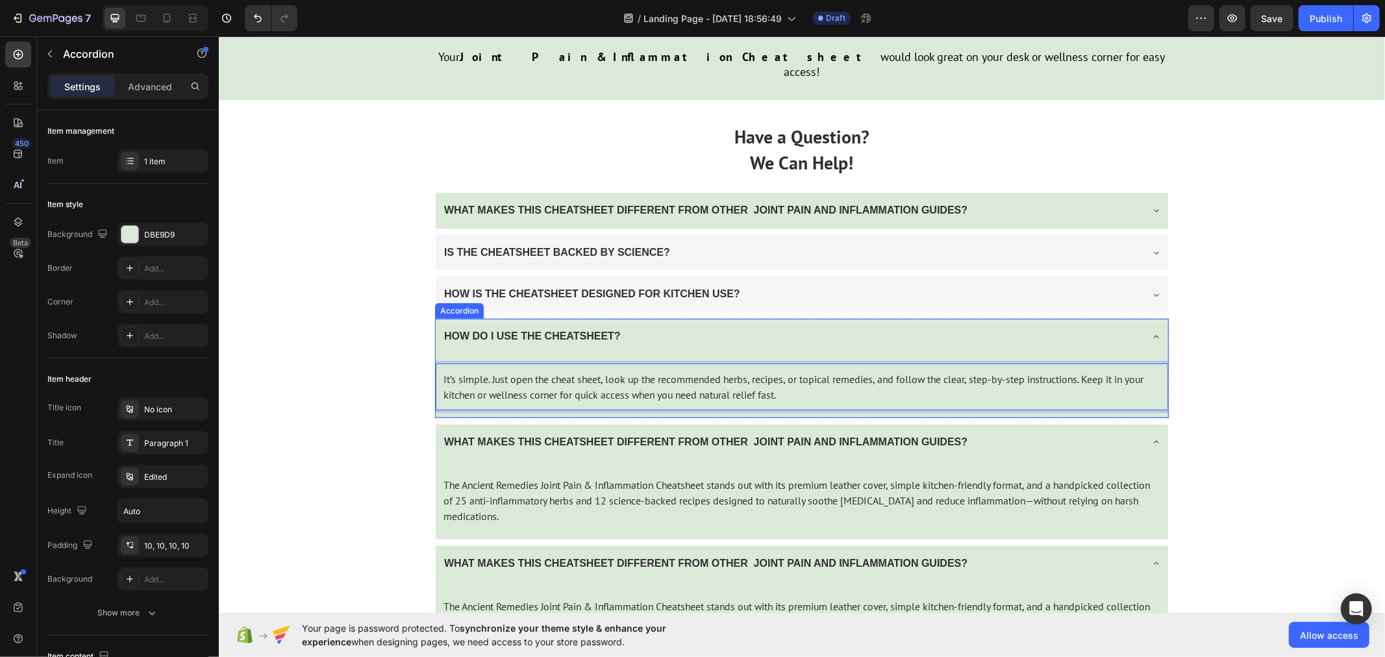
click at [1150, 331] on icon at bounding box center [1155, 336] width 10 height 10
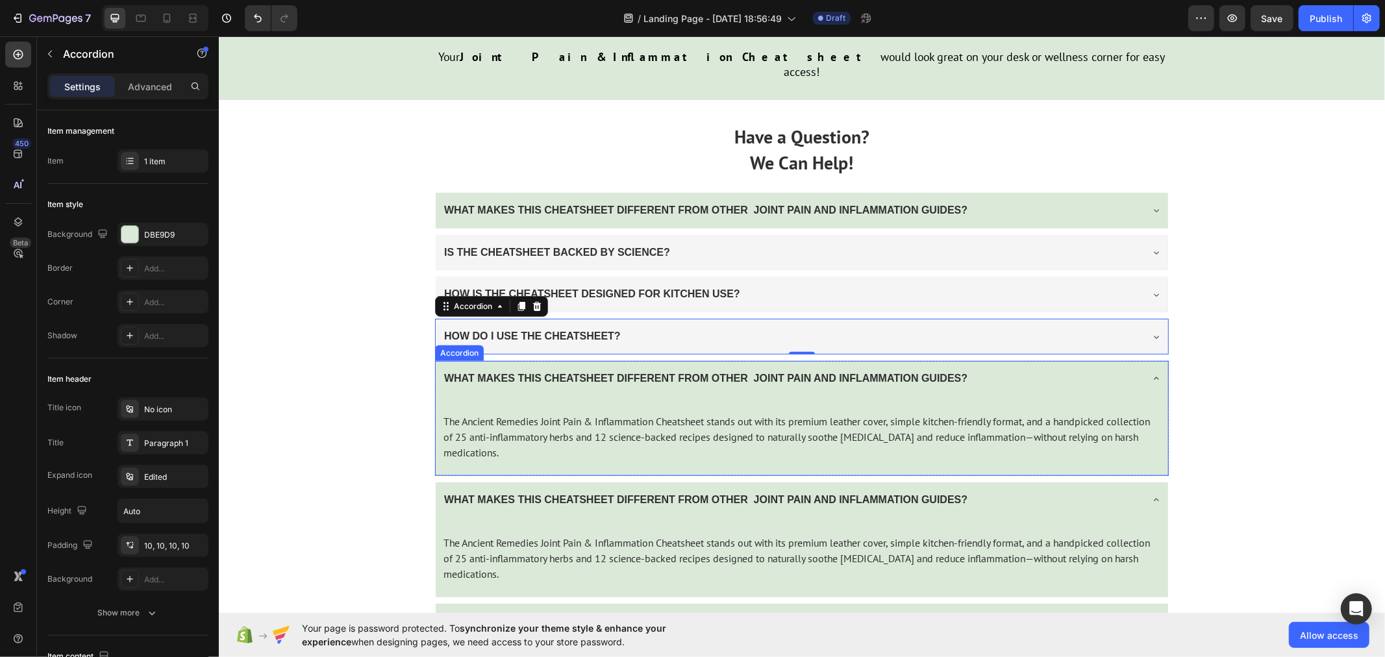
click at [529, 372] on strong "WHAT MAKES THIS CHEATSHEET DIFFERENT FROM OTHER JOINT PAIN AND INFLAMMATION GUI…" at bounding box center [704, 377] width 523 height 11
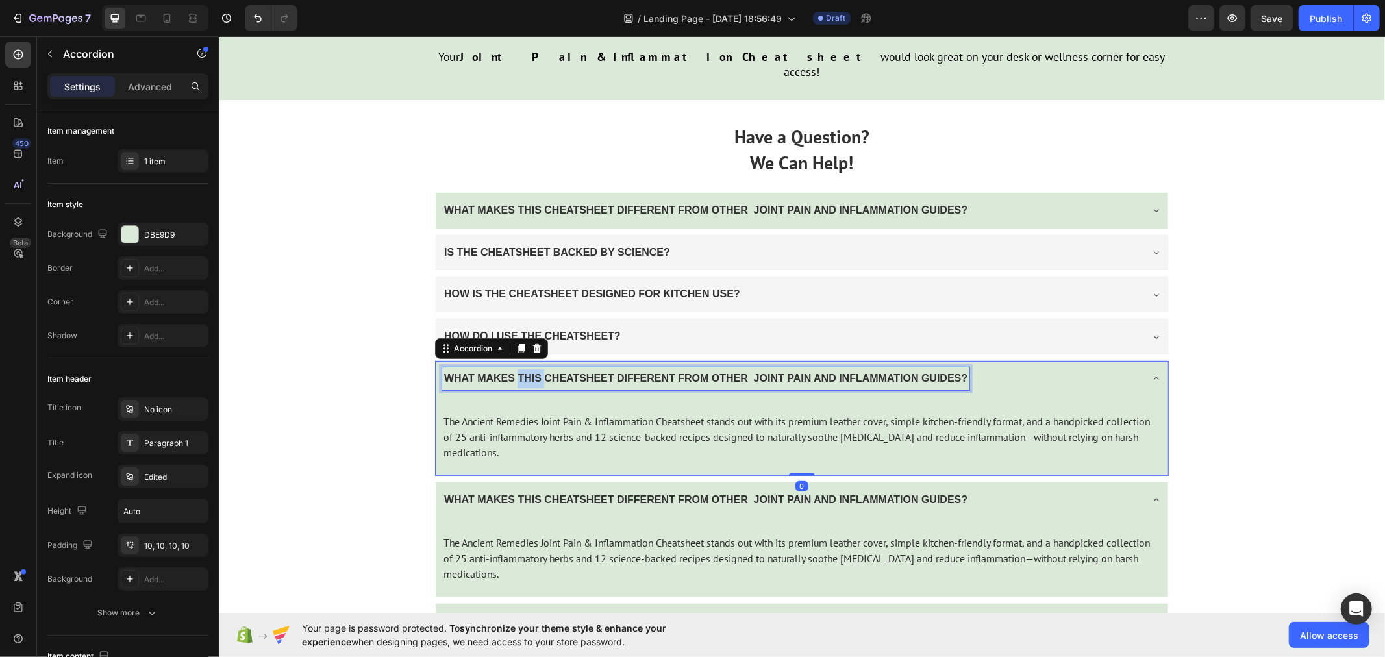
click at [529, 372] on strong "WHAT MAKES THIS CHEATSHEET DIFFERENT FROM OTHER JOINT PAIN AND INFLAMMATION GUI…" at bounding box center [704, 377] width 523 height 11
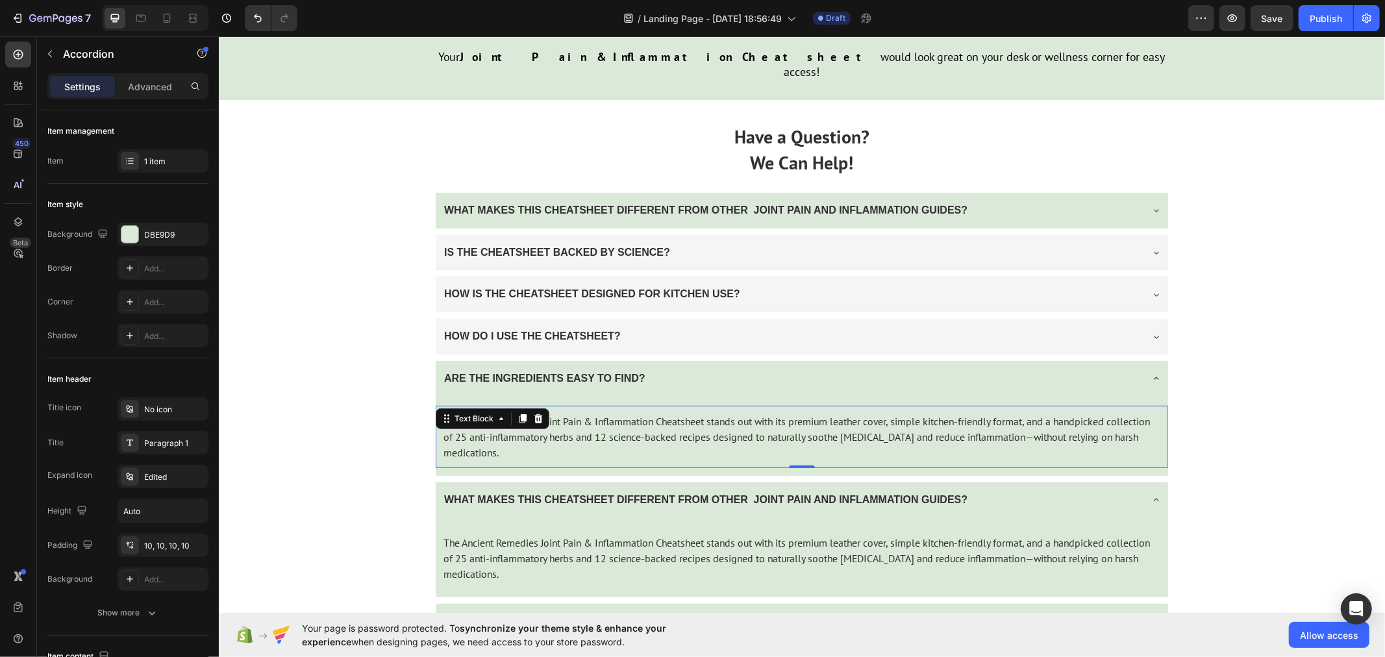
click at [523, 413] on p "The Ancient Remedies Joint Pain & Inflammation Cheatsheet stands out with its p…" at bounding box center [801, 436] width 717 height 47
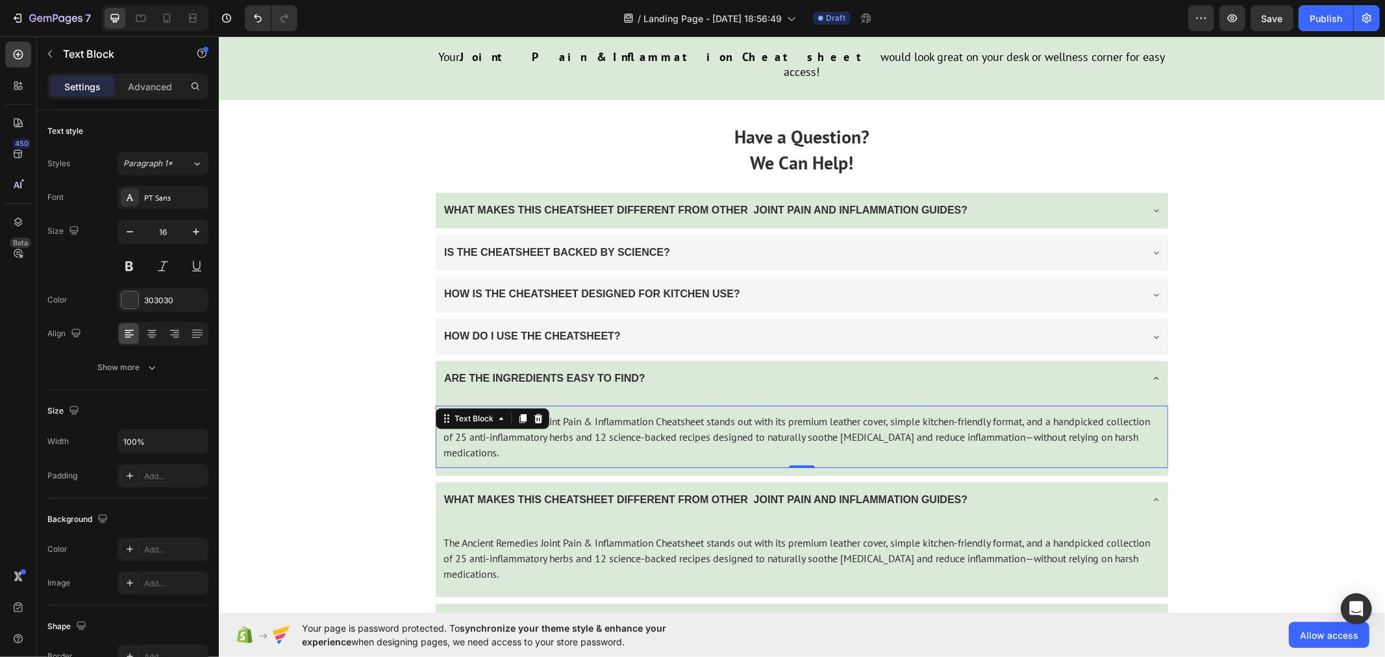
click at [523, 413] on p "The Ancient Remedies Joint Pain & Inflammation Cheatsheet stands out with its p…" at bounding box center [801, 436] width 717 height 47
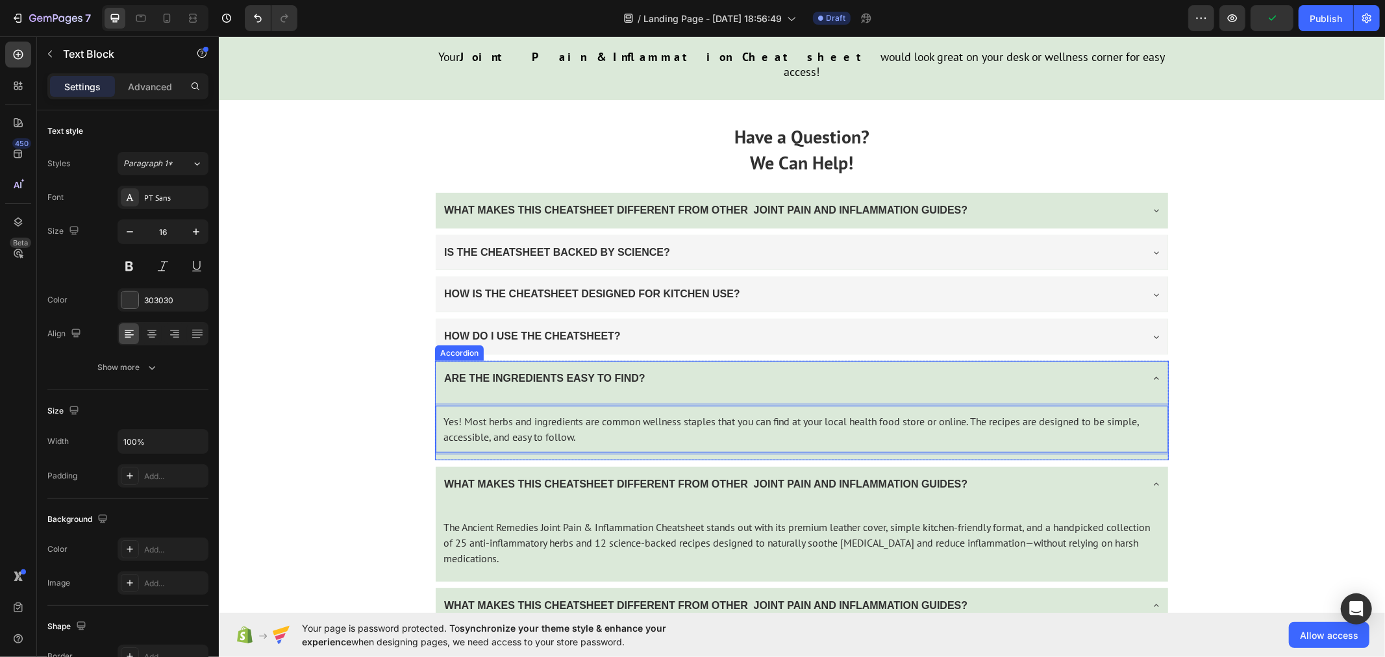
click at [1150, 373] on icon at bounding box center [1155, 378] width 10 height 10
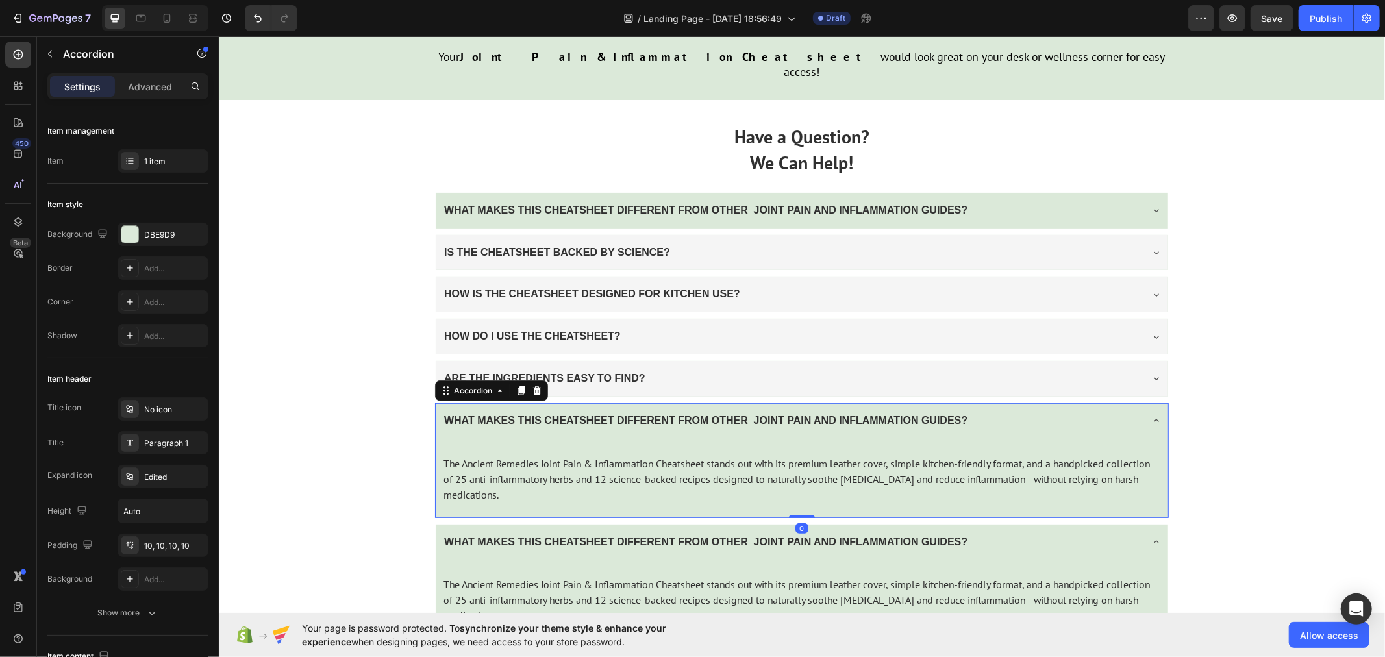
click at [622, 414] on strong "WHAT MAKES THIS CHEATSHEET DIFFERENT FROM OTHER JOINT PAIN AND INFLAMMATION GUI…" at bounding box center [704, 419] width 523 height 11
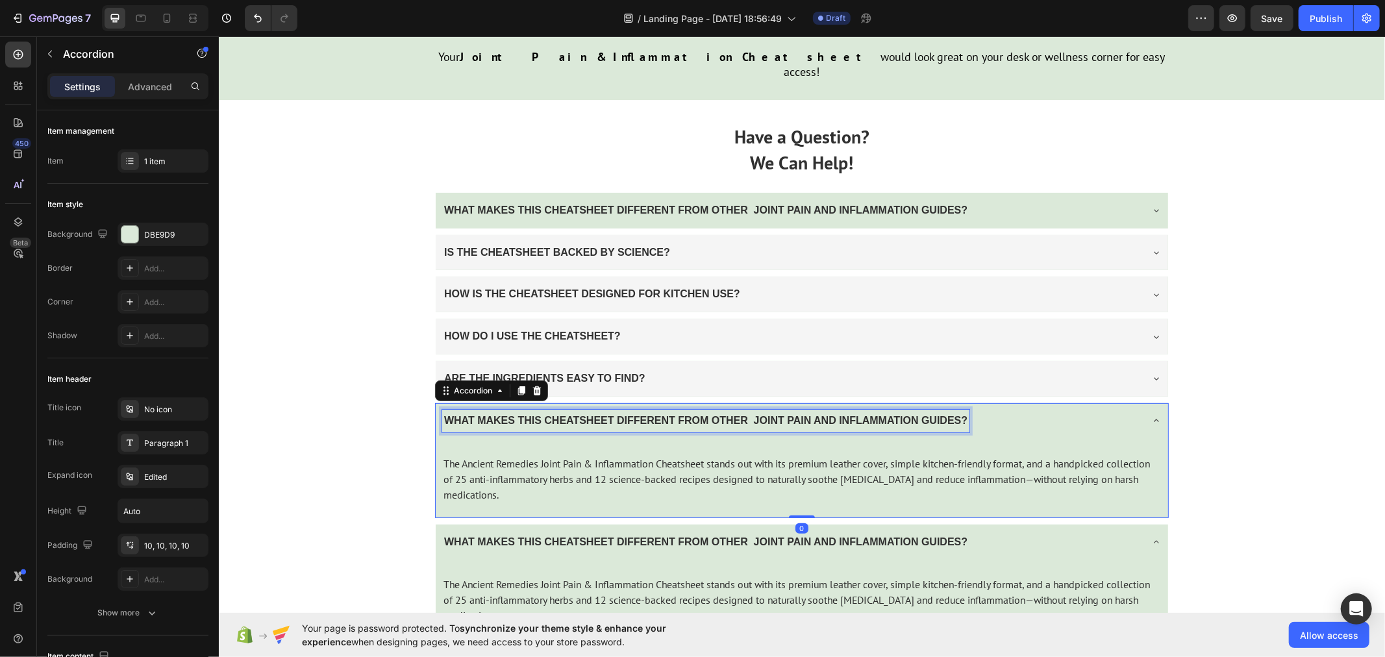
click at [622, 414] on strong "WHAT MAKES THIS CHEATSHEET DIFFERENT FROM OTHER JOINT PAIN AND INFLAMMATION GUI…" at bounding box center [704, 419] width 523 height 11
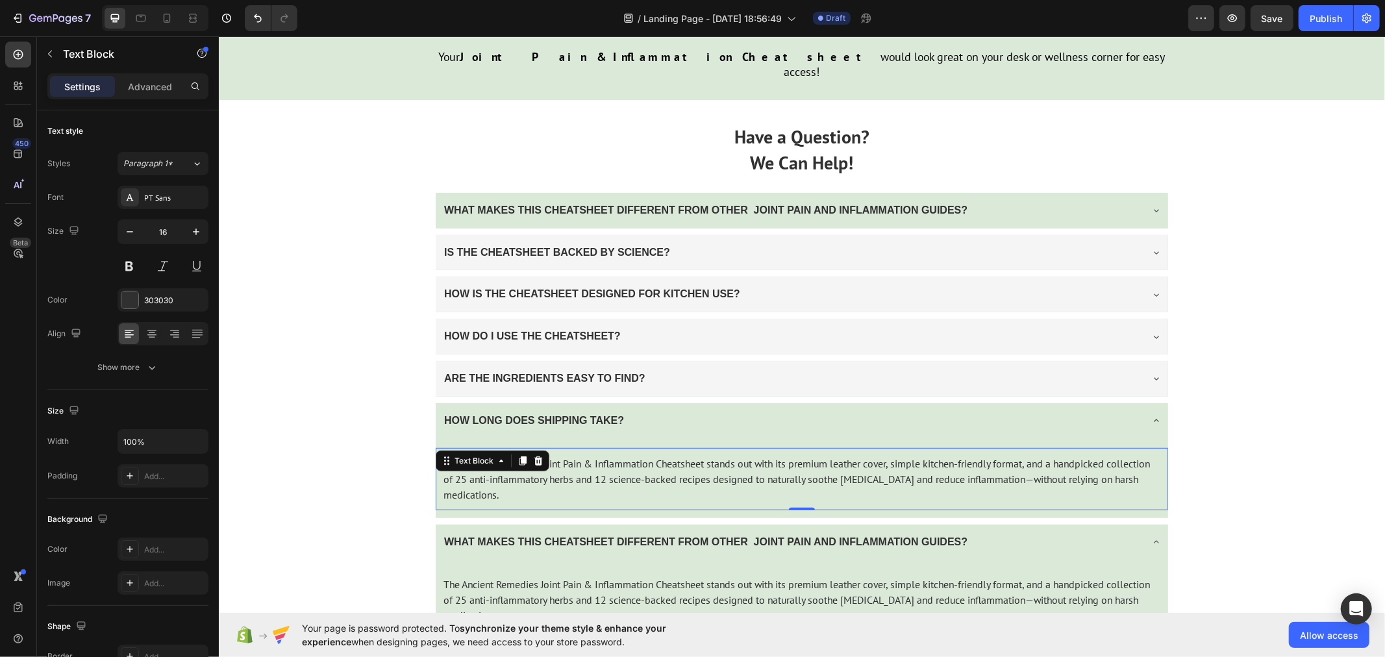
click at [575, 455] on p "The Ancient Remedies Joint Pain & Inflammation Cheatsheet stands out with its p…" at bounding box center [801, 478] width 717 height 47
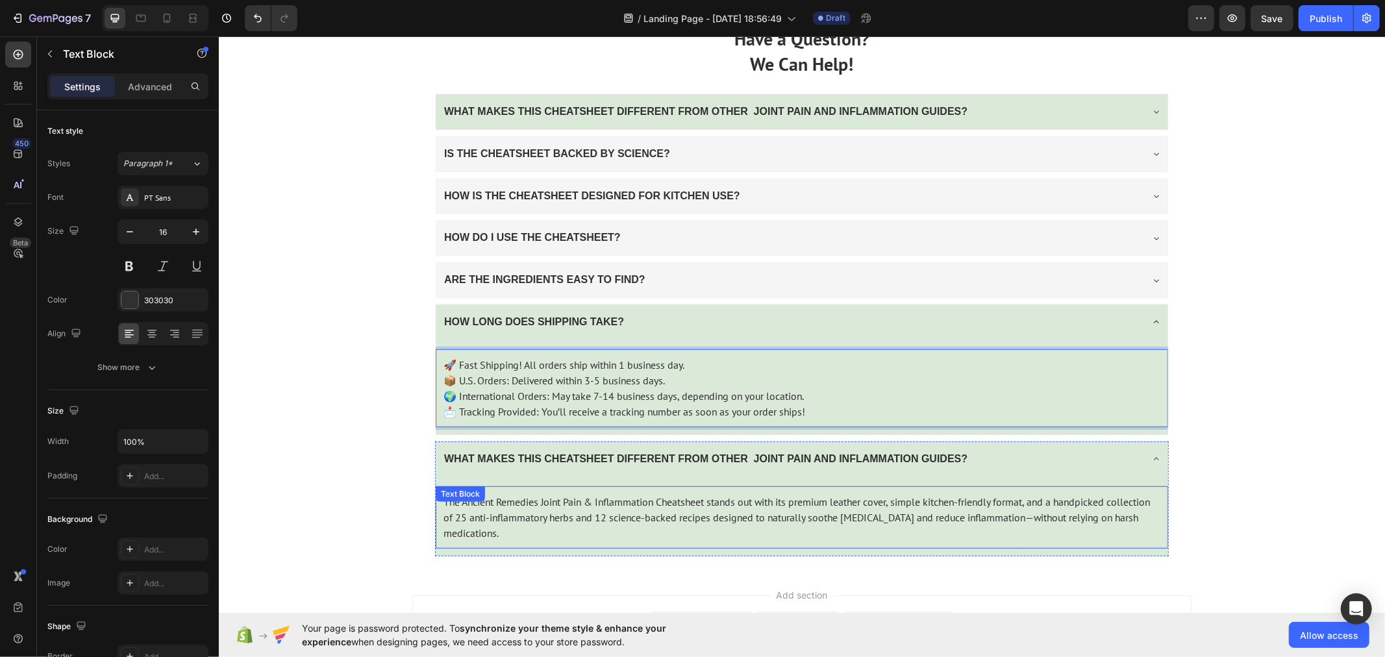
scroll to position [4644, 0]
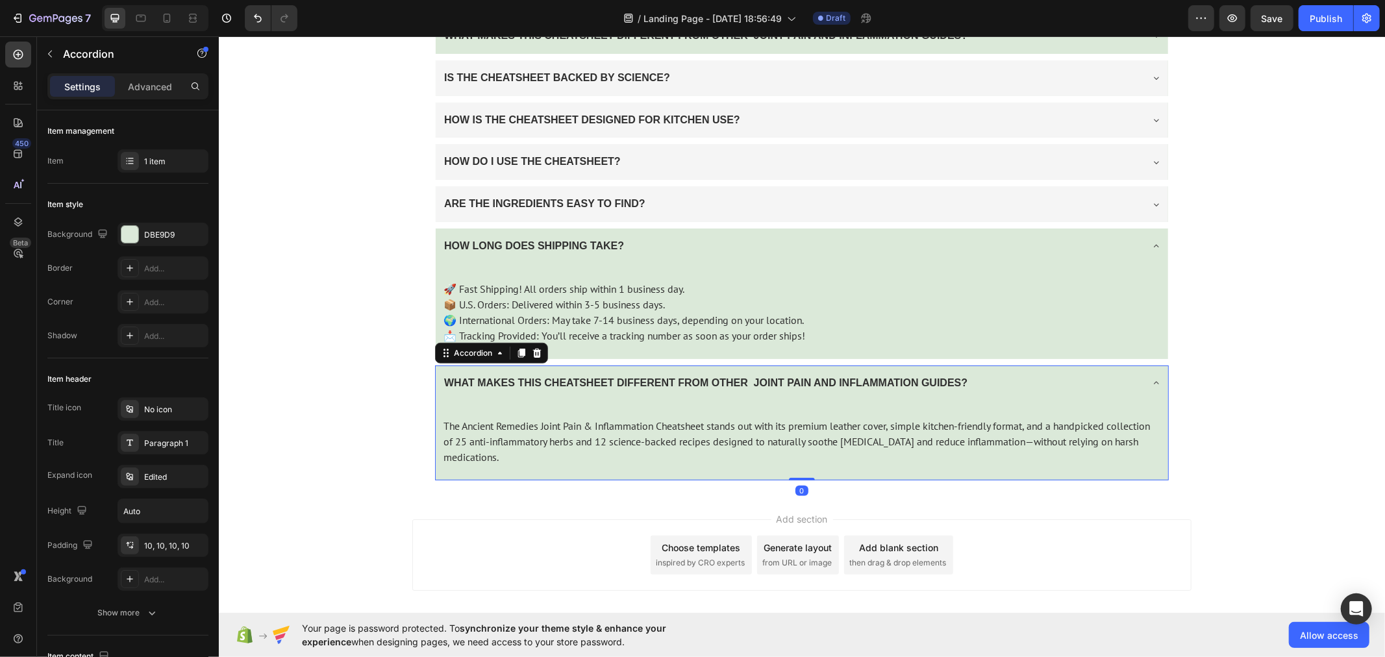
click at [533, 380] on strong "WHAT MAKES THIS CHEATSHEET DIFFERENT FROM OTHER JOINT PAIN AND INFLAMMATION GUI…" at bounding box center [704, 382] width 523 height 11
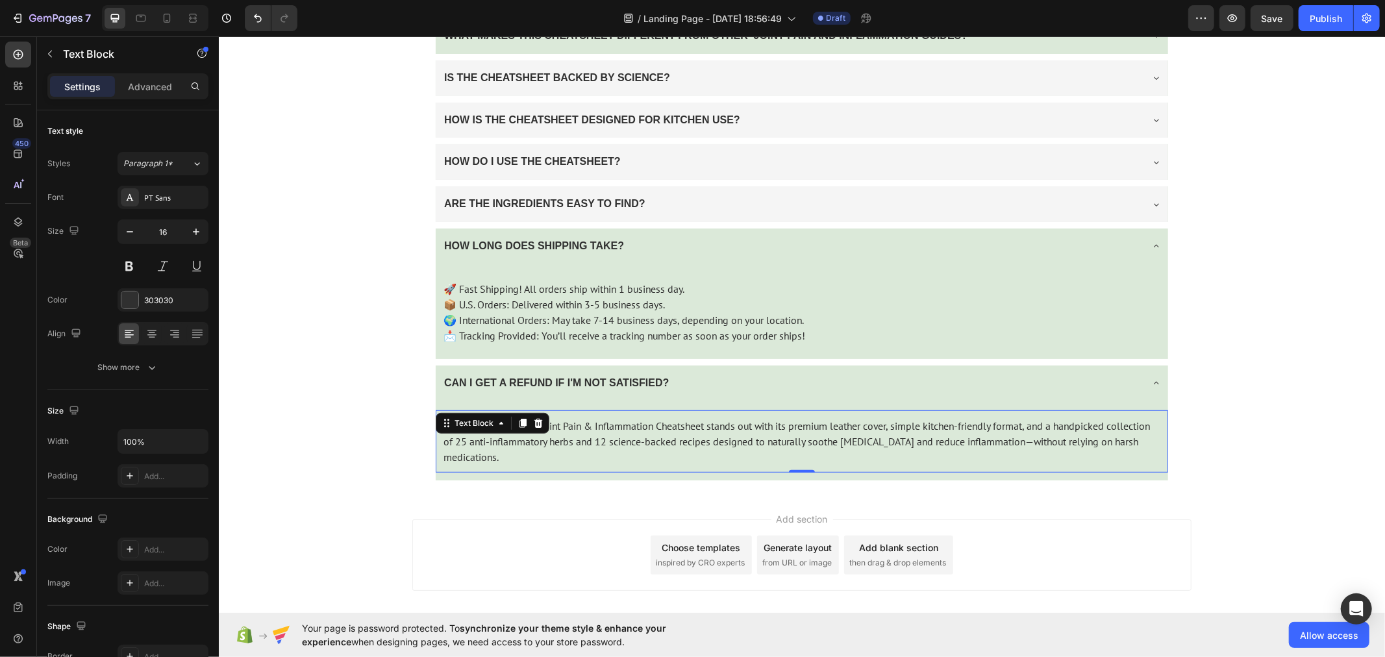
click at [502, 442] on p "The Ancient Remedies Joint Pain & Inflammation Cheatsheet stands out with its p…" at bounding box center [801, 440] width 717 height 47
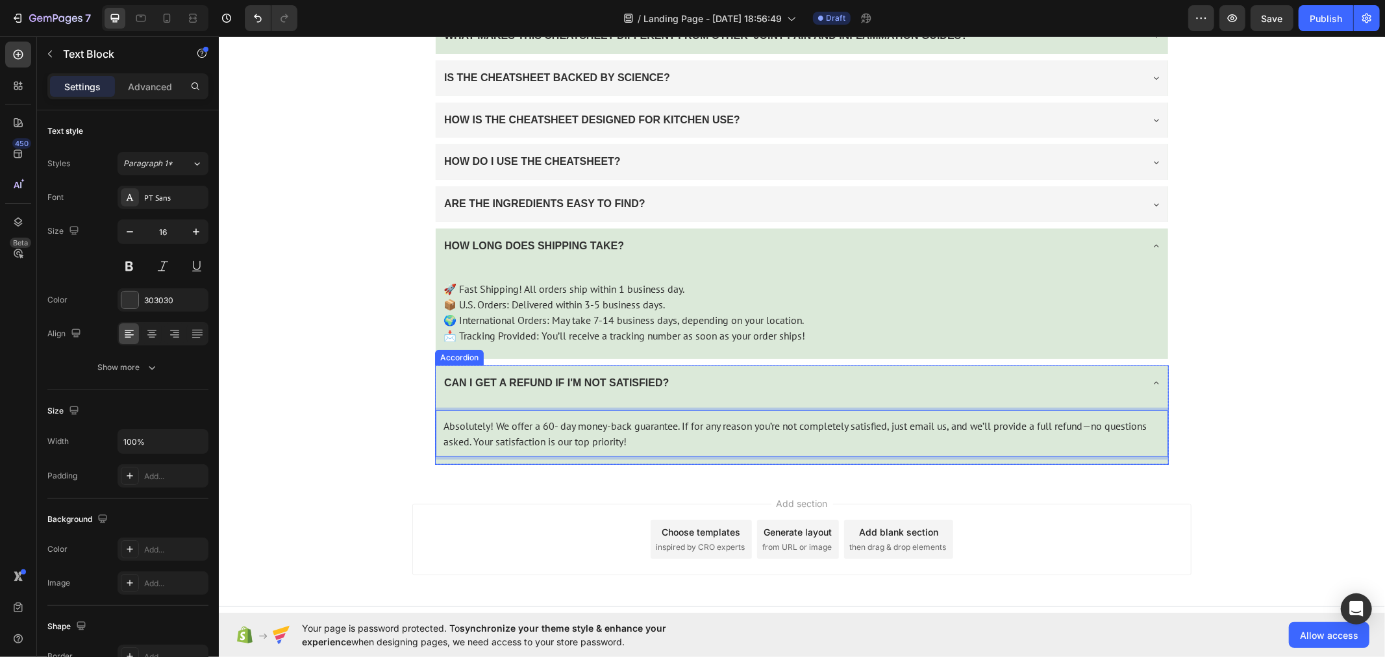
drag, startPoint x: 1152, startPoint y: 383, endPoint x: 1152, endPoint y: 359, distance: 24.0
click at [1152, 382] on icon at bounding box center [1155, 382] width 10 height 10
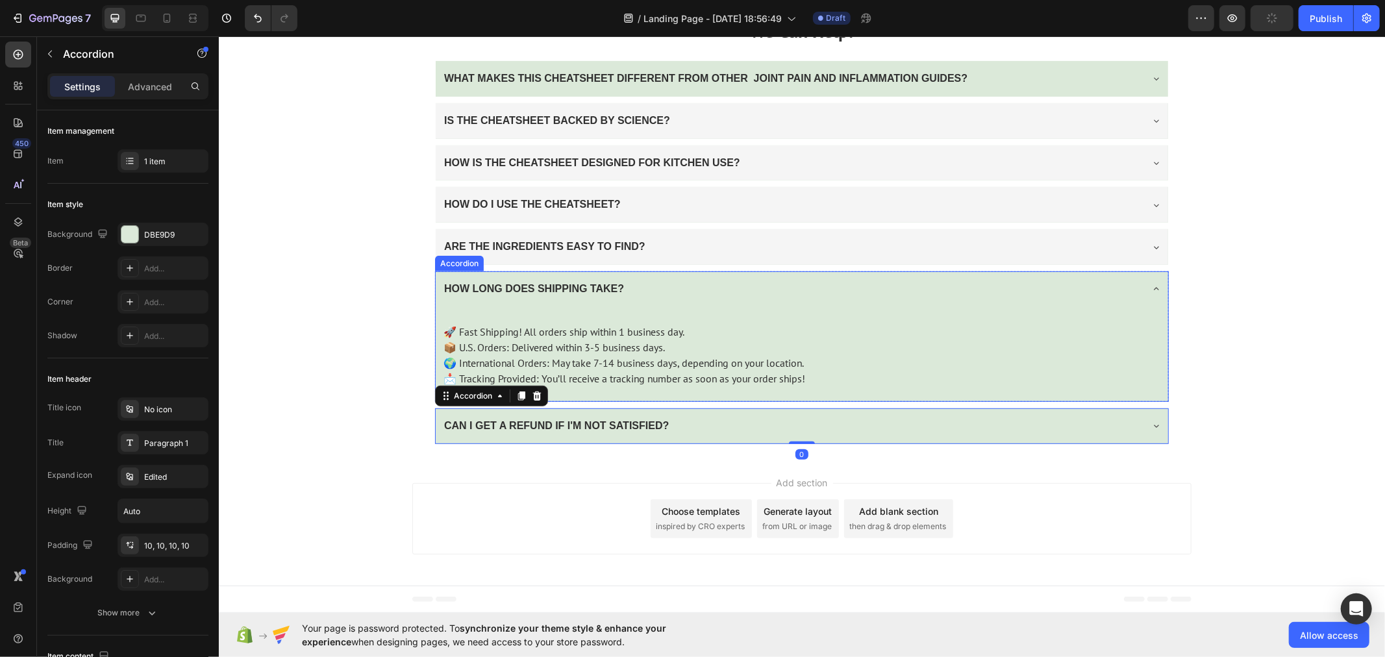
click at [1150, 286] on icon at bounding box center [1155, 288] width 10 height 10
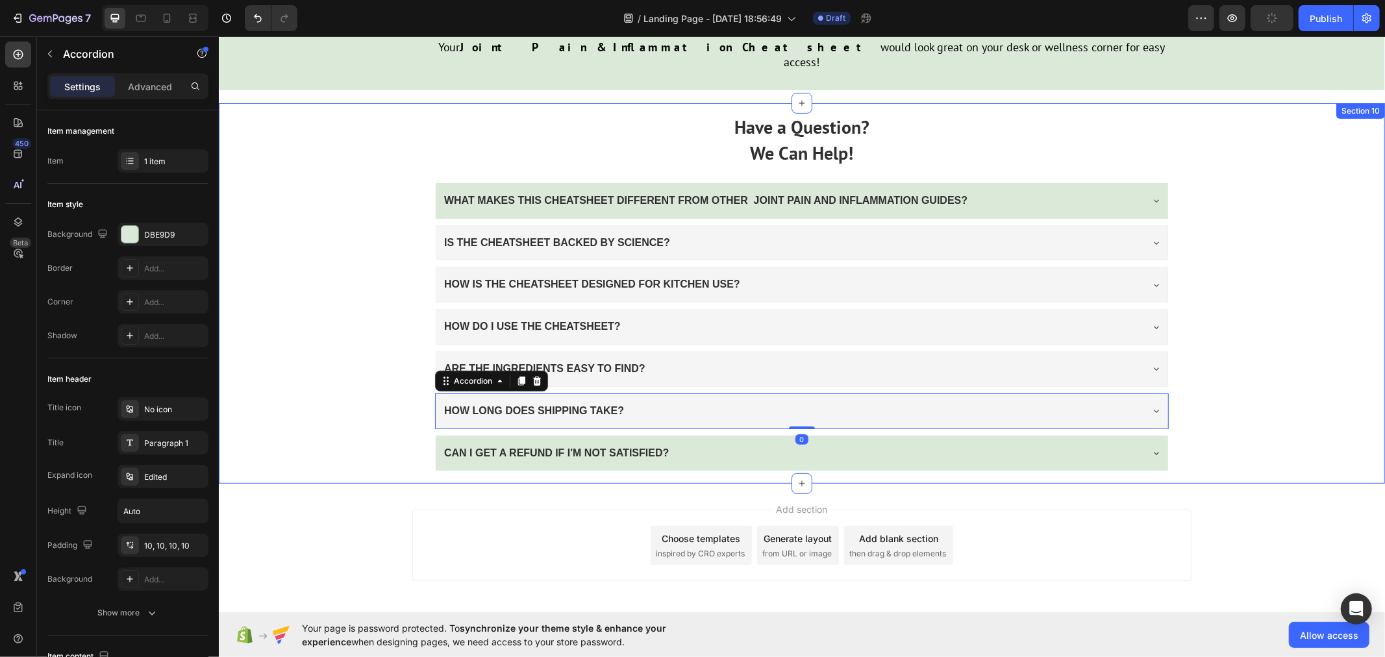
scroll to position [4507, 0]
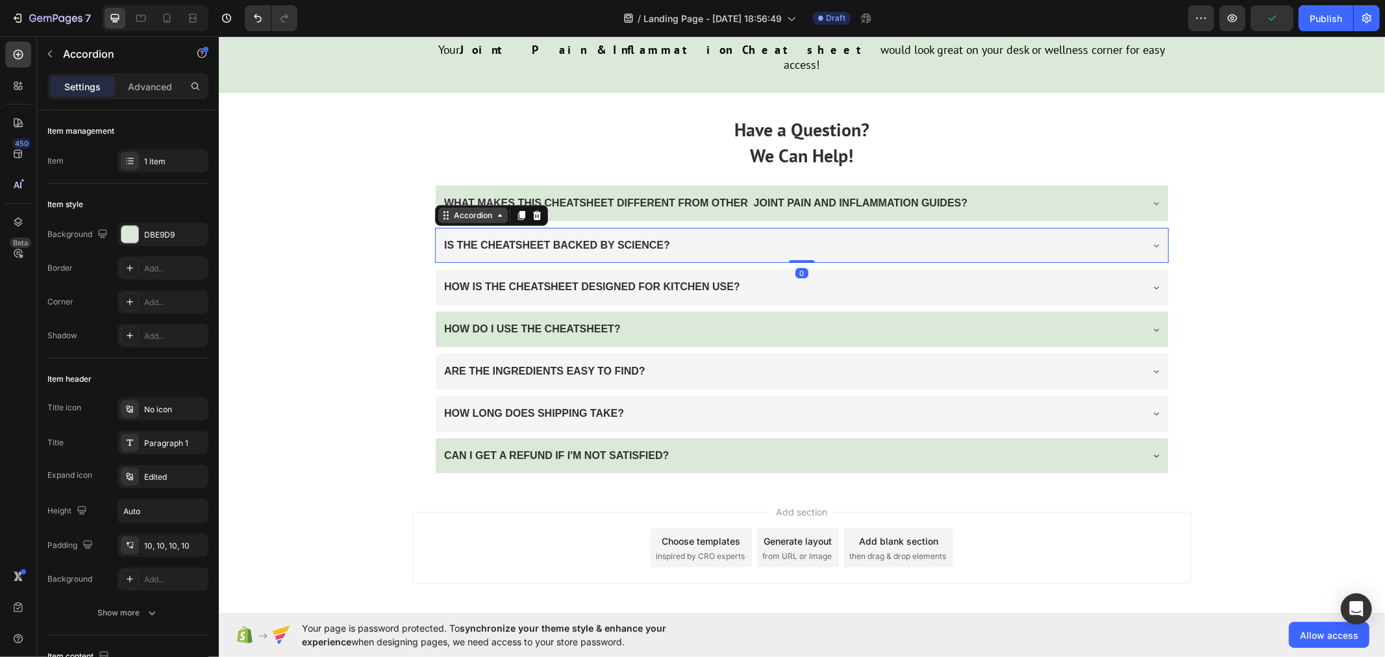
click at [449, 205] on div "Accordion" at bounding box center [490, 215] width 113 height 21
click at [456, 207] on div "Accordion" at bounding box center [472, 215] width 69 height 16
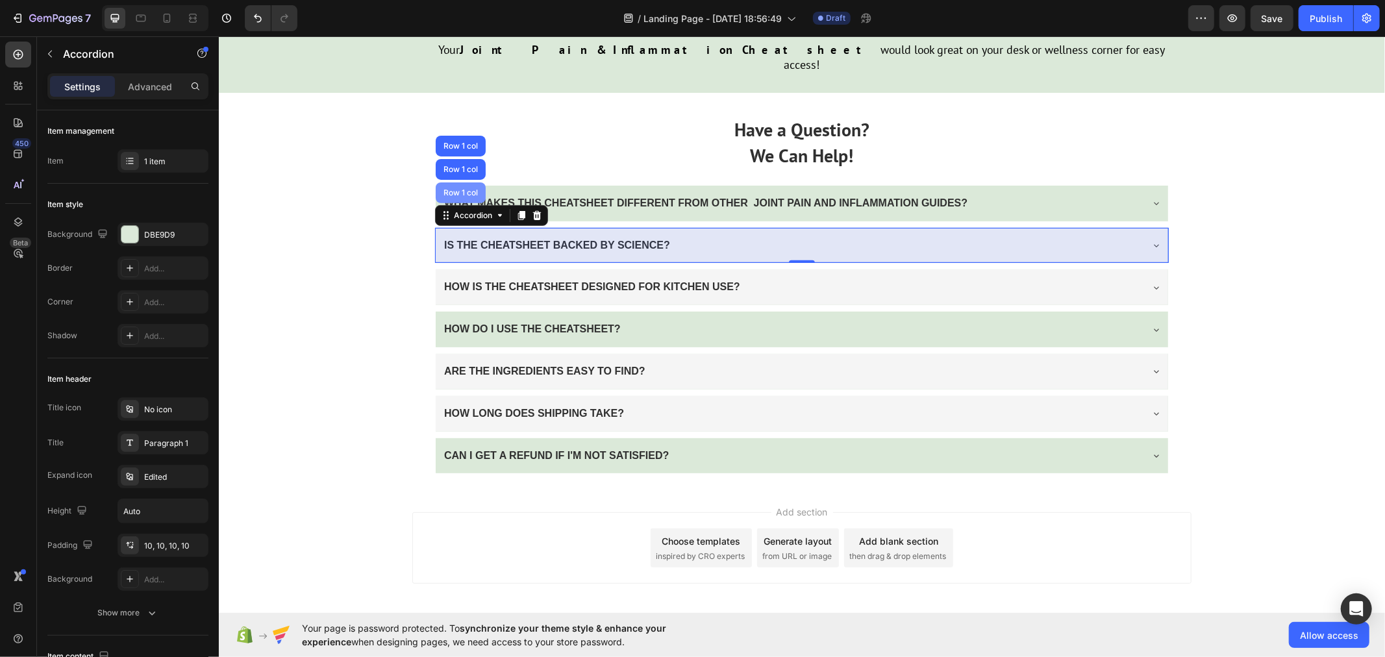
click at [460, 182] on div "Row 1 col" at bounding box center [460, 192] width 50 height 21
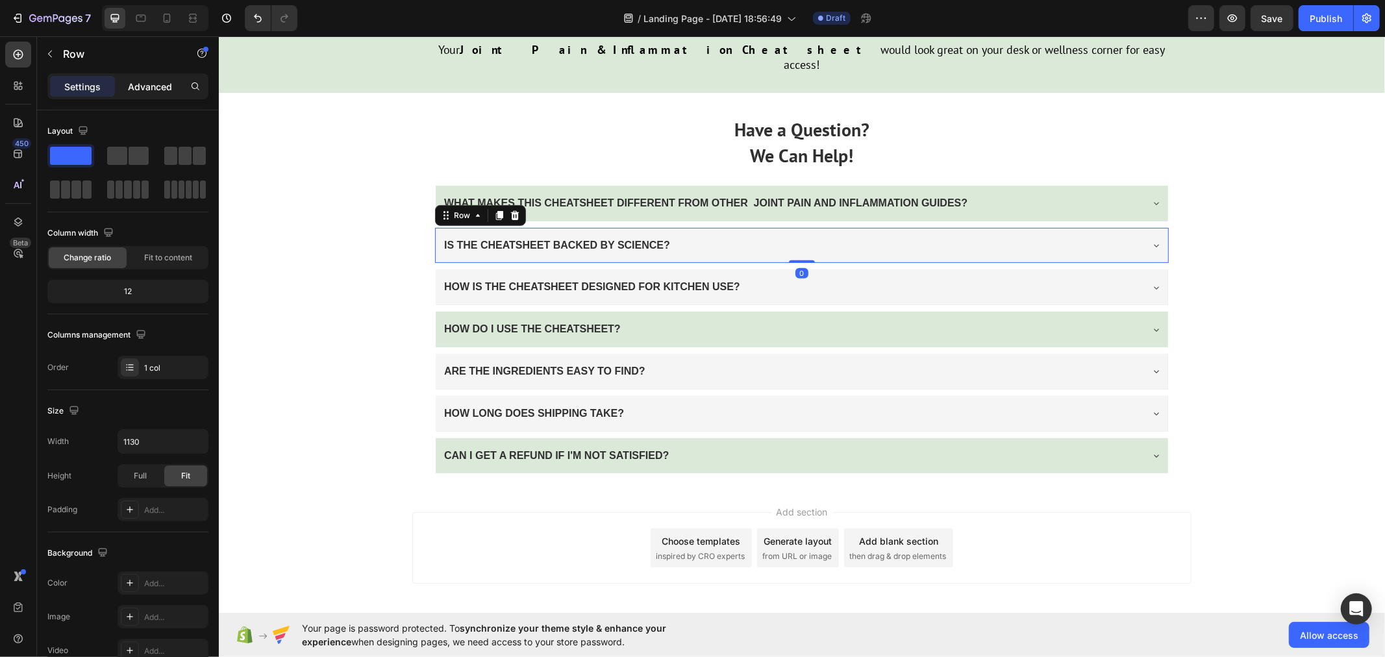
click at [142, 86] on p "Advanced" at bounding box center [150, 87] width 44 height 14
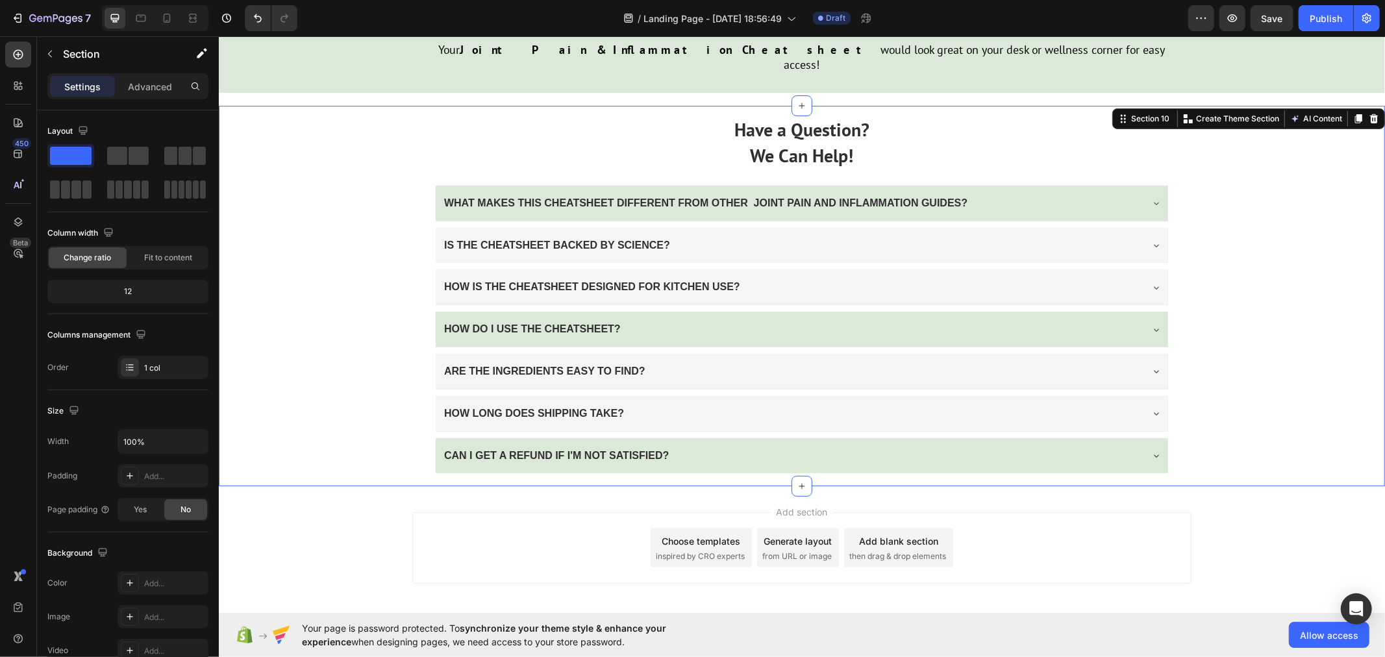
click at [302, 233] on div "Have a Question? We Can Help! Text Block WHAT MAKES THIS CHEATSHEET DIFFERENT F…" at bounding box center [801, 295] width 1166 height 380
click at [1274, 10] on button "Save" at bounding box center [1271, 18] width 43 height 26
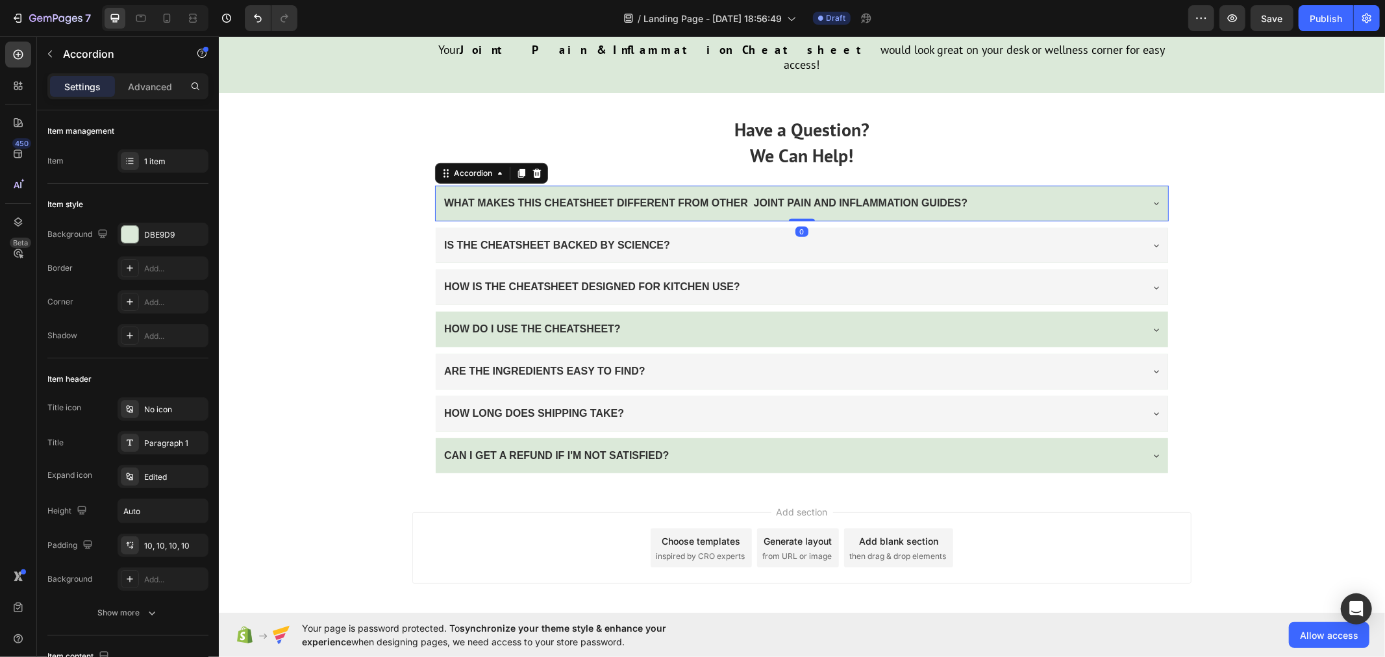
click at [1152, 197] on icon at bounding box center [1155, 202] width 10 height 10
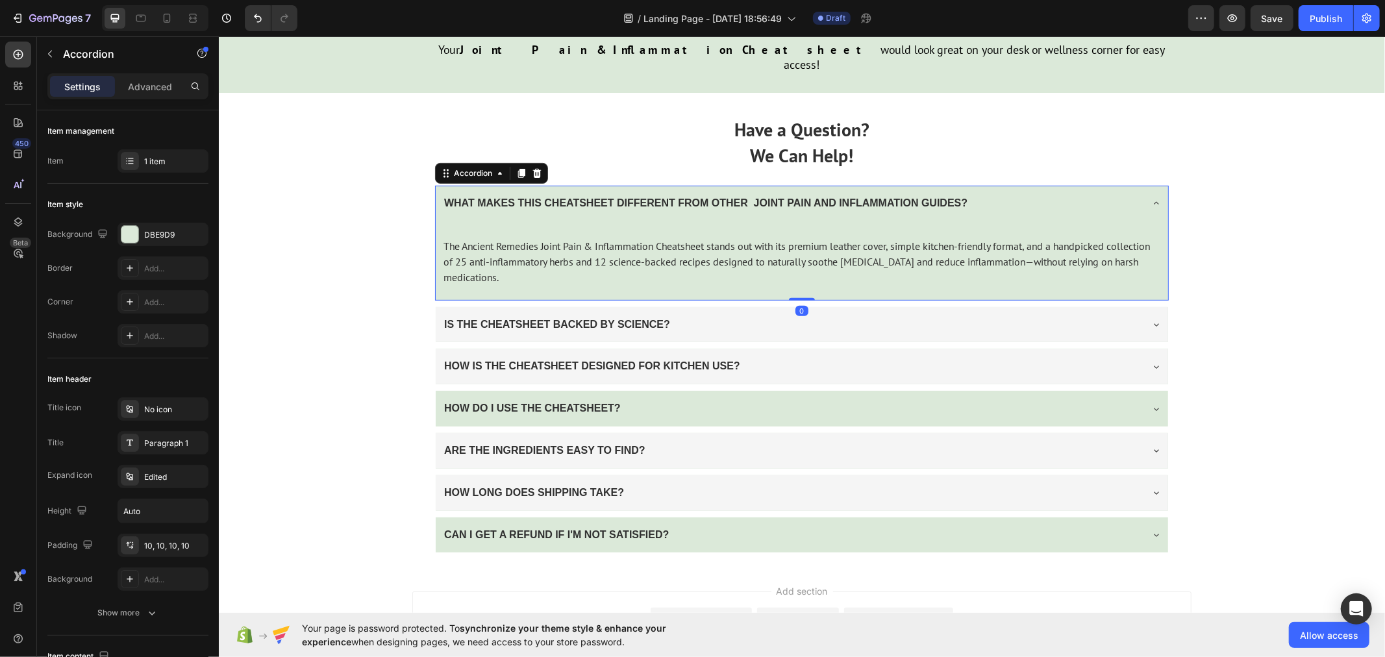
click at [1152, 185] on div "WHAT MAKES THIS CHEATSHEET DIFFERENT FROM OTHER JOINT PAIN AND INFLAMMATION GUI…" at bounding box center [801, 203] width 732 height 36
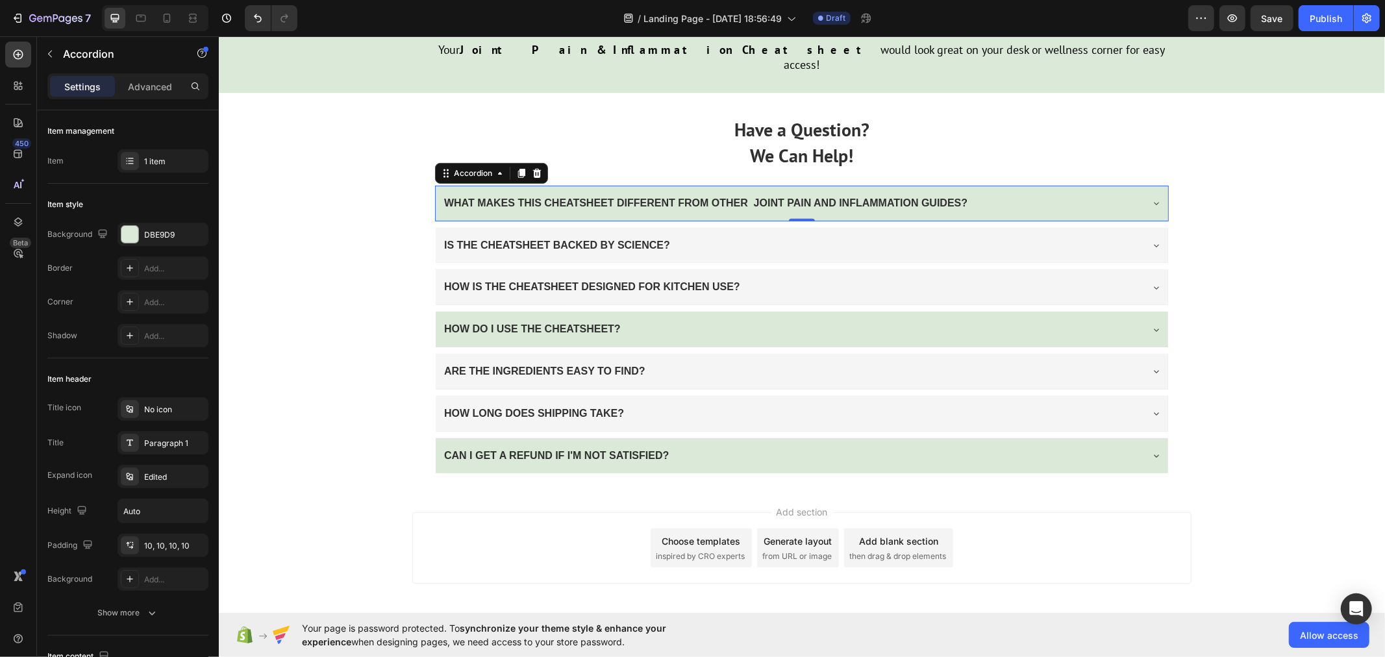
click at [1150, 197] on icon at bounding box center [1155, 202] width 10 height 10
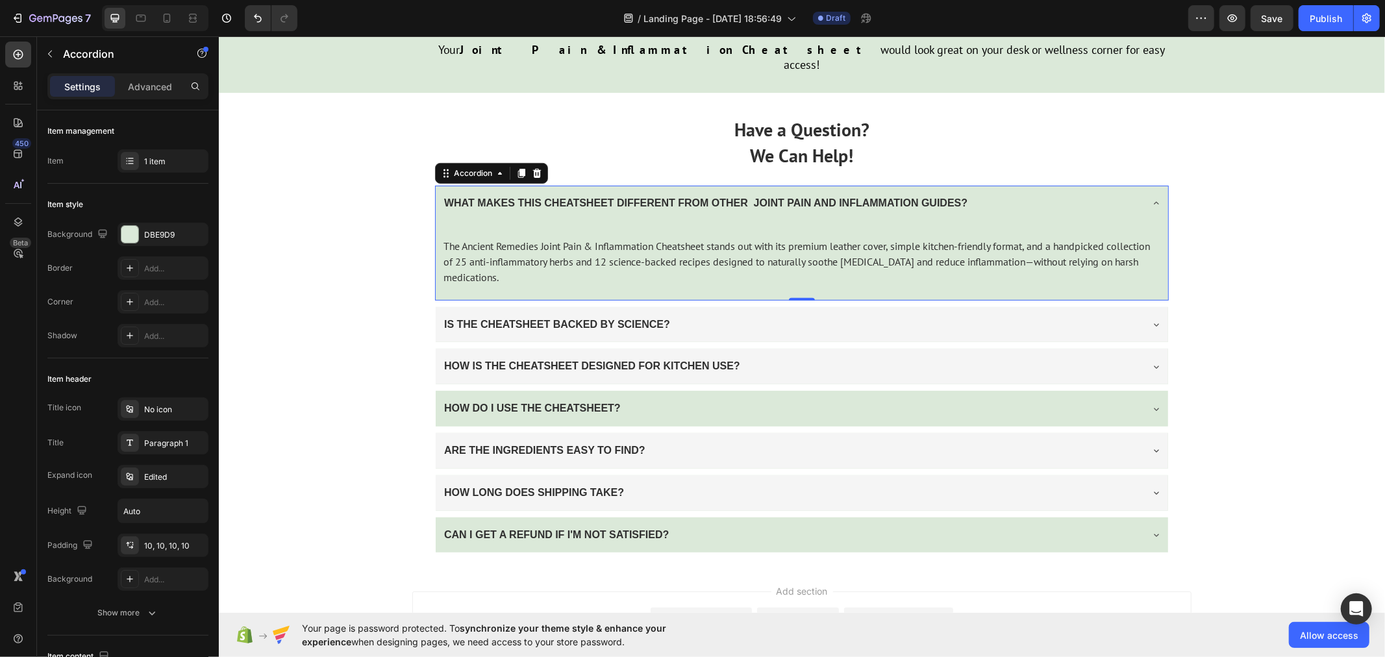
click at [1150, 197] on icon at bounding box center [1155, 202] width 10 height 10
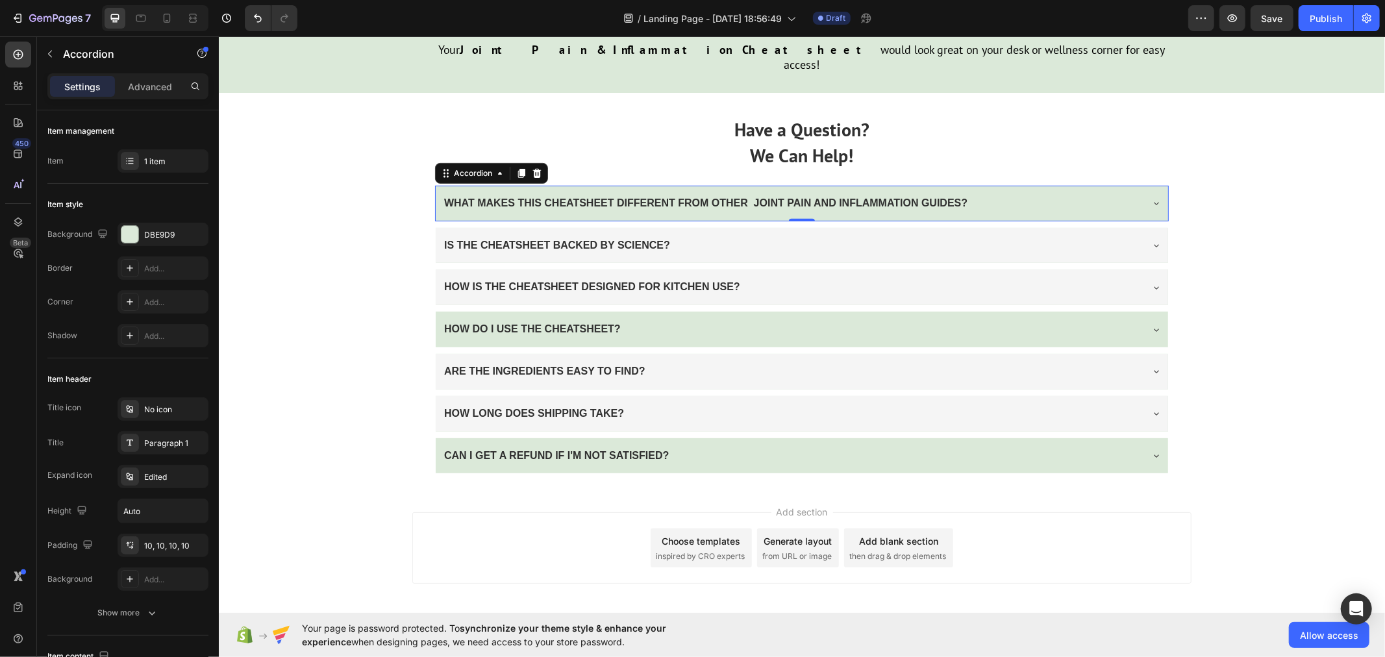
click at [1150, 197] on icon at bounding box center [1155, 202] width 10 height 10
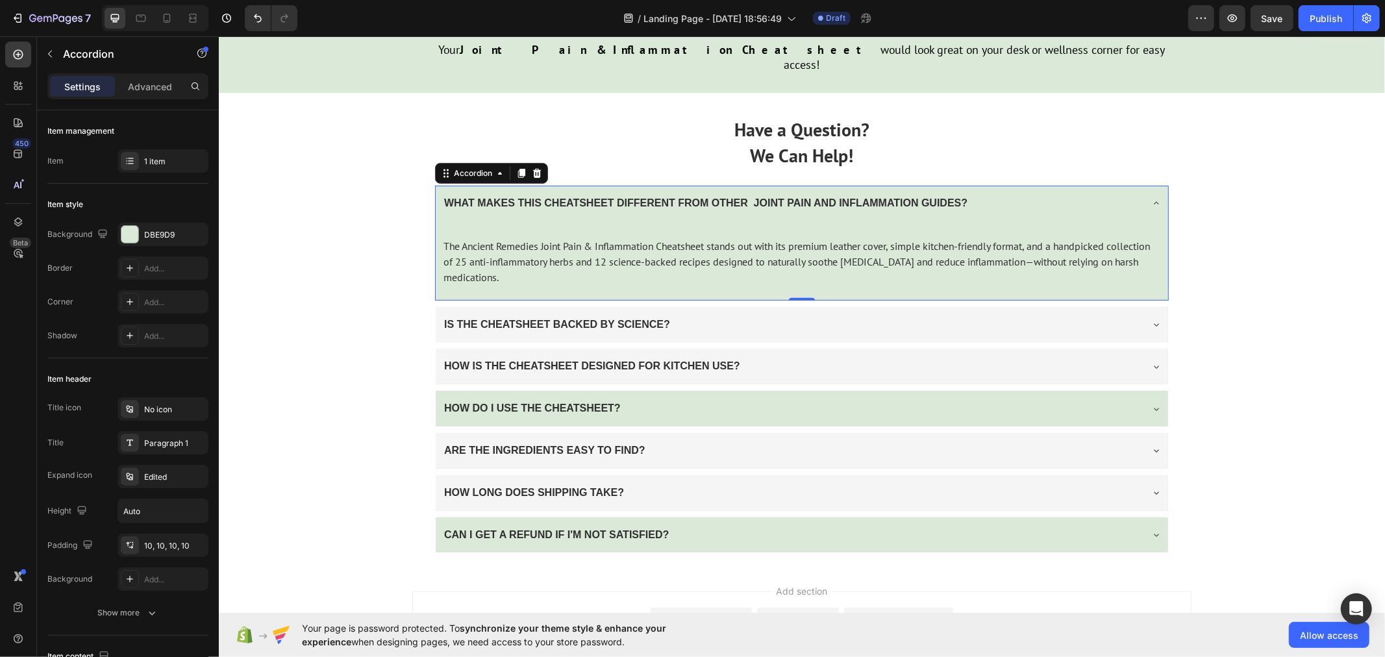
click at [1150, 197] on icon at bounding box center [1155, 202] width 10 height 10
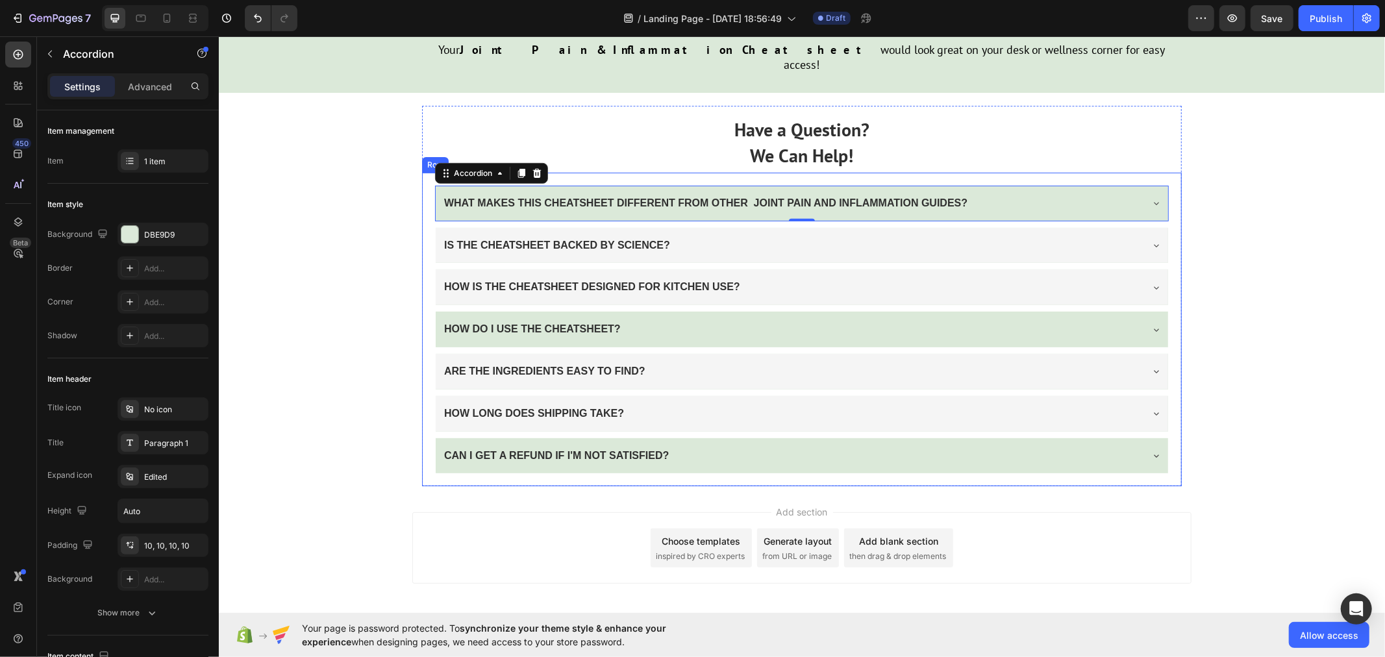
click at [423, 390] on div "WHAT MAKES THIS CHEATSHEET DIFFERENT FROM OTHER JOINT PAIN AND INFLAMMATION GUI…" at bounding box center [801, 329] width 760 height 314
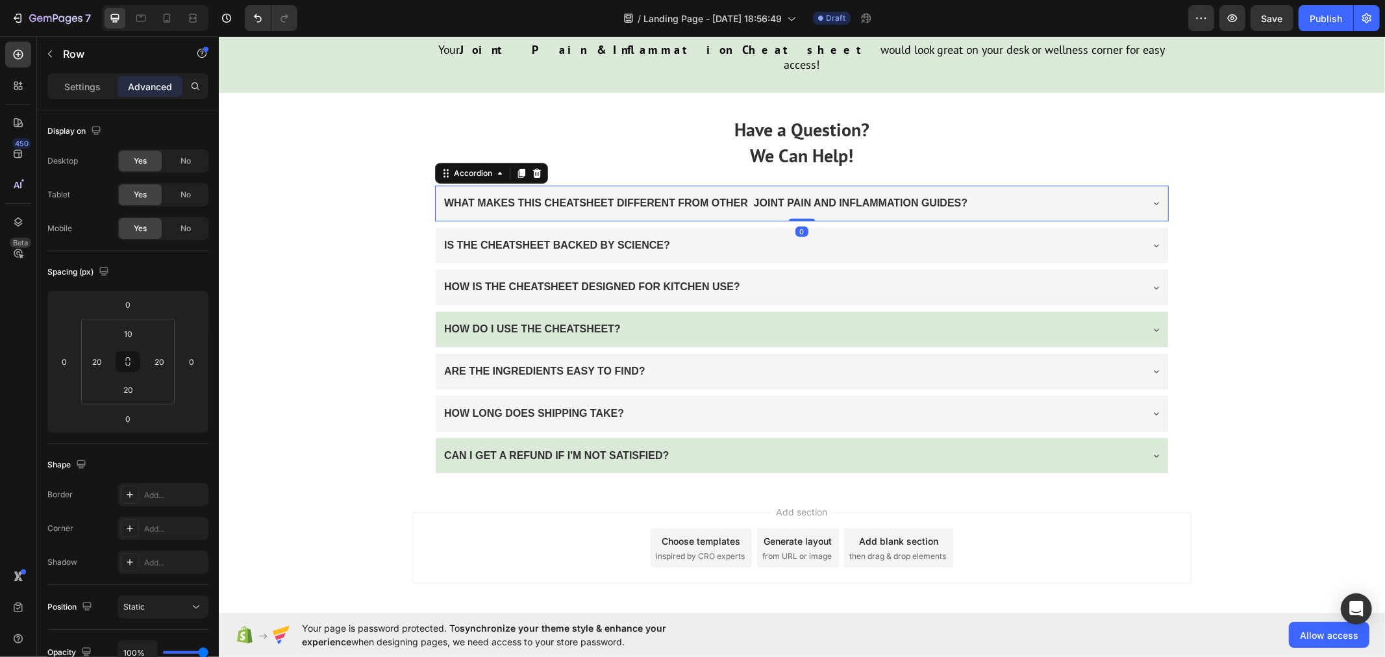
click at [435, 185] on div "WHAT MAKES THIS CHEATSHEET DIFFERENT FROM OTHER JOINT PAIN AND INFLAMMATION GUI…" at bounding box center [801, 203] width 732 height 36
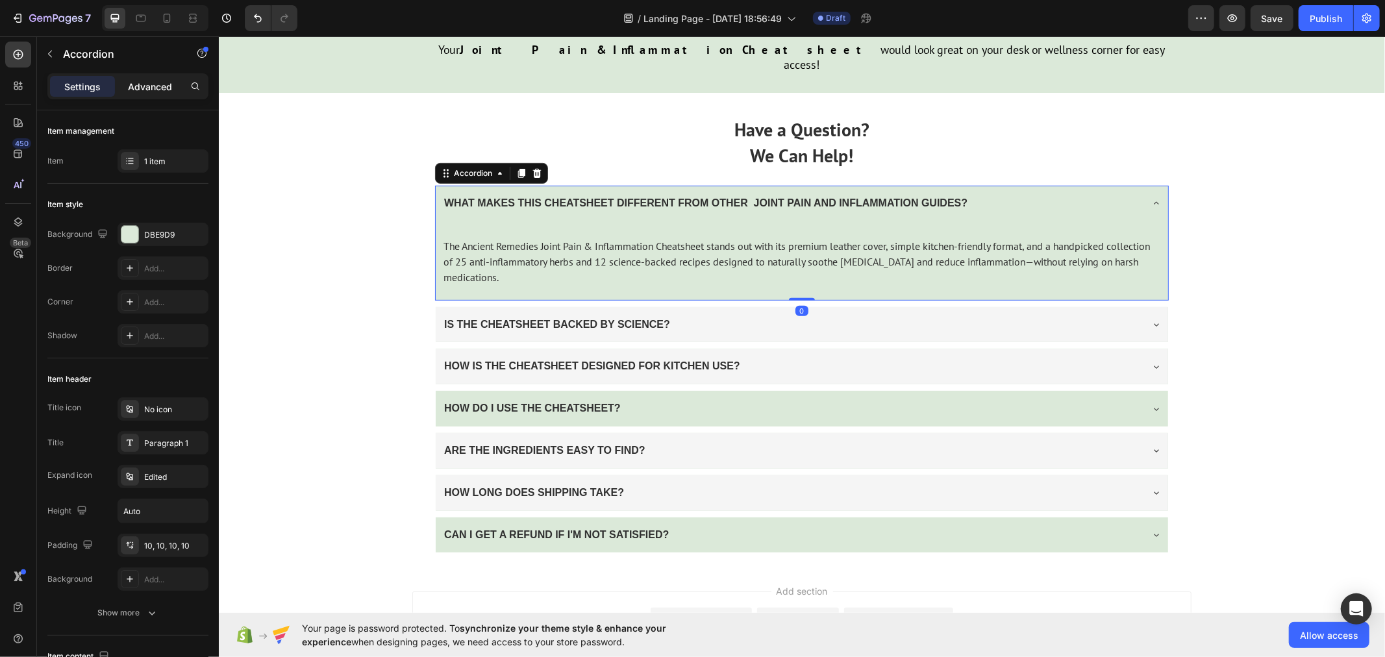
click at [151, 87] on p "Advanced" at bounding box center [150, 87] width 44 height 14
type input "100%"
type input "100"
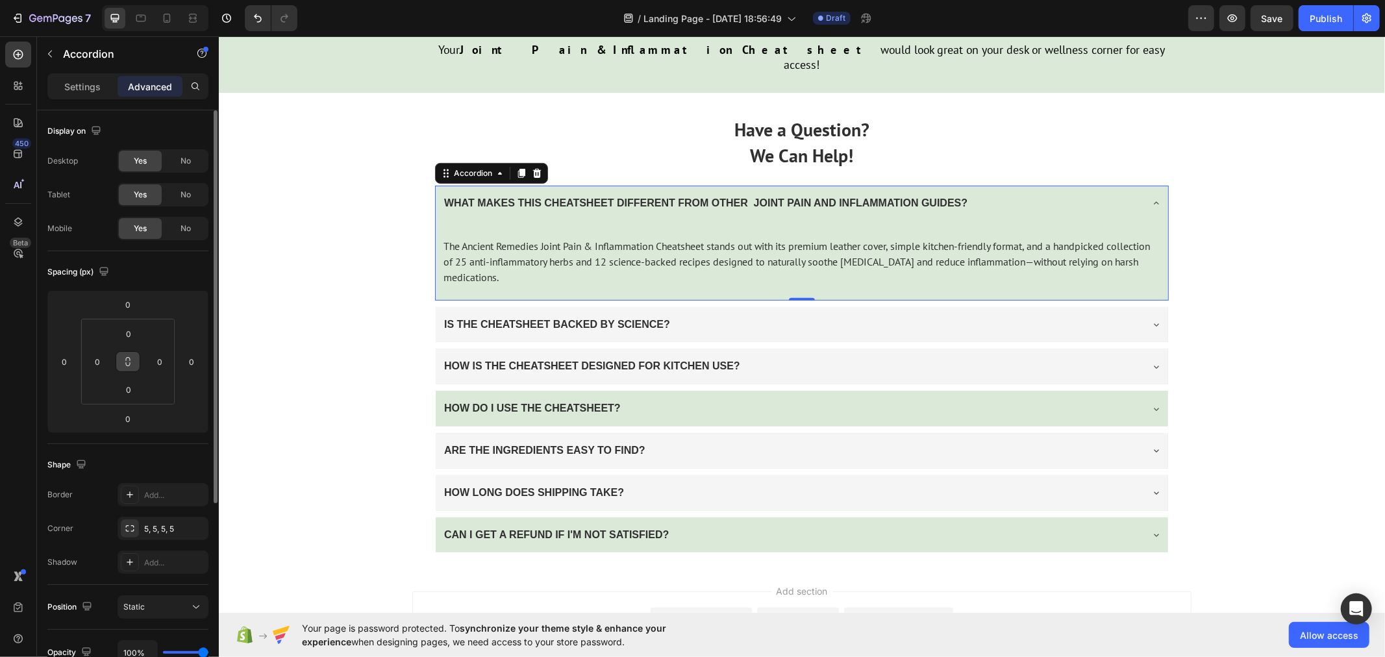
click at [127, 355] on button at bounding box center [128, 361] width 25 height 21
click at [133, 334] on input "0" at bounding box center [129, 333] width 26 height 19
type input "1"
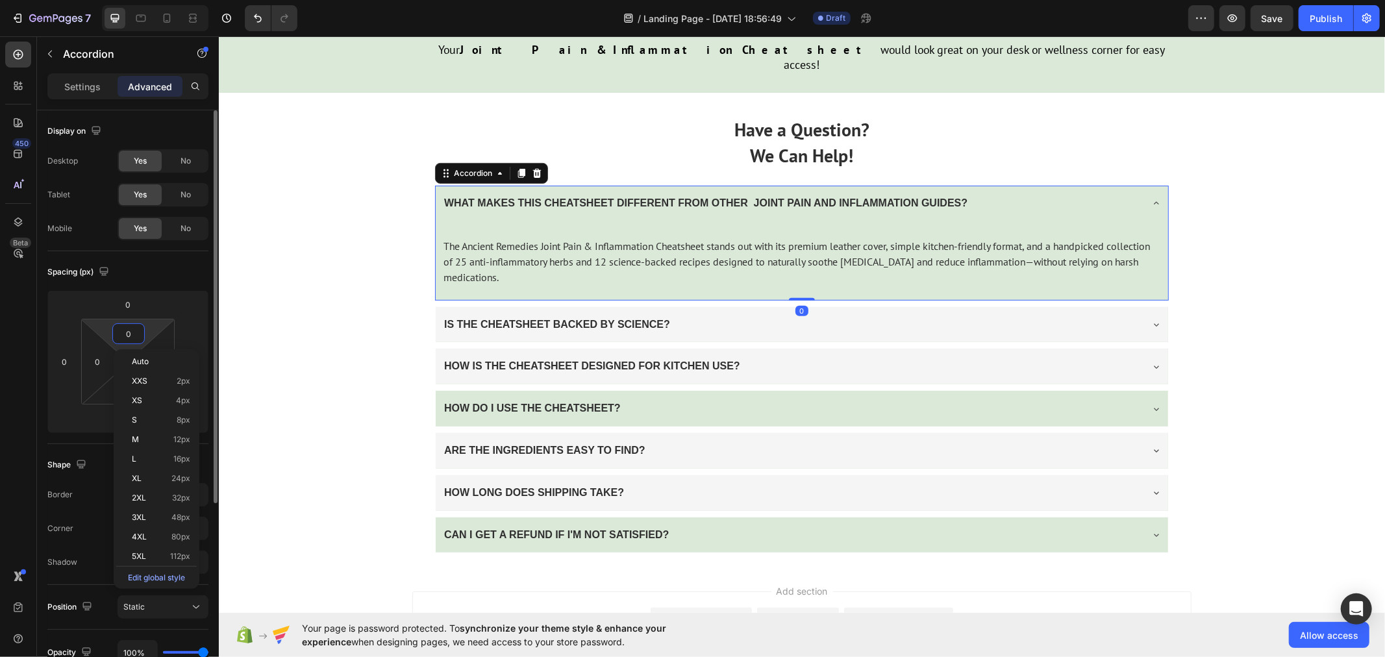
type input "1"
type input "10"
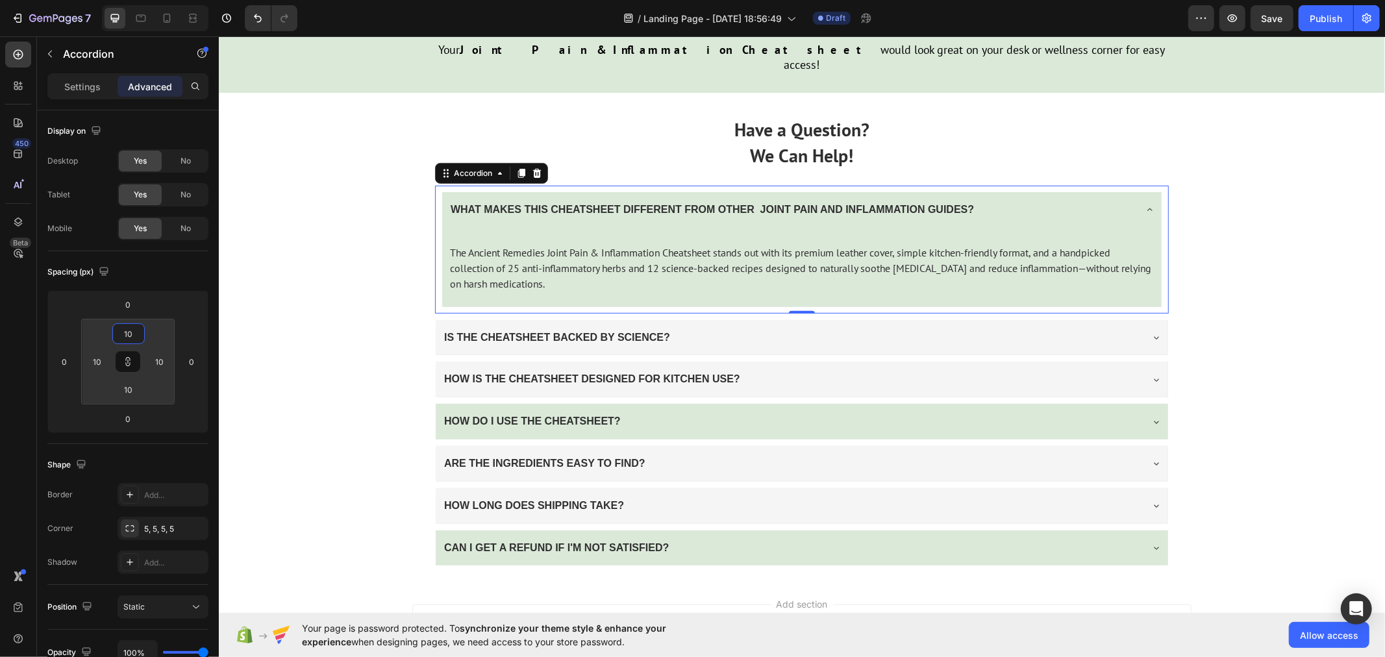
type input "10"
click at [1146, 204] on icon at bounding box center [1149, 209] width 10 height 10
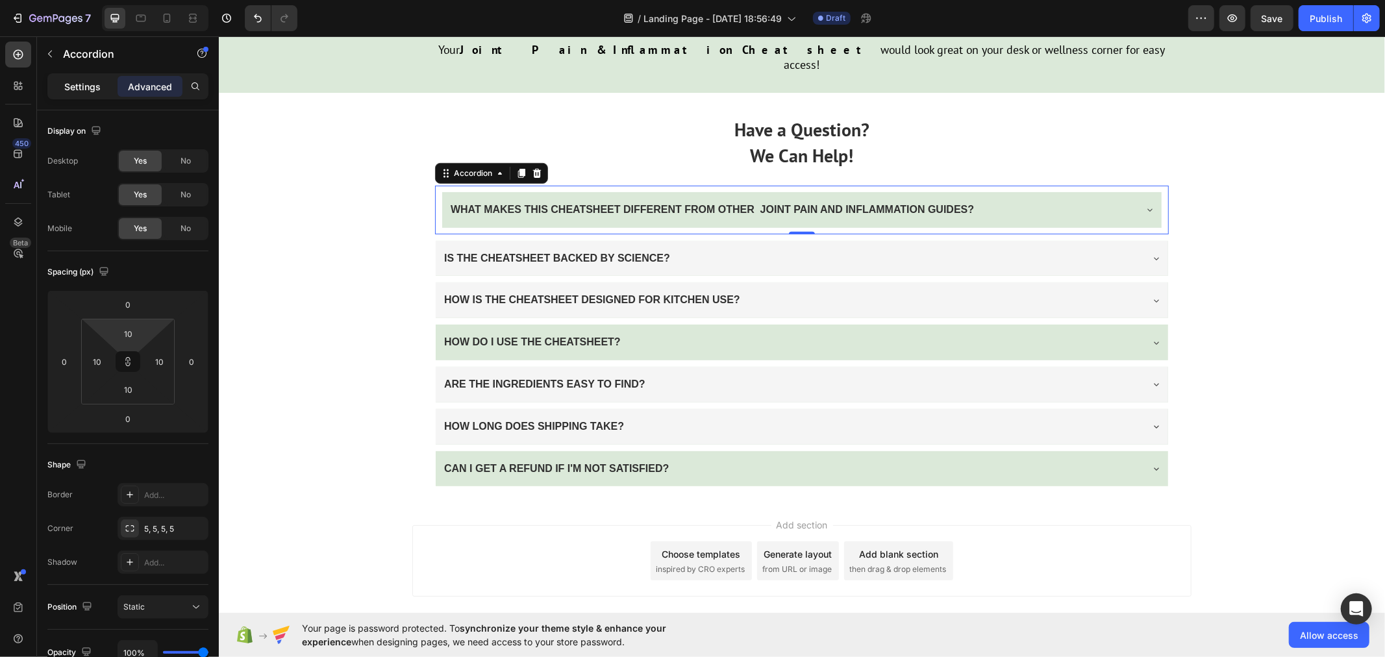
click at [86, 86] on p "Settings" at bounding box center [82, 87] width 36 height 14
type input "8"
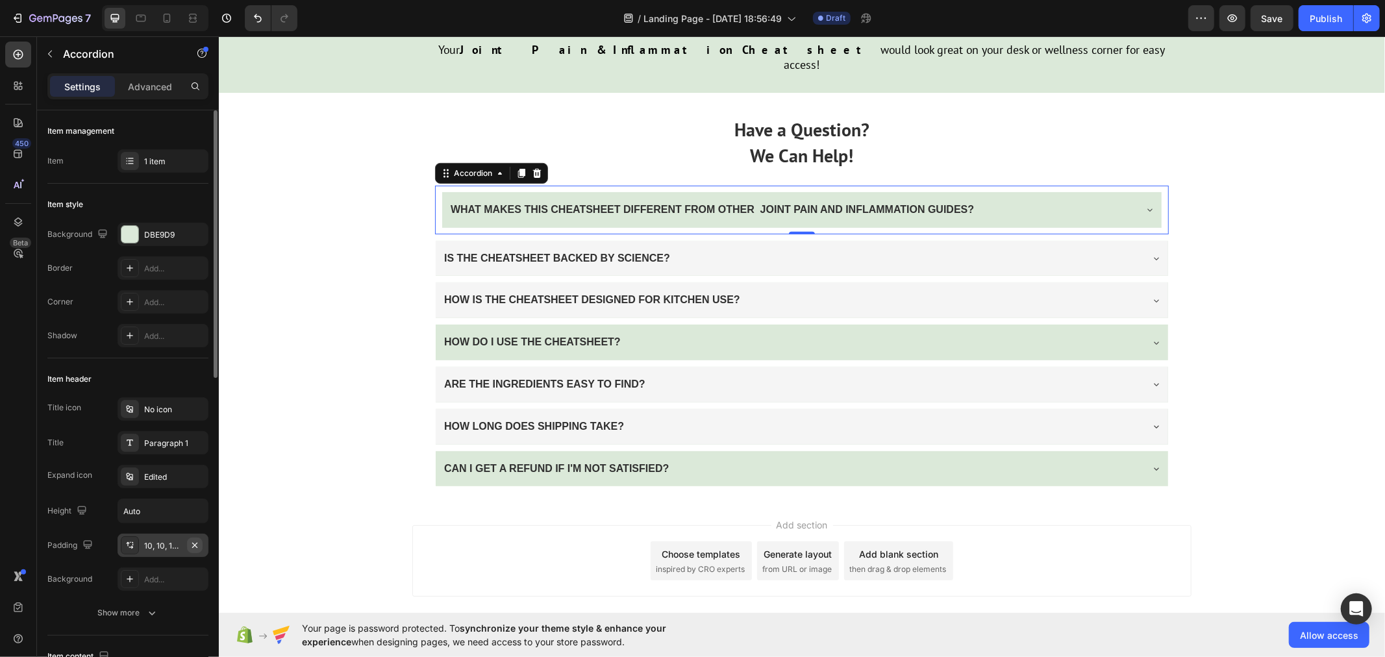
click at [191, 548] on icon "button" at bounding box center [195, 545] width 10 height 10
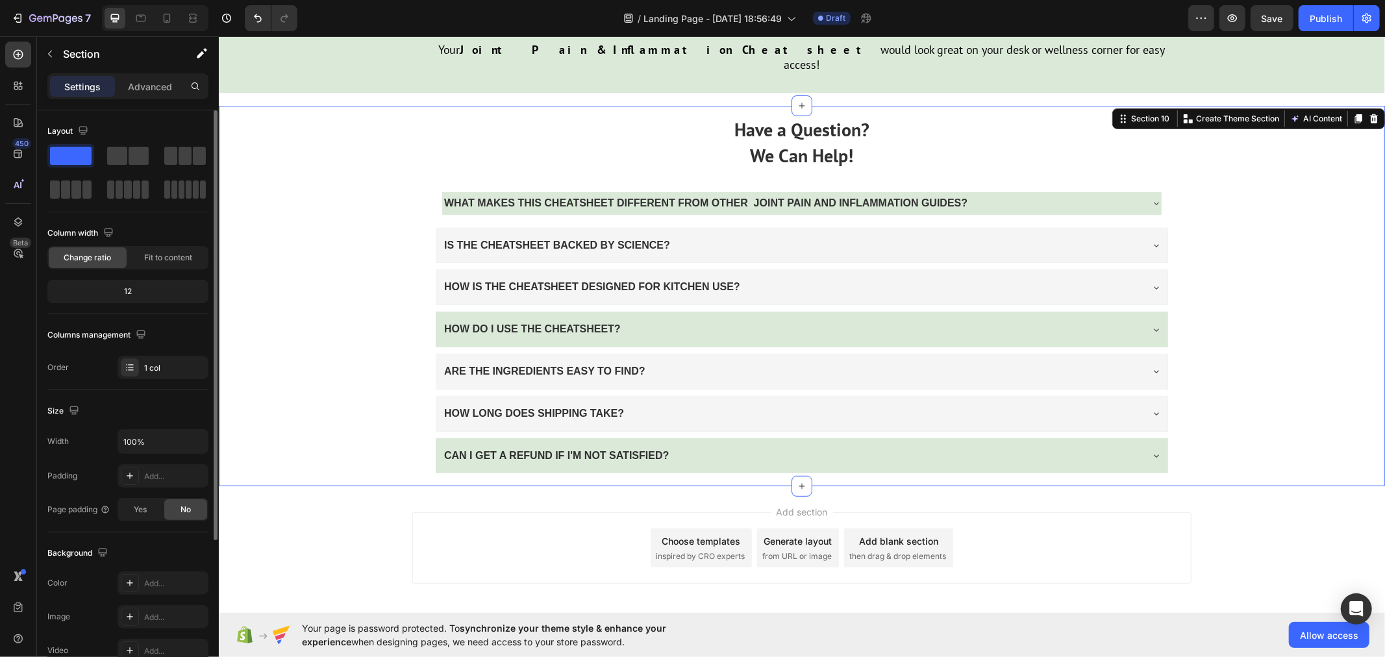
click at [327, 383] on div "Have a Question? We Can Help! Text Block WHAT MAKES THIS CHEATSHEET DIFFERENT F…" at bounding box center [801, 295] width 1166 height 380
click at [1279, 14] on span "Save" at bounding box center [1271, 18] width 21 height 11
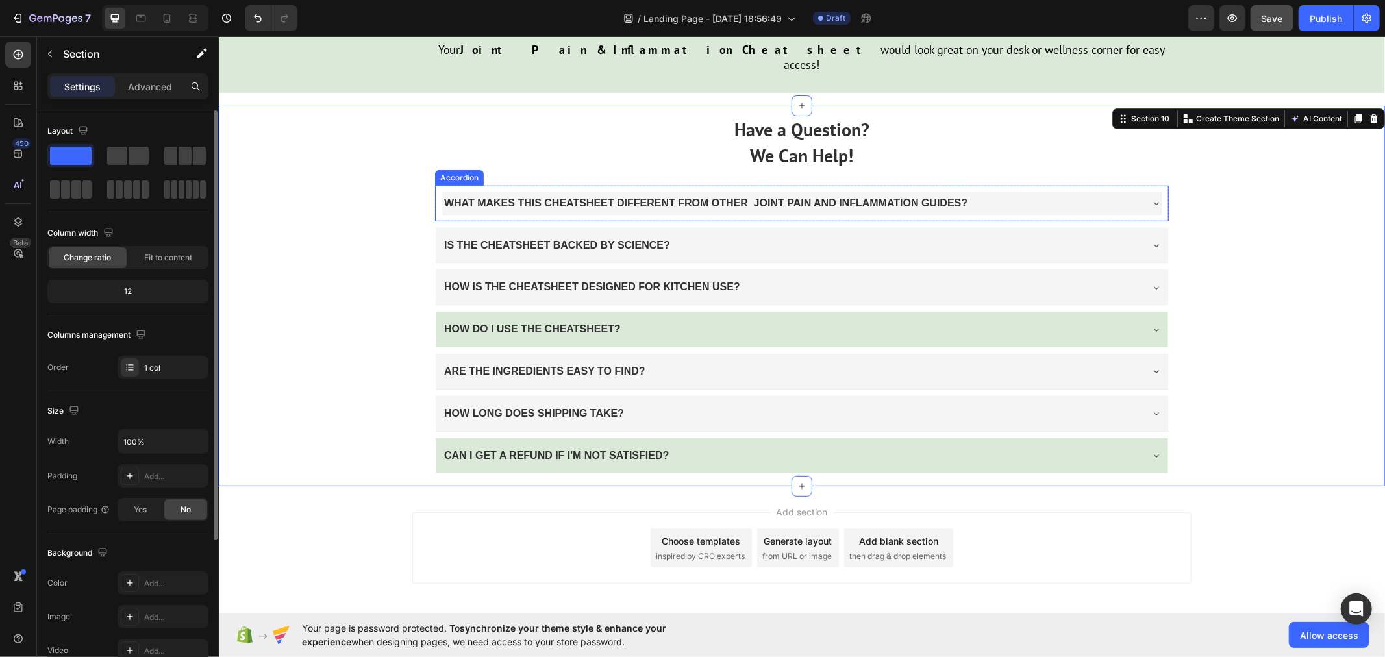
click at [441, 192] on div "WHAT MAKES THIS CHEATSHEET DIFFERENT FROM OTHER JOINT PAIN AND INFLAMMATION GUI…" at bounding box center [704, 203] width 527 height 23
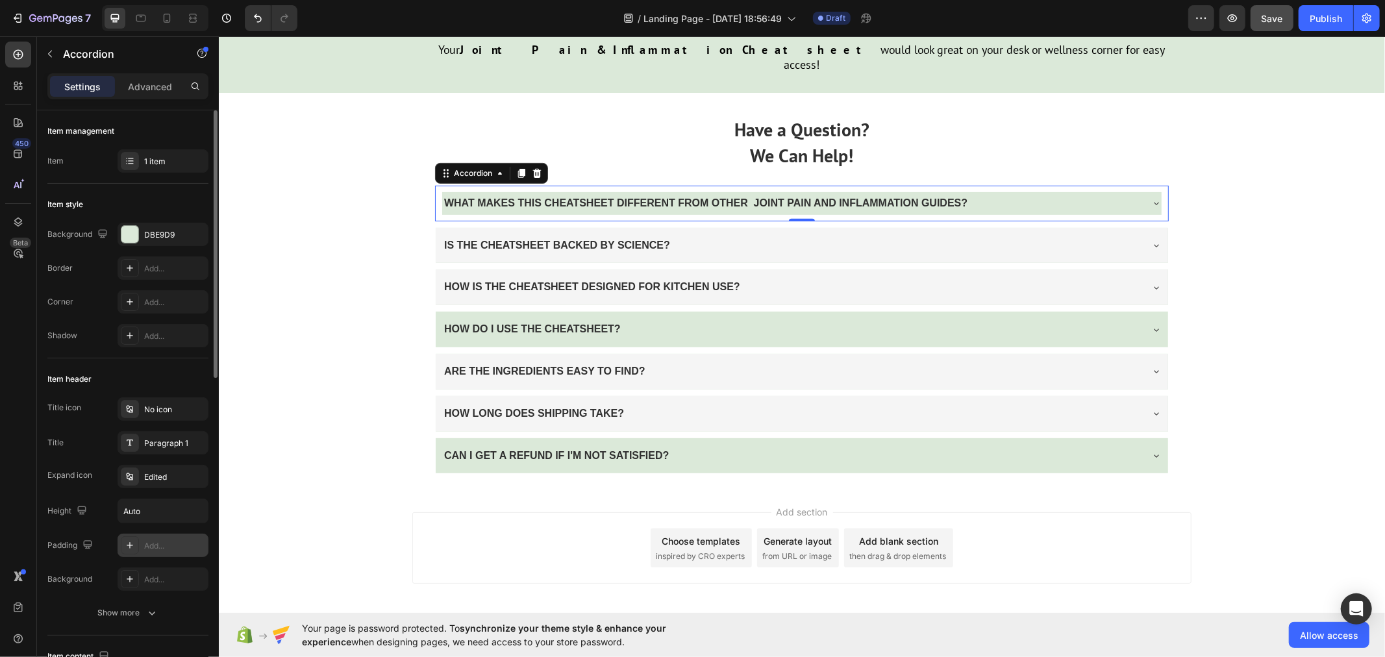
click at [161, 549] on div "Add..." at bounding box center [174, 546] width 61 height 12
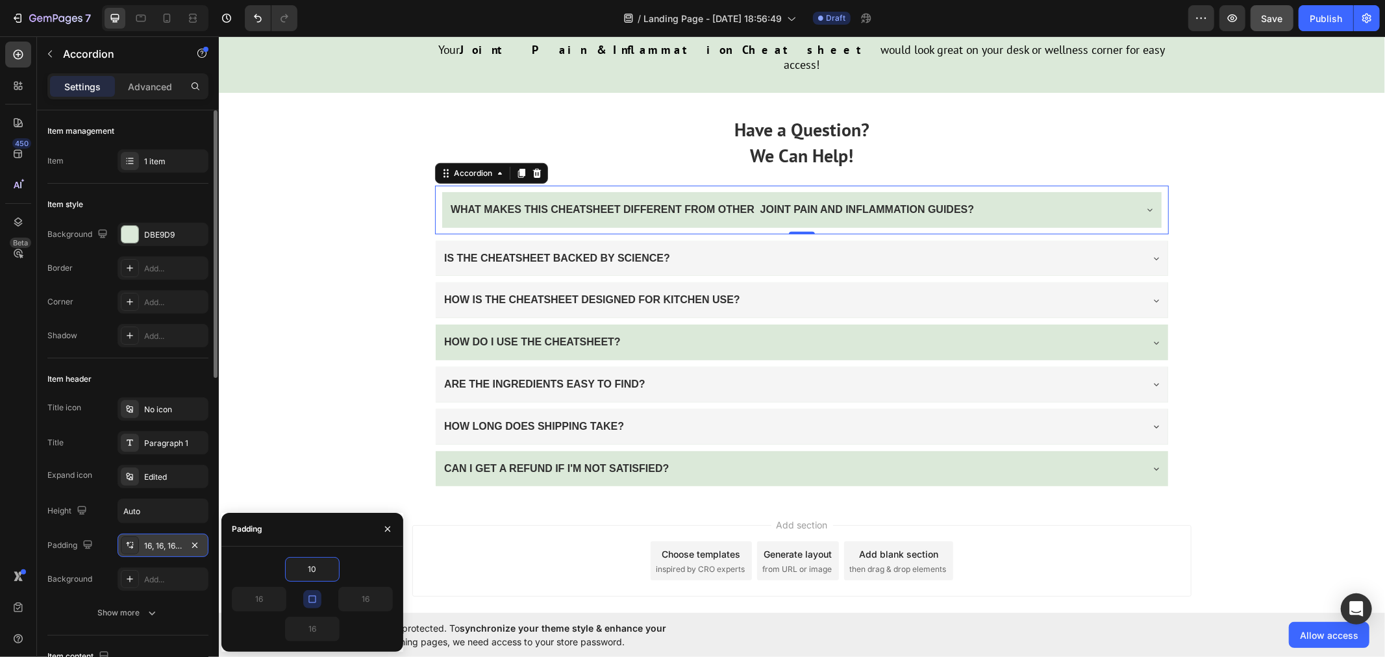
type input "10"
click at [312, 597] on icon "button" at bounding box center [312, 599] width 10 height 10
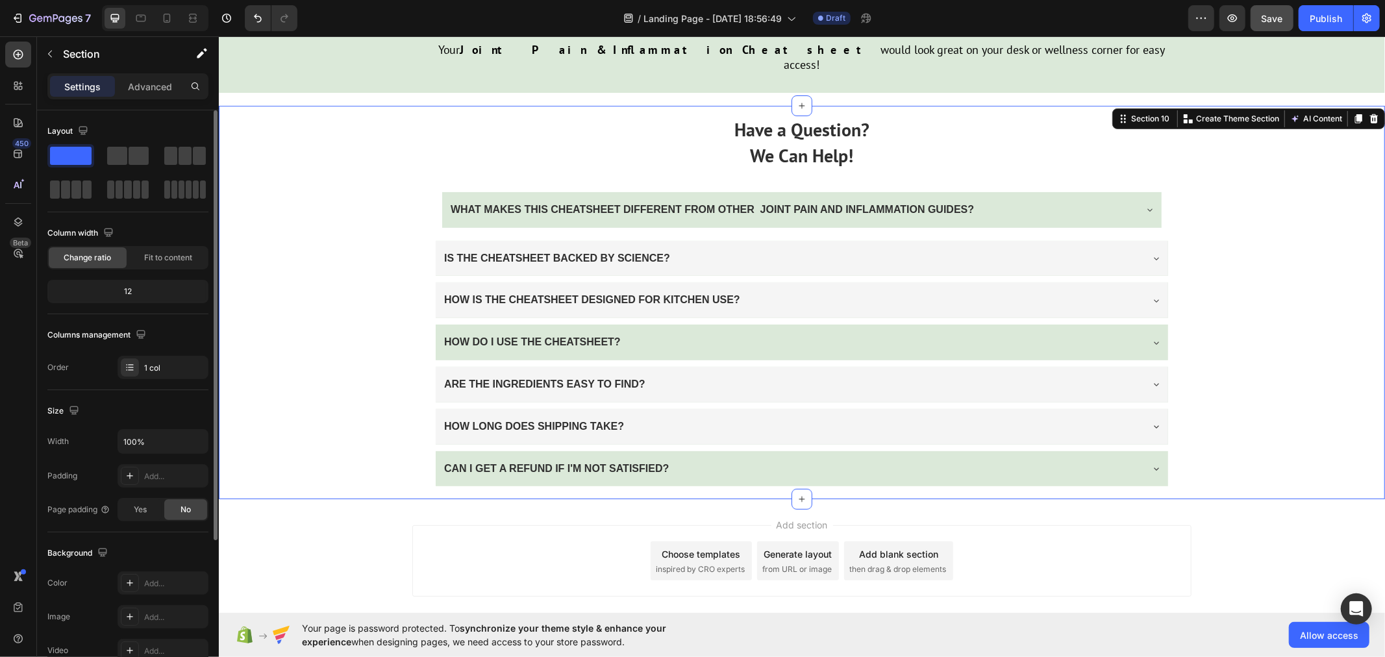
click at [311, 434] on div "Have a Question? We Can Help! Text Block WHAT MAKES THIS CHEATSHEET DIFFERENT F…" at bounding box center [801, 301] width 1166 height 393
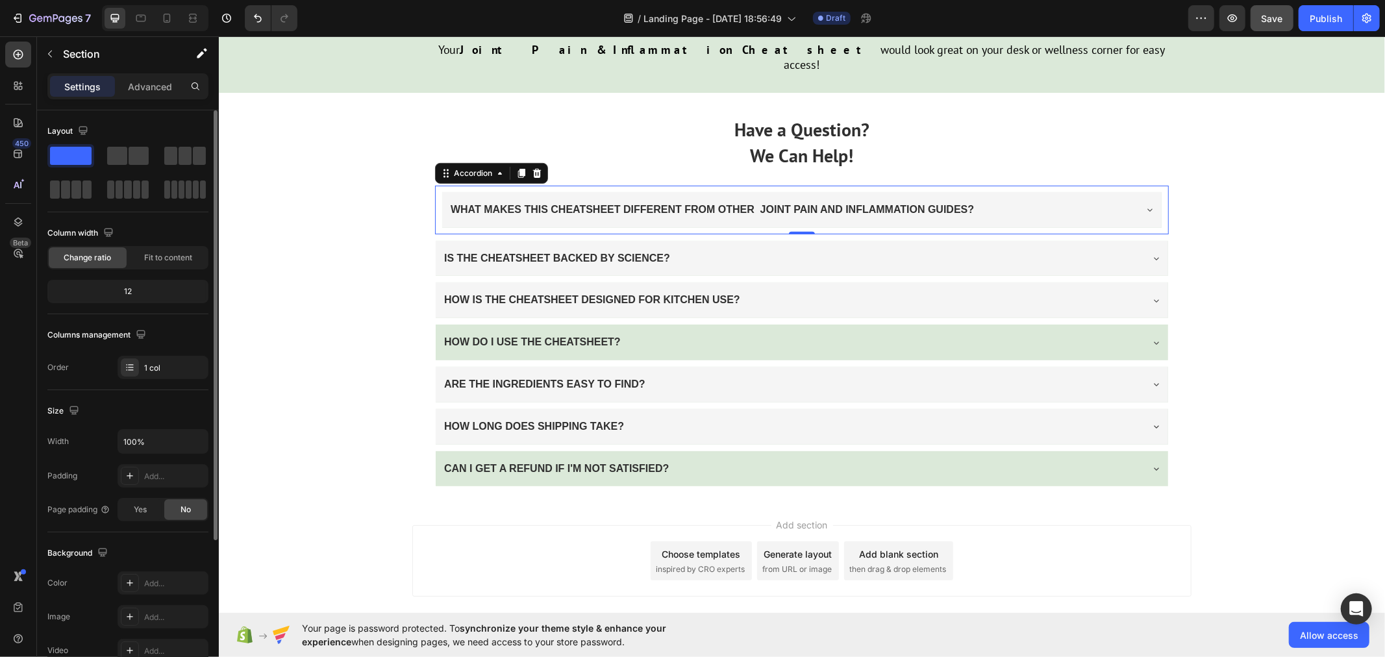
click at [451, 192] on div "WHAT MAKES THIS CHEATSHEET DIFFERENT FROM OTHER JOINT PAIN AND INFLAMMATION GUI…" at bounding box center [800, 210] width 719 height 36
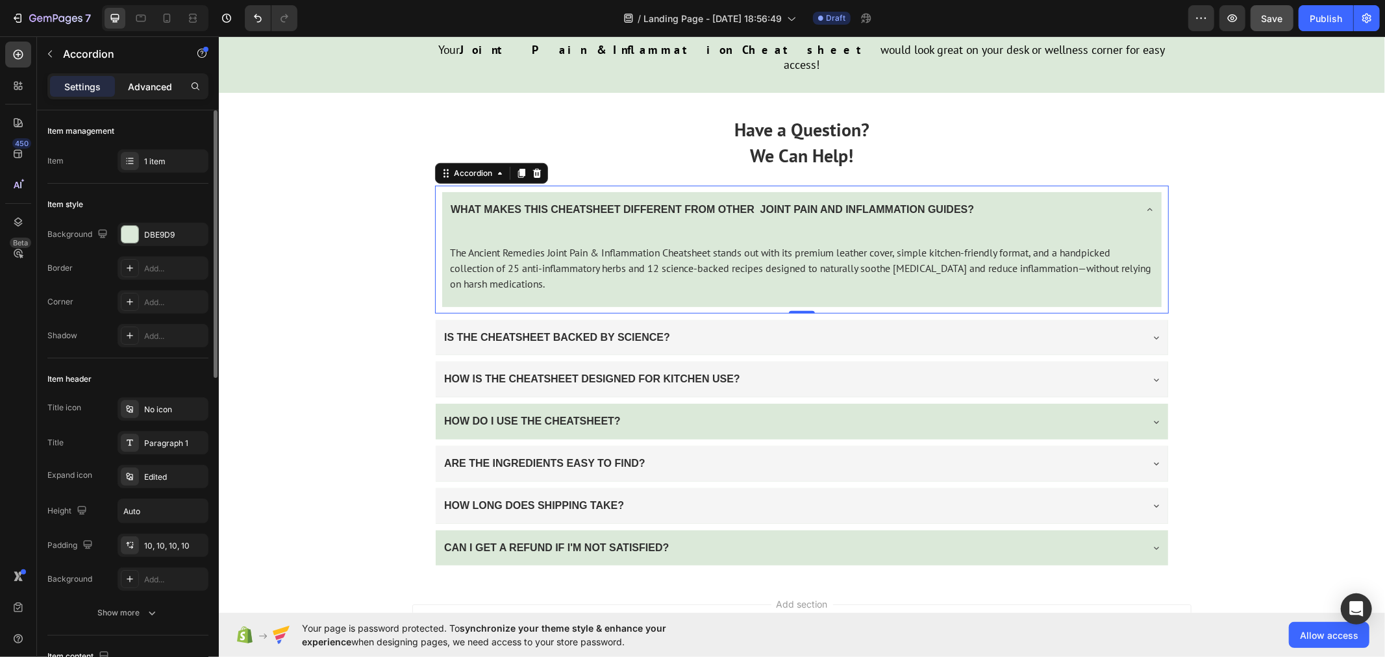
click at [158, 83] on p "Advanced" at bounding box center [150, 87] width 44 height 14
type input "100%"
type input "100"
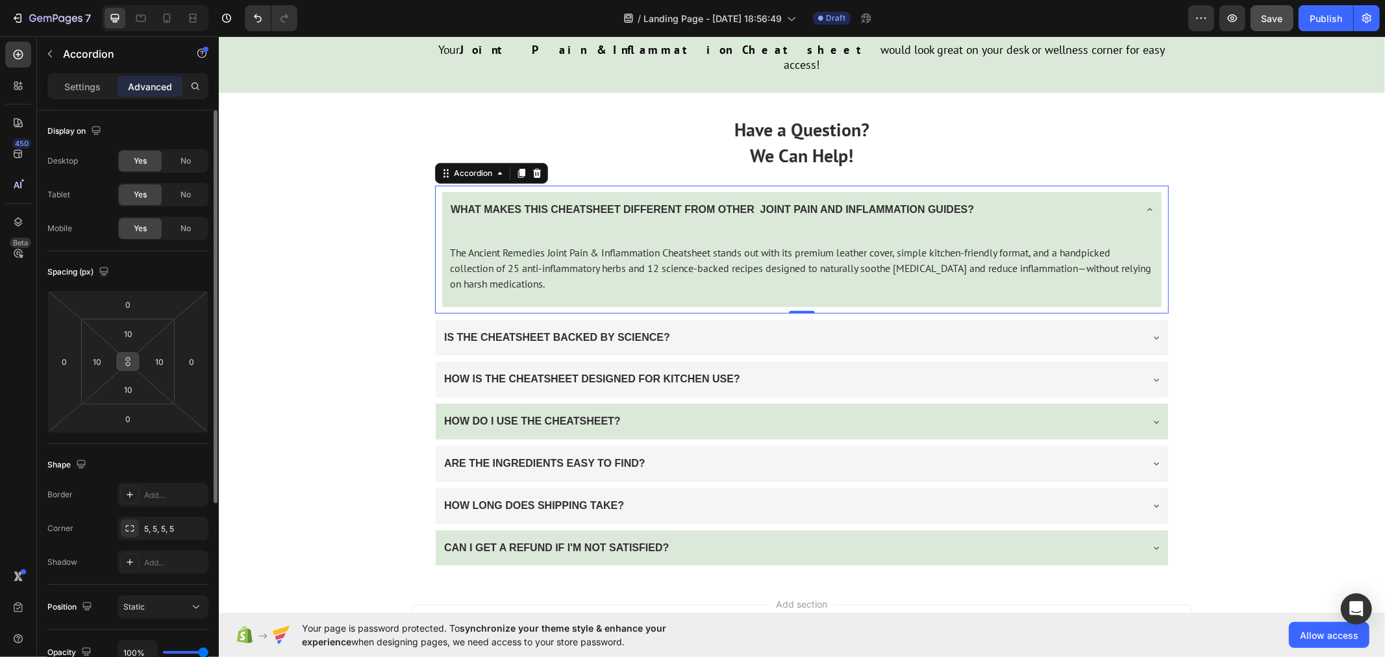
click at [124, 365] on icon at bounding box center [128, 361] width 10 height 10
click at [136, 332] on input "10" at bounding box center [129, 333] width 26 height 19
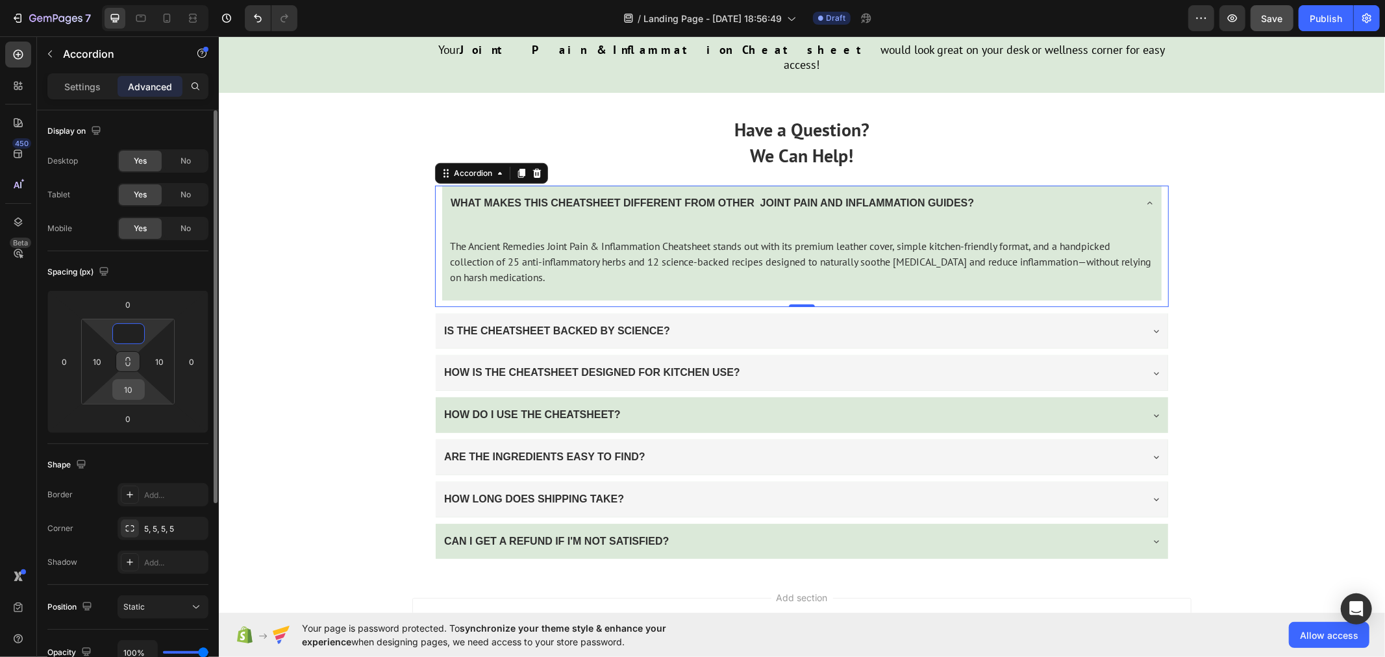
type input "0"
click at [137, 390] on input "10" at bounding box center [129, 389] width 26 height 19
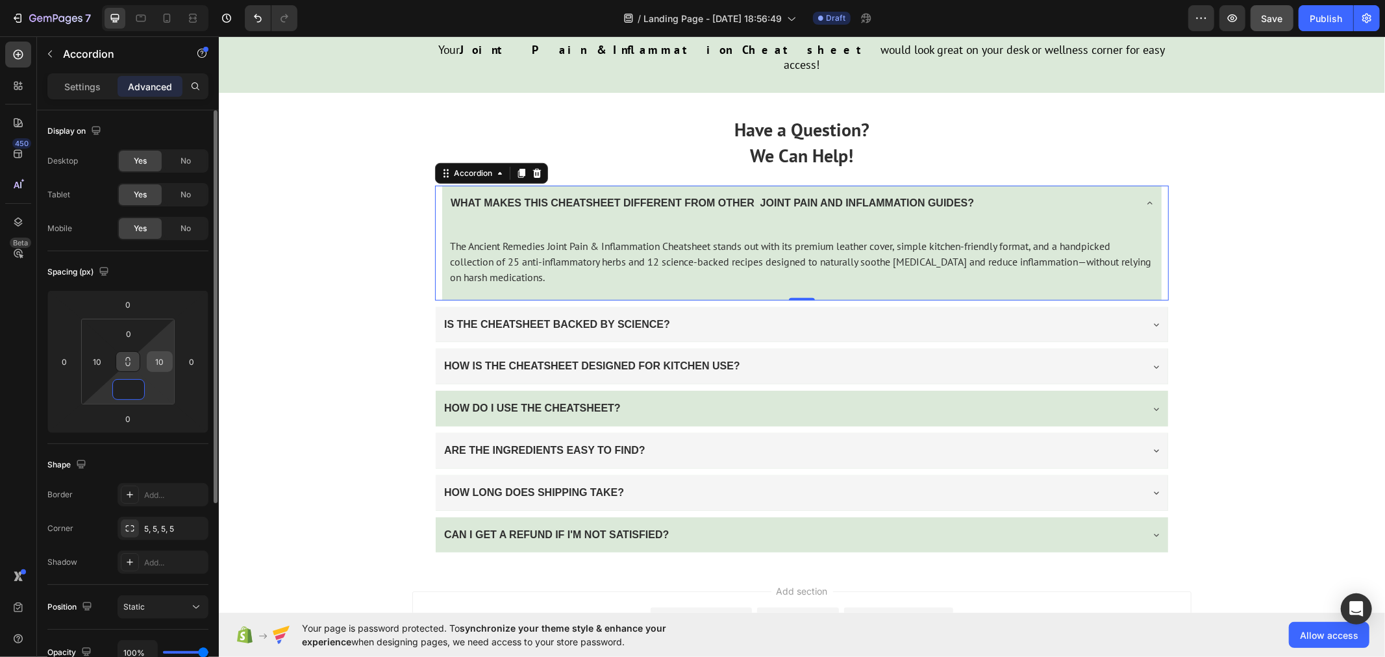
type input "0"
click at [165, 361] on input "10" at bounding box center [159, 361] width 19 height 19
type input "0"
click at [107, 358] on div "10" at bounding box center [97, 361] width 26 height 21
click at [106, 359] on input "10" at bounding box center [97, 361] width 19 height 19
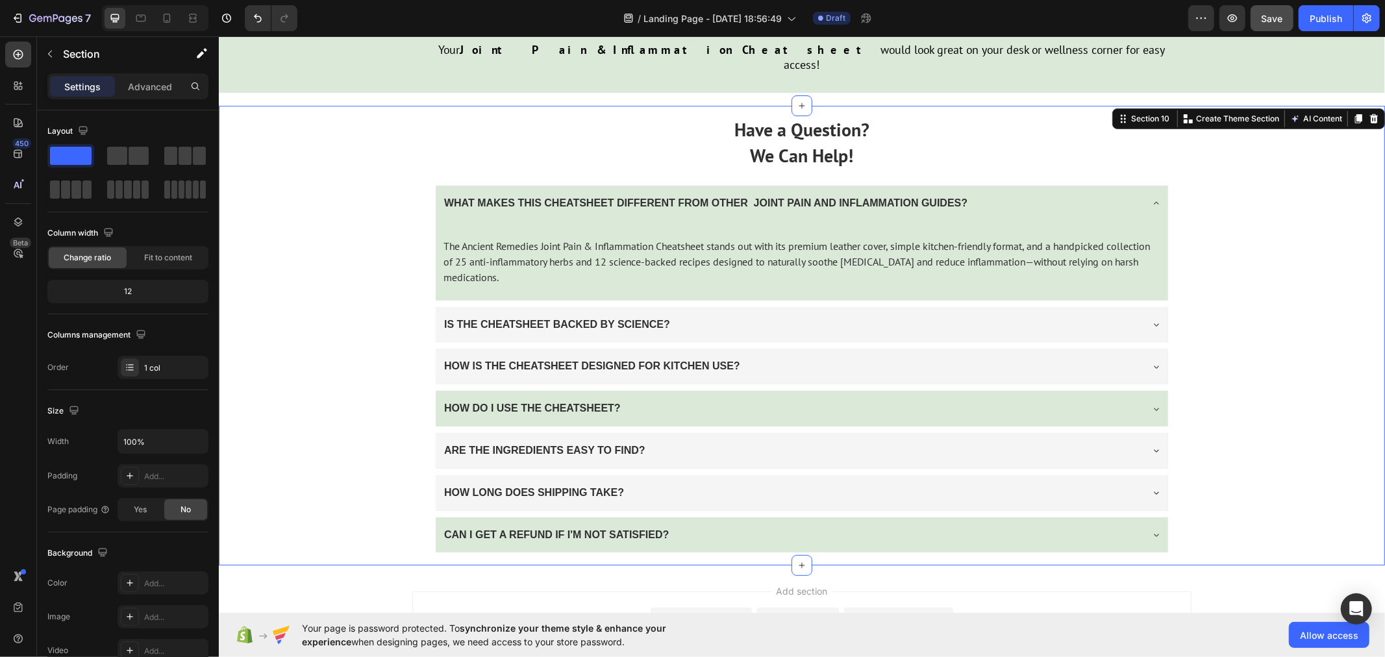
click at [258, 309] on div "Have a Question? We Can Help! Text Block WHAT MAKES THIS CHEATSHEET DIFFERENT F…" at bounding box center [801, 335] width 1166 height 460
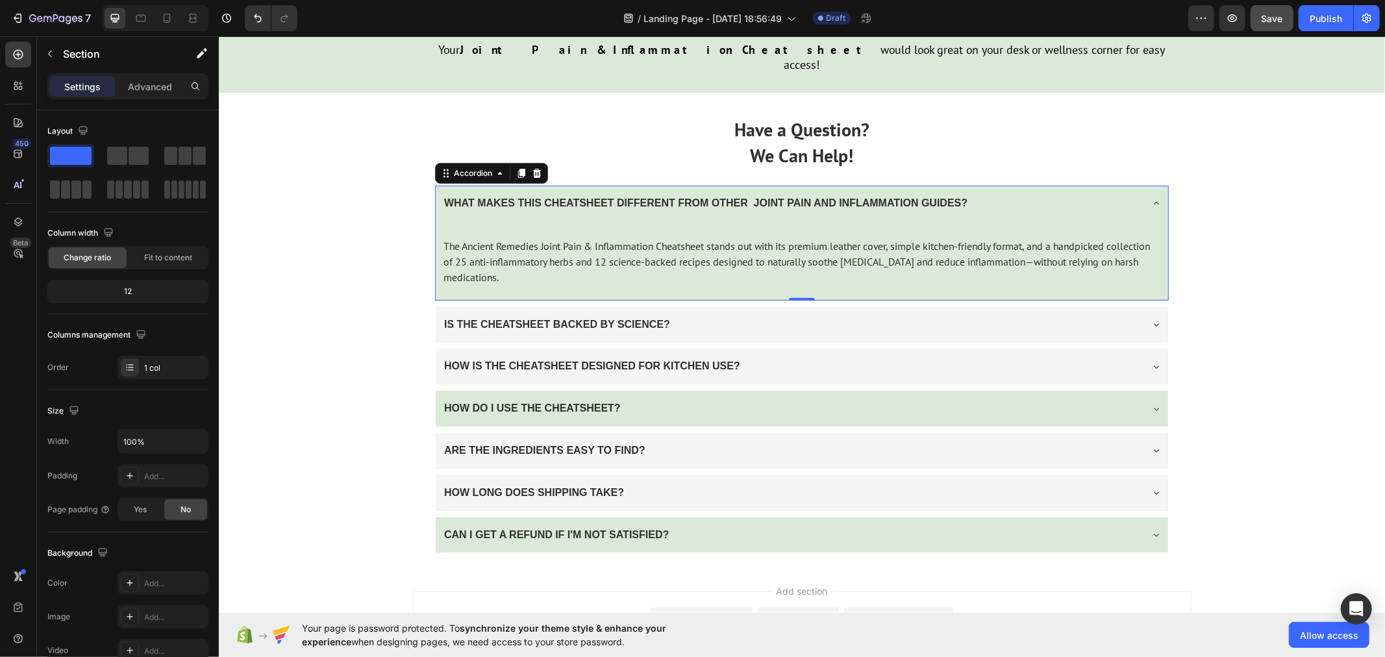
click at [1150, 197] on icon at bounding box center [1155, 202] width 10 height 10
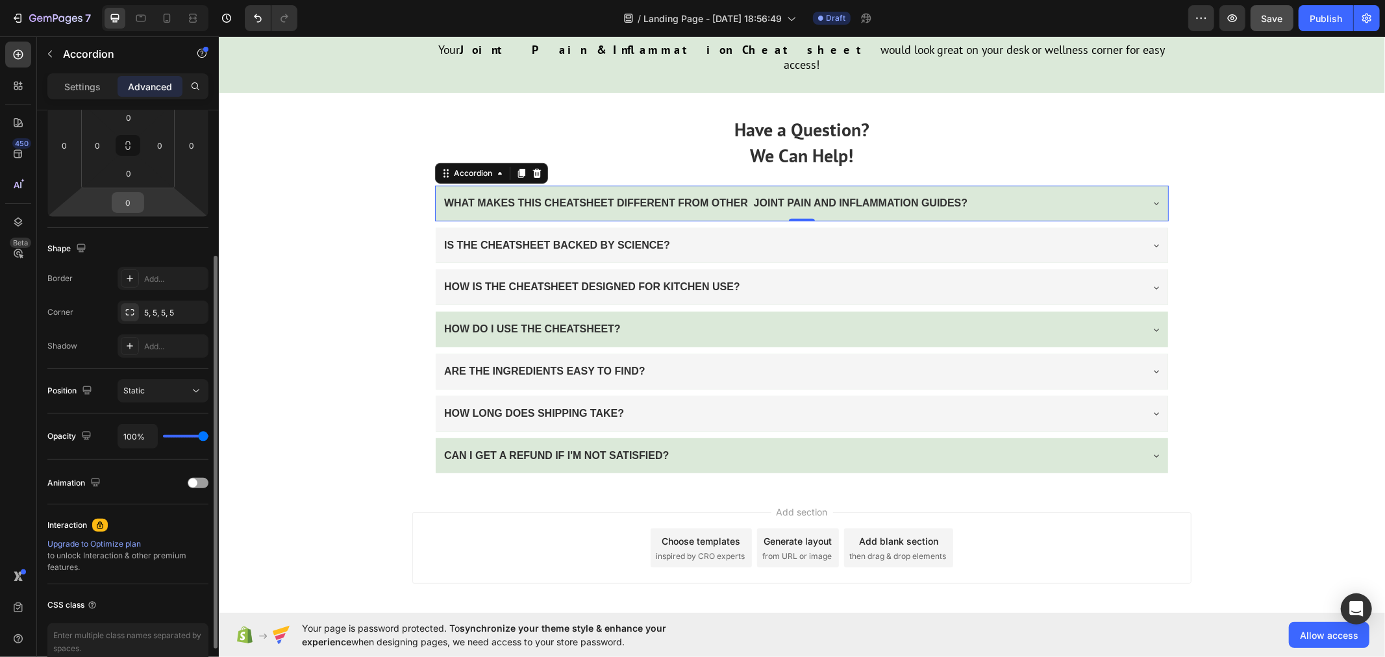
scroll to position [282, 0]
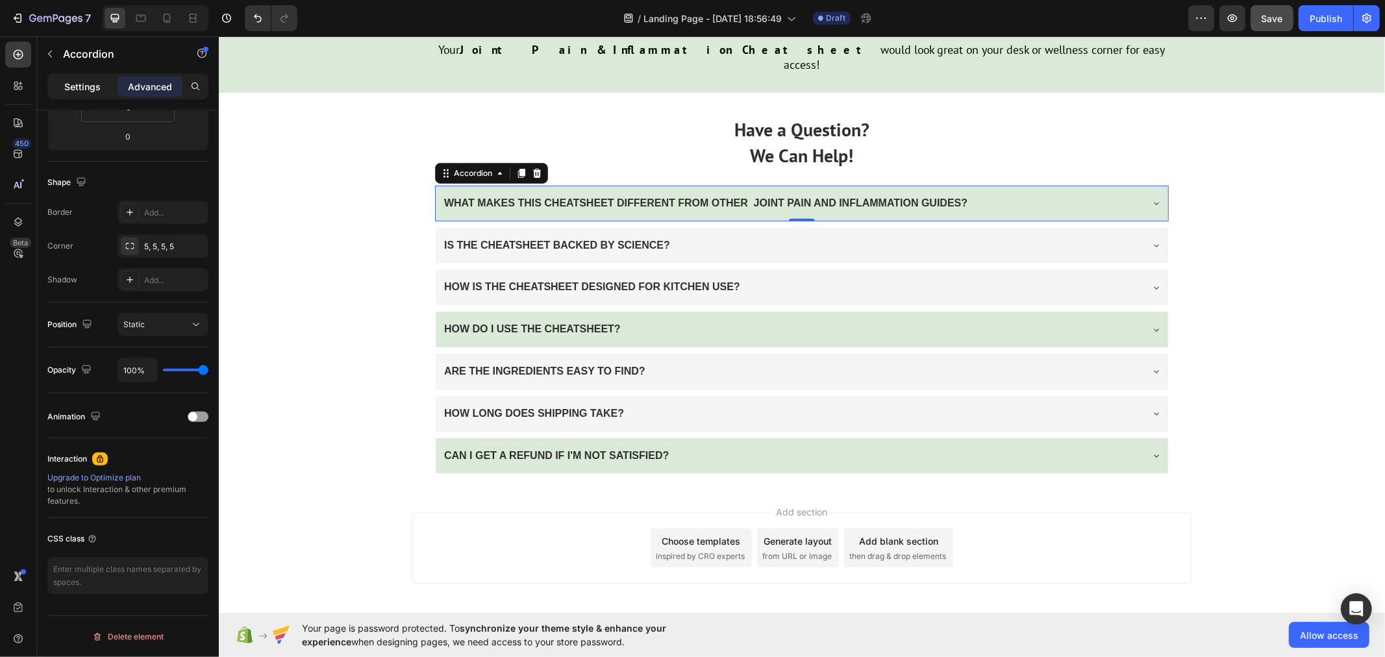
click at [80, 89] on p "Settings" at bounding box center [82, 87] width 36 height 14
type input "8"
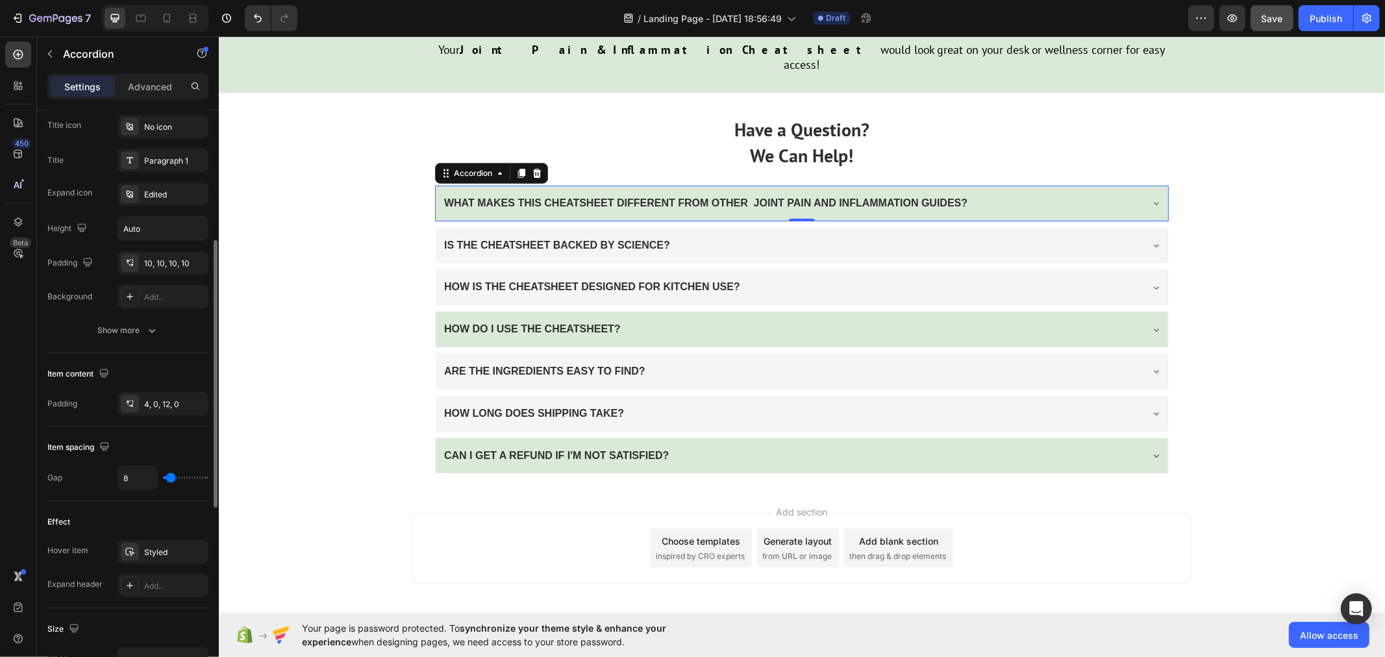
type input "10"
type input "14"
type input "16"
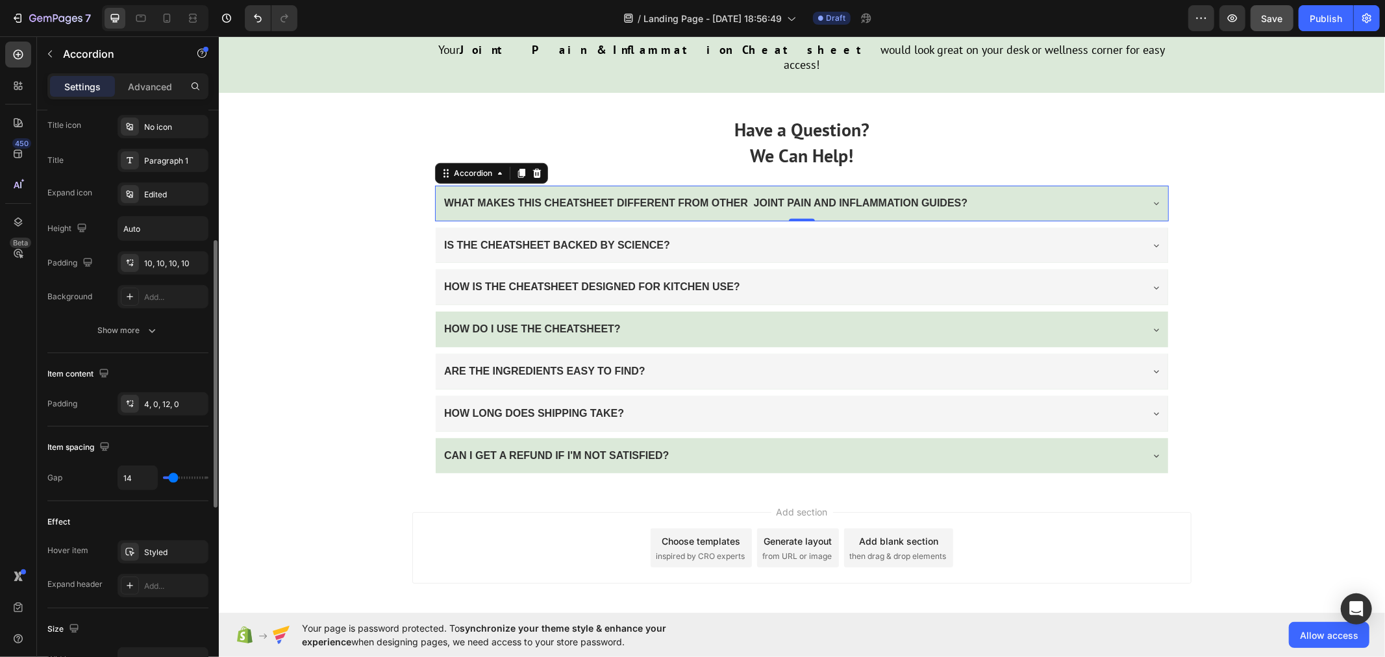
type input "16"
type input "20"
type input "27"
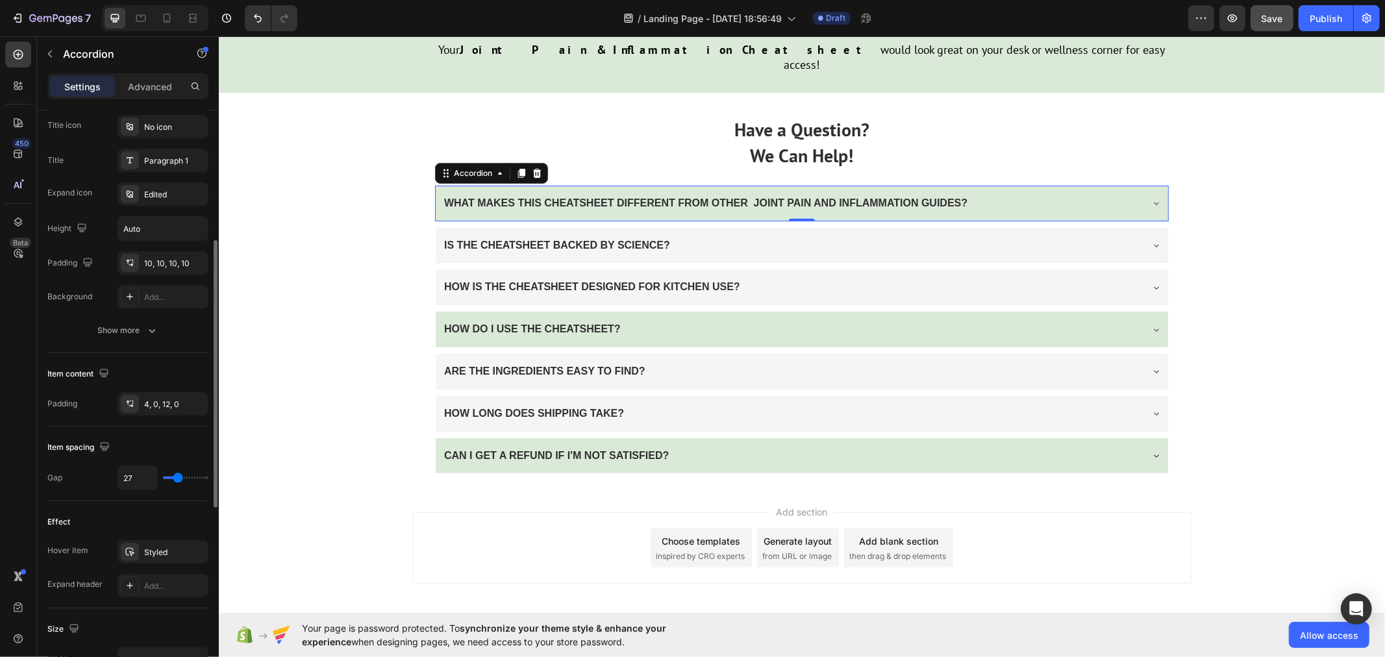
type input "33"
type input "41"
type input "43"
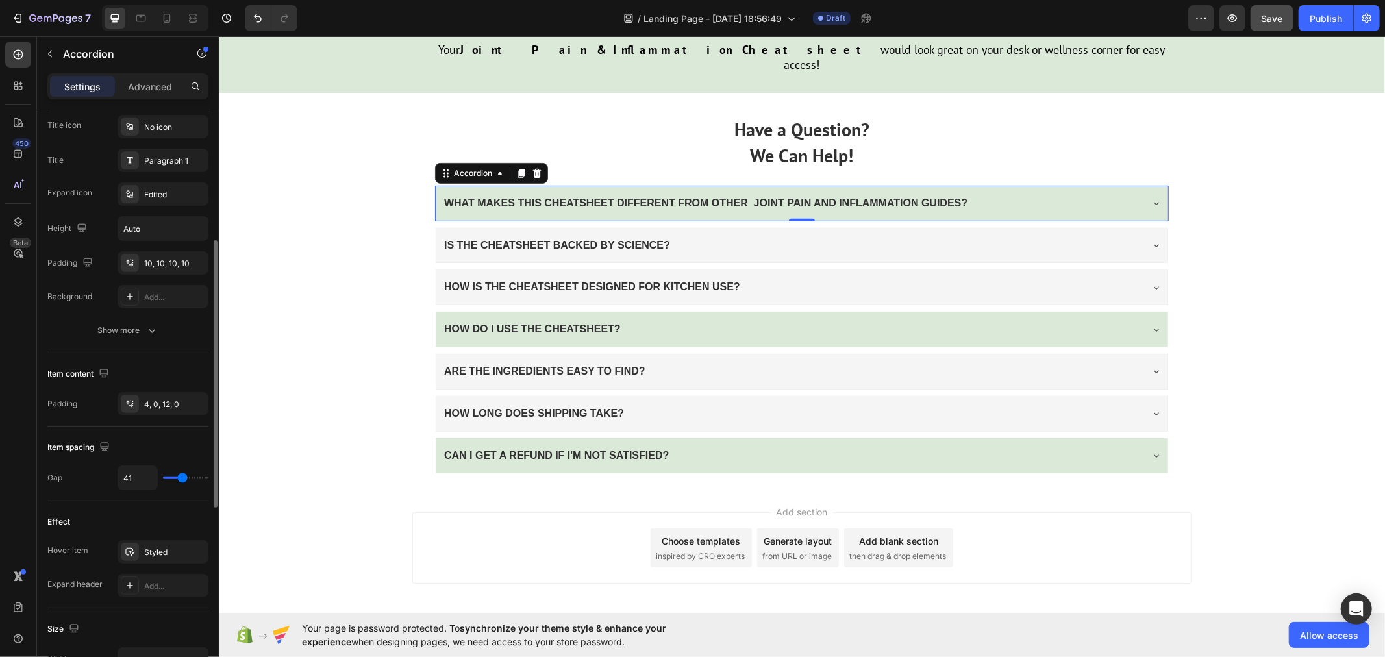
type input "43"
type input "47"
type input "49"
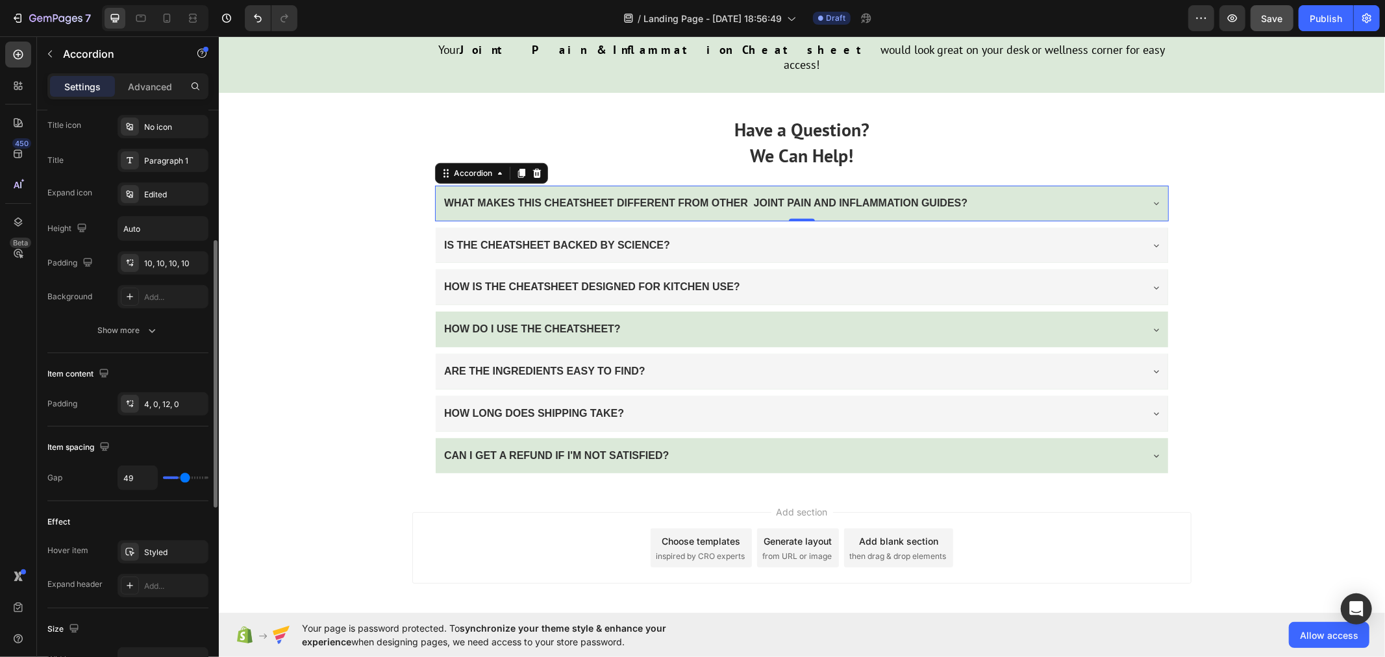
type input "57"
type input "62"
type input "68"
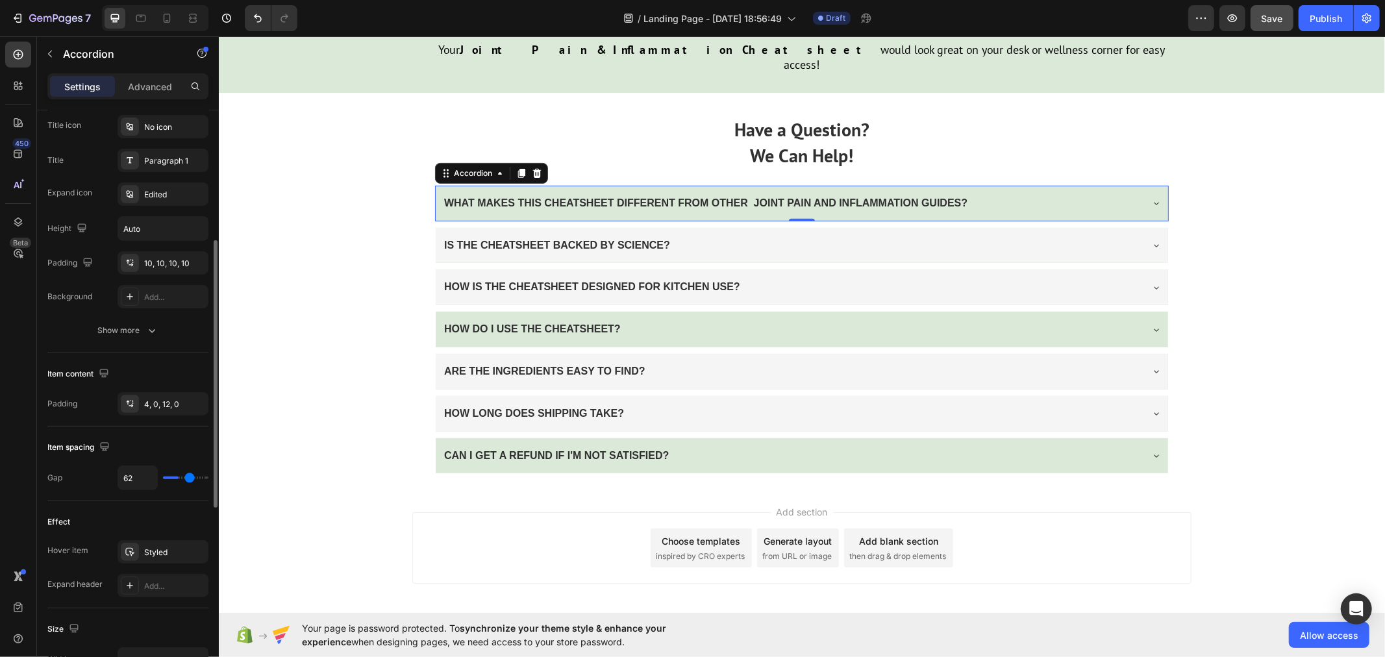
type input "68"
type input "70"
type input "74"
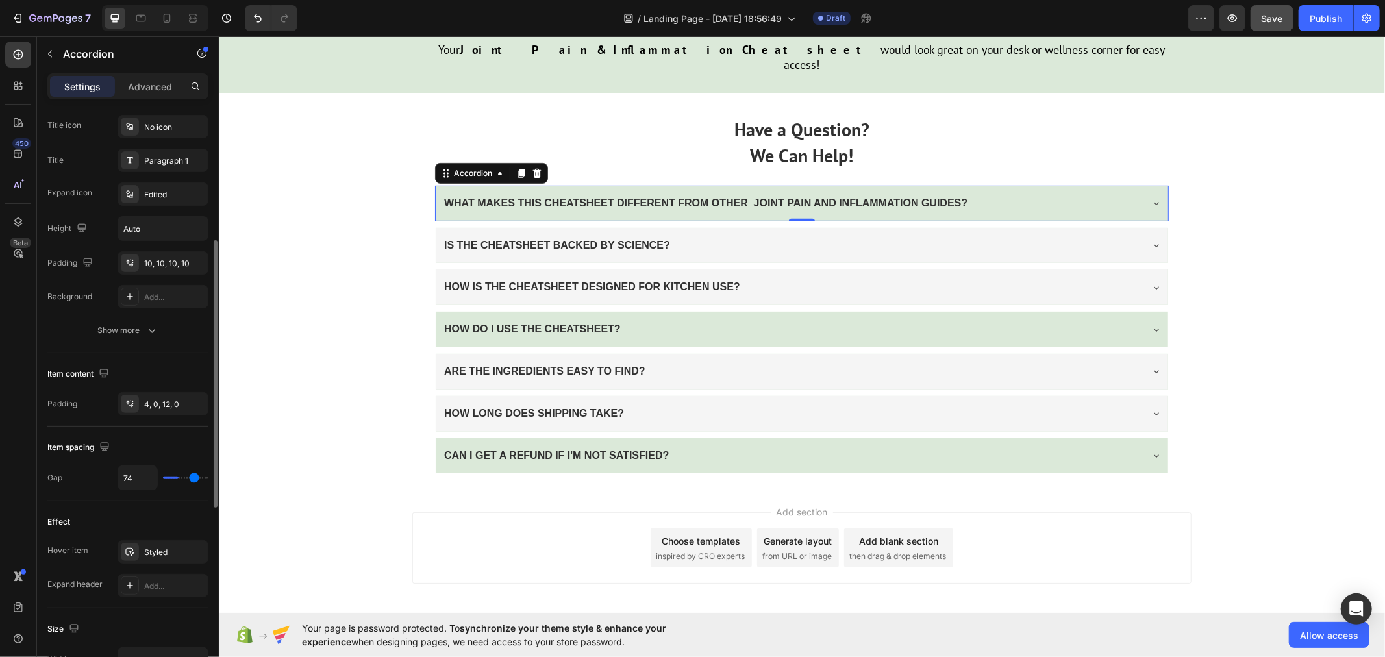
type input "76"
type input "78"
type input "82"
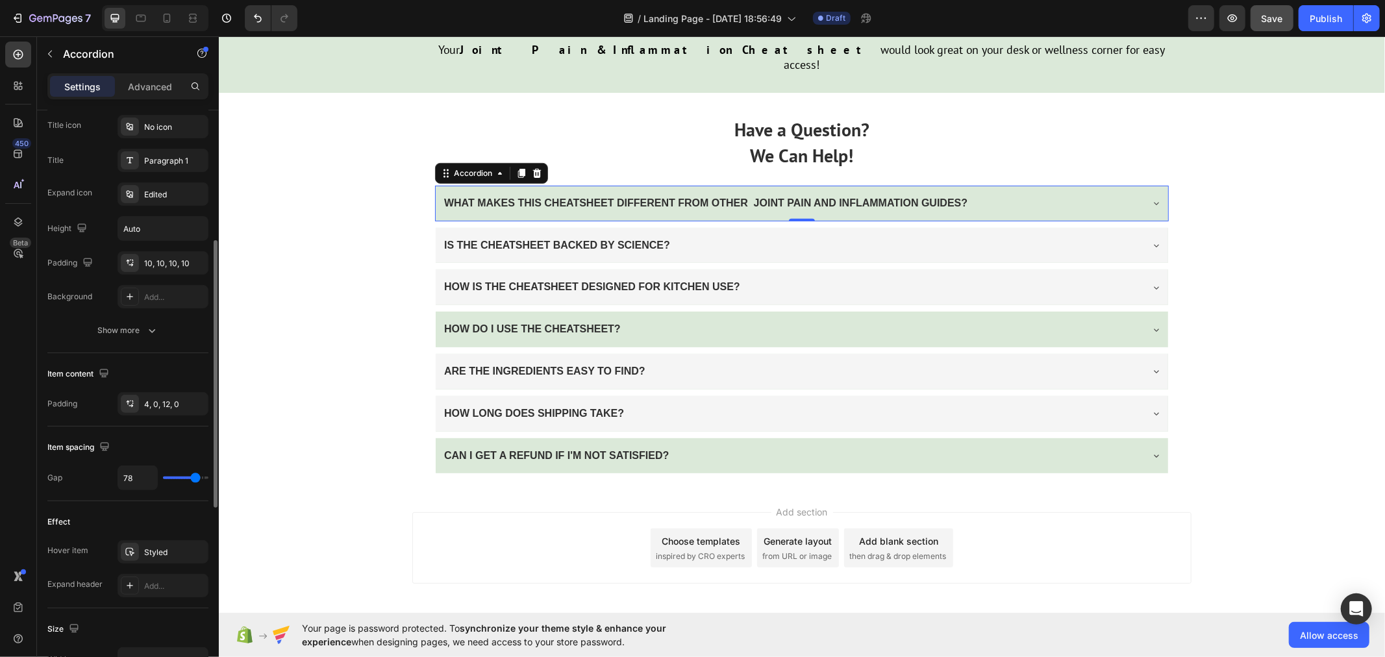
type input "82"
drag, startPoint x: 171, startPoint y: 477, endPoint x: 171, endPoint y: 505, distance: 27.9
click at [171, 479] on input "range" at bounding box center [185, 478] width 45 height 3
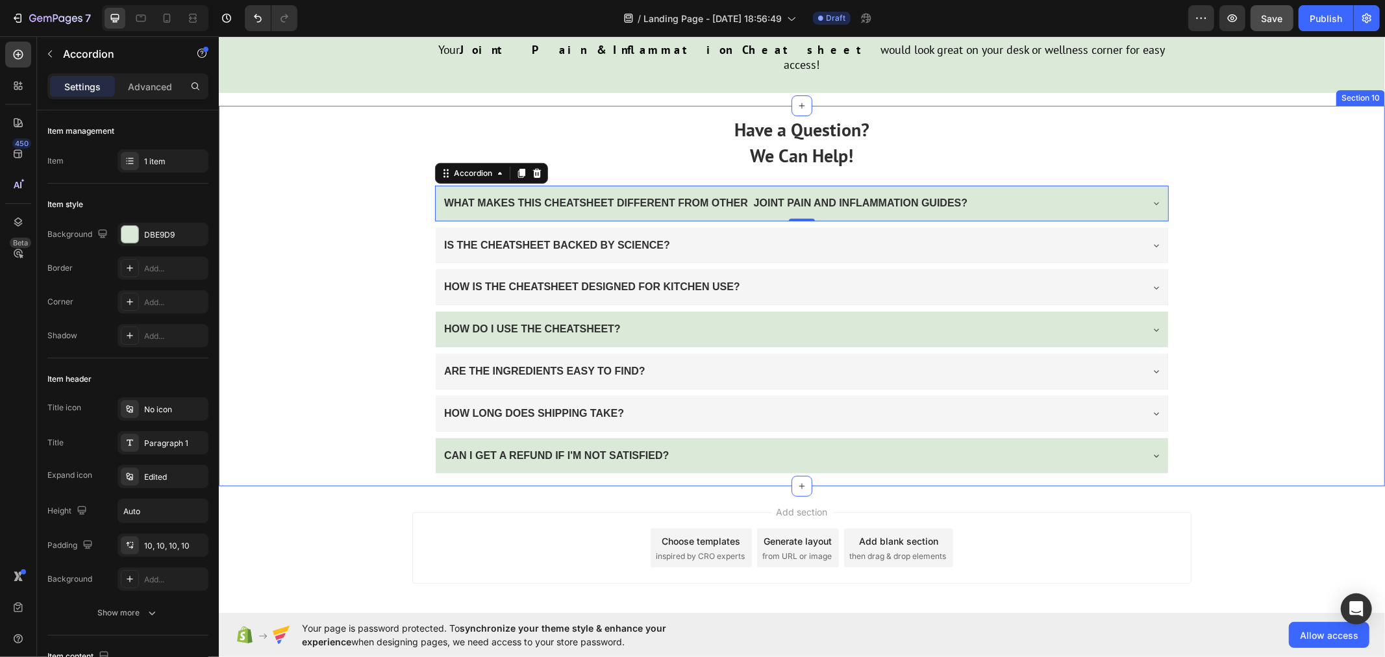
click at [294, 441] on div "Have a Question? We Can Help! Text Block WHAT MAKES THIS CHEATSHEET DIFFERENT F…" at bounding box center [801, 295] width 1166 height 380
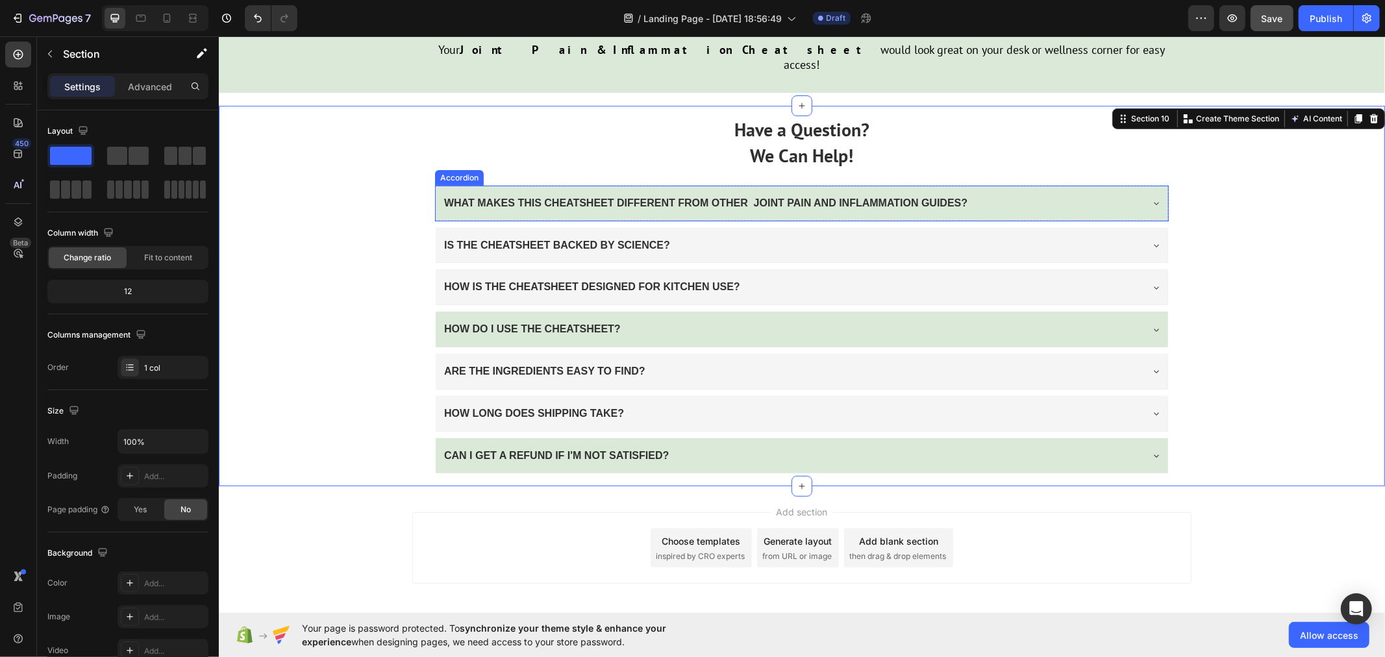
click at [445, 179] on div "WHAT MAKES THIS CHEATSHEET DIFFERENT FROM OTHER JOINT PAIN AND INFLAMMATION GUI…" at bounding box center [801, 326] width 734 height 295
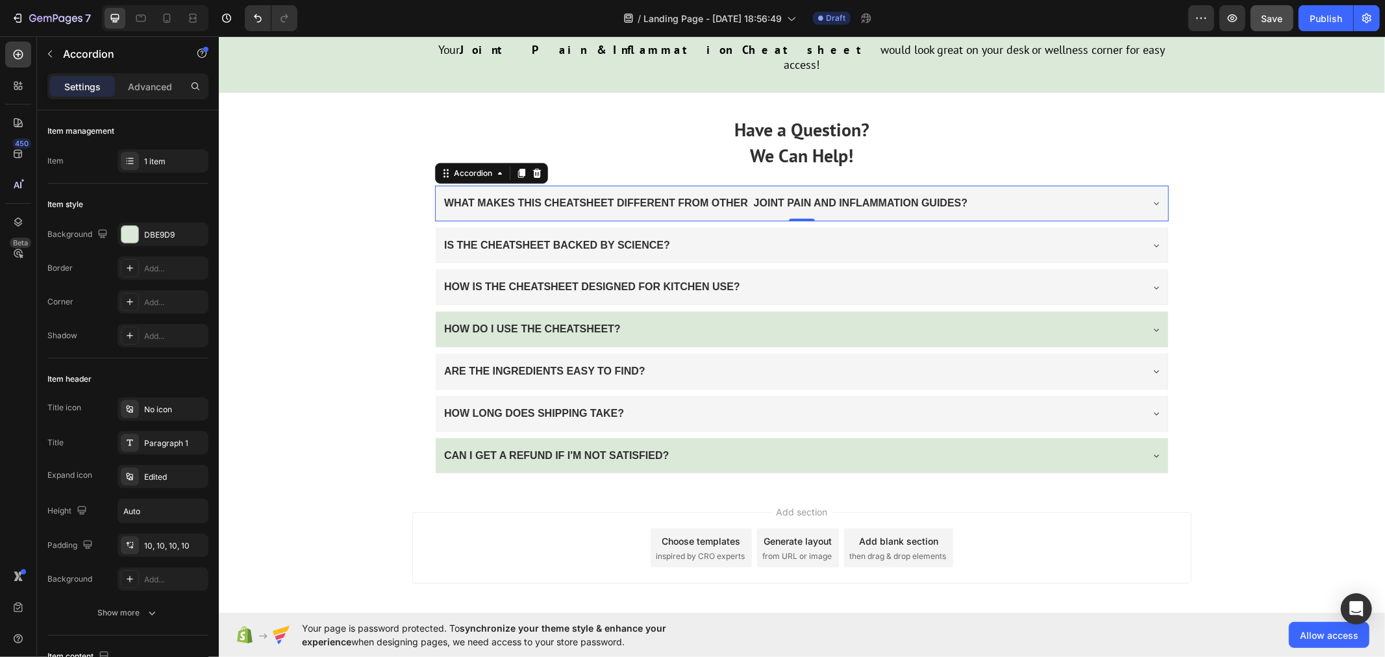
click at [442, 185] on div "WHAT MAKES THIS CHEATSHEET DIFFERENT FROM OTHER JOINT PAIN AND INFLAMMATION GUI…" at bounding box center [801, 203] width 732 height 36
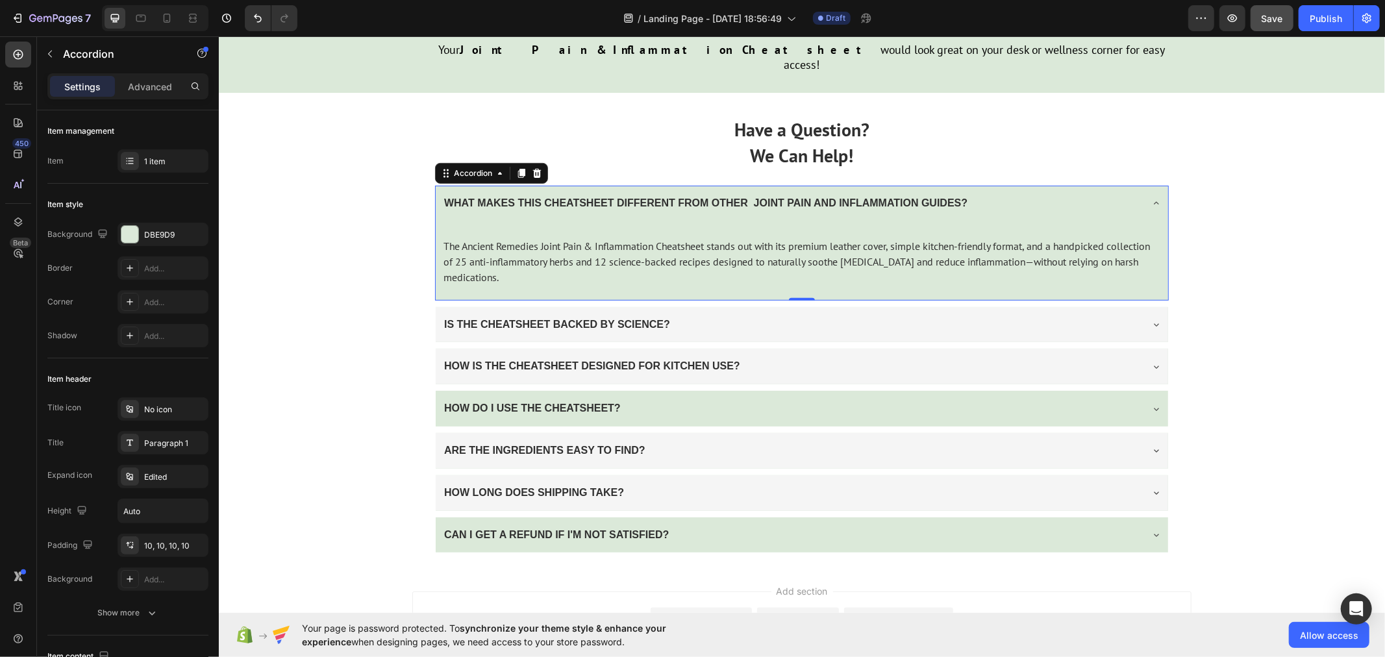
click at [441, 185] on div "WHAT MAKES THIS CHEATSHEET DIFFERENT FROM OTHER JOINT PAIN AND INFLAMMATION GUI…" at bounding box center [801, 203] width 732 height 36
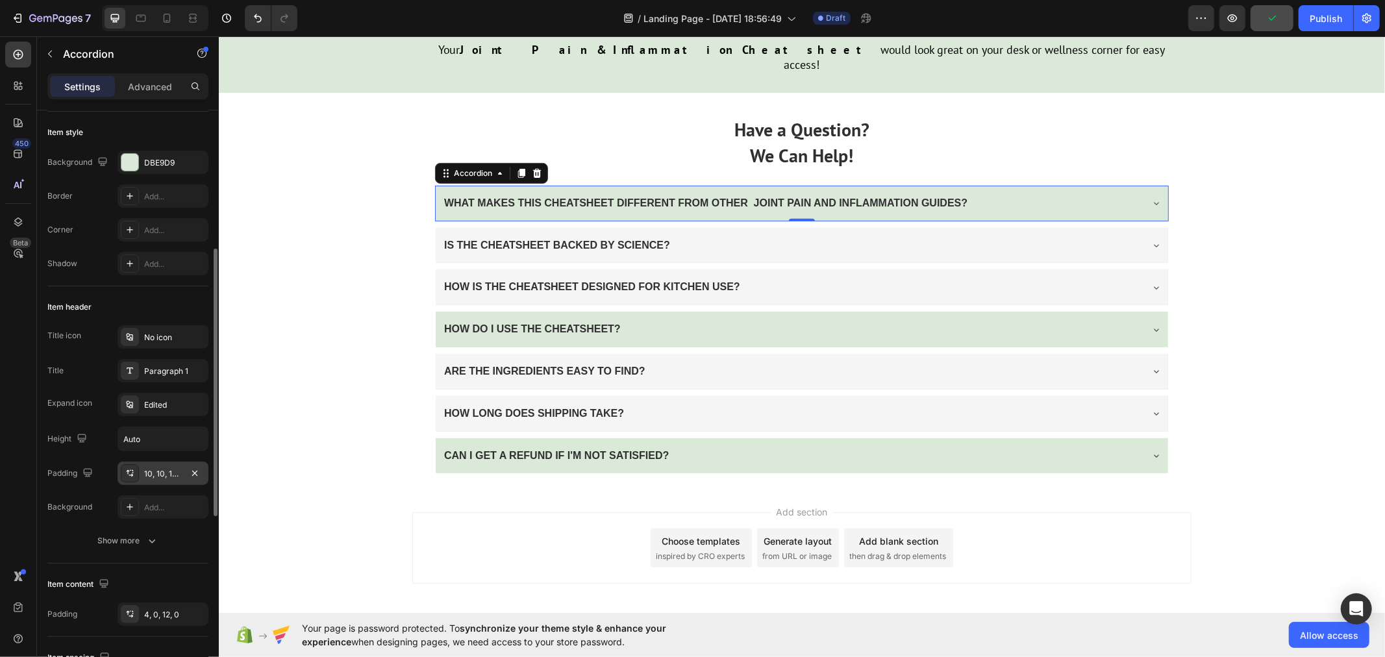
scroll to position [144, 0]
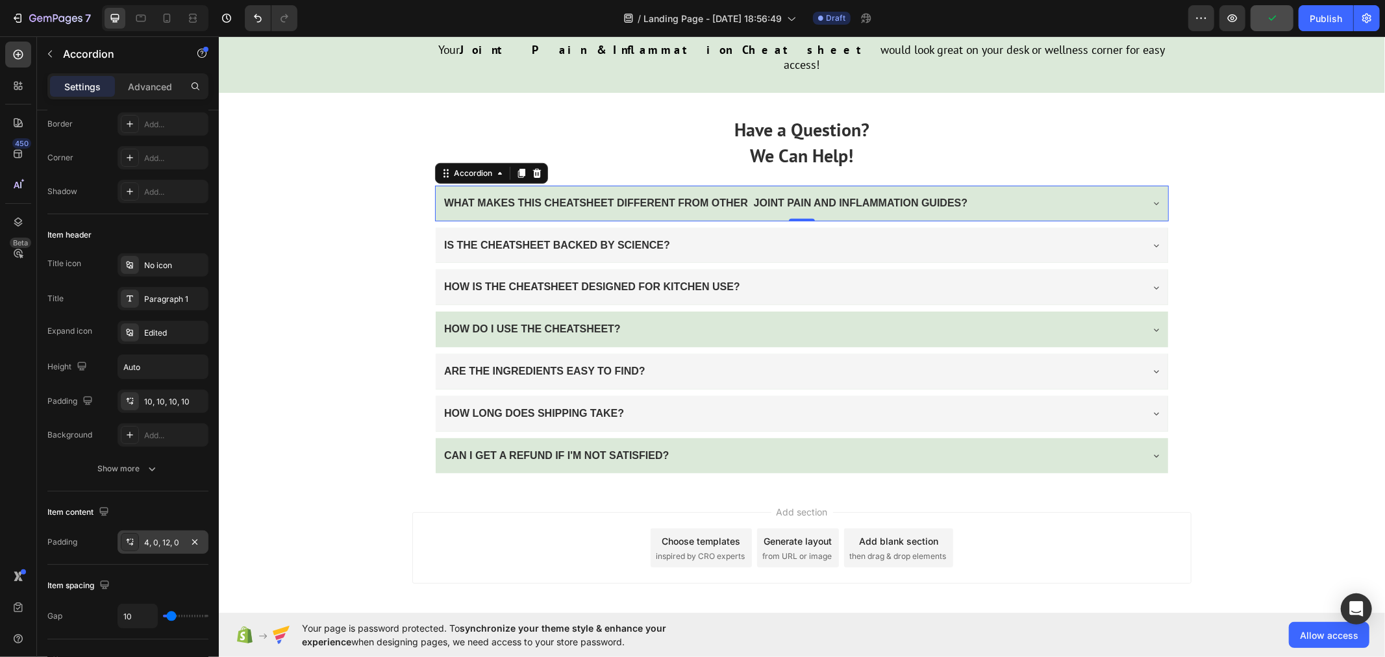
click at [162, 541] on div "4, 0, 12, 0" at bounding box center [163, 543] width 38 height 12
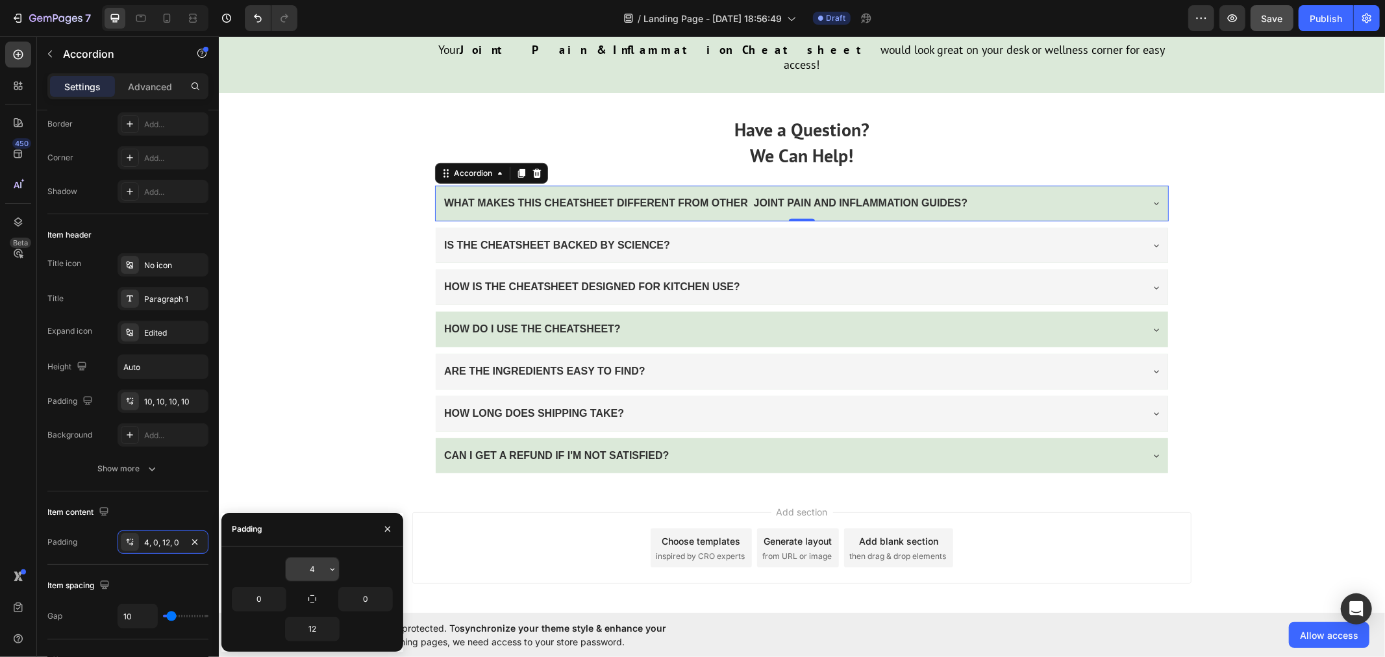
click at [321, 571] on input "4" at bounding box center [312, 569] width 53 height 23
click at [317, 595] on icon "button" at bounding box center [312, 599] width 10 height 10
click at [312, 412] on div "Have a Question? We Can Help! Text Block WHAT MAKES THIS CHEATSHEET DIFFERENT F…" at bounding box center [801, 295] width 1166 height 380
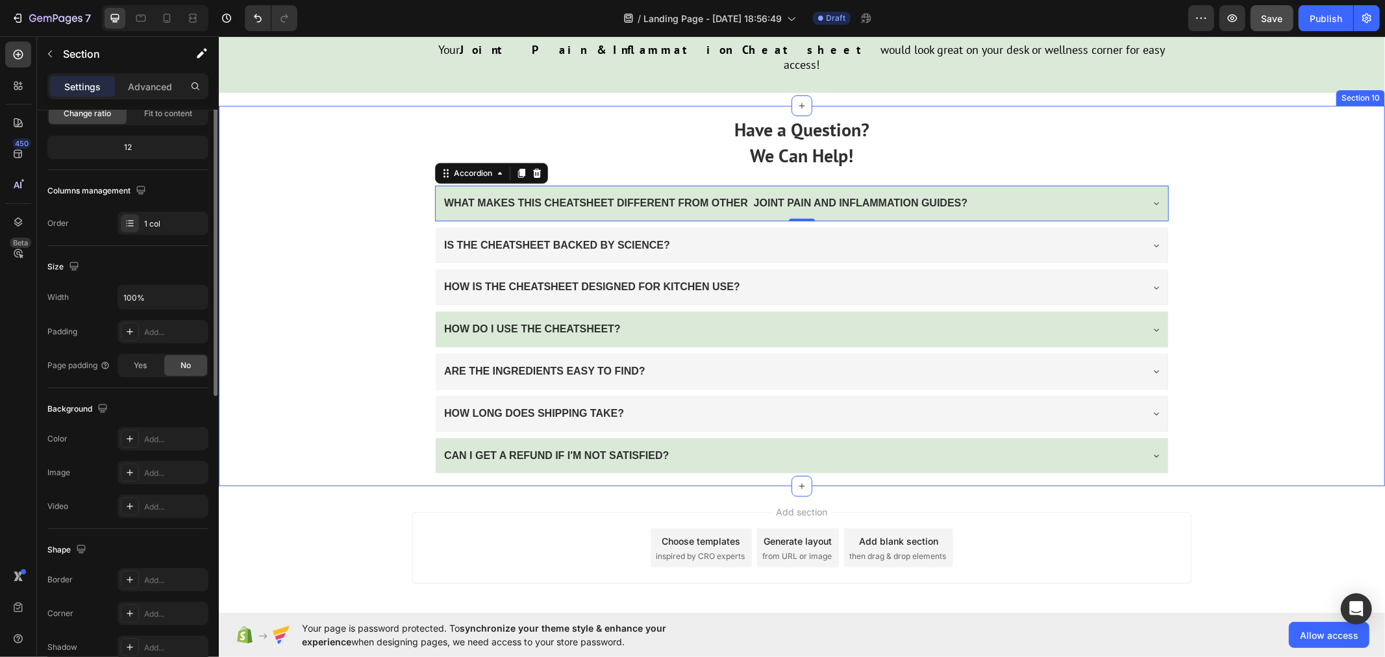
scroll to position [0, 0]
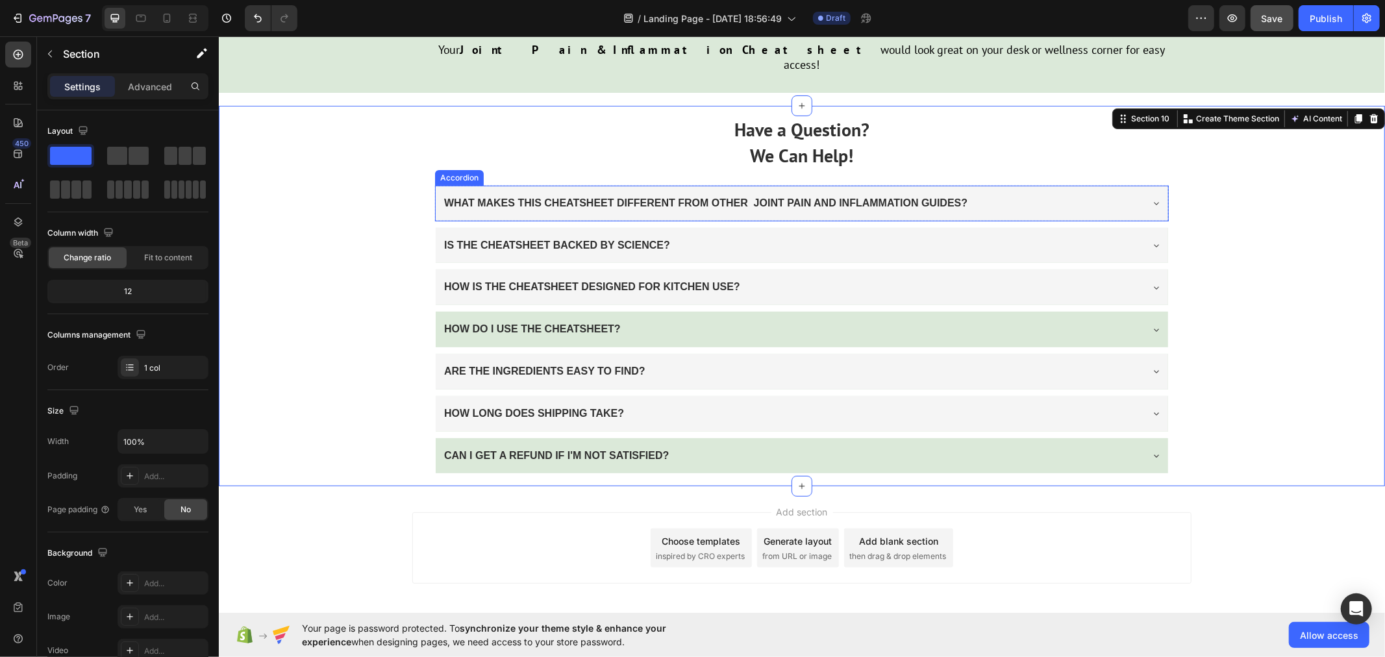
click at [435, 185] on div "WHAT MAKES THIS CHEATSHEET DIFFERENT FROM OTHER JOINT PAIN AND INFLAMMATION GUI…" at bounding box center [801, 203] width 732 height 36
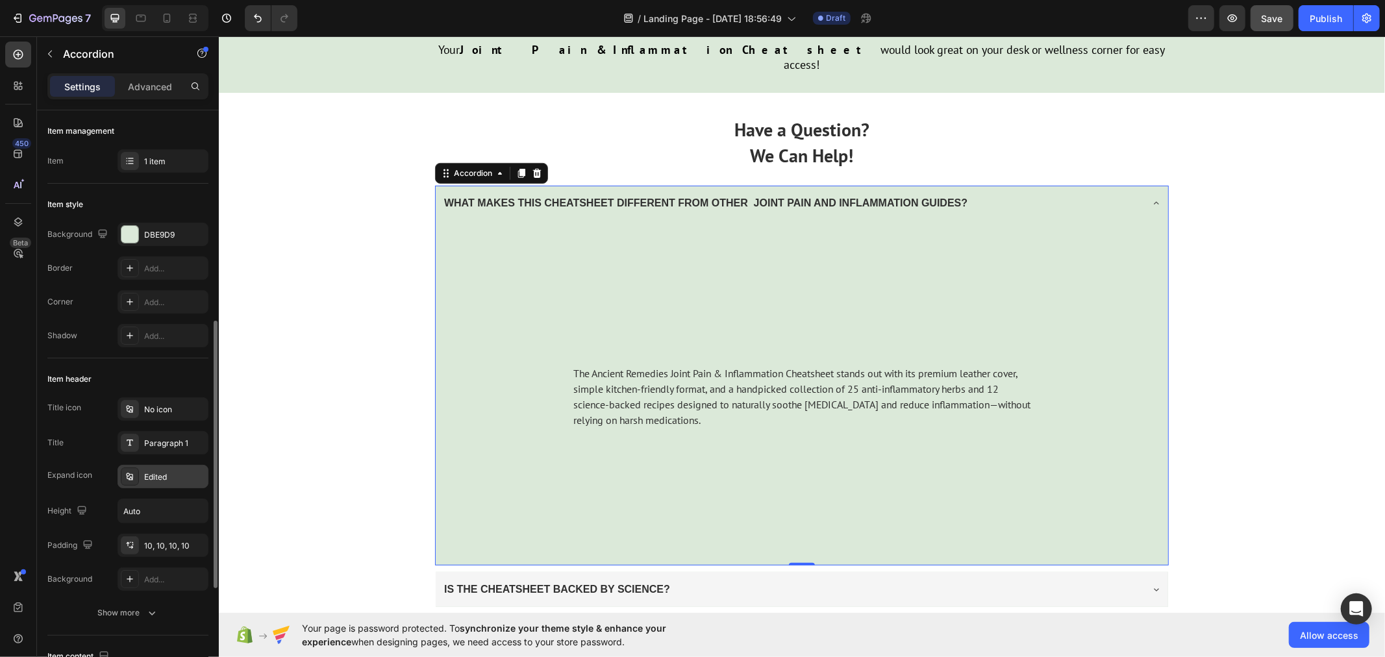
scroll to position [216, 0]
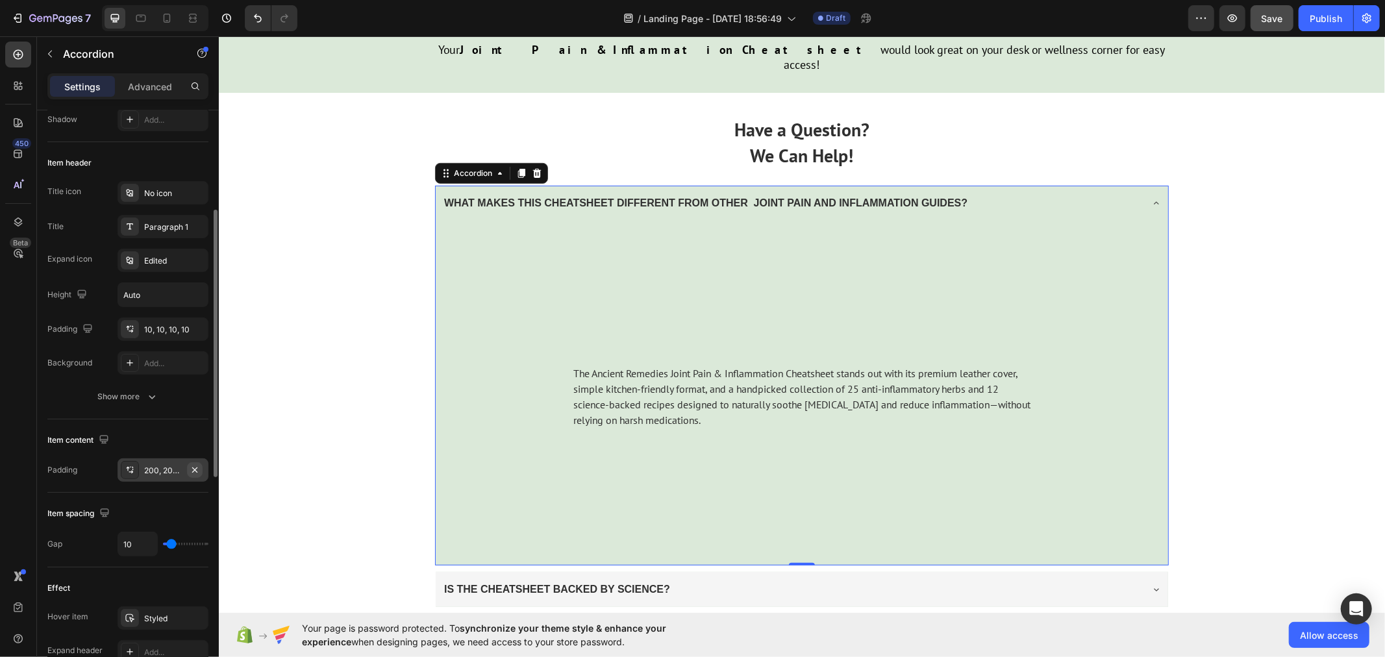
click at [199, 470] on icon "button" at bounding box center [195, 470] width 10 height 10
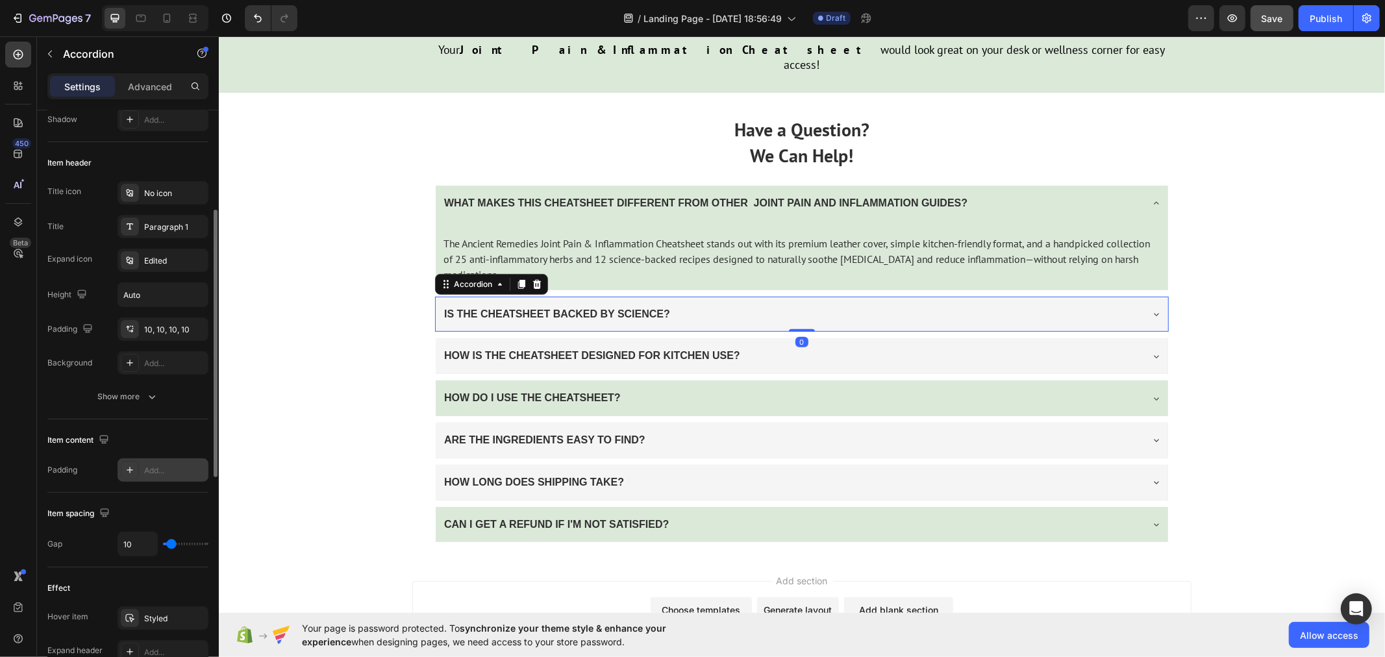
click at [435, 296] on div "IS THE CHEATSHEET BACKED BY SCIENCE?" at bounding box center [801, 314] width 732 height 36
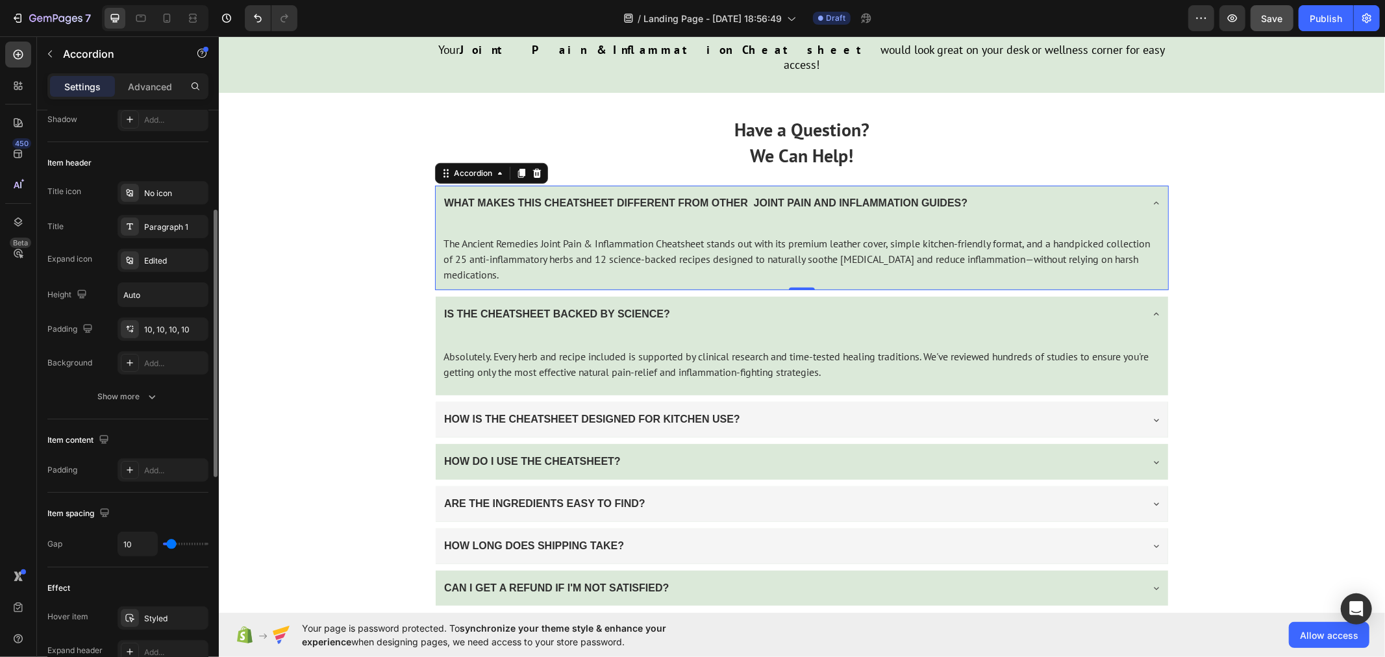
click at [483, 192] on div "WHAT MAKES THIS CHEATSHEET DIFFERENT FROM OTHER JOINT PAIN AND INFLAMMATION GUI…" at bounding box center [704, 203] width 527 height 23
click at [173, 360] on div "Add..." at bounding box center [174, 364] width 61 height 12
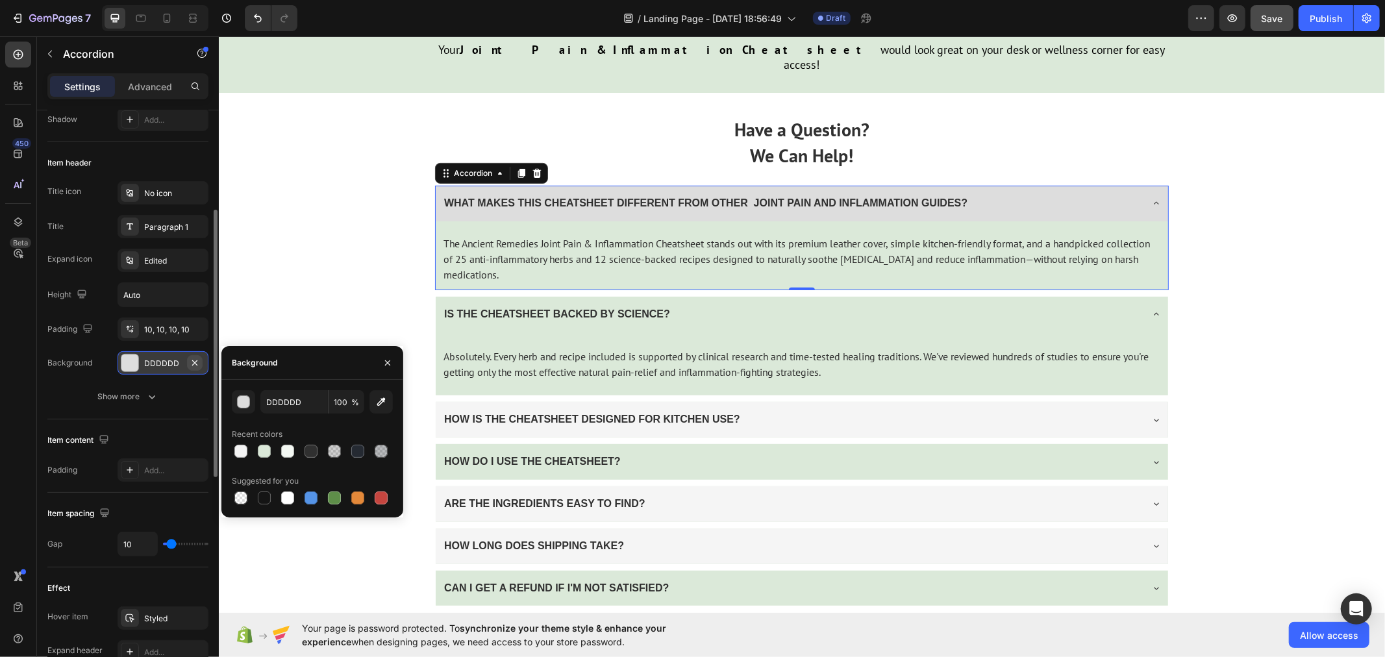
click at [193, 364] on icon "button" at bounding box center [195, 363] width 10 height 10
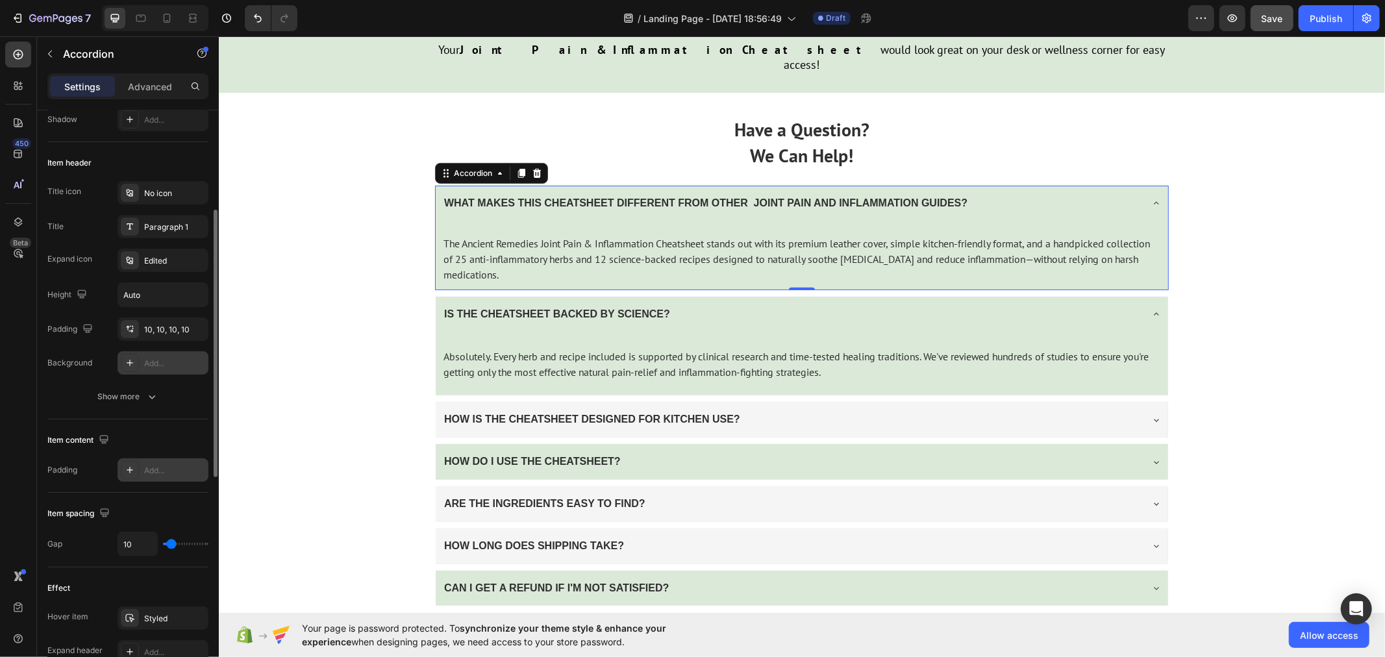
click at [148, 465] on div "Add..." at bounding box center [174, 471] width 61 height 12
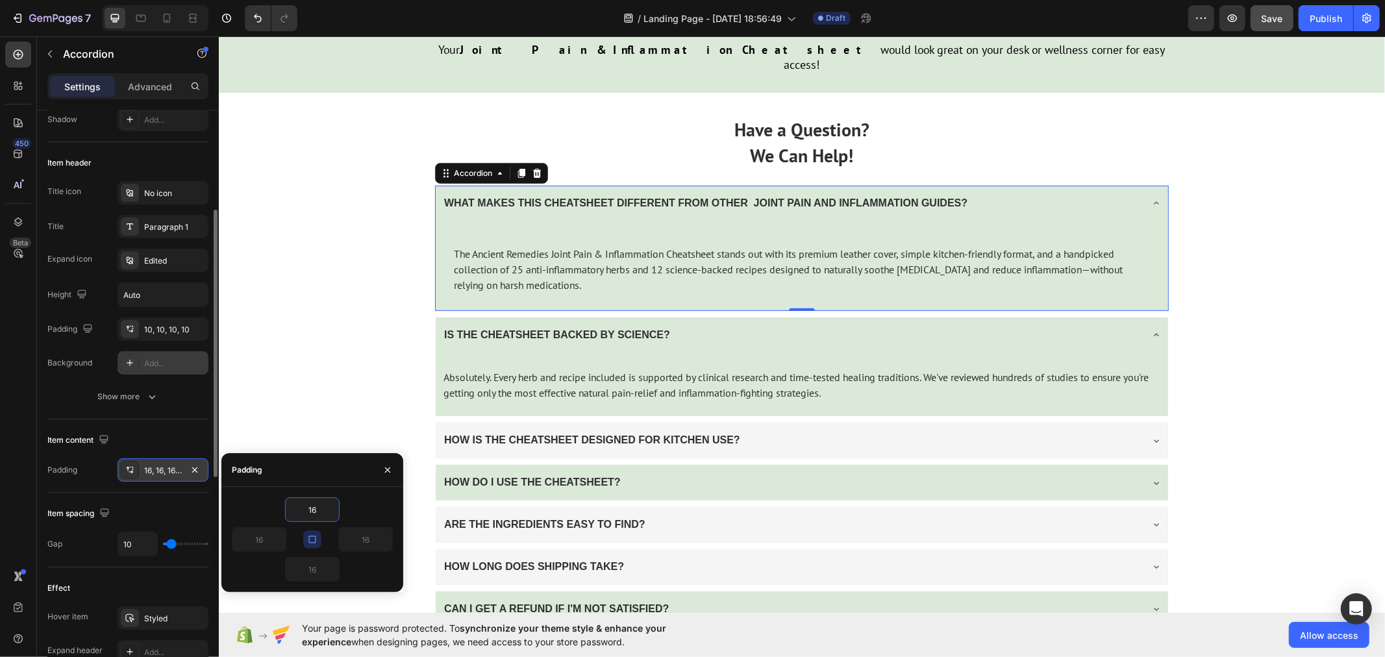
click at [314, 538] on icon "button" at bounding box center [312, 539] width 10 height 10
click at [262, 543] on input "16" at bounding box center [258, 539] width 53 height 23
click at [319, 508] on input "16" at bounding box center [312, 509] width 53 height 23
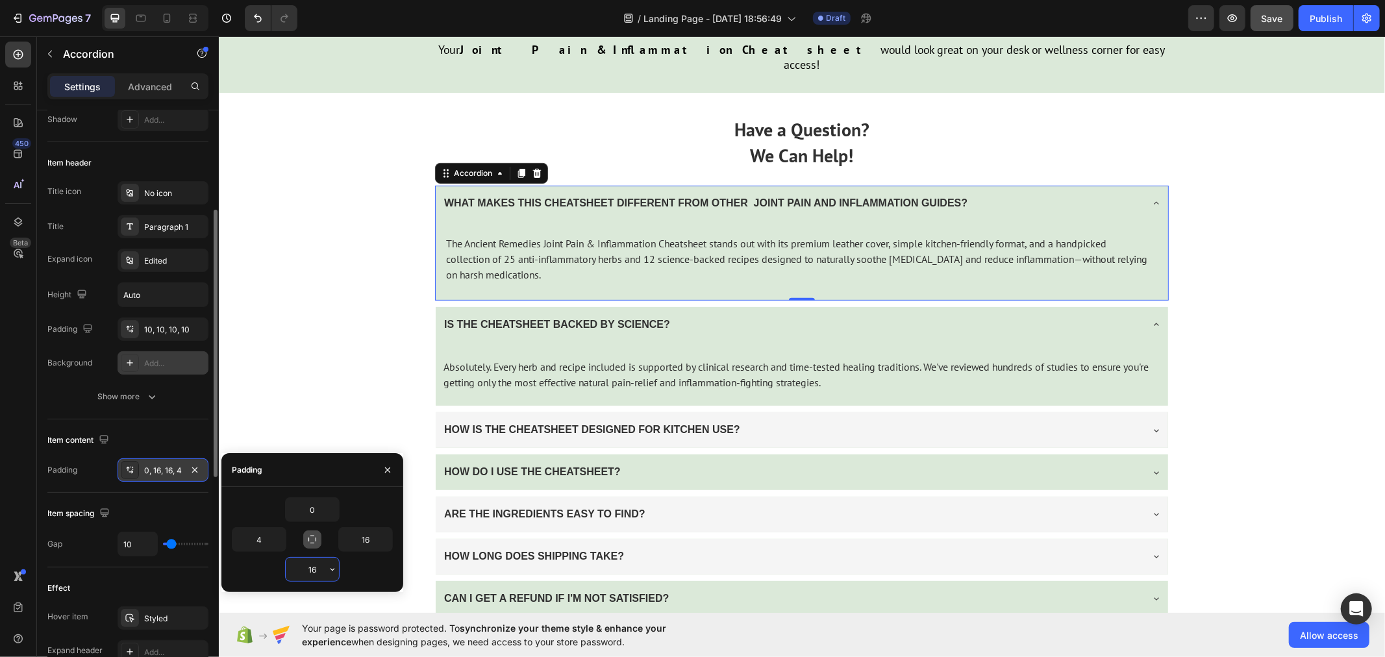
click at [319, 571] on input "16" at bounding box center [312, 569] width 53 height 23
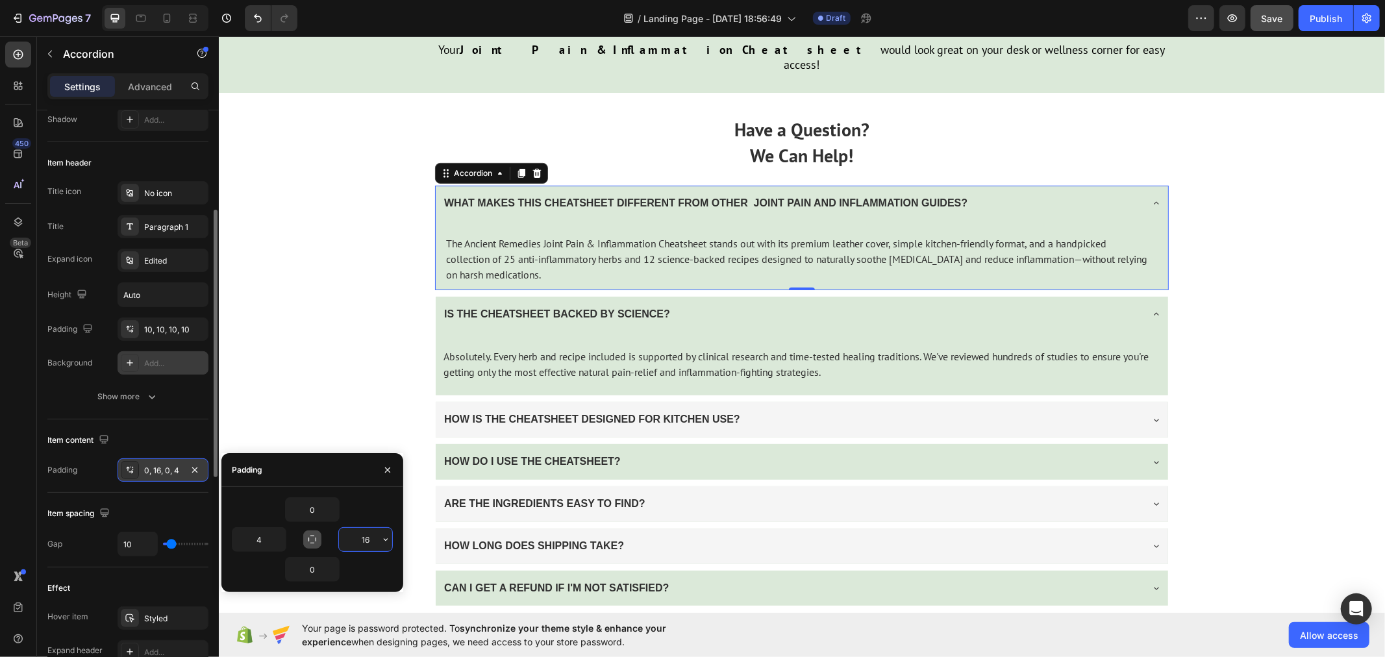
click at [372, 538] on input "16" at bounding box center [365, 539] width 53 height 23
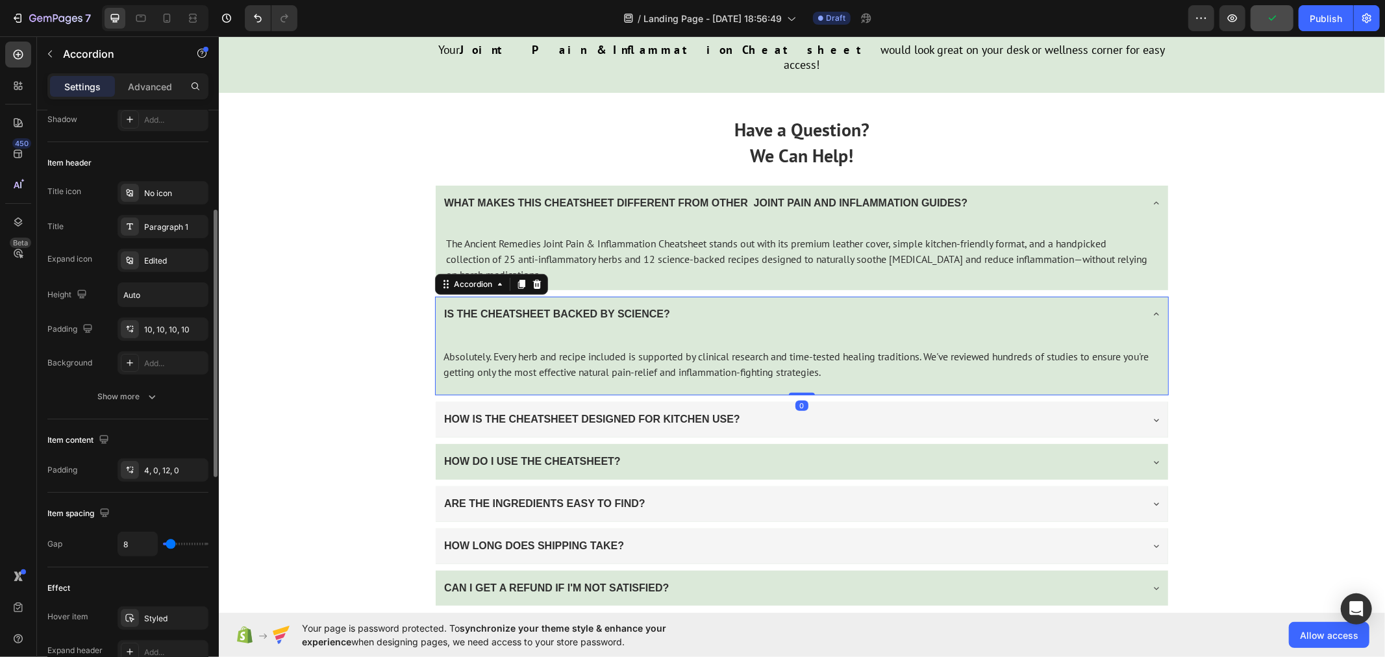
click at [445, 296] on div "IS THE CHEATSHEET BACKED BY SCIENCE?" at bounding box center [801, 314] width 732 height 36
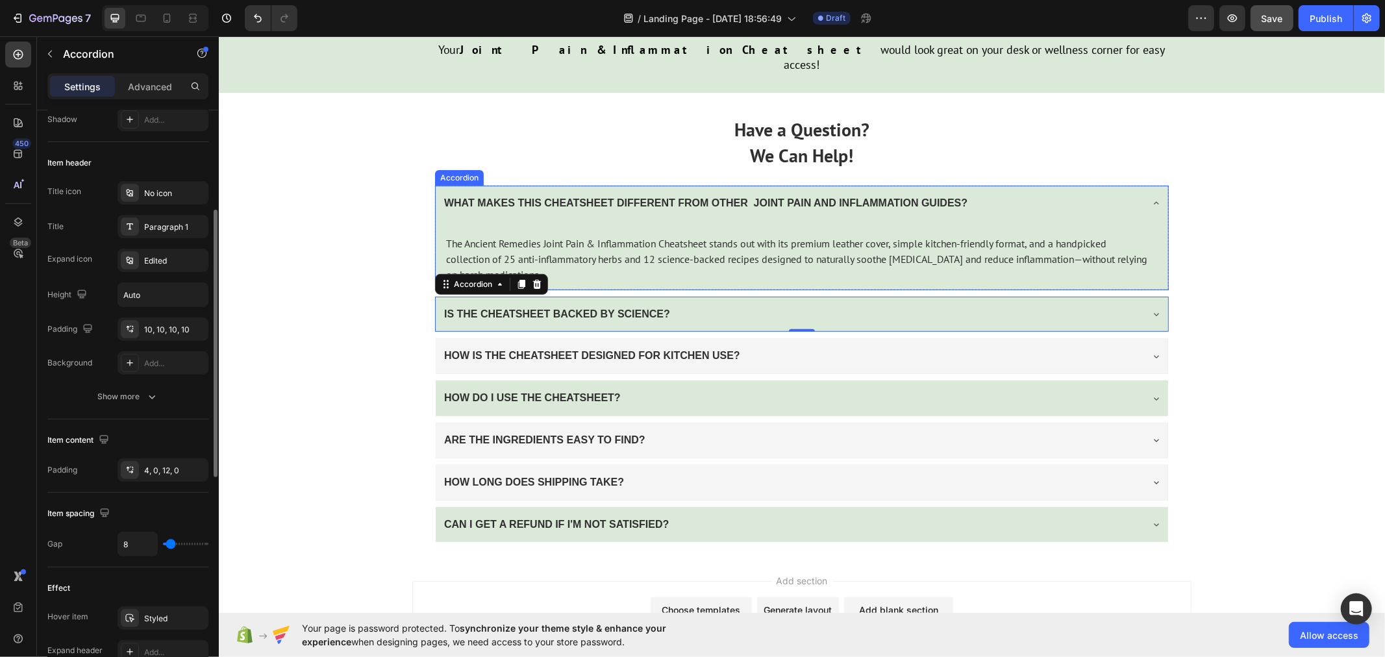
click at [441, 192] on div "WHAT MAKES THIS CHEATSHEET DIFFERENT FROM OTHER JOINT PAIN AND INFLAMMATION GUI…" at bounding box center [704, 203] width 527 height 23
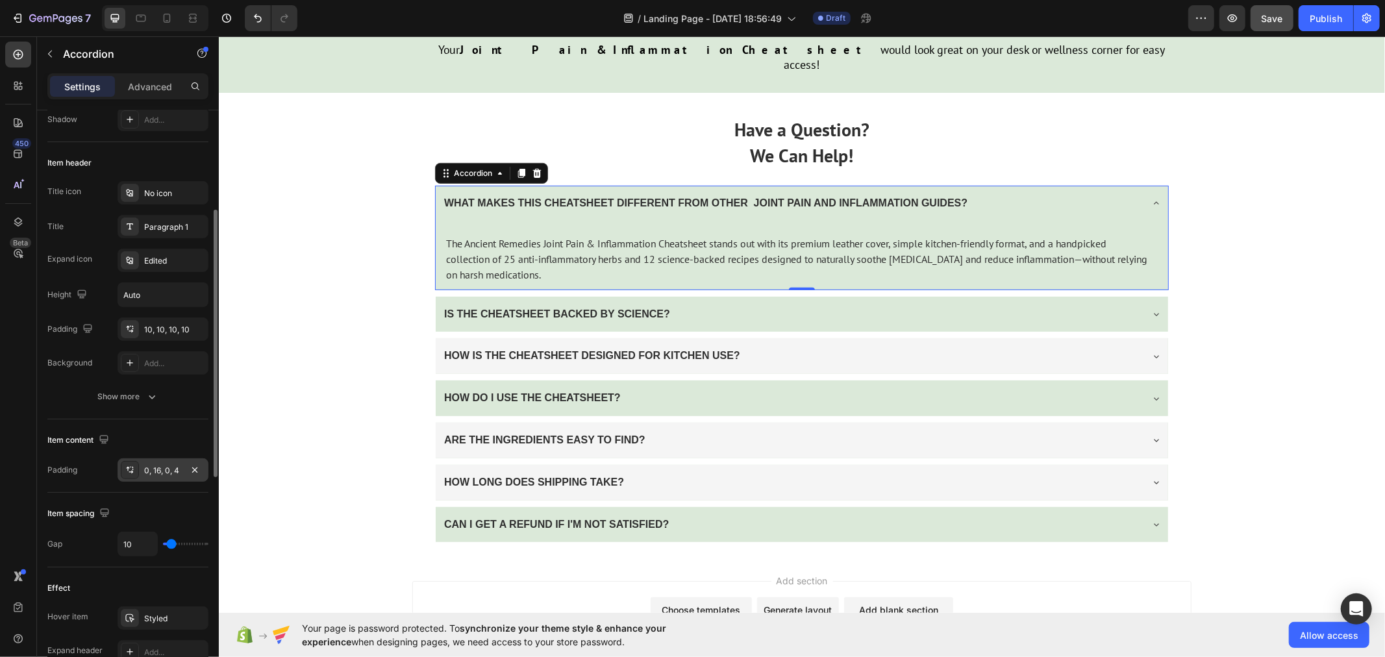
click at [159, 465] on div "0, 16, 0, 4" at bounding box center [163, 471] width 38 height 12
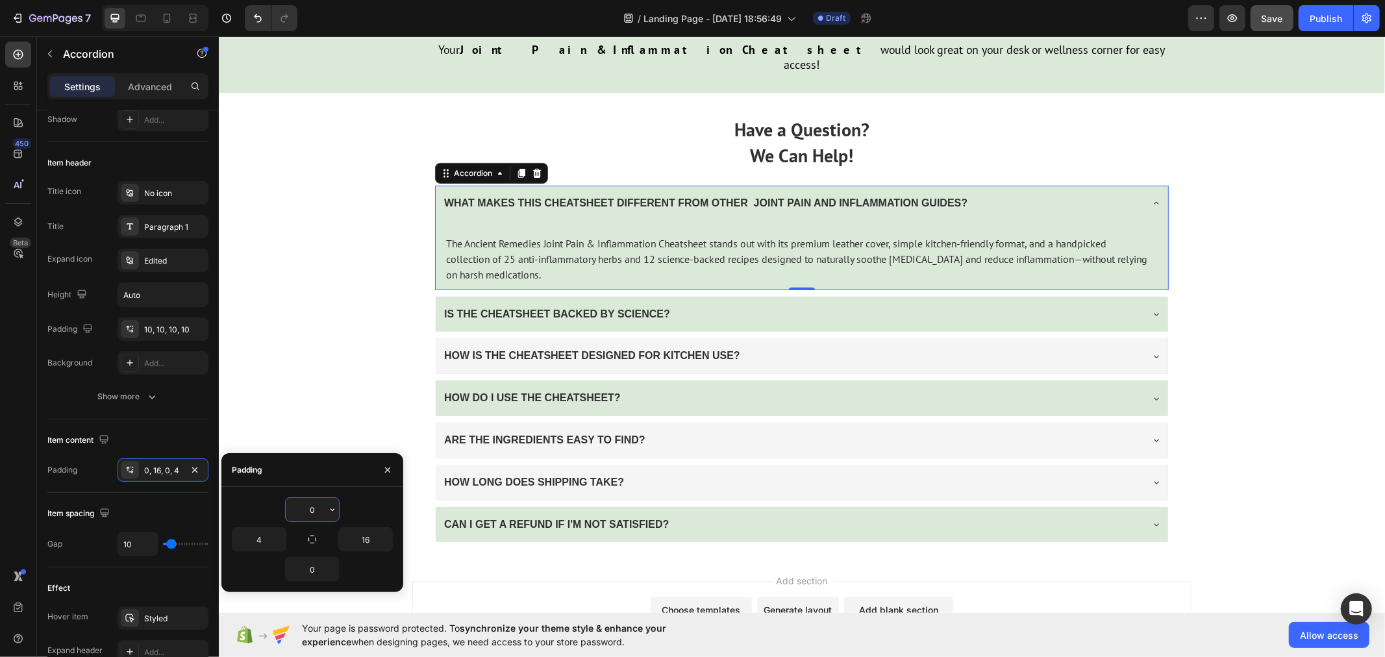
click at [312, 511] on input "0" at bounding box center [312, 509] width 53 height 23
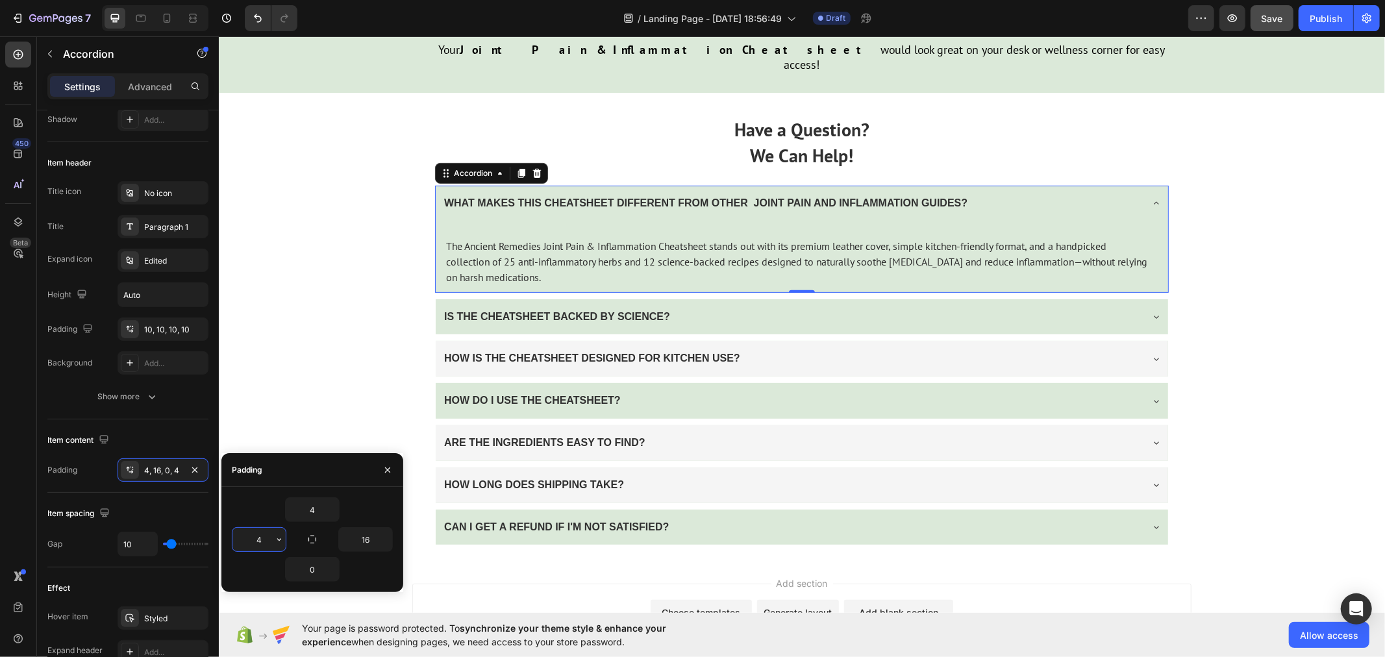
click at [262, 536] on input "4" at bounding box center [258, 539] width 53 height 23
click at [319, 569] on input "0" at bounding box center [312, 569] width 53 height 23
click at [371, 539] on input "16" at bounding box center [365, 539] width 53 height 23
click at [314, 566] on input "0" at bounding box center [312, 569] width 53 height 23
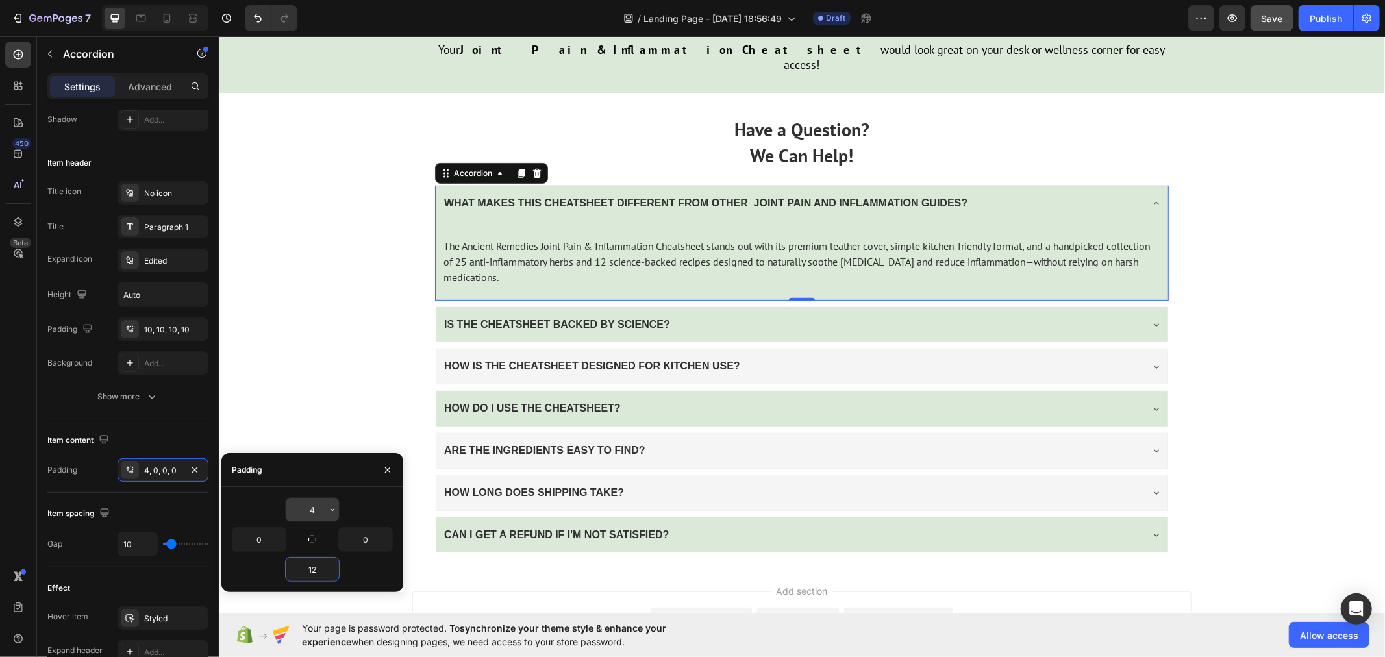
click at [321, 504] on input "4" at bounding box center [312, 509] width 53 height 23
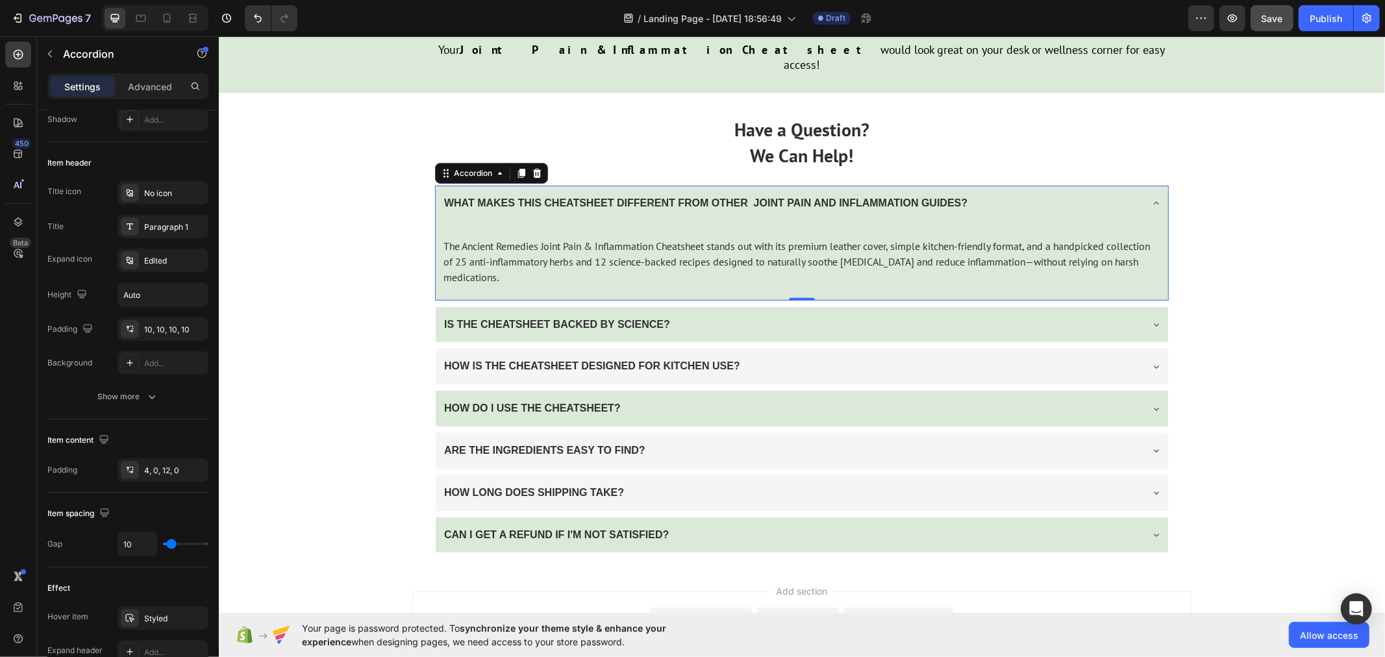
click at [477, 223] on div "The Ancient Remedies Joint Pain & Inflammation Cheatsheet stands out with its p…" at bounding box center [801, 257] width 732 height 69
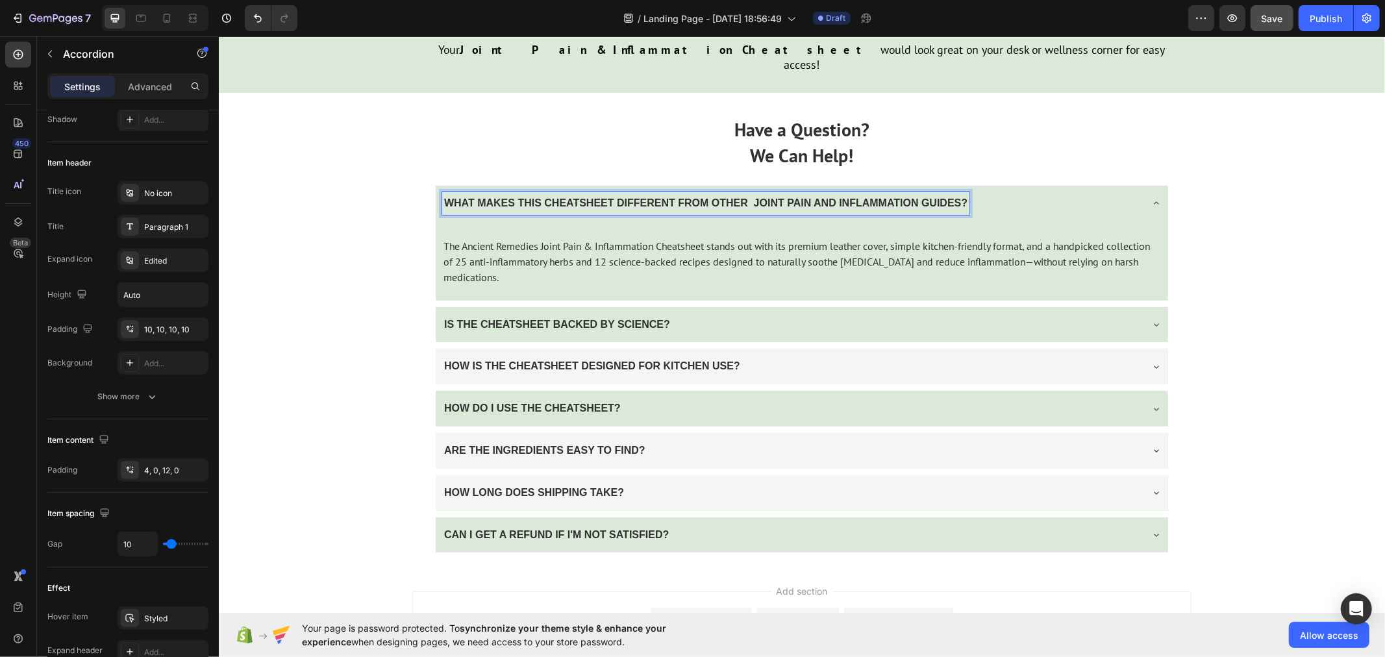
click at [447, 193] on p "WHAT MAKES THIS CHEATSHEET DIFFERENT FROM OTHER JOINT PAIN AND INFLAMMATION GUI…" at bounding box center [704, 202] width 523 height 19
click at [449, 192] on div "WHAT MAKES THIS CHEATSHEET DIFFERENT FROM OTHER JOINT PAIN AND INFLAMMATION GUI…" at bounding box center [704, 203] width 527 height 23
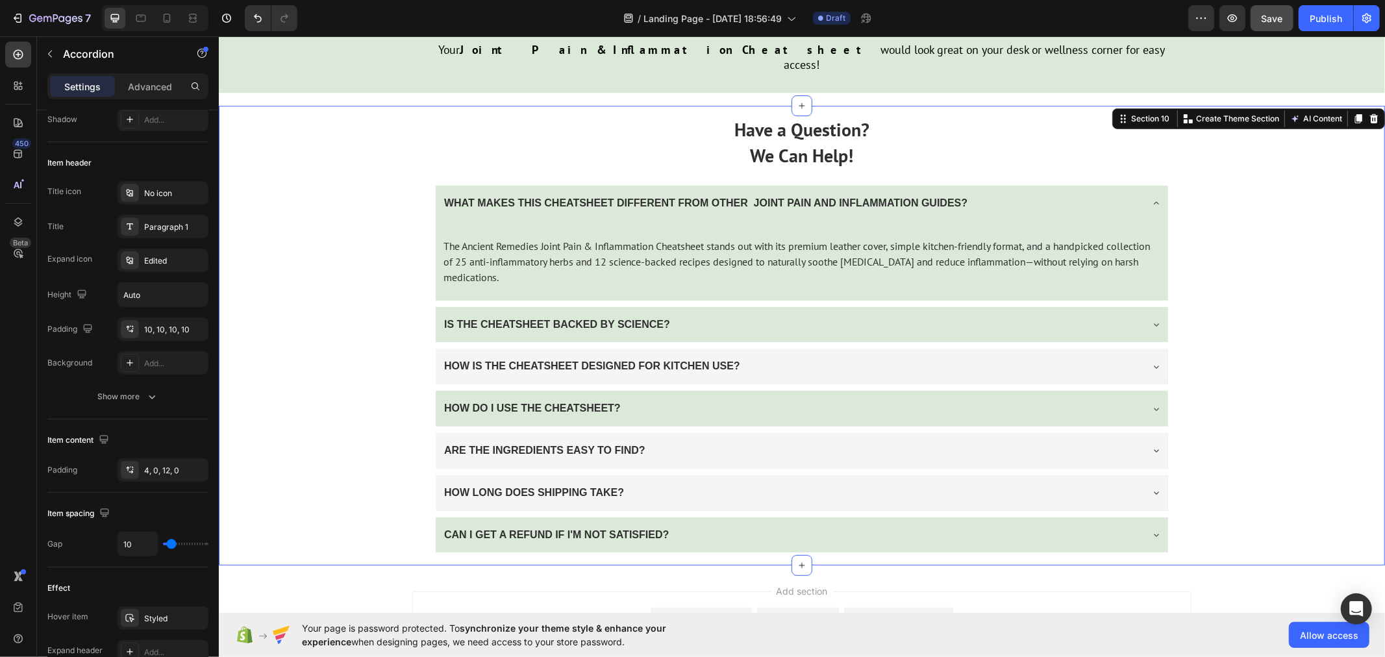
scroll to position [0, 0]
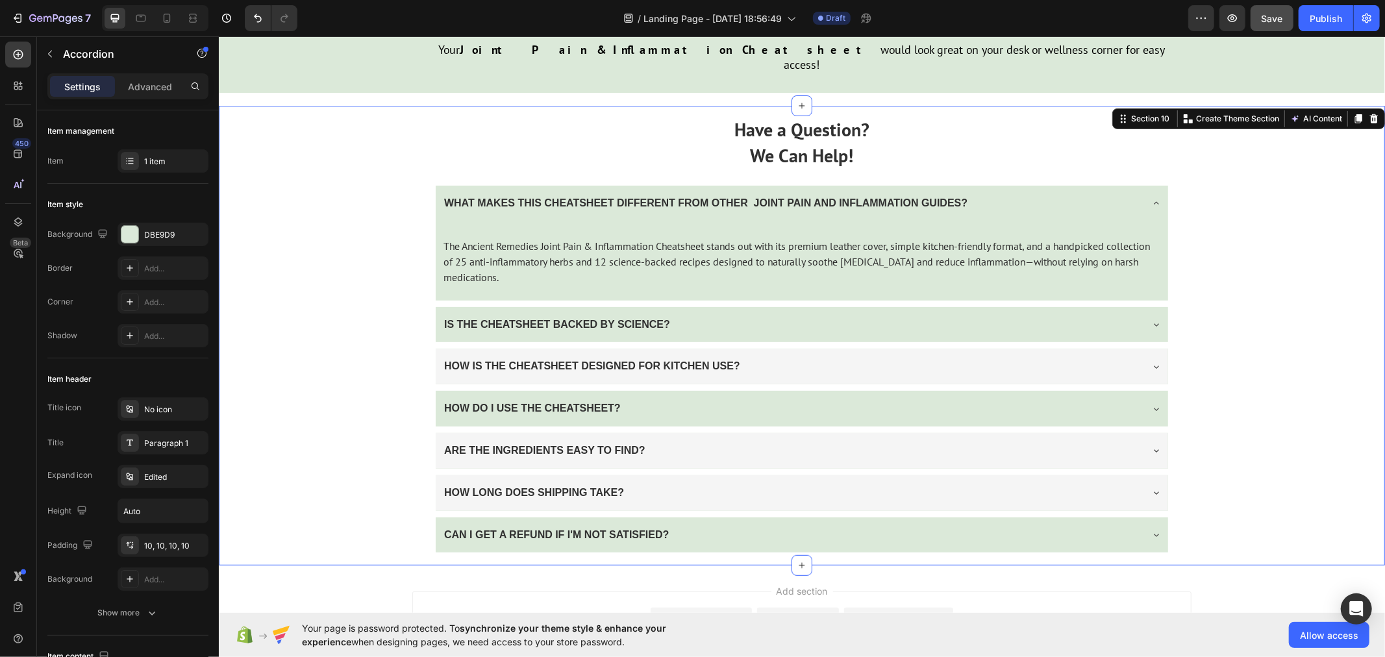
click at [406, 197] on div "Have a Question? We Can Help! Text Block WHAT MAKES THIS CHEATSHEET DIFFERENT F…" at bounding box center [801, 335] width 1166 height 460
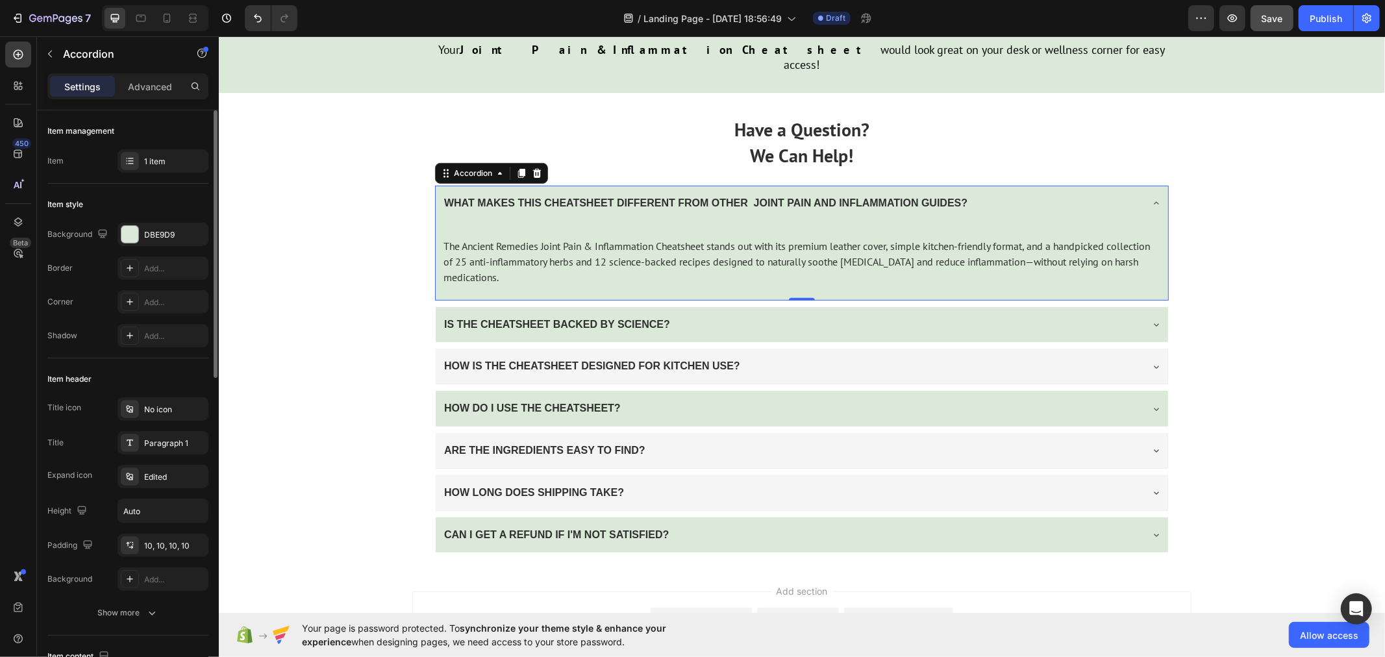
drag, startPoint x: 456, startPoint y: 164, endPoint x: 464, endPoint y: 166, distance: 8.2
click at [458, 193] on p "WHAT MAKES THIS CHEATSHEET DIFFERENT FROM OTHER JOINT PAIN AND INFLAMMATION GUI…" at bounding box center [704, 202] width 523 height 19
click at [1151, 185] on div "WHAT MAKES THIS CHEATSHEET DIFFERENT FROM OTHER JOINT PAIN AND INFLAMMATION GUI…" at bounding box center [801, 203] width 732 height 36
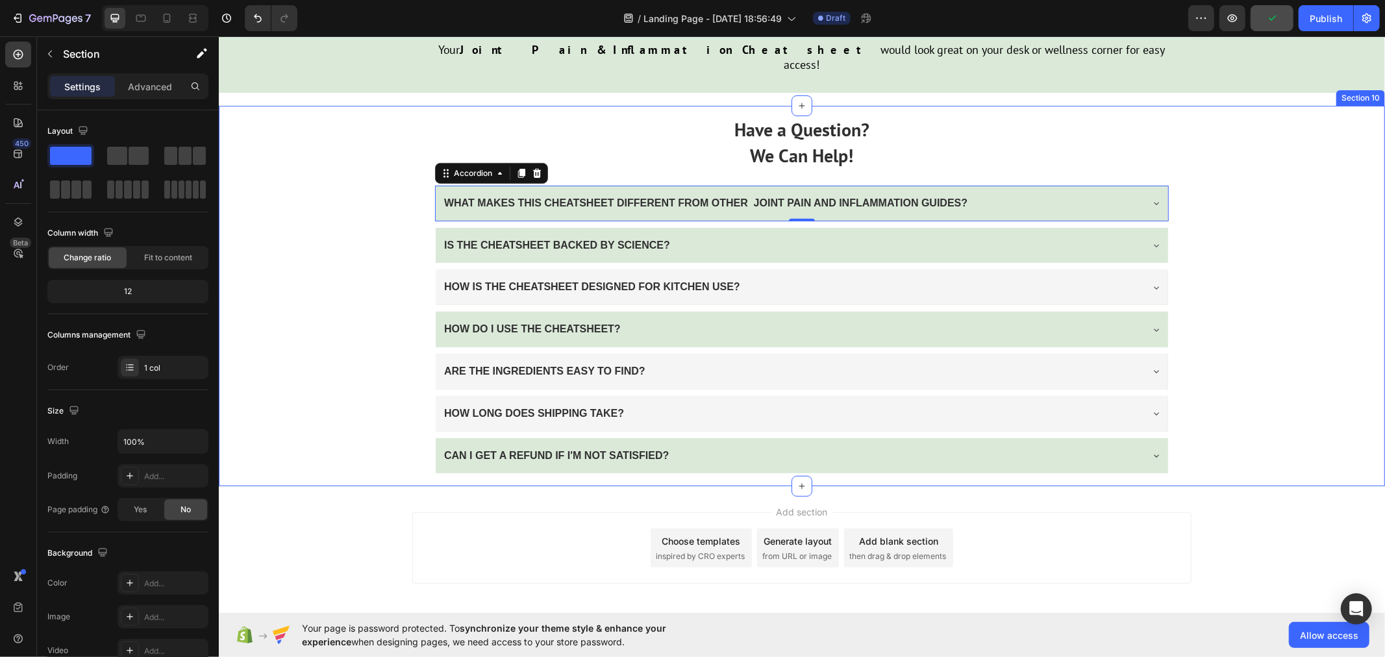
click at [360, 293] on div "Have a Question? We Can Help! Text Block WHAT MAKES THIS CHEATSHEET DIFFERENT F…" at bounding box center [801, 295] width 1166 height 380
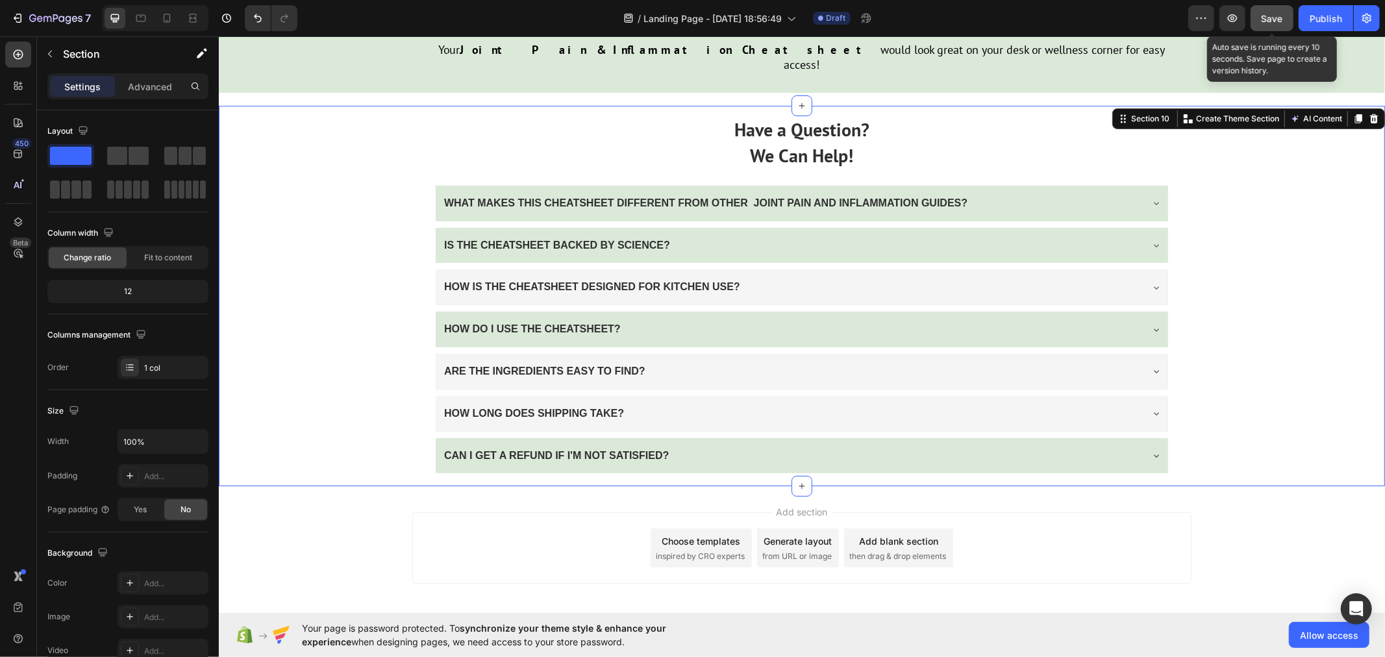
click at [1269, 13] on span "Save" at bounding box center [1271, 18] width 21 height 11
